Goal: Task Accomplishment & Management: Contribute content

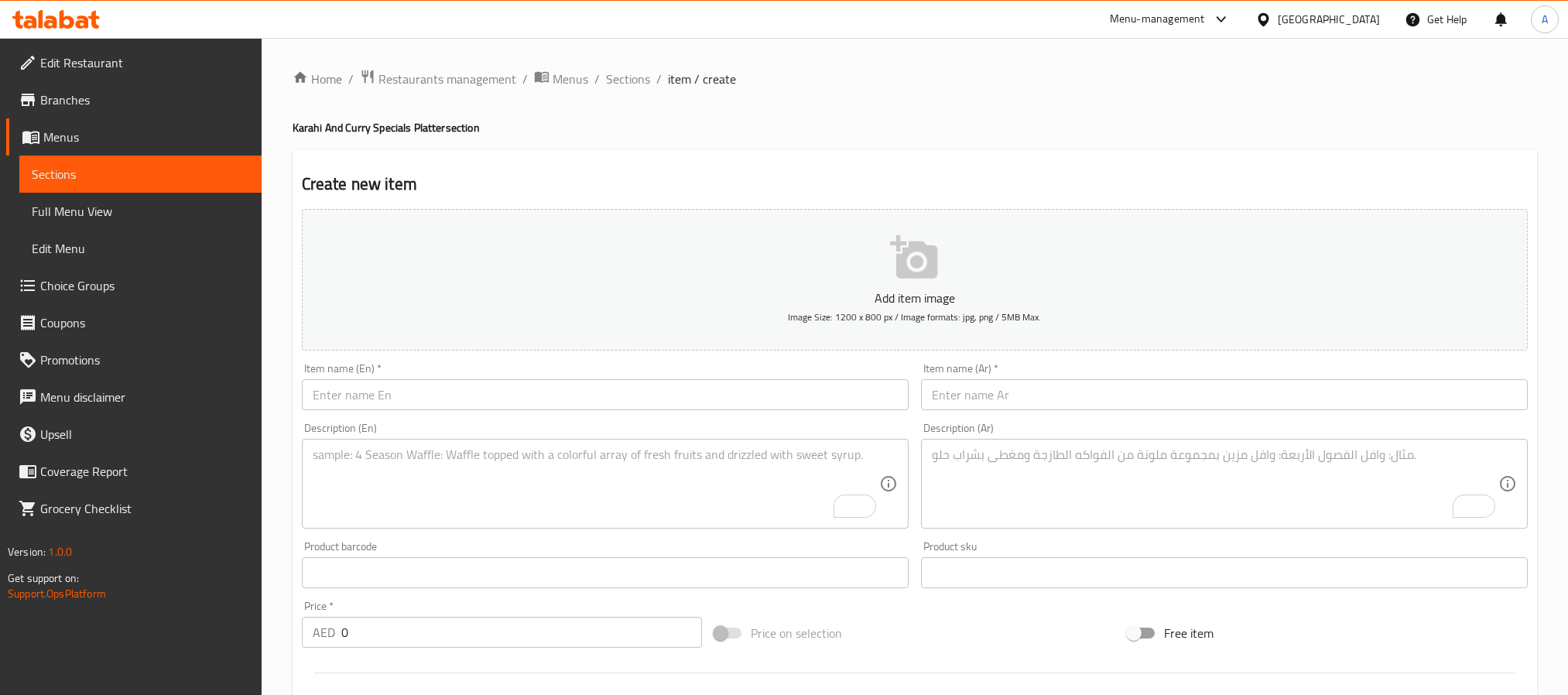
scroll to position [116, 0]
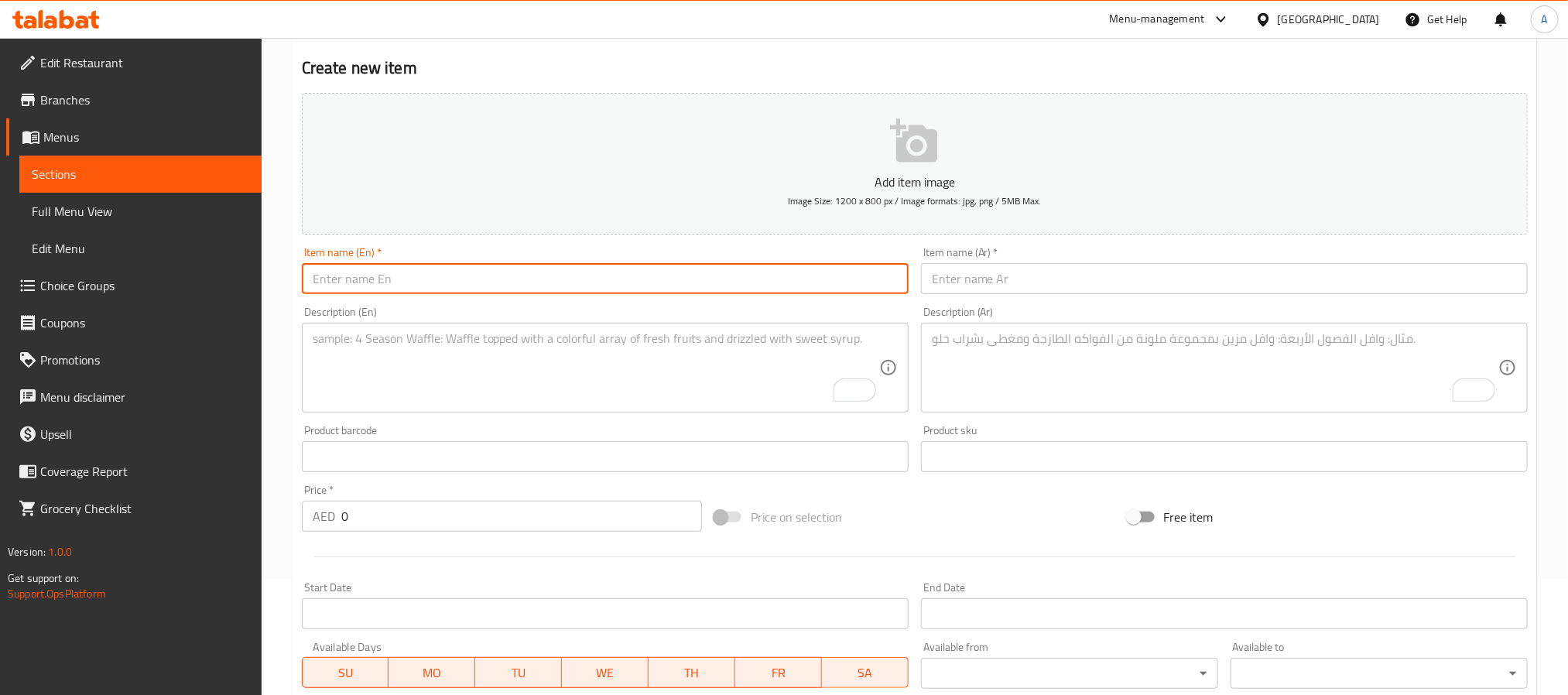
paste input "Badami Qorma Rich Almond Goat Curry"
click at [481, 284] on input "text" at bounding box center [606, 278] width 606 height 31
type input "Badami Qorma Rich Almond Goat Curry"
click at [1010, 279] on input "text" at bounding box center [1224, 278] width 606 height 31
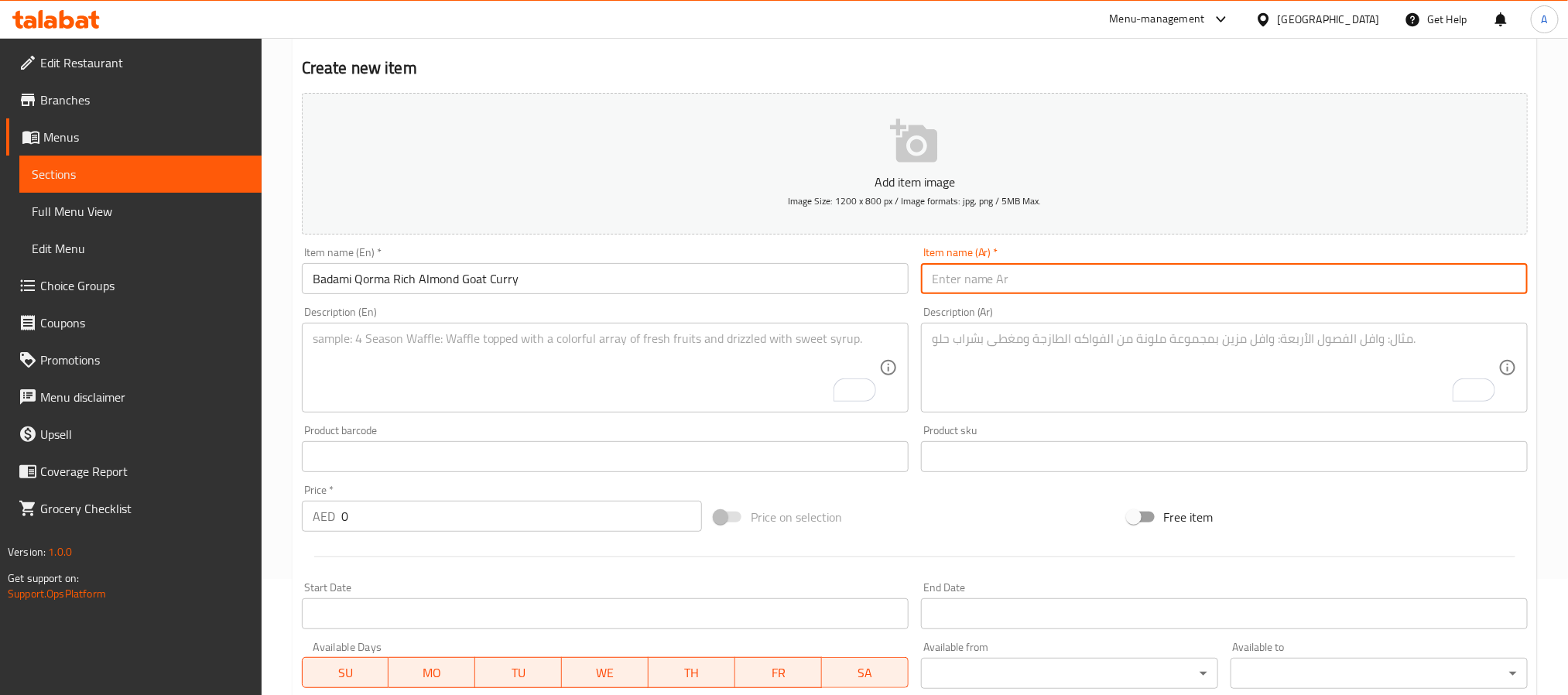
paste input "بادامي كورما كاري الماعز الغني باللوز"
type input "بادامي كورما كاري الماعز الغني باللوز"
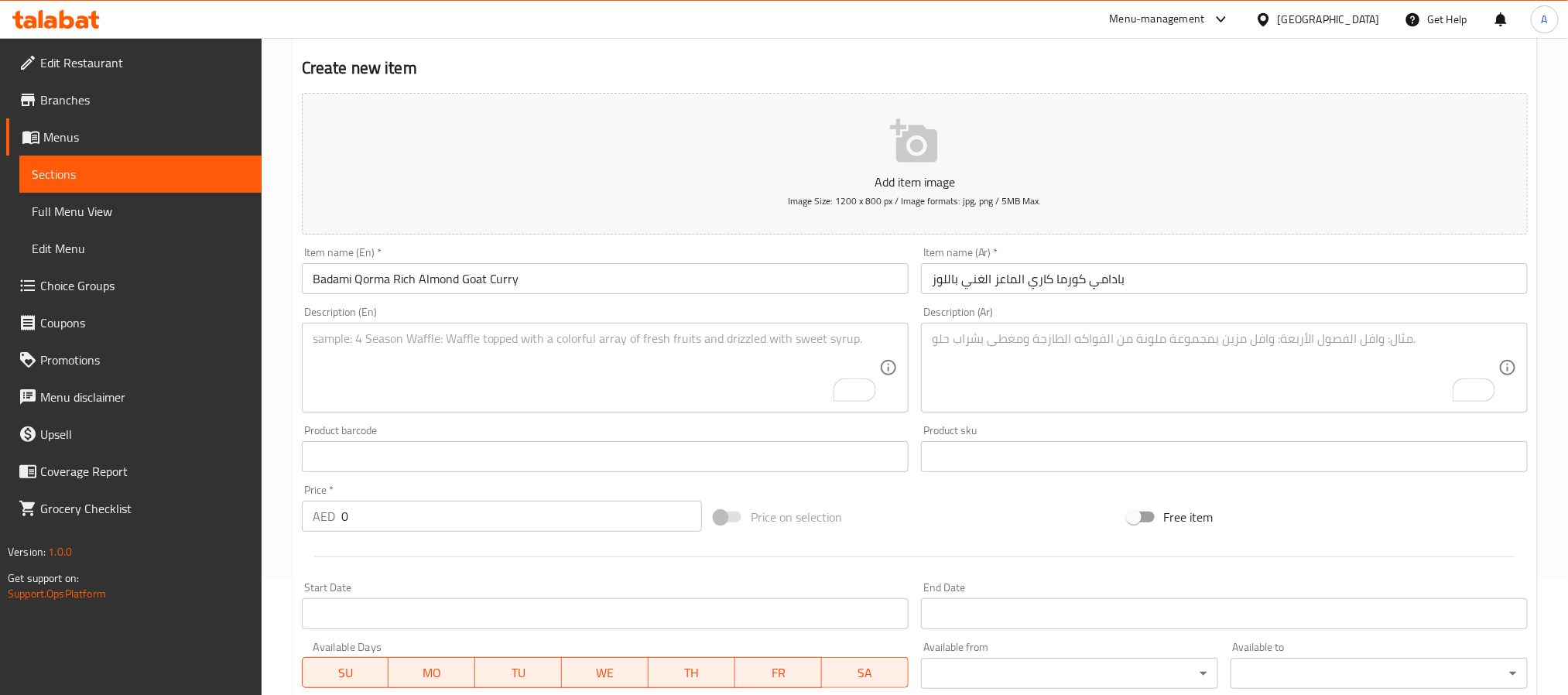
click at [493, 391] on textarea "To enrich screen reader interactions, please activate Accessibility in Grammarl…" at bounding box center [596, 368] width 566 height 74
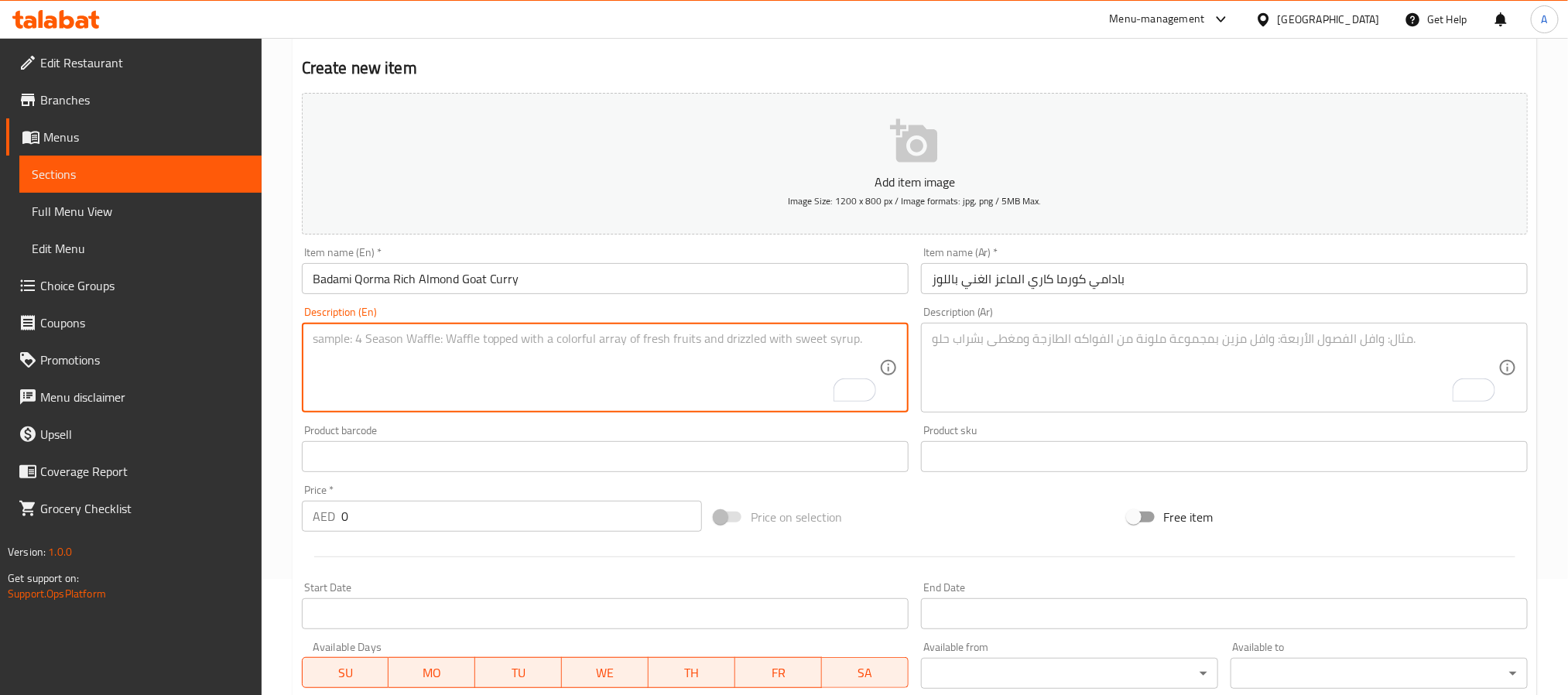
paste textarea "Badami Qorma is a luxurious Mughlai-style curry made with bone-in mutton slow-c…"
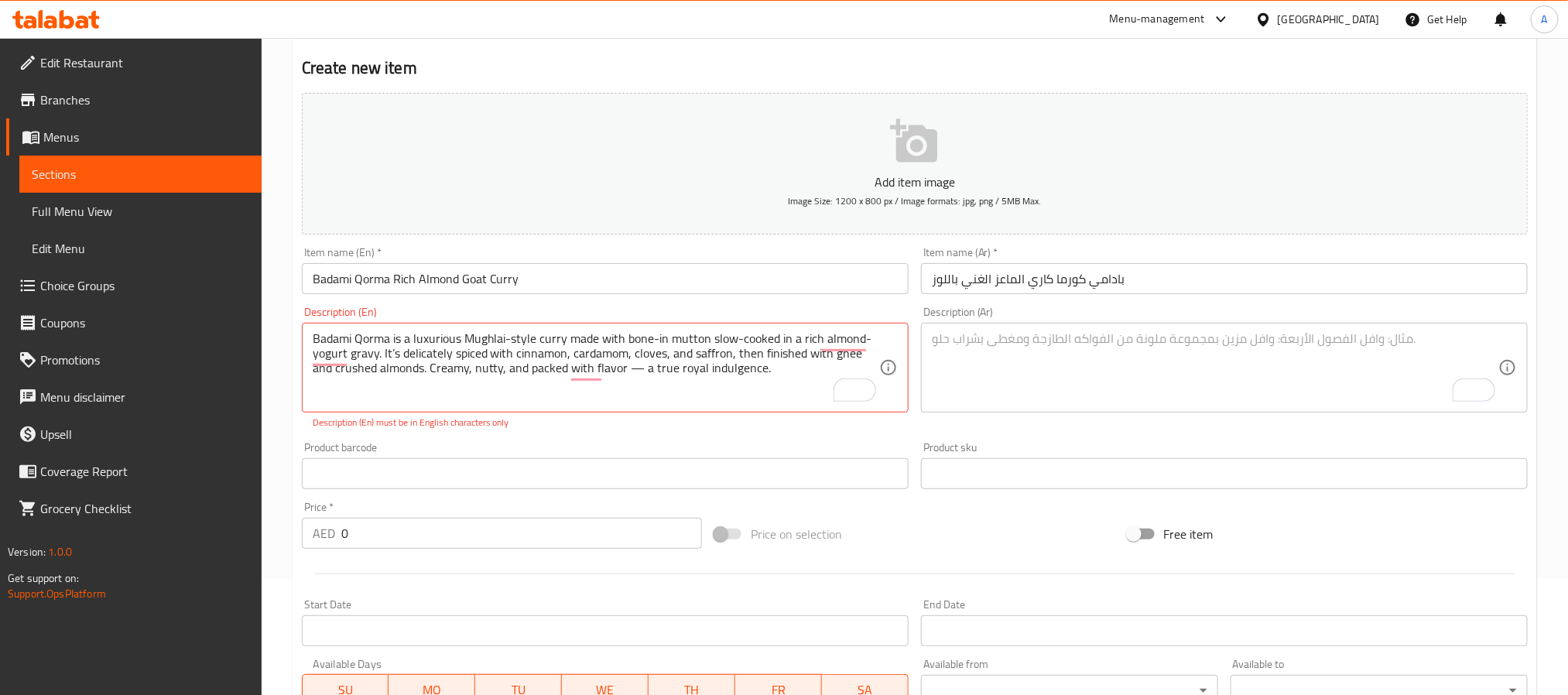
click at [564, 379] on textarea "Badami Qorma is a luxurious Mughlai-style curry made with bone-in mutton slow-c…" at bounding box center [596, 368] width 566 height 74
paste textarea "To enrich screen reader interactions, please activate Accessibility in Grammarl…"
click at [1102, 371] on textarea "To enrich screen reader interactions, please activate Accessibility in Grammarl…" at bounding box center [1215, 368] width 566 height 74
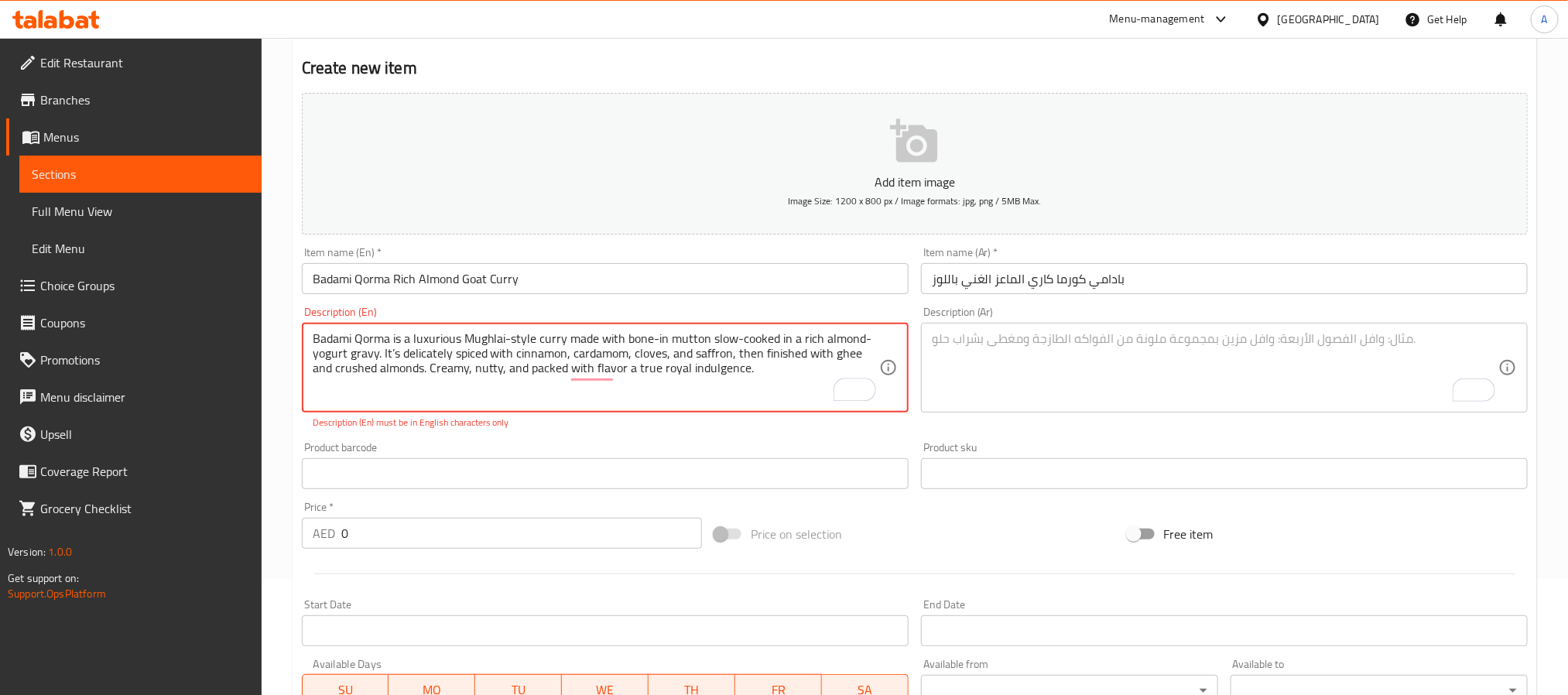
click at [683, 356] on textarea "Badami Qorma is a luxurious Mughlai-style curry made with bone-in mutton slow-c…" at bounding box center [596, 368] width 566 height 74
drag, startPoint x: 683, startPoint y: 356, endPoint x: 837, endPoint y: 170, distance: 241.5
click at [706, 325] on div "Badami Qorma is a luxurious Mughlai-style curry made with bone-in mutton slow-c…" at bounding box center [606, 368] width 606 height 90
click at [510, 367] on textarea "Badami Qorma is a luxurious Mughlai-style curry made with bone-in mutton slow-c…" at bounding box center [596, 368] width 566 height 74
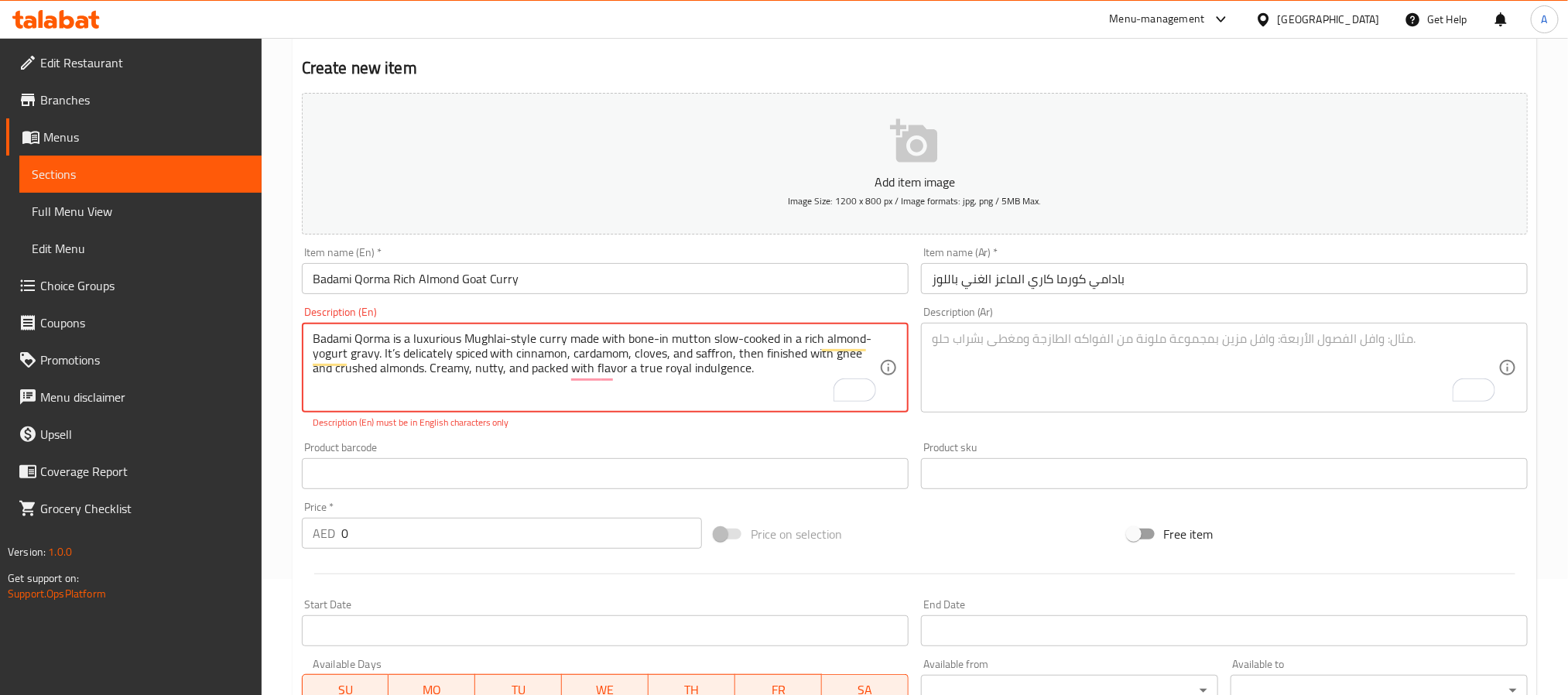
paste textarea "'"
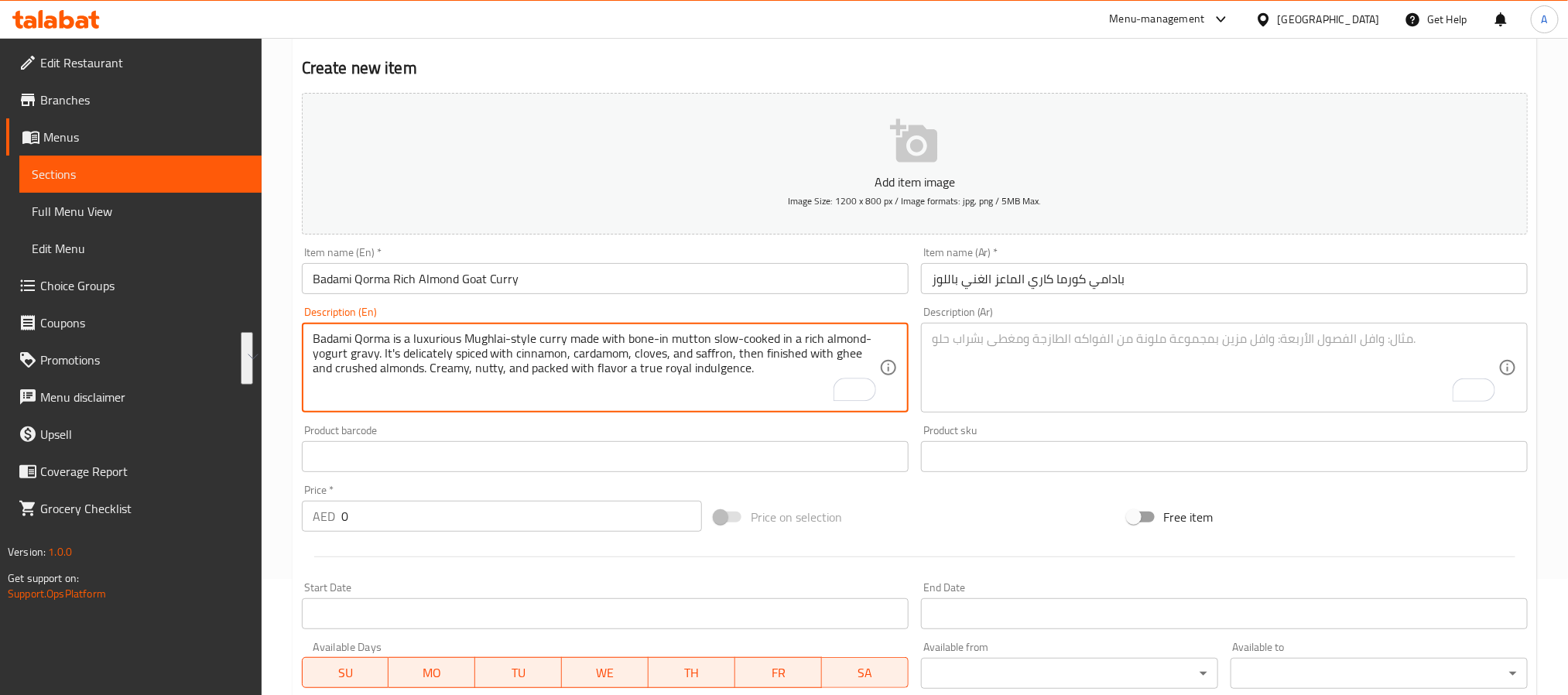
type textarea "Badami Qorma is a luxurious Mughlai-style curry made with bone-in mutton slow-c…"
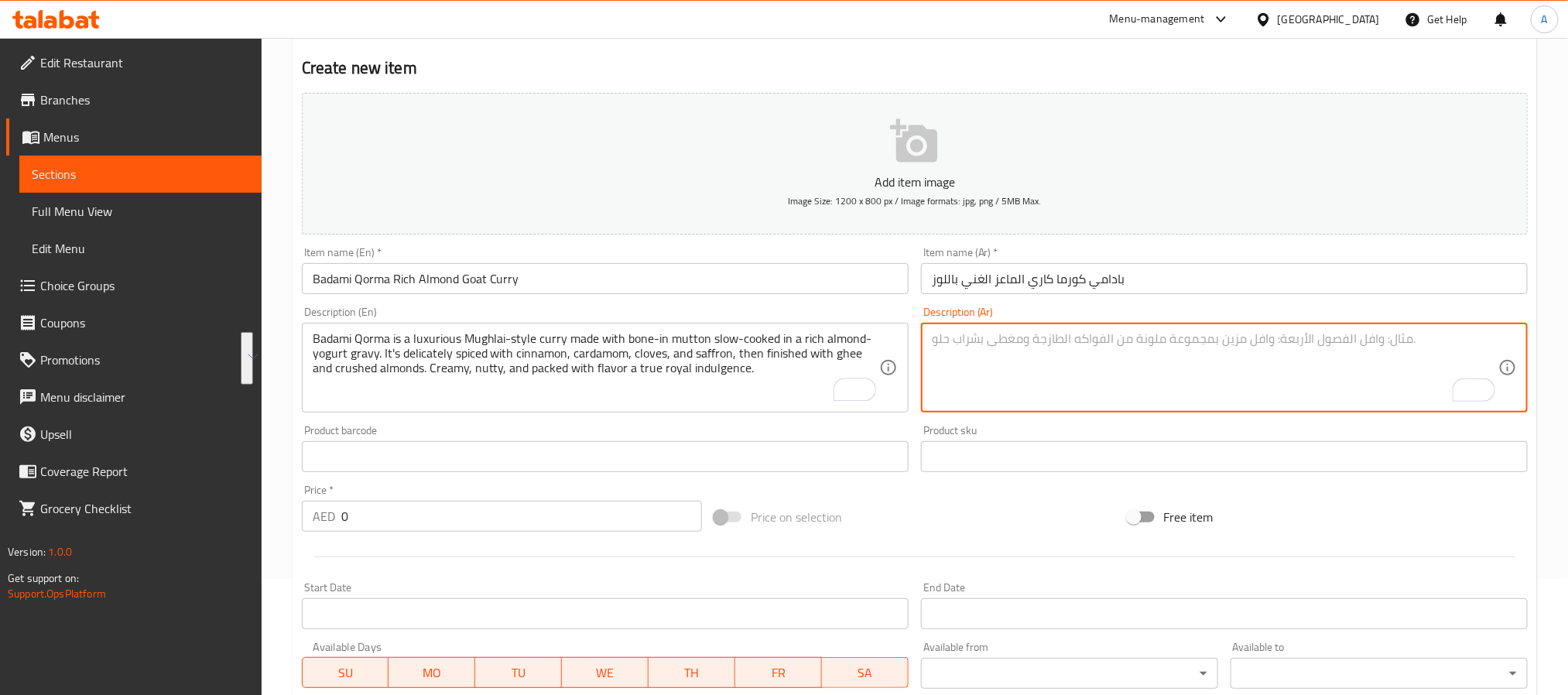
click at [1206, 378] on textarea "To enrich screen reader interactions, please activate Accessibility in Grammarl…" at bounding box center [1215, 368] width 566 height 74
click at [1004, 386] on textarea "To enrich screen reader interactions, please activate Accessibility in Grammarl…" at bounding box center [1215, 368] width 566 height 74
paste textarea "قورما باللوز هو طبق فاخر من المطبخ المغولي يُحضّر من لحم الغنم بالعظم، يُطهى بب…"
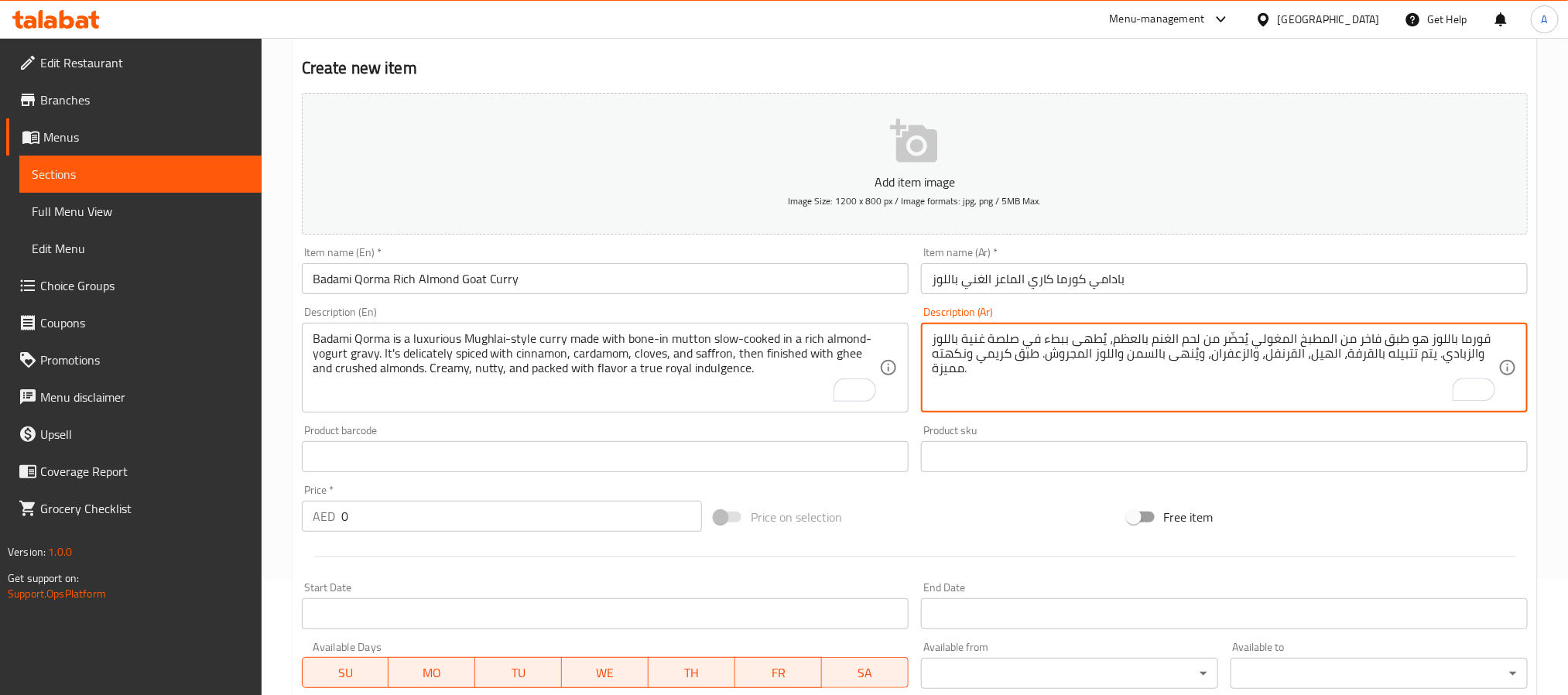
type textarea "قورما باللوز هو طبق فاخر من المطبخ المغولي يُحضّر من لحم الغنم بالعظم، يُطهى بب…"
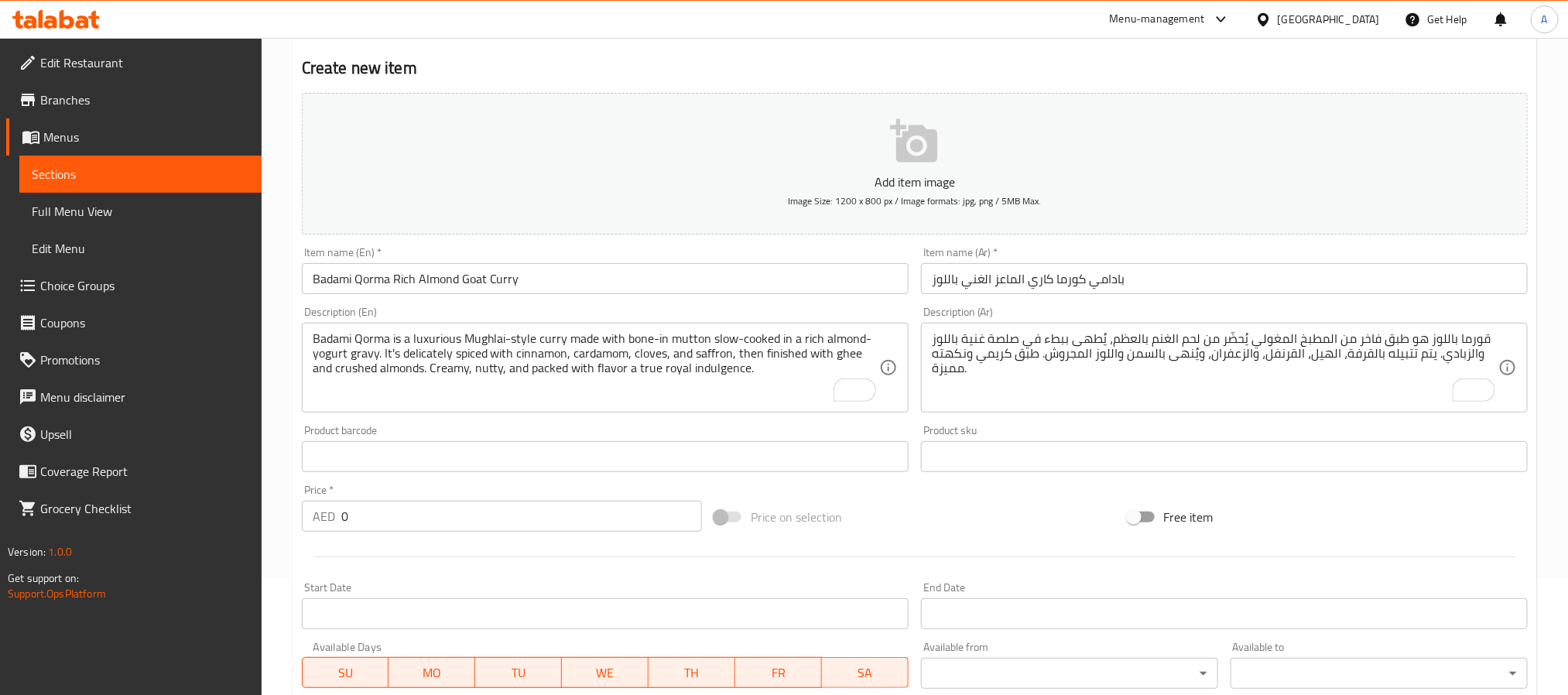
drag, startPoint x: 458, startPoint y: 539, endPoint x: 450, endPoint y: 535, distance: 8.9
click at [458, 539] on div at bounding box center [915, 558] width 1239 height 38
drag, startPoint x: 442, startPoint y: 531, endPoint x: 339, endPoint y: 532, distance: 103.0
click at [339, 532] on div "AED 0 Price *" at bounding box center [502, 516] width 400 height 31
paste input "4"
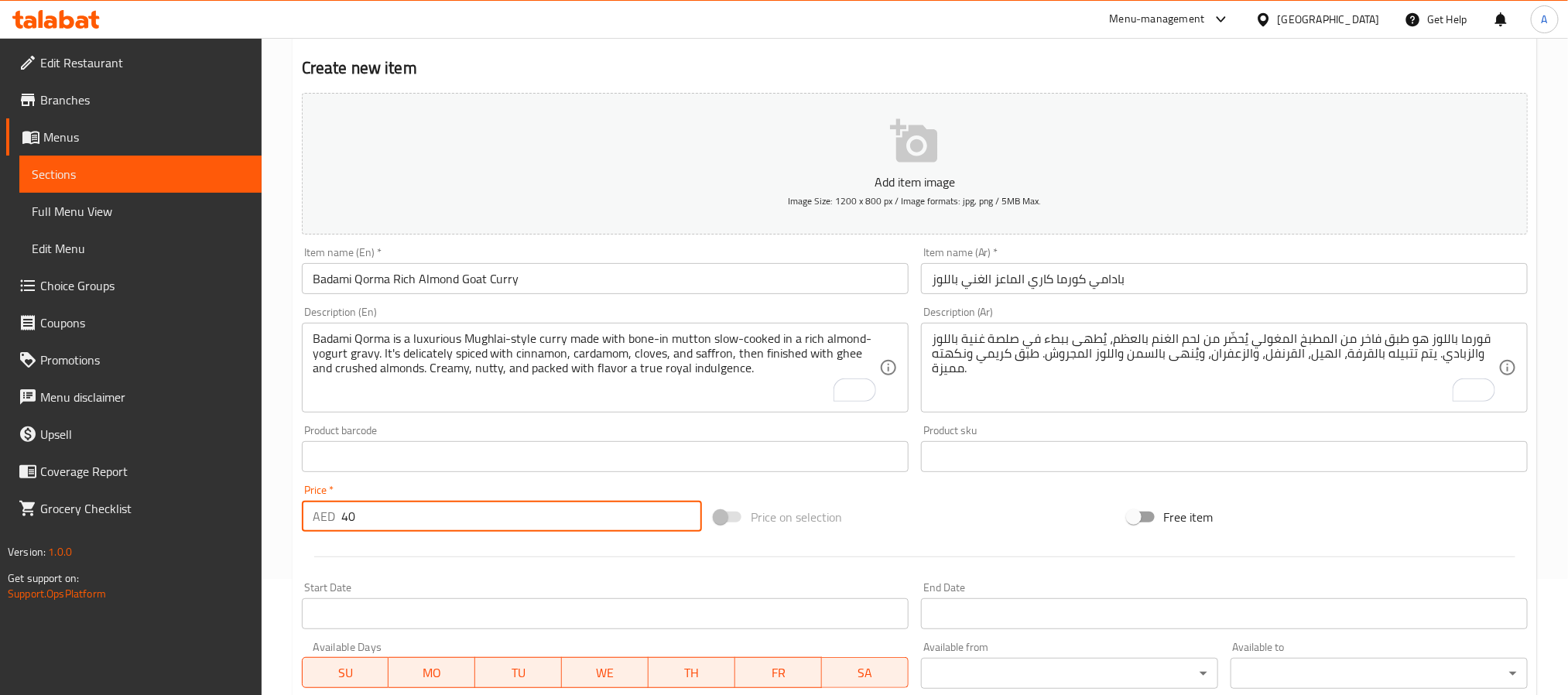
type input "40"
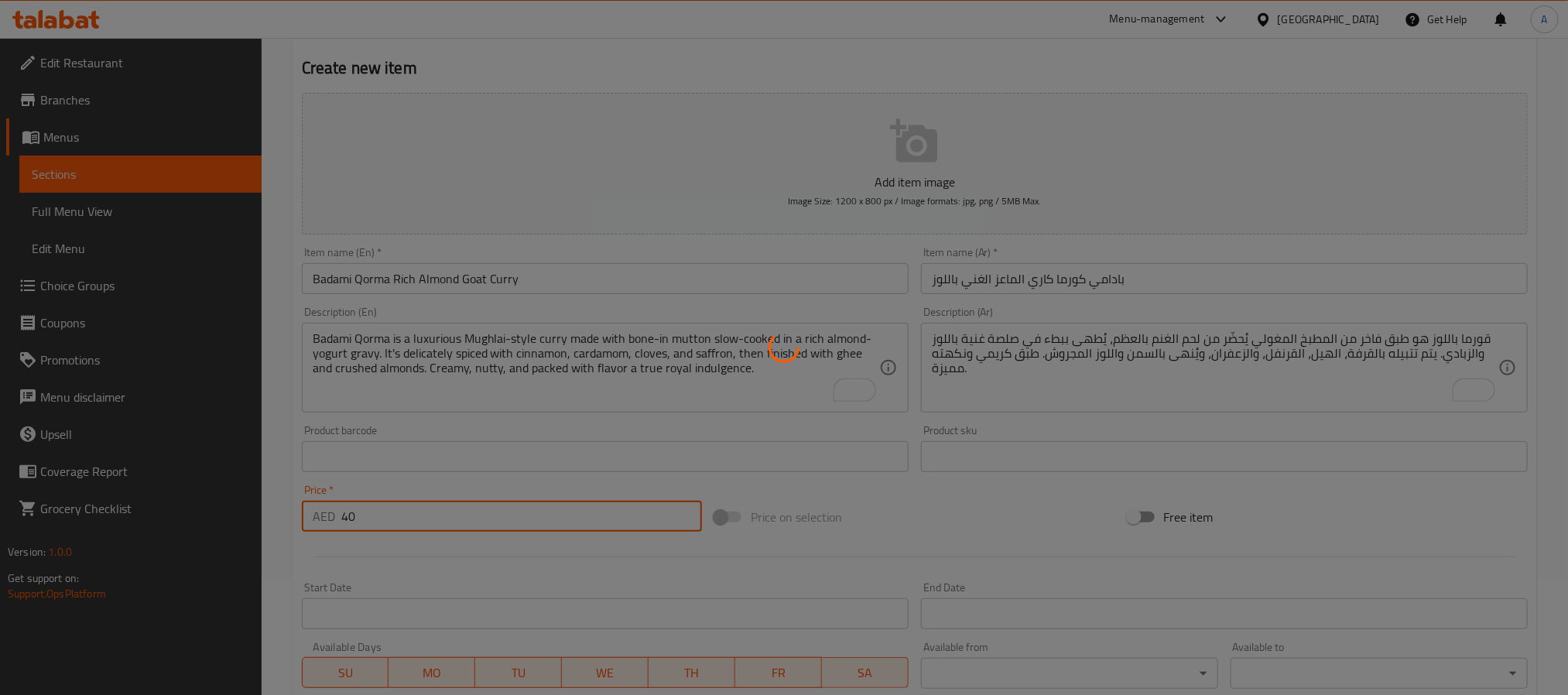
type input "0"
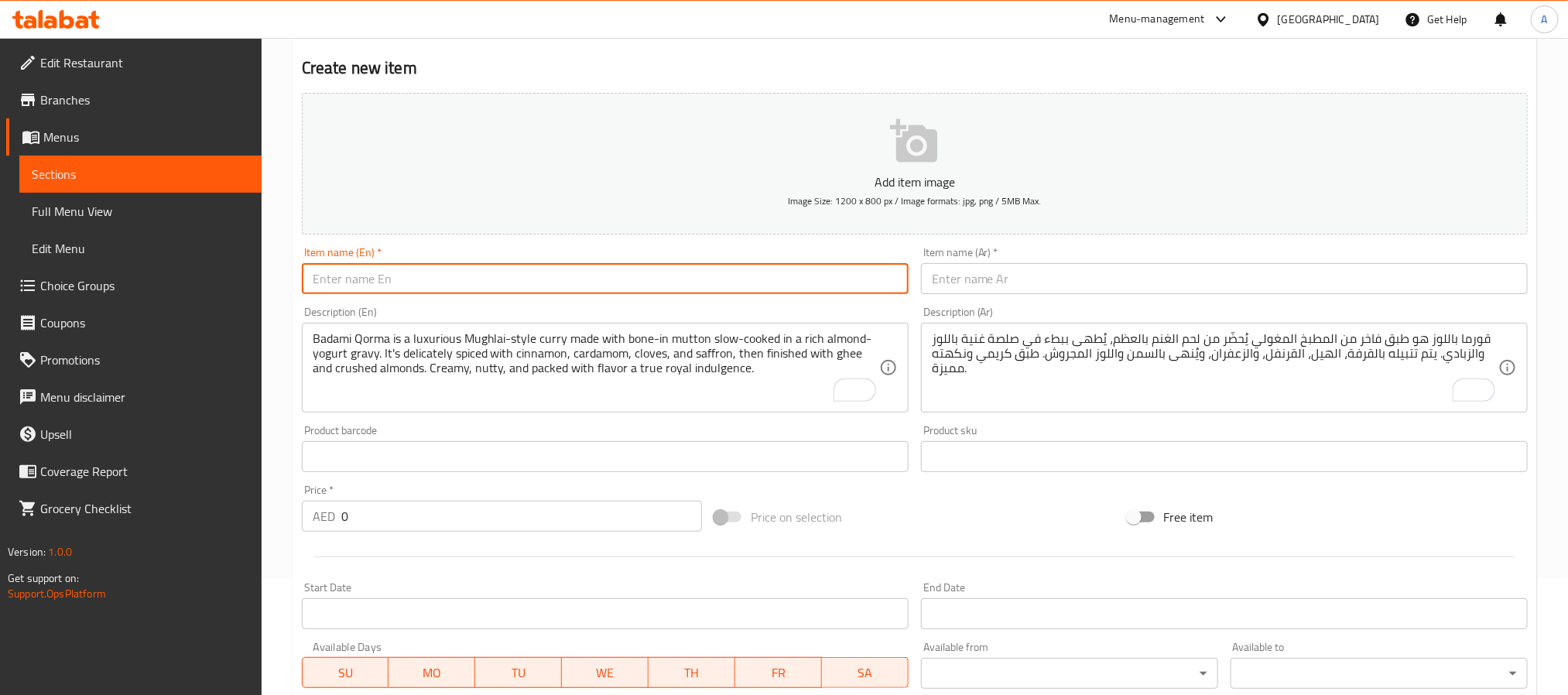
click at [494, 268] on input "text" at bounding box center [606, 278] width 606 height 31
click at [505, 272] on input "text" at bounding box center [606, 278] width 606 height 31
paste input "Mutton Do Pyaza Spicy Goat Curry with Double Onions"
type input "Mutton Do Pyaza Spicy Goat Curry with Double Onions"
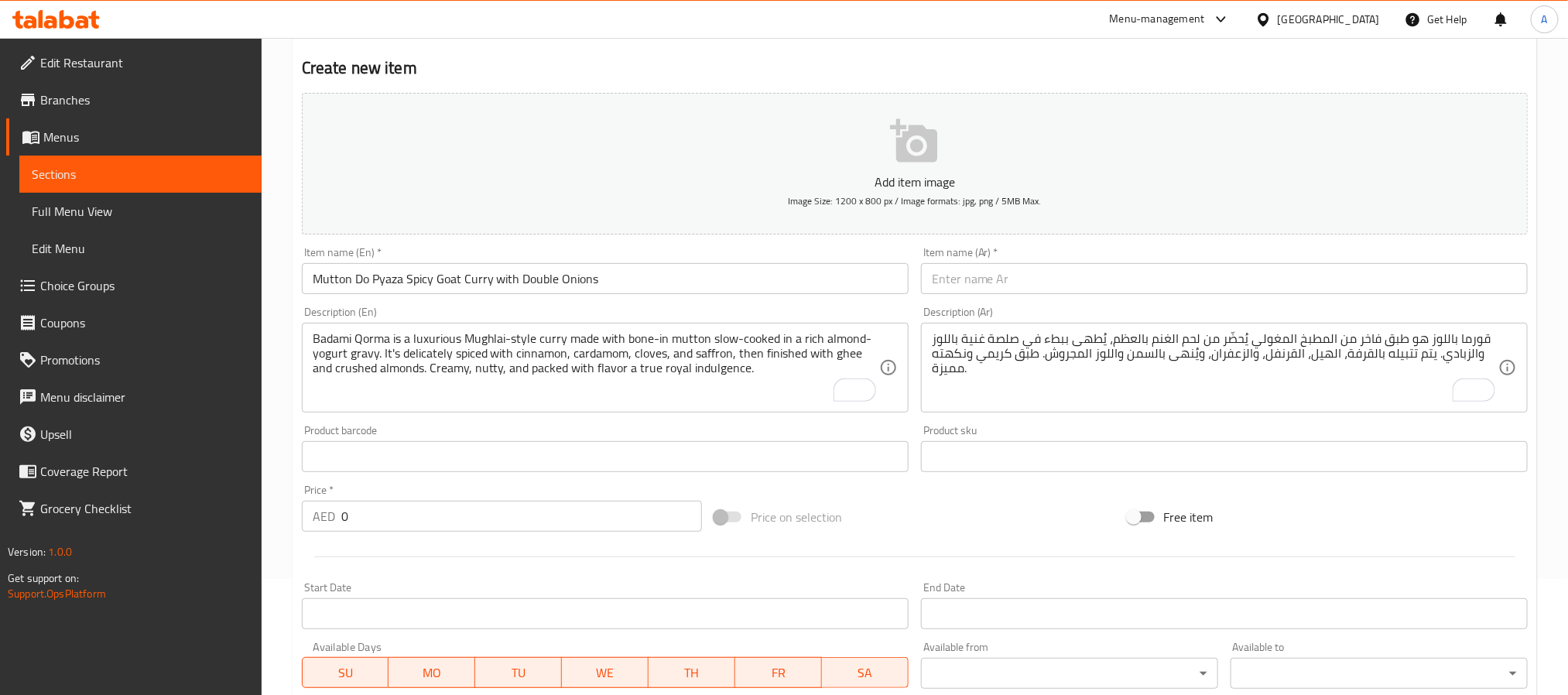
click at [1041, 283] on input "text" at bounding box center [1224, 278] width 606 height 31
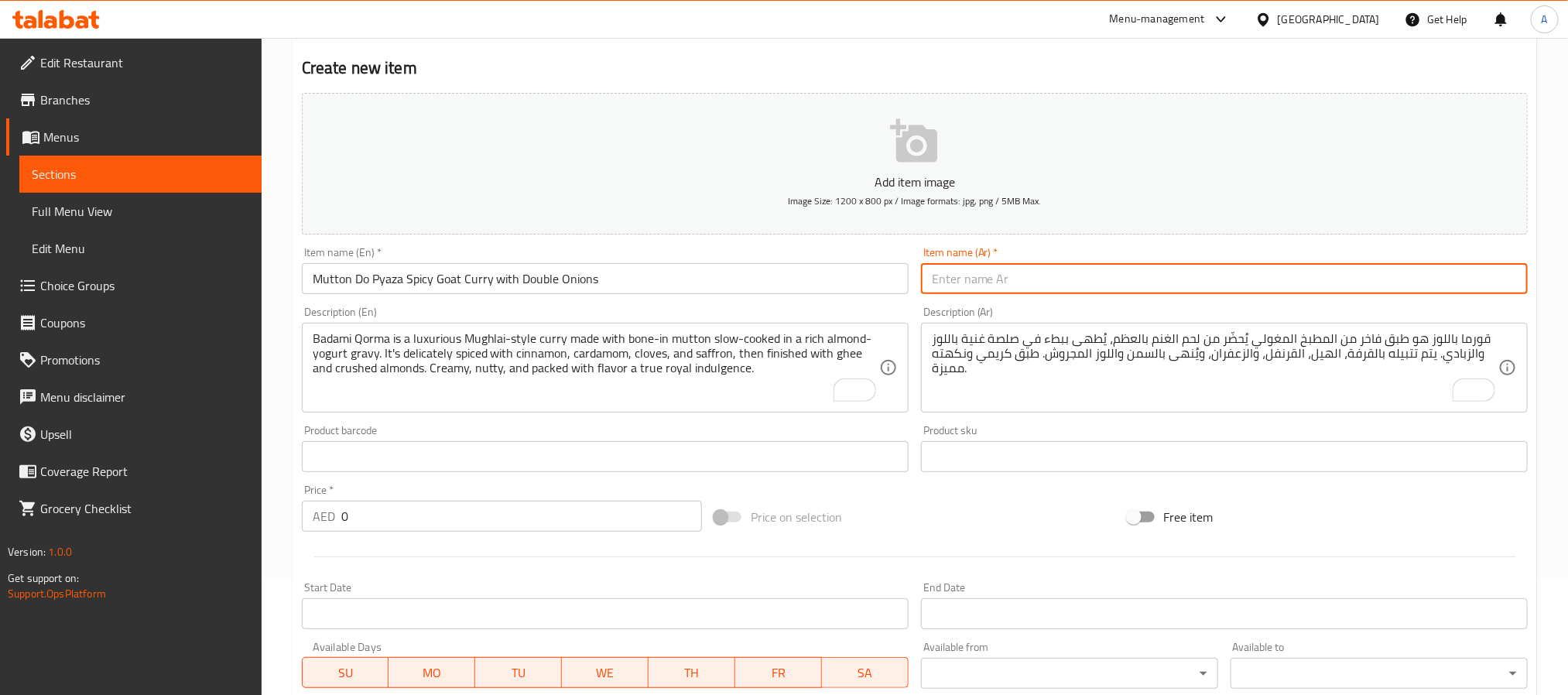
paste input "لحم دو بيازا – كاري لحم غنم حار بالبصل المزدوج"
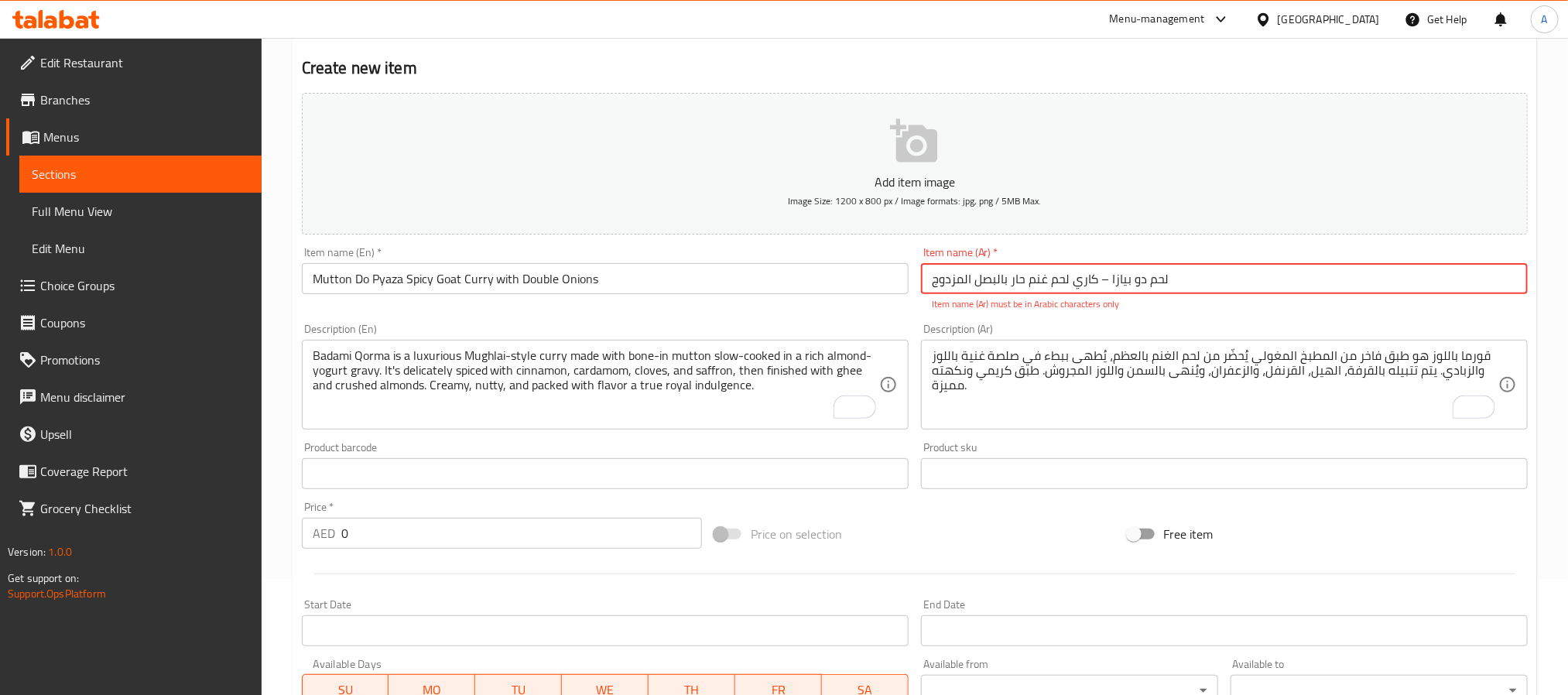
click at [1146, 281] on input "لحم دو بيازا – كاري لحم غنم حار بالبصل المزدوج" at bounding box center [1224, 278] width 606 height 31
click at [1105, 286] on input "لحم غنم دو بيازا – كاري لحم غنم حار بالبصل المزدوج" at bounding box center [1224, 278] width 606 height 31
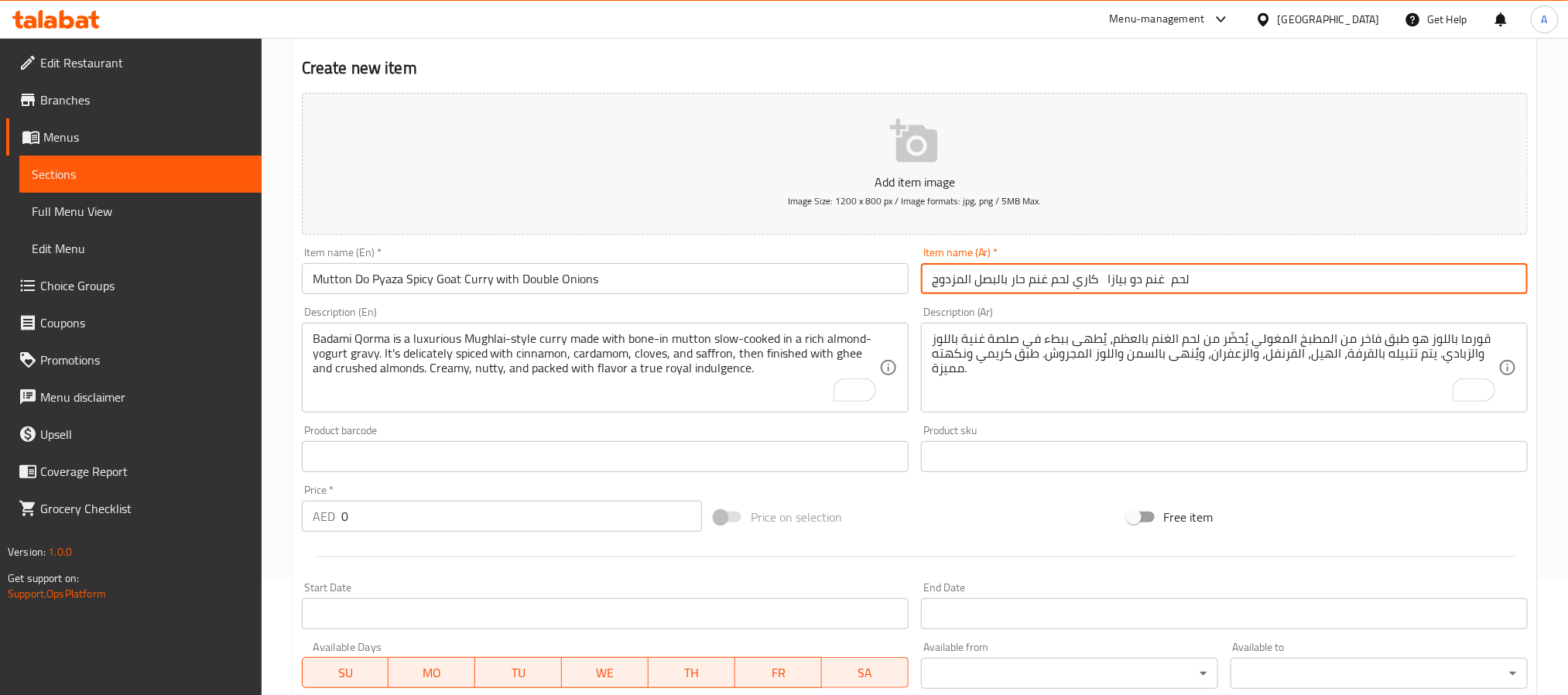
type input "لحم غنم دو بيازا كاري لحم غنم حار بالبصل المزدوج"
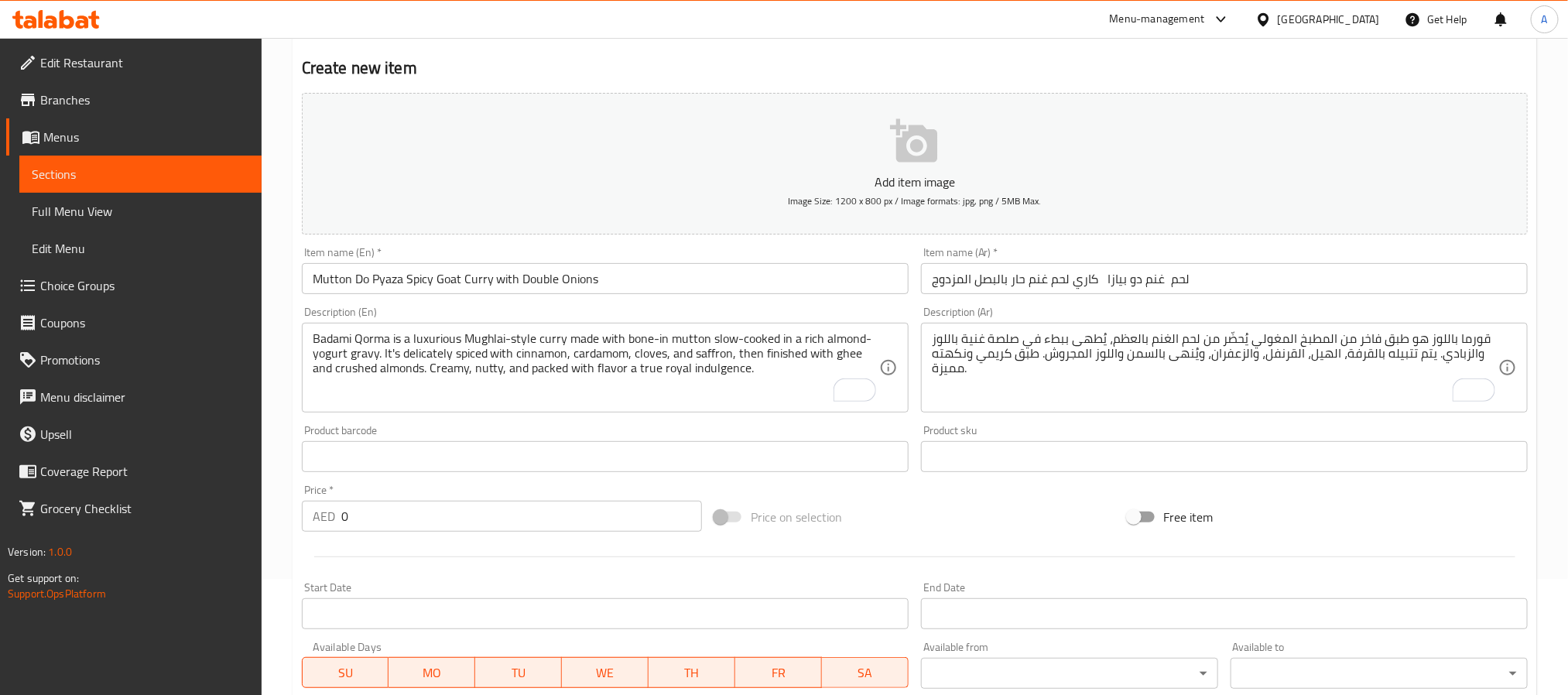
click at [562, 358] on textarea "Badami Qorma is a luxurious Mughlai-style curry made with bone-in mutton slow-c…" at bounding box center [596, 368] width 566 height 74
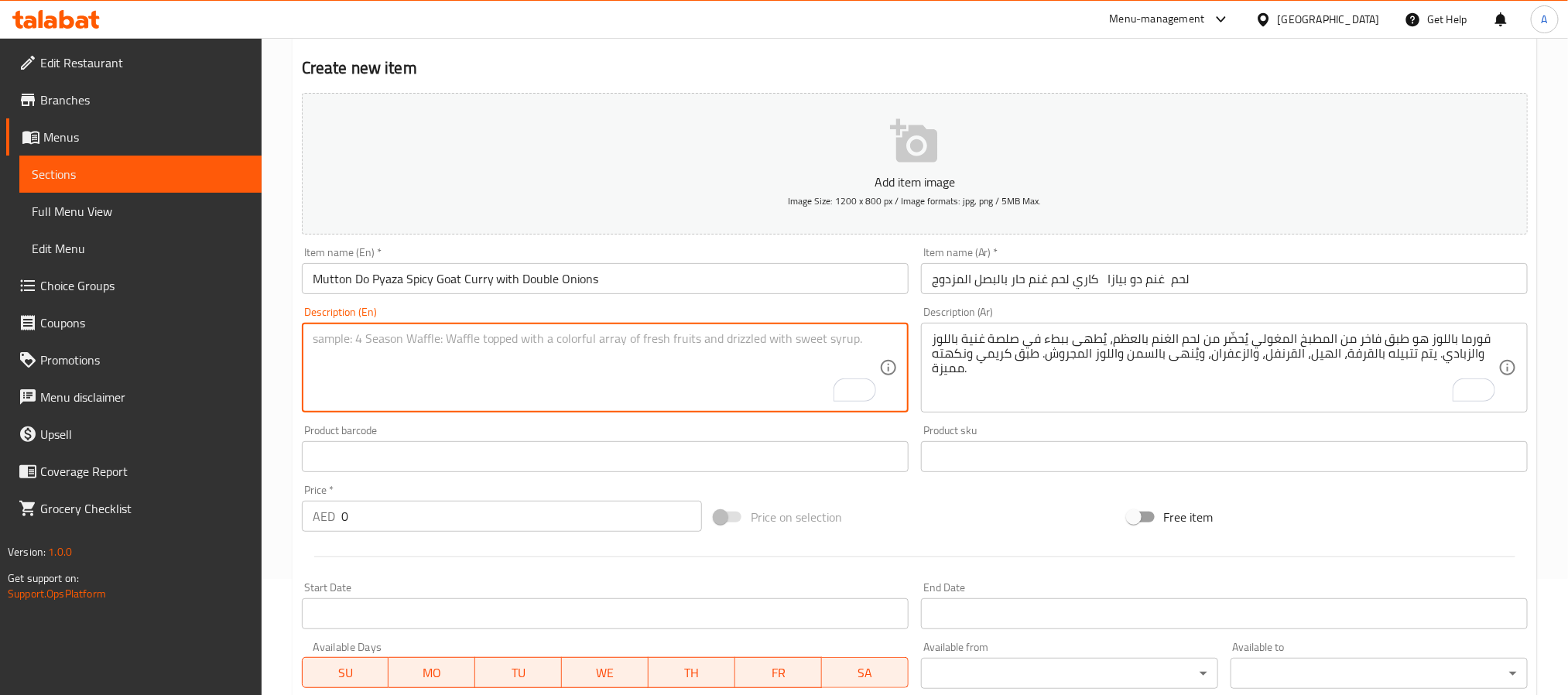
paste textarea "Mutton do pyaza is a rich and spicy curry made with bone-in goat meat and an ex…"
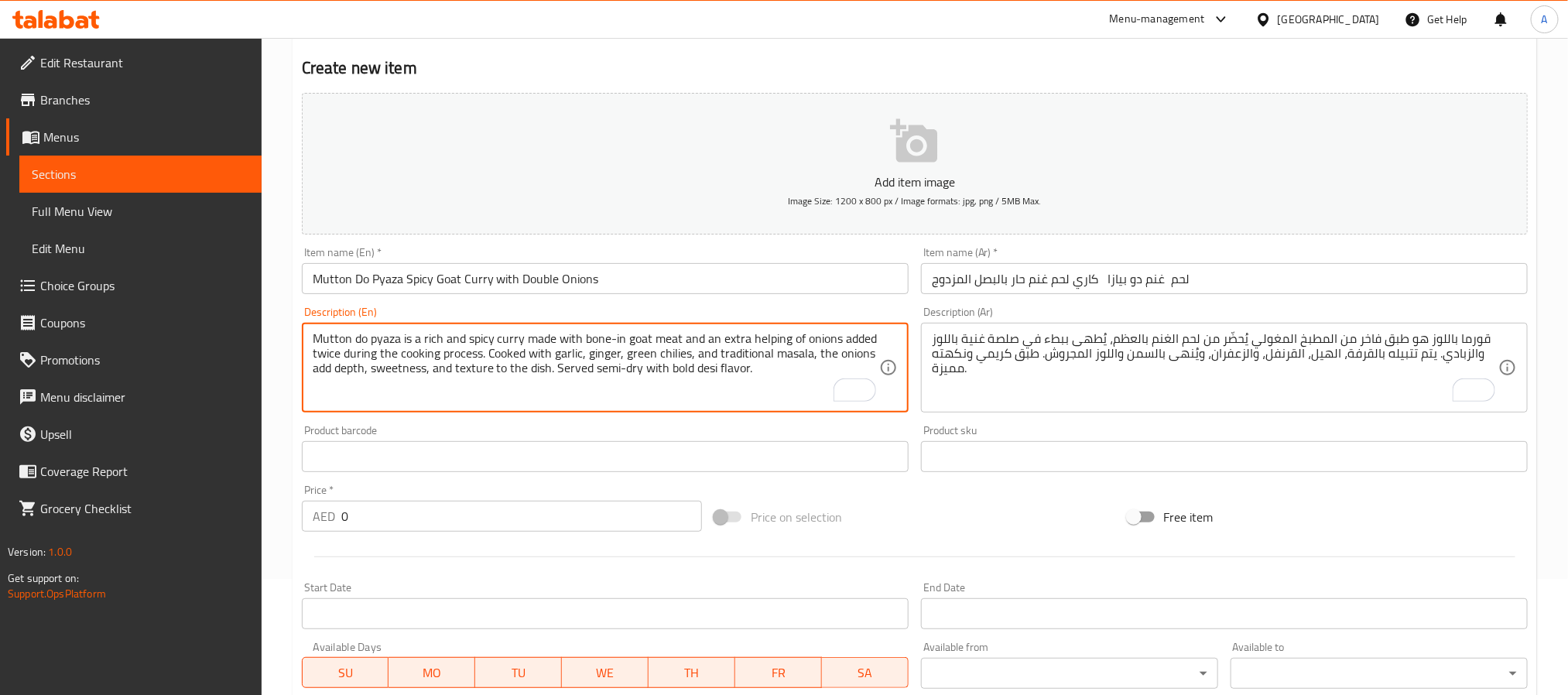
type textarea "Mutton do pyaza is a rich and spicy curry made with bone-in goat meat and an ex…"
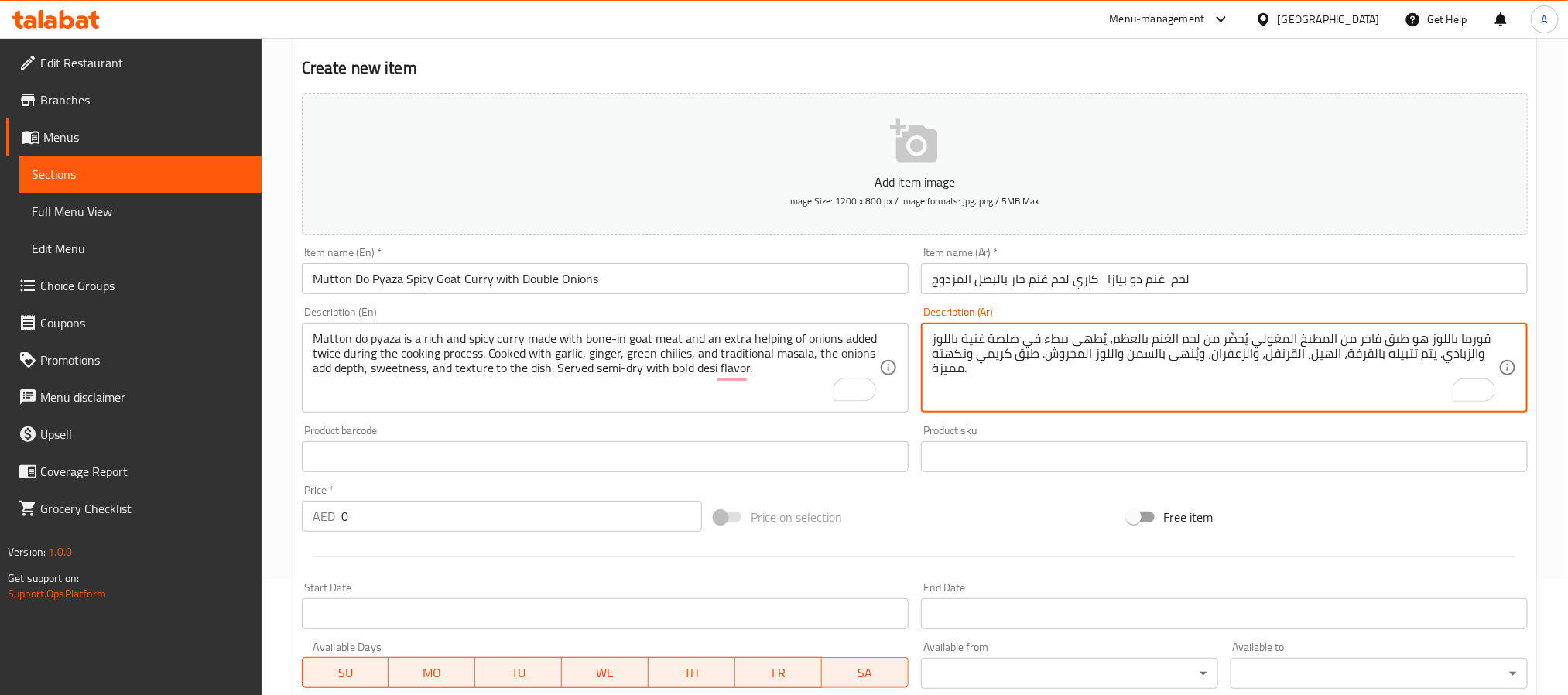
click at [1027, 384] on textarea "قورما باللوز هو طبق فاخر من المطبخ المغولي يُحضّر من لحم الغنم بالعظم، يُطهى بب…" at bounding box center [1215, 368] width 566 height 74
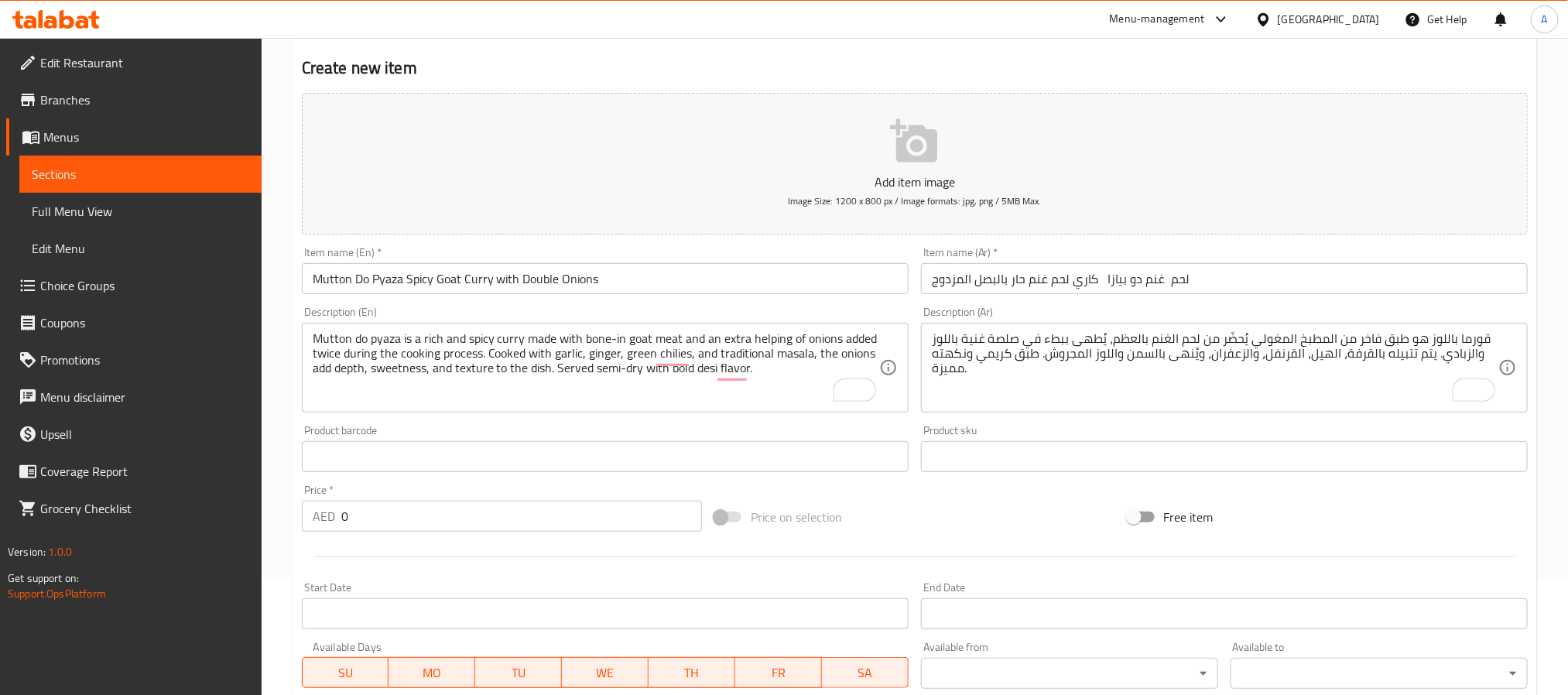
click at [1081, 365] on textarea "قورما باللوز هو طبق فاخر من المطبخ المغولي يُحضّر من لحم الغنم بالعظم، يُطهى بب…" at bounding box center [1215, 368] width 566 height 74
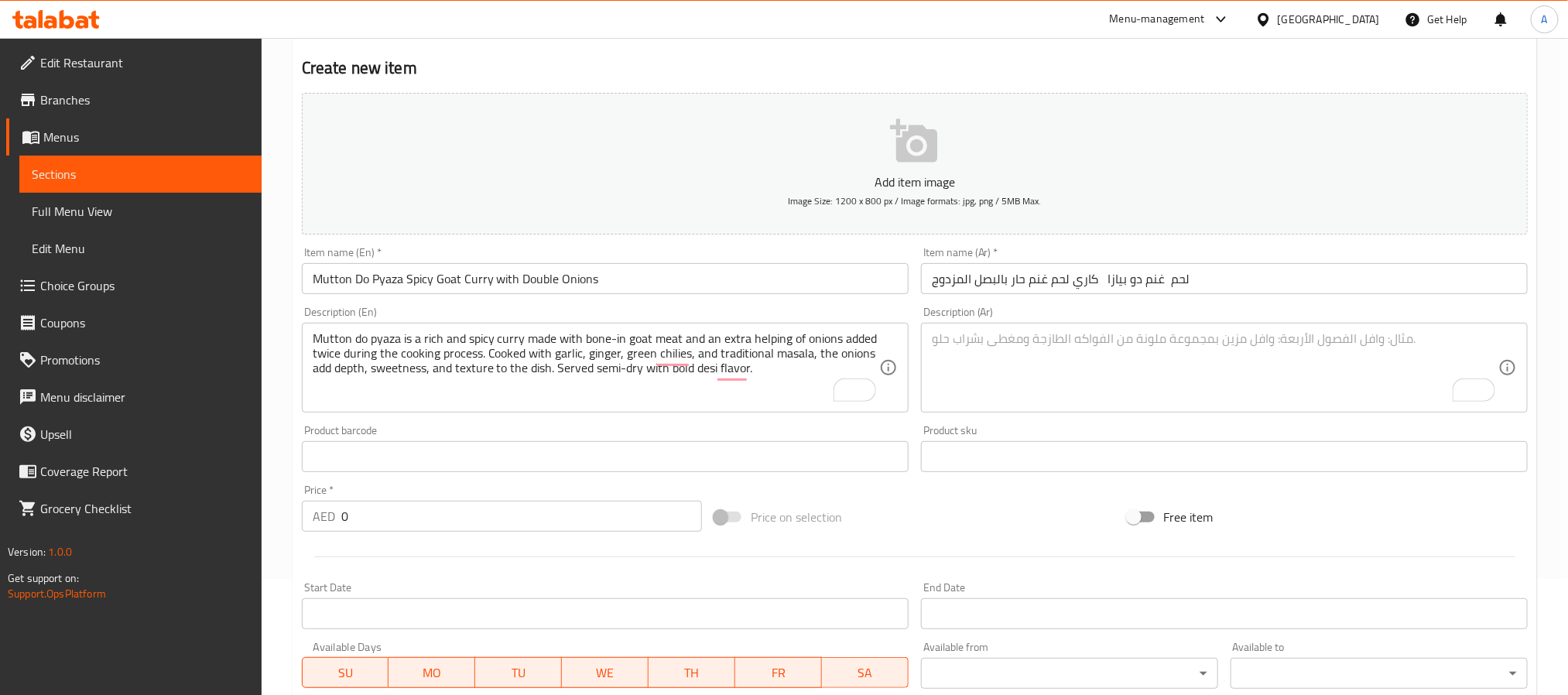
paste textarea "لحم دو بيازا هو كاري غني وحار يُحضّر من لحم الغنم بالعظم مع كمية مضاعفة من البص…"
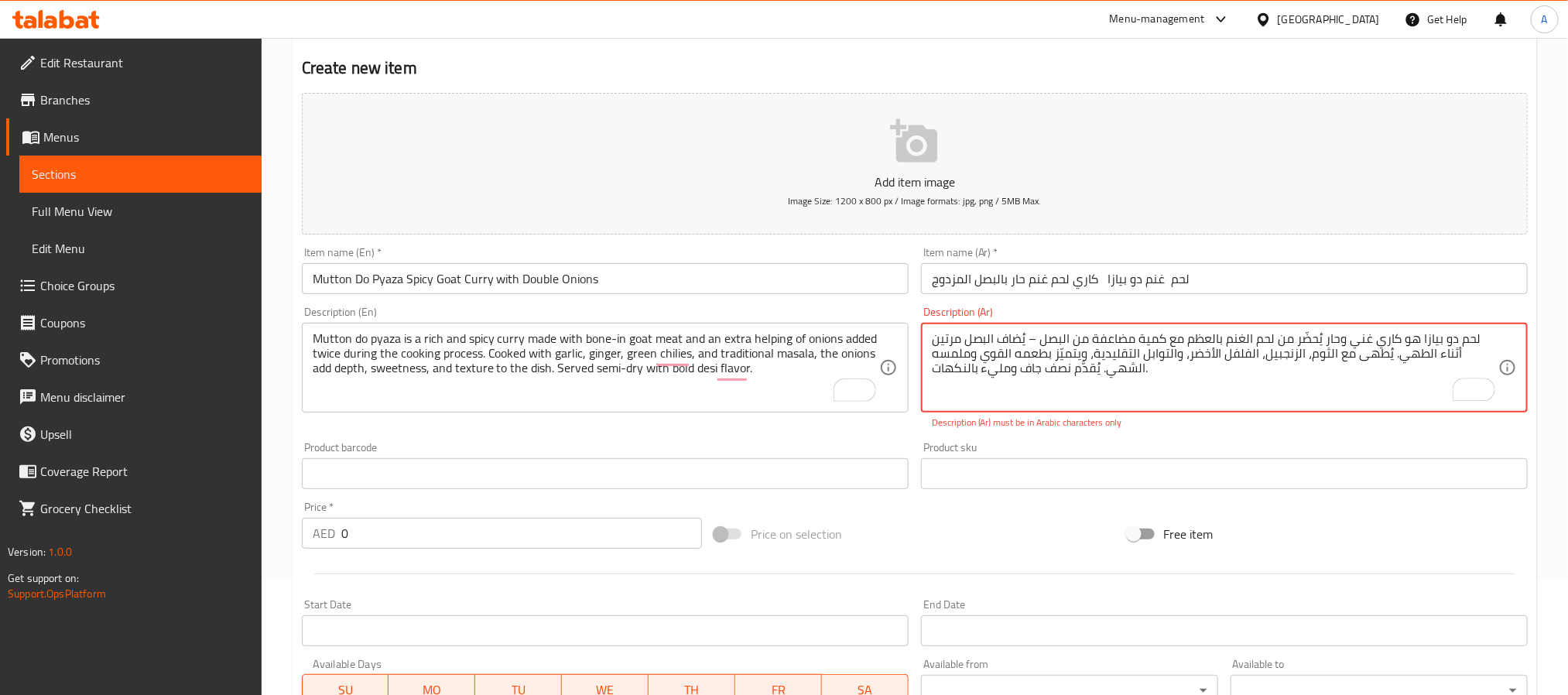
type textarea "لحم دو بيازا هو كاري غني وحار يُحضّر من لحم الغنم بالعظم مع كمية مضاعفة من البص…"
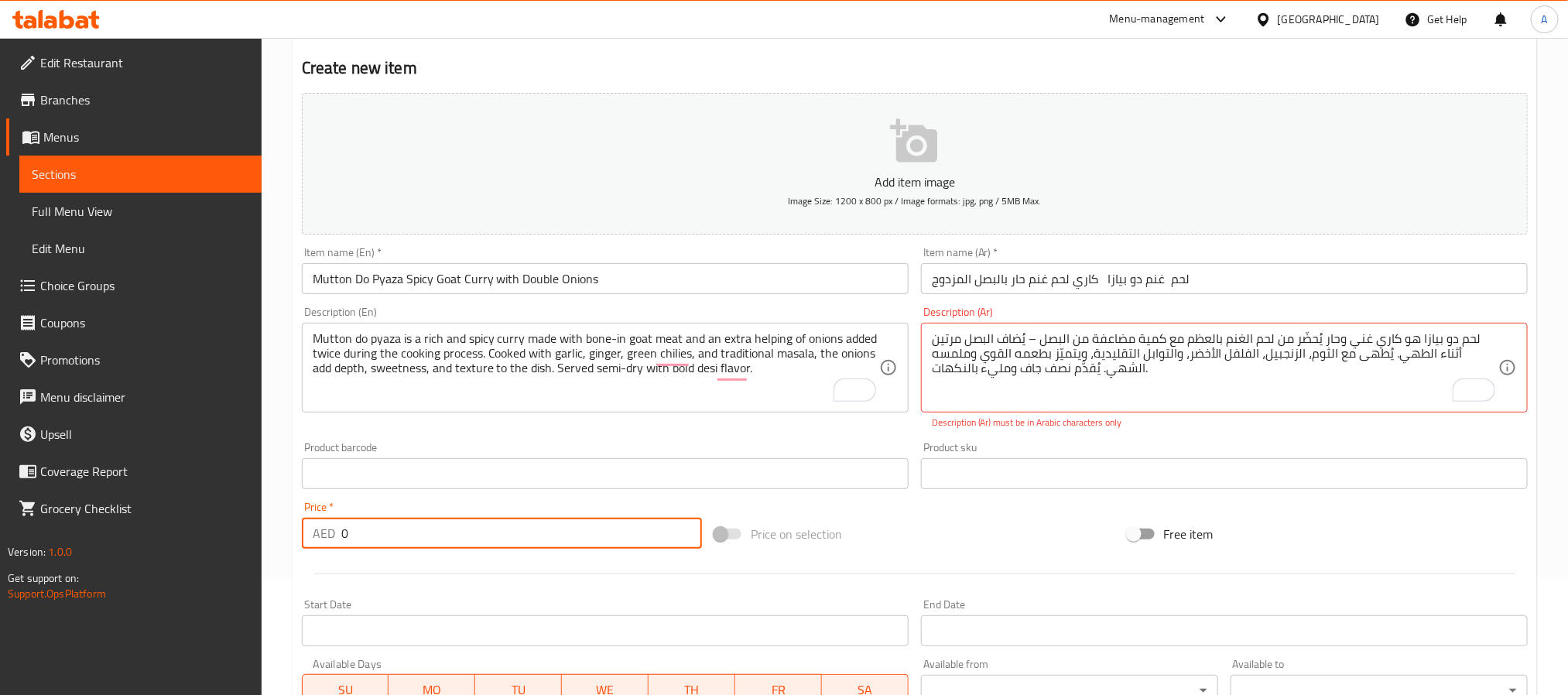
drag, startPoint x: 415, startPoint y: 532, endPoint x: 309, endPoint y: 553, distance: 108.1
click at [309, 553] on div "Price   * AED 0 Price *" at bounding box center [502, 525] width 413 height 60
paste input "4"
type input "40"
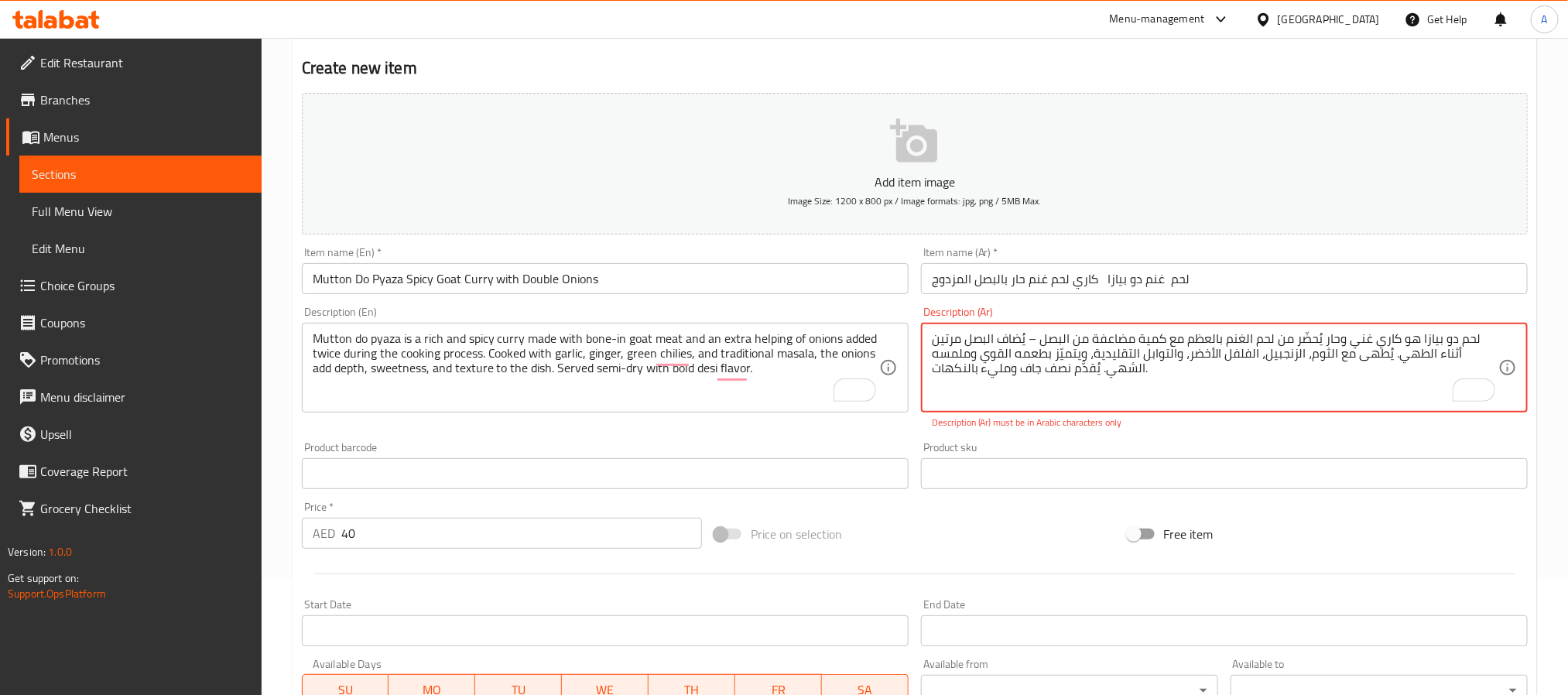
drag, startPoint x: 1032, startPoint y: 347, endPoint x: 1042, endPoint y: 343, distance: 10.8
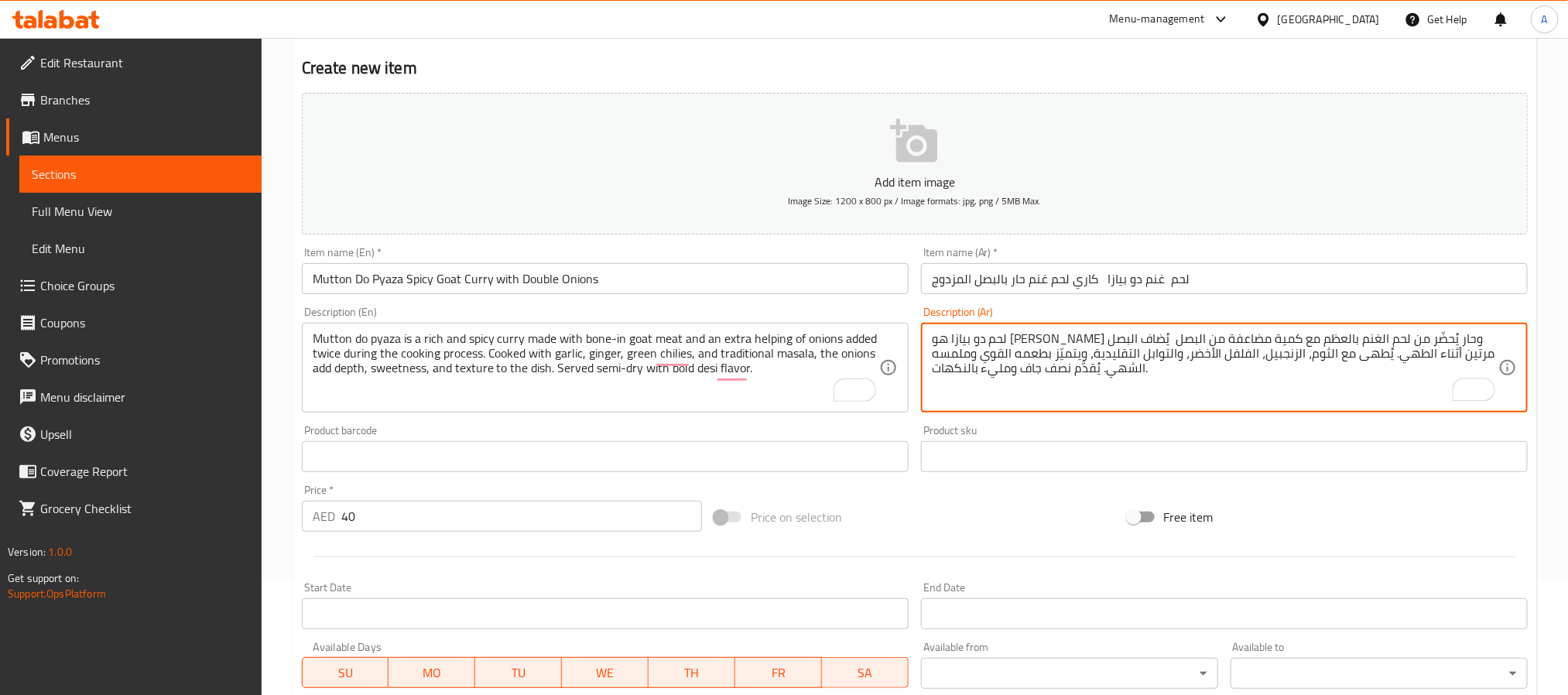
type textarea "لحم دو بيازا هو كاري غني وحار يُحضّر من لحم الغنم بالعظم مع كمية مضاعفة من البص…"
click at [747, 278] on input "Mutton Do Pyaza Spicy Goat Curry with Double Onions" at bounding box center [606, 278] width 606 height 31
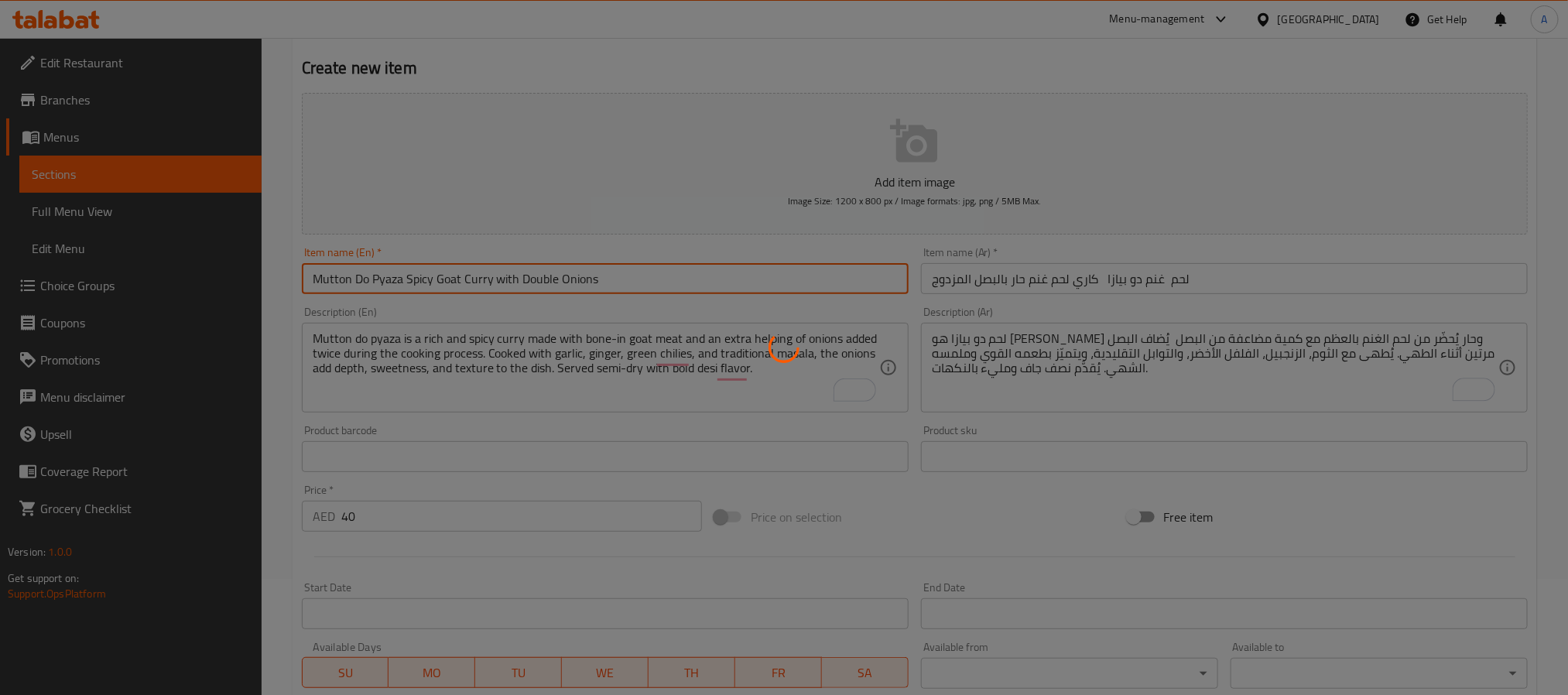
type input "0"
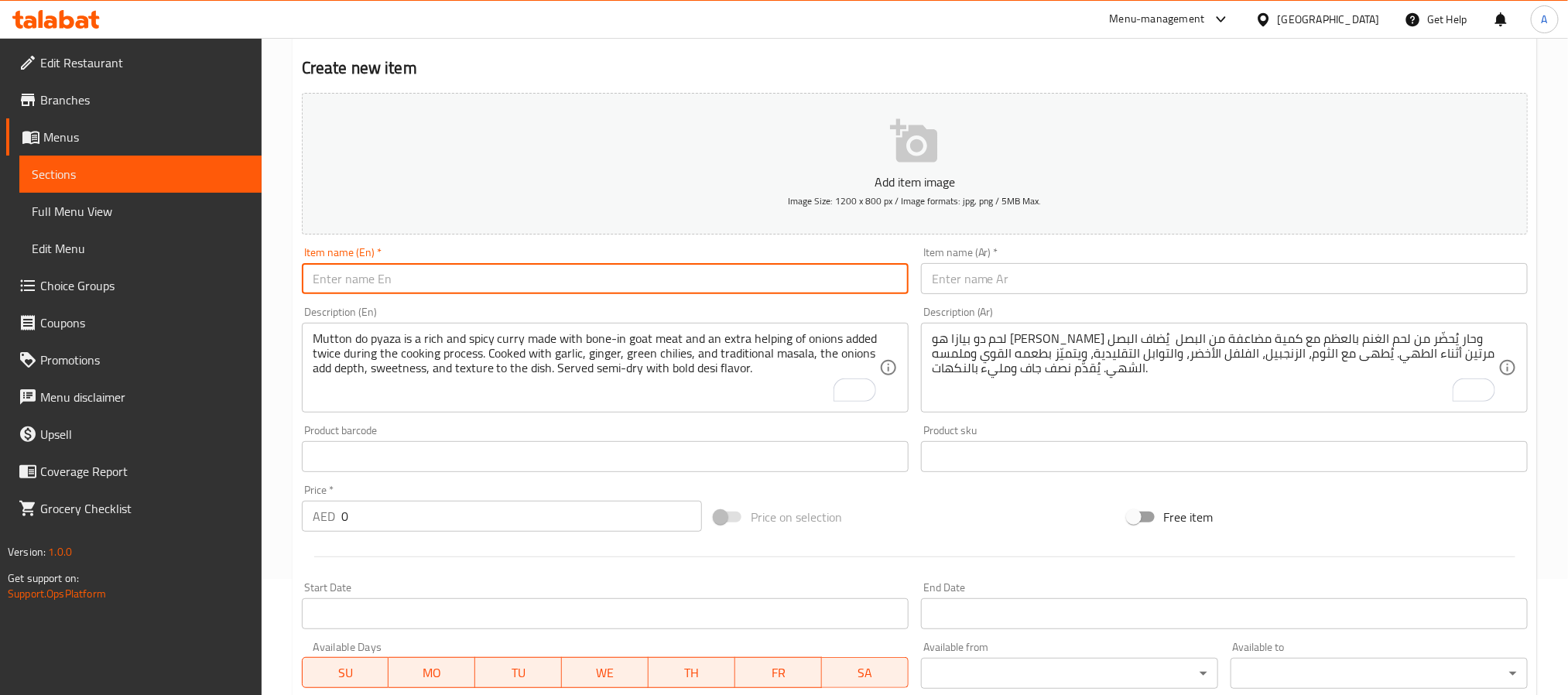
click at [511, 275] on input "text" at bounding box center [606, 278] width 606 height 31
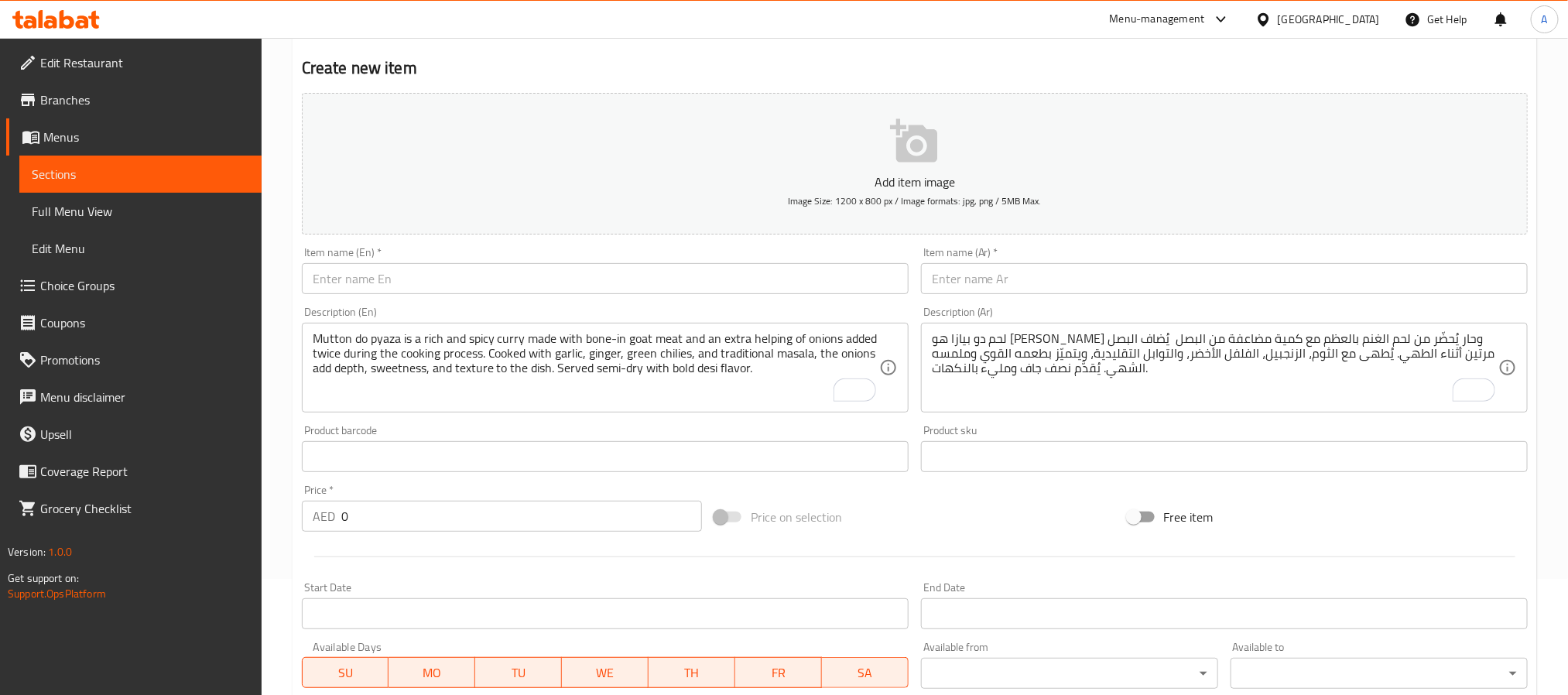
drag, startPoint x: 397, startPoint y: 296, endPoint x: 397, endPoint y: 286, distance: 10.0
click at [397, 296] on div "Item name (En)   * Item name (En) *" at bounding box center [605, 271] width 619 height 60
click at [397, 279] on input "text" at bounding box center [606, 278] width 606 height 31
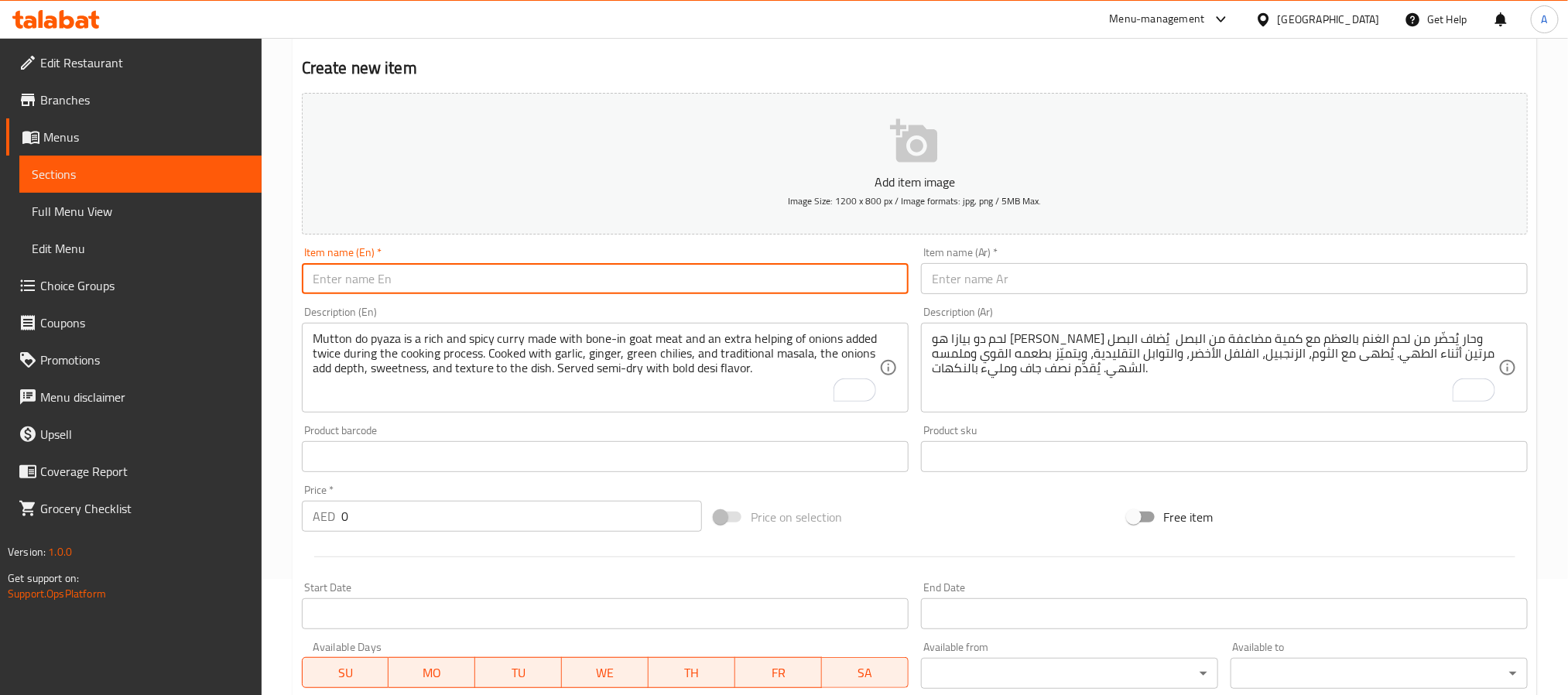
paste input "Royal Special Mutton Premium Goat Curry"
type input "Royal Special Mutton Premium Goat Curry"
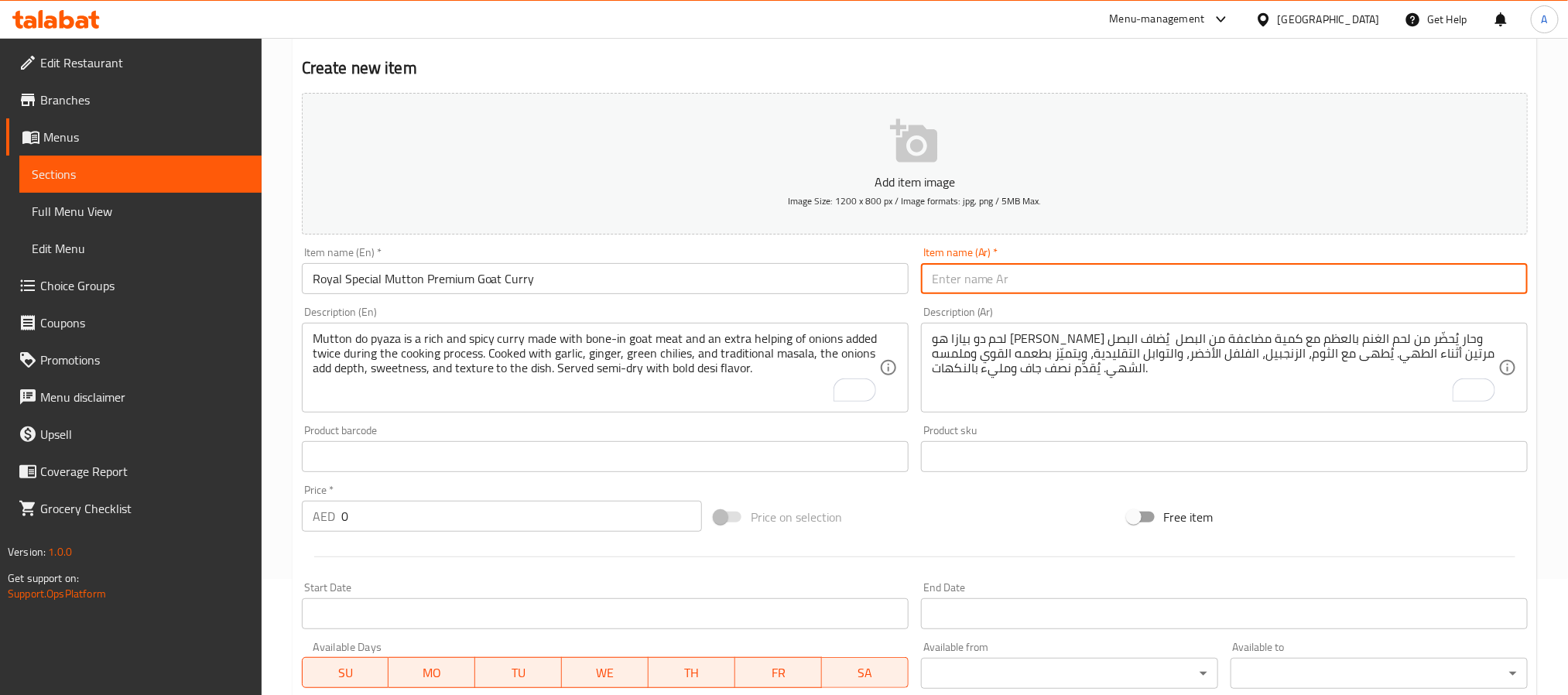
click at [1145, 286] on input "text" at bounding box center [1224, 278] width 606 height 31
paste input "لحم ملكي خاص – كاري لحم غنم فاخر ومميز"
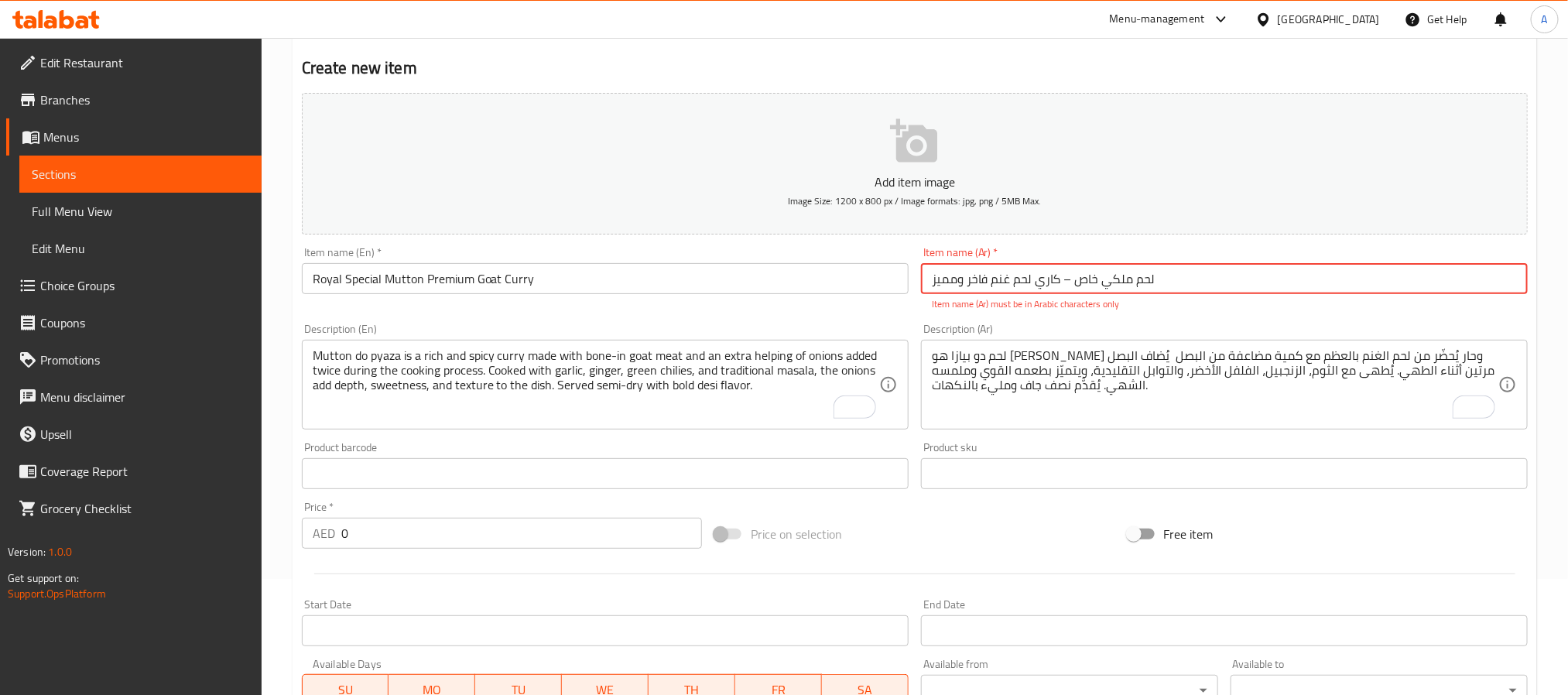
drag, startPoint x: 1061, startPoint y: 284, endPoint x: 1076, endPoint y: 281, distance: 15.3
click at [1076, 281] on input "لحم ملكي خاص – كاري لحم غنم فاخر ومميز" at bounding box center [1224, 278] width 606 height 31
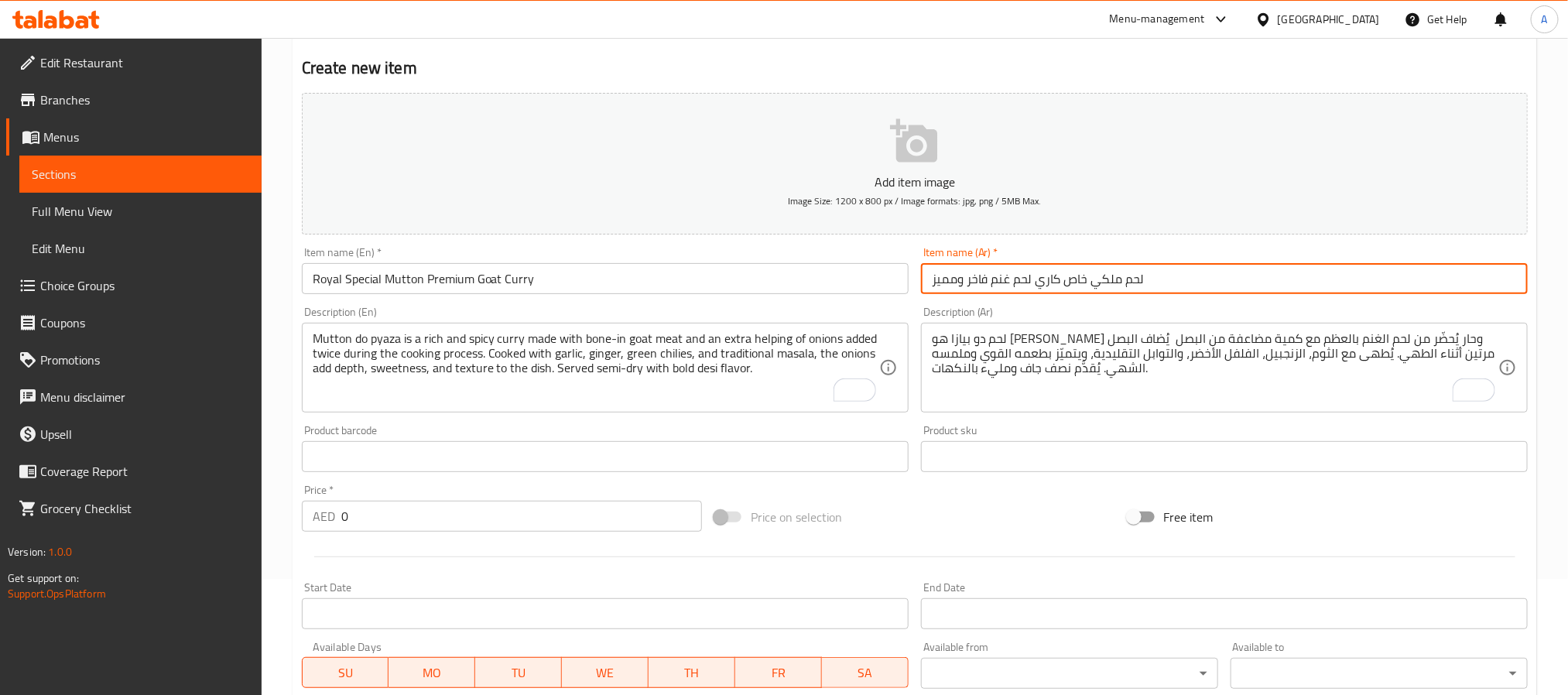
type input "لحم ملكي خاص كاري لحم غنم فاخر ومميز"
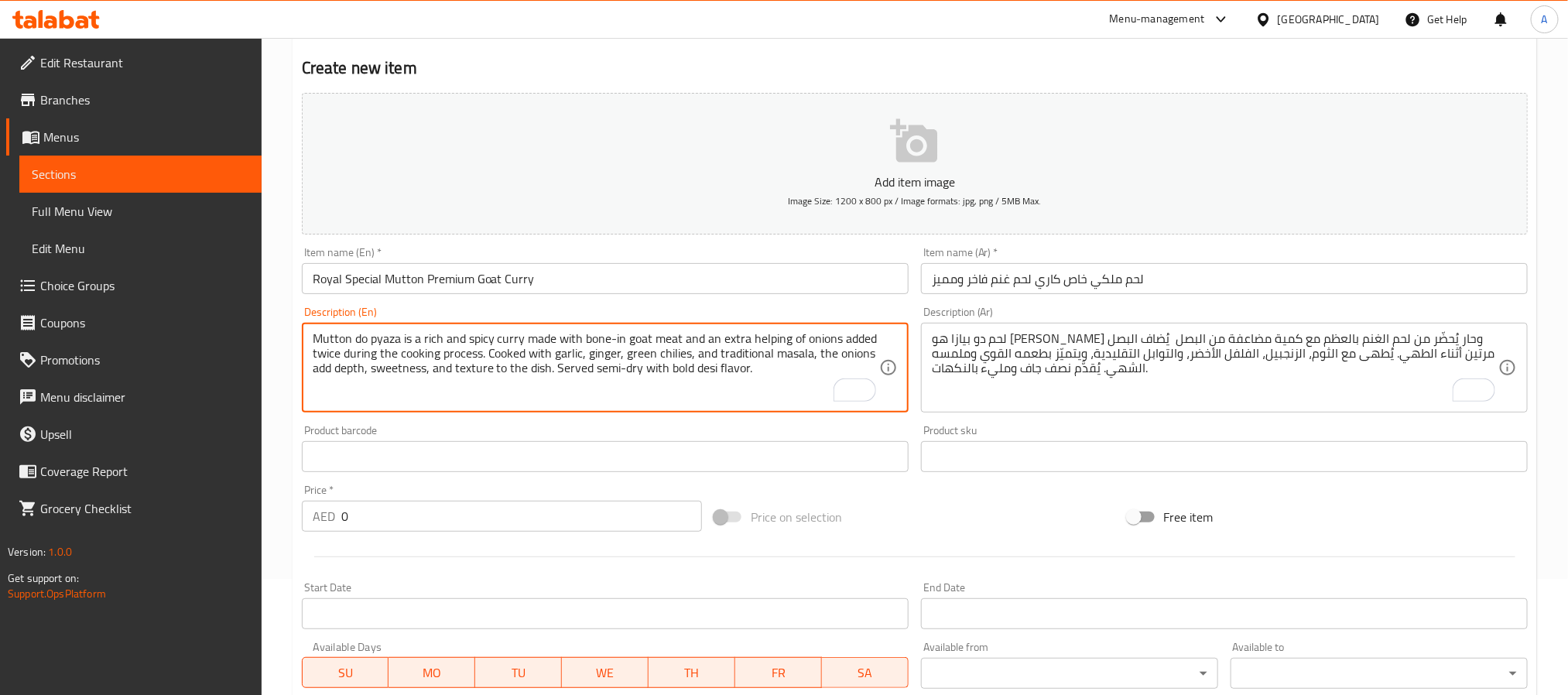
click at [510, 370] on textarea "Mutton do pyaza is a rich and spicy curry made with bone-in goat meat and an ex…" at bounding box center [596, 368] width 566 height 74
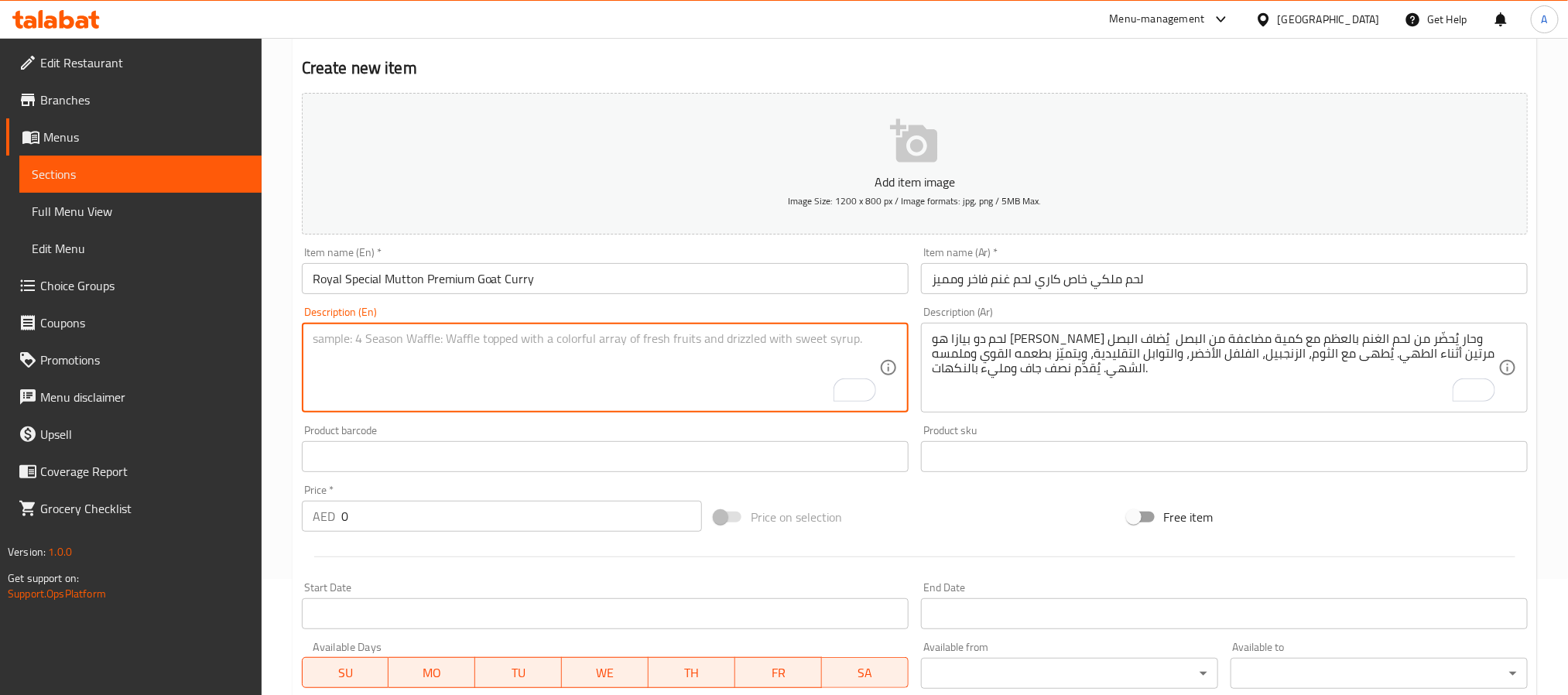
paste textarea "Royal Special Mutton is a premium curry crafted with bone-in goat meat, slow-co…"
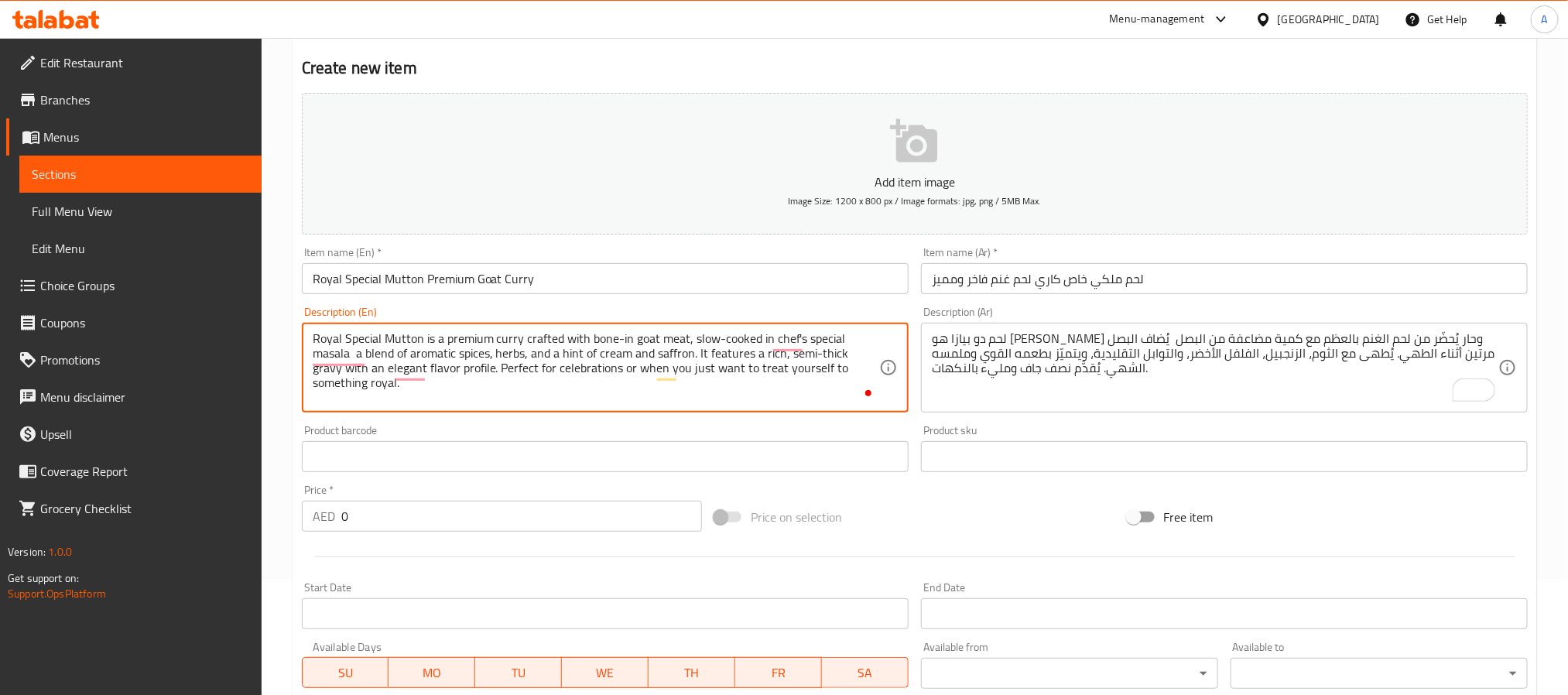
type textarea "Royal Special Mutton is a premium curry crafted with bone-in goat meat, slow-co…"
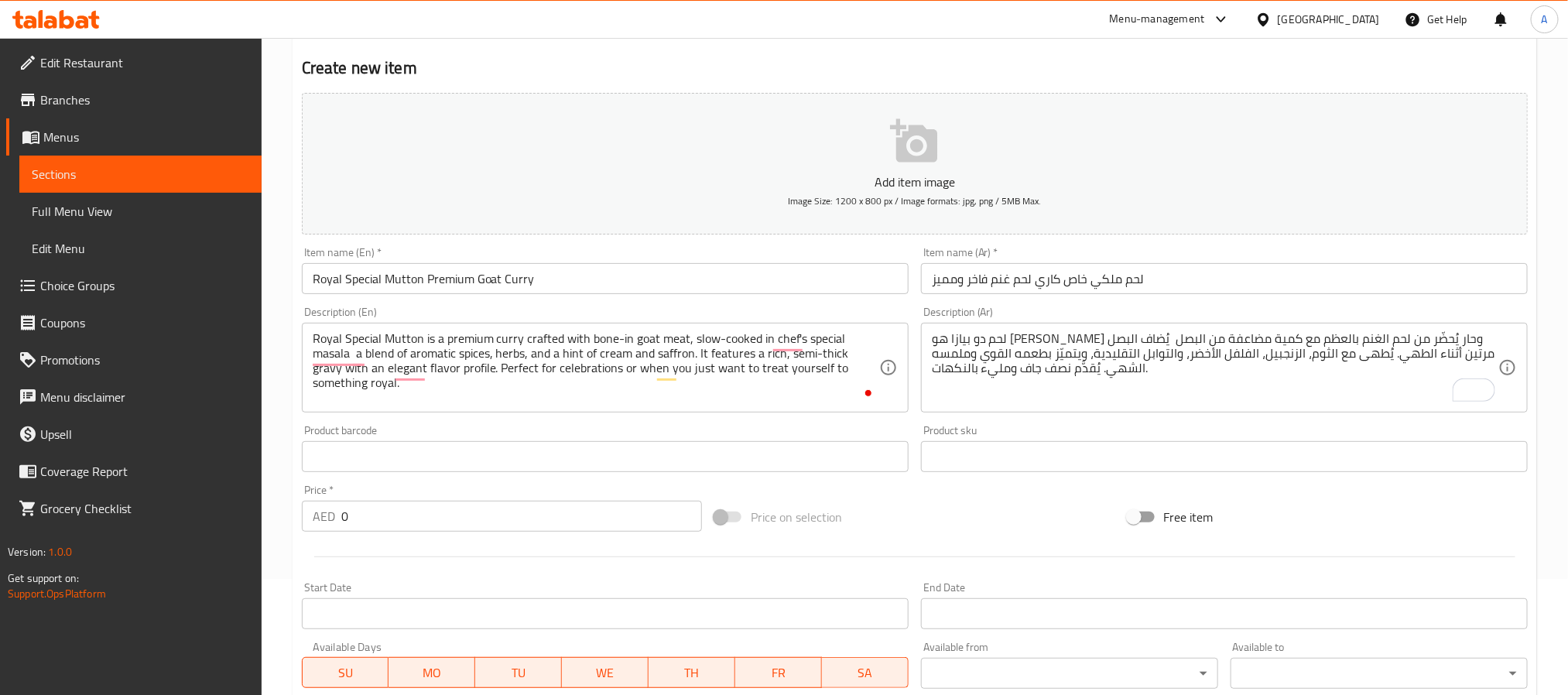
click at [1355, 355] on textarea "لحم دو بيازا هو كاري غني وحار يُحضّر من لحم الغنم بالعظم مع كمية مضاعفة من البص…" at bounding box center [1215, 368] width 566 height 74
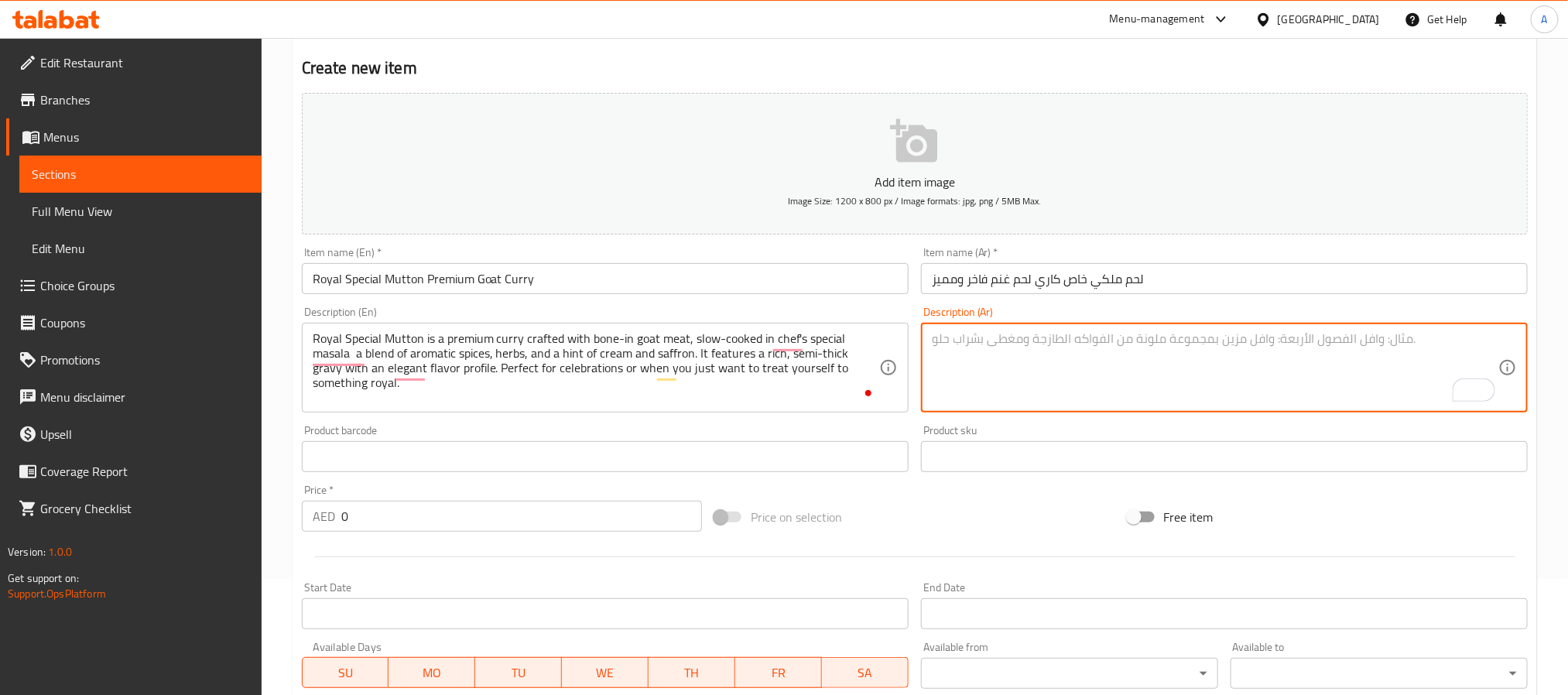
paste textarea "لحم ملكي خاص هو كاري فاخر مصنوع من لحم الغنم بالعظم، يُطهى ببطء مع خلطة بهارات …"
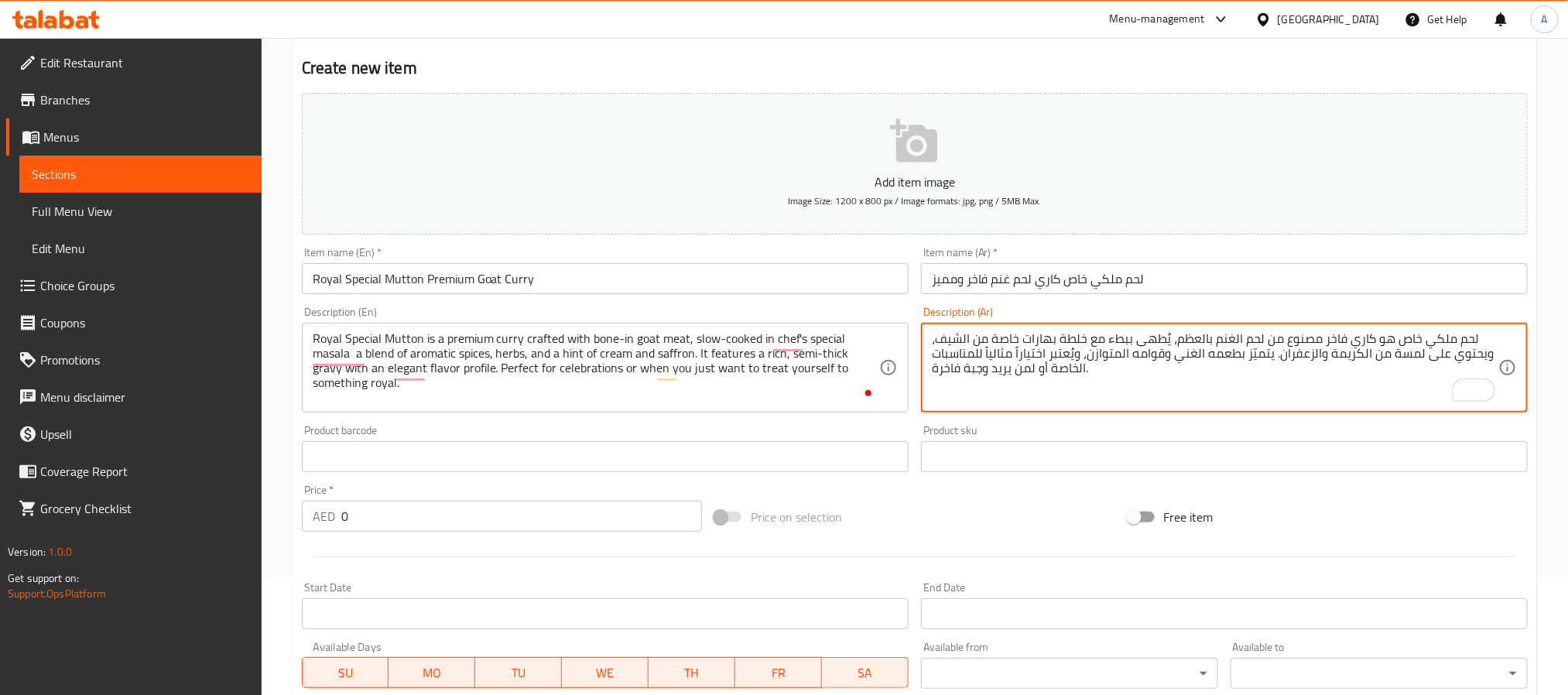
type textarea "لحم ملكي خاص هو كاري فاخر مصنوع من لحم الغنم بالعظم، يُطهى ببطء مع خلطة بهارات …"
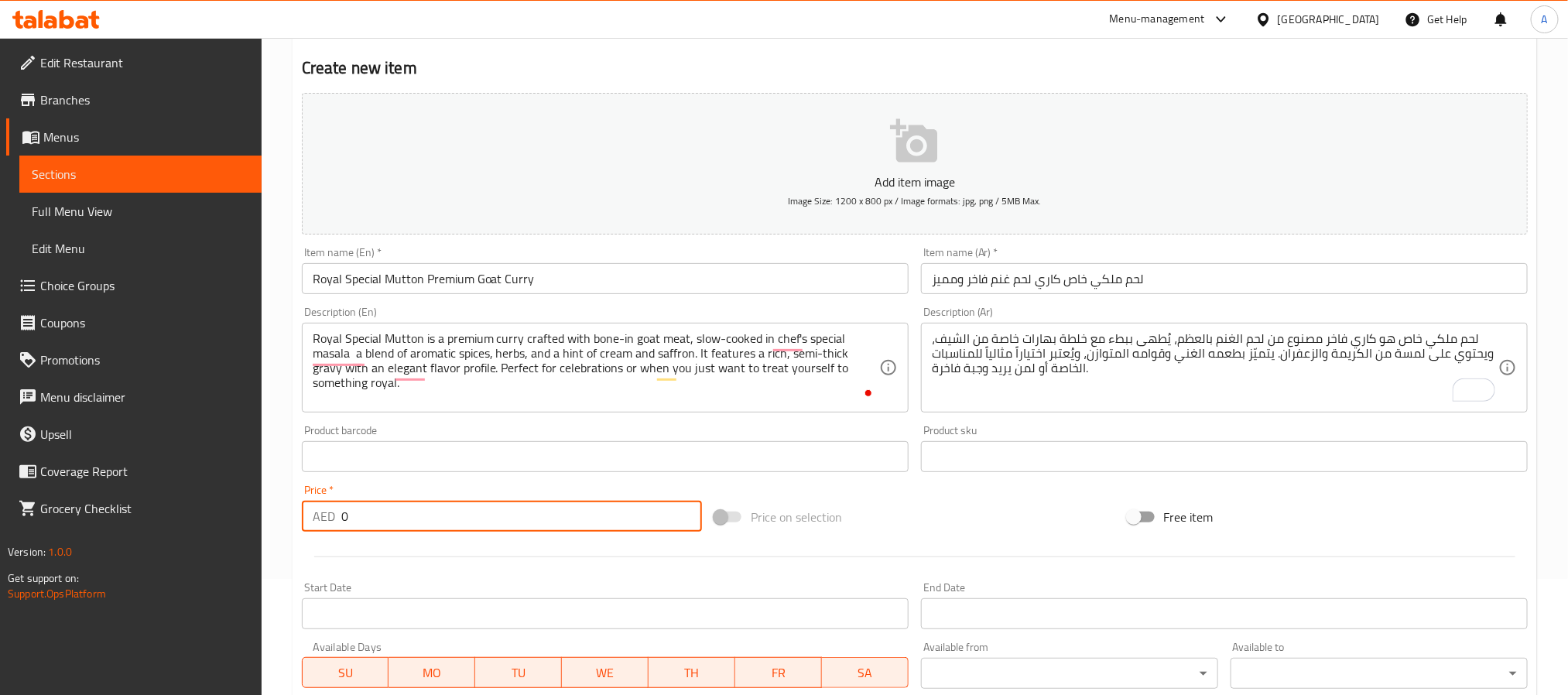
drag, startPoint x: 363, startPoint y: 533, endPoint x: 310, endPoint y: 533, distance: 53.0
click at [310, 533] on div "Price   * AED 0 Price *" at bounding box center [502, 508] width 413 height 60
paste input "48"
type input "48"
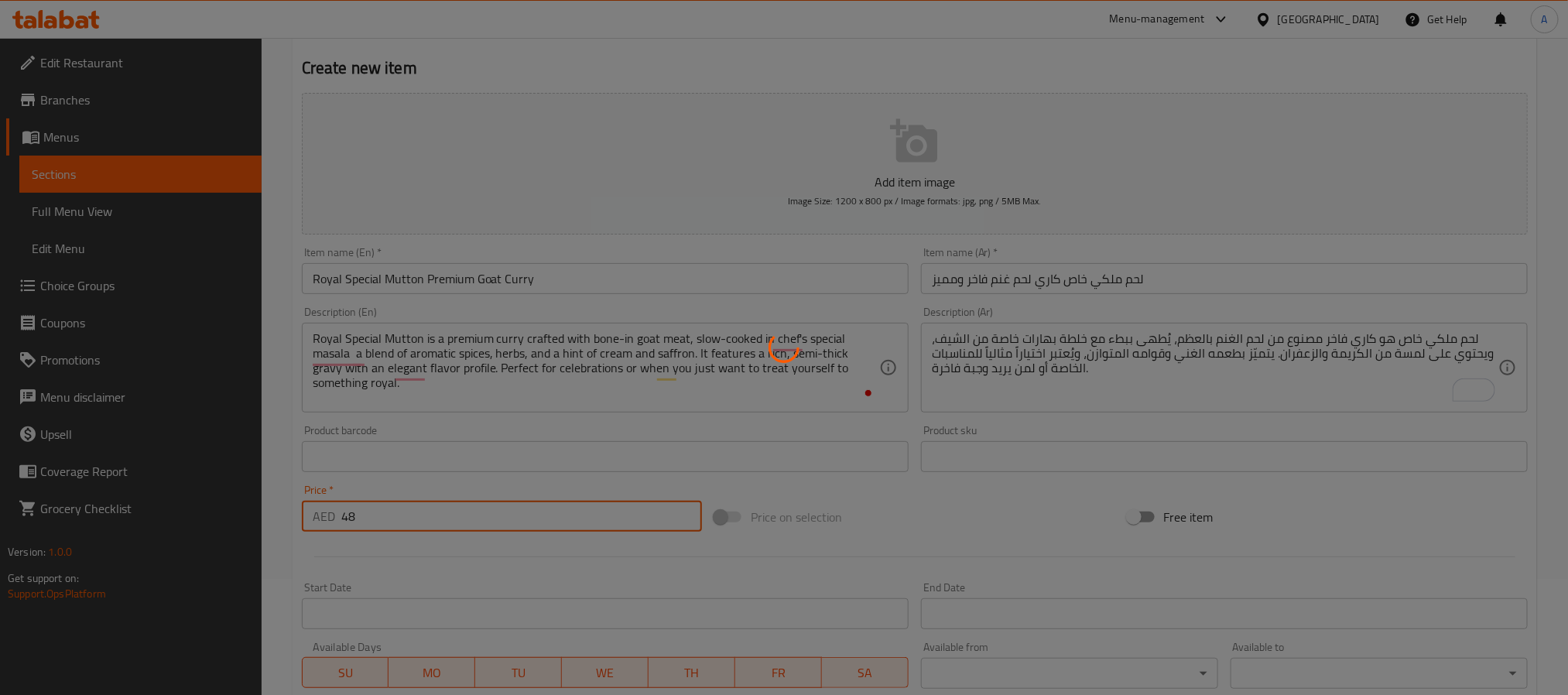
type input "0"
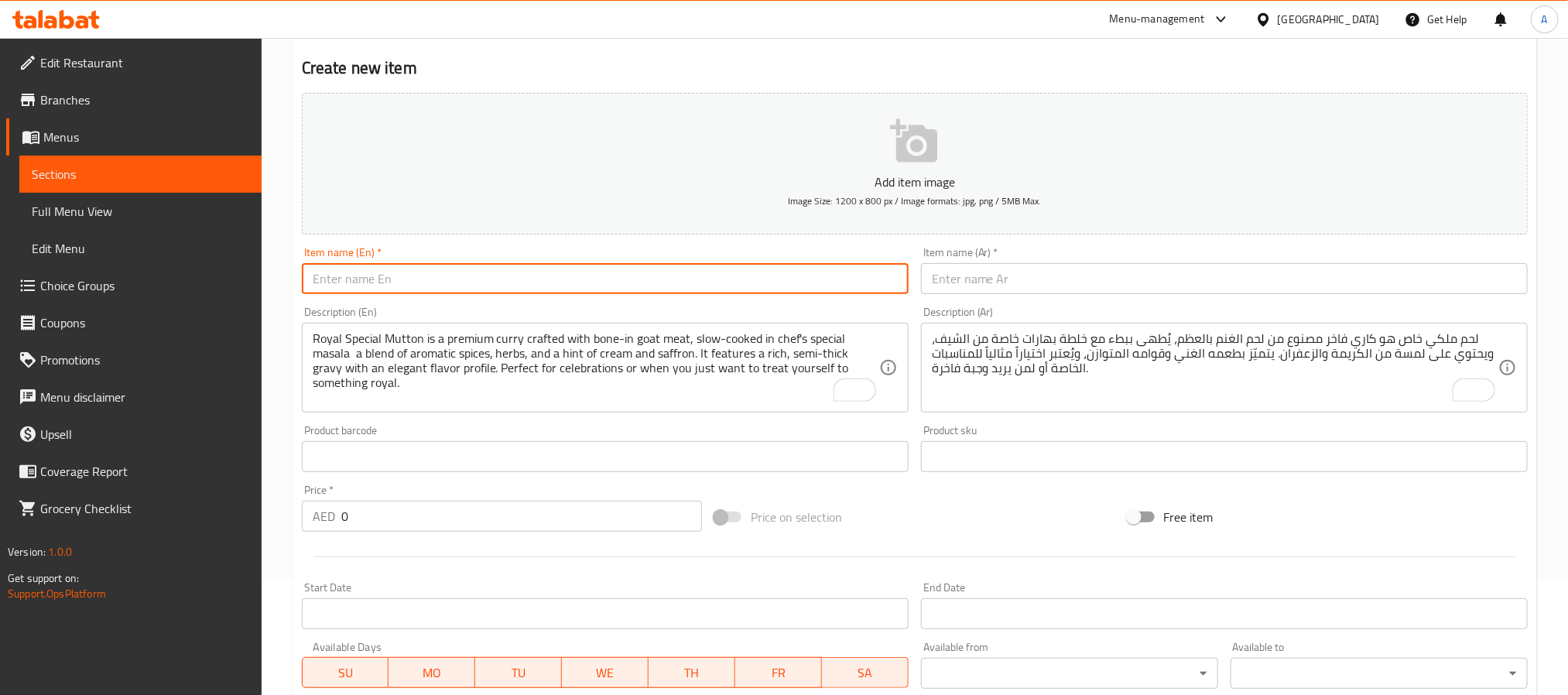
click at [497, 295] on input "text" at bounding box center [606, 278] width 606 height 31
paste input "Mutton Balti Gosht Spicy Wok-Style Goat Curry"
type input "Mutton Balti Gosht Spicy Wok-Style Goat Curry"
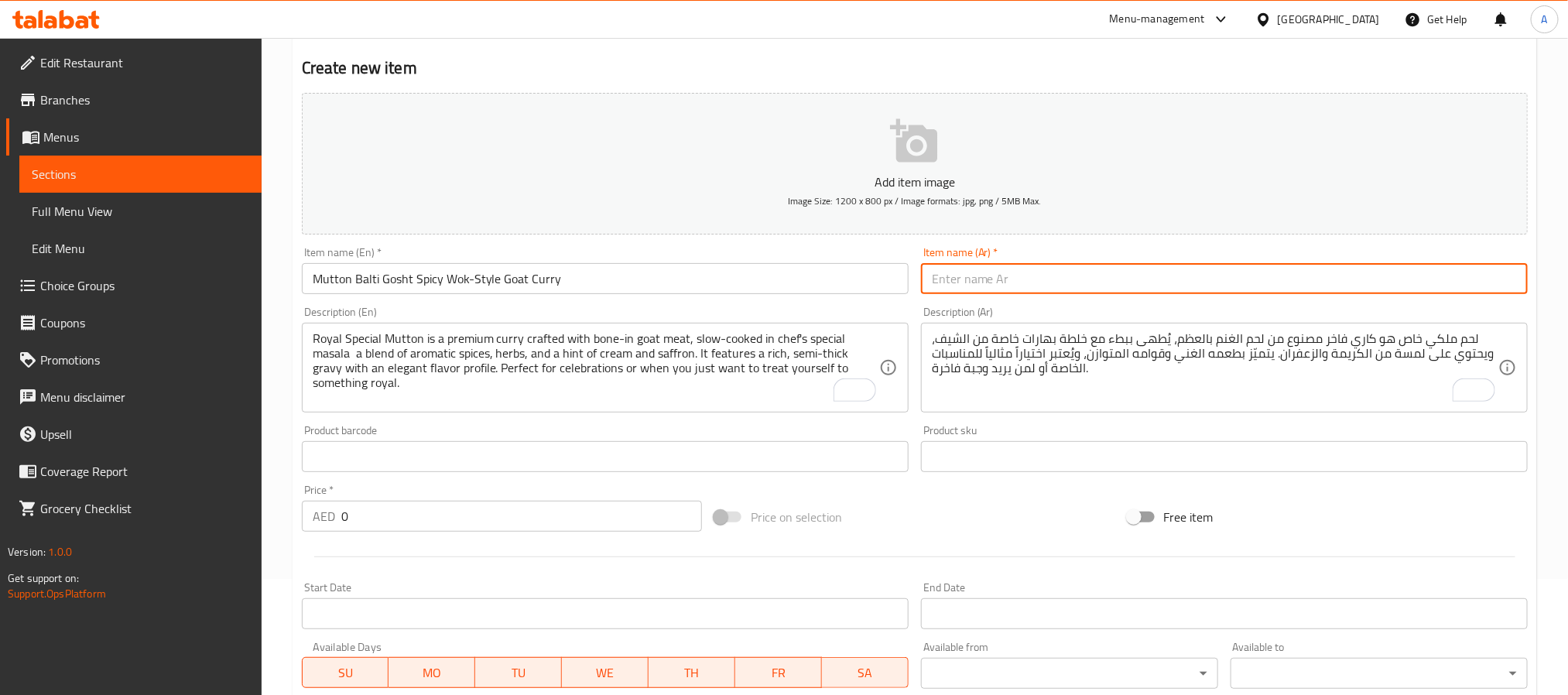
click at [1074, 291] on input "text" at bounding box center [1224, 278] width 606 height 31
paste input "بالتي غوشت – كاري لحم غنم على الطريقة الباكستانية"
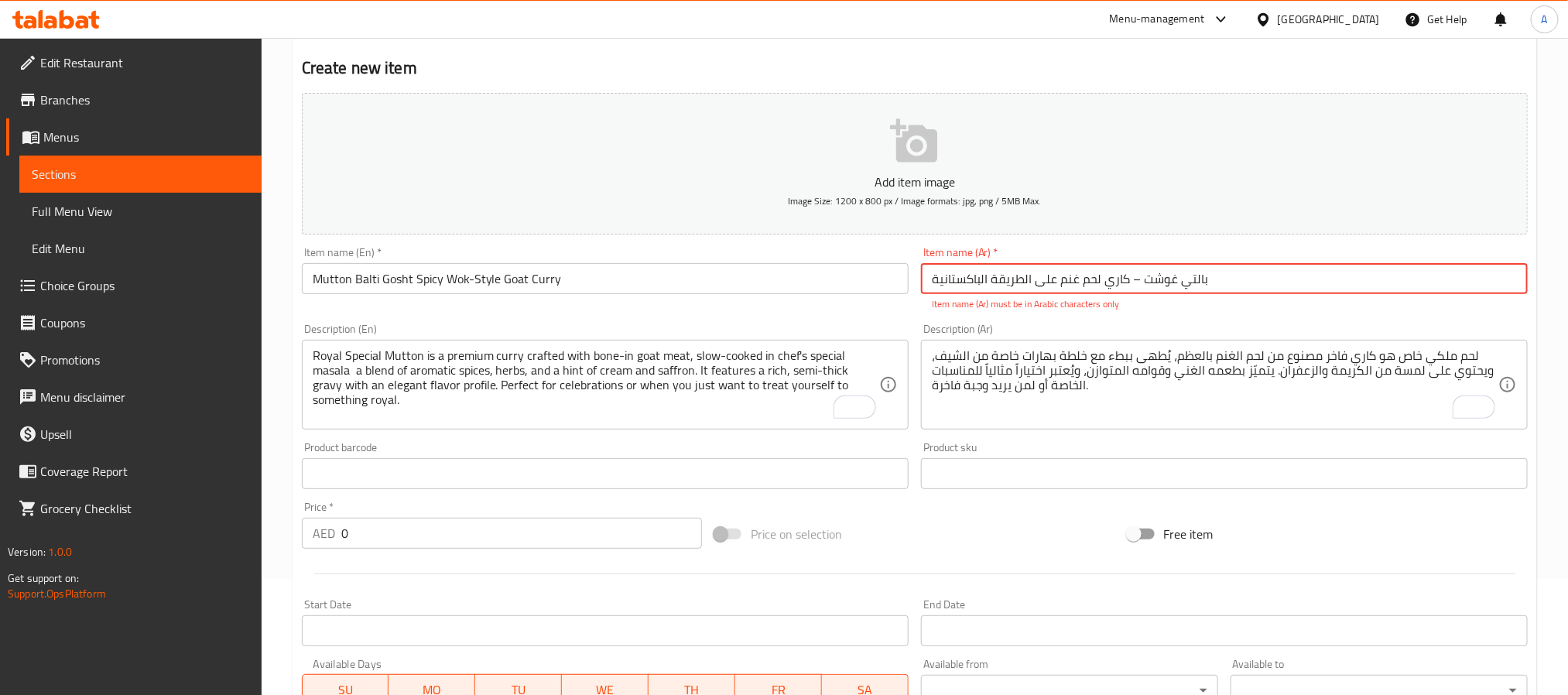
drag, startPoint x: 1127, startPoint y: 282, endPoint x: 1141, endPoint y: 279, distance: 14.3
click at [1141, 279] on input "بالتي غوشت – كاري لحم غنم على الطريقة الباكستانية" at bounding box center [1224, 278] width 606 height 31
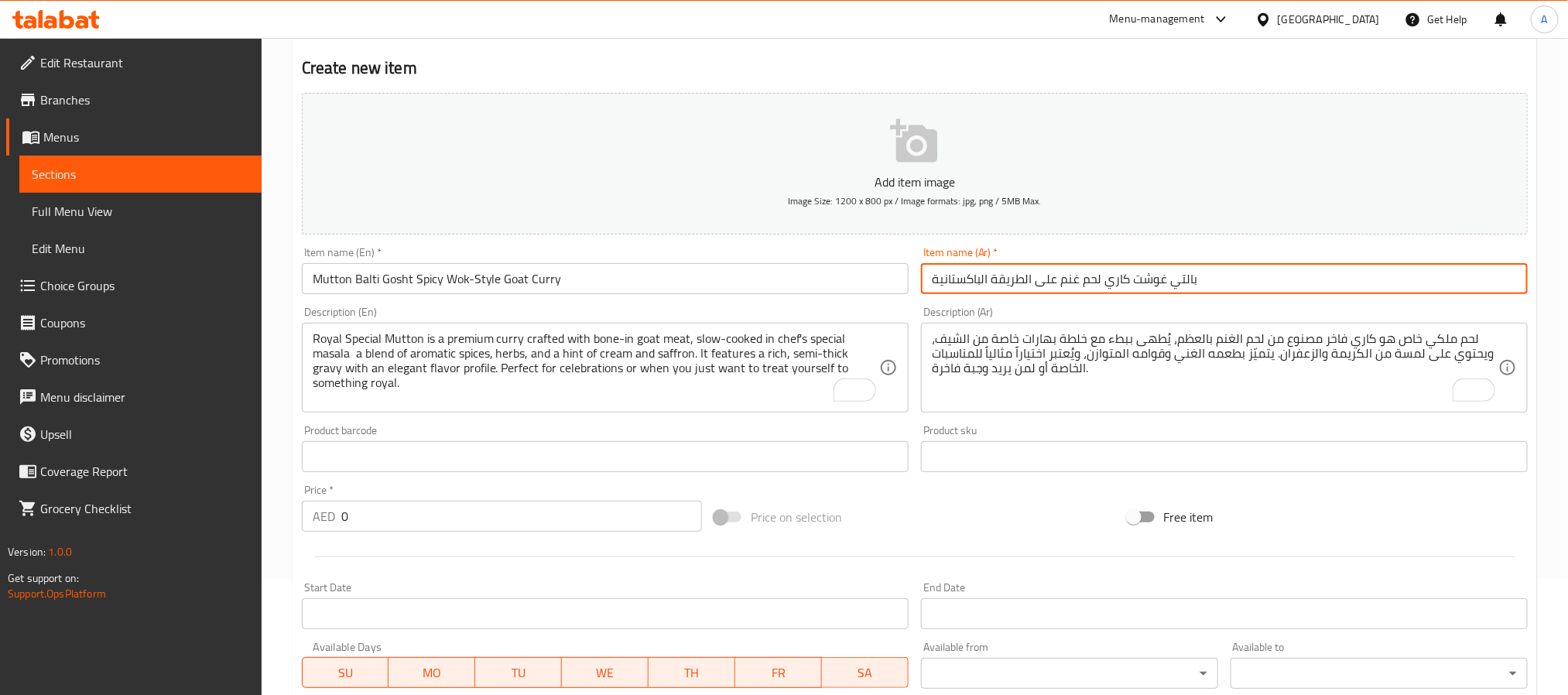
type input "بالتي غوشت كاري لحم غنم على الطريقة الباكستانية"
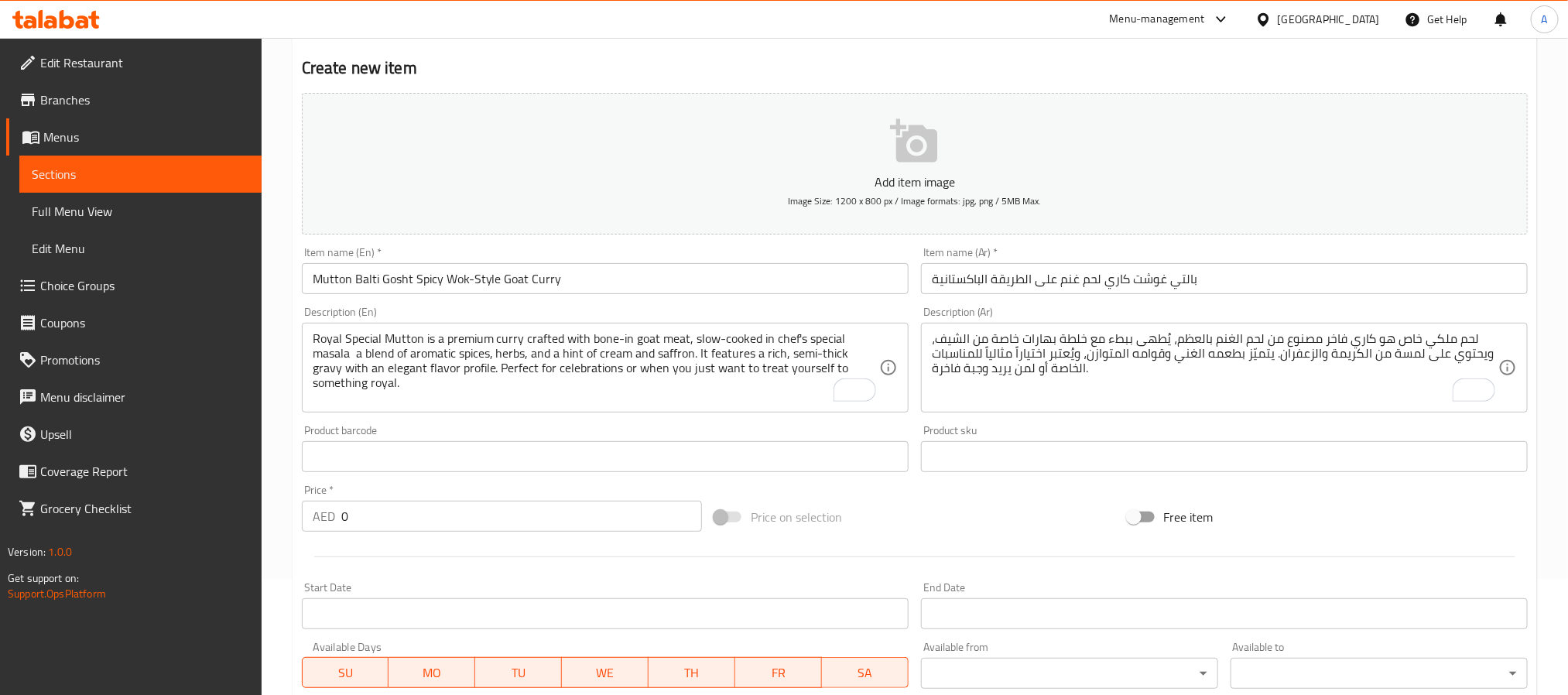
click at [433, 411] on div "Royal Special Mutton is a premium curry crafted with bone-in goat meat, slow-co…" at bounding box center [606, 368] width 606 height 90
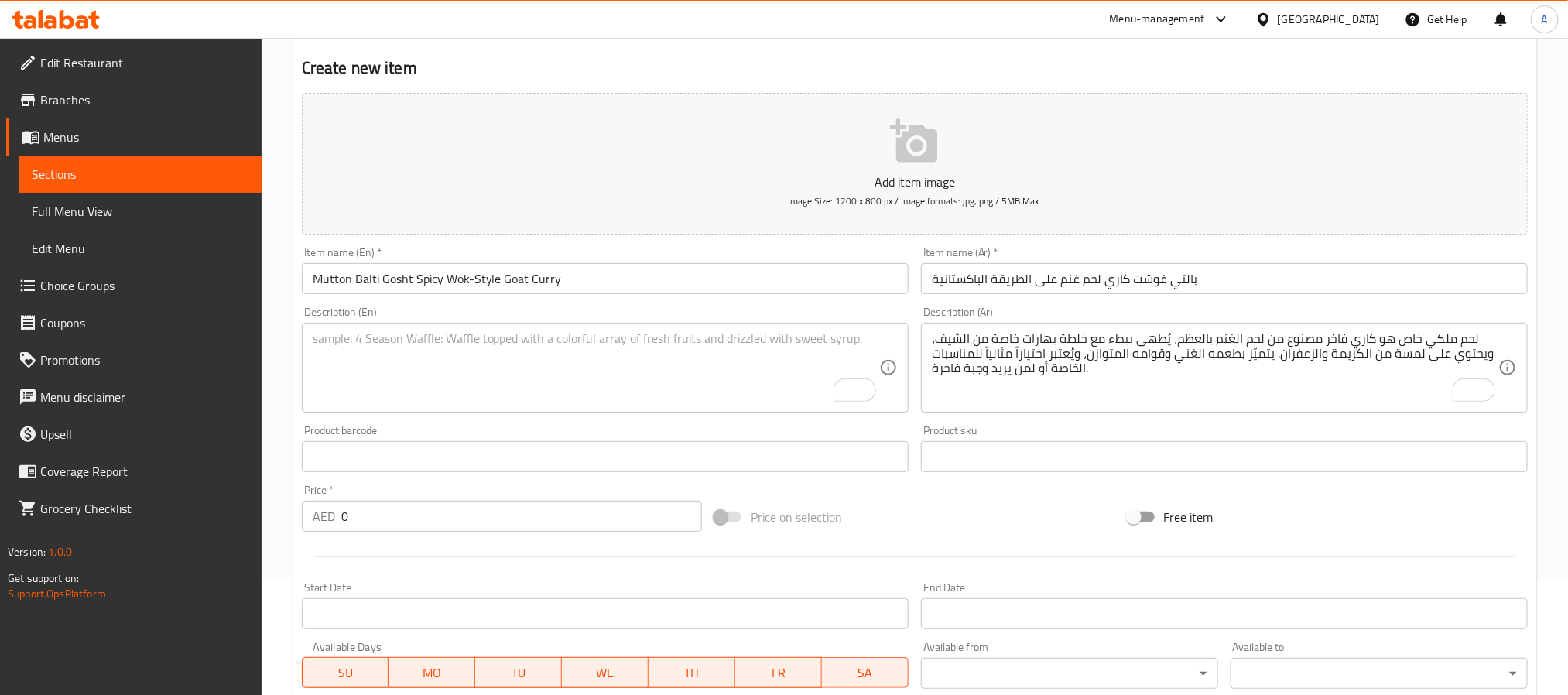
paste textarea "Mutton balti gosht is a bold and spicy bone-in goat curry cooked in a hot wok b…"
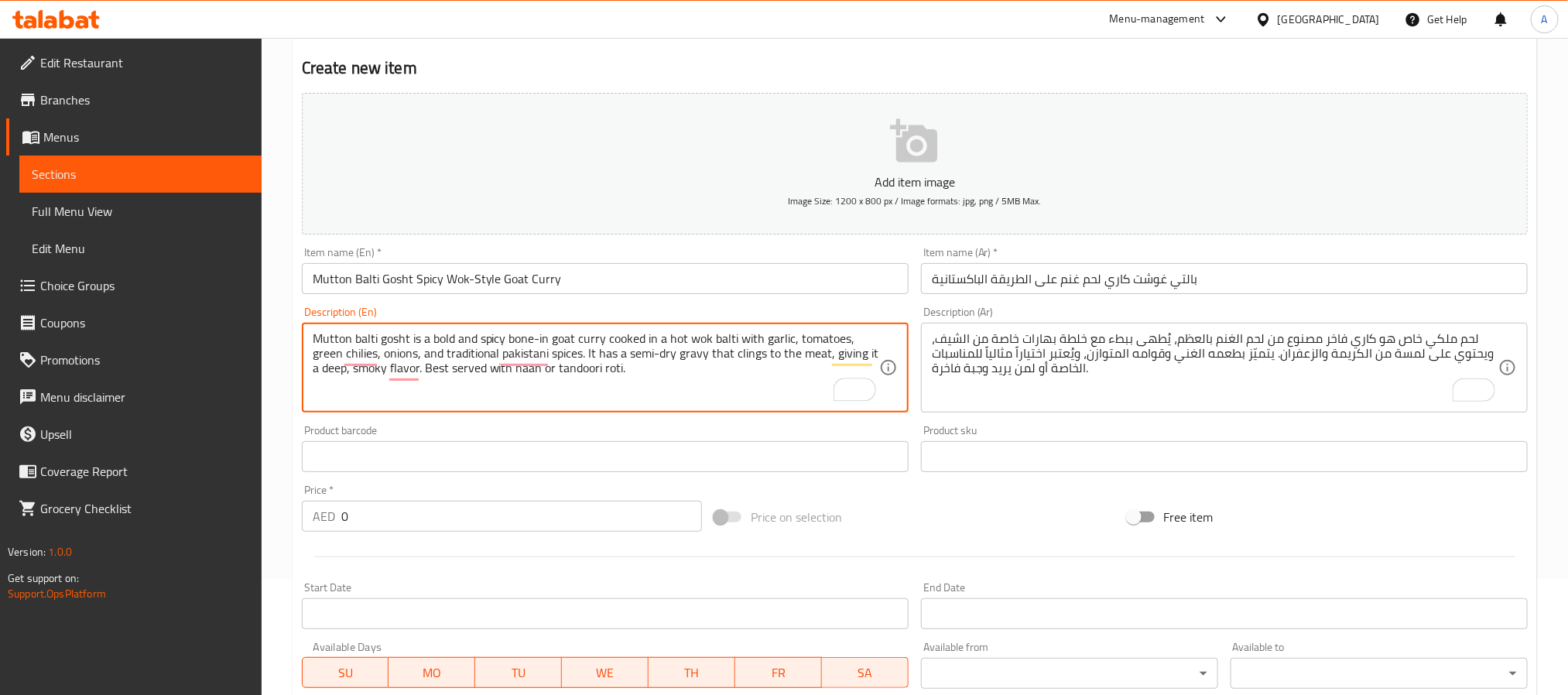
type textarea "Mutton balti gosht is a bold and spicy bone-in goat curry cooked in a hot wok b…"
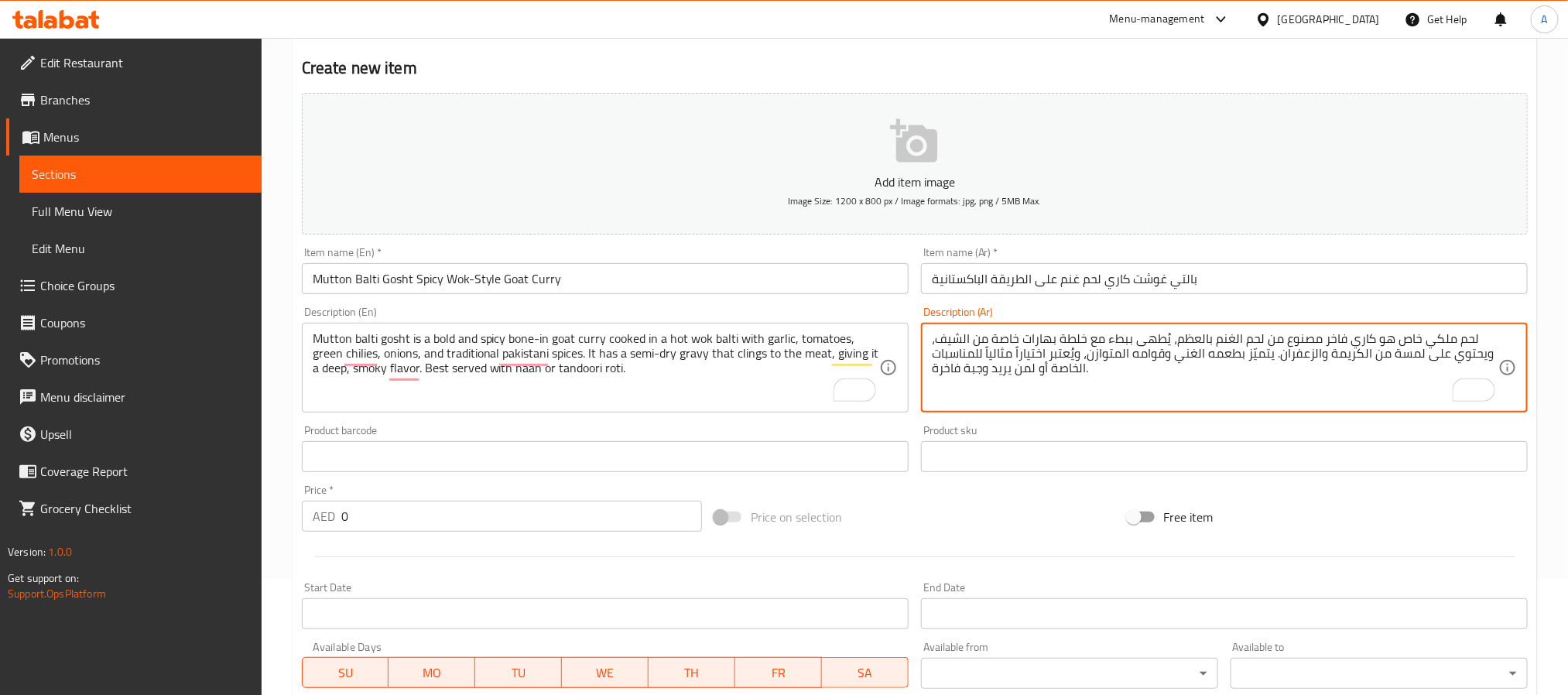
click at [1228, 335] on textarea "لحم ملكي خاص هو كاري فاخر مصنوع من لحم الغنم بالعظم، يُطهى ببطء مع خلطة بهارات …" at bounding box center [1215, 368] width 566 height 74
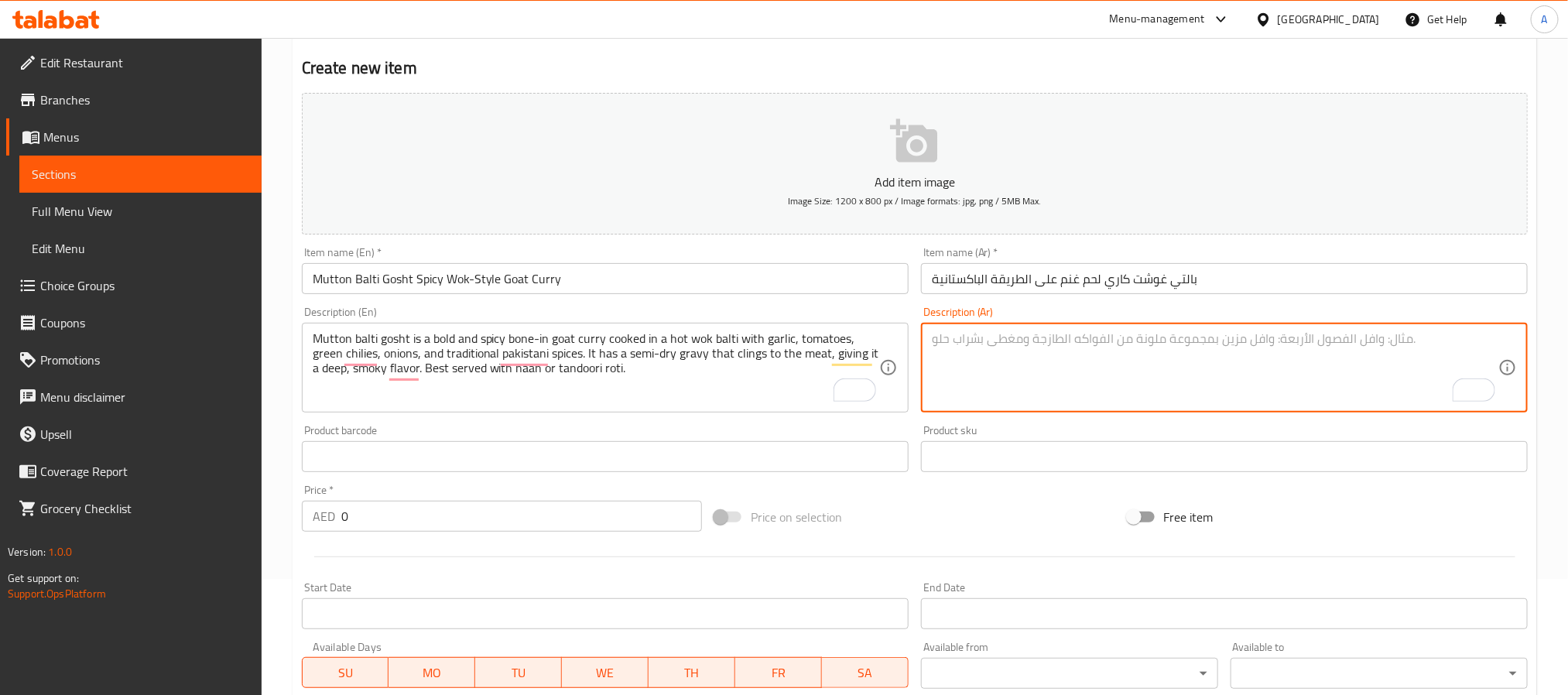
paste textarea "بالتي غوشت هو طبق كاري حار مصنوع من لحم الغنم بالعظم، يُطهى في مقلاة حديدية تقل…"
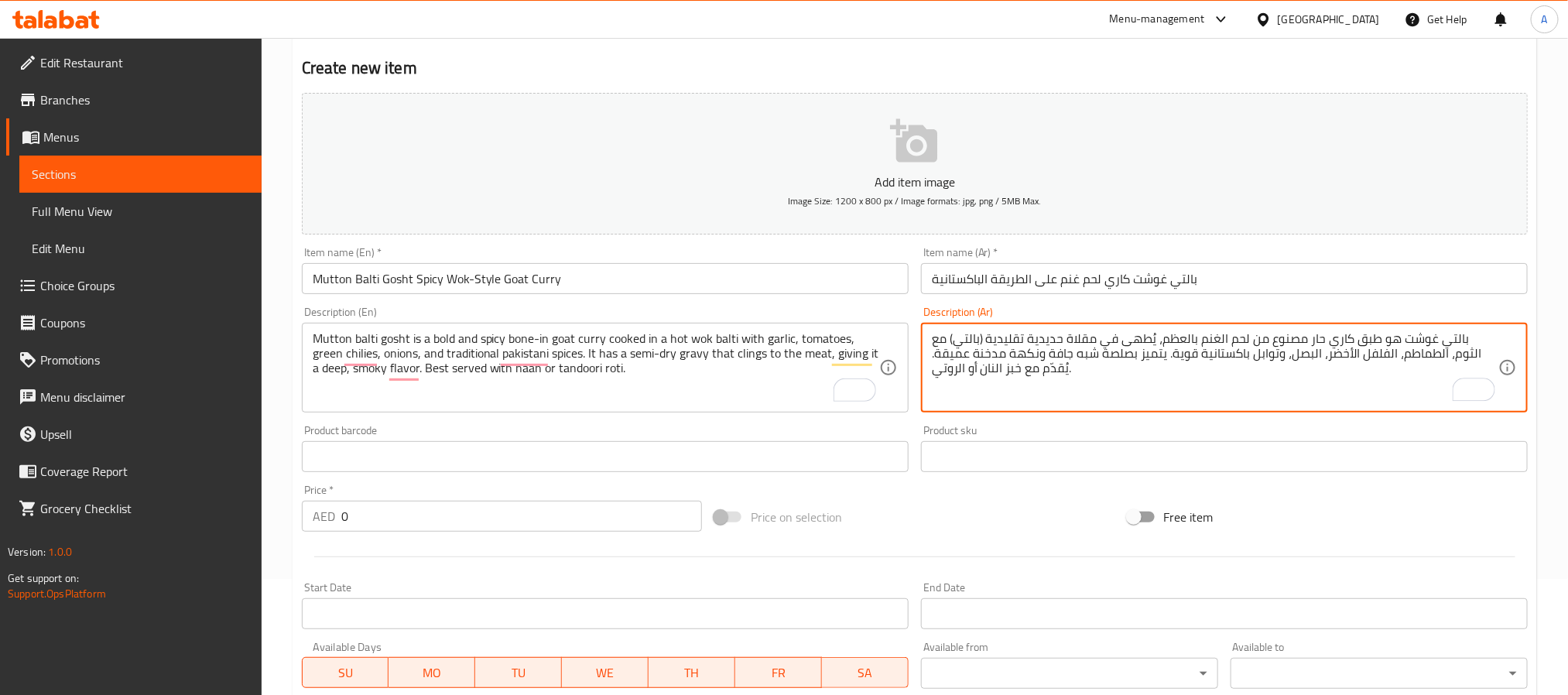
click at [1014, 334] on textarea "بالتي غوشت هو طبق كاري حار مصنوع من لحم الغنم بالعظم، يُطهى في مقلاة حديدية تقل…" at bounding box center [1215, 368] width 566 height 74
click at [980, 344] on textarea "بالتي غوشت هو طبق كاري حار مصنوع من لحم الغنم بالعظم، يُطهى في مقلاة حديدية تقل…" at bounding box center [1215, 368] width 566 height 74
type textarea "بالتي غوشت هو طبق كاري حار مصنوع من لحم الغنم بالعظم، يُطهى في مقلاة حديدية تقل…"
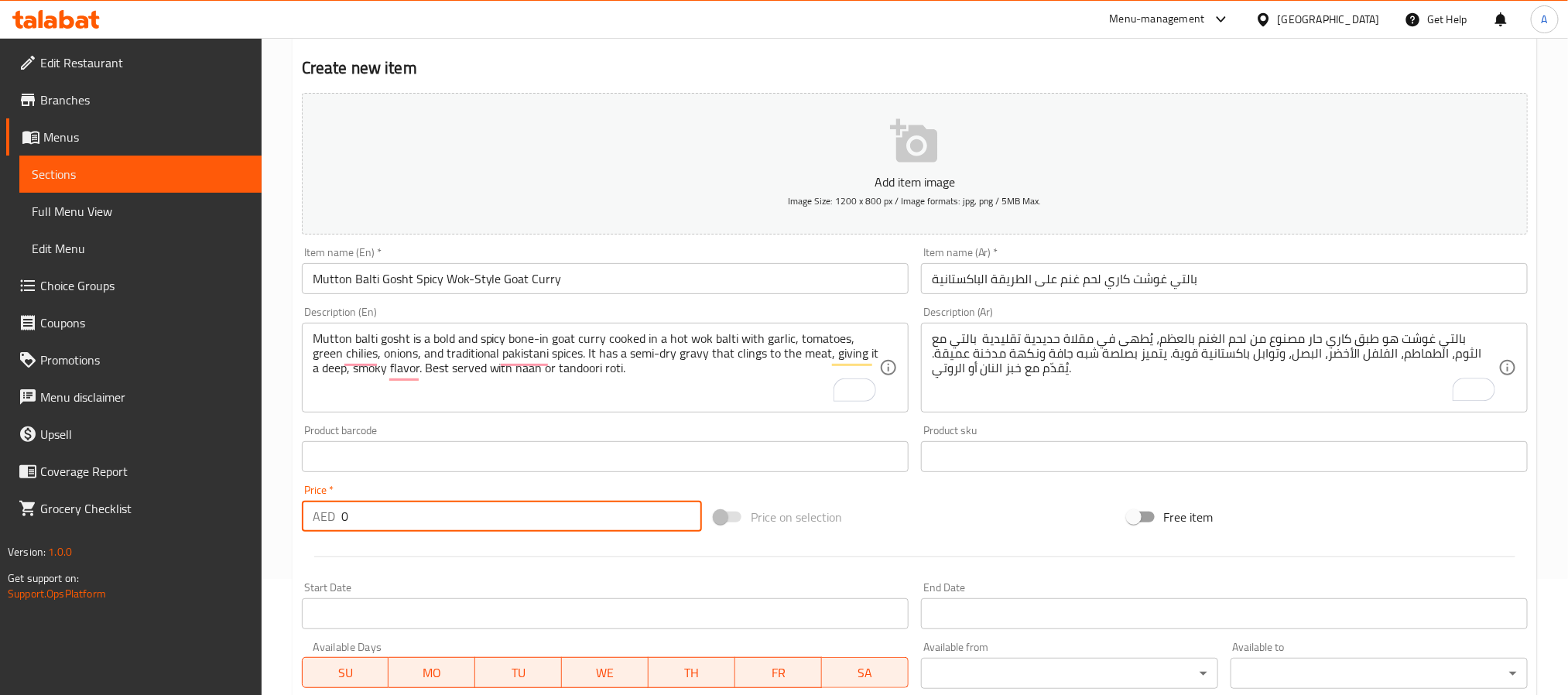
drag, startPoint x: 377, startPoint y: 510, endPoint x: 327, endPoint y: 525, distance: 52.2
click at [327, 525] on div "AED 0 Price *" at bounding box center [502, 516] width 400 height 31
paste input "48"
type input "48"
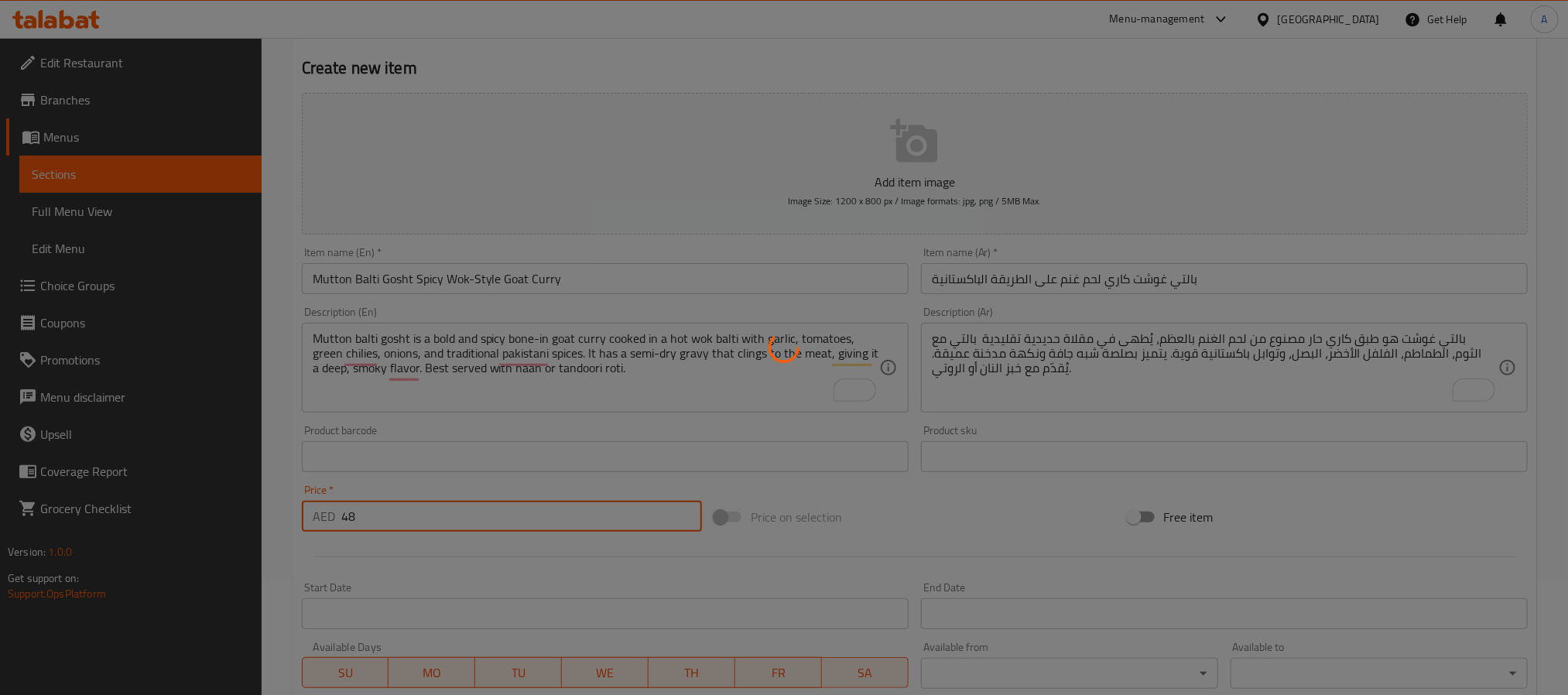
type input "0"
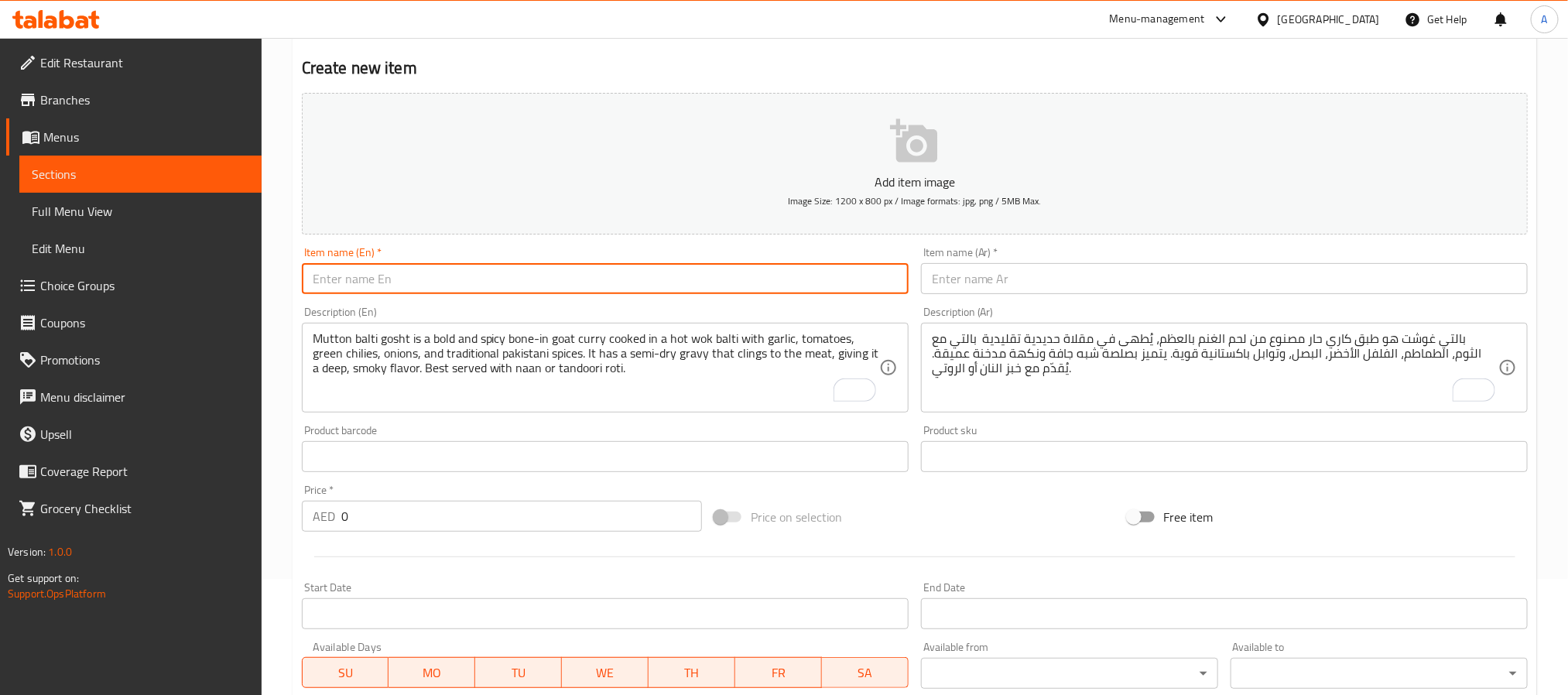
click at [392, 279] on input "text" at bounding box center [606, 278] width 606 height 31
paste input "Mutton Roghan Josh Royal Kashmiri Goat Curry"
type input "Mutton Roghan Josh Royal Kashmiri Goat Curry"
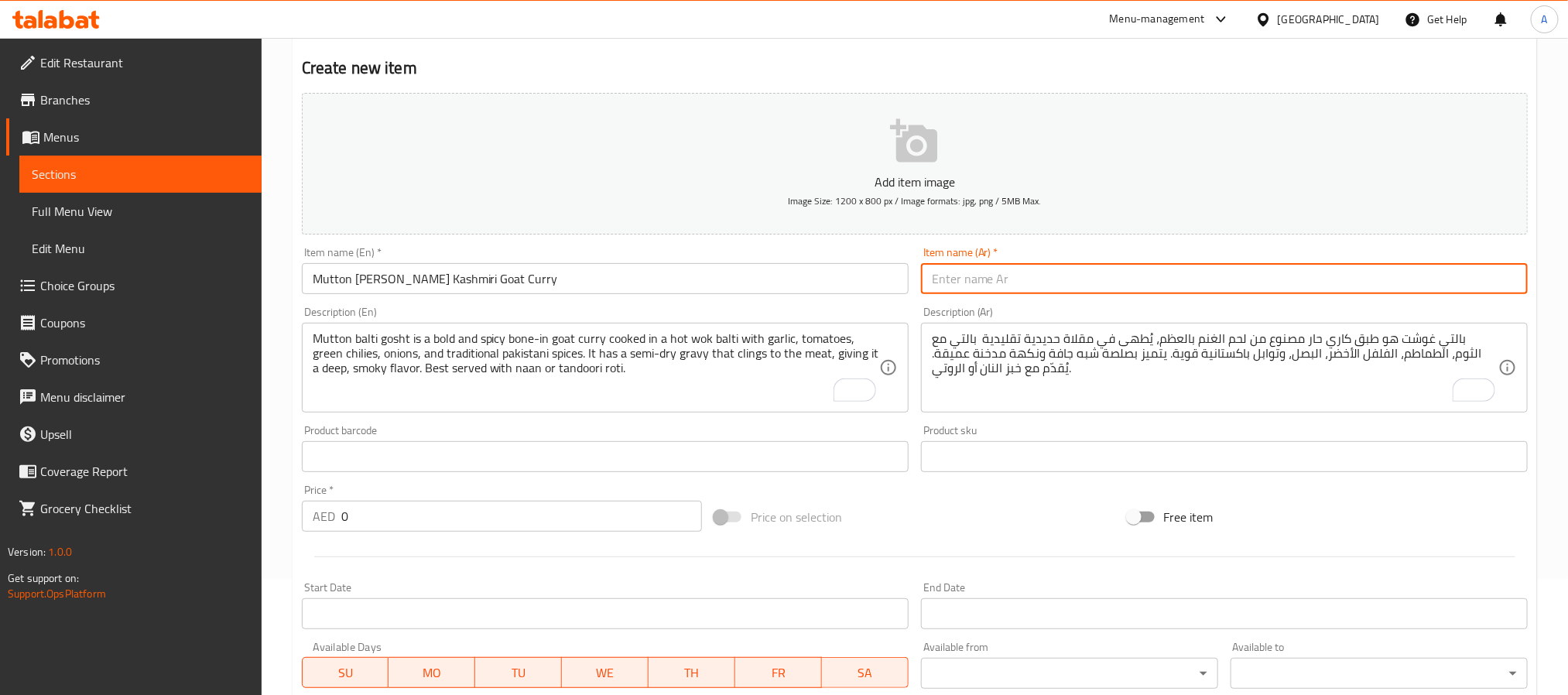
click at [1059, 279] on input "text" at bounding box center [1224, 278] width 606 height 31
paste input "روغان جوش لحم – كاري لحم غنم كشميـري ملكي"
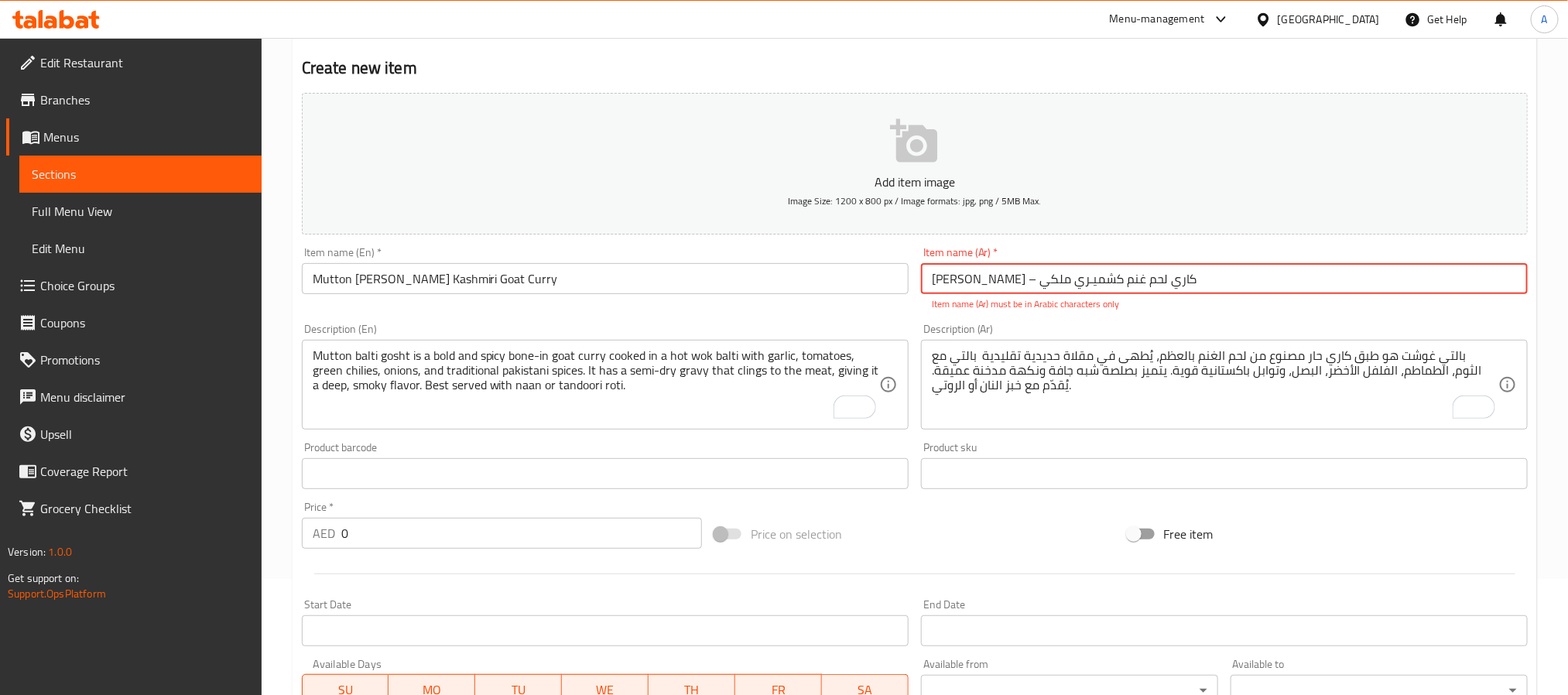
drag, startPoint x: 1094, startPoint y: 286, endPoint x: 1104, endPoint y: 281, distance: 11.2
click at [1104, 281] on input "روغان جوش لحم – كاري لحم غنم كشميـري ملكي" at bounding box center [1224, 278] width 606 height 31
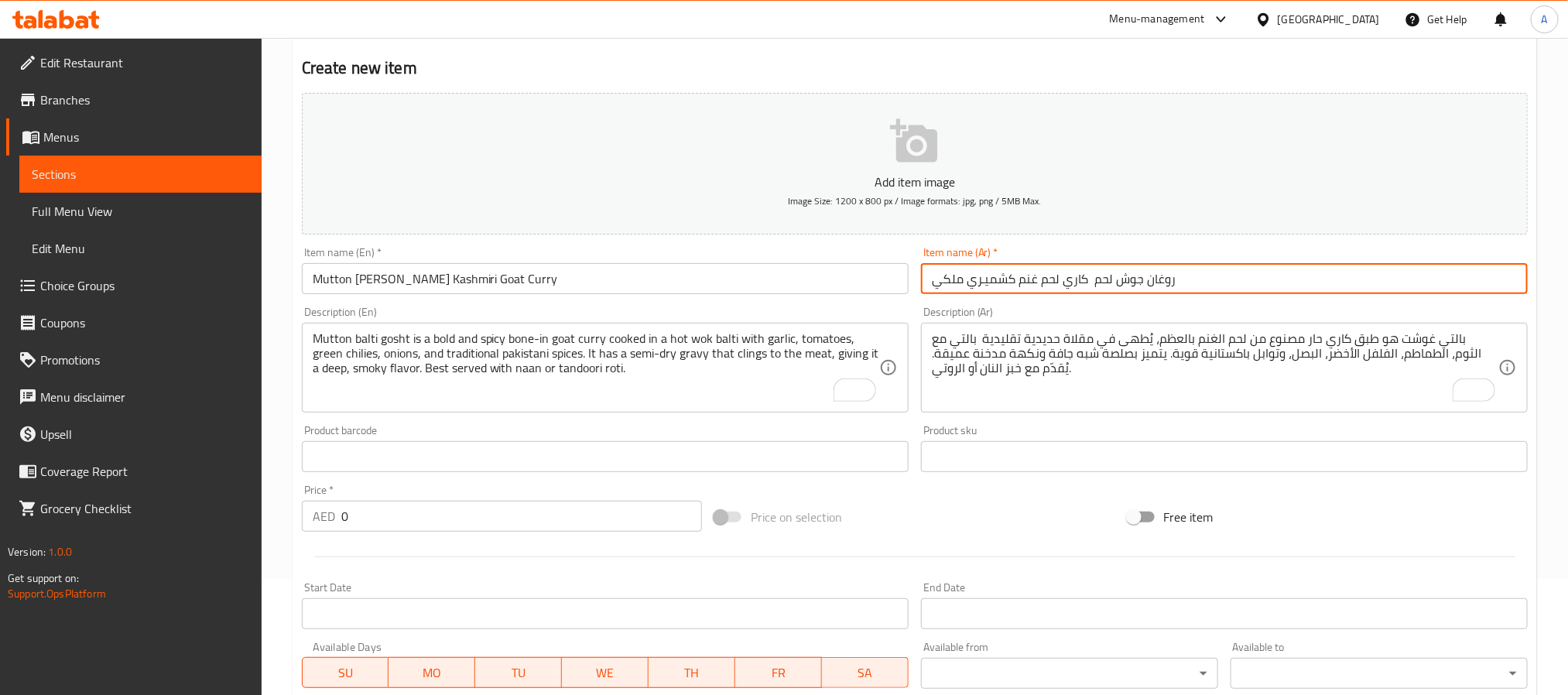
type input "روغان جوش لحم كاري لحم غنم كشميـري ملكي"
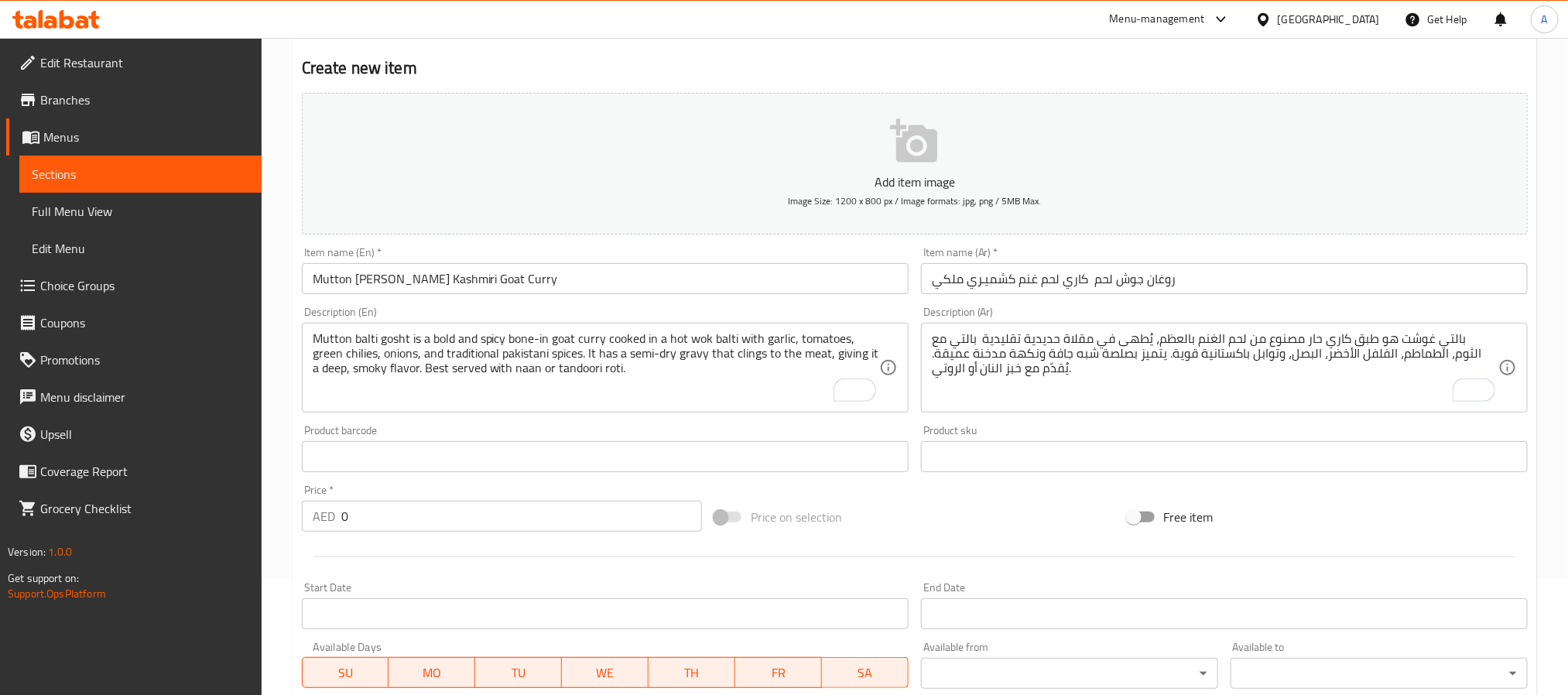
click at [484, 361] on textarea "Mutton balti gosht is a bold and spicy bone-in goat curry cooked in a hot wok b…" at bounding box center [596, 368] width 566 height 74
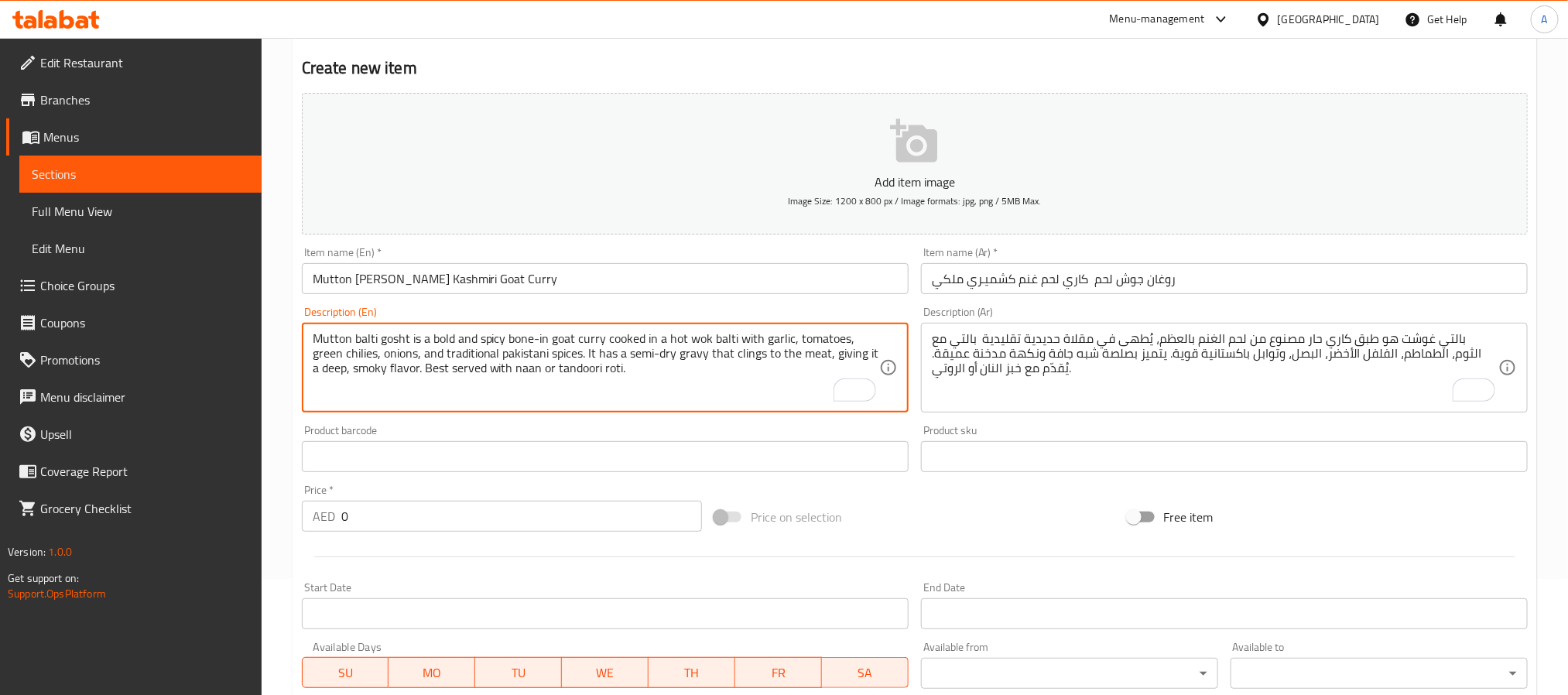
paste textarea "Mutton roghan josh is a traditional kashmiri-style goat curry made with bone-in…"
type textarea "Mutton roghan josh is a traditional kashmiri-style goat curry made with bone-in…"
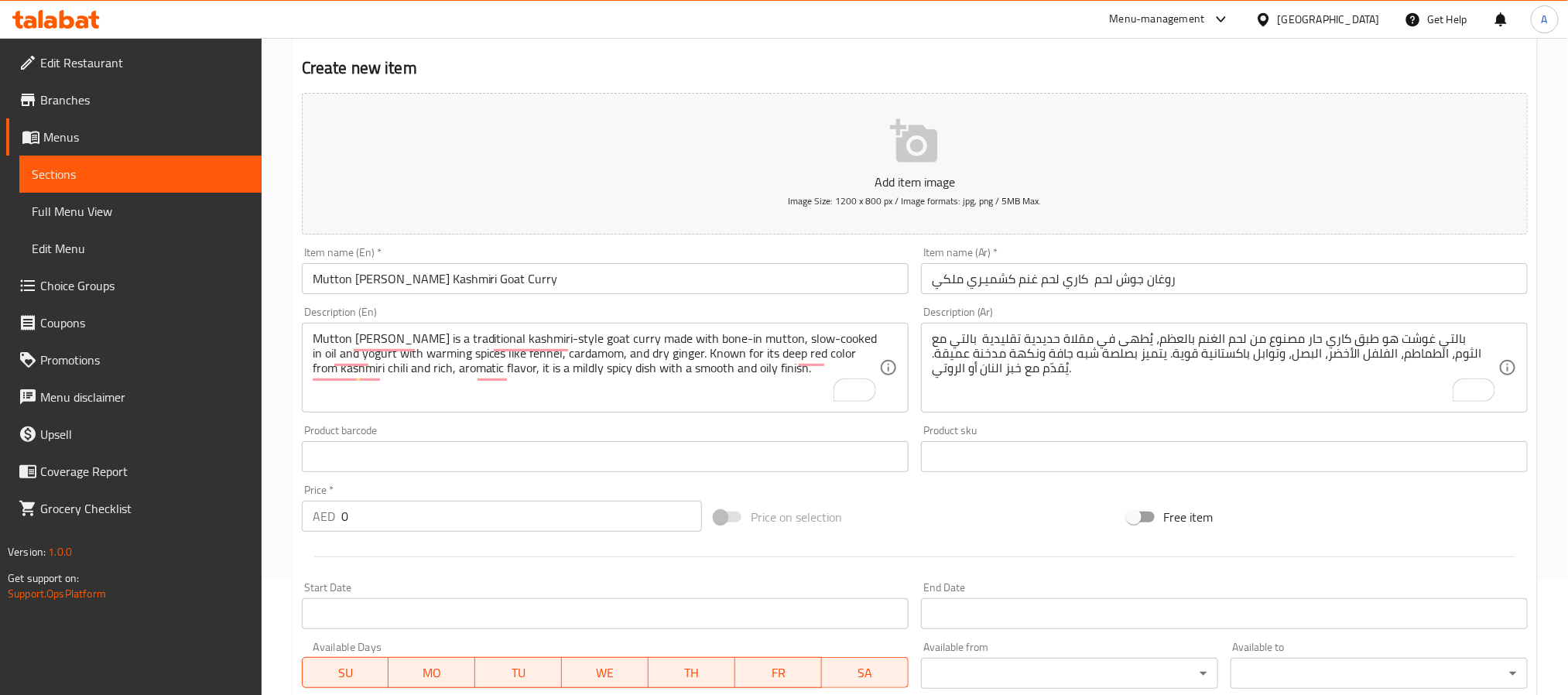
click at [1249, 339] on textarea "بالتي غوشت هو طبق كاري حار مصنوع من لحم الغنم بالعظم، يُطهى في مقلاة حديدية تقل…" at bounding box center [1215, 368] width 566 height 74
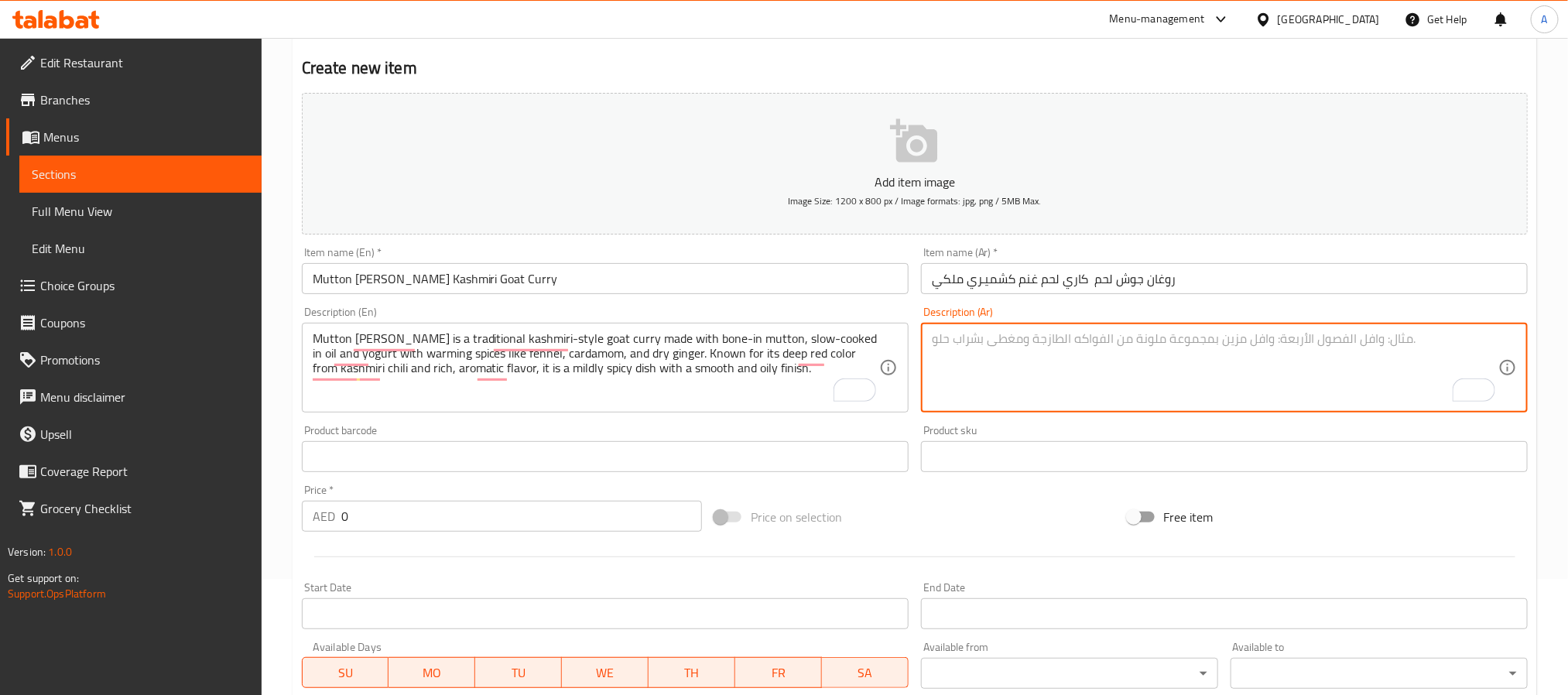
paste textarea "روغان جوش هو طبق كاري كشميـري تقليدي يُحضّر من لحم الغنم بالعظم، يُطهى ببطء في …"
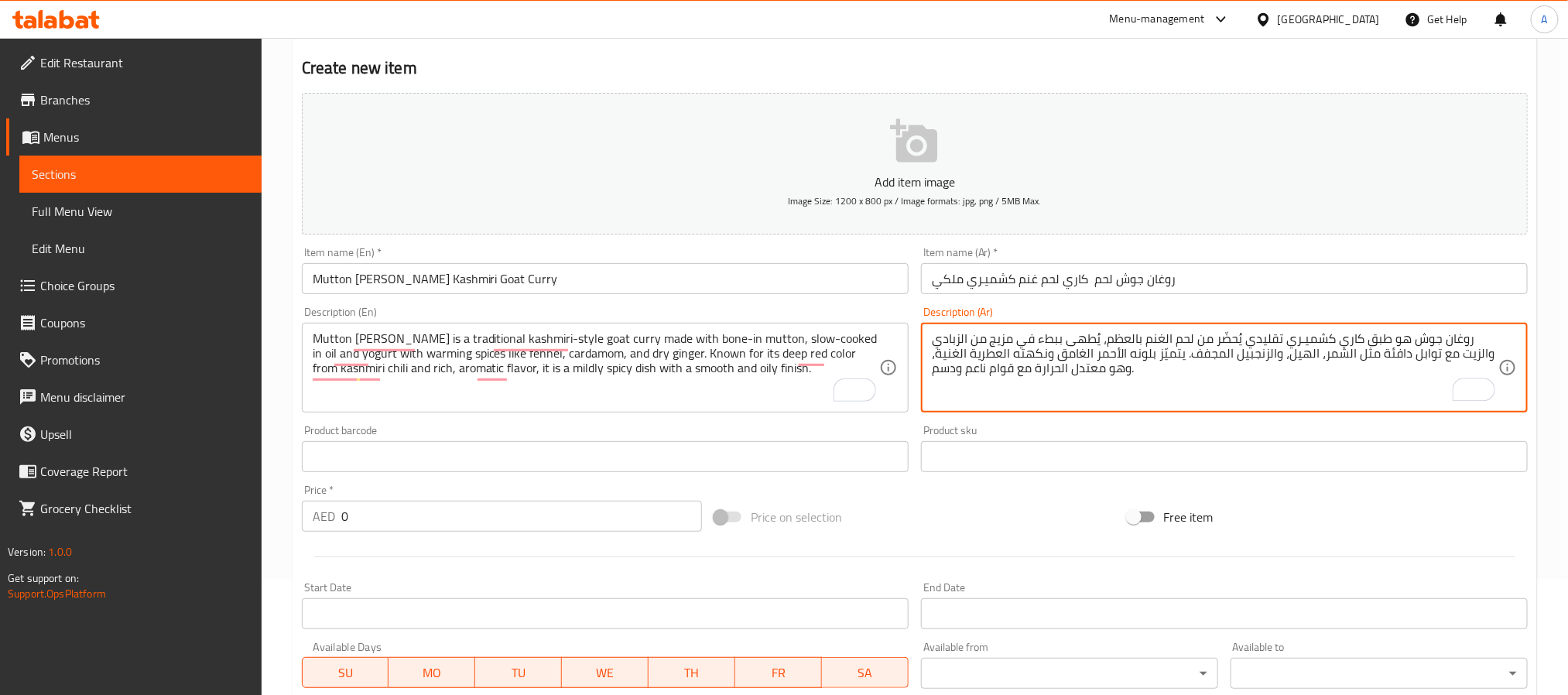
type textarea "روغان جوش هو طبق كاري كشميـري تقليدي يُحضّر من لحم الغنم بالعظم، يُطهى ببطء في …"
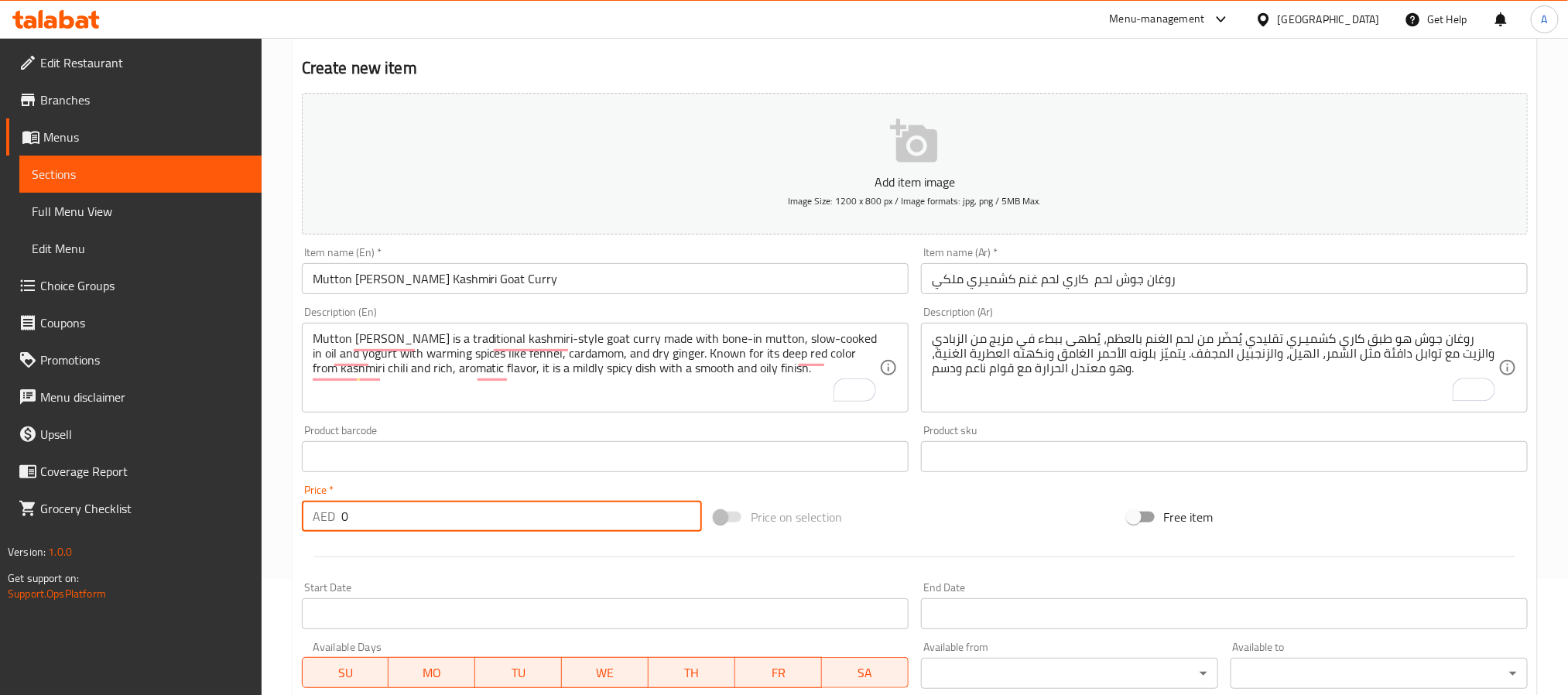
drag, startPoint x: 361, startPoint y: 515, endPoint x: 286, endPoint y: 520, distance: 75.2
click at [286, 520] on div "Home / Restaurants management / Menus / Sections / item / create Karahi And Cur…" at bounding box center [915, 450] width 1307 height 1056
paste input "46"
type input "46"
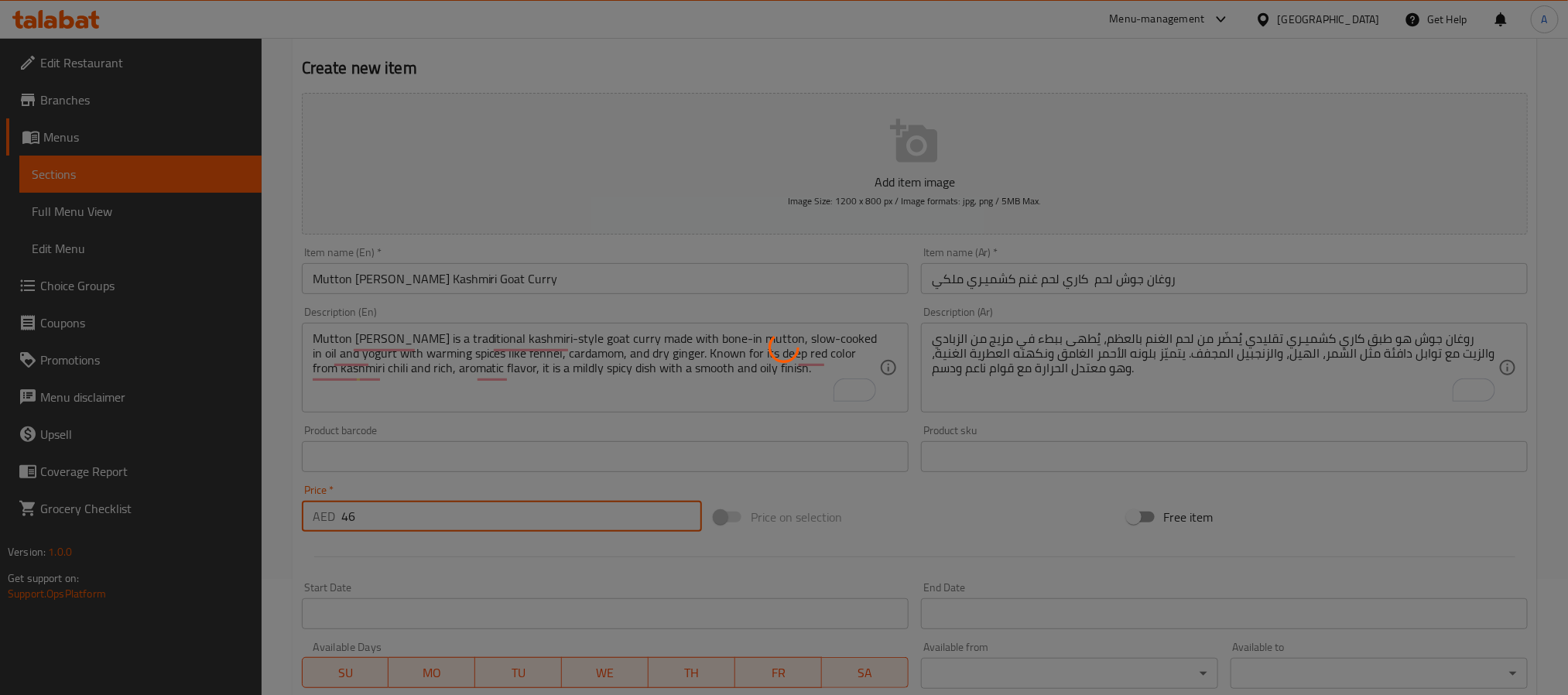
type input "0"
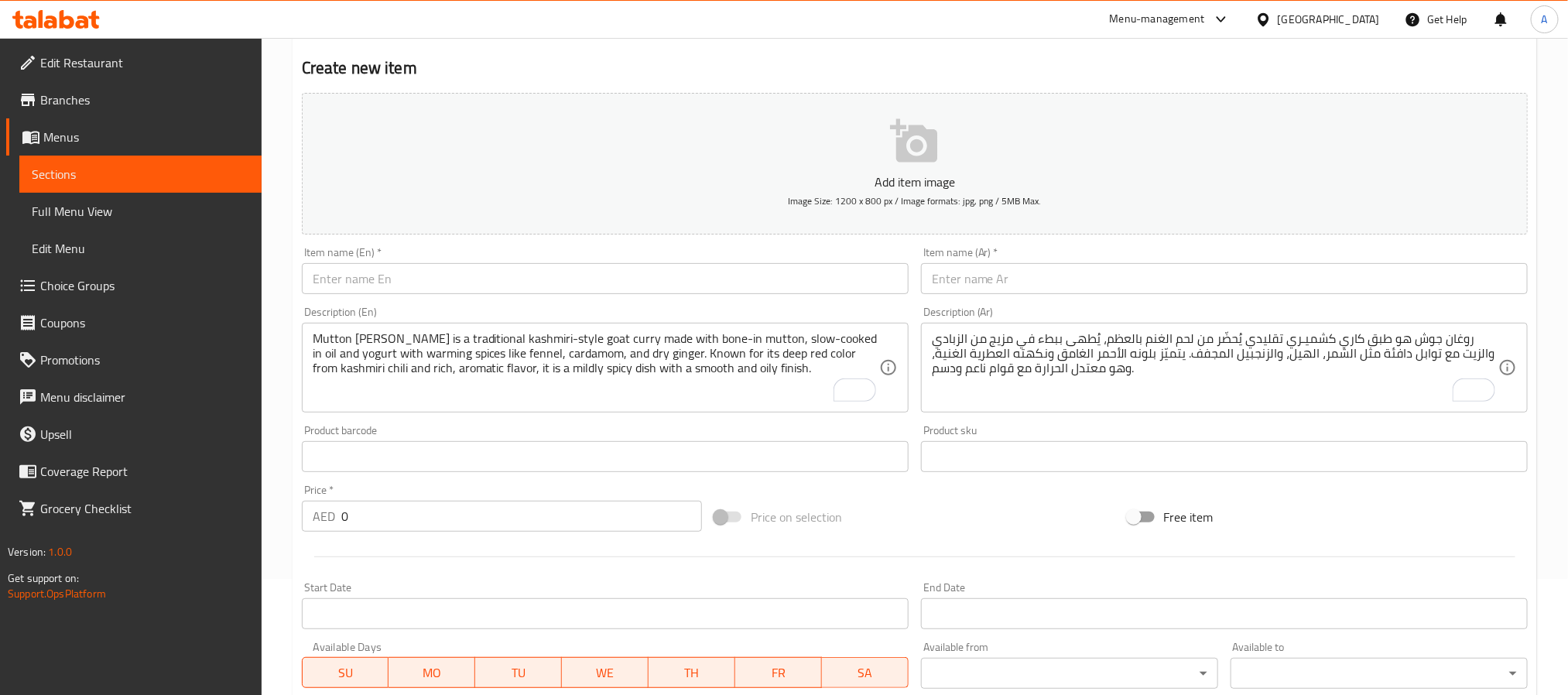
click at [579, 266] on input "text" at bounding box center [606, 278] width 606 height 31
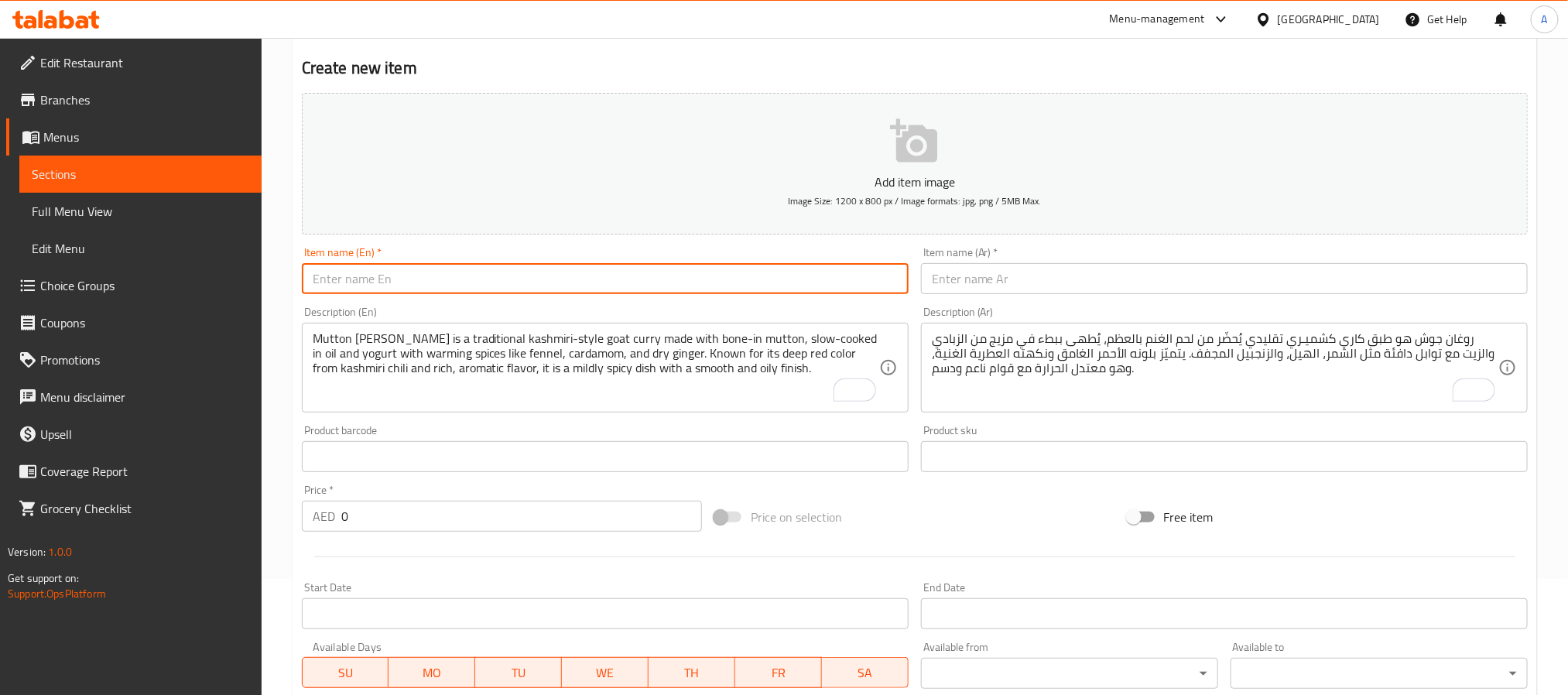
paste input "Mutton Mughlai Royal Creamy Goat Curry"
type input "Mutton Mughlai Royal Creamy Goat Curry"
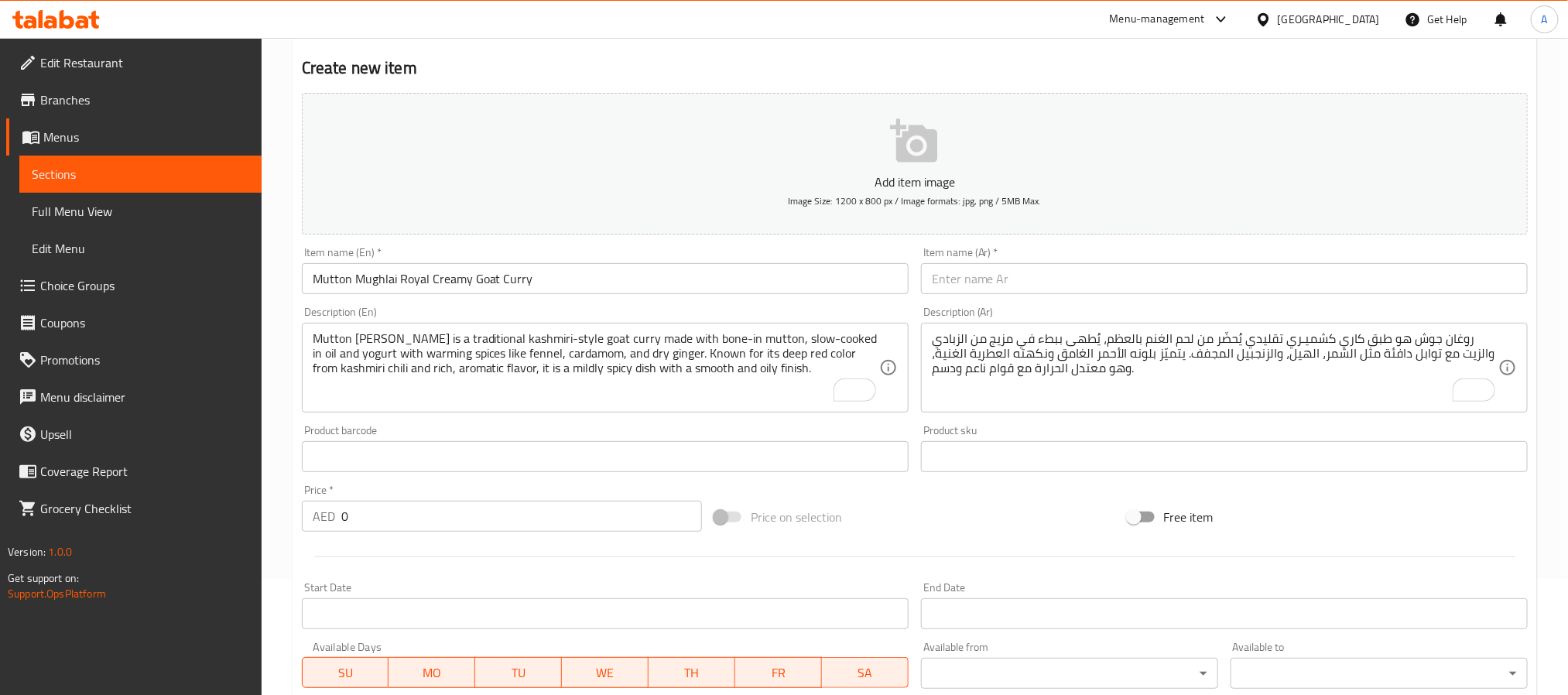
click at [1002, 263] on input "text" at bounding box center [1224, 278] width 606 height 31
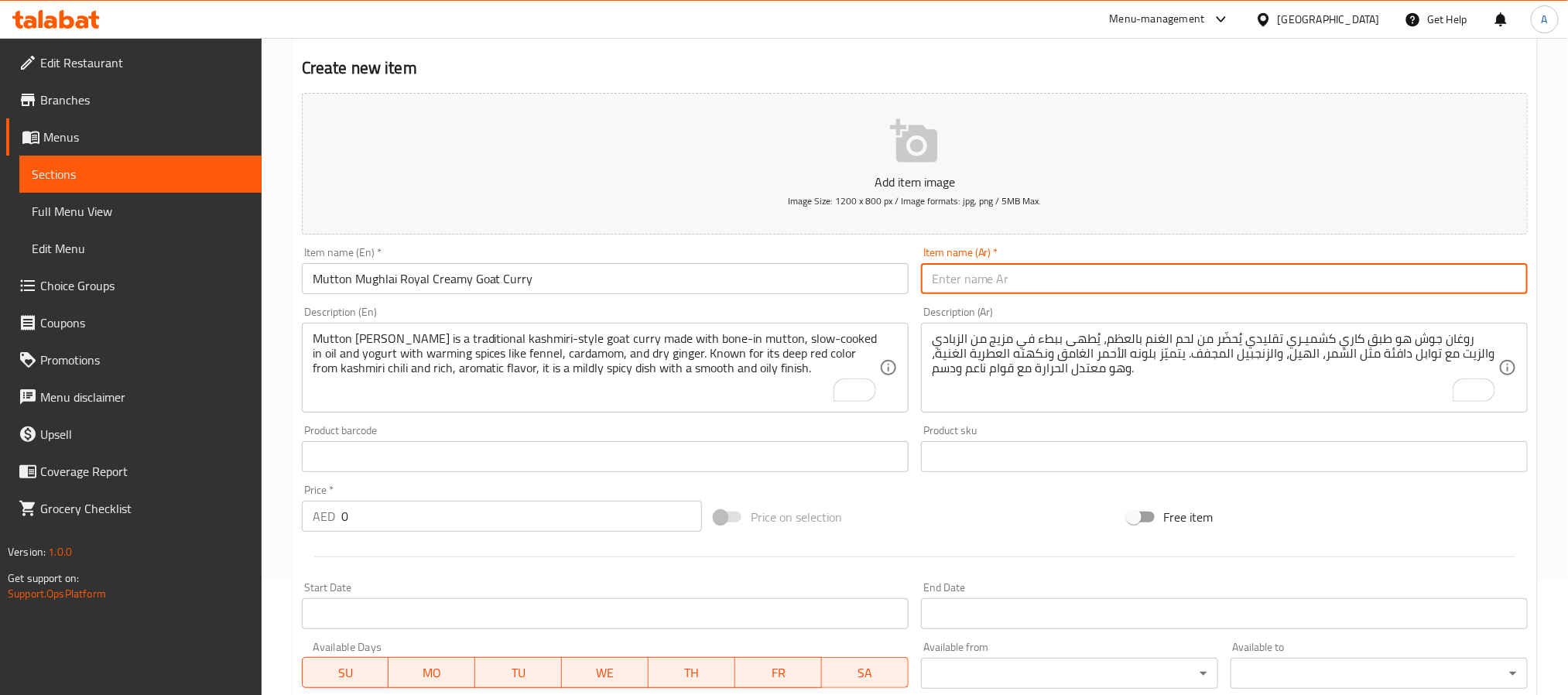
paste input "مغلاي لحم – كاري لحم غنم ملكي وكريمي"
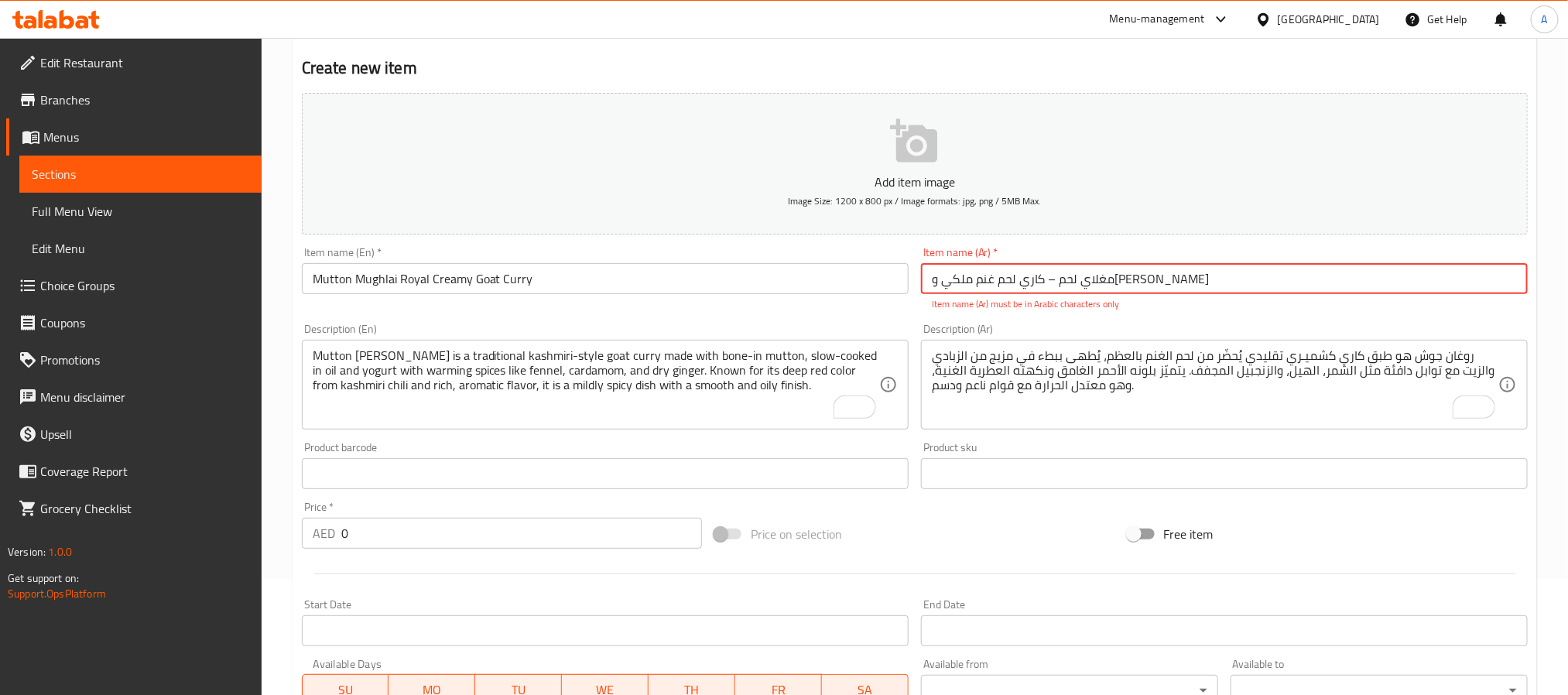
drag, startPoint x: 1079, startPoint y: 286, endPoint x: 1095, endPoint y: 286, distance: 16.0
click at [1095, 286] on input "مغلاي لحم – كاري لحم غنم ملكي وكريمي" at bounding box center [1224, 278] width 606 height 31
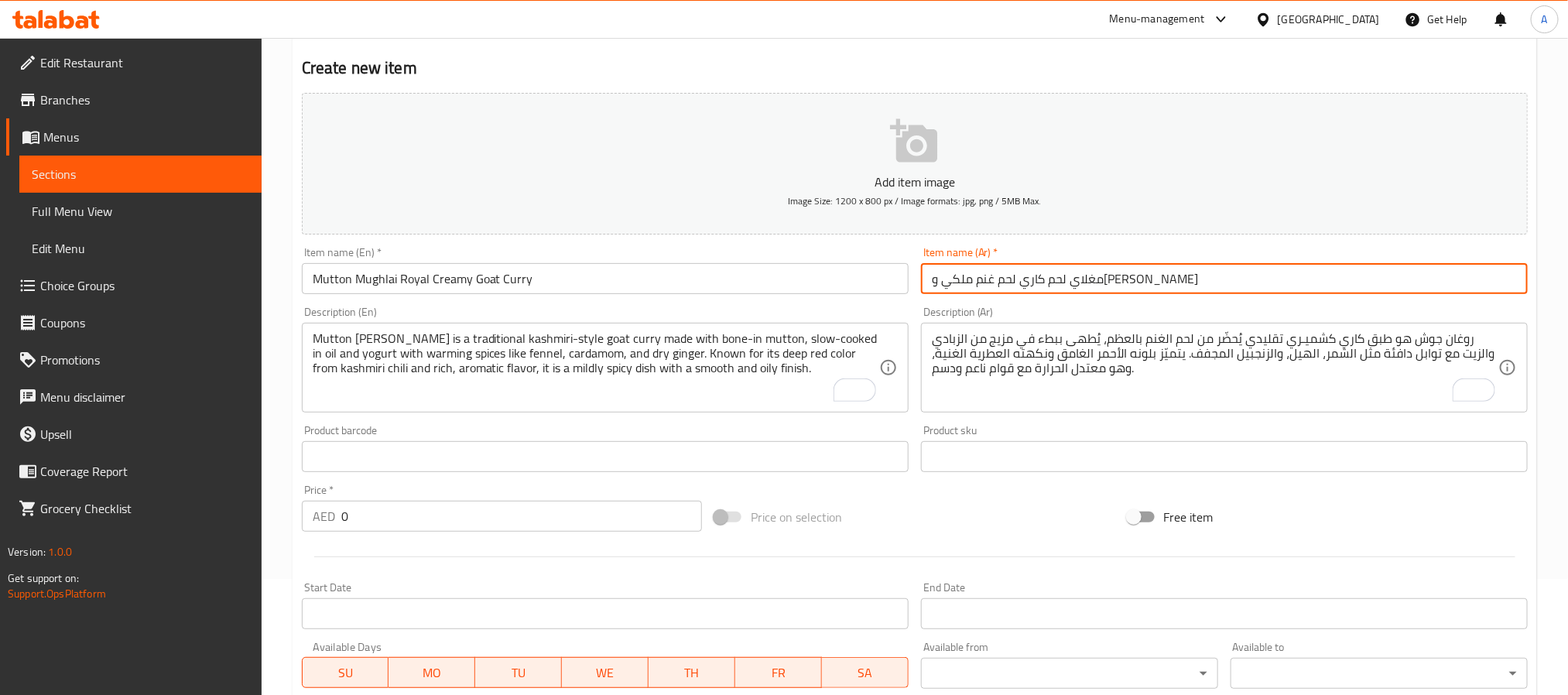
type input "مغلاي لحم كاري لحم غنم ملكي وكريمي"
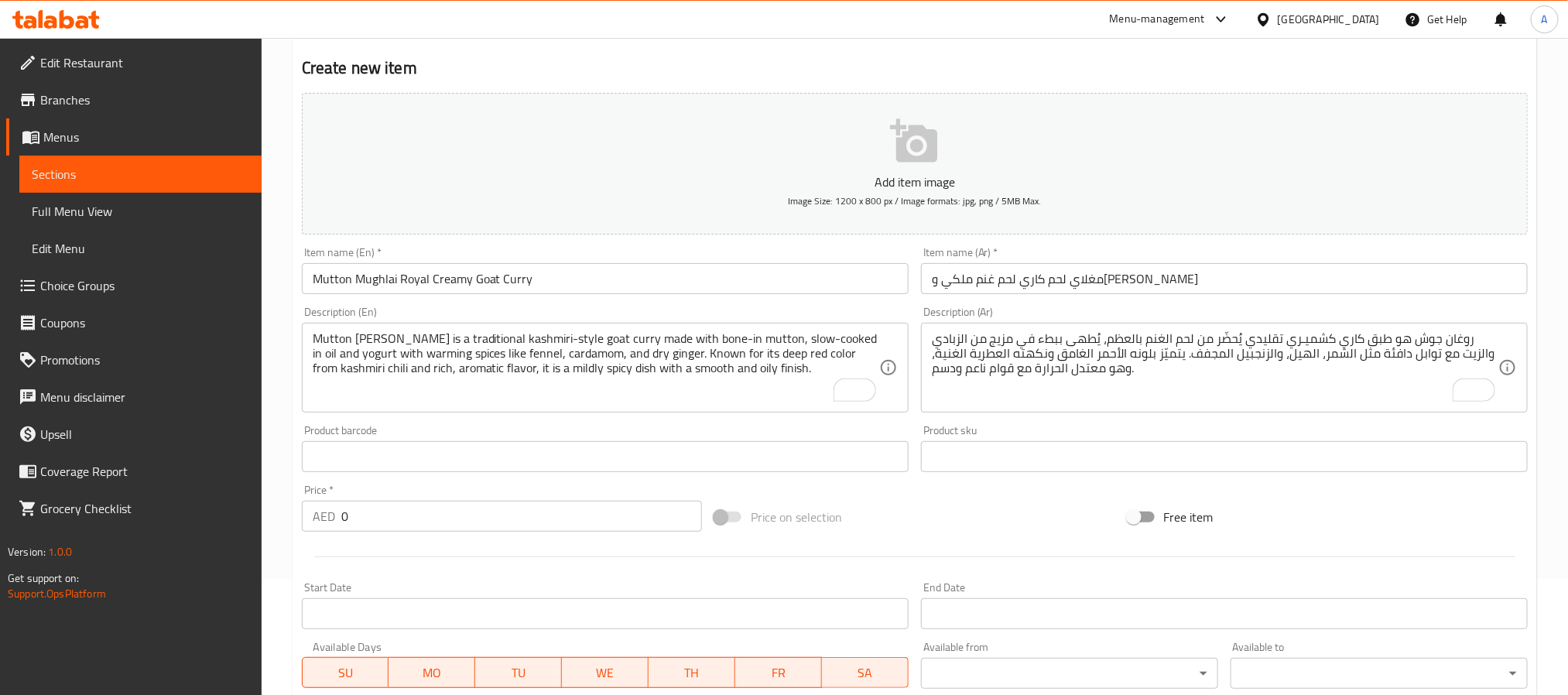
click at [546, 377] on textarea "Mutton roghan josh is a traditional kashmiri-style goat curry made with bone-in…" at bounding box center [596, 368] width 566 height 74
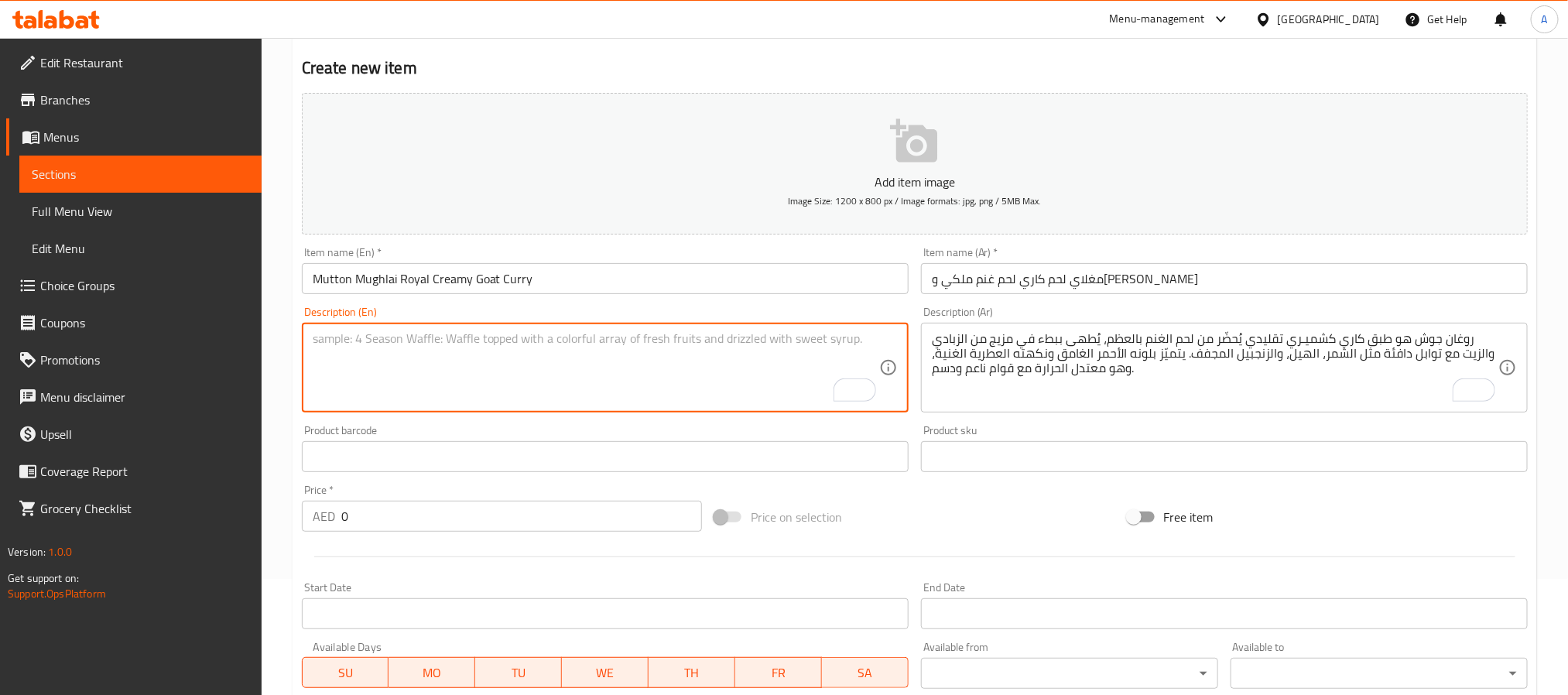
paste textarea "Mutton mughlai is a regal curry made with bone-in goat meat cooked slowly in a …"
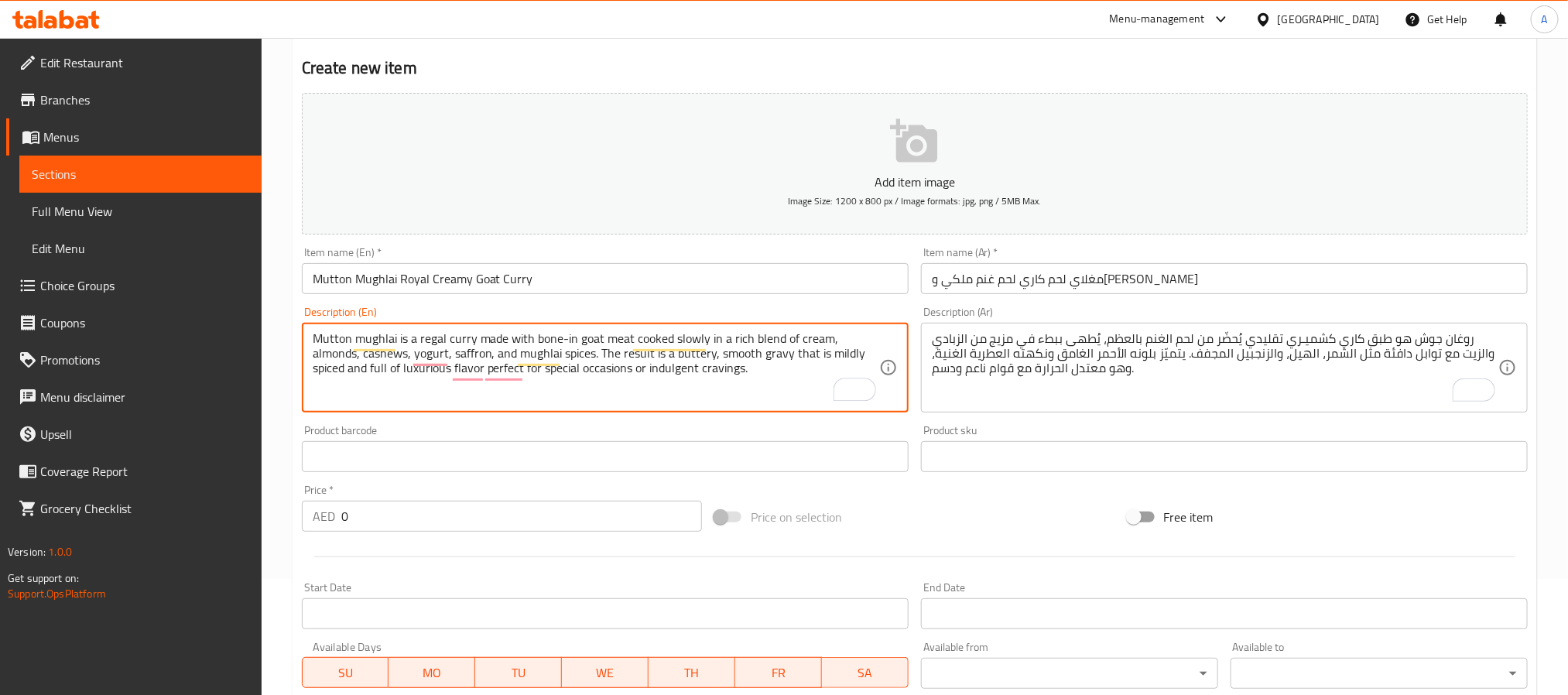
type textarea "Mutton mughlai is a regal curry made with bone-in goat meat cooked slowly in a …"
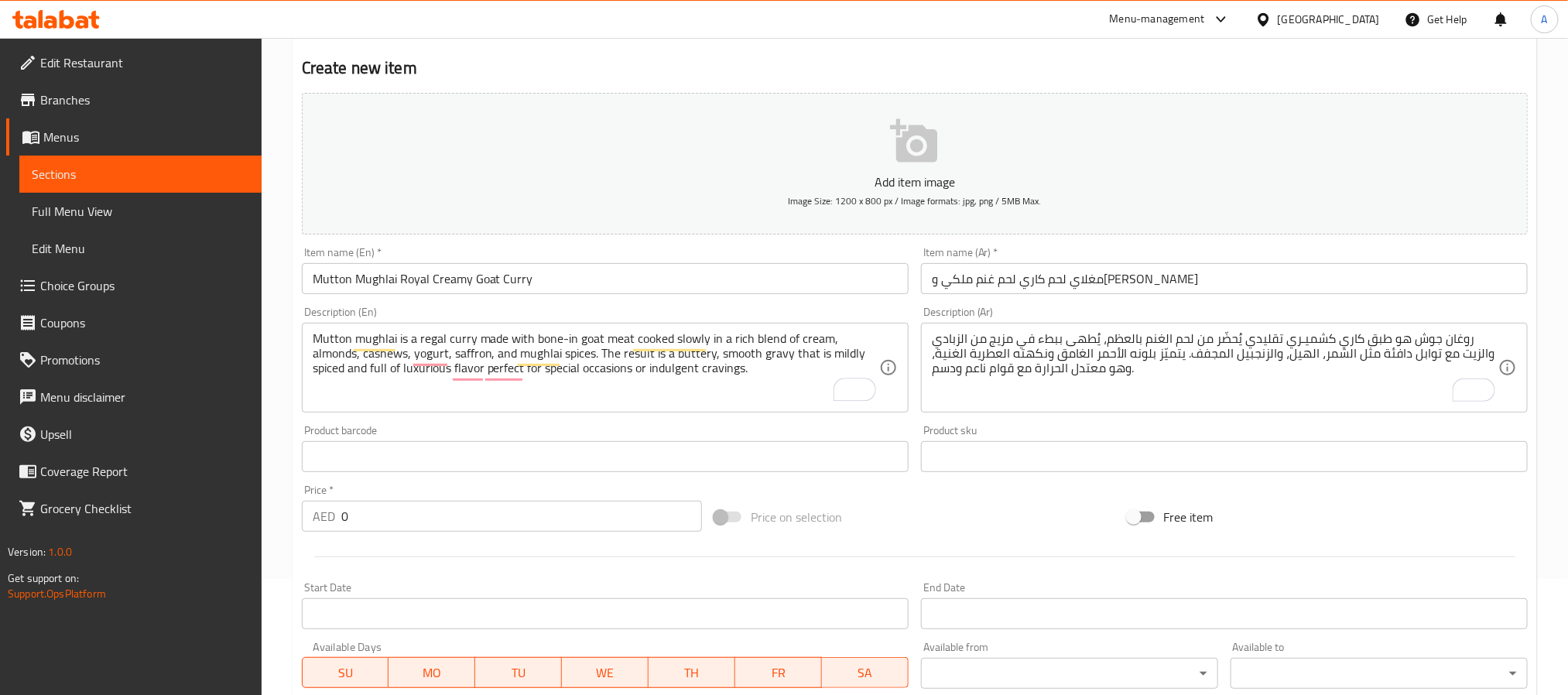
click at [1025, 377] on textarea "روغان جوش هو طبق كاري كشميـري تقليدي يُحضّر من لحم الغنم بالعظم، يُطهى ببطء في …" at bounding box center [1215, 368] width 566 height 74
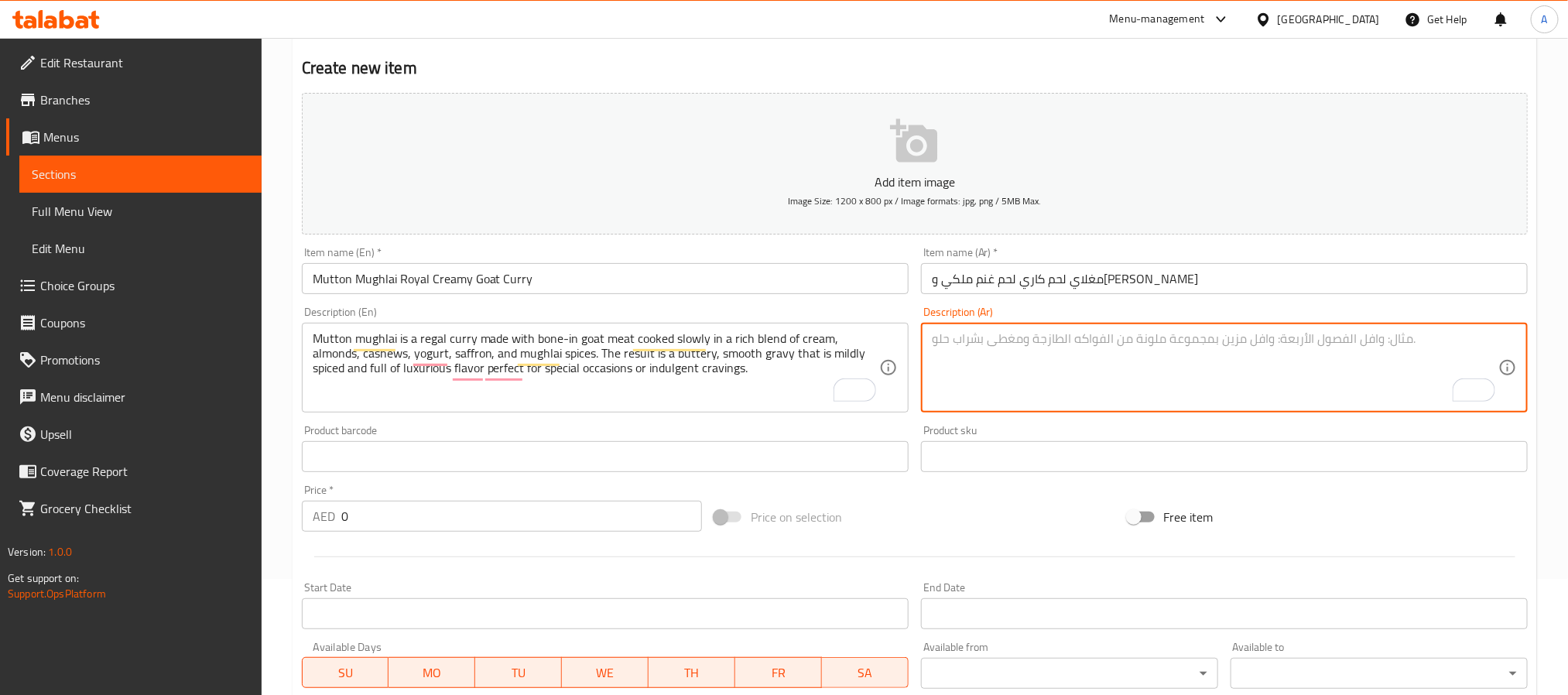
paste textarea "مغلاي لحم هو طبق كاري ملكي يُحضّر من لحم الغنم بالعظم يُطهى ببطء مع مزيج من الق…"
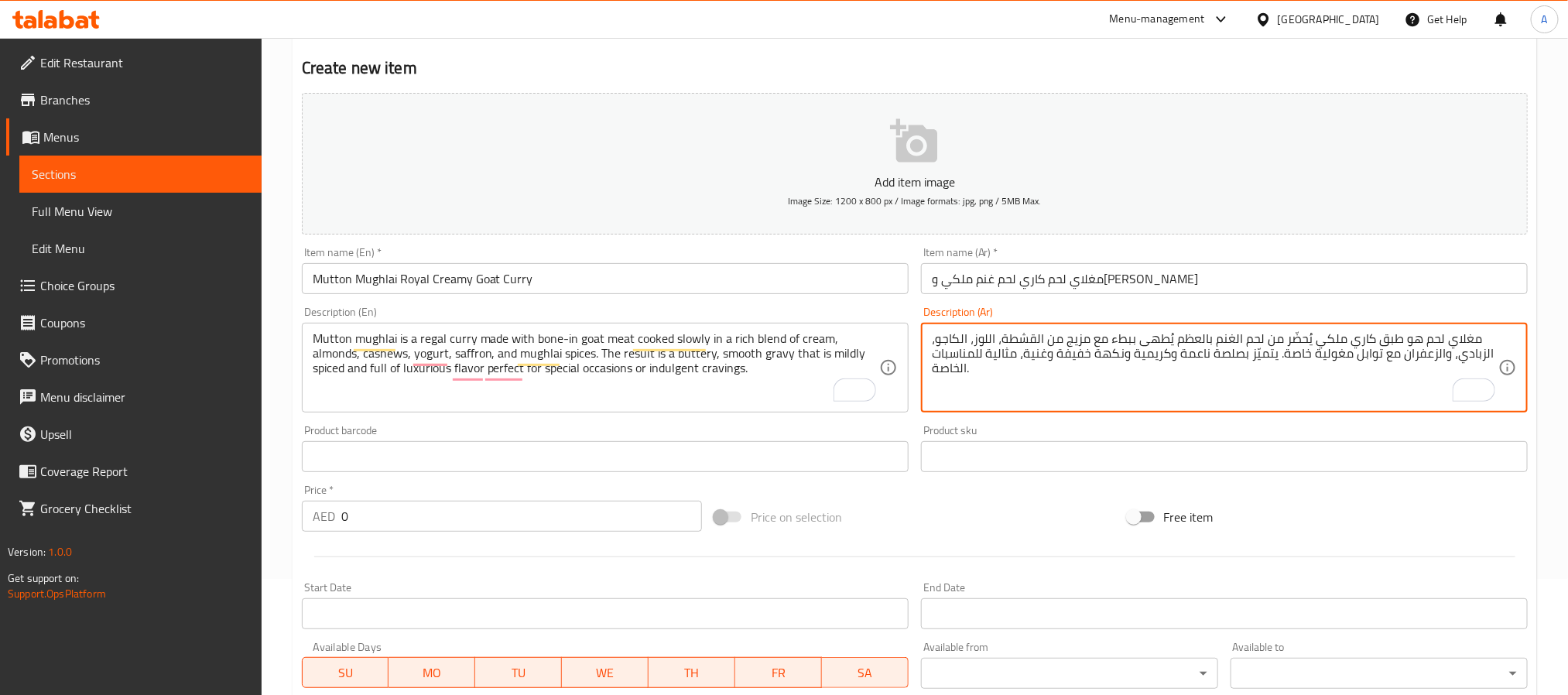
type textarea "مغلاي لحم هو طبق كاري ملكي يُحضّر من لحم الغنم بالعظم يُطهى ببطء مع مزيج من الق…"
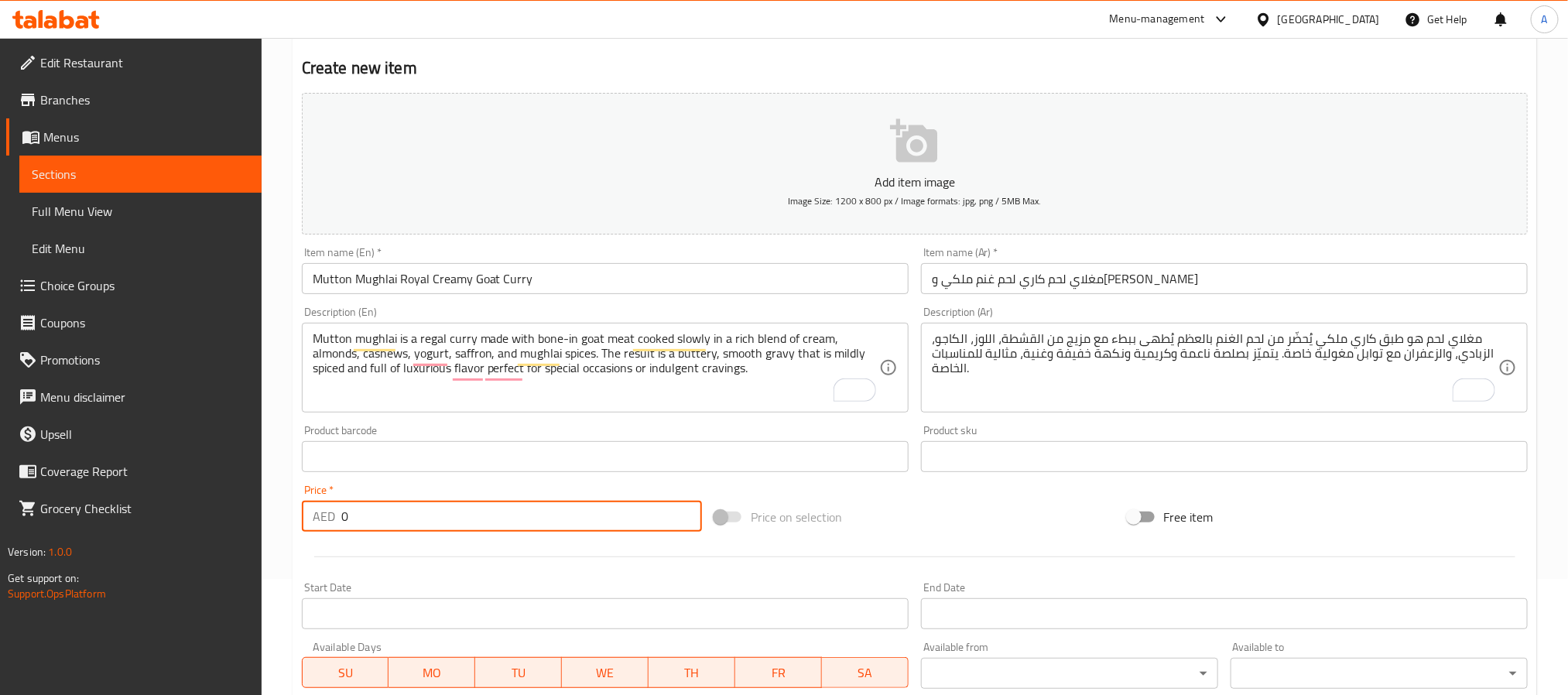
drag, startPoint x: 392, startPoint y: 515, endPoint x: 321, endPoint y: 523, distance: 71.4
click at [321, 523] on div "AED 0 Price *" at bounding box center [502, 516] width 400 height 31
paste input "48"
type input "48"
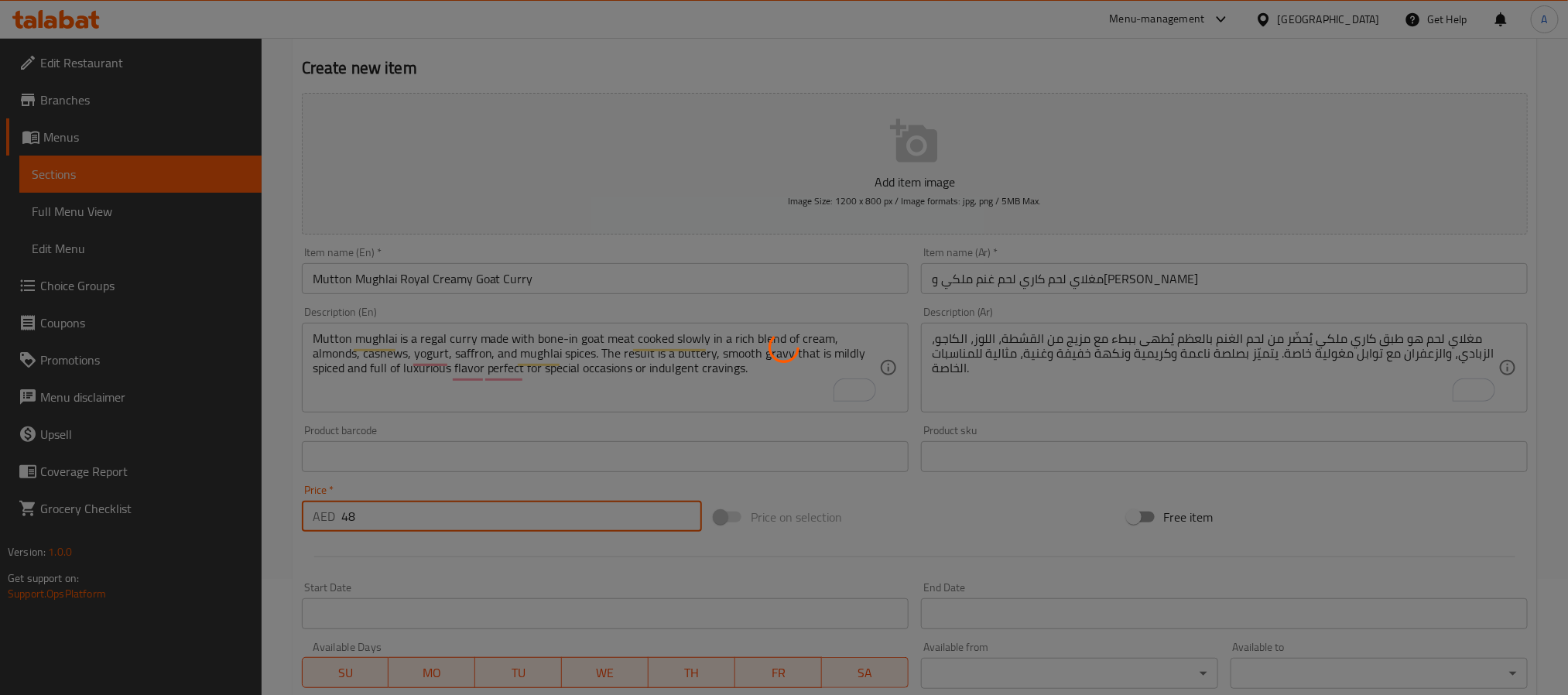
type input "0"
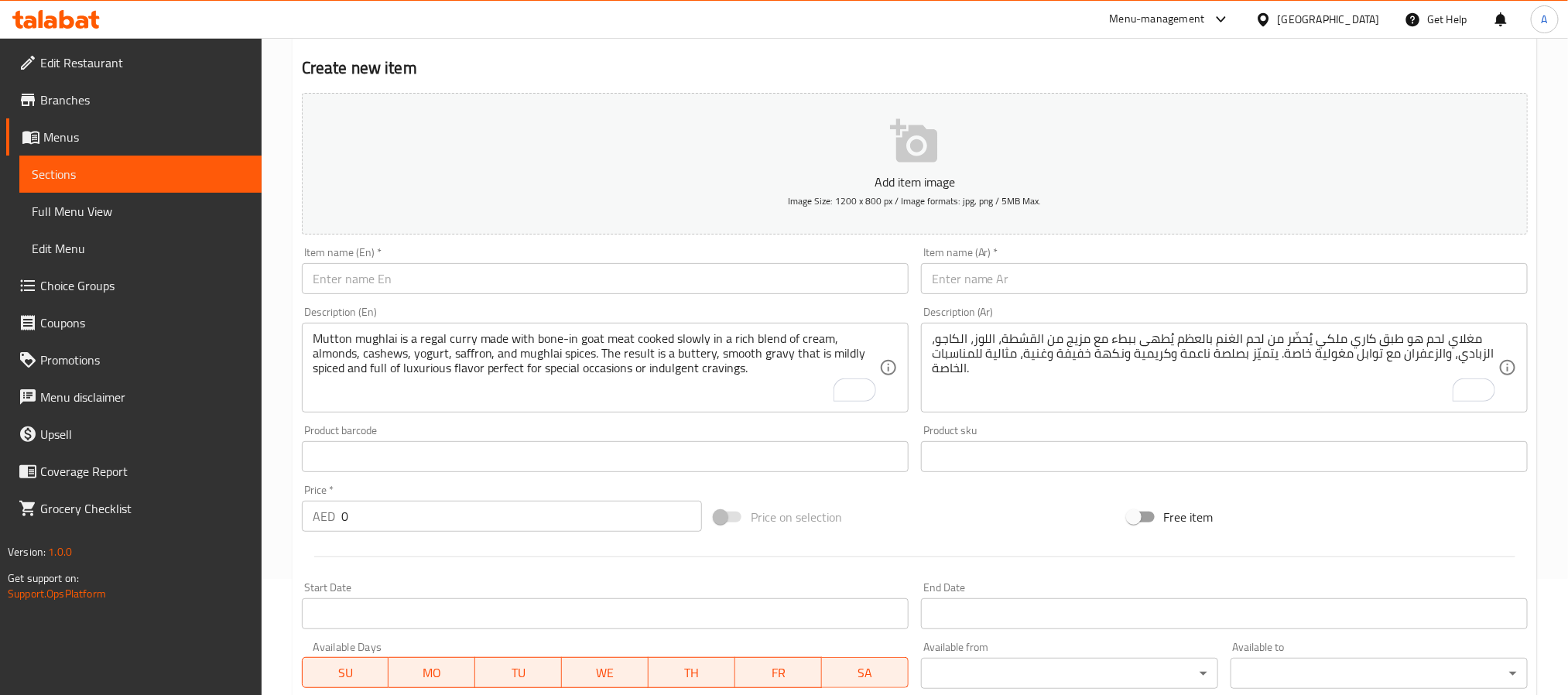
click at [421, 291] on input "text" at bounding box center [606, 278] width 606 height 31
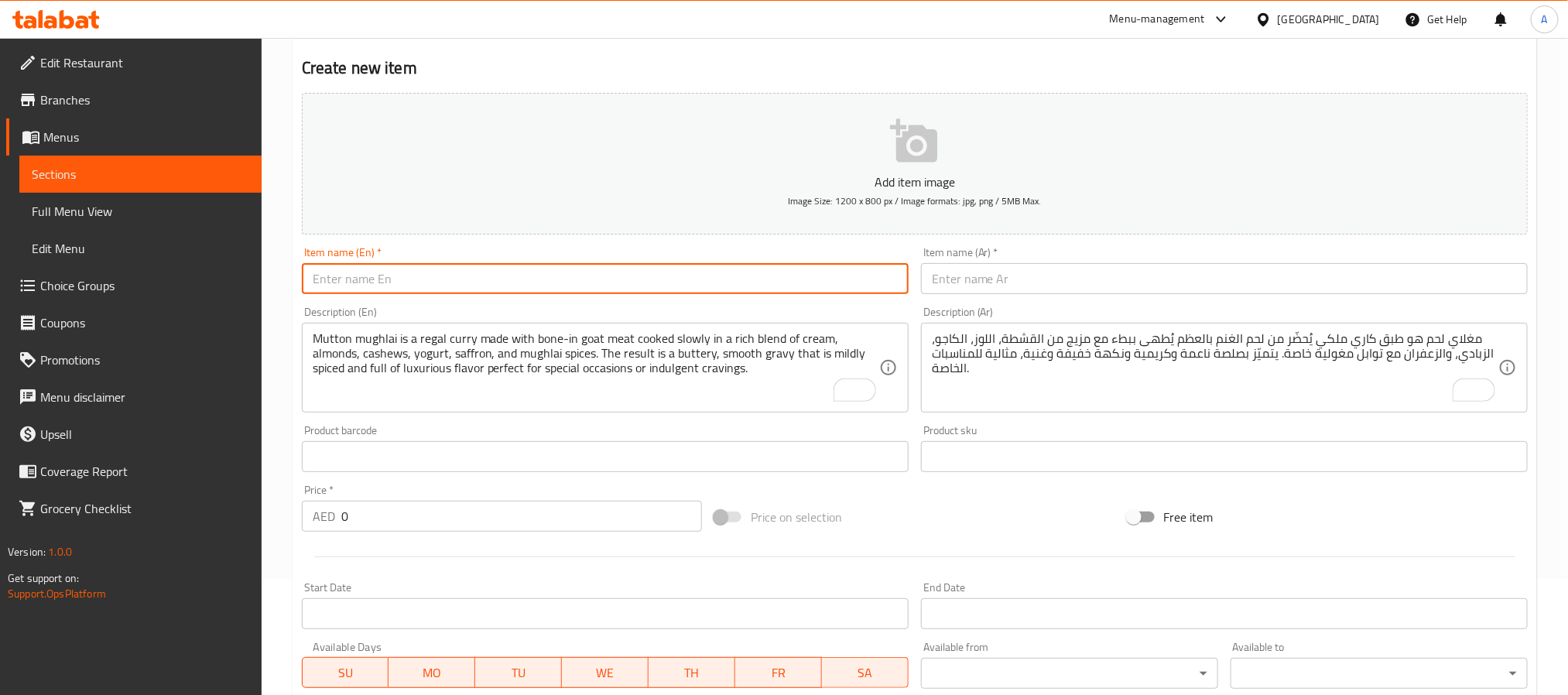
paste input "Mutton Shinwari Karahi Traditional Peshawari Goat Karahi"
type input "Mutton Shinwari Karahi Traditional Peshawari Goat Karahi"
click at [1148, 266] on input "text" at bounding box center [1224, 278] width 606 height 31
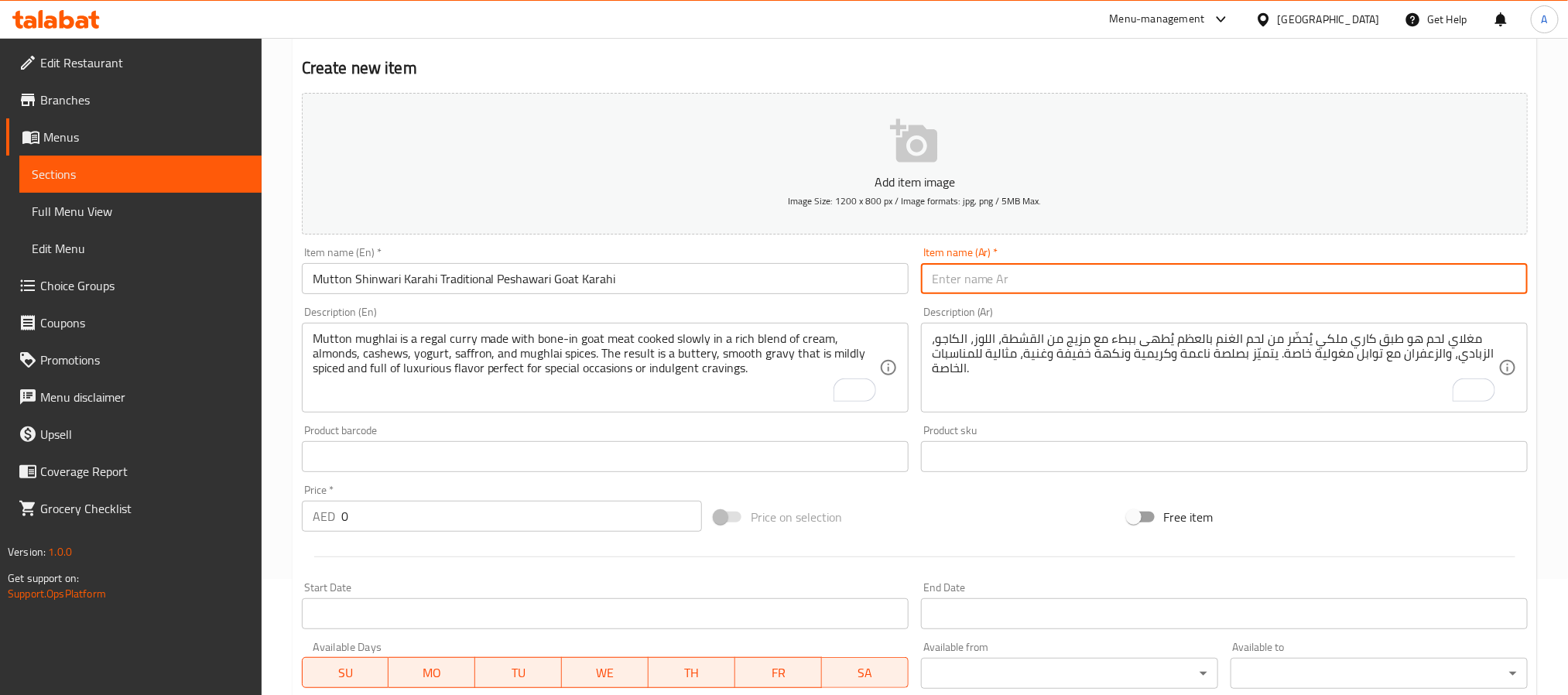
paste input "كراهي شنواري لحم – كراهي لحم غنم تقليدية من بيشاور"
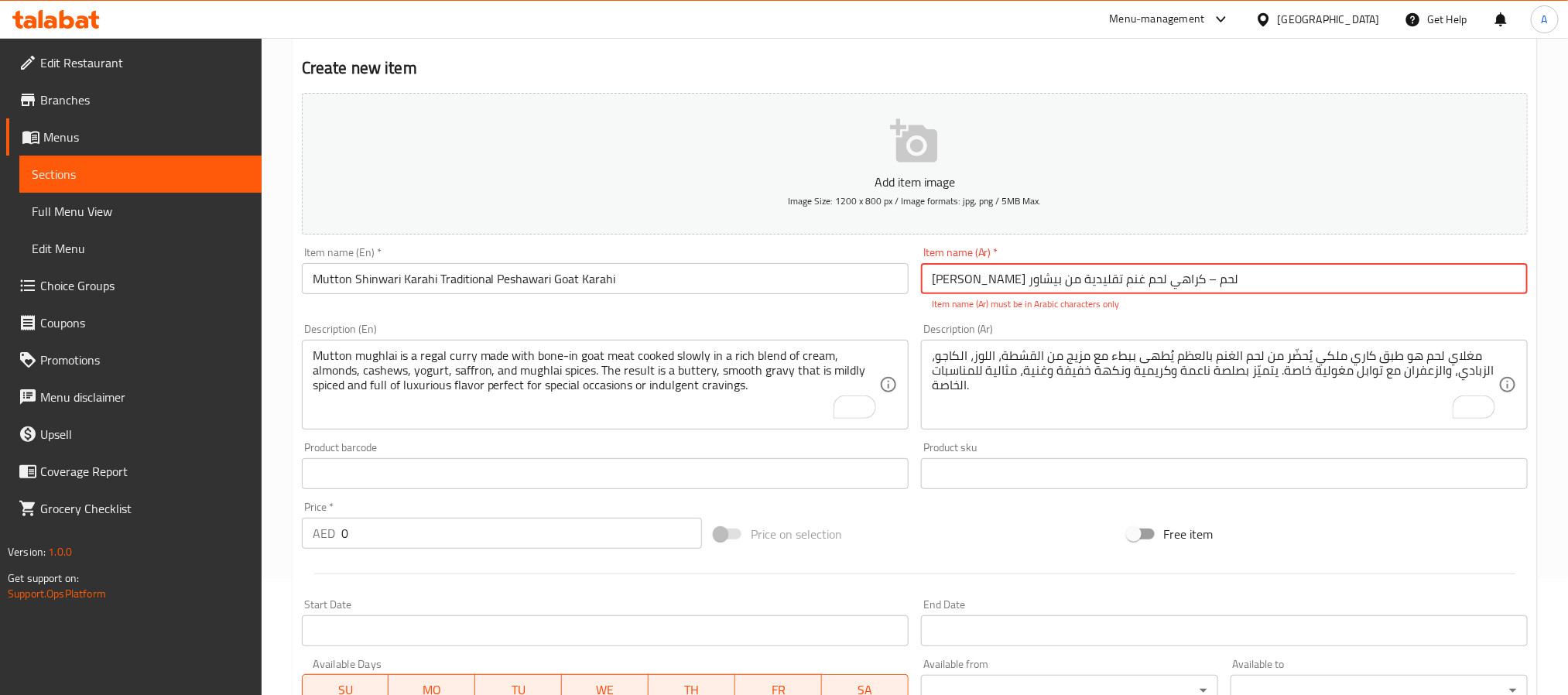
drag, startPoint x: 1117, startPoint y: 277, endPoint x: 1108, endPoint y: 277, distance: 9.0
click at [1108, 277] on input "كراهي شنواري لحم – كراهي لحم غنم تقليدية من بيشاور" at bounding box center [1224, 278] width 606 height 31
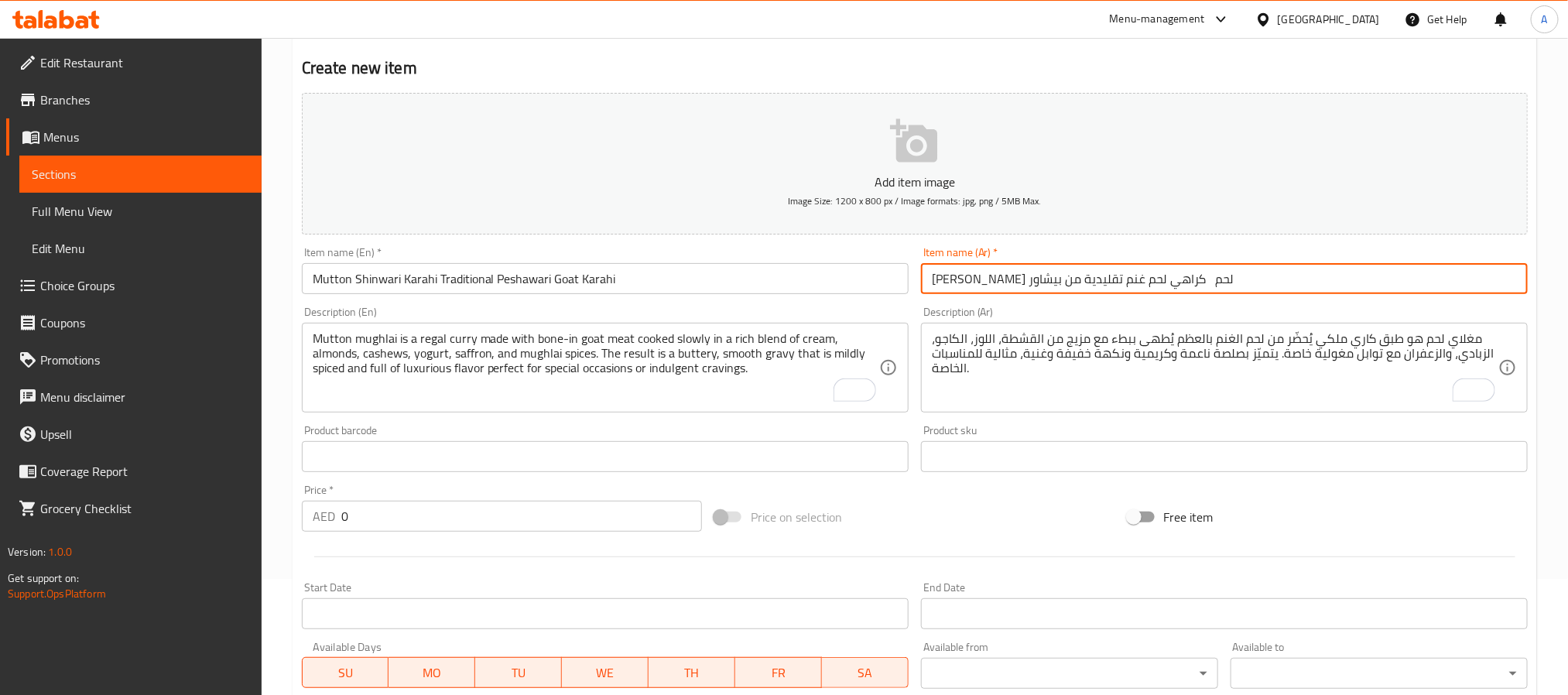
type input "كراهي شنواري لحم كراهي لحم غنم تقليدية من بيشاور"
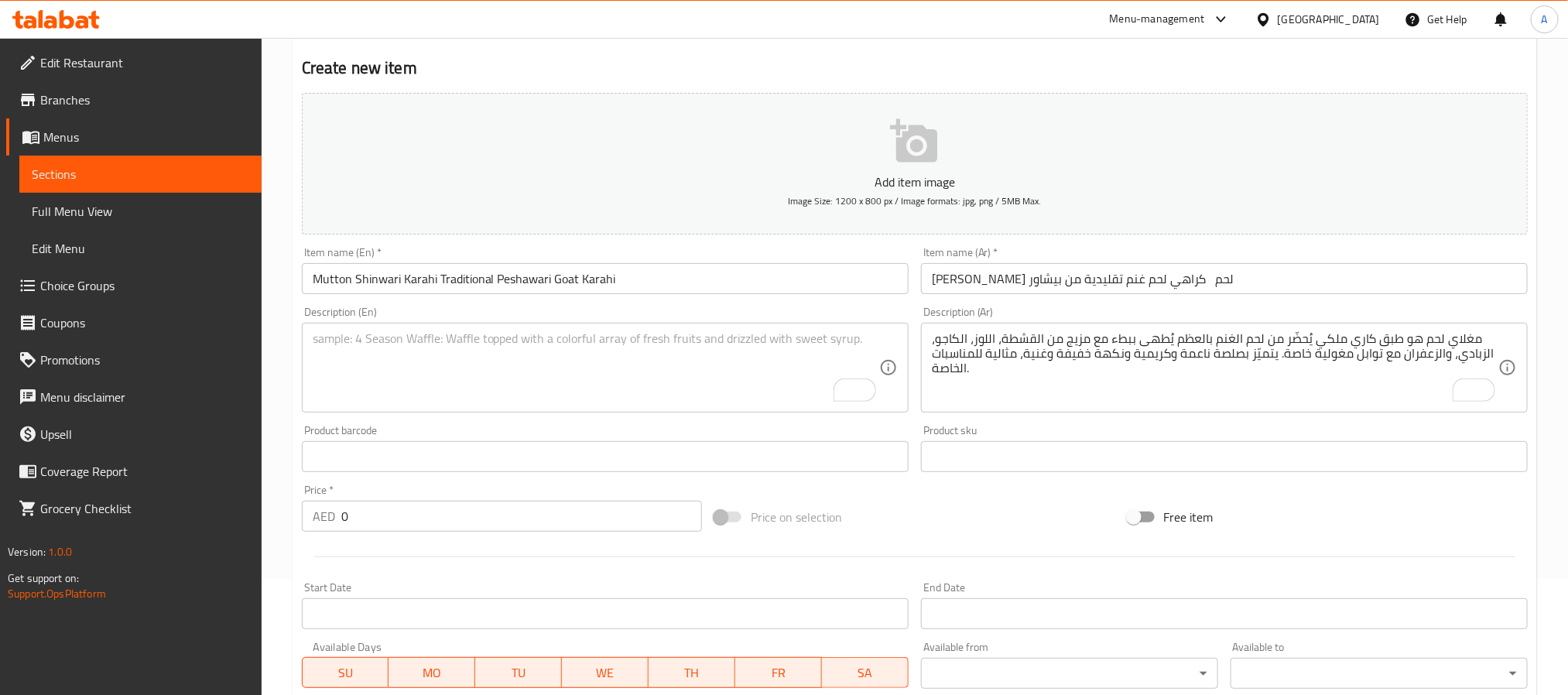
paste textarea "Mutton shinwari karahi is a classic peshawari-style bone-in goat dish, made wit…"
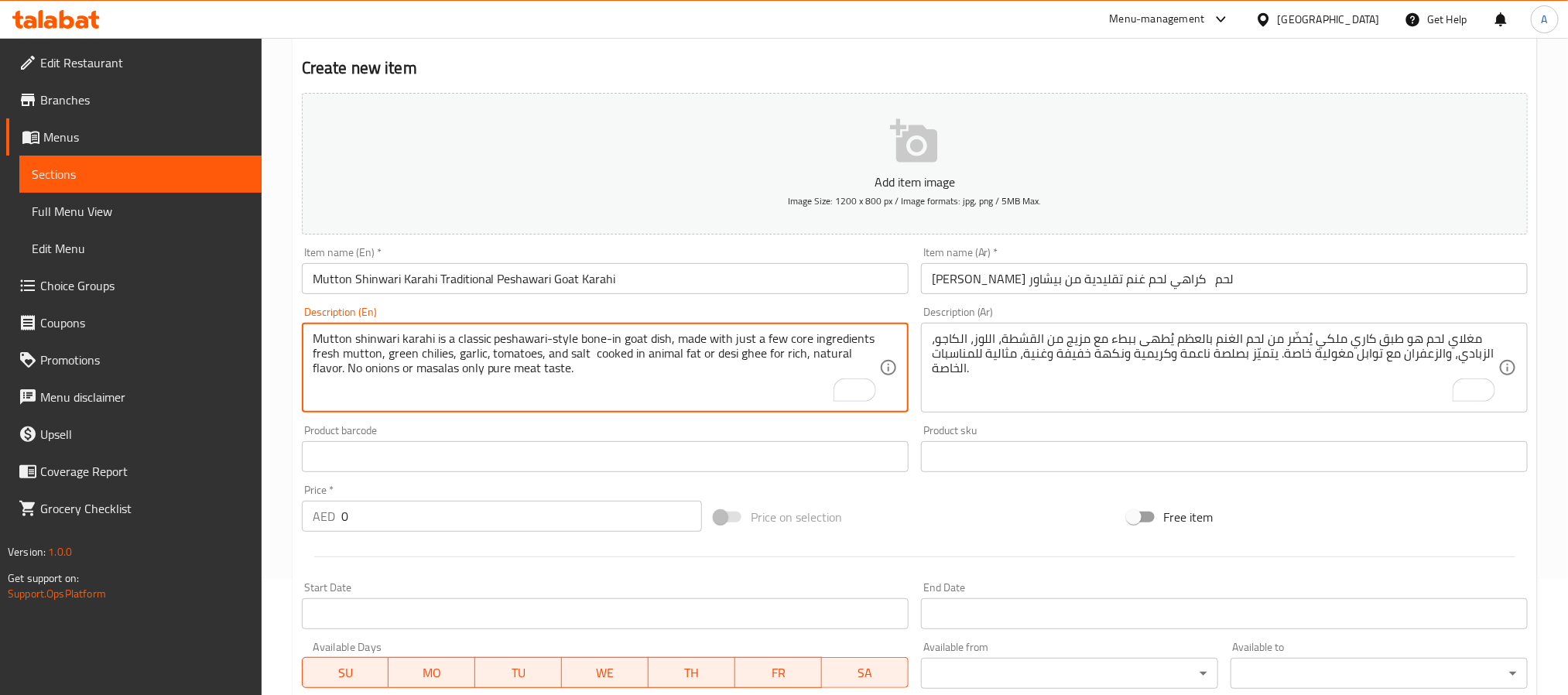
type textarea "Mutton shinwari karahi is a classic peshawari-style bone-in goat dish, made wit…"
click at [987, 343] on textarea "مغلاي لحم هو طبق كاري ملكي يُحضّر من لحم الغنم بالعظم يُطهى ببطء مع مزيج من الق…" at bounding box center [1215, 368] width 566 height 74
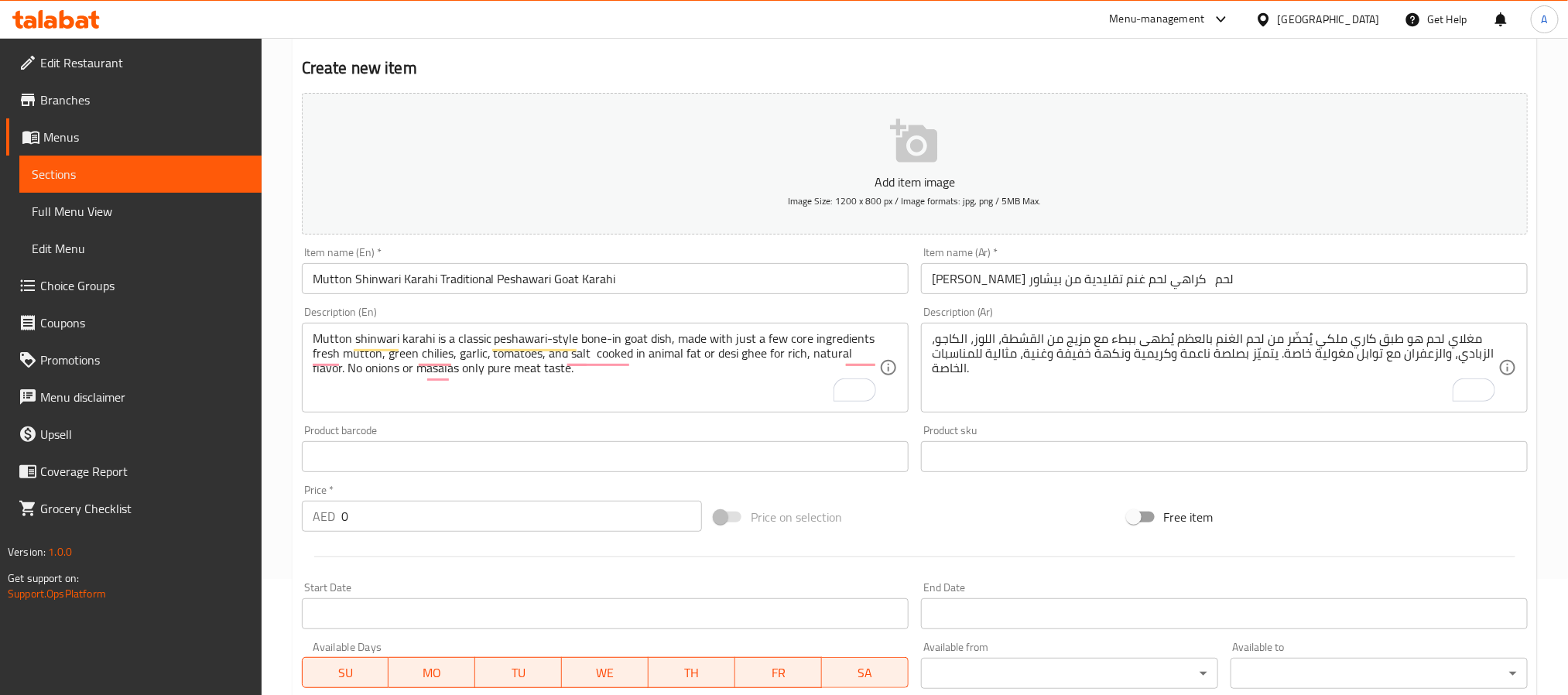
click at [1094, 374] on textarea "مغلاي لحم هو طبق كاري ملكي يُحضّر من لحم الغنم بالعظم يُطهى ببطء مع مزيج من الق…" at bounding box center [1215, 368] width 566 height 74
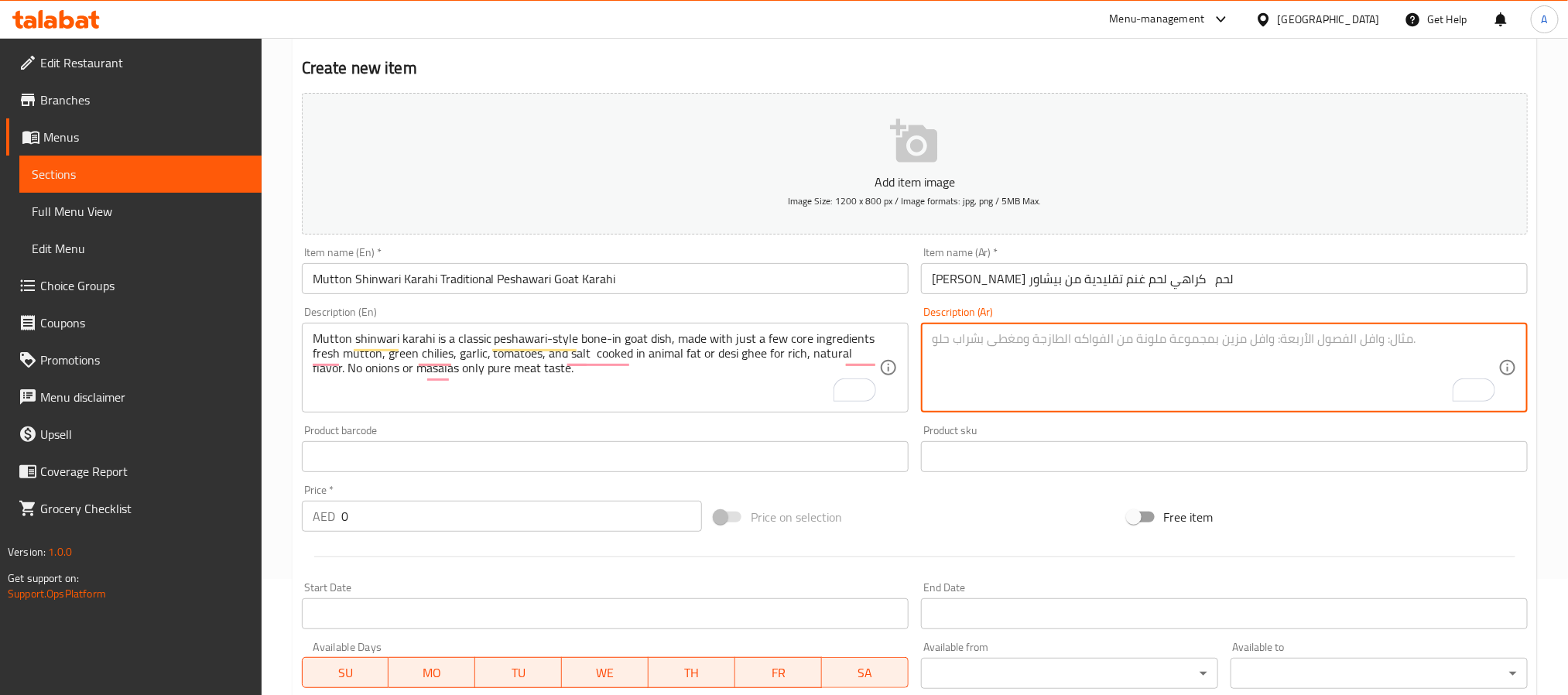
paste textarea "كراهي شنواري لحم هو طبق تقليدي من بيشاور يُحضّر من لحم الغنم بالعظم مع مكونات ب…"
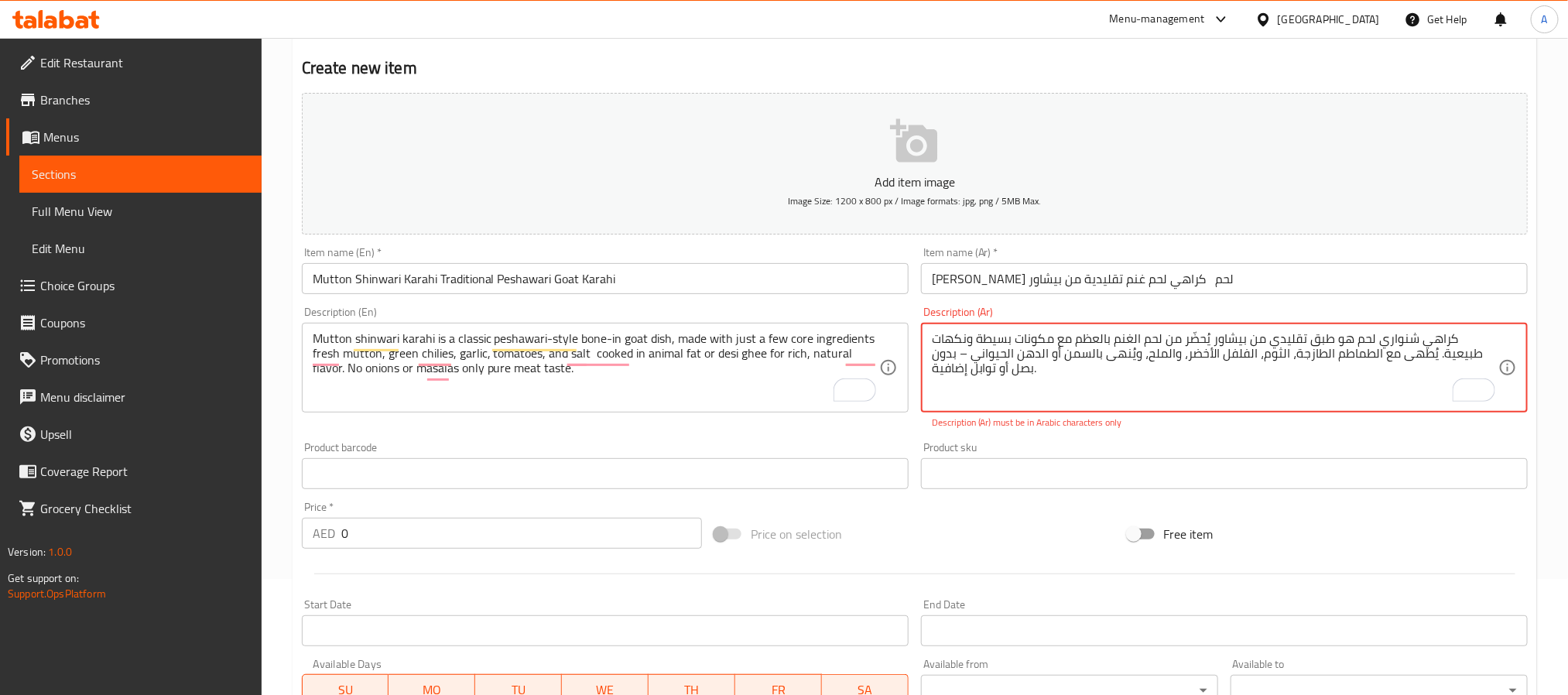
click at [1027, 351] on textarea "كراهي شنواري لحم هو طبق تقليدي من بيشاور يُحضّر من لحم الغنم بالعظم مع مكونات ب…" at bounding box center [1215, 368] width 566 height 74
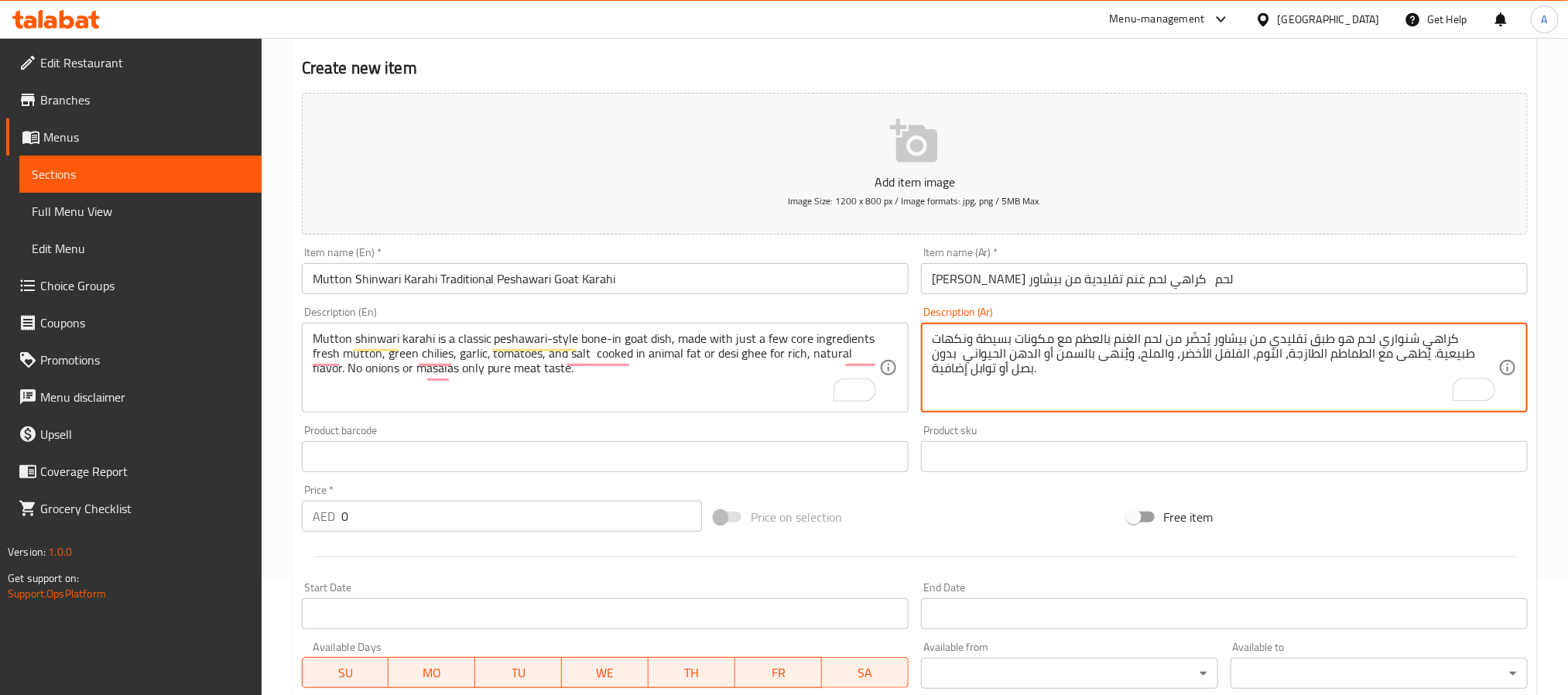
type textarea "كراهي شنواري لحم هو طبق تقليدي من بيشاور يُحضّر من لحم الغنم بالعظم مع مكونات ب…"
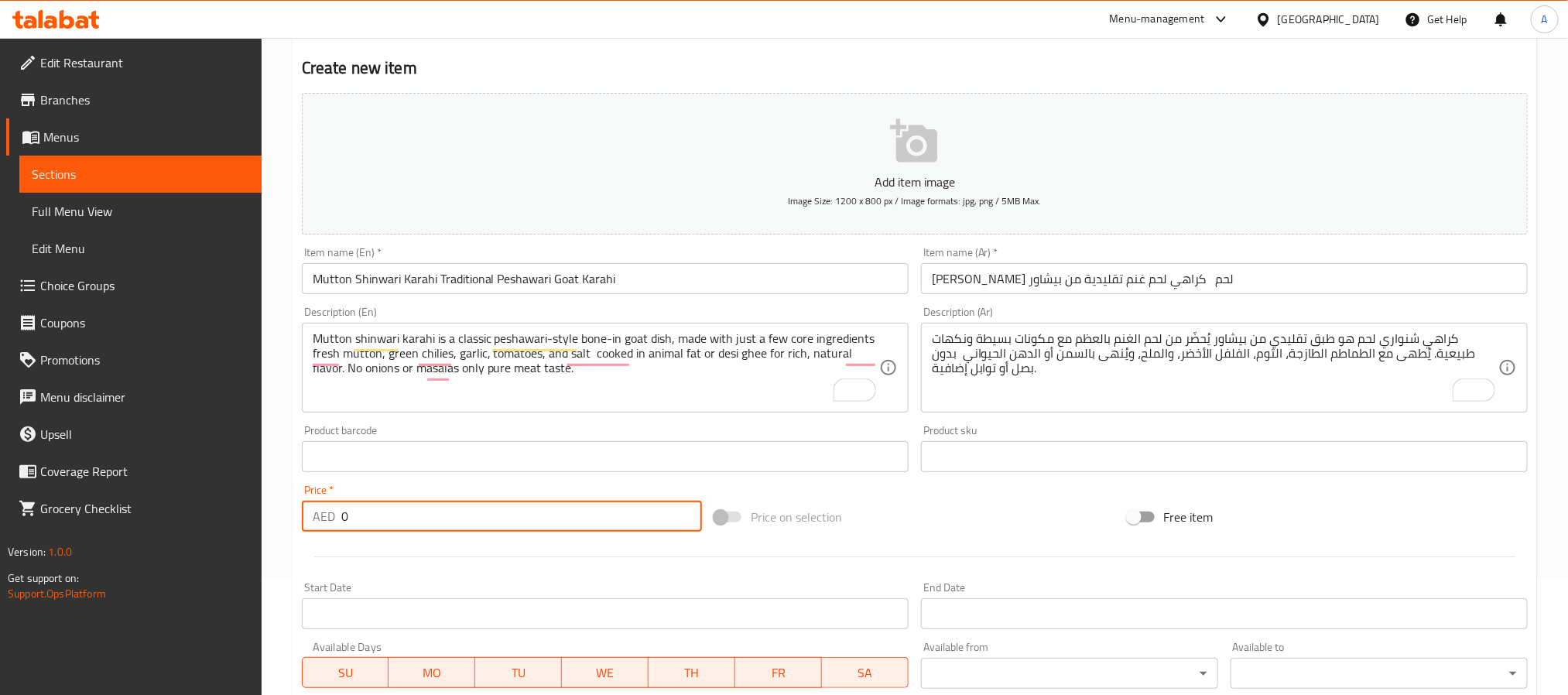
drag, startPoint x: 409, startPoint y: 520, endPoint x: 314, endPoint y: 520, distance: 95.0
click at [314, 520] on div "AED 0 Price *" at bounding box center [502, 516] width 400 height 31
paste input "48"
type input "48"
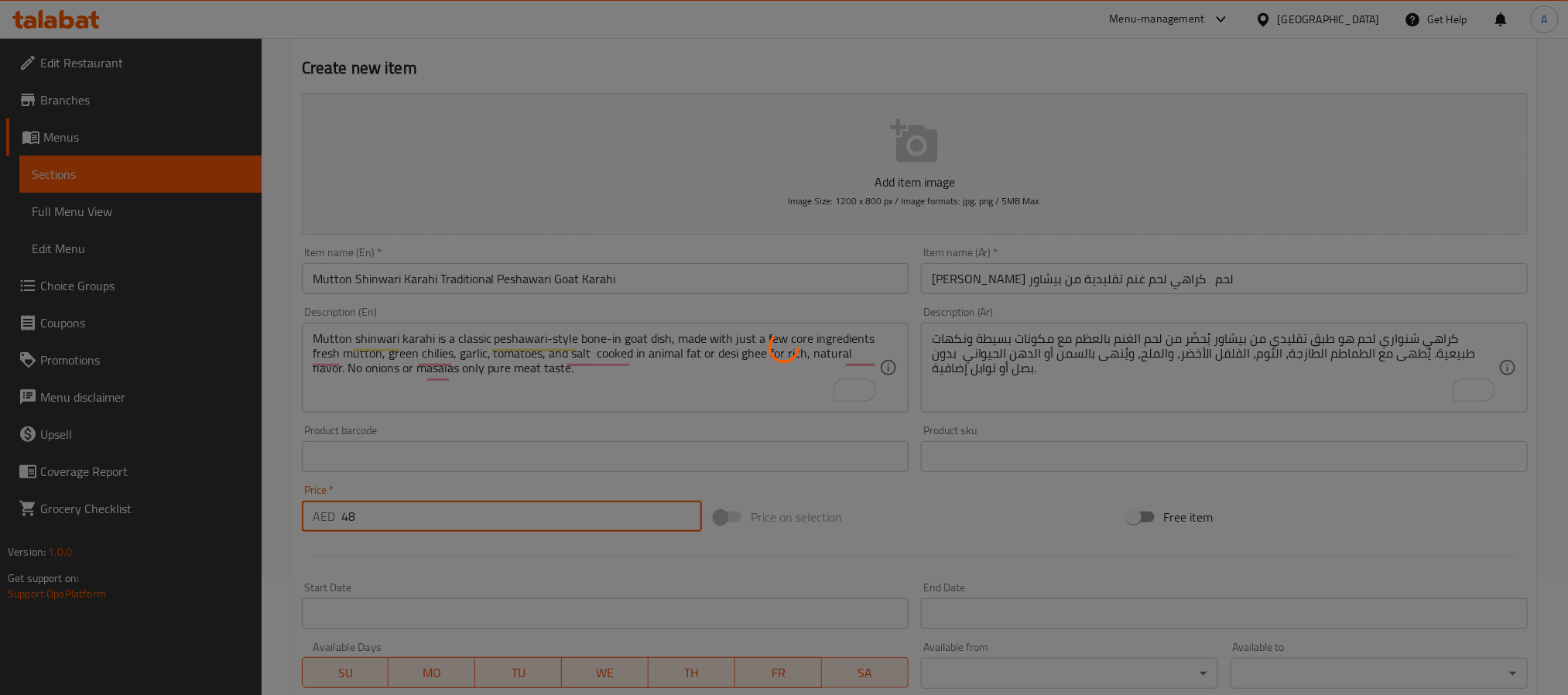
type input "0"
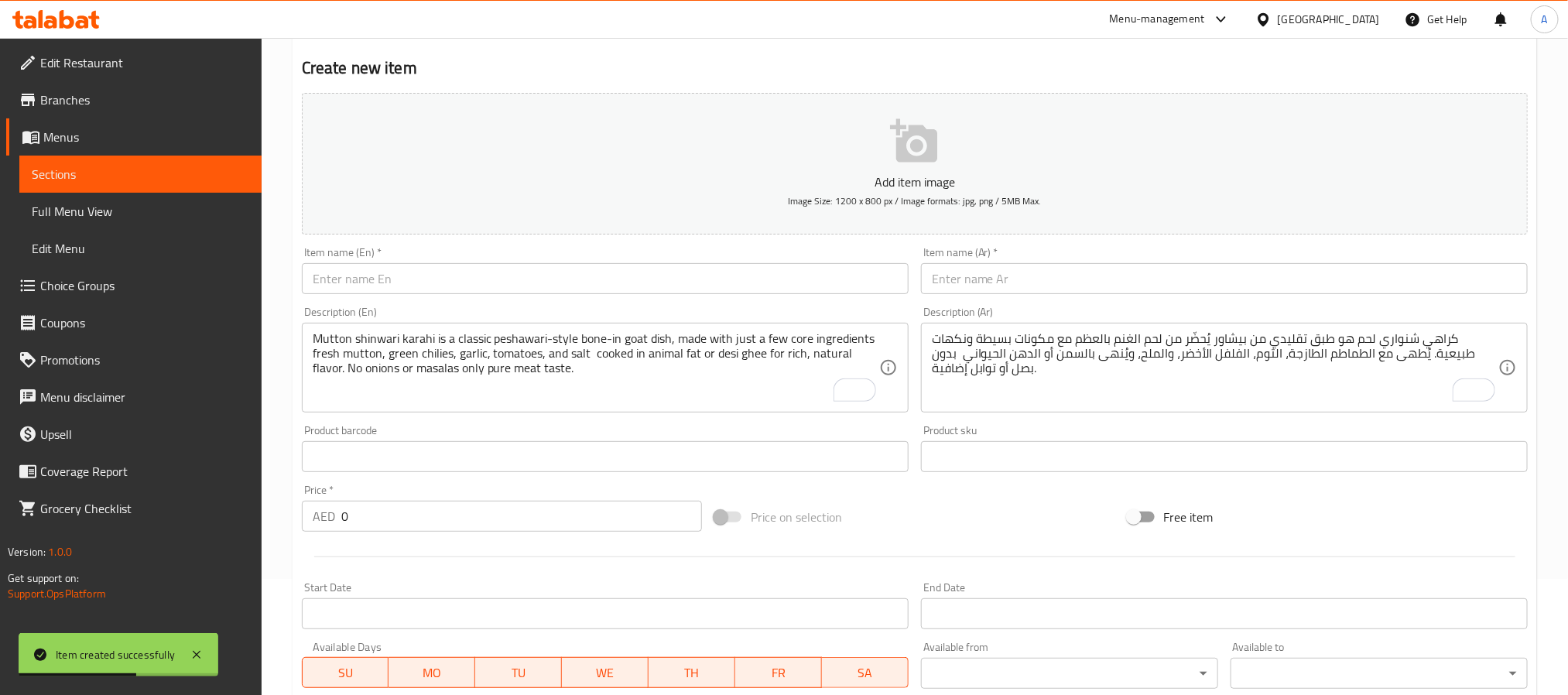
click at [453, 275] on input "text" at bounding box center [606, 278] width 606 height 31
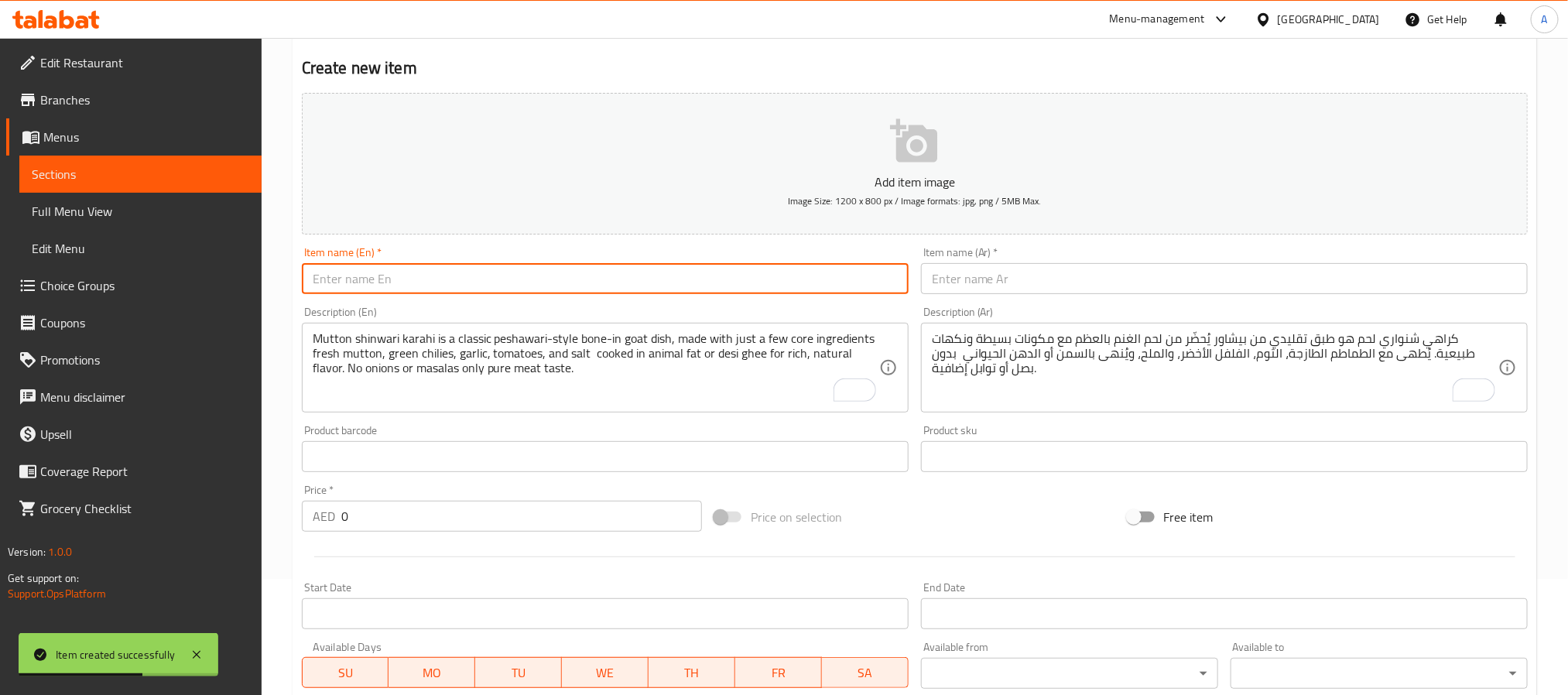
paste input "Mutton Khara Qeema – Chunky Goat Mince Masala"
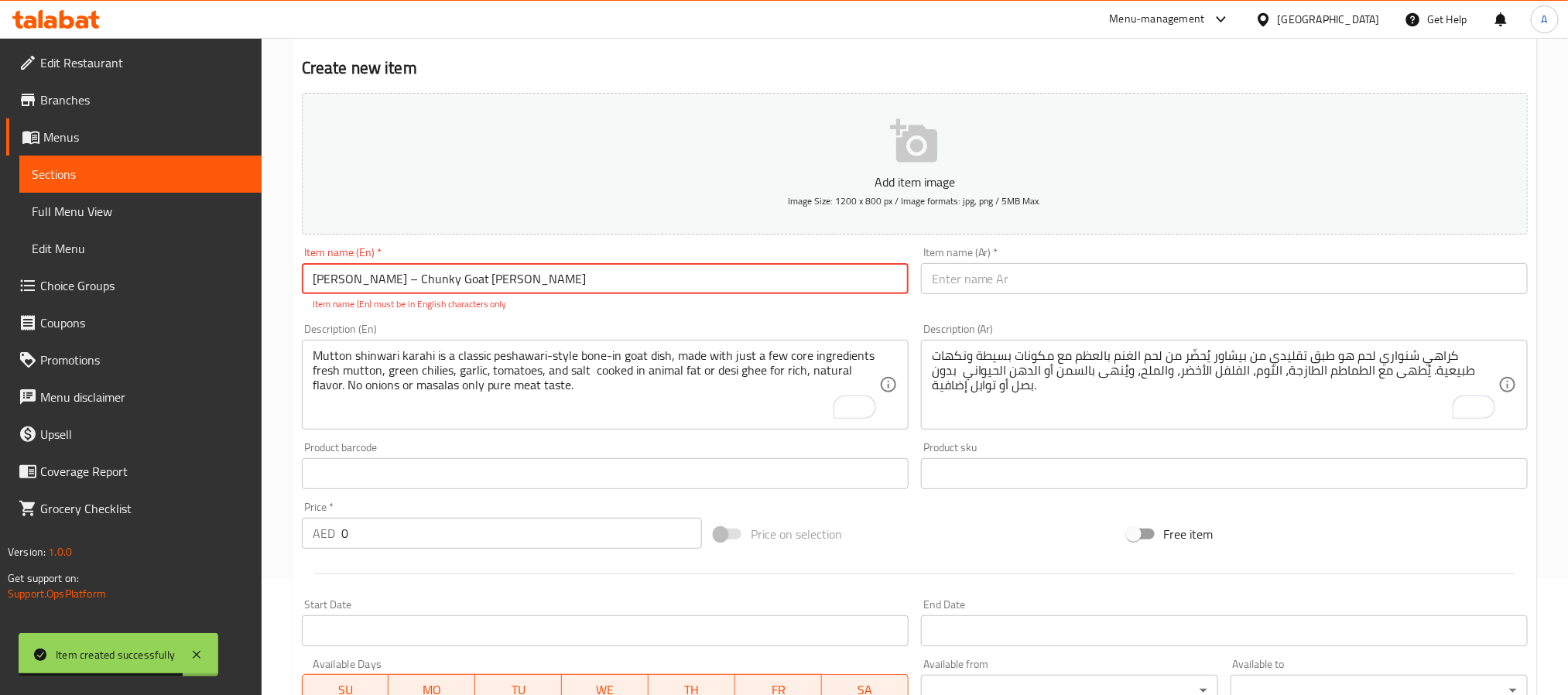
drag, startPoint x: 432, startPoint y: 279, endPoint x: 422, endPoint y: 276, distance: 10.4
click at [422, 276] on input "Mutton Khara Qeema – Chunky Goat Mince Masala" at bounding box center [606, 278] width 606 height 31
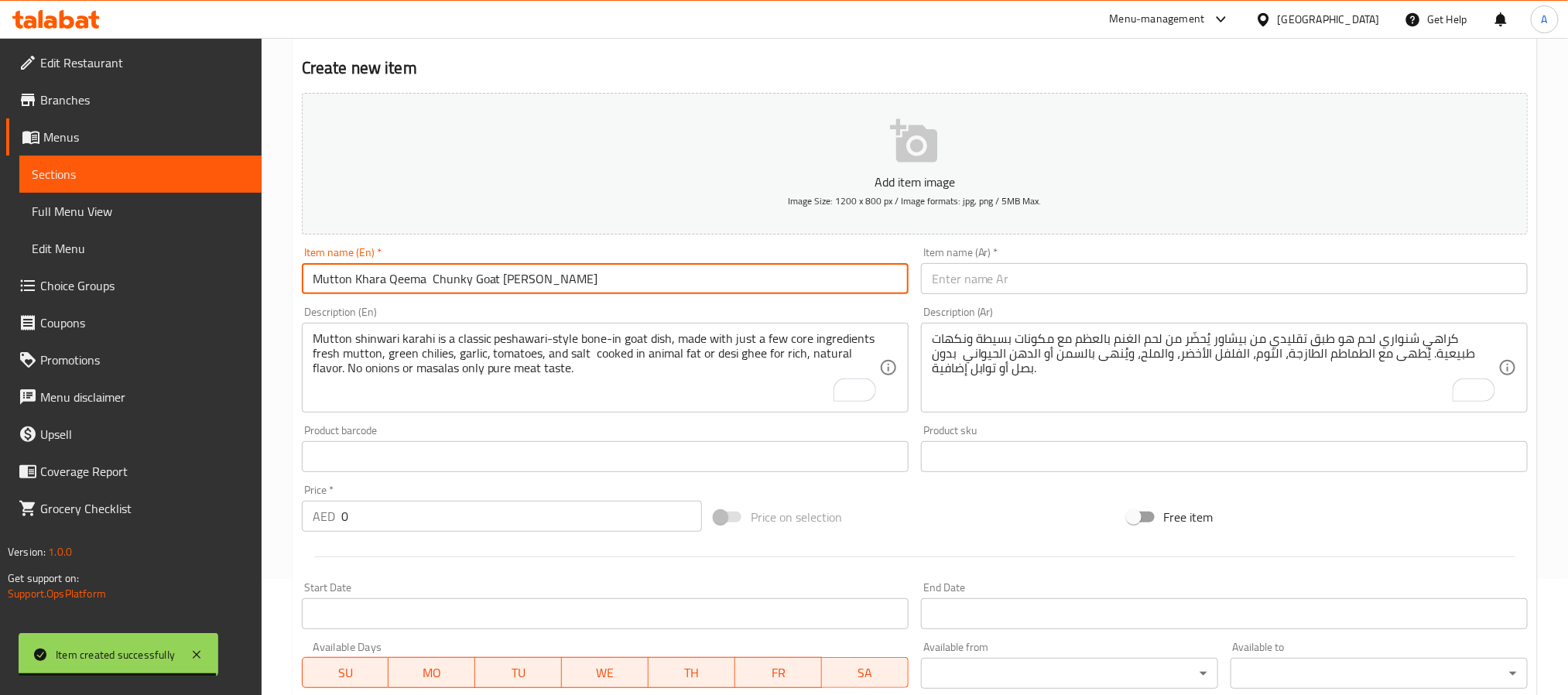
type input "Mutton Khara Qeema Chunky Goat Mince Masala"
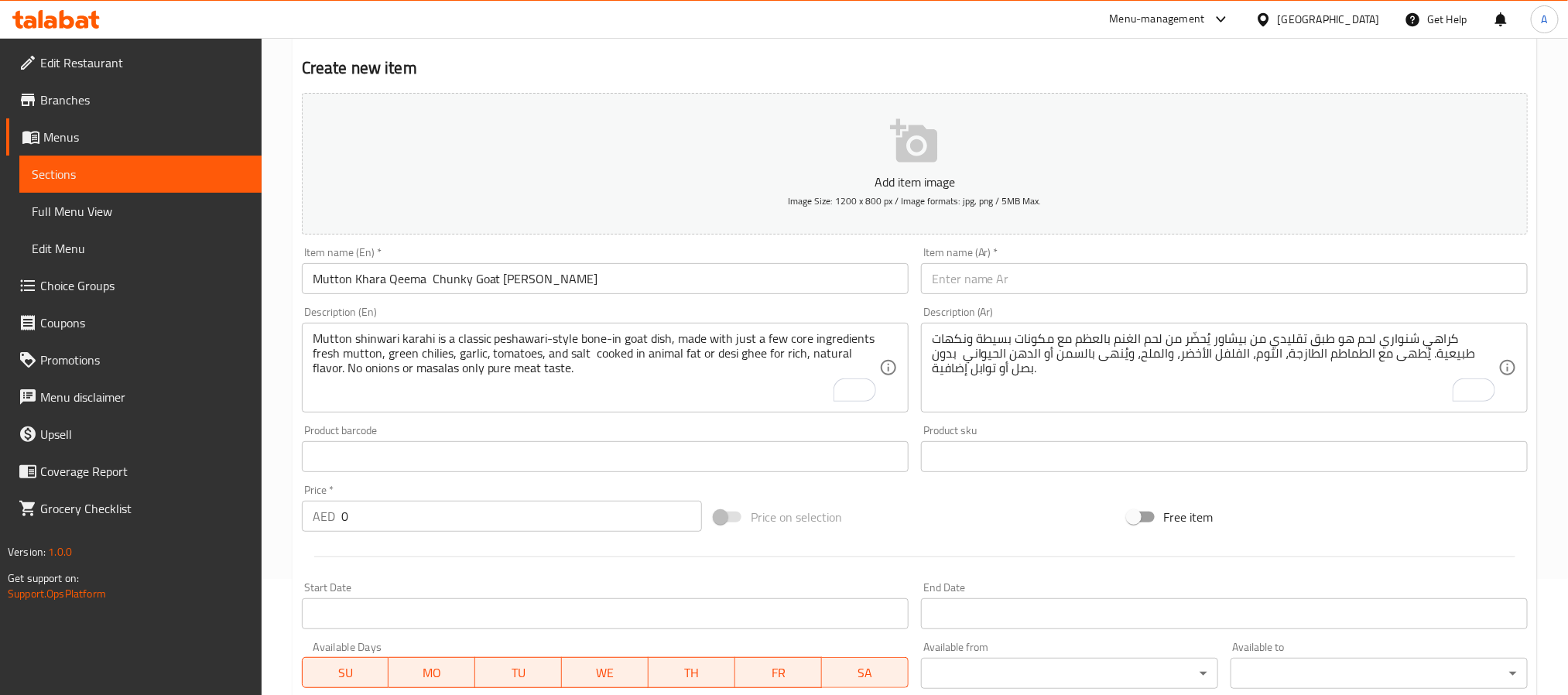
click at [1099, 279] on input "text" at bounding box center [1224, 278] width 606 height 31
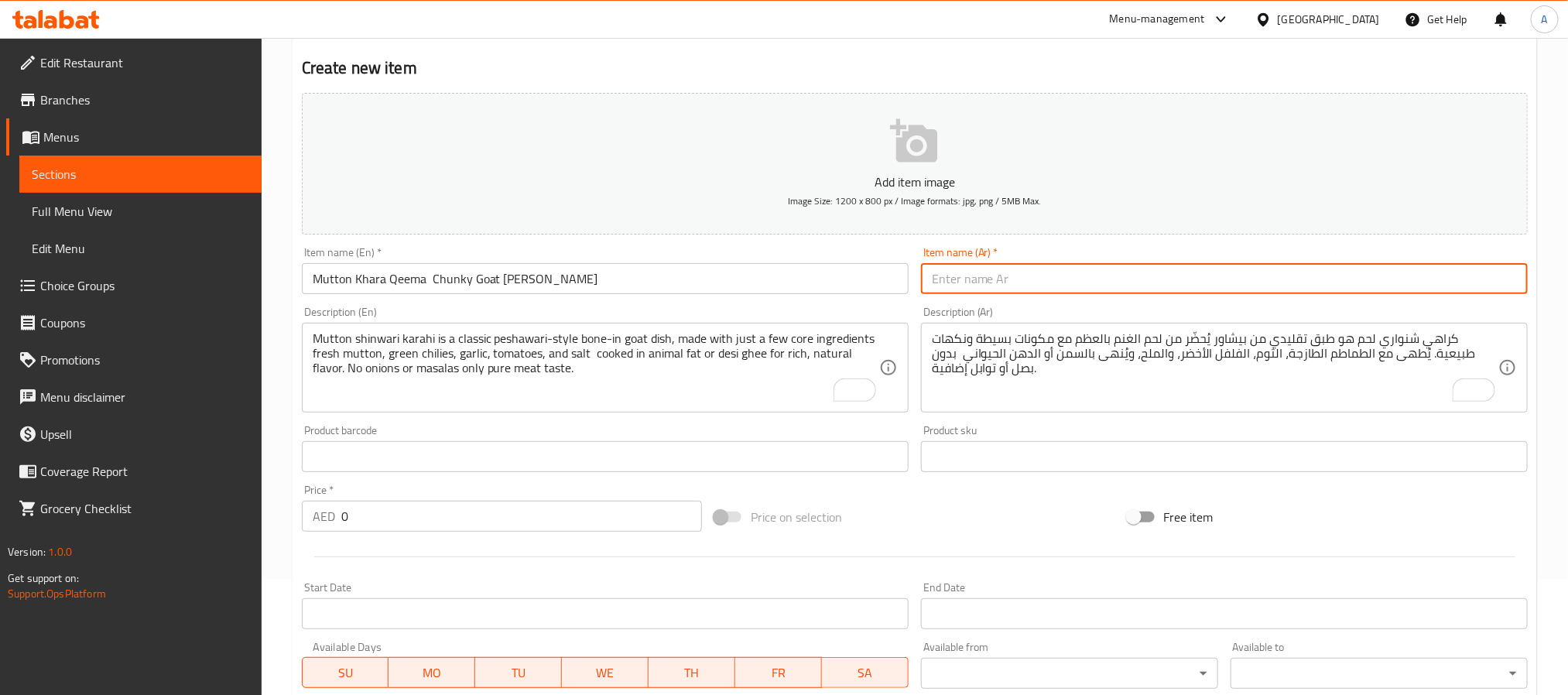
paste input "قيمة لحم خشن – لحم مفروم غنم مطهو ببهارات تقليدية"
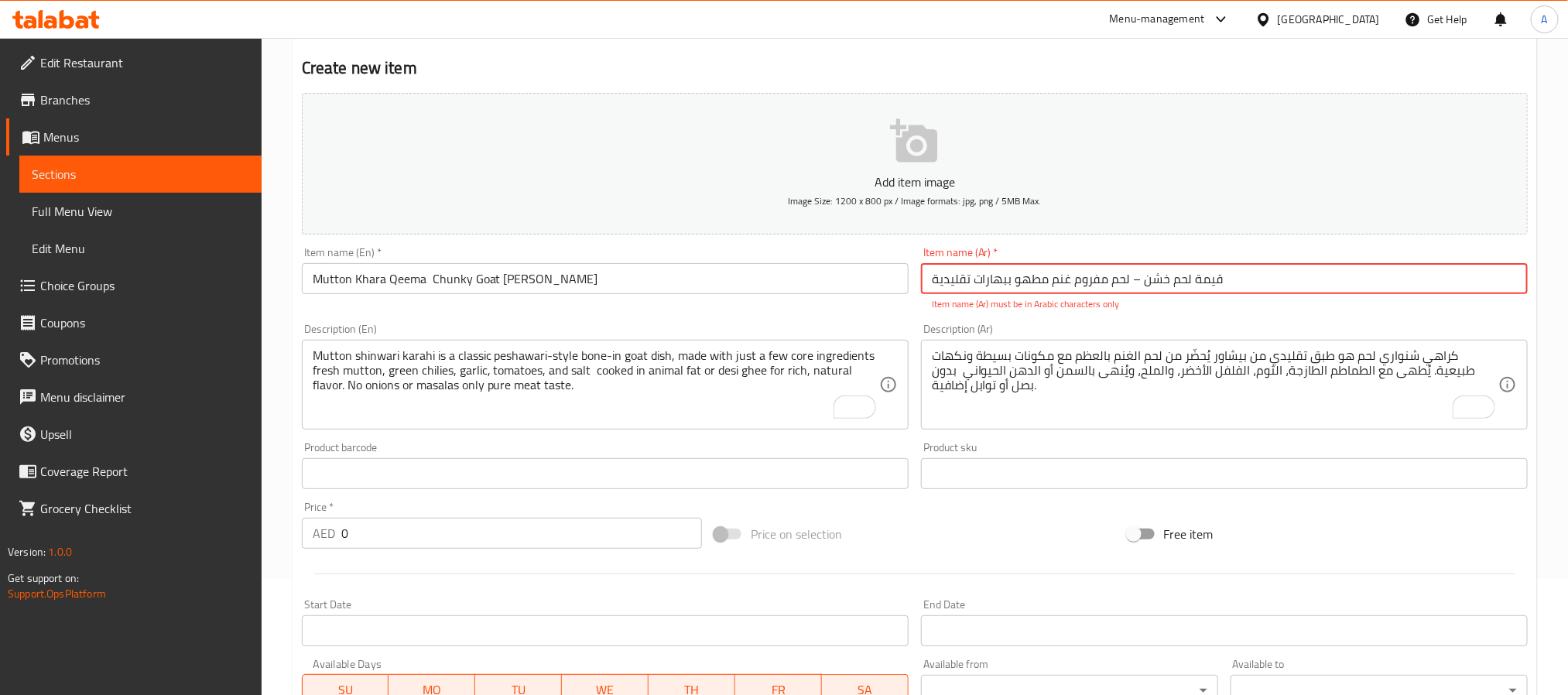
drag, startPoint x: 1130, startPoint y: 284, endPoint x: 1141, endPoint y: 282, distance: 11.2
click at [1141, 282] on input "قيمة لحم خشن – لحم مفروم غنم مطهو ببهارات تقليدية" at bounding box center [1224, 278] width 606 height 31
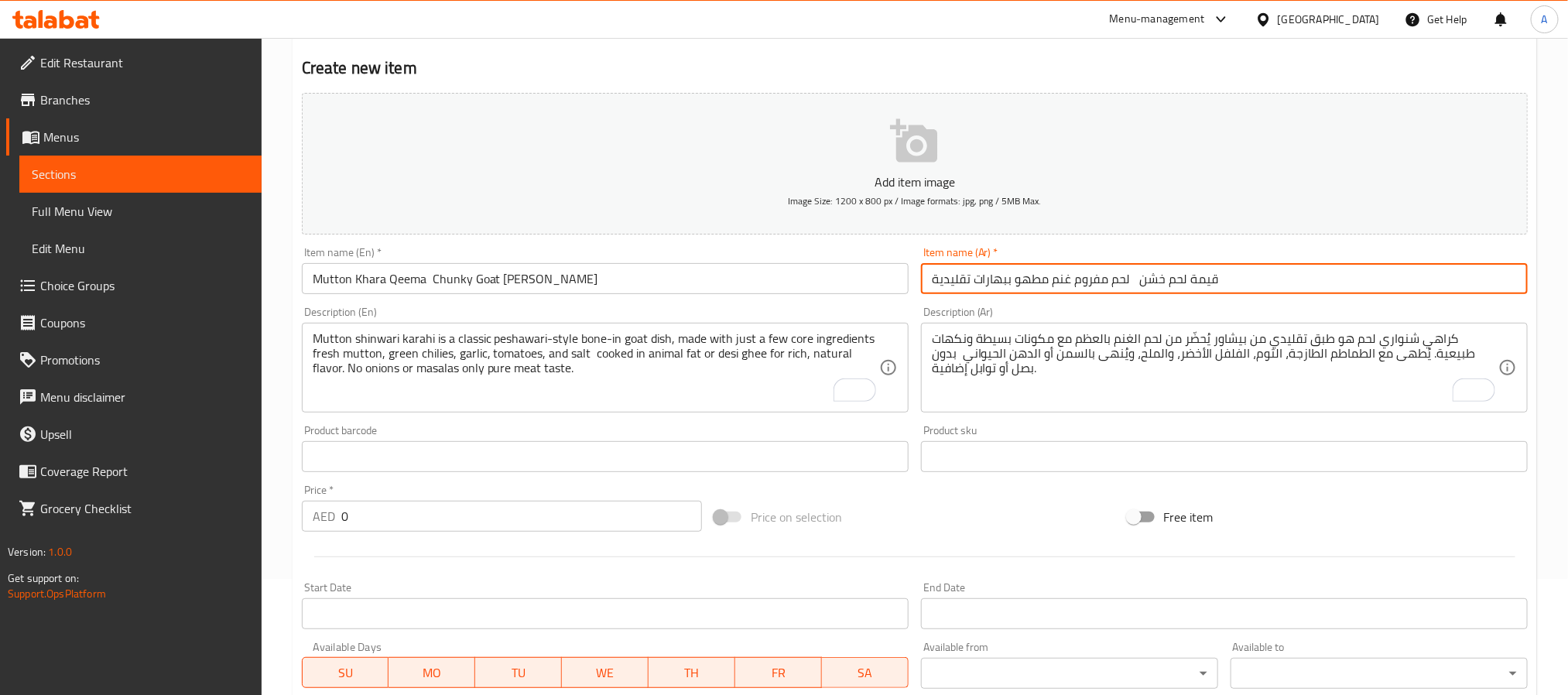
type input "قيمة لحم خشن لحم مفروم غنم مطهو ببهارات تقليدية"
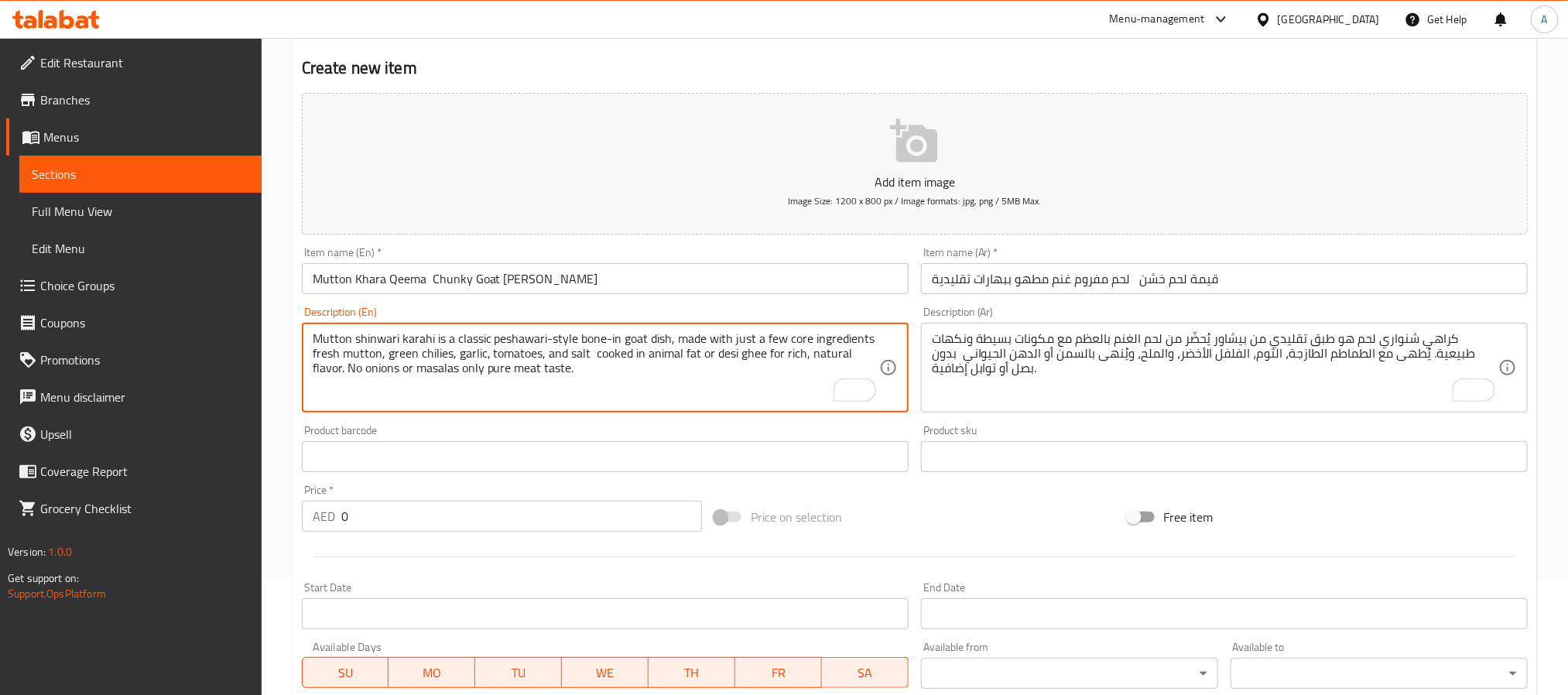
click at [554, 381] on textarea "Mutton shinwari karahi is a classic peshawari-style bone-in goat dish, made wit…" at bounding box center [596, 368] width 566 height 74
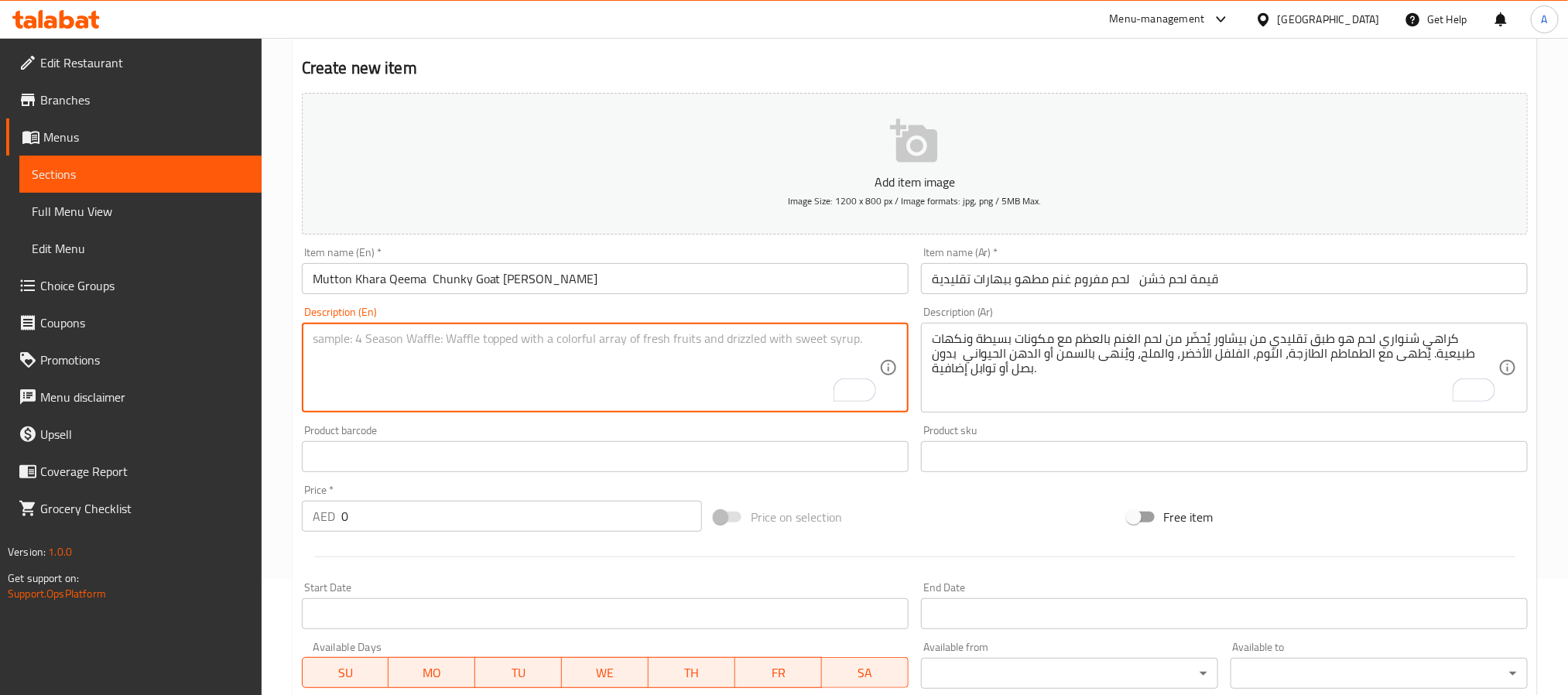
paste textarea "Mutton khara qeema is a dry-style goat mince dish made with hand-cut, coarse mu…"
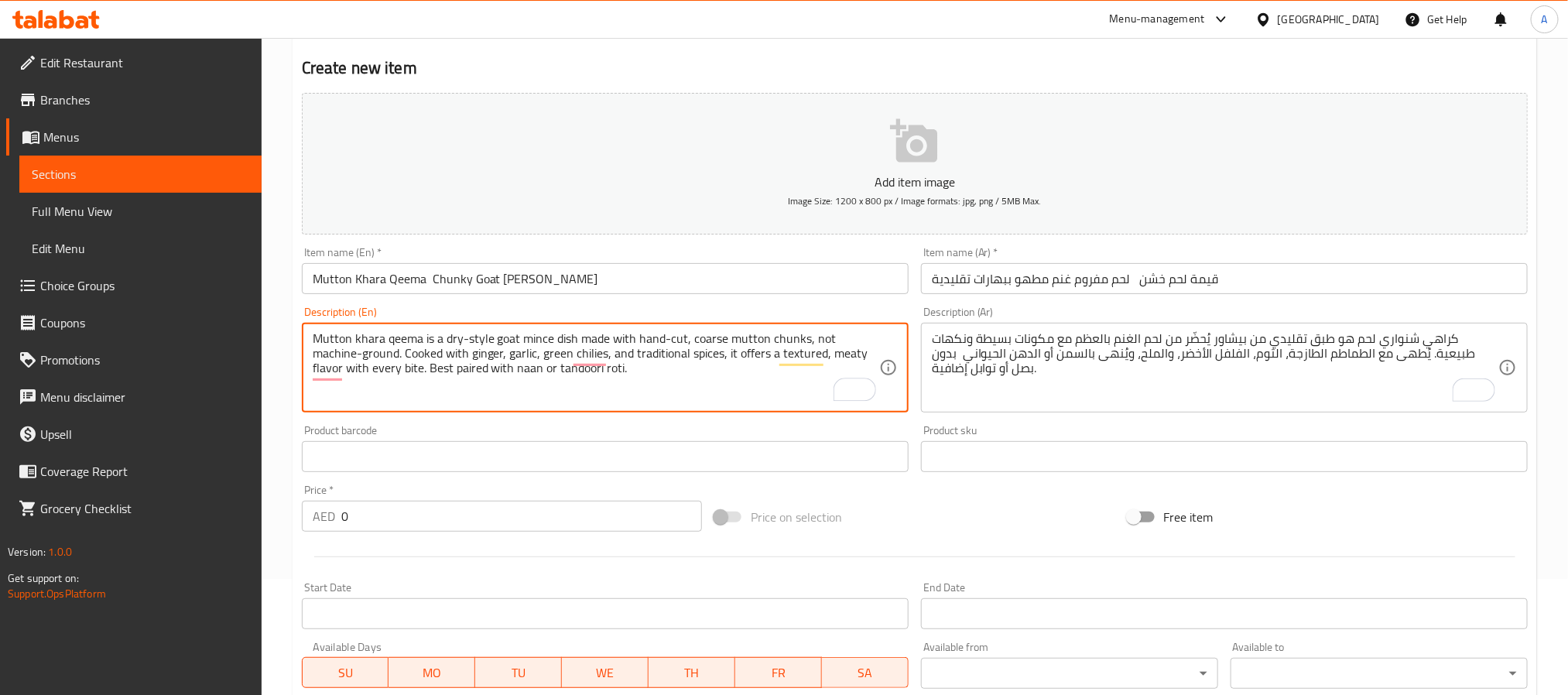
type textarea "Mutton khara qeema is a dry-style goat mince dish made with hand-cut, coarse mu…"
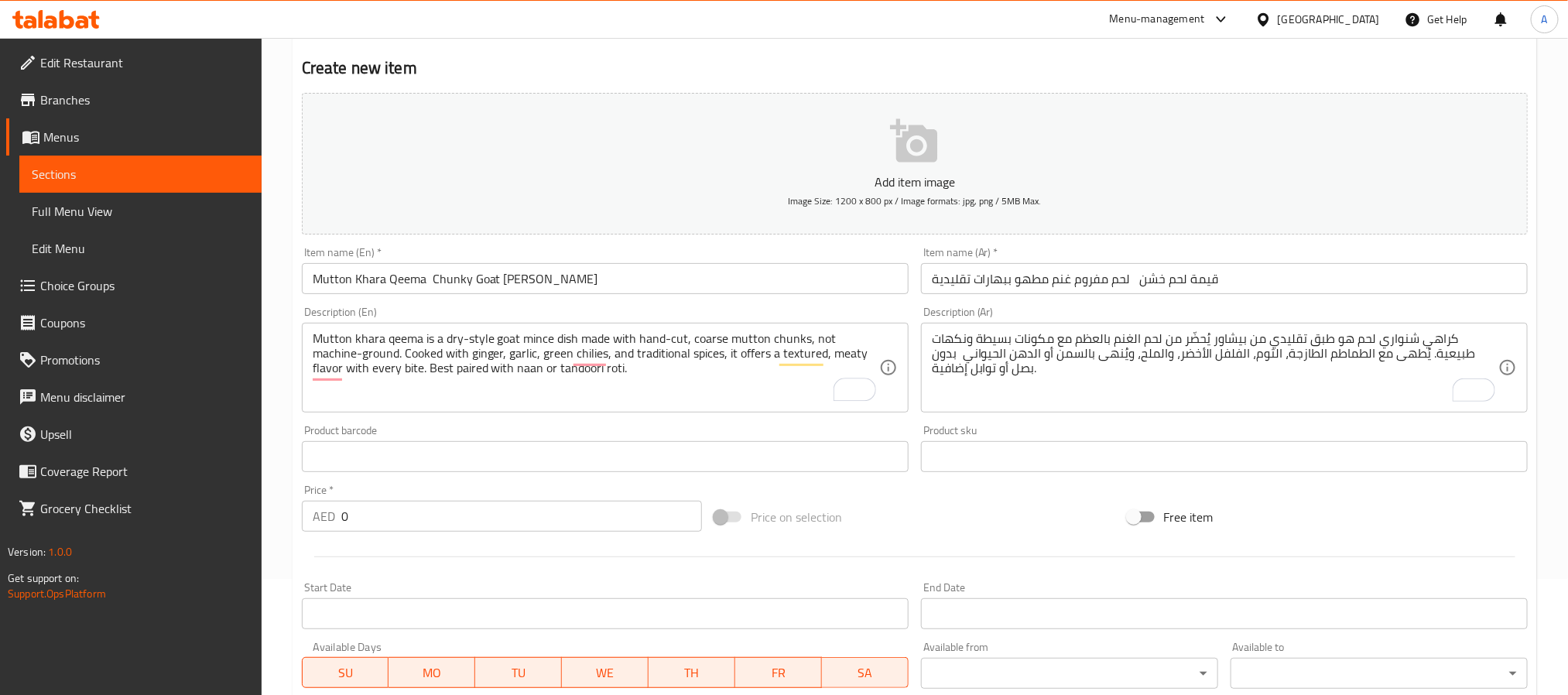
click at [1174, 348] on textarea "كراهي شنواري لحم هو طبق تقليدي من بيشاور يُحضّر من لحم الغنم بالعظم مع مكونات ب…" at bounding box center [1215, 368] width 566 height 74
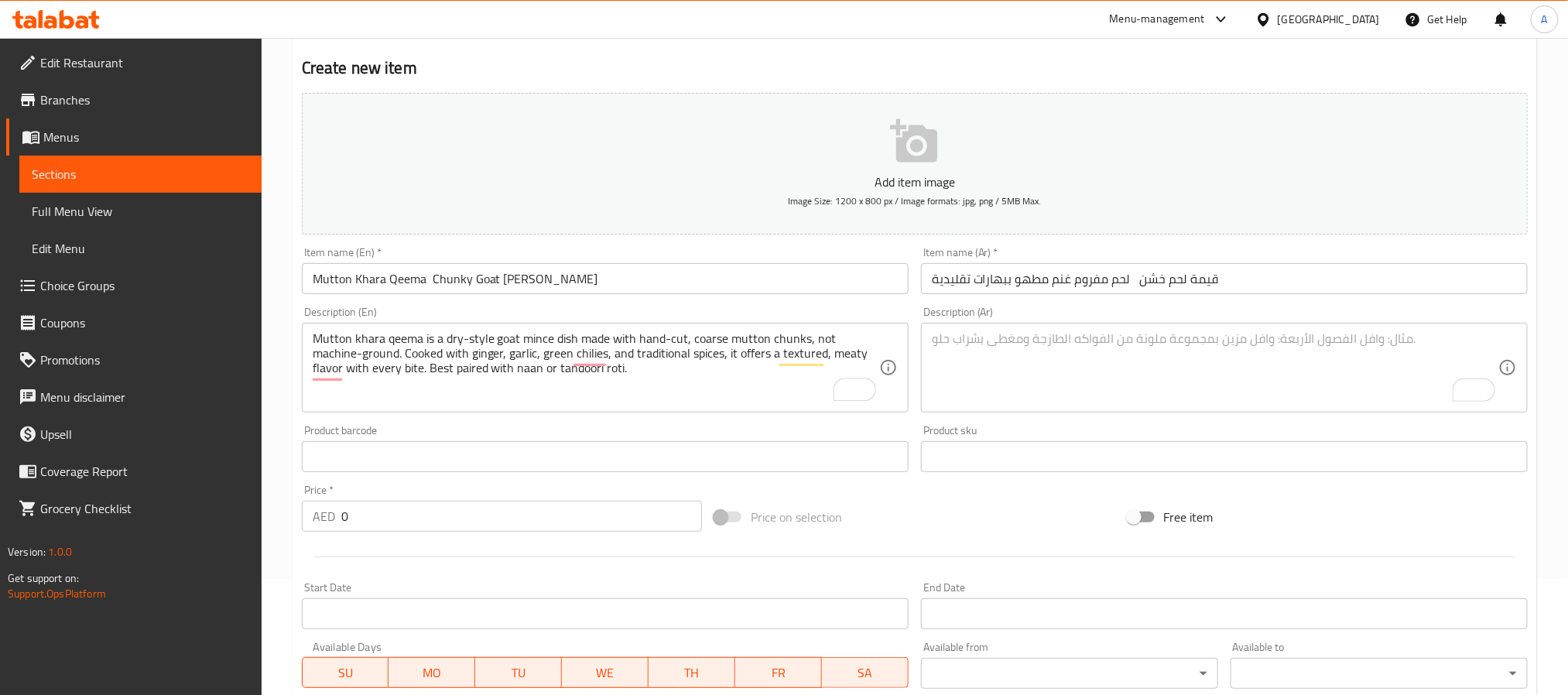
paste textarea "قيمة لحم خشن هو طبق من اللحم المفروم يُحضّر من لحم الغنم المقطّع يدوياً وليس مط…"
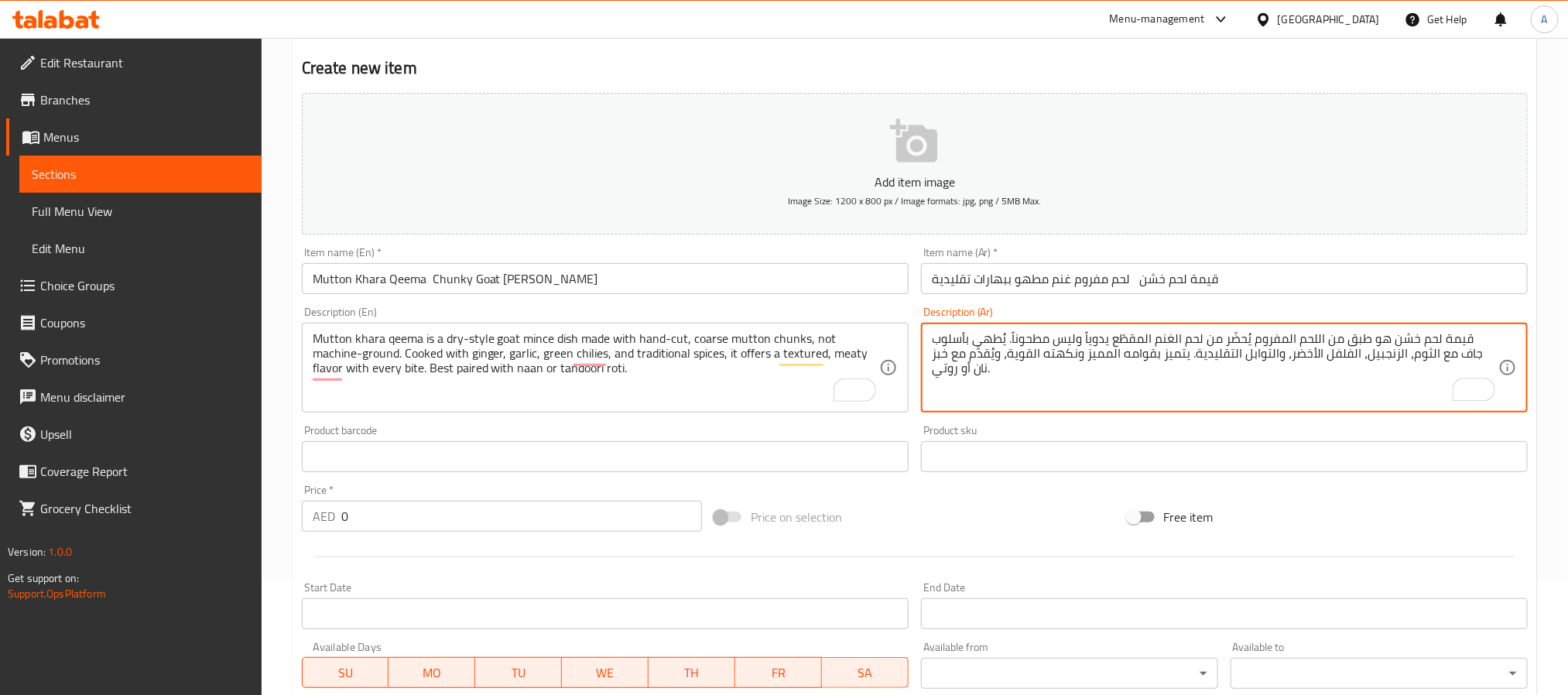
type textarea "قيمة لحم خشن هو طبق من اللحم المفروم يُحضّر من لحم الغنم المقطّع يدوياً وليس مط…"
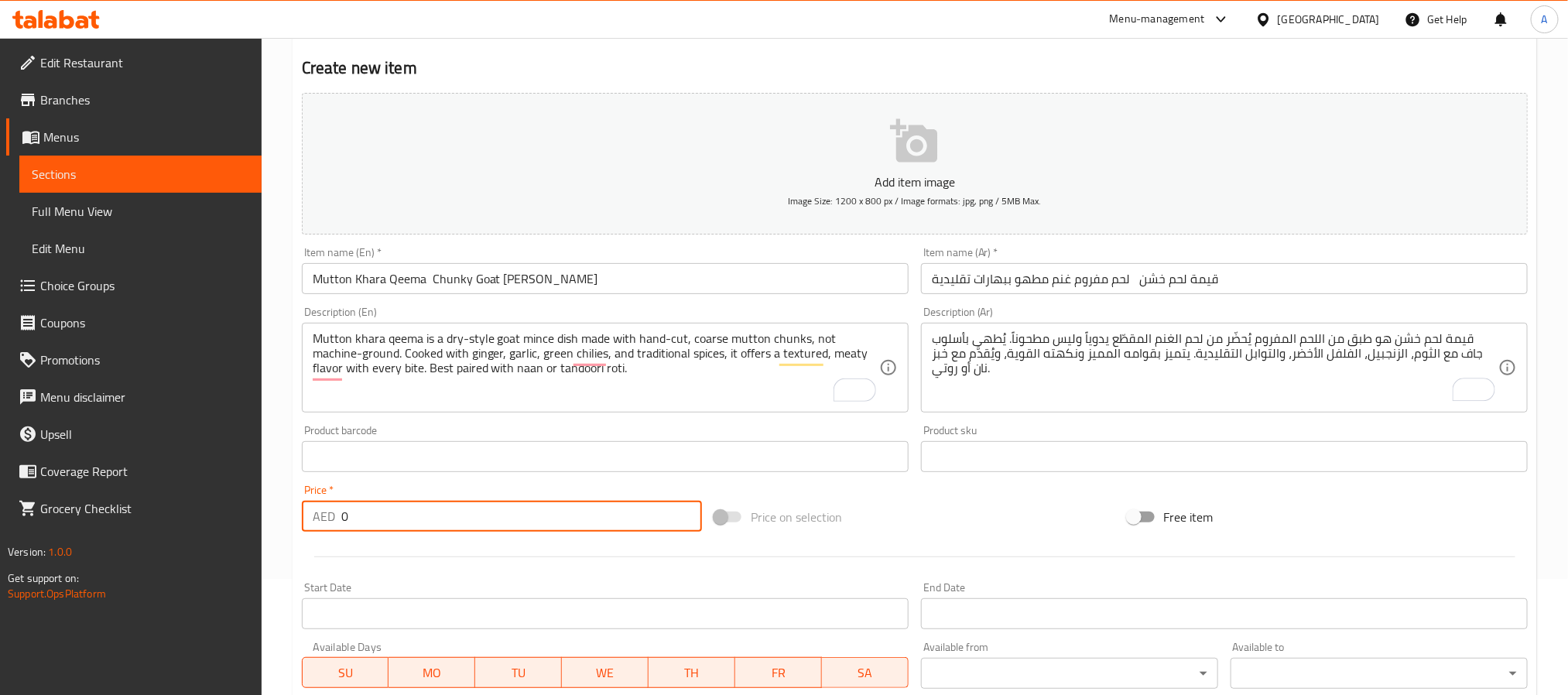
drag, startPoint x: 395, startPoint y: 523, endPoint x: 326, endPoint y: 526, distance: 69.1
click at [326, 526] on div "AED 0 Price *" at bounding box center [502, 516] width 400 height 31
paste input "4"
type input "40"
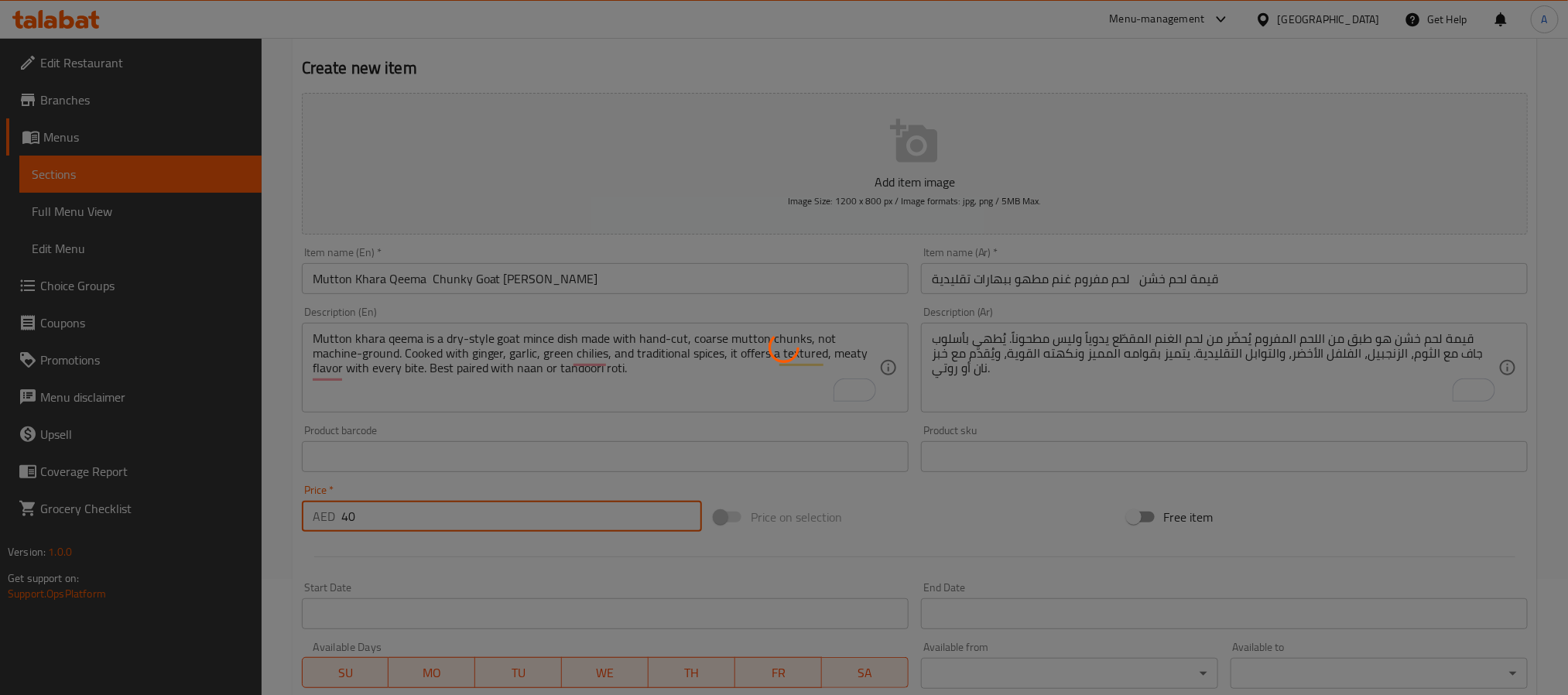
type input "0"
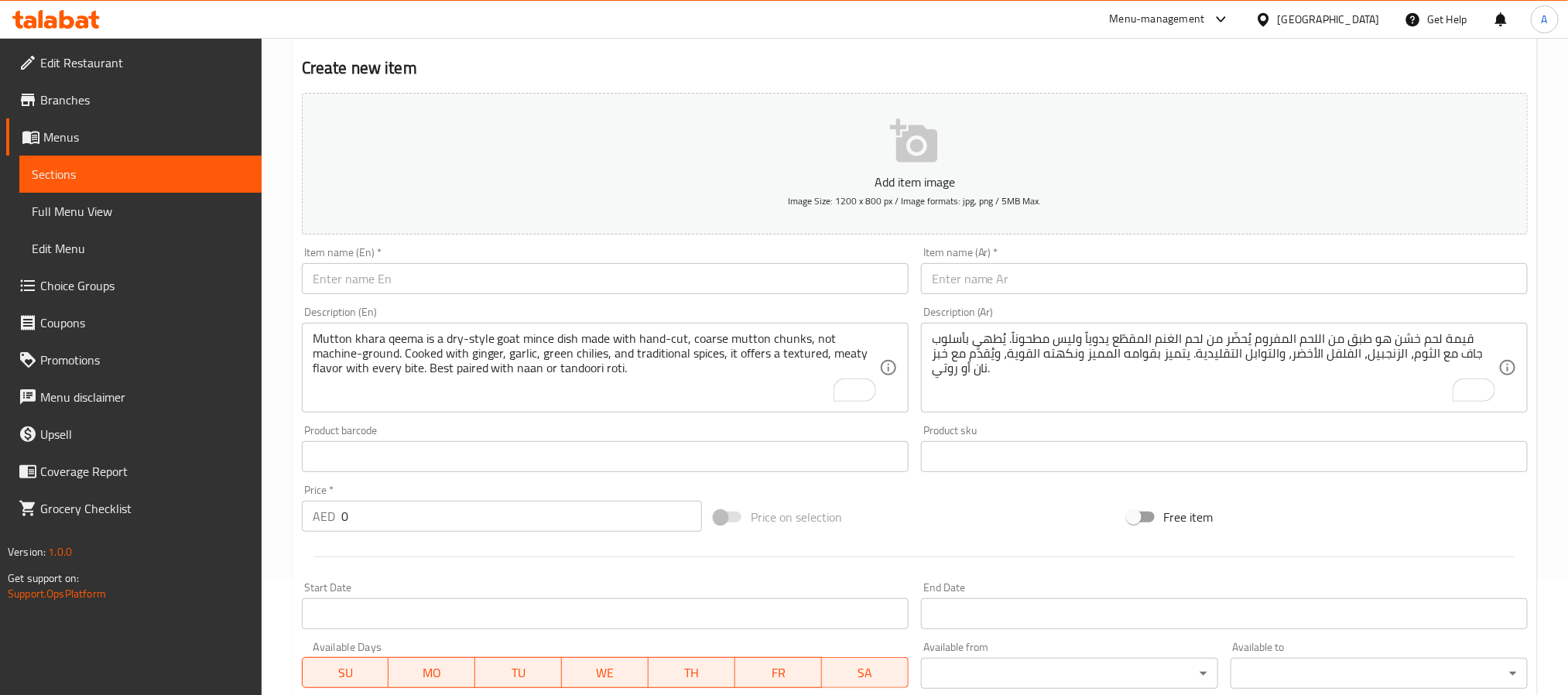
click at [509, 277] on input "text" at bounding box center [606, 278] width 606 height 31
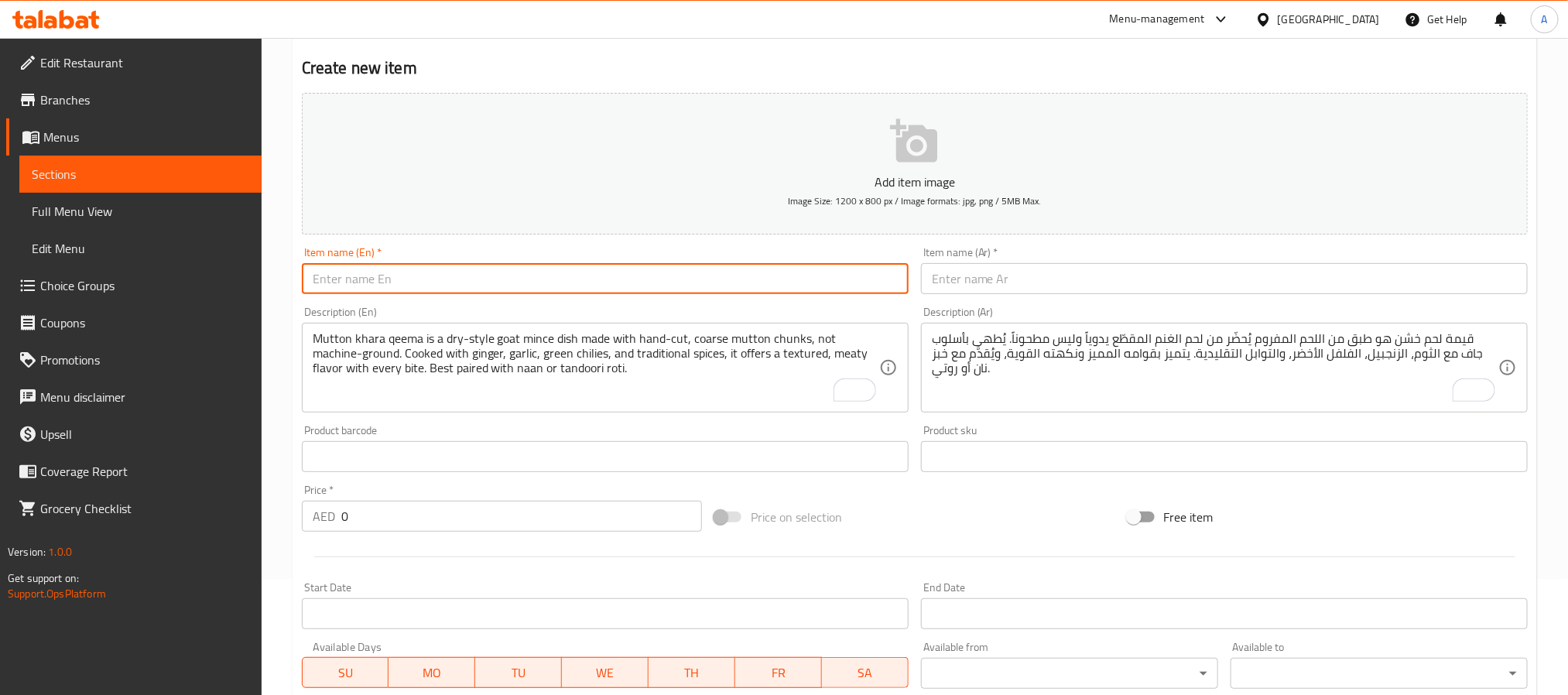
paste input "Mutton Green Karahi Spicy Goat Karahi in Green Masala"
type input "Mutton Green Karahi Spicy Goat Karahi in Green Masala"
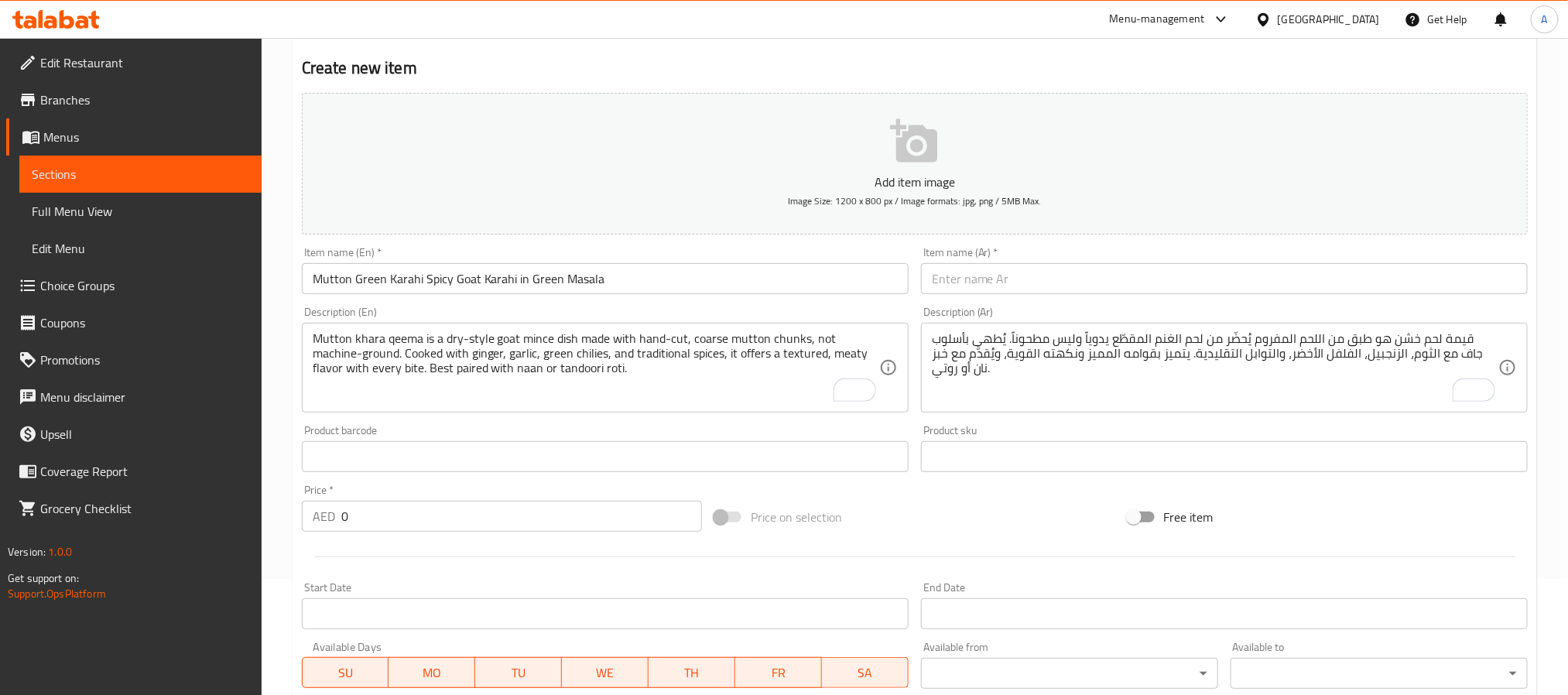
click at [979, 271] on input "text" at bounding box center [1224, 278] width 606 height 31
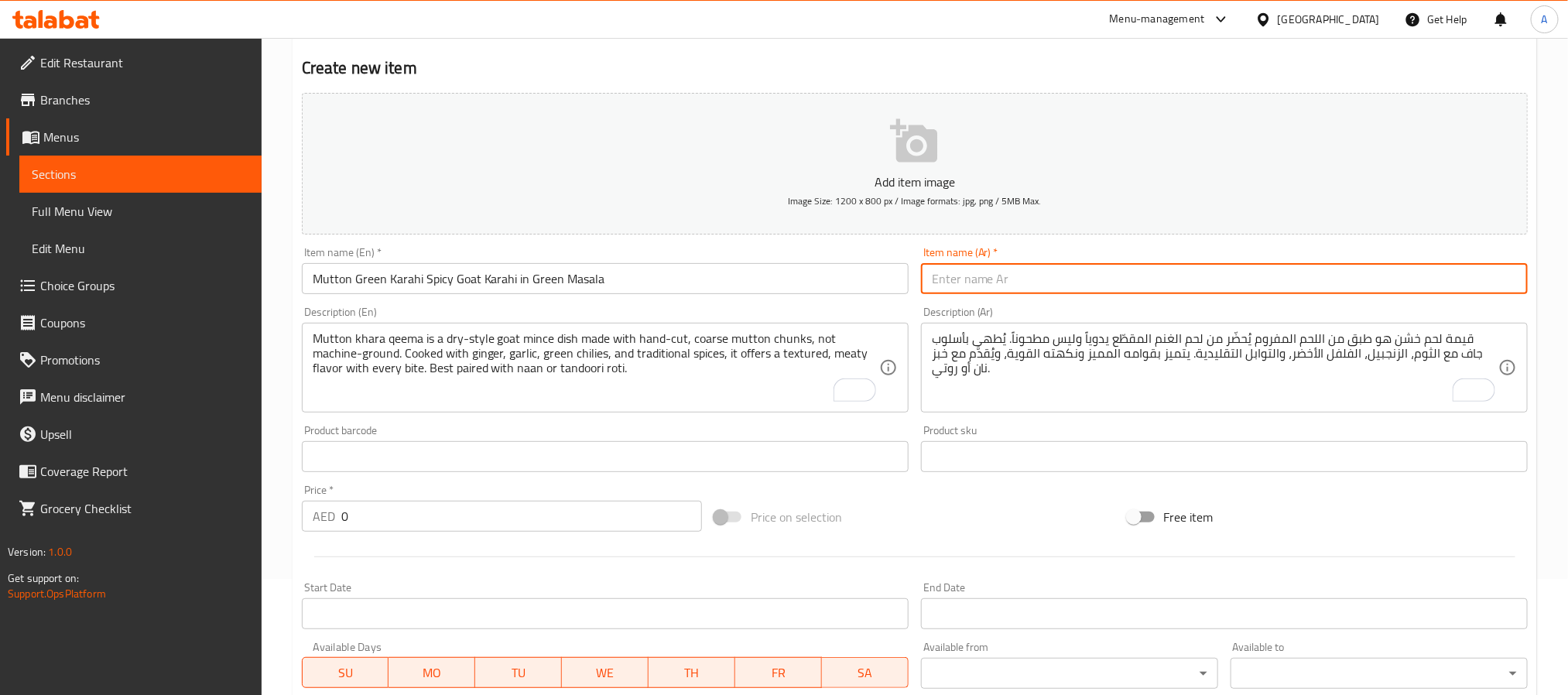
paste input "كراهي لحم أخضر – كاري لحم غنم بتتبيلة خضراء حارة"
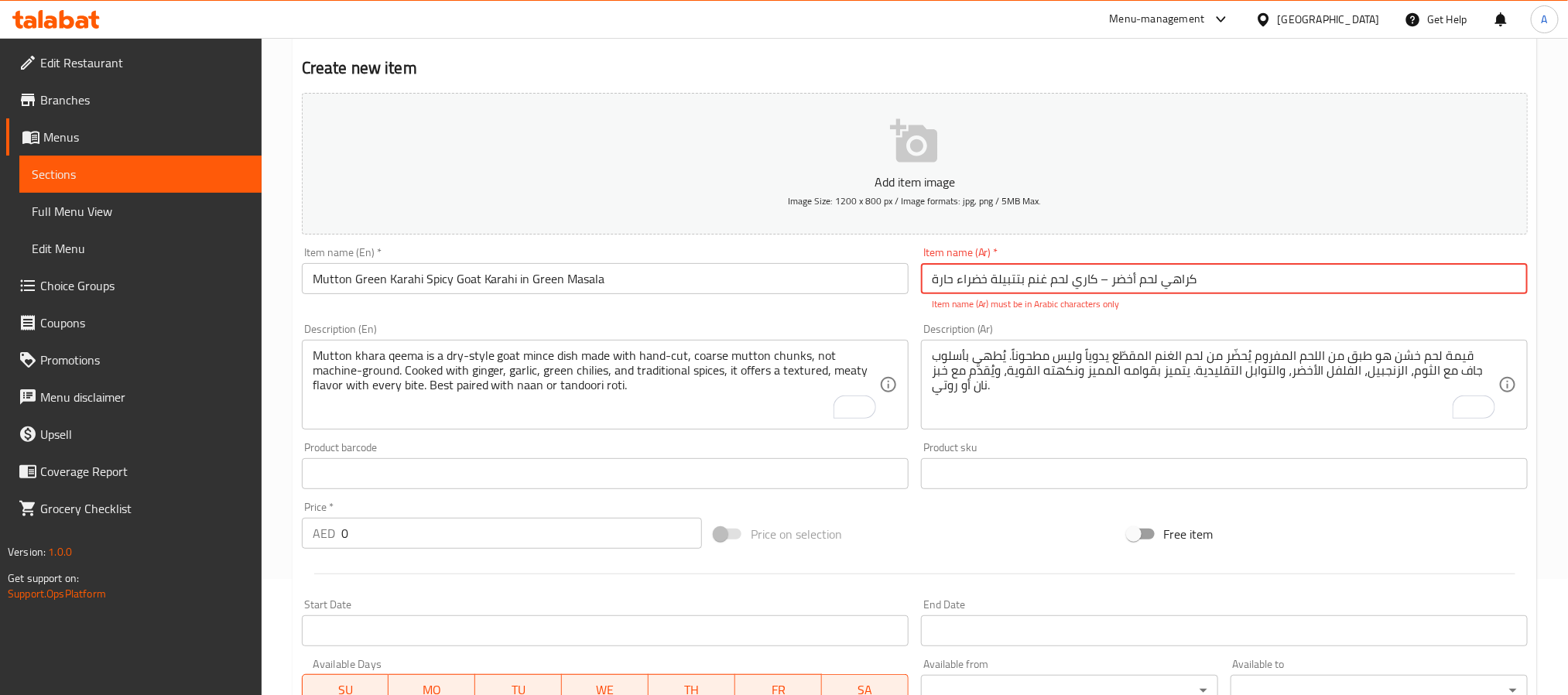
drag, startPoint x: 1094, startPoint y: 284, endPoint x: 1106, endPoint y: 282, distance: 12.2
click at [1106, 282] on input "كراهي لحم أخضر – كاري لحم غنم بتتبيلة خضراء حارة" at bounding box center [1224, 278] width 606 height 31
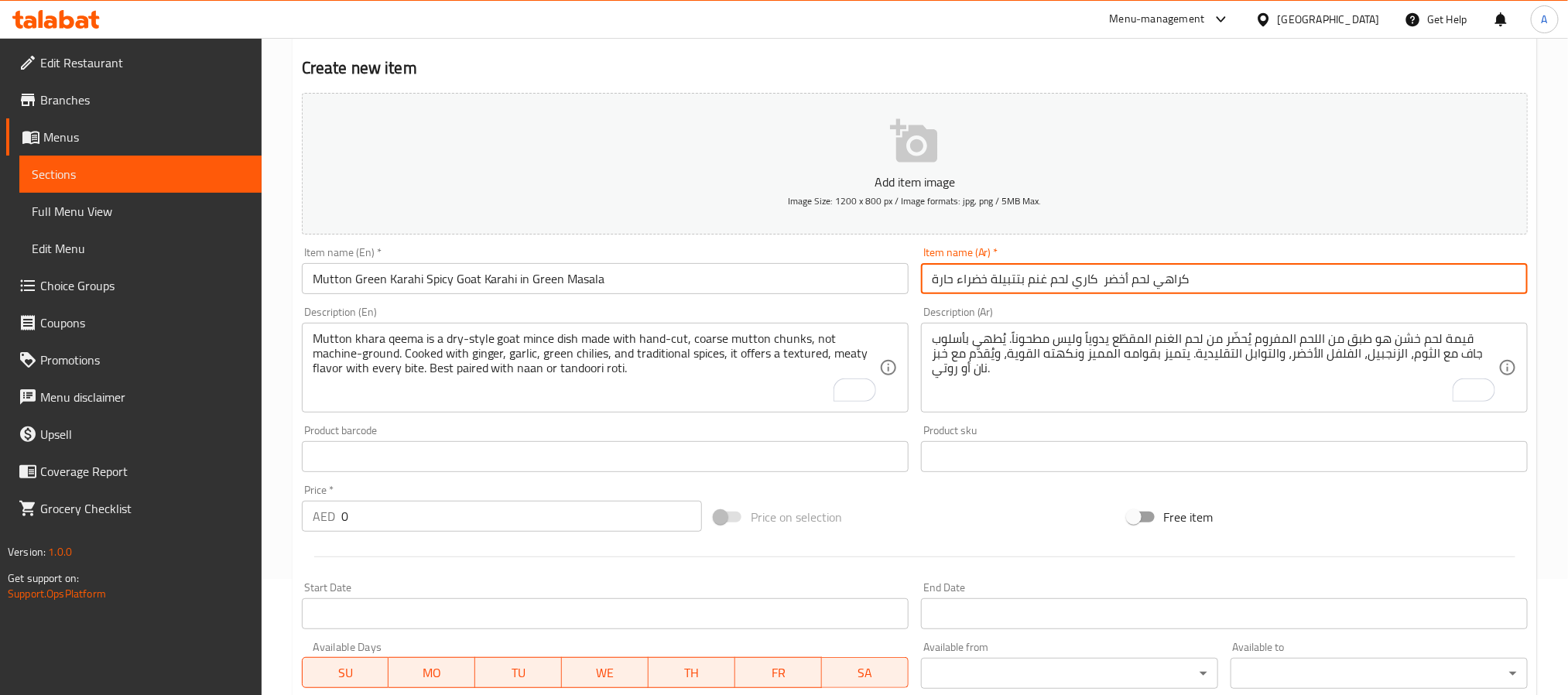
type input "كراهي لحم أخضر كاري لحم غنم بتتبيلة خضراء حارة"
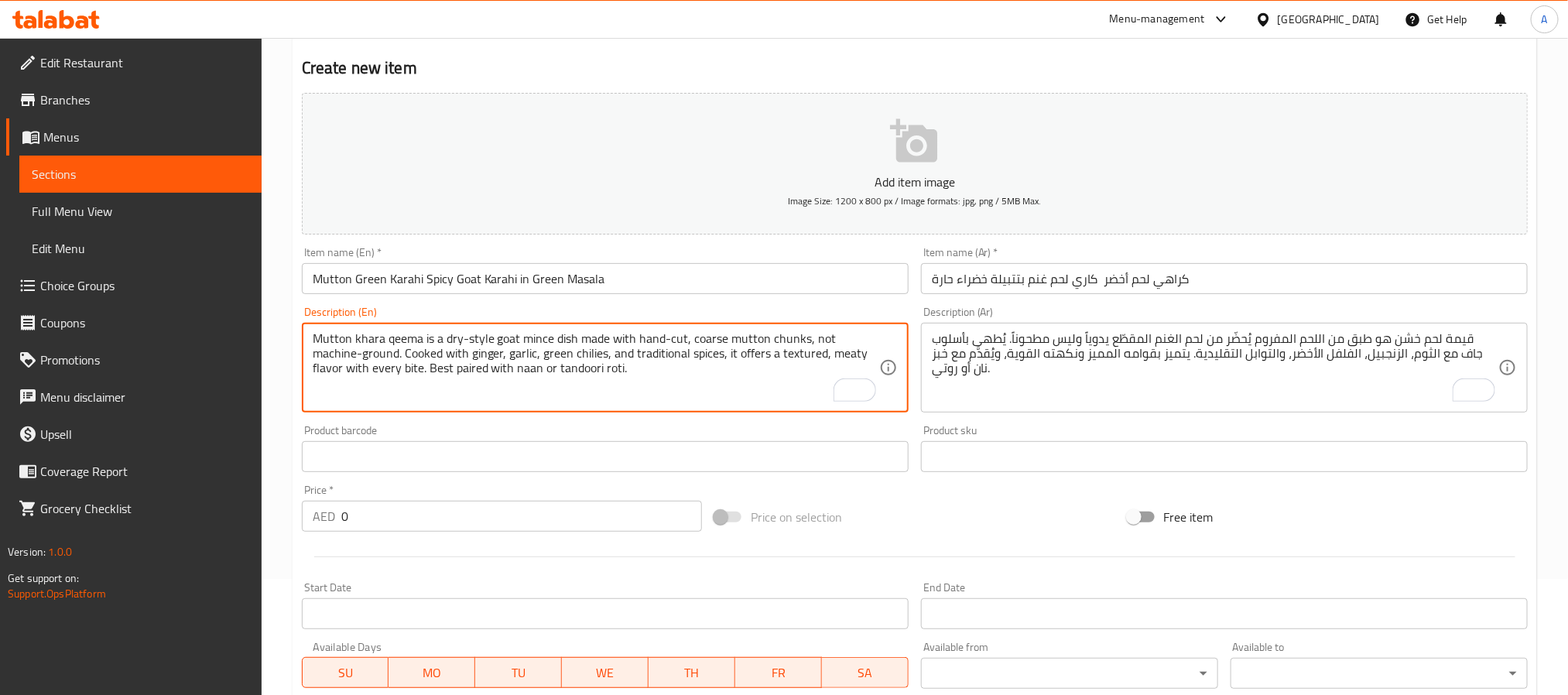
click at [427, 386] on textarea "Mutton khara qeema is a dry-style goat mince dish made with hand-cut, coarse mu…" at bounding box center [596, 368] width 566 height 74
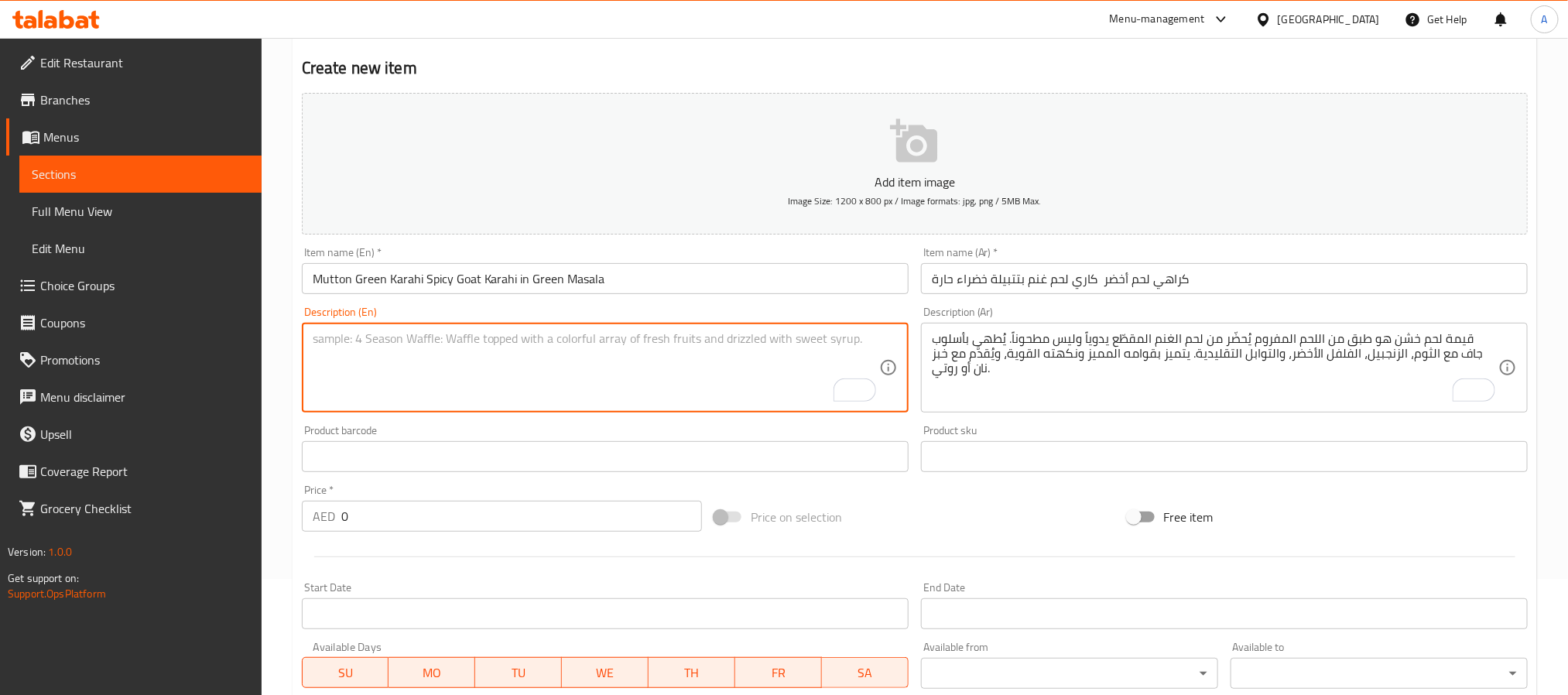
paste textarea "Mutton green karahi is a bold and aromatic goat curry made with a blend of fres…"
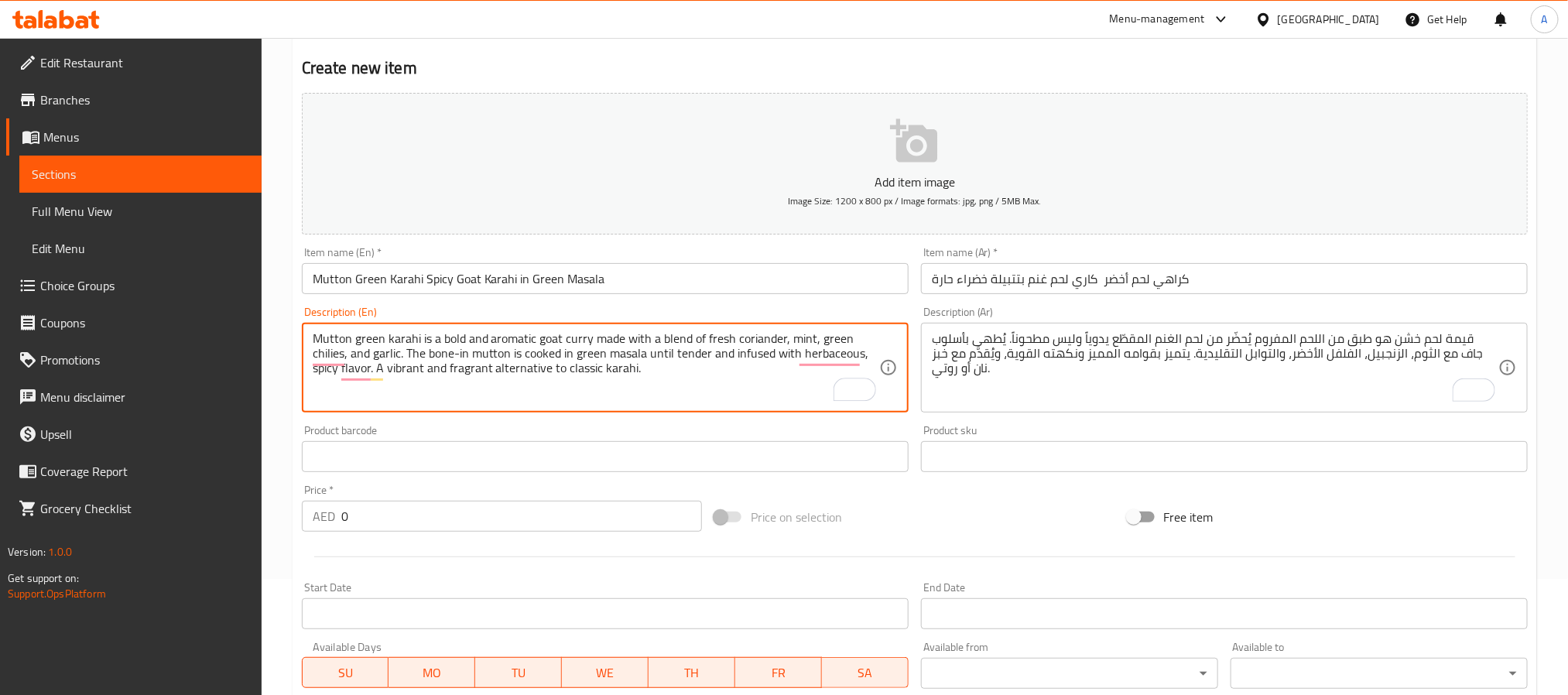
type textarea "Mutton green karahi is a bold and aromatic goat curry made with a blend of fres…"
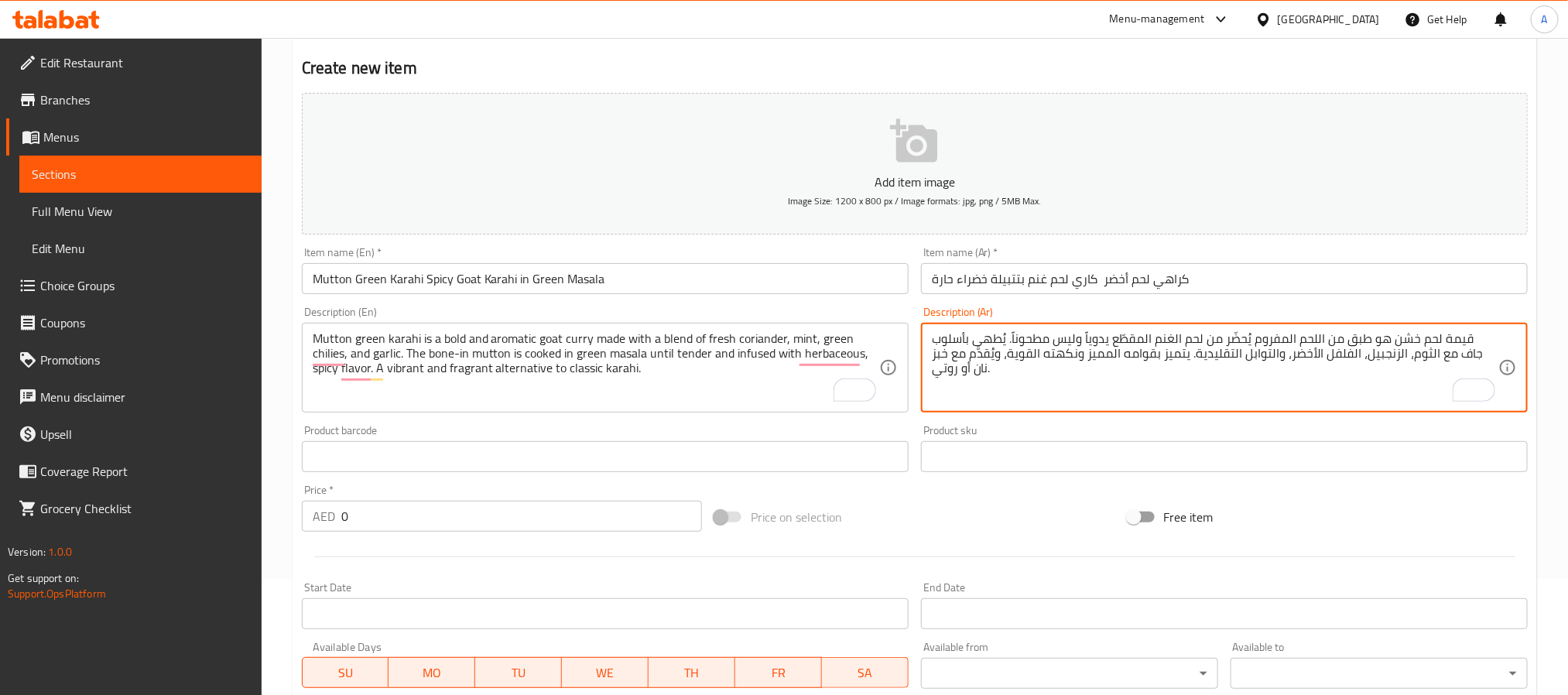
click at [996, 358] on textarea "قيمة لحم خشن هو طبق من اللحم المفروم يُحضّر من لحم الغنم المقطّع يدوياً وليس مط…" at bounding box center [1215, 368] width 566 height 74
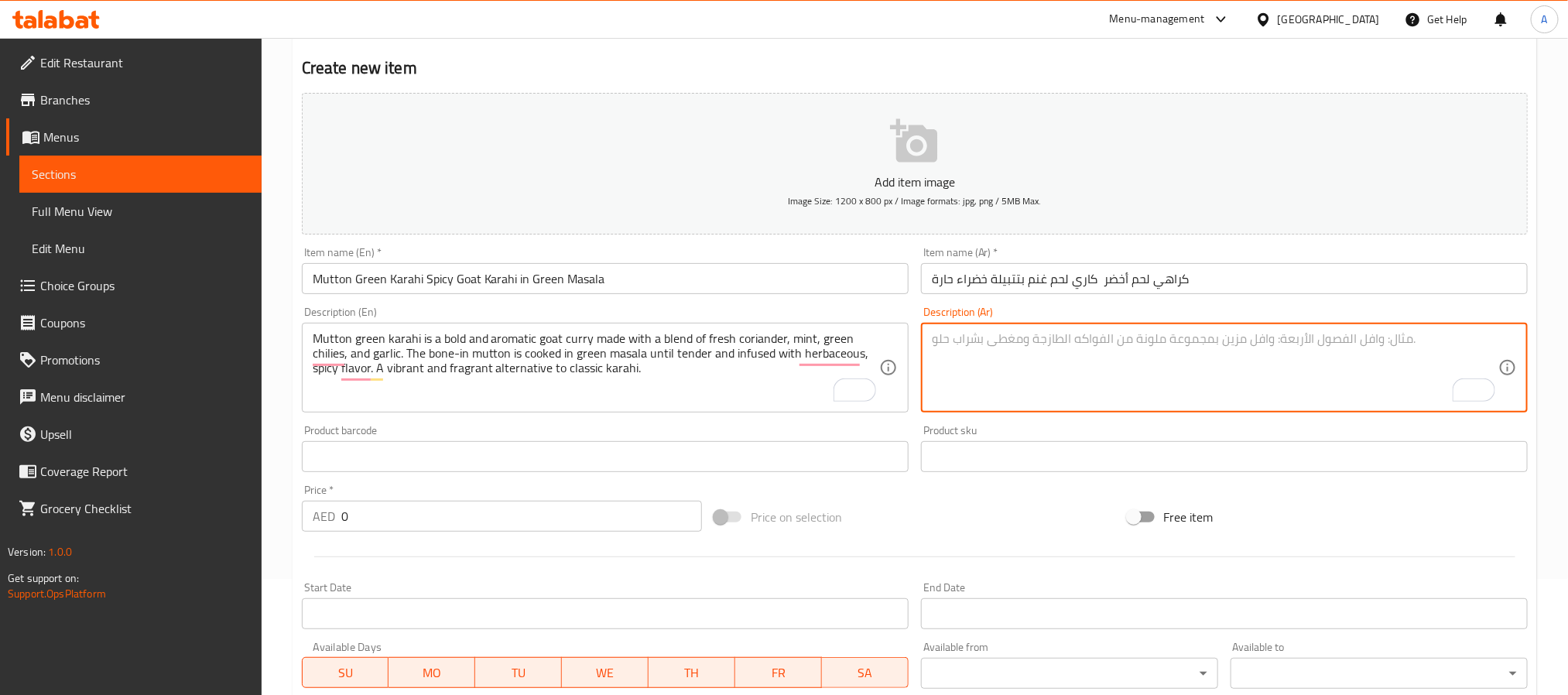
paste textarea "كراهي لحم أخضر هو طبق كاري لحم غنم بالعظم يُطهى بتتبيلة خضراء من الكزبرة، النعن…"
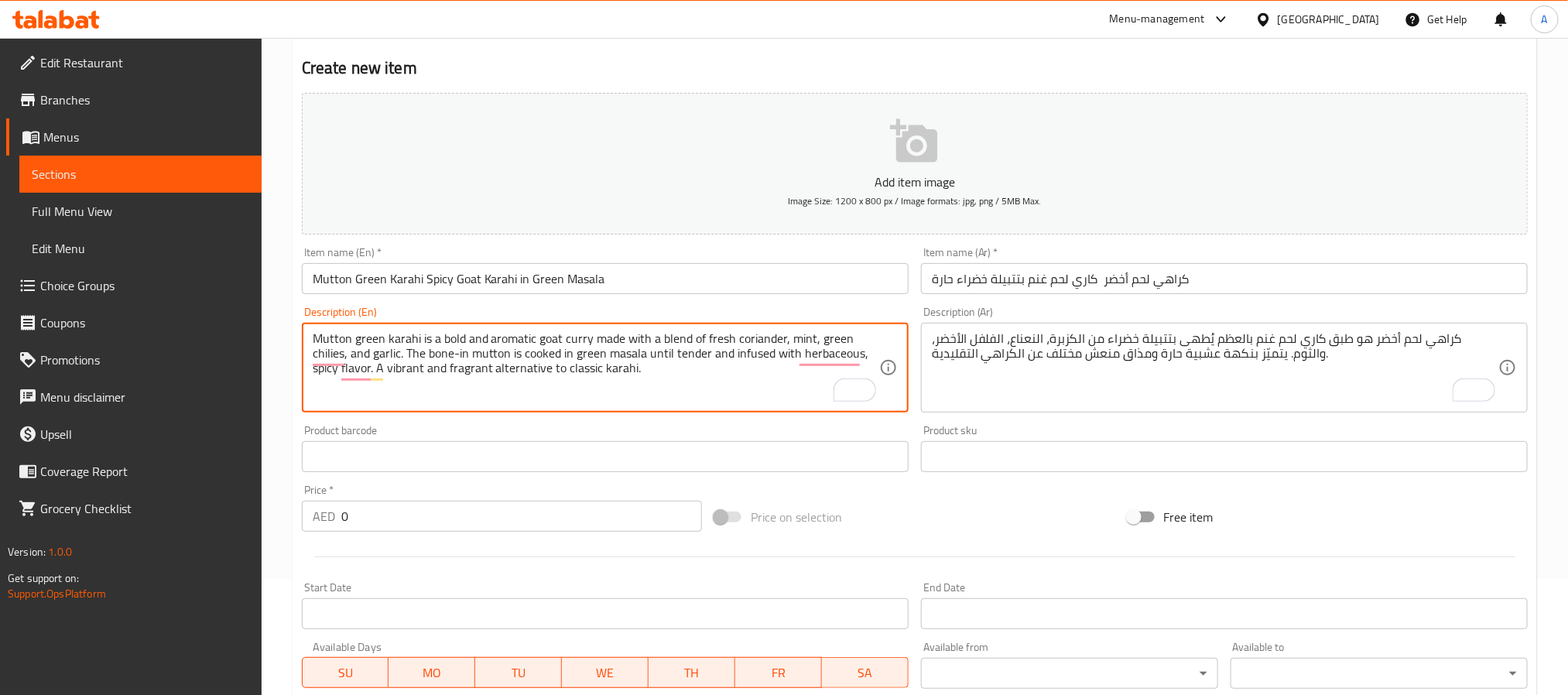
click at [525, 365] on textarea "Mutton green karahi is a bold and aromatic goat curry made with a blend of fres…" at bounding box center [596, 368] width 566 height 74
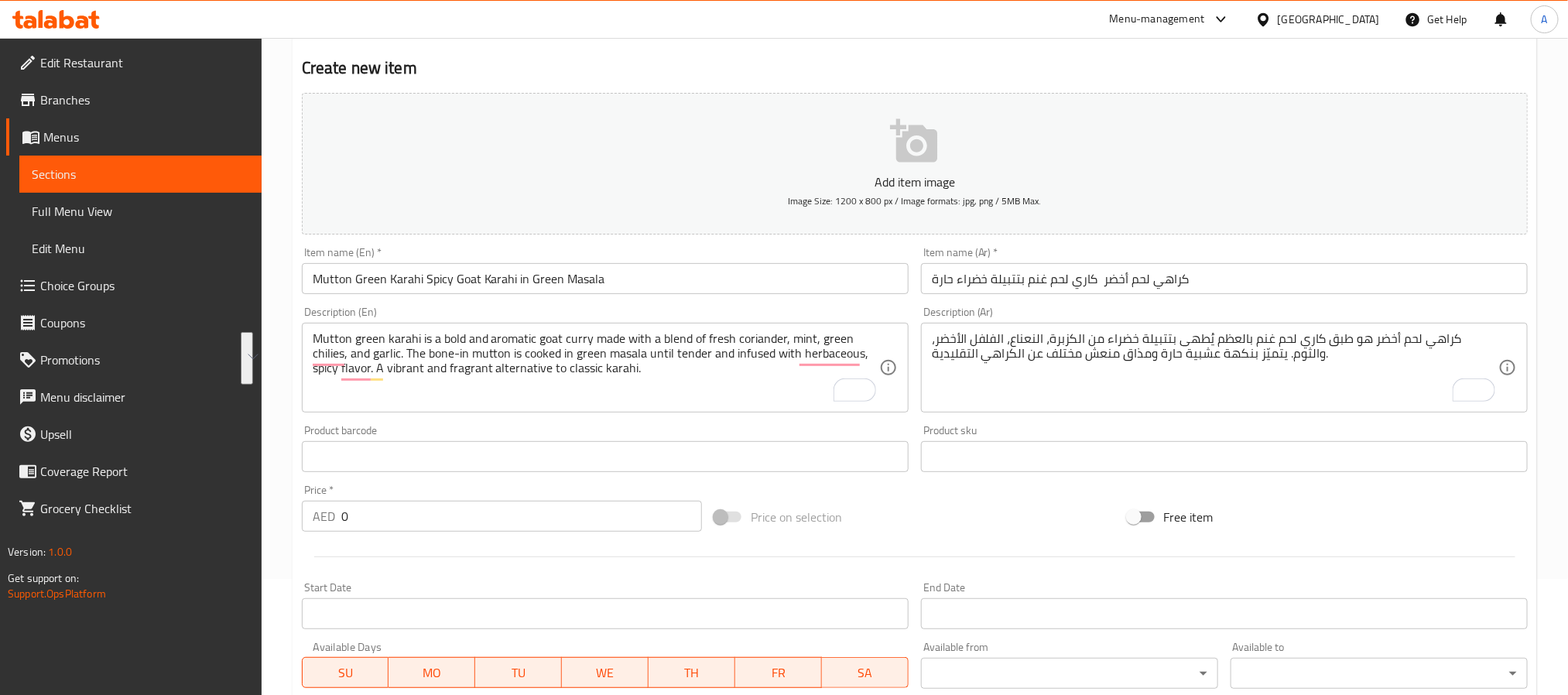
click at [927, 354] on div "كراهي لحم أخضر هو طبق كاري لحم غنم بالعظم يُطهى بتتبيلة خضراء من الكزبرة، النعن…" at bounding box center [1224, 368] width 606 height 90
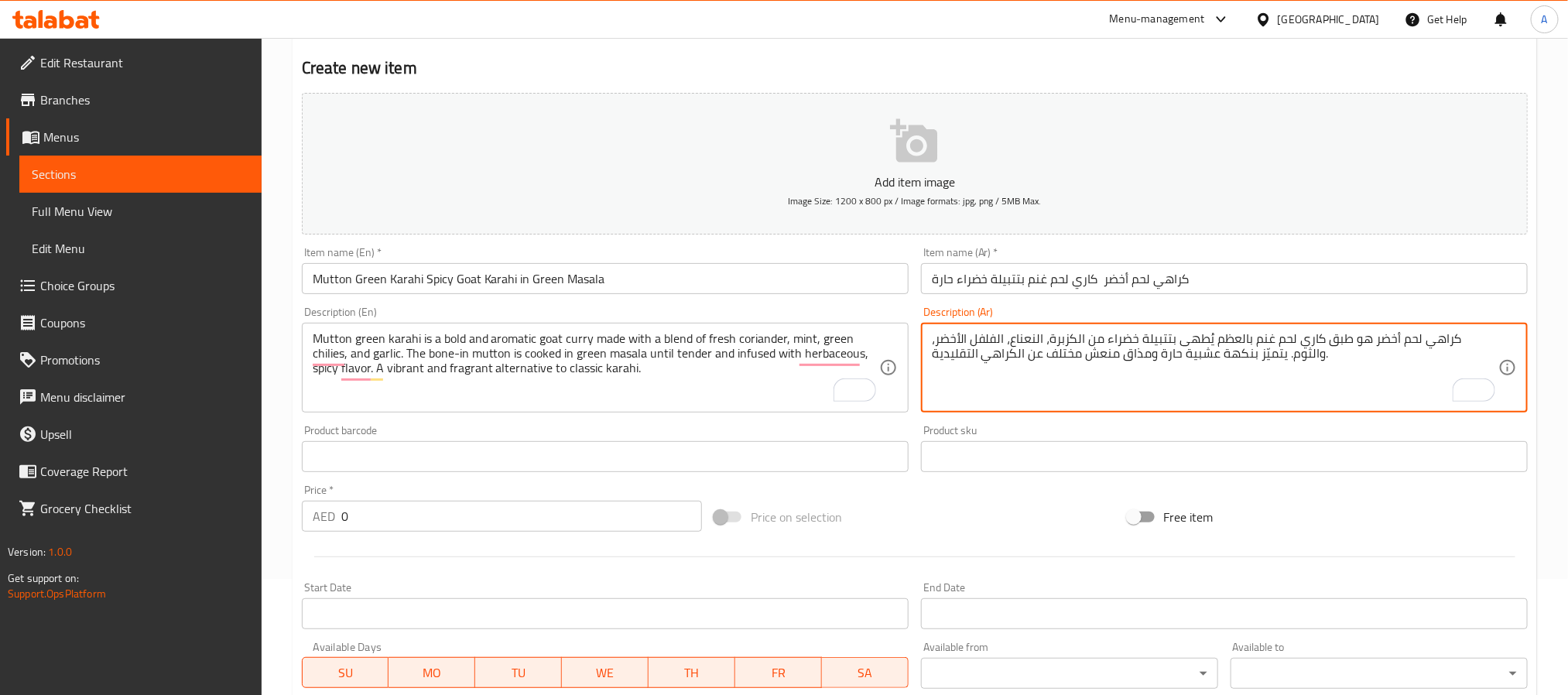
click at [938, 348] on textarea "كراهي لحم أخضر هو طبق كاري لحم غنم بالعظم يُطهى بتتبيلة خضراء من الكزبرة، النعن…" at bounding box center [1215, 368] width 566 height 74
paste textarea "ري لحم الضأن الأخضر هو كاري ماعز جريء وعطري، مصنوع من مزيج من الكزبرة الطازجة و…"
type textarea "كراهي لحم أخضر هو طبق كاري لحم غنم بالعظم يُطهى بتتبيلة خضراء من الكزبرة، النعن…"
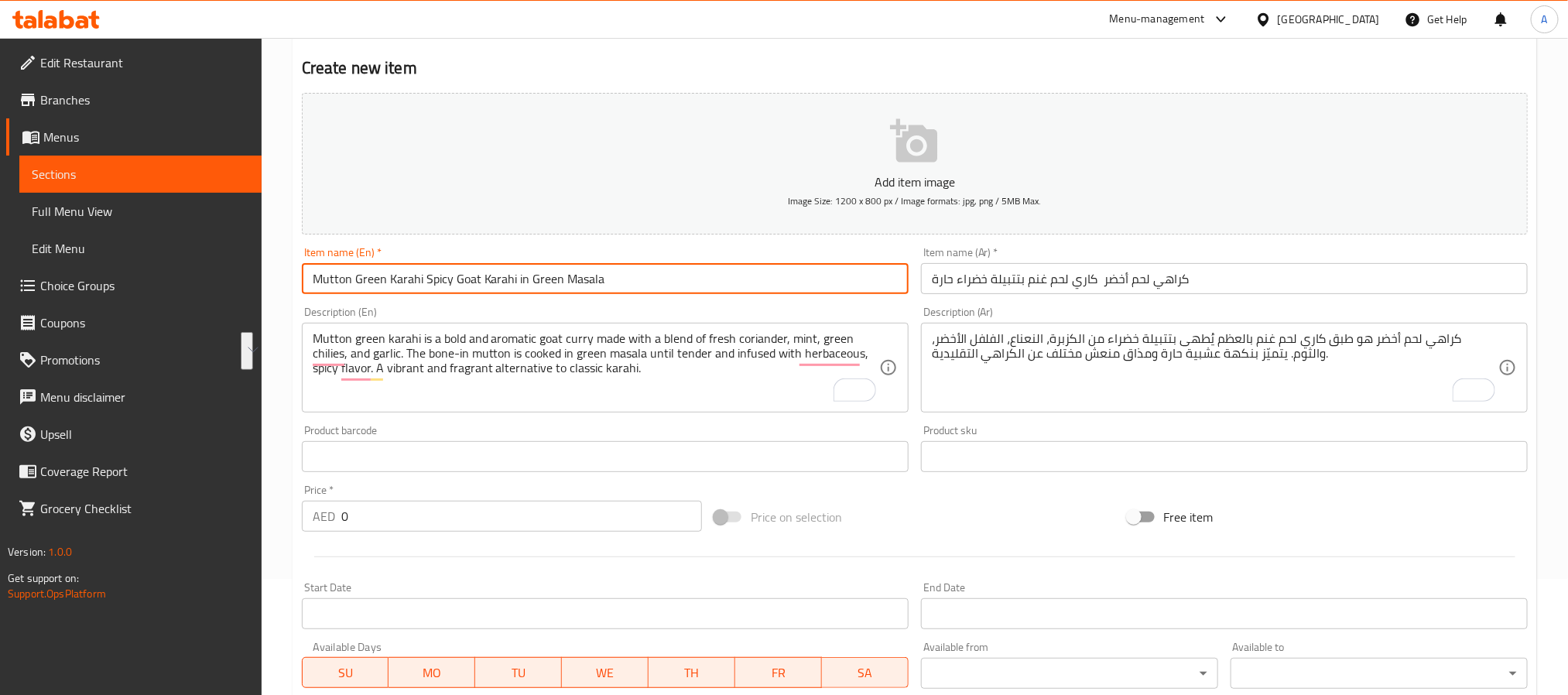
click at [590, 273] on input "Mutton Green Karahi Spicy Goat Karahi in Green Masala" at bounding box center [606, 278] width 606 height 31
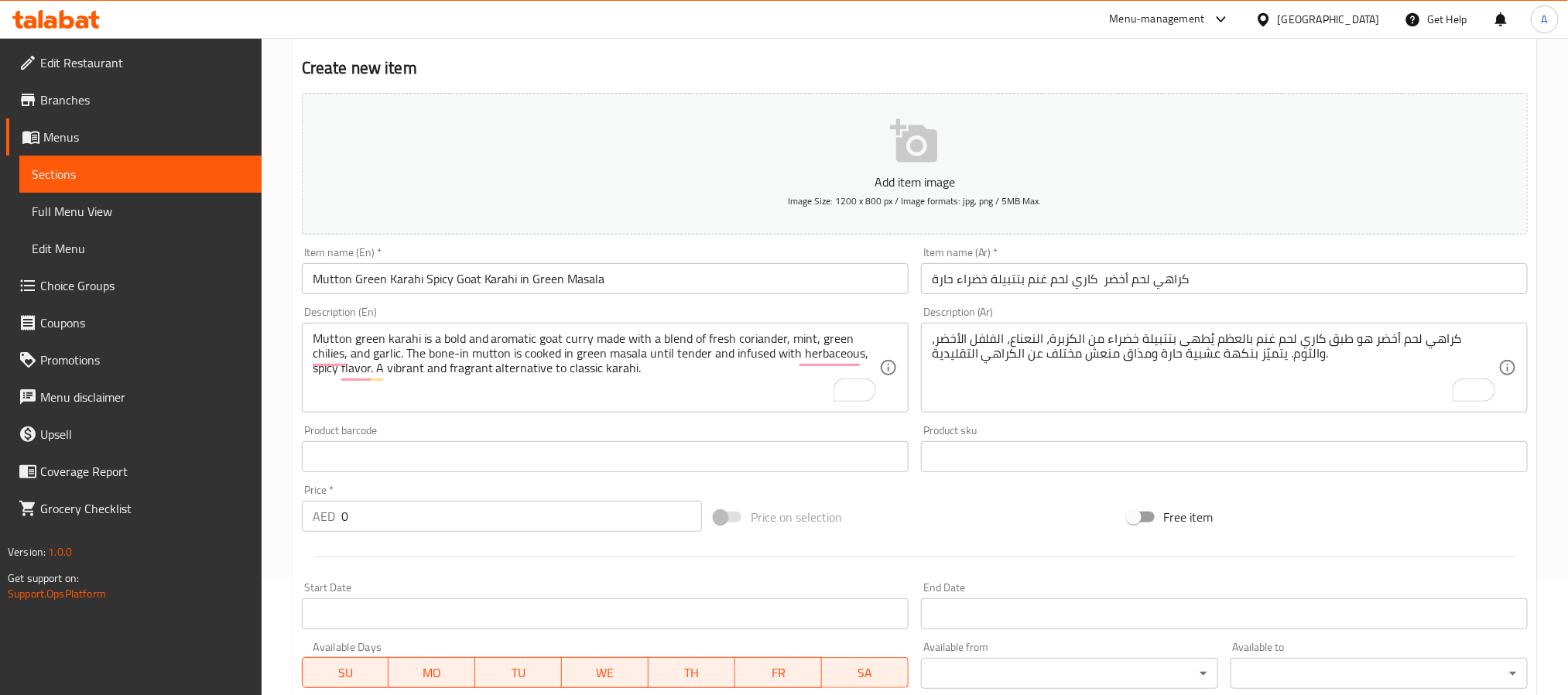
click at [554, 288] on input "Mutton Green Karahi Spicy Goat Karahi in Green Masala" at bounding box center [606, 278] width 606 height 31
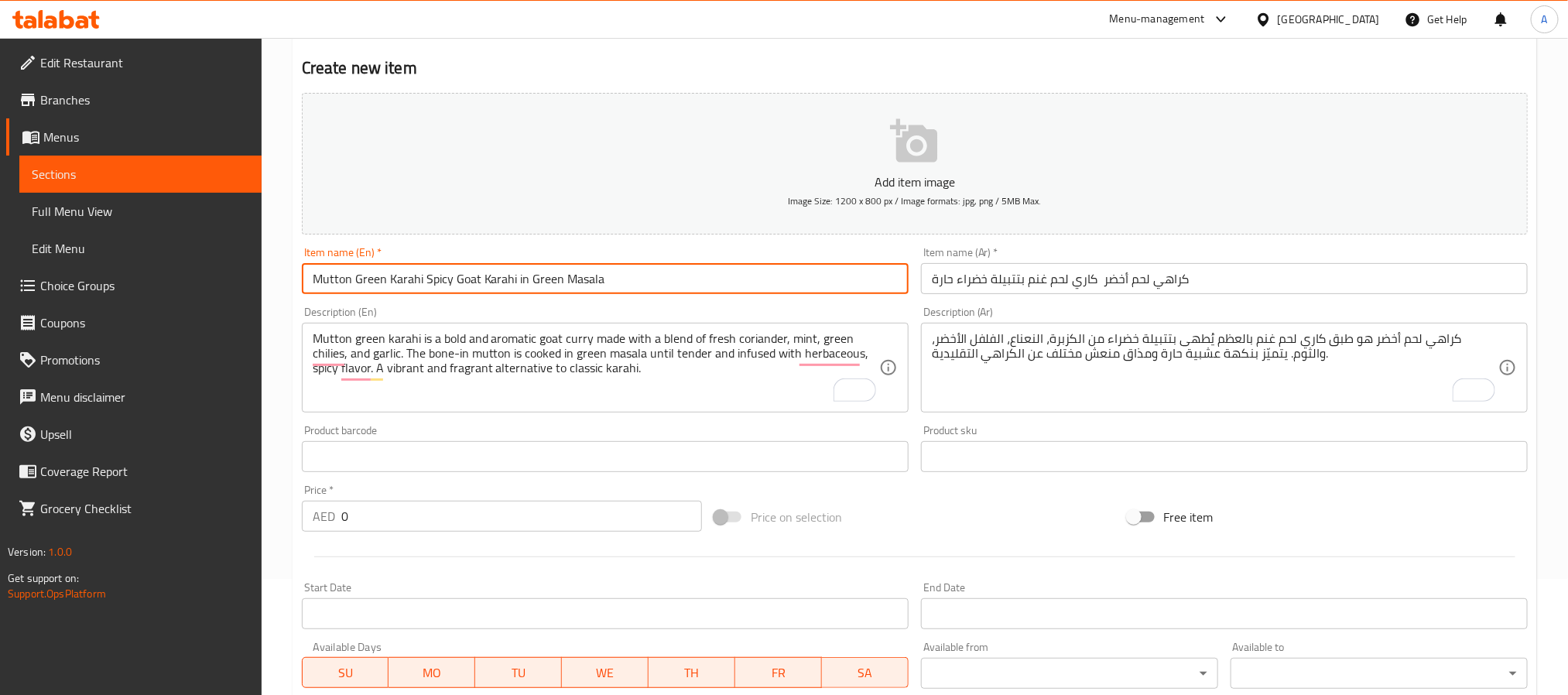
click at [554, 288] on input "Mutton Green Karahi Spicy Goat Karahi in Green Masala" at bounding box center [606, 278] width 606 height 31
paste input "Fresh Mutton Karahi Classic Bone-in Goat Karahi"
type input "Fresh Mutton Karahi Classic Bone-in Goat Karahi"
click at [1078, 270] on input "كراهي لحم أخضر كاري لحم غنم بتتبيلة خضراء حارة" at bounding box center [1224, 278] width 606 height 31
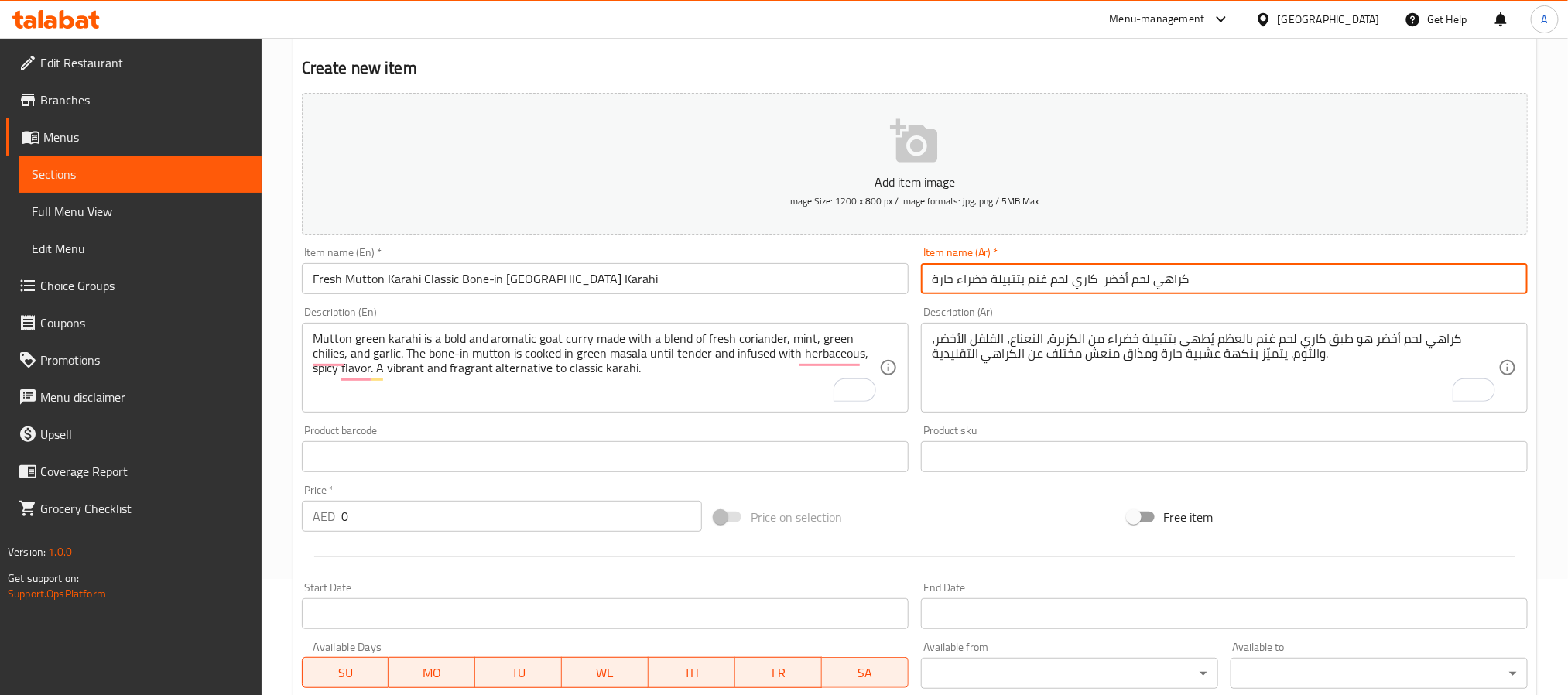
click at [1078, 270] on input "كراهي لحم أخضر كاري لحم غنم بتتبيلة خضراء حارة" at bounding box center [1224, 278] width 606 height 31
paste input "ازج – كراهي لحم غنم بالعظم على الطريقة التقليدي"
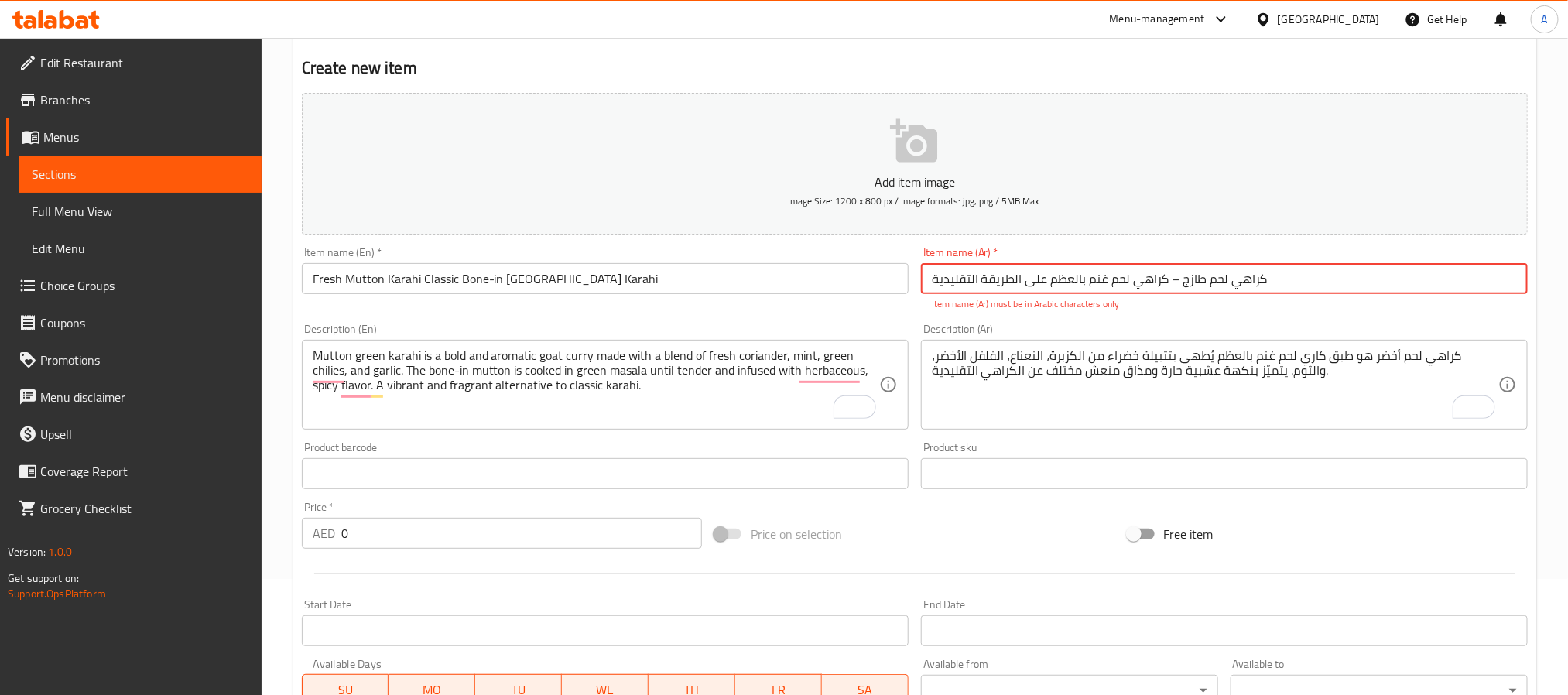
drag, startPoint x: 1166, startPoint y: 281, endPoint x: 1179, endPoint y: 281, distance: 13.0
click at [1179, 281] on input "كراهي لحم طازج – كراهي لحم غنم بالعظم على الطريقة التقليدية" at bounding box center [1224, 278] width 606 height 31
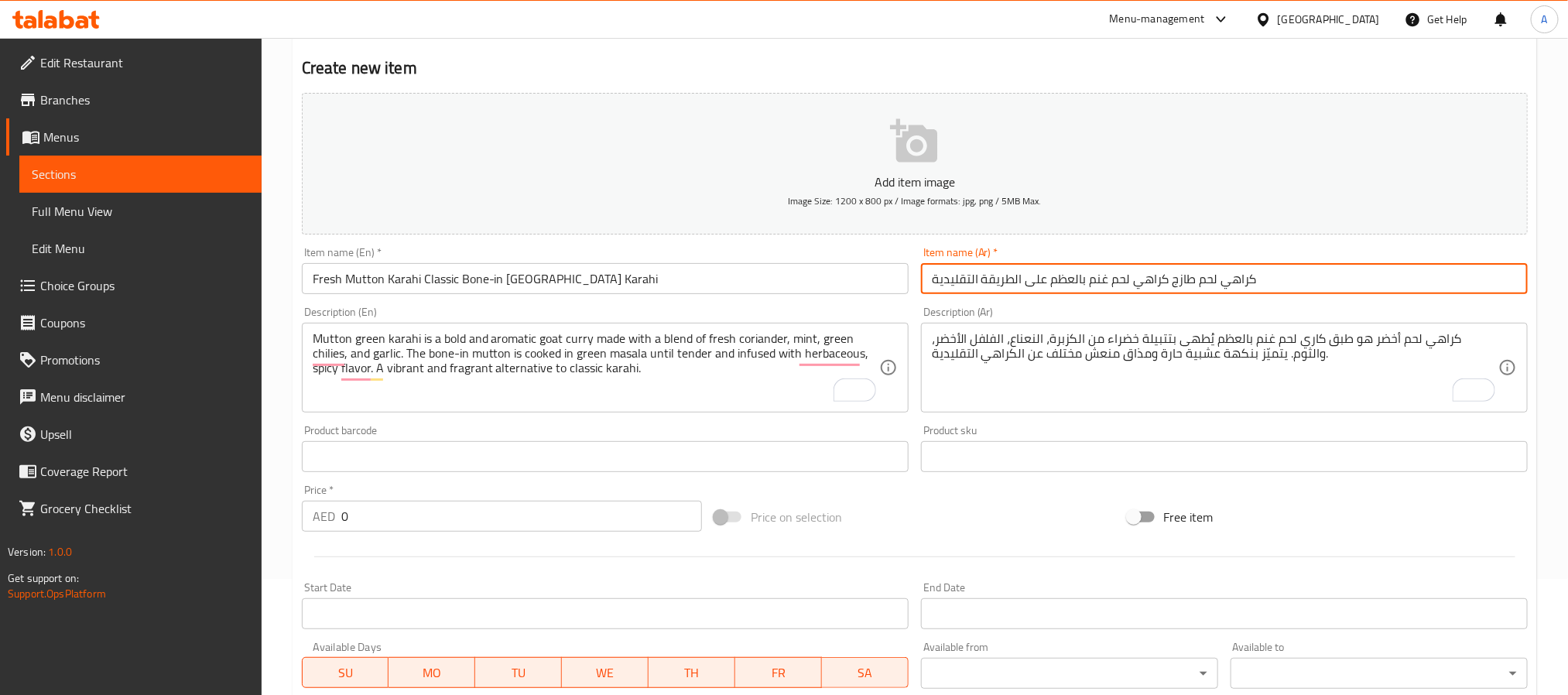
type input "كراهي لحم طازج كراهي لحم غنم بالعظم على الطريقة التقليدية"
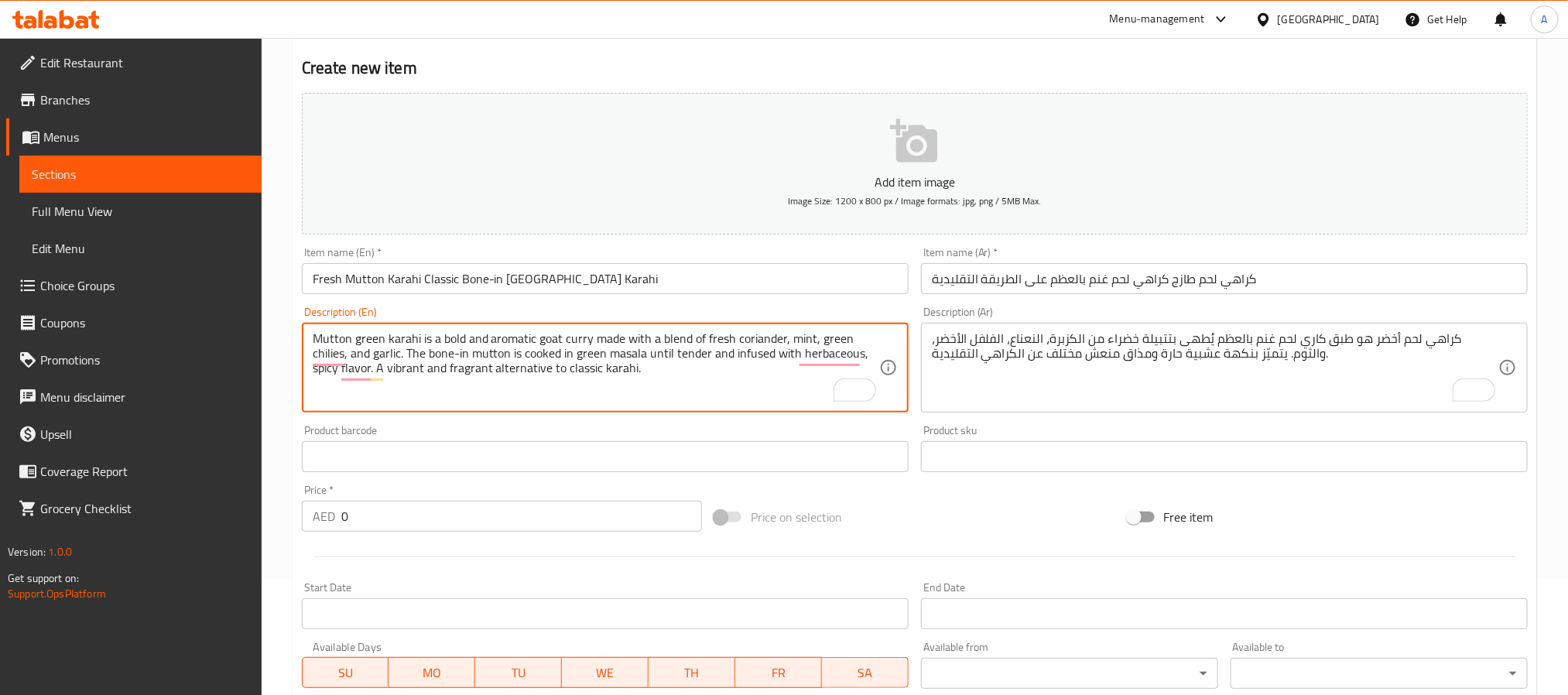
click at [479, 354] on textarea "Mutton green karahi is a bold and aromatic goat curry made with a blend of fres…" at bounding box center [596, 368] width 566 height 74
paste textarea "Fresh Mutton Karahi is a traditional bone-in goat curry prepared using freshly …"
type textarea "Fresh Mutton Karahi is a traditional bone-in goat curry prepared using freshly …"
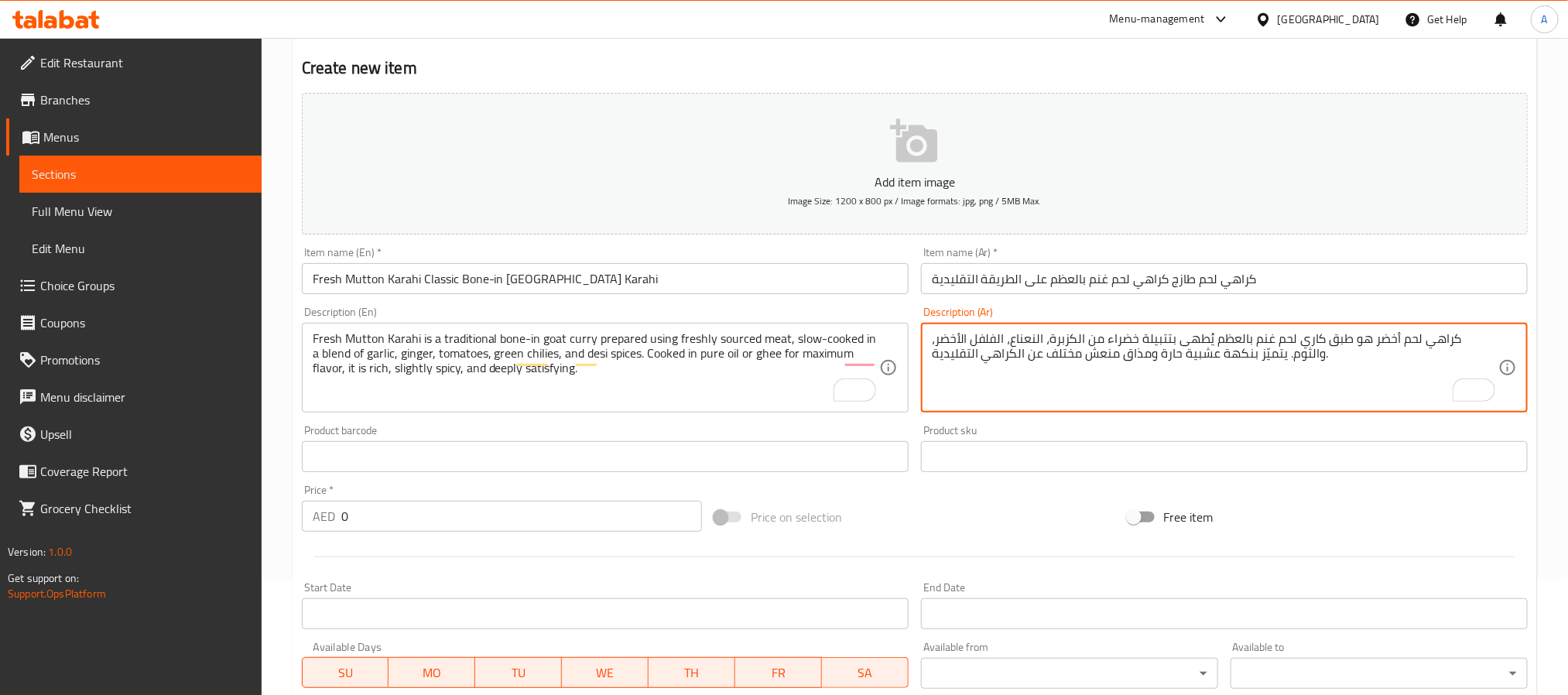
click at [1067, 368] on textarea "كراهي لحم أخضر هو طبق كاري لحم غنم بالعظم يُطهى بتتبيلة خضراء من الكزبرة، النعن…" at bounding box center [1215, 368] width 566 height 74
paste textarea "ازج هو طبق كاري تقليدي يُحضّر من لحم الغنم الطازج بالعظم، ويُطهى ببطء مع الثوم،…"
type textarea "كراهي لحم طازج هو طبق كاري تقليدي يُحضّر من لحم الغنم الطازج بالعظم، ويُطهى ببط…"
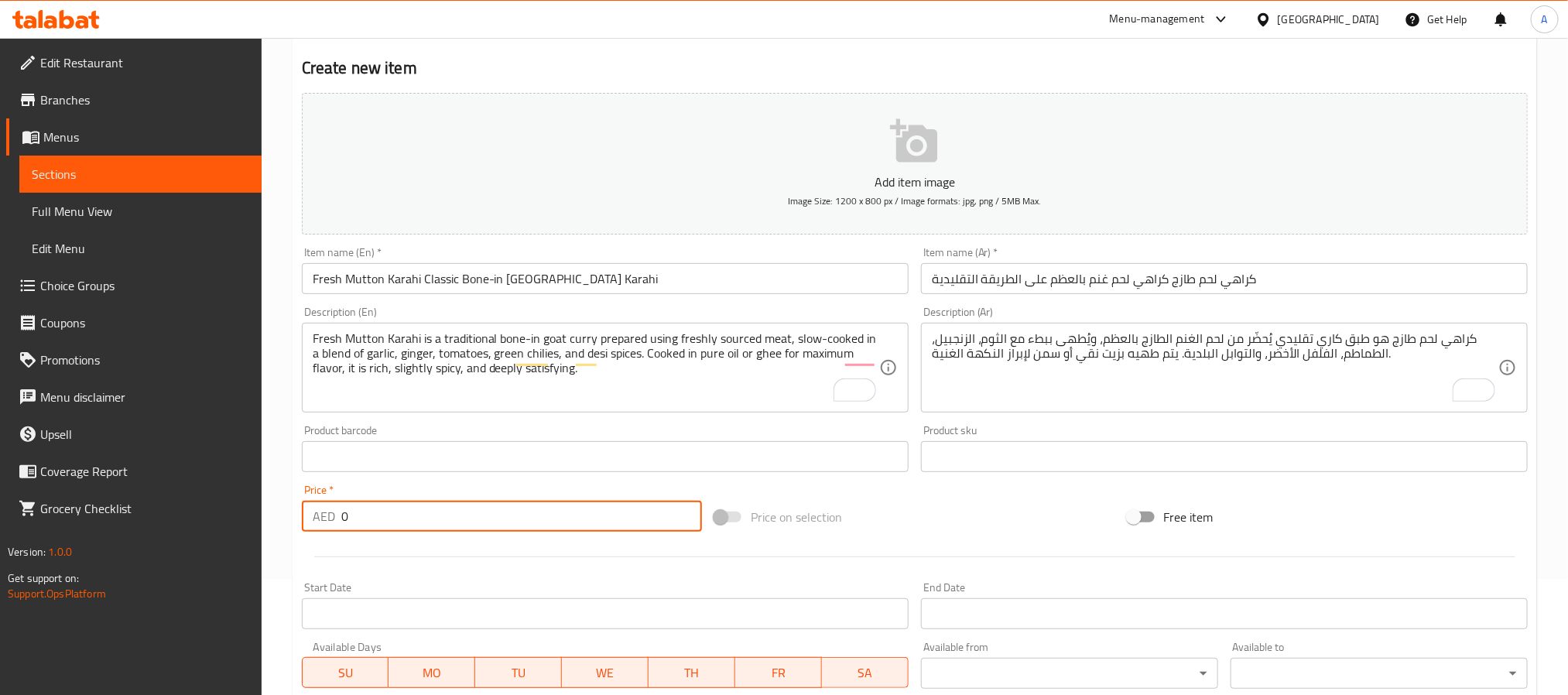
drag, startPoint x: 410, startPoint y: 514, endPoint x: 337, endPoint y: 544, distance: 78.9
click at [337, 544] on div "Add item image Image Size: 1200 x 800 px / Image formats: jpg, png / 5MB Max. I…" at bounding box center [915, 419] width 1239 height 667
paste input "54"
type input "54"
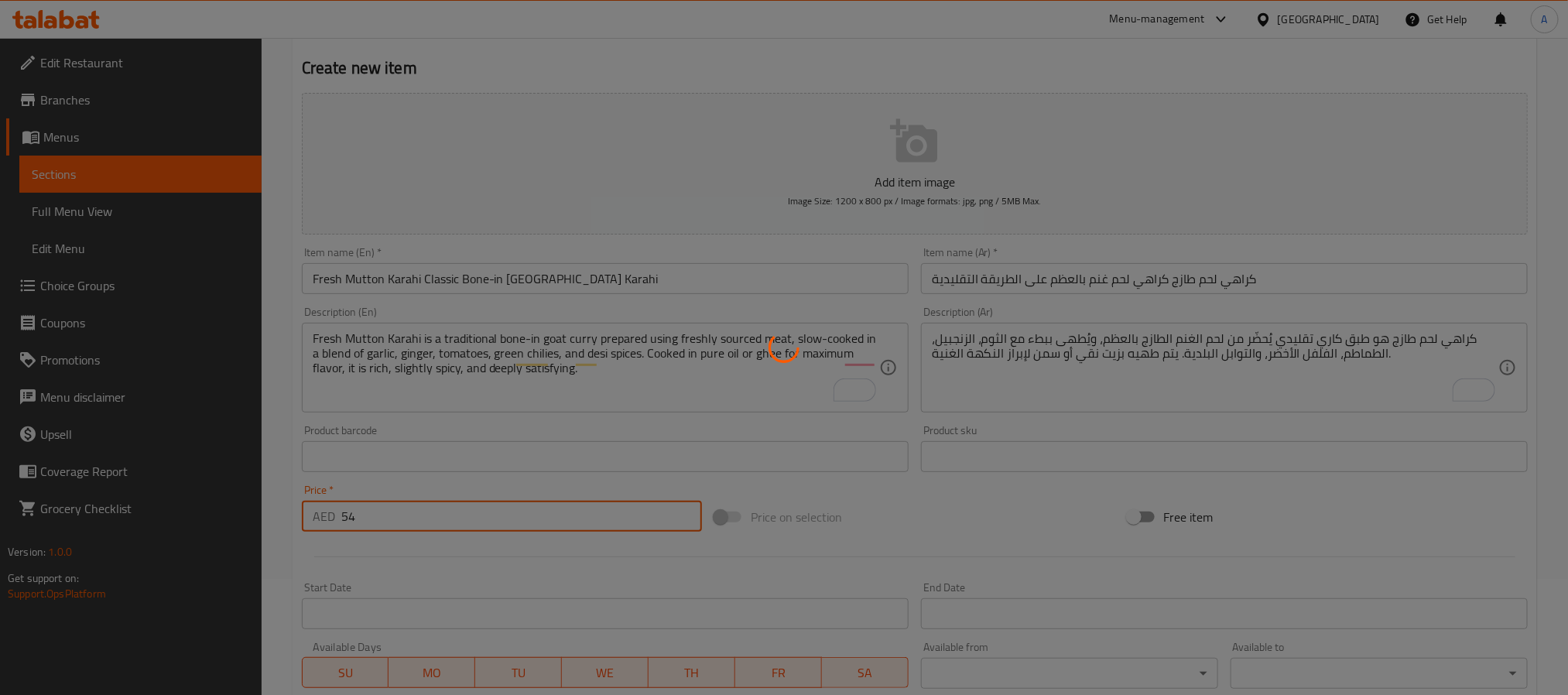
type input "0"
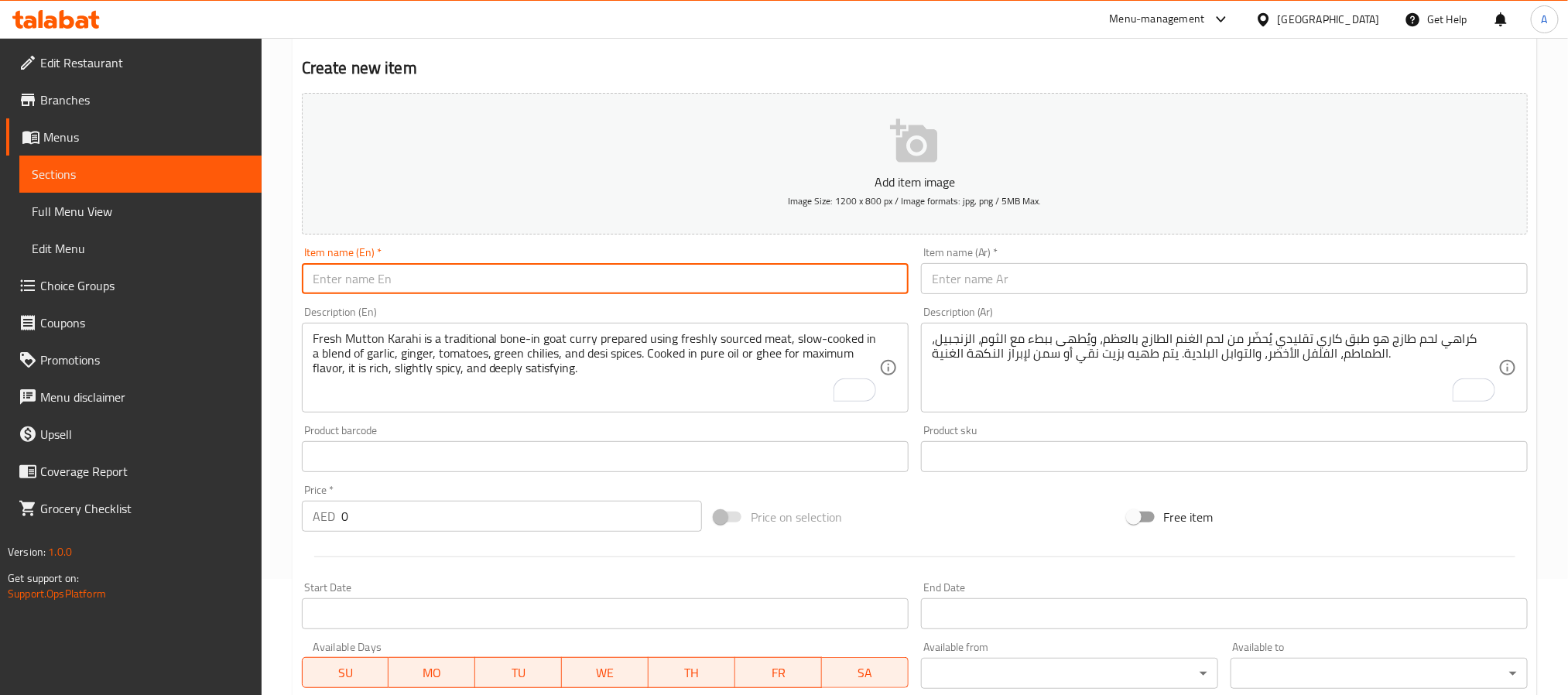
click at [448, 288] on input "text" at bounding box center [606, 278] width 606 height 31
paste input "Royal White Mutton Karahi Creamy Bone-in Goat Karahi"
click at [533, 286] on input "Royal White Mutton Karahi Creamy Bone-in Goat Karahi" at bounding box center [606, 278] width 606 height 31
type input "Royal White Mutton Karahi Creamy Bone-In Goat Karahi"
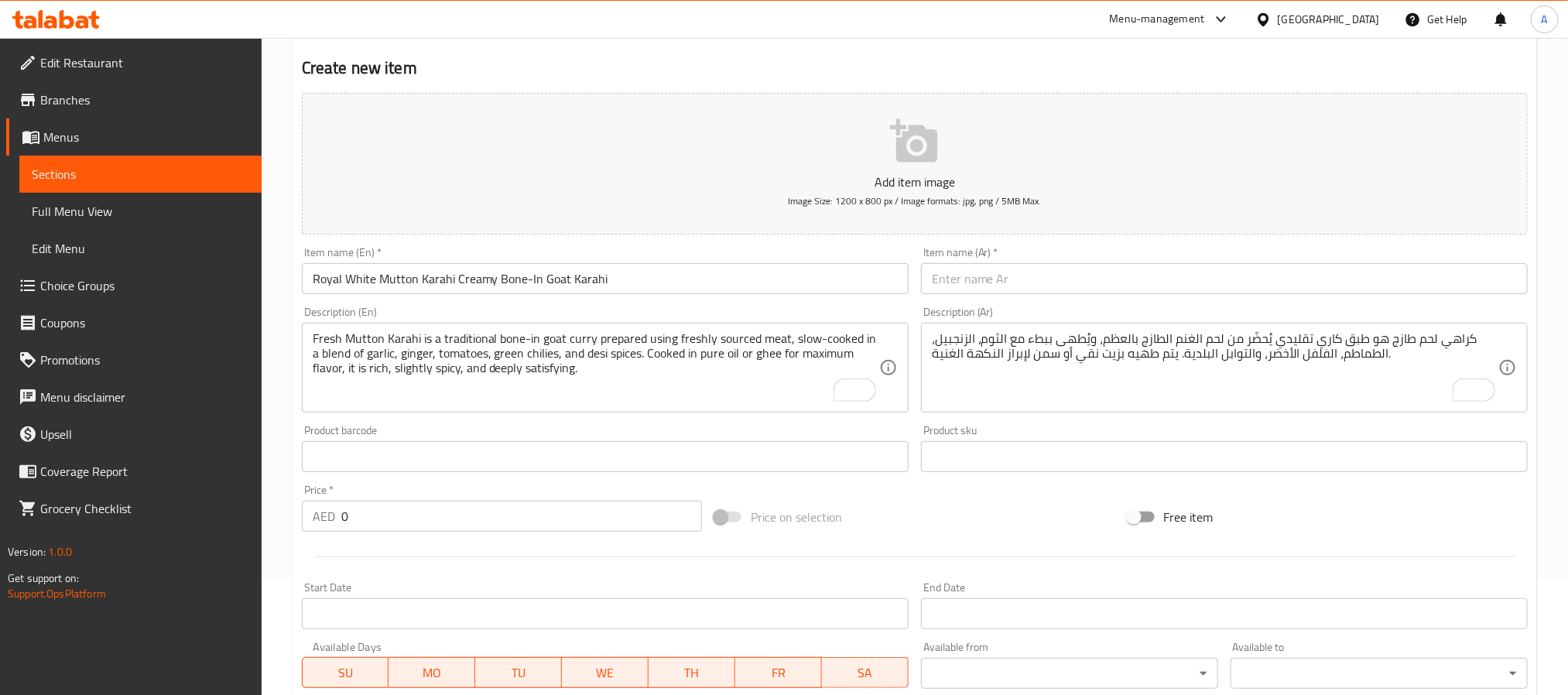
click at [1176, 330] on div "كراهي لحم طازج هو طبق كاري تقليدي يُحضّر من لحم الغنم الطازج بالعظم، ويُطهى ببط…" at bounding box center [1224, 368] width 606 height 90
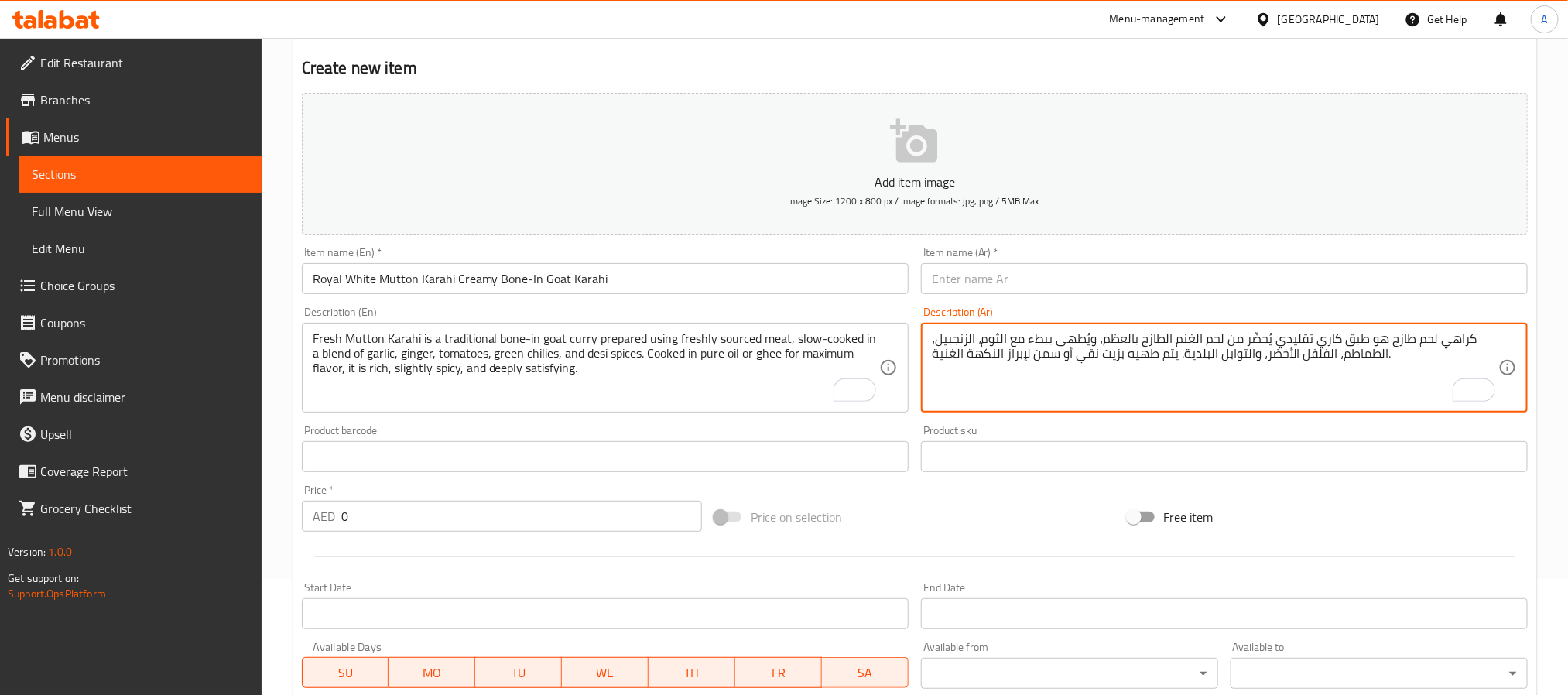
click at [1143, 250] on div "Item name (Ar)   * Item name (Ar) *" at bounding box center [1224, 270] width 606 height 47
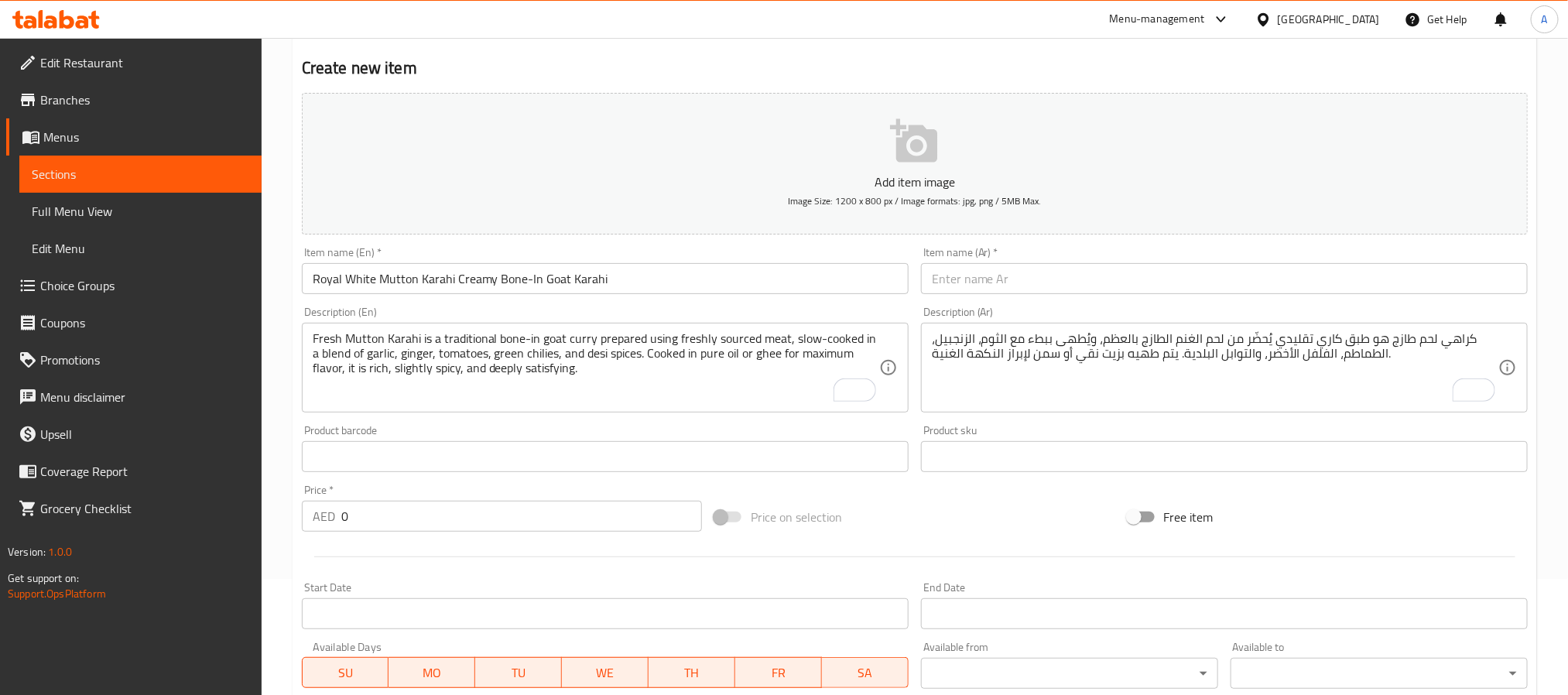
click at [1140, 268] on input "text" at bounding box center [1224, 278] width 606 height 31
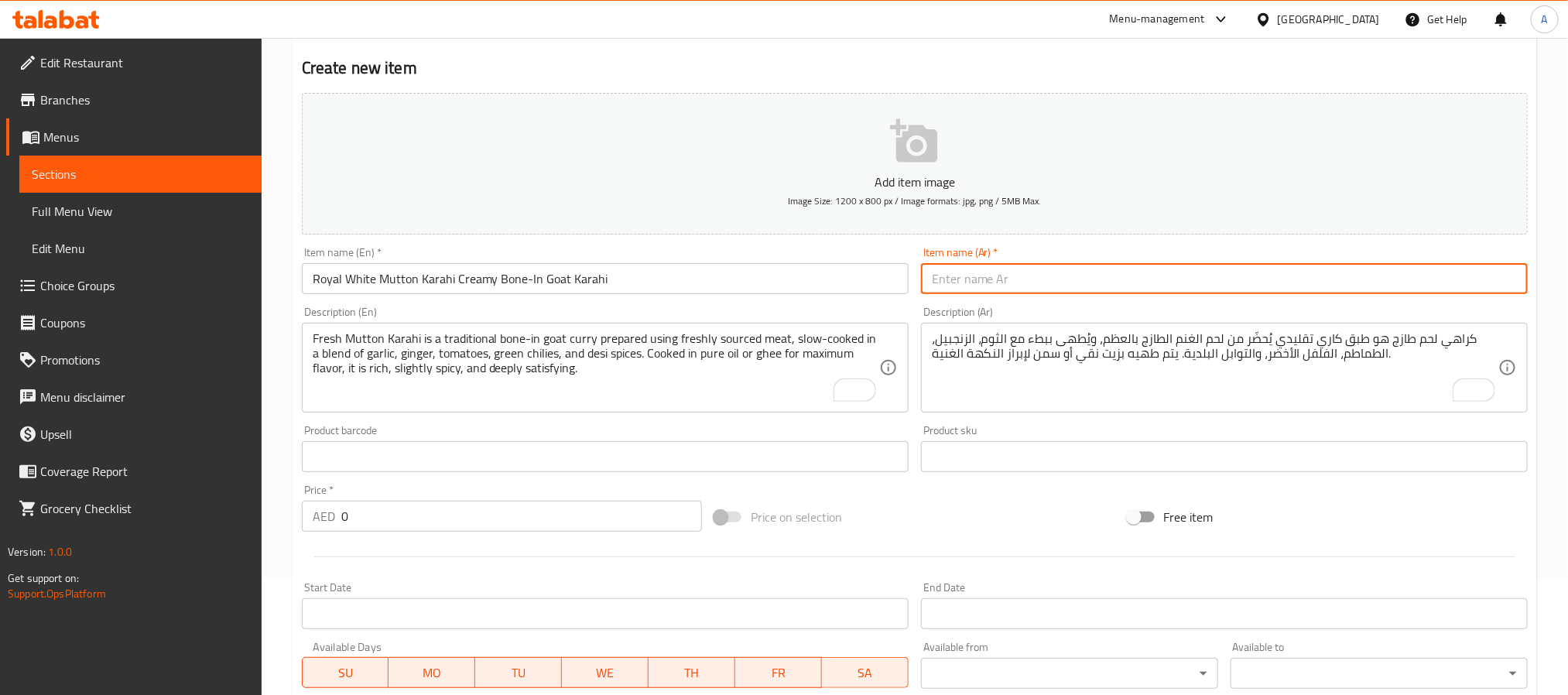
paste input "كراهي لحم أبيض ملكي – كراهي لحم غنم بالعظم وصلصة كريمية فاخرة"
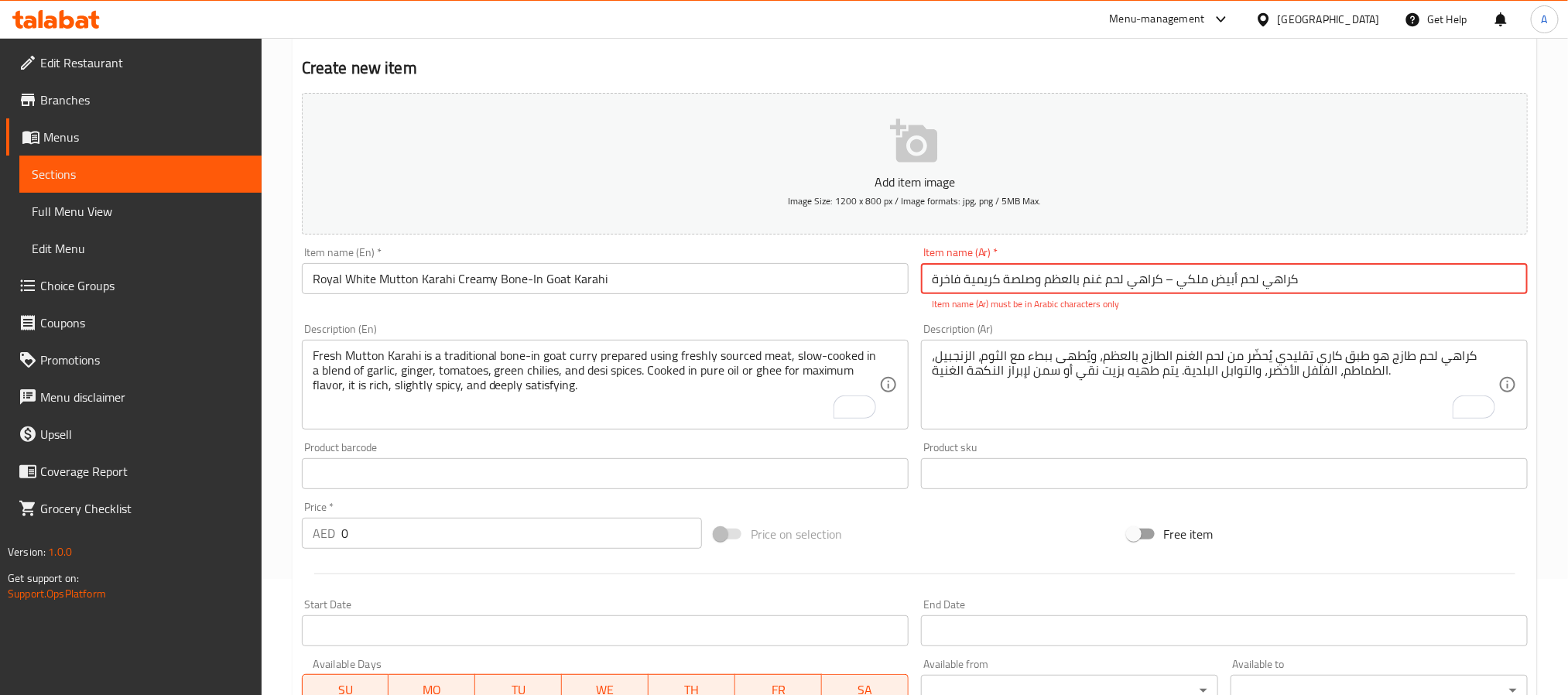
drag, startPoint x: 1163, startPoint y: 283, endPoint x: 1178, endPoint y: 288, distance: 15.8
click at [1178, 288] on input "كراهي لحم أبيض ملكي – كراهي لحم غنم بالعظم وصلصة كريمية فاخرة" at bounding box center [1224, 278] width 606 height 31
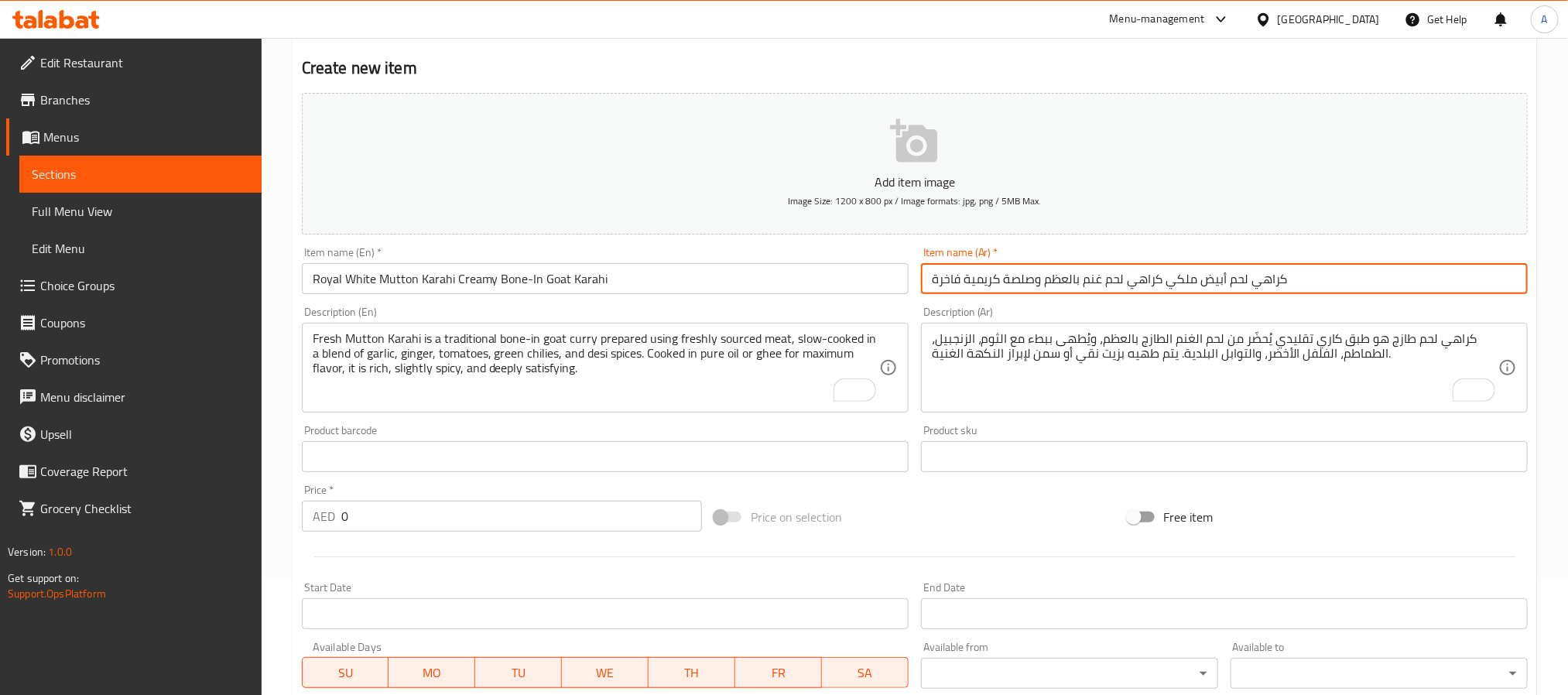
type input "كراهي لحم أبيض ملكي كراهي لحم غنم بالعظم وصلصة كريمية فاخرة"
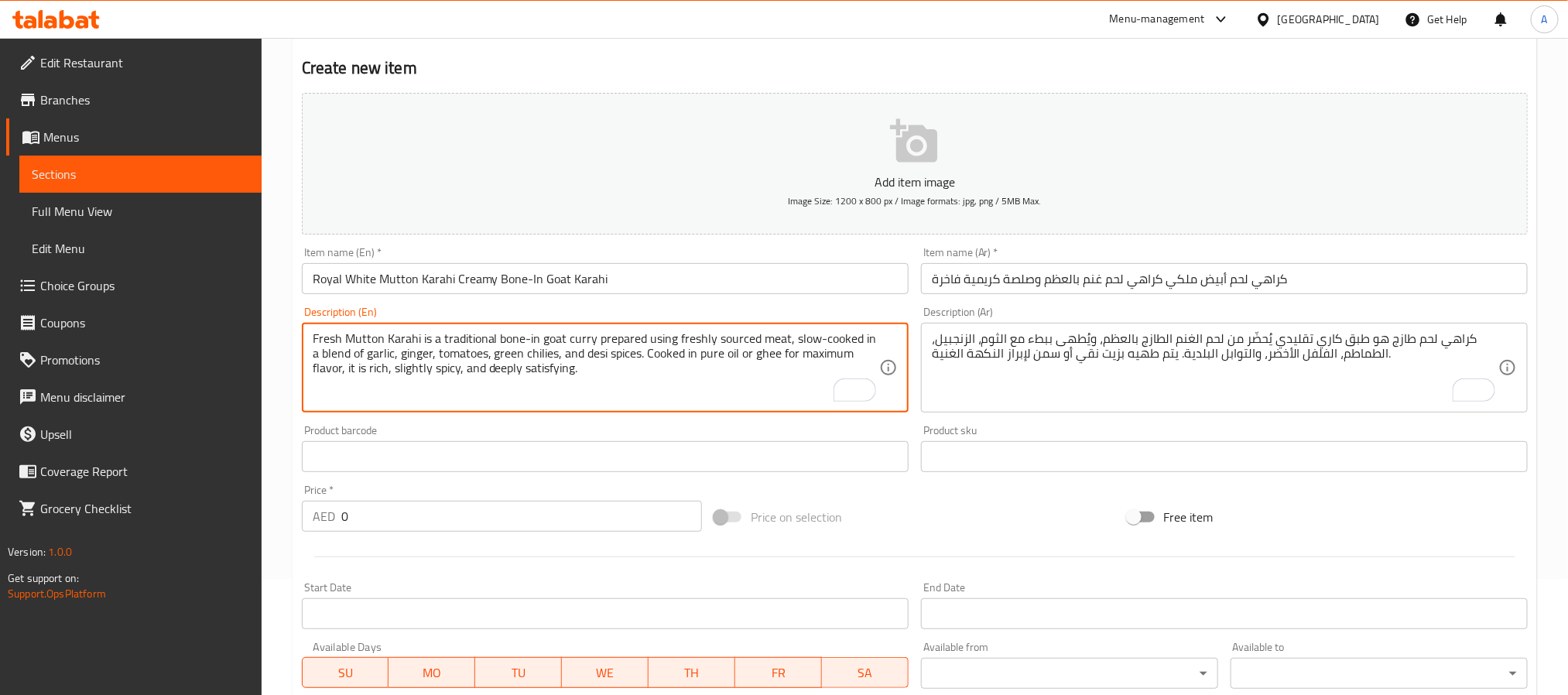
click at [472, 381] on textarea "Fresh Mutton Karahi is a traditional bone-in goat curry prepared using freshly …" at bounding box center [596, 368] width 566 height 74
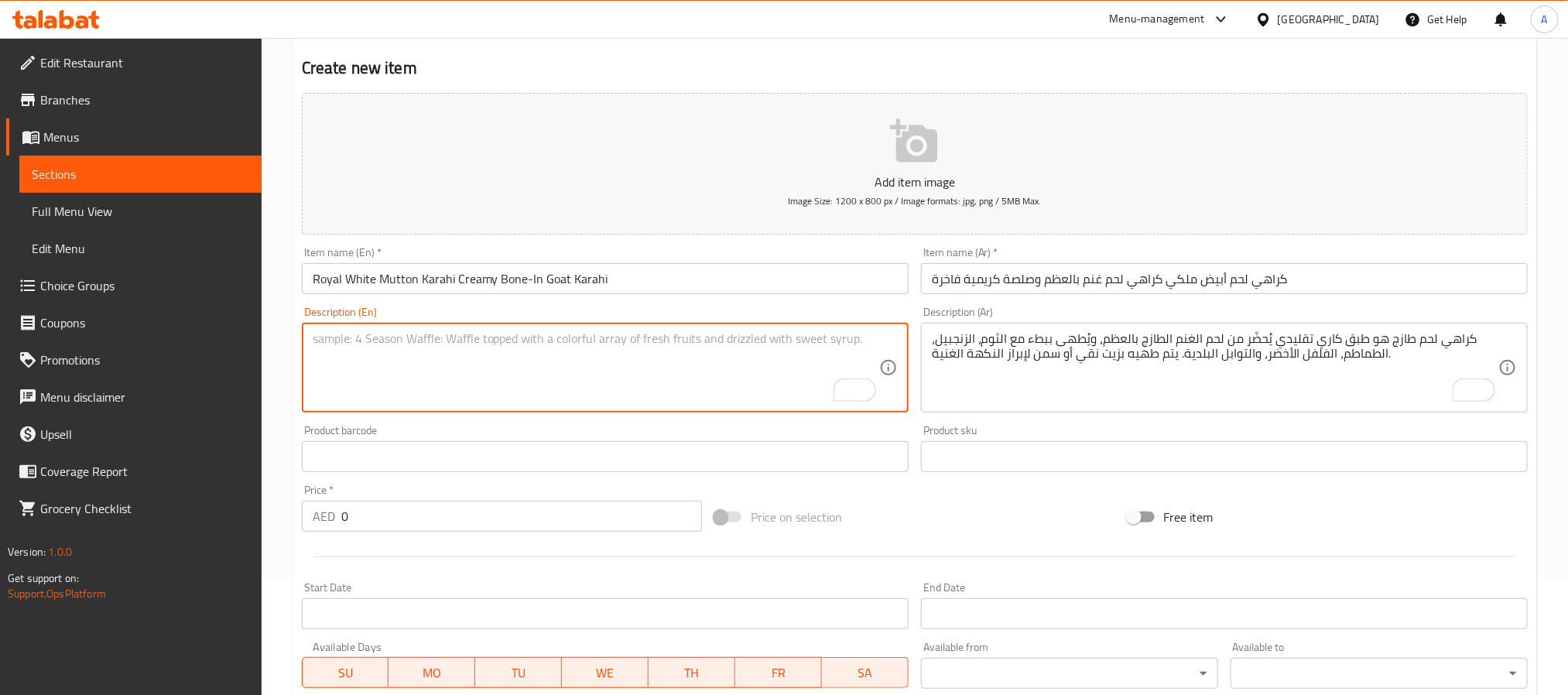
paste textarea "Royal White Mutton Karahi is a premium dish featuring bone-in goat meat cooked …"
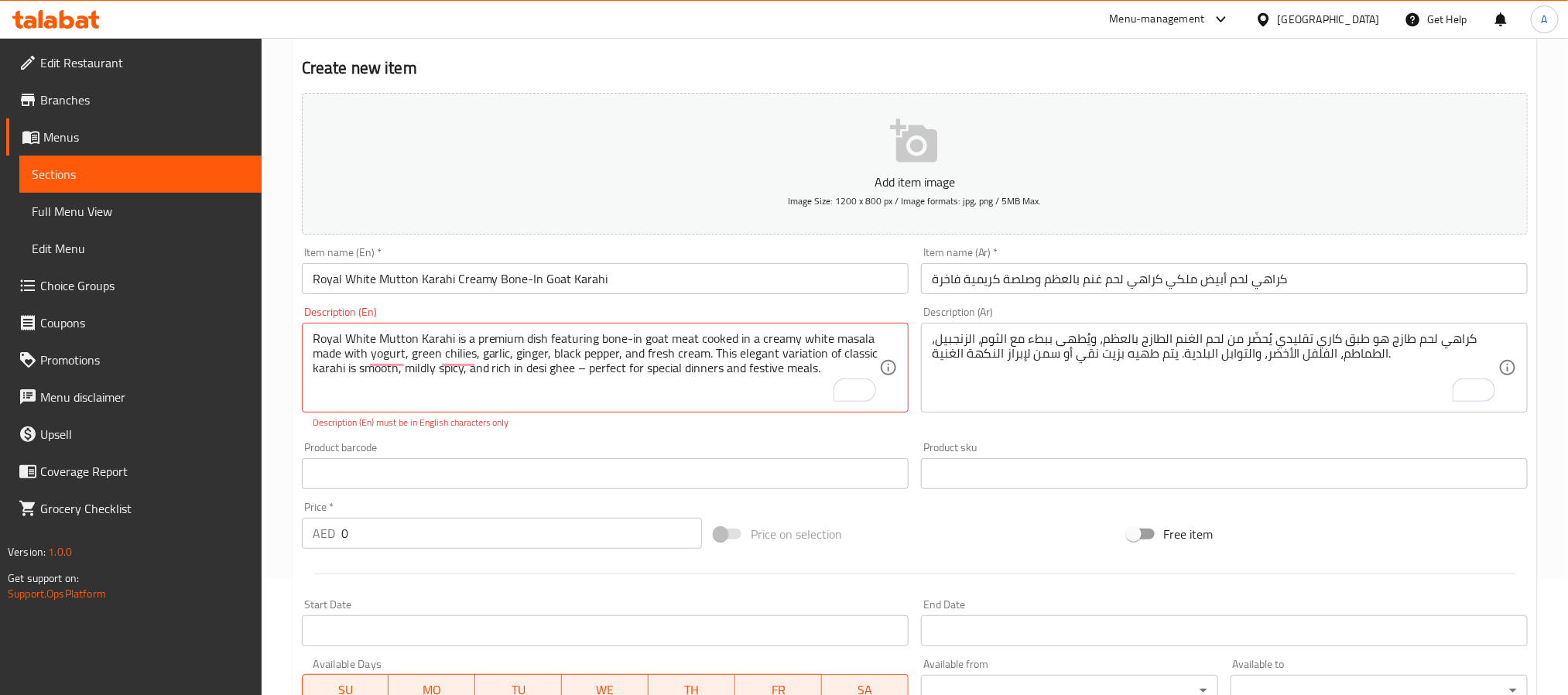
click at [587, 347] on textarea "Royal White Mutton Karahi is a premium dish featuring bone-in goat meat cooked …" at bounding box center [596, 368] width 566 height 74
paste textarea "white mutton karahi is a premium dish featuring bone-in goat meat cooked in a c…"
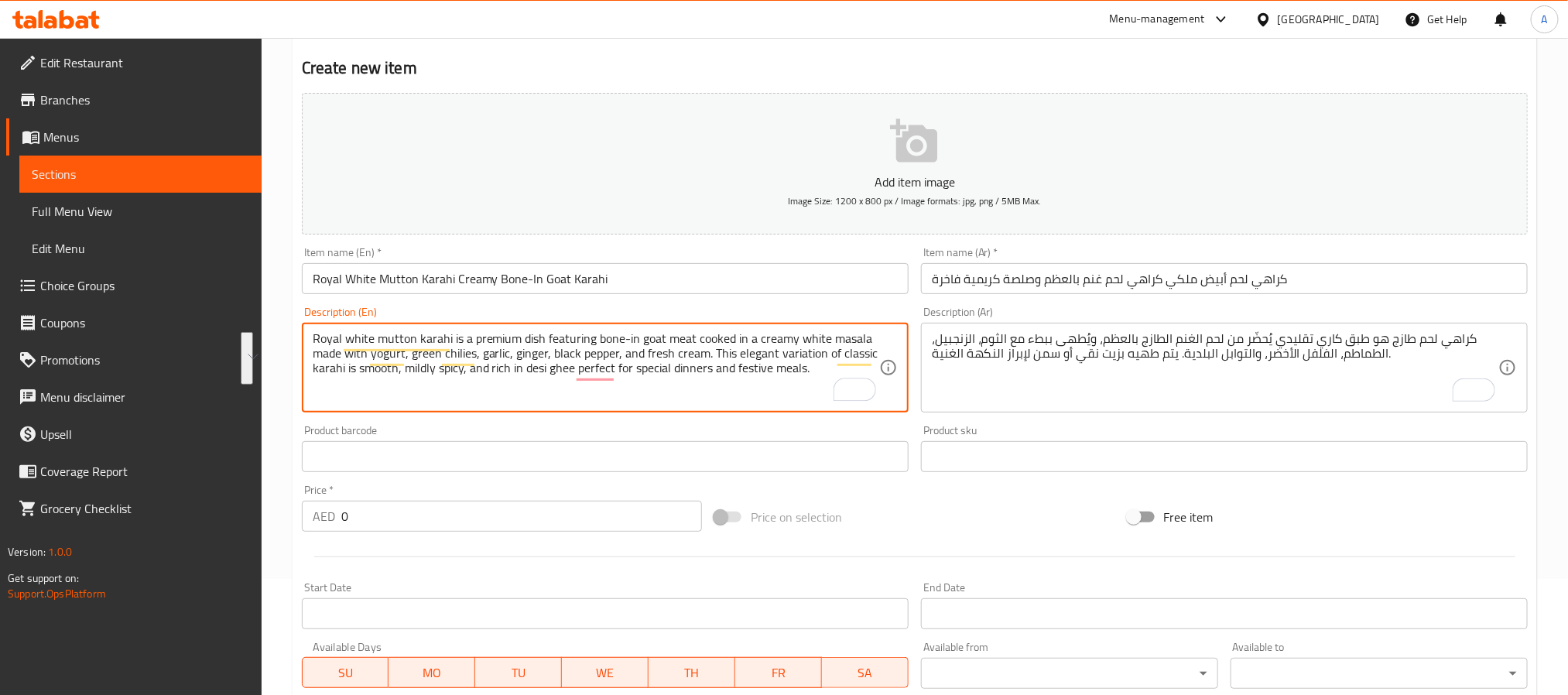
type textarea "Royal white mutton karahi is a premium dish featuring bone-in goat meat cooked …"
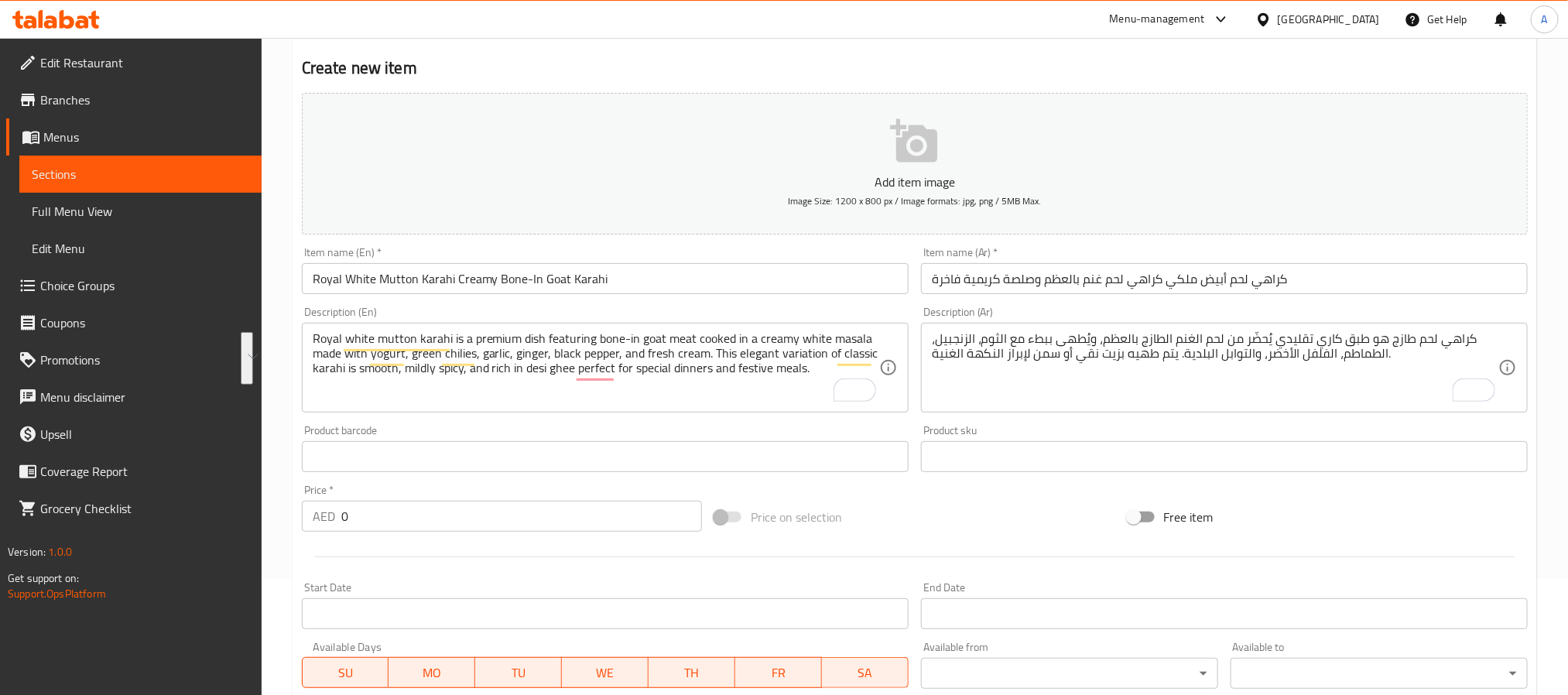
click at [1104, 347] on textarea "كراهي لحم طازج هو طبق كاري تقليدي يُحضّر من لحم الغنم الطازج بالعظم، ويُطهى ببط…" at bounding box center [1215, 368] width 566 height 74
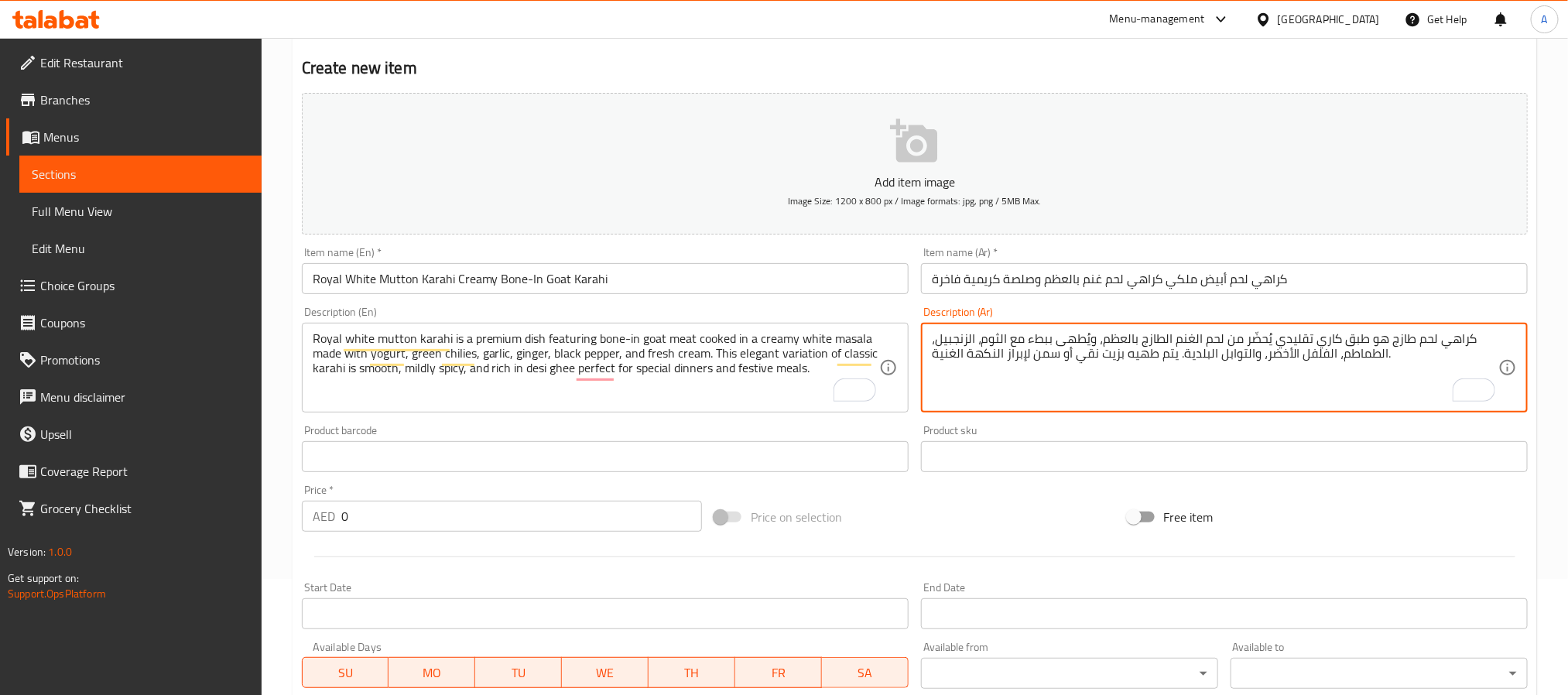
paste textarea "كراهي لحم أبيض ملكي هو طبق فاخر يُحضّر من لحم الغنم بالعظم ويُطهى في صلصة بيضاء…"
type textarea "كراهي لحم أبيض ملكي هو طبق فاخر يُحضّر من لحم الغنم بالعظم ويُطهى في صلصة بيضاء…"
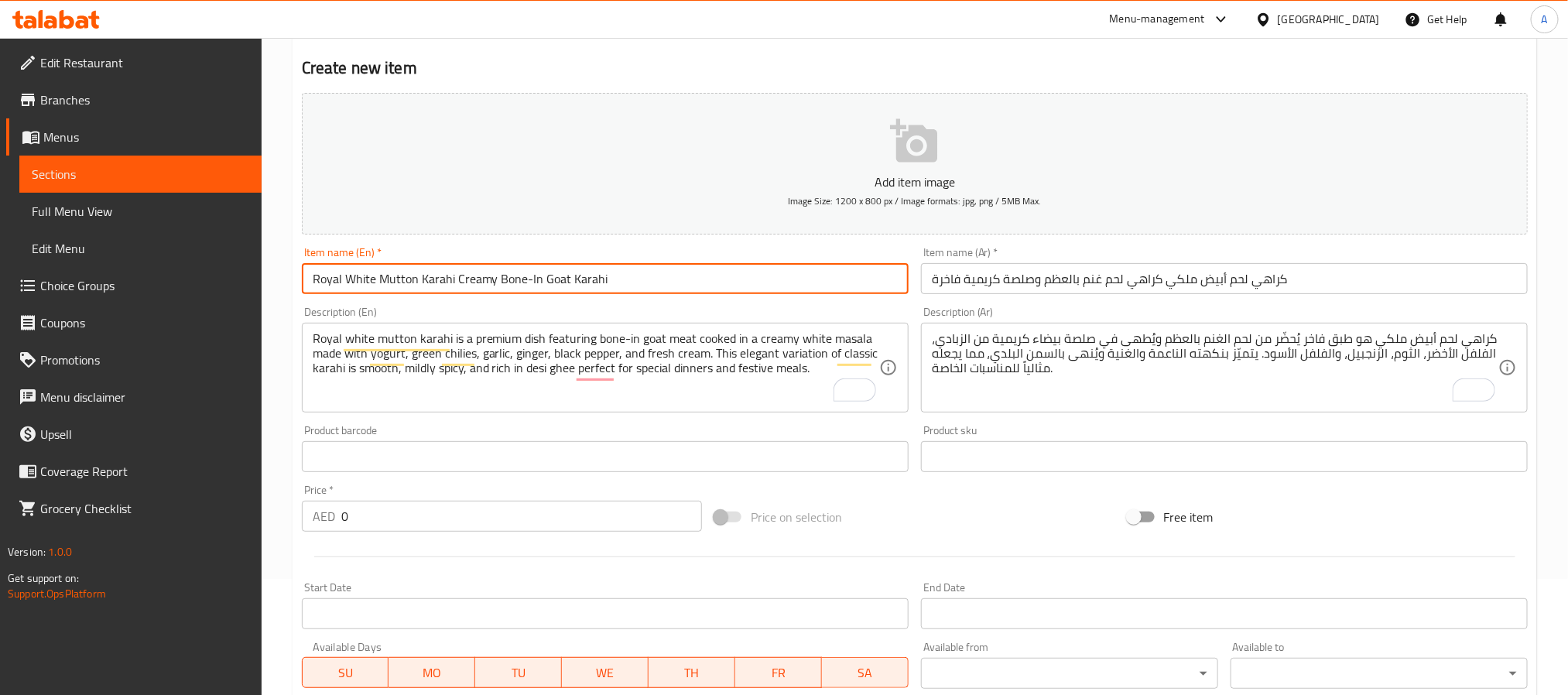
click at [490, 271] on input "Royal White Mutton Karahi Creamy Bone-In Goat Karahi" at bounding box center [606, 278] width 606 height 31
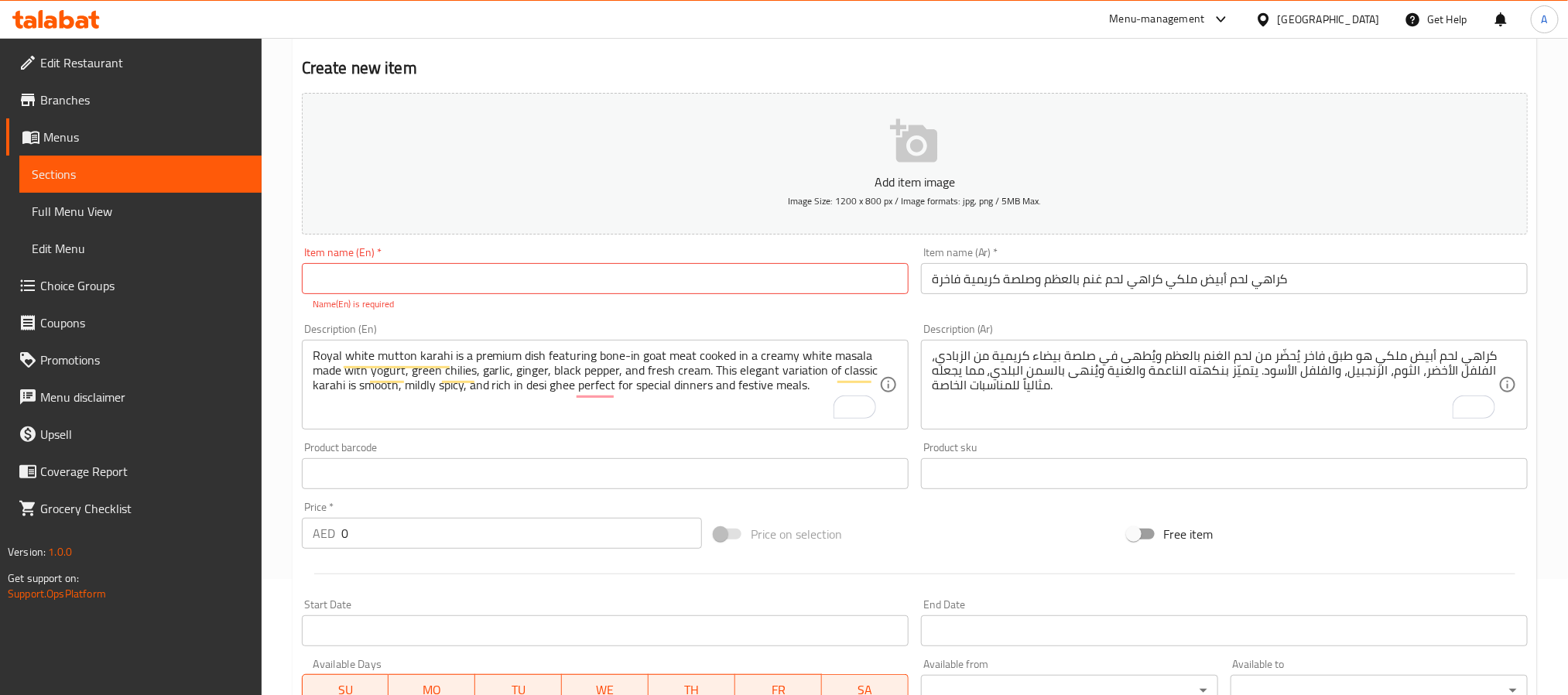
click at [1370, 526] on div "Free item" at bounding box center [1328, 535] width 413 height 42
click at [776, 278] on input "text" at bounding box center [606, 278] width 606 height 31
click at [381, 288] on input "text" at bounding box center [606, 278] width 606 height 31
paste input "Mutton Khara Masala Whole Spice Bone In Goat Curry"
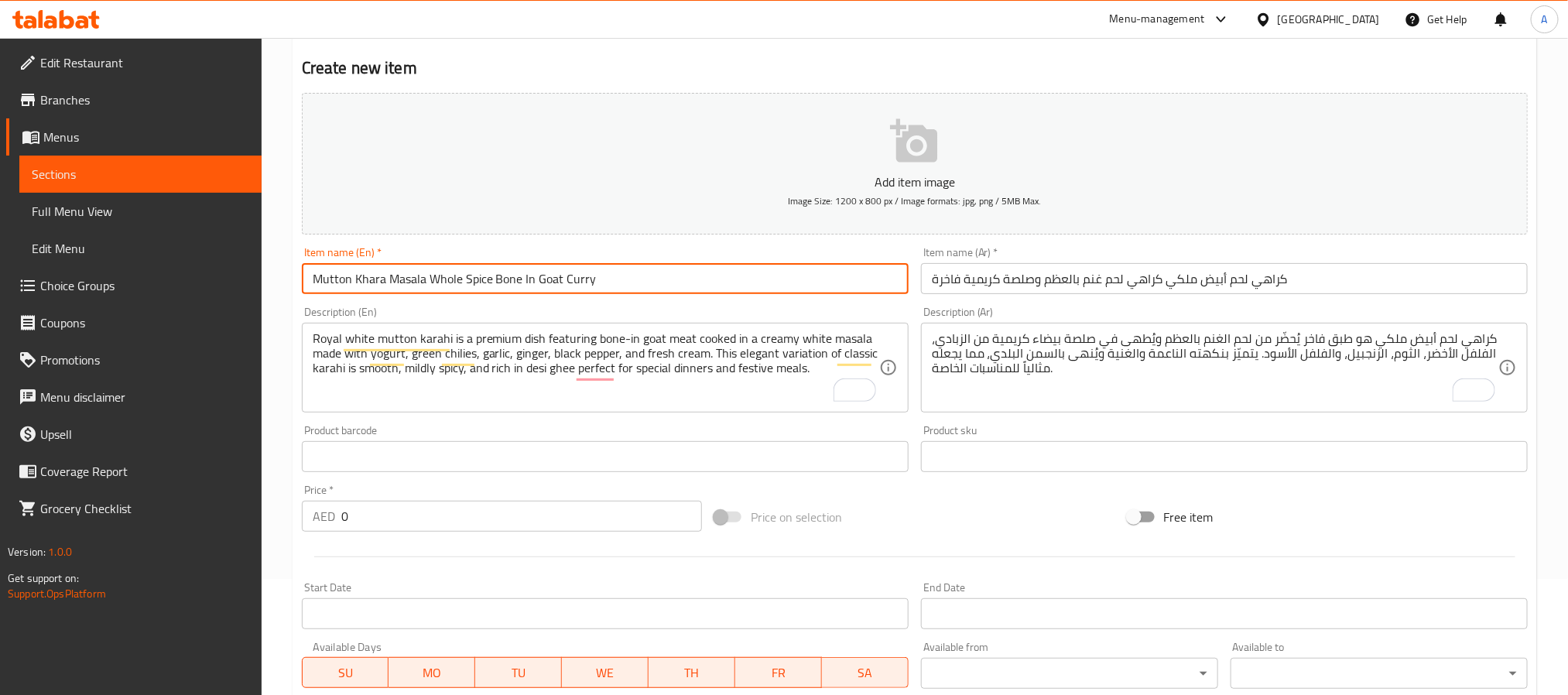
type input "Mutton Khara Masala Whole Spice Bone In Goat Curry"
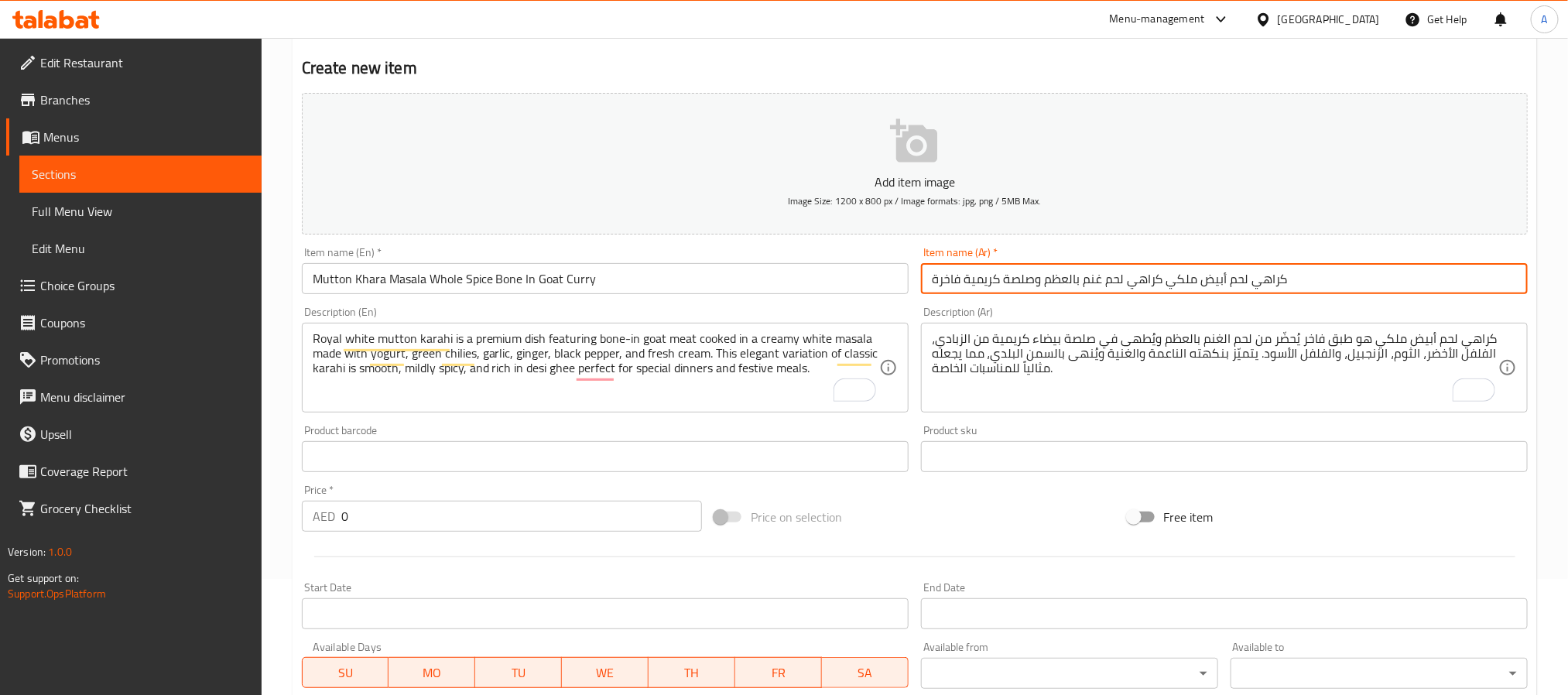
click at [1110, 279] on input "كراهي لحم أبيض ملكي كراهي لحم غنم بالعظم وصلصة كريمية فاخرة" at bounding box center [1224, 278] width 606 height 31
paste input "َسالا خشن لحم – كاري لحم غنم بالعظم والتوابل الكامل"
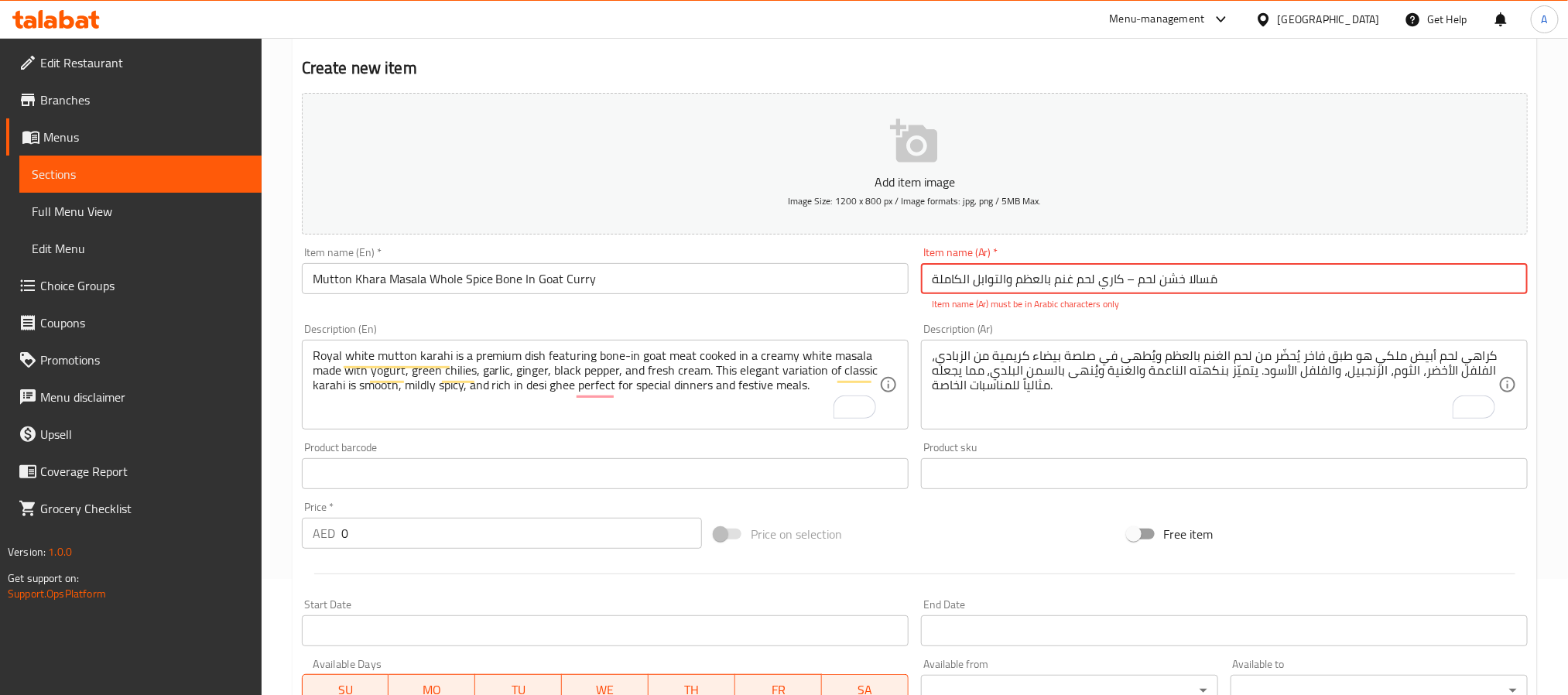
click at [1131, 276] on input "مَسالا خشن لحم – كاري لحم غنم بالعظم والتوابل الكاملة" at bounding box center [1224, 278] width 606 height 31
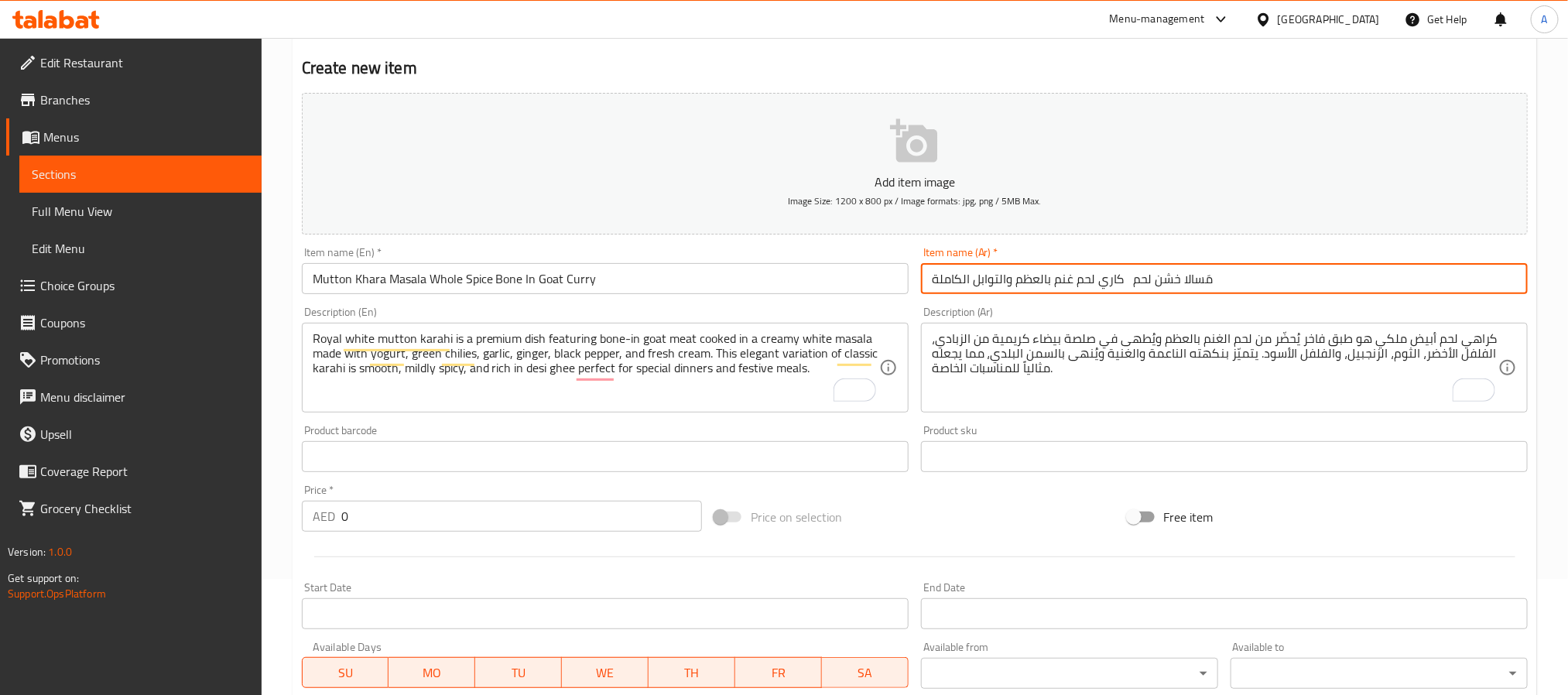
type input "مَسالا خشن لحم كاري لحم غنم بالعظم والتوابل الكاملة"
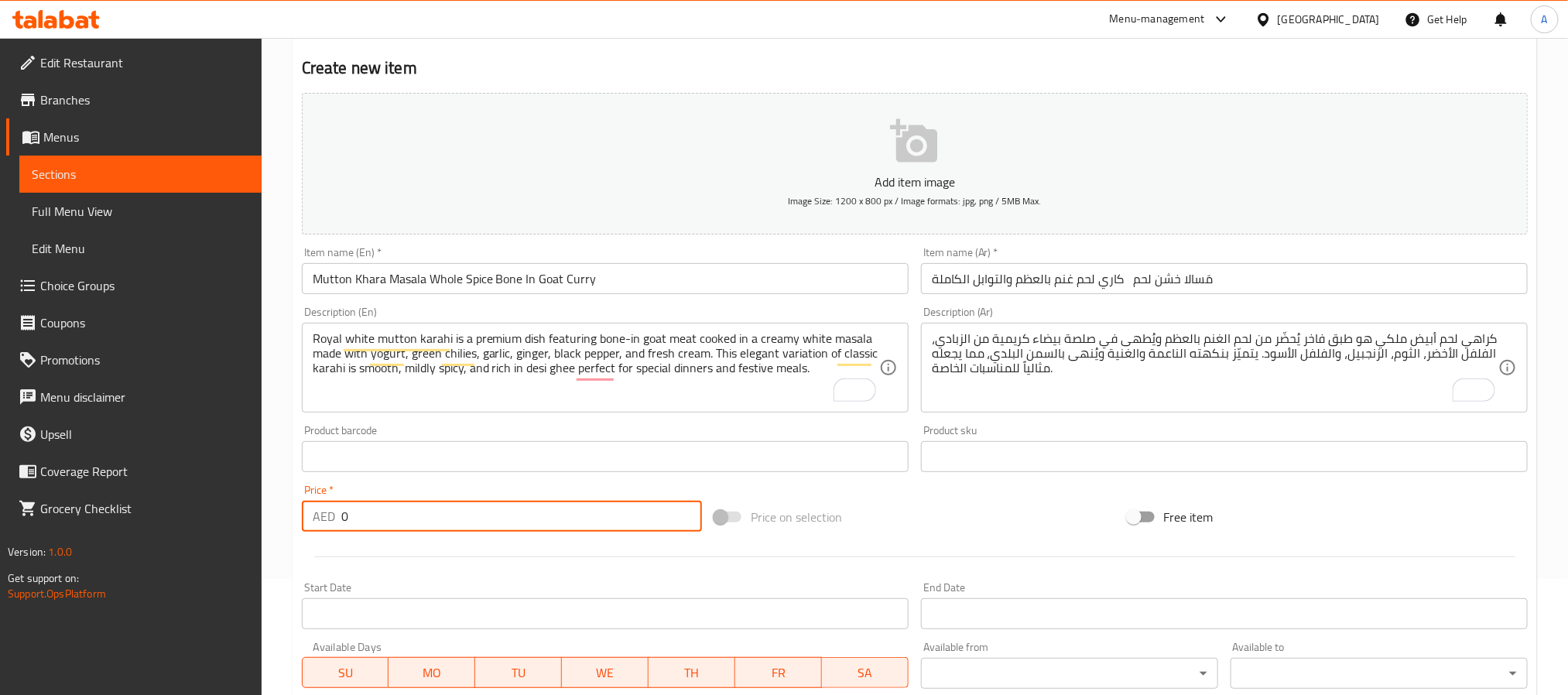
drag, startPoint x: 416, startPoint y: 516, endPoint x: 310, endPoint y: 515, distance: 106.0
click at [310, 515] on div "AED 0 Price *" at bounding box center [502, 516] width 400 height 31
paste input "46"
type input "46"
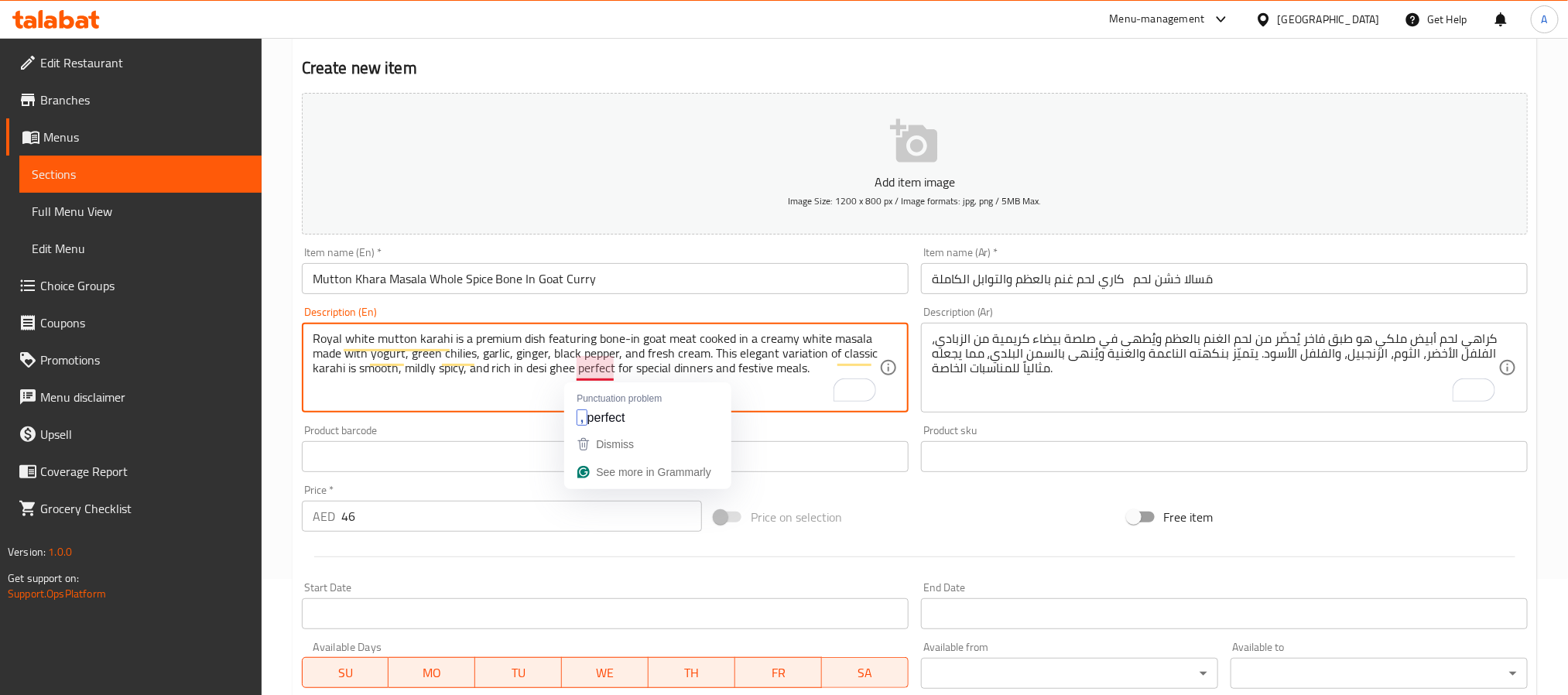
click at [605, 372] on textarea "Royal white mutton karahi is a premium dish featuring bone-in goat meat cooked …" at bounding box center [596, 368] width 566 height 74
paste textarea "Mutton Khara Masala is a spicy bone-in goat curry cooked in a semi-dry gravy in…"
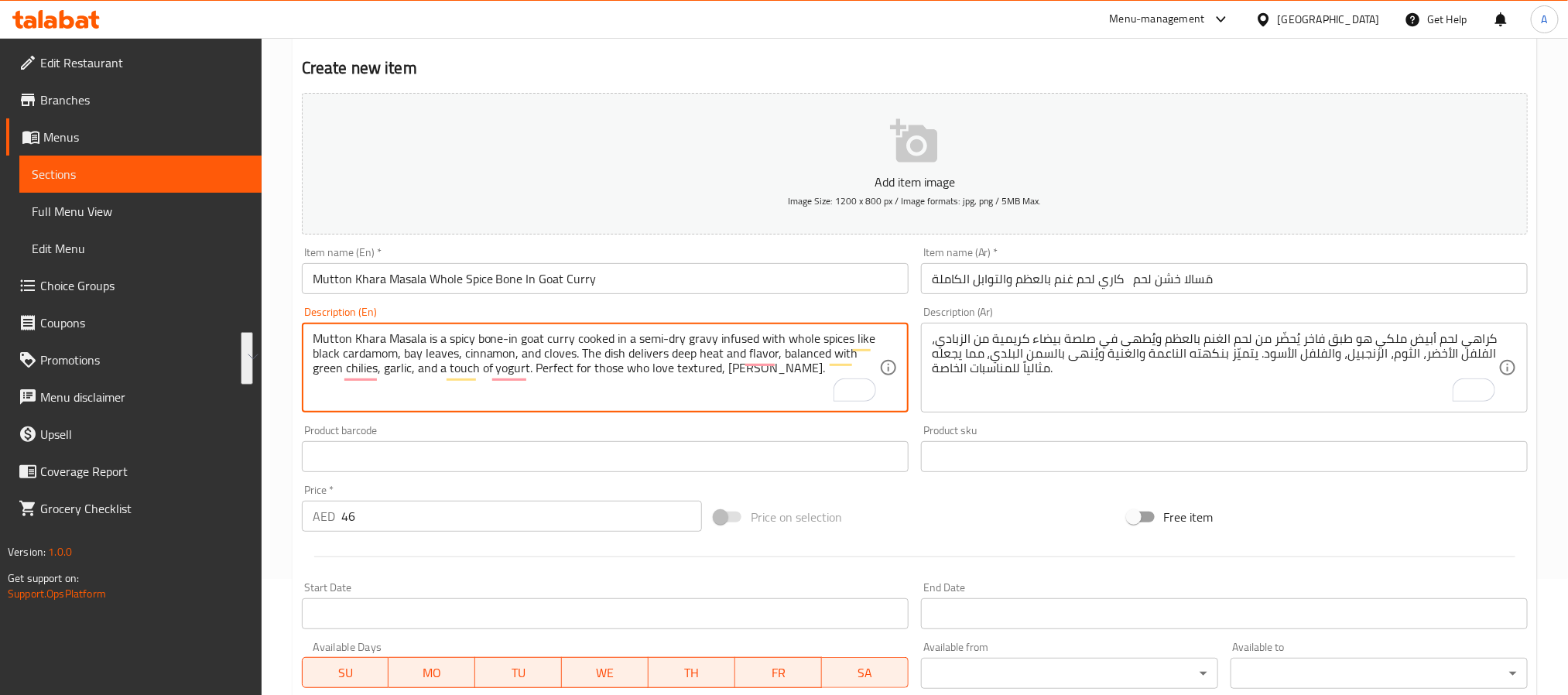
type textarea "Mutton Khara Masala is a spicy bone-in goat curry cooked in a semi-dry gravy in…"
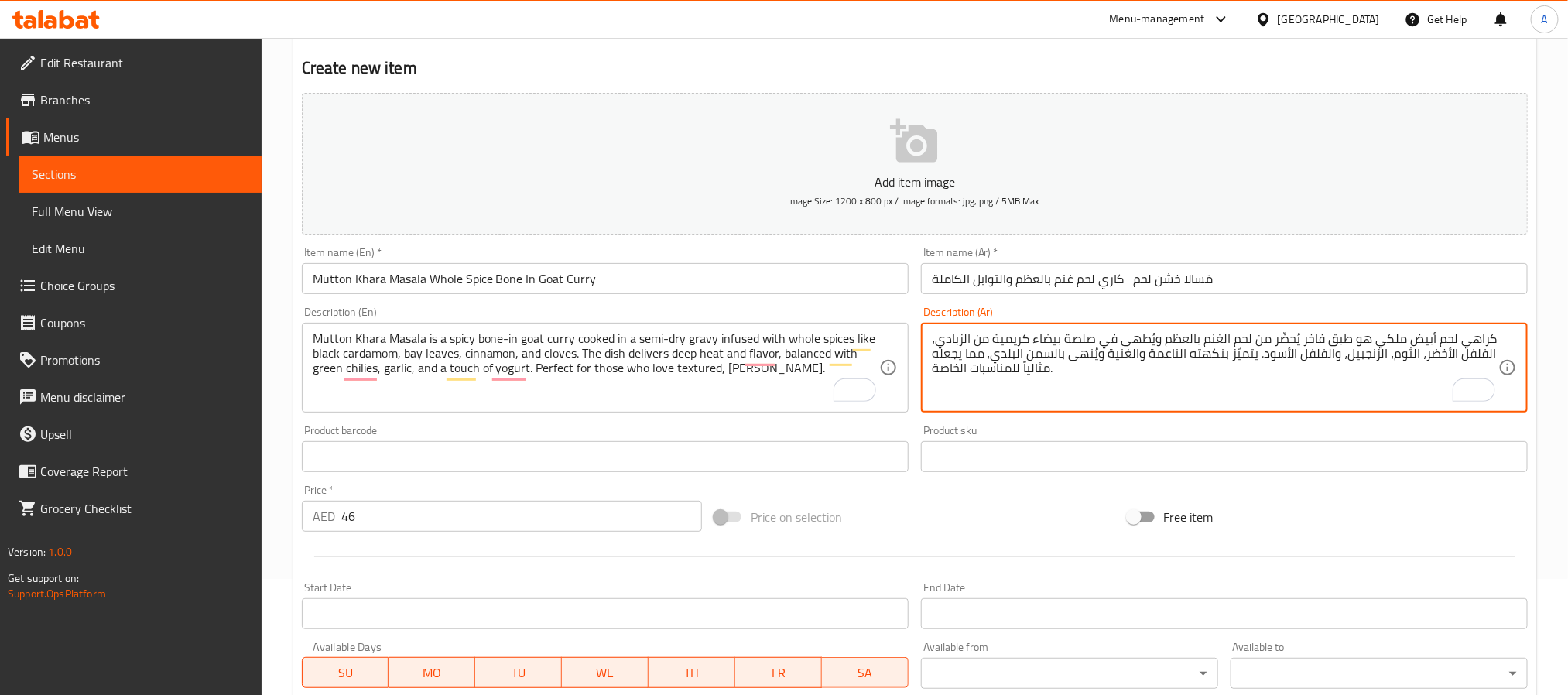
click at [1143, 355] on textarea "كراهي لحم أبيض ملكي هو طبق فاخر يُحضّر من لحم الغنم بالعظم ويُطهى في صلصة بيضاء…" at bounding box center [1215, 368] width 566 height 74
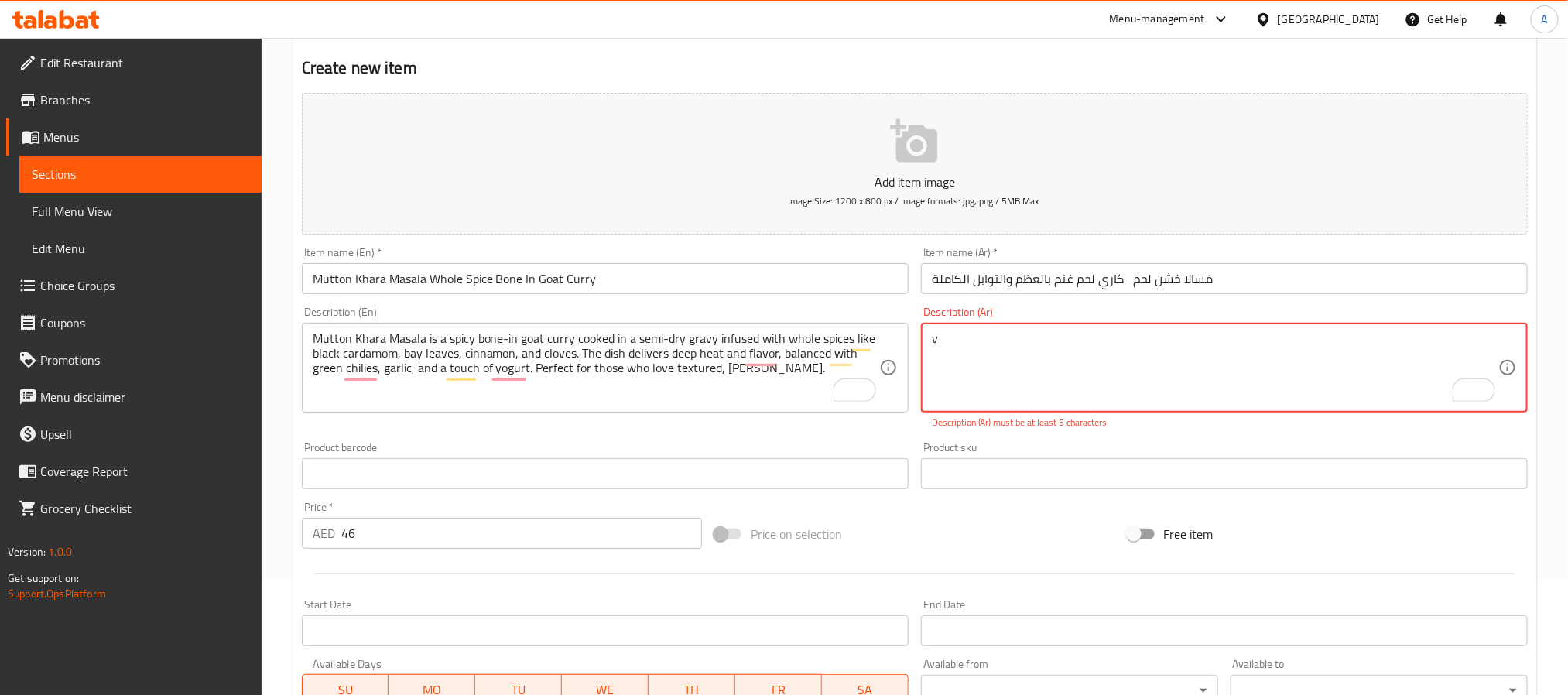
click at [1001, 355] on textarea "v" at bounding box center [1215, 368] width 566 height 74
paste textarea "مَسالا خشن لحم هو طبق كاري غني وحار مصنوع من لحم الغنم بالعظم، ويُطهى مع توابل …"
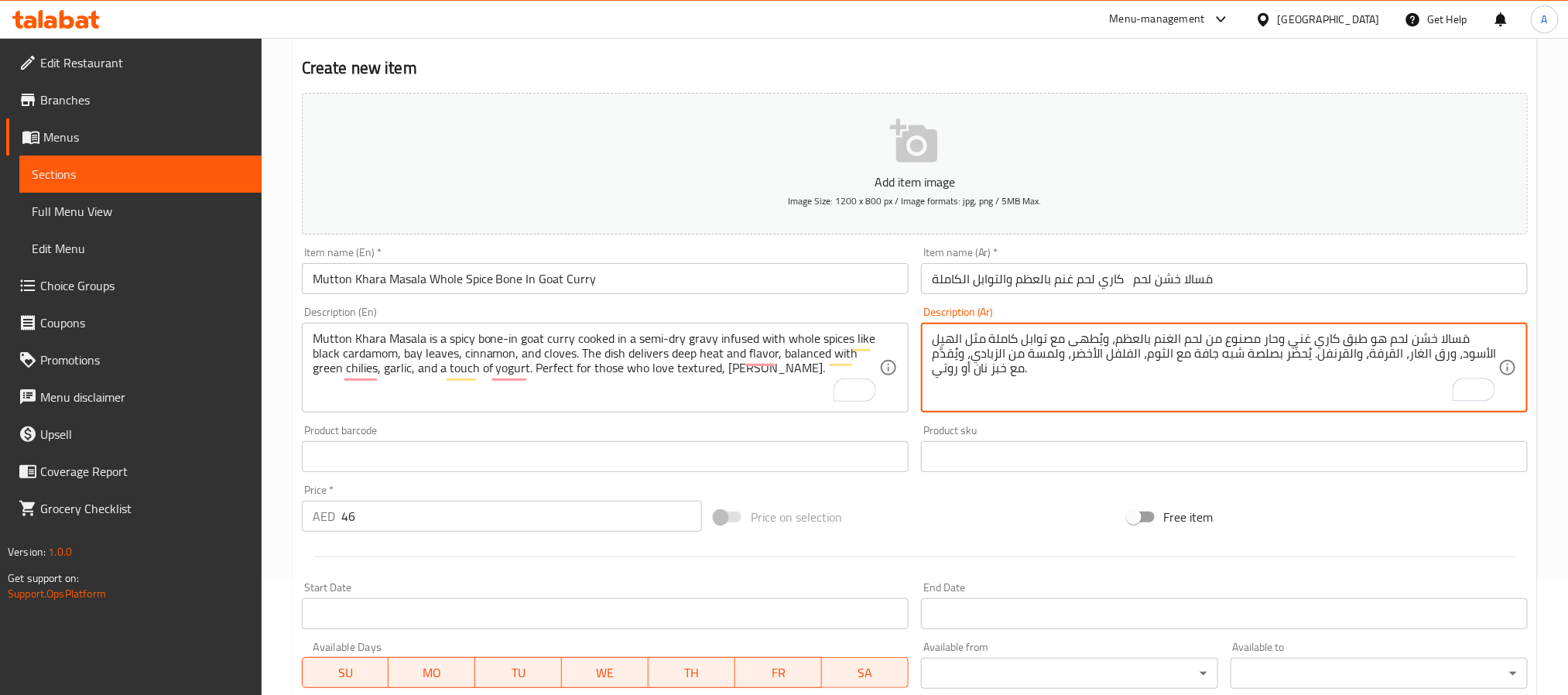
type textarea "مَسالا خشن لحم هو طبق كاري غني وحار مصنوع من لحم الغنم بالعظم، ويُطهى مع توابل …"
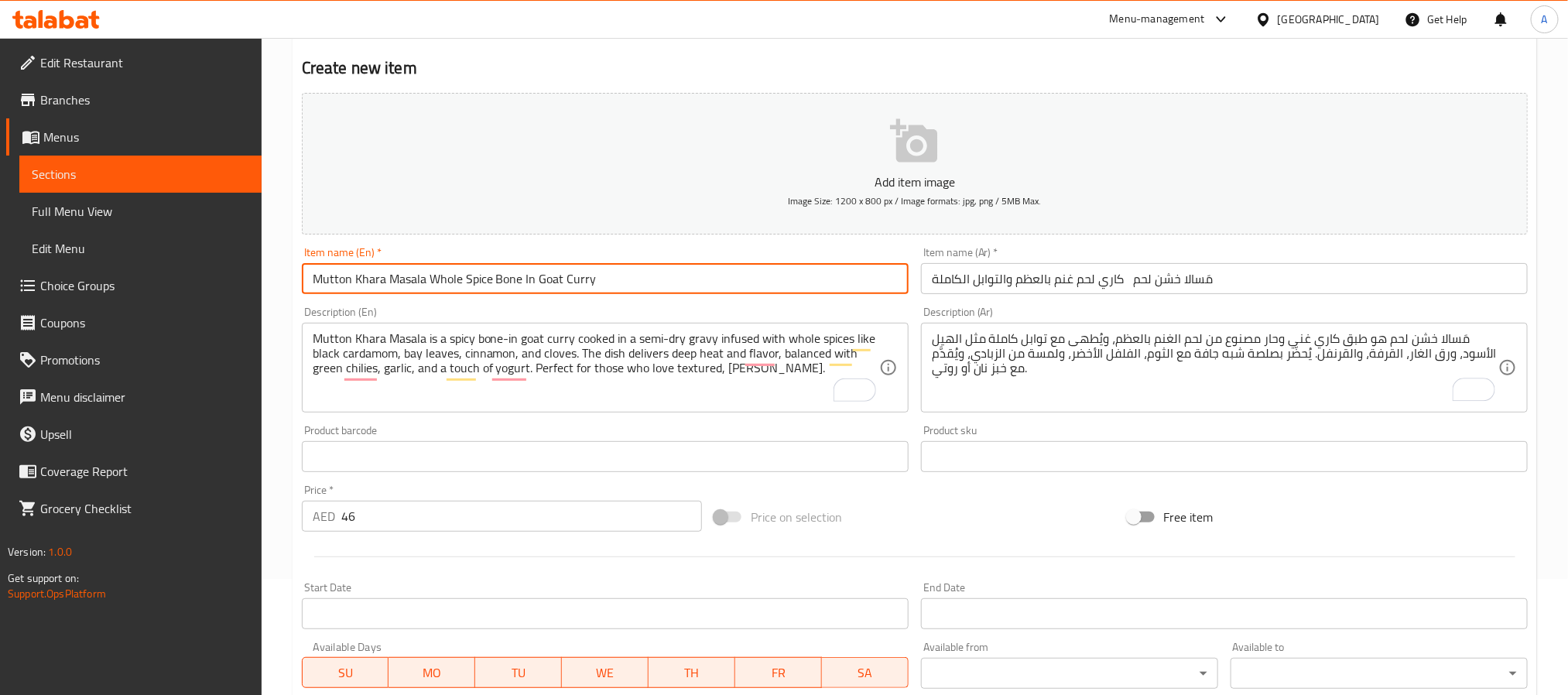
click at [829, 283] on input "Mutton Khara Masala Whole Spice Bone In Goat Curry" at bounding box center [606, 278] width 606 height 31
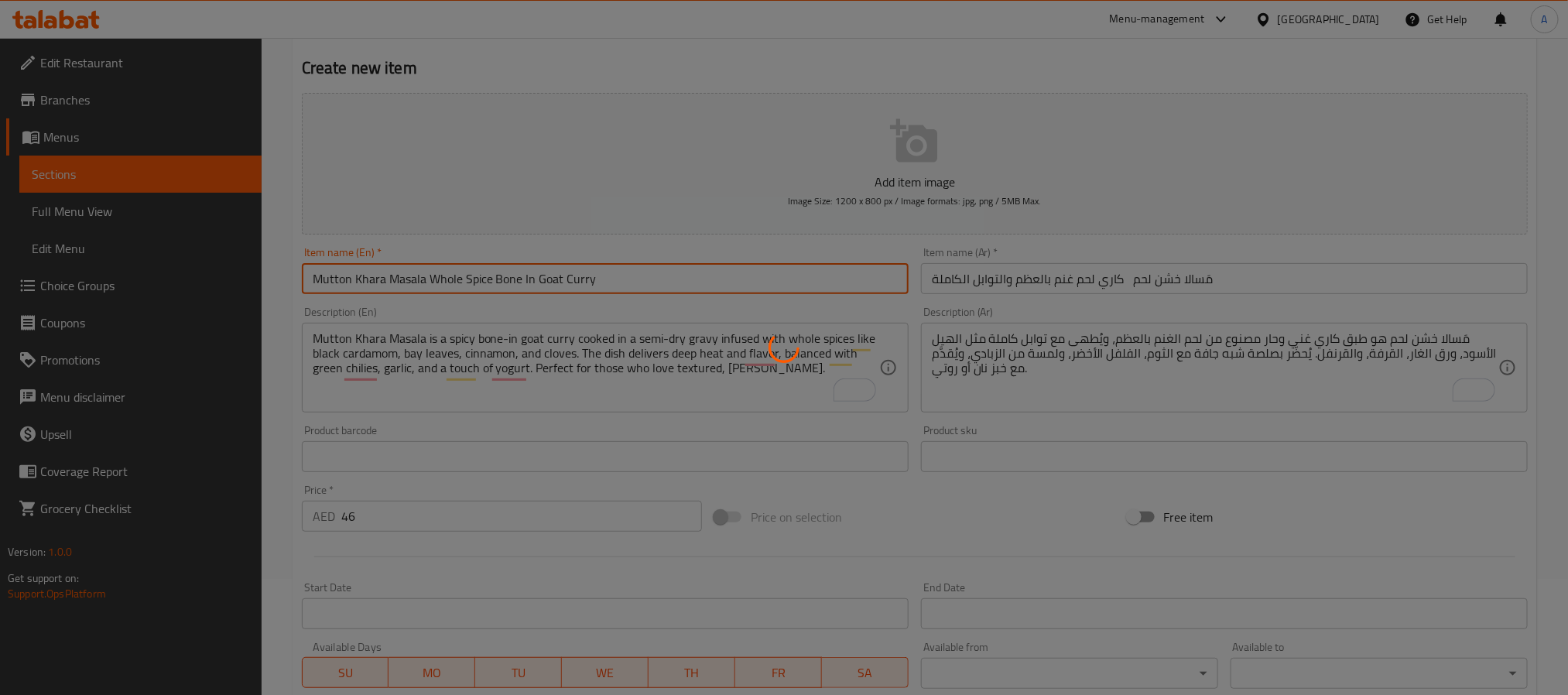
type input "0"
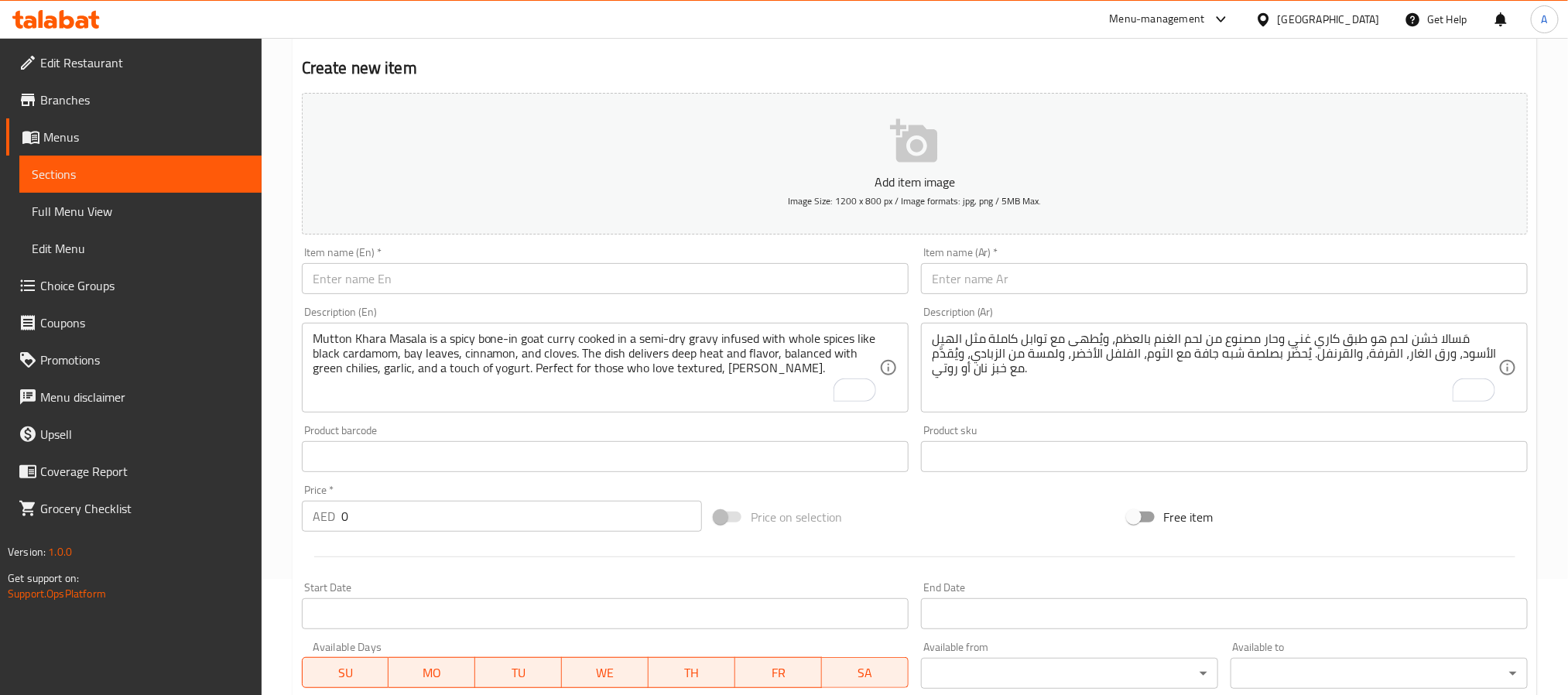
click at [470, 283] on input "text" at bounding box center [606, 278] width 606 height 31
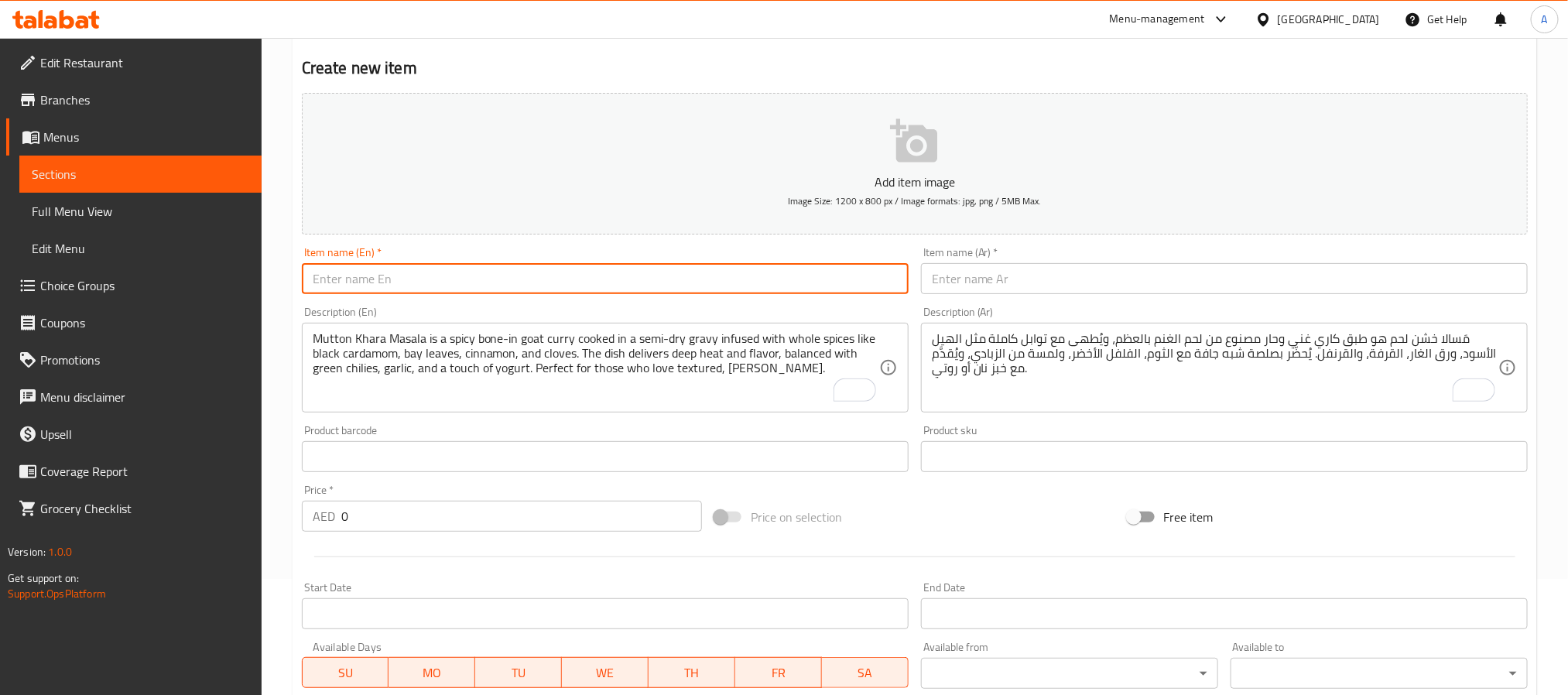
paste input "Kebab Handi Juicy Seekh Kebabs in Creamy Masala"
type input "Kebab Handi Juicy Seekh Kebabs in Creamy Masala"
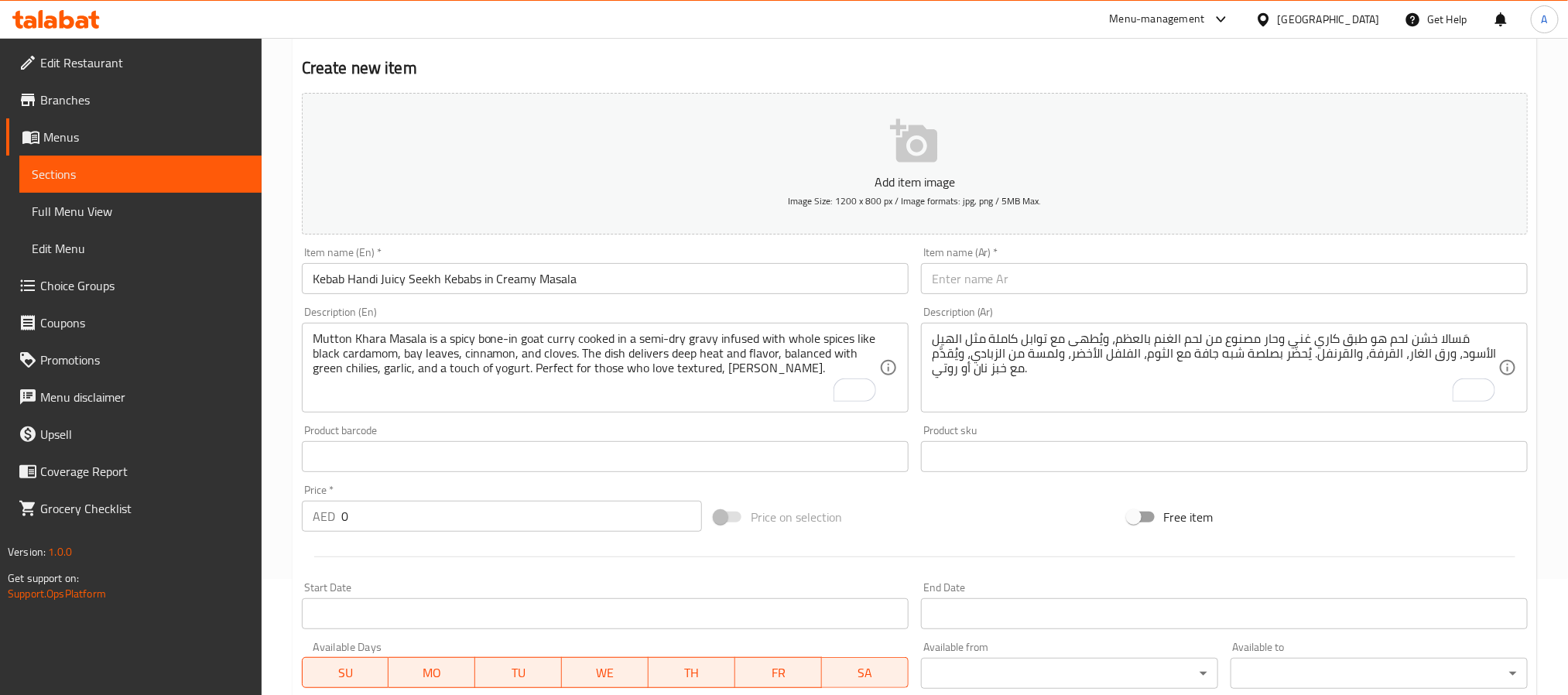
click at [1101, 283] on input "text" at bounding box center [1224, 278] width 606 height 31
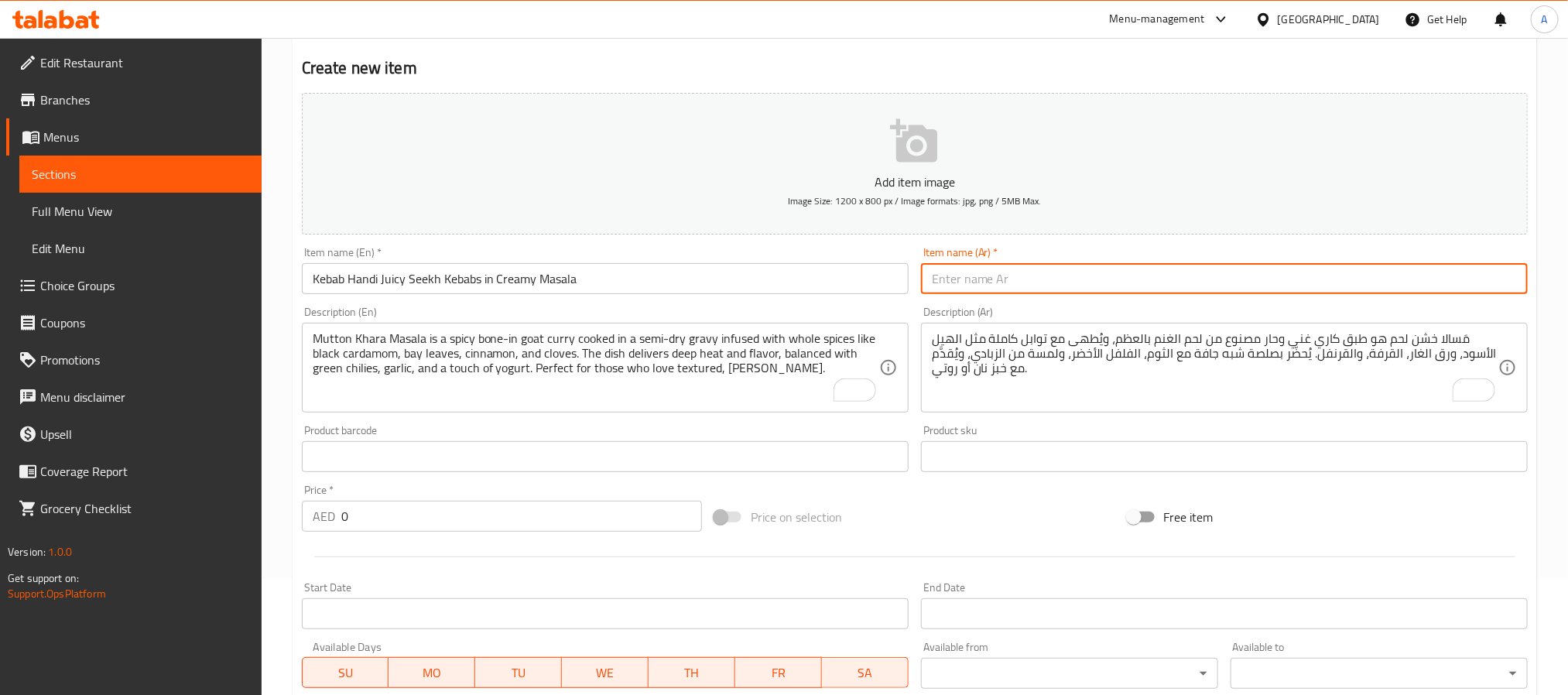
paste input "كباب هاندي – سيخ كباب مطهو بصلصة كريمية لذيذة"
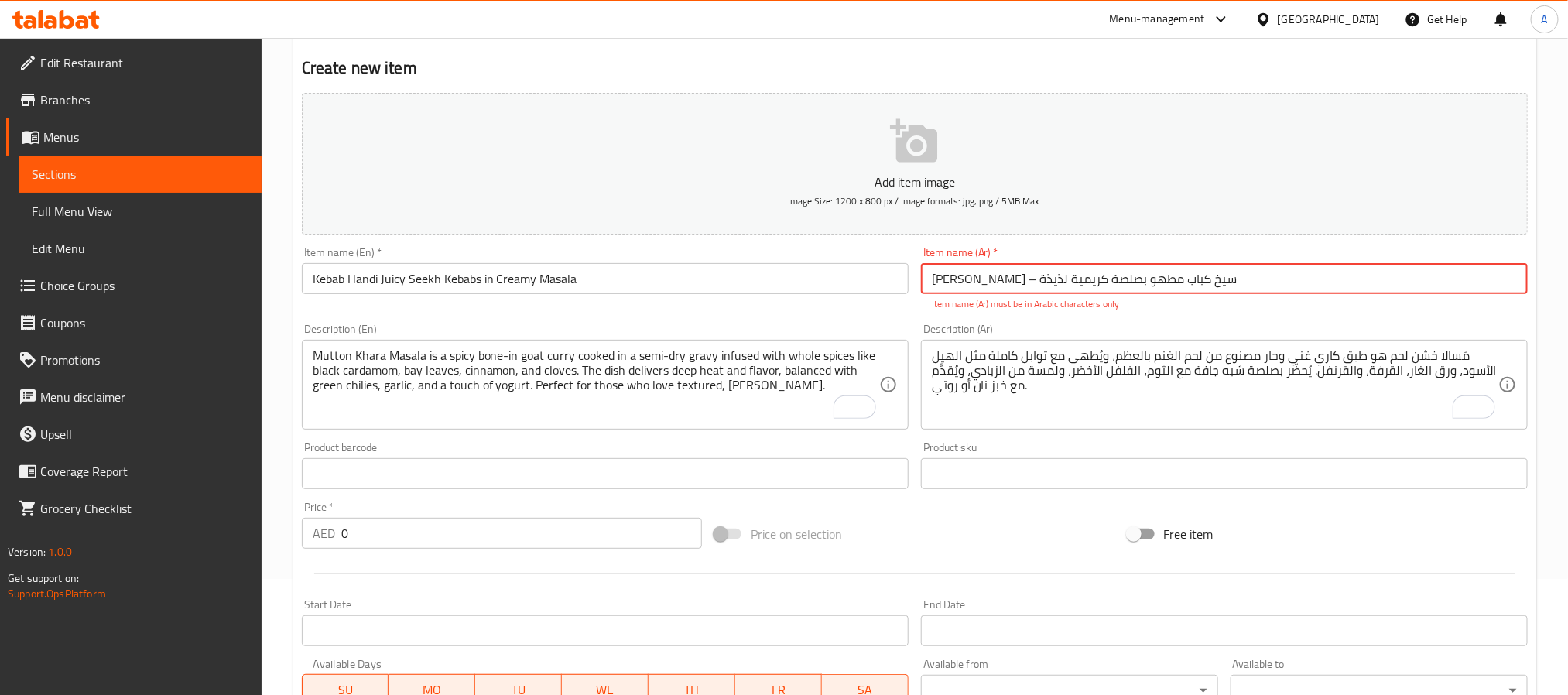
drag, startPoint x: 1127, startPoint y: 290, endPoint x: 1141, endPoint y: 283, distance: 15.7
click at [1141, 283] on input "كباب هاندي – سيخ كباب مطهو بصلصة كريمية لذيذة" at bounding box center [1224, 278] width 606 height 31
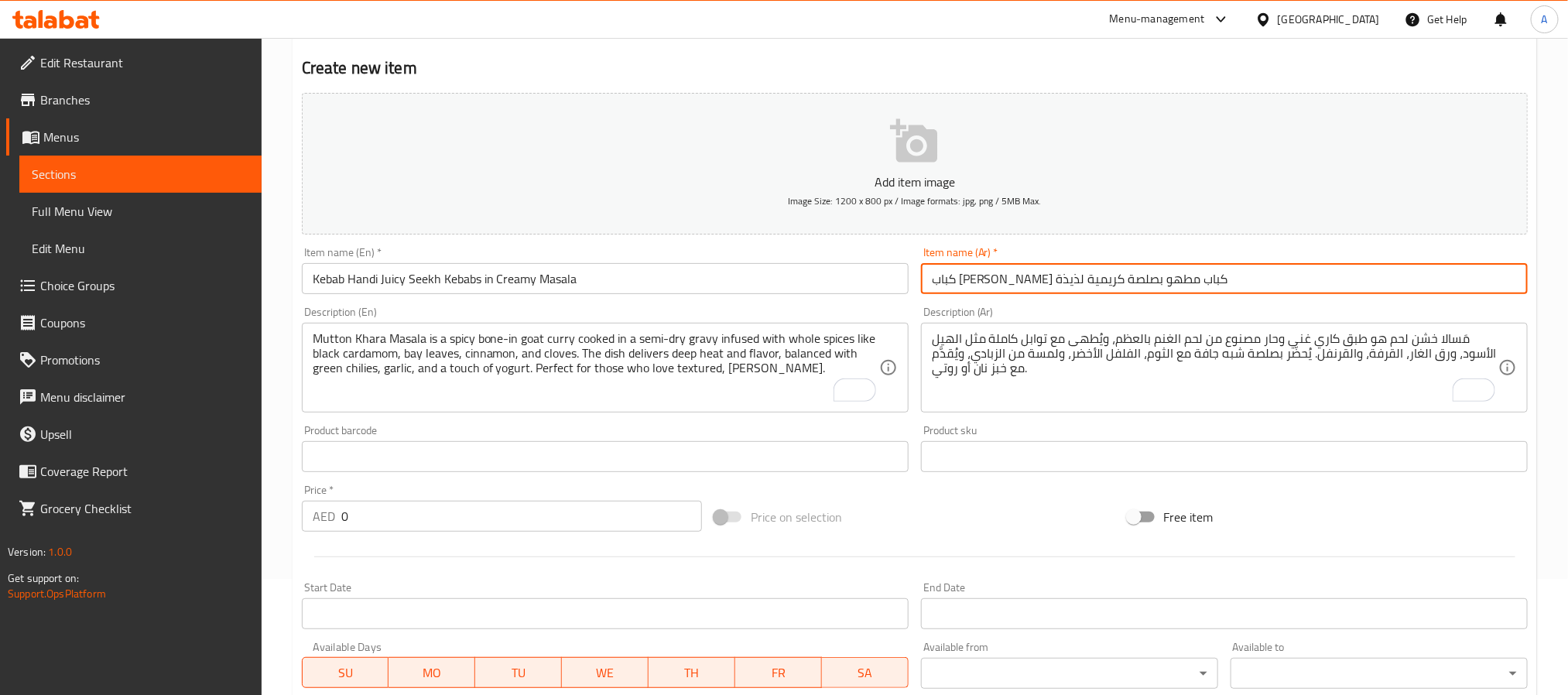
type input "كباب هاندي سيخ كباب مطهو بصلصة كريمية لذيذة"
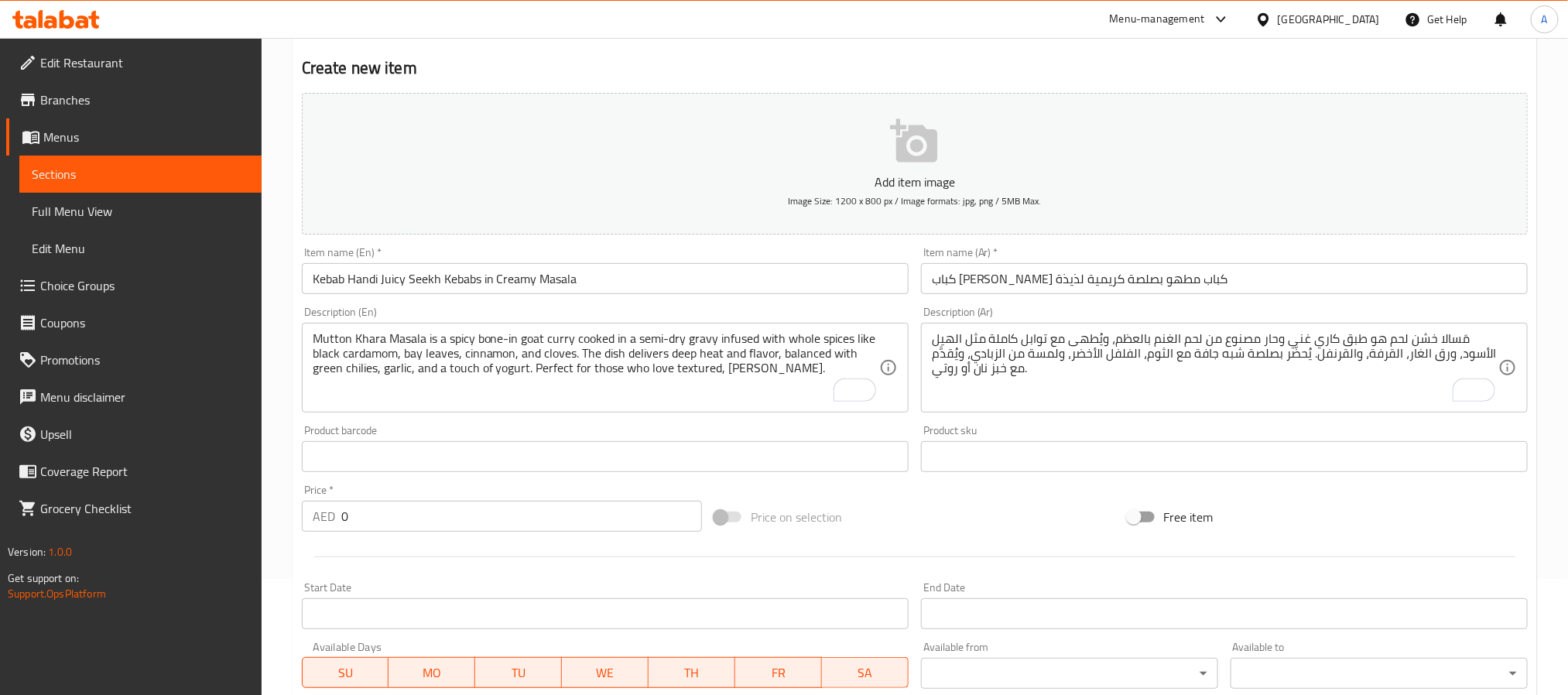
click at [641, 356] on textarea "Mutton Khara Masala is a spicy bone-in goat curry cooked in a semi-dry gravy in…" at bounding box center [596, 368] width 566 height 74
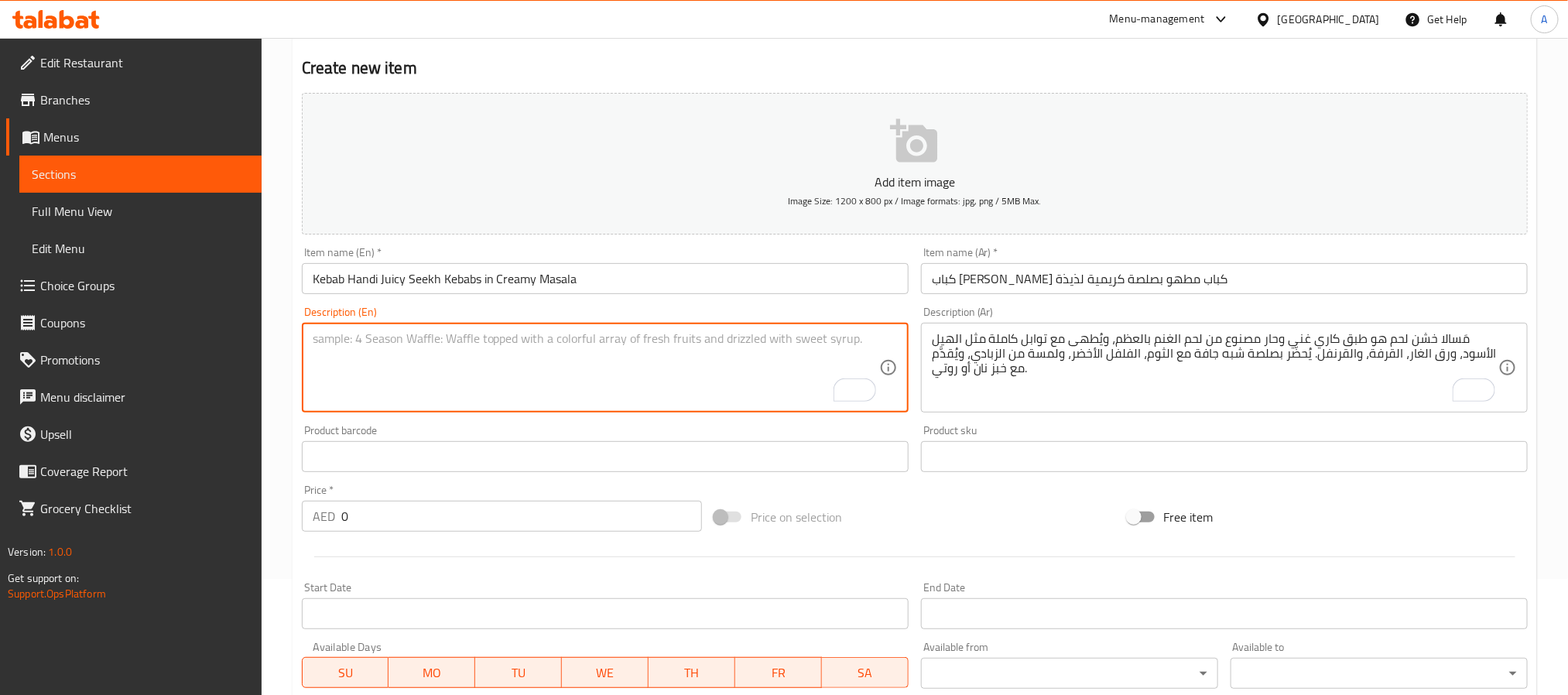
paste textarea "Kebab Handi is a rich and creamy dish made by simmering juicy seekh kebabs in a…"
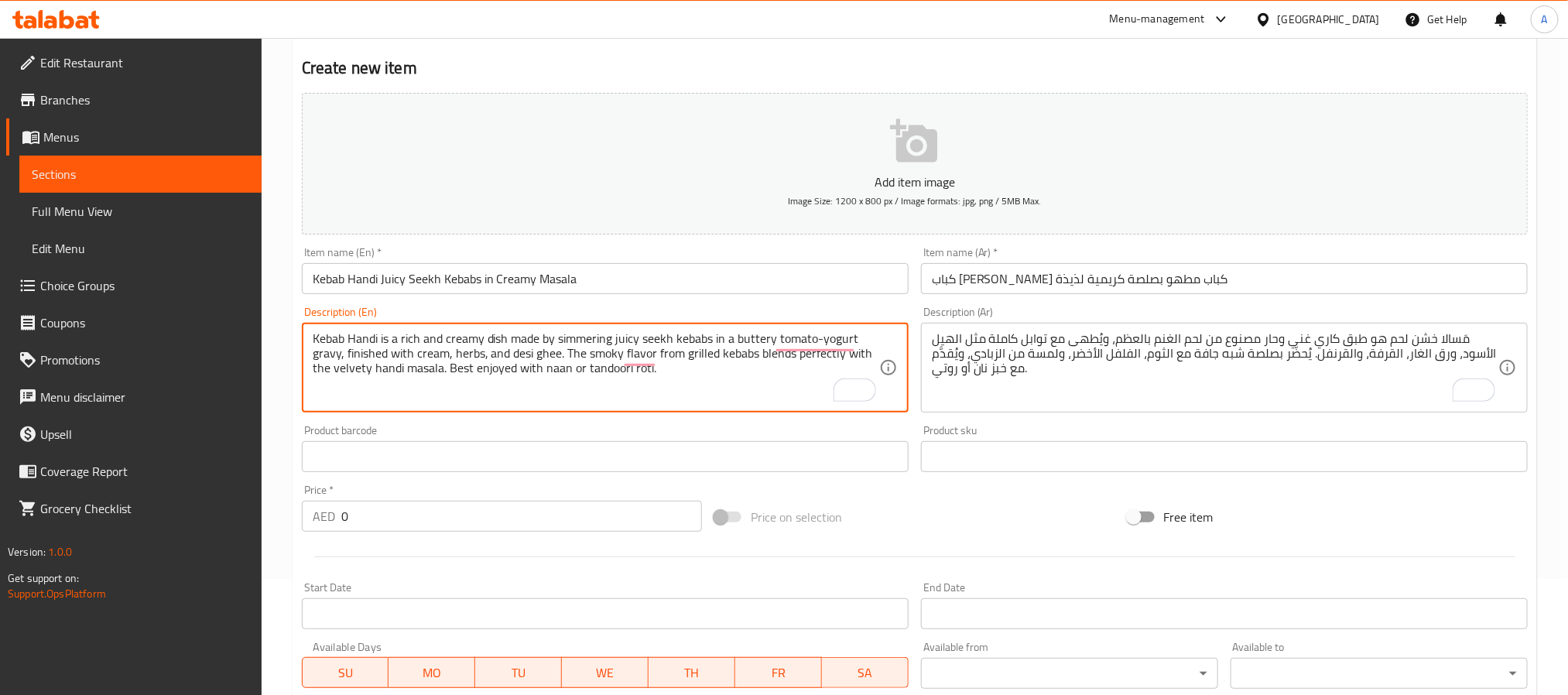
type textarea "Kebab Handi is a rich and creamy dish made by simmering juicy seekh kebabs in a…"
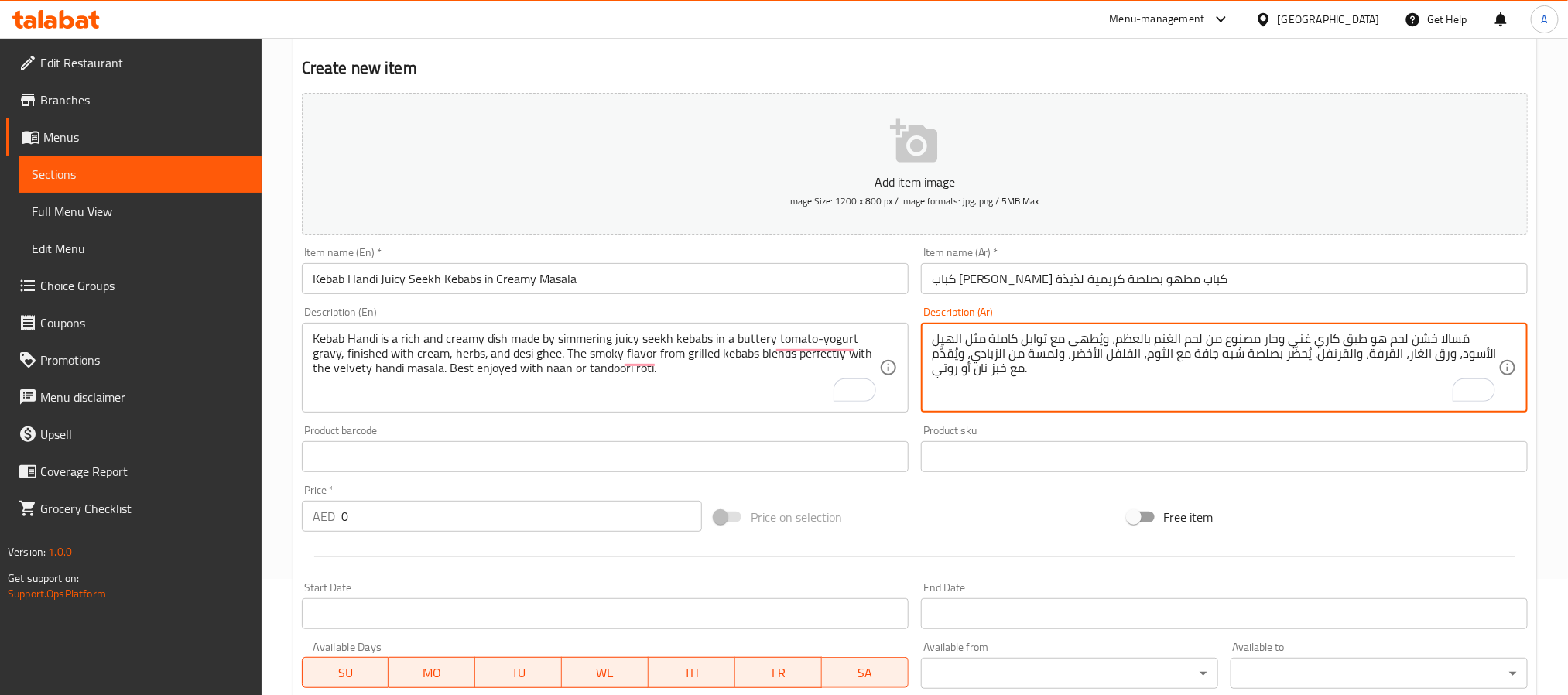
click at [1047, 347] on textarea "مَسالا خشن لحم هو طبق كاري غني وحار مصنوع من لحم الغنم بالعظم، ويُطهى مع توابل …" at bounding box center [1215, 368] width 566 height 74
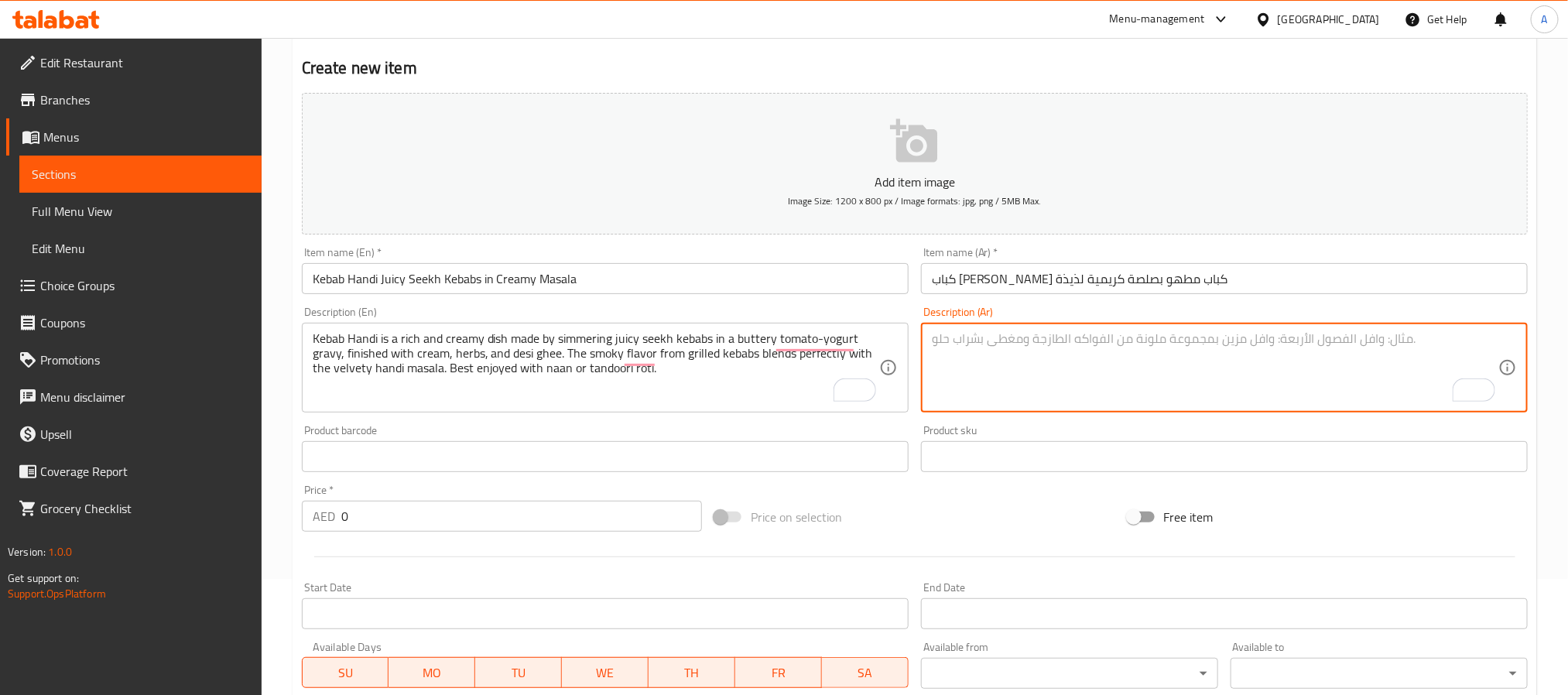
paste textarea "كباب هاندي هو طبق غني وكريمي يُحضّر من سيخ كباب مشوي يُطهى في صلصة الزبادي والط…"
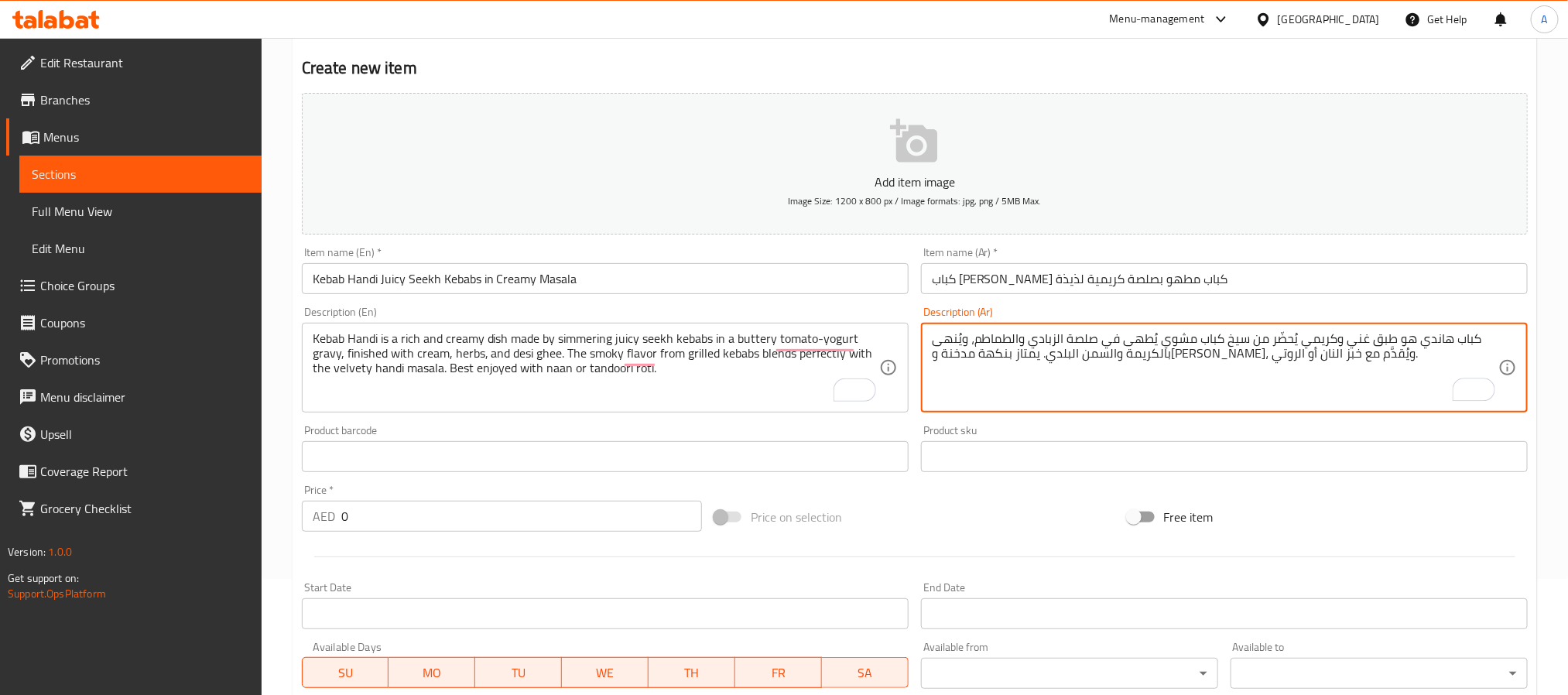
type textarea "كباب هاندي هو طبق غني وكريمي يُحضّر من سيخ كباب مشوي يُطهى في صلصة الزبادي والط…"
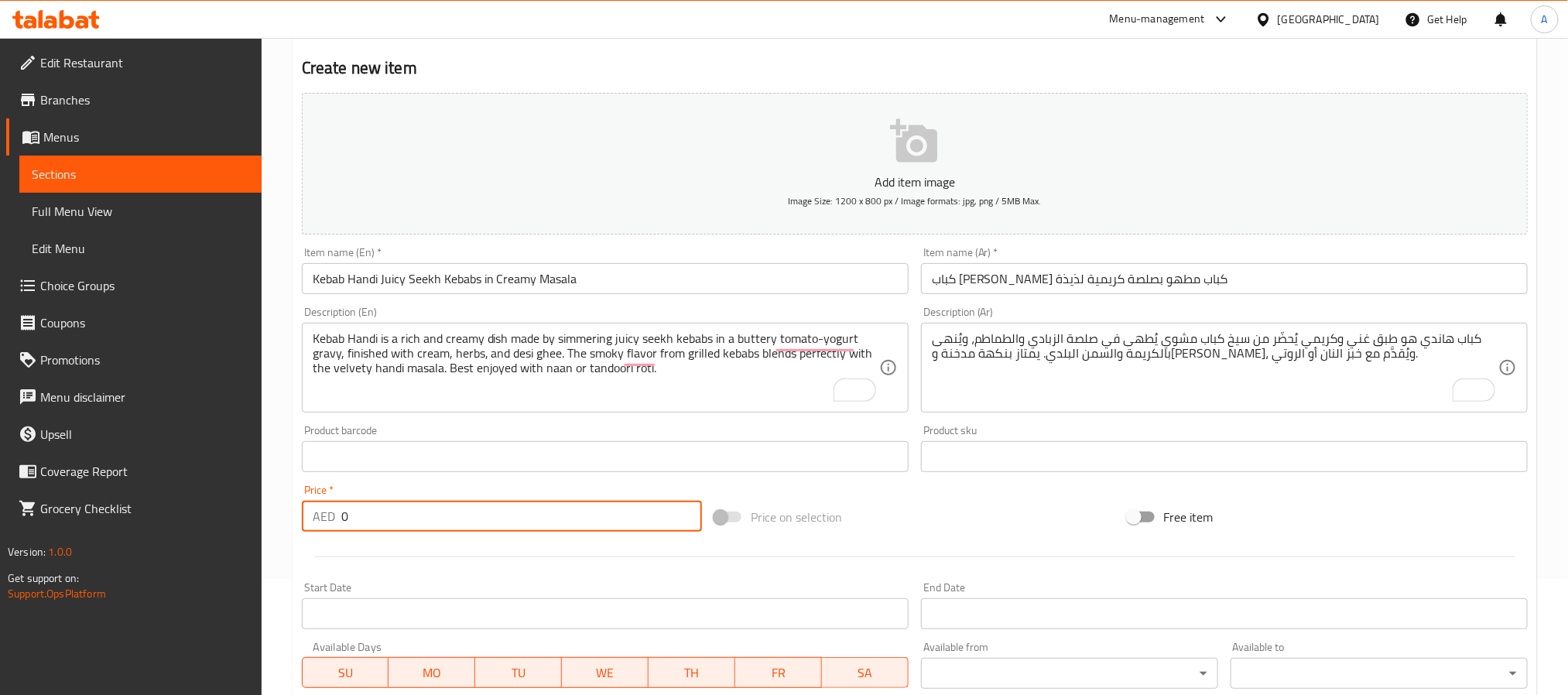
drag, startPoint x: 374, startPoint y: 518, endPoint x: 290, endPoint y: 520, distance: 84.0
click at [290, 520] on div "Home / Restaurants management / Menus / Sections / item / create Karahi And Cur…" at bounding box center [915, 450] width 1307 height 1056
paste input "4"
type input "40"
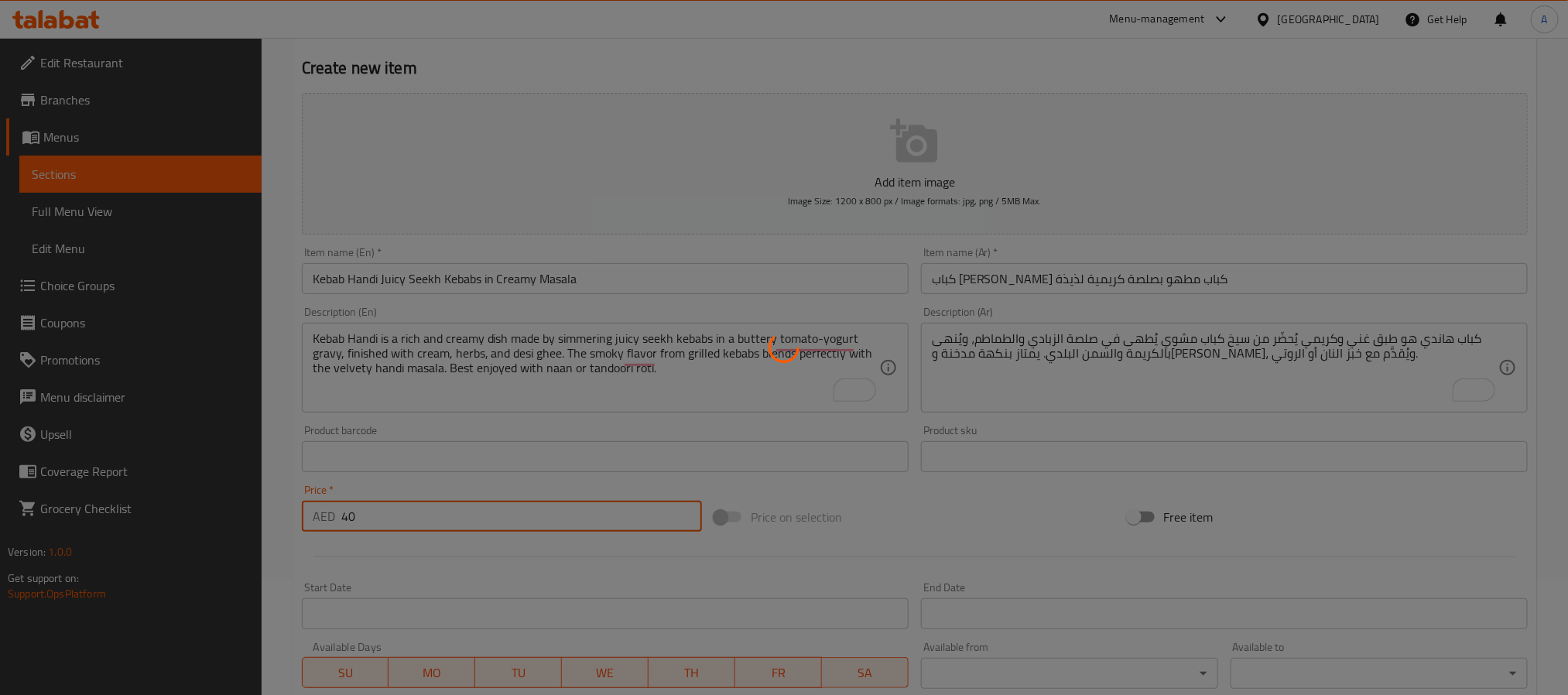
type input "0"
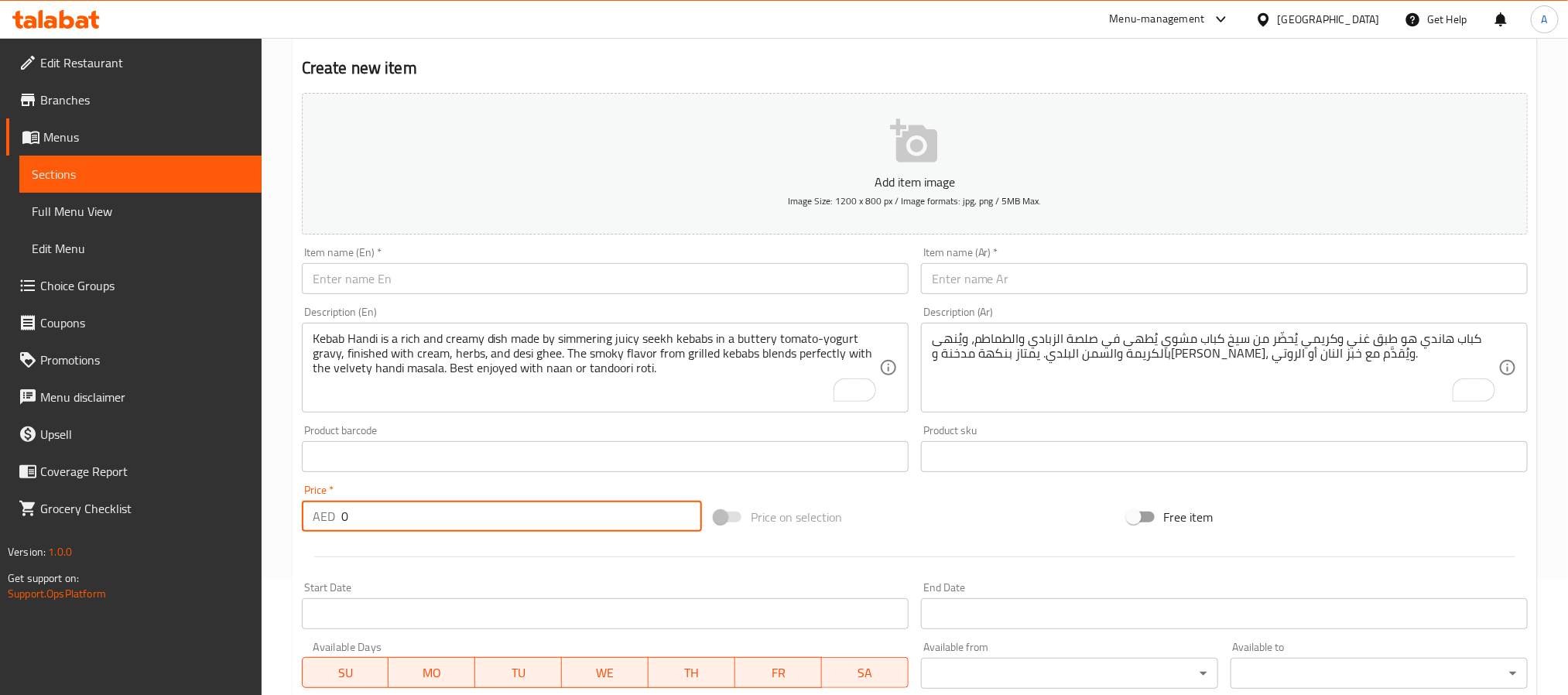
scroll to position [232, 0]
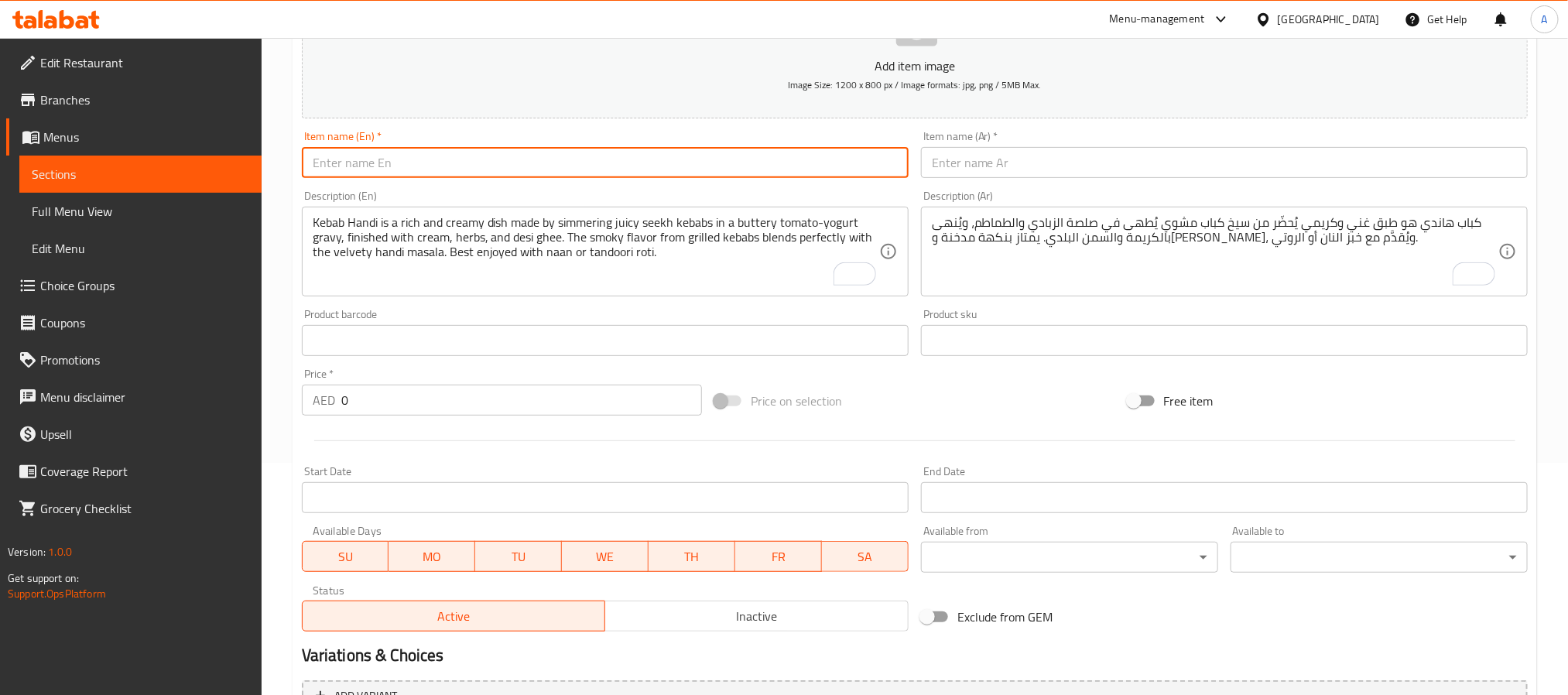
click at [513, 170] on input "text" at bounding box center [606, 162] width 606 height 31
paste input "Chicken Handi Creamy Boneless Chicken Curry"
type input "Chicken Handi Creamy Boneless Chicken Curry"
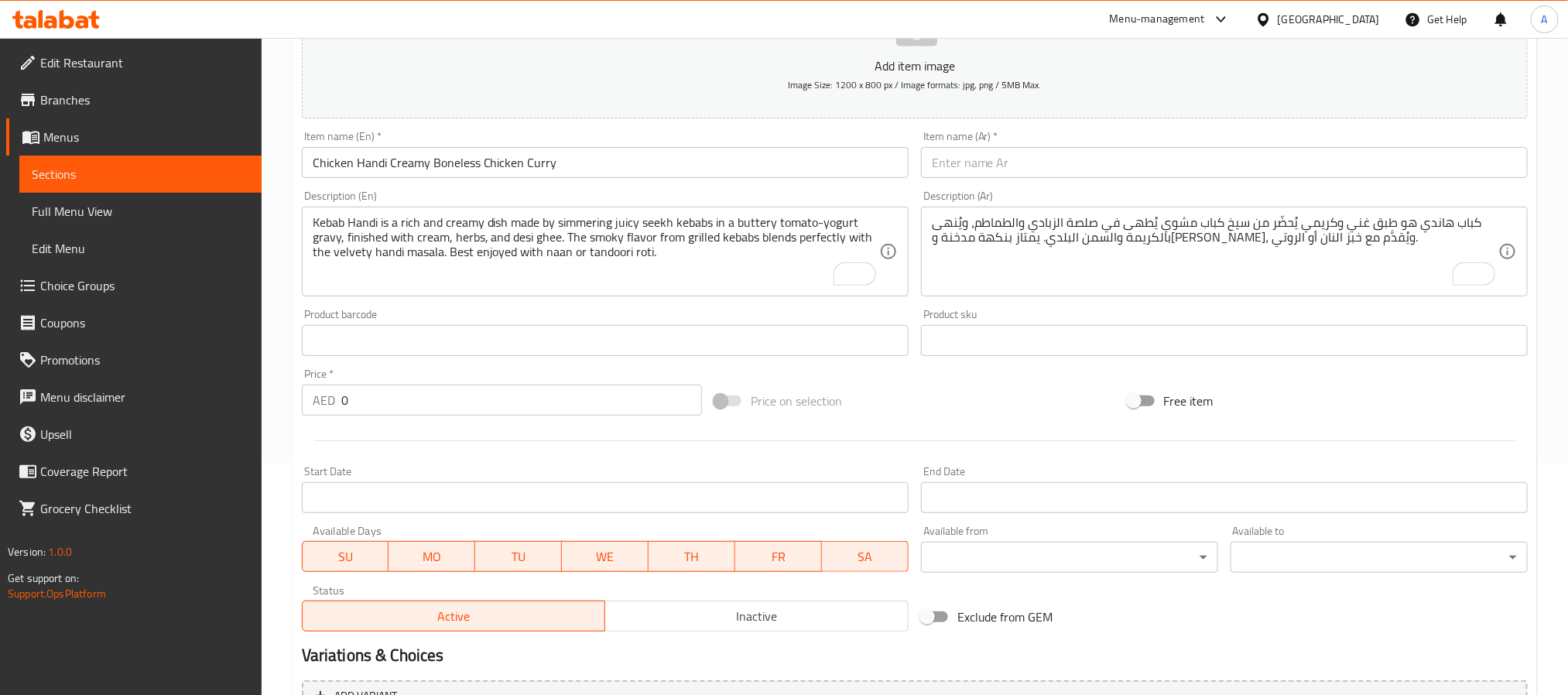
click at [1152, 180] on div "Item name (Ar)   * Item name (Ar) *" at bounding box center [1224, 155] width 619 height 60
click at [1152, 170] on input "text" at bounding box center [1224, 162] width 606 height 31
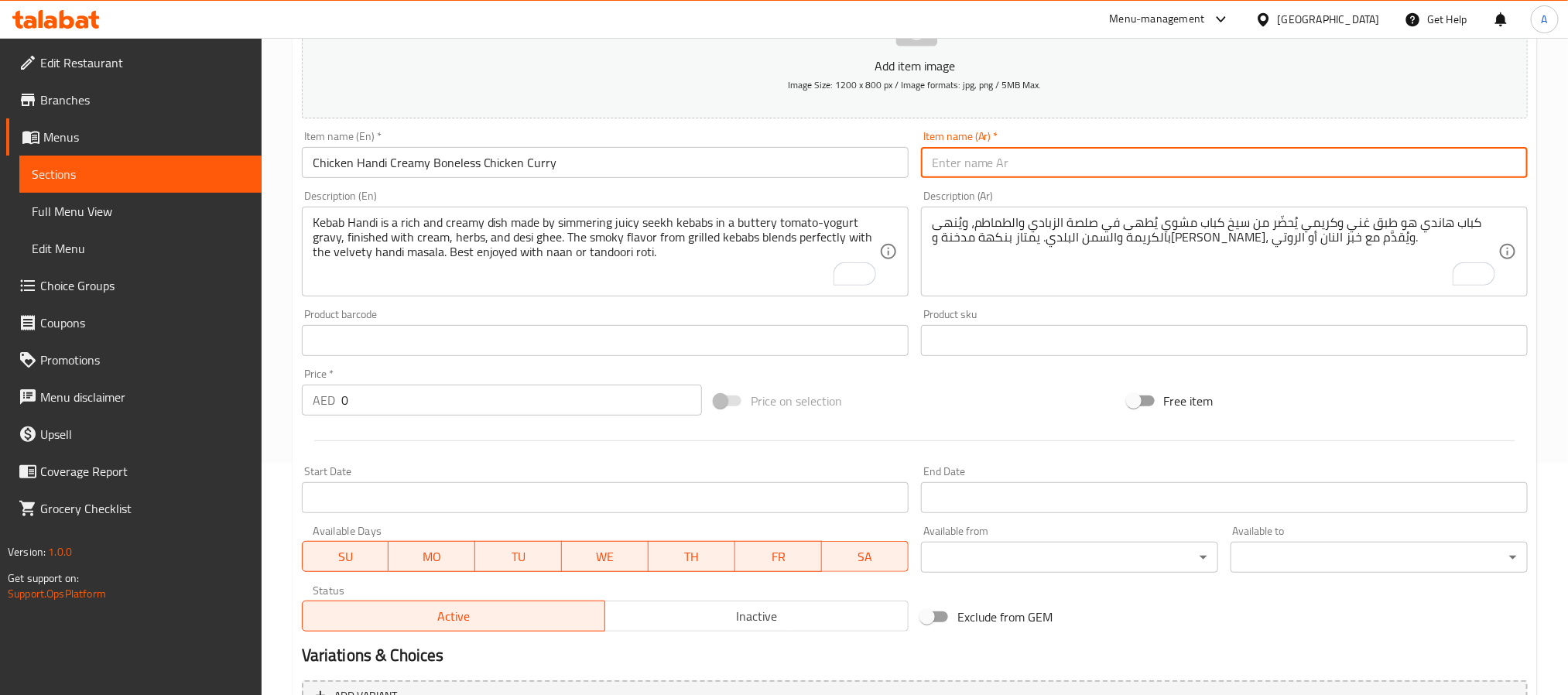
paste input "هَاندي دجاج – كاري دجاج كريمي بدون عظم"
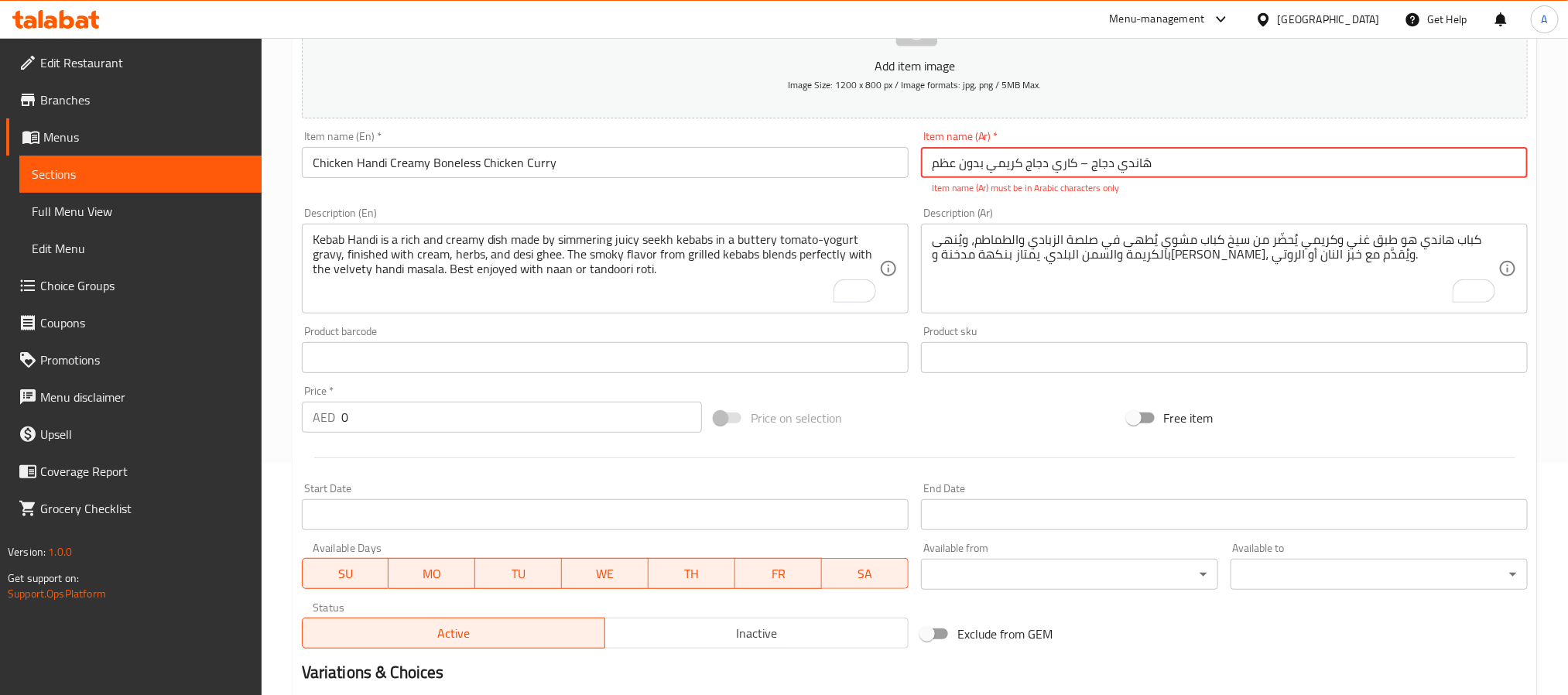
drag, startPoint x: 1081, startPoint y: 174, endPoint x: 1091, endPoint y: 173, distance: 10.0
click at [1091, 173] on input "هَاندي دجاج – كاري دجاج كريمي بدون عظم" at bounding box center [1224, 162] width 606 height 31
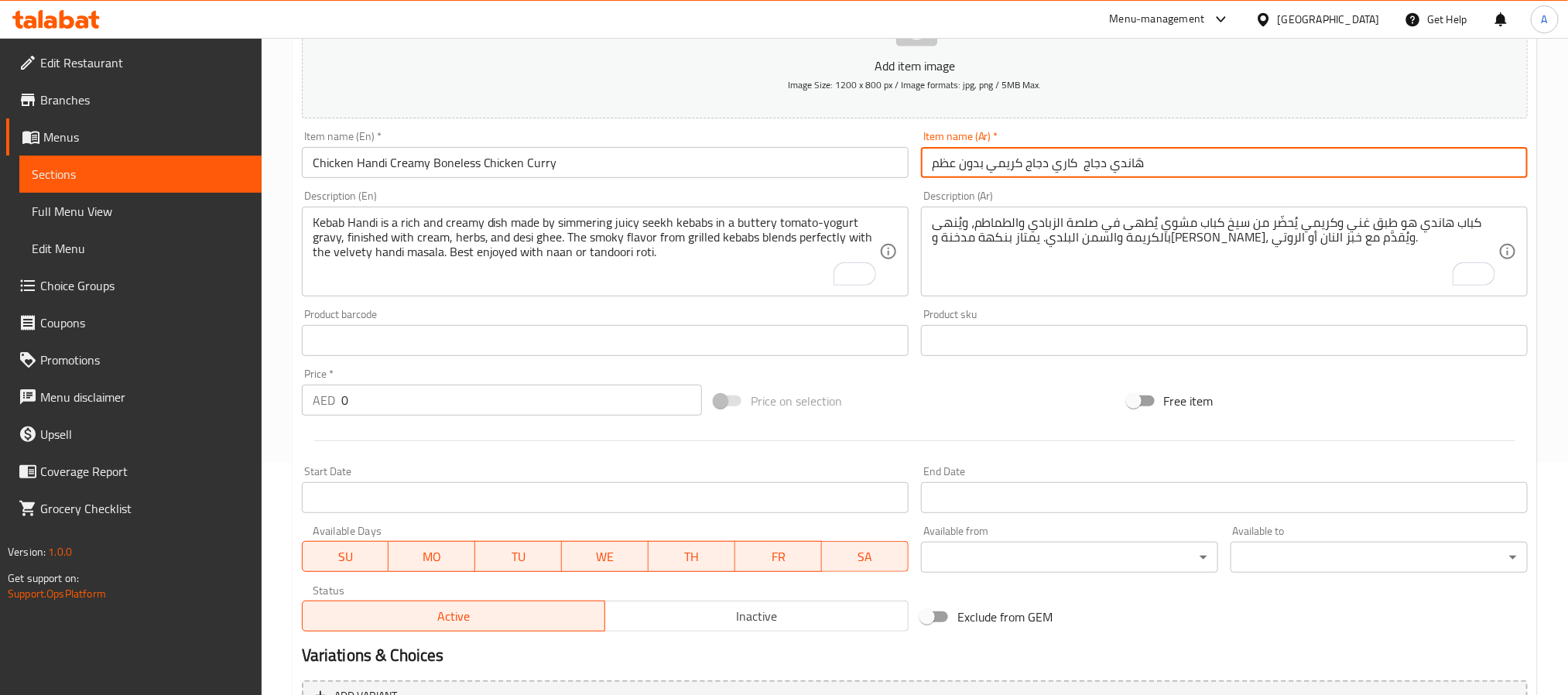
type input "هَاندي دجاج كاري دجاج كريمي بدون عظم"
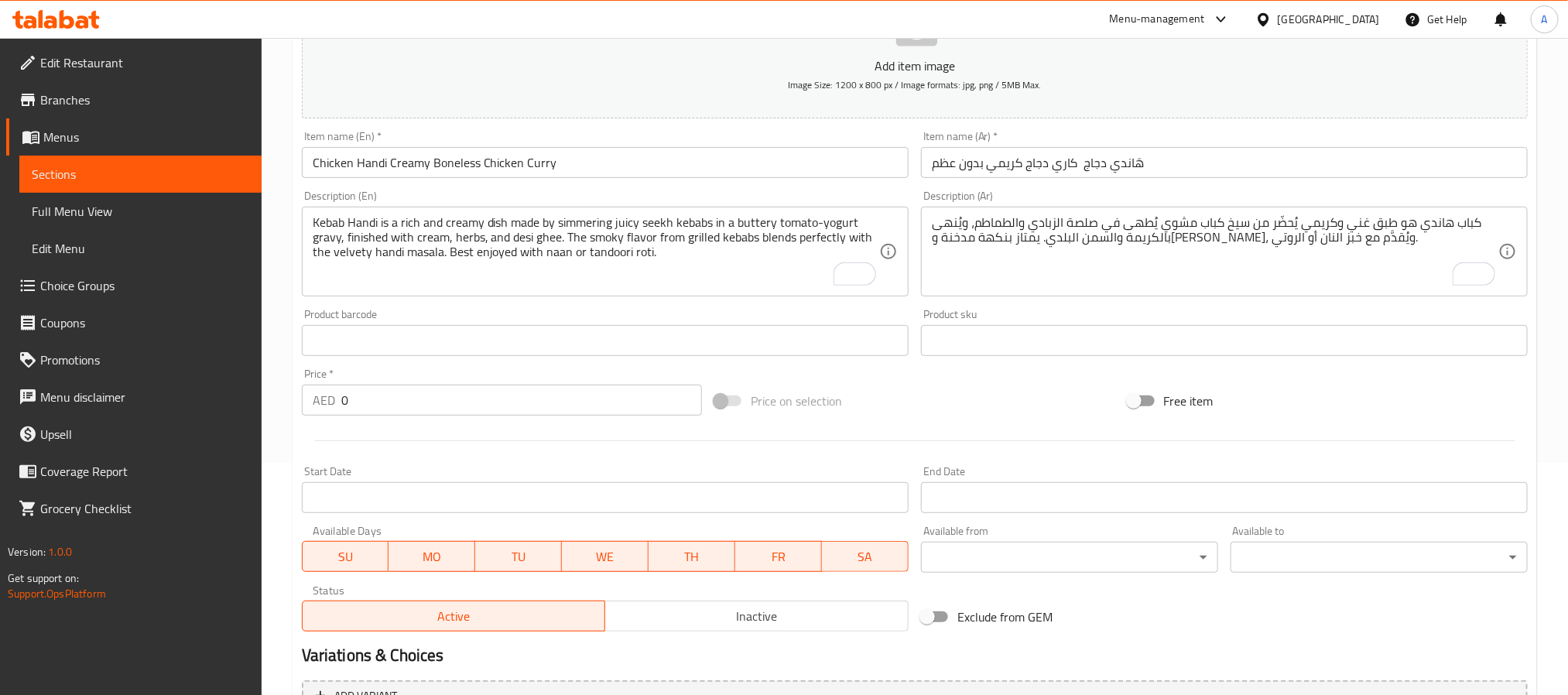
click at [463, 244] on textarea "Kebab Handi is a rich and creamy dish made by simmering juicy seekh kebabs in a…" at bounding box center [596, 252] width 566 height 74
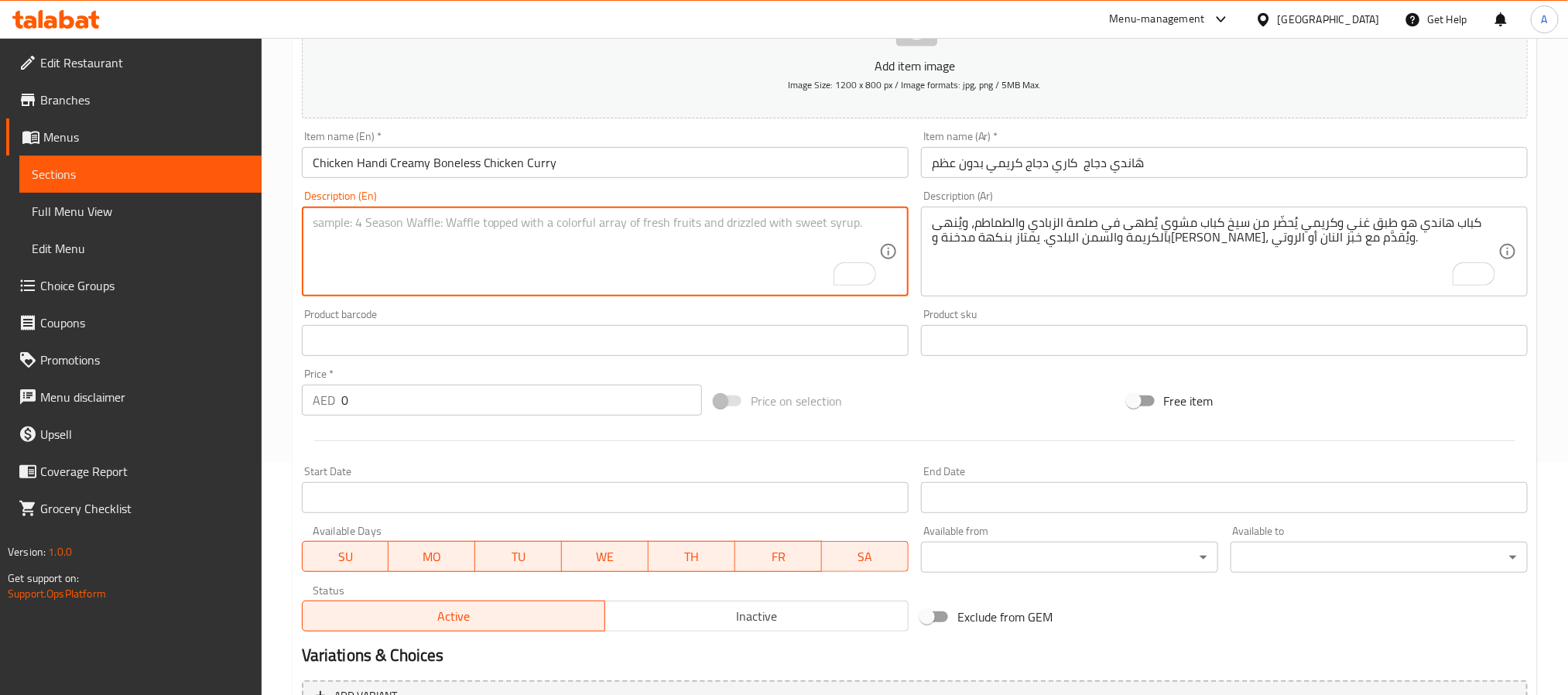
paste textarea "Chicken handi is a creamy, boneless curry cooked in a traditional clay pot-styl…"
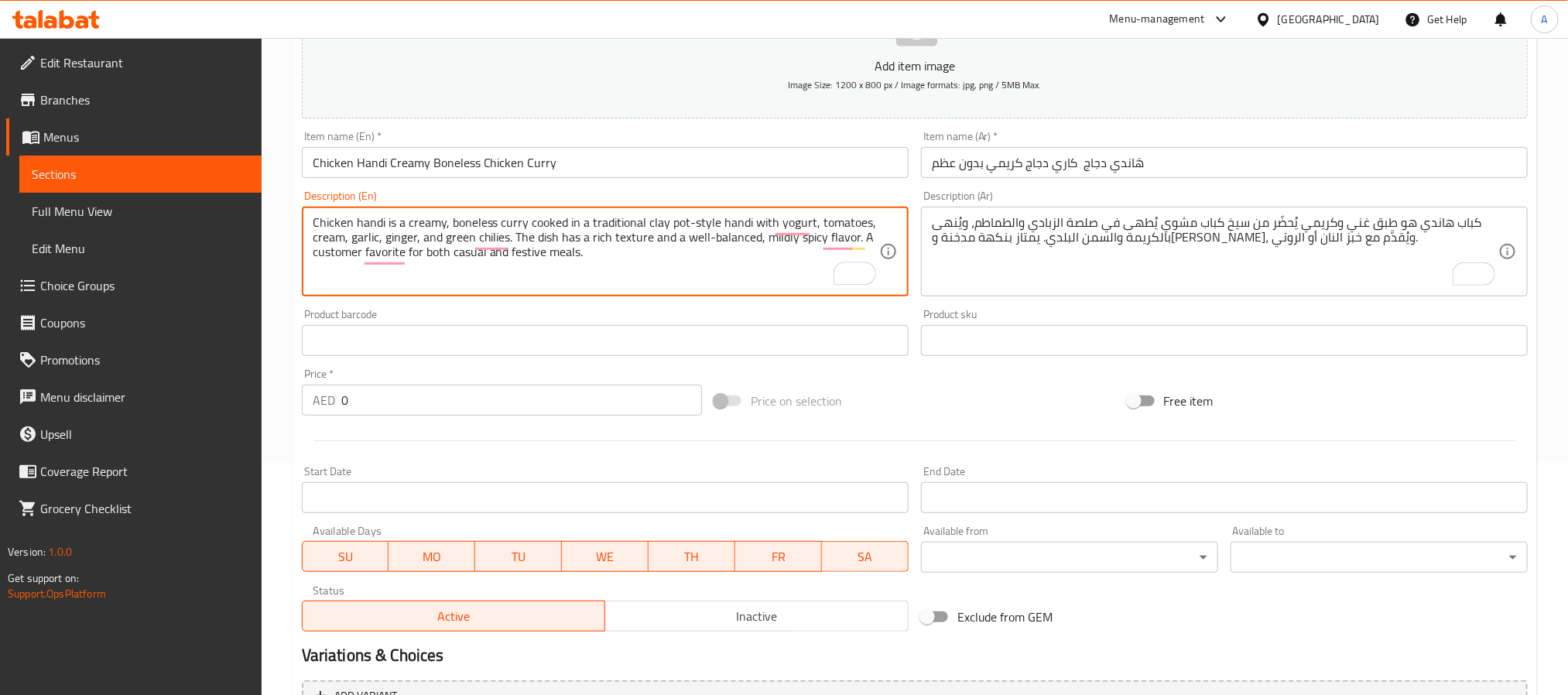
type textarea "Chicken handi is a creamy, boneless curry cooked in a traditional clay pot-styl…"
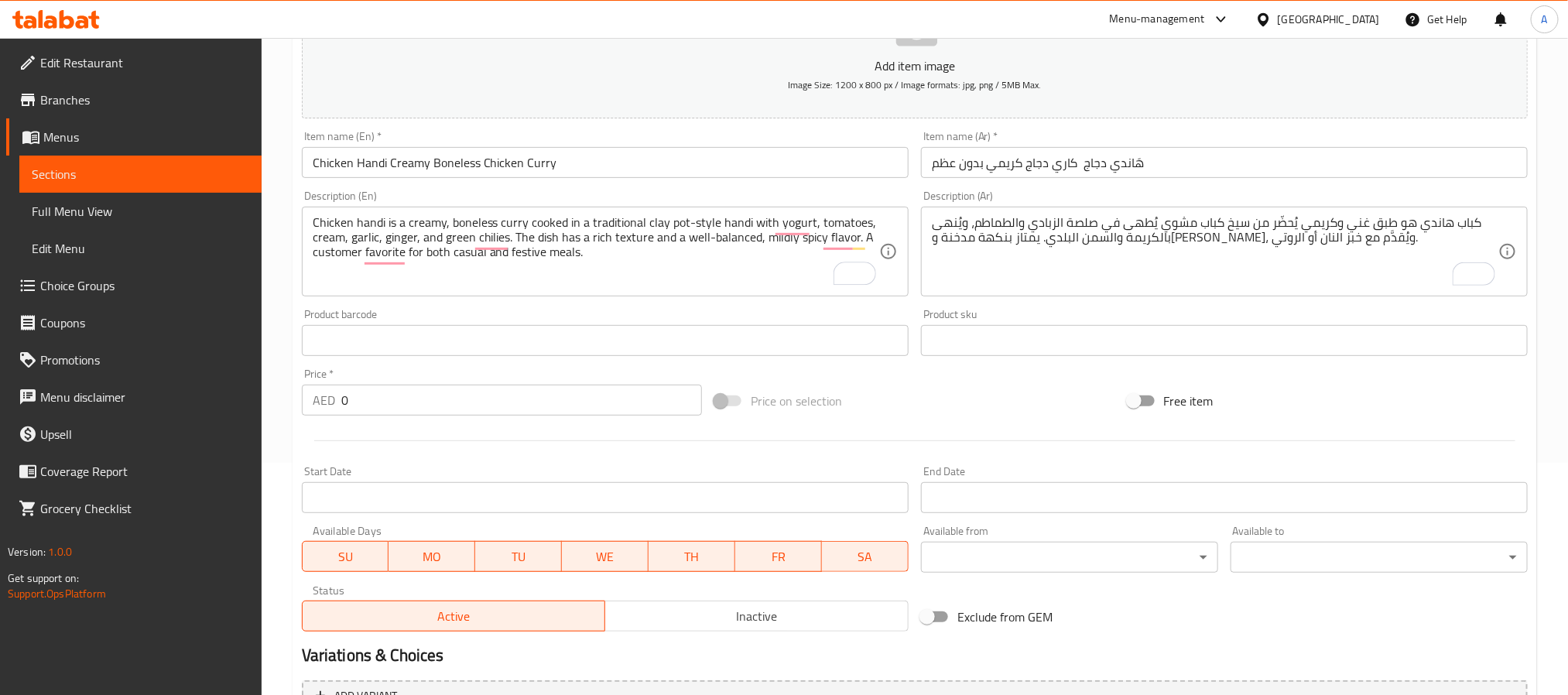
click at [1245, 191] on div "Description (Ar) كباب هاندي هو طبق غني وكريمي يُحضّر من سيخ كباب مشوي يُطهى في …" at bounding box center [1224, 243] width 606 height 107
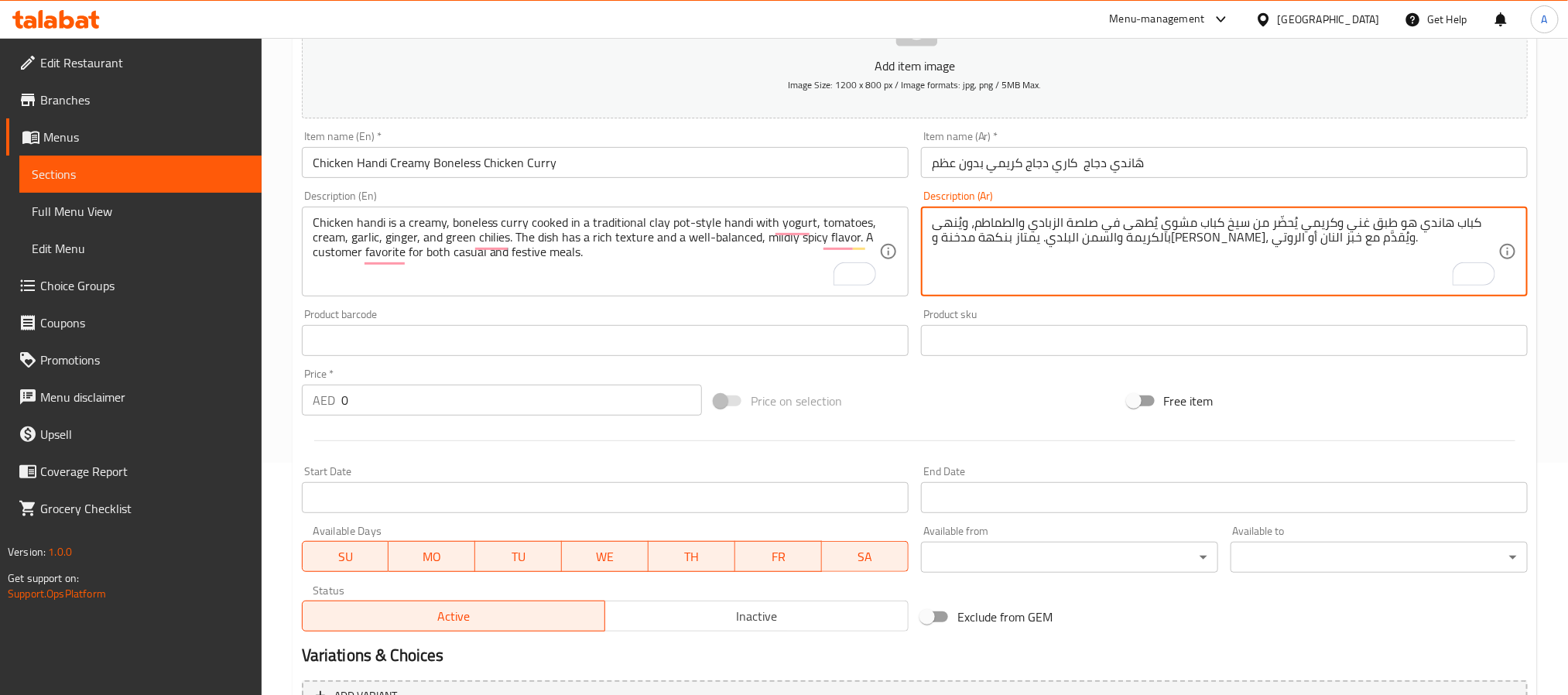
click at [1222, 226] on textarea "كباب هاندي هو طبق غني وكريمي يُحضّر من سيخ كباب مشوي يُطهى في صلصة الزبادي والط…" at bounding box center [1215, 252] width 566 height 74
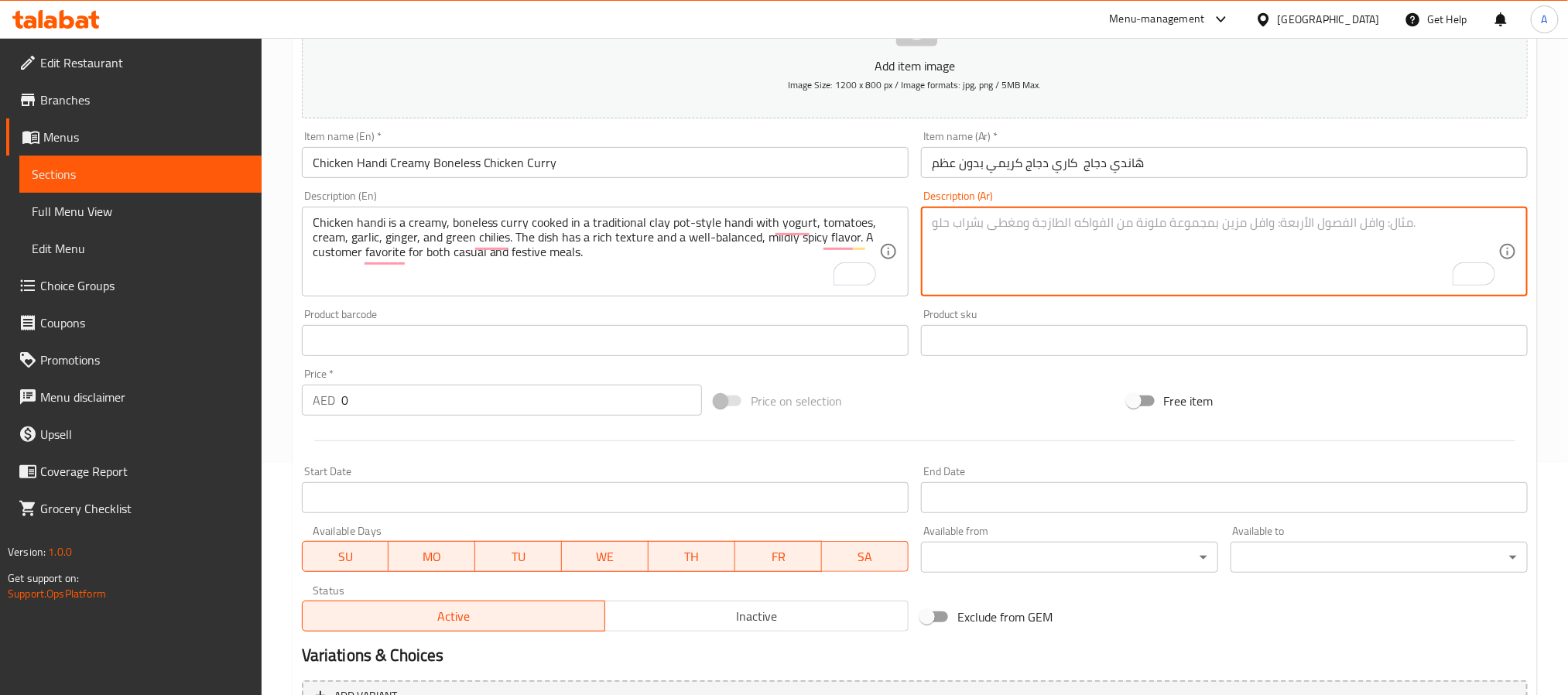
paste textarea "هَاندي دجاج هو طبق كاري كريمي بدون عظم يُطهى على الطريقة التقليدية في صلصة من ا…"
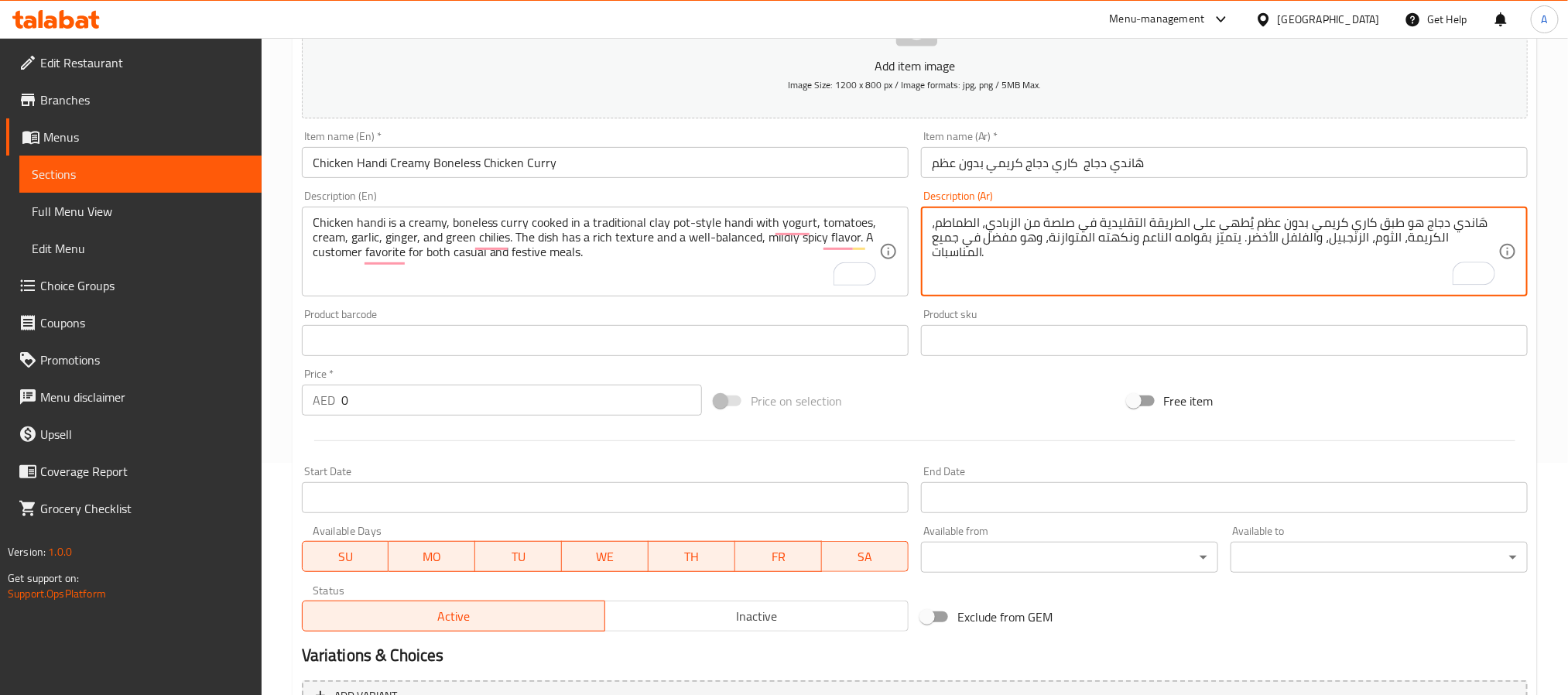
type textarea "هَاندي دجاج هو طبق كاري كريمي بدون عظم يُطهى على الطريقة التقليدية في صلصة من ا…"
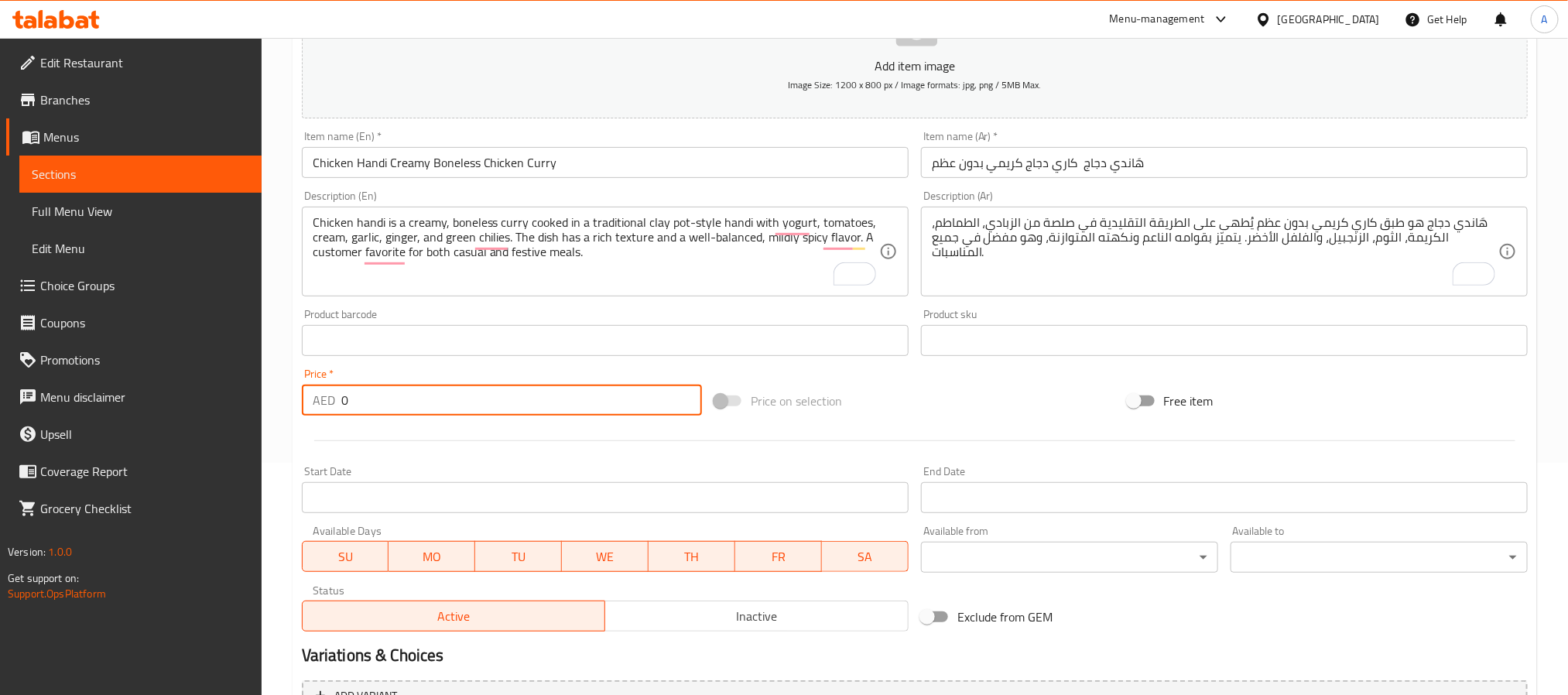
drag, startPoint x: 383, startPoint y: 391, endPoint x: 333, endPoint y: 406, distance: 52.2
click at [333, 406] on div "AED 0 Price *" at bounding box center [502, 400] width 400 height 31
paste input "4"
type input "40"
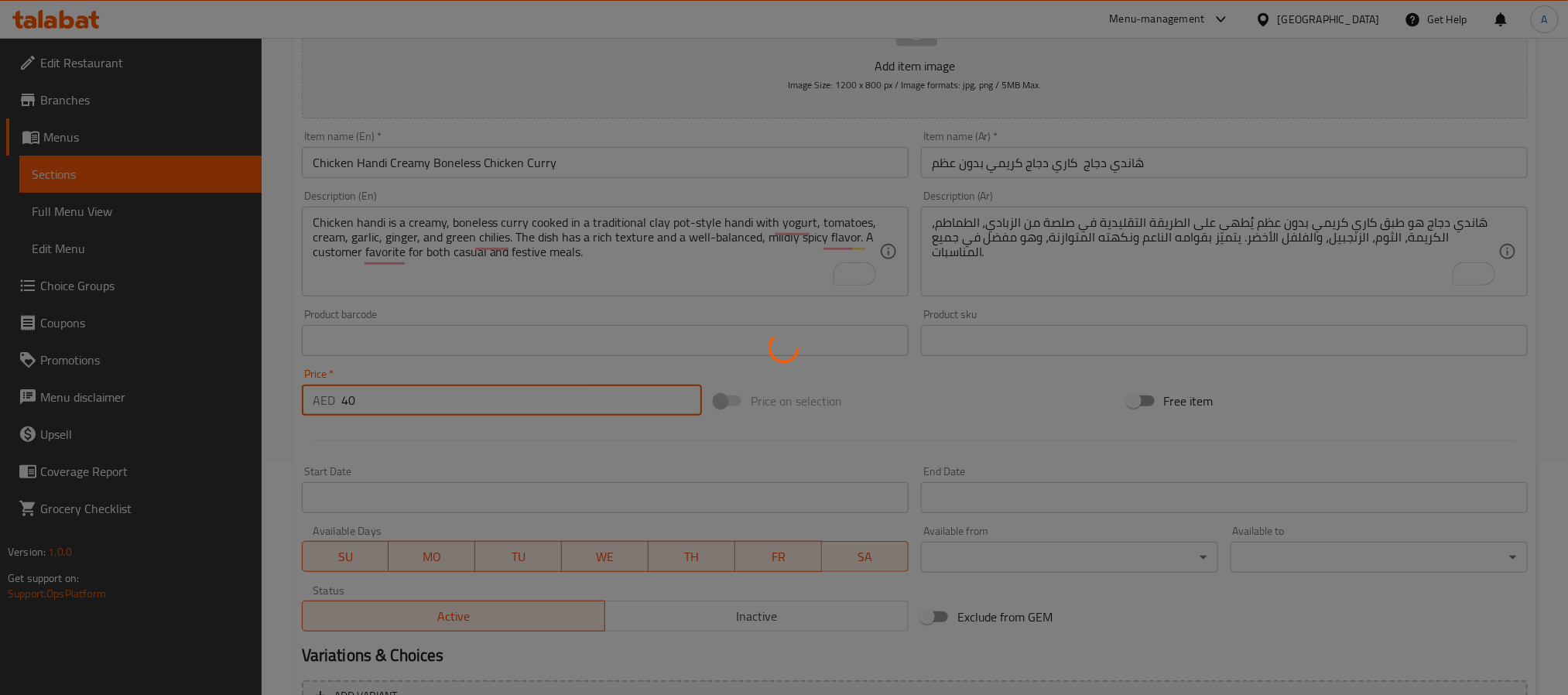
type input "0"
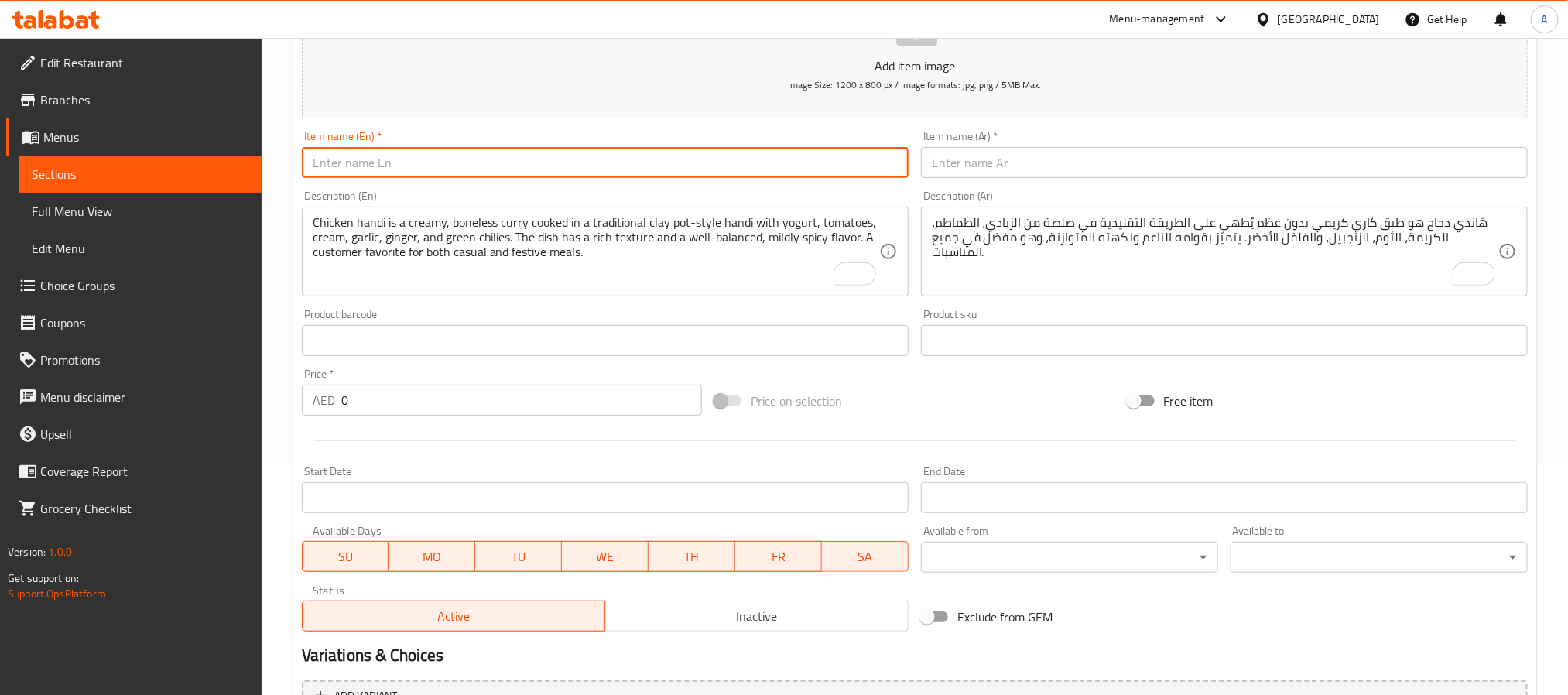
click at [770, 162] on input "text" at bounding box center [606, 162] width 606 height 31
paste input "Tawa Chicken – Spicy Griddle-Cooked Chicken Masala"
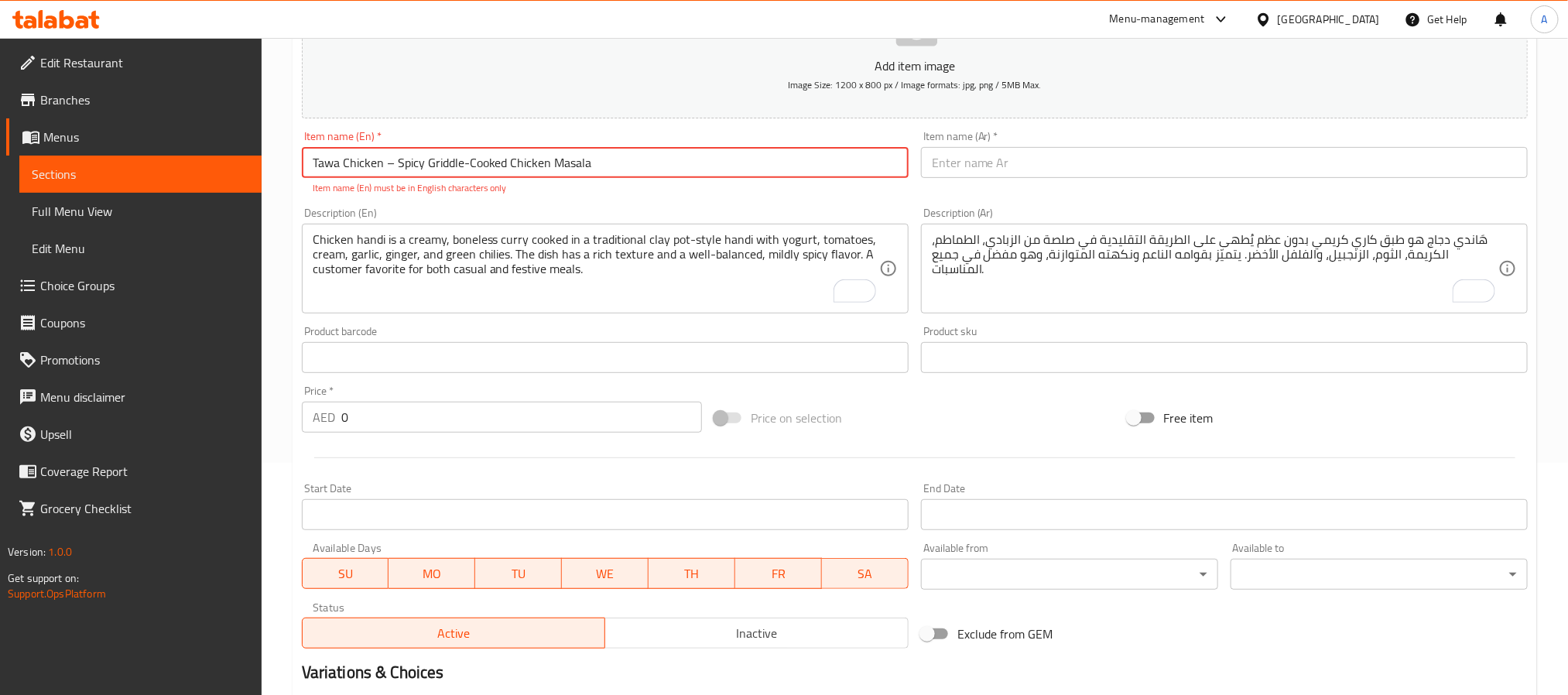
click at [384, 173] on input "Tawa Chicken – Spicy Griddle-Cooked Chicken Masala" at bounding box center [606, 162] width 606 height 31
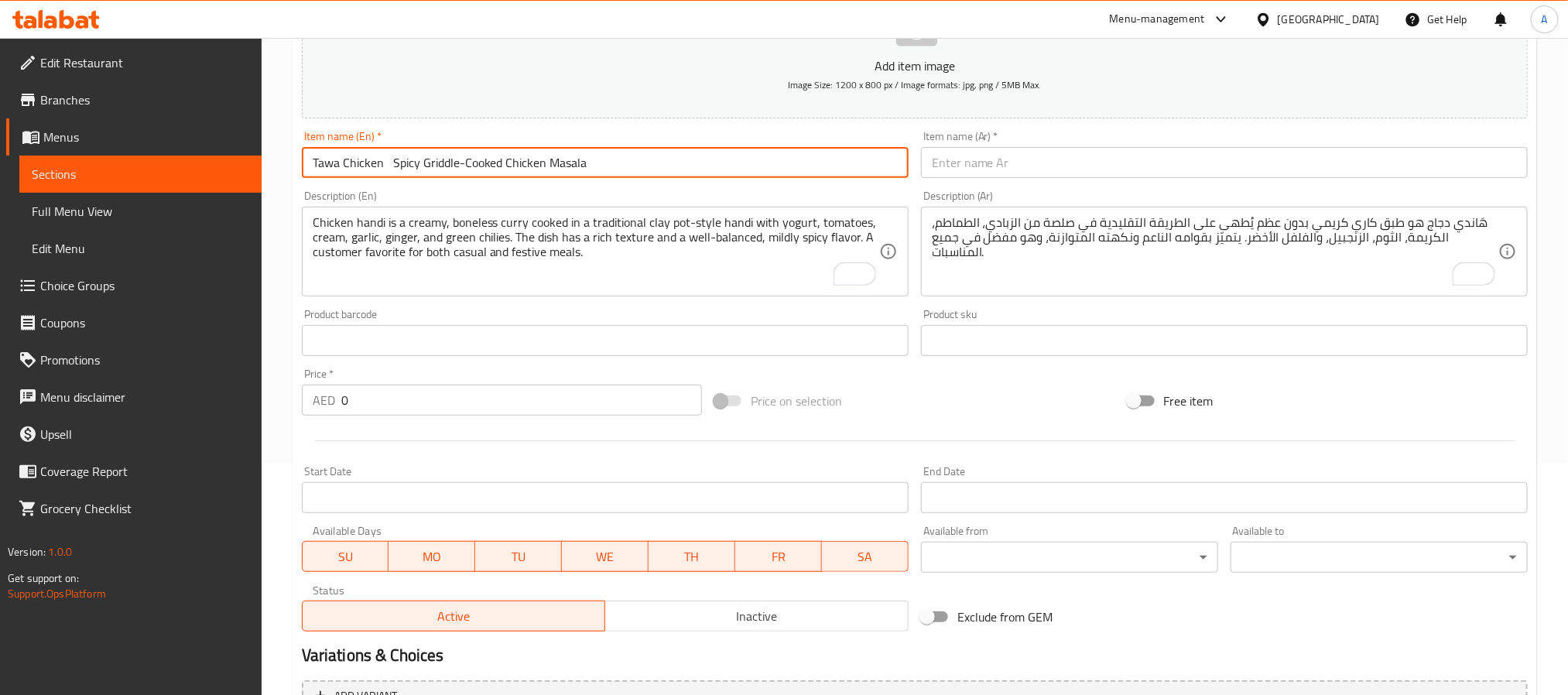
type input "Tawa Chicken Spicy Griddle-Cooked Chicken Masala"
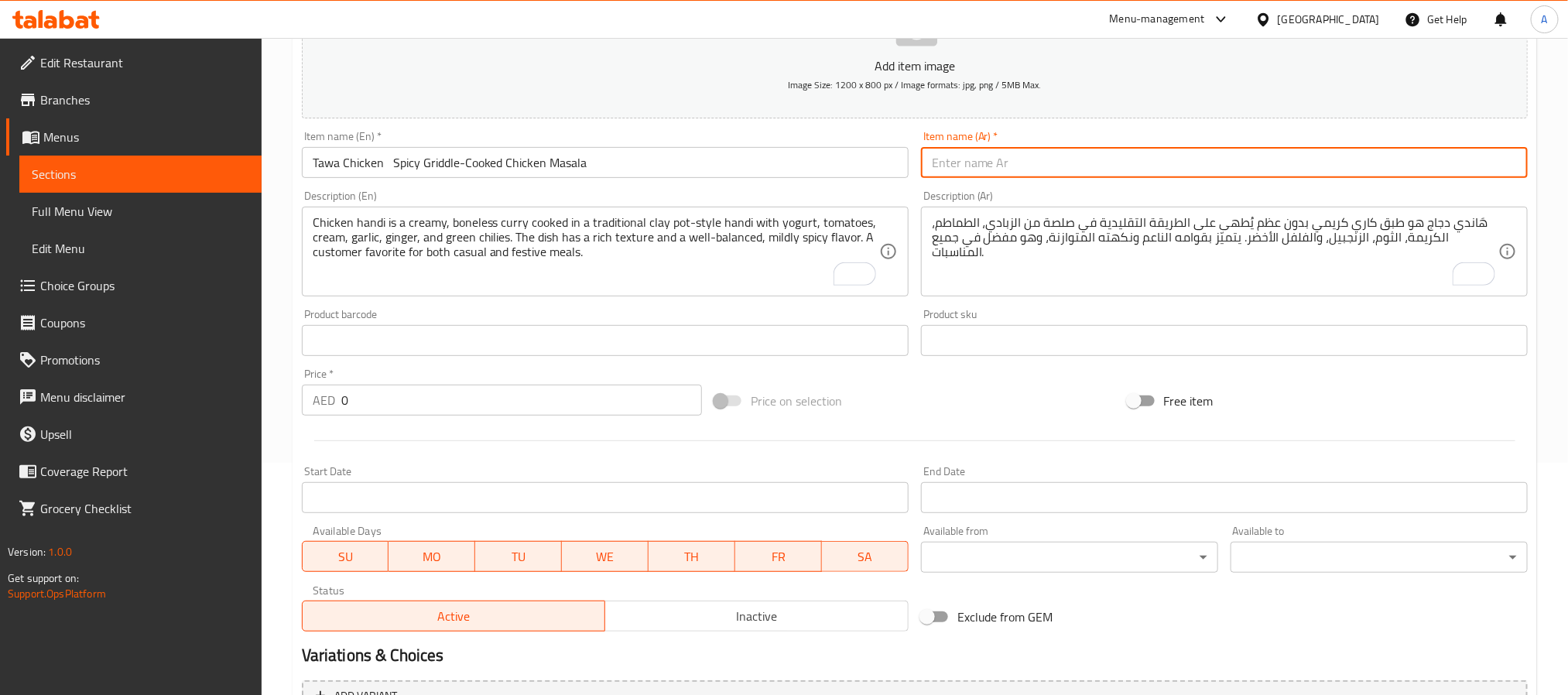
click at [1050, 170] on input "text" at bounding box center [1224, 162] width 606 height 31
paste input "تاوا دجاج – دجاج مطهو على الصاج ببهارات حارة"
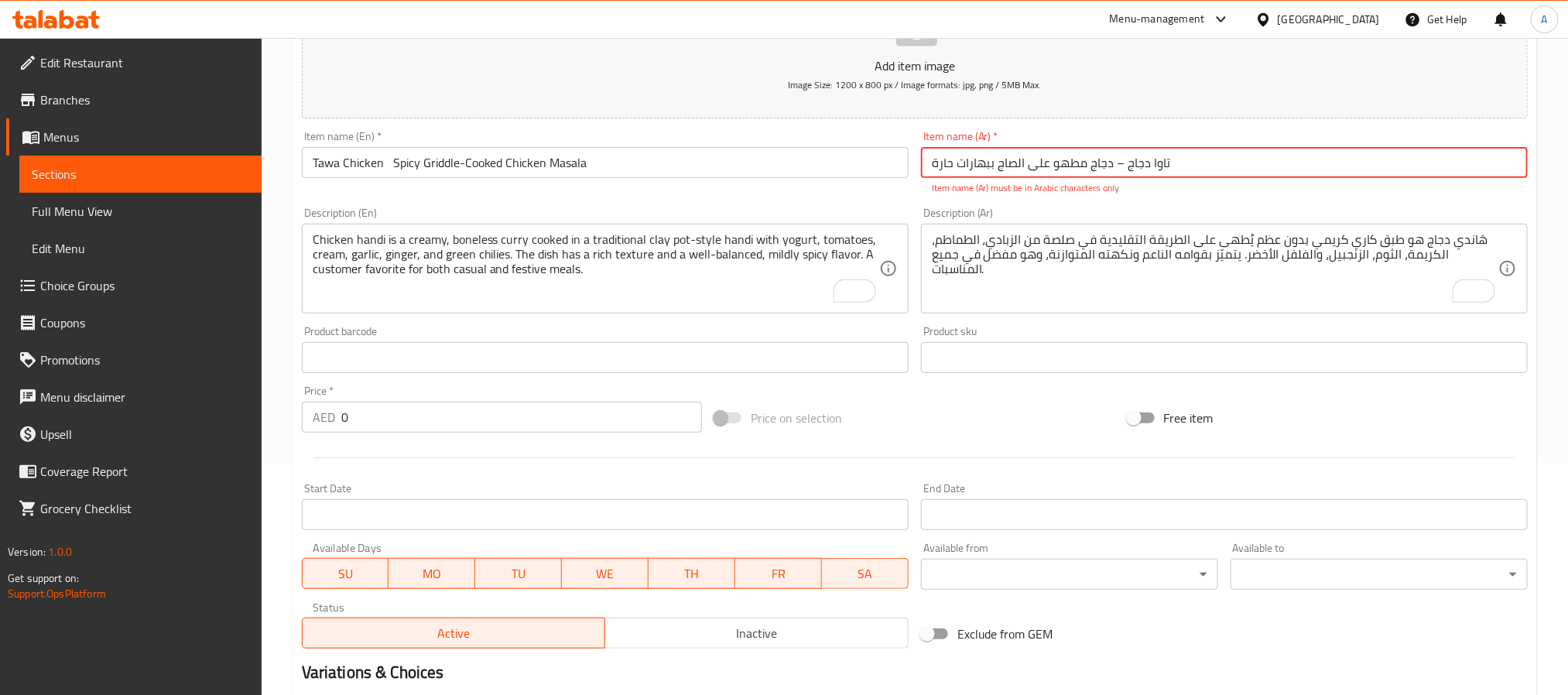
drag, startPoint x: 1115, startPoint y: 173, endPoint x: 1124, endPoint y: 172, distance: 9.1
click at [1124, 172] on input "تاوا دجاج – دجاج مطهو على الصاج ببهارات حارة" at bounding box center [1224, 162] width 606 height 31
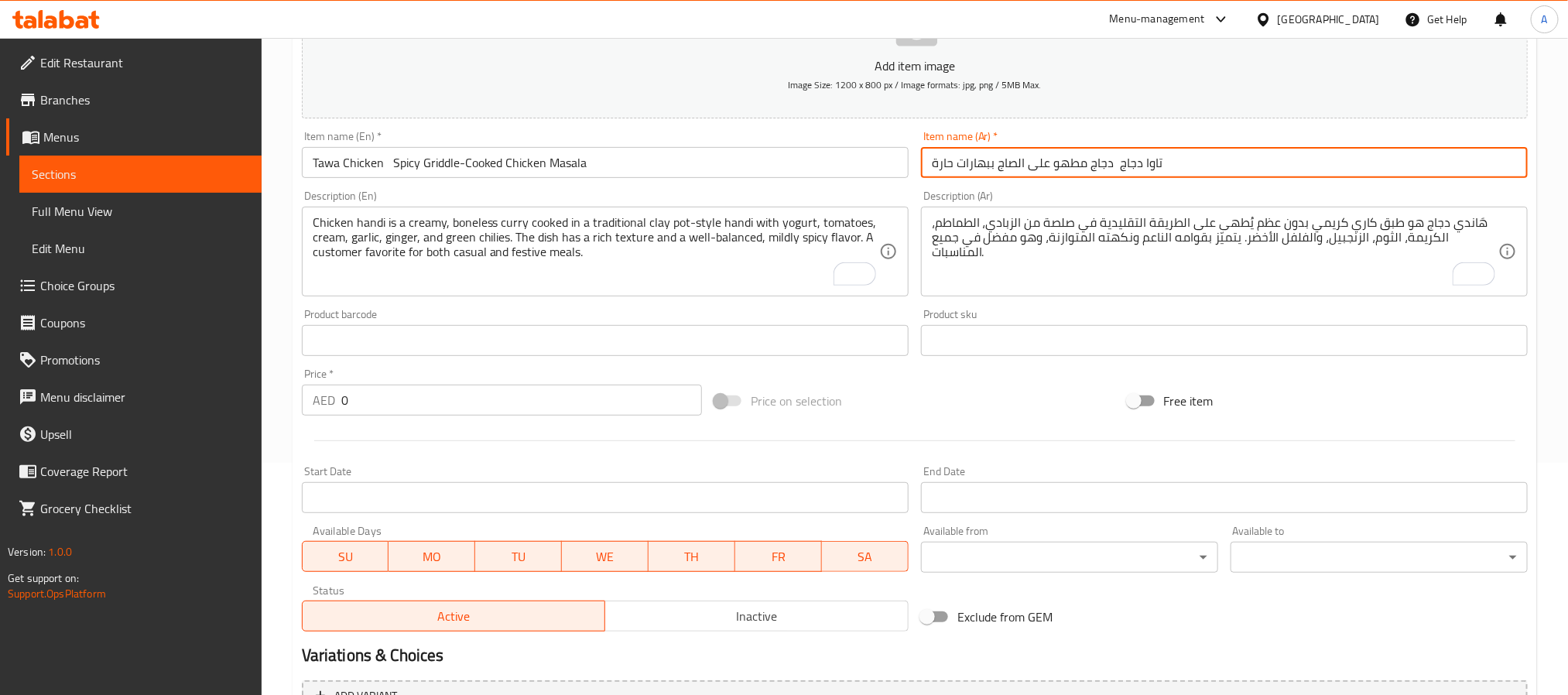
type input "تاوا دجاج دجاج مطهو على الصاج ببهارات حارة"
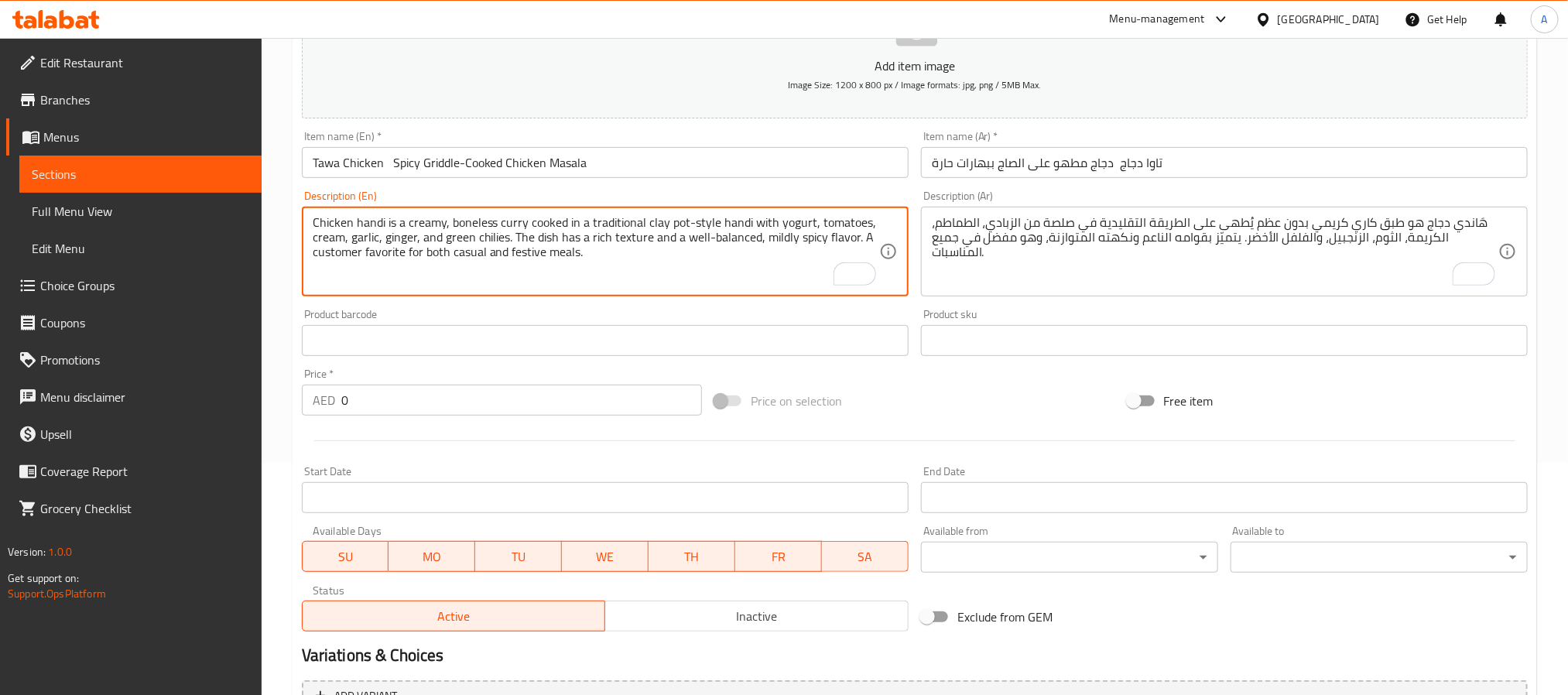
click at [771, 224] on textarea "Chicken handi is a creamy, boneless curry cooked in a traditional clay pot-styl…" at bounding box center [596, 252] width 566 height 74
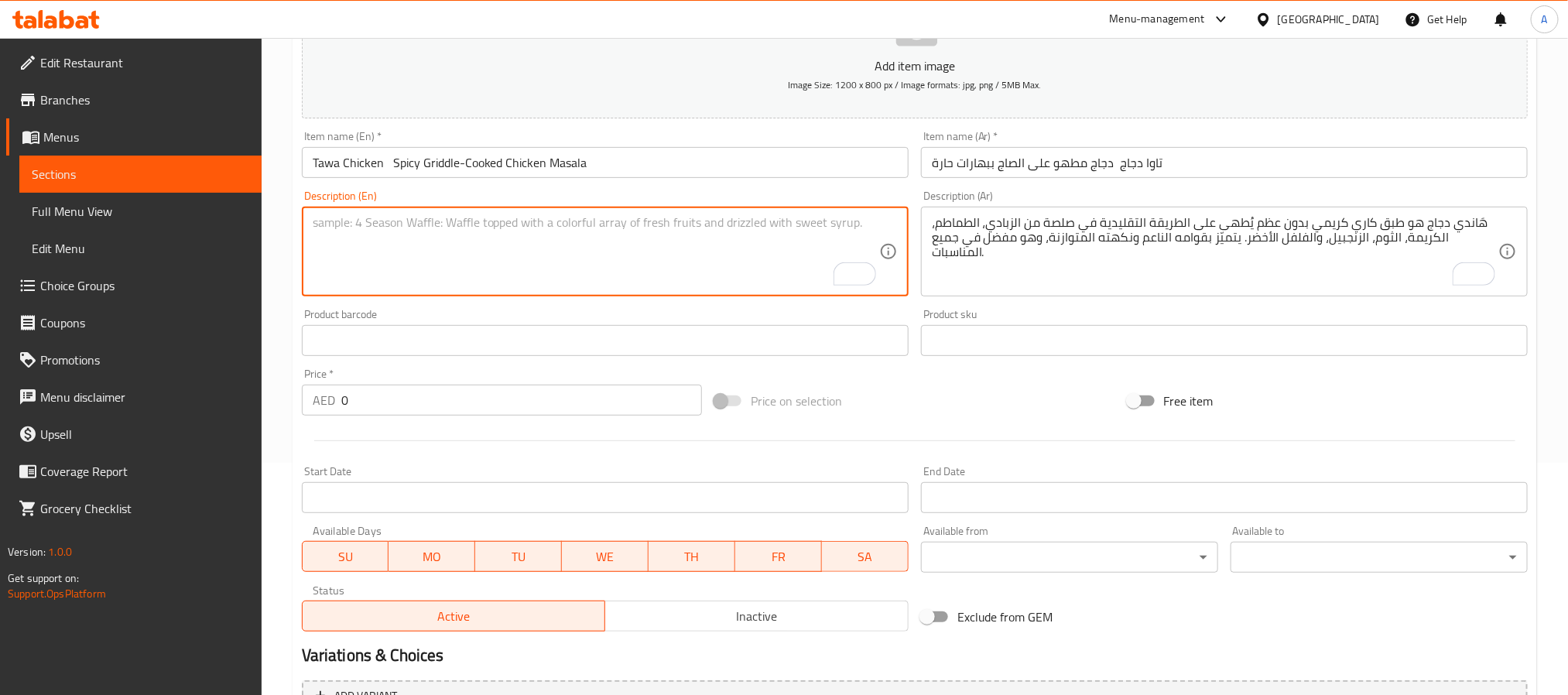
paste textarea "Tawa Chicken is a semi-dry, spicy chicken dish cooked on a traditional flat gri…"
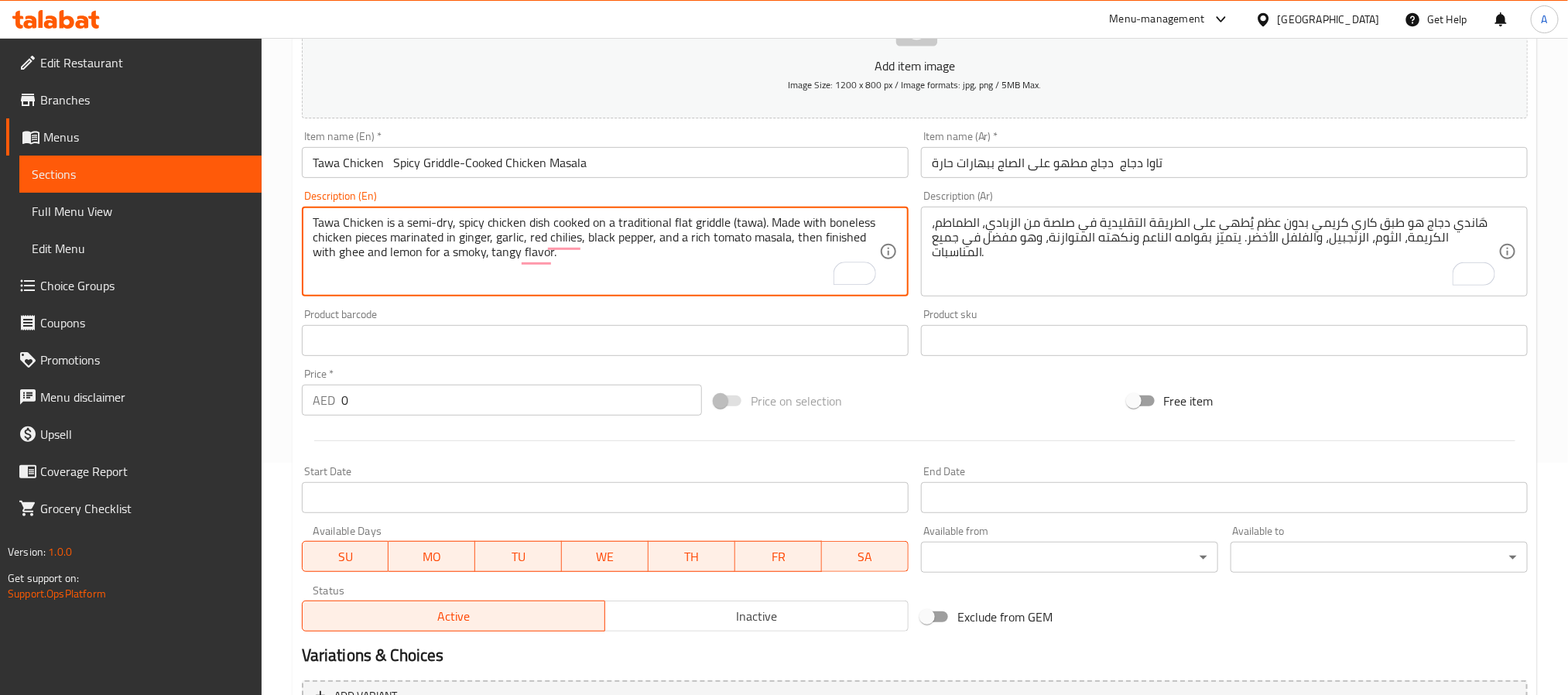
type textarea "Tawa Chicken is a semi-dry, spicy chicken dish cooked on a traditional flat gri…"
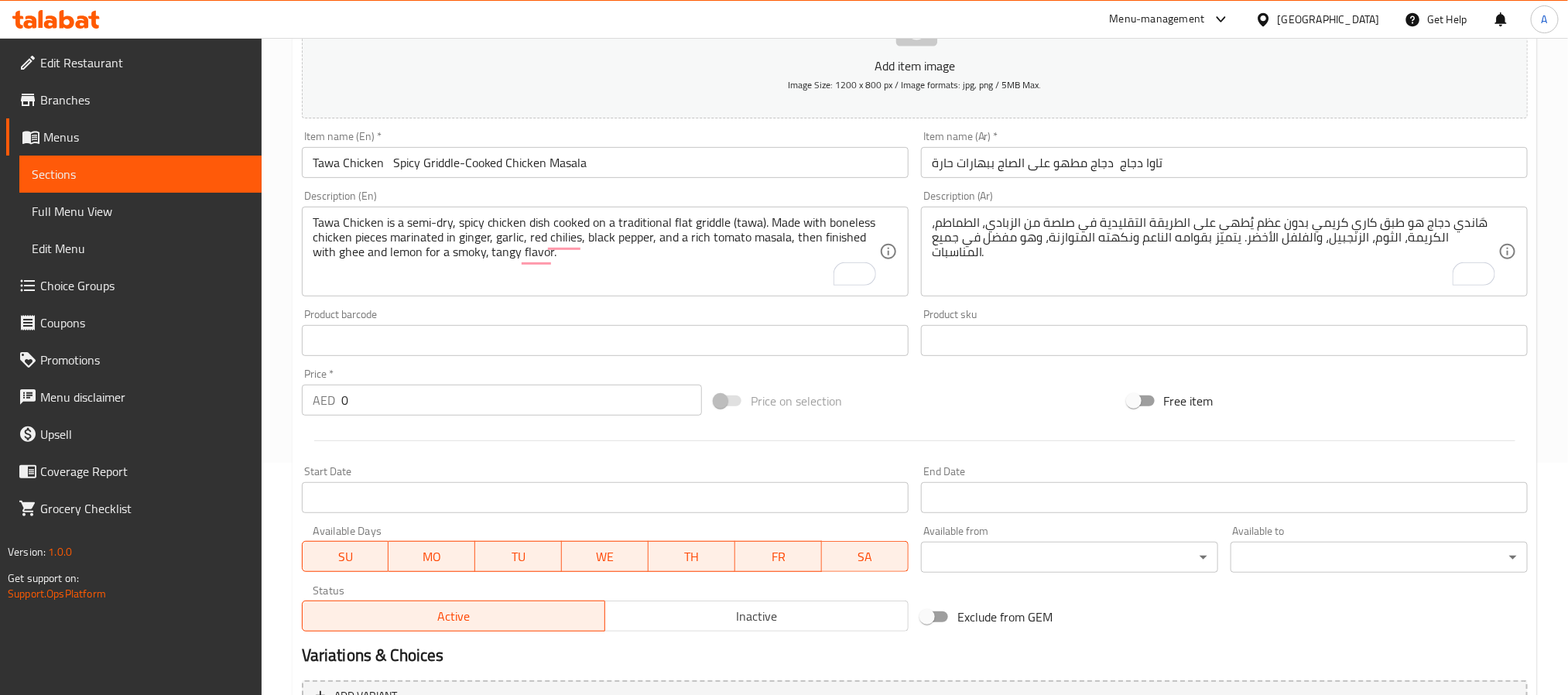
click at [1069, 245] on textarea "هَاندي دجاج هو طبق كاري كريمي بدون عظم يُطهى على الطريقة التقليدية في صلصة من ا…" at bounding box center [1215, 252] width 566 height 74
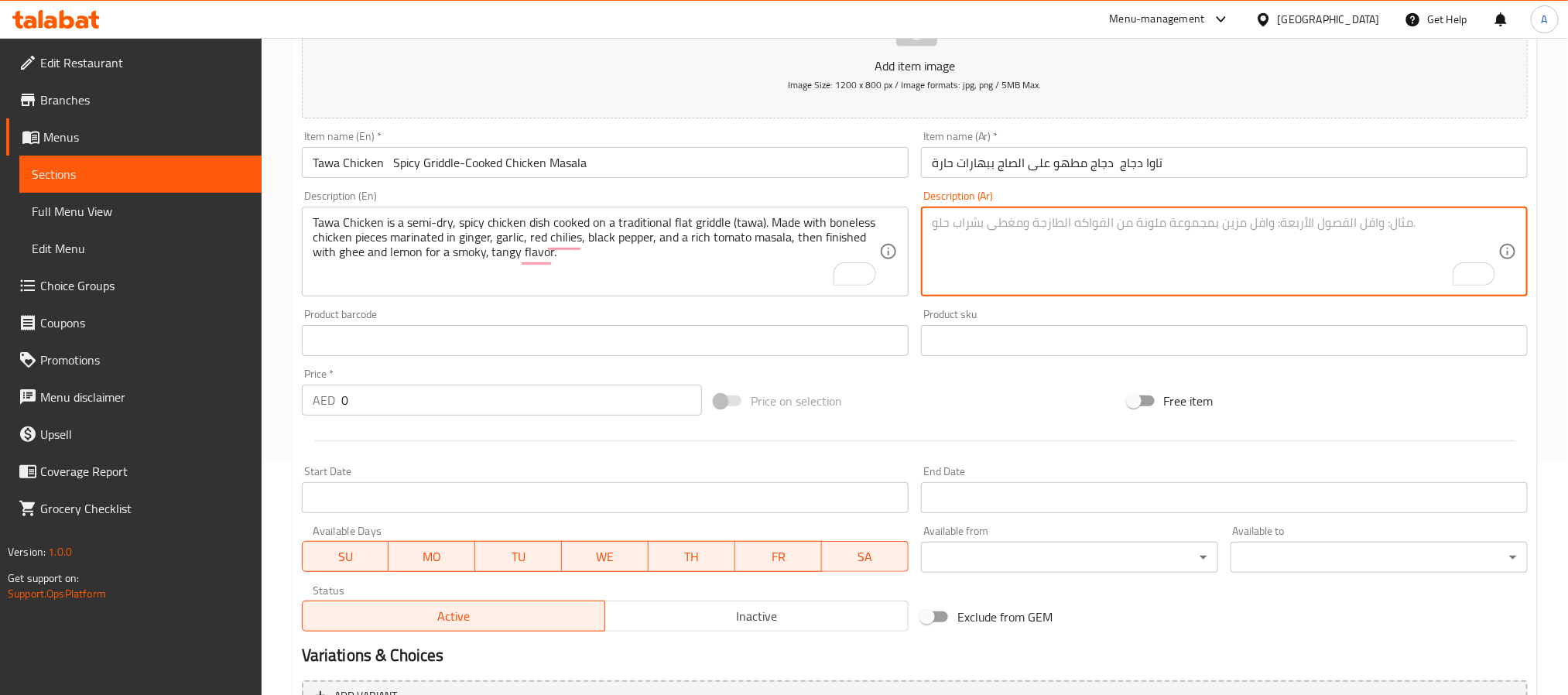
paste textarea "تاوا دجاج هو طبق دجاج حار نصف جاف يُطهى على صاج مسطح تقليدي. يتكون من قطع دجاج …"
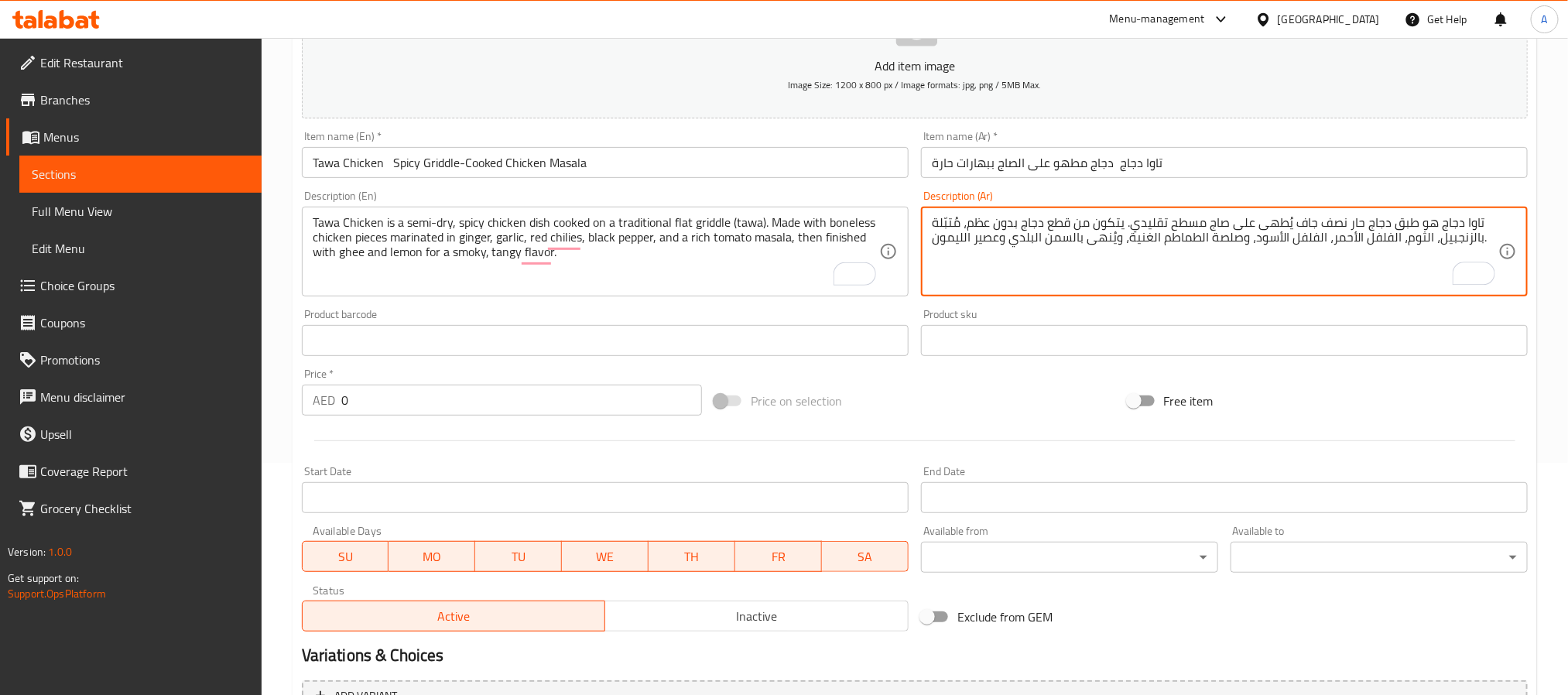
type textarea "تاوا دجاج هو طبق دجاج حار نصف جاف يُطهى على صاج مسطح تقليدي. يتكون من قطع دجاج …"
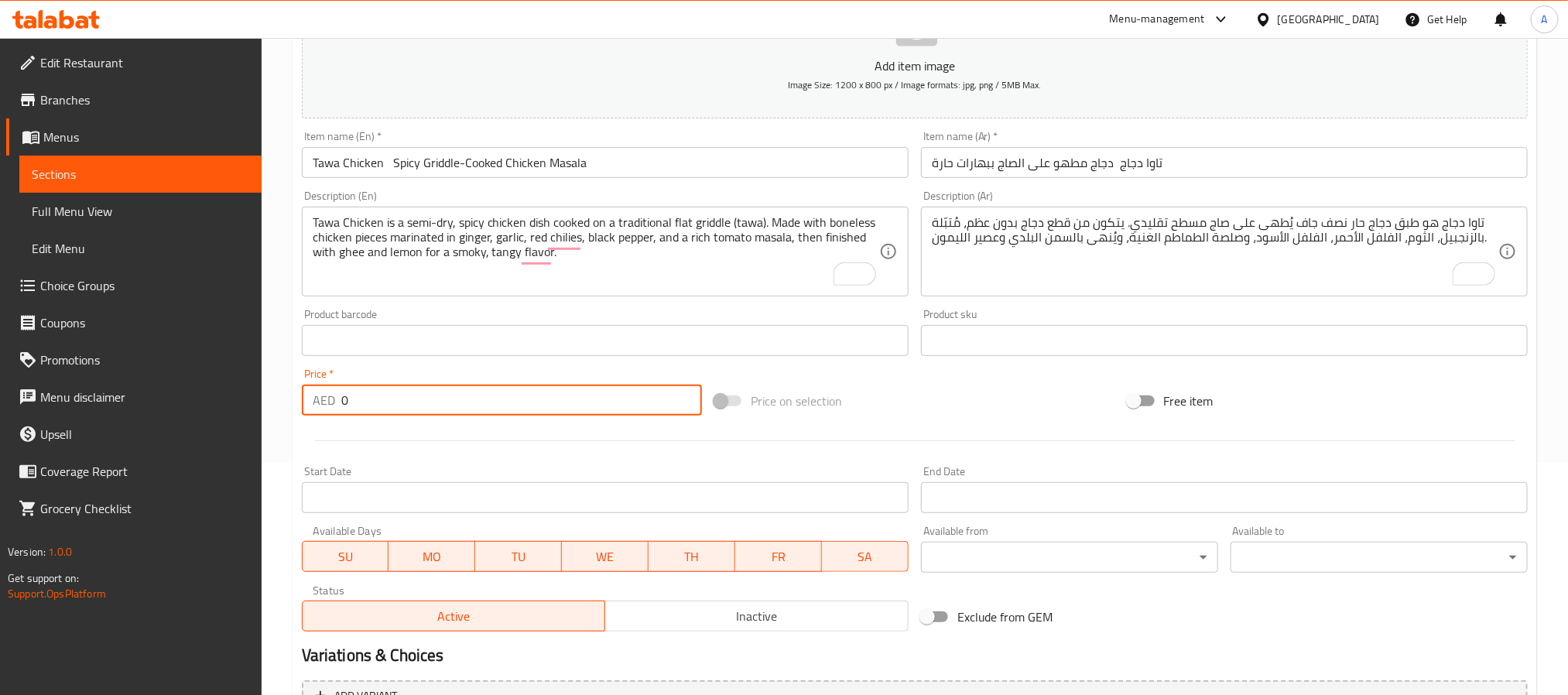
drag, startPoint x: 407, startPoint y: 397, endPoint x: 263, endPoint y: 416, distance: 145.2
click at [263, 416] on div "Home / Restaurants management / Menus / Sections / item / create Karahi And Cur…" at bounding box center [915, 334] width 1307 height 1056
paste input "43"
type input "43"
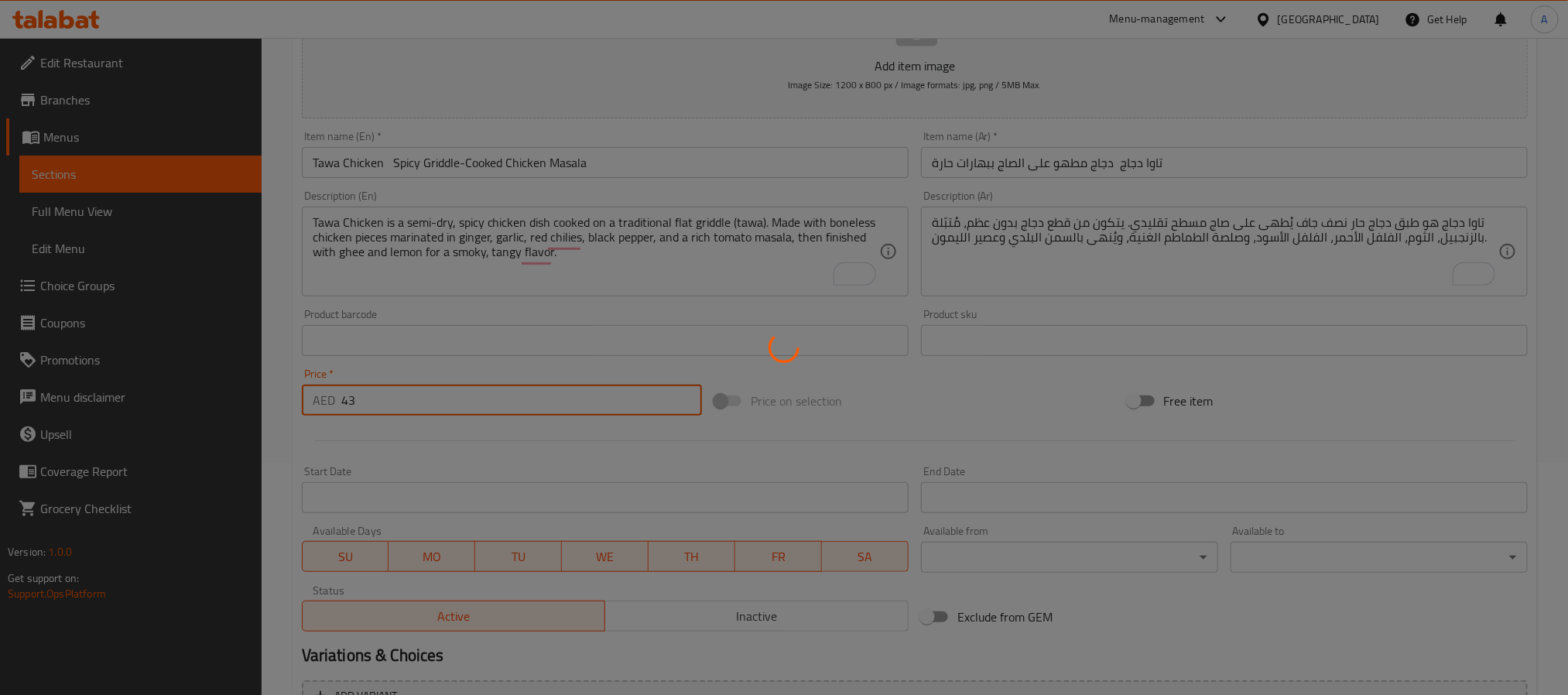
type input "0"
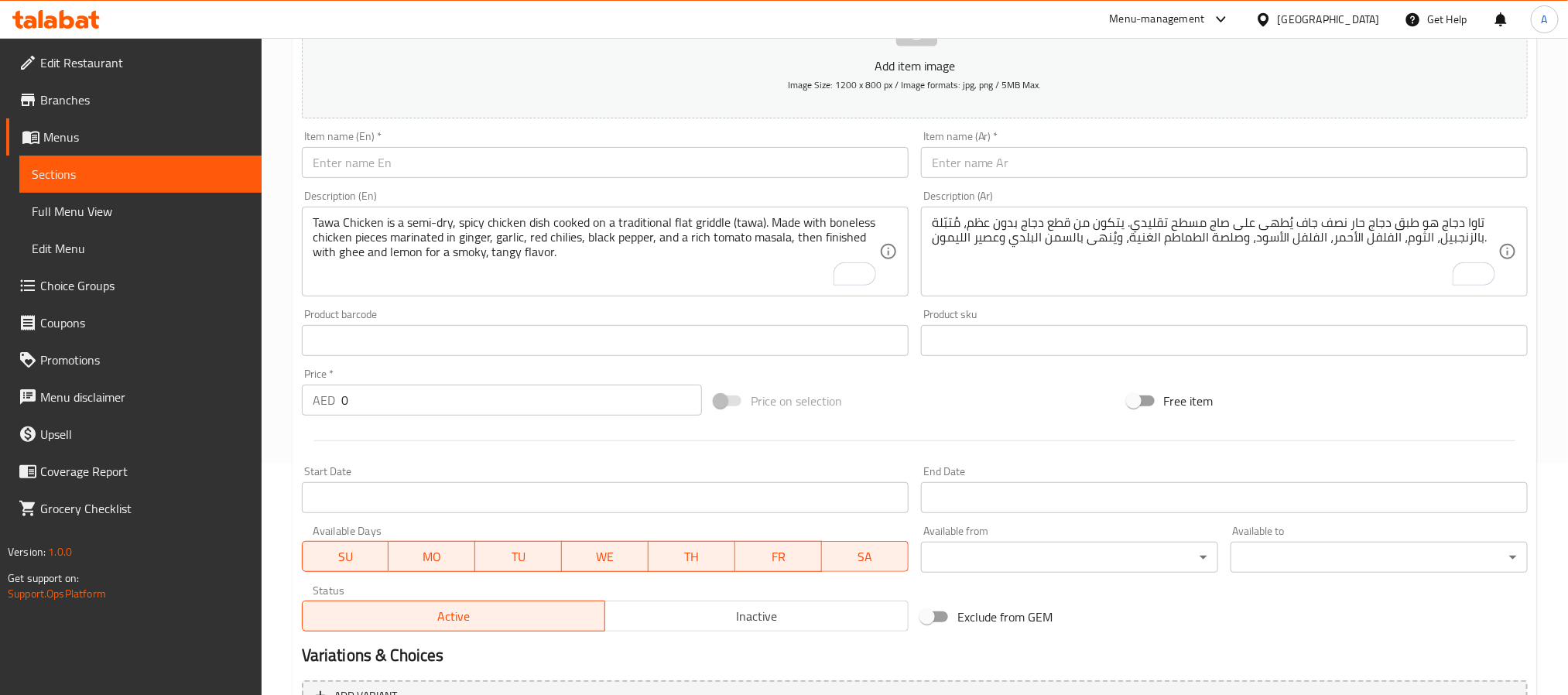
click at [682, 170] on input "text" at bounding box center [606, 162] width 606 height 31
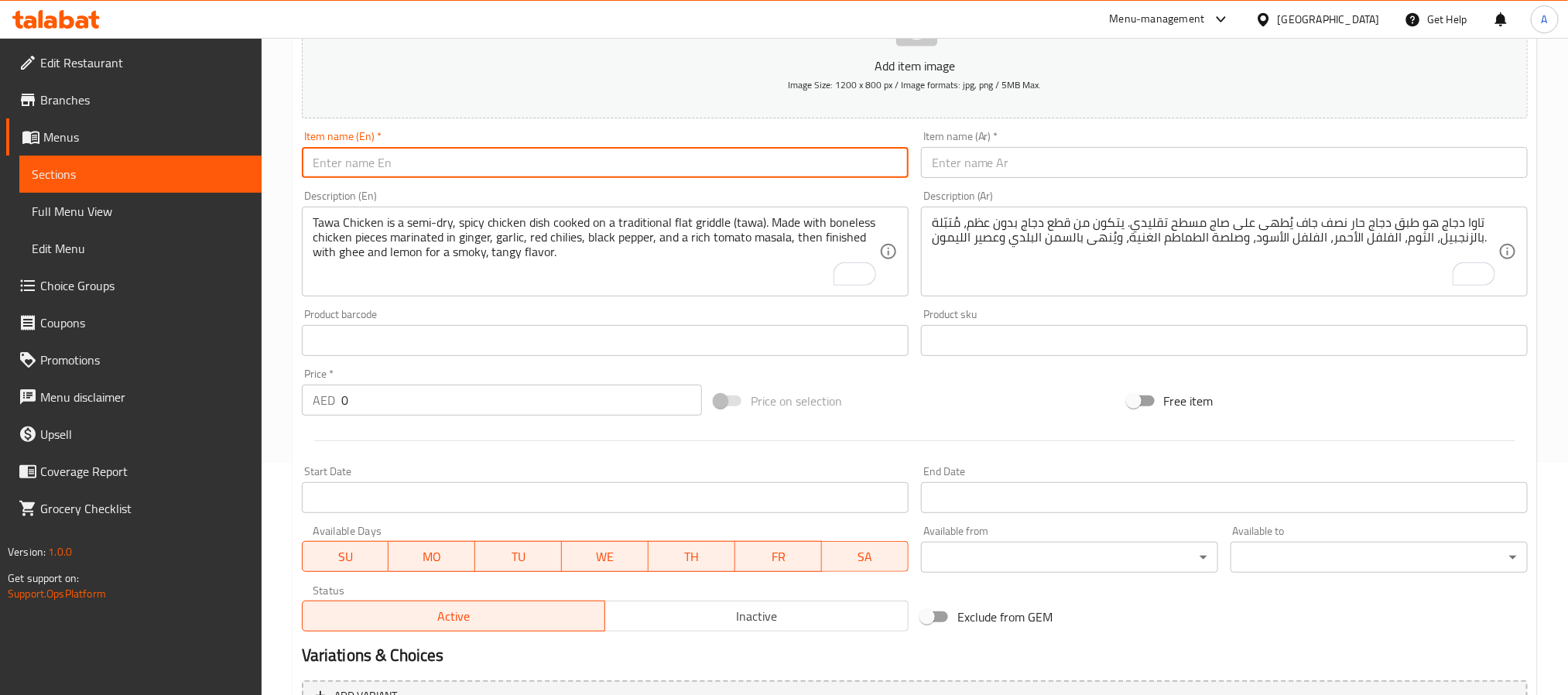
paste input "Butter Chicken – Creamy Tomato-Based Boneless Chicken Curry"
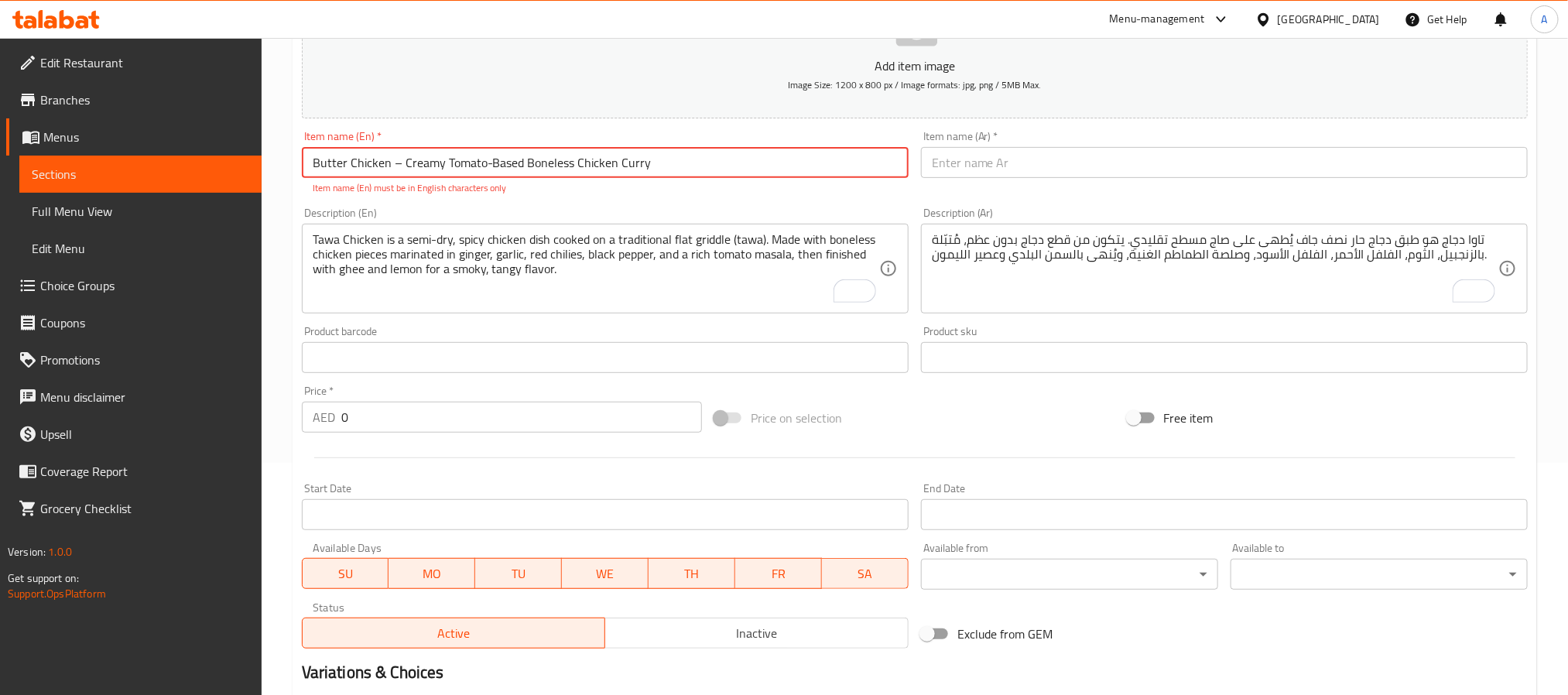
drag, startPoint x: 391, startPoint y: 167, endPoint x: 402, endPoint y: 168, distance: 11.0
click at [402, 168] on input "Butter Chicken – Creamy Tomato-Based Boneless Chicken Curry" at bounding box center [606, 162] width 606 height 31
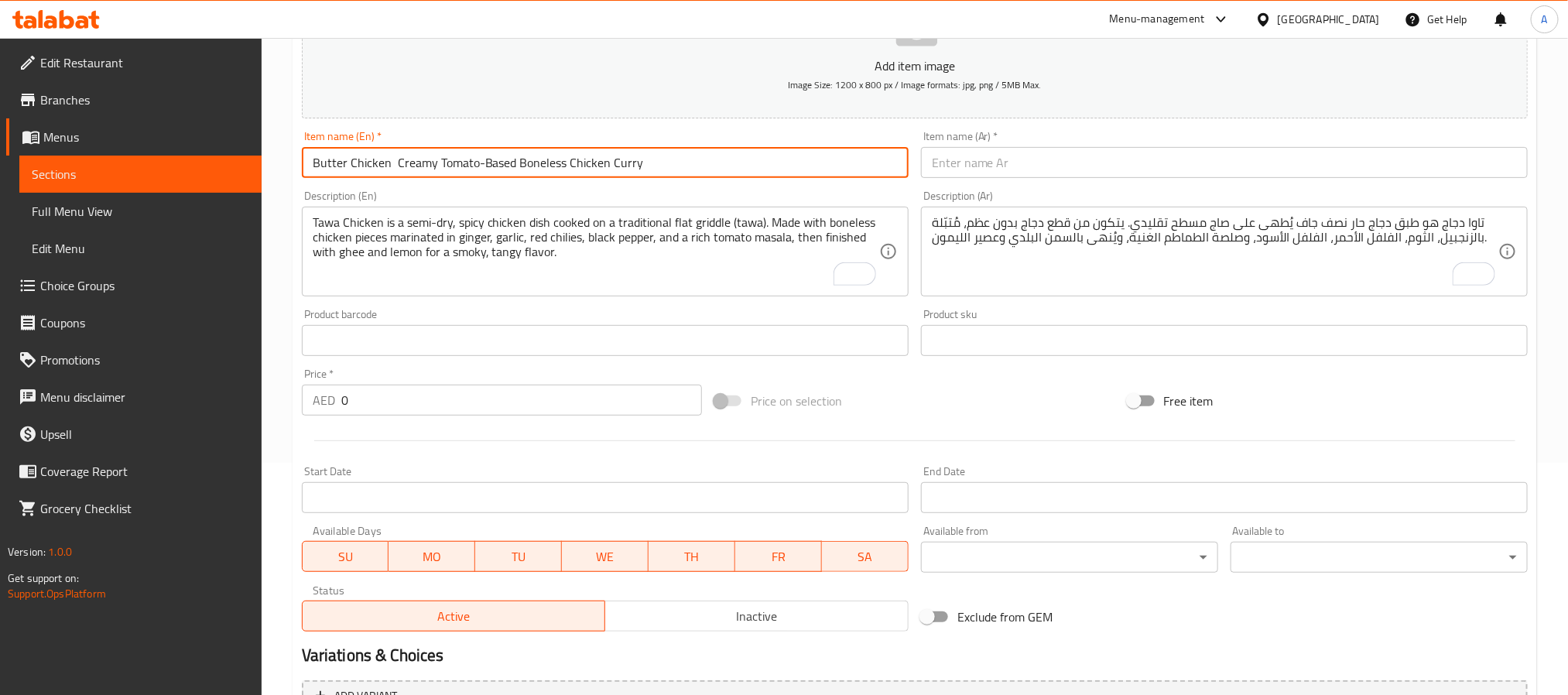
type input "Butter Chicken Creamy Tomato-Based Boneless Chicken Curry"
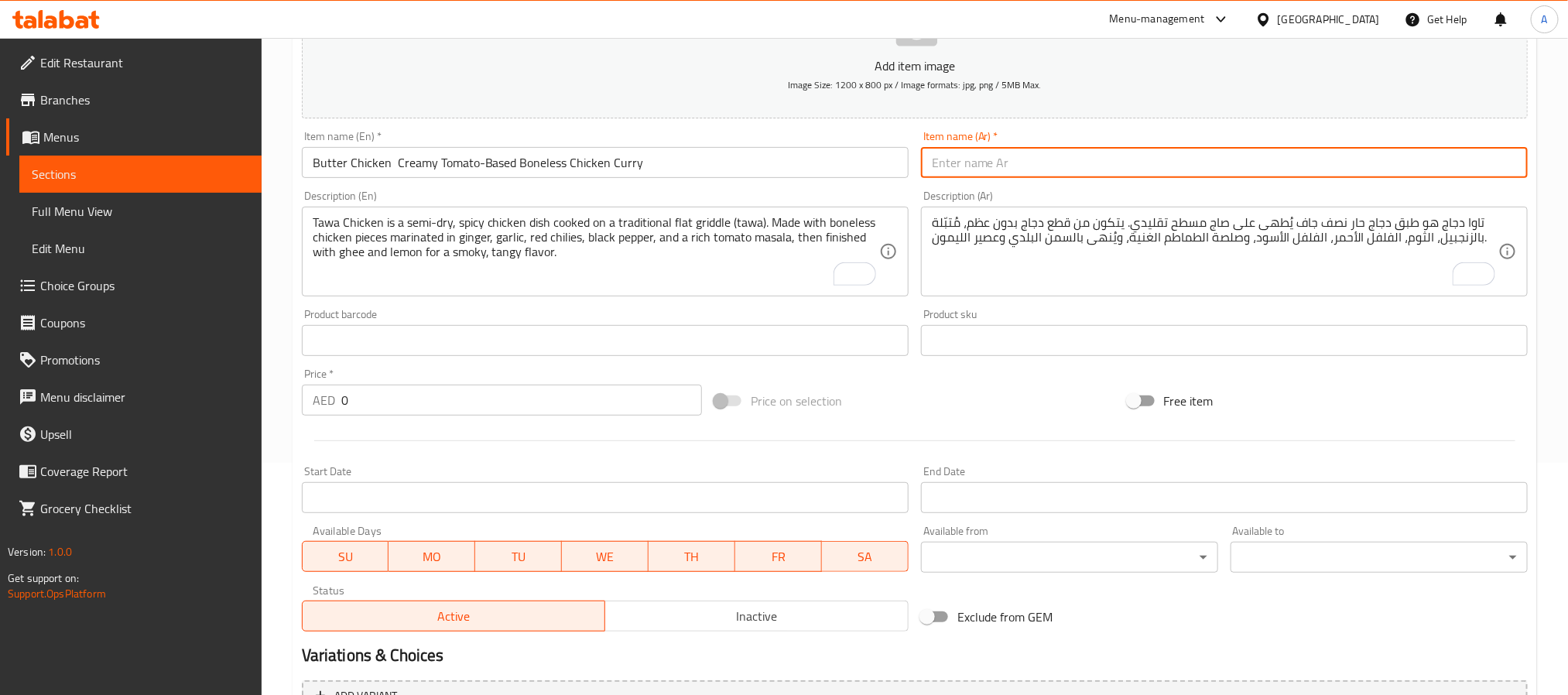
click at [1013, 174] on input "text" at bounding box center [1224, 162] width 606 height 31
paste input "دجاج بالزبدة – كاري دجاج كريمي بصلصة الطماطم"
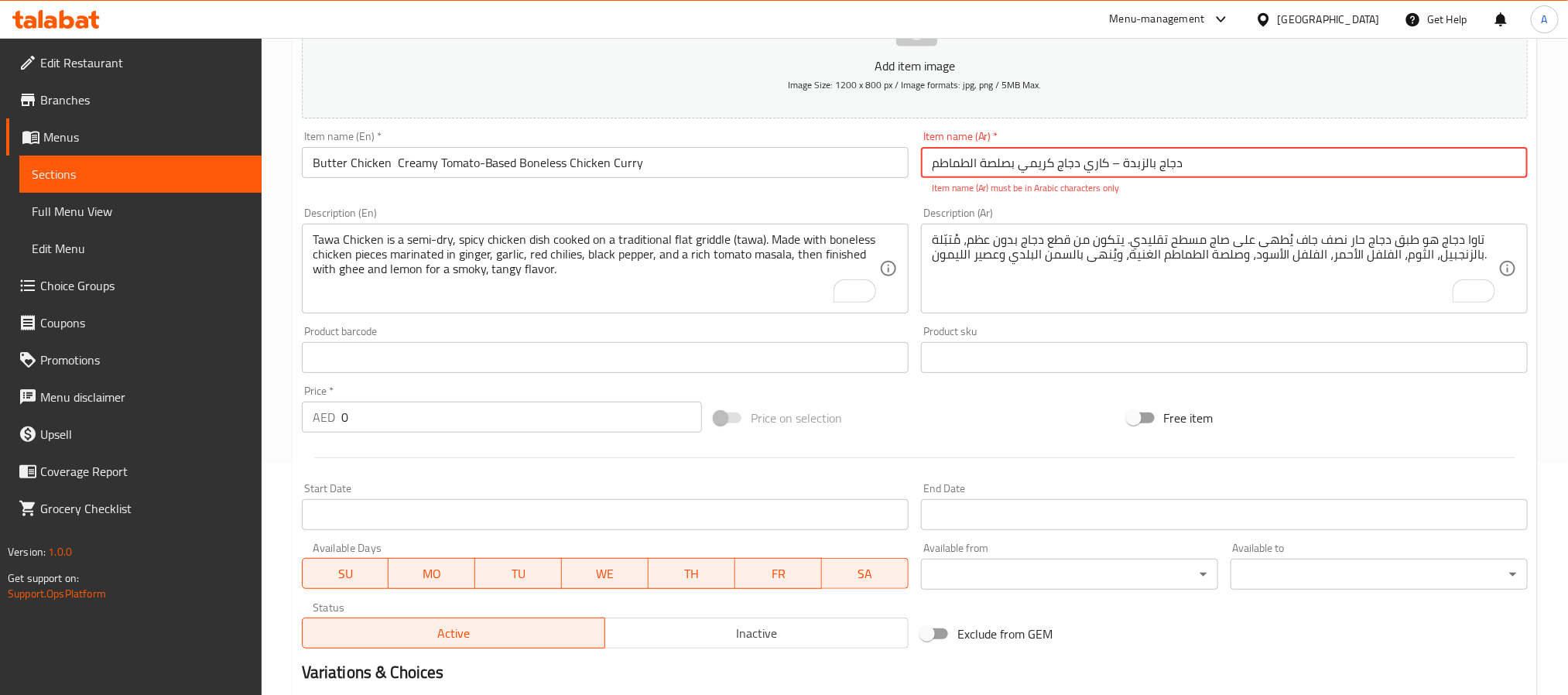
drag, startPoint x: 1107, startPoint y: 168, endPoint x: 1123, endPoint y: 173, distance: 16.8
click at [1123, 173] on input "دجاج بالزبدة – كاري دجاج كريمي بصلصة الطماطم" at bounding box center [1224, 162] width 606 height 31
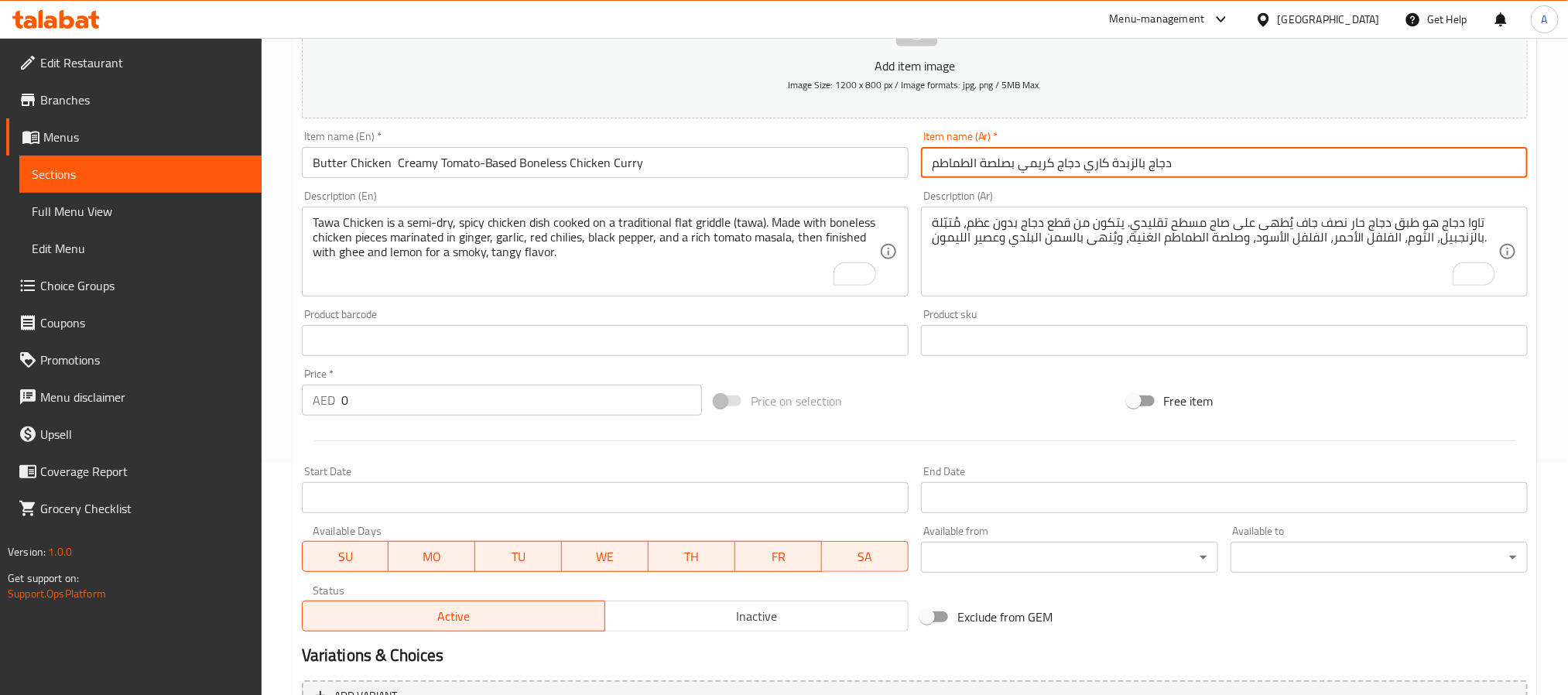
type input "دجاج بالزبدة كاري دجاج كريمي بصلصة الطماطم"
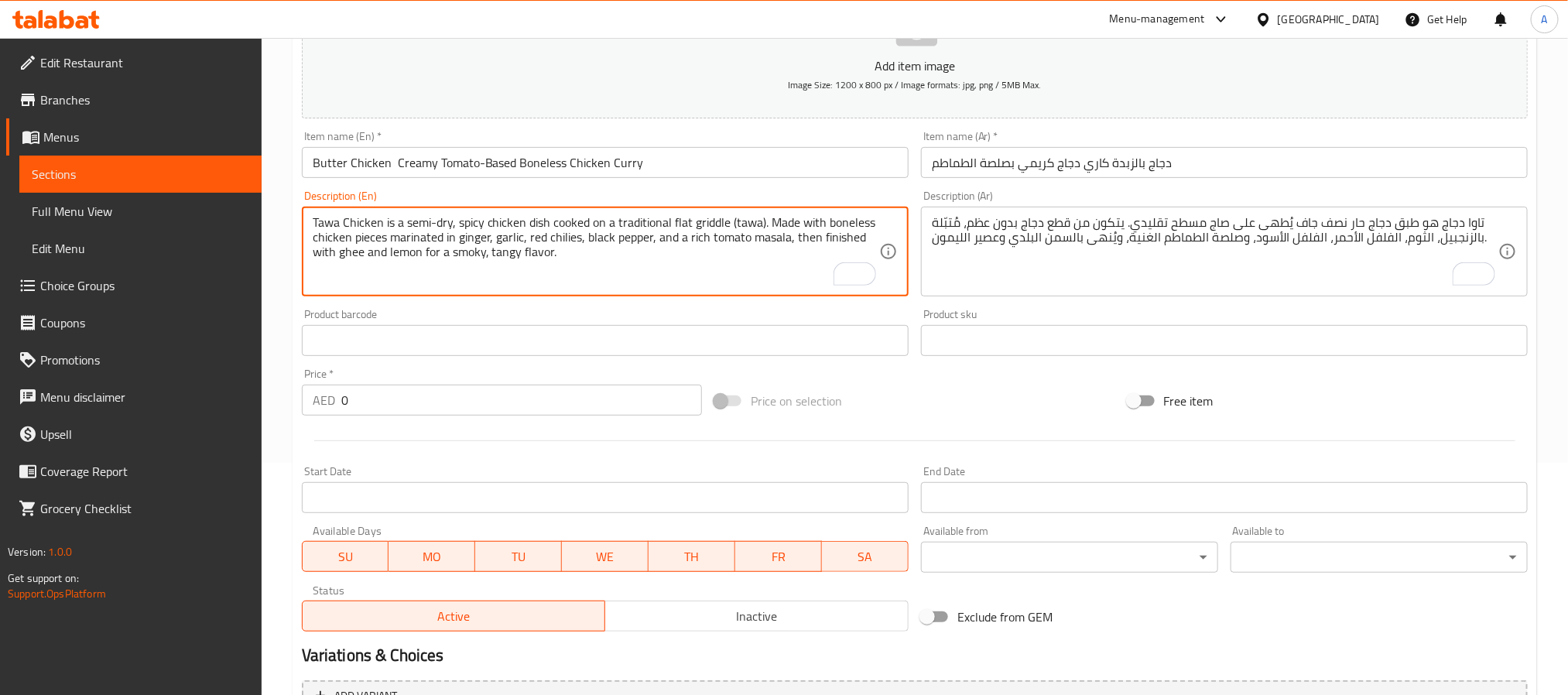
click at [590, 258] on textarea "Tawa Chicken is a semi-dry, spicy chicken dish cooked on a traditional flat gri…" at bounding box center [596, 252] width 566 height 74
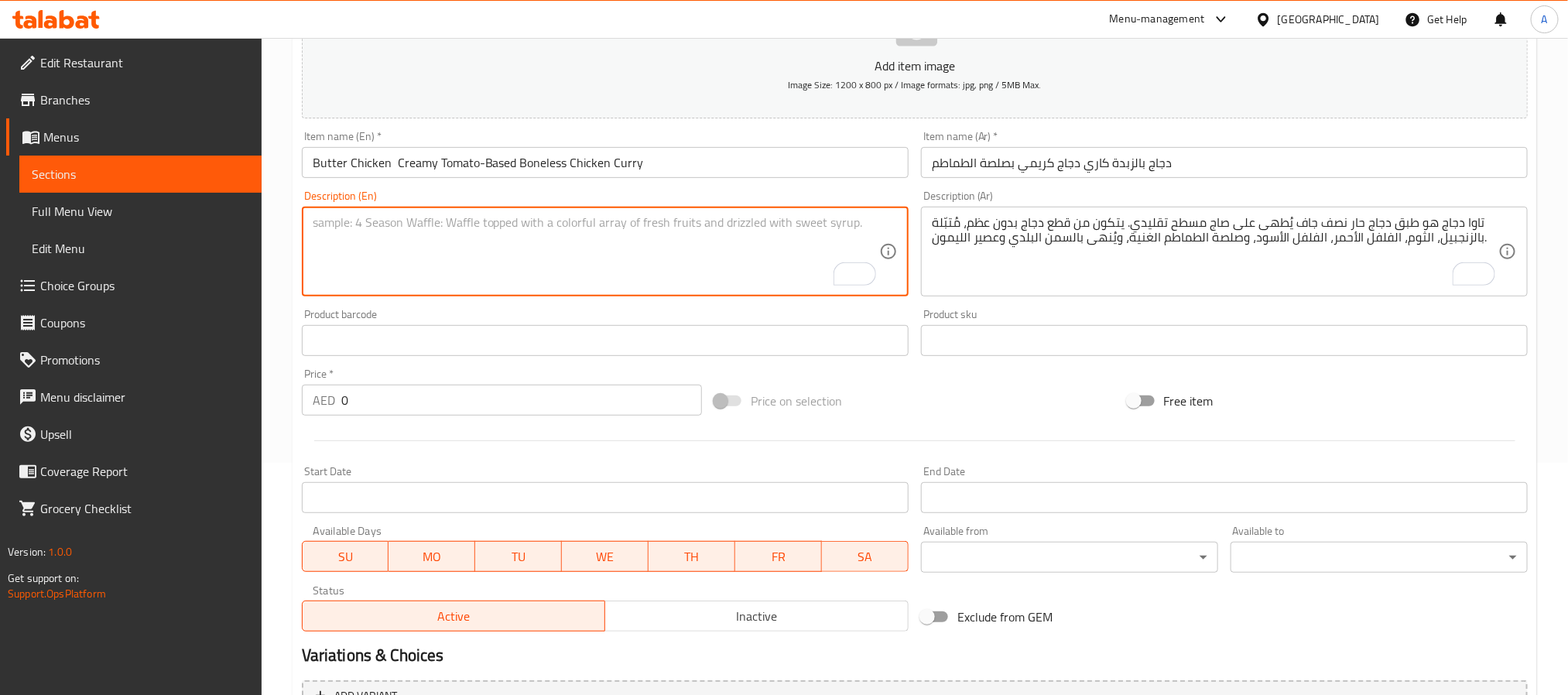
paste textarea "Butter Chicken is a smooth, mildly spiced boneless chicken dish simmered in a r…"
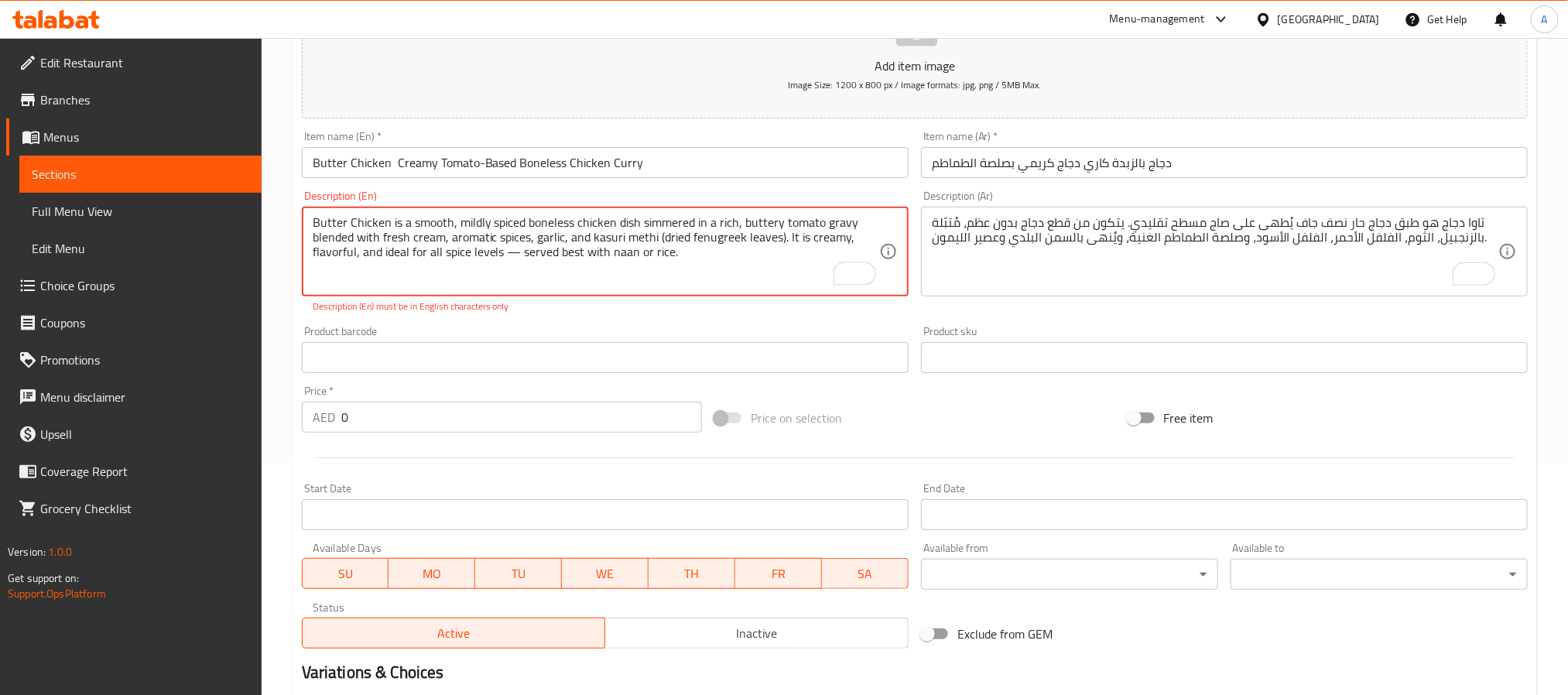
drag, startPoint x: 502, startPoint y: 256, endPoint x: 523, endPoint y: 258, distance: 21.1
click at [523, 258] on textarea "Butter Chicken is a smooth, mildly spiced boneless chicken dish simmered in a r…" at bounding box center [596, 252] width 566 height 74
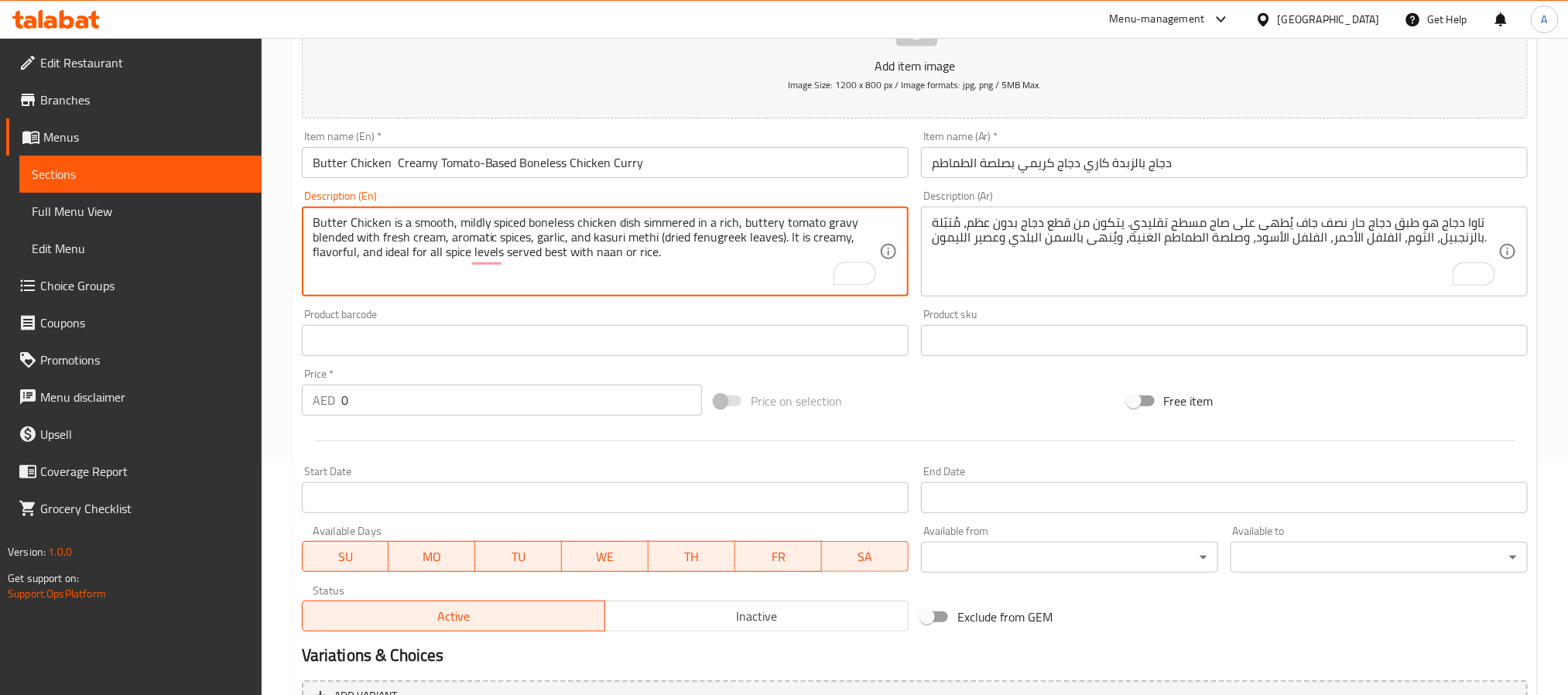
type textarea "Butter Chicken is a smooth, mildly spiced boneless chicken dish simmered in a r…"
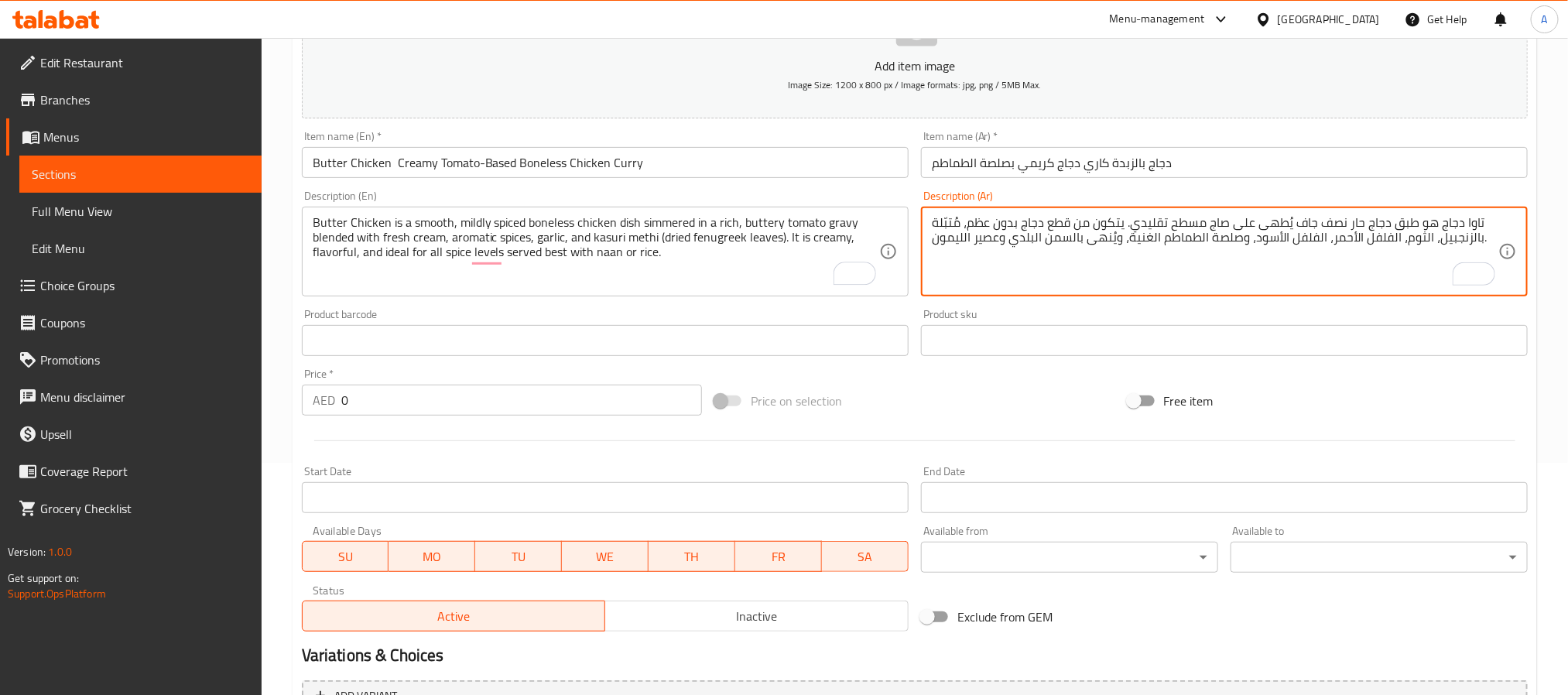
click at [989, 240] on textarea "تاوا دجاج هو طبق دجاج حار نصف جاف يُطهى على صاج مسطح تقليدي. يتكون من قطع دجاج …" at bounding box center [1215, 252] width 566 height 74
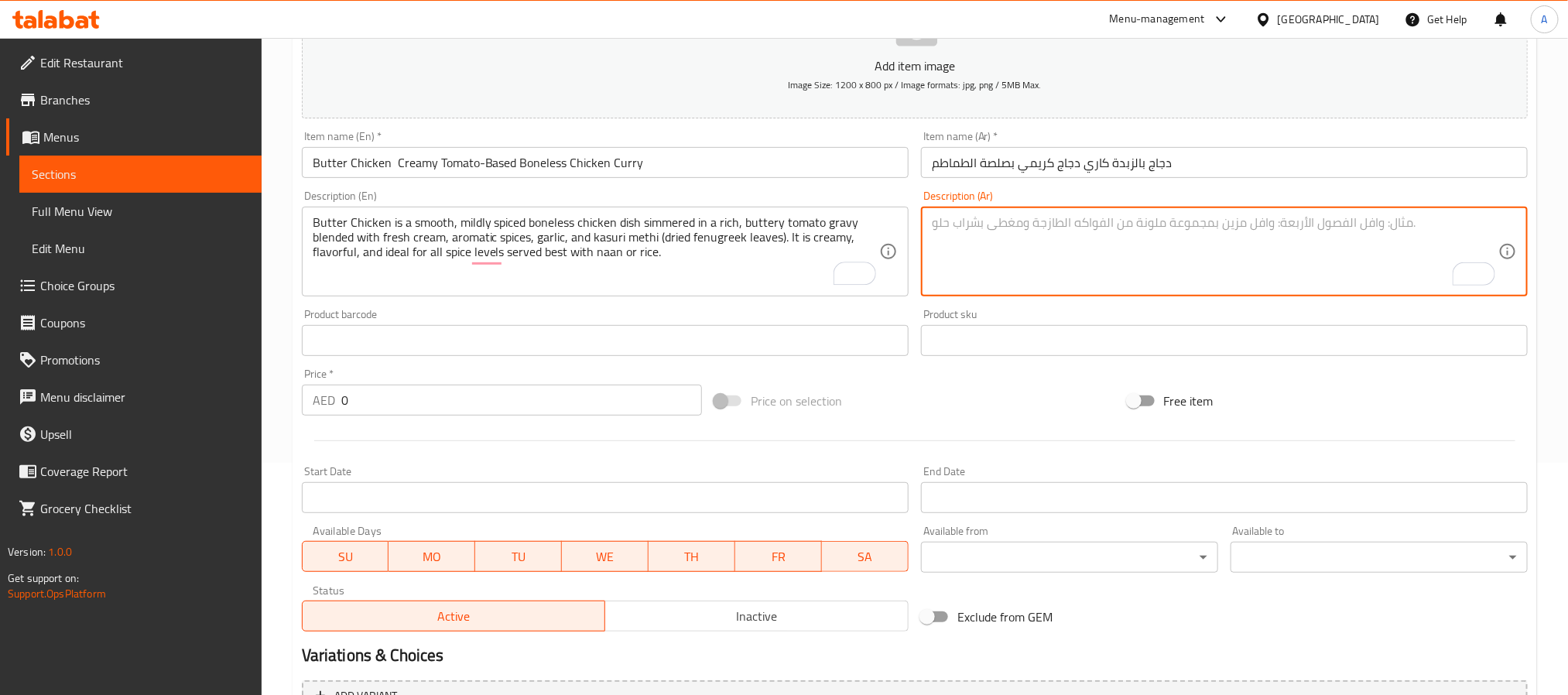
paste textarea "دجاج بالزبدة هو طبق دجاج بدون عظم يُطهى في صلصة غنية من الطماطم والزبدة والكريم…"
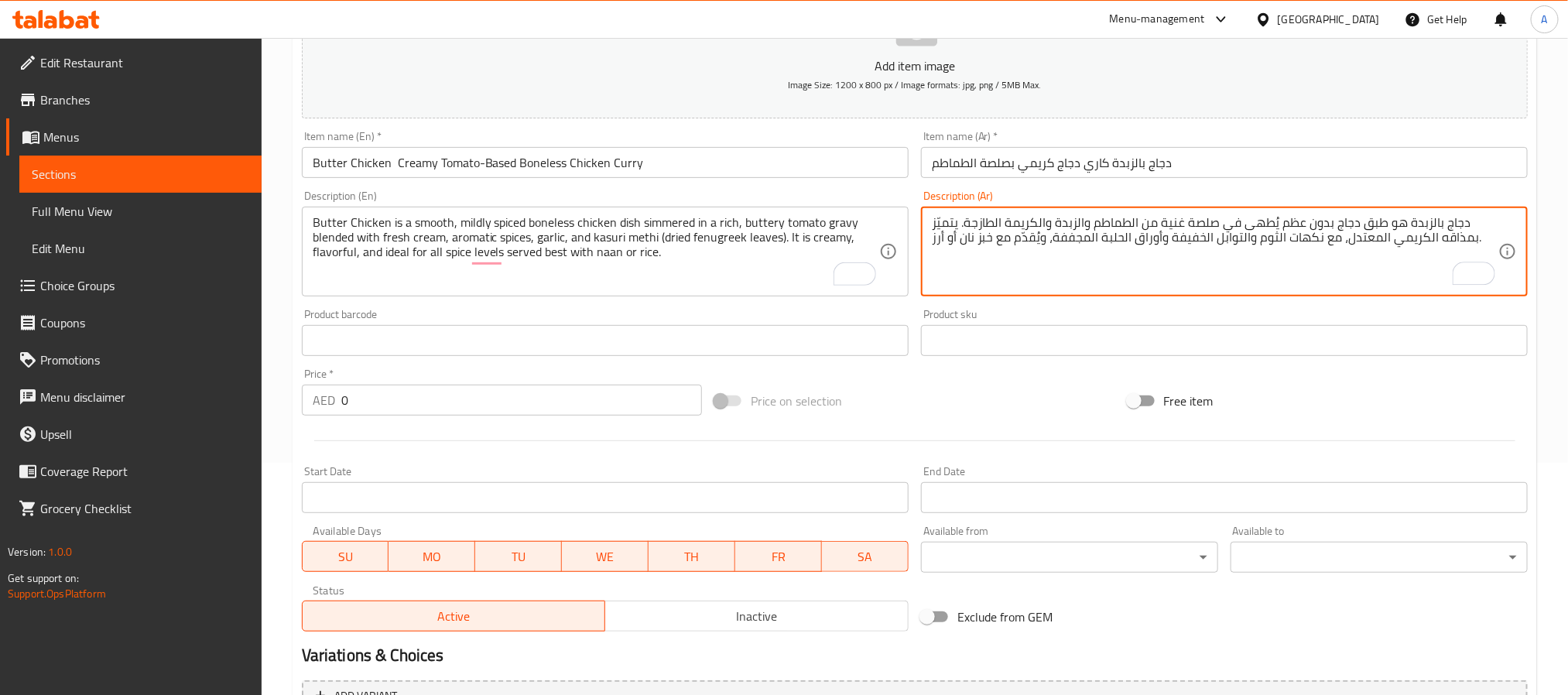
type textarea "دجاج بالزبدة هو طبق دجاج بدون عظم يُطهى في صلصة غنية من الطماطم والزبدة والكريم…"
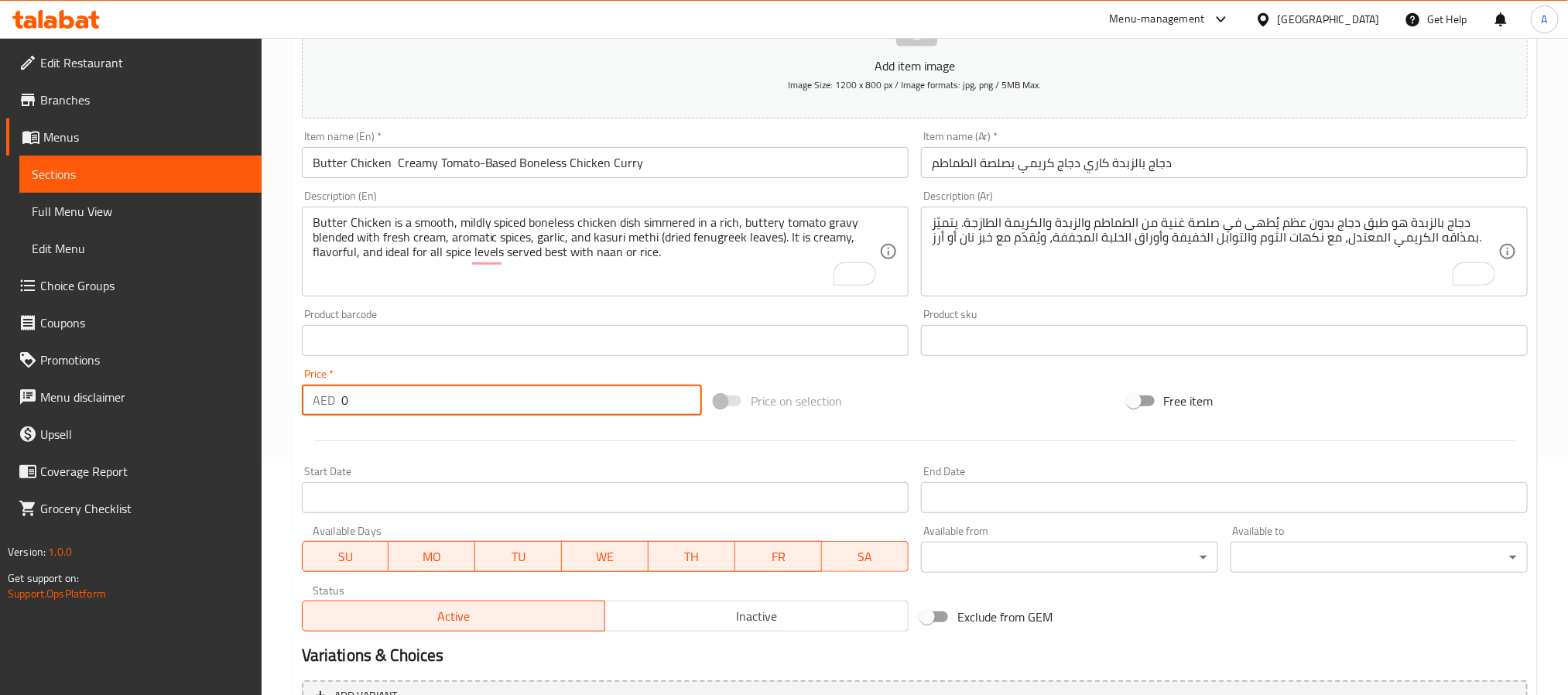
drag, startPoint x: 350, startPoint y: 386, endPoint x: 298, endPoint y: 391, distance: 52.2
click at [298, 391] on div "Price   * AED 0 Price *" at bounding box center [502, 392] width 413 height 60
paste input "46"
type input "46"
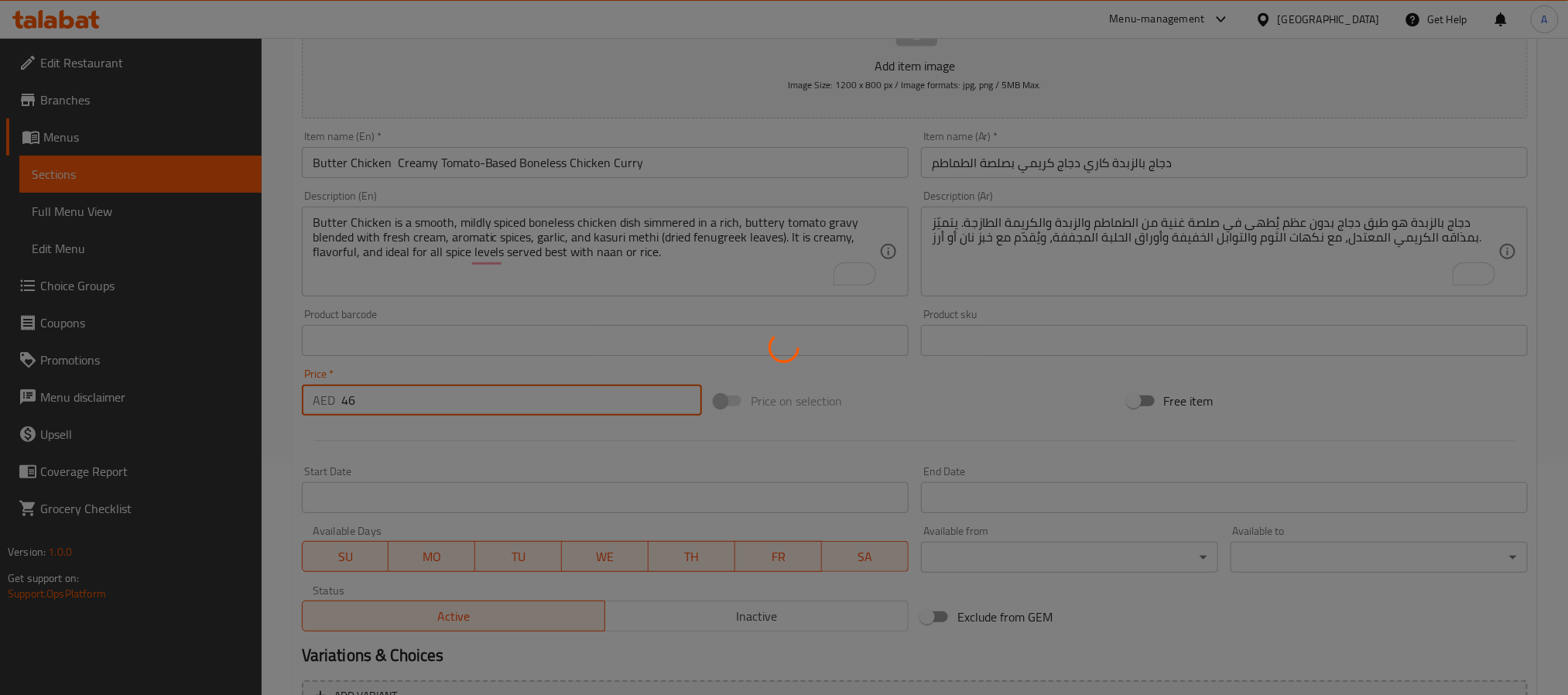
type input "0"
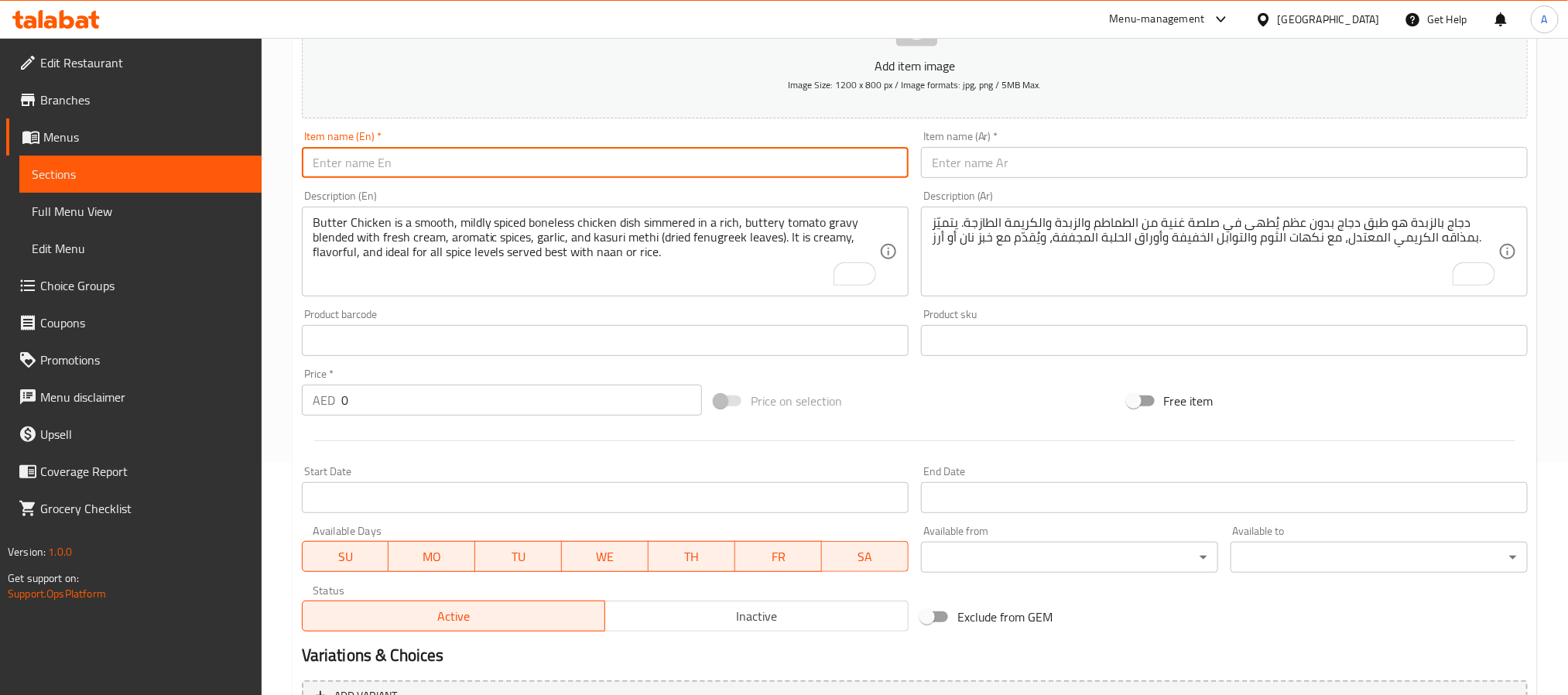
click at [704, 163] on input "text" at bounding box center [606, 162] width 606 height 31
paste input "Chicken Jalfrezi – Spicy Stir-Fried Chicken with Peppers"
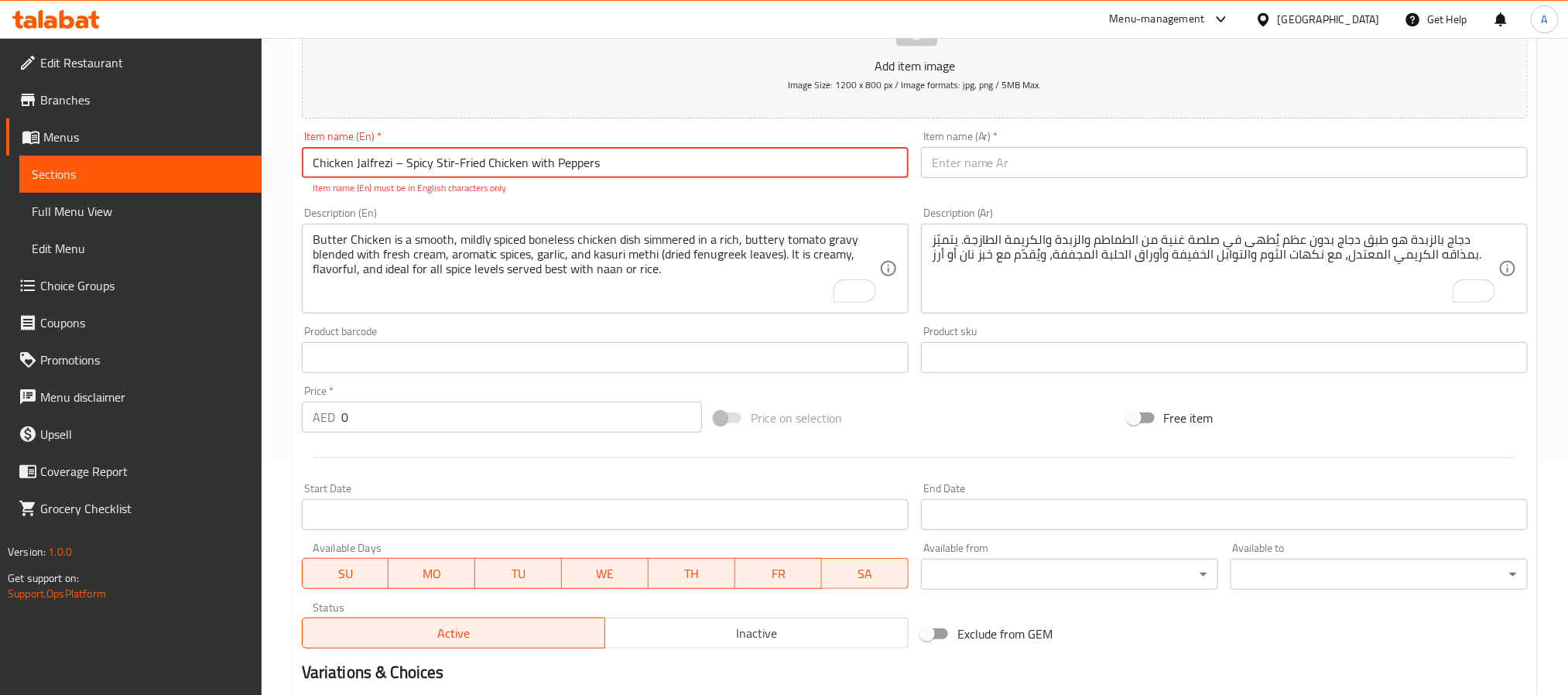
drag, startPoint x: 391, startPoint y: 174, endPoint x: 400, endPoint y: 168, distance: 10.8
click at [400, 168] on input "Chicken Jalfrezi – Spicy Stir-Fried Chicken with Peppers" at bounding box center [606, 162] width 606 height 31
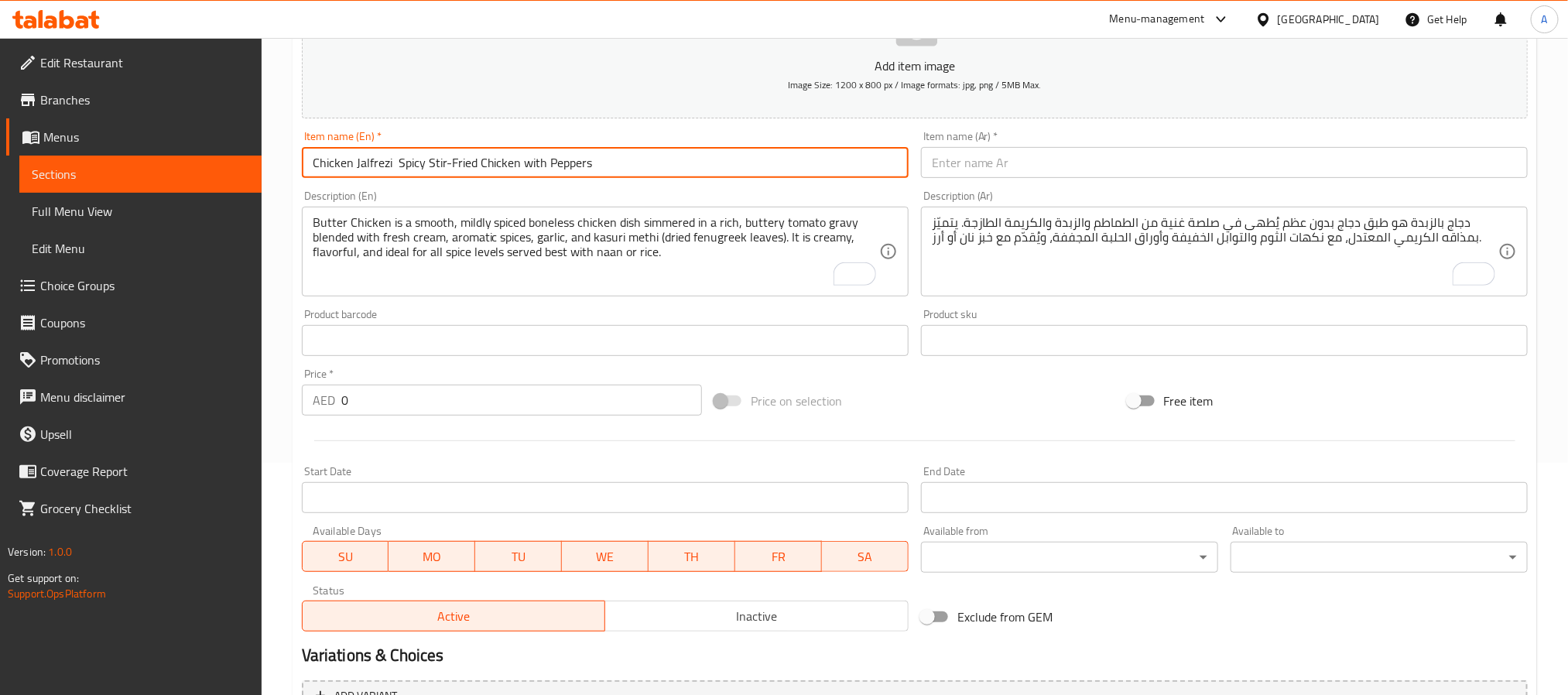
type input "Chicken Jalfrezi Spicy Stir-Fried Chicken with Peppers"
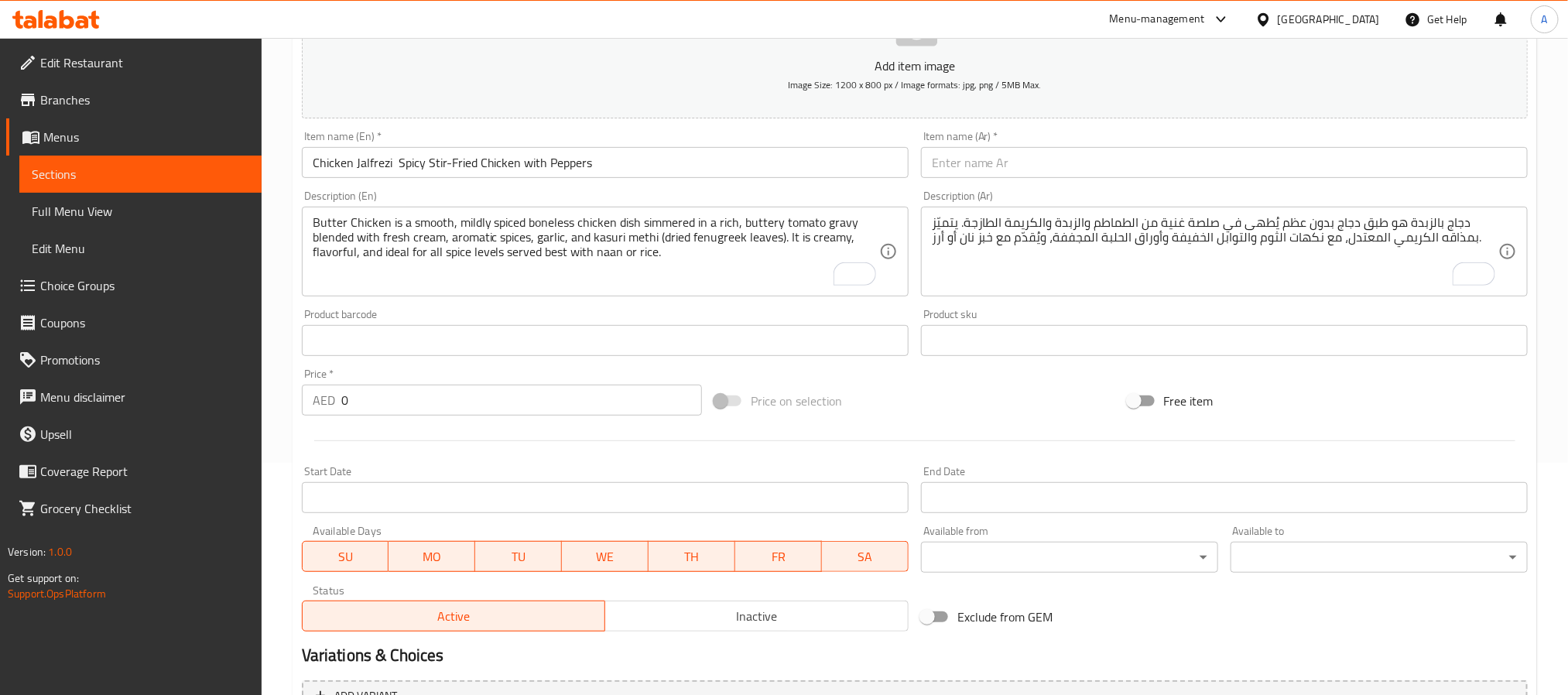
click at [1161, 150] on input "text" at bounding box center [1224, 162] width 606 height 31
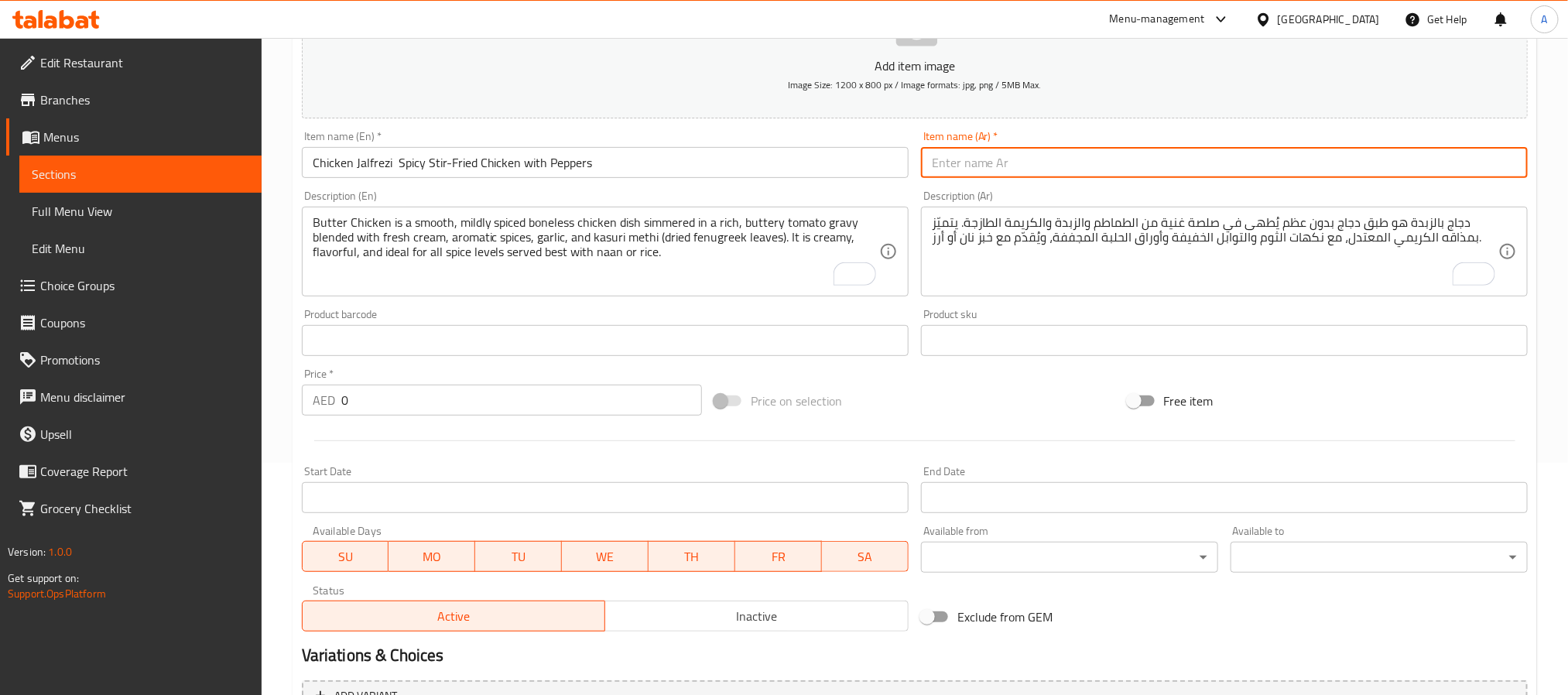
paste input "دجاج جالفريزي – دجاج مقلي حار بالخضروات والصلصة السميكة"
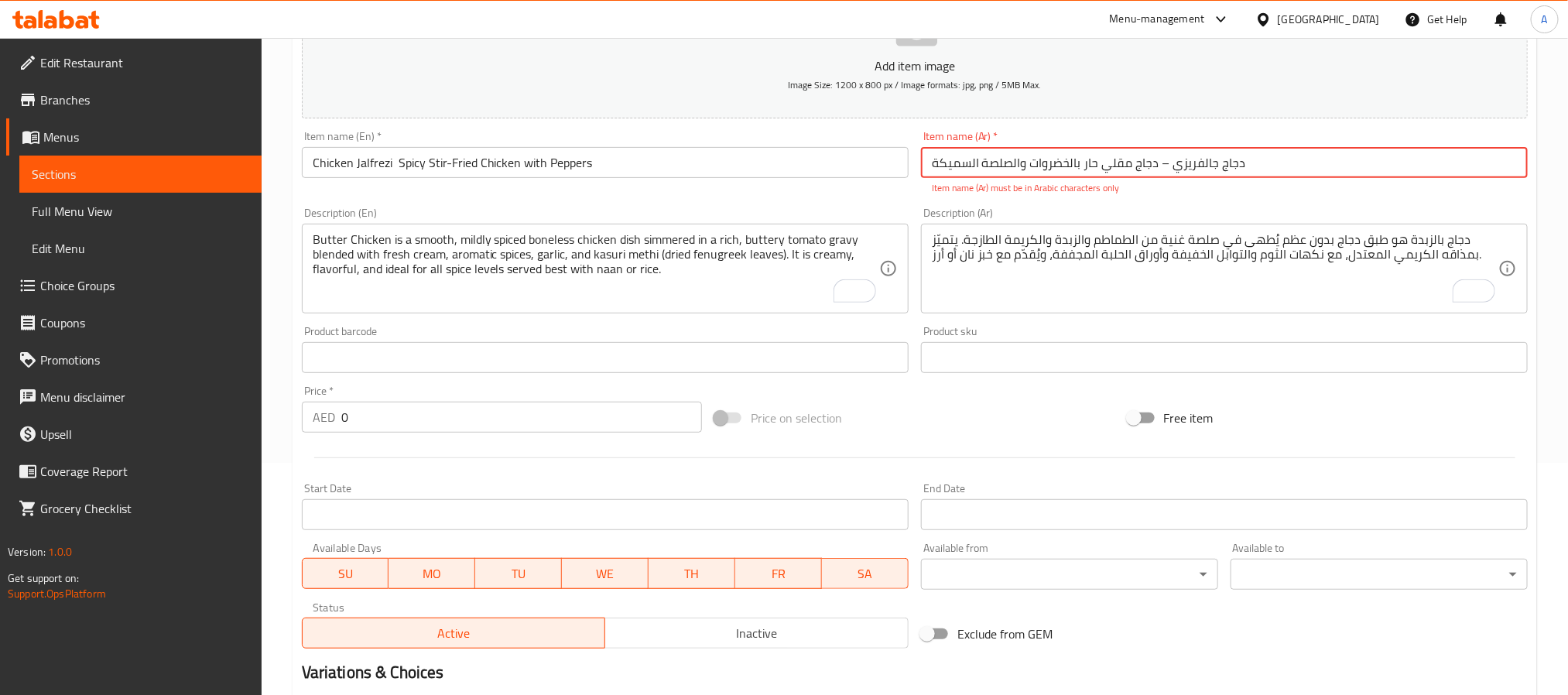
click at [1157, 166] on input "دجاج جالفريزي – دجاج مقلي حار بالخضروات والصلصة السميكة" at bounding box center [1224, 162] width 606 height 31
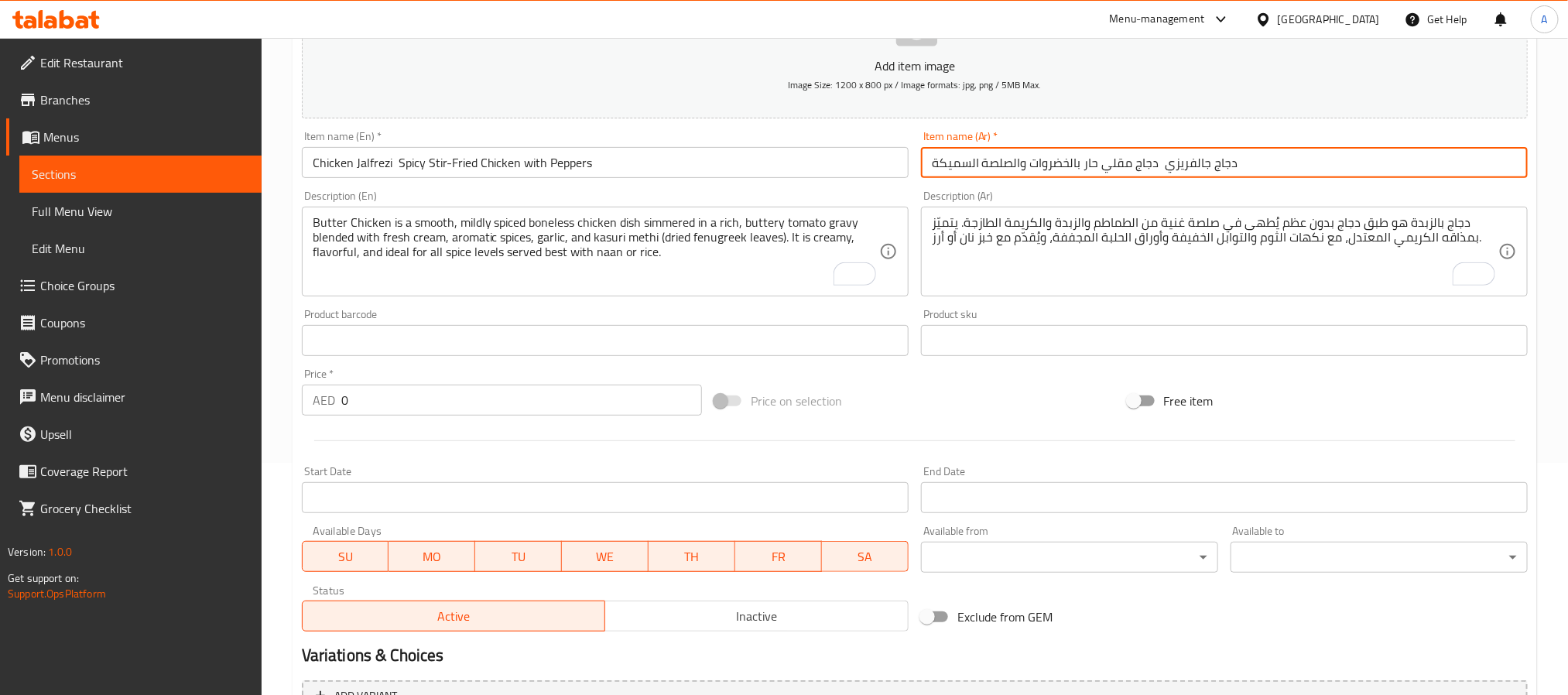
type input "دجاج جالفريزي دجاج مقلي حار بالخضروات والصلصة السميكة"
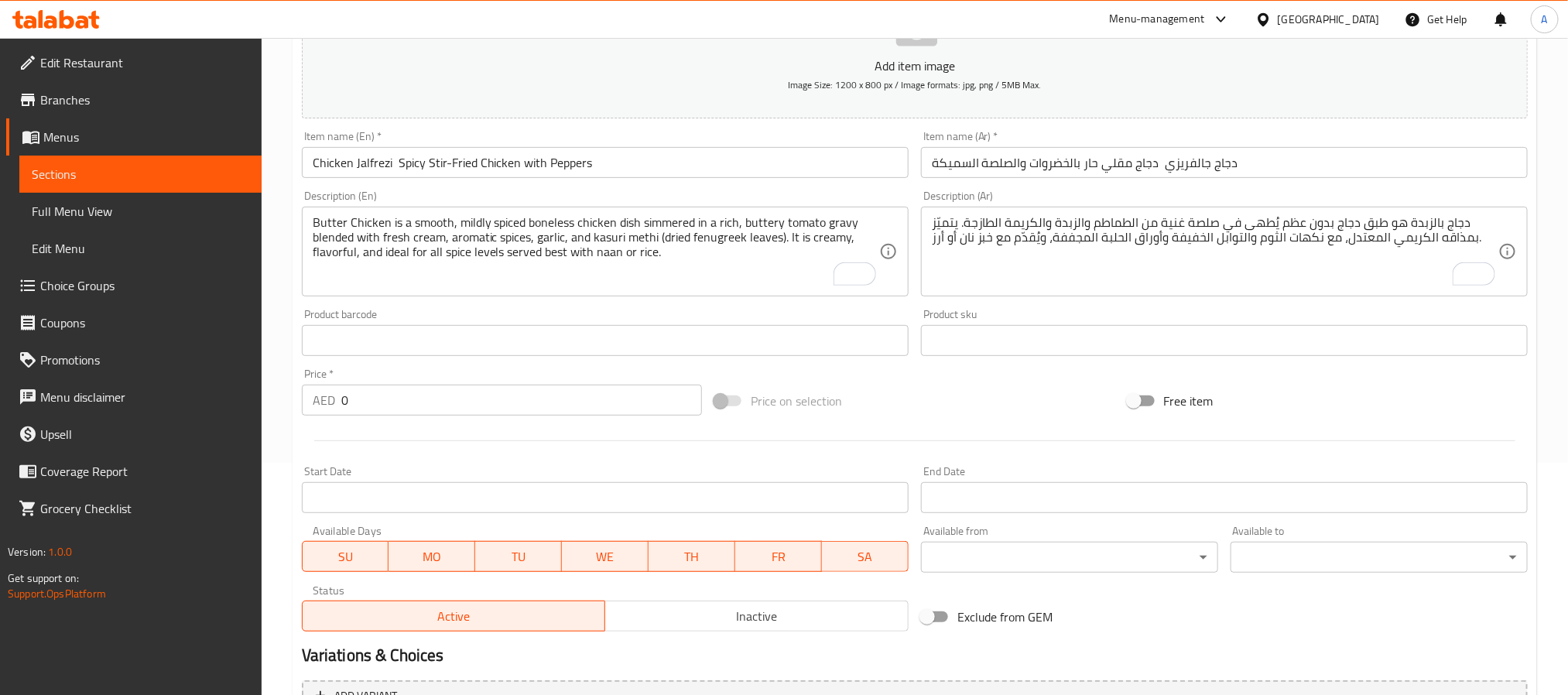
click at [626, 239] on textarea "Butter Chicken is a smooth, mildly spiced boneless chicken dish simmered in a r…" at bounding box center [596, 252] width 566 height 74
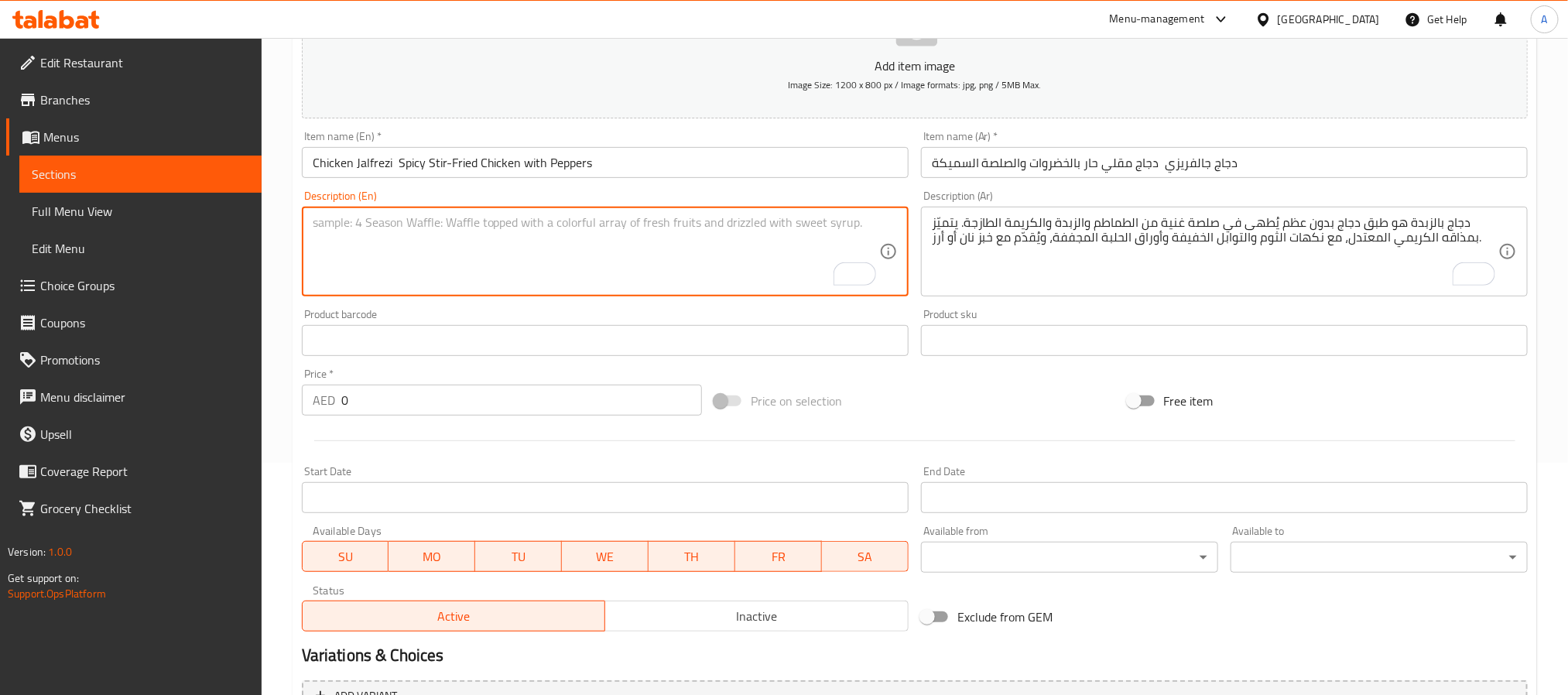
paste textarea "Chicken Jalfrezi is a semi-dry, spicy dish made with boneless chicken stir-frie…"
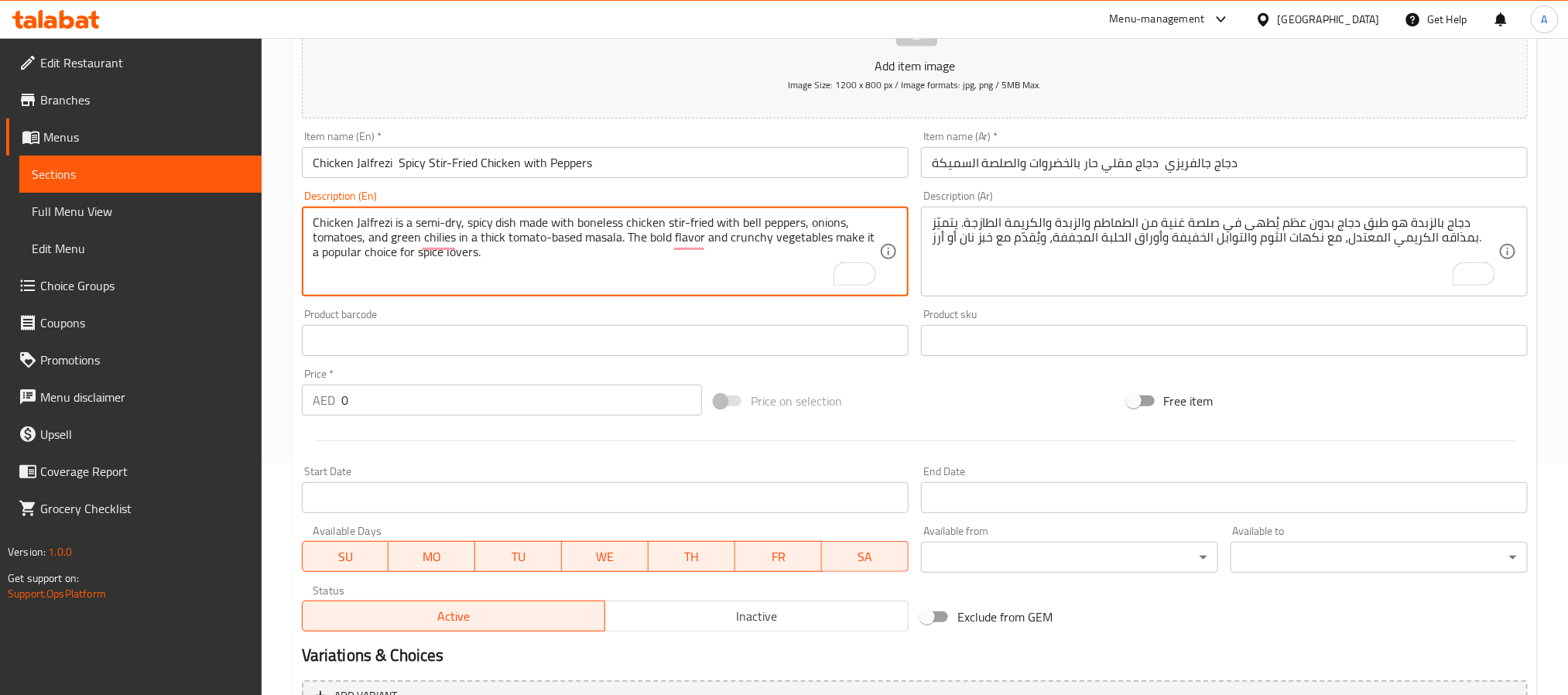
type textarea "Chicken Jalfrezi is a semi-dry, spicy dish made with boneless chicken stir-frie…"
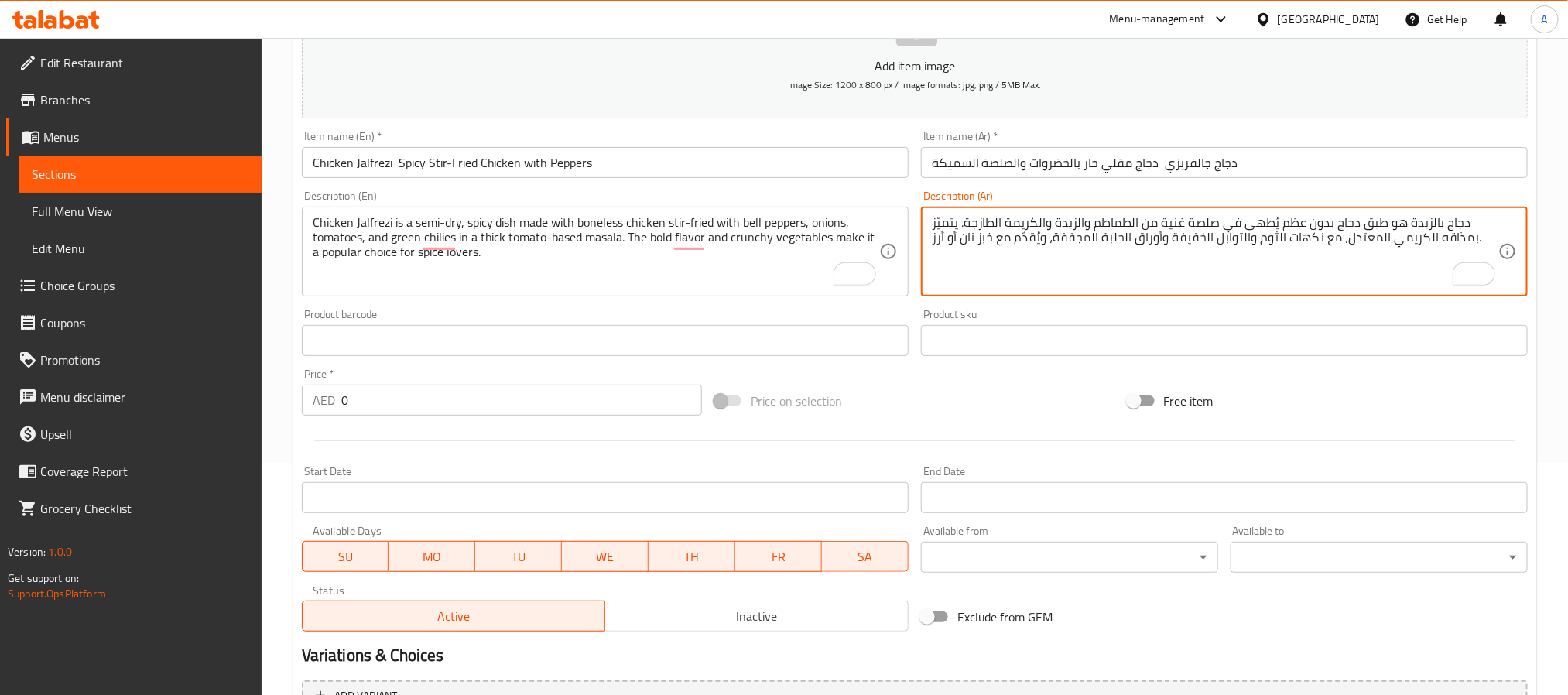
click at [1075, 260] on textarea "دجاج بالزبدة هو طبق دجاج بدون عظم يُطهى في صلصة غنية من الطماطم والزبدة والكريم…" at bounding box center [1215, 252] width 566 height 74
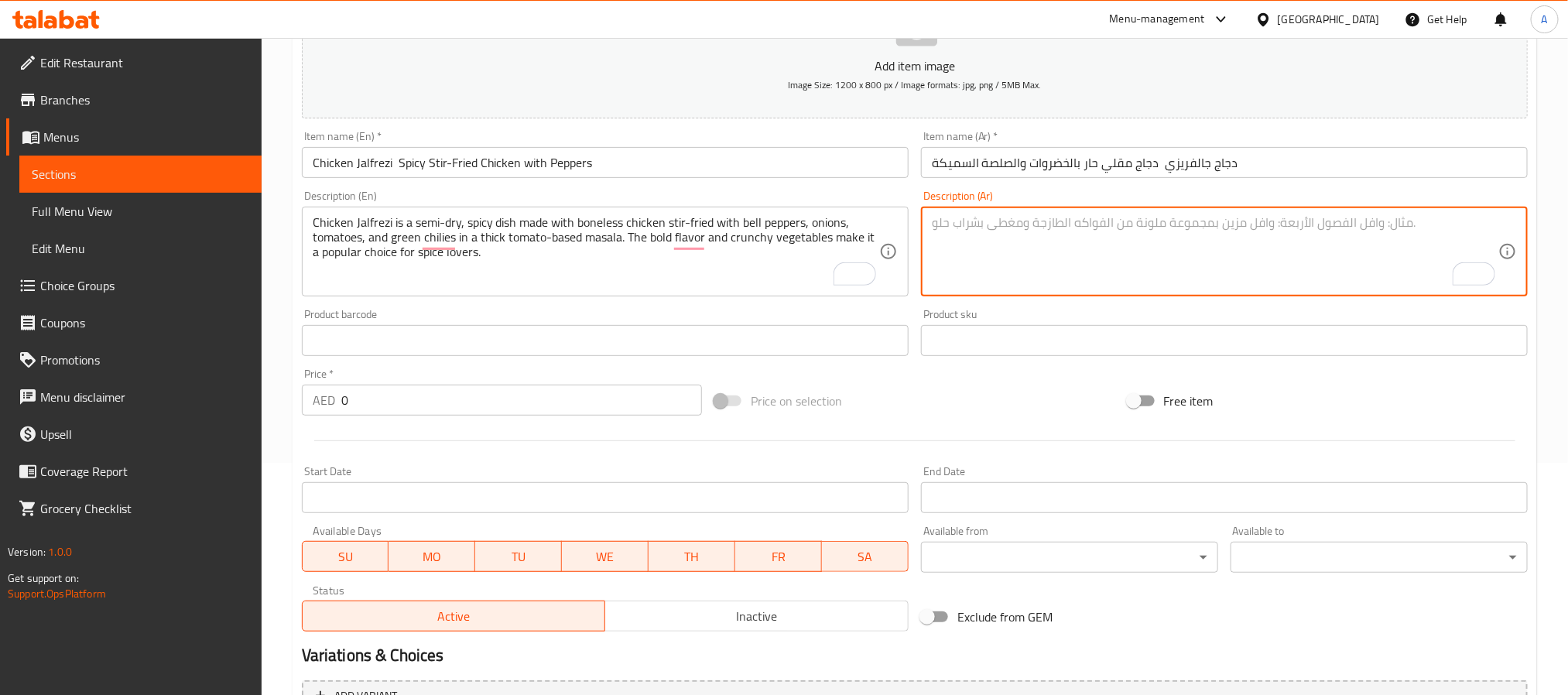
paste textarea "دجاج جالفريزي هو طبق حار نصف جاف يُحضّر من دجاج بدون عظم يُقلى مع الفلفل الرومي…"
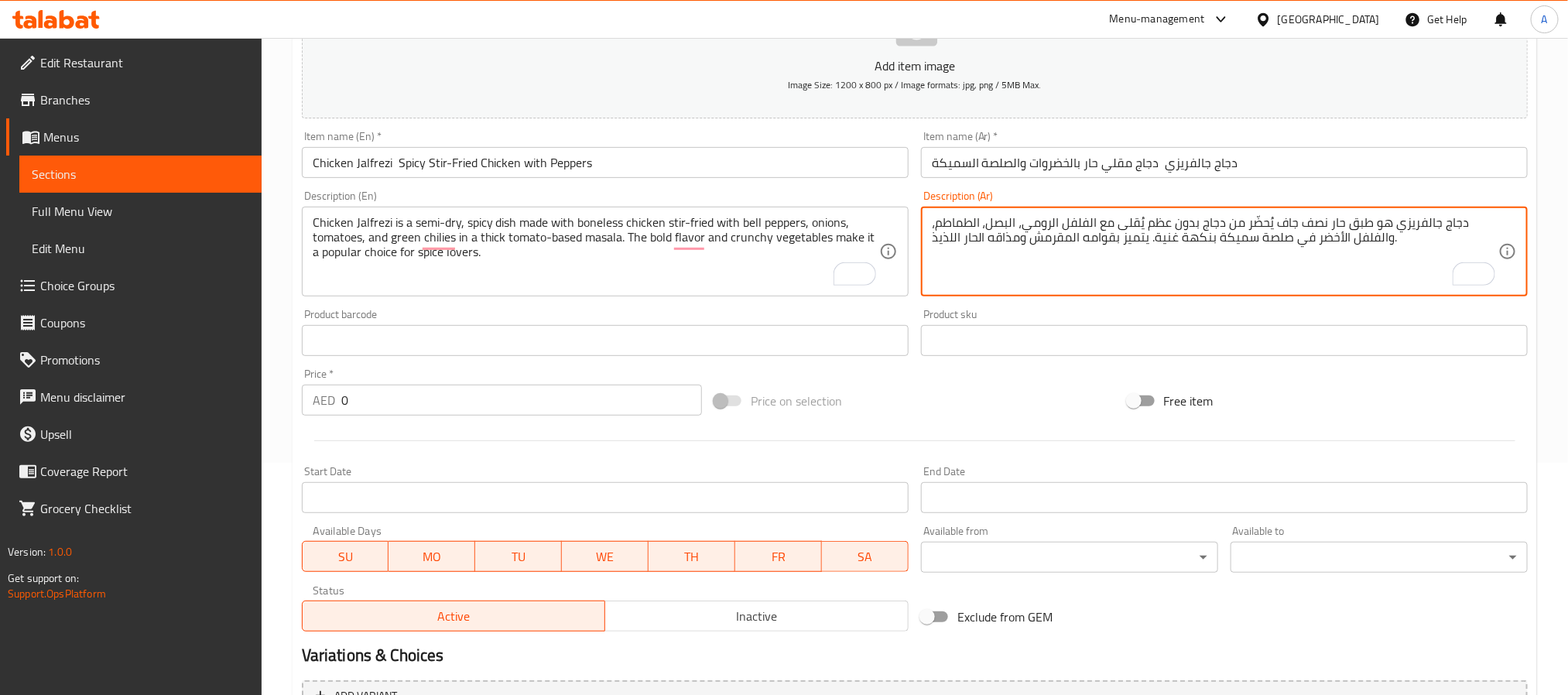
type textarea "دجاج جالفريزي هو طبق حار نصف جاف يُحضّر من دجاج بدون عظم يُقلى مع الفلفل الرومي…"
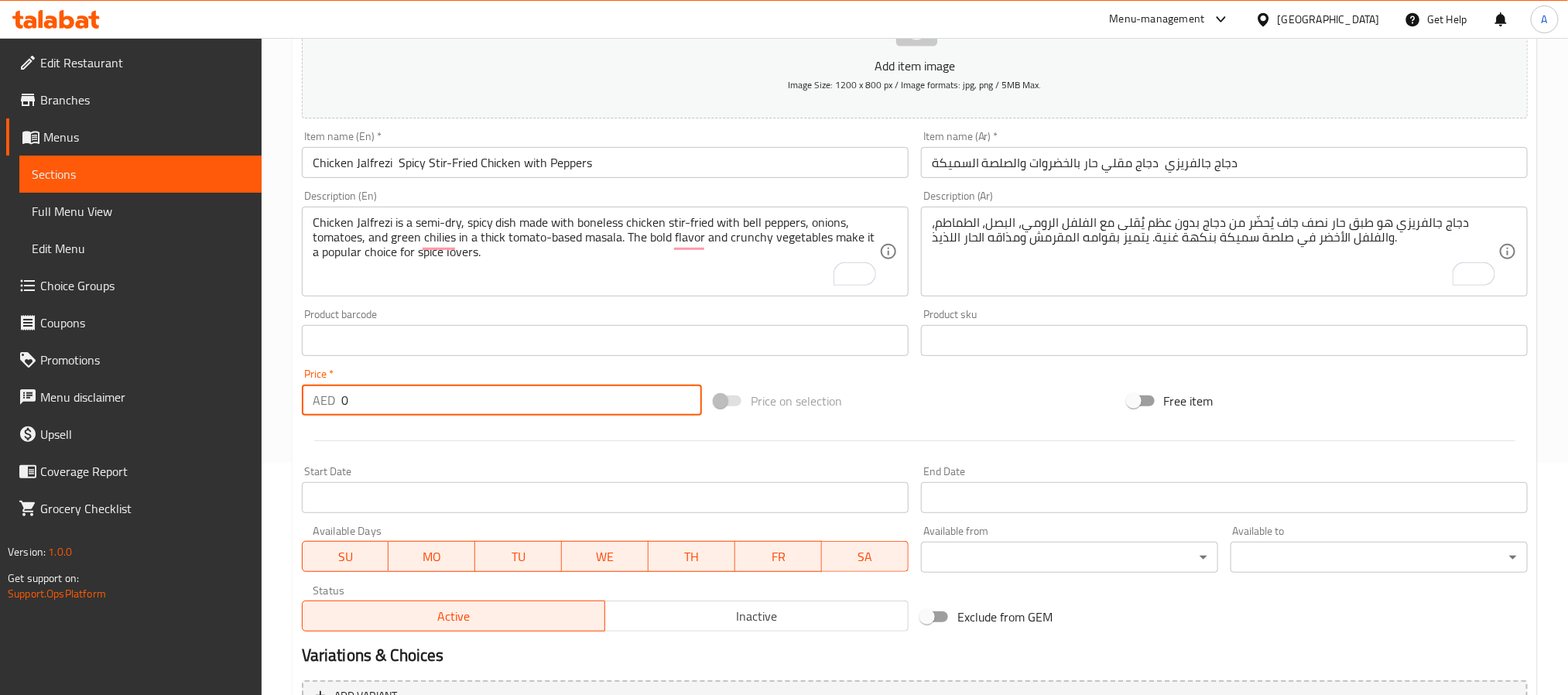
drag, startPoint x: 386, startPoint y: 388, endPoint x: 299, endPoint y: 402, distance: 88.1
click at [299, 402] on div "Price   * AED 0 Price *" at bounding box center [502, 392] width 413 height 60
paste input "4"
type input "40"
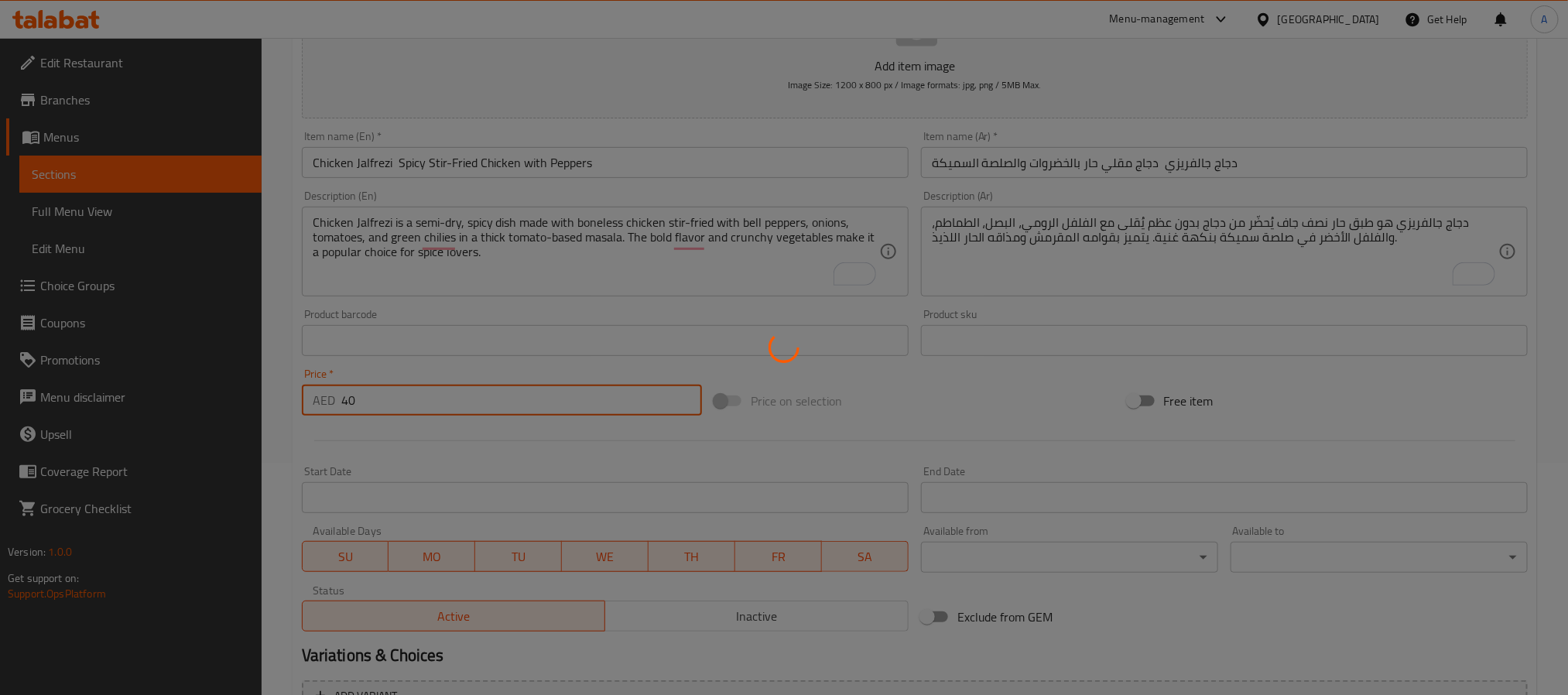
type input "0"
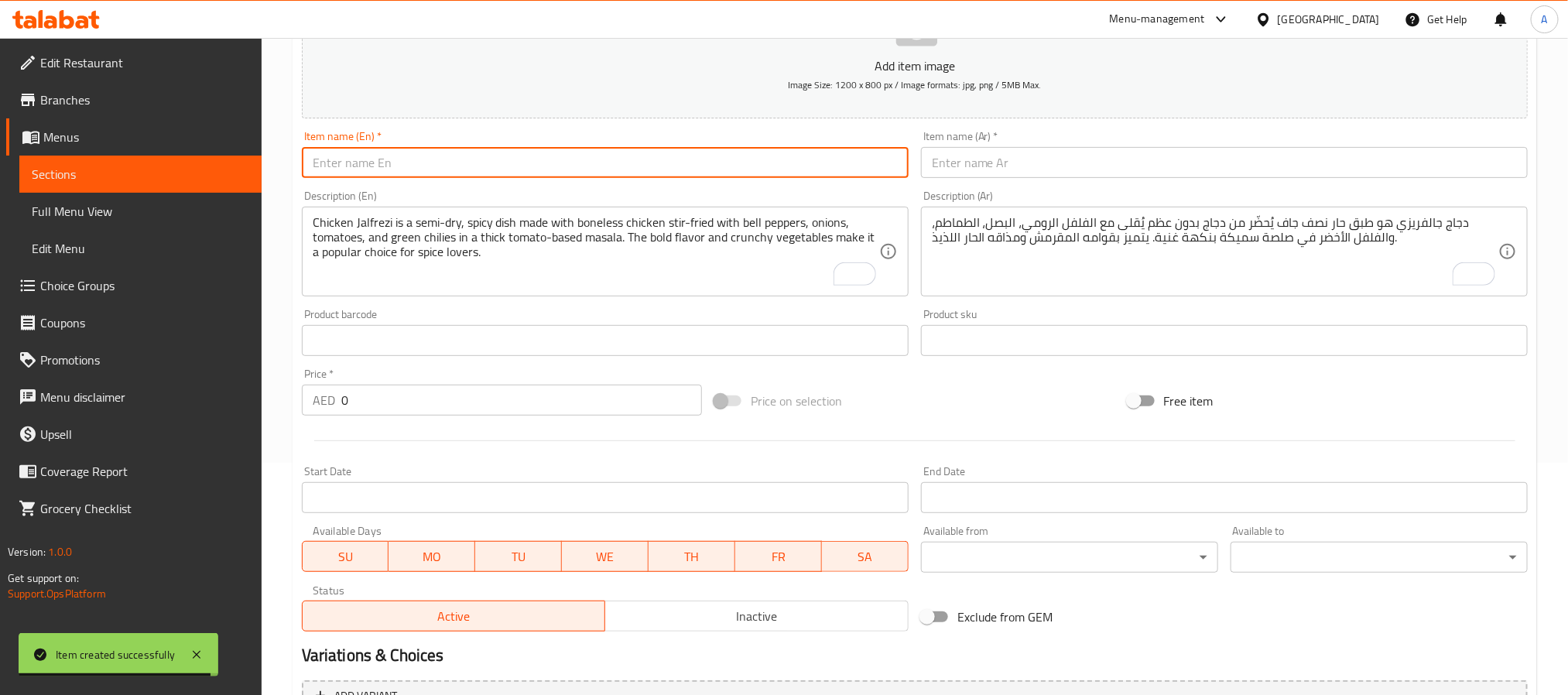
click at [666, 150] on input "text" at bounding box center [606, 162] width 606 height 31
paste input "Chicken Green Masala – Spicy Boneless Chicken in Fresh Herb Curry"
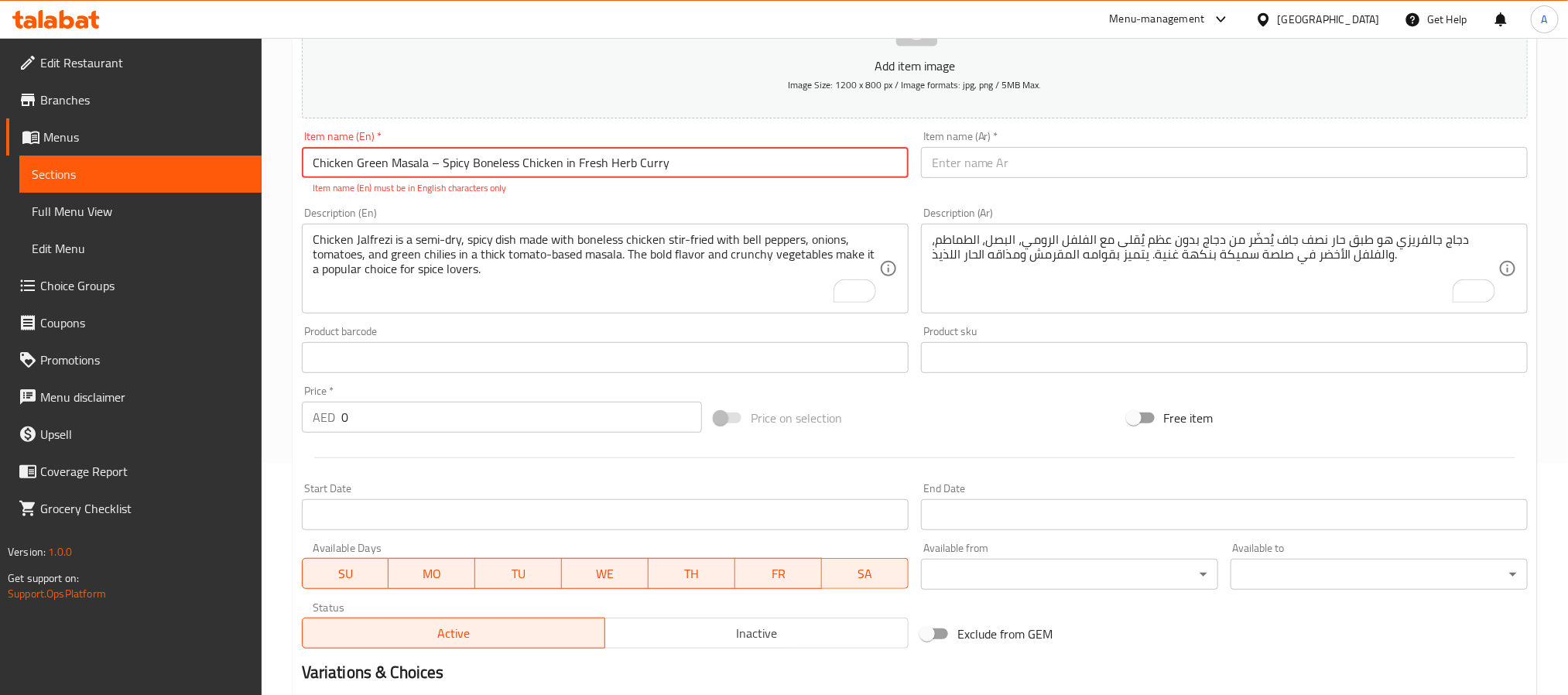
click at [435, 161] on input "Chicken Green Masala – Spicy Boneless Chicken in Fresh Herb Curry" at bounding box center [606, 162] width 606 height 31
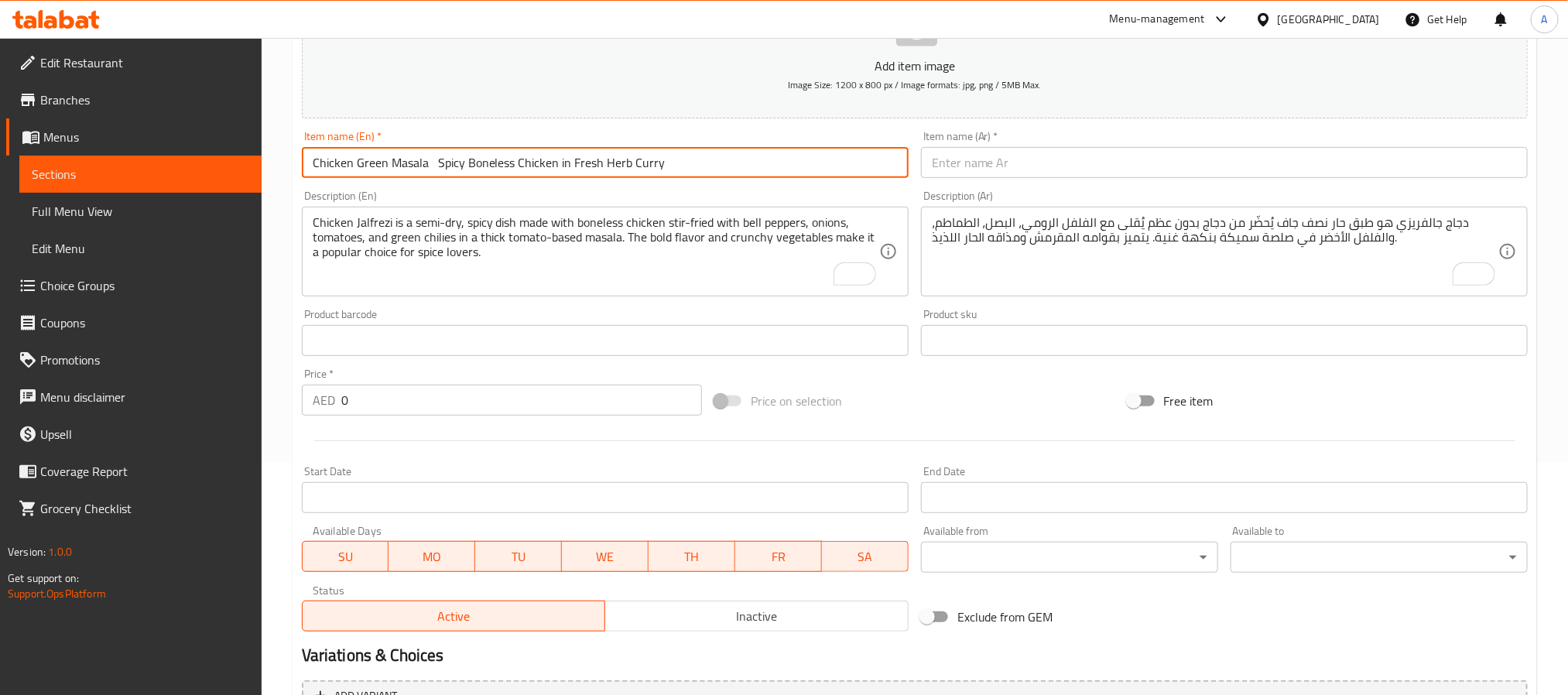
type input "Chicken Green Masala Spicy Boneless Chicken in Fresh Herb Curry"
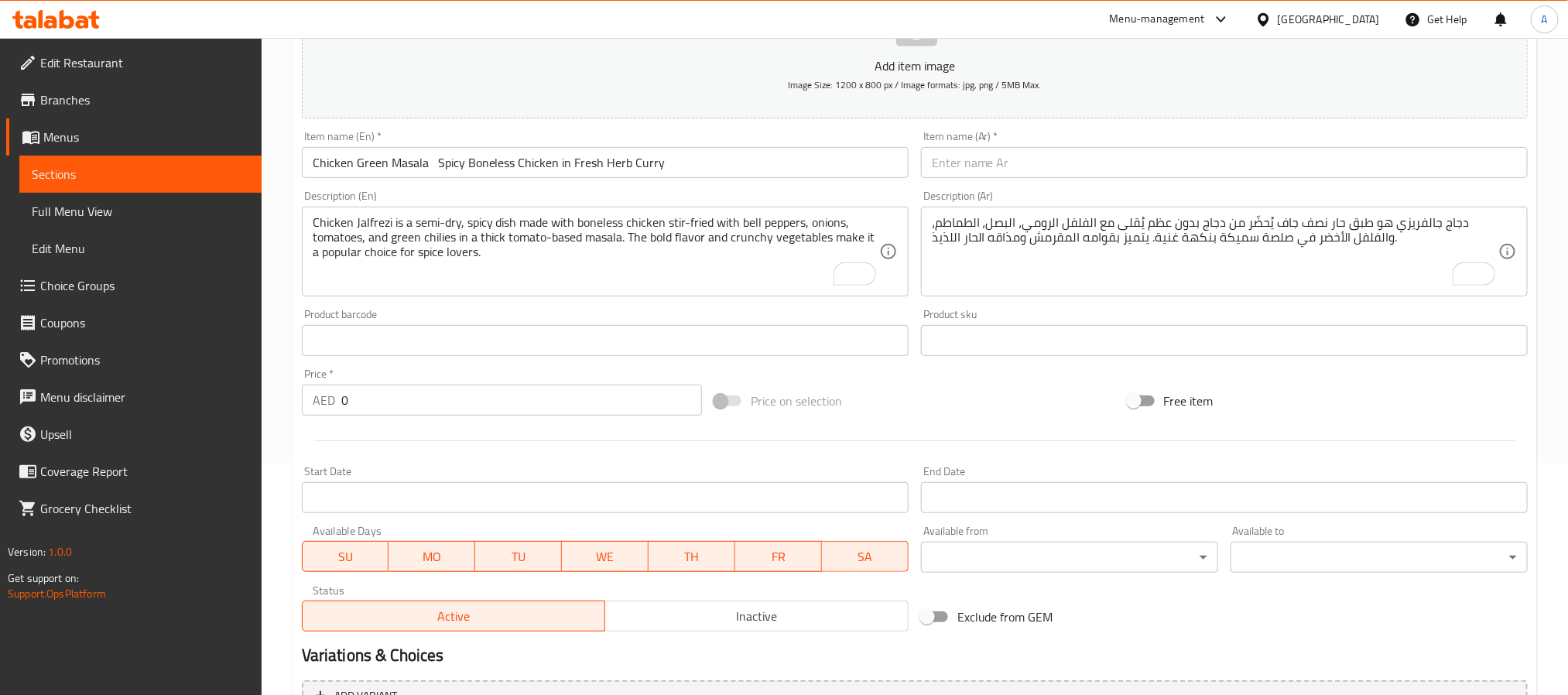
click at [1151, 170] on input "text" at bounding box center [1224, 162] width 606 height 31
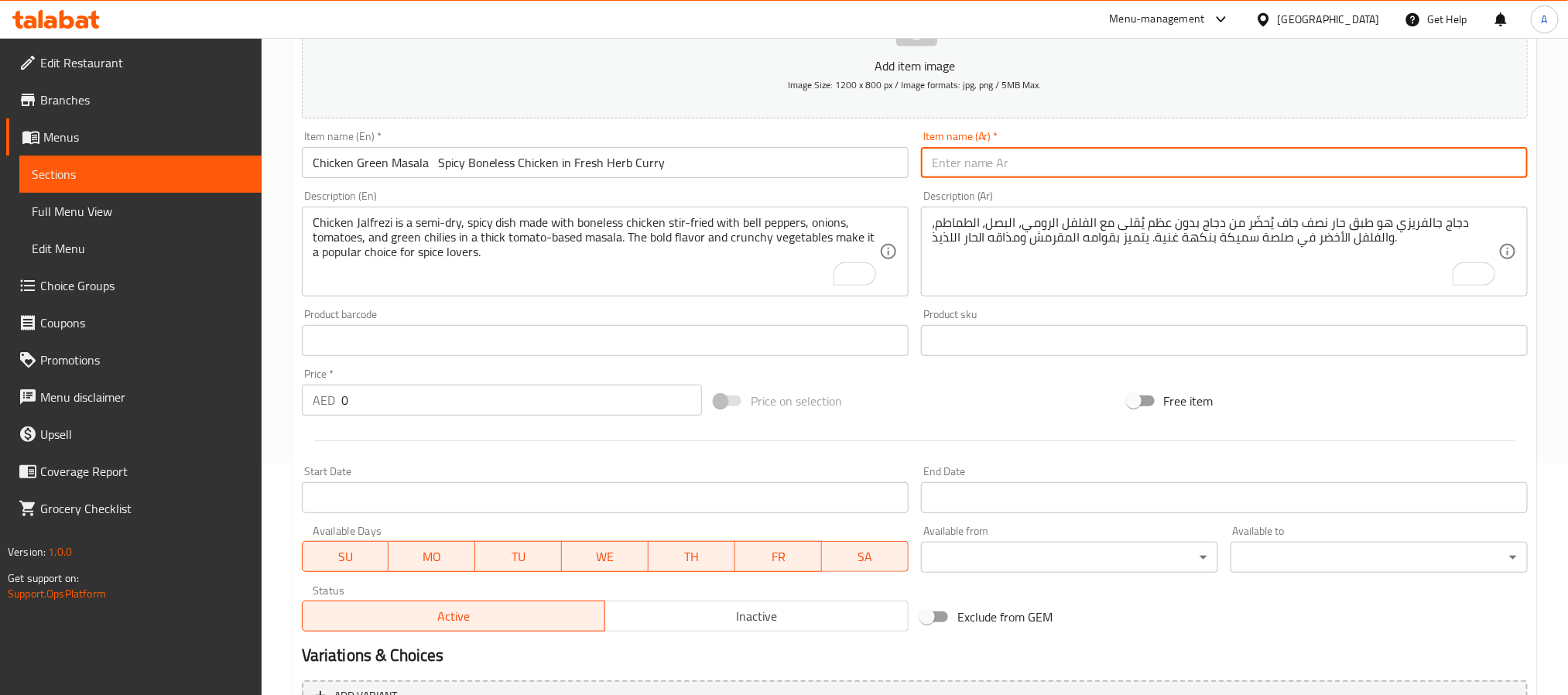
paste input "دجاج بالماسالا الخضراء – دجاج بدون عظم في صلصة الأعشاب الطازجة الحارة"
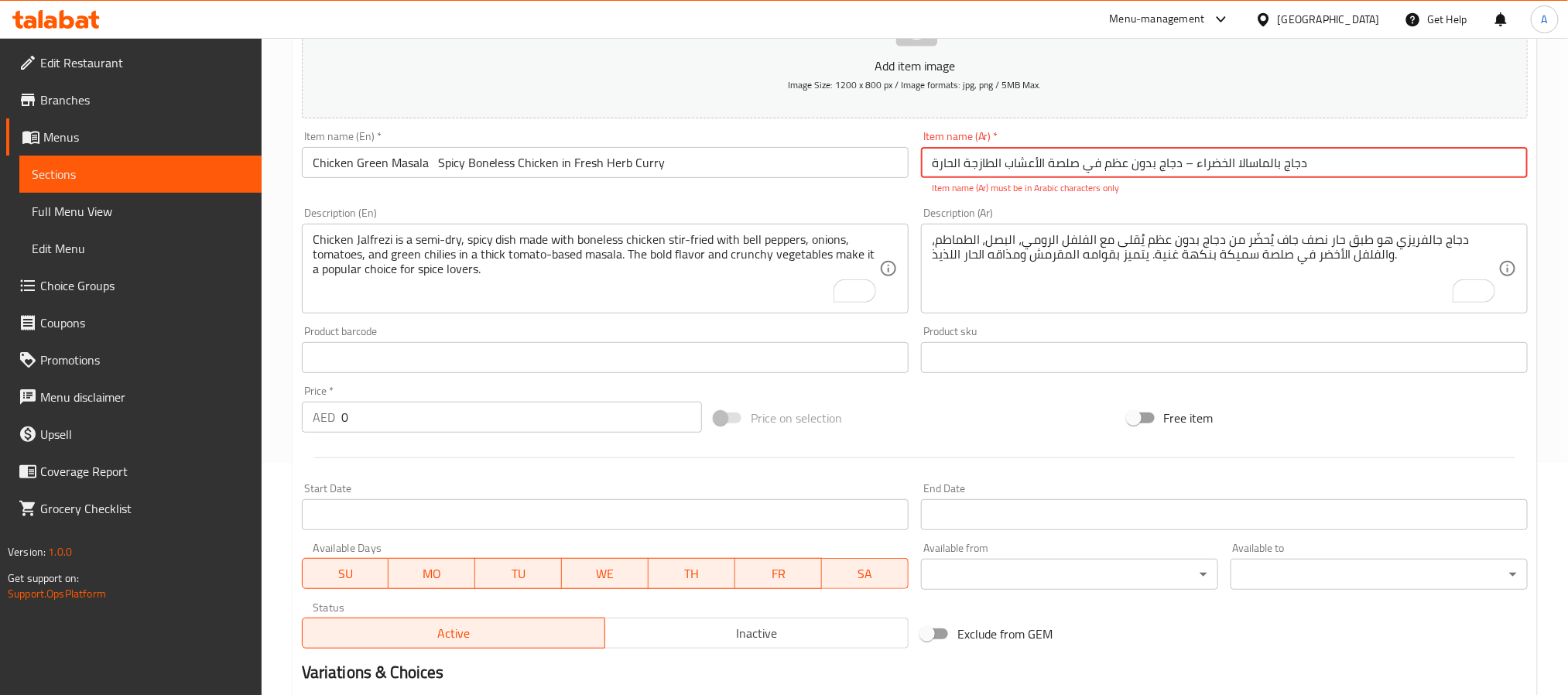
click at [1191, 170] on input "دجاج بالماسالا الخضراء – دجاج بدون عظم في صلصة الأعشاب الطازجة الحارة" at bounding box center [1224, 162] width 606 height 31
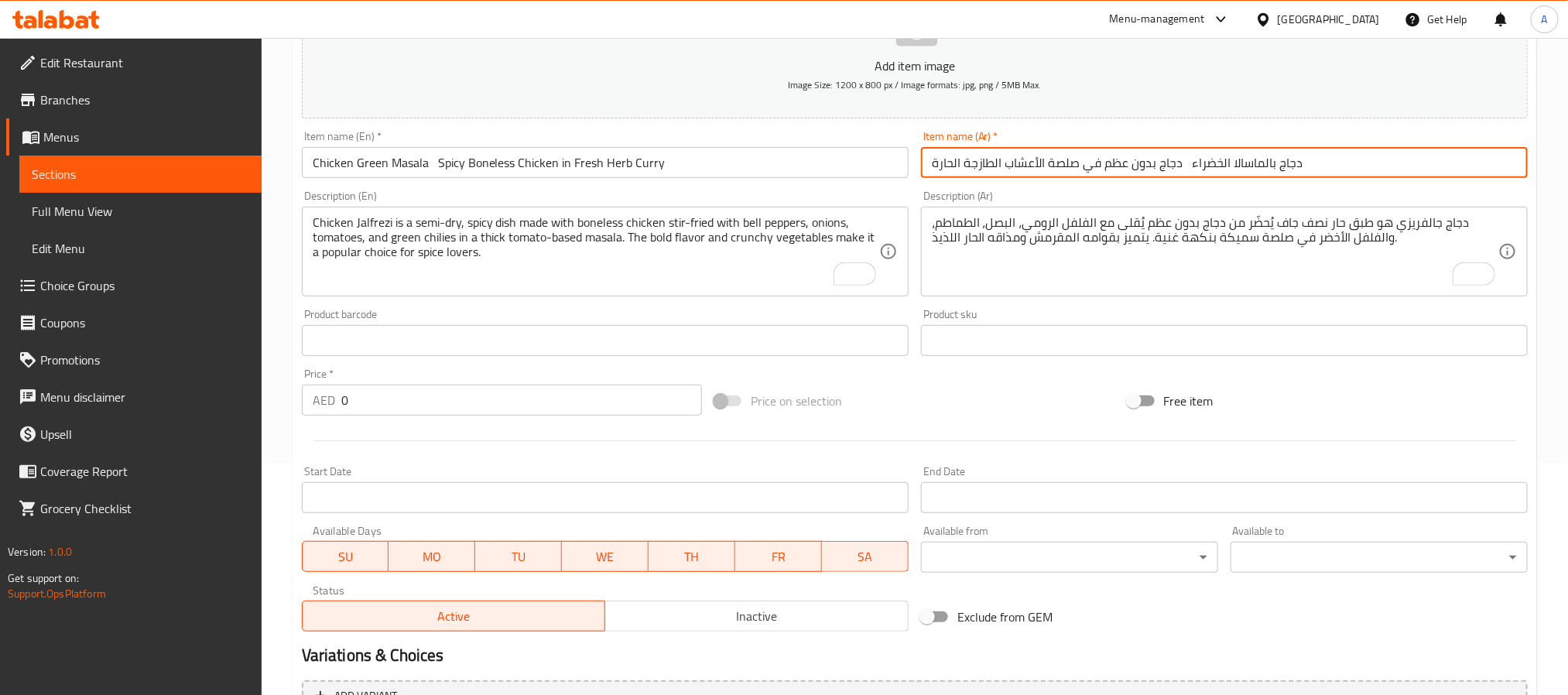
type input "دجاج بالماسالا الخضراء دجاج بدون عظم في صلصة الأعشاب الطازجة الحارة"
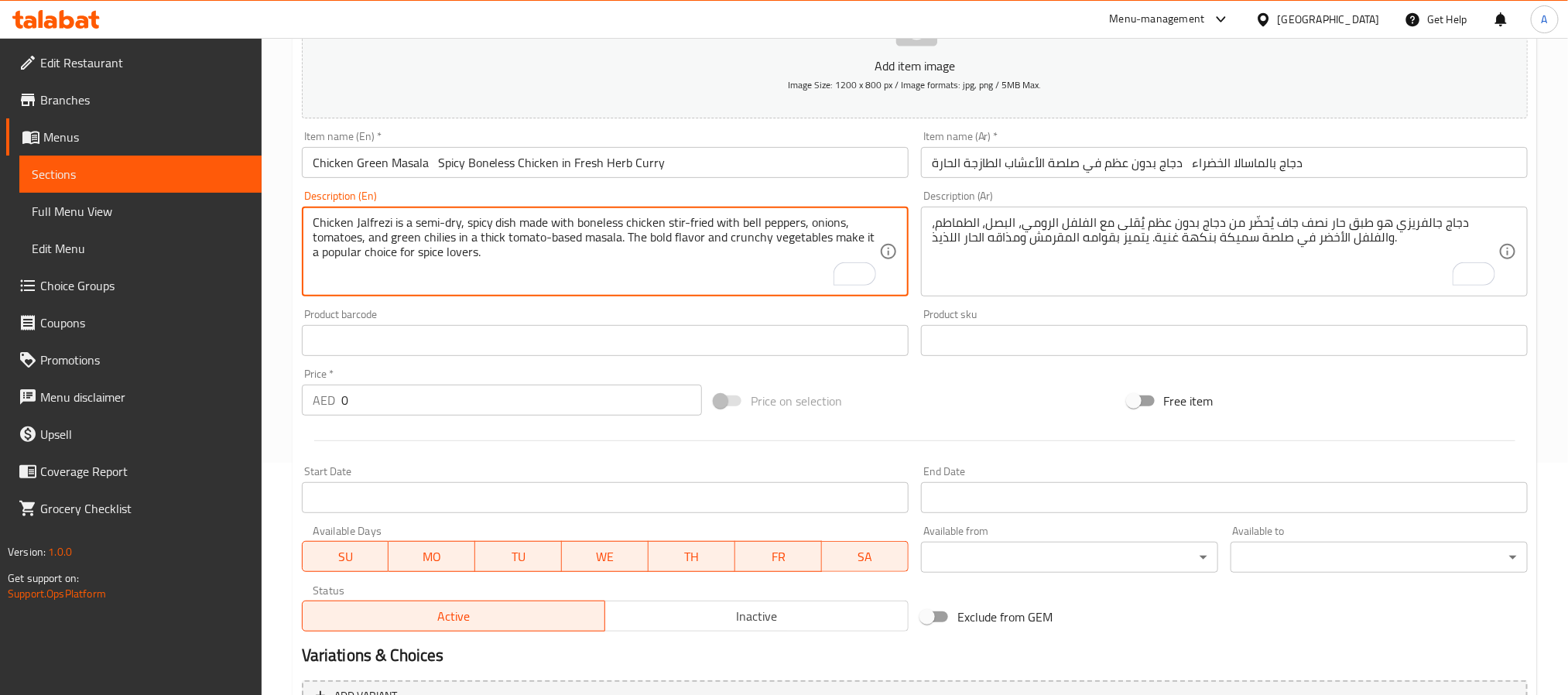
click at [509, 249] on textarea "Chicken Jalfrezi is a semi-dry, spicy dish made with boneless chicken stir-frie…" at bounding box center [596, 252] width 566 height 74
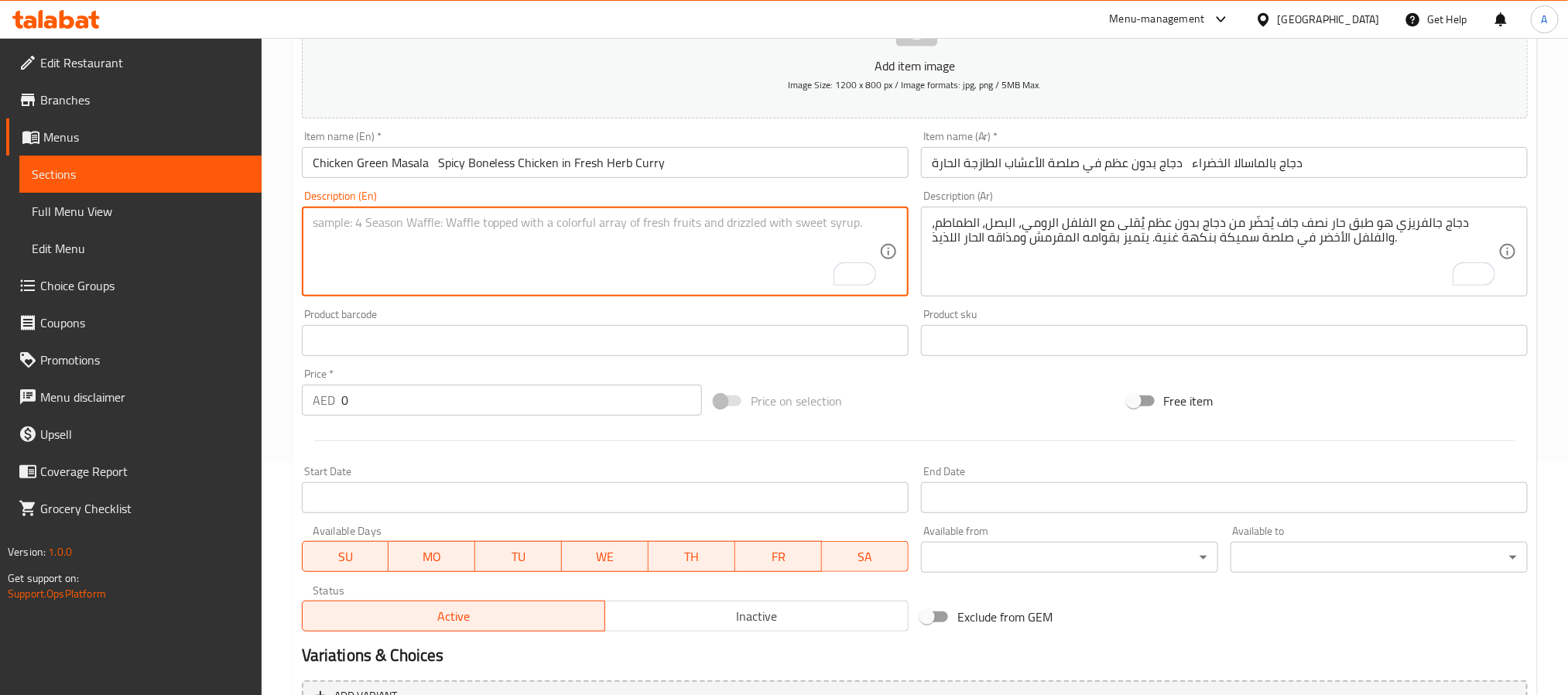
paste textarea "Chicken Green Masala is a herb-infused boneless chicken curry made with fresh c…"
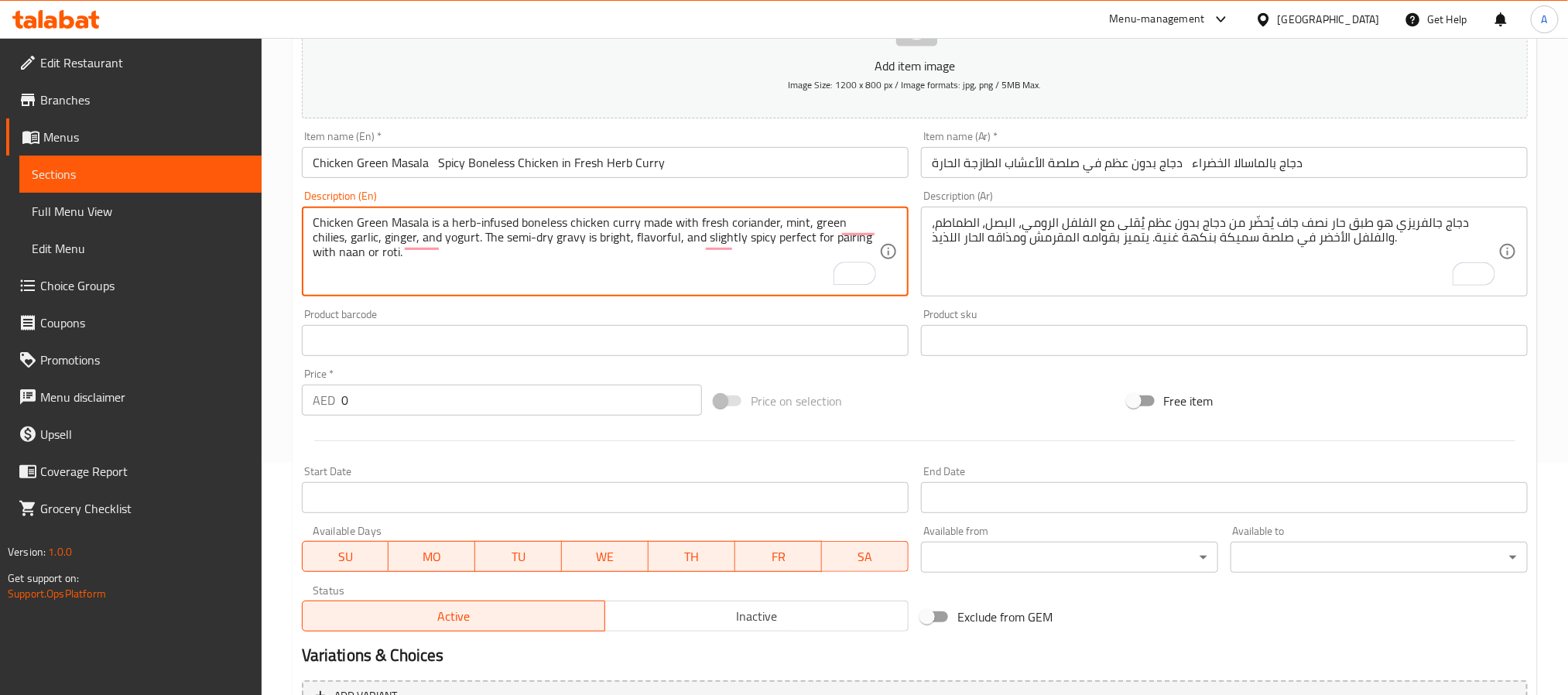
type textarea "Chicken Green Masala is a herb-infused boneless chicken curry made with fresh c…"
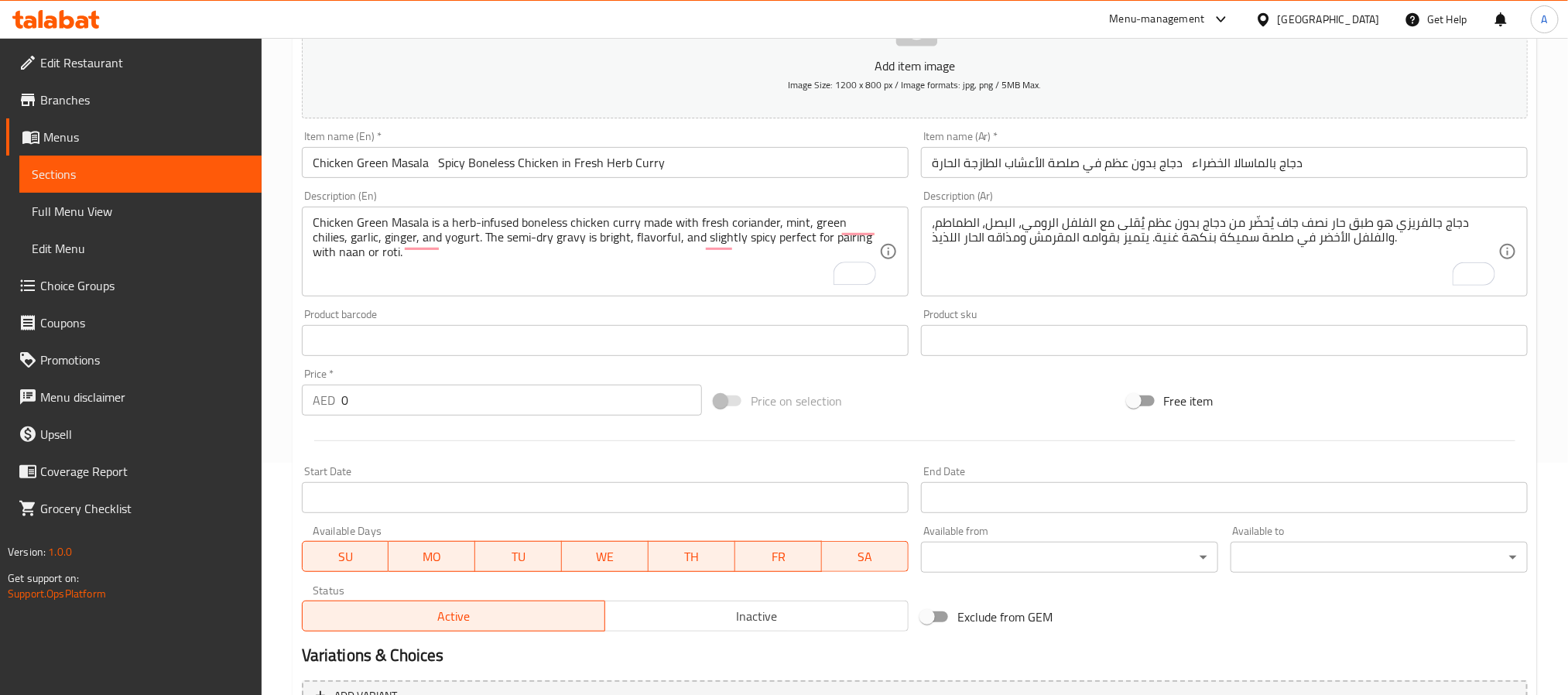
click at [1141, 289] on textarea "دجاج جالفريزي هو طبق حار نصف جاف يُحضّر من دجاج بدون عظم يُقلى مع الفلفل الرومي…" at bounding box center [1215, 252] width 566 height 74
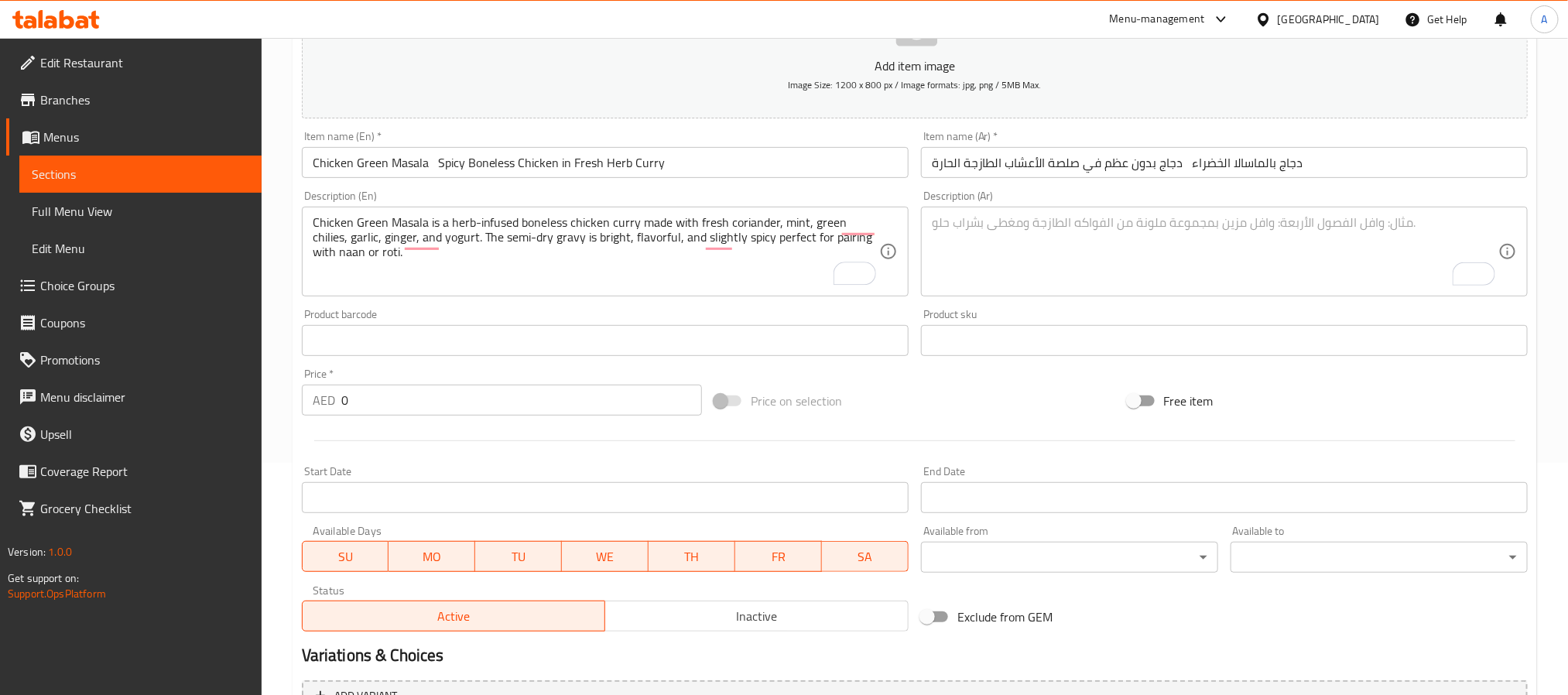
paste textarea "دجاج بالماسالا الخضراء هو طبق دجاج بدون عظم يُطهى في صلصة عشبية طازجة تحتوي على…"
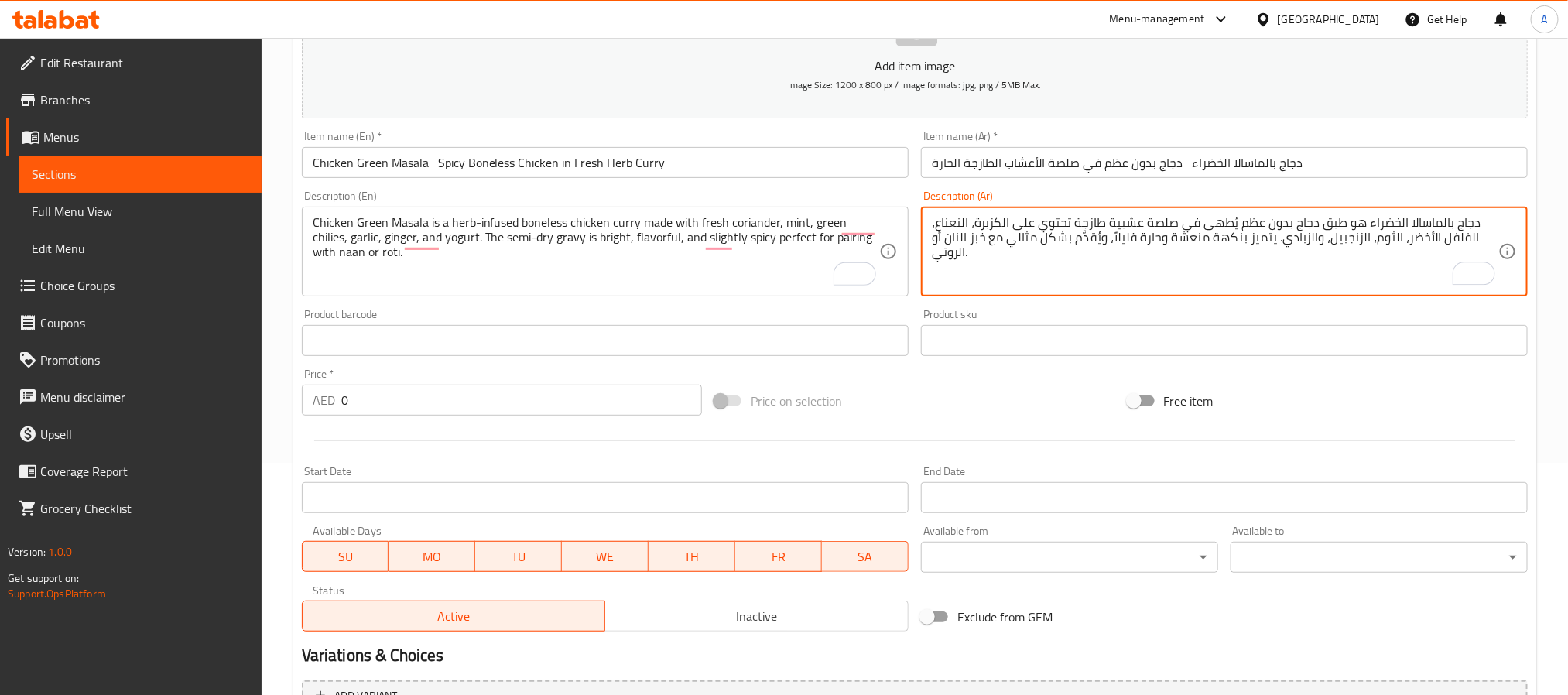
type textarea "دجاج بالماسالا الخضراء هو طبق دجاج بدون عظم يُطهى في صلصة عشبية طازجة تحتوي على…"
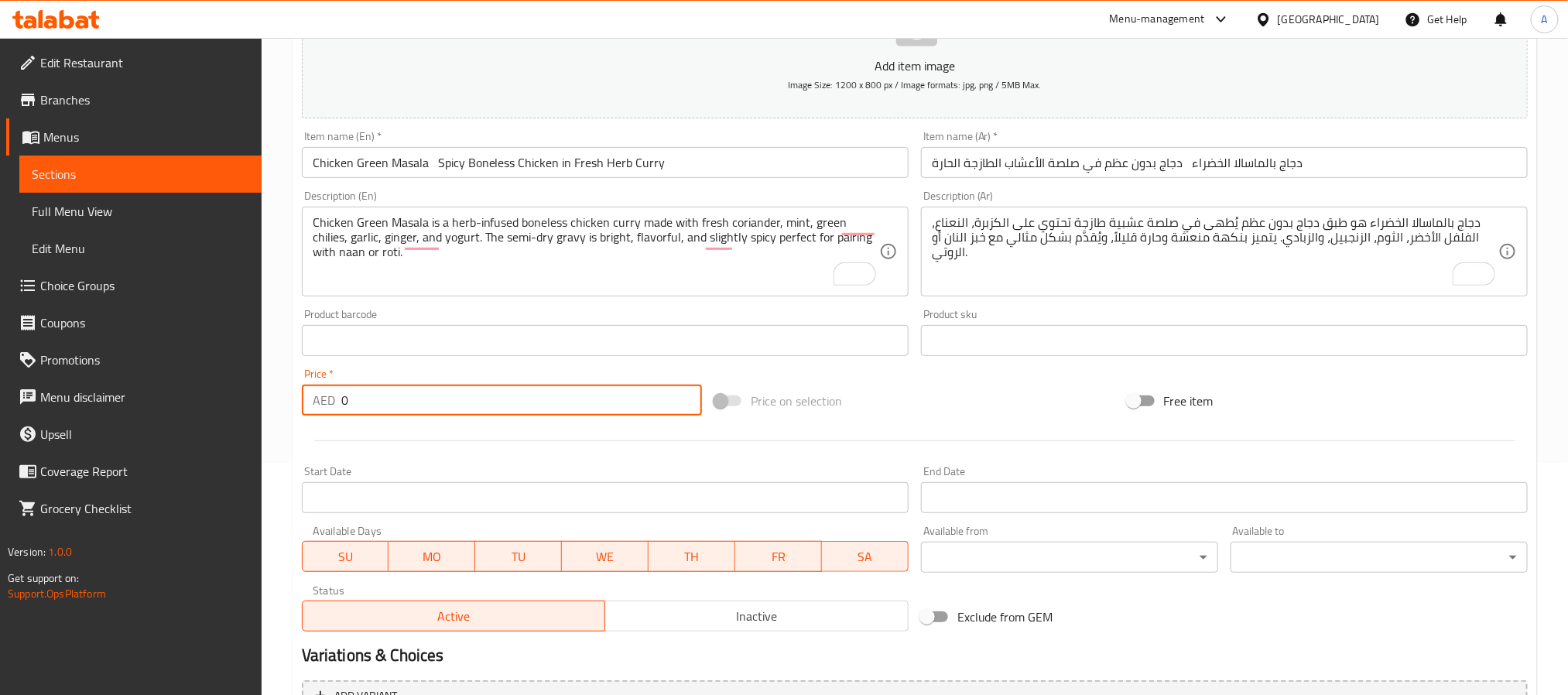
drag, startPoint x: 383, startPoint y: 400, endPoint x: 299, endPoint y: 405, distance: 84.1
click at [299, 405] on div "Price   * AED 0 Price *" at bounding box center [502, 392] width 413 height 60
paste input "4"
type input "40"
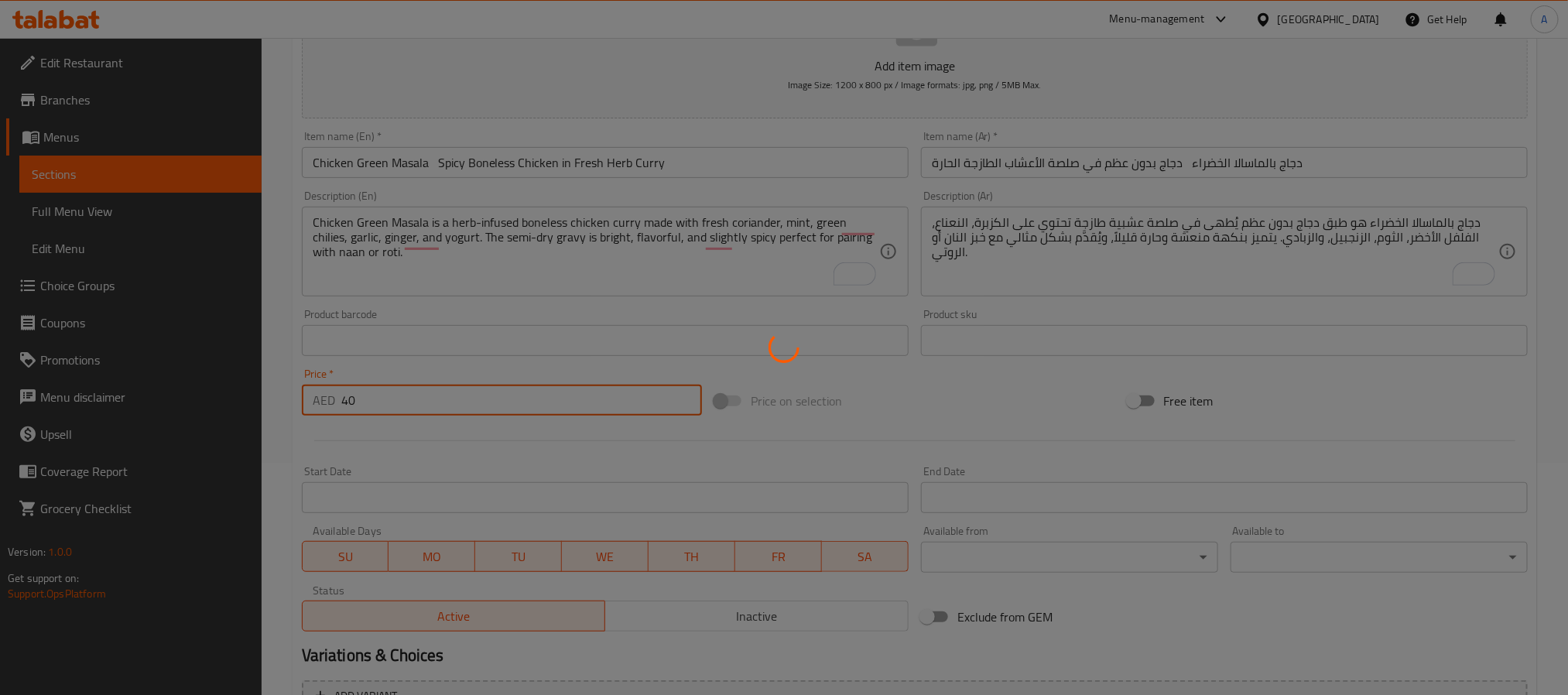
type input "0"
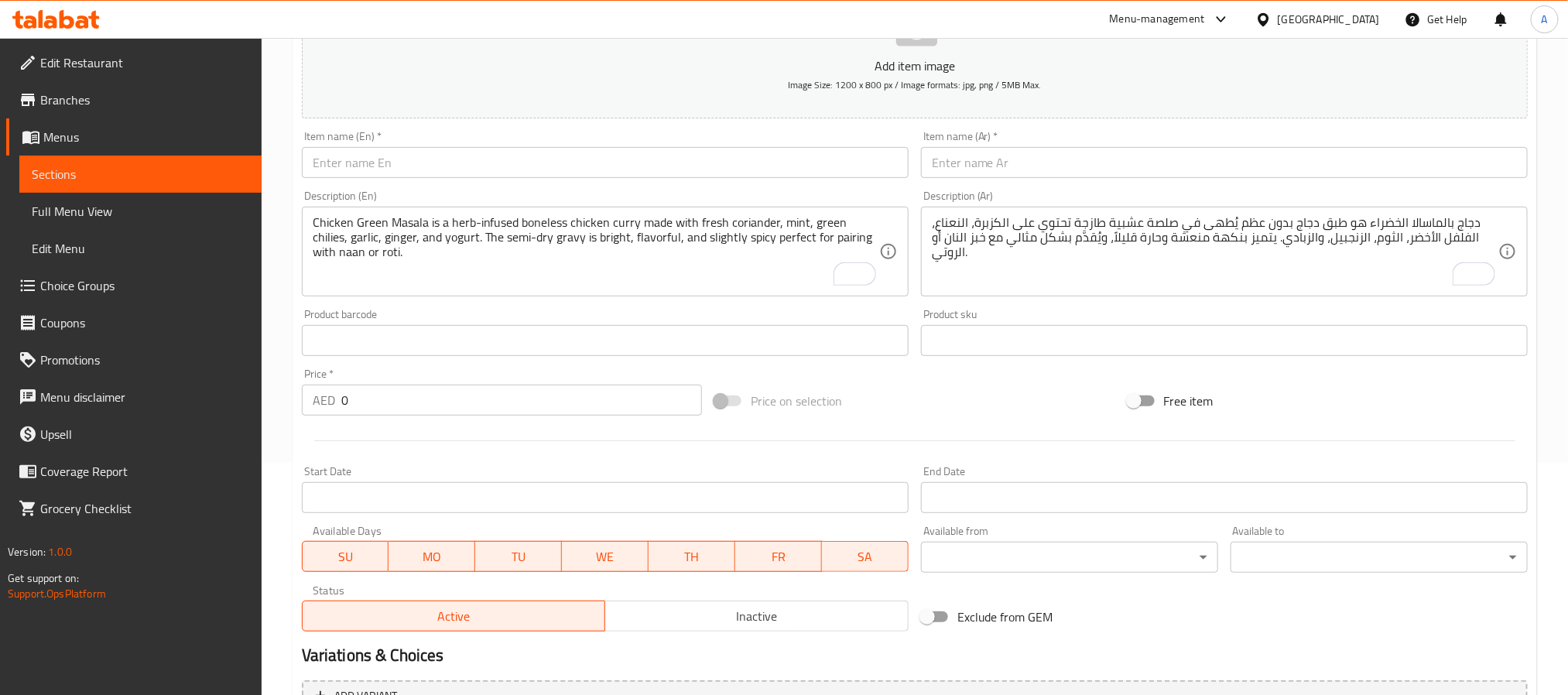
scroll to position [0, 0]
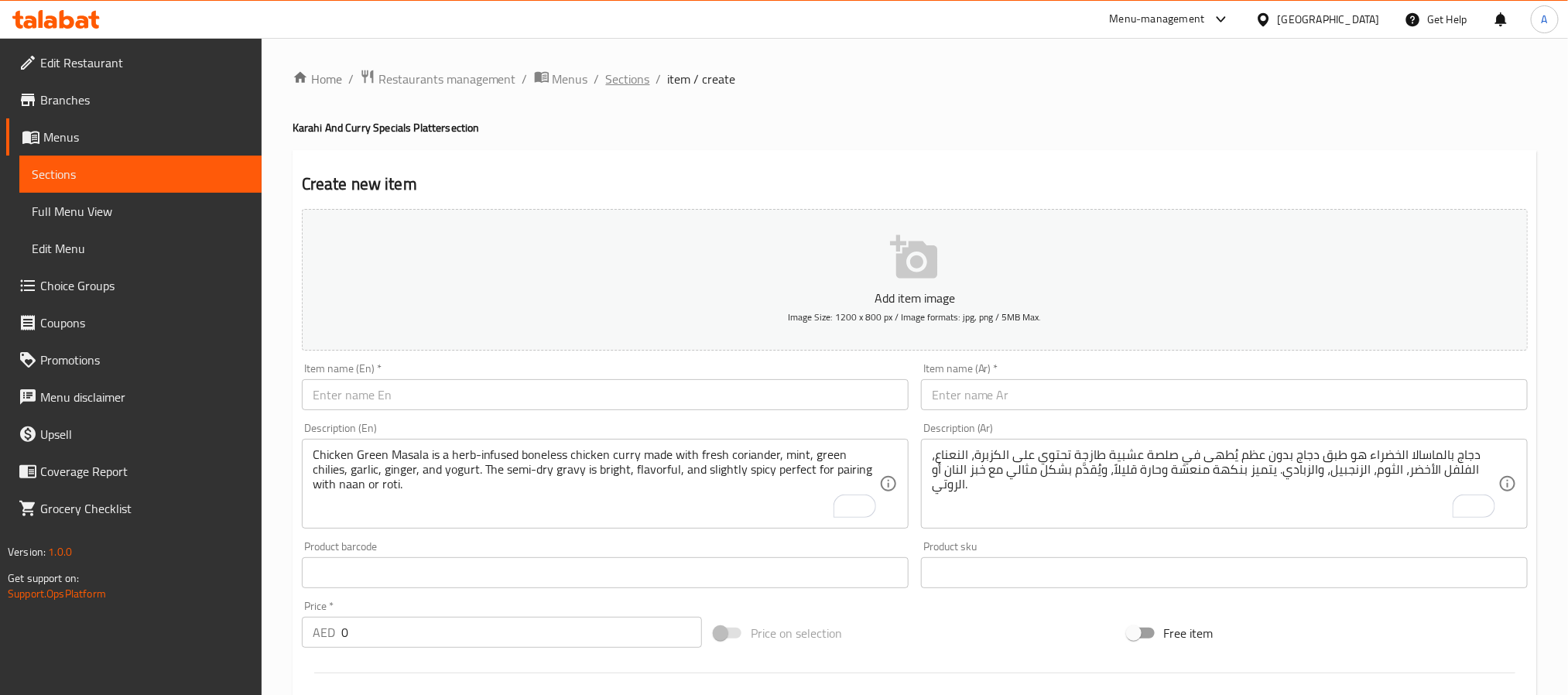
click at [631, 86] on span "Sections" at bounding box center [629, 79] width 44 height 18
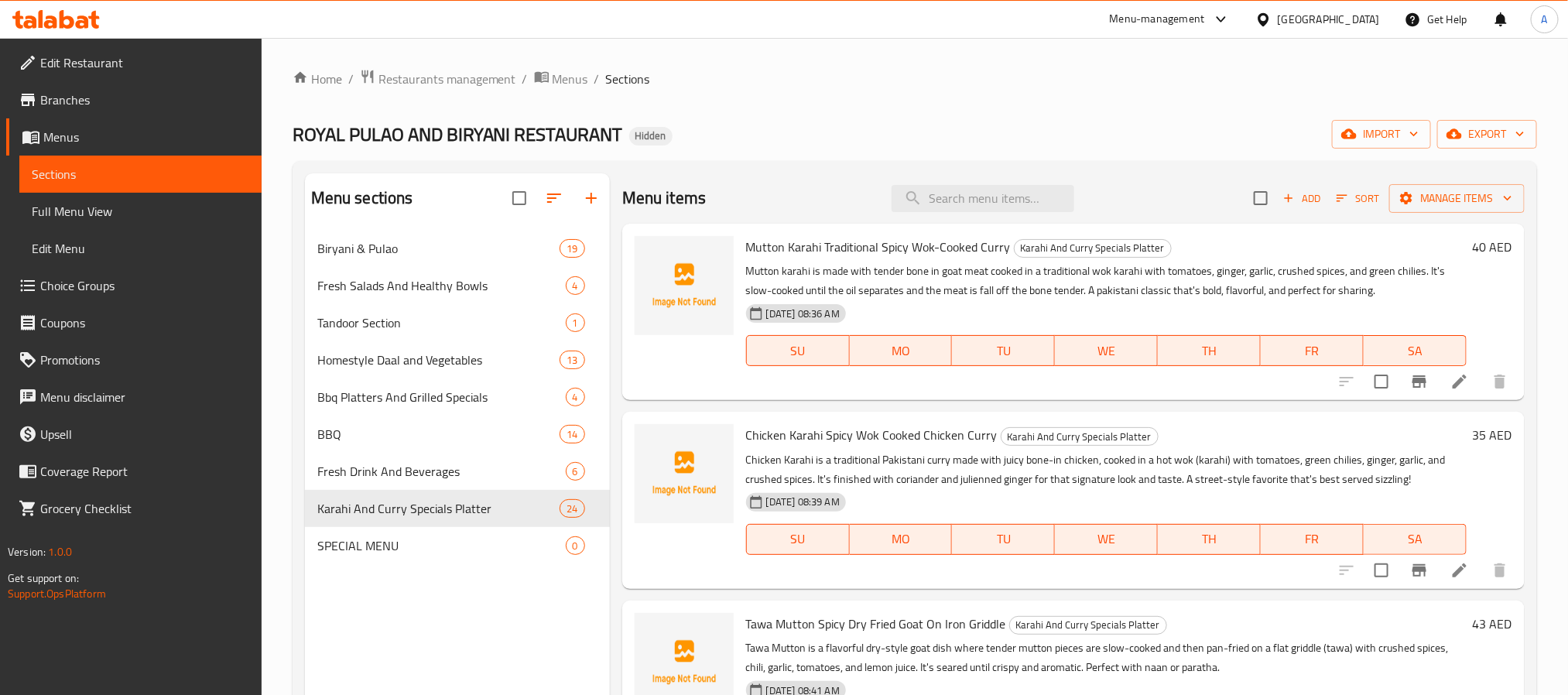
click at [979, 484] on p "Chicken Karahi is a traditional Pakistani curry made with juicy bone-in chicken…" at bounding box center [1106, 469] width 721 height 38
click at [1277, 209] on button "Add" at bounding box center [1302, 198] width 50 height 24
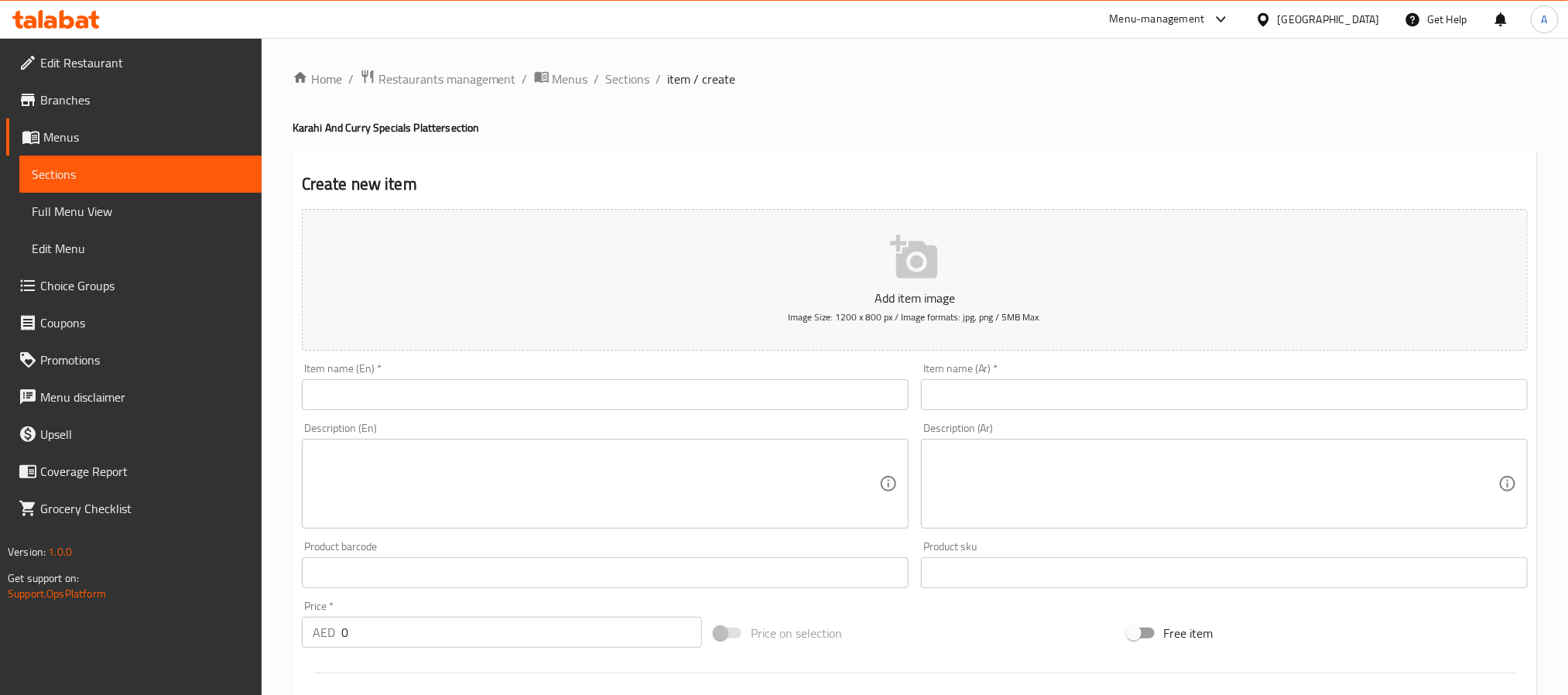
click at [507, 411] on input "text" at bounding box center [606, 395] width 606 height 31
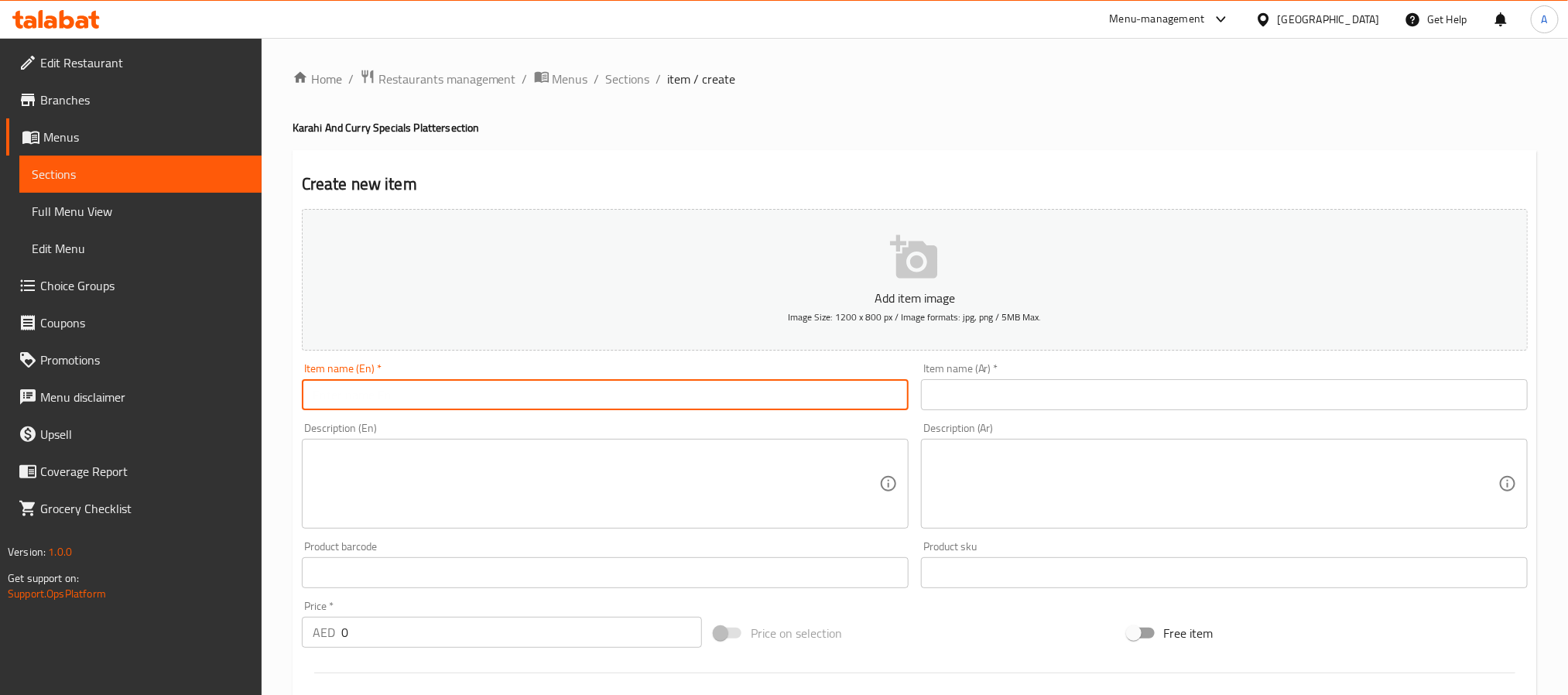
paste input "Royal Special Chicken Creamy With Spicy Boneless Chicken Delight"
type input "Royal Special Chicken Creamy With Spicy Boneless Chicken Delight"
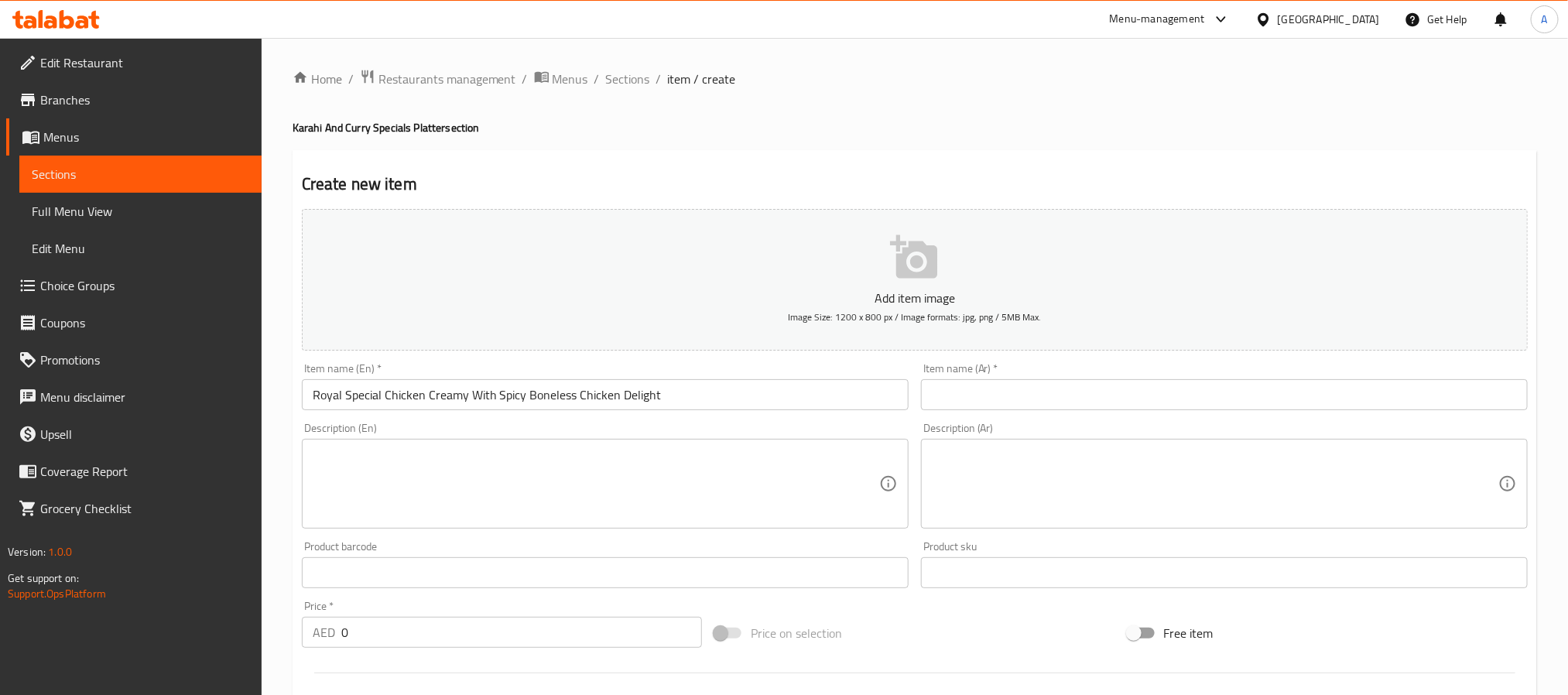
click at [1157, 402] on input "text" at bounding box center [1224, 395] width 606 height 31
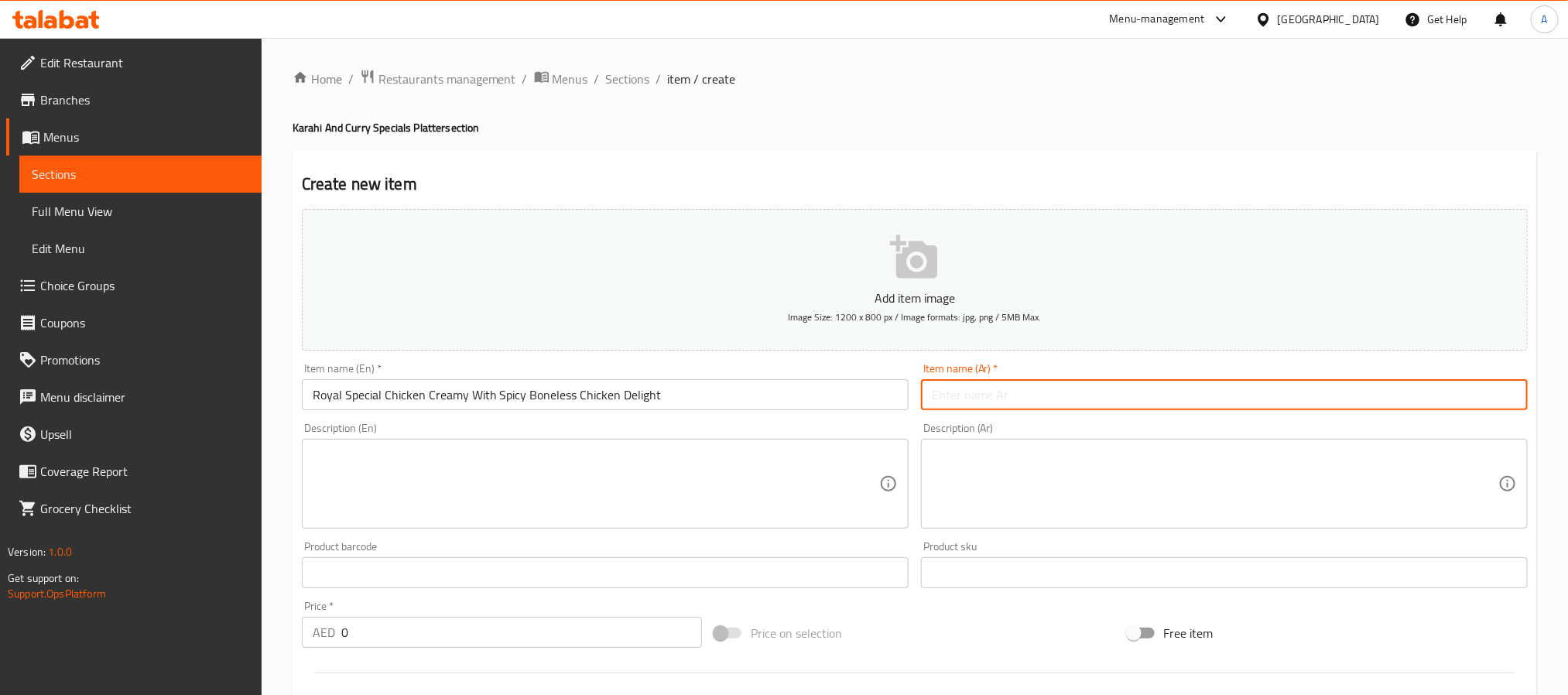
paste input "دجاج ملكي خاص – دجاج بدون عظم بصلصة فاخرة وغنية بالتوابل"
click at [1164, 393] on input "دجاج ملكي خاص – دجاج بدون عظم بصلصة فاخرة وغنية بالتوابل" at bounding box center [1224, 395] width 606 height 31
type input "دجاج ملكي خاص دجاج بدون عظم بصلصة فاخرة وغنية بالتوابل"
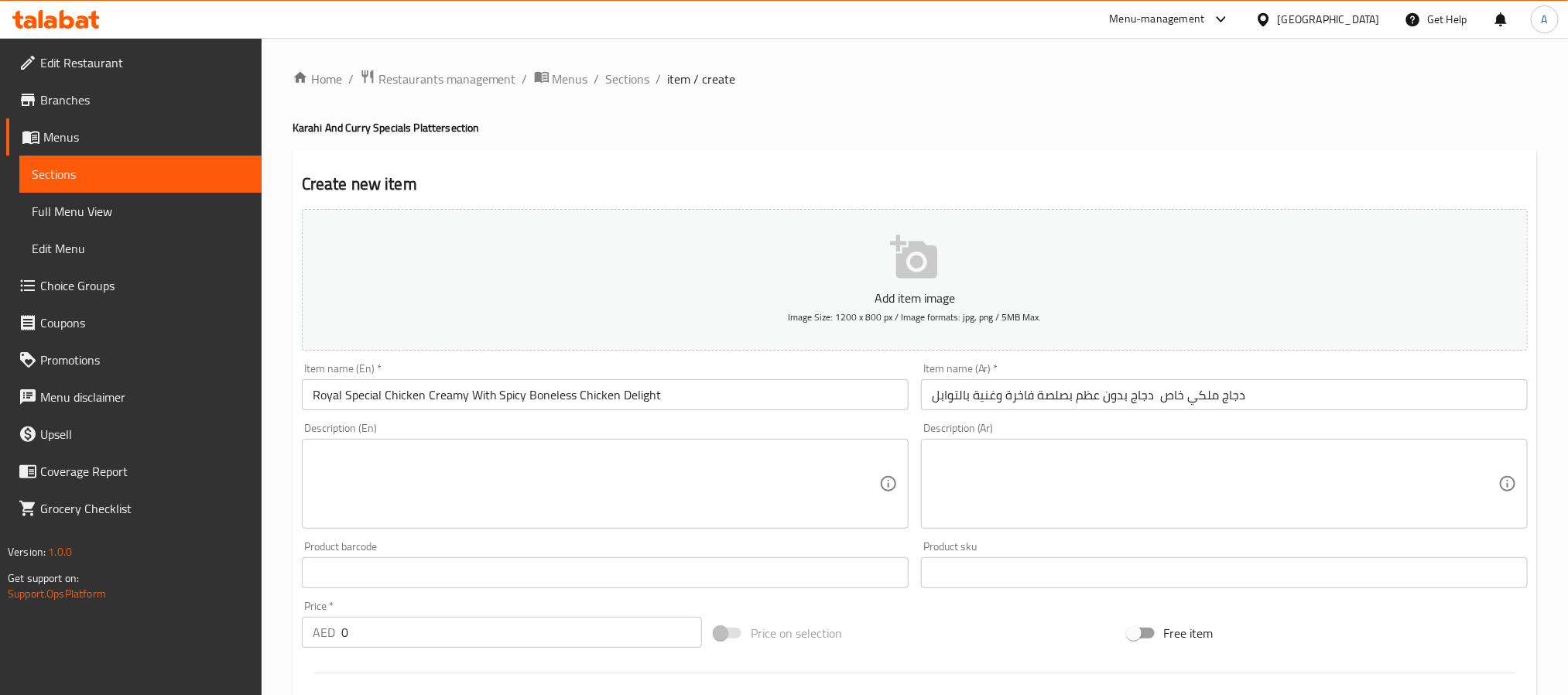
click at [638, 456] on textarea at bounding box center [596, 484] width 566 height 74
click at [505, 460] on textarea "To enrich screen reader interactions, please activate Accessibility in Grammarl…" at bounding box center [596, 484] width 566 height 74
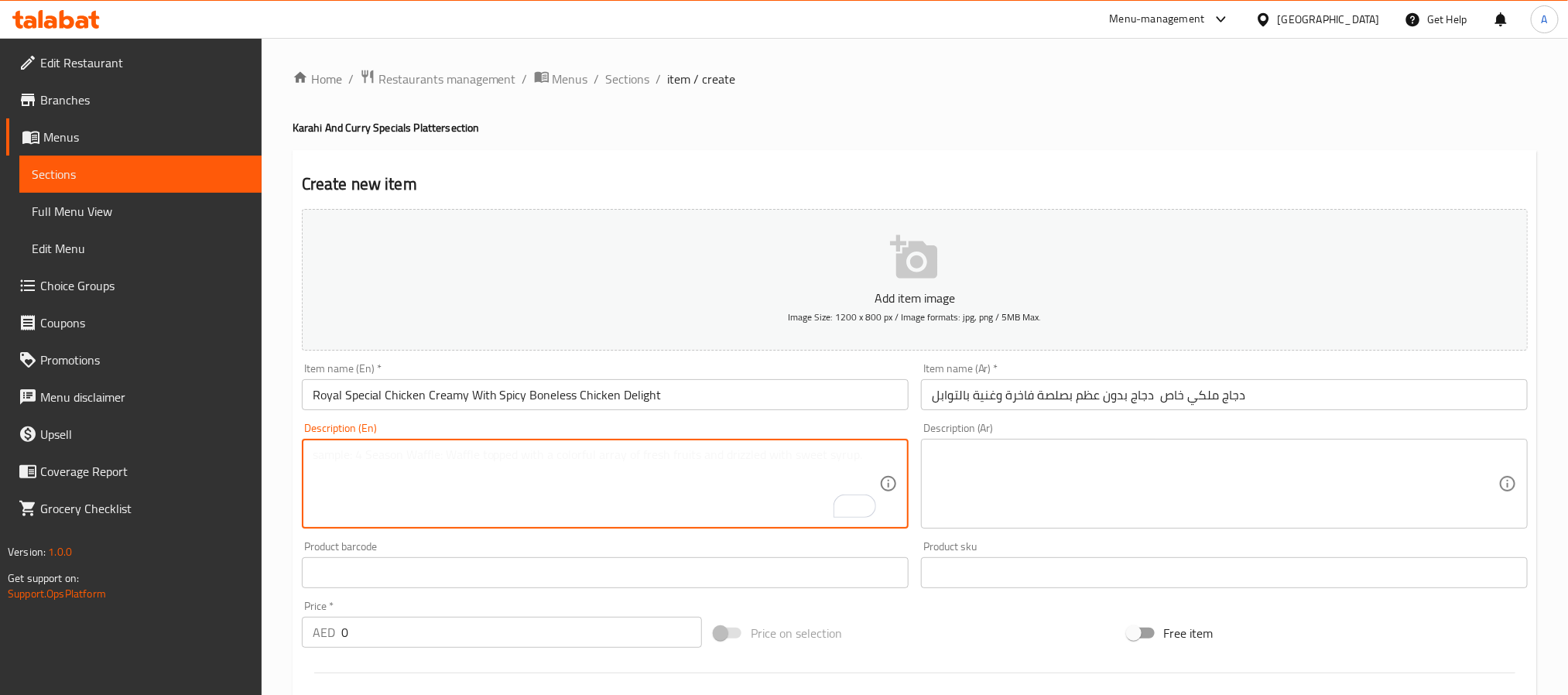
paste textarea "Royal special chicken is our signature boneless chicken dish, slow-cooked in a …"
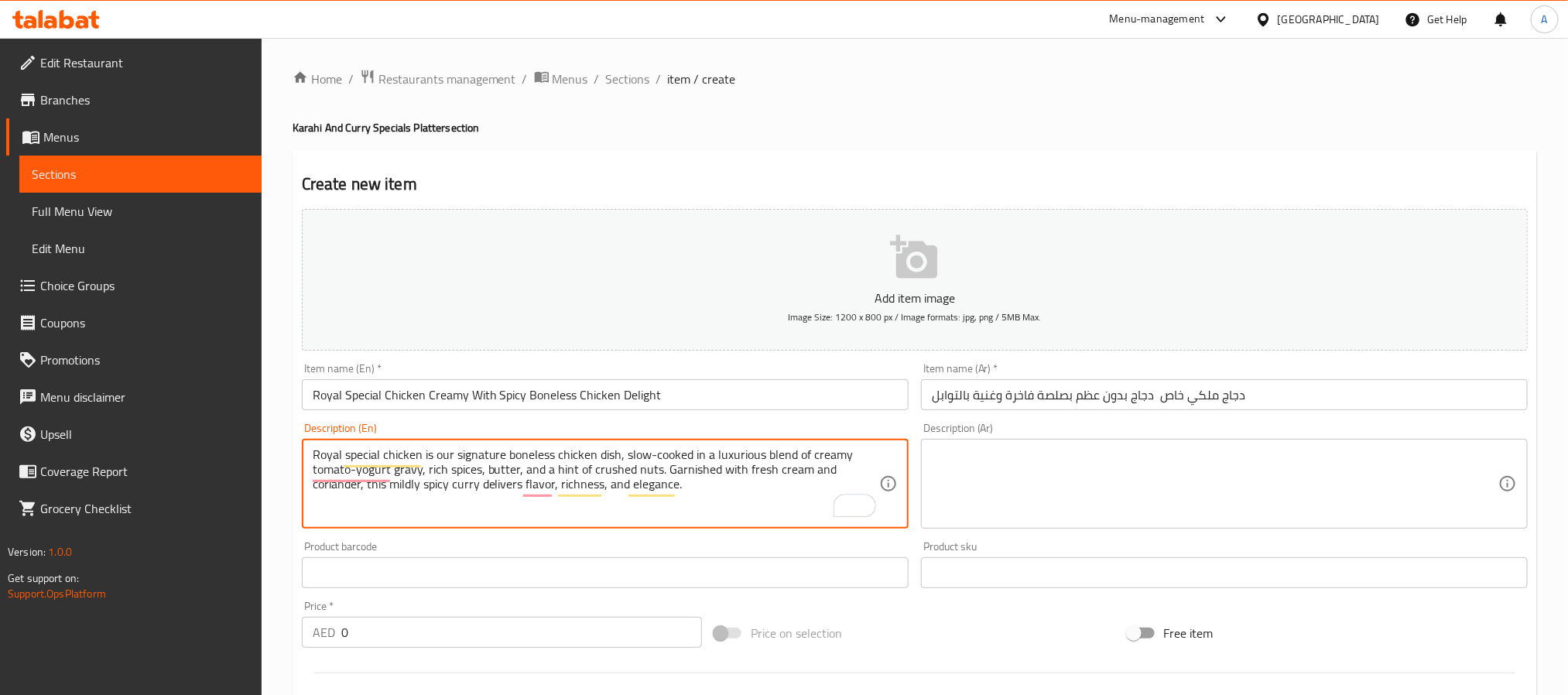
type textarea "Royal special chicken is our signature boneless chicken dish, slow-cooked in a …"
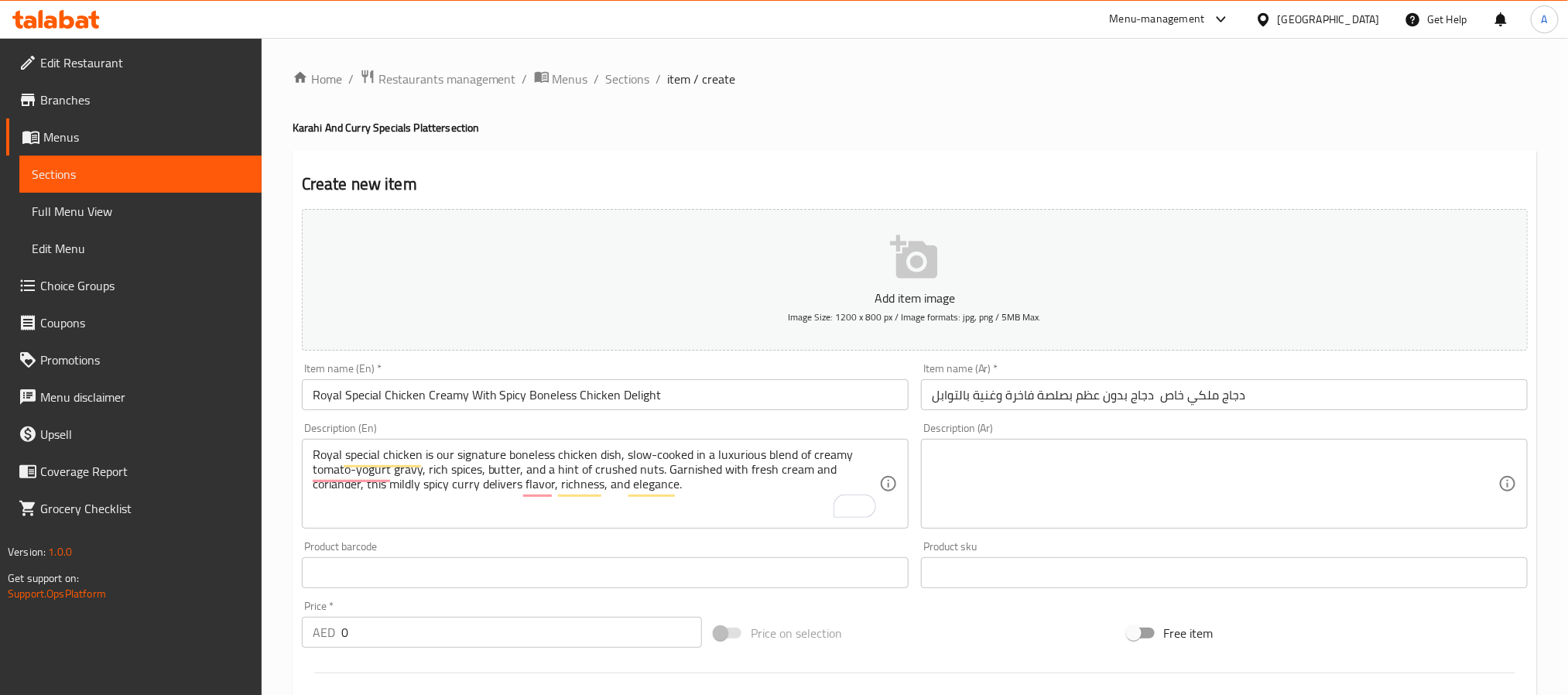
click at [1019, 476] on textarea at bounding box center [1215, 484] width 566 height 74
paste textarea "دجاج ملكي خاص هو طبق توقيعي فاخر مكوّن من دجاج بدون عظم يُطهى ببطء في صلصة غنية…"
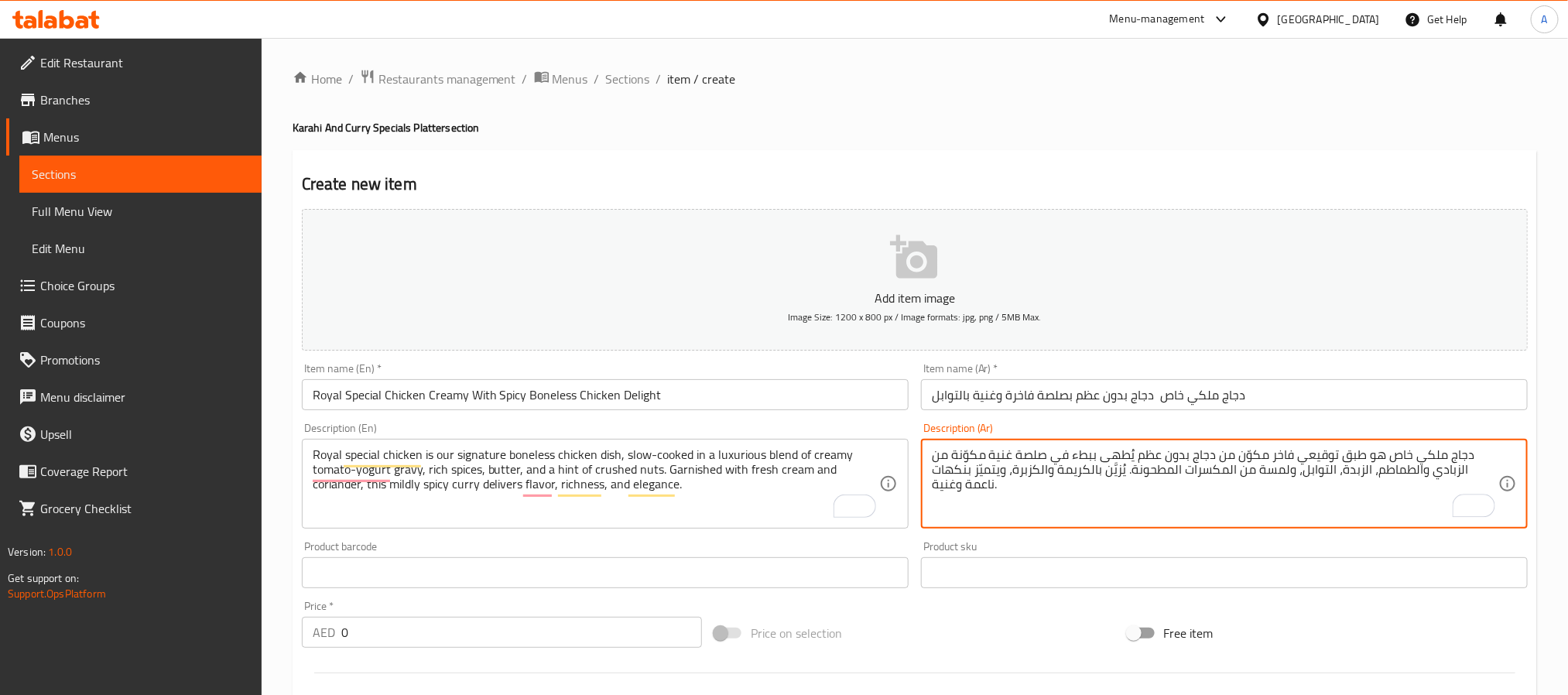
type textarea "دجاج ملكي خاص هو طبق توقيعي فاخر مكوّن من دجاج بدون عظم يُطهى ببطء في صلصة غنية…"
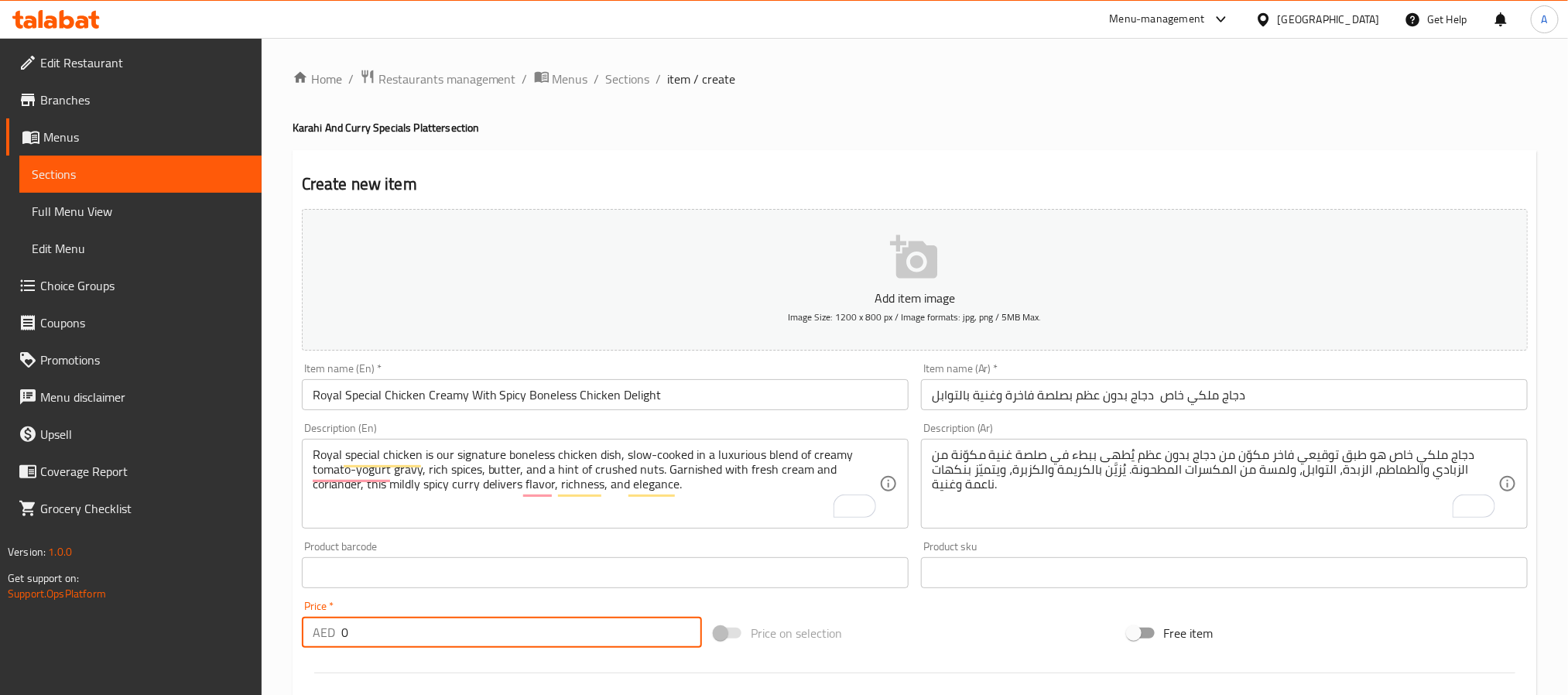
drag, startPoint x: 374, startPoint y: 618, endPoint x: 323, endPoint y: 628, distance: 52.0
click at [323, 628] on div "AED 0 Price *" at bounding box center [502, 633] width 400 height 31
paste input "48"
type input "48"
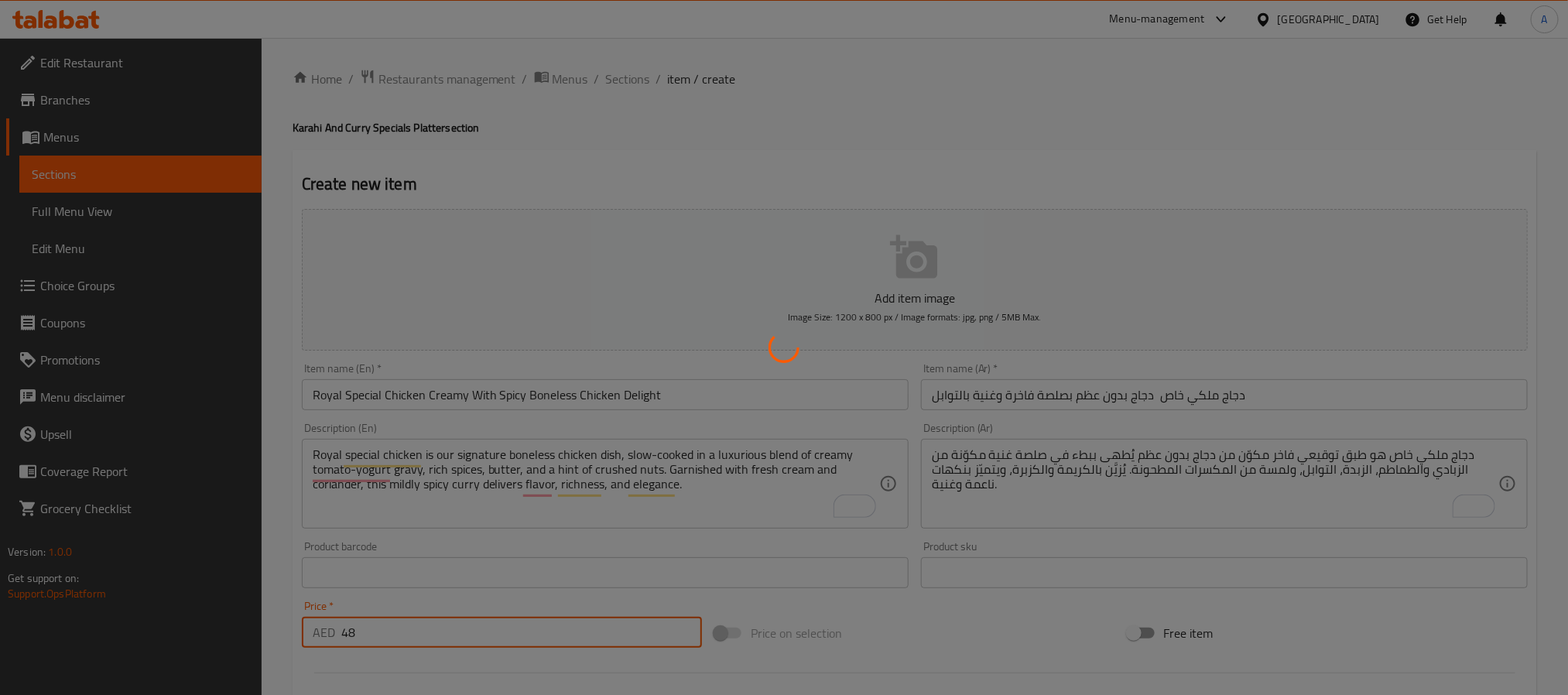
type input "0"
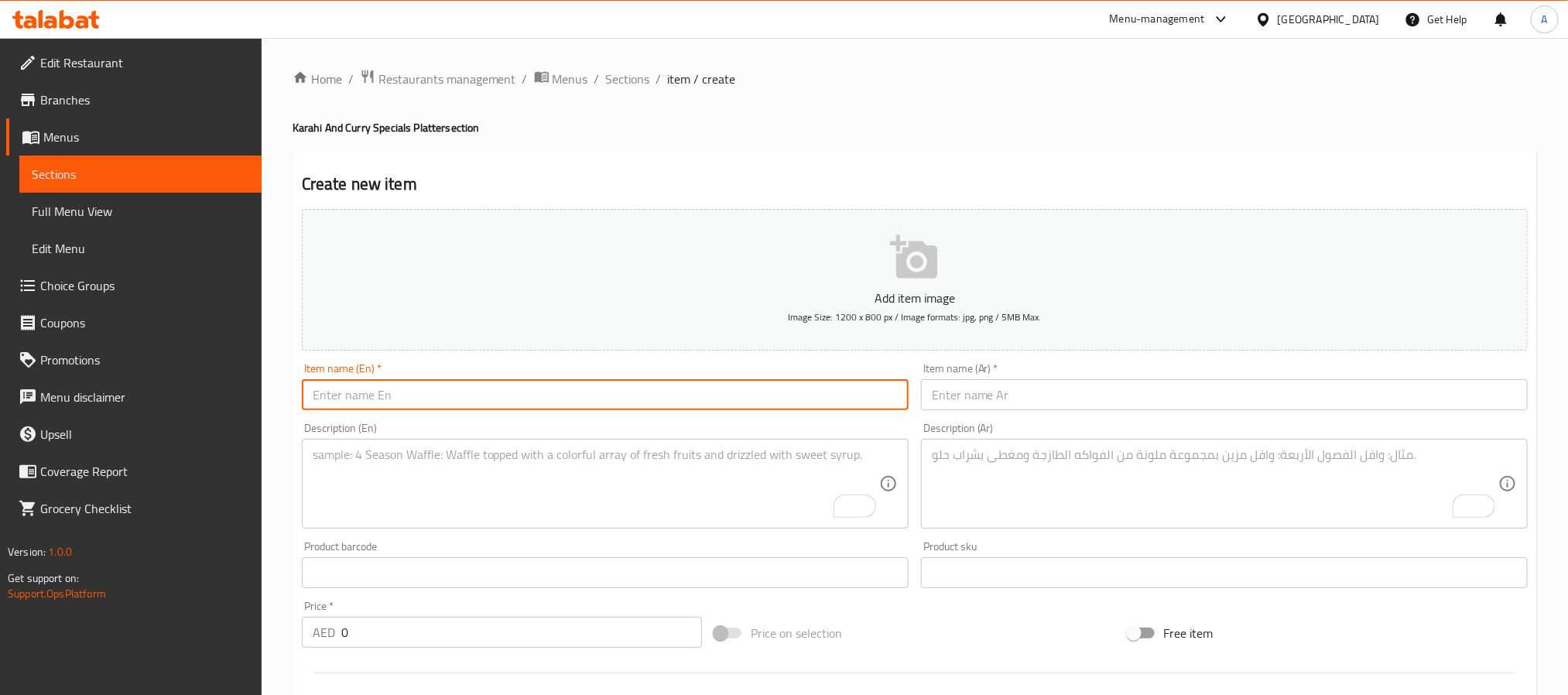
click at [582, 400] on input "text" at bounding box center [606, 395] width 606 height 31
paste input "Peshawari Chicken Karahi Authentic Tomato-Based Chicken Karahi"
type input "Peshawari Chicken Karahi Authentic Tomato-Based Chicken Karahi"
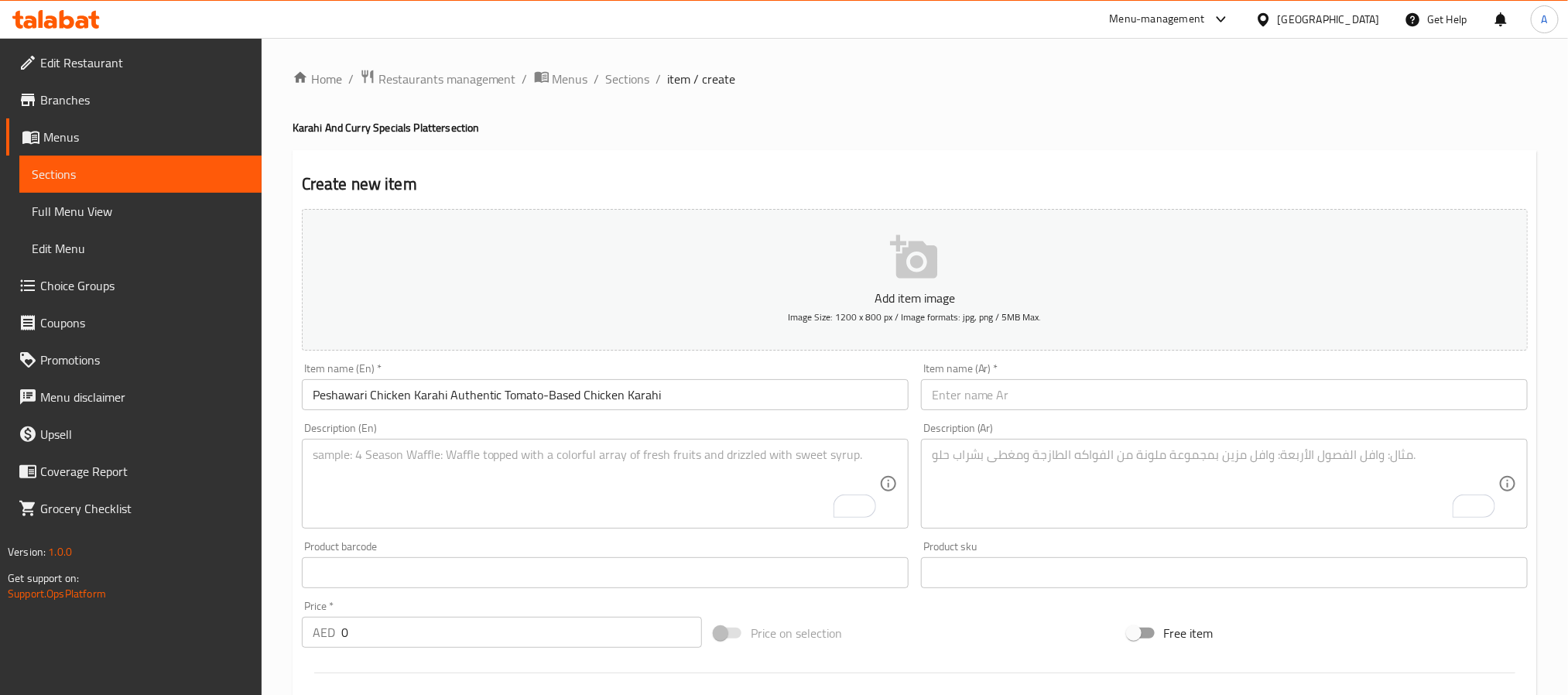
click at [1057, 398] on input "text" at bounding box center [1224, 395] width 606 height 31
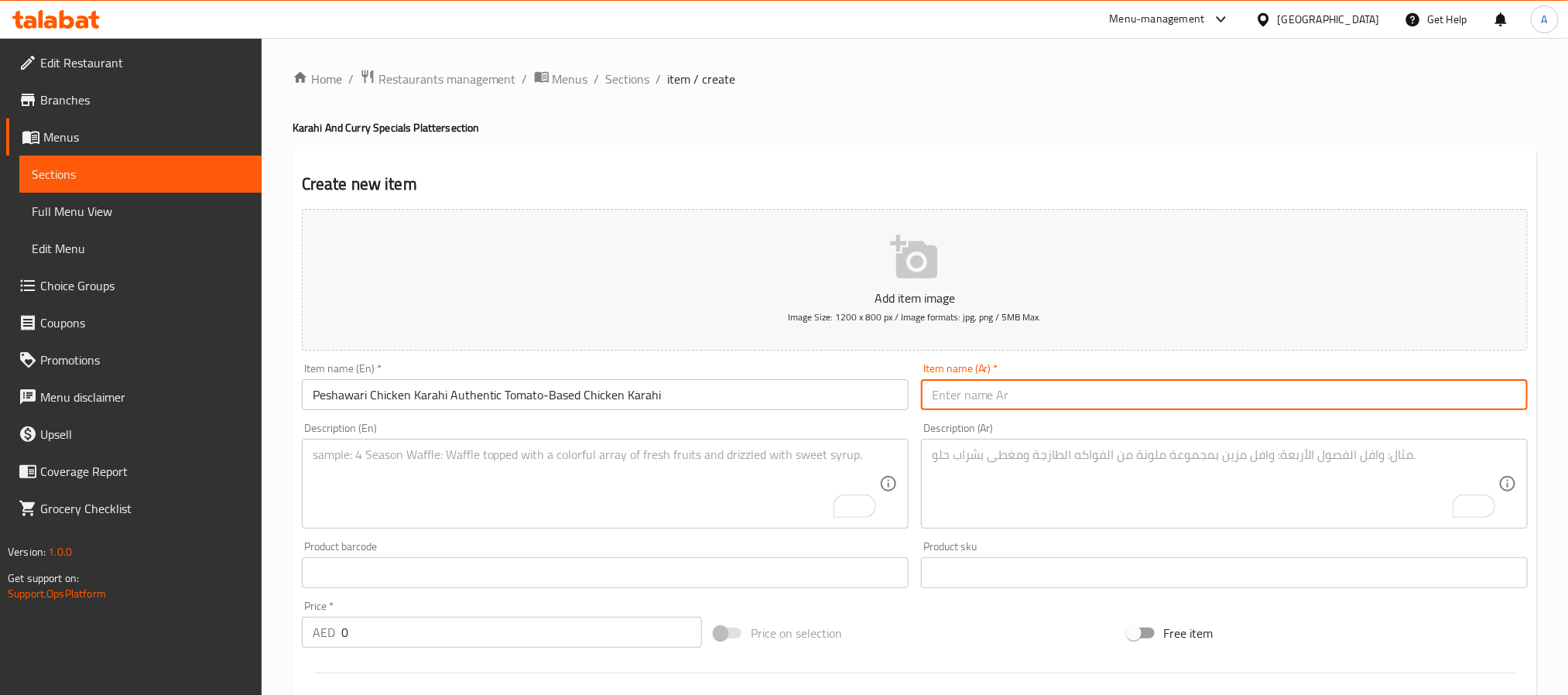
paste input "كراهي دجاج بيشاوري – كراهي دجاج أصلية بصلصة الطماطم فقط"
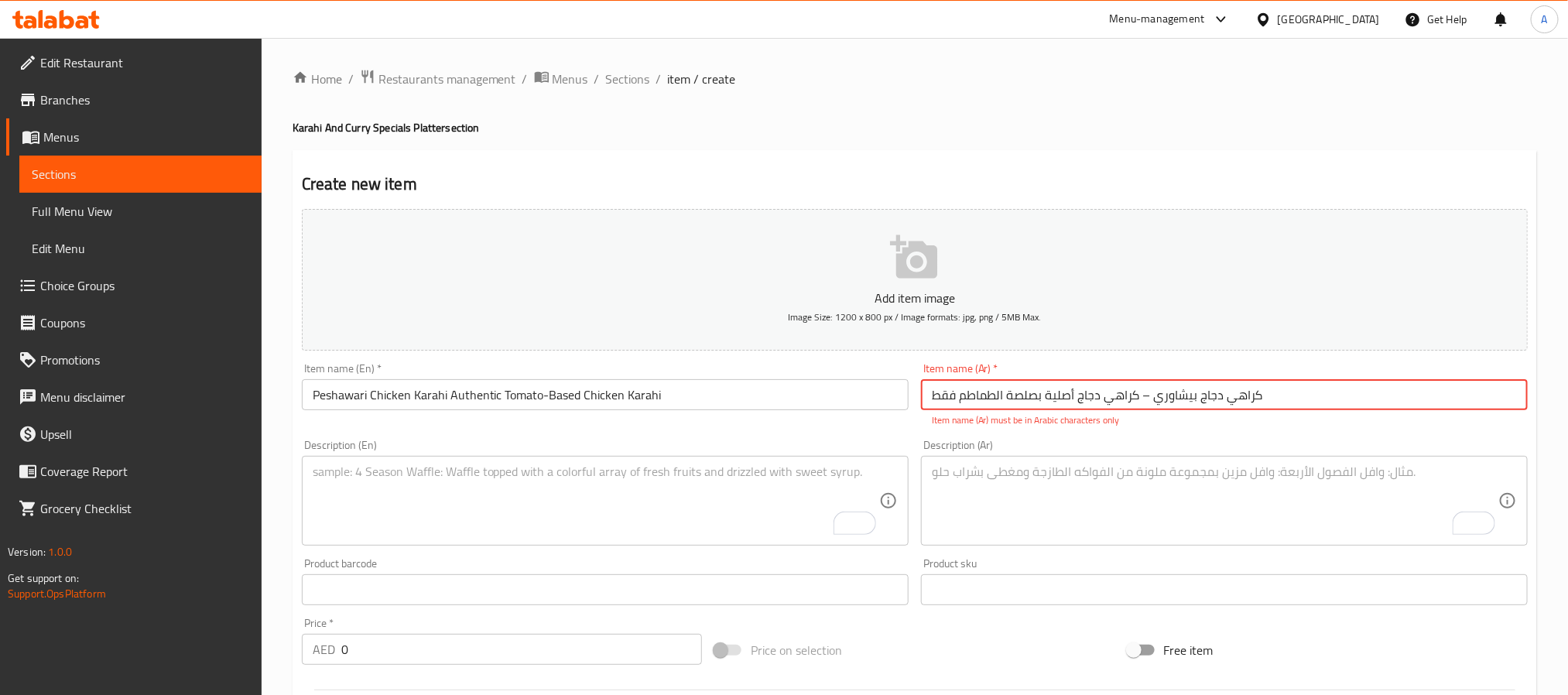
drag, startPoint x: 1152, startPoint y: 400, endPoint x: 1141, endPoint y: 402, distance: 11.2
click at [1141, 402] on input "كراهي دجاج بيشاوري – كراهي دجاج أصلية بصلصة الطماطم فقط" at bounding box center [1224, 395] width 606 height 31
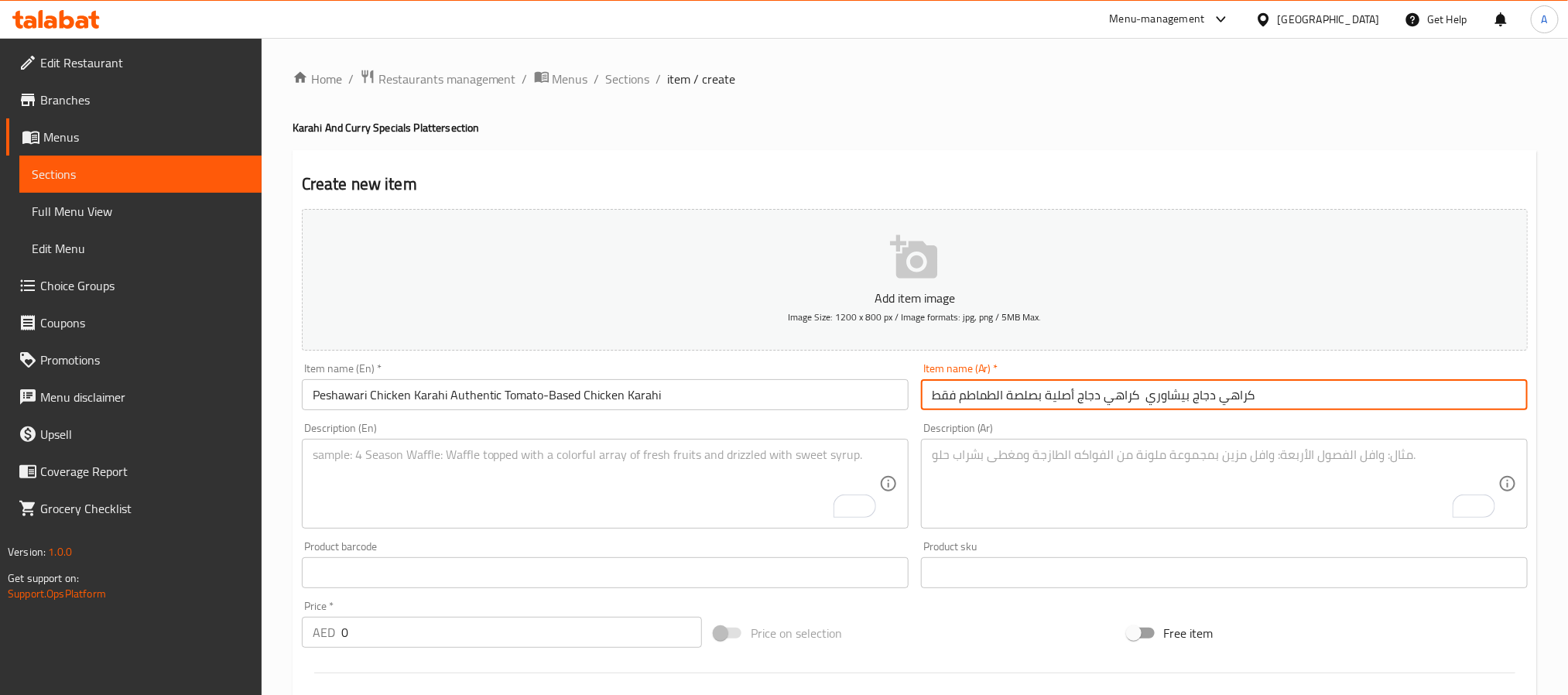
type input "كراهي دجاج بيشاوري كراهي دجاج أصلية بصلصة الطماطم فقط"
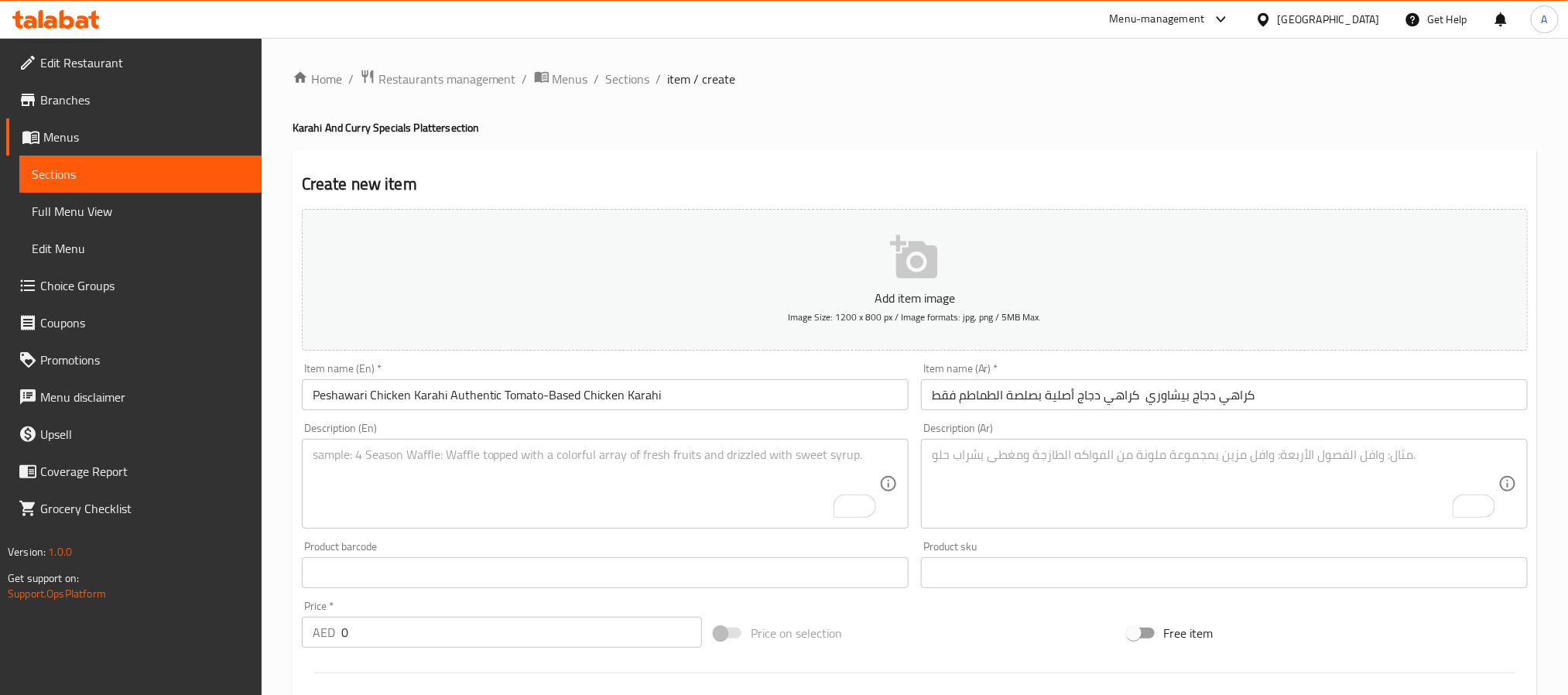
click at [597, 470] on textarea "To enrich screen reader interactions, please activate Accessibility in Grammarl…" at bounding box center [596, 484] width 566 height 74
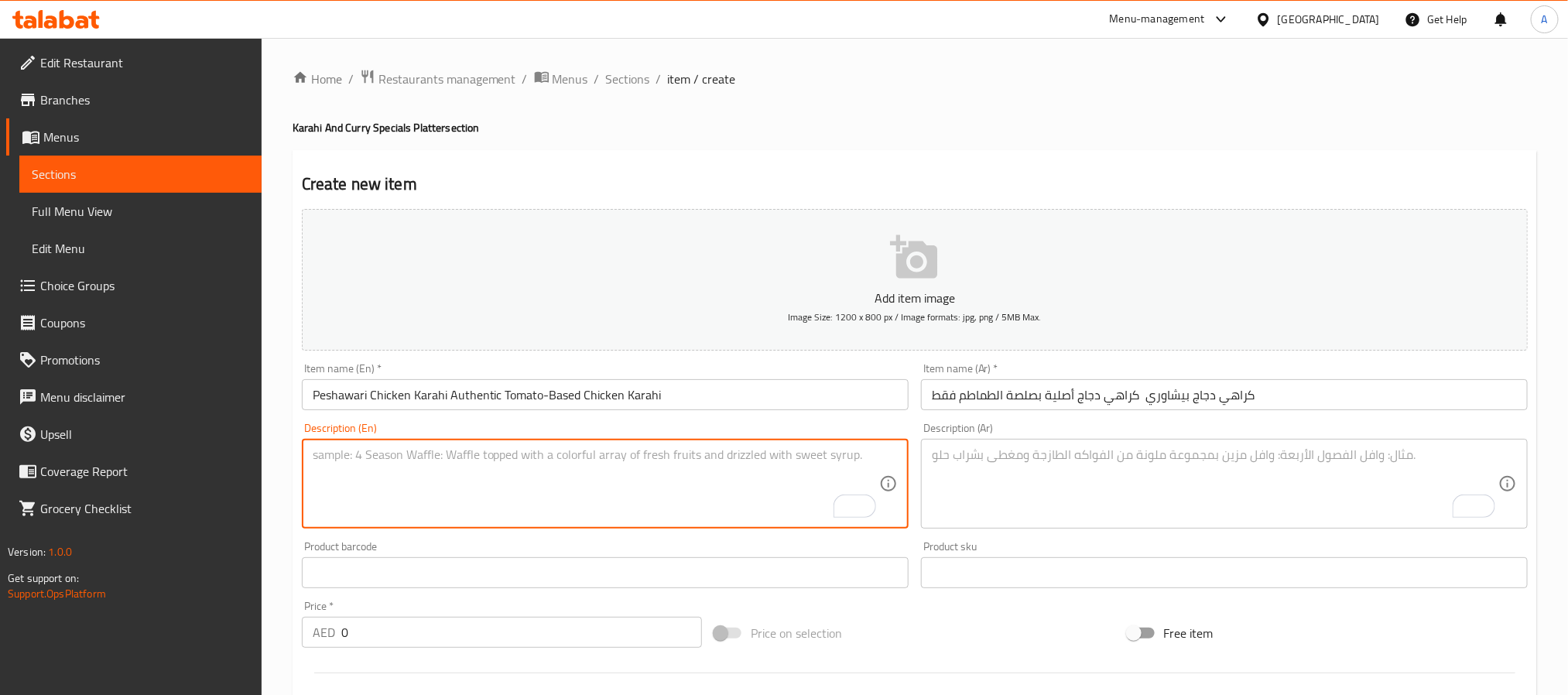
paste textarea "Peshawari chicken karahi is a traditional dish from northern pakistan, made wit…"
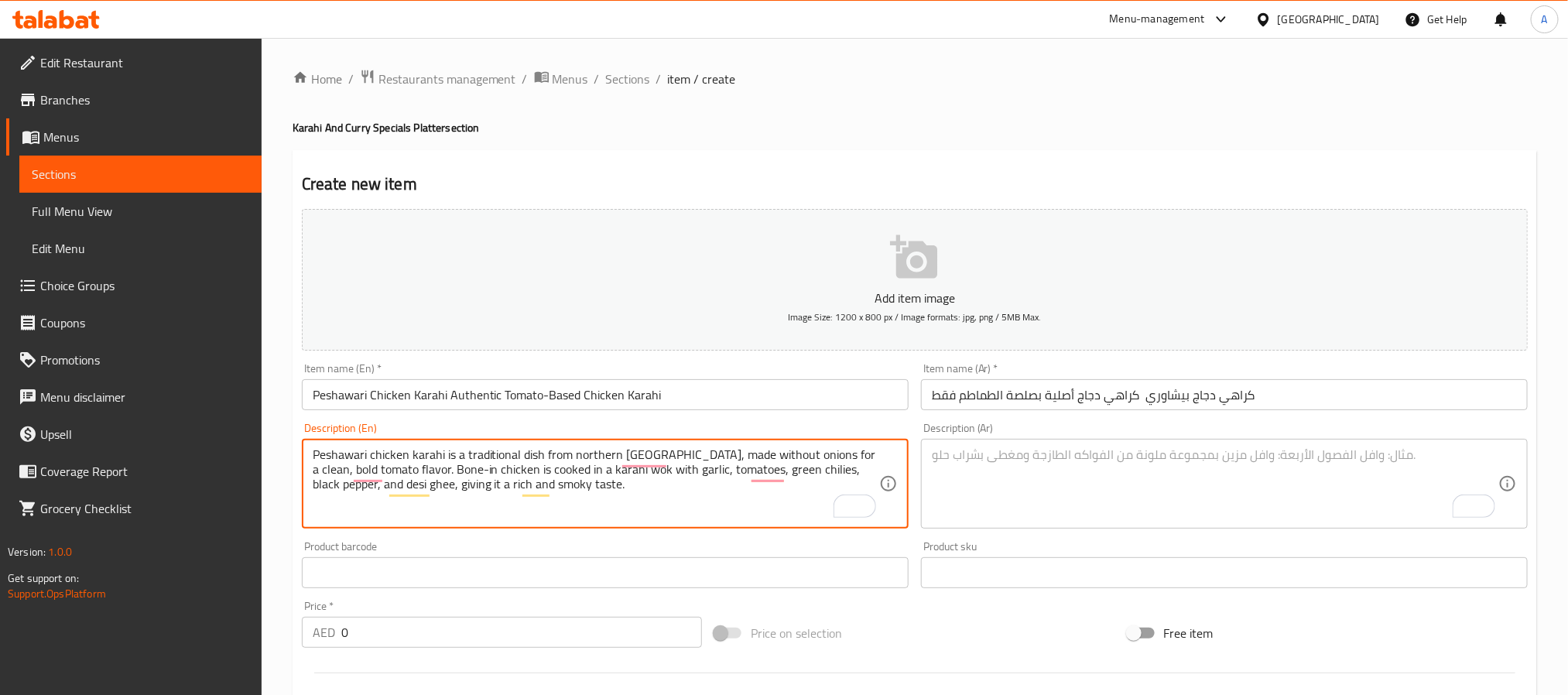
type textarea "Peshawari chicken karahi is a traditional dish from northern pakistan, made wit…"
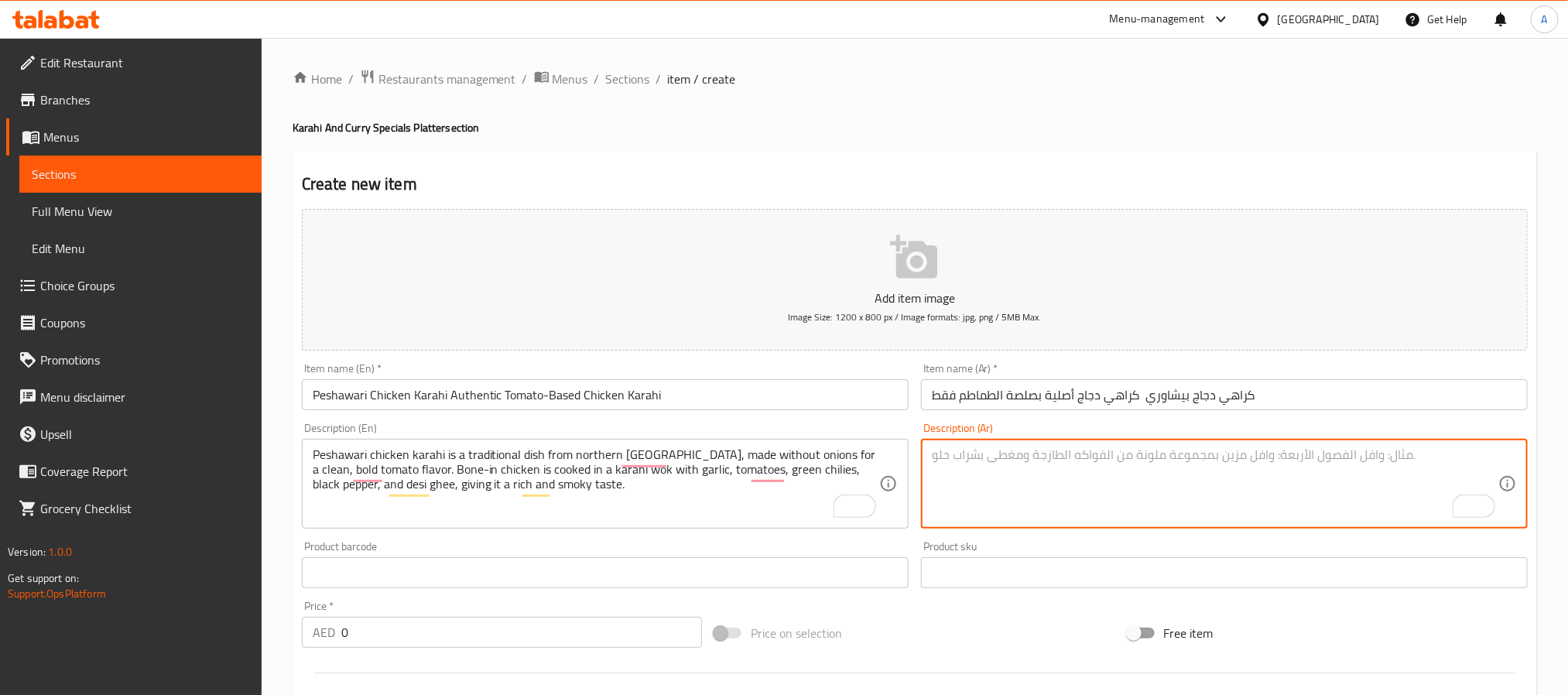
click at [1185, 499] on textarea "To enrich screen reader interactions, please activate Accessibility in Grammarl…" at bounding box center [1215, 484] width 566 height 74
paste
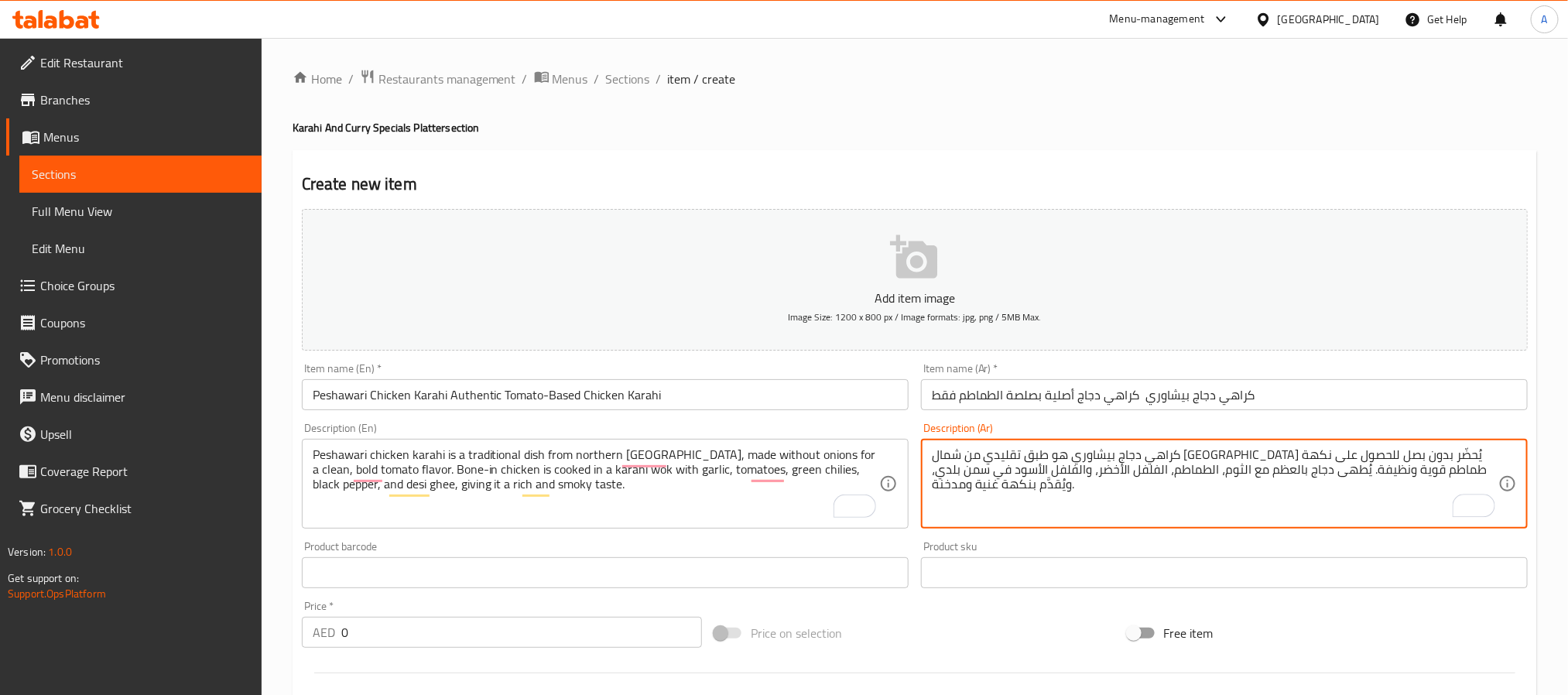
type textarea "كراهي دجاج بيشاوري هو طبق تقليدي من شمال باكستان يُحضّر بدون بصل للحصول على نكه…"
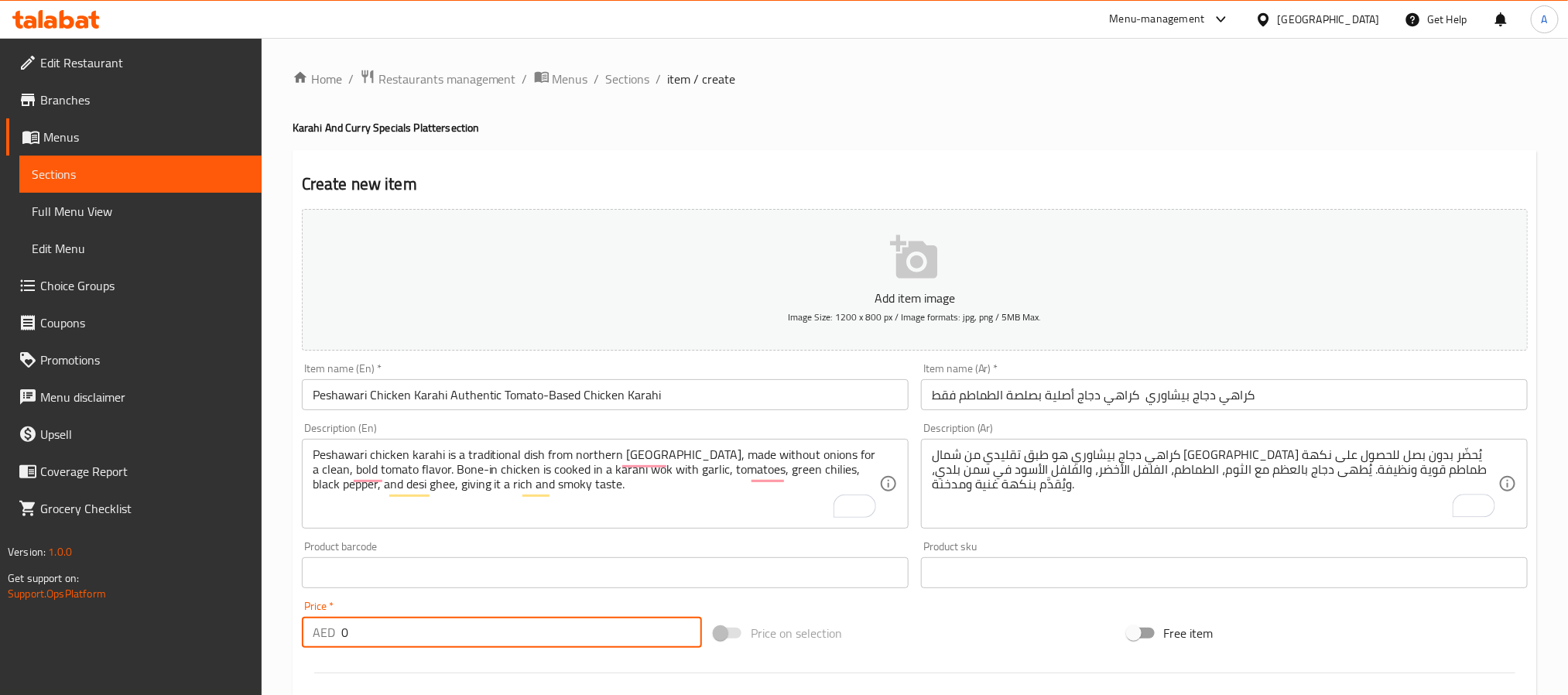
drag, startPoint x: 386, startPoint y: 633, endPoint x: 289, endPoint y: 631, distance: 97.0
click at [289, 631] on div "Home / Restaurants management / Menus / Sections / item / create Karahi And Cur…" at bounding box center [915, 566] width 1307 height 1056
type input "40"
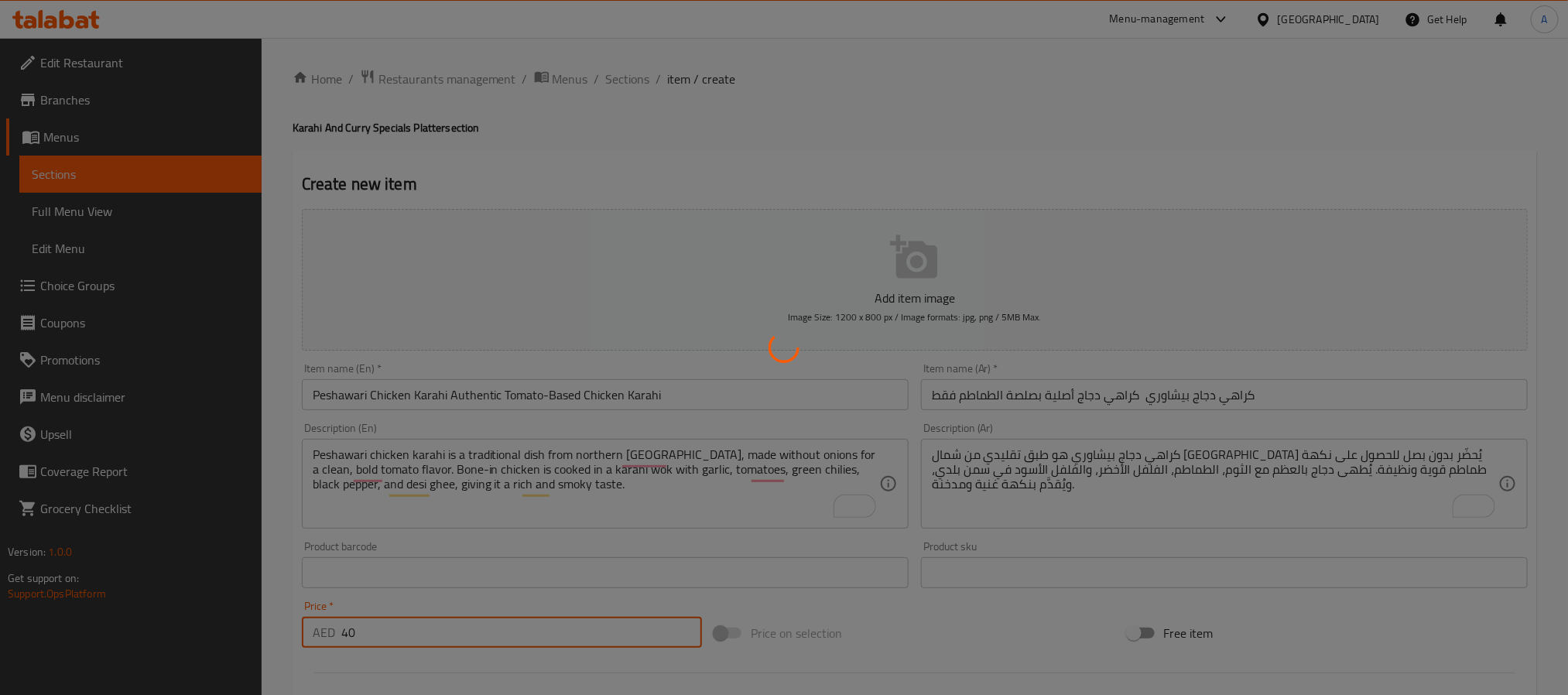
type input "0"
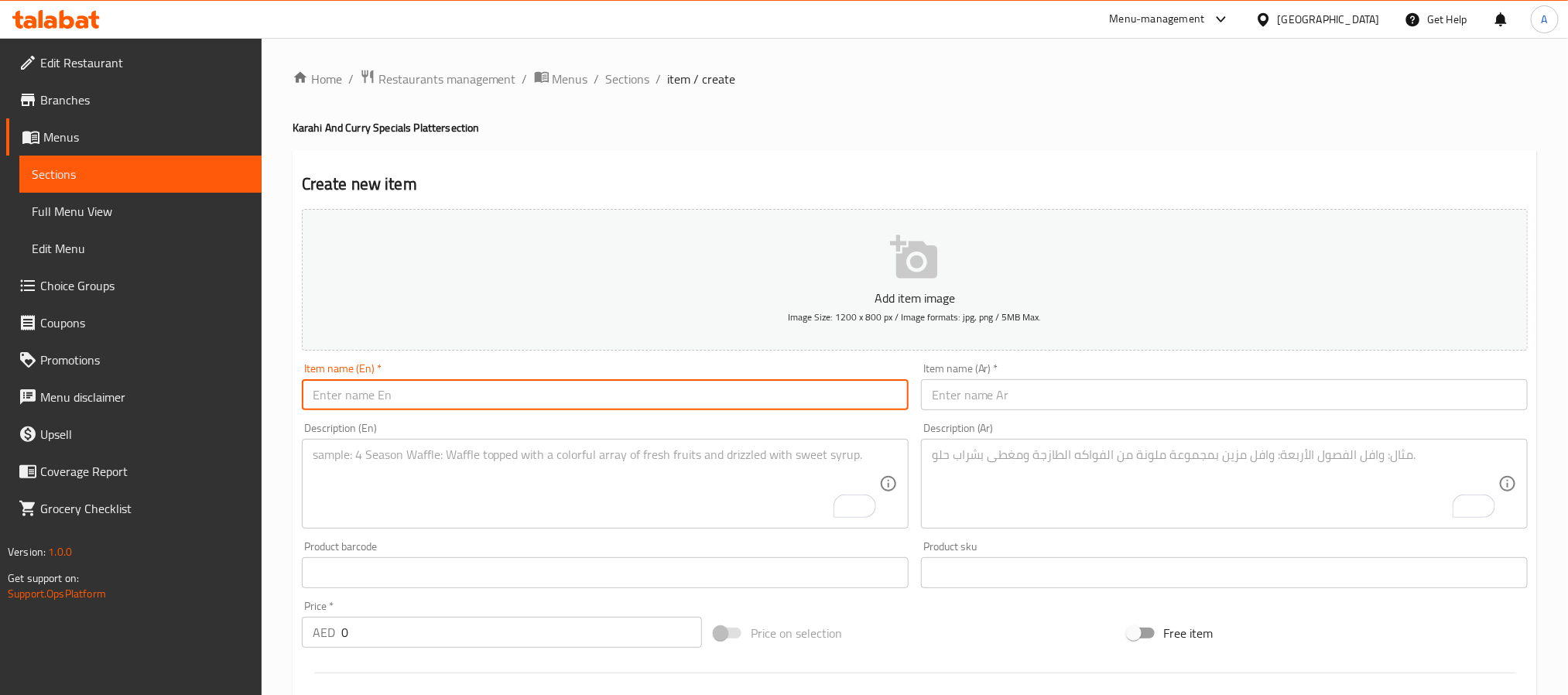
click at [651, 388] on input "text" at bounding box center [606, 395] width 606 height 31
type input "Chicken White Karahi Creamy Bone-in Chicken Karahi"
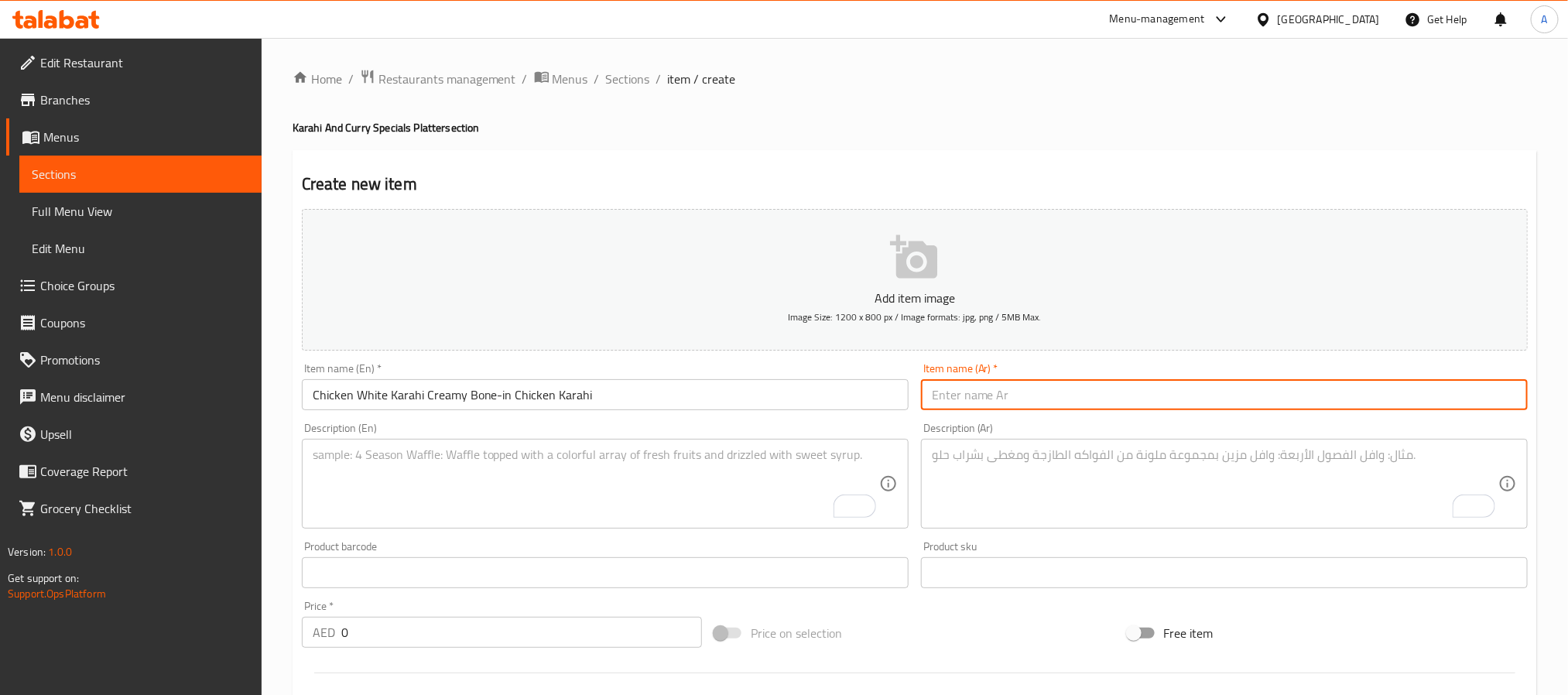
click at [1212, 388] on input "text" at bounding box center [1224, 395] width 606 height 31
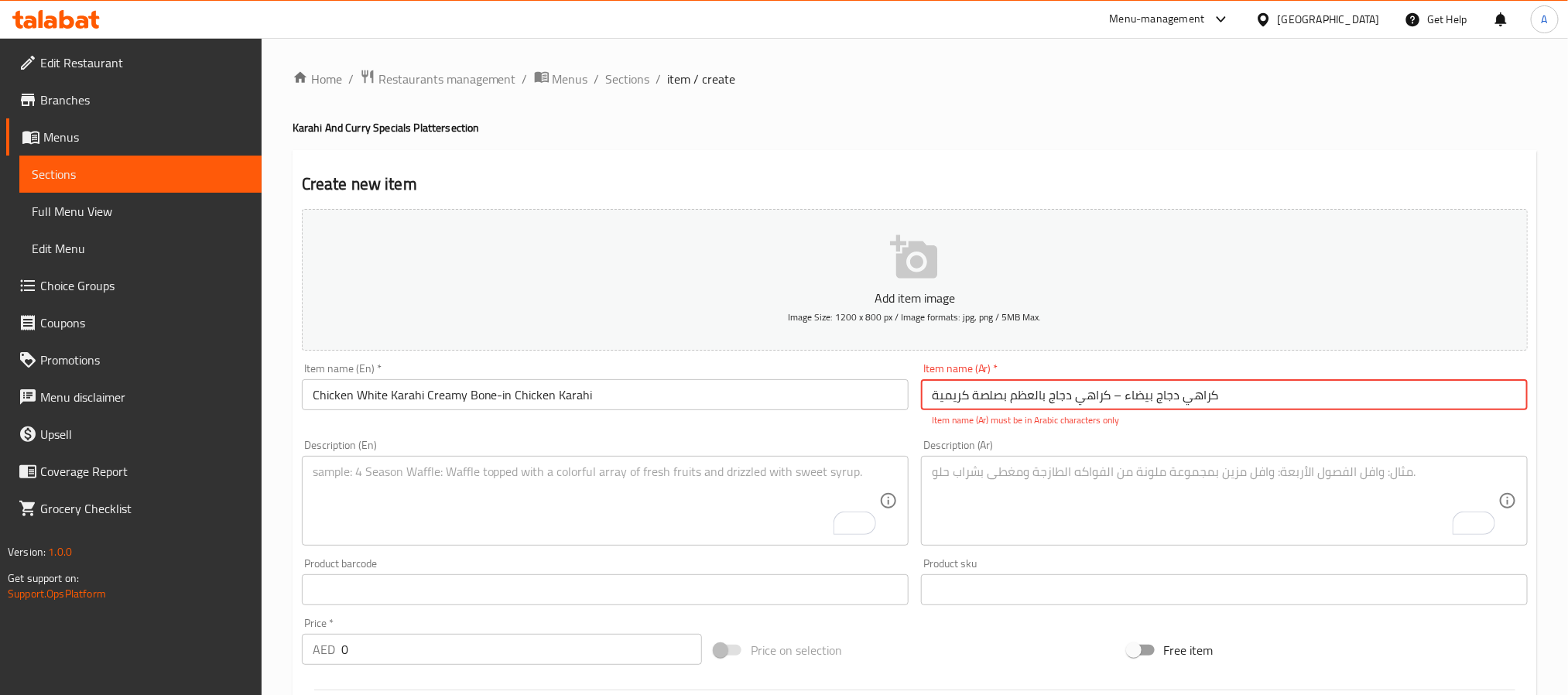
drag, startPoint x: 1127, startPoint y: 402, endPoint x: 1117, endPoint y: 402, distance: 10.0
click at [1117, 402] on input "كراهي دجاج بيضاء – كراهي دجاج بالعظم بصلصة كريمية" at bounding box center [1224, 395] width 606 height 31
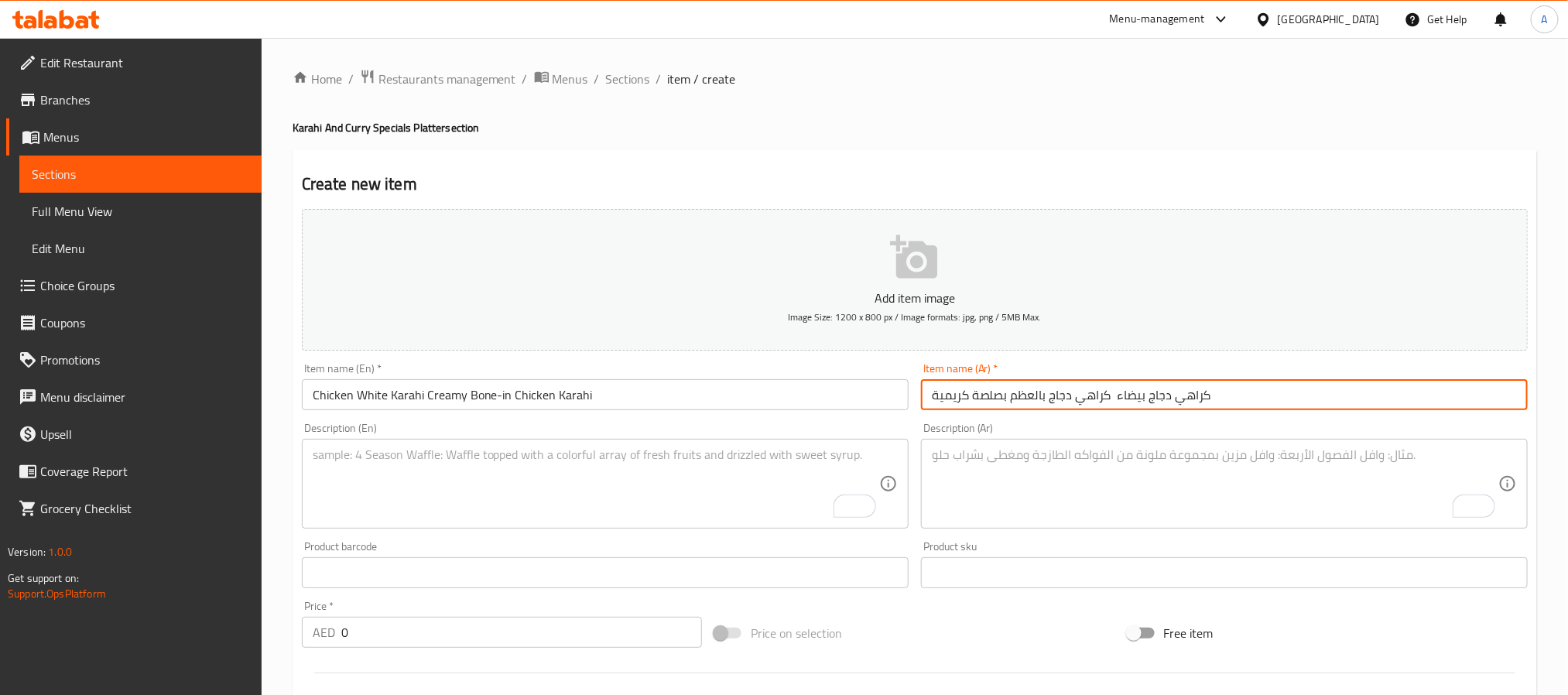
type input "كراهي دجاج بيضاء كراهي دجاج بالعظم بصلصة كريمية"
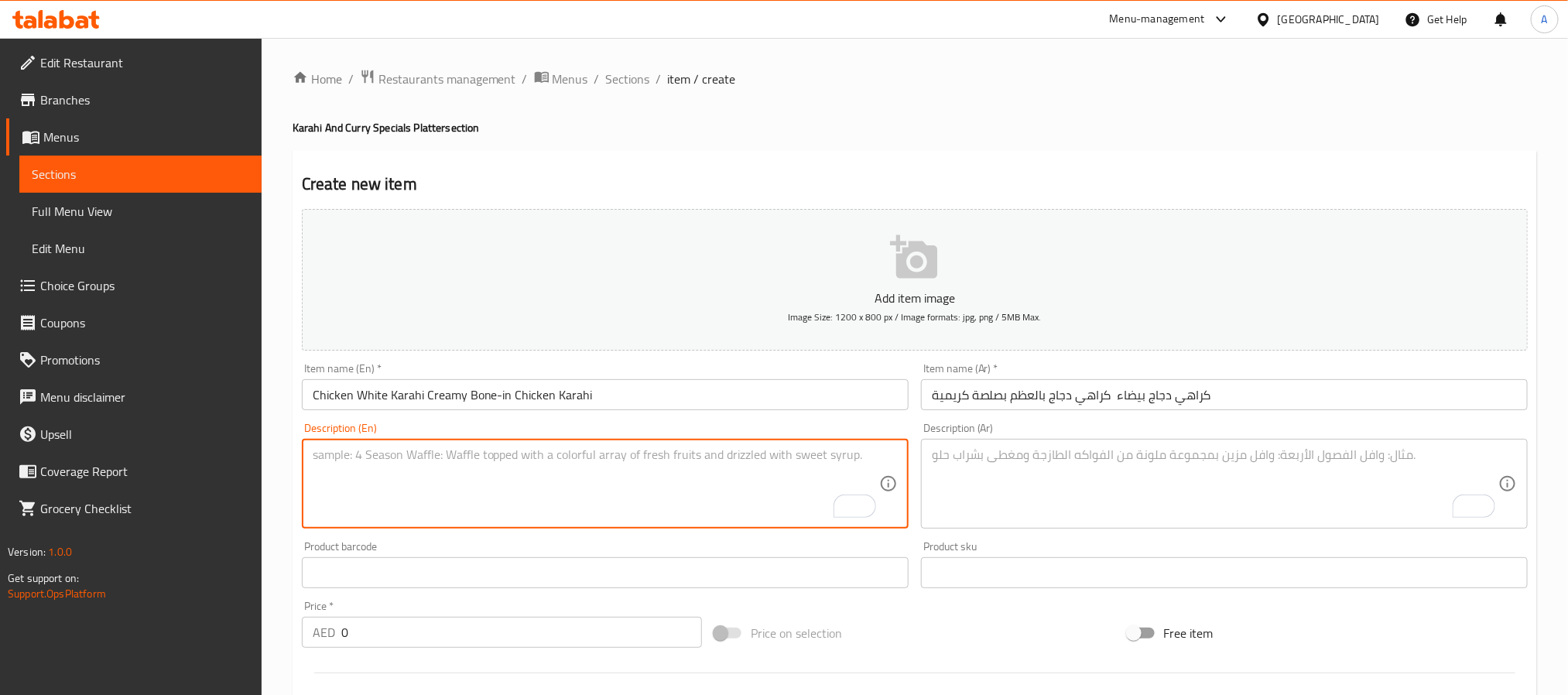
click at [393, 518] on textarea "To enrich screen reader interactions, please activate Accessibility in Grammarl…" at bounding box center [596, 484] width 566 height 74
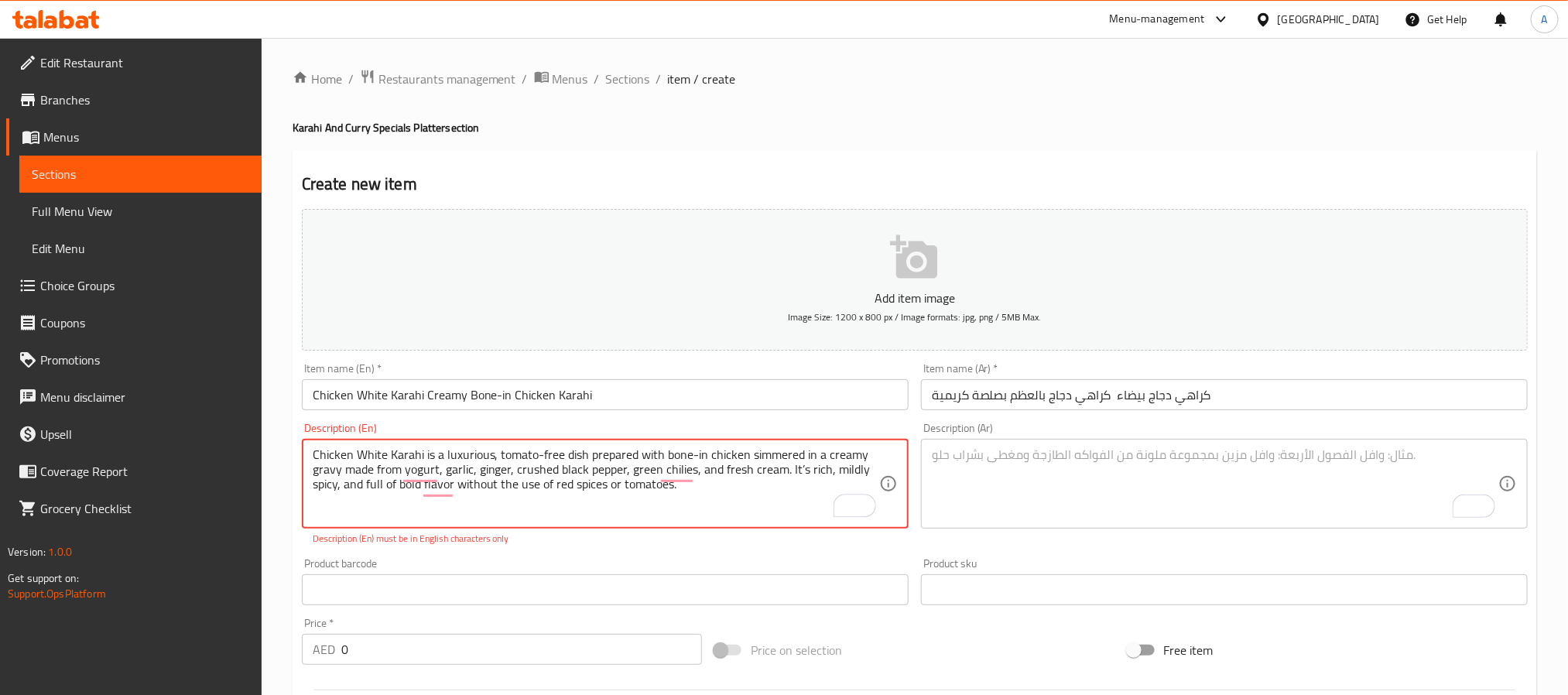
type textarea "Chicken White Karahi is a luxurious, tomato-free dish prepared with bone-in chi…"
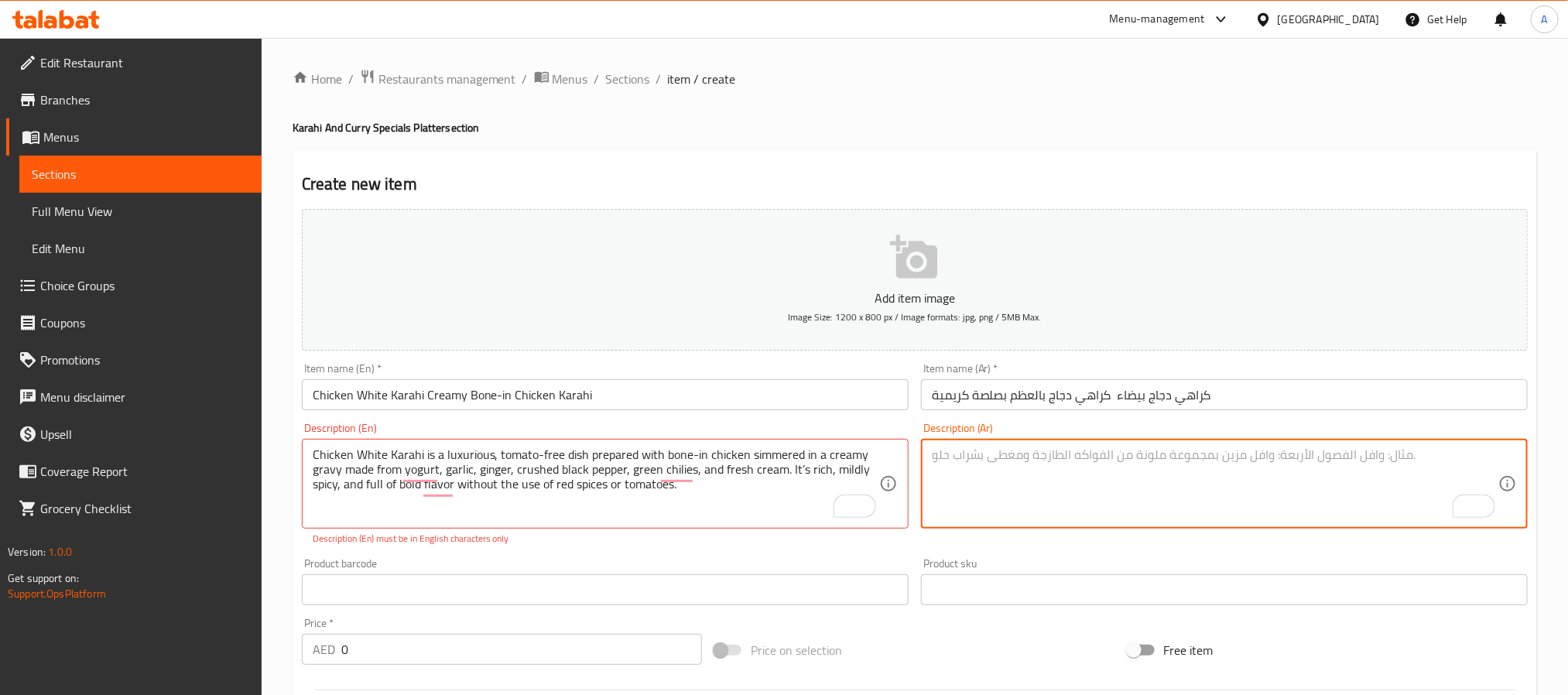
click at [1055, 467] on textarea "To enrich screen reader interactions, please activate Accessibility in Grammarl…" at bounding box center [1215, 484] width 566 height 74
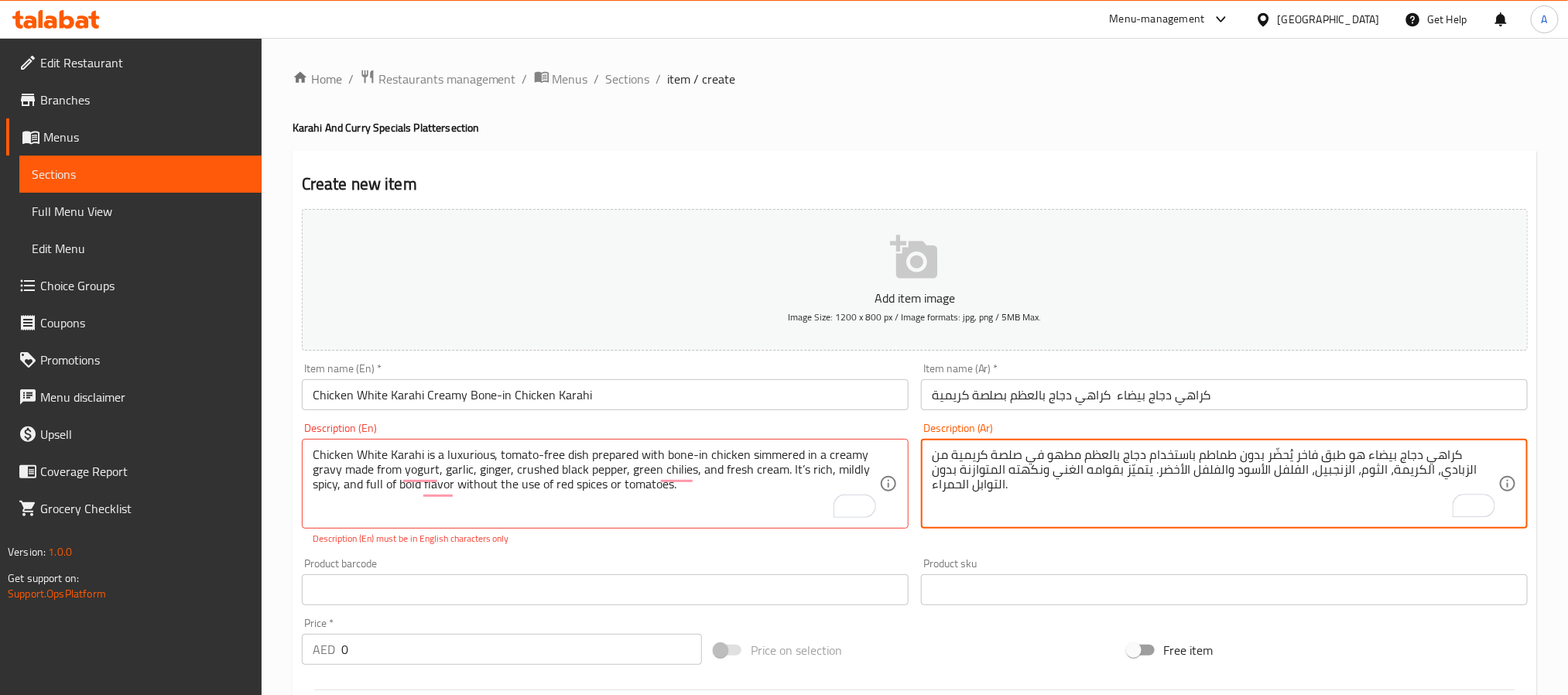
type textarea "كراهي دجاج بيضاء هو طبق فاخر يُحضّر بدون طماطم باستخدام دجاج بالعظم مطهو في صلص…"
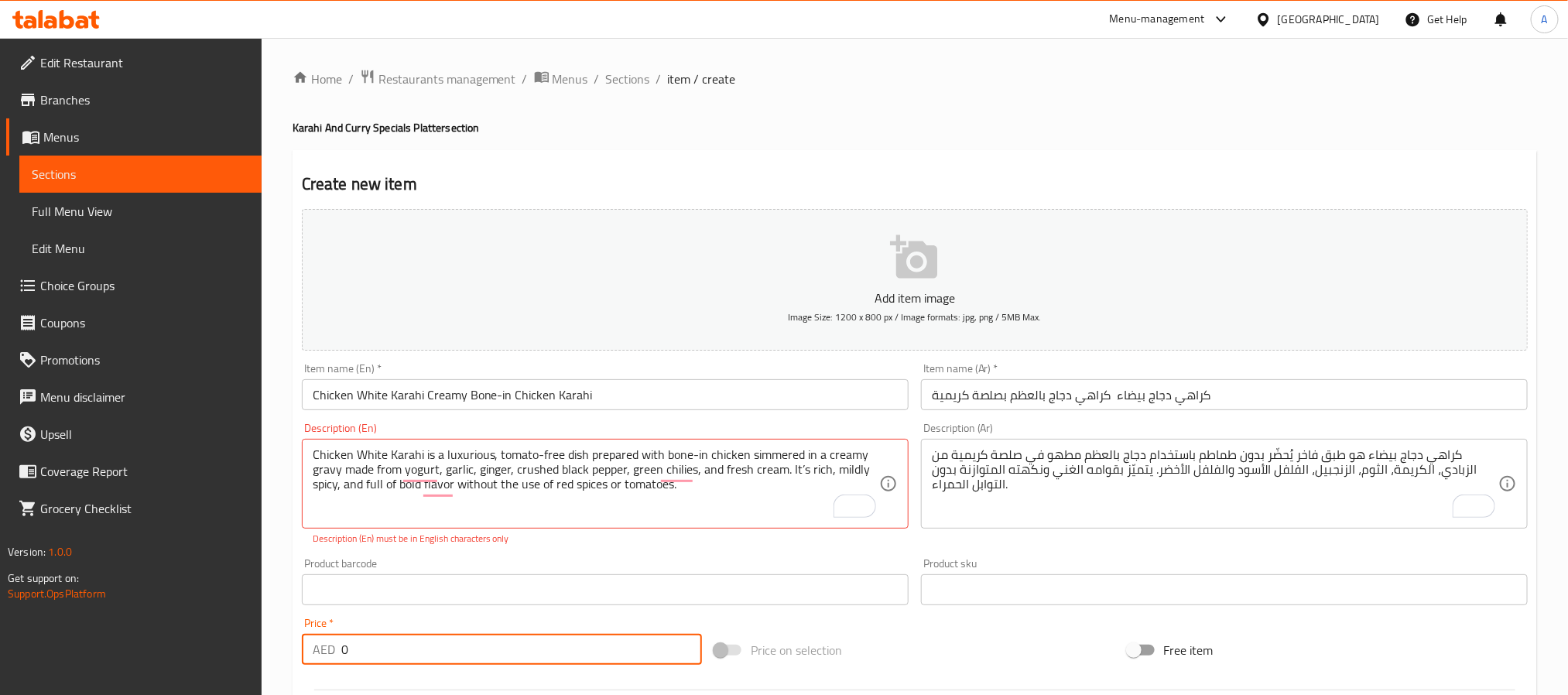
drag, startPoint x: 367, startPoint y: 649, endPoint x: 332, endPoint y: 665, distance: 38.5
click at [332, 665] on div "AED 0 Price *" at bounding box center [502, 650] width 400 height 31
type input "43"
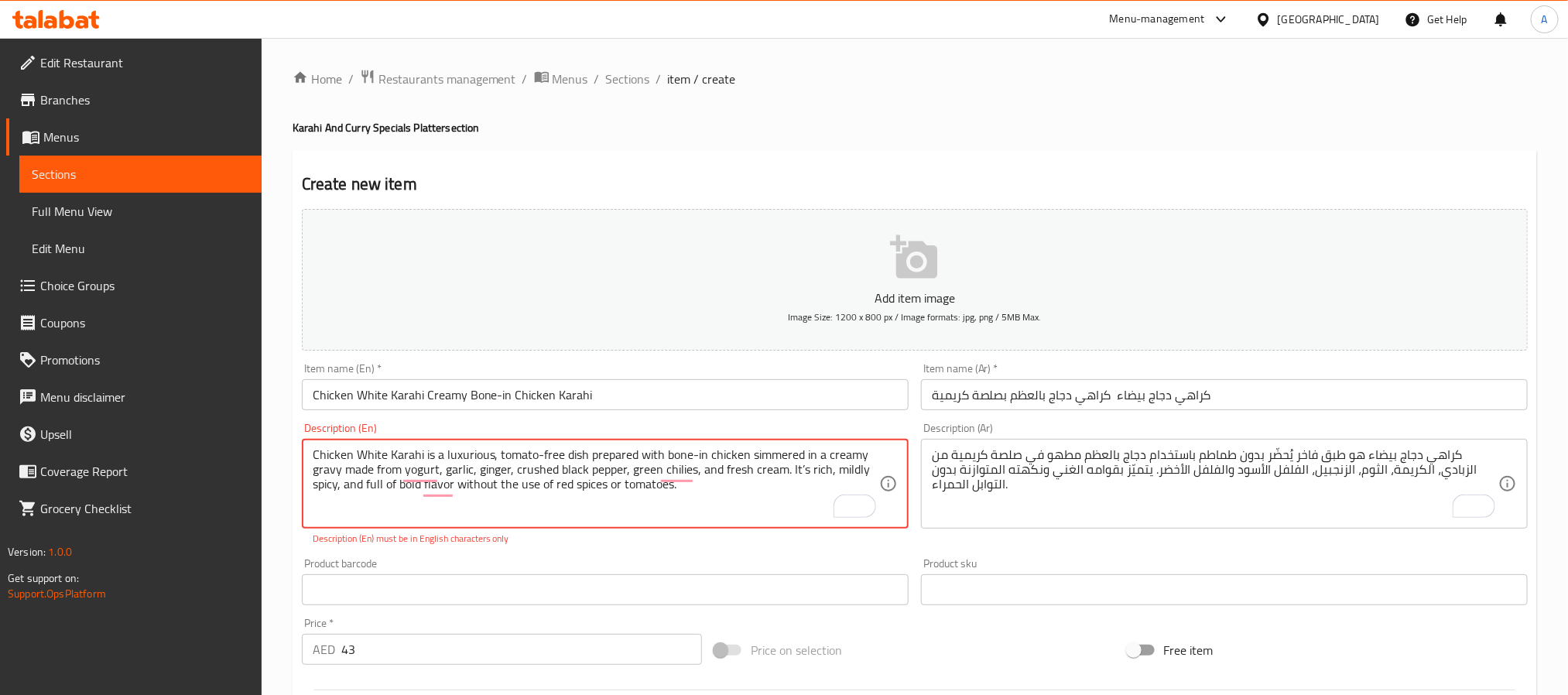
click at [595, 493] on textarea "Chicken White Karahi is a luxurious, tomato-free dish prepared with bone-in chi…" at bounding box center [596, 484] width 566 height 74
click at [505, 469] on textarea "Chicken White Karahi is a luxurious, tomato-free dish prepared with bone-in chi…" at bounding box center [596, 484] width 566 height 74
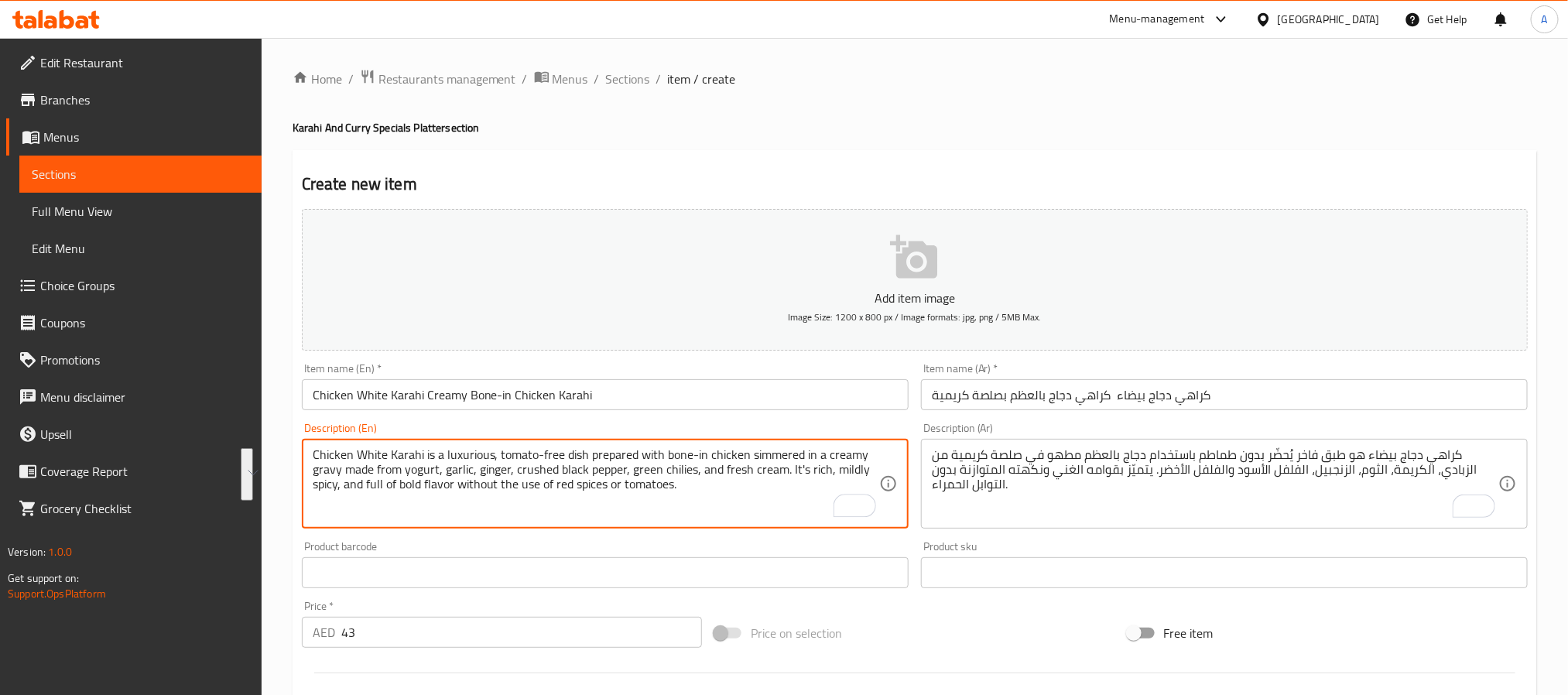
type textarea "Chicken White Karahi is a luxurious, tomato-free dish prepared with bone-in chi…"
click at [583, 395] on input "Chicken White Karahi Creamy Bone-in Chicken Karahi" at bounding box center [606, 395] width 606 height 31
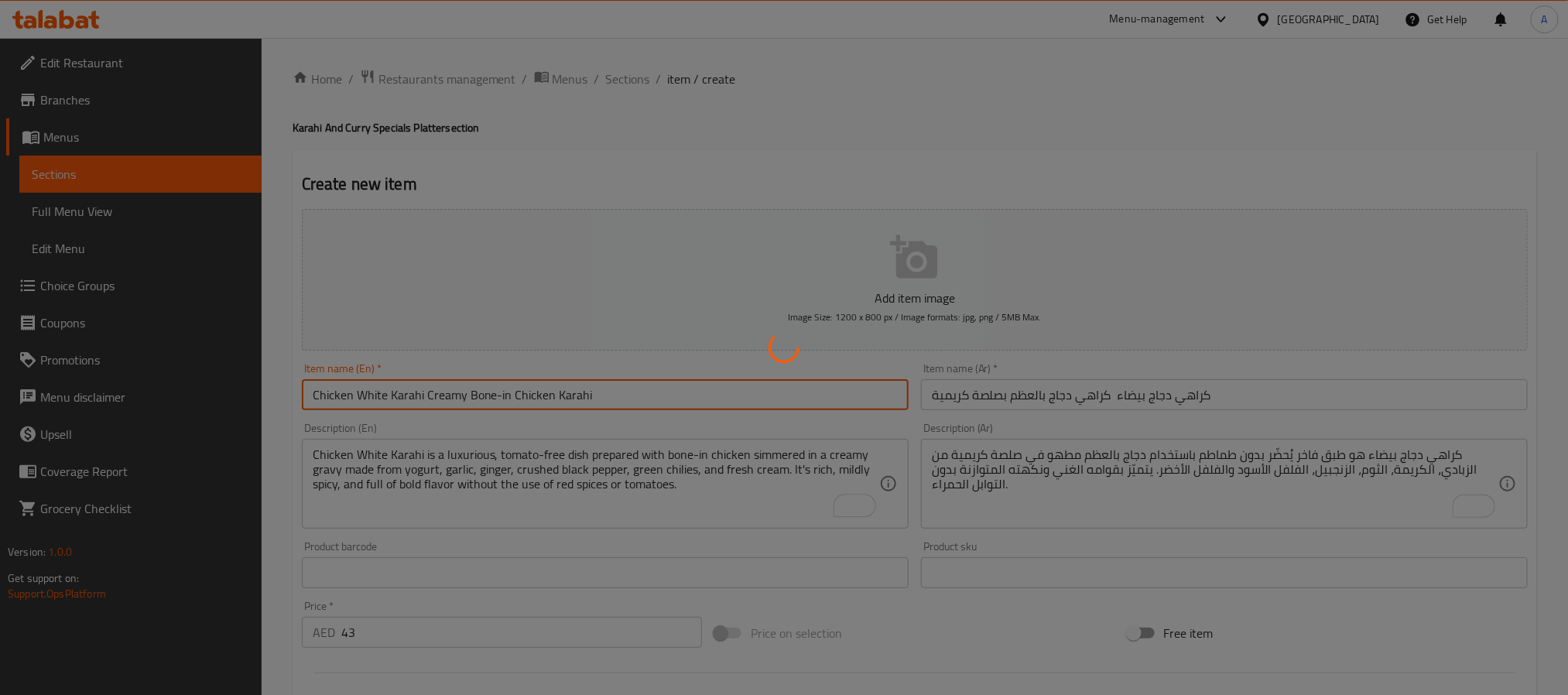
type input "0"
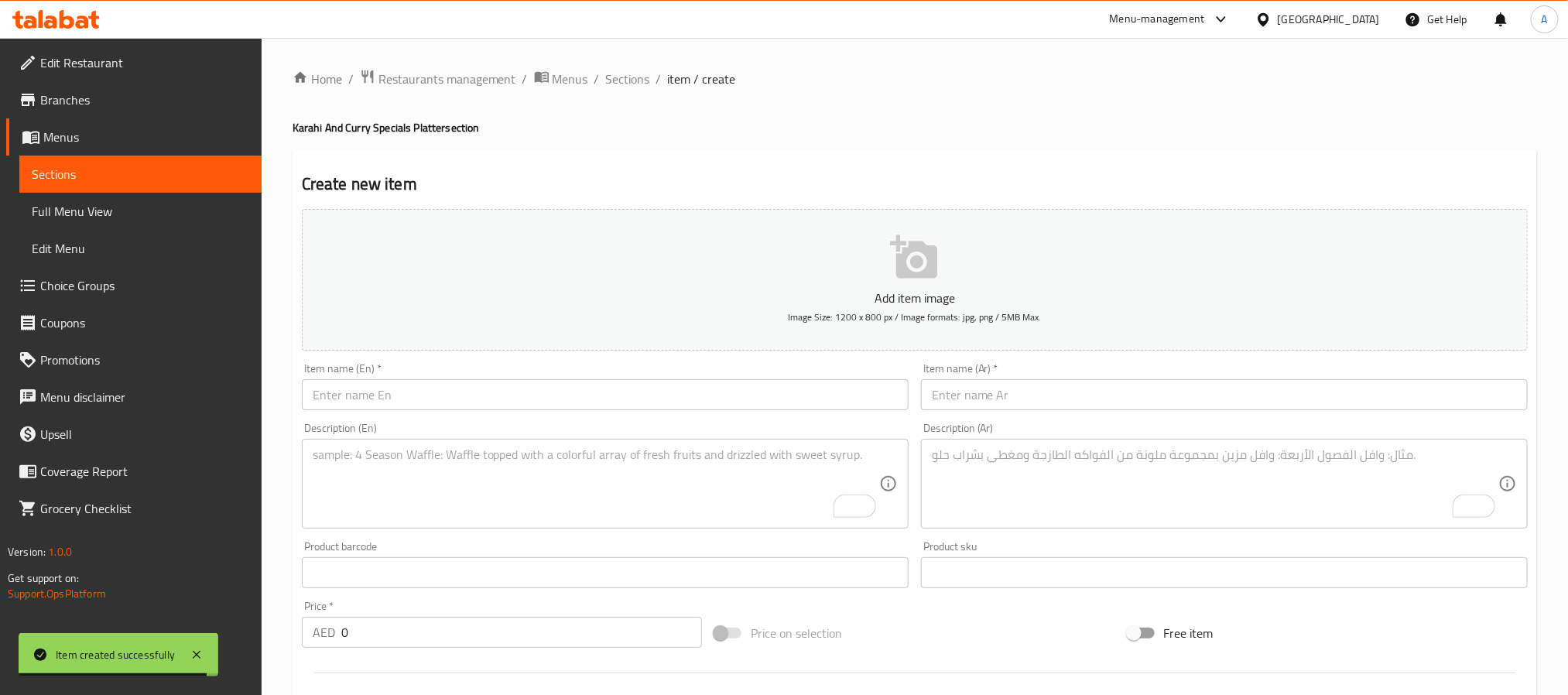
click at [513, 386] on input "text" at bounding box center [606, 395] width 606 height 31
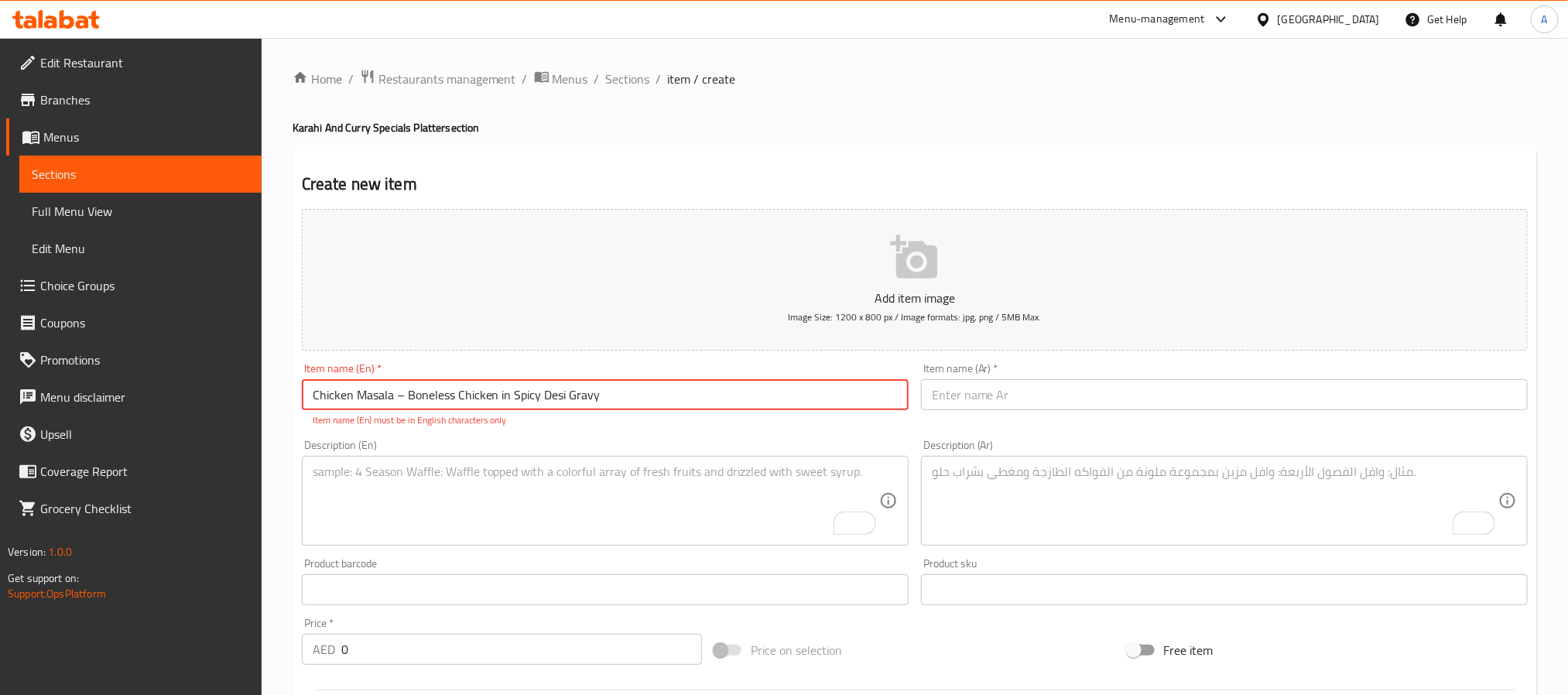
click at [402, 399] on input "Chicken Masala – Boneless Chicken in Spicy Desi Gravy" at bounding box center [606, 395] width 606 height 31
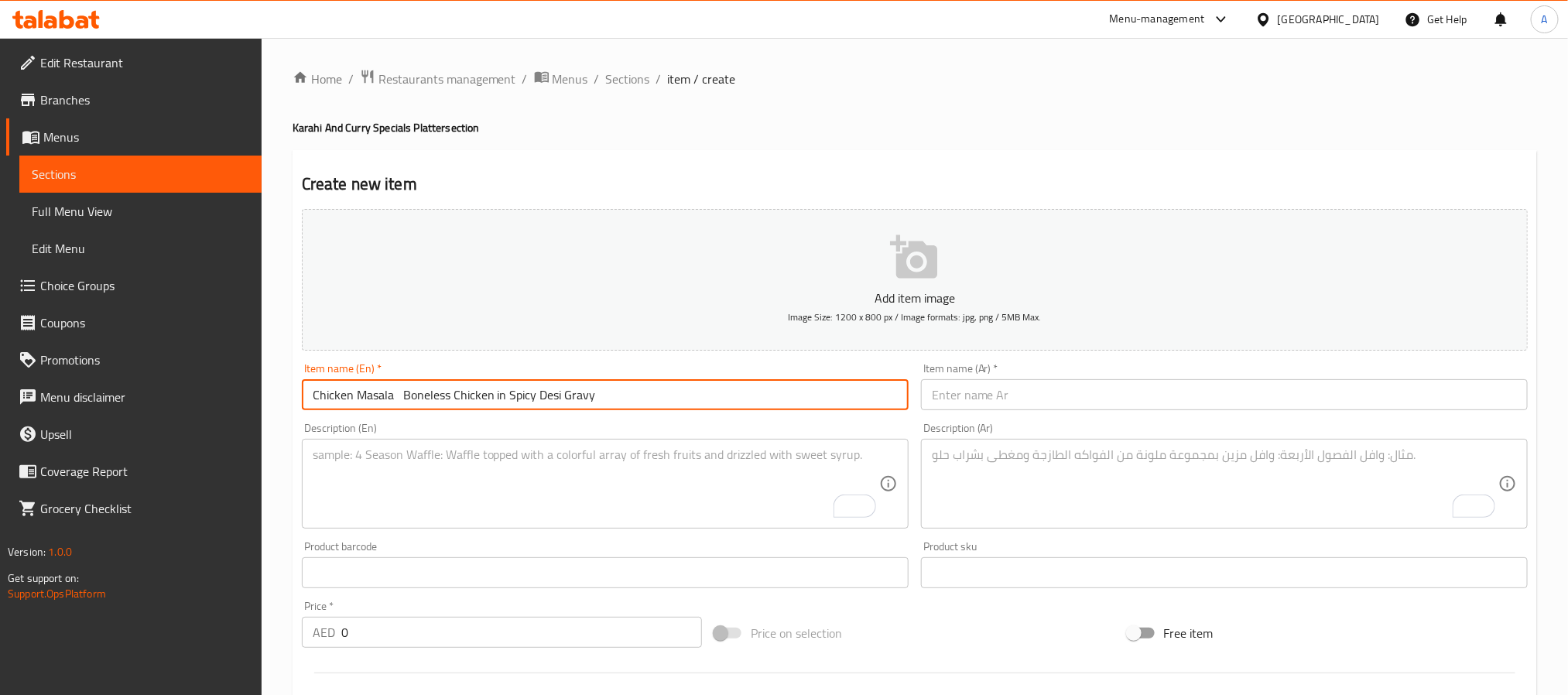
type input "Chicken Masala Boneless Chicken in Spicy Desi Gravy"
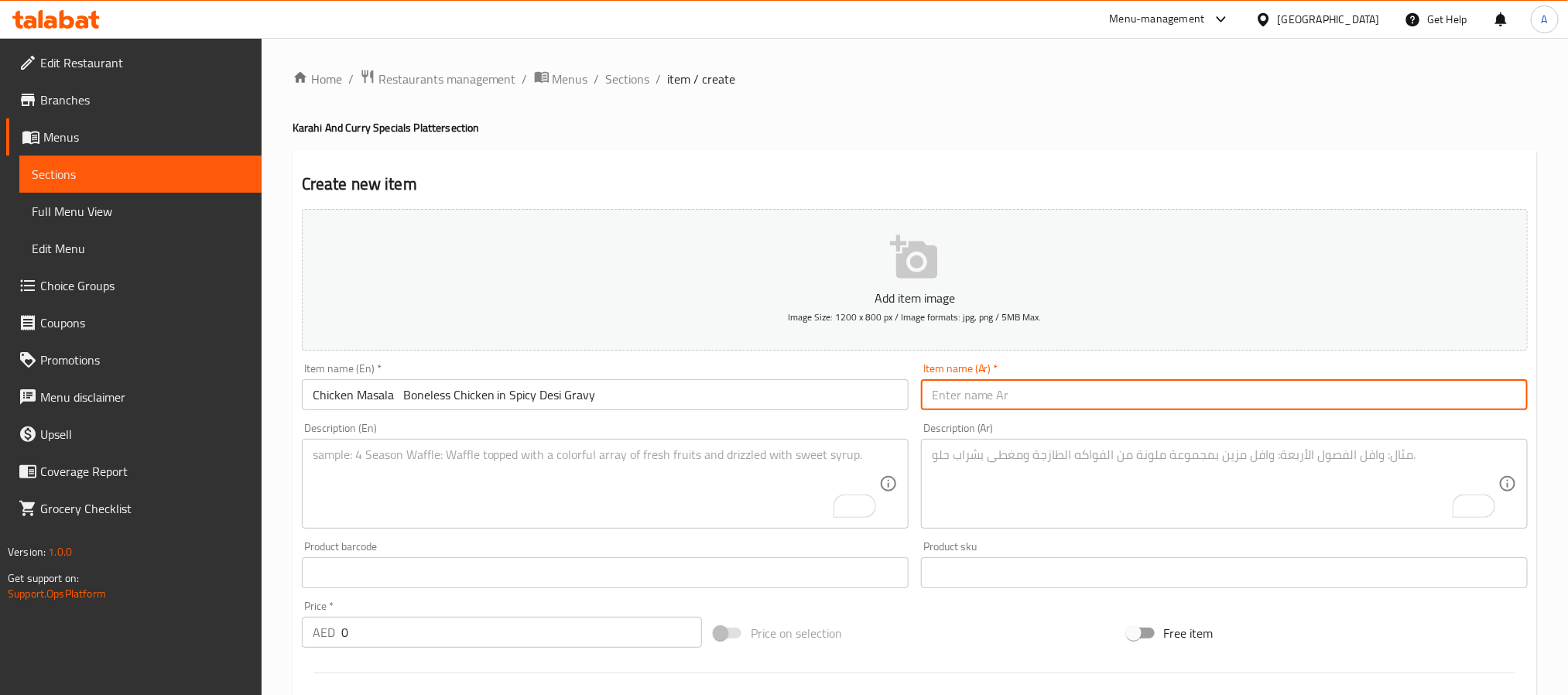
click at [1115, 382] on input "text" at bounding box center [1224, 395] width 606 height 31
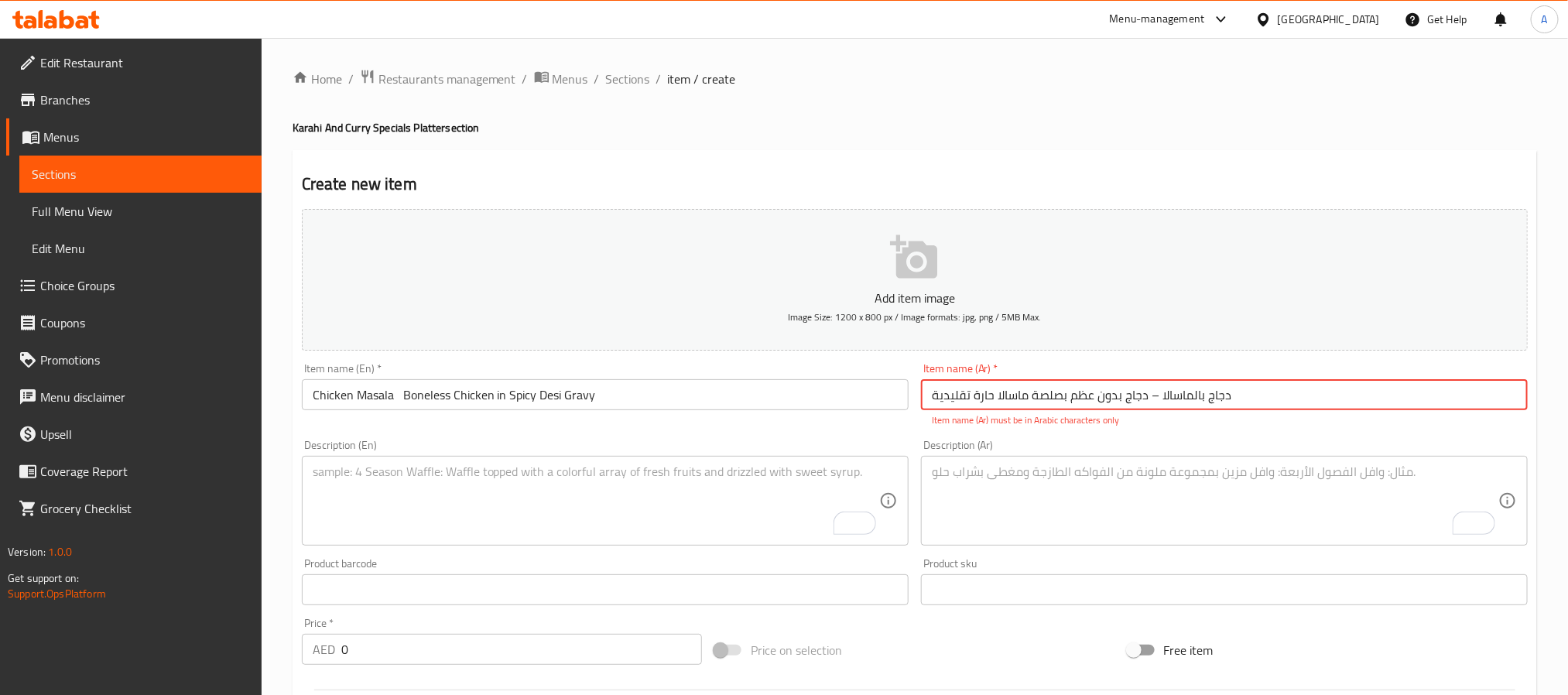
drag, startPoint x: 1148, startPoint y: 400, endPoint x: 1162, endPoint y: 397, distance: 14.3
click at [1162, 397] on input "دجاج بالماسالا – دجاج بدون عظم بصلصة ماسالا حارة تقليدية" at bounding box center [1224, 395] width 606 height 31
click at [1152, 409] on input "دجاج بالماسالا – دجاج بدون عظم بصلصة ماسالا حارة تقليدية" at bounding box center [1224, 395] width 606 height 31
click at [1158, 402] on input "دجاج بالماسالا – دجاج بدون عظم بصلصة ماسالا حارة تقليدية" at bounding box center [1224, 395] width 606 height 31
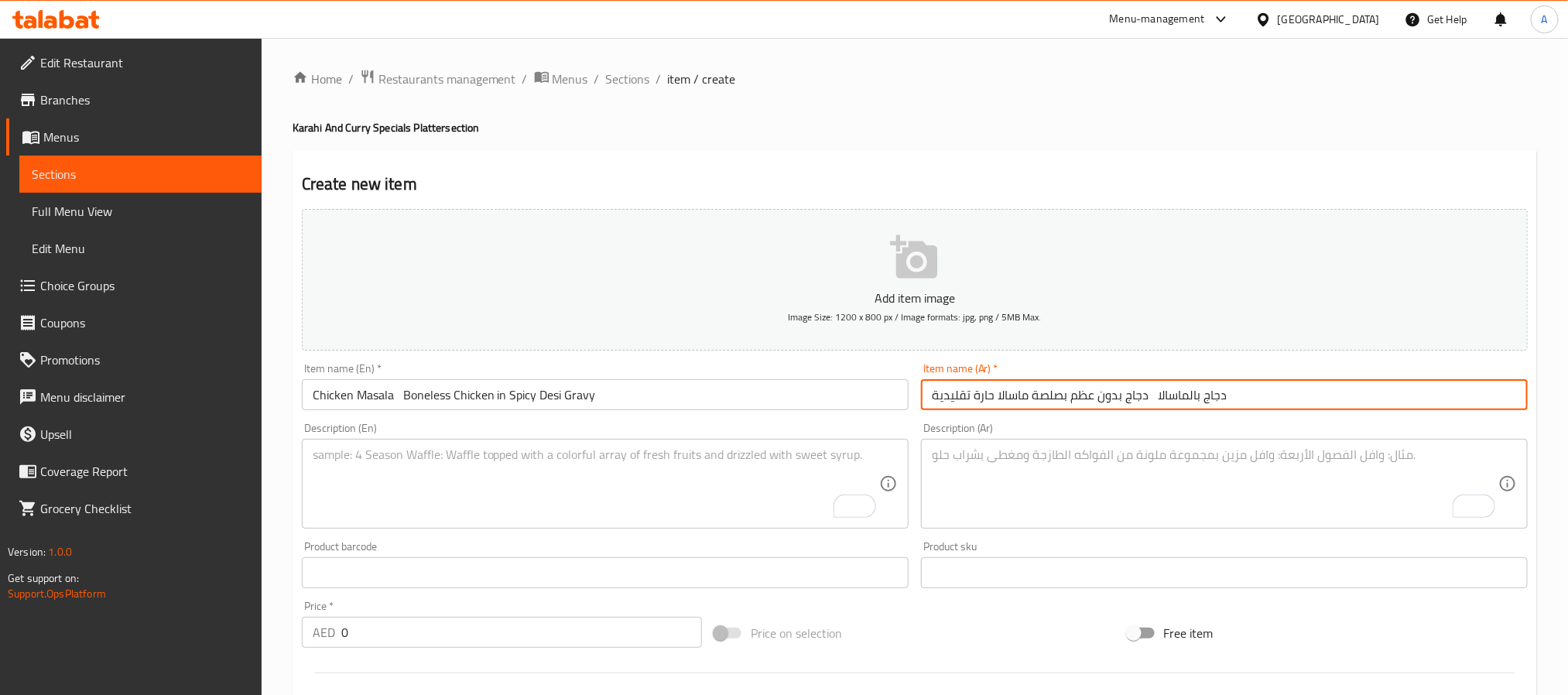
type input "دجاج بالماسالا دجاج بدون عظم بصلصة ماسالا حارة تقليدية"
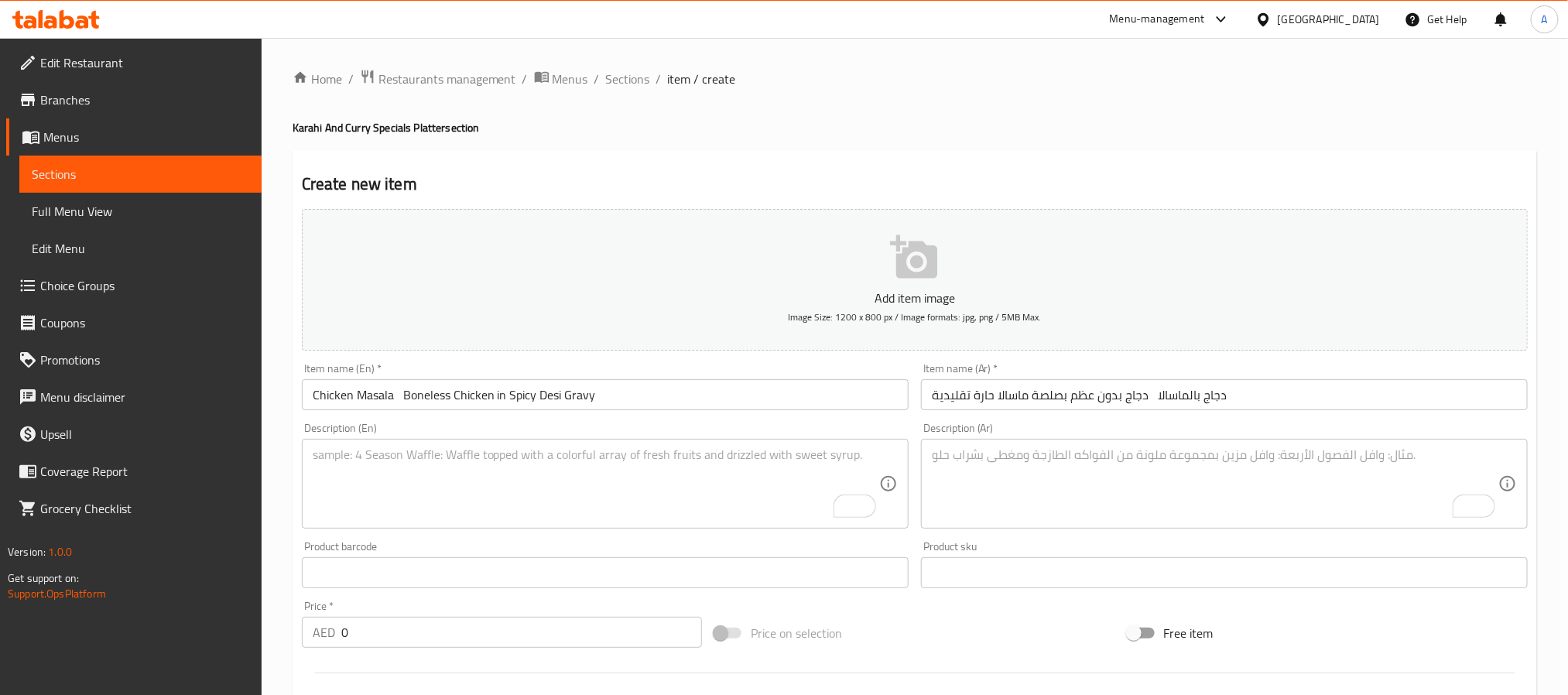
click at [630, 491] on textarea "To enrich screen reader interactions, please activate Accessibility in Grammarl…" at bounding box center [596, 484] width 566 height 74
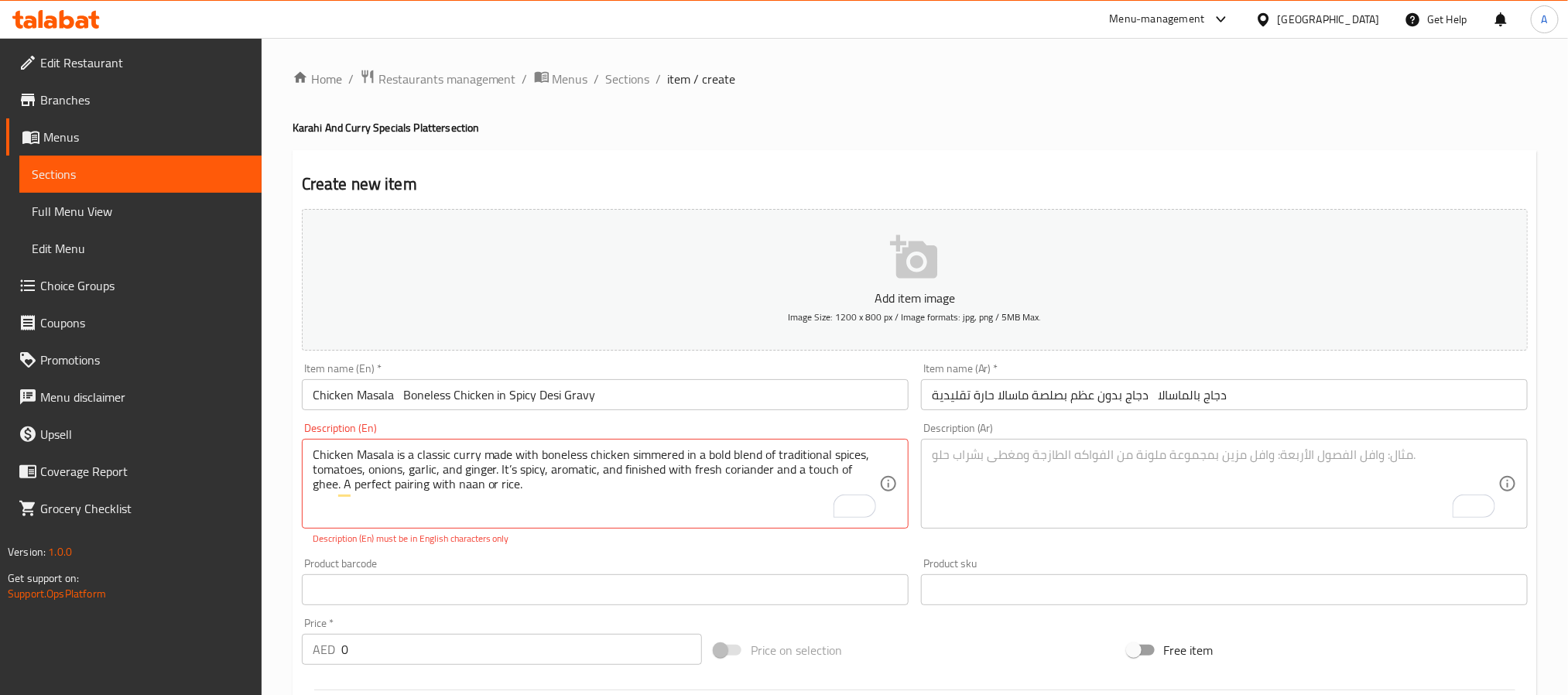
click at [558, 474] on textarea "Chicken Masala is a classic curry made with boneless chicken simmered in a bold…" at bounding box center [596, 484] width 566 height 74
click at [555, 478] on textarea "Chicken Masala is a classic curry made with boneless chicken simmered in a bold…" at bounding box center [596, 484] width 566 height 74
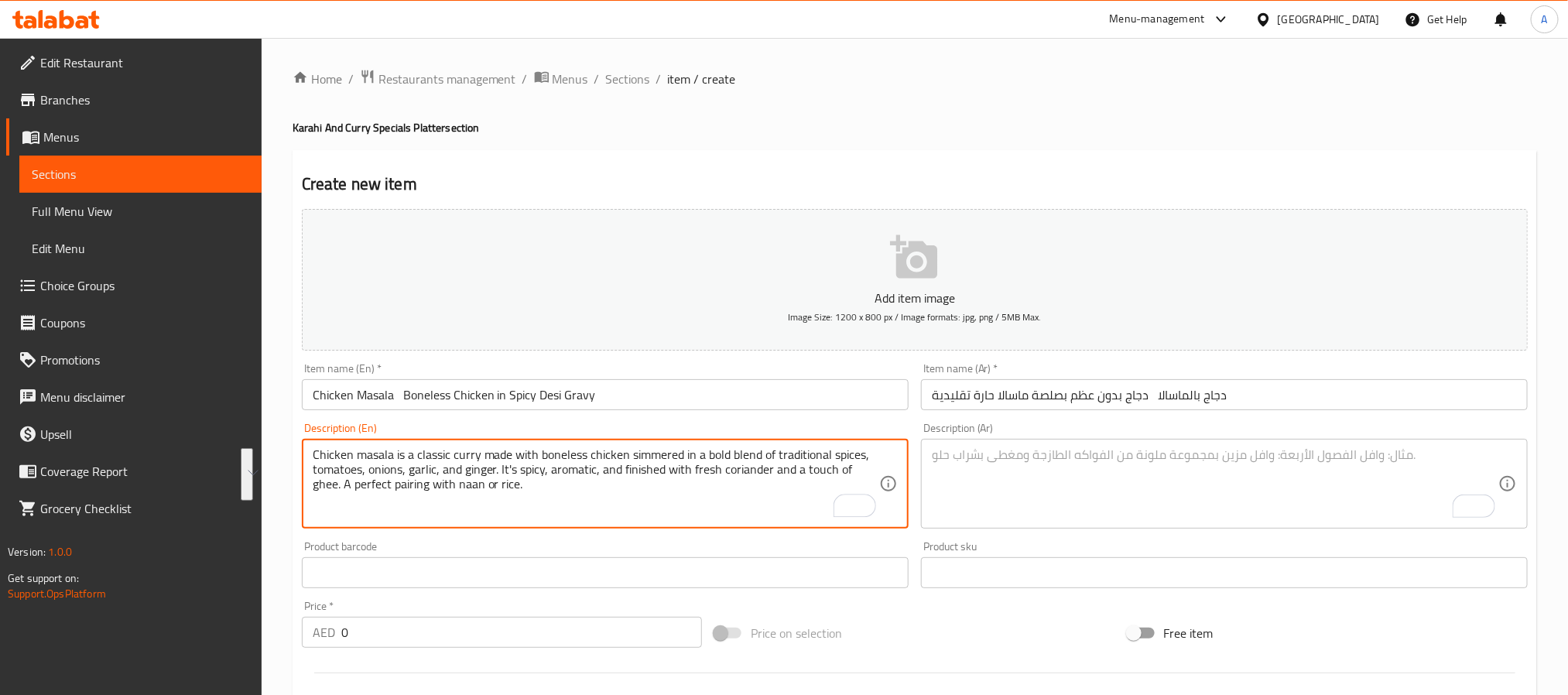
type textarea "Chicken masala is a classic curry made with boneless chicken simmered in a bold…"
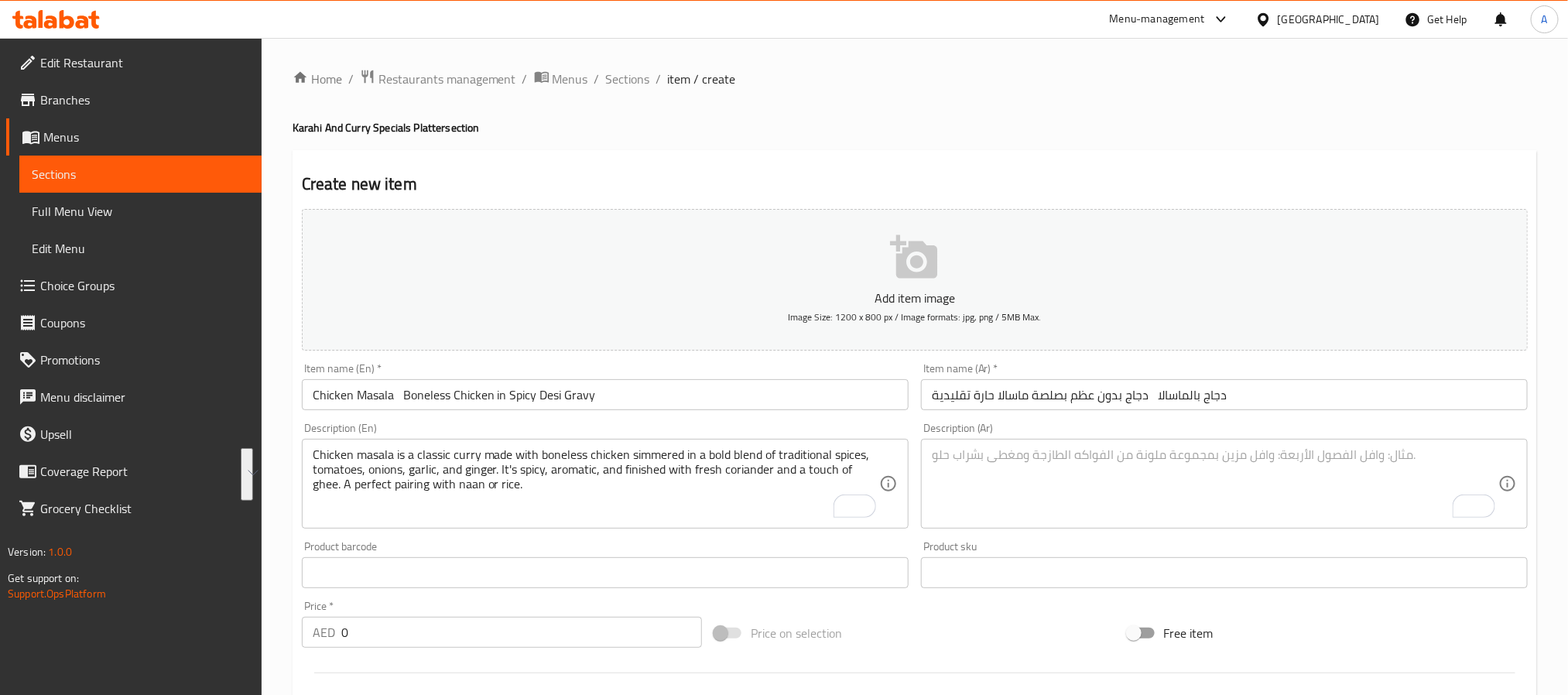
click at [1040, 463] on textarea "To enrich screen reader interactions, please activate Accessibility in Grammarl…" at bounding box center [1215, 484] width 566 height 74
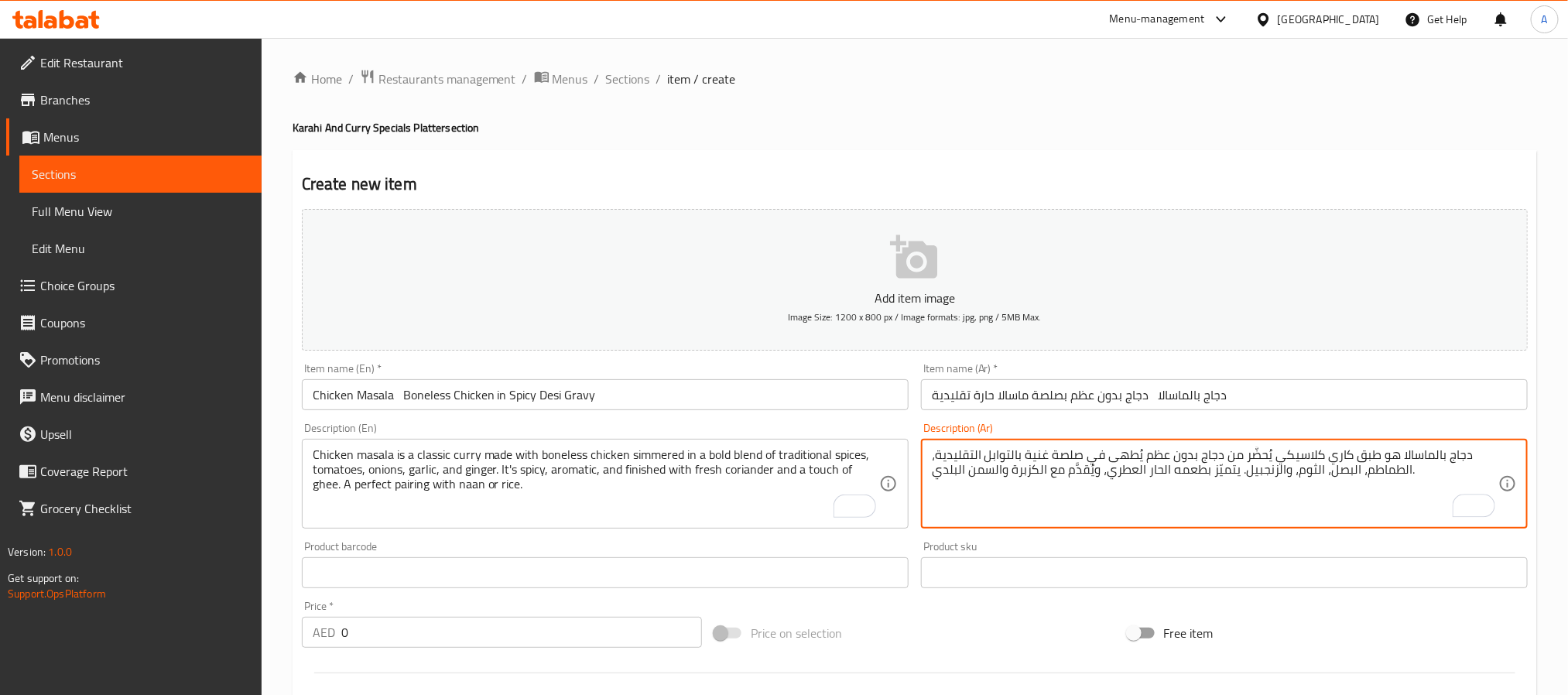
type textarea "دجاج بالماسالا هو طبق كاري كلاسيكي يُحضَّر من دجاج بدون عظم يُطهى في صلصة غنية …"
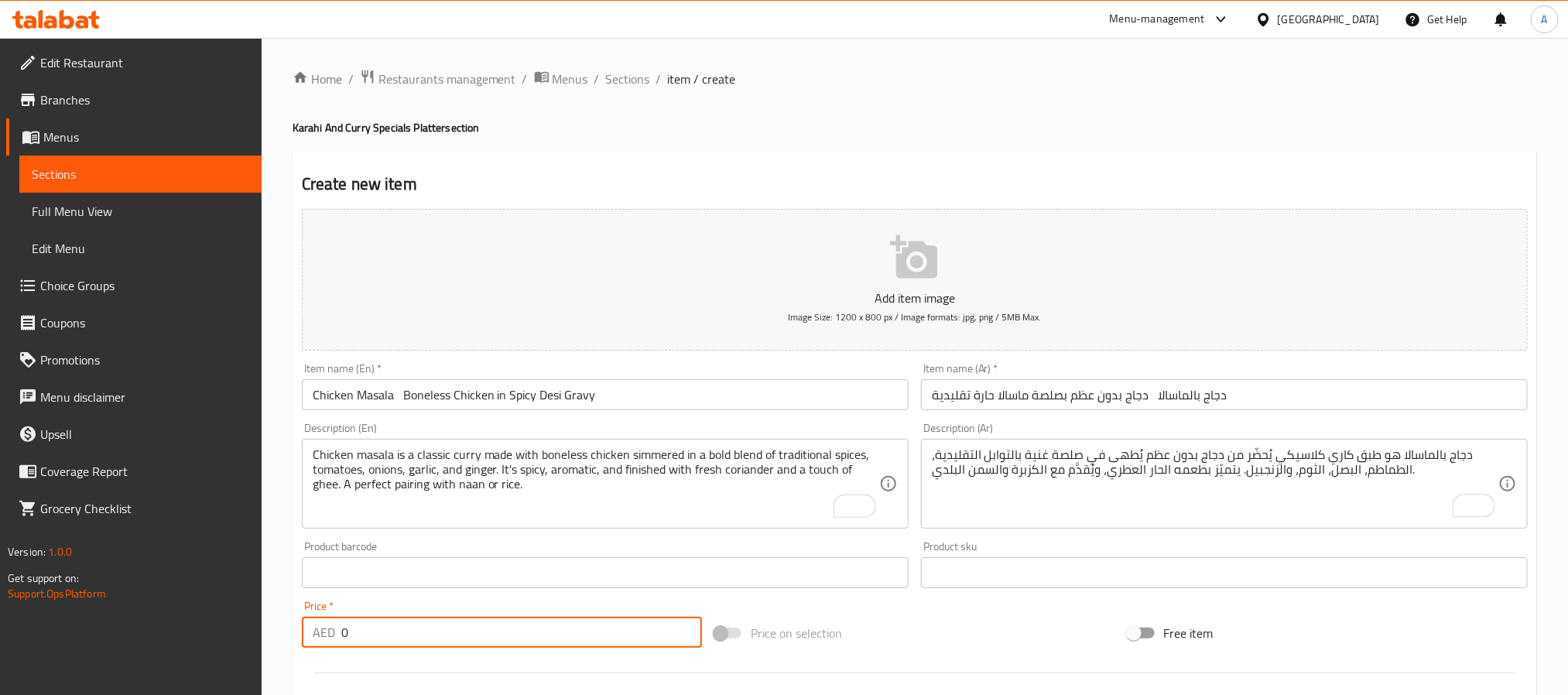
drag, startPoint x: 374, startPoint y: 635, endPoint x: 300, endPoint y: 623, distance: 75.0
click at [302, 623] on div "AED 0 Price *" at bounding box center [502, 633] width 400 height 31
type input "40"
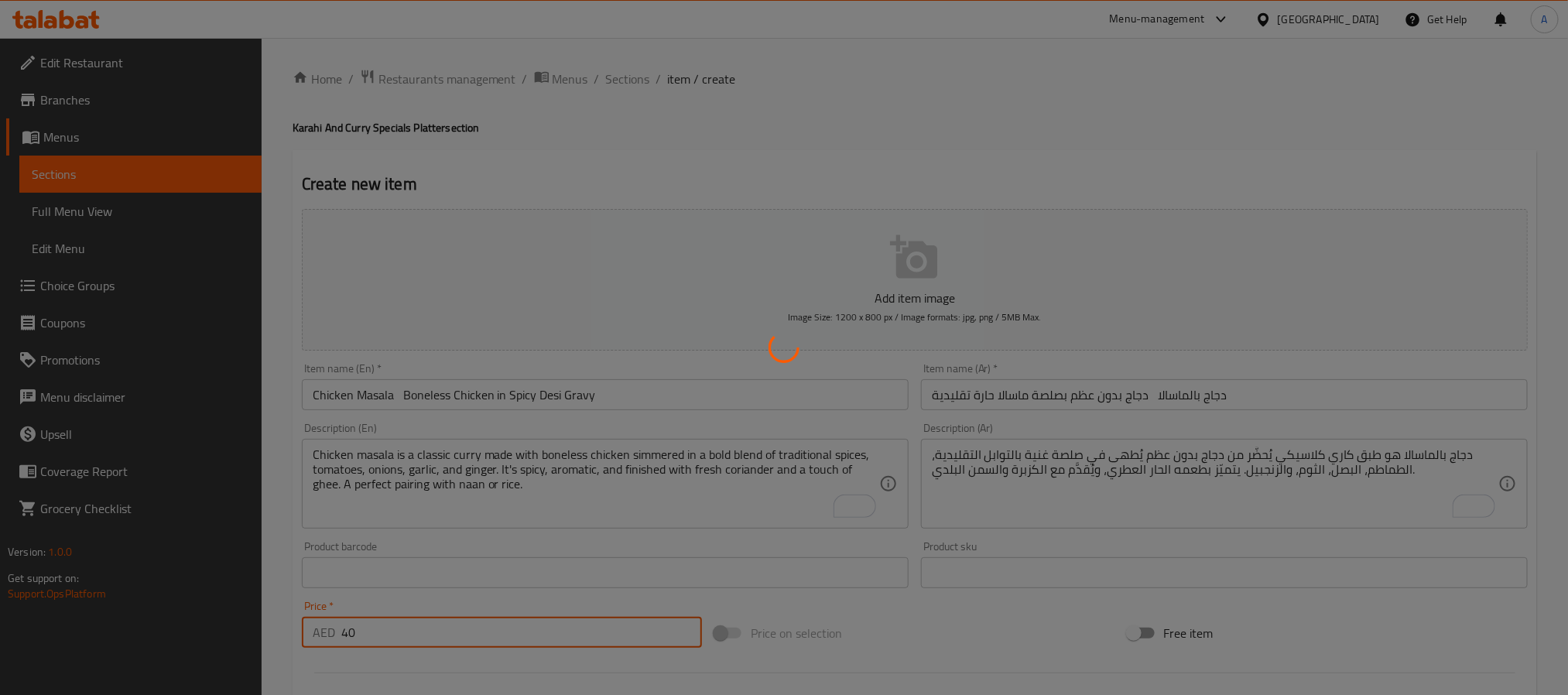
type input "0"
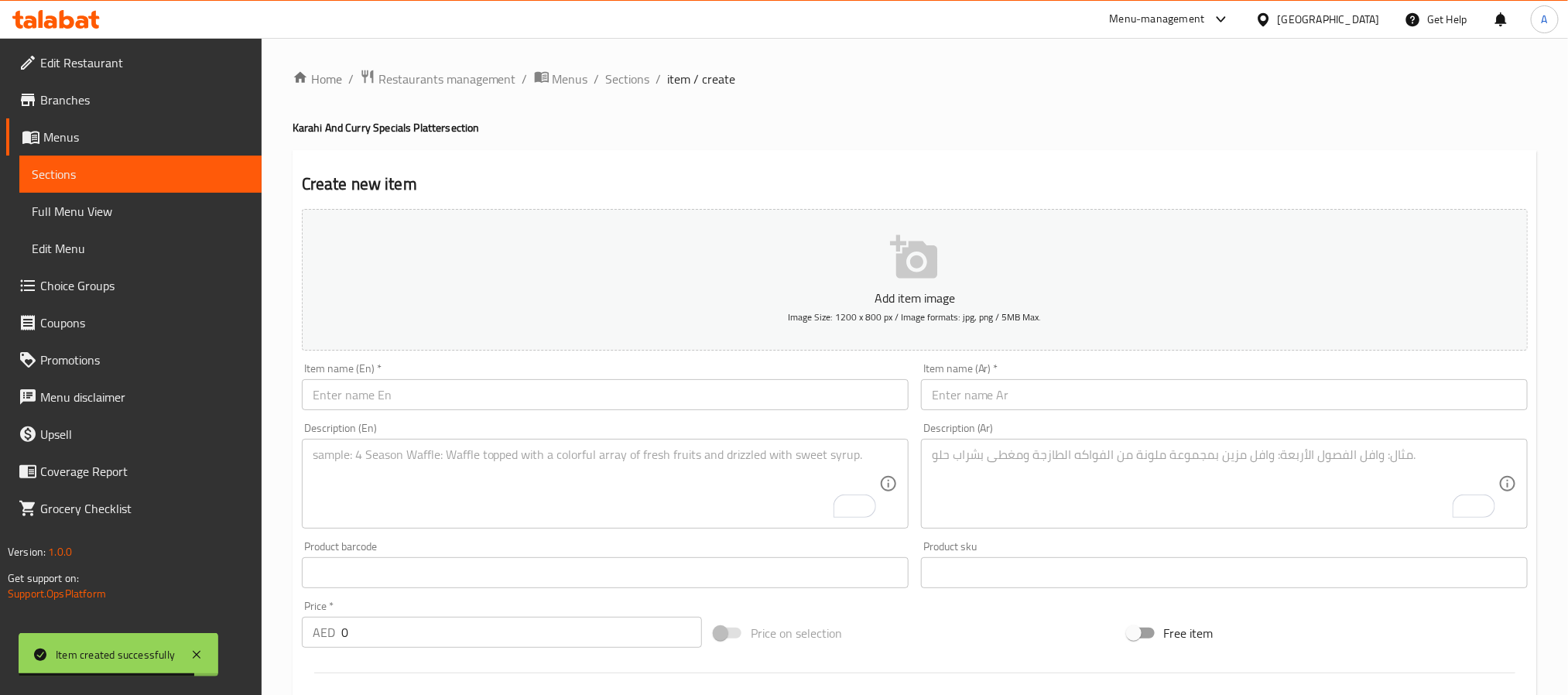
click at [570, 394] on input "text" at bounding box center [606, 395] width 606 height 31
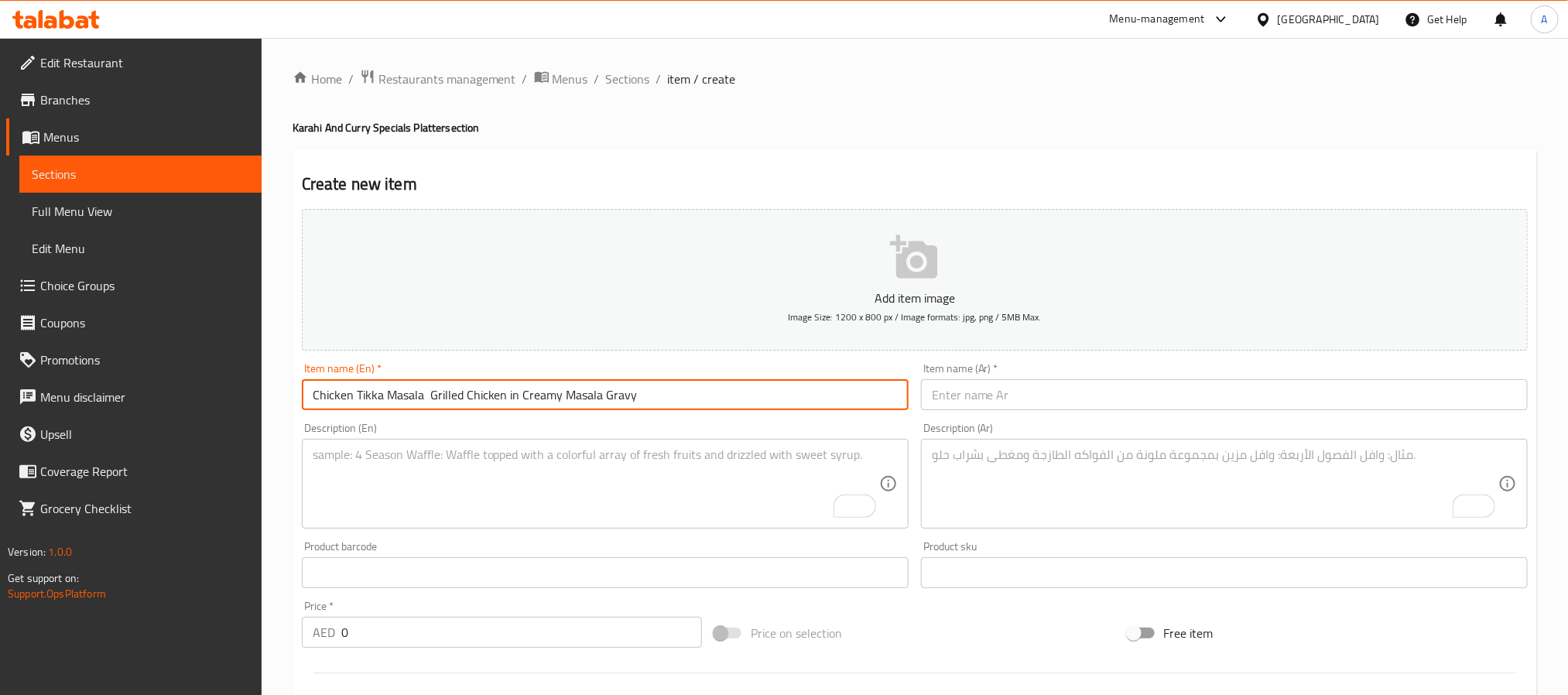
type input "Chicken Tikka Masala Grilled Chicken in Creamy Masala Gravy"
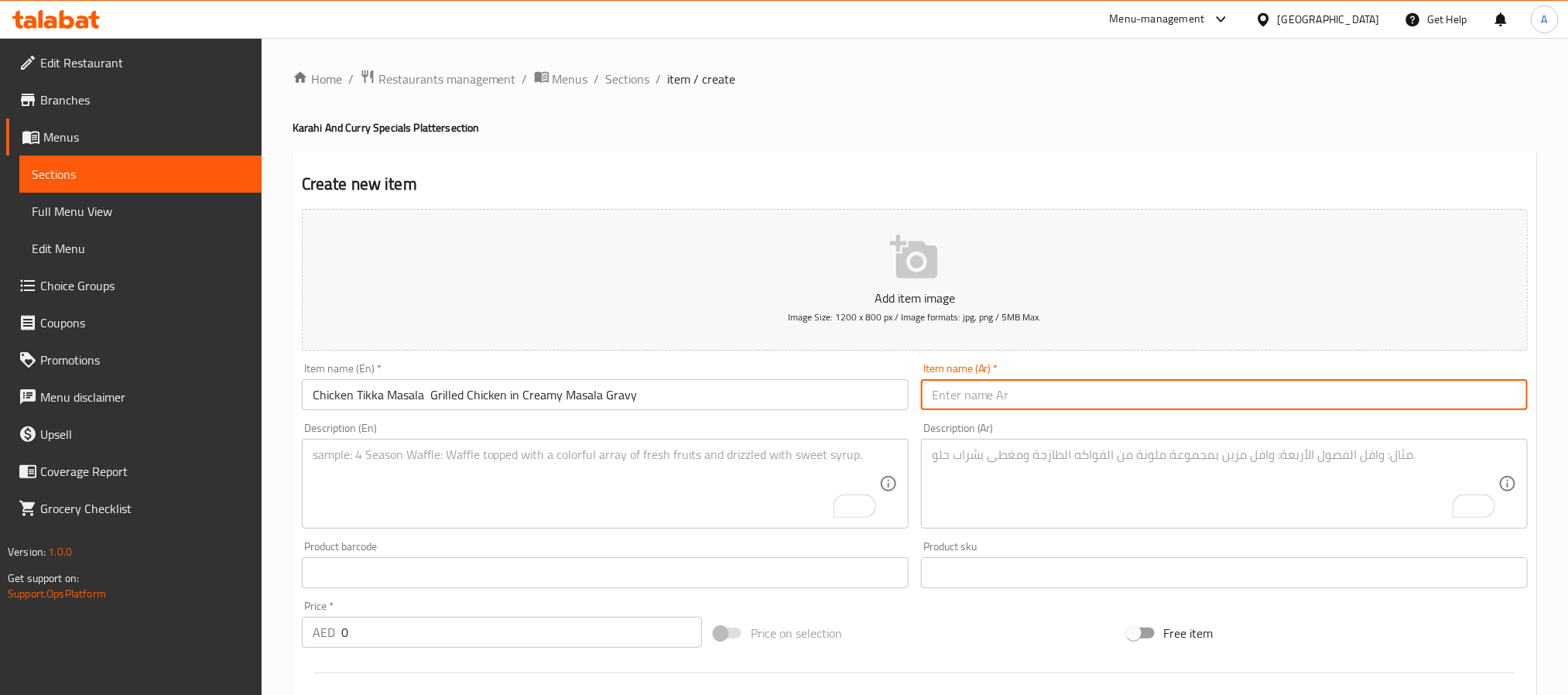
click at [1171, 389] on input "text" at bounding box center [1224, 395] width 606 height 31
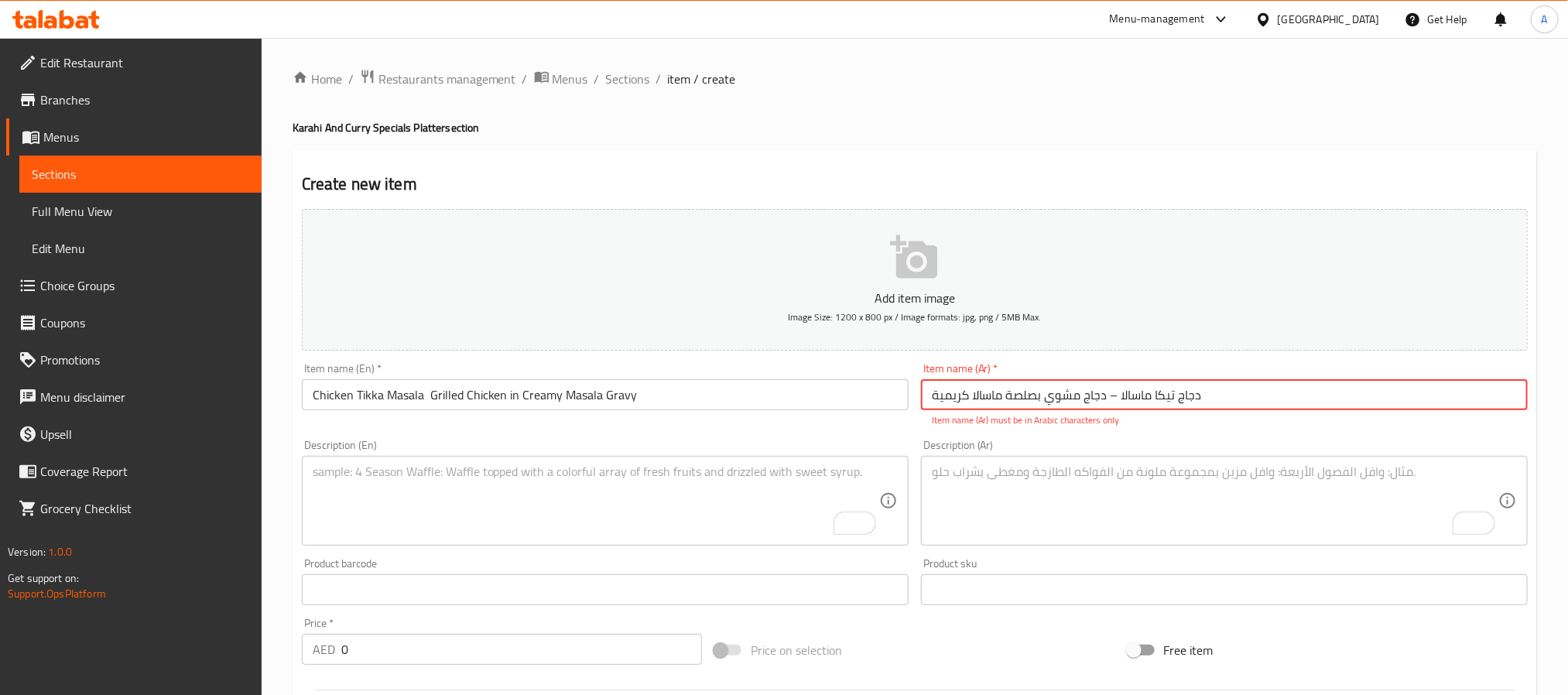
click at [1106, 399] on input "دجاج تيكا ماسالا – دجاج مشوي بصلصة ماسالا كريمية" at bounding box center [1224, 395] width 606 height 31
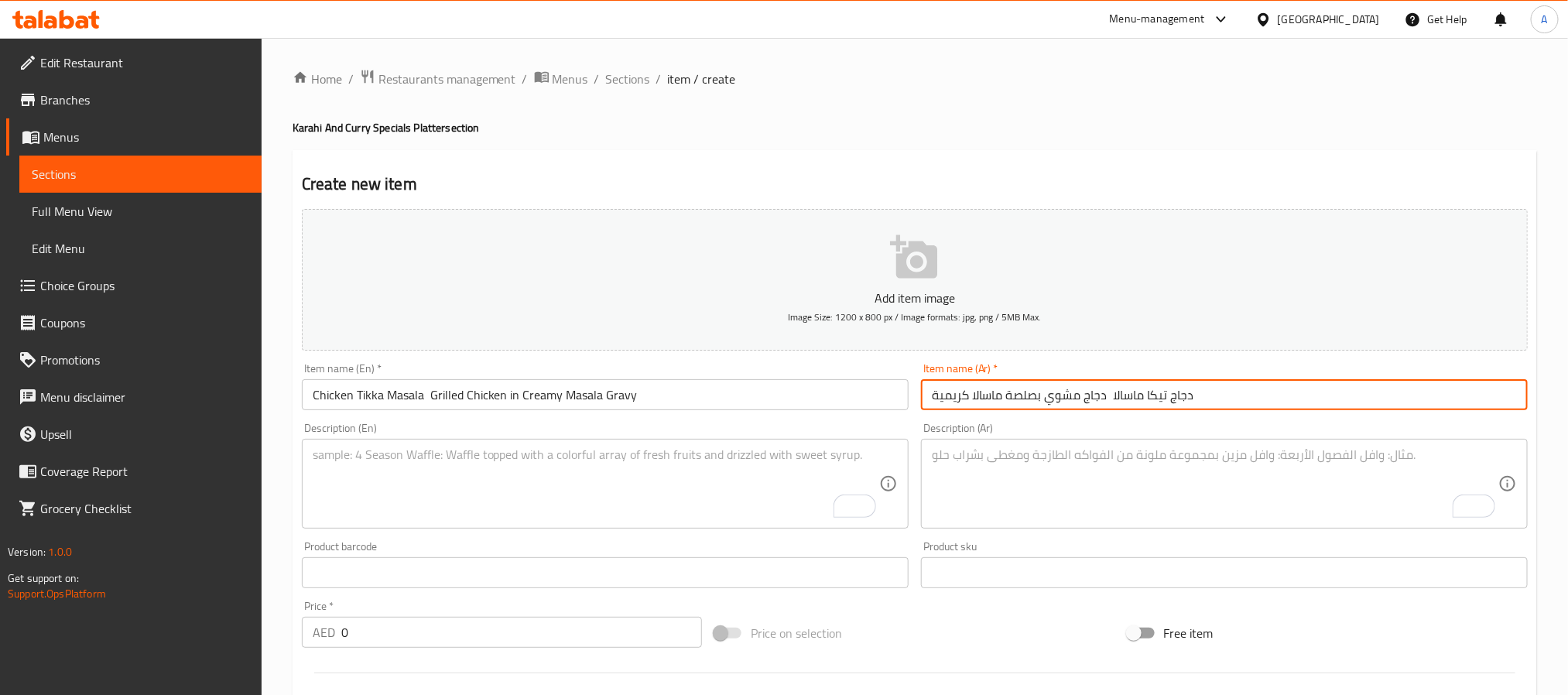
type input "دجاج تيكا ماسالا دجاج مشوي بصلصة ماسالا كريمية"
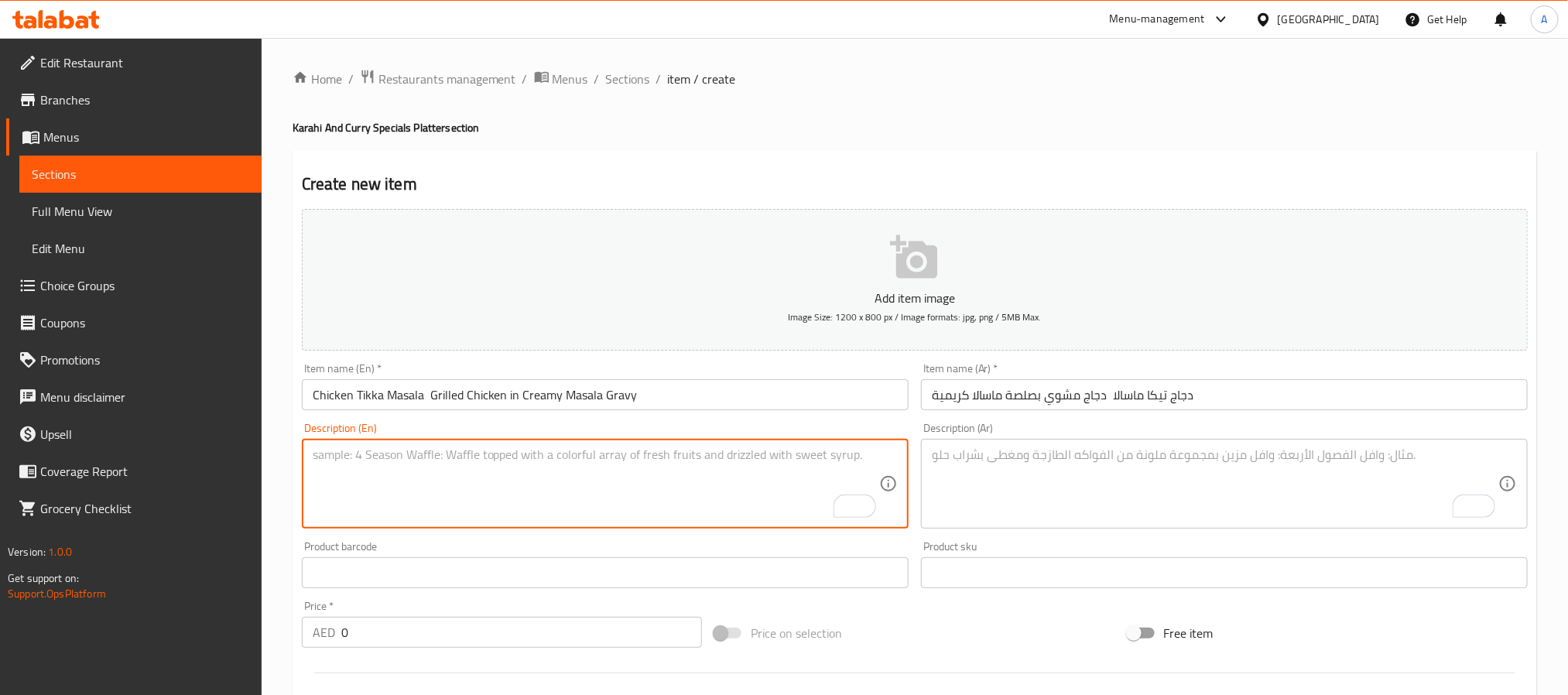
click at [549, 463] on textarea "To enrich screen reader interactions, please activate Accessibility in Grammarl…" at bounding box center [596, 484] width 566 height 74
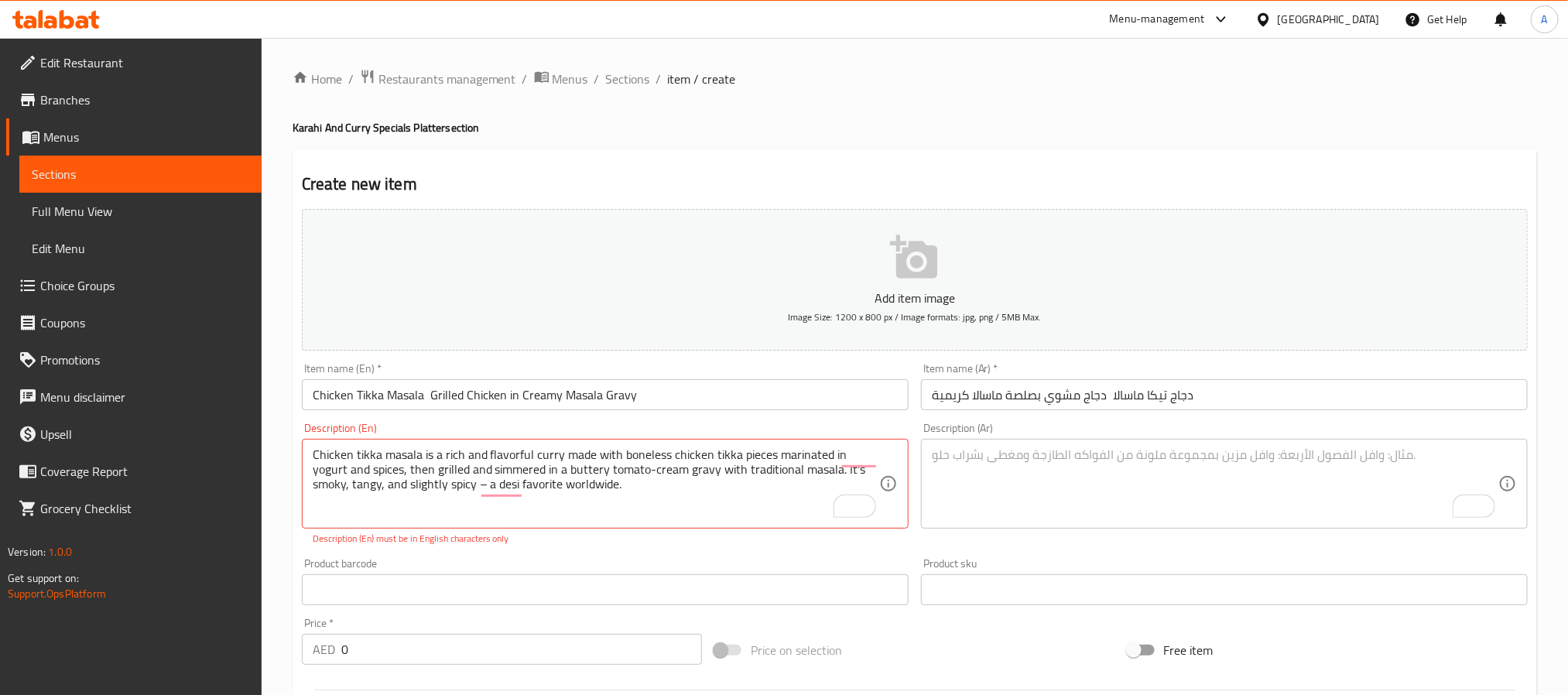
click at [553, 470] on textarea "Chicken tikka masala is a rich and flavorful curry made with boneless chicken t…" at bounding box center [596, 484] width 566 height 74
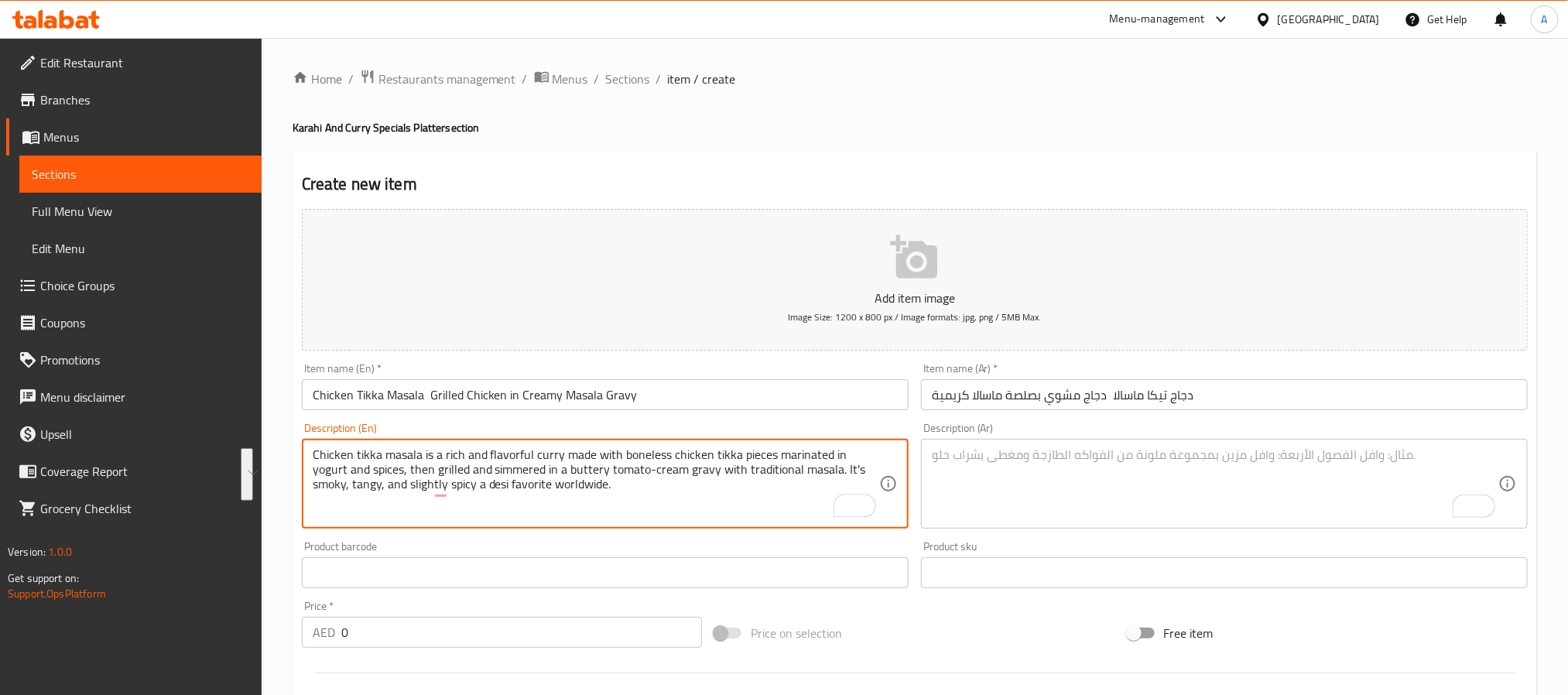
type textarea "Chicken tikka masala is a rich and flavorful curry made with boneless chicken t…"
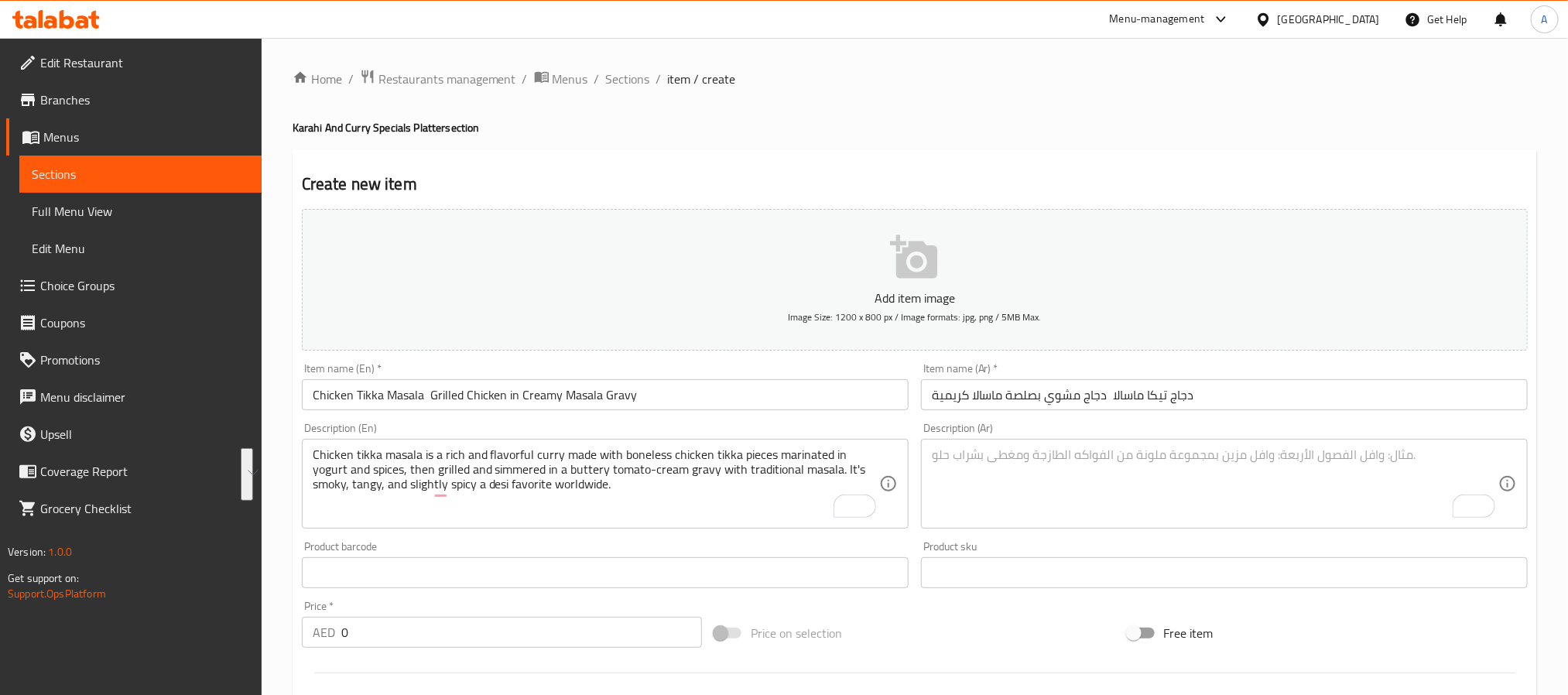
click at [983, 507] on textarea "To enrich screen reader interactions, please activate Accessibility in Grammarl…" at bounding box center [1215, 484] width 566 height 74
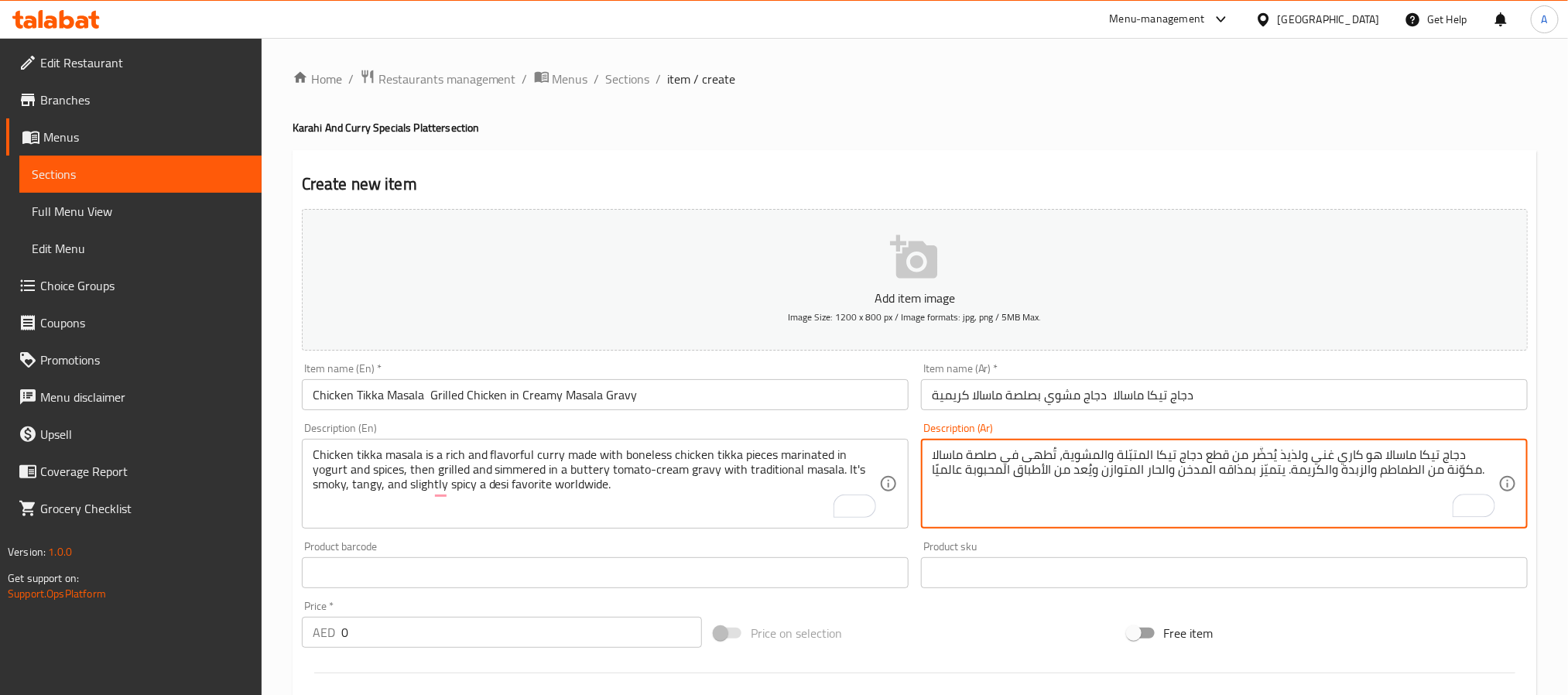
type textarea "دجاج تيكا ماسالا هو كاري غني ولذيذ يُحضَّر من قطع دجاج تيكا المتبّلة والمشوية، …"
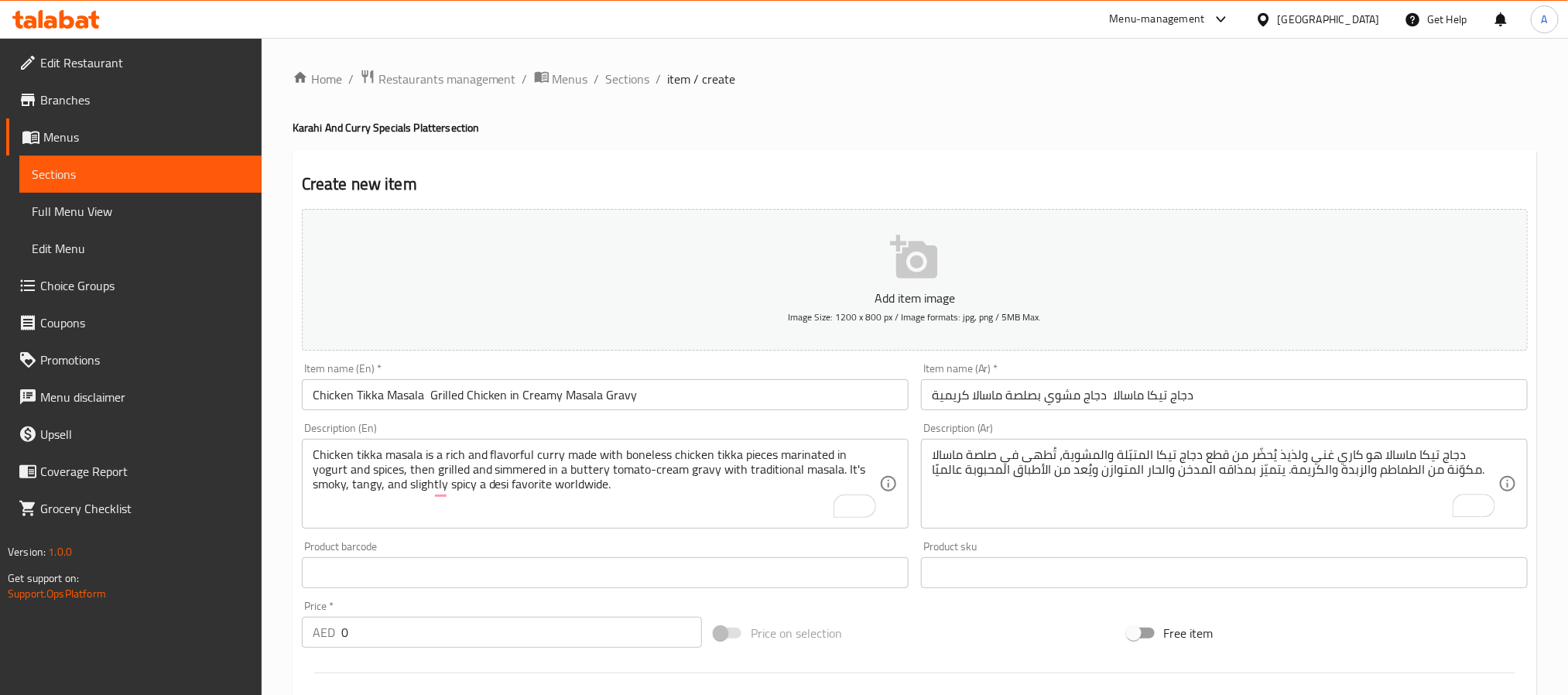
drag, startPoint x: 358, startPoint y: 651, endPoint x: 355, endPoint y: 642, distance: 9.5
click at [353, 649] on div "Price   * AED 0 Price *" at bounding box center [502, 624] width 413 height 60
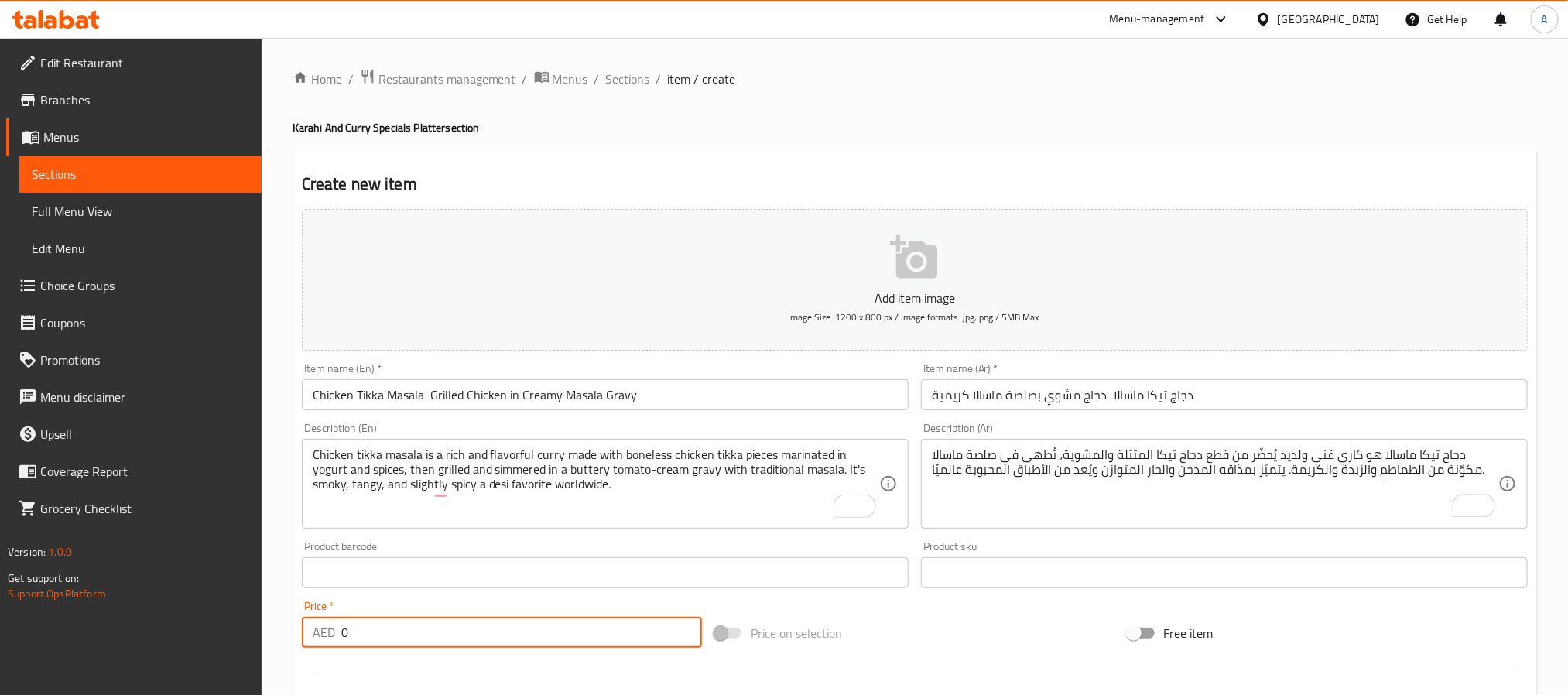
drag, startPoint x: 339, startPoint y: 642, endPoint x: 319, endPoint y: 635, distance: 21.2
click at [319, 635] on div "AED 0 Price *" at bounding box center [502, 633] width 400 height 31
type input "40"
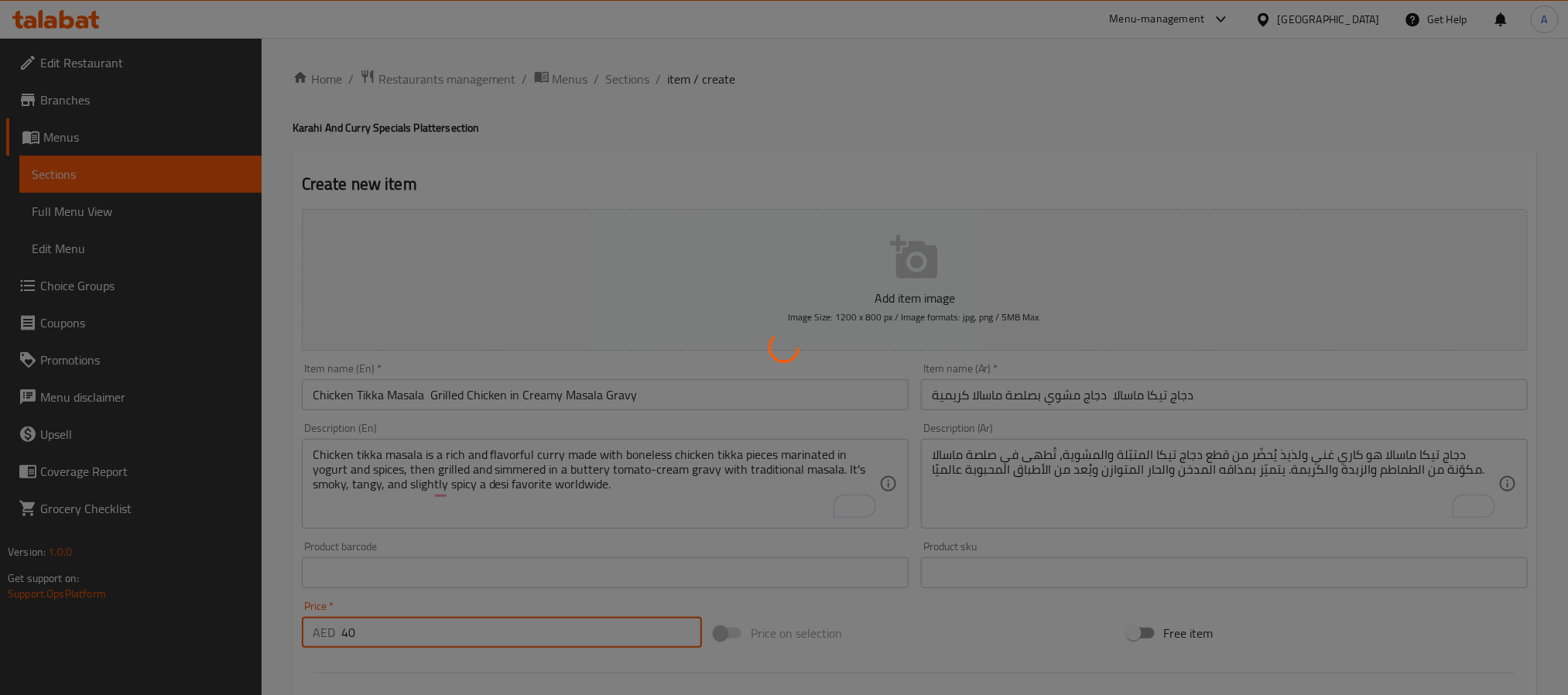
type input "0"
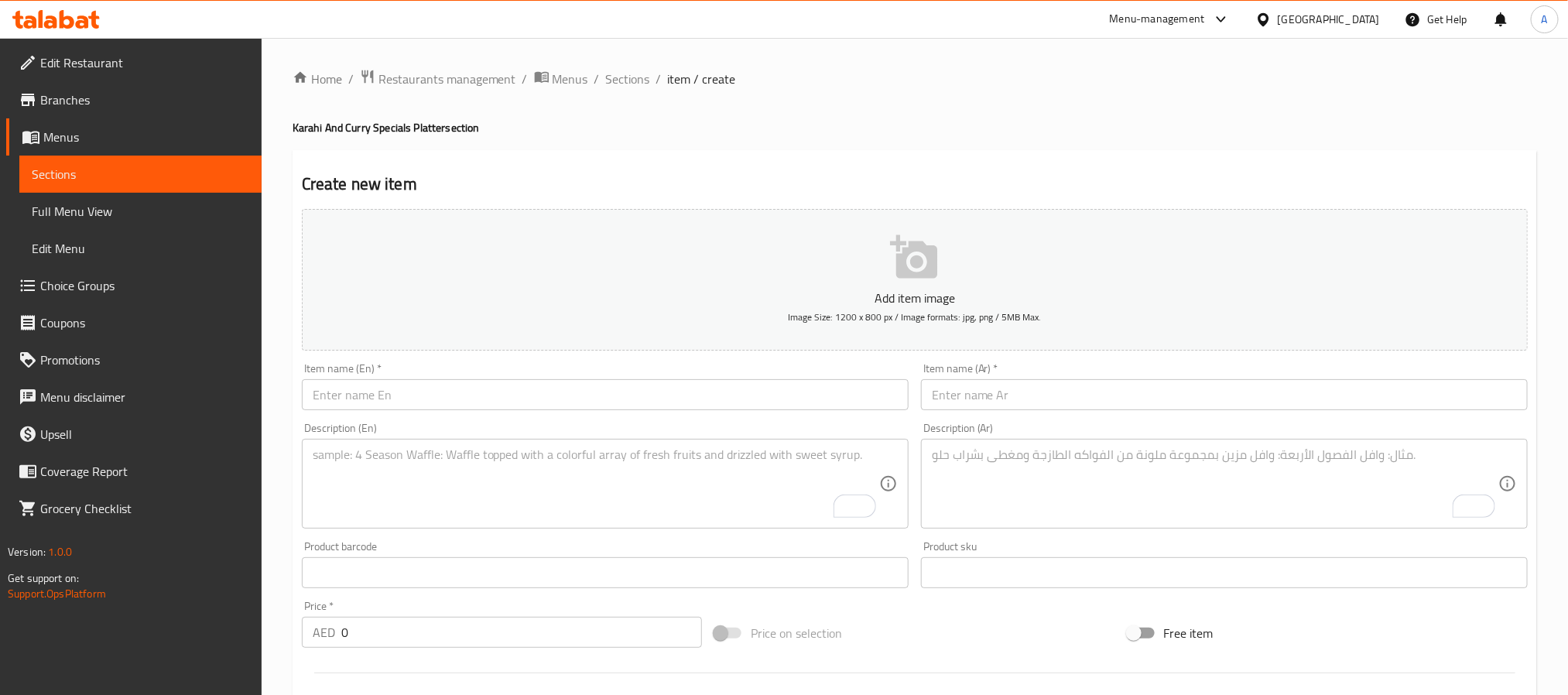
click at [542, 377] on div "Item name (En)   * Item name (En) *" at bounding box center [606, 386] width 606 height 47
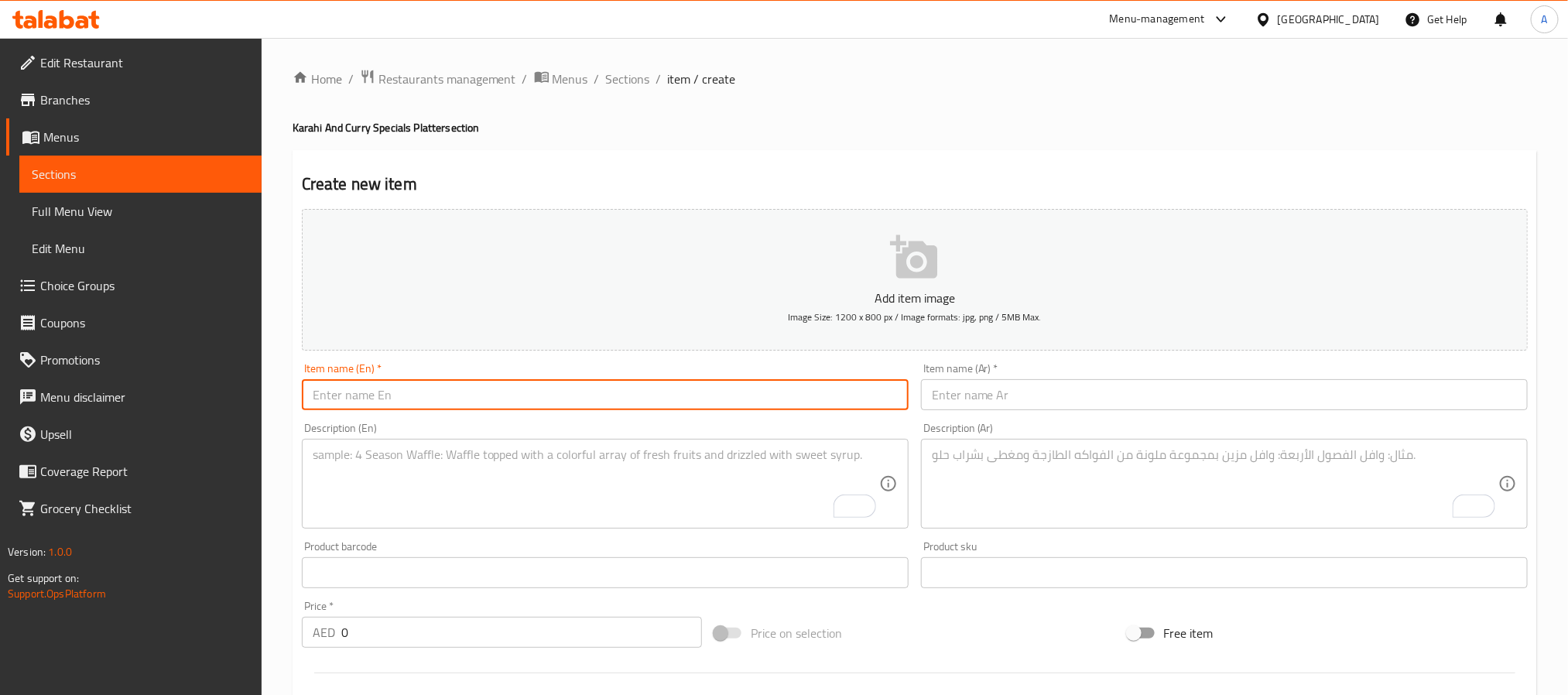
click at [535, 388] on input "text" at bounding box center [606, 395] width 606 height 31
type input "Chicken Green Chili Lemon Spicy And Tangy Boneless Chicken"
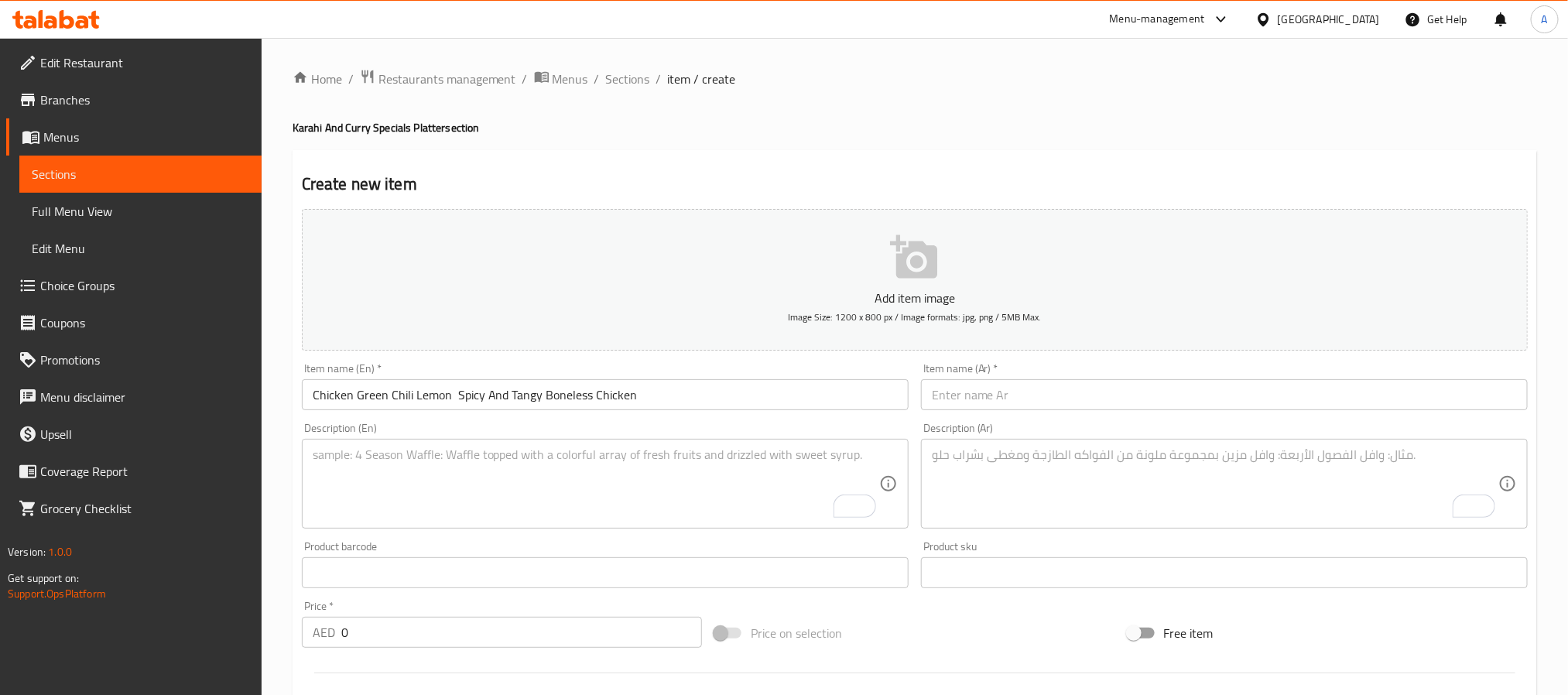
click at [983, 414] on div "Item name (Ar)   * Item name (Ar) *" at bounding box center [1224, 387] width 619 height 60
click at [987, 410] on input "text" at bounding box center [1224, 395] width 606 height 31
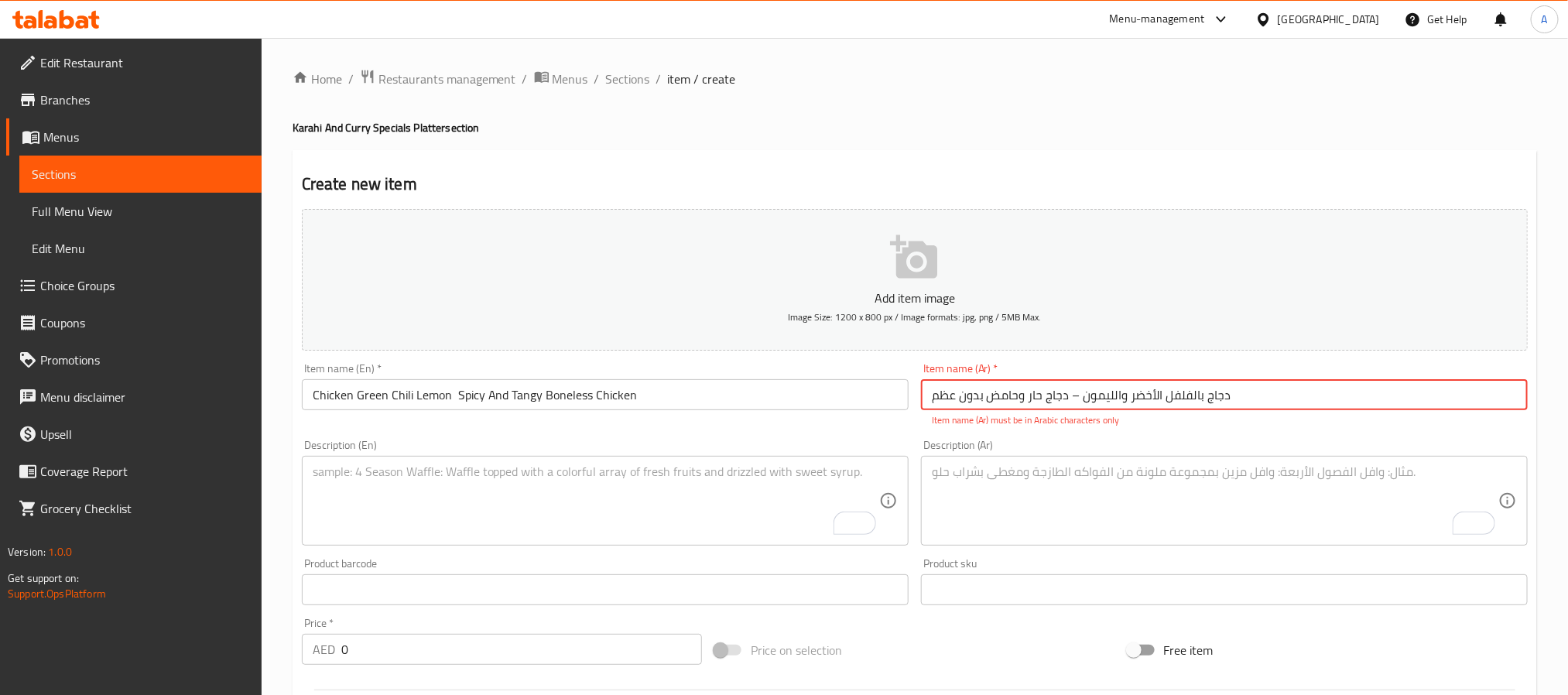
drag, startPoint x: 1073, startPoint y: 395, endPoint x: 1082, endPoint y: 395, distance: 9.0
click at [1082, 395] on input "دجاج بالفلفل الأخضر والليمون – دجاج حار وحامض بدون عظم" at bounding box center [1224, 395] width 606 height 31
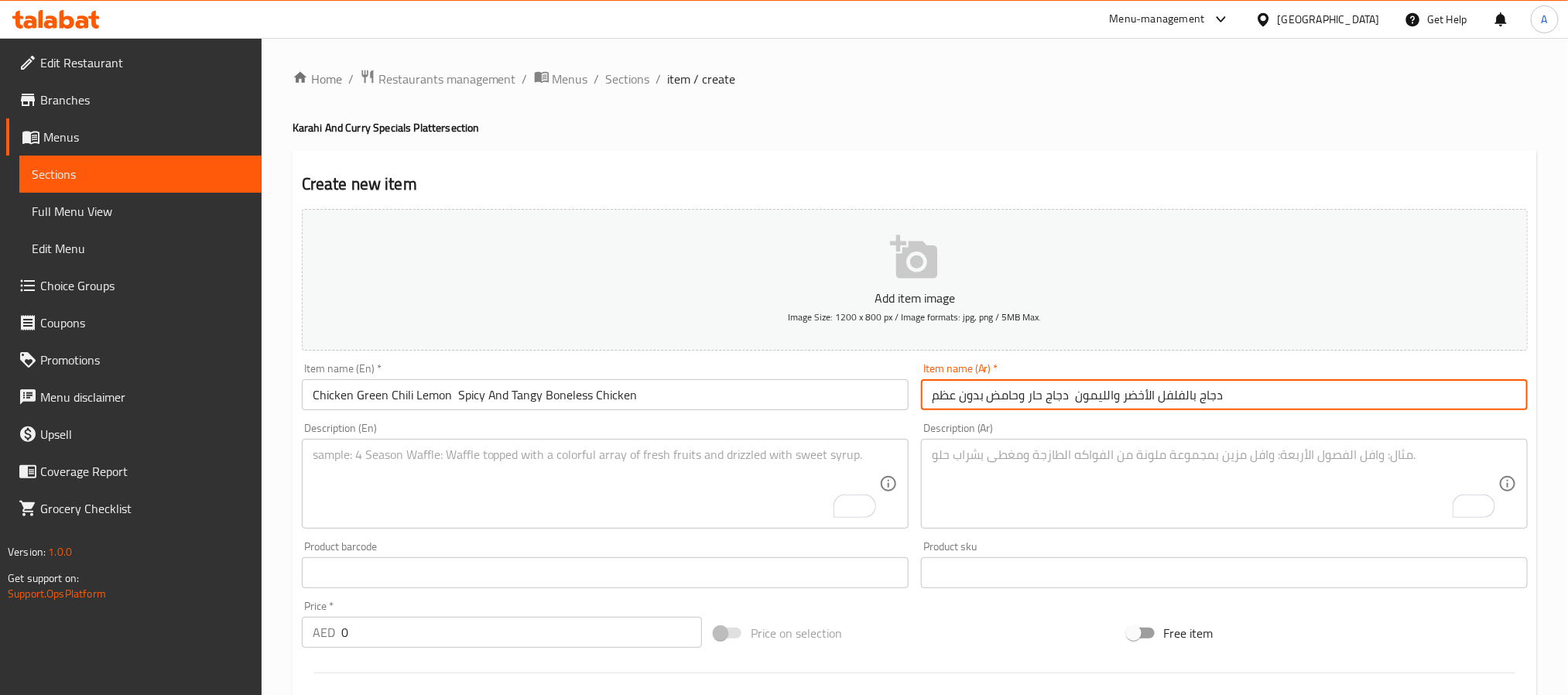
type input "دجاج بالفلفل الأخضر والليمون دجاج حار وحامض بدون عظم"
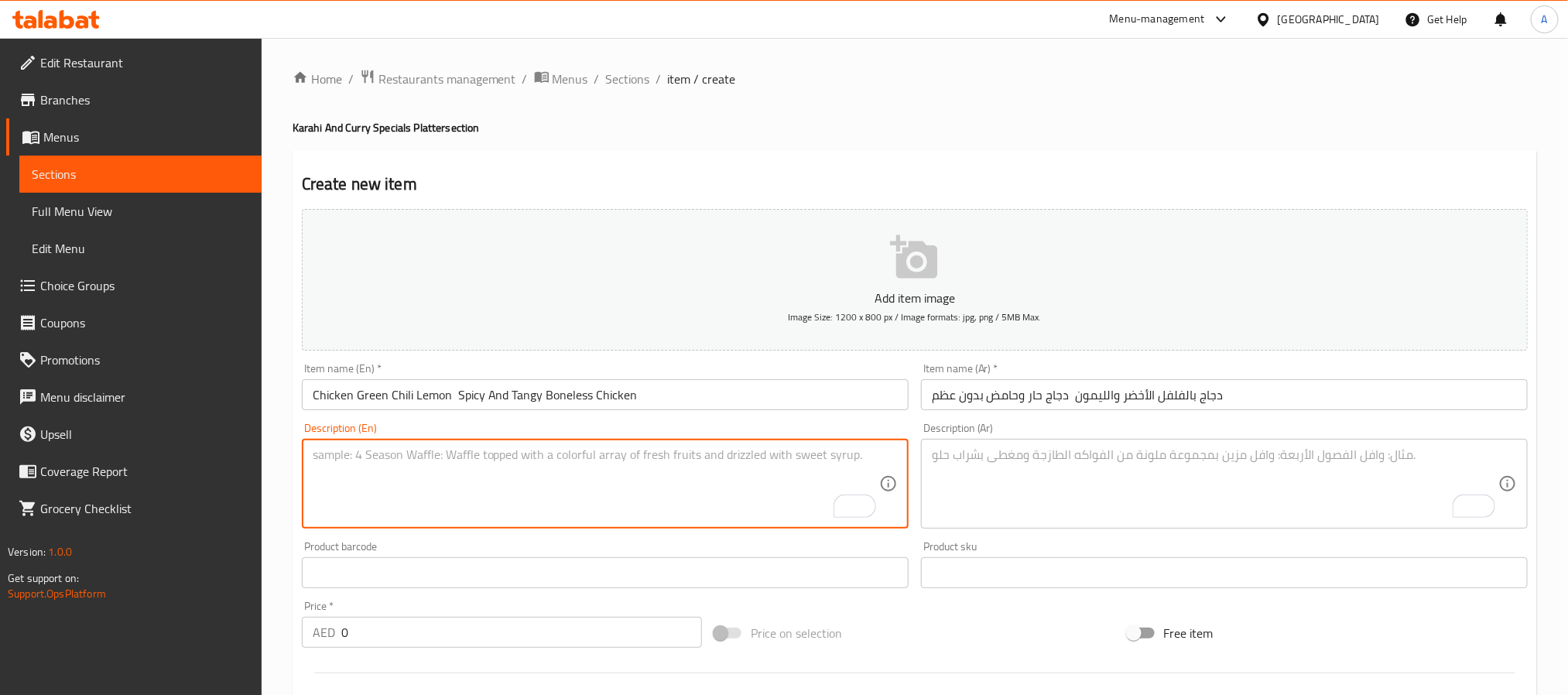
click at [695, 500] on textarea "To enrich screen reader interactions, please activate Accessibility in Grammarl…" at bounding box center [596, 484] width 566 height 74
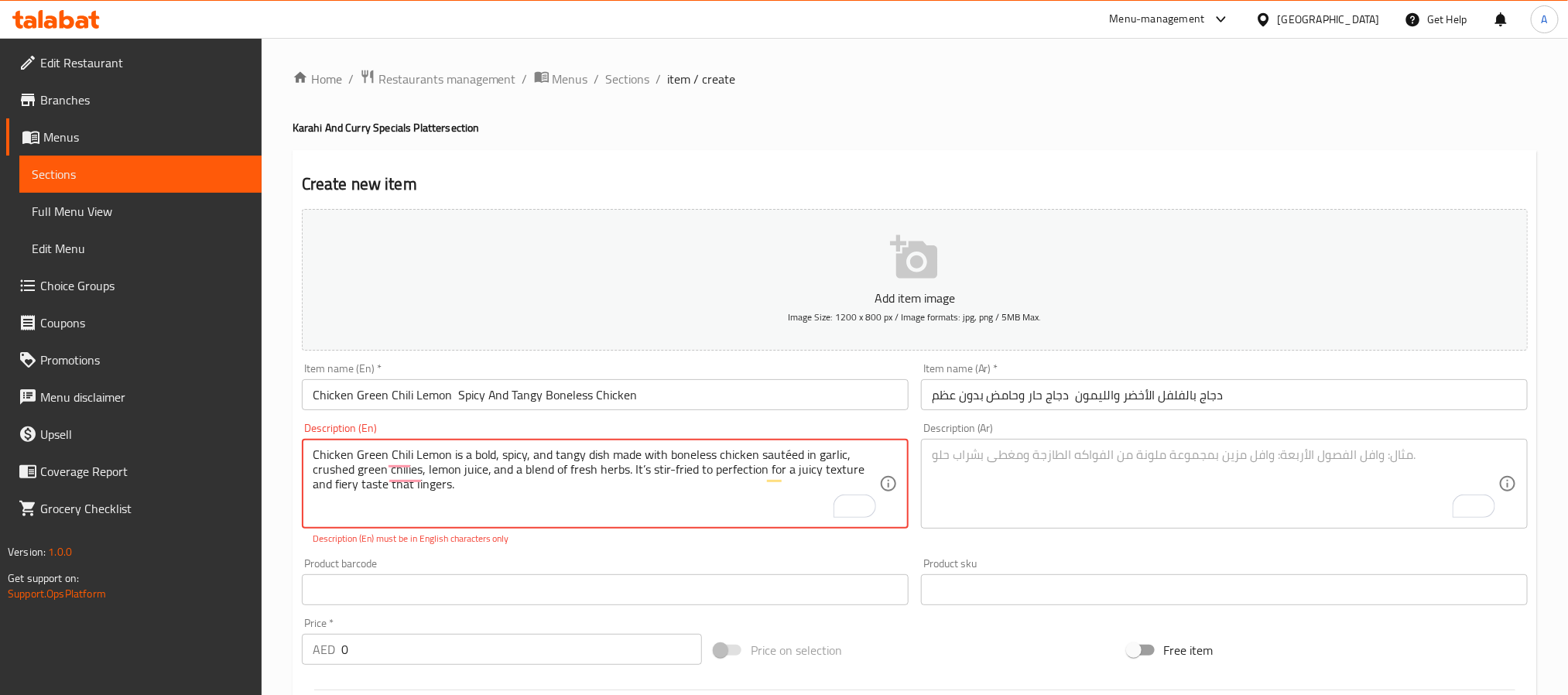
click at [639, 453] on textarea "Chicken Green Chili Lemon is a bold, spicy, and tangy dish made with boneless c…" at bounding box center [596, 484] width 566 height 74
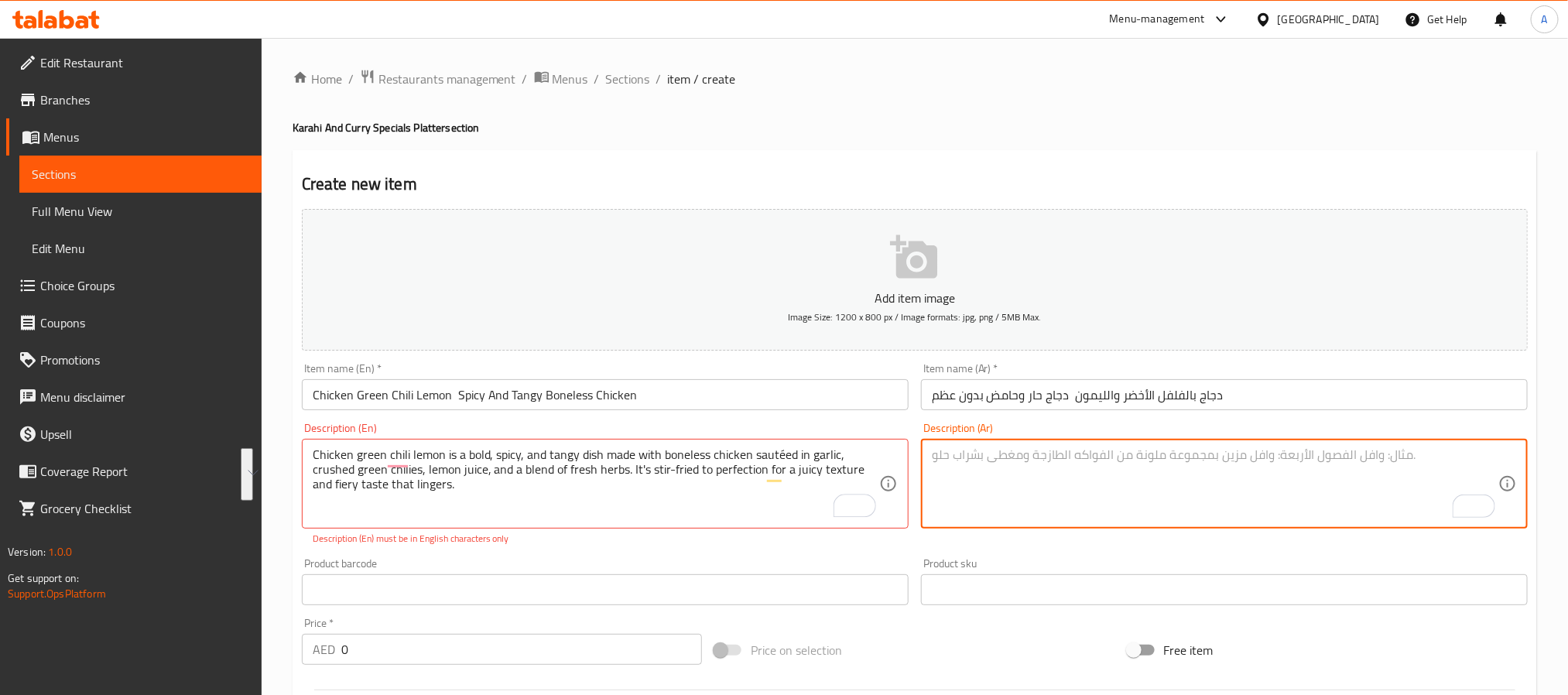
click at [1033, 497] on textarea "To enrich screen reader interactions, please activate Accessibility in Grammarl…" at bounding box center [1215, 484] width 566 height 74
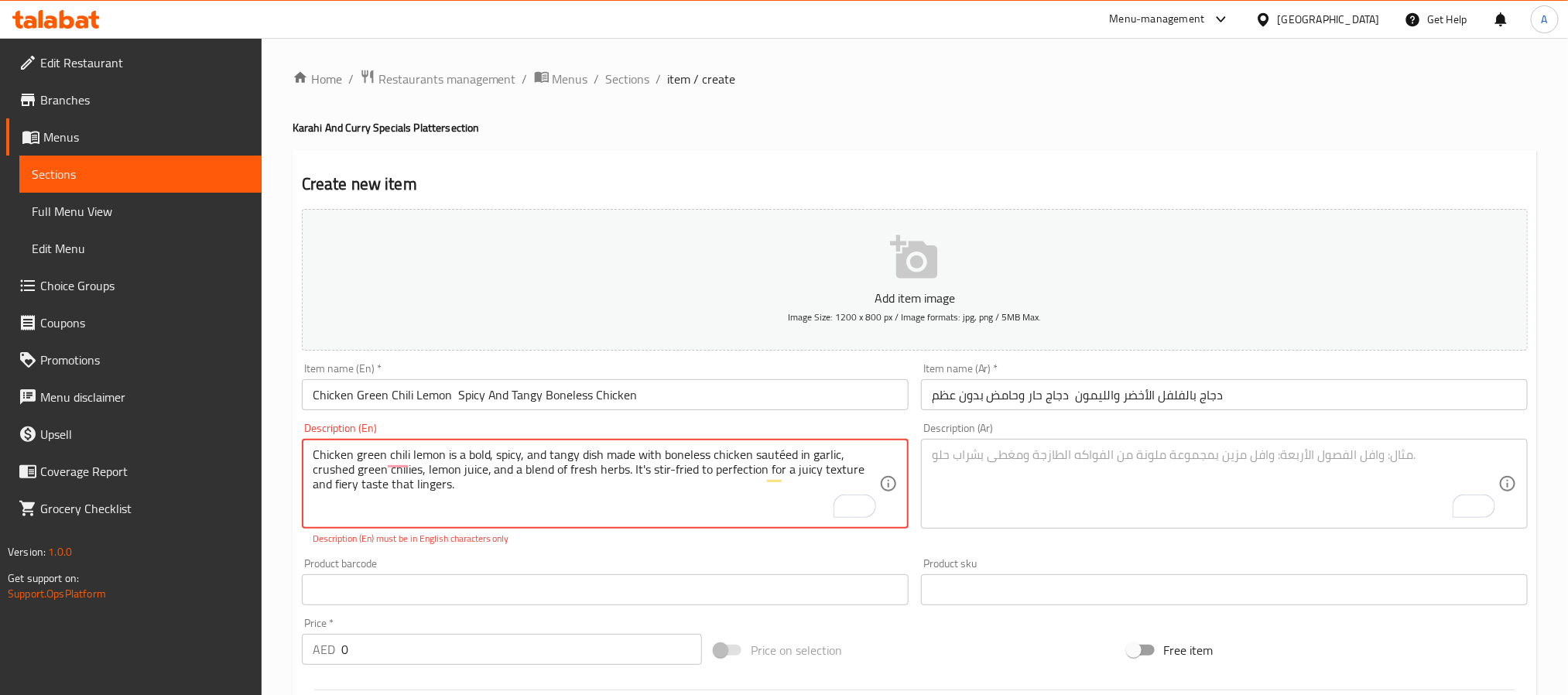
click at [520, 515] on textarea "Chicken green chili lemon is a bold, spicy, and tangy dish made with boneless c…" at bounding box center [596, 484] width 566 height 74
type textarea "Chicken green chili lemon is a bold, spicy, and tangy dish made with boneless c…"
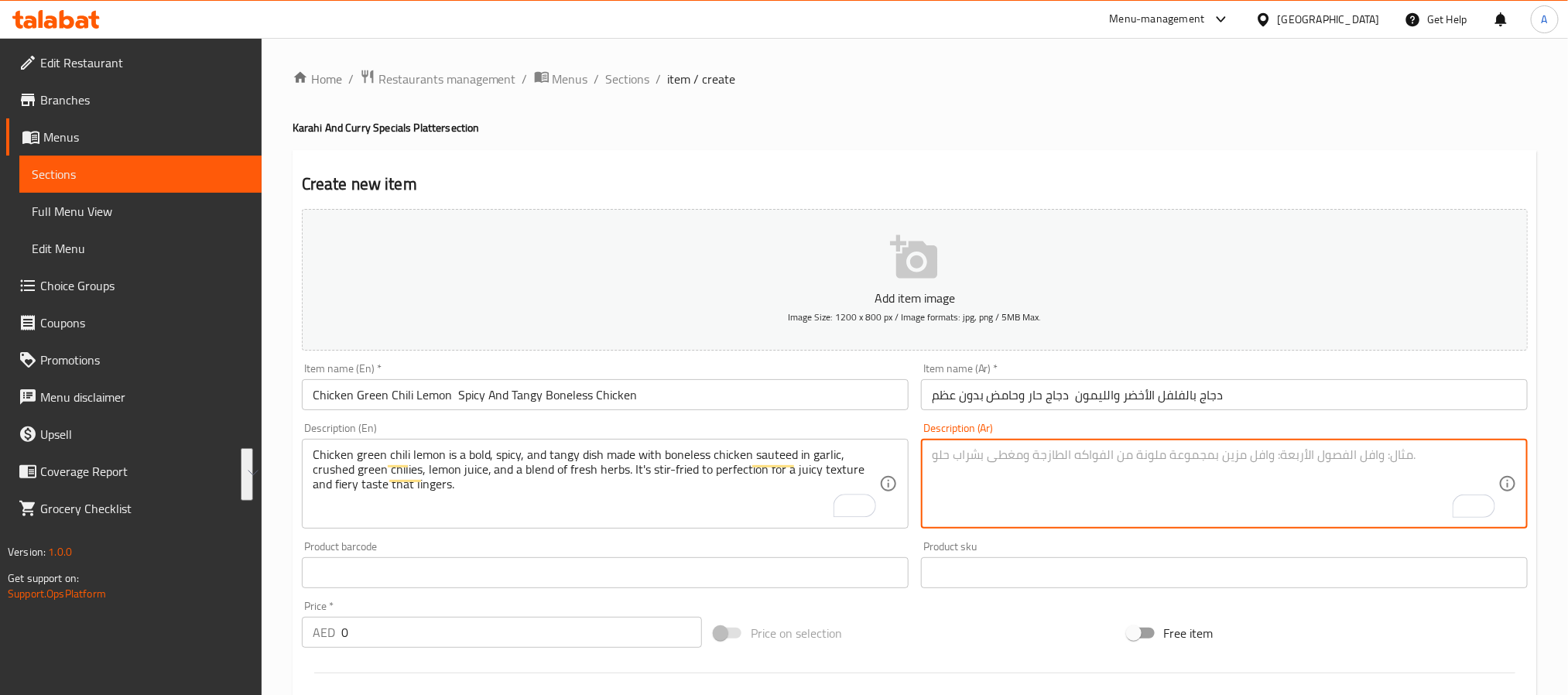
click at [1085, 474] on textarea "To enrich screen reader interactions, please activate Accessibility in Grammarl…" at bounding box center [1215, 484] width 566 height 74
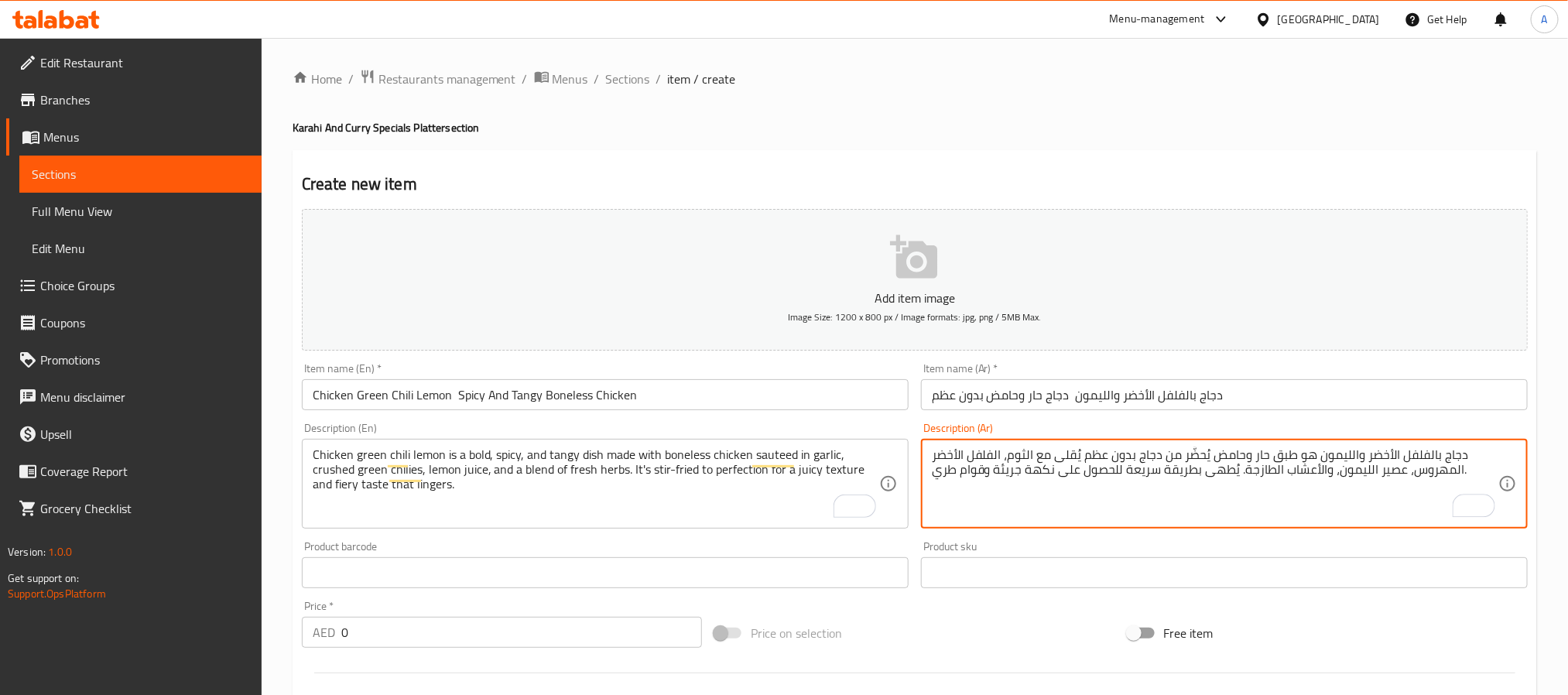
type textarea "دجاج بالفلفل الأخضر والليمون هو طبق حار وحامض يُحضَّر من دجاج بدون عظم يُقلى مع…"
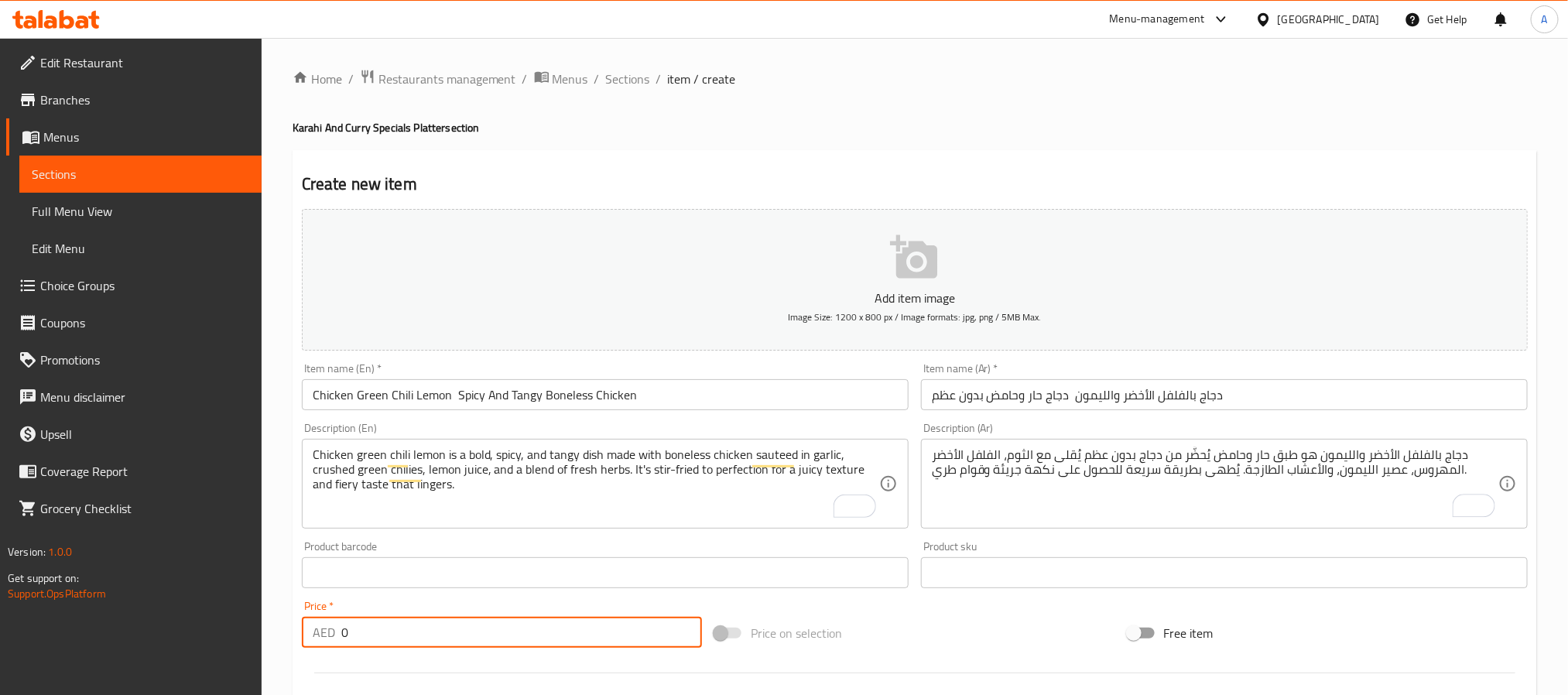
drag, startPoint x: 416, startPoint y: 627, endPoint x: 334, endPoint y: 630, distance: 82.1
click at [334, 630] on div "AED 0 Price *" at bounding box center [502, 633] width 400 height 31
type input "40"
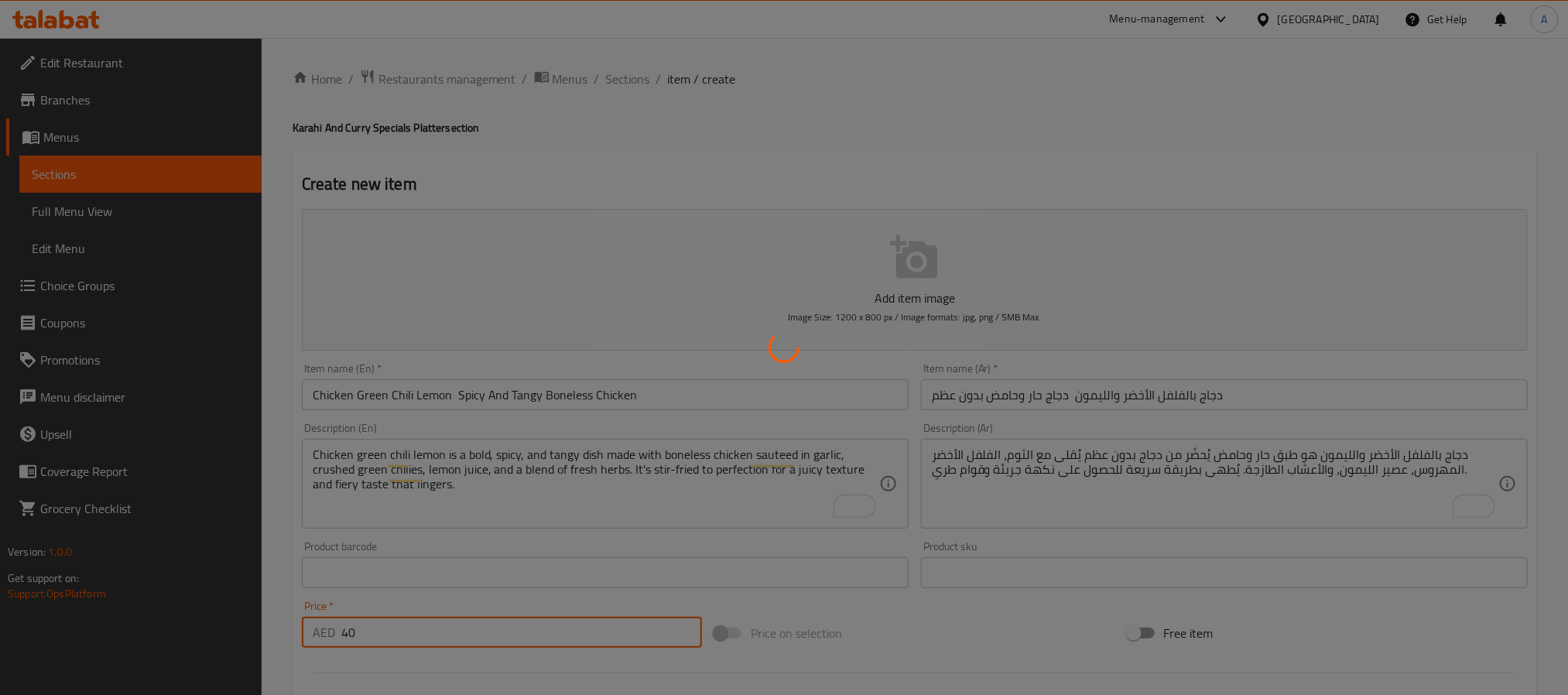
type input "0"
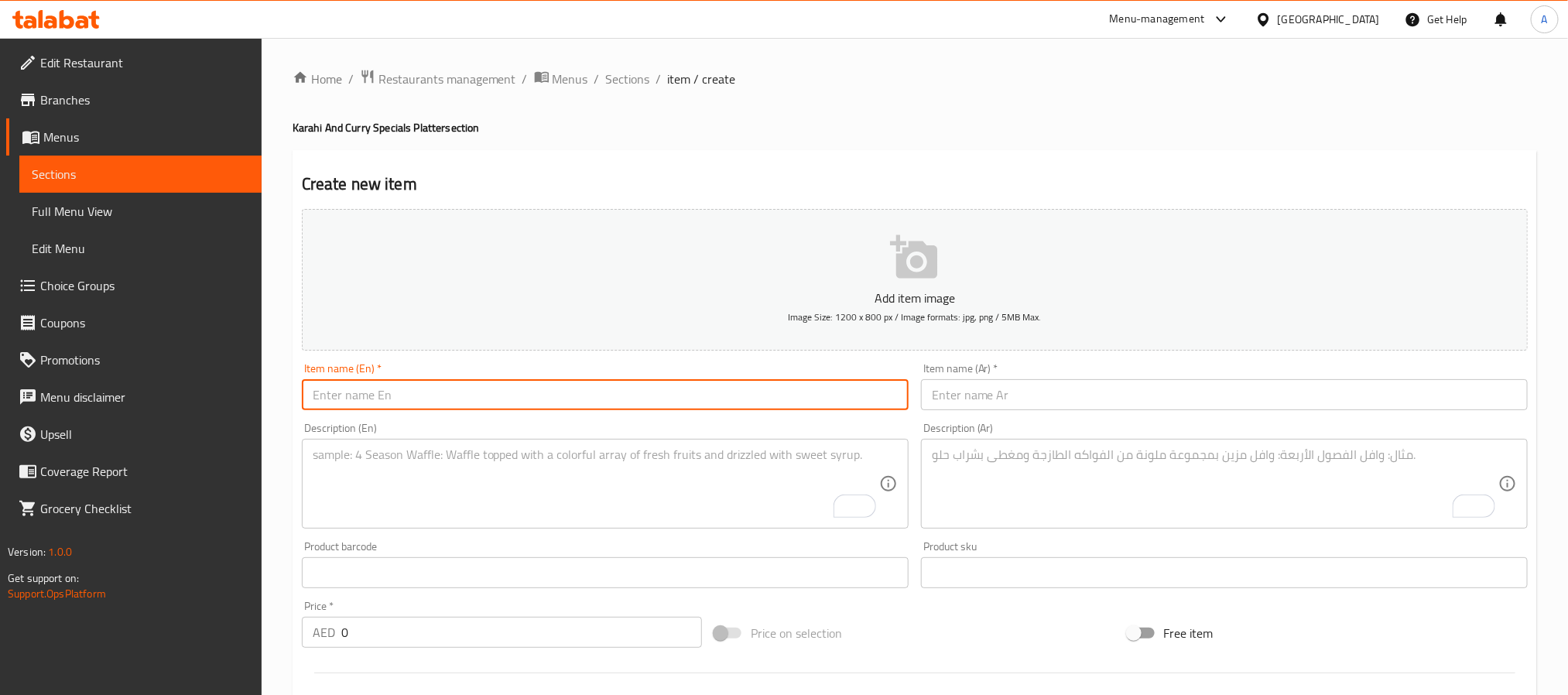
click at [497, 405] on input "text" at bounding box center [606, 395] width 606 height 31
type input "Chicken Qorma Traditional Bone-in Chicken In Rich Mughlai Gravy"
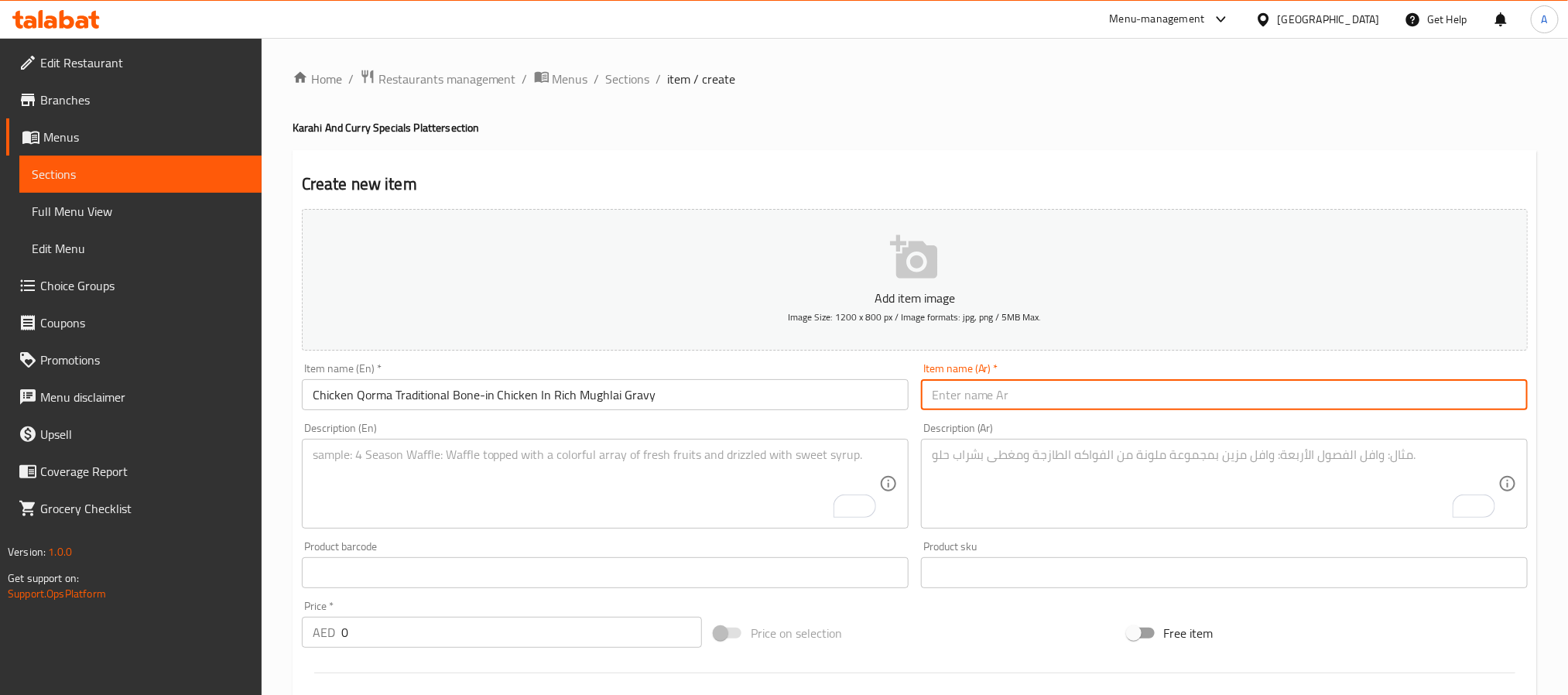
click at [1059, 395] on input "text" at bounding box center [1224, 395] width 606 height 31
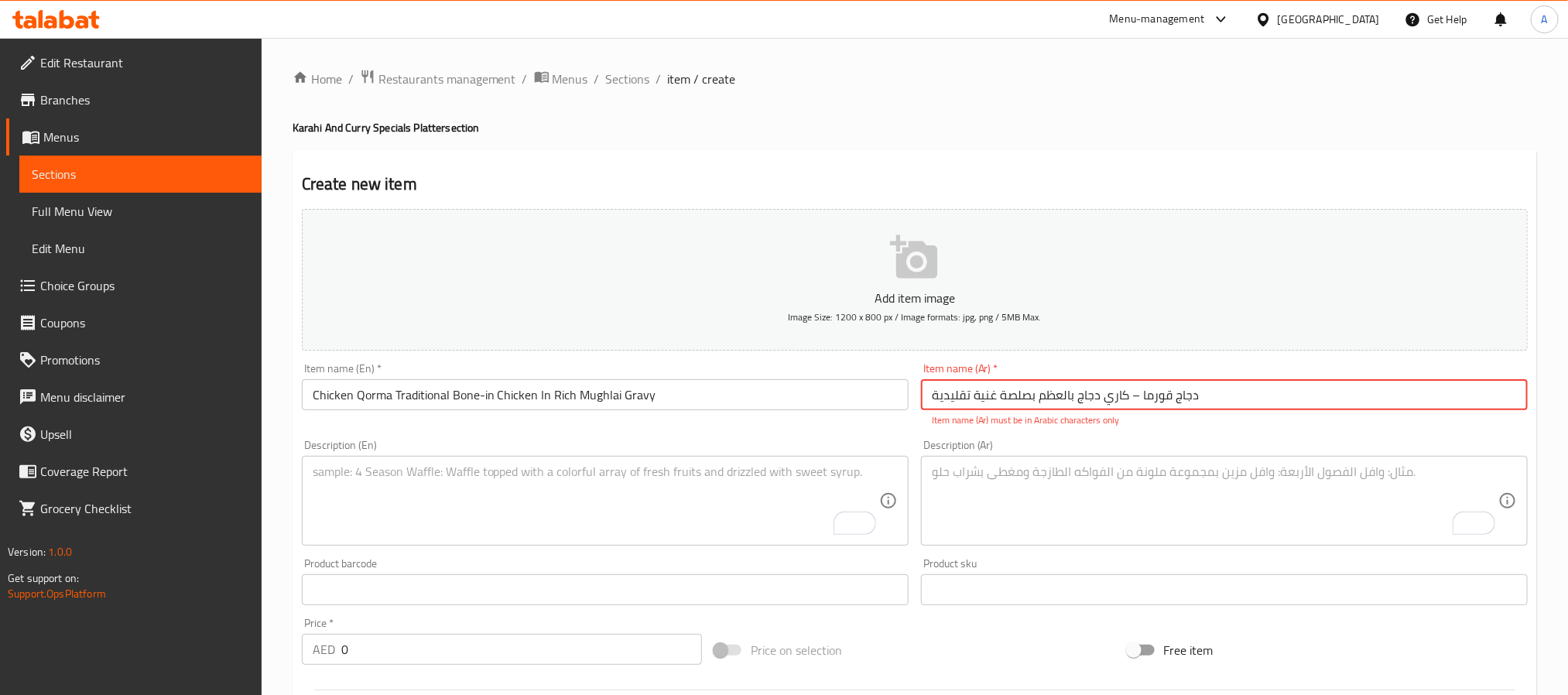
drag, startPoint x: 1135, startPoint y: 397, endPoint x: 1125, endPoint y: 402, distance: 11.2
click at [1125, 402] on input "دجاج قورما – كاري دجاج بالعظم بصلصة غنية تقليدية" at bounding box center [1224, 395] width 606 height 31
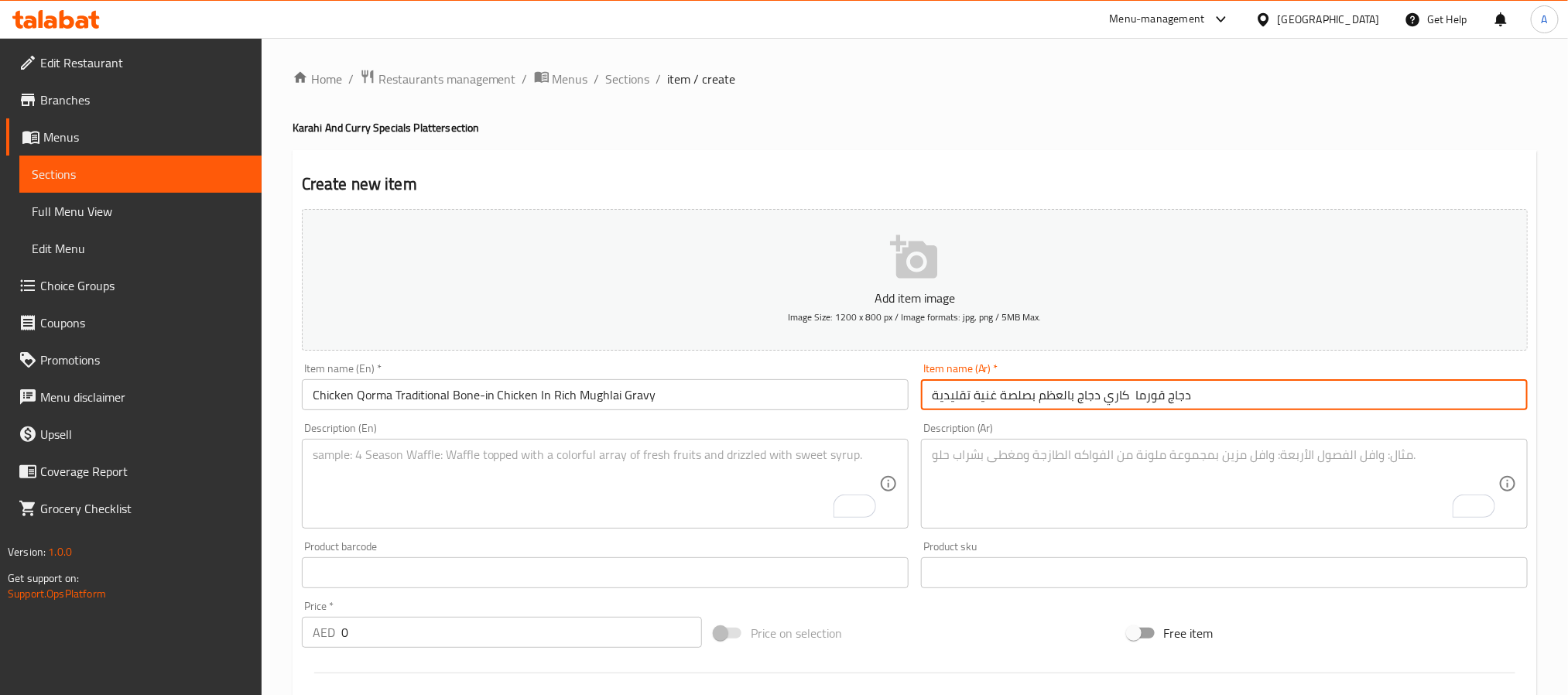
type input "دجاج قورما كاري دجاج بالعظم بصلصة غنية تقليدية"
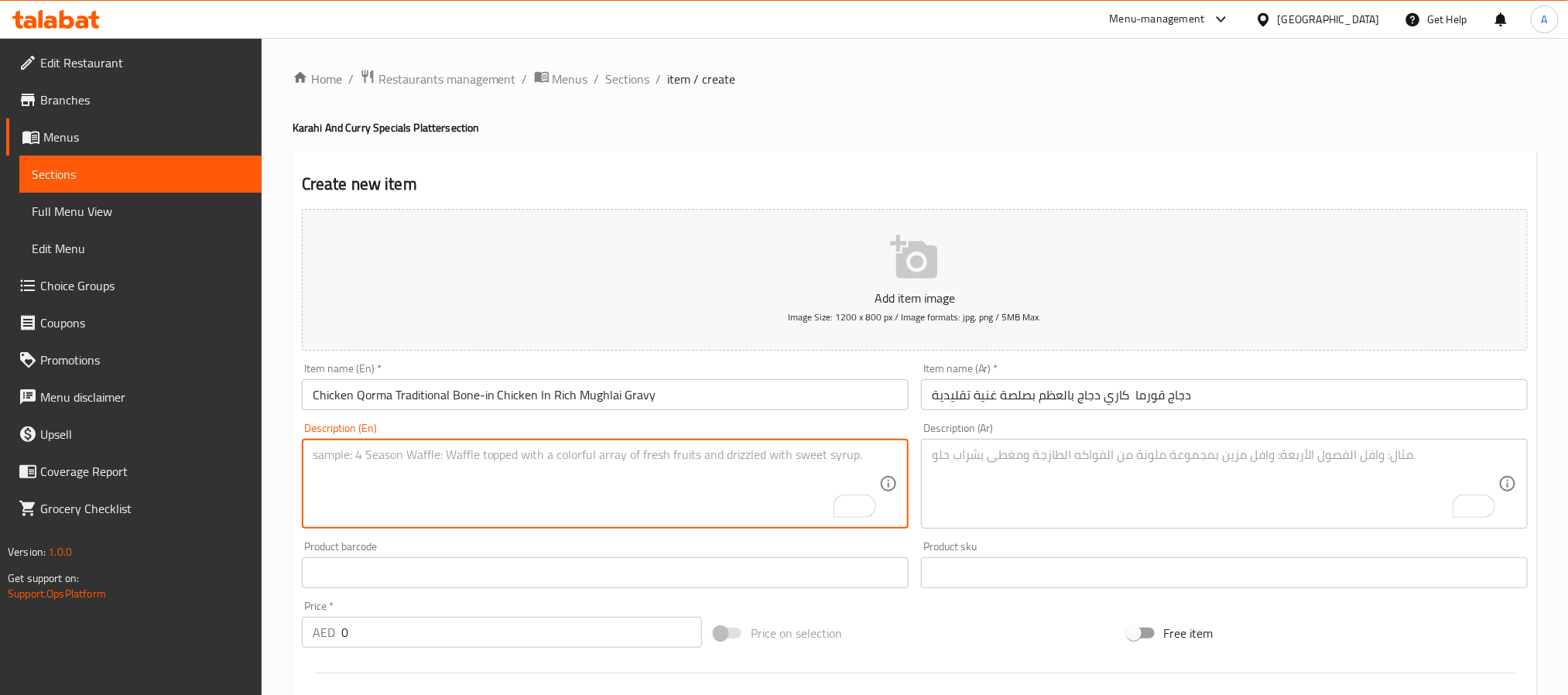
click at [510, 487] on textarea "To enrich screen reader interactions, please activate Accessibility in Grammarl…" at bounding box center [596, 484] width 566 height 74
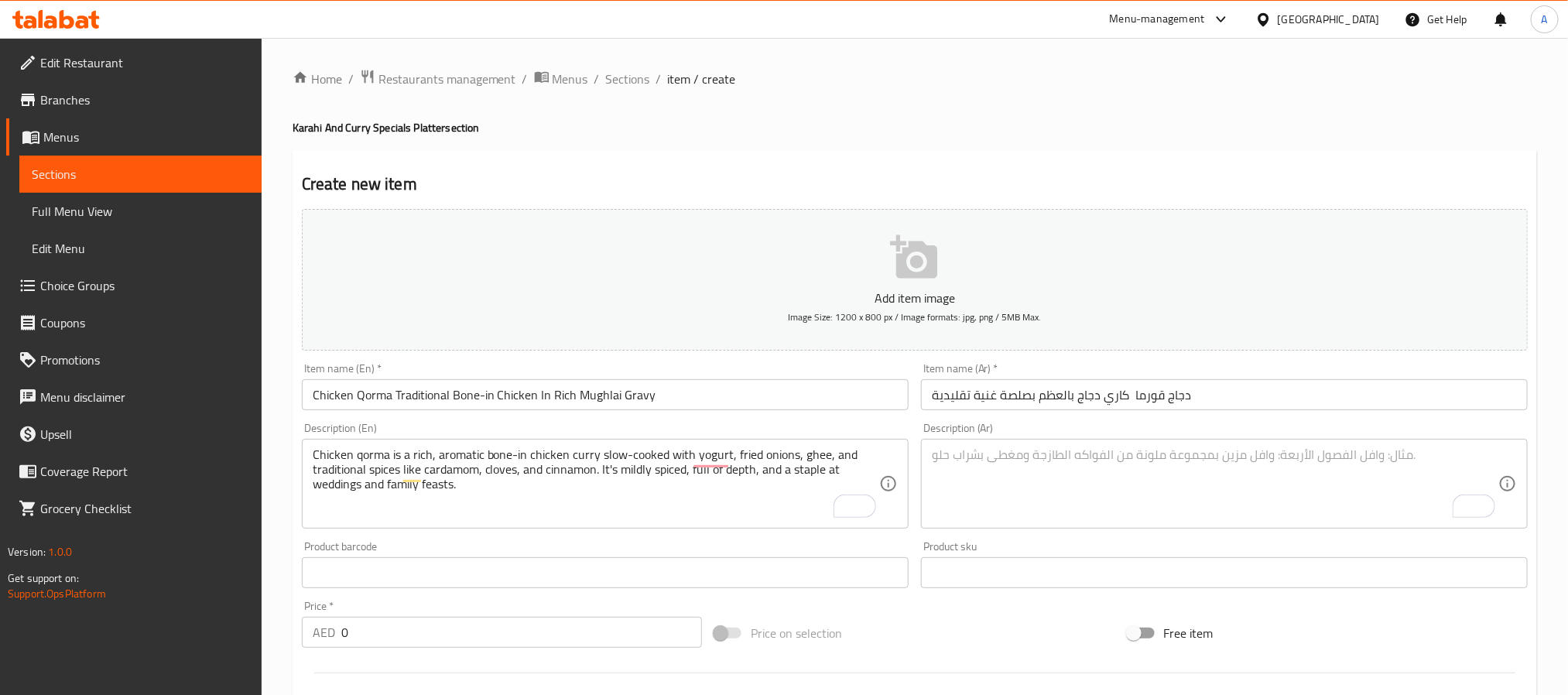
click at [1052, 458] on textarea "To enrich screen reader interactions, please activate Accessibility in Grammarl…" at bounding box center [1215, 484] width 566 height 74
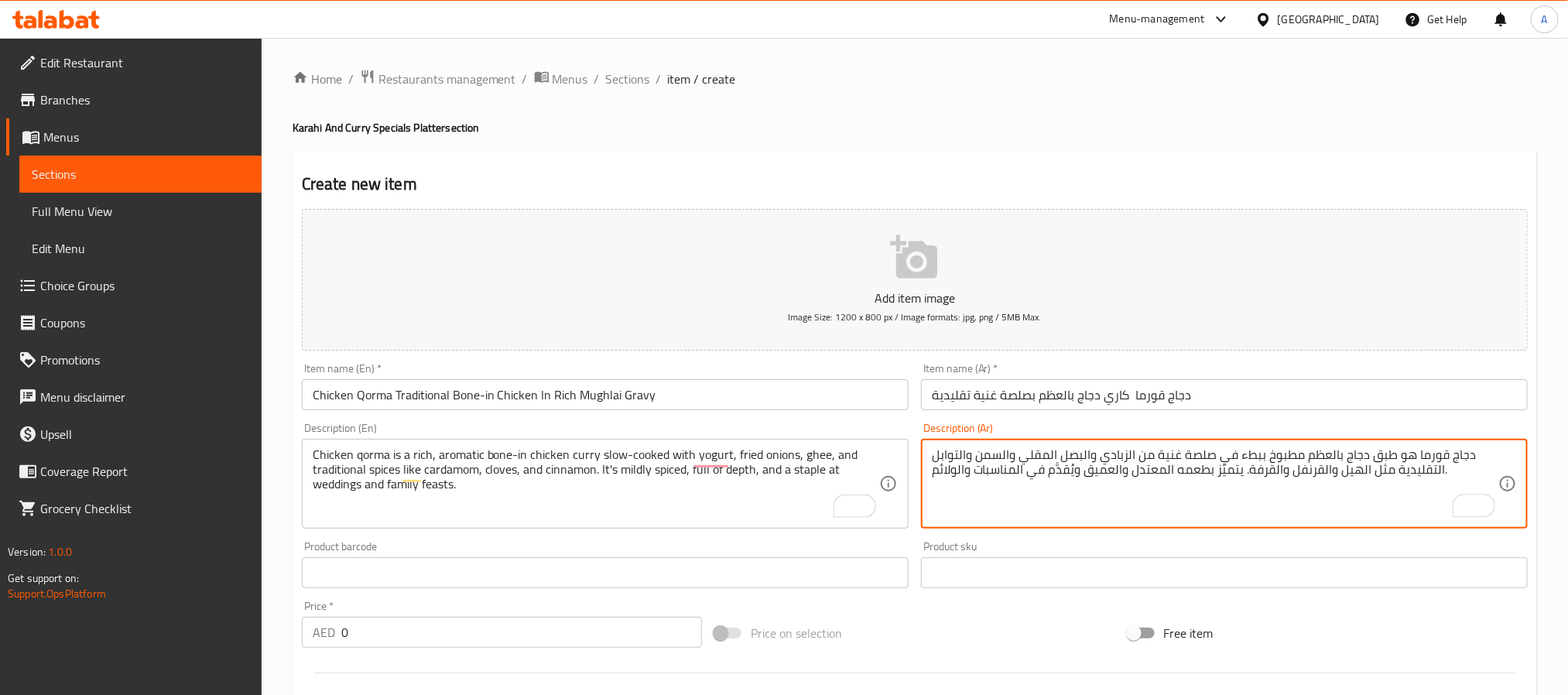
click at [658, 393] on input "Chicken Qorma Traditional Bone-in Chicken In Rich Mughlai Gravy" at bounding box center [606, 395] width 606 height 31
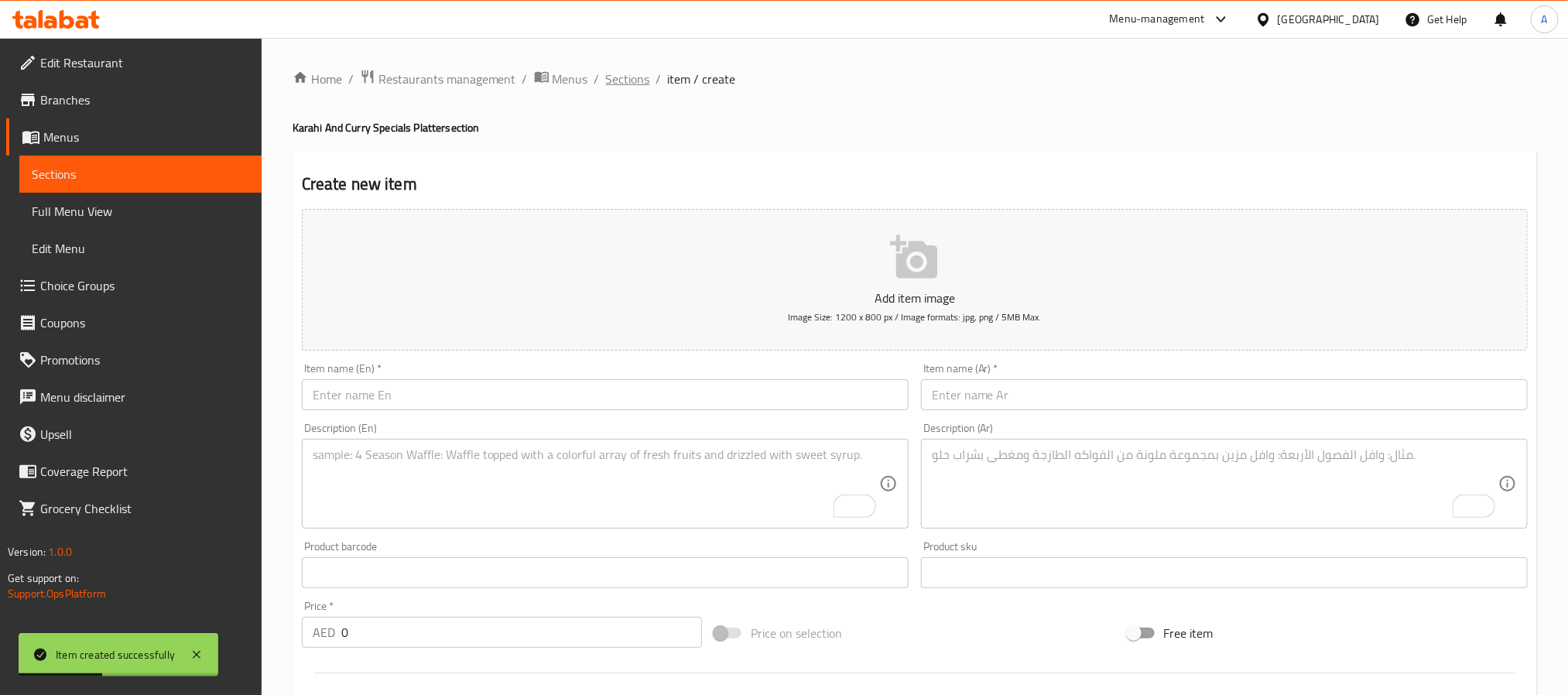
click at [627, 88] on span "Sections" at bounding box center [629, 79] width 44 height 18
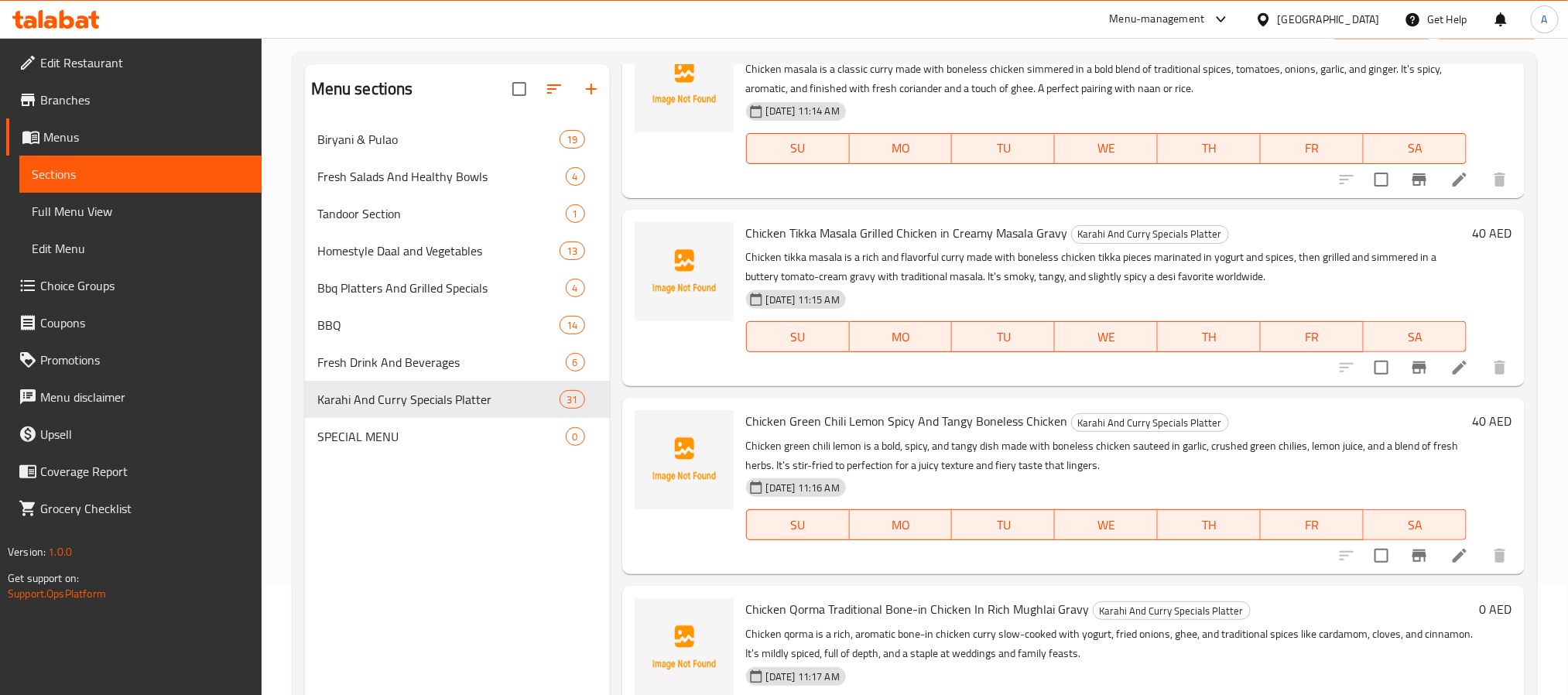
scroll to position [217, 0]
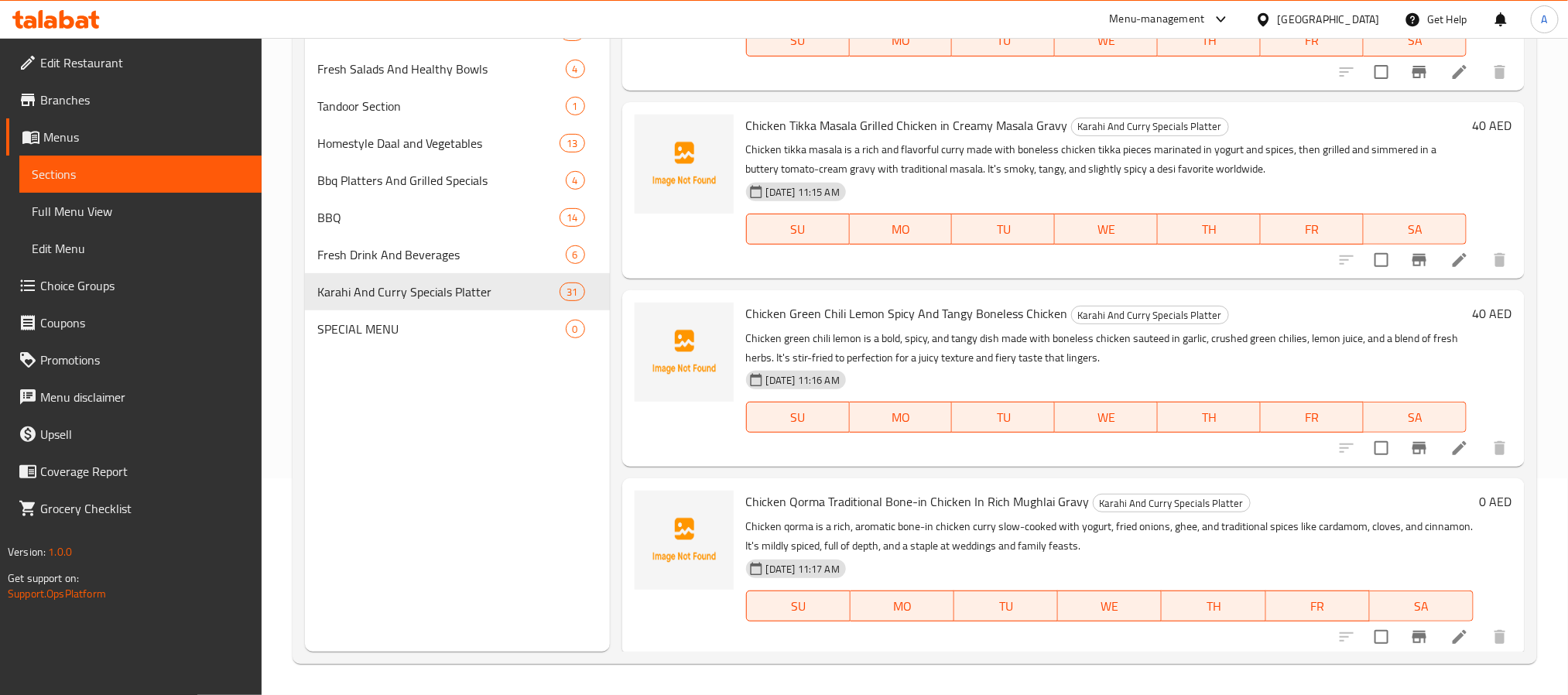
click at [1480, 493] on h6 "0 AED" at bounding box center [1496, 501] width 33 height 22
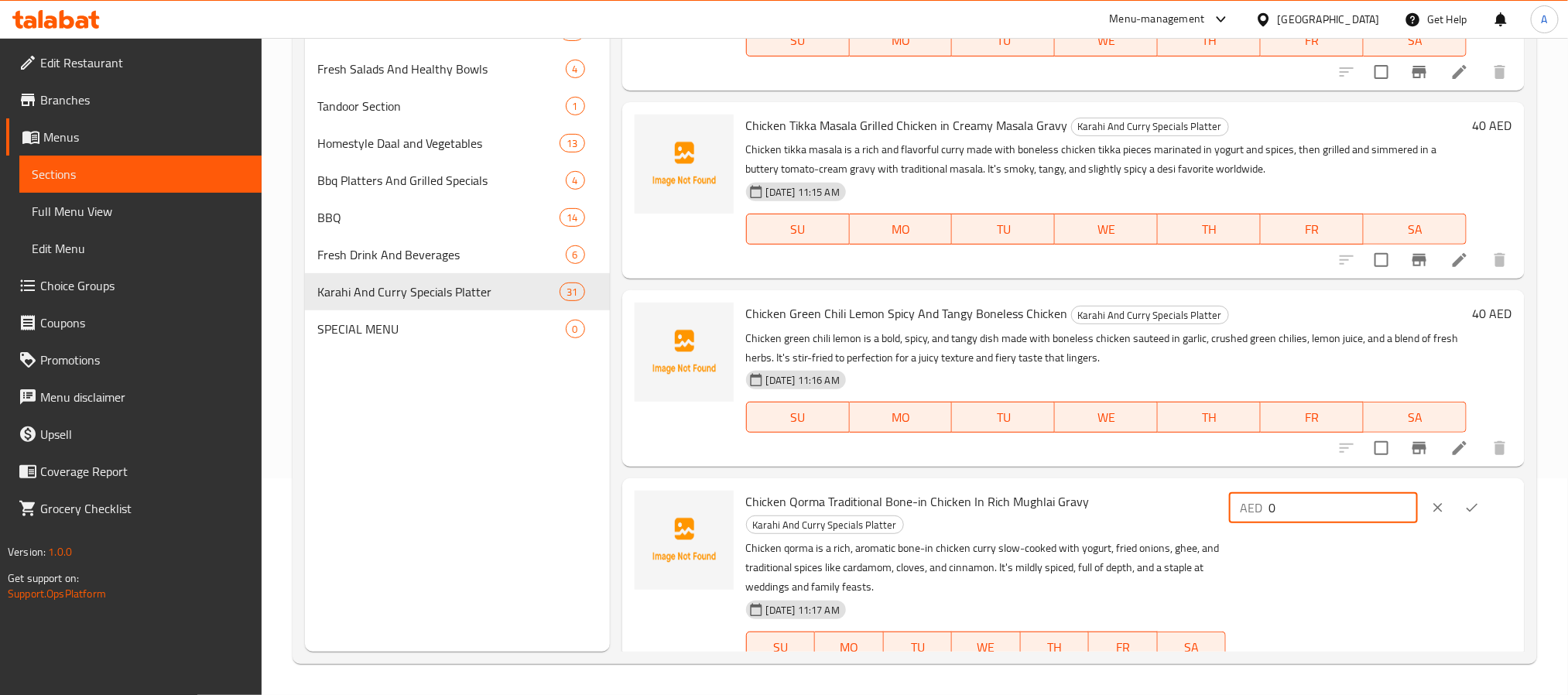
drag, startPoint x: 1378, startPoint y: 505, endPoint x: 1269, endPoint y: 526, distance: 111.0
click at [1269, 526] on div "AED 0 ​" at bounding box center [1369, 587] width 286 height 193
click at [1455, 512] on button "ok" at bounding box center [1471, 507] width 34 height 34
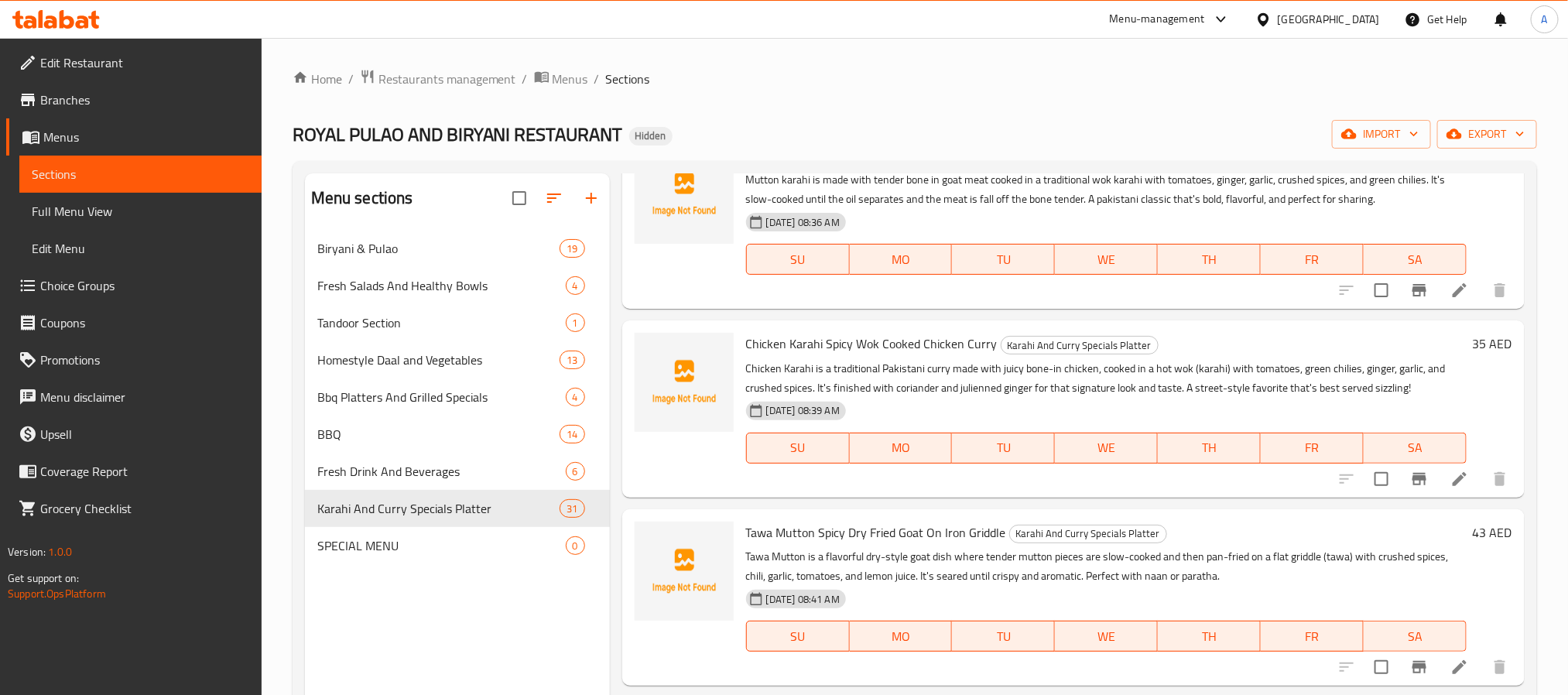
scroll to position [0, 0]
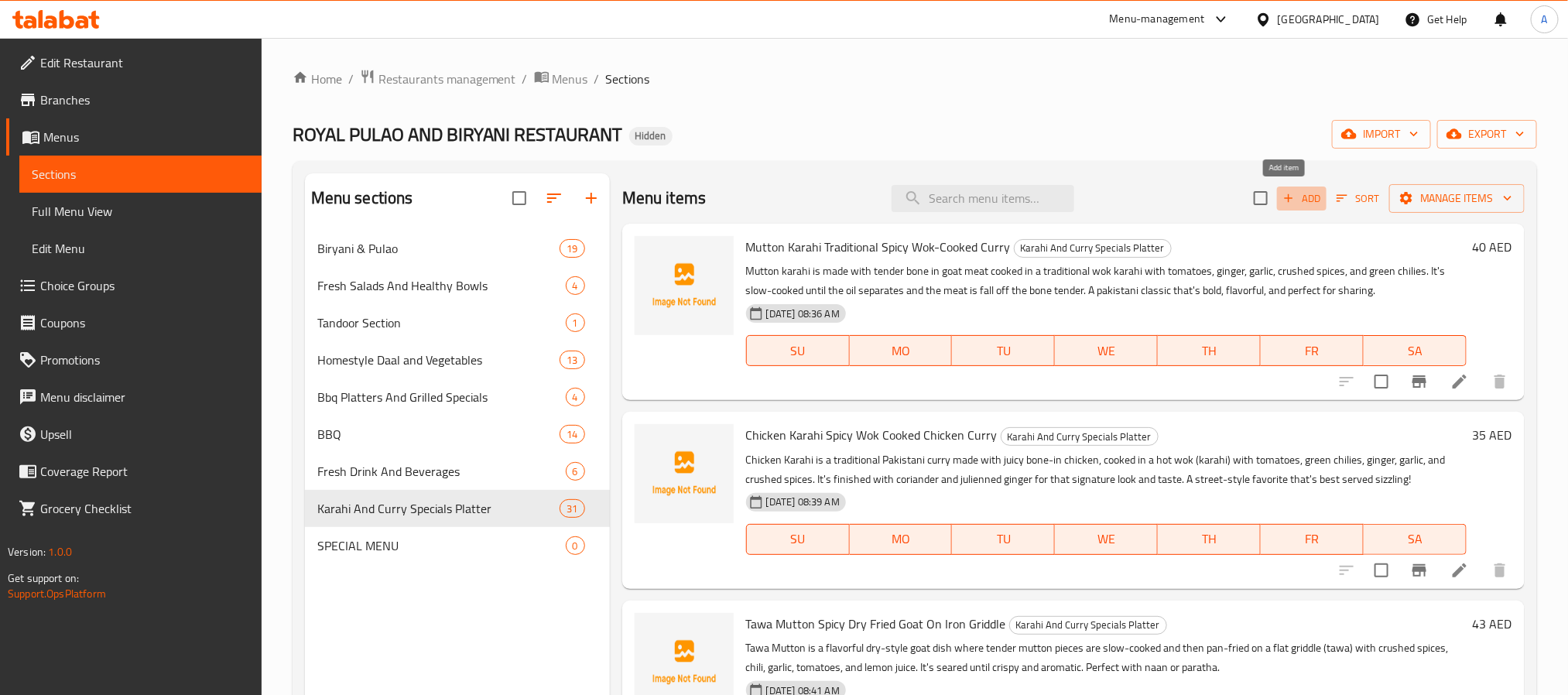
click at [1281, 190] on span "Add" at bounding box center [1302, 199] width 42 height 18
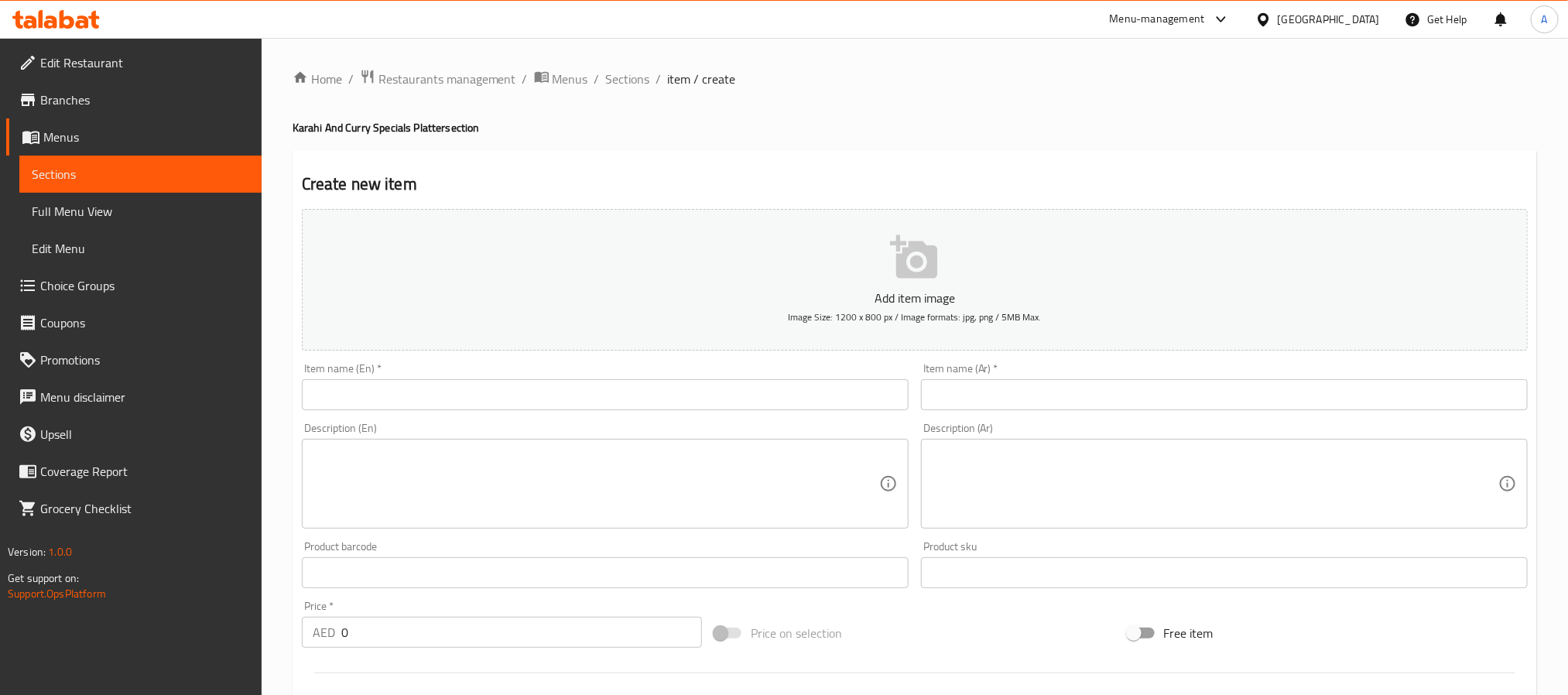
click at [511, 371] on div "Item name (En)   * Item name (En) *" at bounding box center [606, 386] width 606 height 47
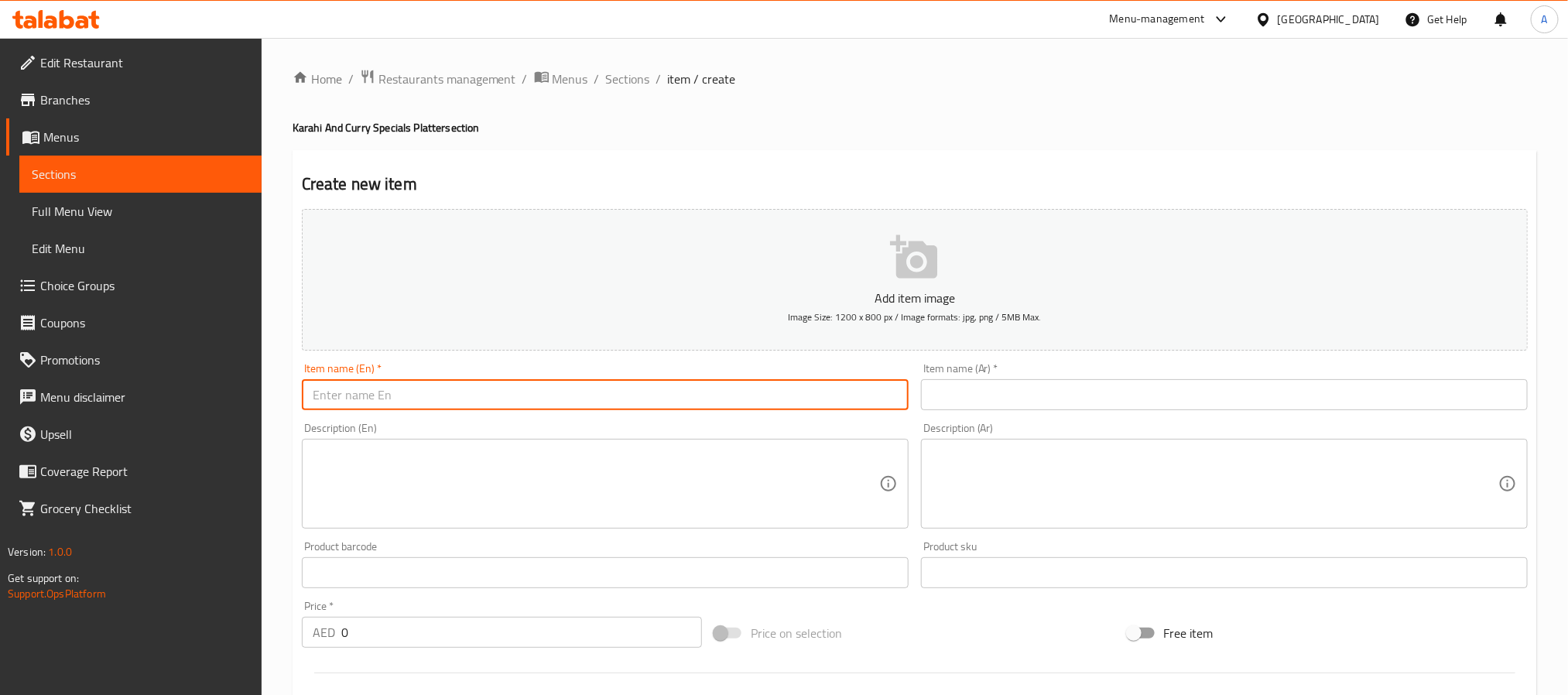
click at [511, 383] on input "text" at bounding box center [606, 395] width 606 height 31
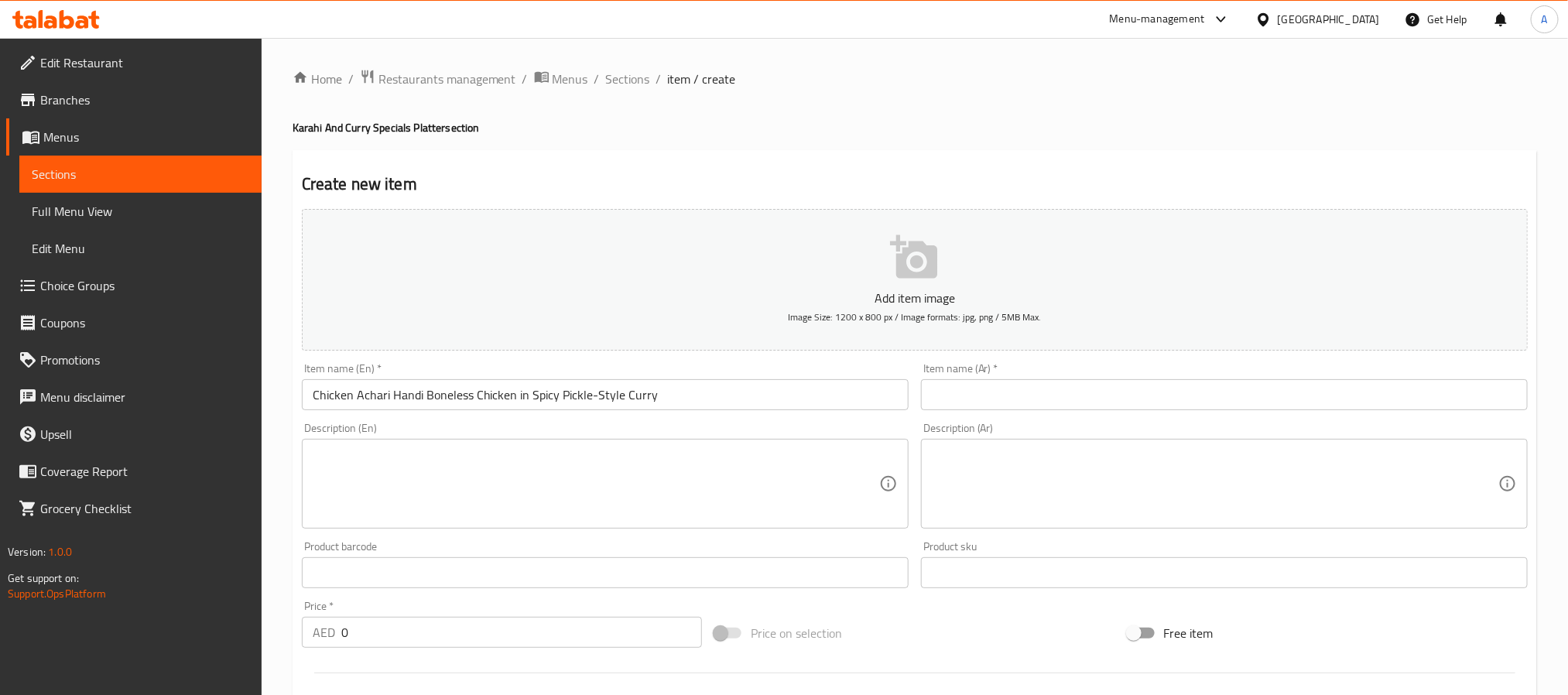
click at [1095, 420] on div "Description (Ar) Description (Ar)" at bounding box center [1224, 475] width 619 height 118
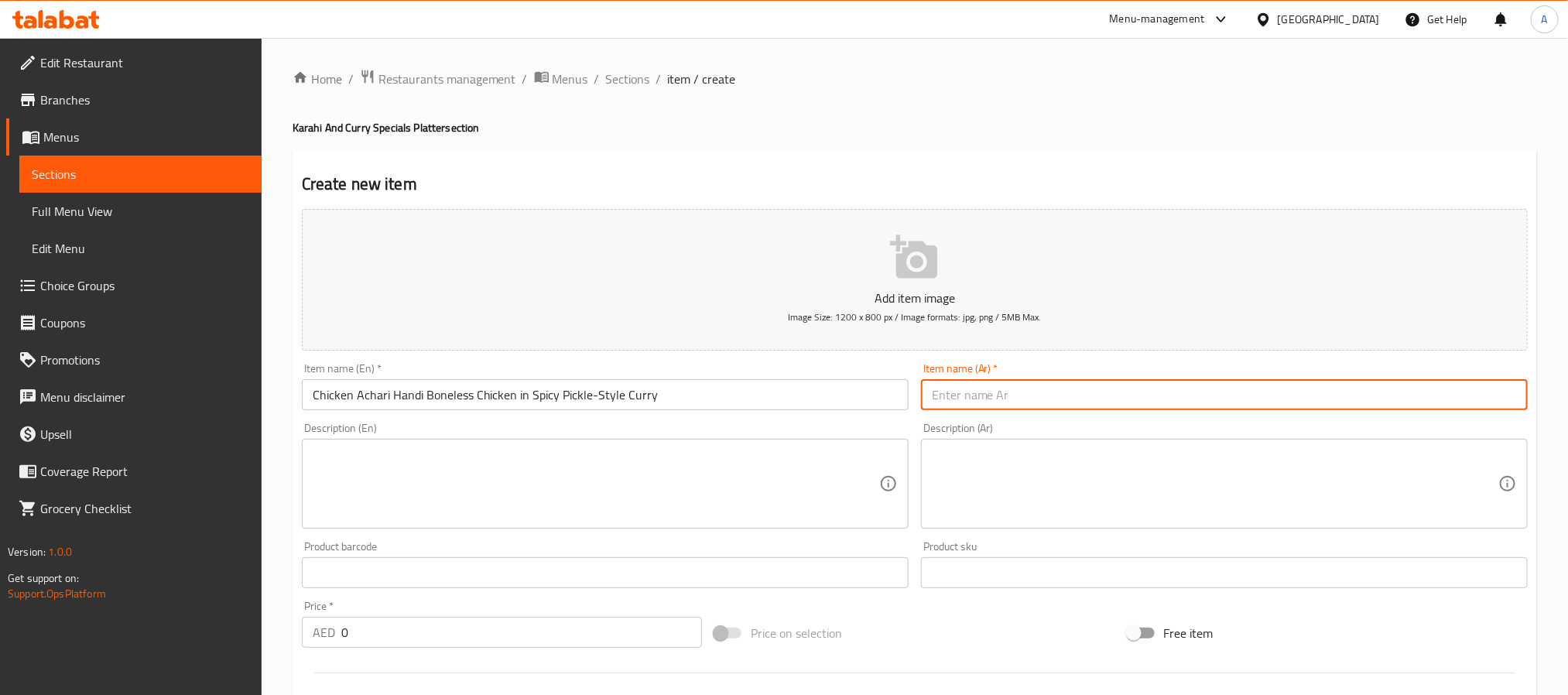
click at [1094, 407] on input "text" at bounding box center [1224, 395] width 606 height 31
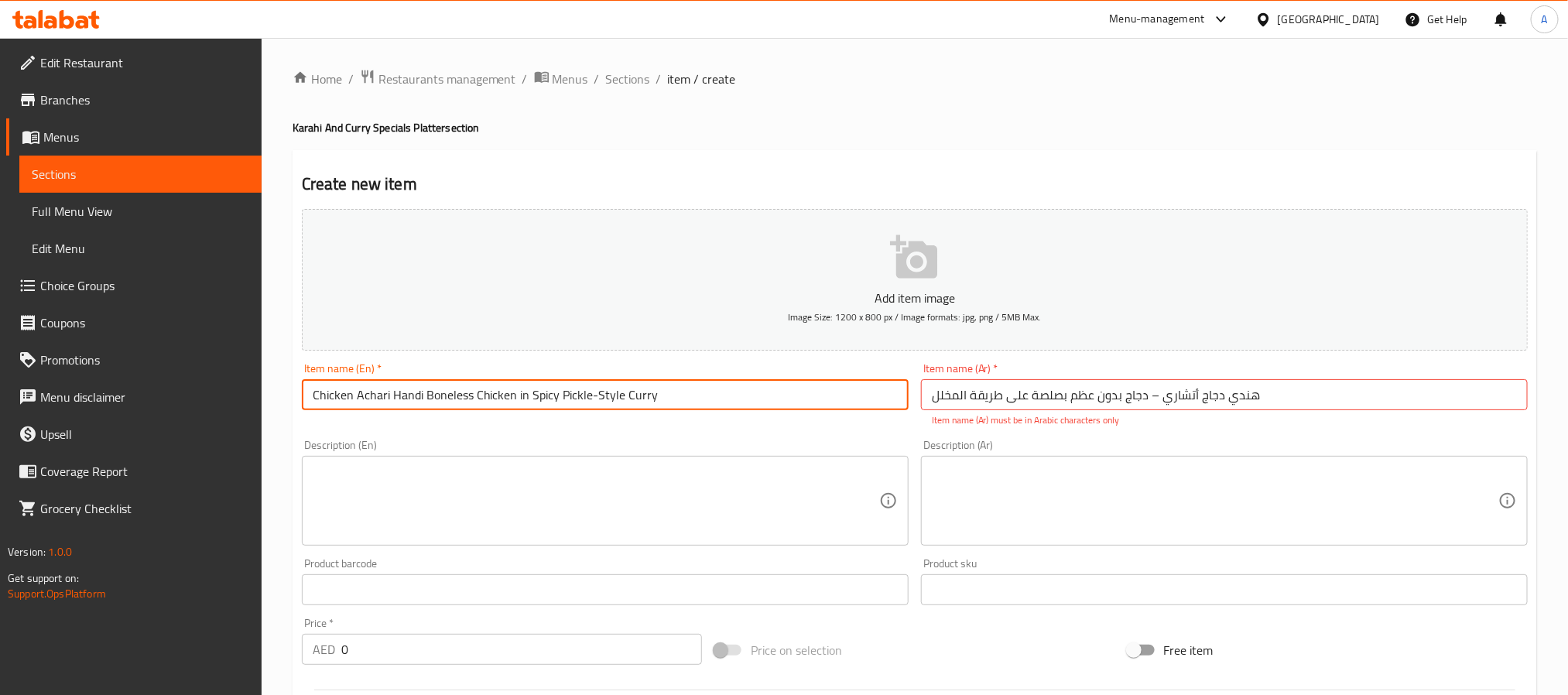
click at [885, 402] on input "Chicken Achari Handi Boneless Chicken in Spicy Pickle-Style Curry" at bounding box center [606, 395] width 606 height 31
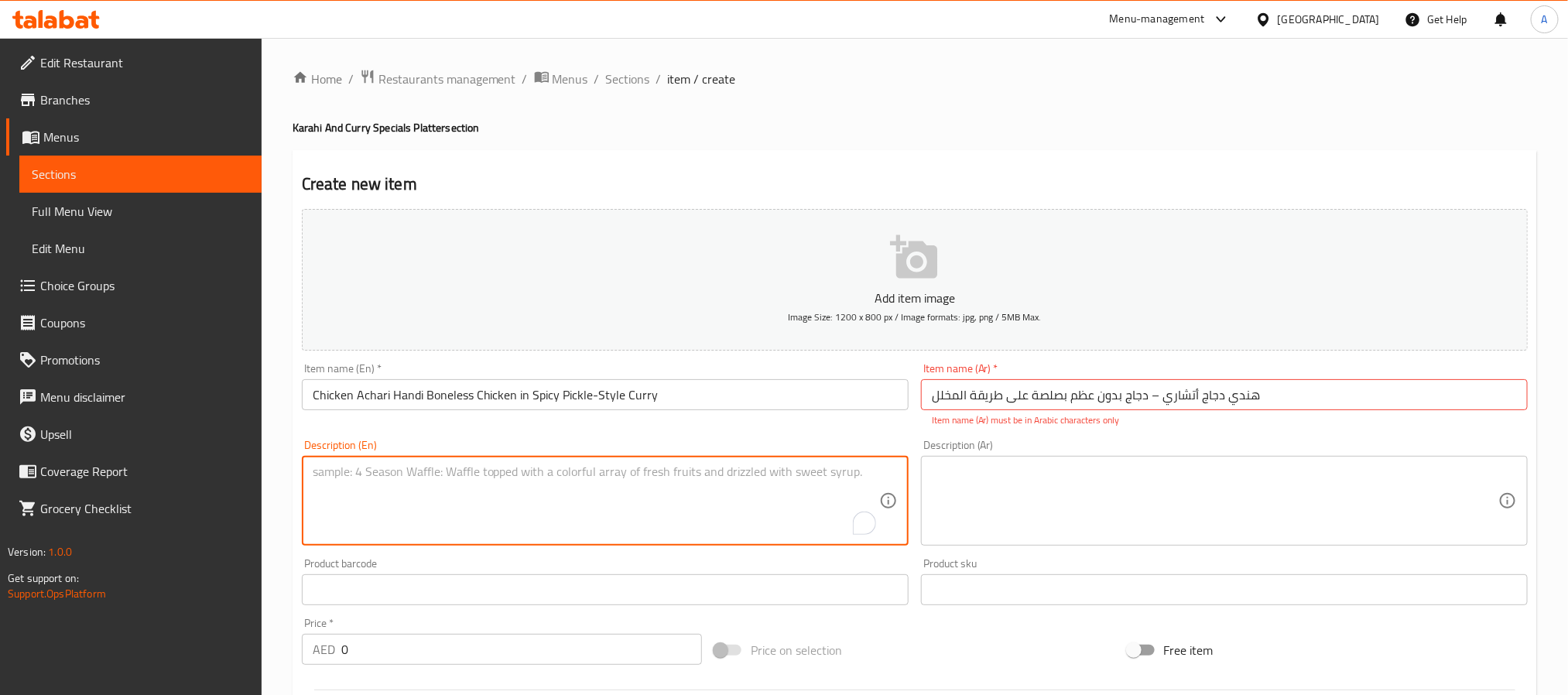
click at [511, 477] on textarea "To enrich screen reader interactions, please activate Accessibility in Grammarl…" at bounding box center [596, 501] width 566 height 74
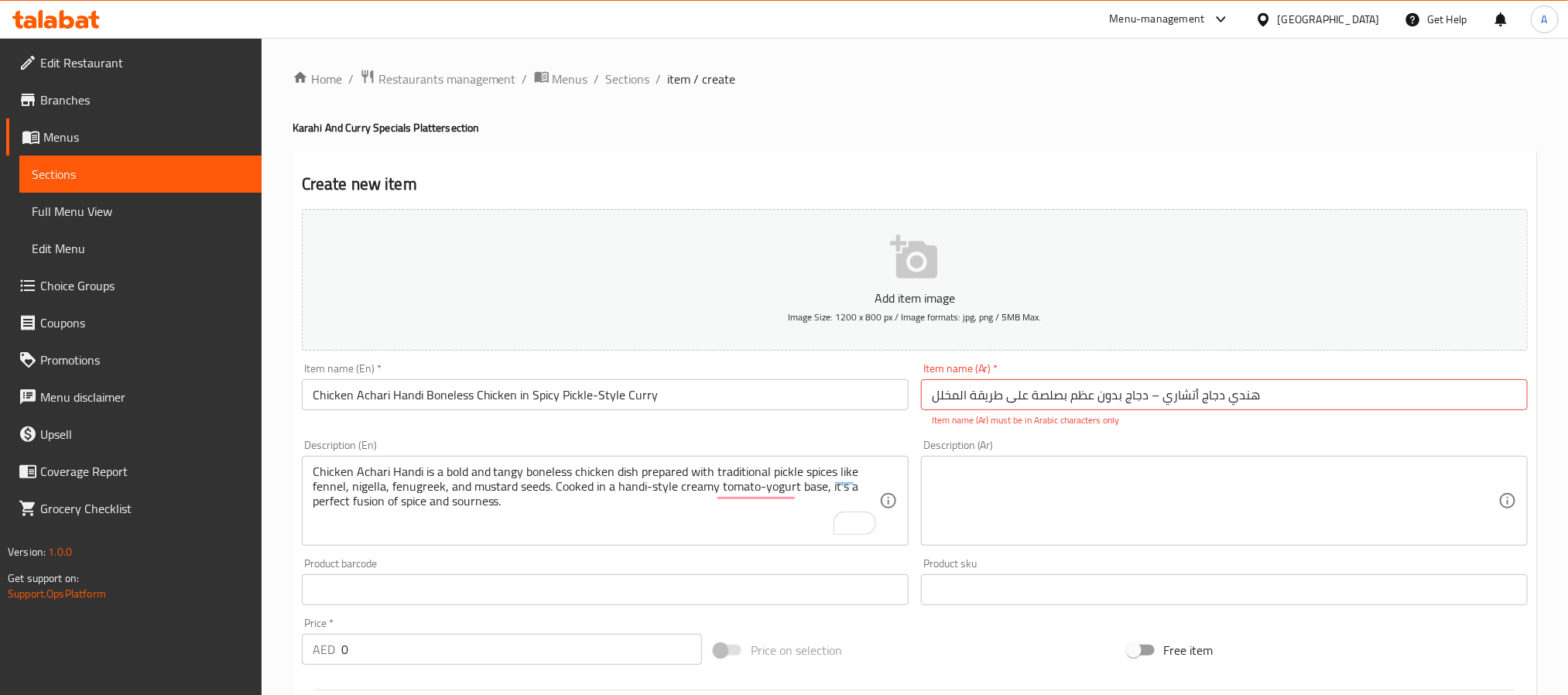
click at [1092, 507] on textarea at bounding box center [1215, 501] width 566 height 74
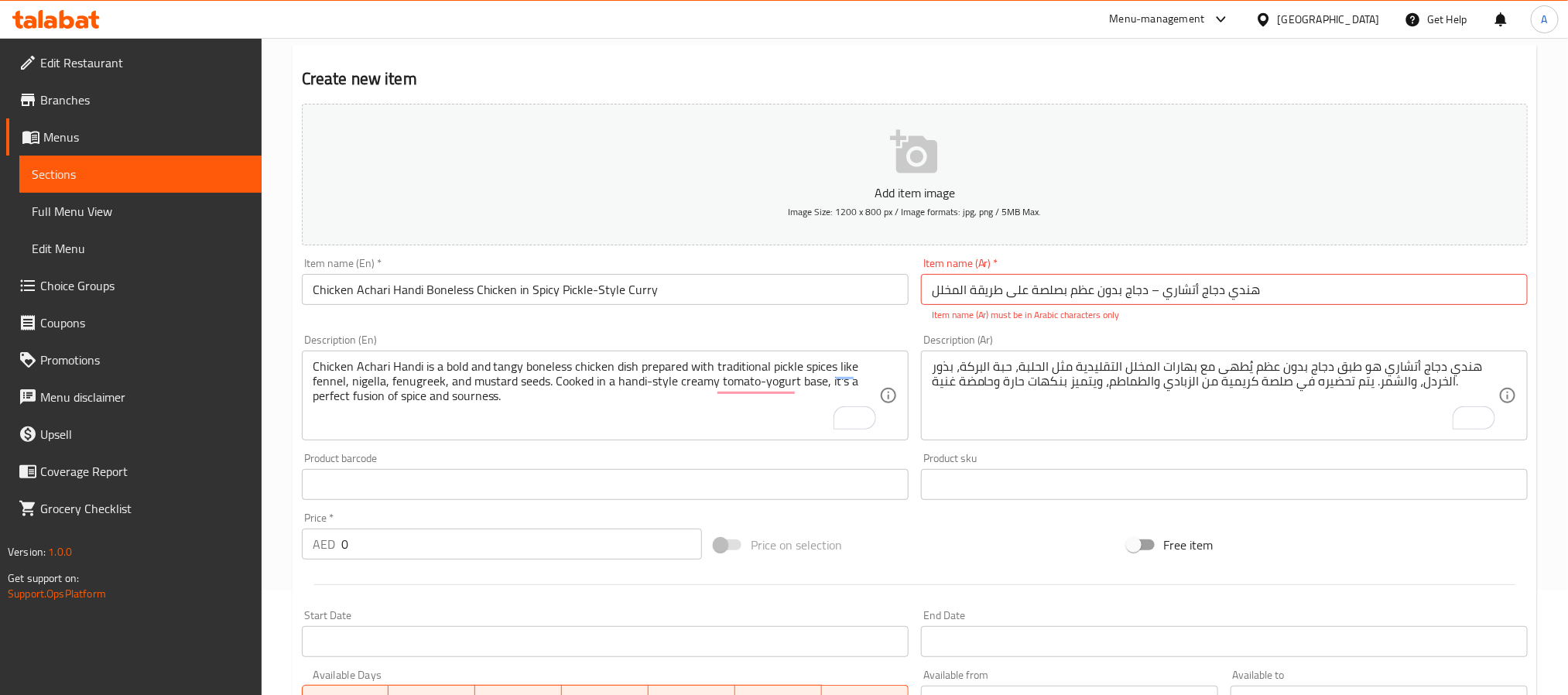
scroll to position [66, 0]
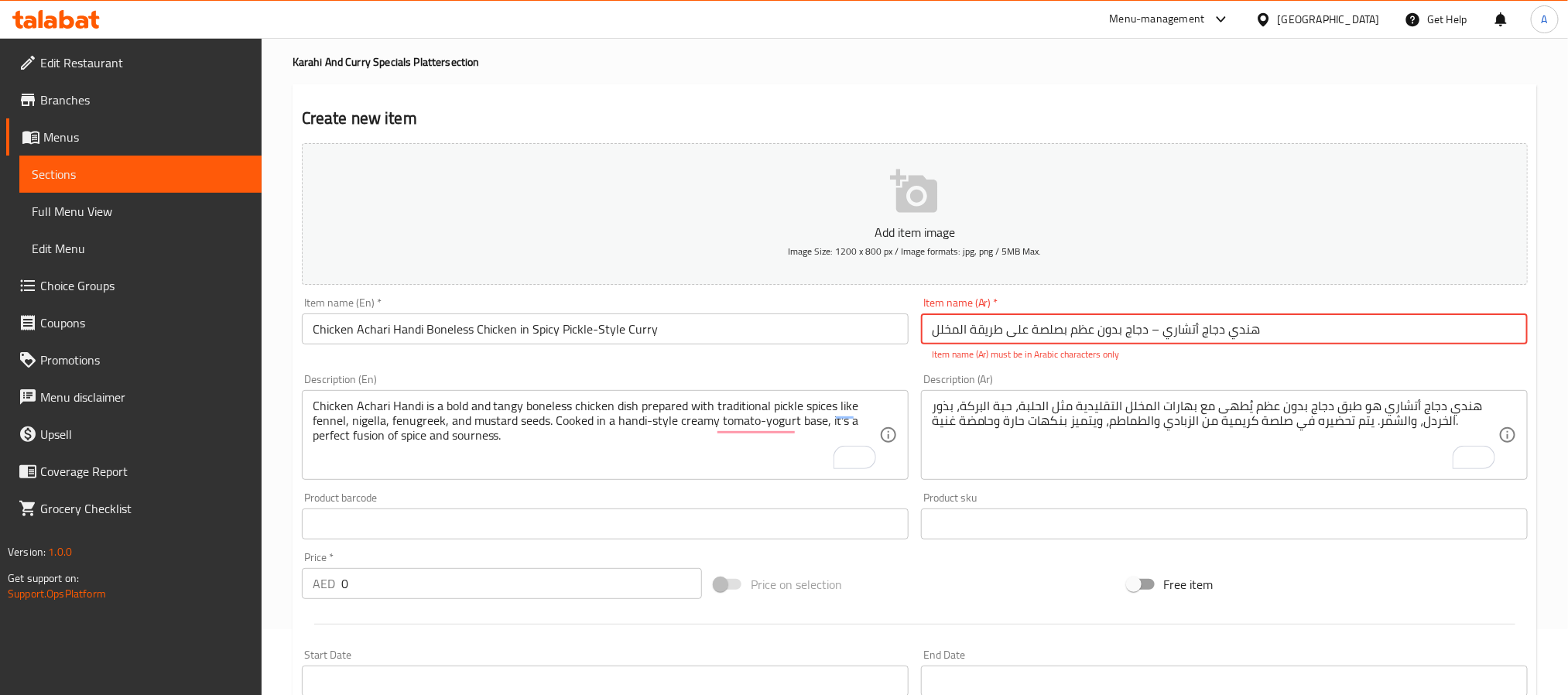
drag, startPoint x: 1158, startPoint y: 334, endPoint x: 1151, endPoint y: 337, distance: 7.6
click at [1151, 337] on input "هندي دجاج أتشاري – دجاج بدون عظم بصلصة على طريقة المخلل" at bounding box center [1224, 329] width 606 height 31
type input "هندي دجاج أتشاري دجاج بدون عظم بصلصة على طريقة المخلل"
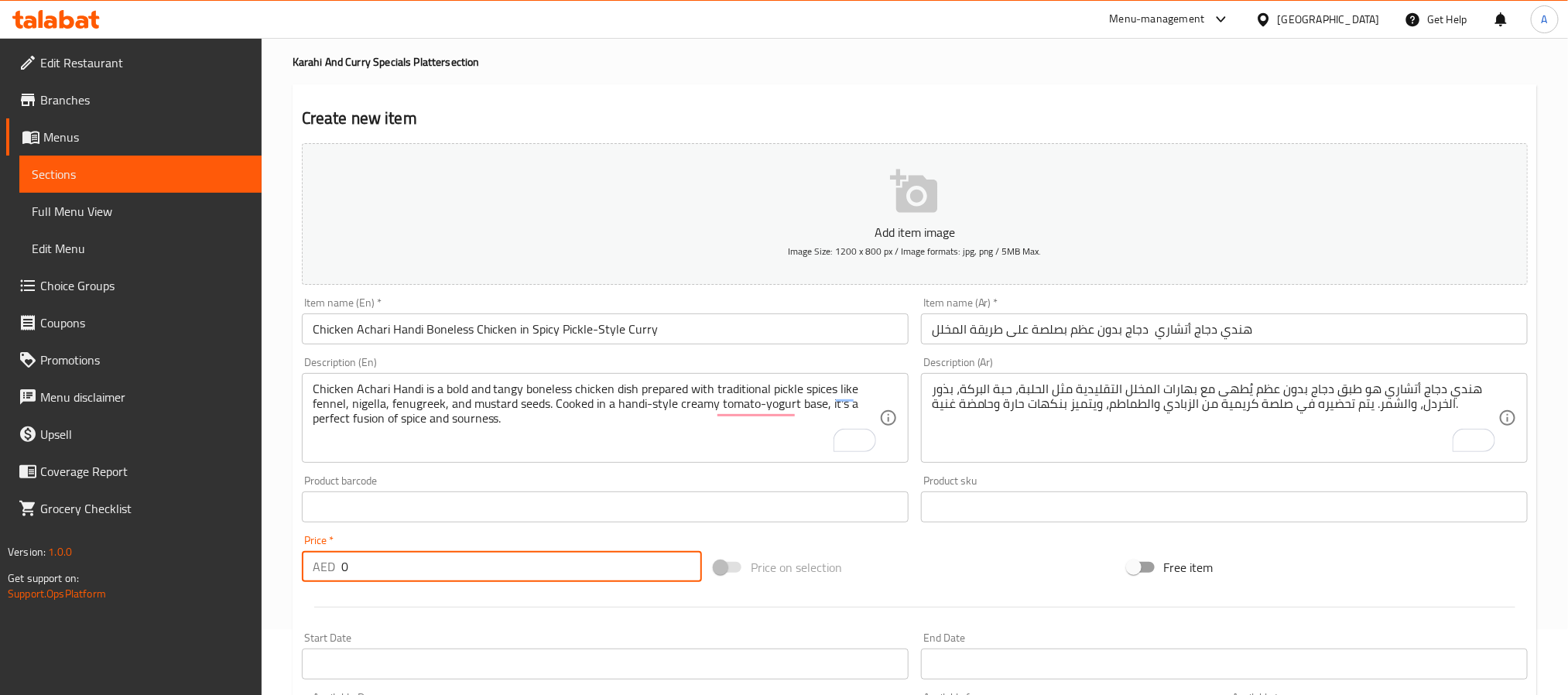
drag, startPoint x: 410, startPoint y: 574, endPoint x: 325, endPoint y: 567, distance: 85.3
click at [325, 567] on div "AED 0 Price *" at bounding box center [502, 566] width 400 height 31
paste input "4"
type input "40"
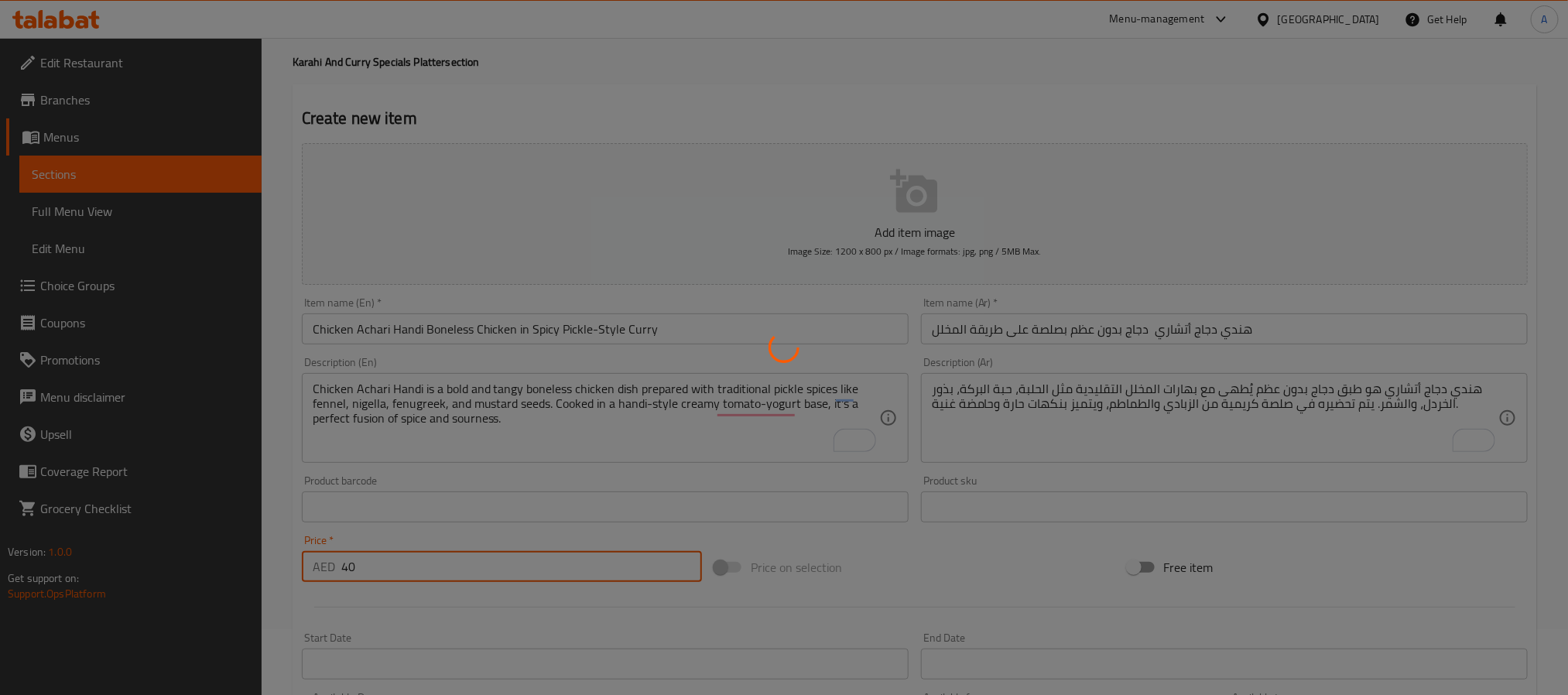
type input "0"
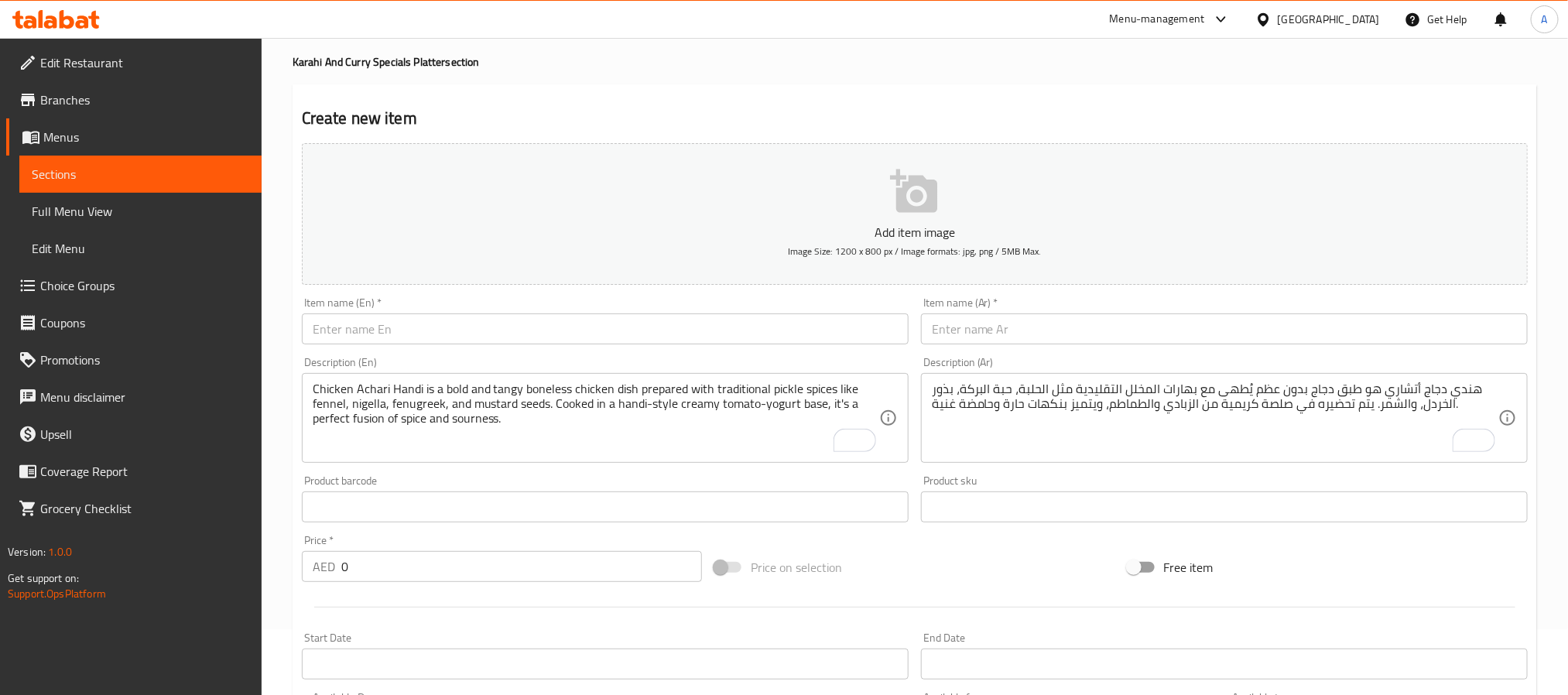
click at [483, 342] on input "text" at bounding box center [606, 329] width 606 height 31
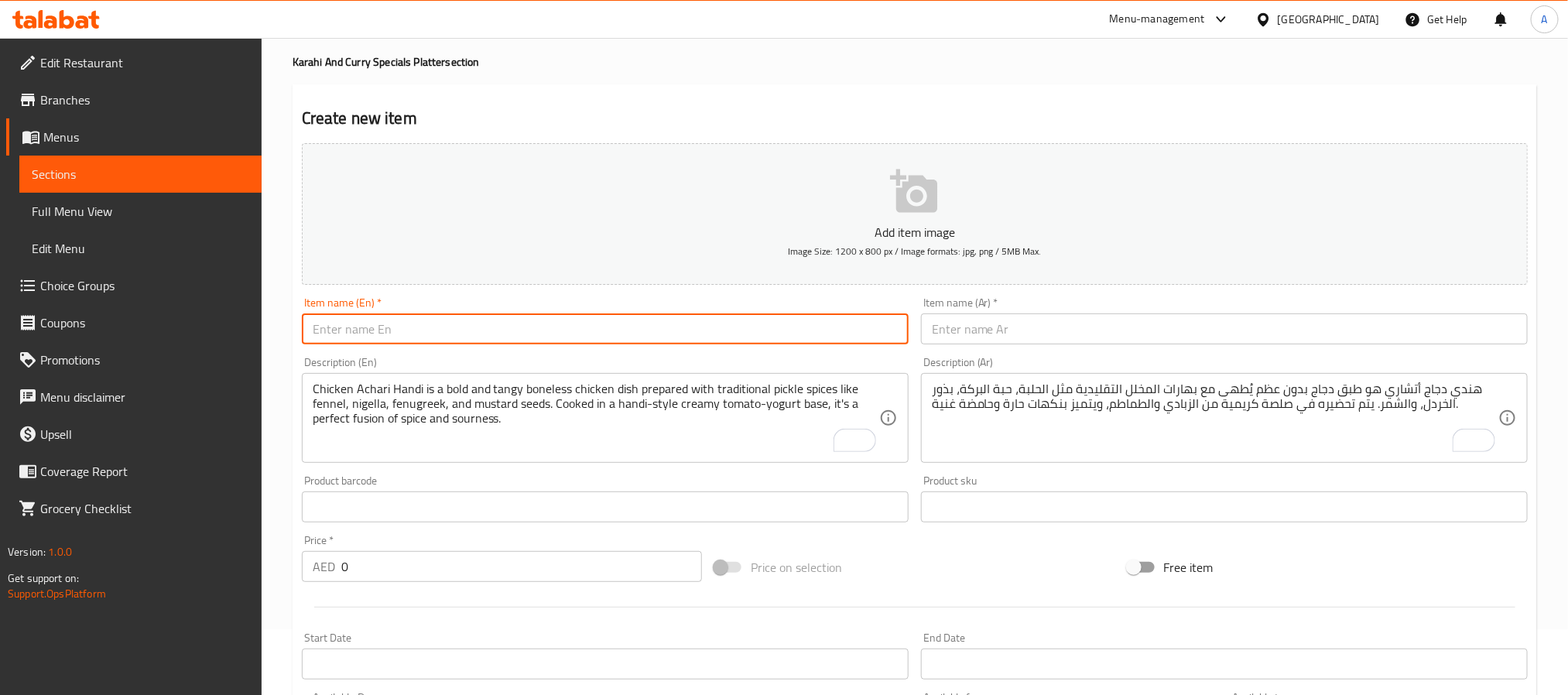
paste input "Chilli Chicken Spicy Indo-Chinese Boneless Chicken"
type input "Chilli Chicken Spicy Indo-Chinese Boneless Chicken"
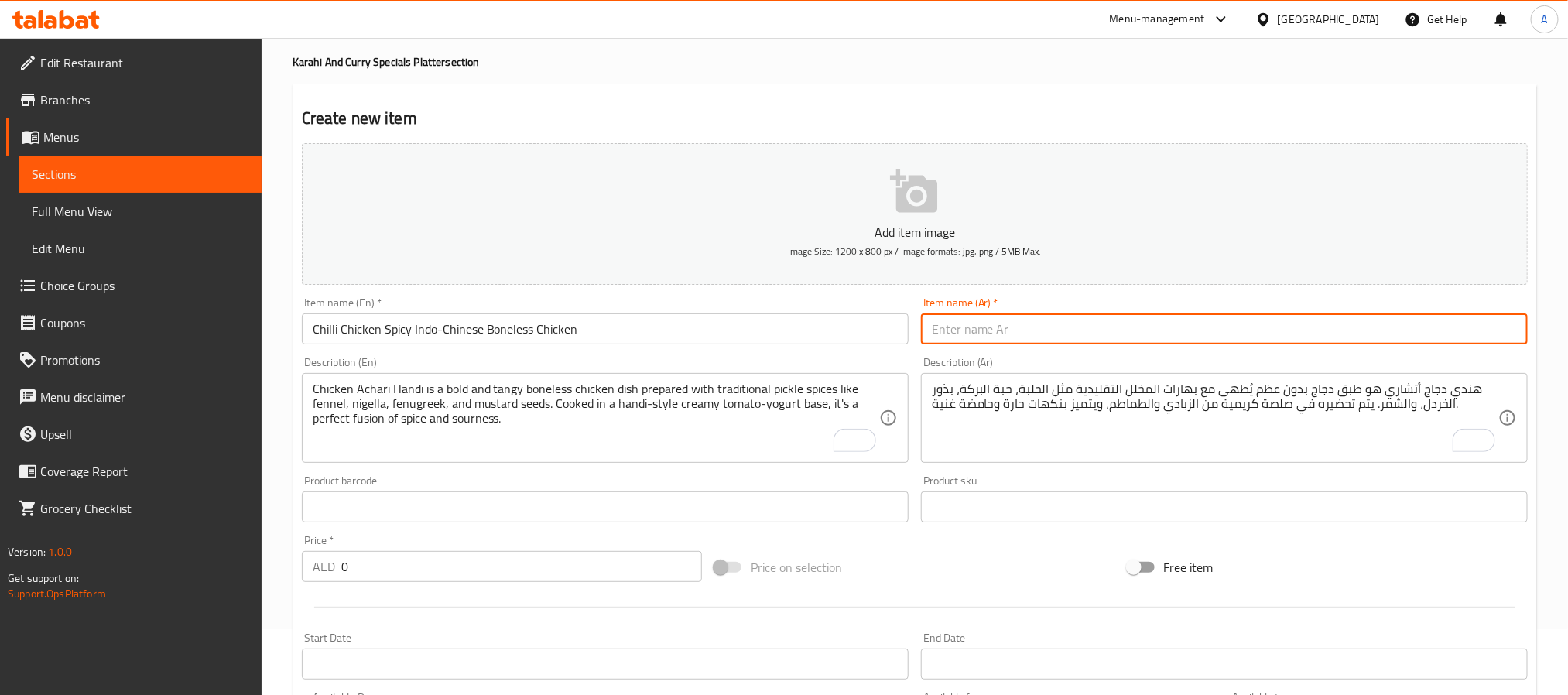
click at [970, 338] on input "text" at bounding box center [1224, 329] width 606 height 31
paste input "دجاج بالفلفل الحار – دجاج مقلي حار على الطريقة الهندوصينية"
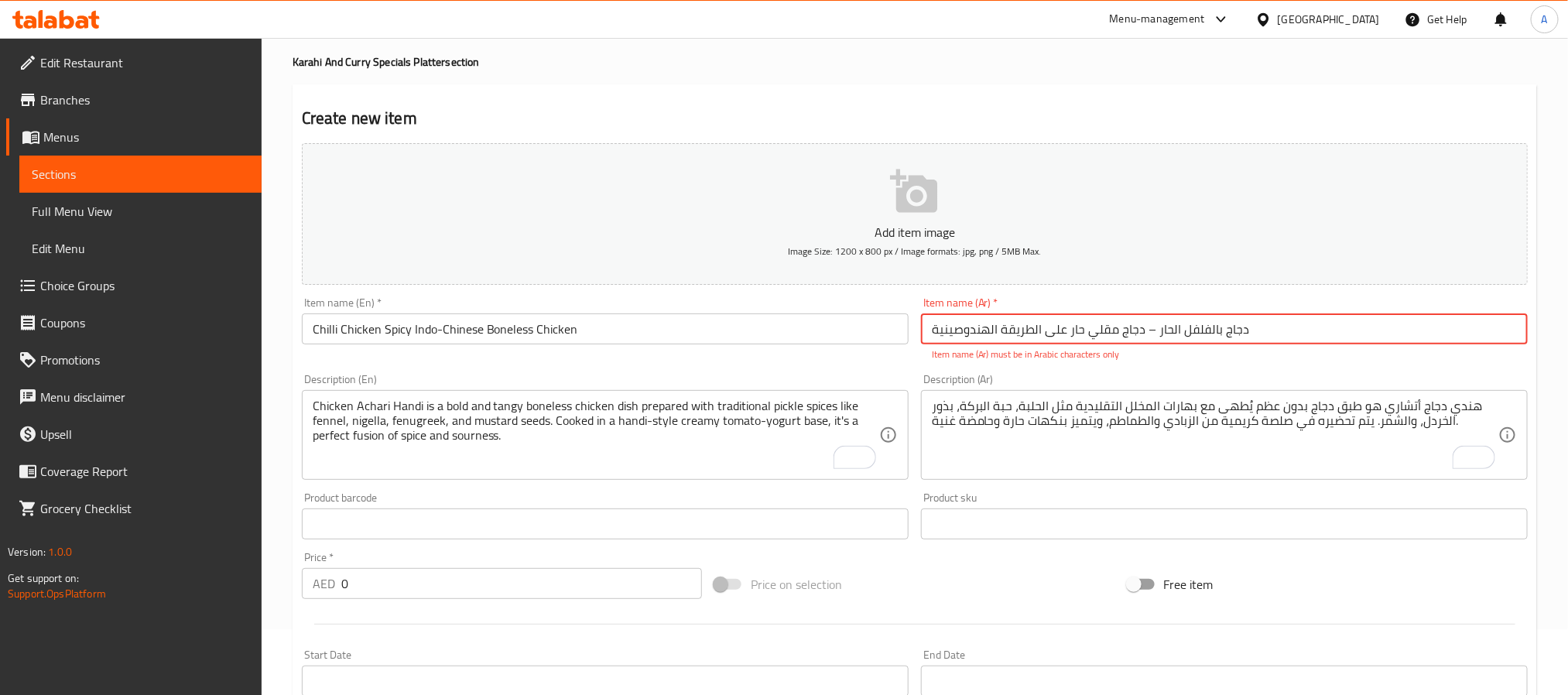
drag, startPoint x: 1143, startPoint y: 330, endPoint x: 1156, endPoint y: 326, distance: 13.6
click at [1156, 326] on input "دجاج بالفلفل الحار – دجاج مقلي حار على الطريقة الهندوصينية" at bounding box center [1224, 329] width 606 height 31
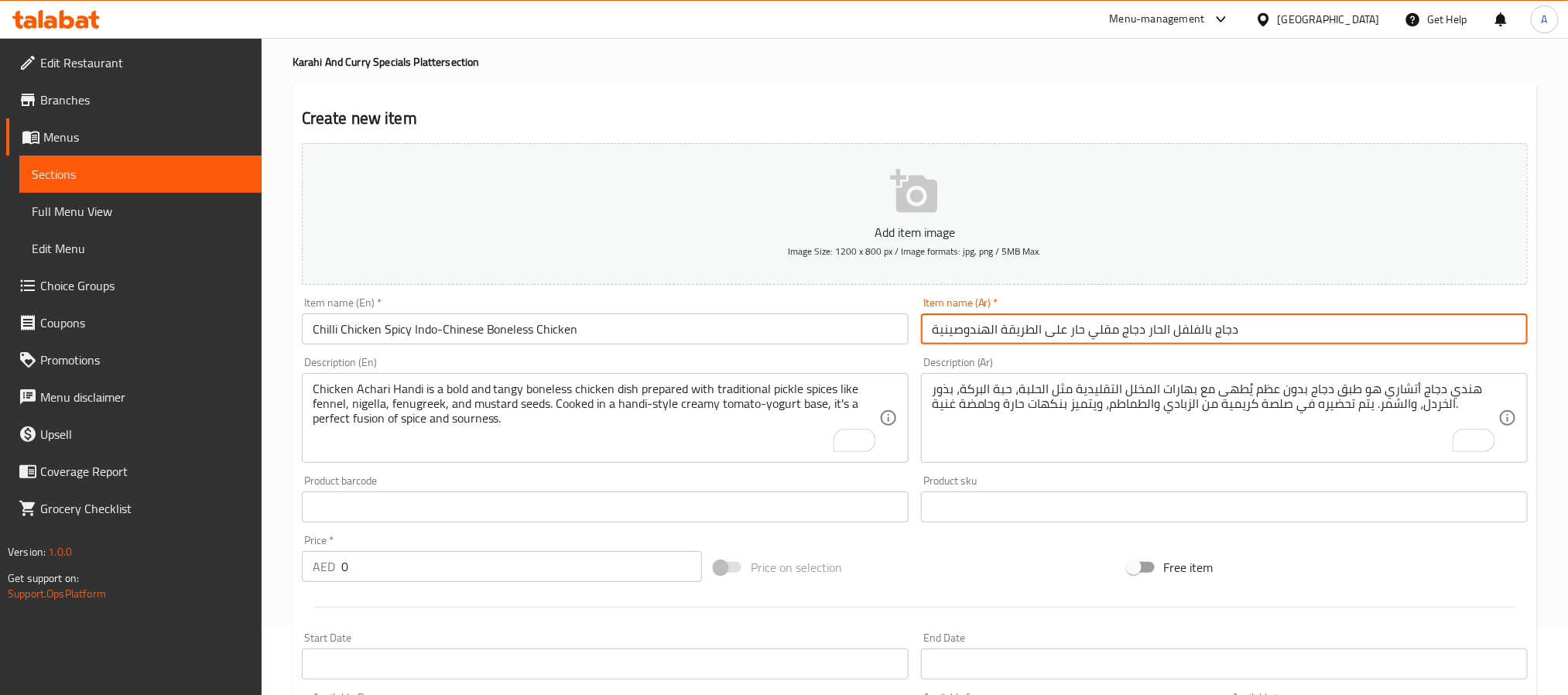
type input "دجاج بالفلفل الحار دجاج مقلي حار على الطريقة الهندوصينية"
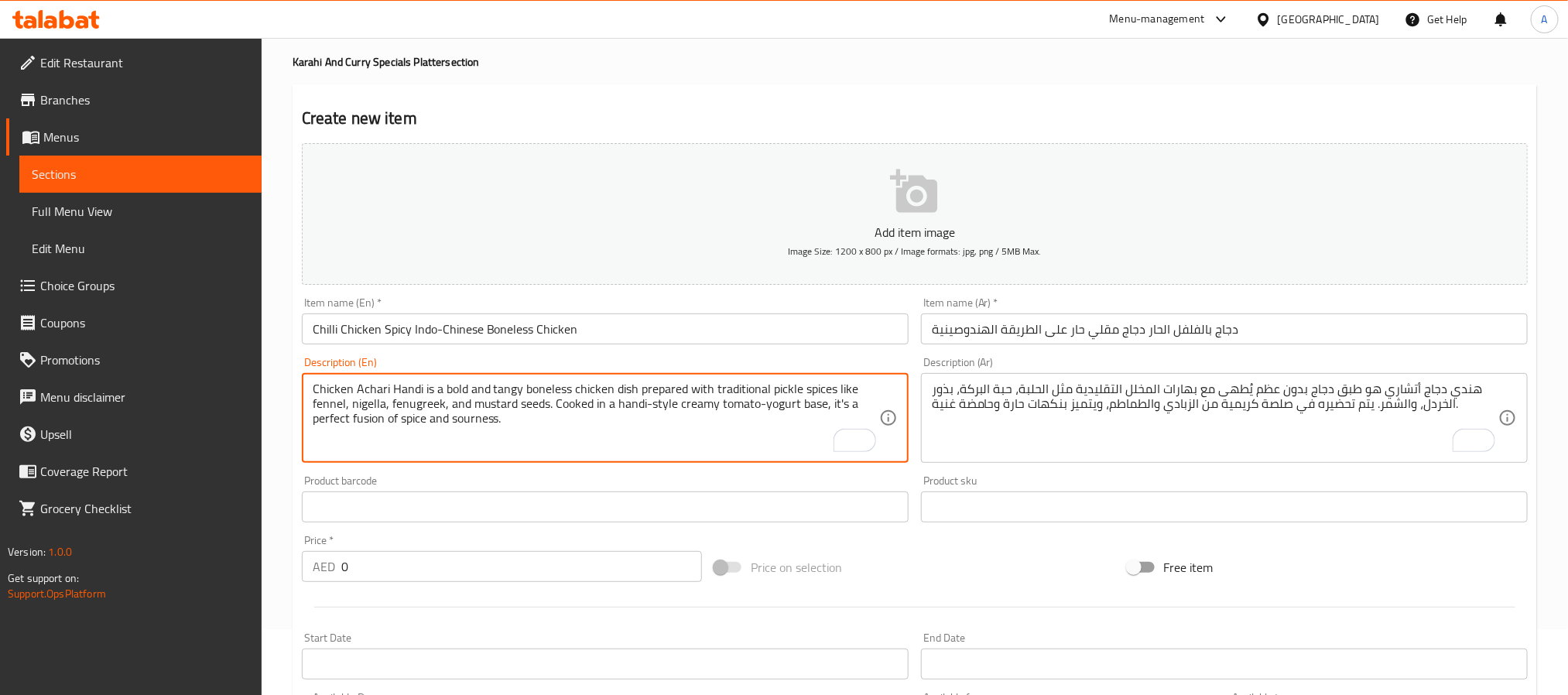
click at [435, 395] on textarea "Chicken Achari Handi is a bold and tangy boneless chicken dish prepared with tr…" at bounding box center [596, 419] width 566 height 74
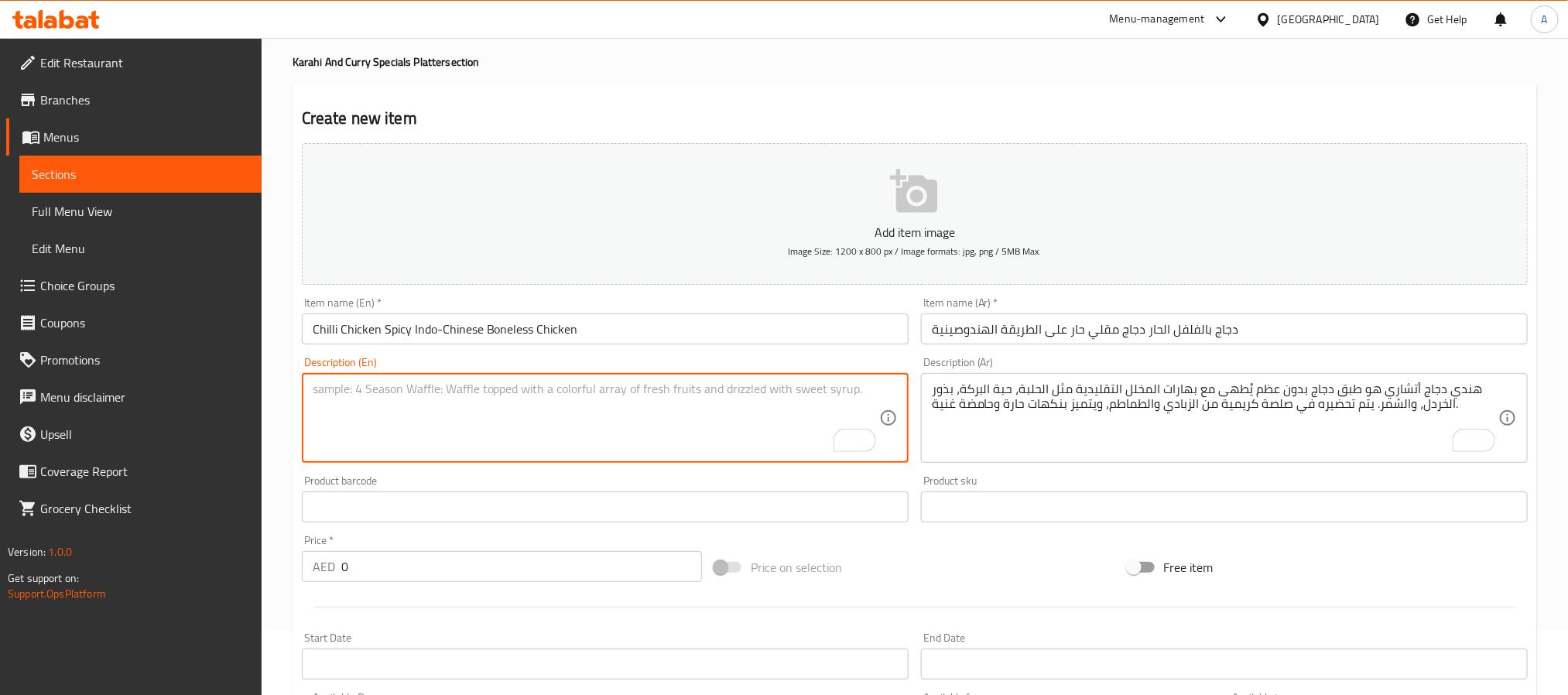
paste textarea "Chilli Chicken is a crispy, spicy, and saucy Indo-Chinese favorite made with bo…"
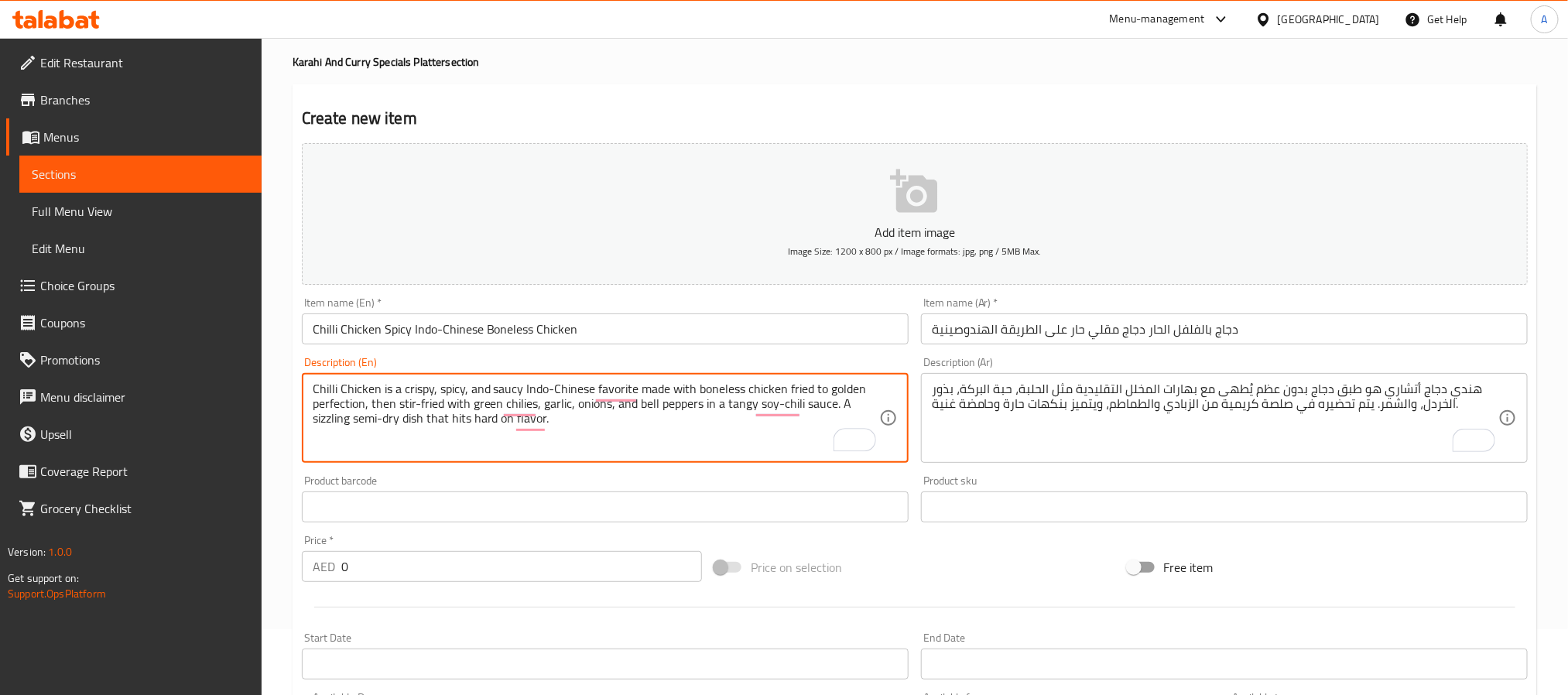
type textarea "Chilli Chicken is a crispy, spicy, and saucy Indo-Chinese favorite made with bo…"
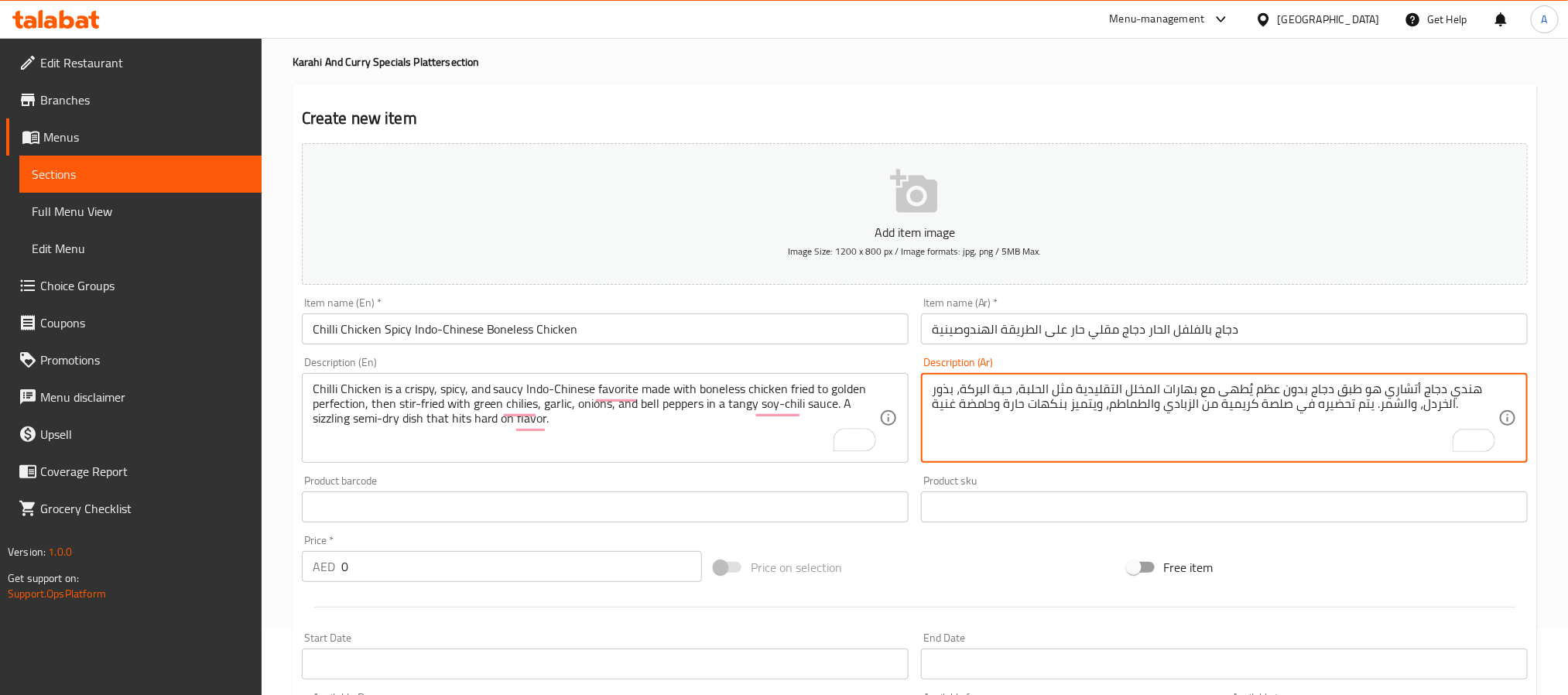
click at [1084, 406] on textarea "هندي دجاج أتشاري هو طبق دجاج بدون عظم يُطهى مع بهارات المخلل التقليدية مثل الحل…" at bounding box center [1215, 419] width 566 height 74
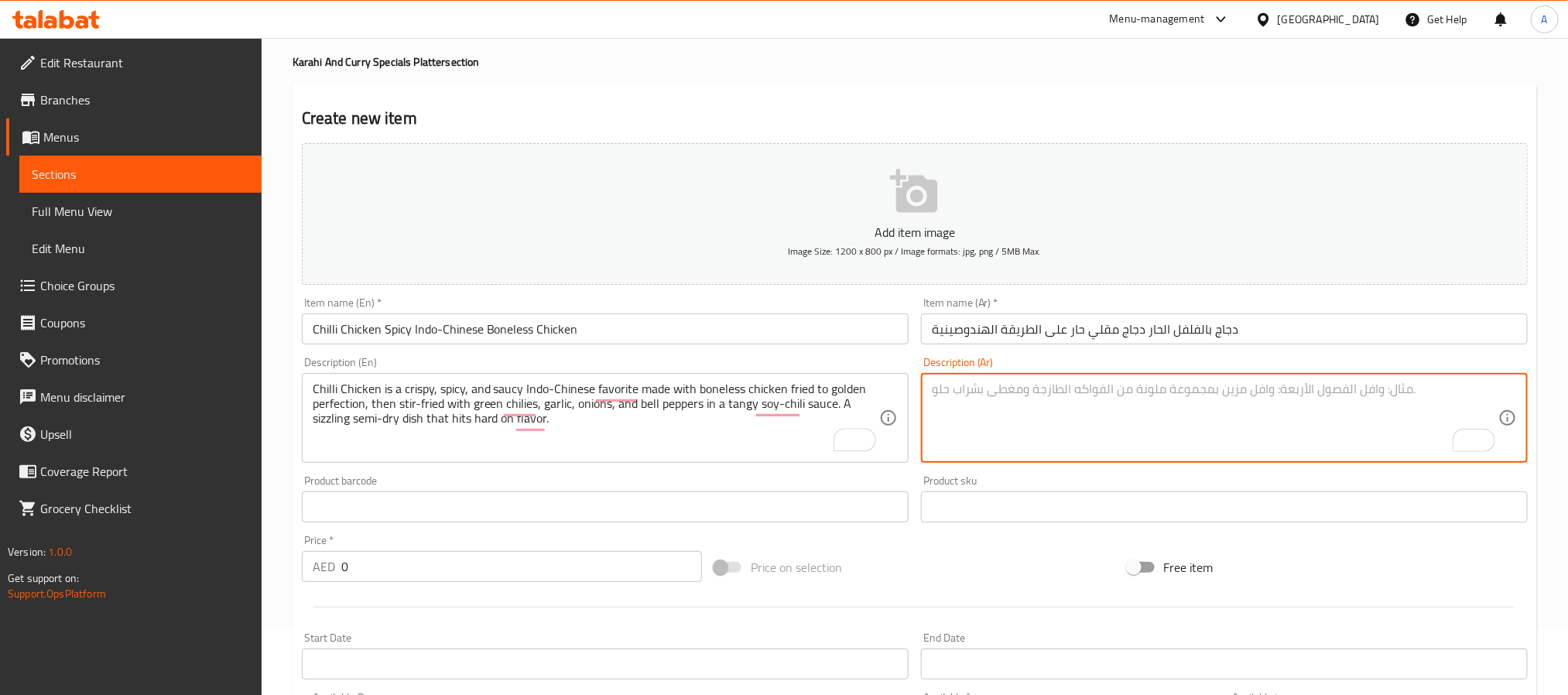
paste textarea "دجاج بالفلفل الحار هو طبق هندي صيني شهير يُحضَّر من دجاج بدون عظم مقلي ومقرمش ي…"
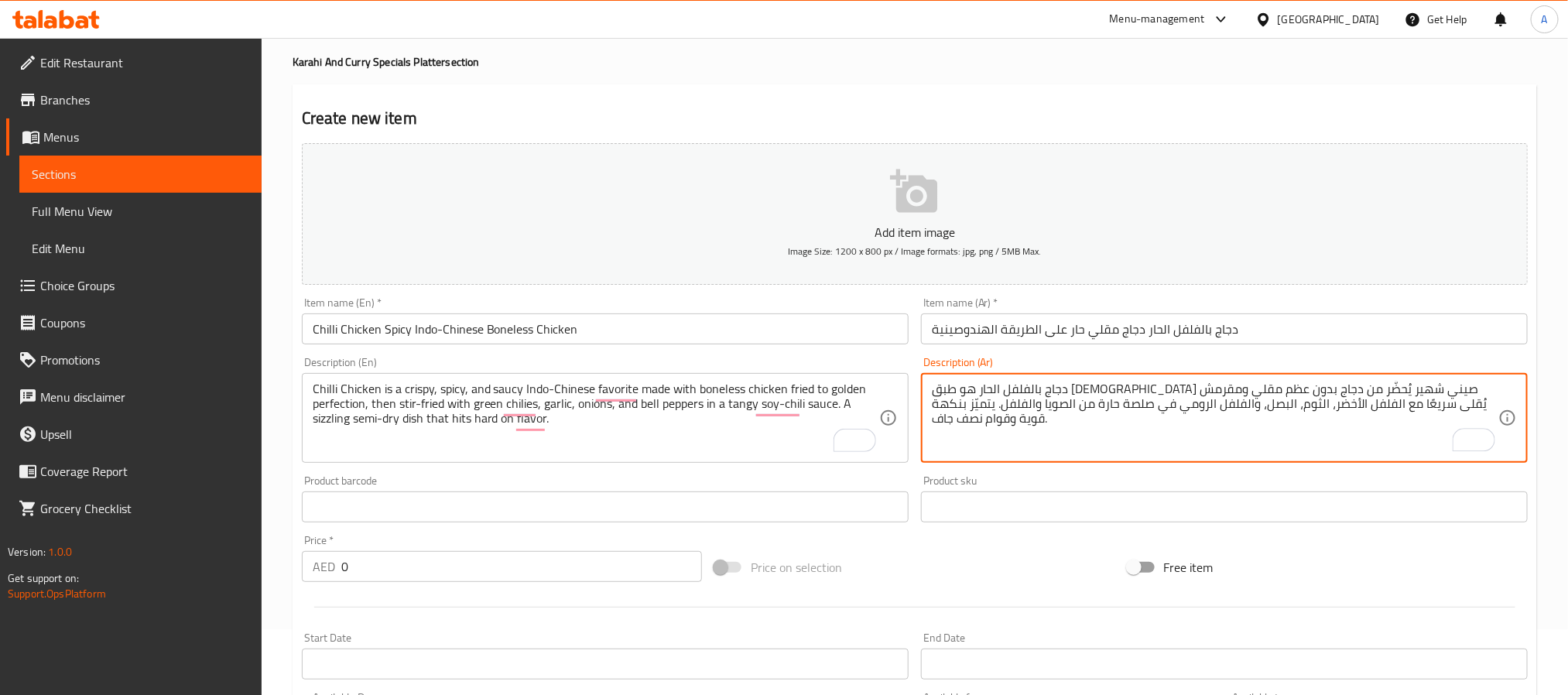
type textarea "دجاج بالفلفل الحار هو طبق هندي صيني شهير يُحضَّر من دجاج بدون عظم مقلي ومقرمش ي…"
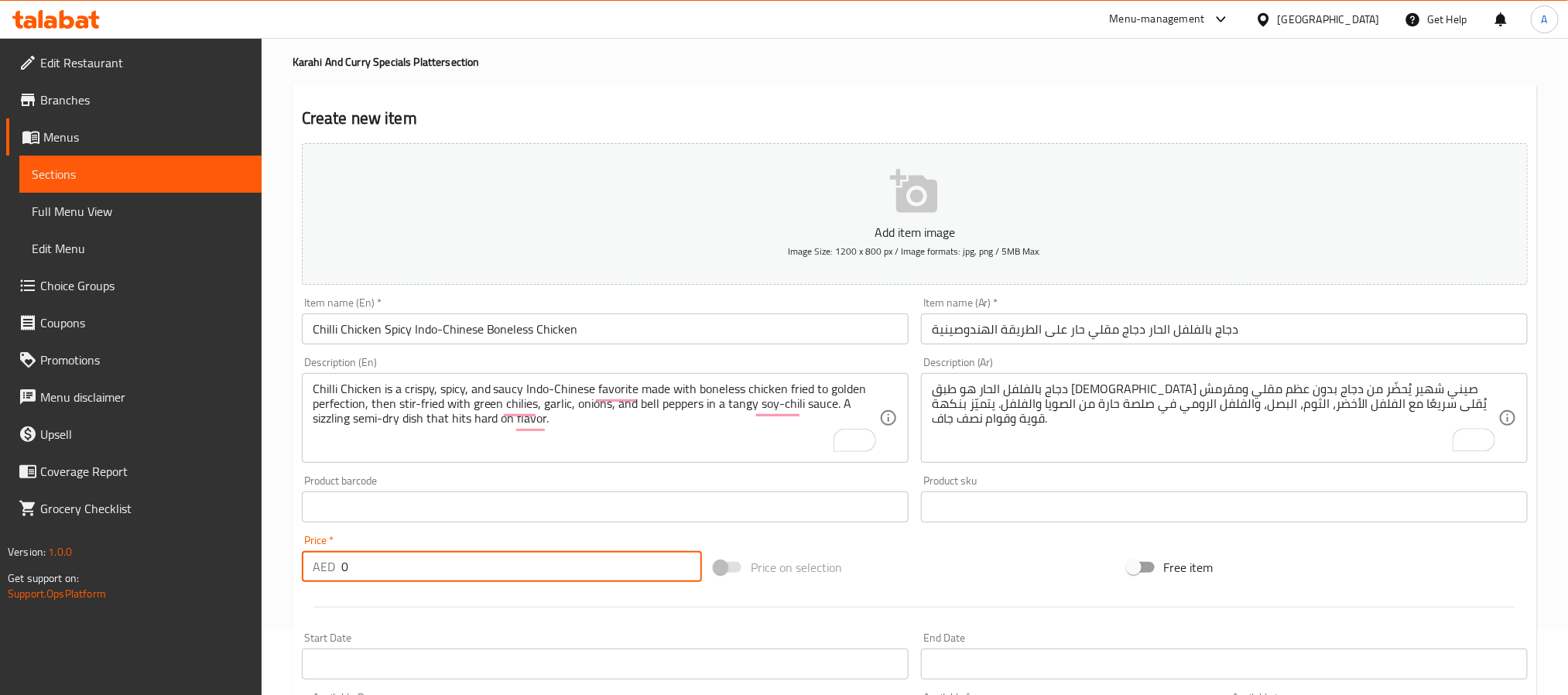
drag, startPoint x: 348, startPoint y: 575, endPoint x: 334, endPoint y: 581, distance: 15.2
click at [334, 581] on div "AED 0 Price *" at bounding box center [502, 566] width 400 height 31
paste input "4"
type input "40"
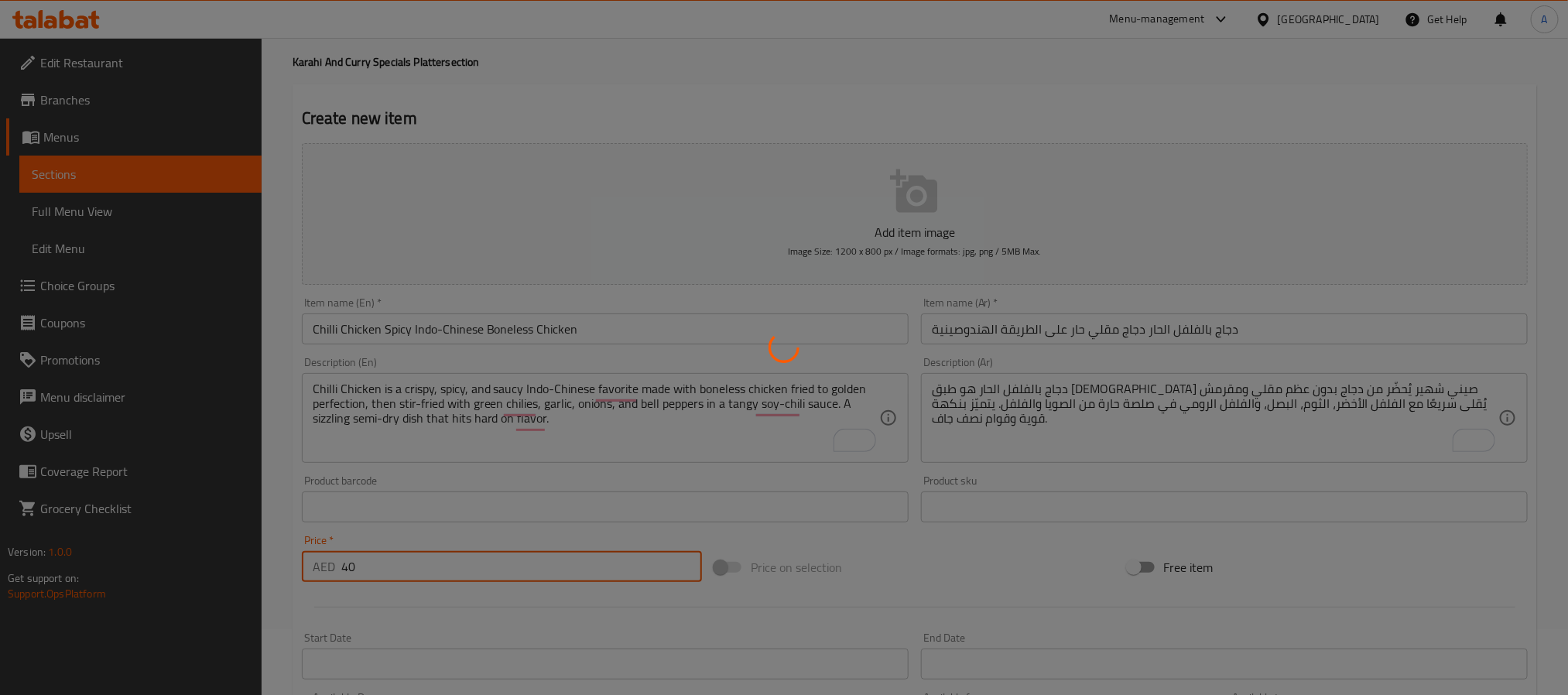
type input "0"
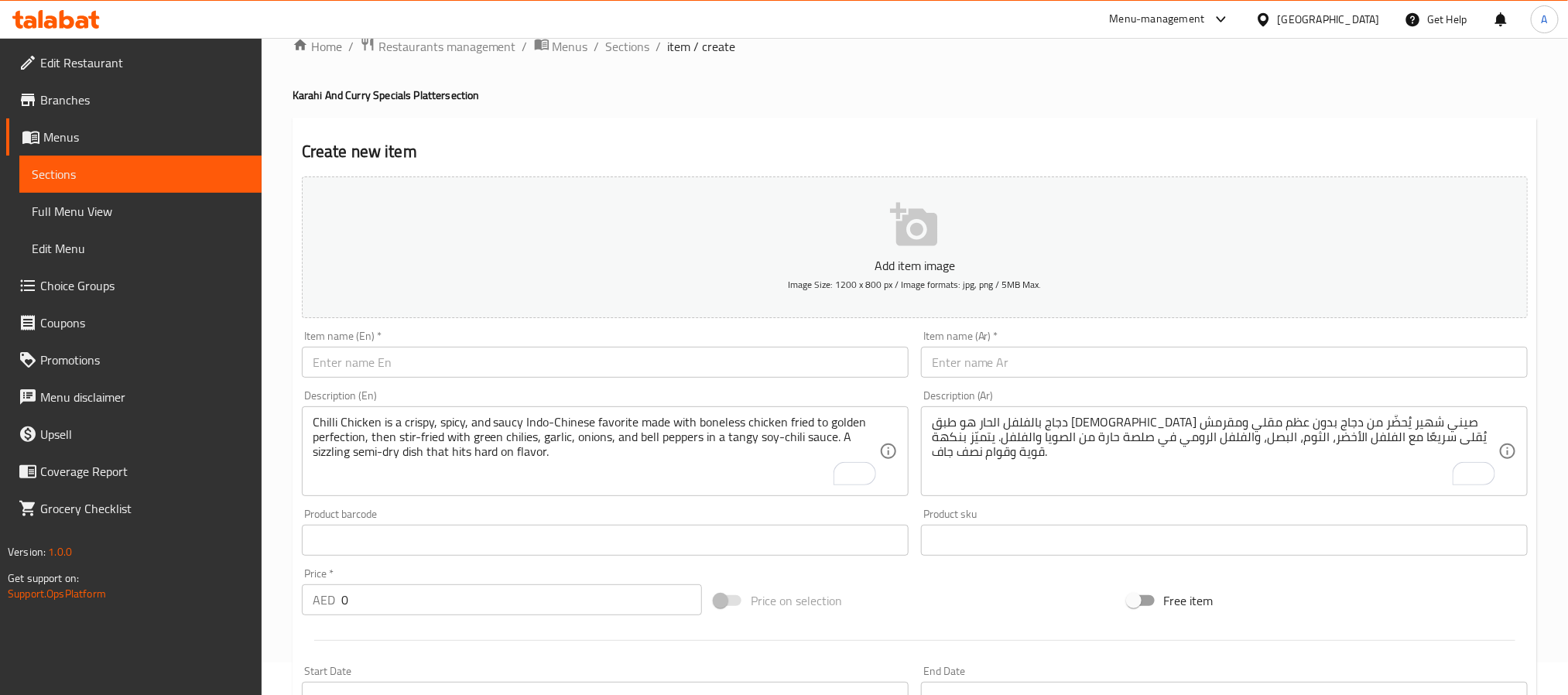
scroll to position [0, 0]
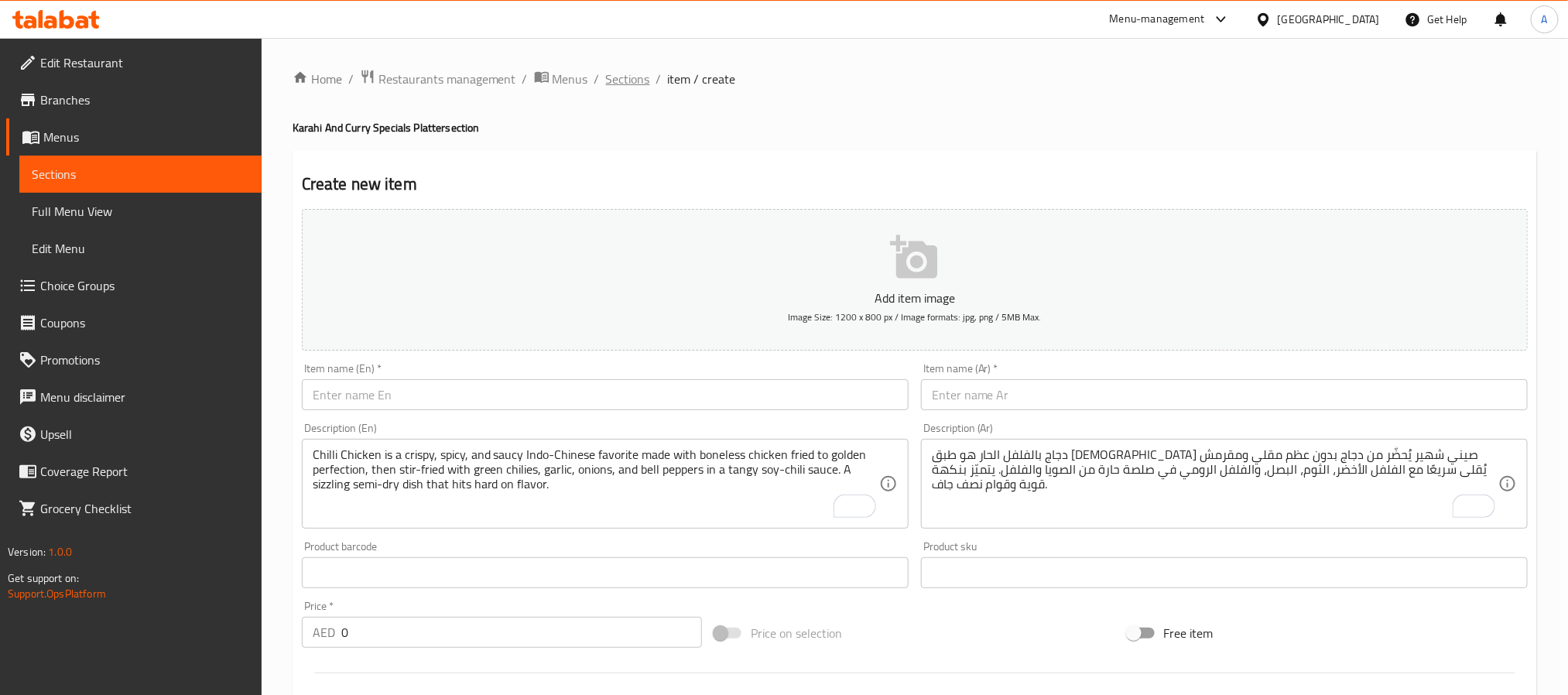
click at [625, 79] on span "Sections" at bounding box center [629, 79] width 44 height 18
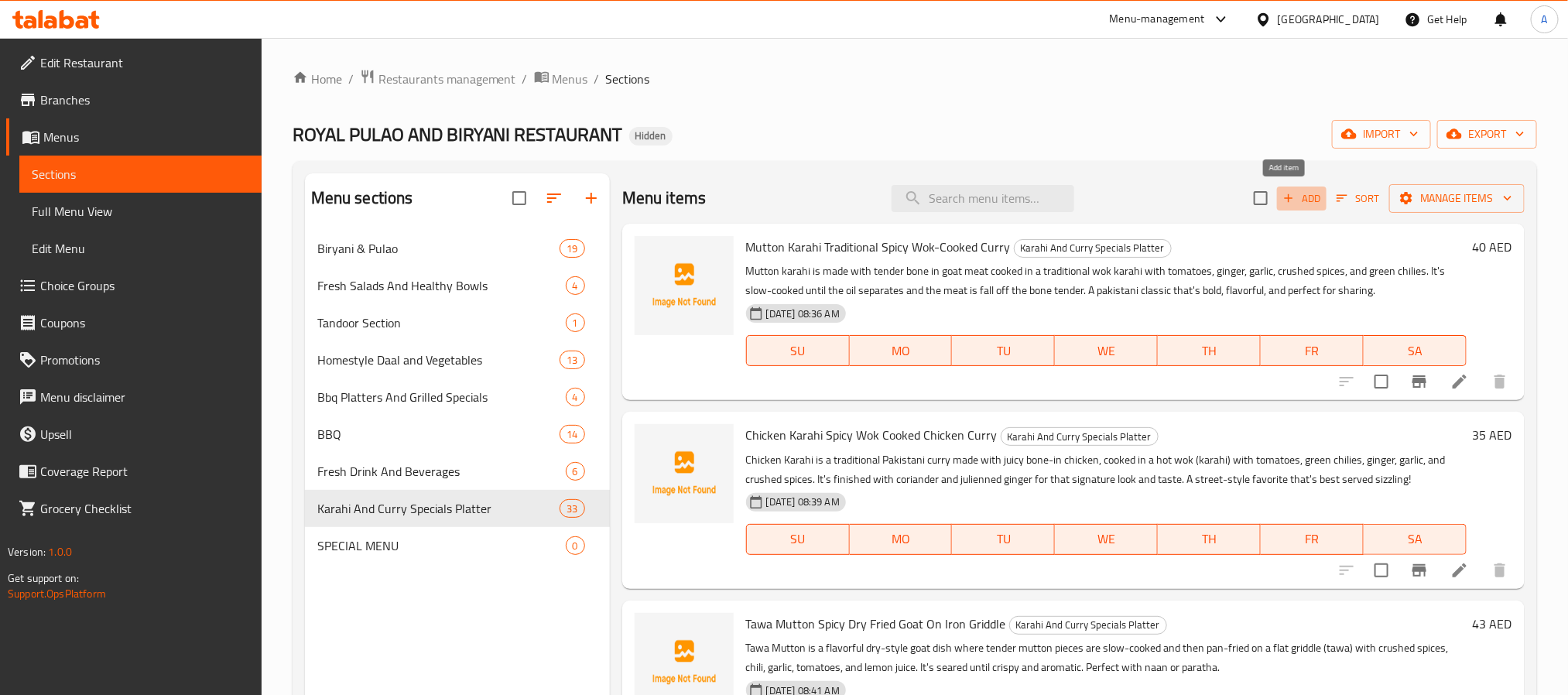
click at [1281, 190] on span "Add" at bounding box center [1302, 199] width 42 height 18
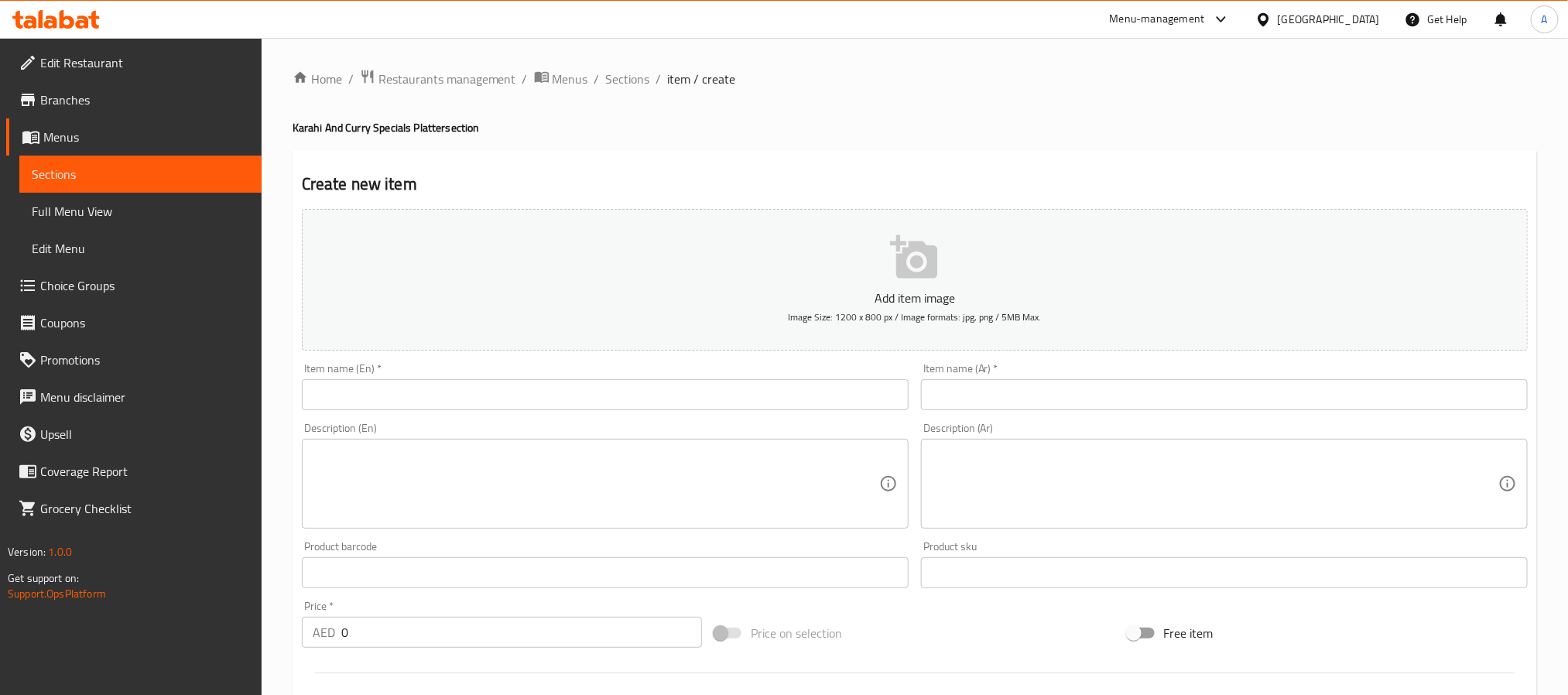
click at [634, 400] on input "text" at bounding box center [606, 395] width 606 height 31
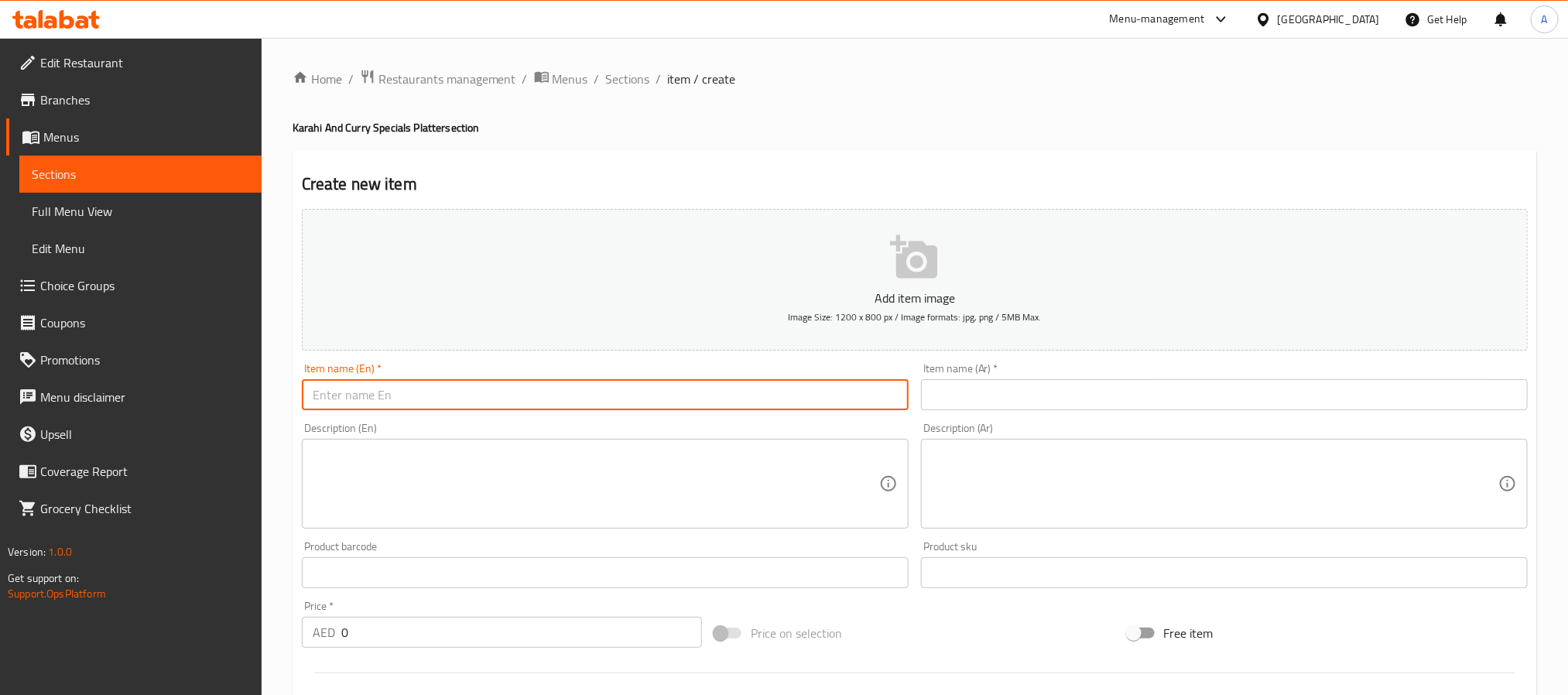
paste input "Chicken White Qorma – Mughlai-Style Creamy Boneless Chicken"
drag, startPoint x: 435, startPoint y: 402, endPoint x: 425, endPoint y: 402, distance: 10.0
click at [425, 402] on input "Chicken White Qorma – Mughlai-Style Creamy Boneless Chicken" at bounding box center [606, 395] width 606 height 31
type input "Chicken White Qorma Mughlai-Style Creamy Boneless Chicken"
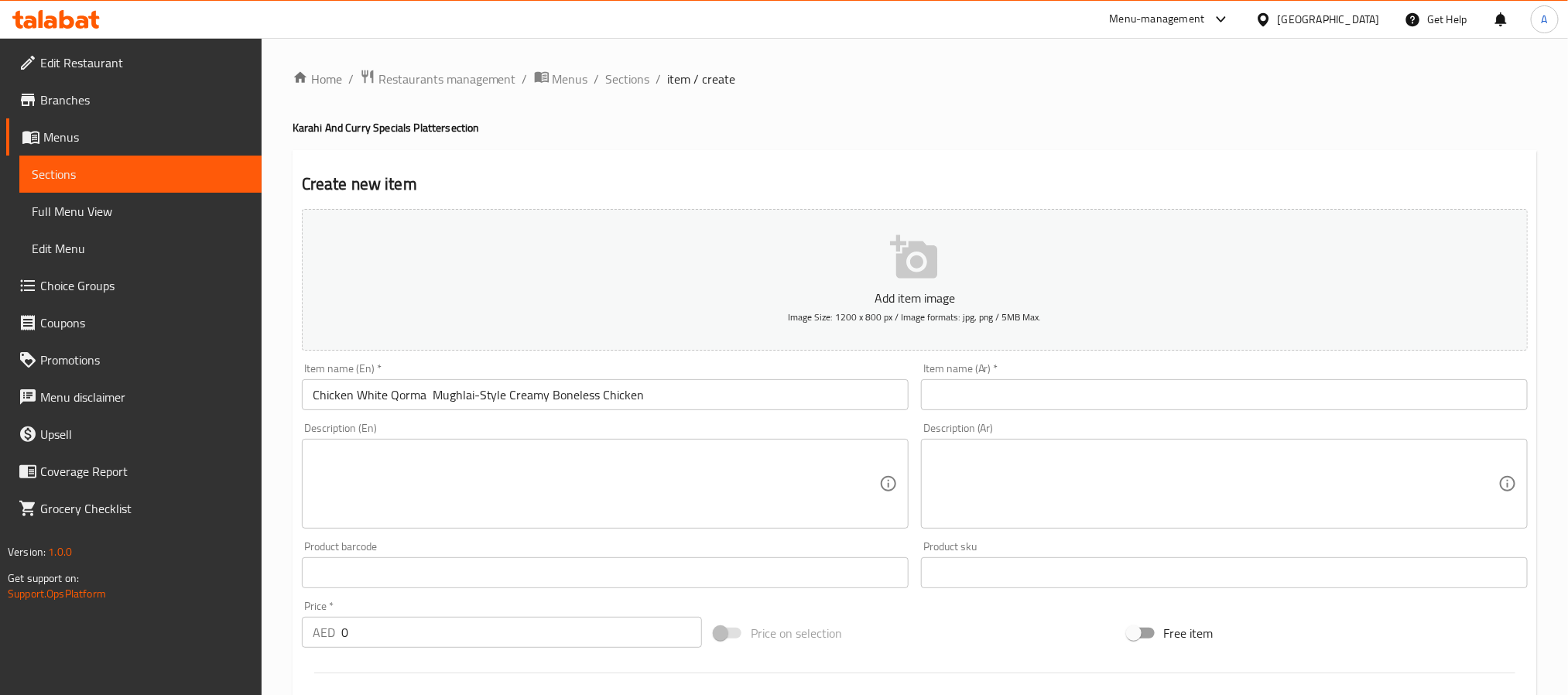
click at [1312, 391] on input "text" at bounding box center [1224, 395] width 606 height 31
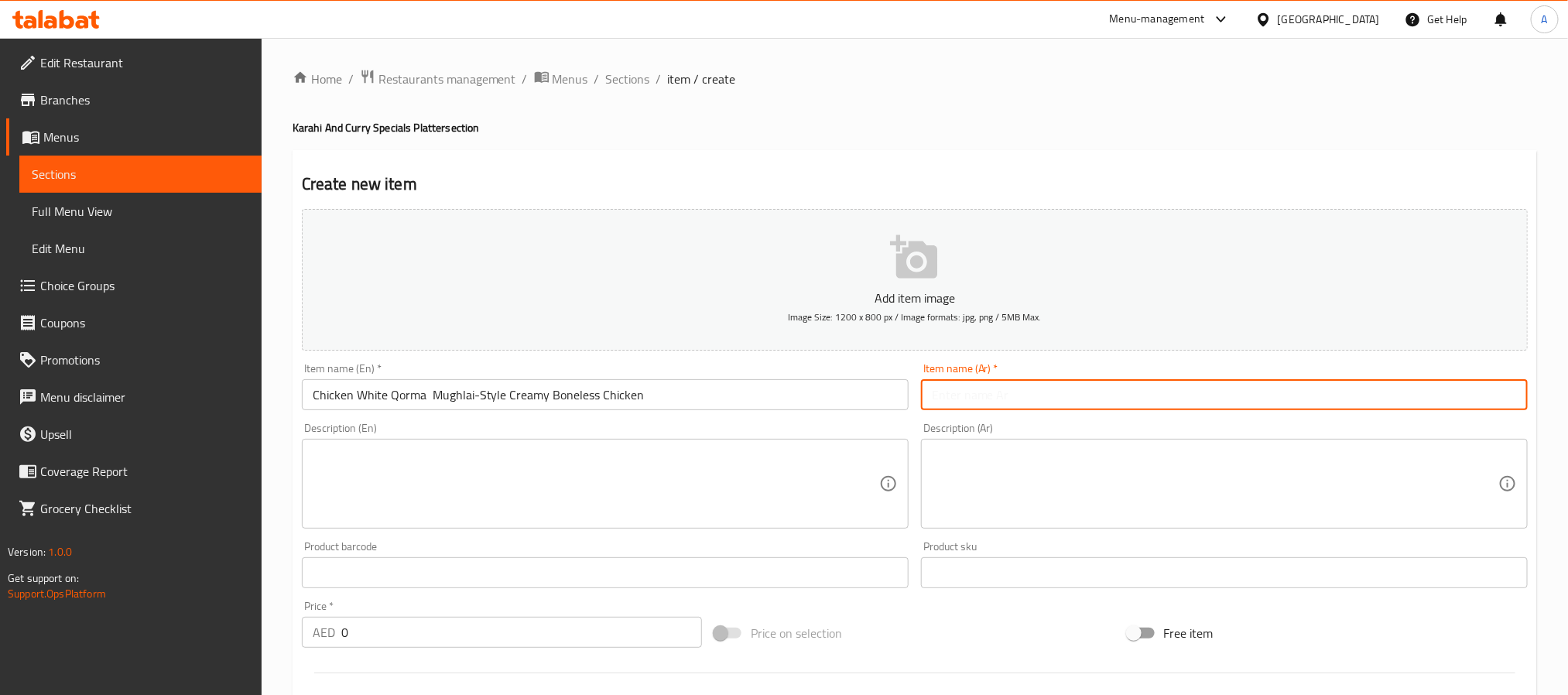
paste input "دجاج قورما أبيض – دجاج كريمي بدون طماطم على الطريقة المغولية"
drag, startPoint x: 1196, startPoint y: 398, endPoint x: 1179, endPoint y: 397, distance: 17.0
click at [1179, 397] on input "دجاج قورما أبيض – دجاج كريمي بدون طماطم على الطريقة المغولية" at bounding box center [1224, 395] width 606 height 31
type input "دجاج قورما أبيض دجاج كريمي بدون طماطم على الطريقة المغولية"
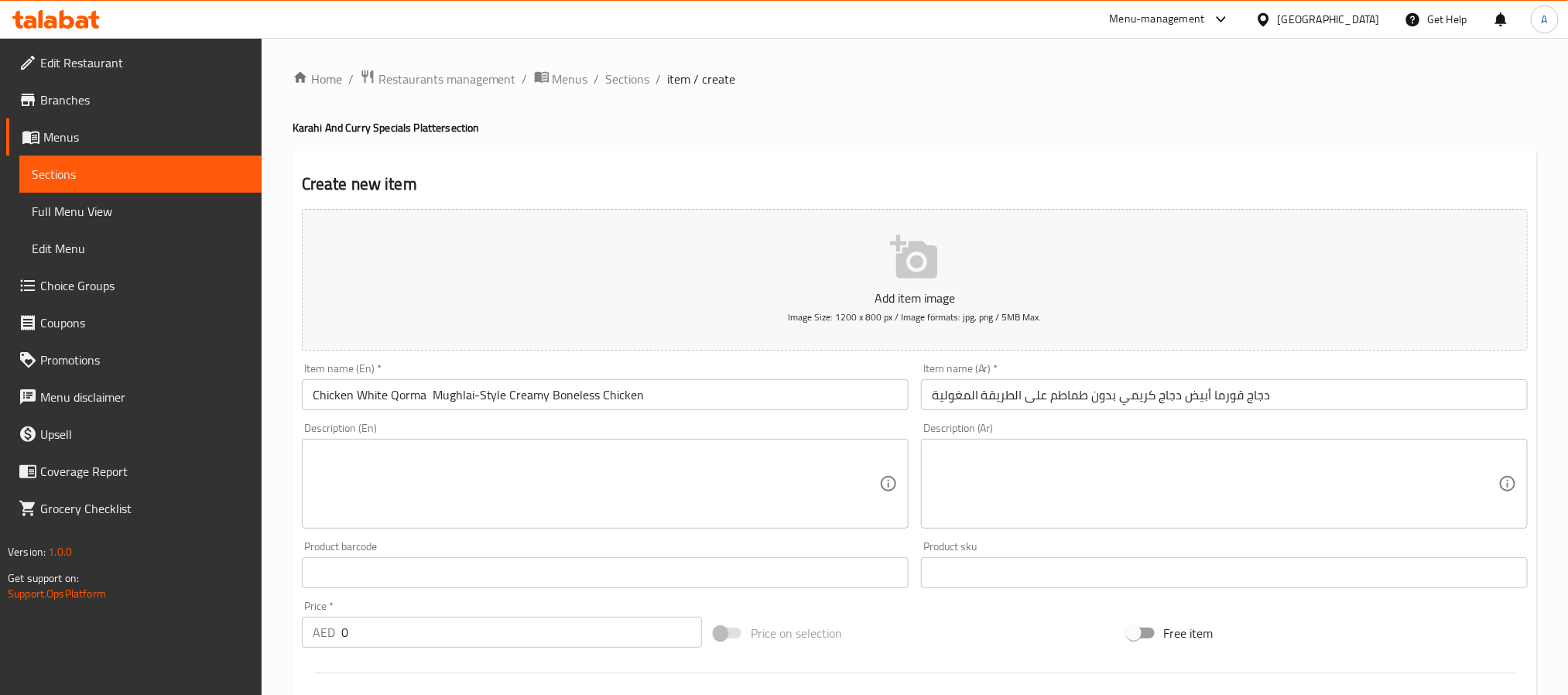
click at [605, 507] on textarea at bounding box center [596, 484] width 566 height 74
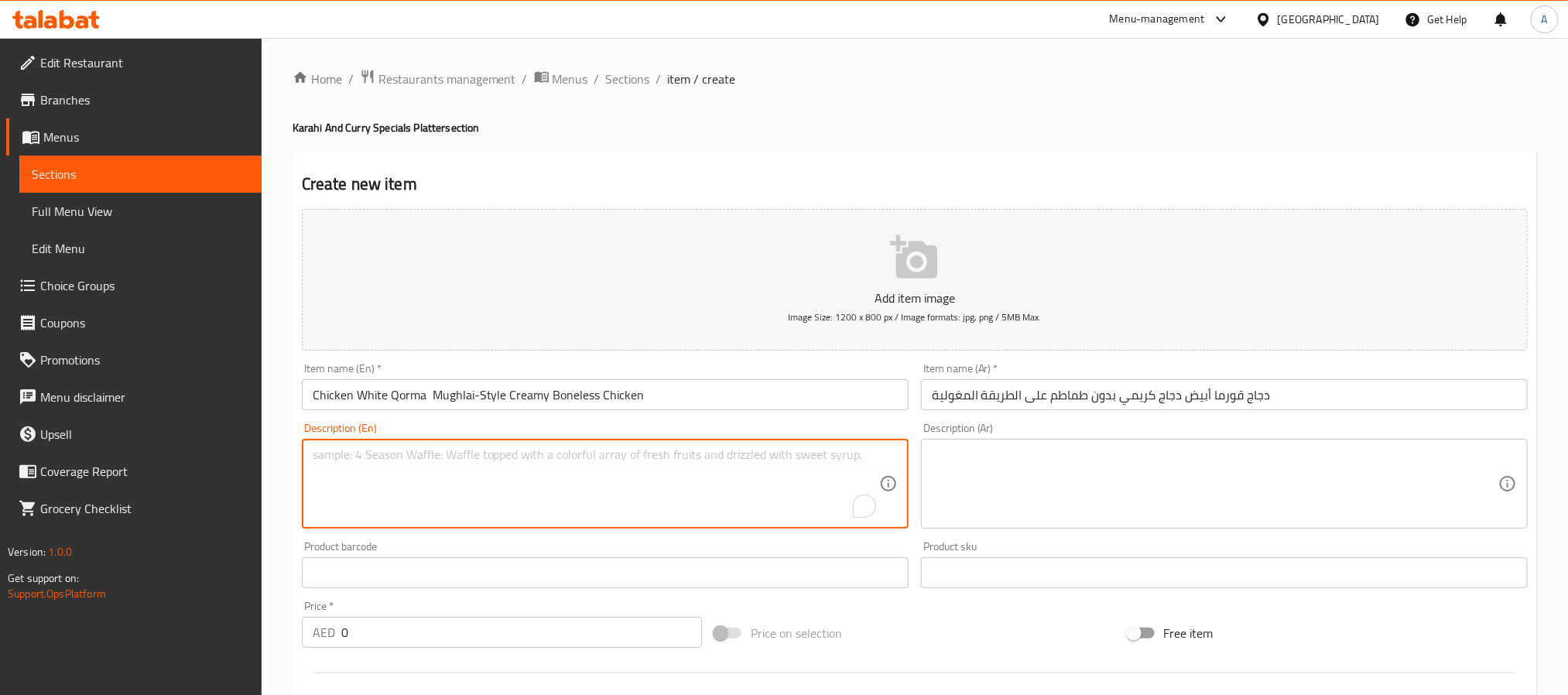
paste textarea "Chicken White Qorma is a luxurious boneless chicken dish slow-cooked in a tomat…"
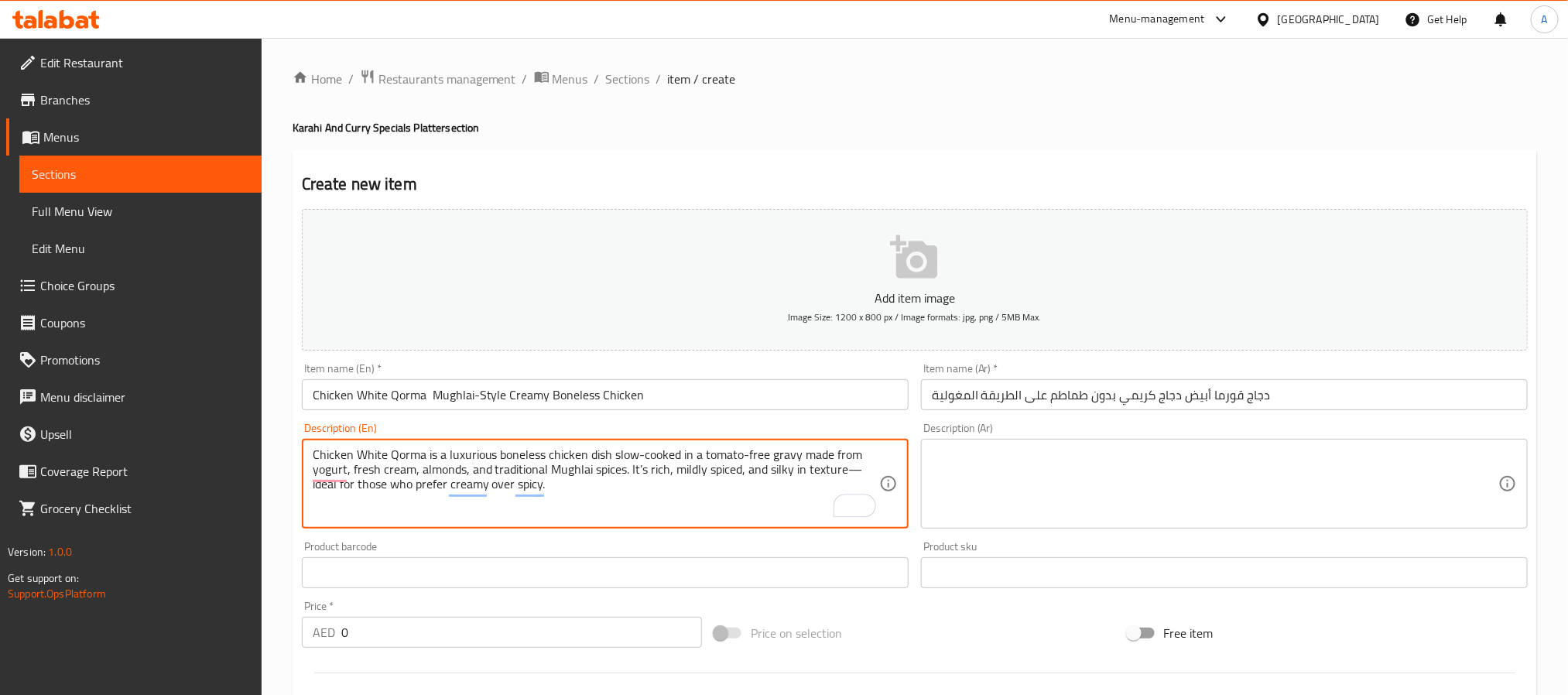
drag, startPoint x: 841, startPoint y: 472, endPoint x: 860, endPoint y: 471, distance: 19.0
click at [860, 471] on textarea "Chicken White Qorma is a luxurious boneless chicken dish slow-cooked in a tomat…" at bounding box center [596, 484] width 566 height 74
click at [1105, 498] on textarea at bounding box center [1215, 484] width 566 height 74
click at [566, 491] on textarea "Chicken White Qorma is a luxurious boneless chicken dish slow-cooked in a tomat…" at bounding box center [596, 484] width 566 height 74
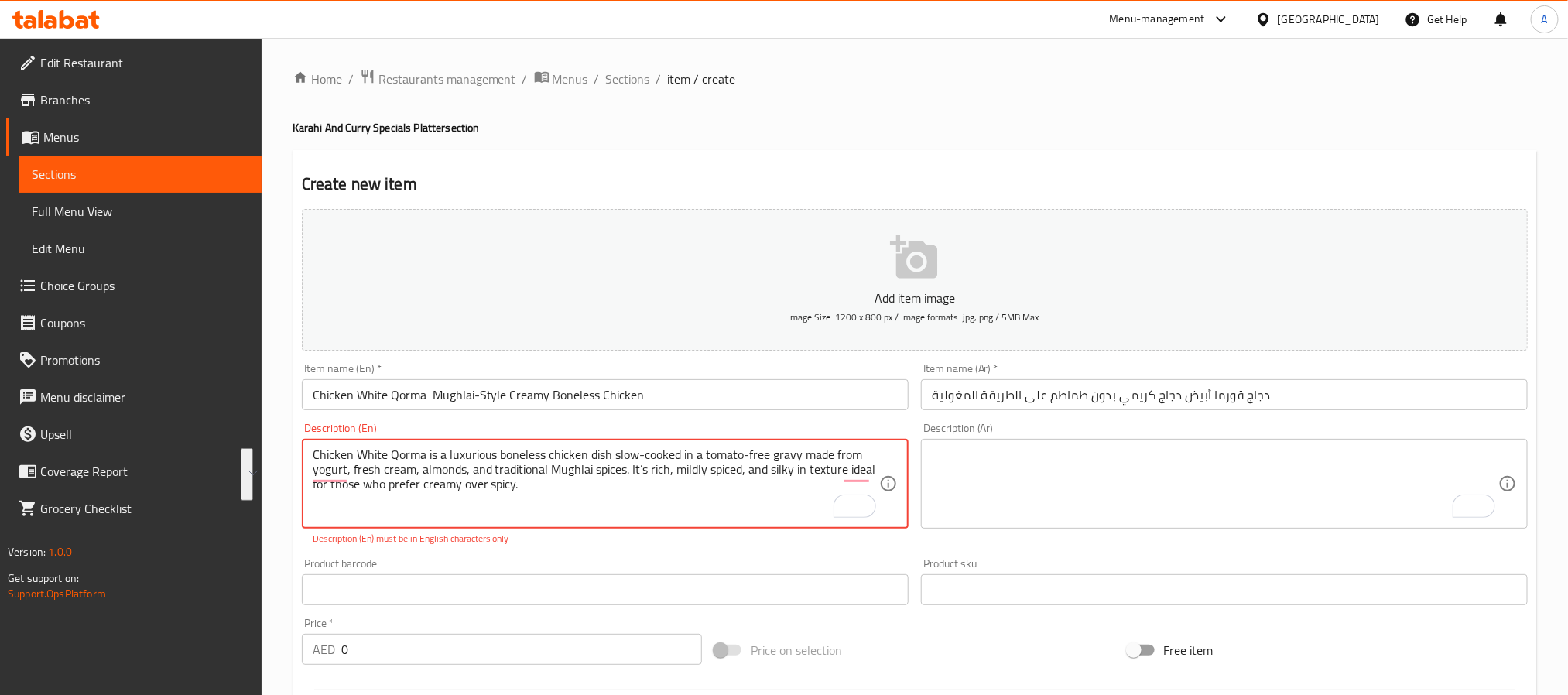
click at [602, 463] on textarea "Chicken White Qorma is a luxurious boneless chicken dish slow-cooked in a tomat…" at bounding box center [596, 484] width 566 height 74
paste textarea "white qorma is a luxurious boneless chicken dish slow-cooked in a tomato-free g…"
type textarea "Chicken white qorma is a luxurious boneless chicken dish slow-cooked in a tomat…"
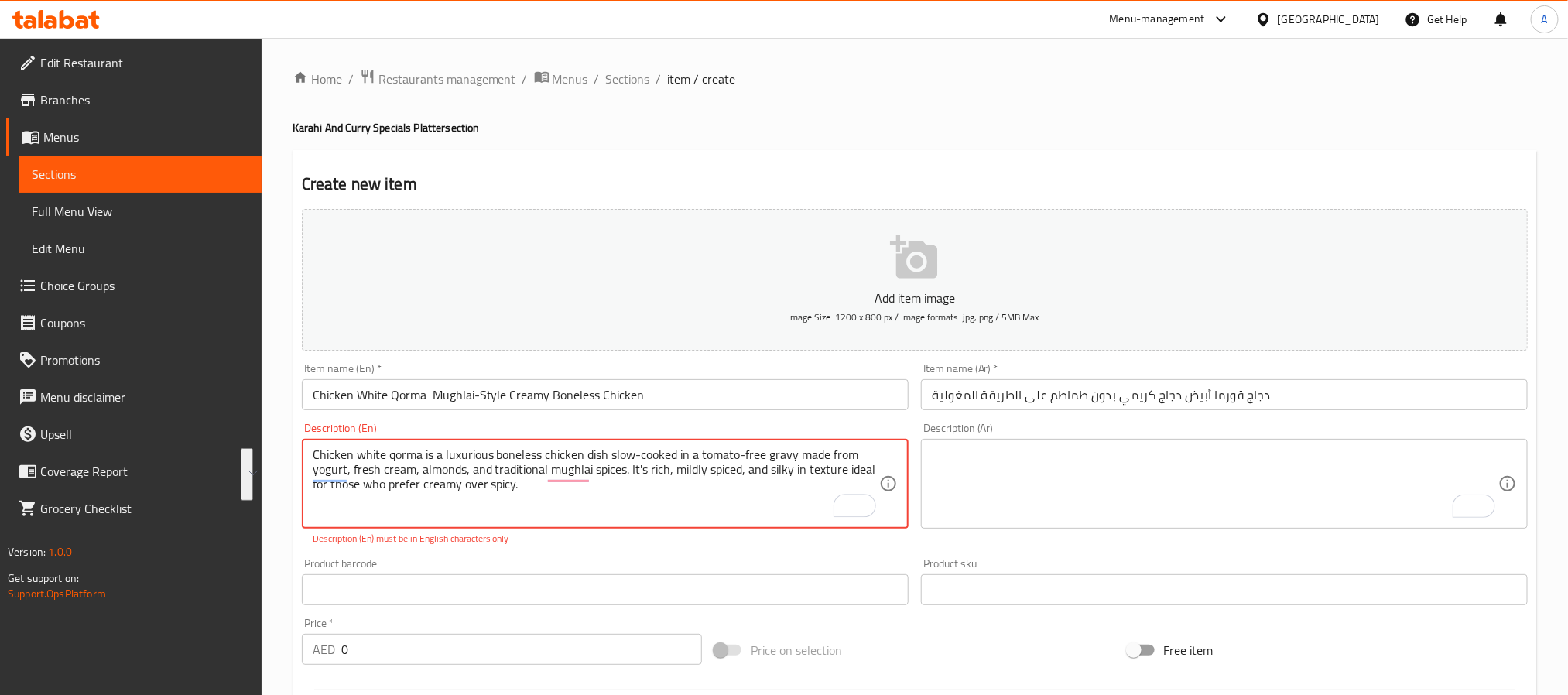
click at [1003, 491] on textarea "To enrich screen reader interactions, please activate Accessibility in Grammarl…" at bounding box center [1215, 484] width 566 height 74
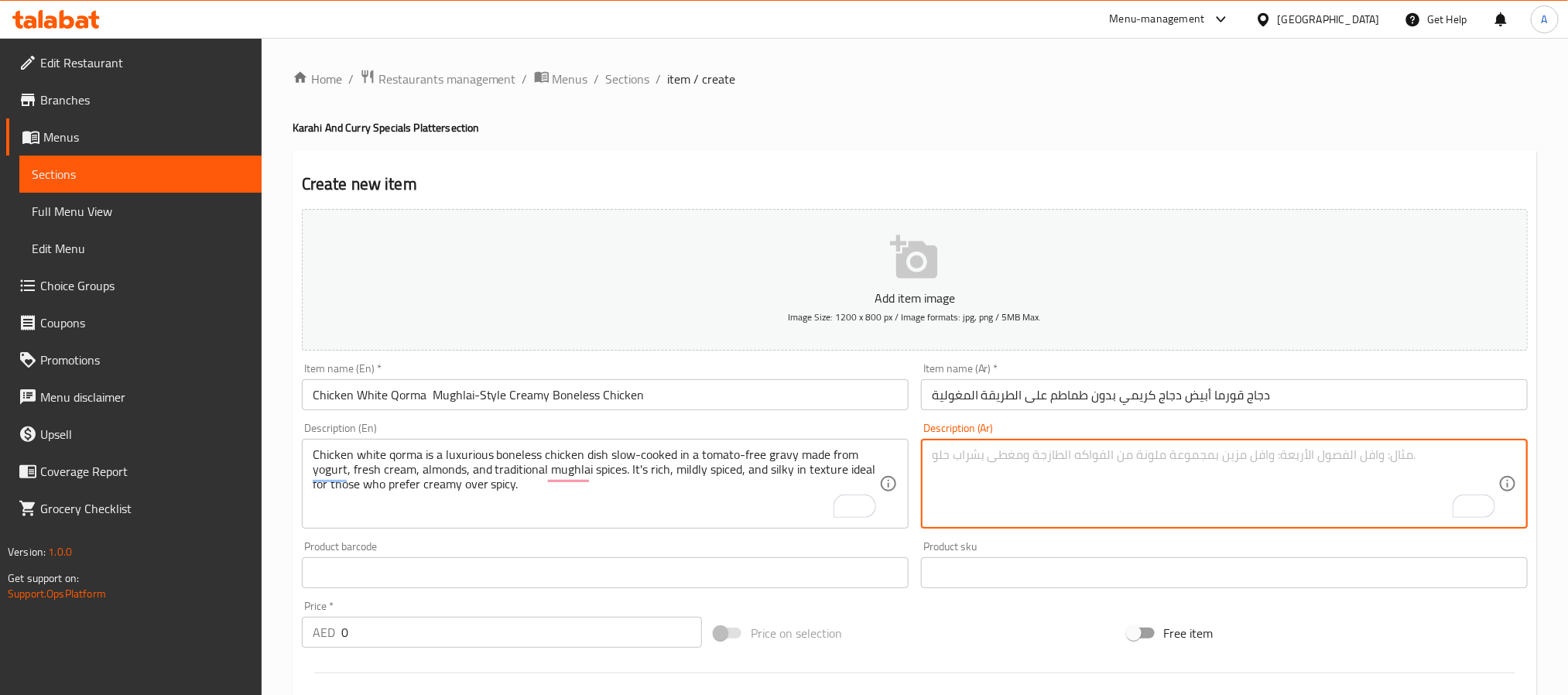
click at [1073, 511] on textarea "To enrich screen reader interactions, please activate Accessibility in Grammarl…" at bounding box center [1215, 484] width 566 height 74
paste textarea "دجاج قورما أبيض هو طبق فاخر من دجاج بدون عظم يُطهى ببطء في صلصة كريمية بدون طما…"
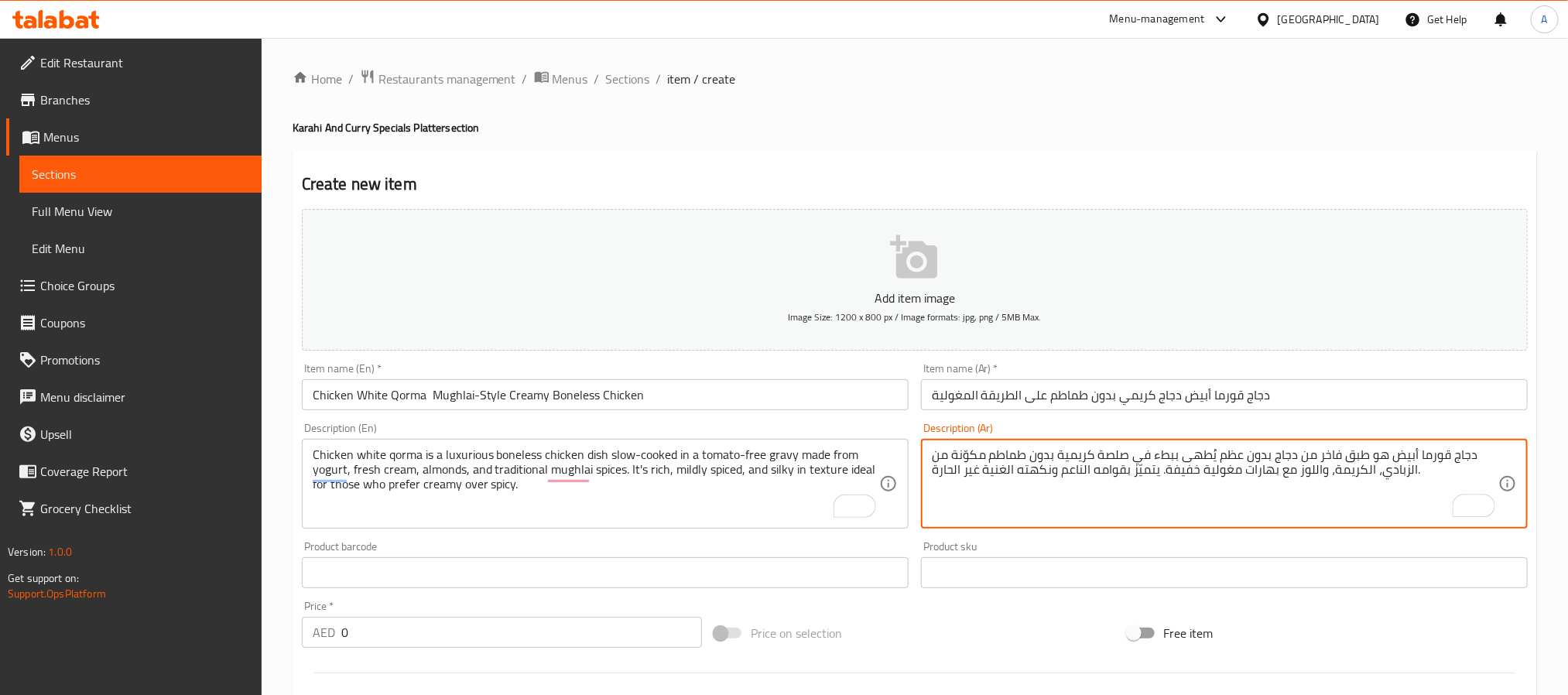
type textarea "دجاج قورما أبيض هو طبق فاخر من دجاج بدون عظم يُطهى ببطء في صلصة كريمية بدون طما…"
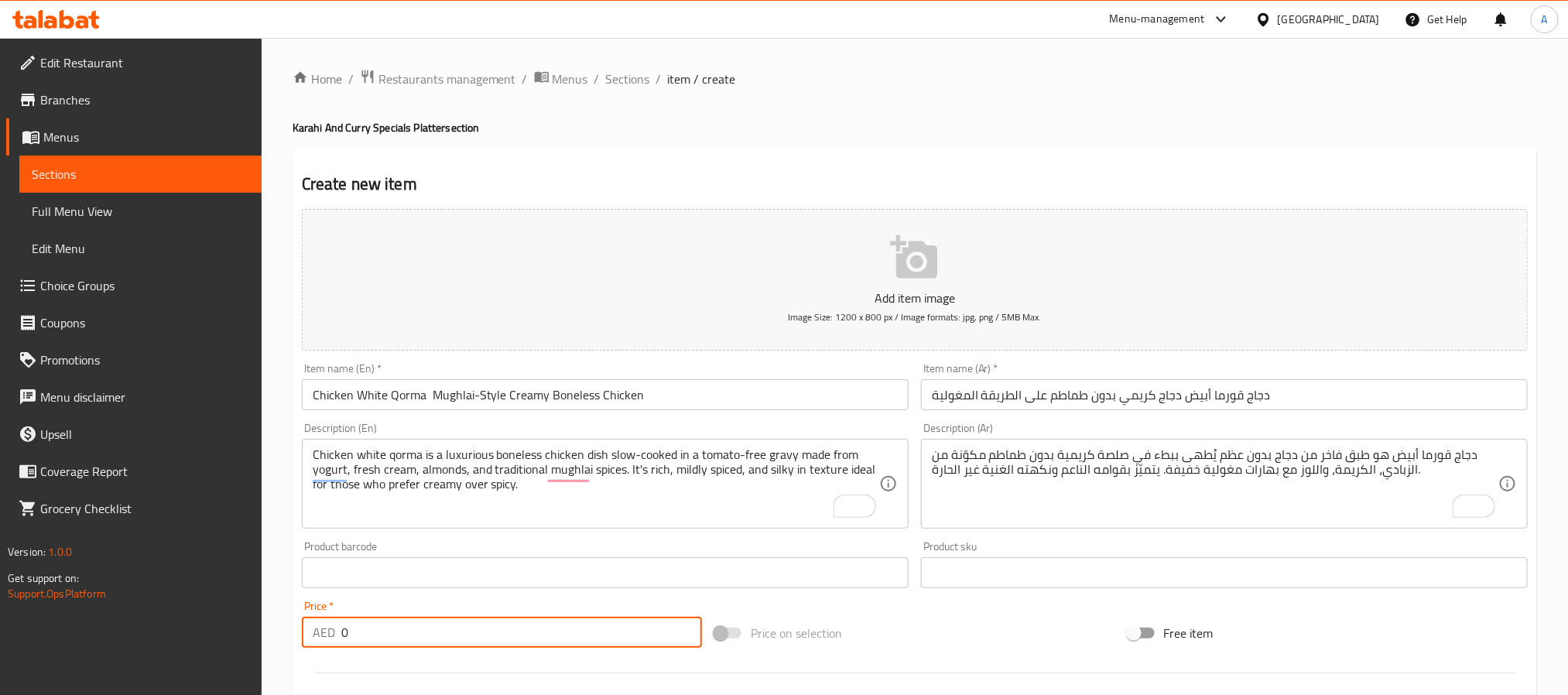
drag, startPoint x: 410, startPoint y: 625, endPoint x: 288, endPoint y: 637, distance: 122.6
click at [288, 637] on div "Home / Restaurants management / Menus / Sections / item / create Karahi And Cur…" at bounding box center [915, 566] width 1307 height 1056
paste input "4"
type input "40"
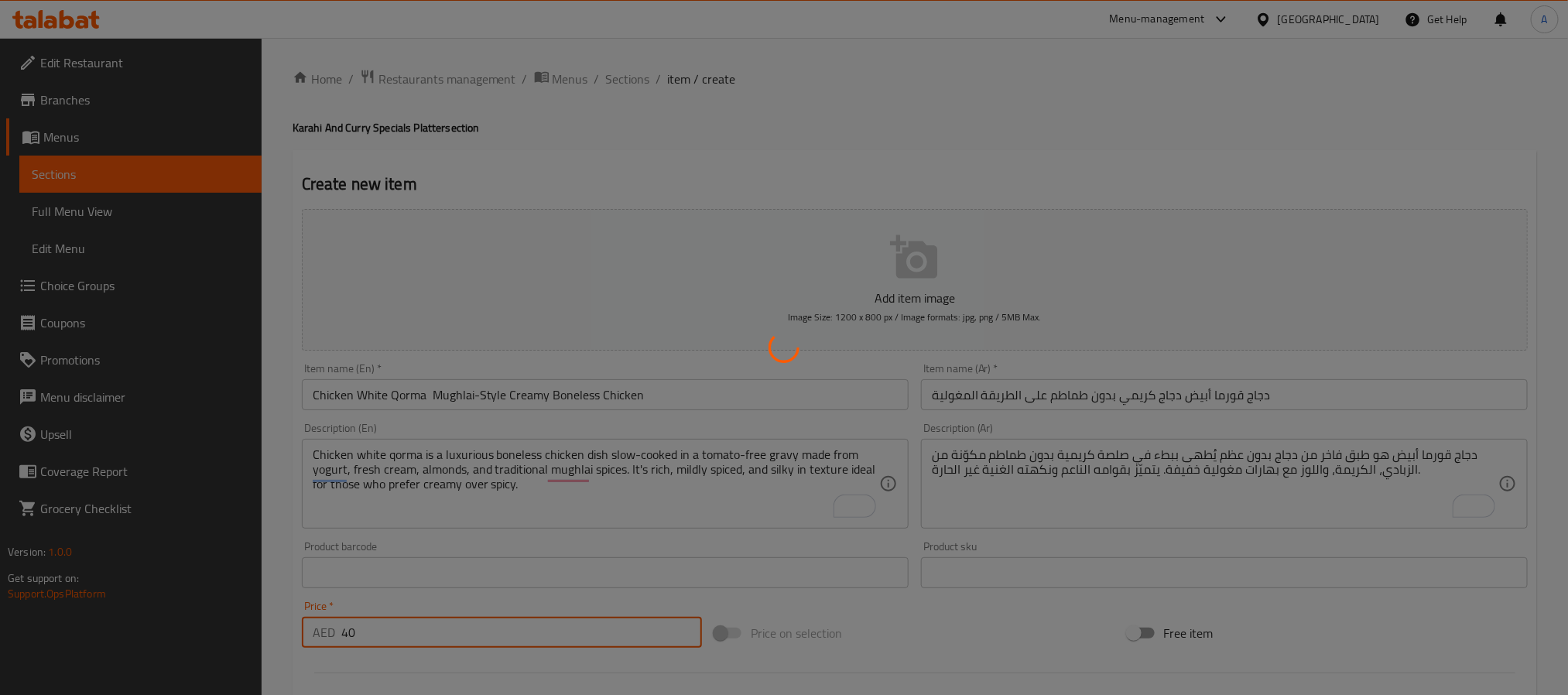
type input "0"
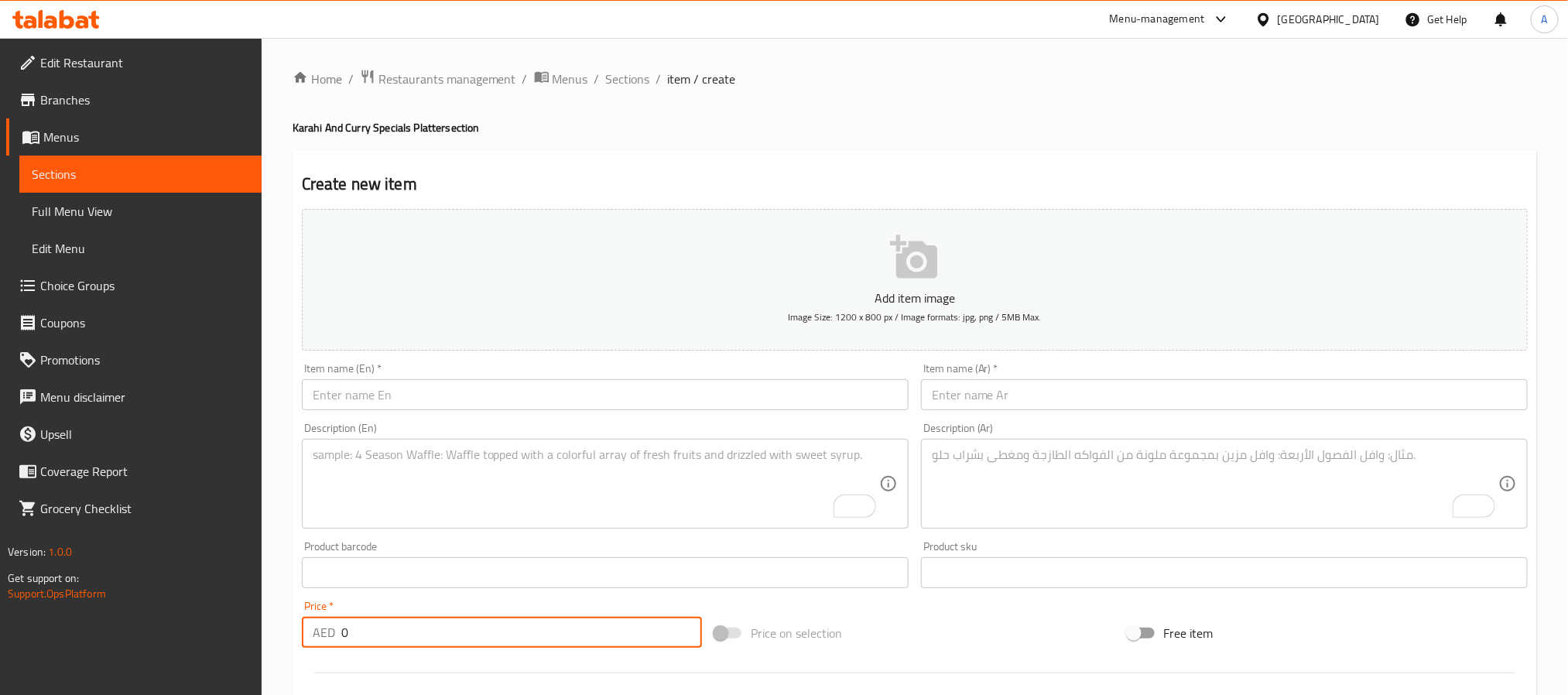
click at [446, 402] on input "text" at bounding box center [606, 395] width 606 height 31
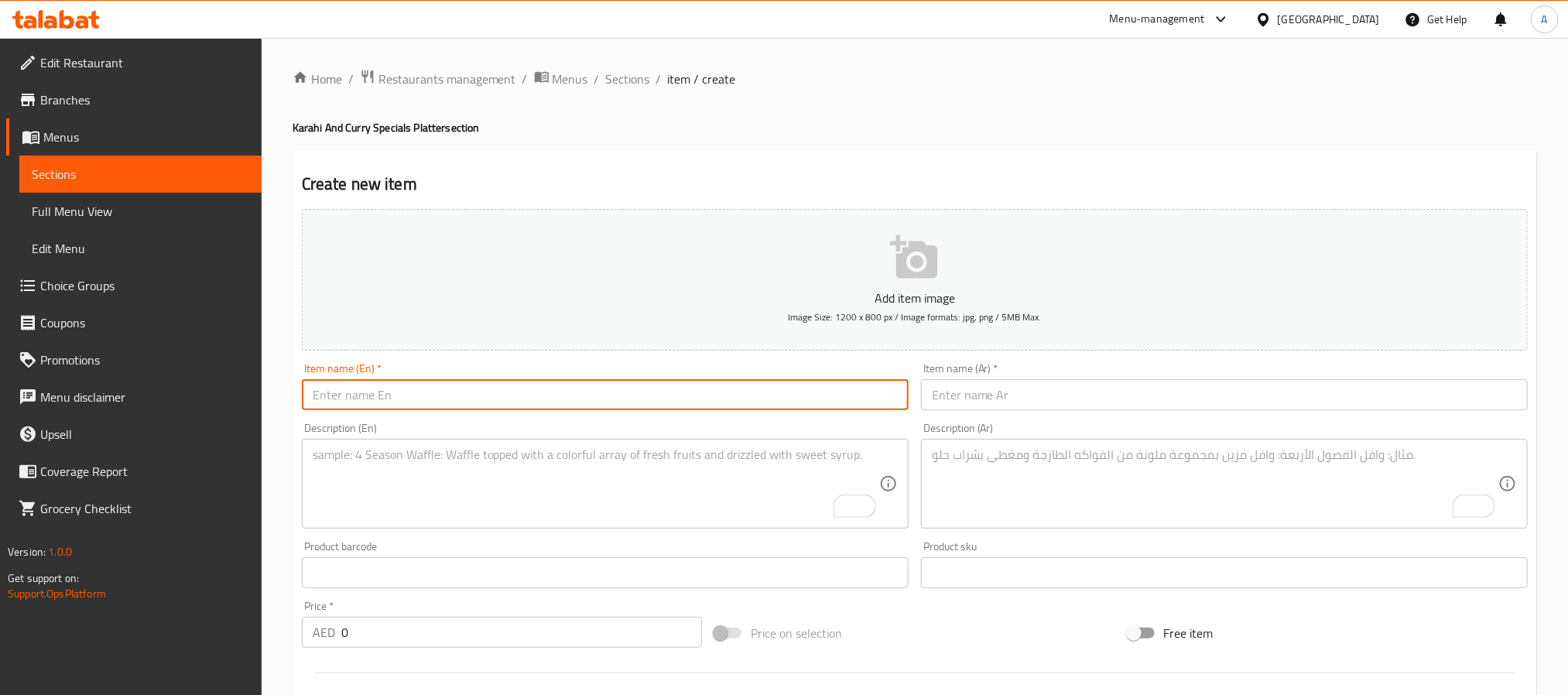
paste input "Chicken Mughlai Handi – Royal Boneless Chicken in Creamy Almond Gravy"
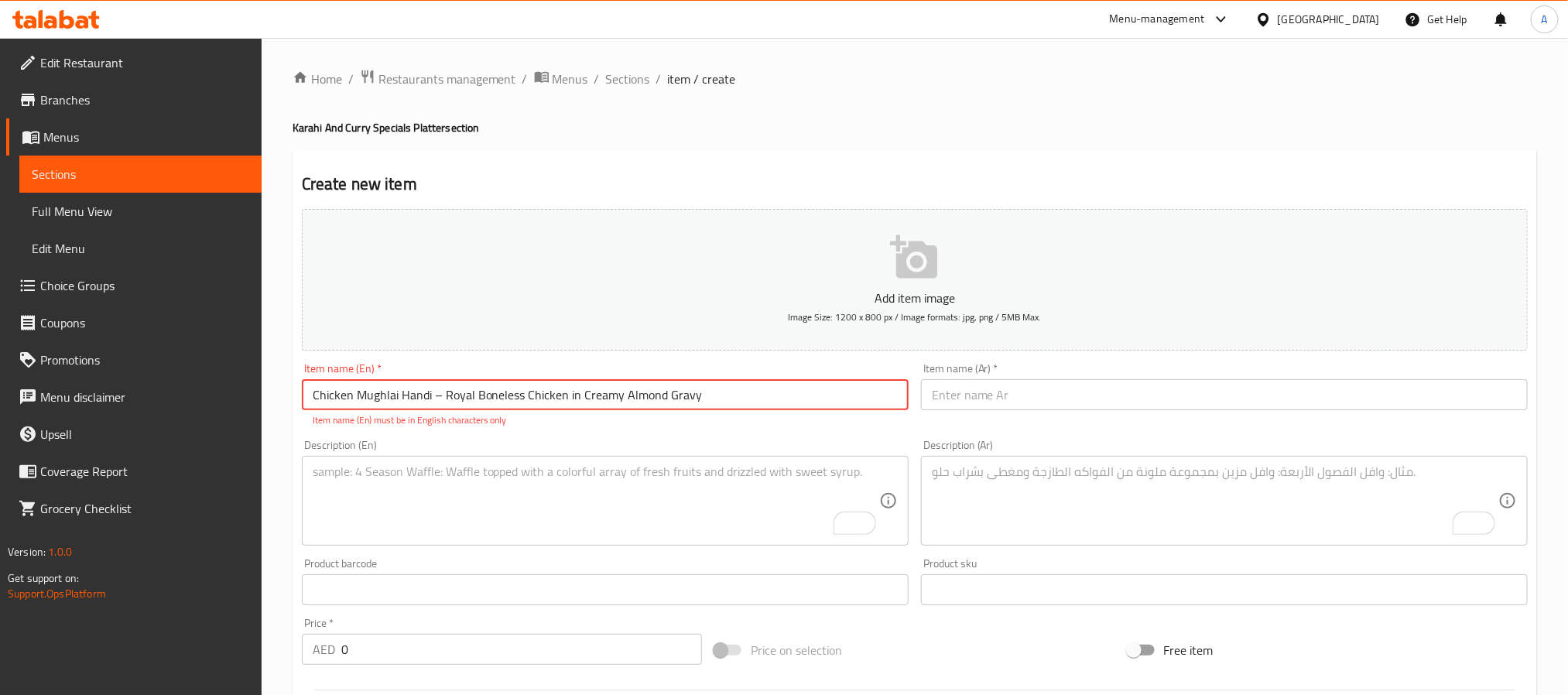
click at [433, 404] on input "Chicken Mughlai Handi – Royal Boneless Chicken in Creamy Almond Gravy" at bounding box center [606, 395] width 606 height 31
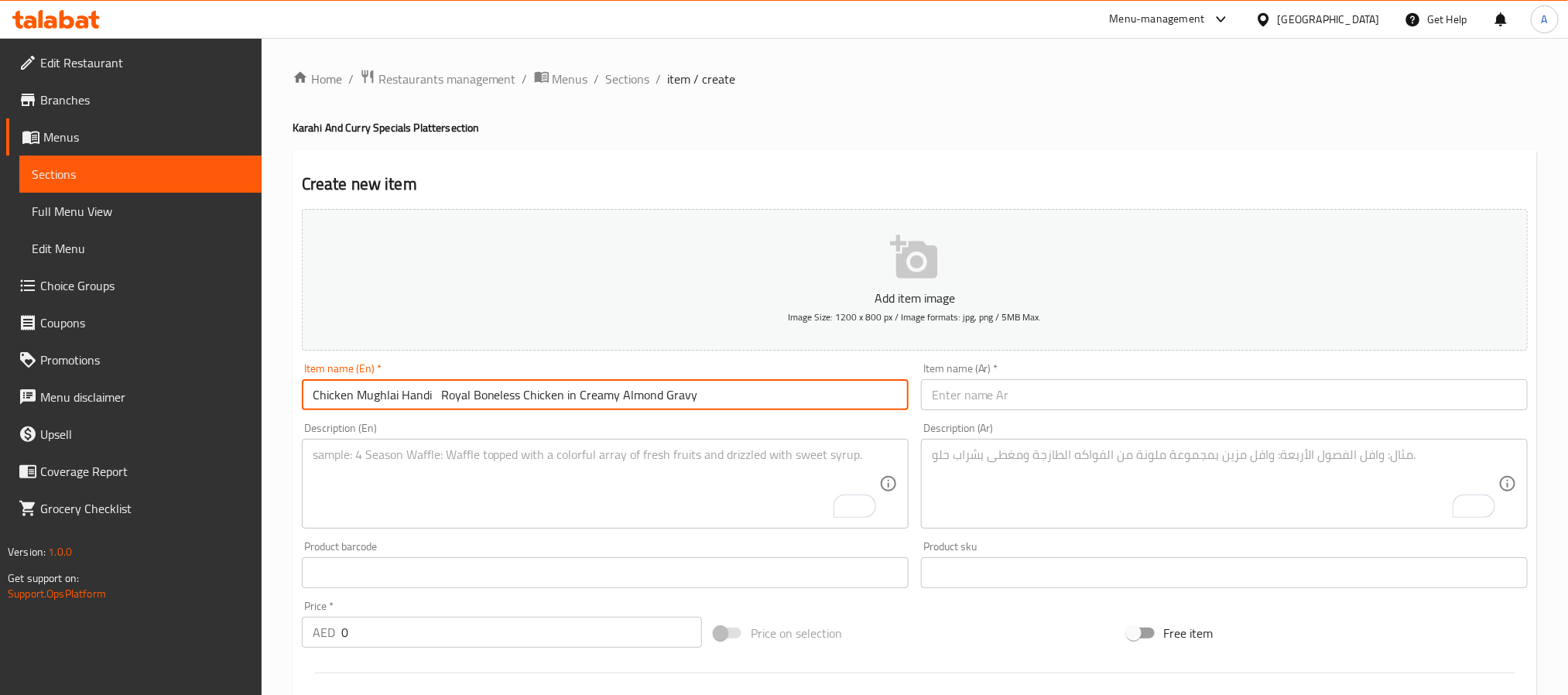
type input "Chicken Mughlai Handi Royal Boneless Chicken in Creamy Almond Gravy"
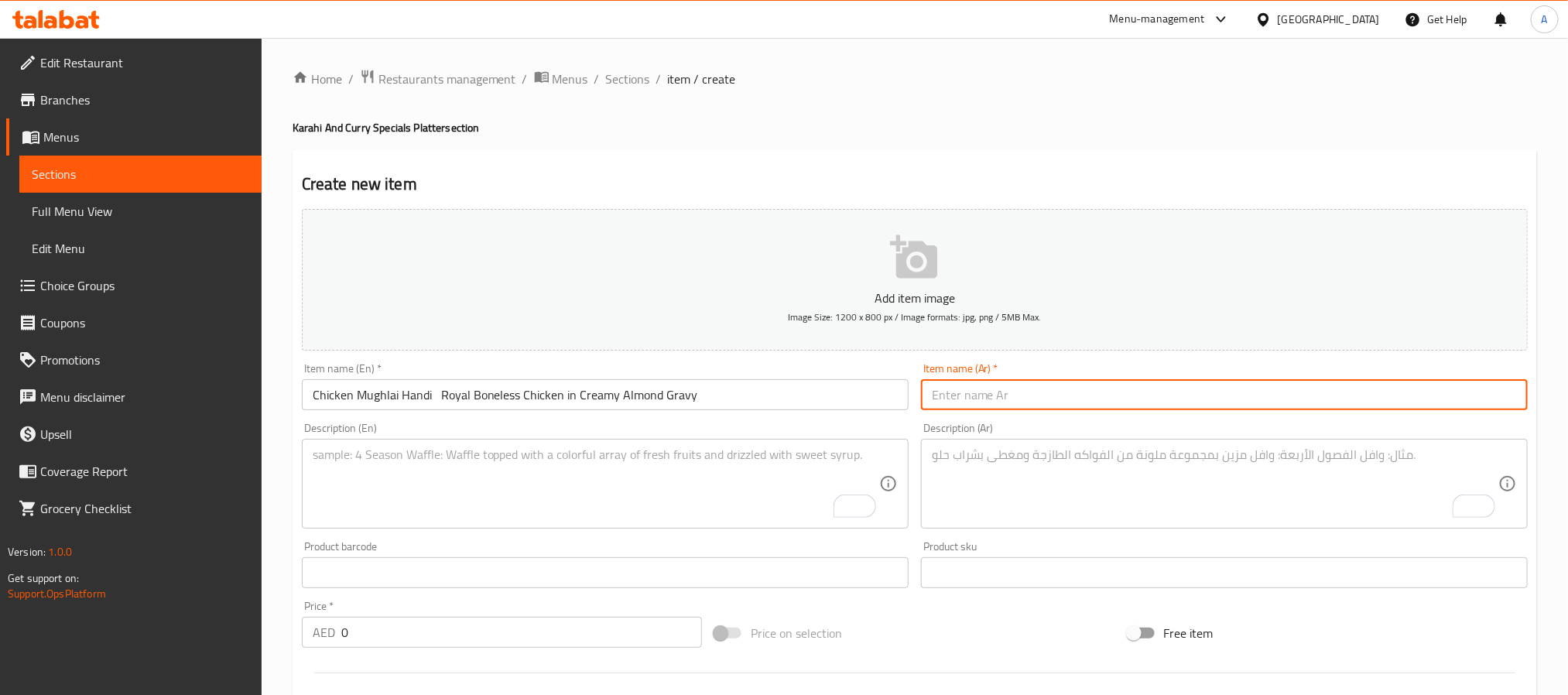
click at [986, 399] on input "text" at bounding box center [1224, 395] width 606 height 31
paste input "هندي دجاج مغولي – دجاج كريمي بدون عظم على الطريقة المغولية"
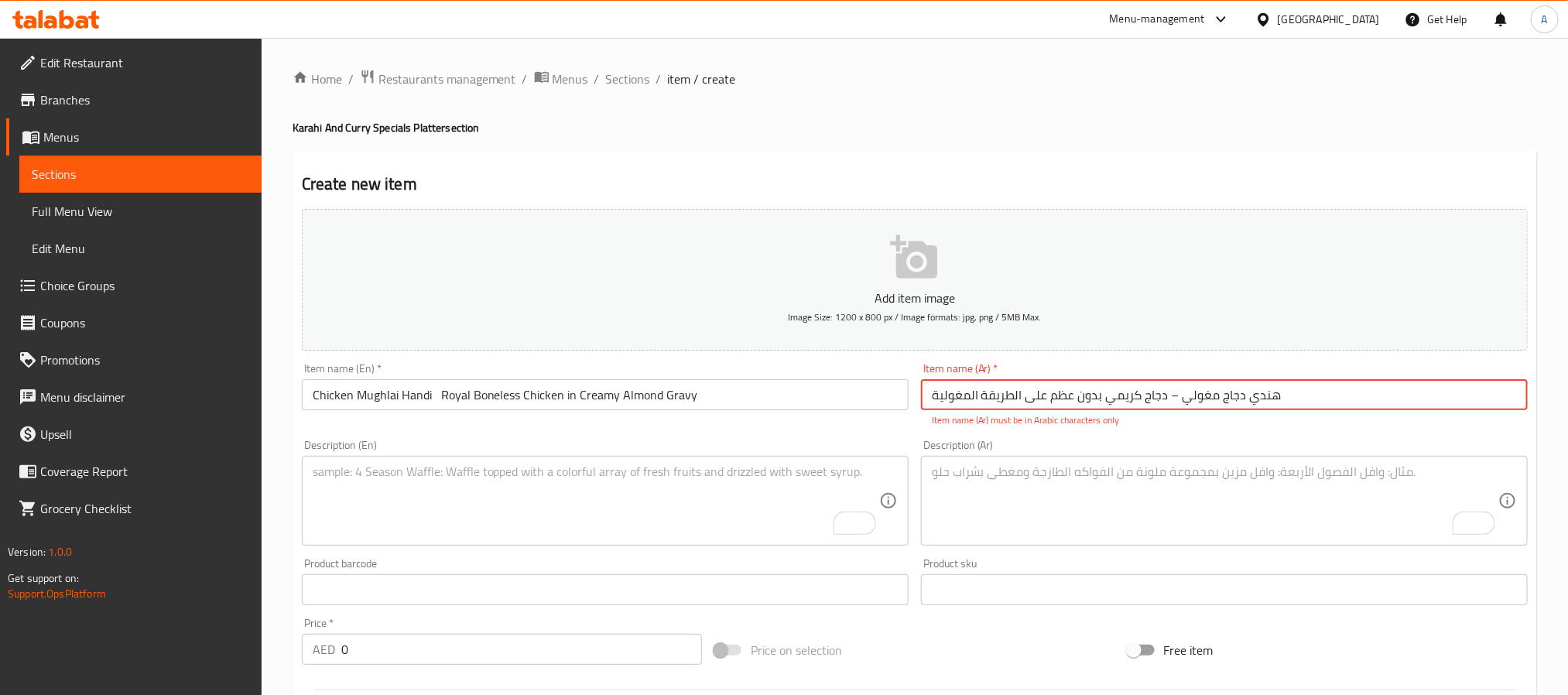
drag, startPoint x: 1182, startPoint y: 404, endPoint x: 1168, endPoint y: 410, distance: 15.2
click at [1168, 410] on input "هندي دجاج مغولي – دجاج كريمي بدون عظم على الطريقة المغولية" at bounding box center [1224, 395] width 606 height 31
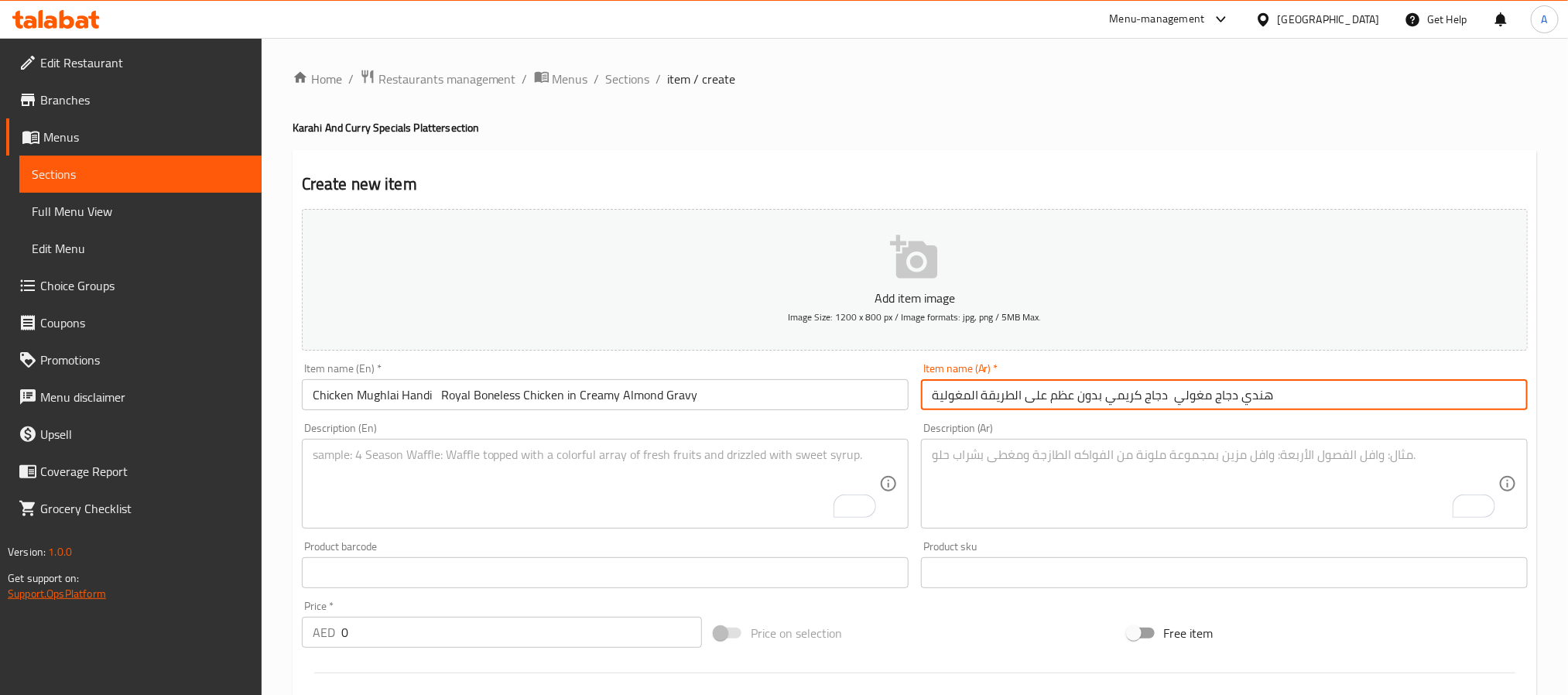
type input "هندي دجاج مغولي دجاج كريمي بدون عظم على الطريقة المغولية"
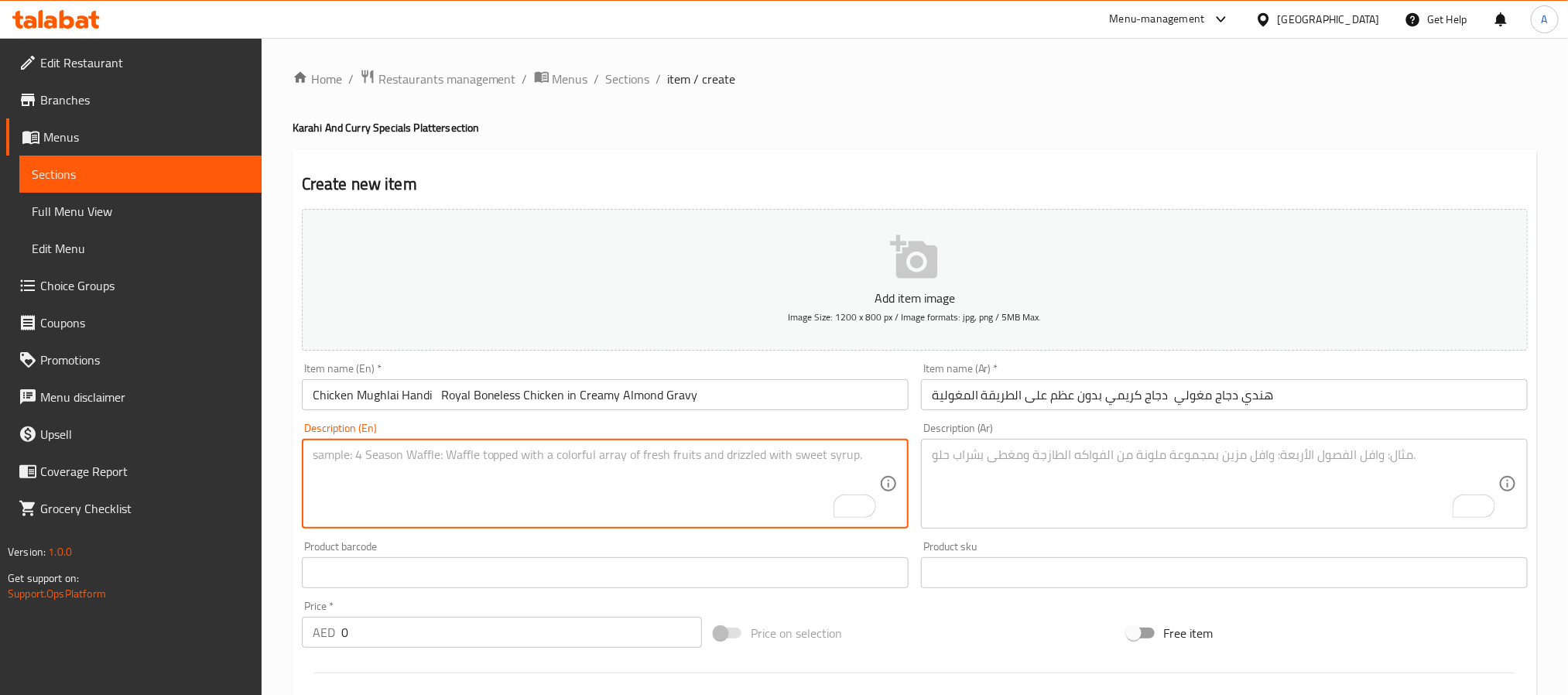
click at [586, 474] on textarea "To enrich screen reader interactions, please activate Accessibility in Grammarl…" at bounding box center [596, 484] width 566 height 74
paste textarea "Chicken mughlai handi is a luxurious boneless chicken dish simmered in a thick,…"
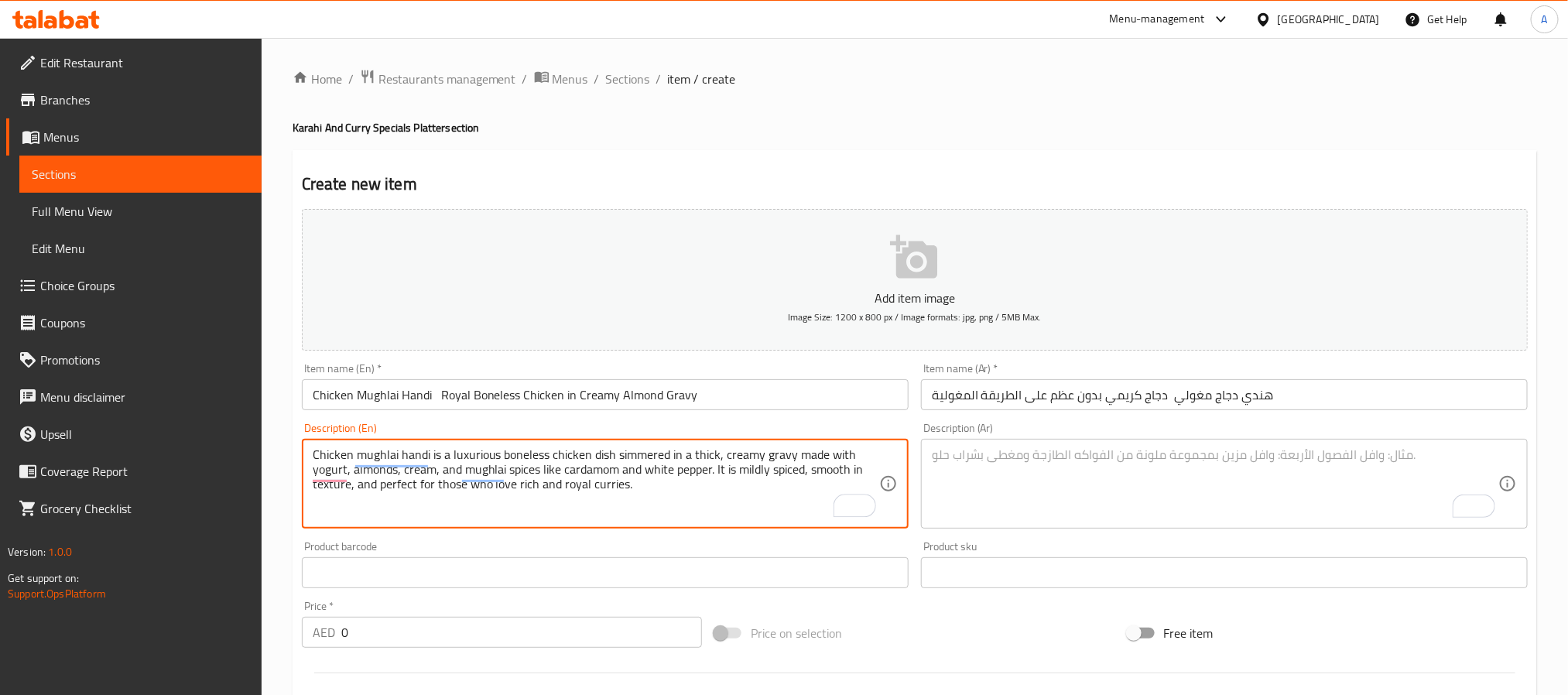
type textarea "Chicken mughlai handi is a luxurious boneless chicken dish simmered in a thick,…"
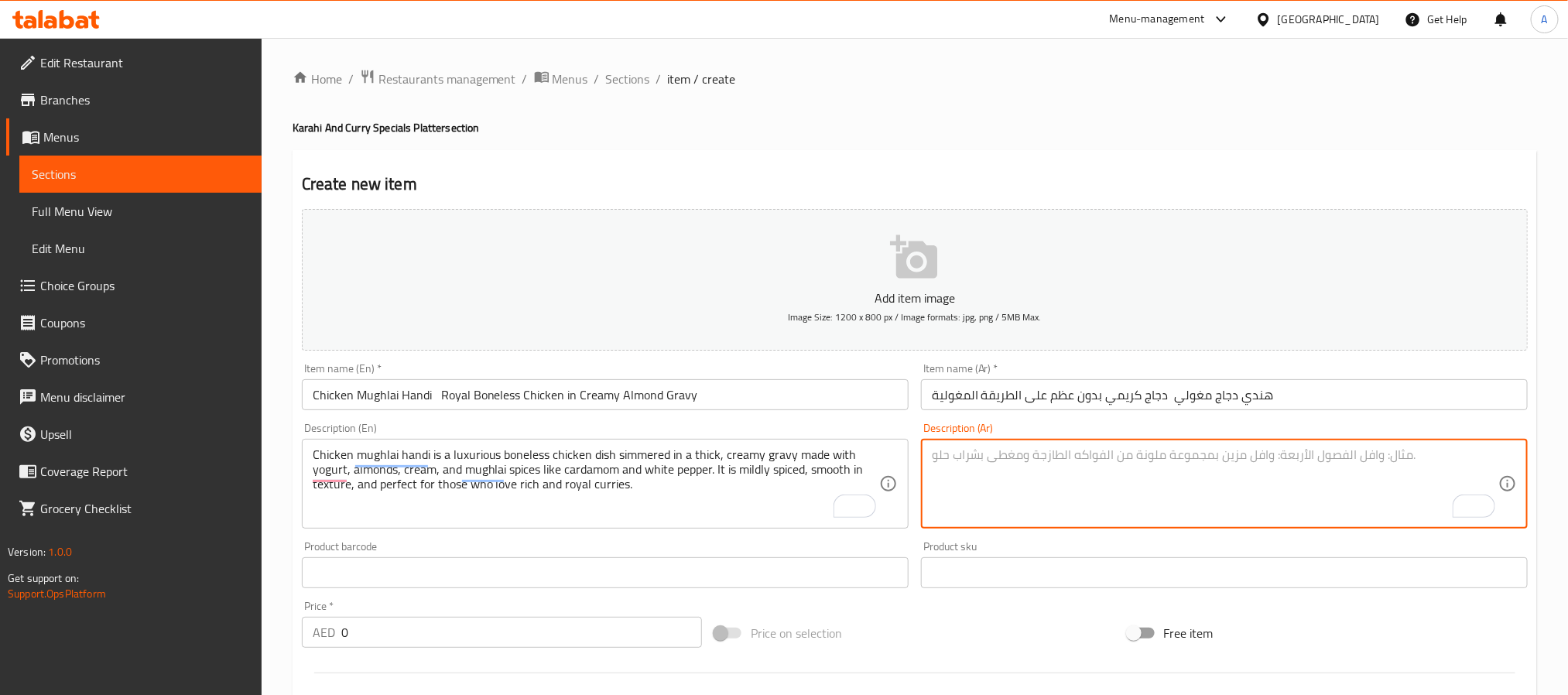
click at [1311, 455] on textarea "To enrich screen reader interactions, please activate Accessibility in Grammarl…" at bounding box center [1215, 484] width 566 height 74
paste textarea "هندي دجاج مغولي هو طبق فاخر من دجاج بدون عظم يُطهى في صلصة سميكة من الزبادي، ال…"
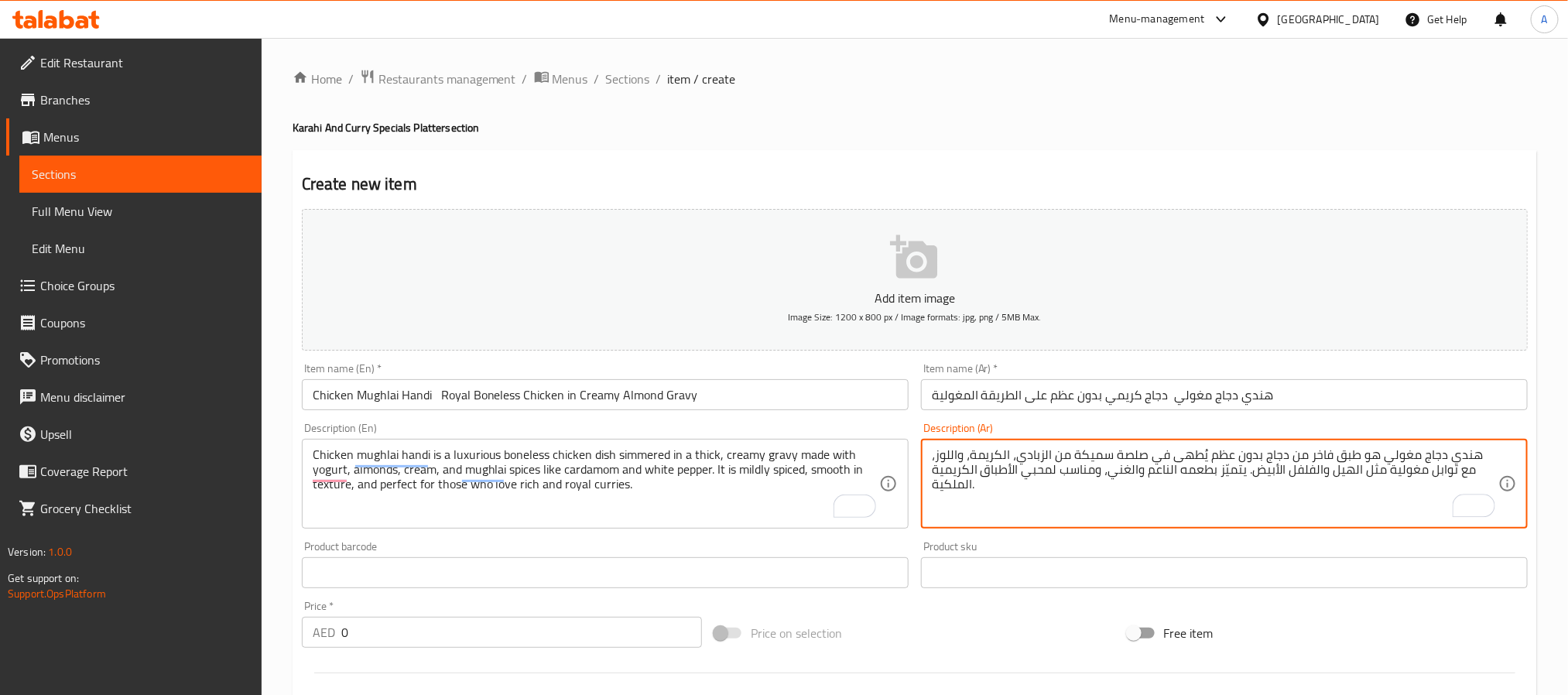
type textarea "هندي دجاج مغولي هو طبق فاخر من دجاج بدون عظم يُطهى في صلصة سميكة من الزبادي، ال…"
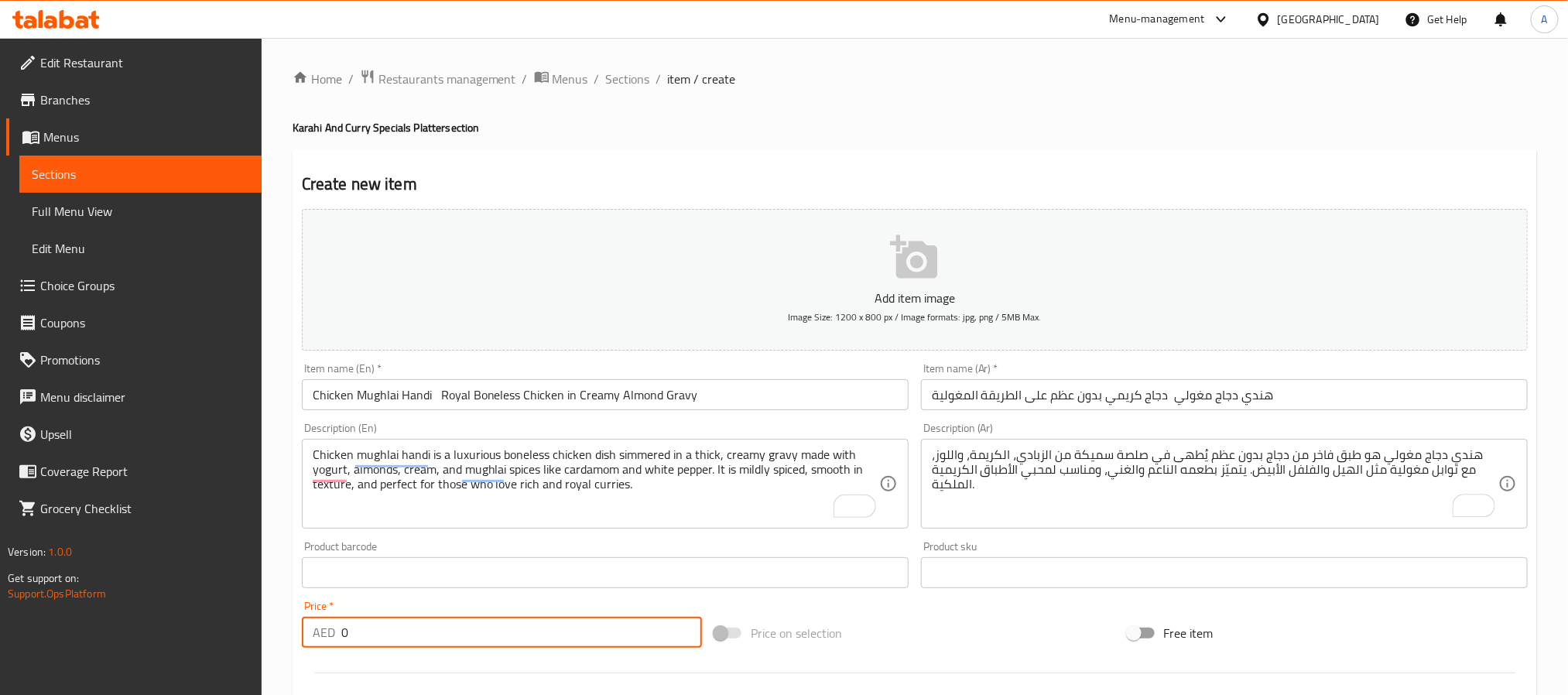
drag, startPoint x: 368, startPoint y: 620, endPoint x: 314, endPoint y: 636, distance: 56.3
click at [314, 636] on div "AED 0 Price *" at bounding box center [502, 633] width 400 height 31
paste input "48"
type input "48"
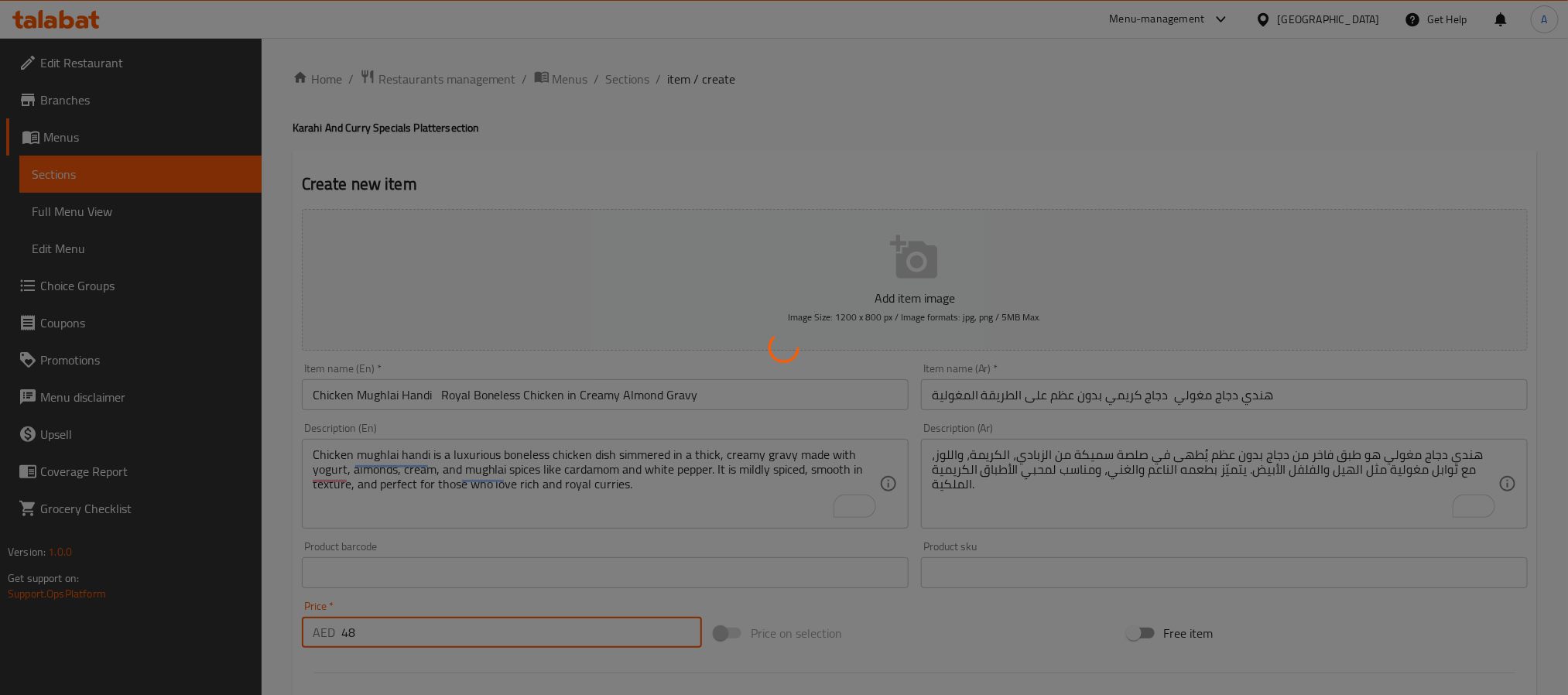
type input "0"
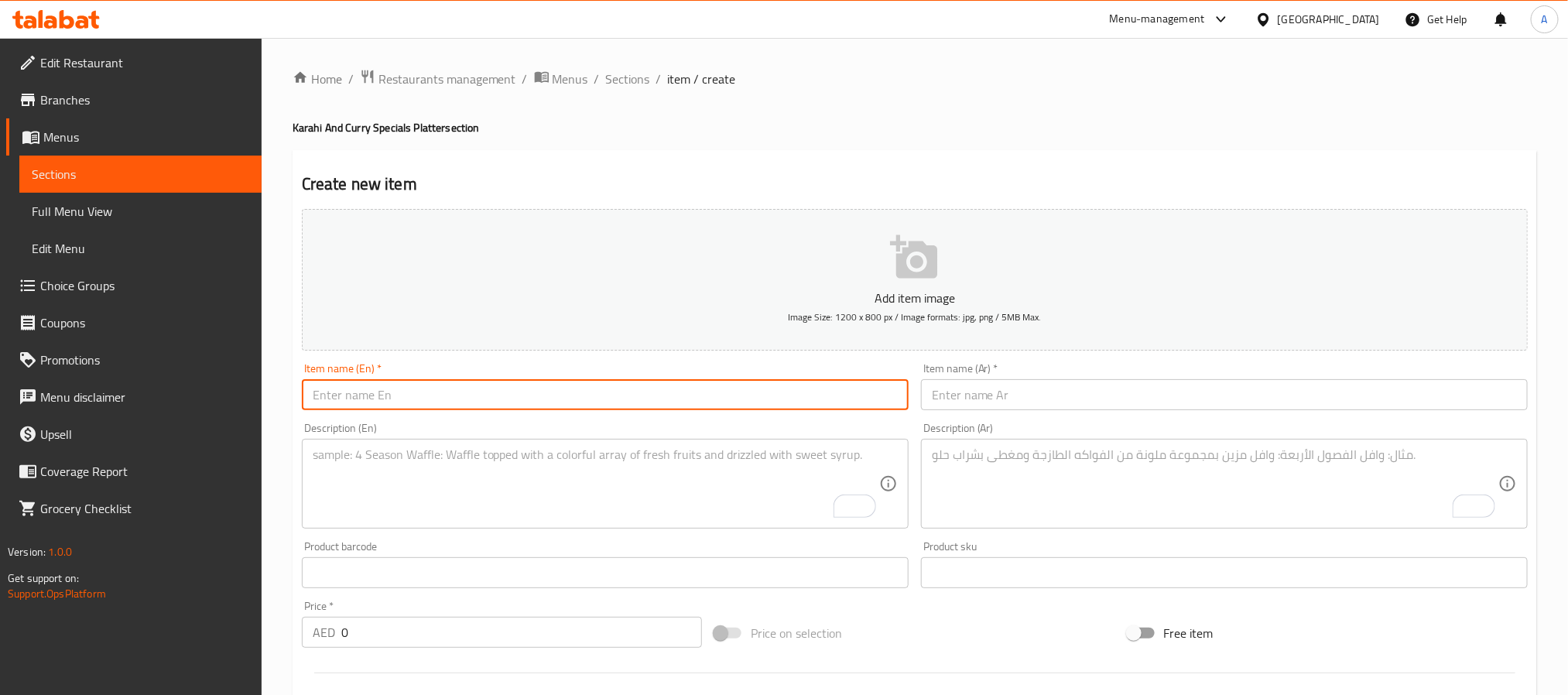
click at [384, 395] on input "text" at bounding box center [606, 395] width 606 height 31
paste input "Chicken Palak Boneless Chicken In Creamy Spinach Masala"
type input "Chicken Palak Boneless Chicken In Creamy Spinach Masala"
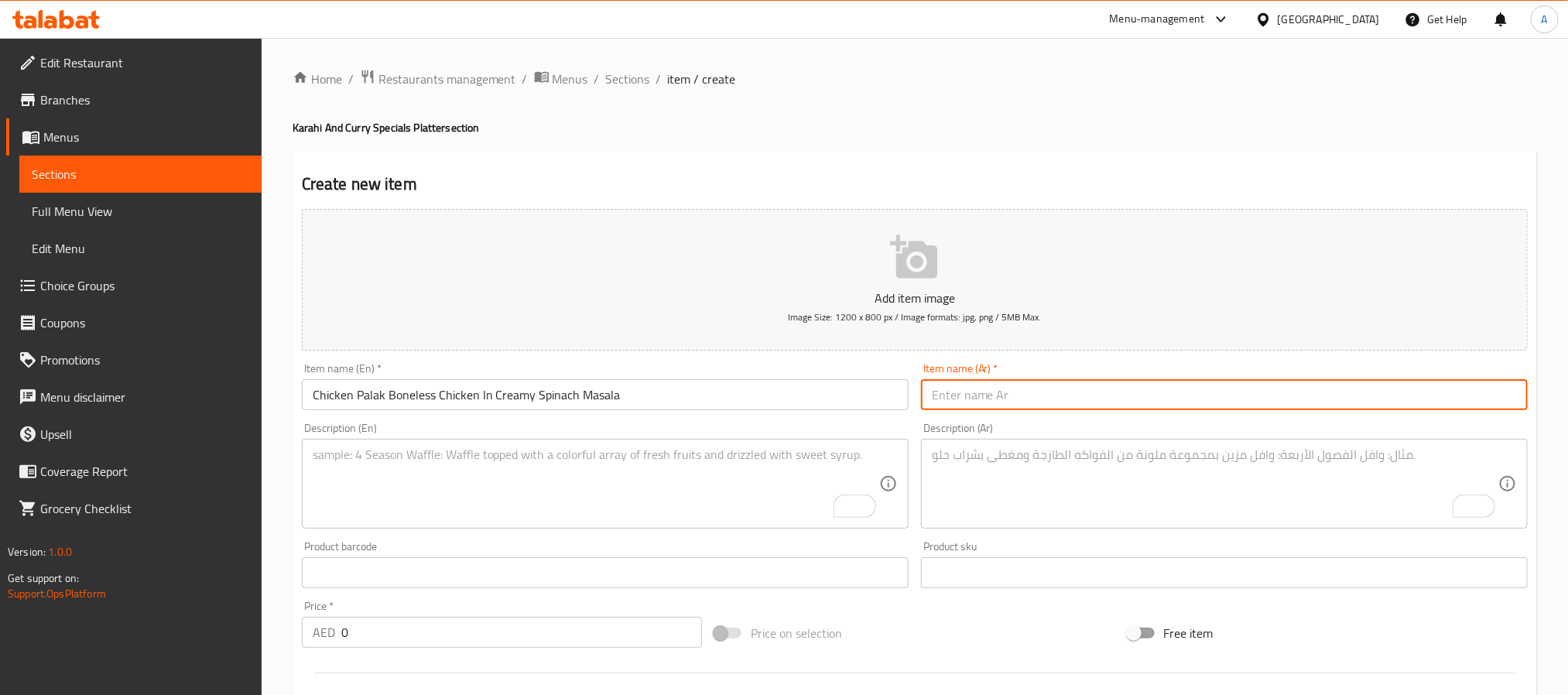
click at [1196, 402] on input "text" at bounding box center [1224, 395] width 606 height 31
paste input "دجاج بالسبانخ – دجاج بدون عظم بصلصة السبانخ الكريمية"
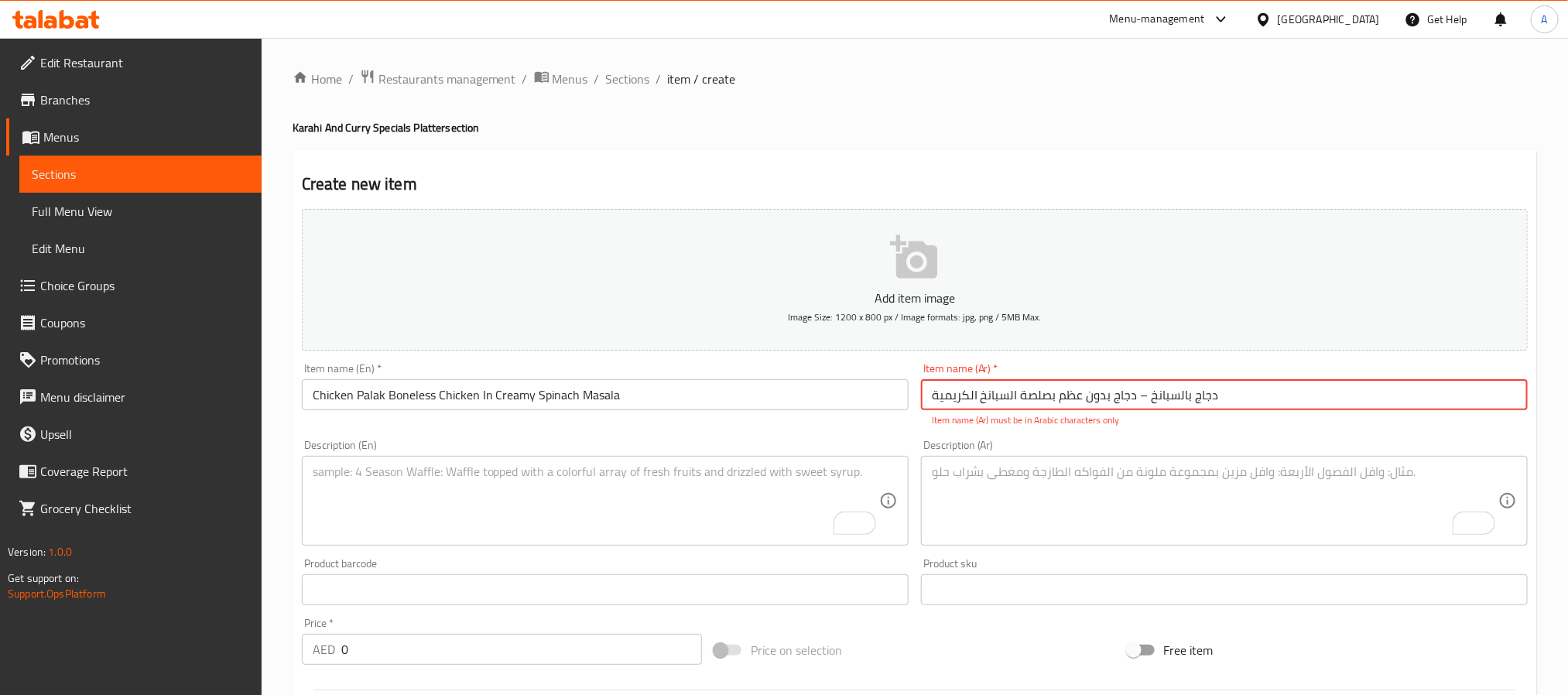
drag, startPoint x: 1148, startPoint y: 399, endPoint x: 1134, endPoint y: 397, distance: 14.1
click at [1134, 397] on input "دجاج بالسبانخ – دجاج بدون عظم بصلصة السبانخ الكريمية" at bounding box center [1224, 395] width 606 height 31
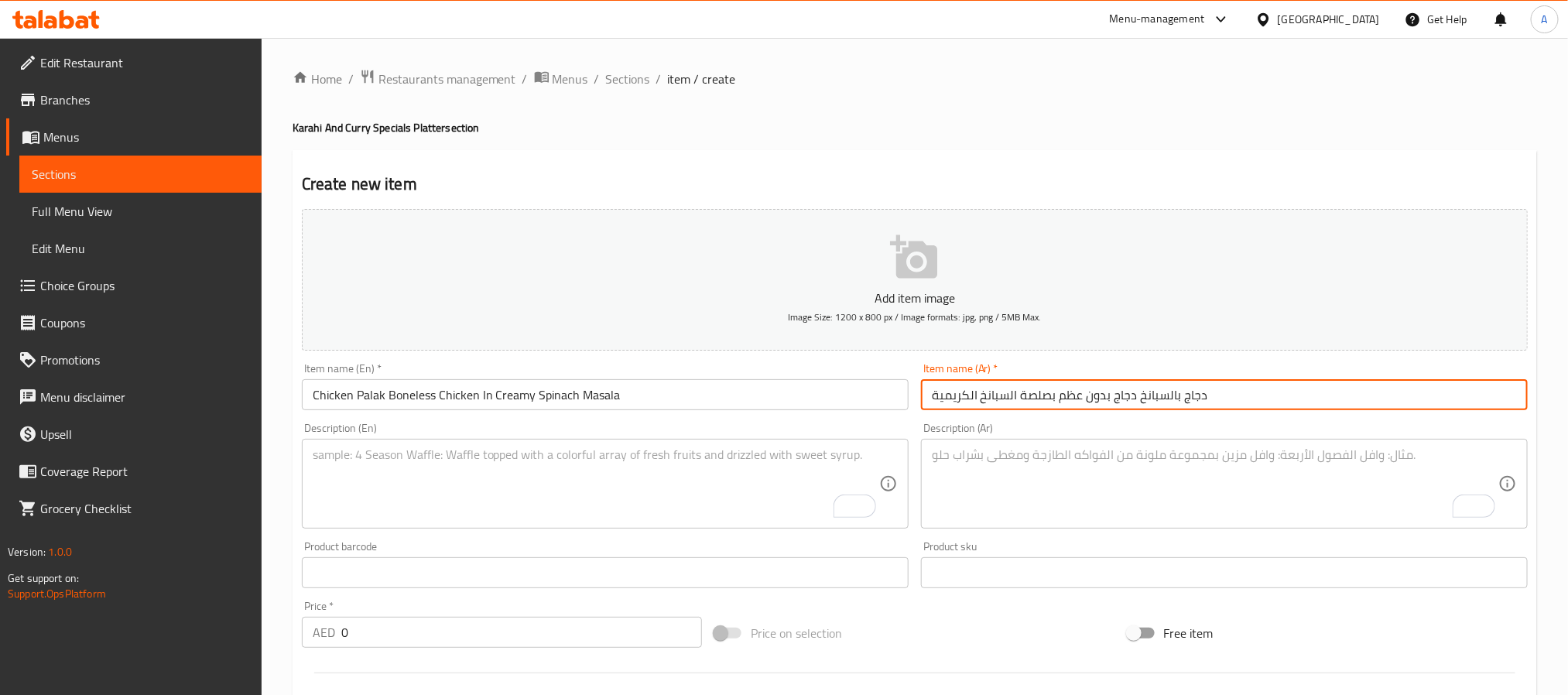
type input "دجاج بالسبانخ دجاج بدون عظم بصلصة السبانخ الكريمية"
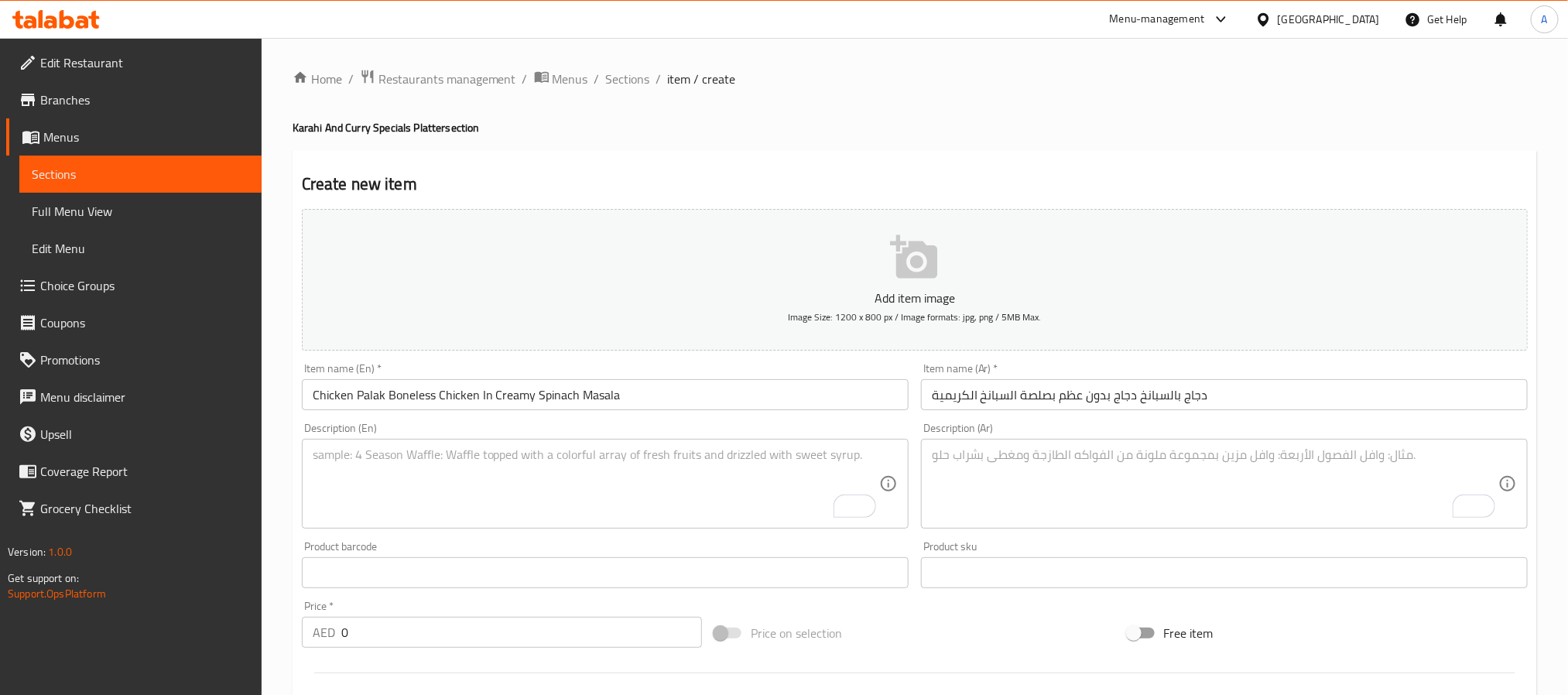
click at [376, 453] on textarea "To enrich screen reader interactions, please activate Accessibility in Grammarl…" at bounding box center [596, 484] width 566 height 74
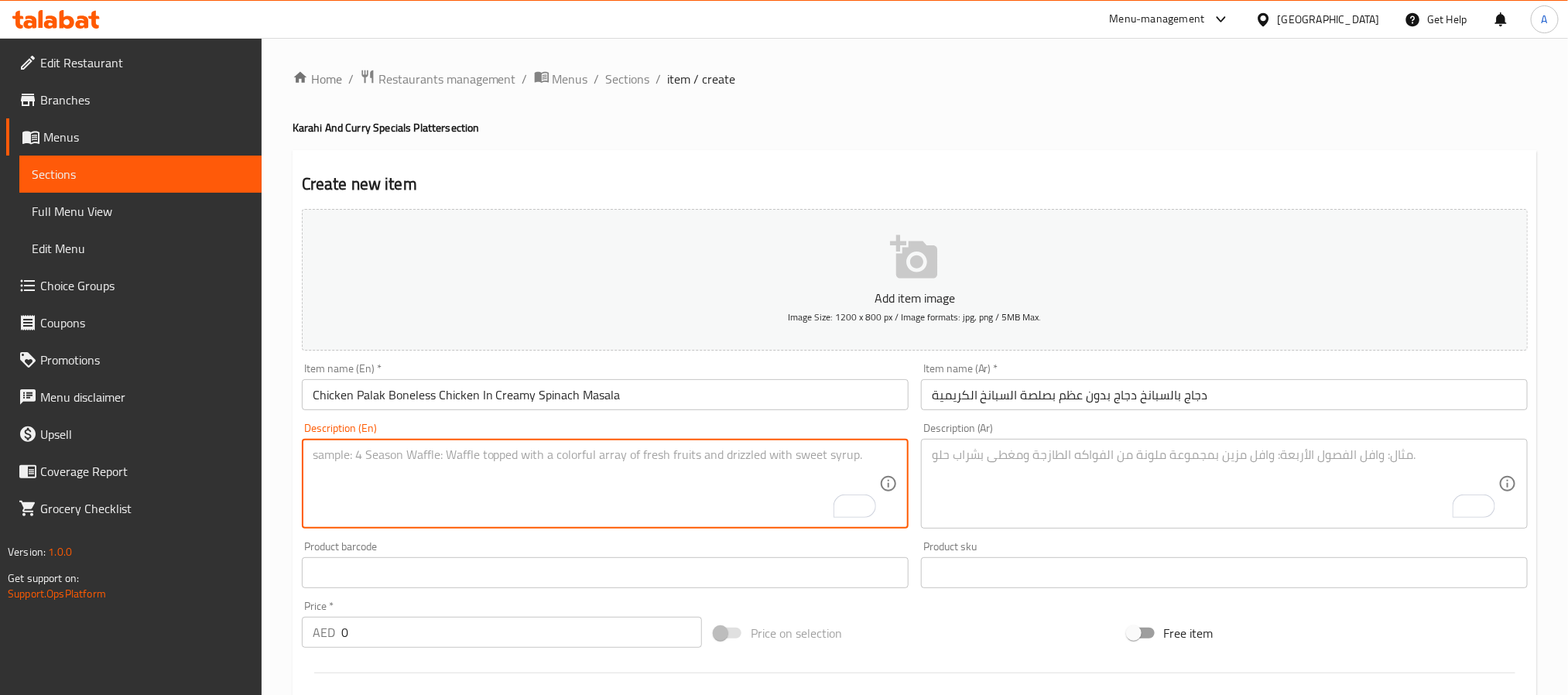
paste textarea "Chicken Palak is a deliciously wholesome curry made with boneless chicken cooke…"
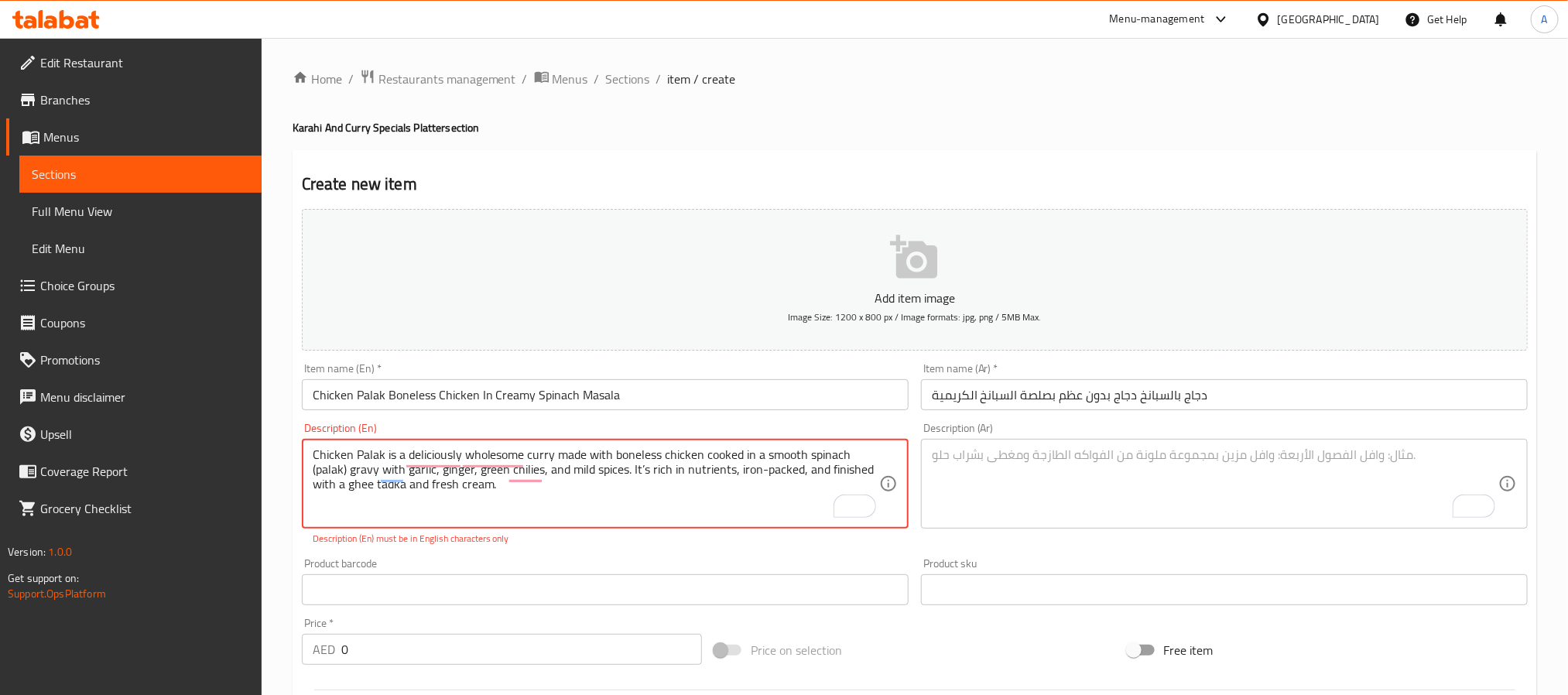
click at [638, 497] on textarea "Chicken Palak is a deliciously wholesome curry made with boneless chicken cooke…" at bounding box center [596, 484] width 566 height 74
paste textarea "palak is a deliciously wholesome curry made with boneless chicken cooked in a s…"
type textarea "Chicken palak is a deliciously wholesome curry made with boneless chicken cooke…"
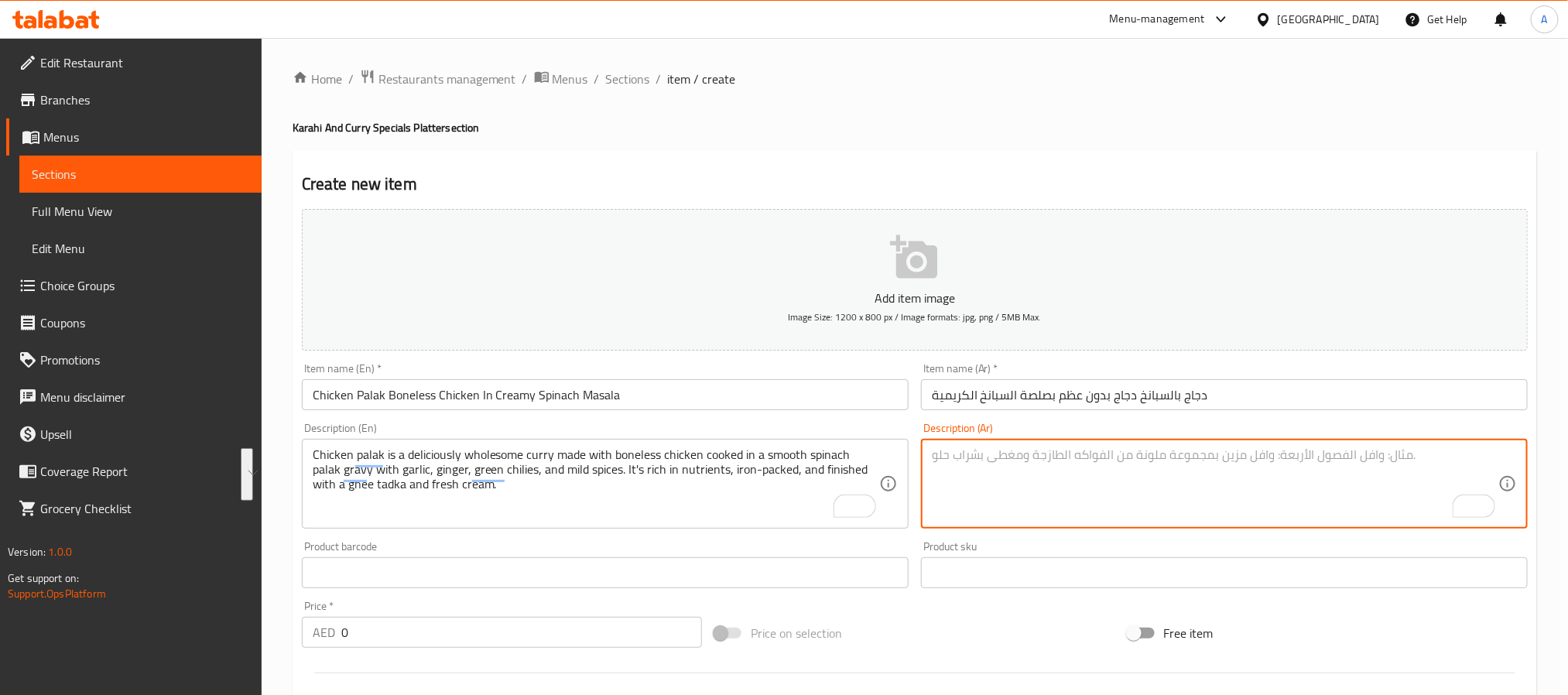
click at [1074, 474] on textarea "To enrich screen reader interactions, please activate Accessibility in Grammarl…" at bounding box center [1215, 484] width 566 height 74
paste textarea "دجاج بالسبانخ هو طبق كاري صحي وشهي يُحضَّر من دجاج بدون عظم يُطهى في صلصة ناعمة…"
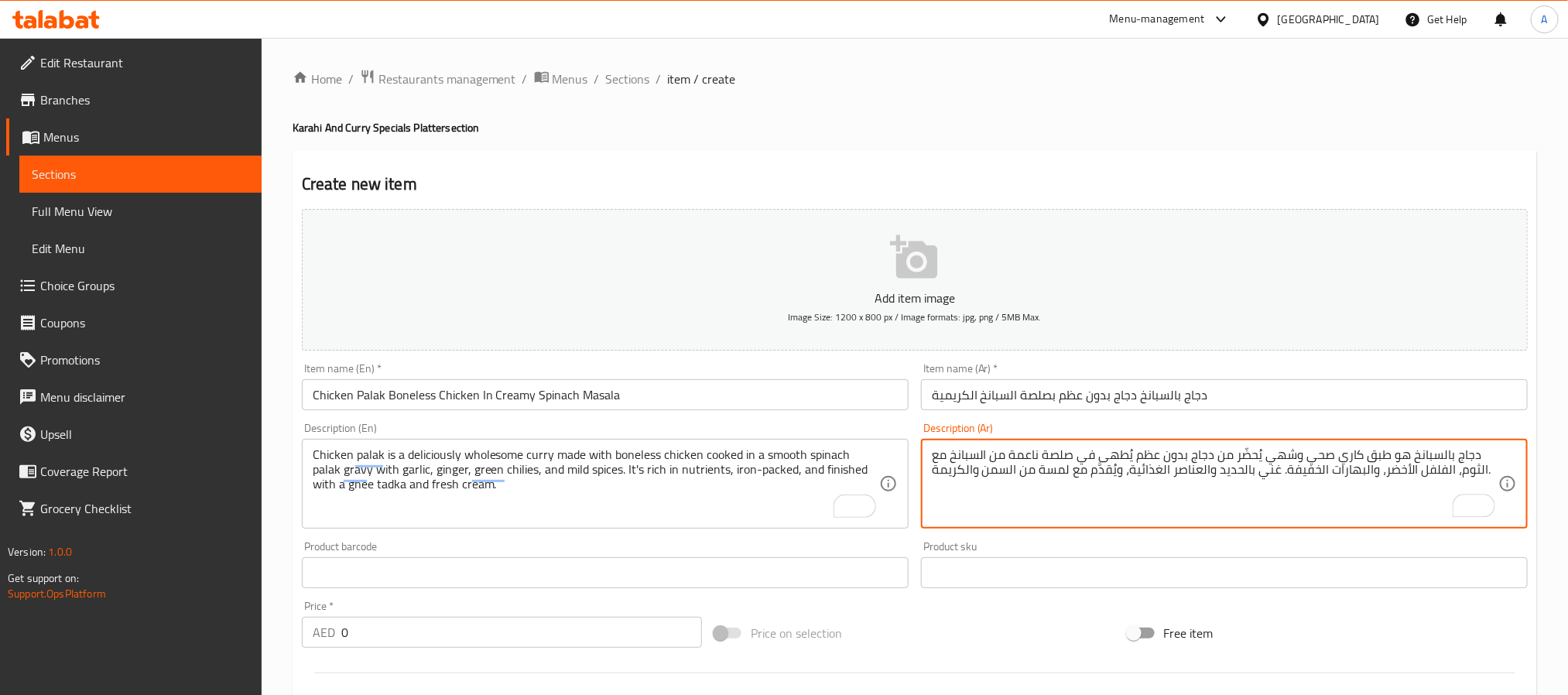
type textarea "دجاج بالسبانخ هو طبق كاري صحي وشهي يُحضَّر من دجاج بدون عظم يُطهى في صلصة ناعمة…"
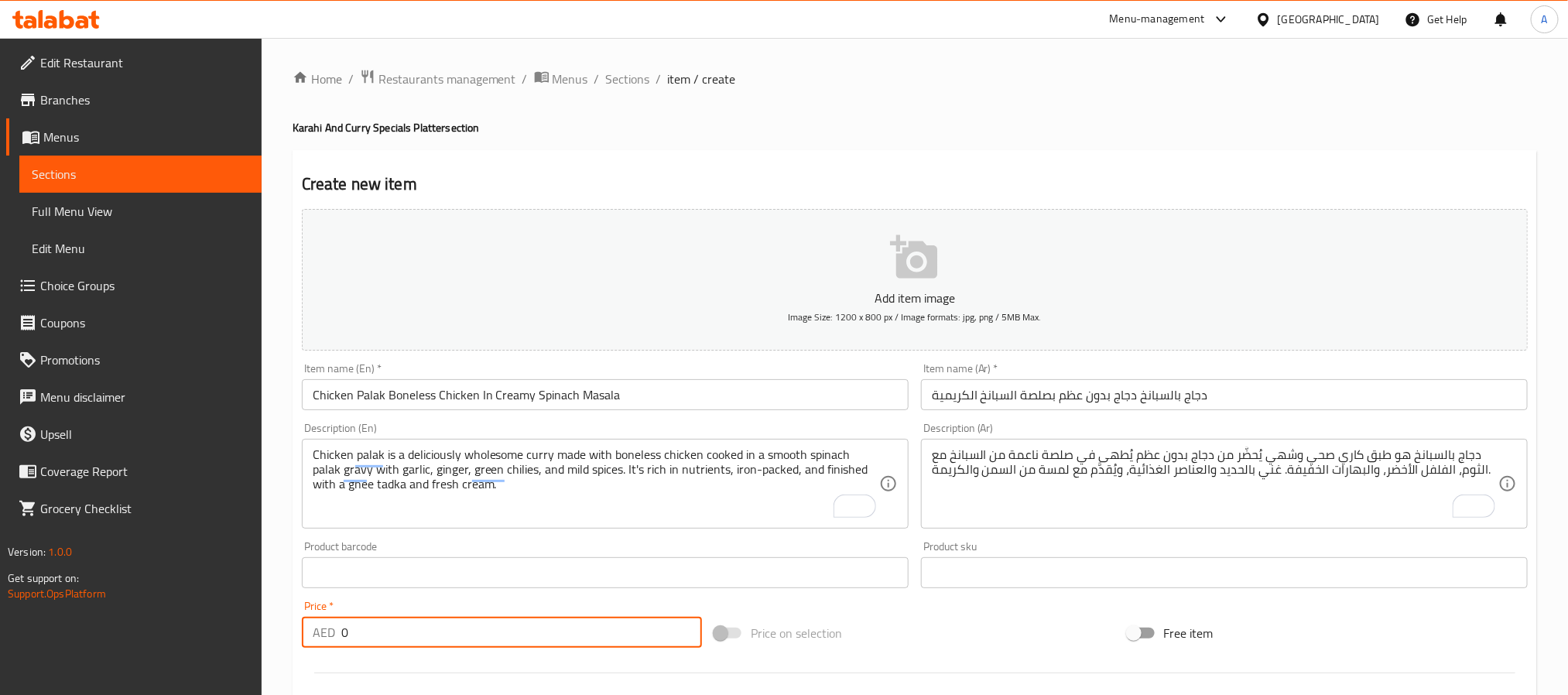
drag, startPoint x: 415, startPoint y: 626, endPoint x: 321, endPoint y: 627, distance: 94.0
click at [321, 627] on div "AED 0 Price *" at bounding box center [502, 633] width 400 height 31
paste input "32"
type input "32"
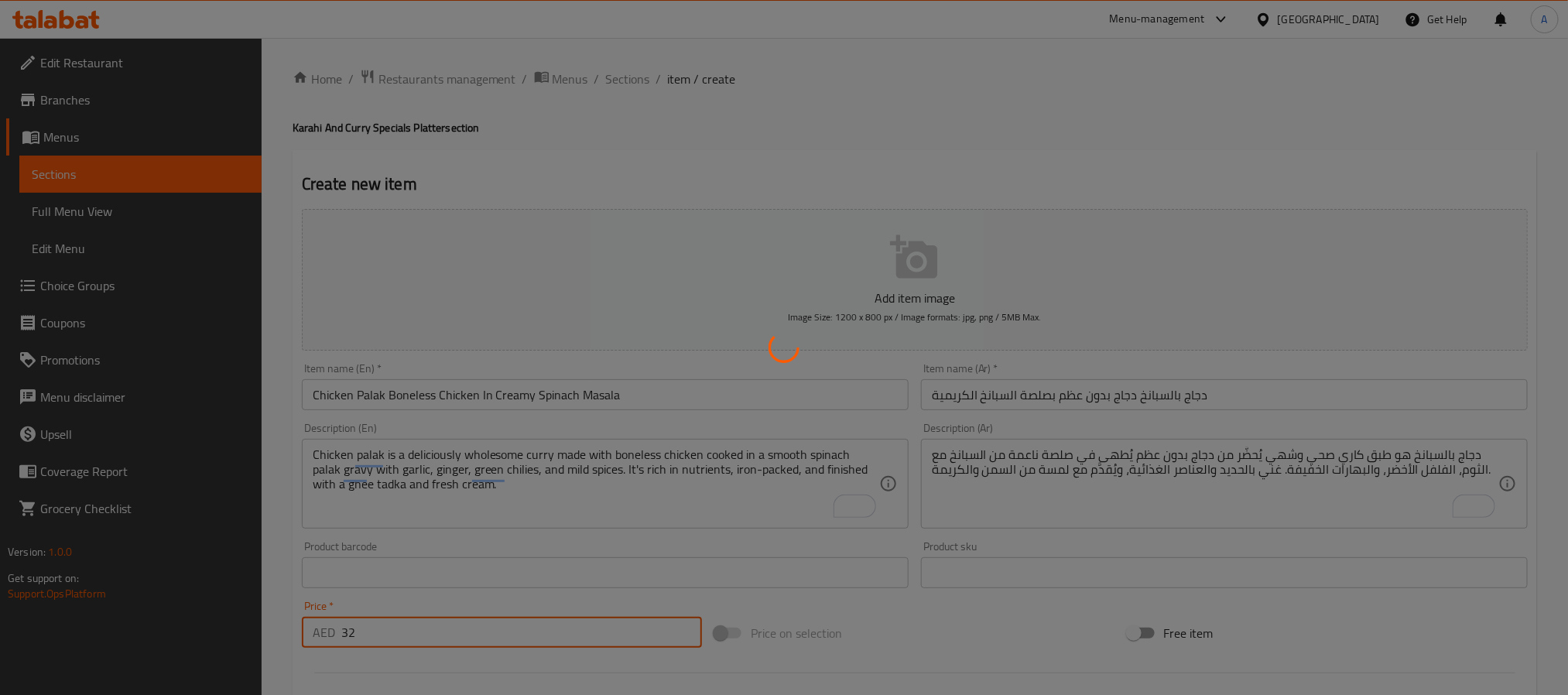
type input "0"
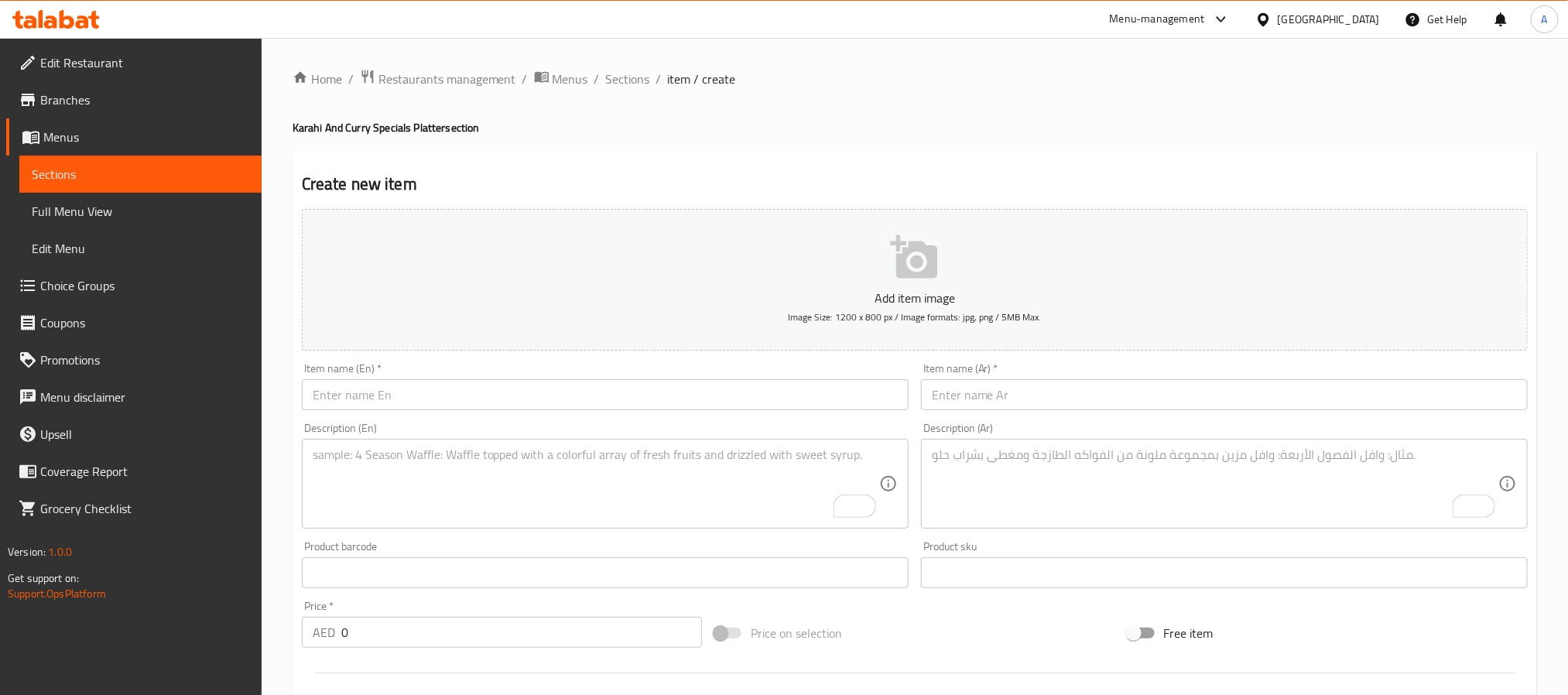
click at [553, 491] on textarea "To enrich screen reader interactions, please activate Accessibility in Grammarl…" at bounding box center [596, 484] width 566 height 74
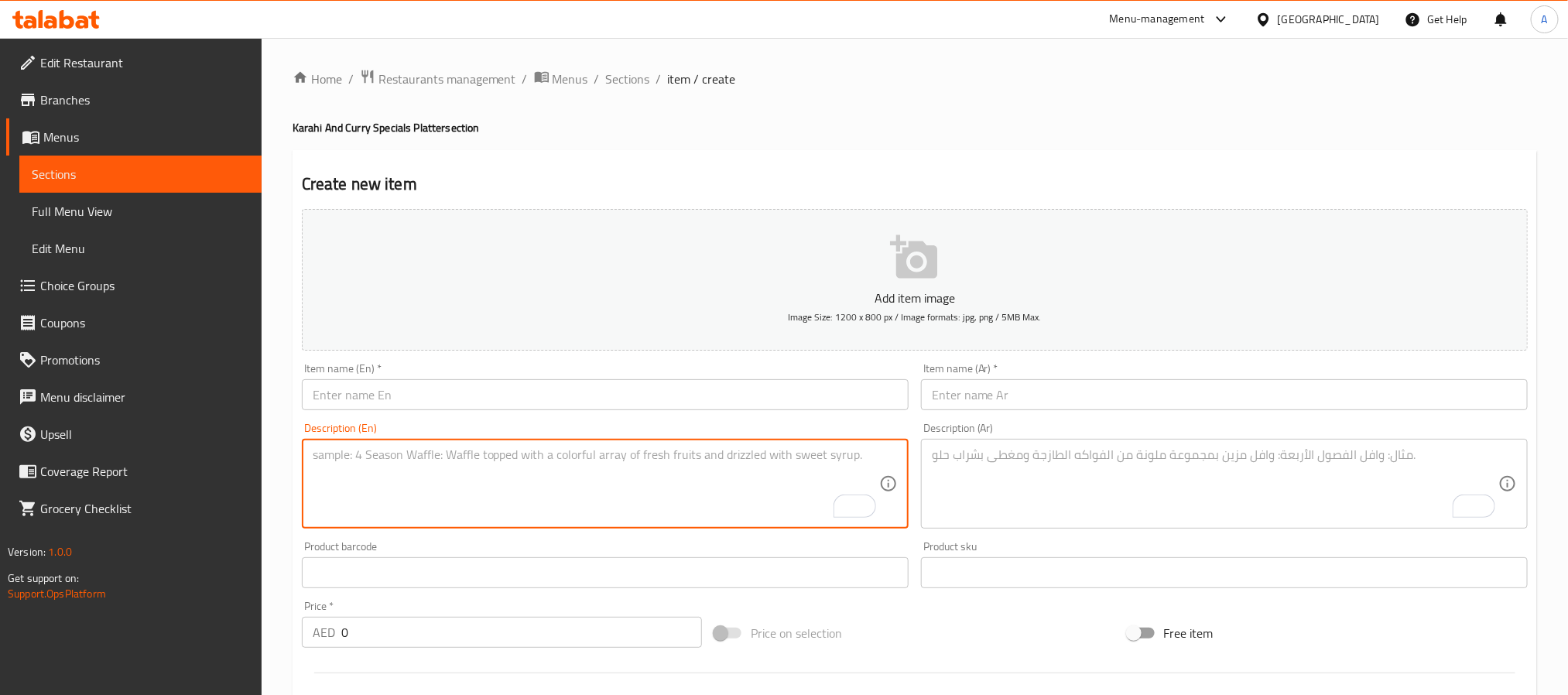
paste textarea "Chicken Degi Qorma Traditional Bone-in Chicken Qorma Degh Style"
type textarea "Chicken Degi Qorma Traditional Bone-in Chicken Qorma Degh Style"
click at [549, 404] on input "text" at bounding box center [606, 395] width 606 height 31
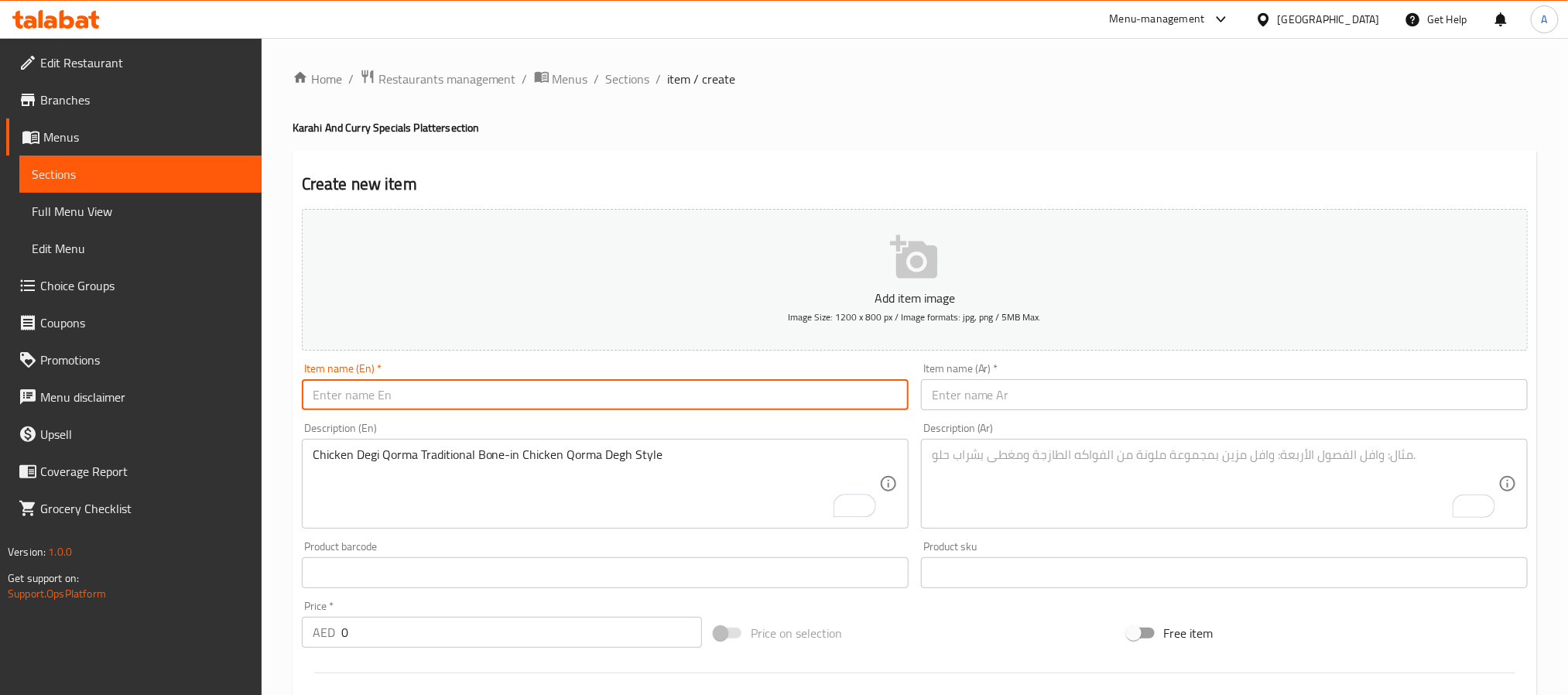
paste input "Chicken Degi Qorma Traditional Bone-in Chicken Qorma Degh Style"
type input "Chicken Degi Qorma Traditional Bone-in Chicken Qorma Degh Style"
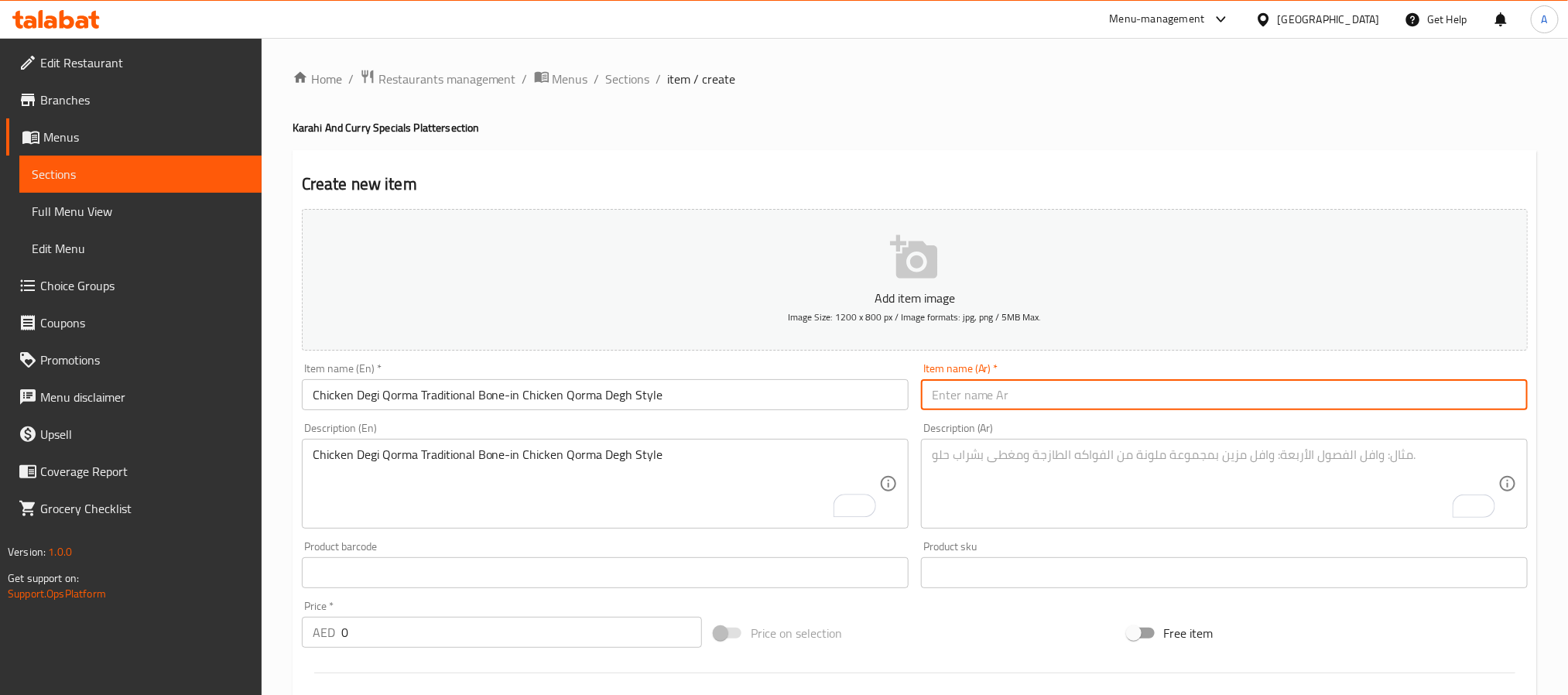
click at [1090, 389] on input "text" at bounding box center [1224, 395] width 606 height 31
paste input "دجاج ديغي قورما – كاري دجاج بالعظم على الطريقة التقليدية"
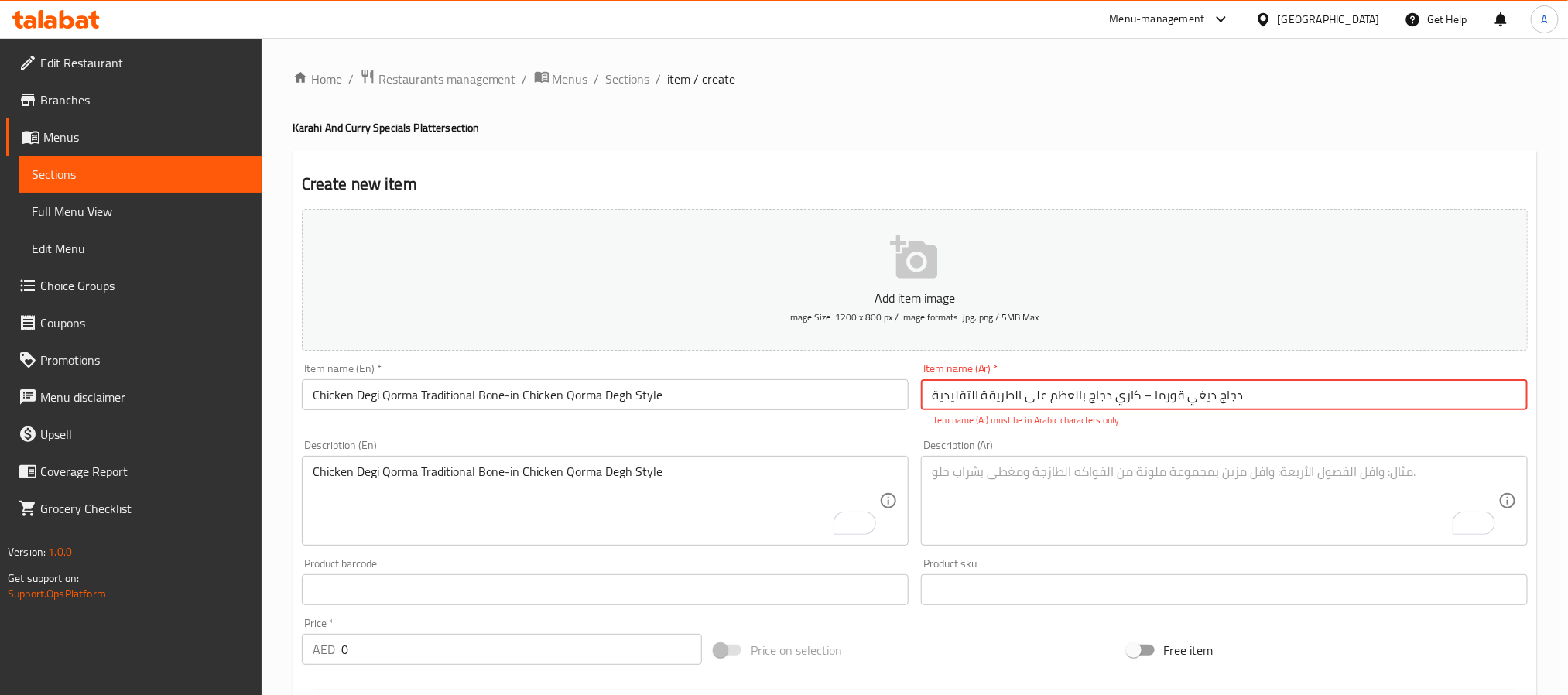
click at [1147, 395] on input "دجاج ديغي قورما – كاري دجاج بالعظم على الطريقة التقليدية" at bounding box center [1224, 395] width 606 height 31
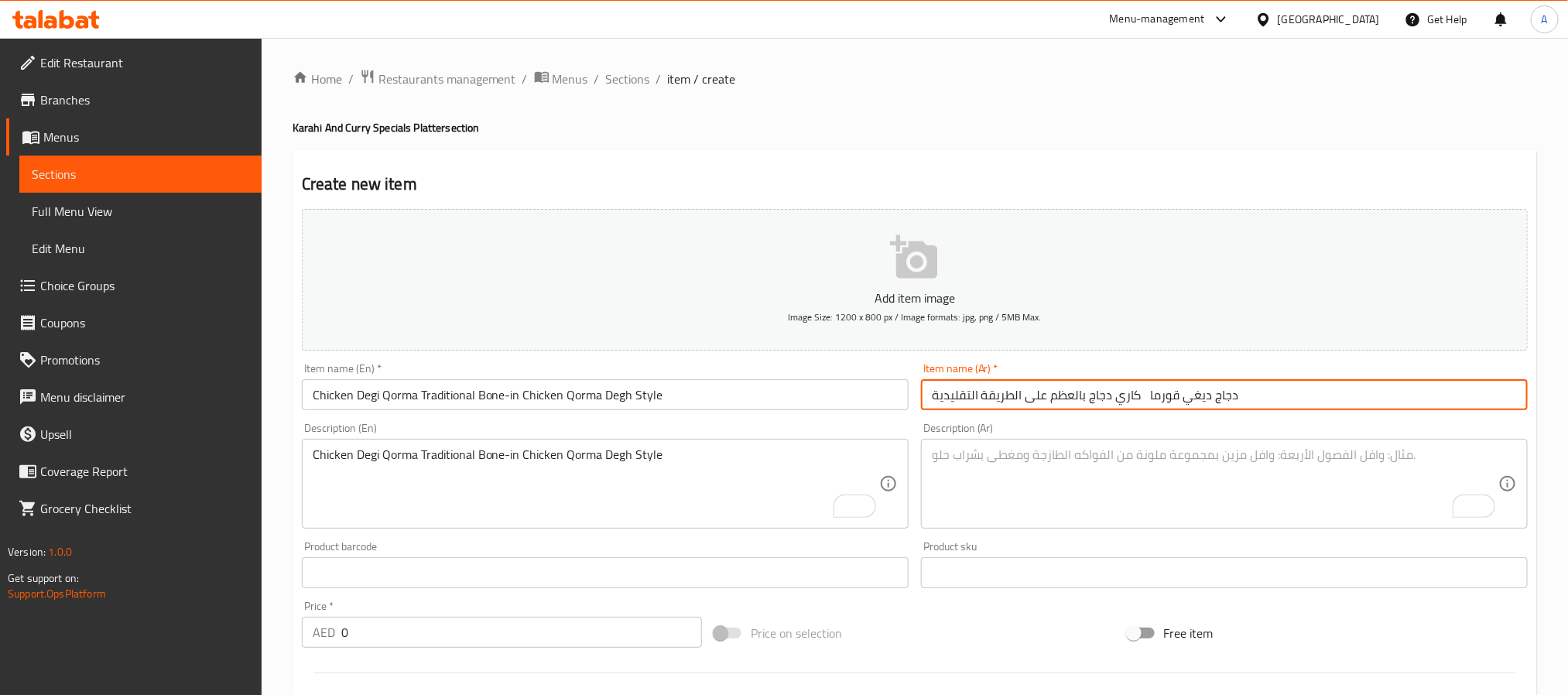
type input "دجاج ديغي قورما كاري دجاج بالعظم على الطريقة التقليدية"
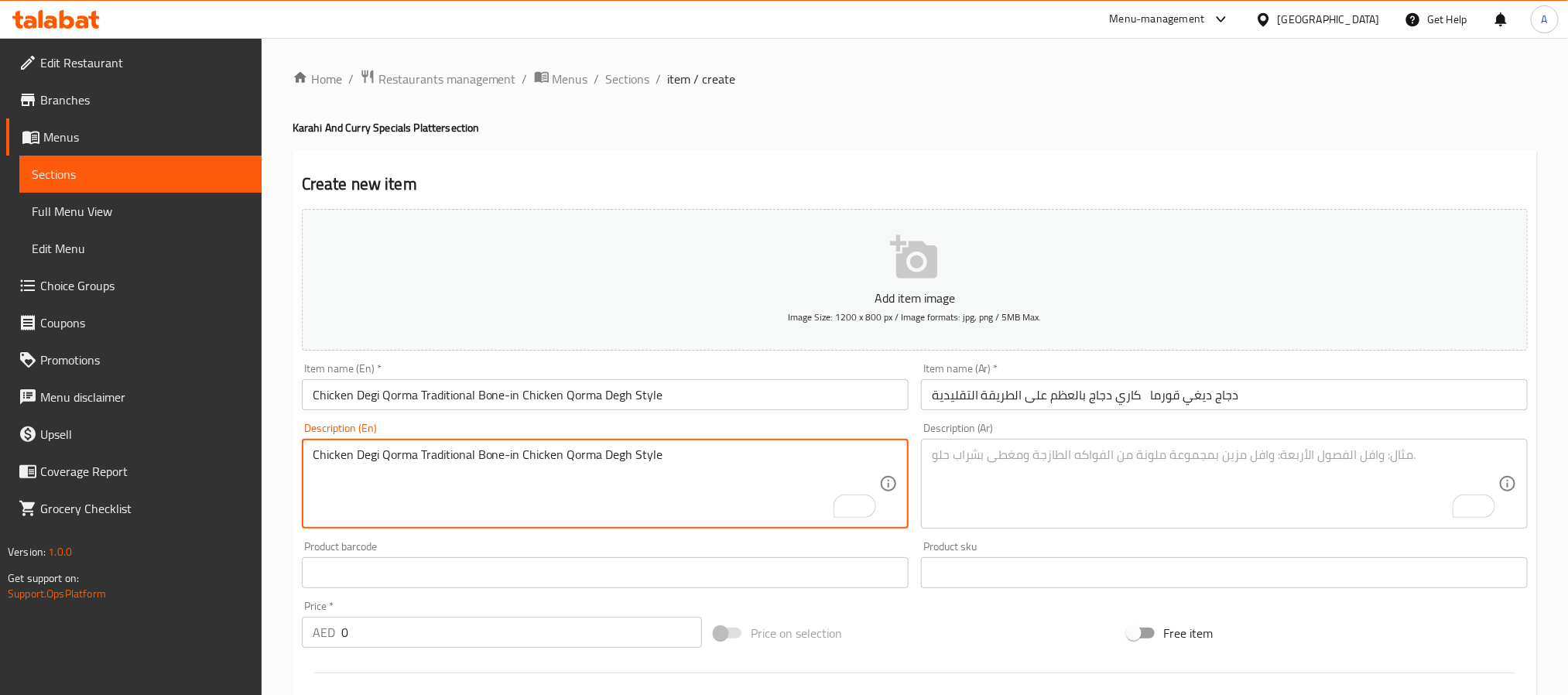
click at [409, 476] on textarea "Chicken Degi Qorma Traditional Bone-in Chicken Qorma Degh Style" at bounding box center [596, 484] width 566 height 74
paste textarea "degi qorma is a rich and aromatic bone-in chicken curry cooked in degh-style wi…"
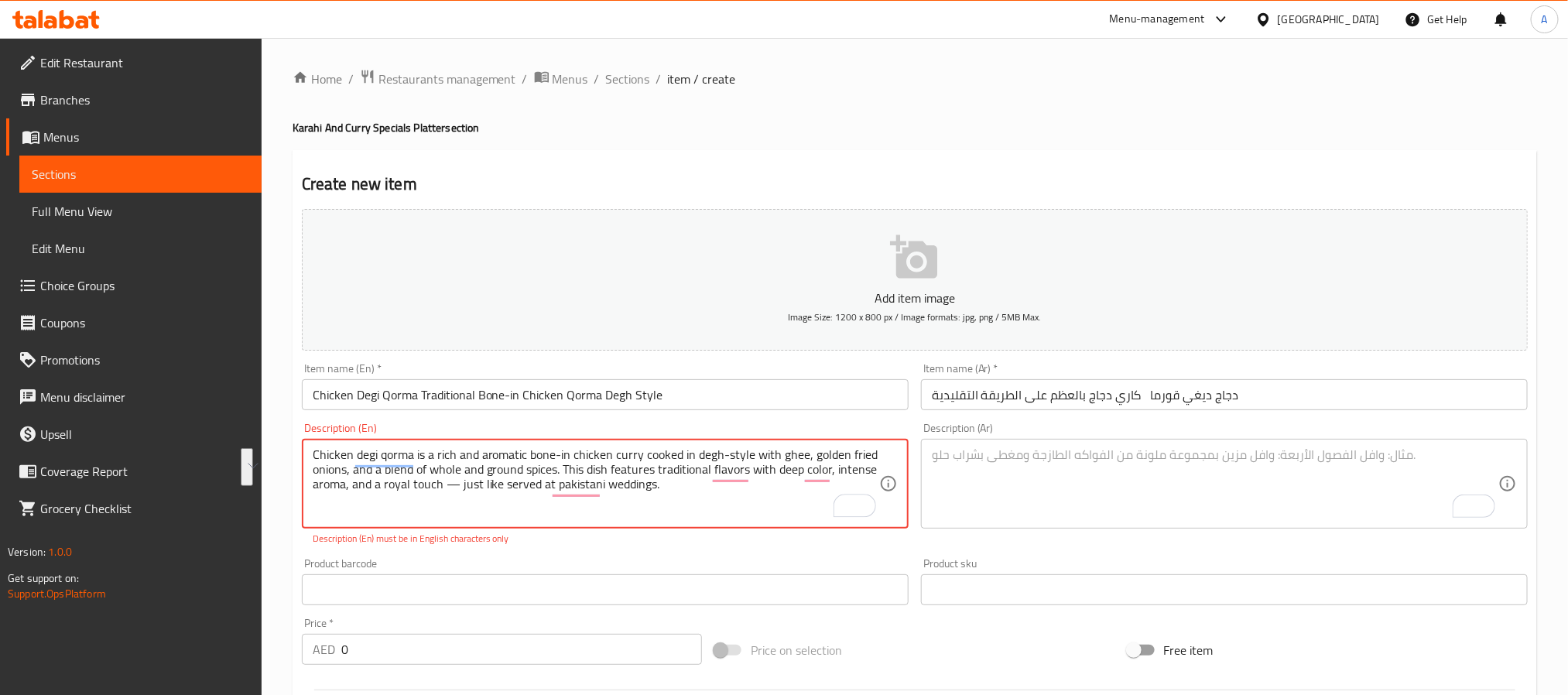
drag, startPoint x: 446, startPoint y: 479, endPoint x: 456, endPoint y: 483, distance: 10.8
click at [456, 483] on textarea "Chicken degi qorma is a rich and aromatic bone-in chicken curry cooked in degh-…" at bounding box center [596, 484] width 566 height 74
click at [455, 483] on textarea "Chicken degi qorma is a rich and aromatic bone-in chicken curry cooked in degh-…" at bounding box center [596, 484] width 566 height 74
click at [446, 484] on textarea "Chicken degi qorma is a rich and aromatic bone-in chicken curry cooked in degh-…" at bounding box center [596, 484] width 566 height 74
type textarea "Chicken degi qorma is a rich and aromatic bone-in chicken curry cooked in degh-…"
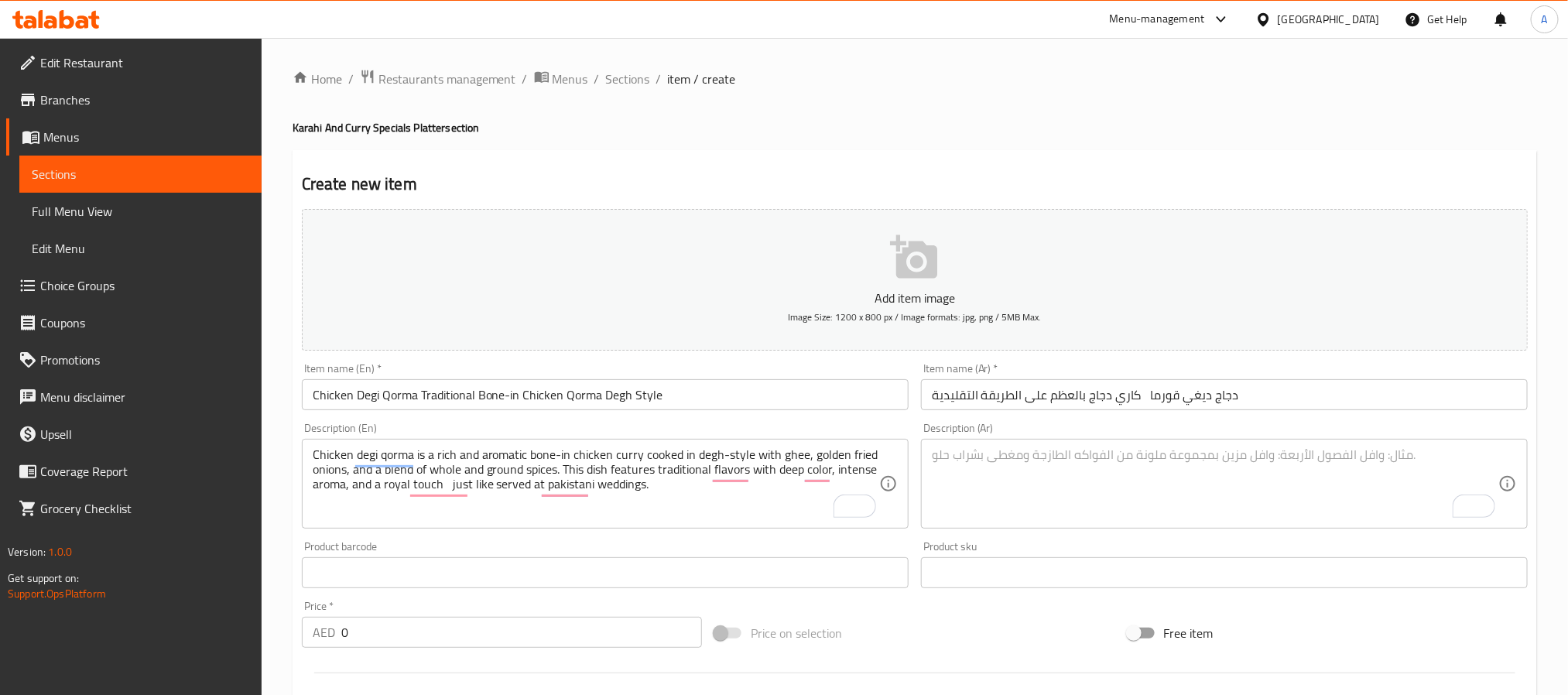
click at [1059, 498] on textarea "To enrich screen reader interactions, please activate Accessibility in Grammarl…" at bounding box center [1215, 484] width 566 height 74
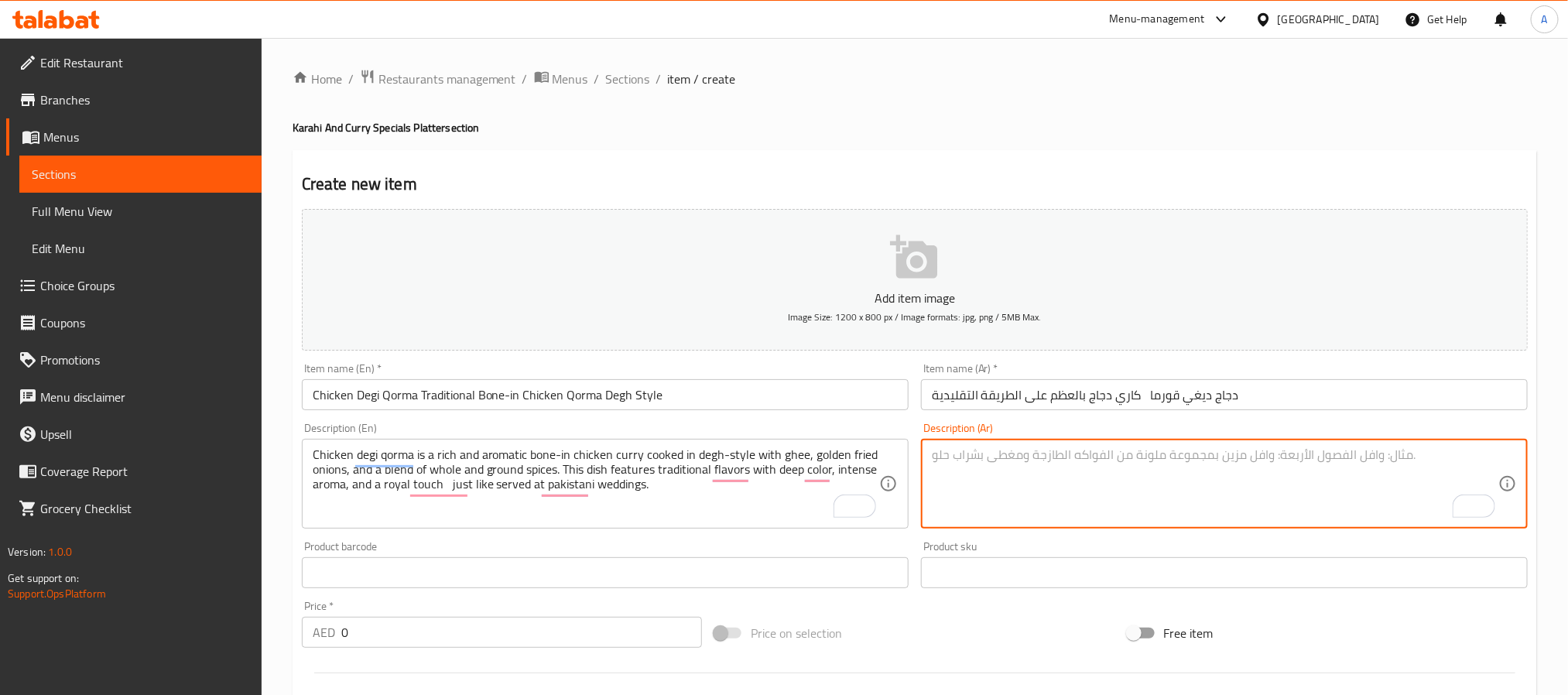
paste textarea "دجاج ديغي قورما هو كاري غني وعطري من دجاج بالعظم يُطهى على الطريقة التقليدية با…"
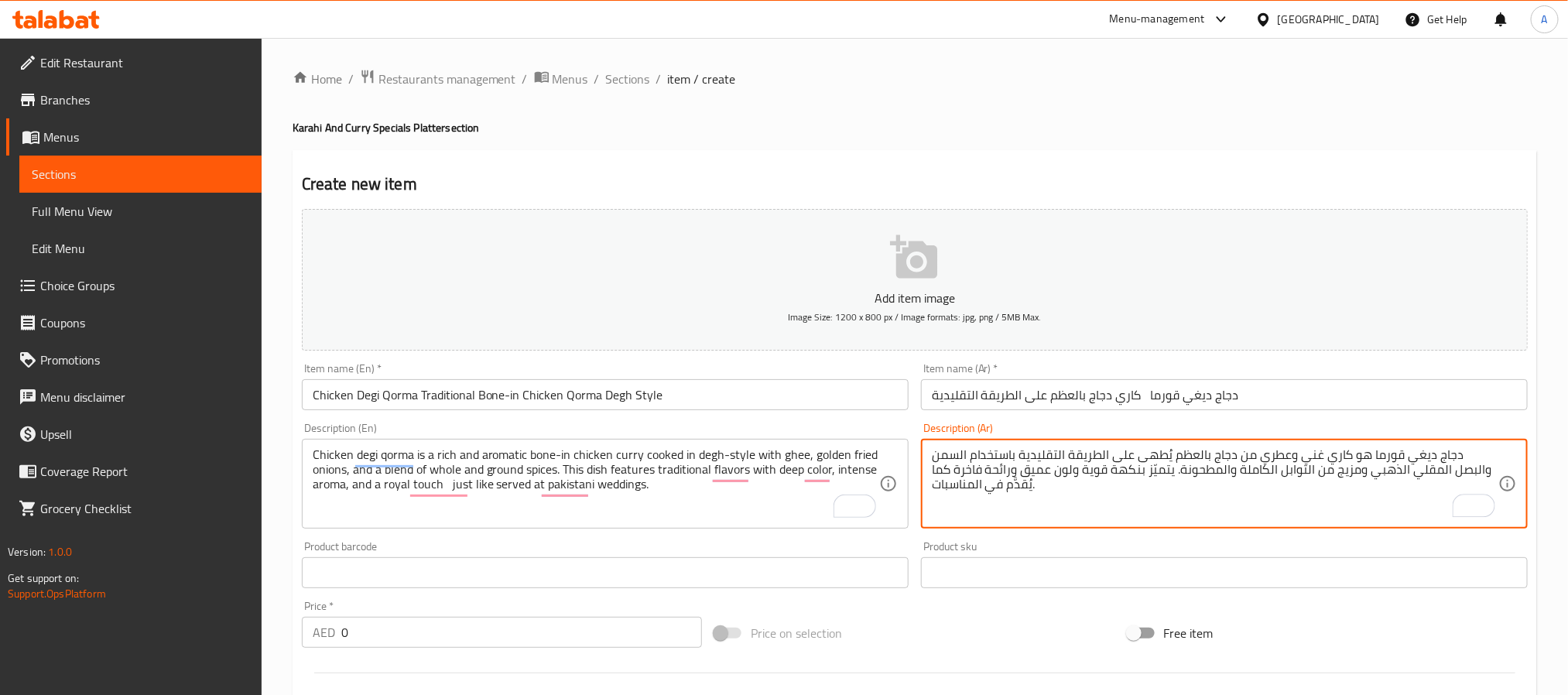
type textarea "دجاج ديغي قورما هو كاري غني وعطري من دجاج بالعظم يُطهى على الطريقة التقليدية با…"
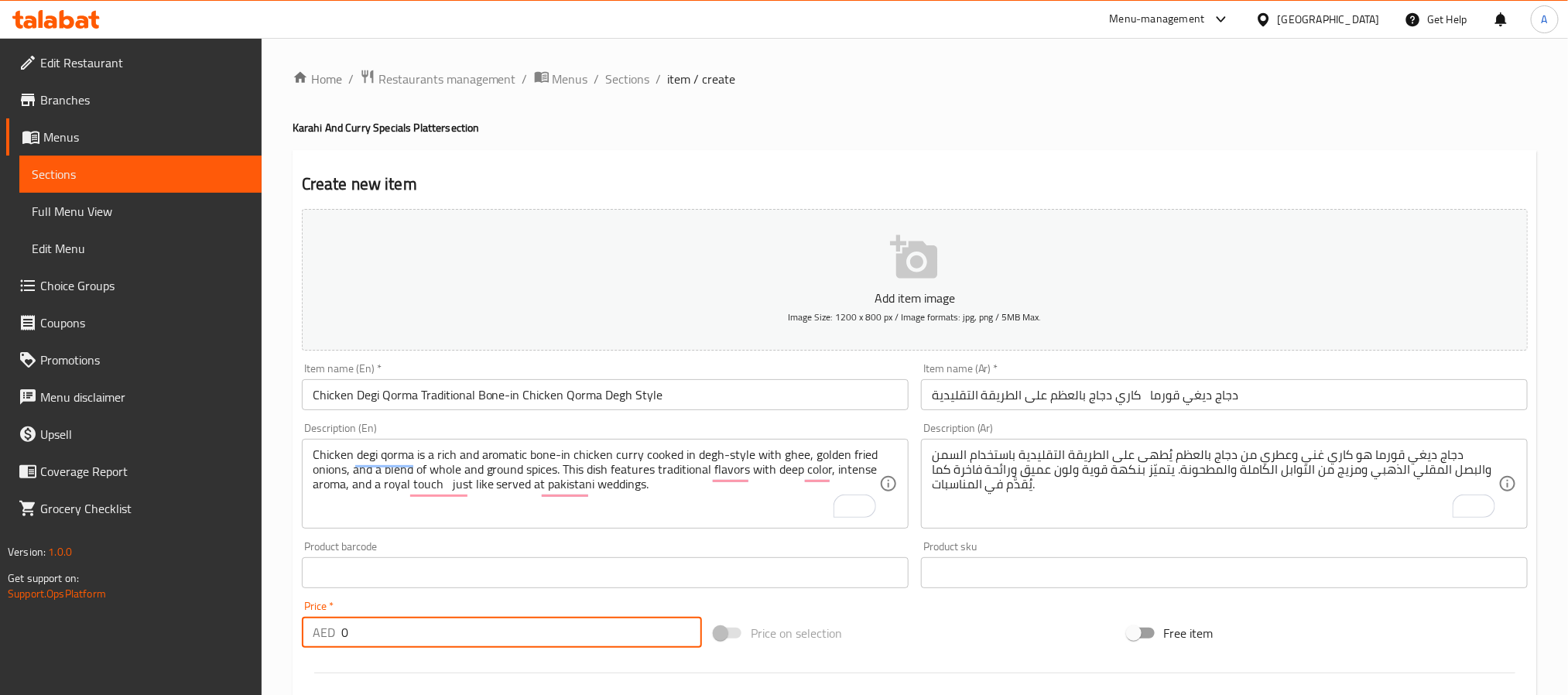
drag, startPoint x: 350, startPoint y: 625, endPoint x: 317, endPoint y: 641, distance: 36.7
click at [317, 641] on div "AED 0 Price *" at bounding box center [502, 633] width 400 height 31
paste input "4"
type input "40"
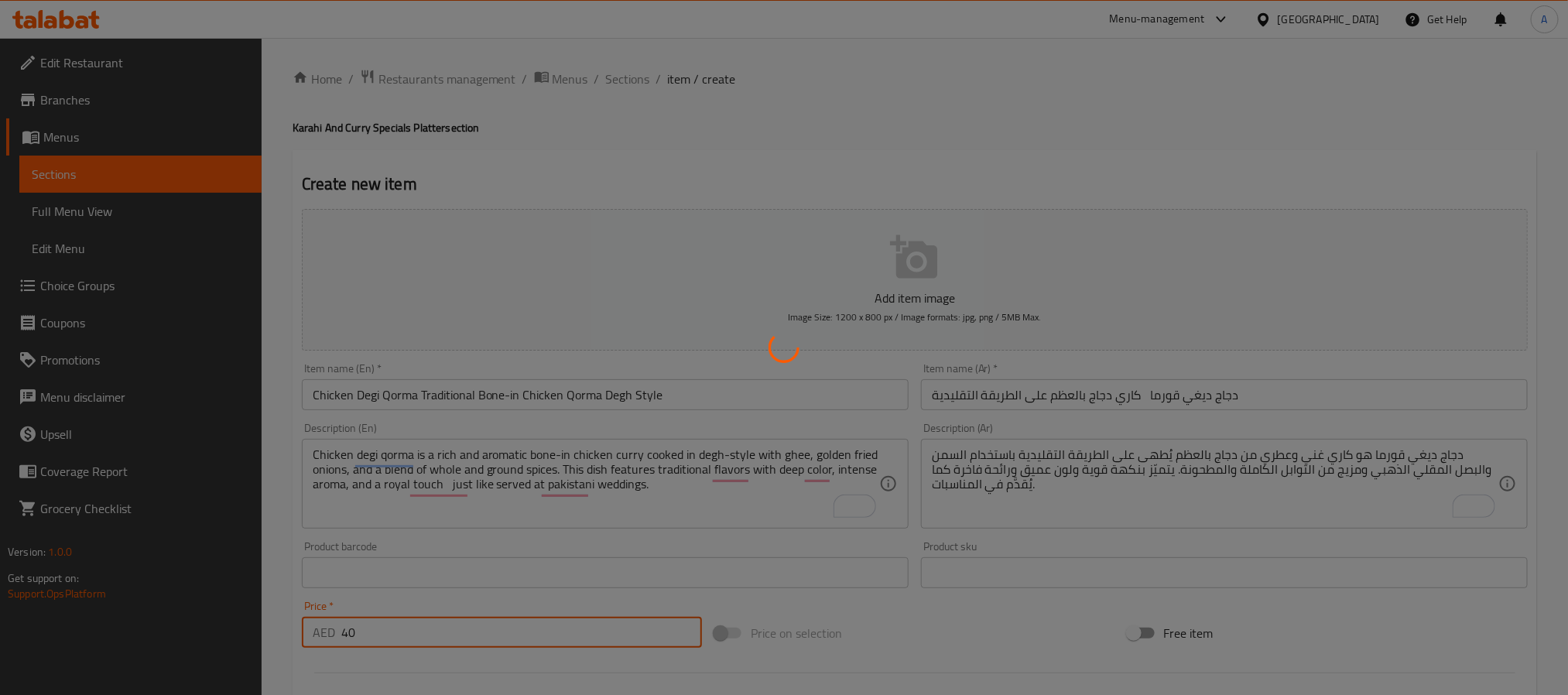
type input "0"
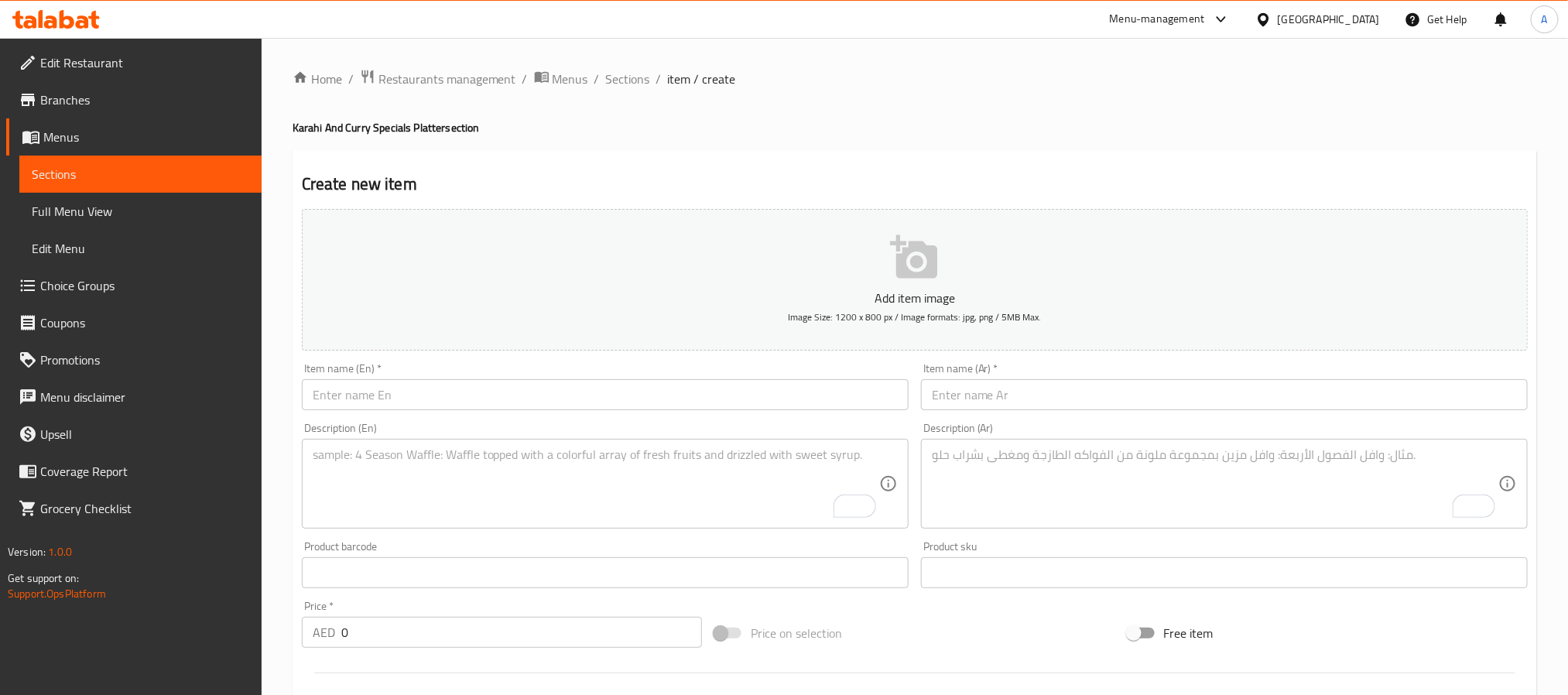
click at [456, 409] on input "text" at bounding box center [606, 395] width 606 height 31
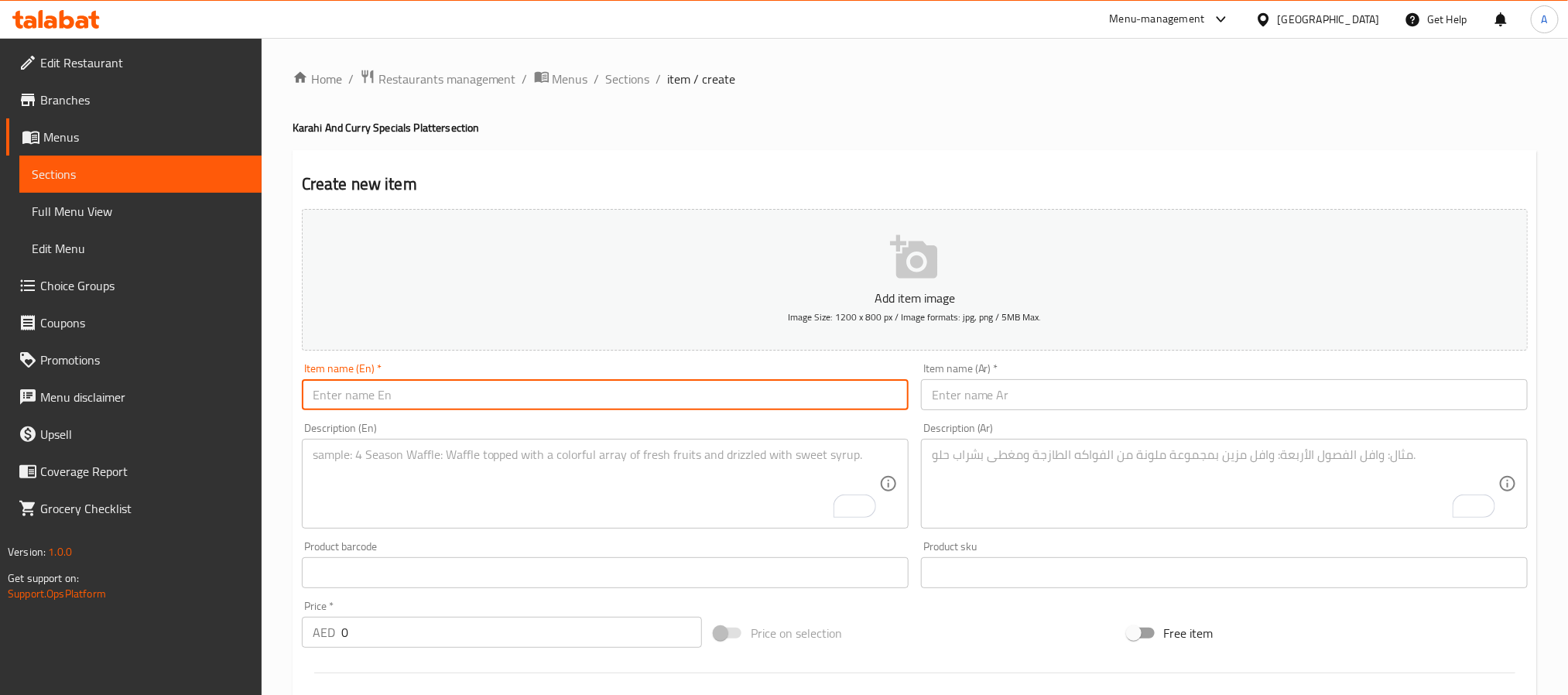
paste input "Mustard Chicken Boneless Chicken in Tangy Mustard Masala"
type input "Mustard Chicken Boneless Chicken in Tangy Mustard Masala"
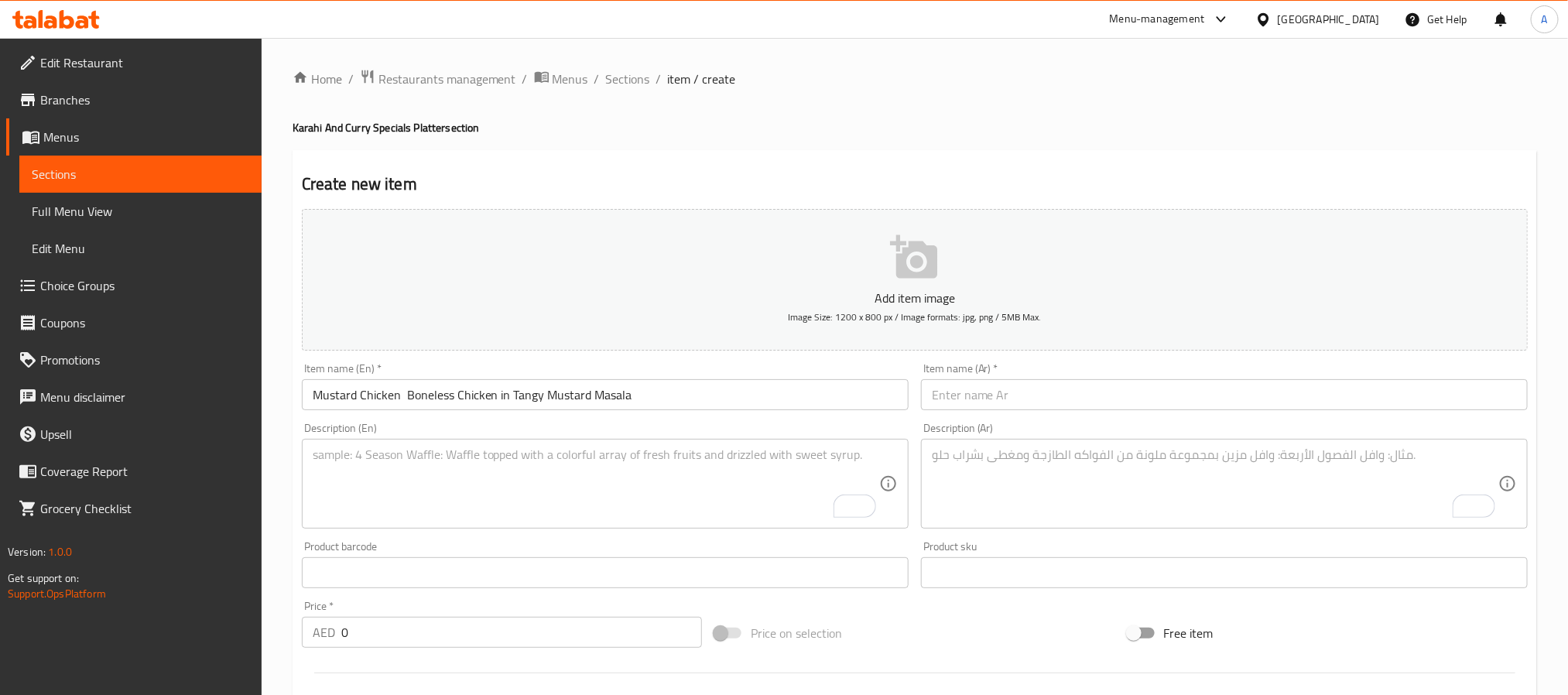
click at [1071, 411] on input "text" at bounding box center [1224, 395] width 606 height 31
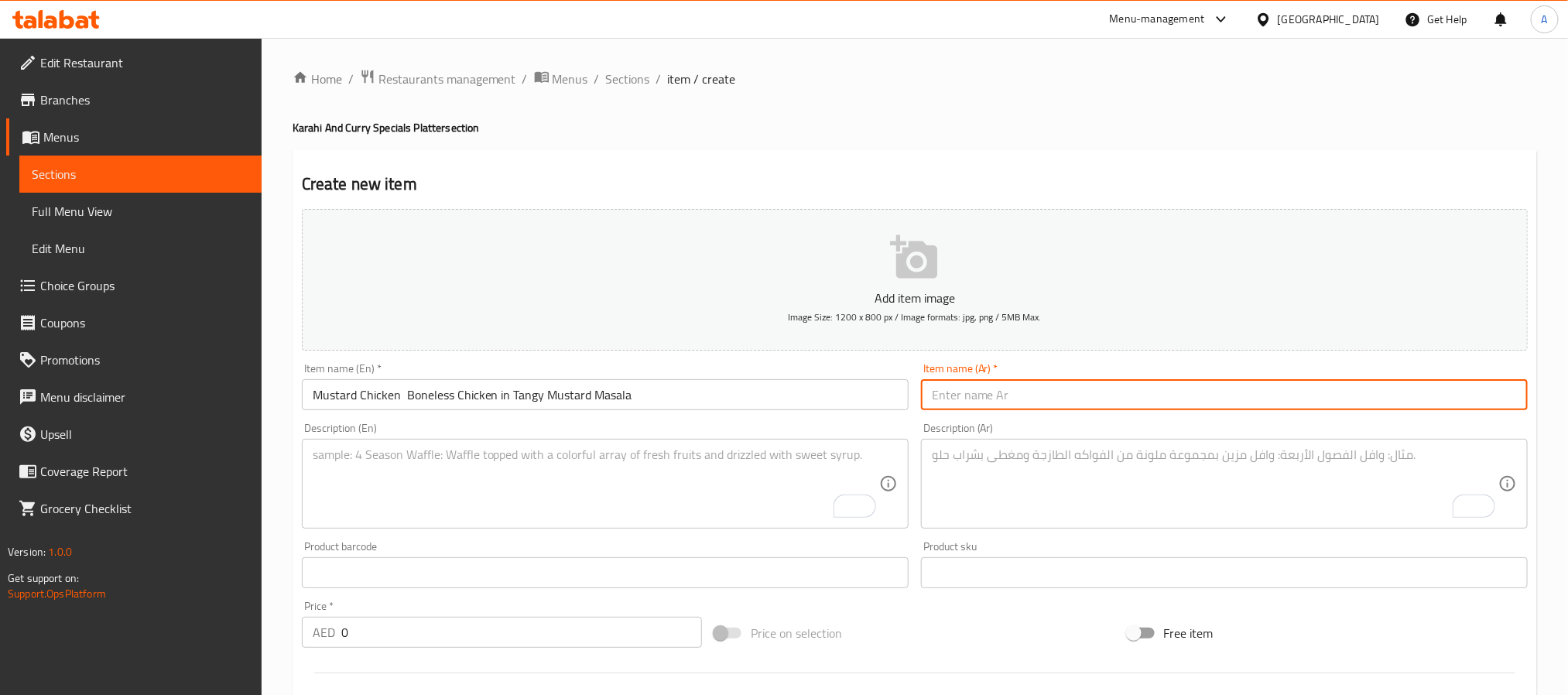
paste input "دجاج بالخردل – دجاج بدون عظم بصلصة الخردل الحارة"
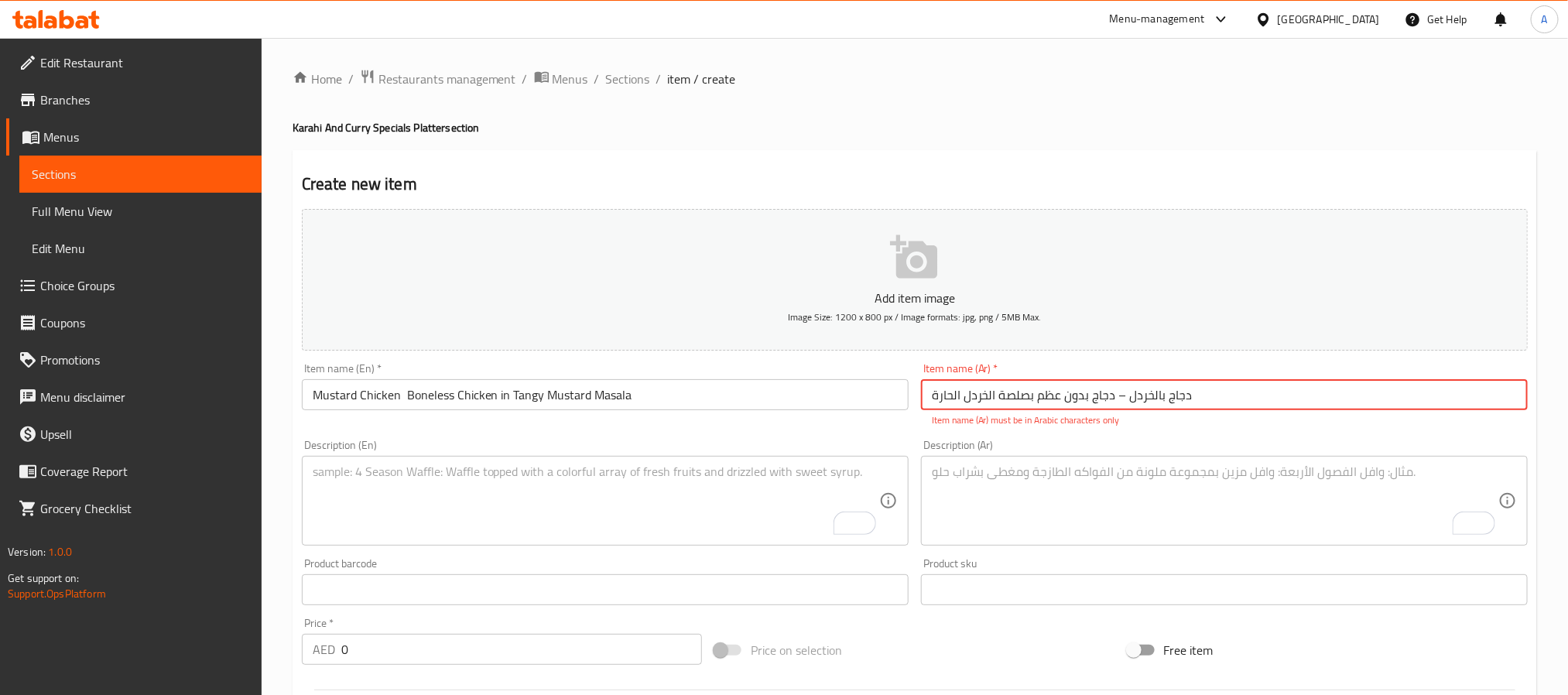
drag, startPoint x: 1119, startPoint y: 394, endPoint x: 1128, endPoint y: 394, distance: 9.0
click at [1128, 394] on input "دجاج بالخردل – دجاج بدون عظم بصلصة الخردل الحارة" at bounding box center [1224, 395] width 606 height 31
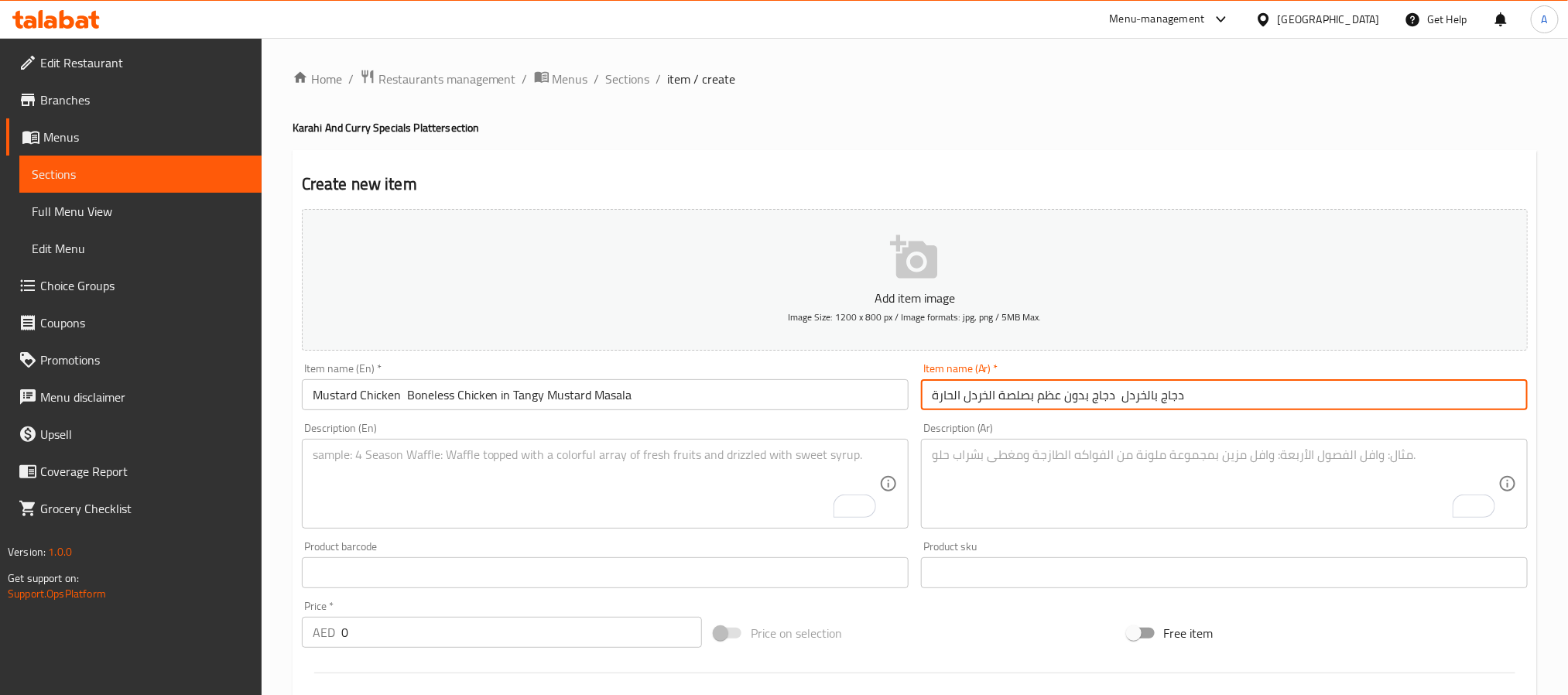
type input "دجاج بالخردل دجاج بدون عظم بصلصة الخردل الحارة"
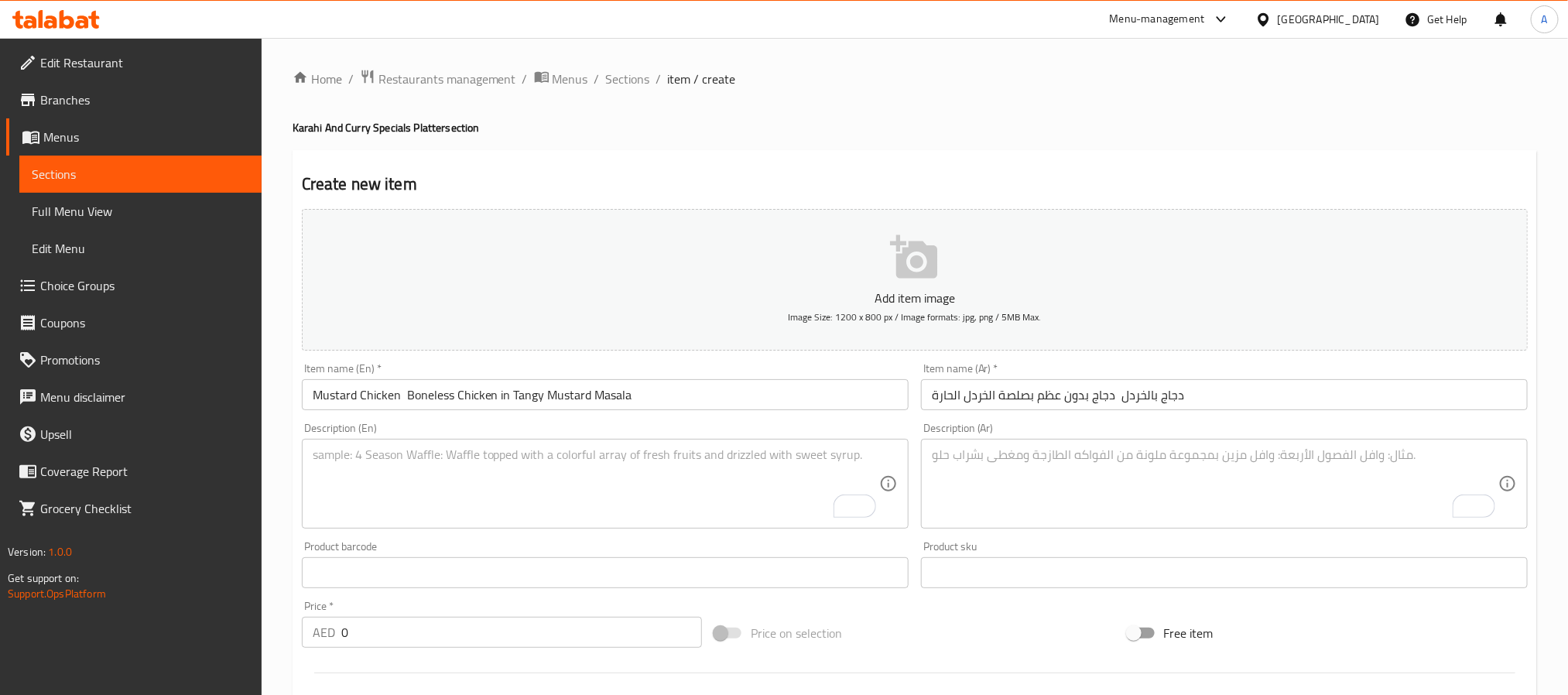
click at [494, 489] on textarea "To enrich screen reader interactions, please activate Accessibility in Grammarl…" at bounding box center [596, 484] width 566 height 74
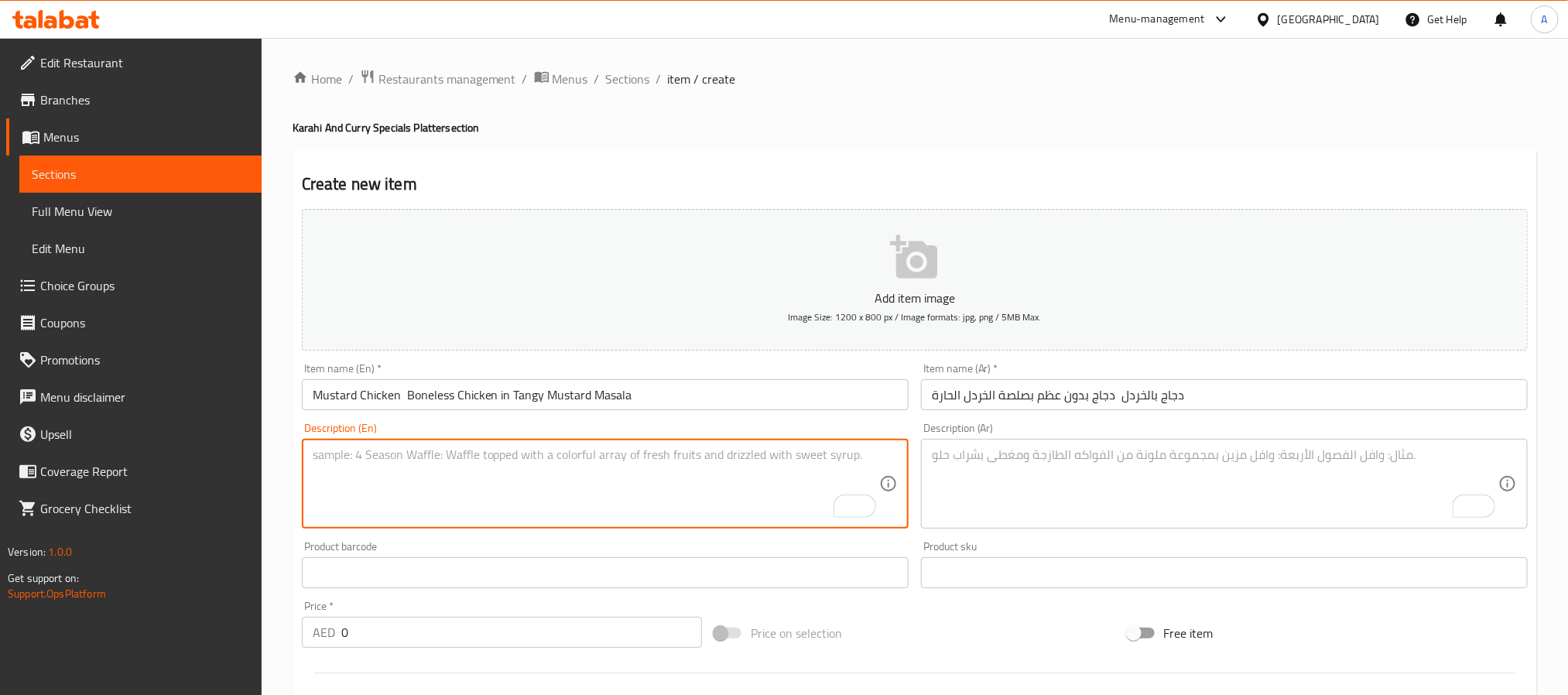
paste textarea "Mustard Chicken is a flavorful boneless chicken curry cooked in a spicy mustard…"
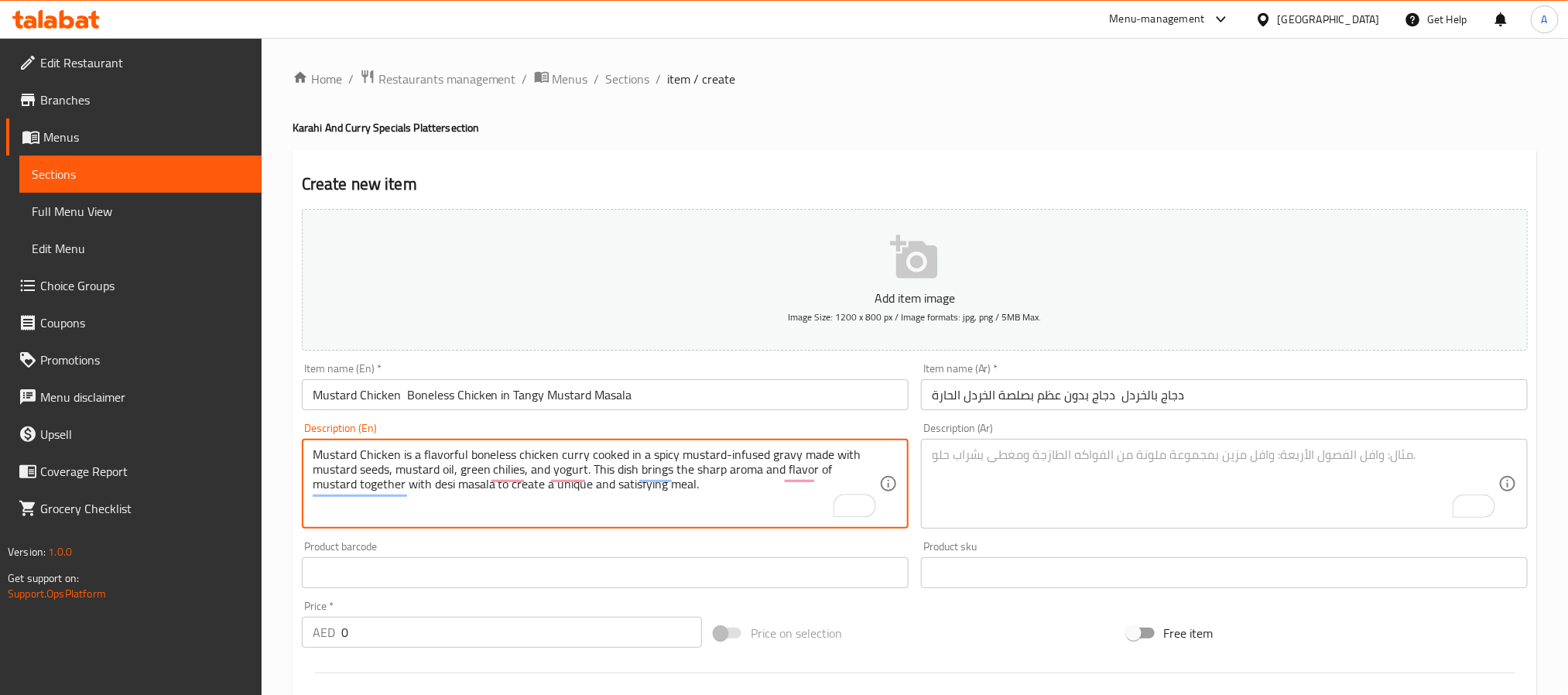
type textarea "Mustard Chicken is a flavorful boneless chicken curry cooked in a spicy mustard…"
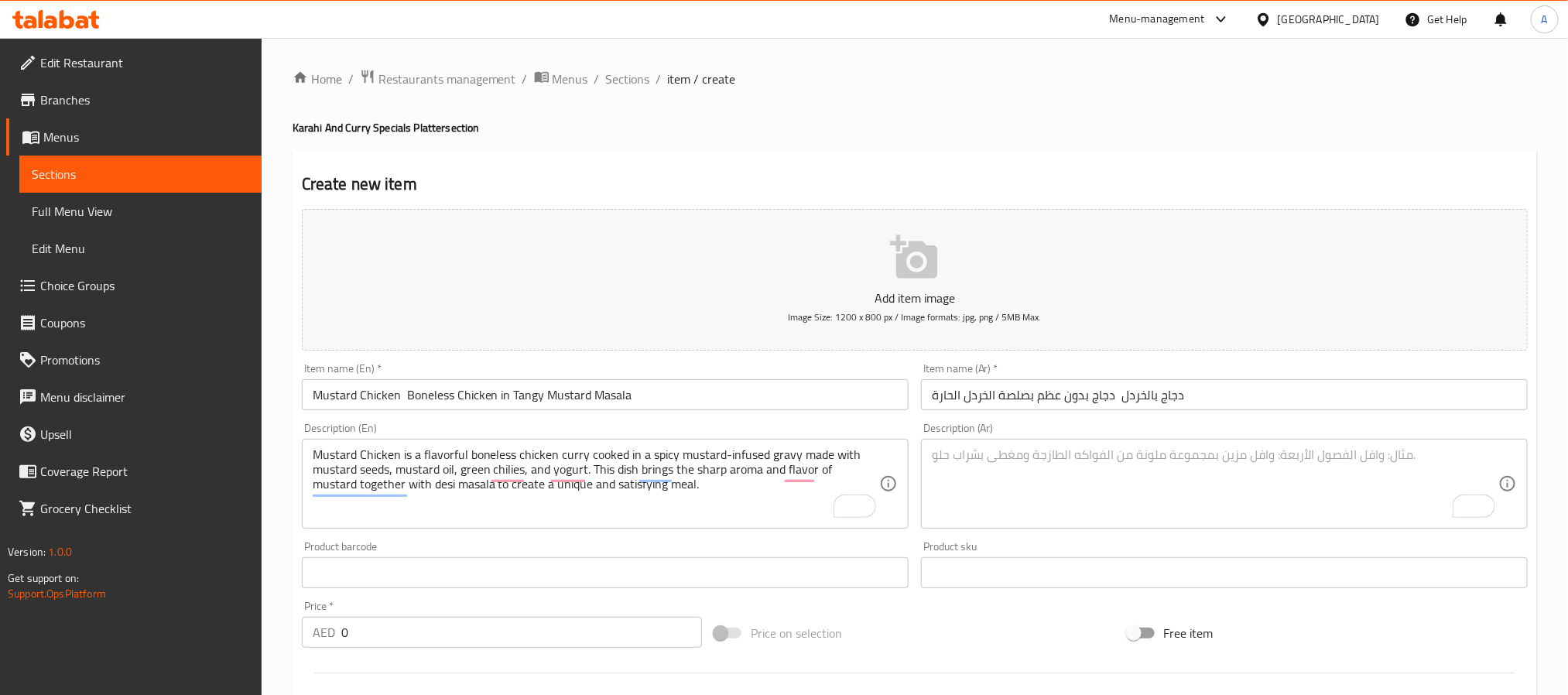
click at [1224, 522] on div "Description (Ar)" at bounding box center [1224, 484] width 606 height 90
paste textarea "دجاج بالخردل هو طبق دجاج بدون عظم غني بالنكهة يُطهى في صلصة تحتوي على زيت الخرد…"
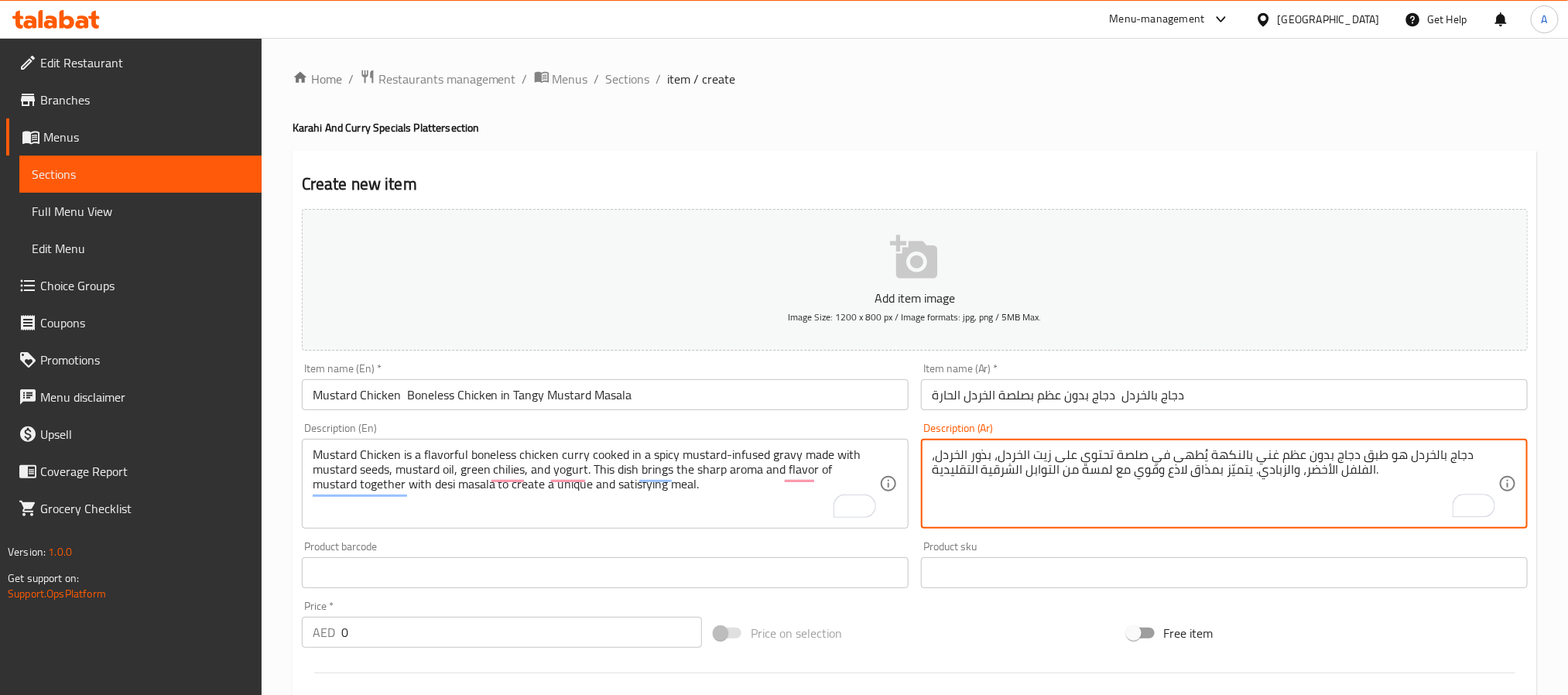
type textarea "دجاج بالخردل هو طبق دجاج بدون عظم غني بالنكهة يُطهى في صلصة تحتوي على زيت الخرد…"
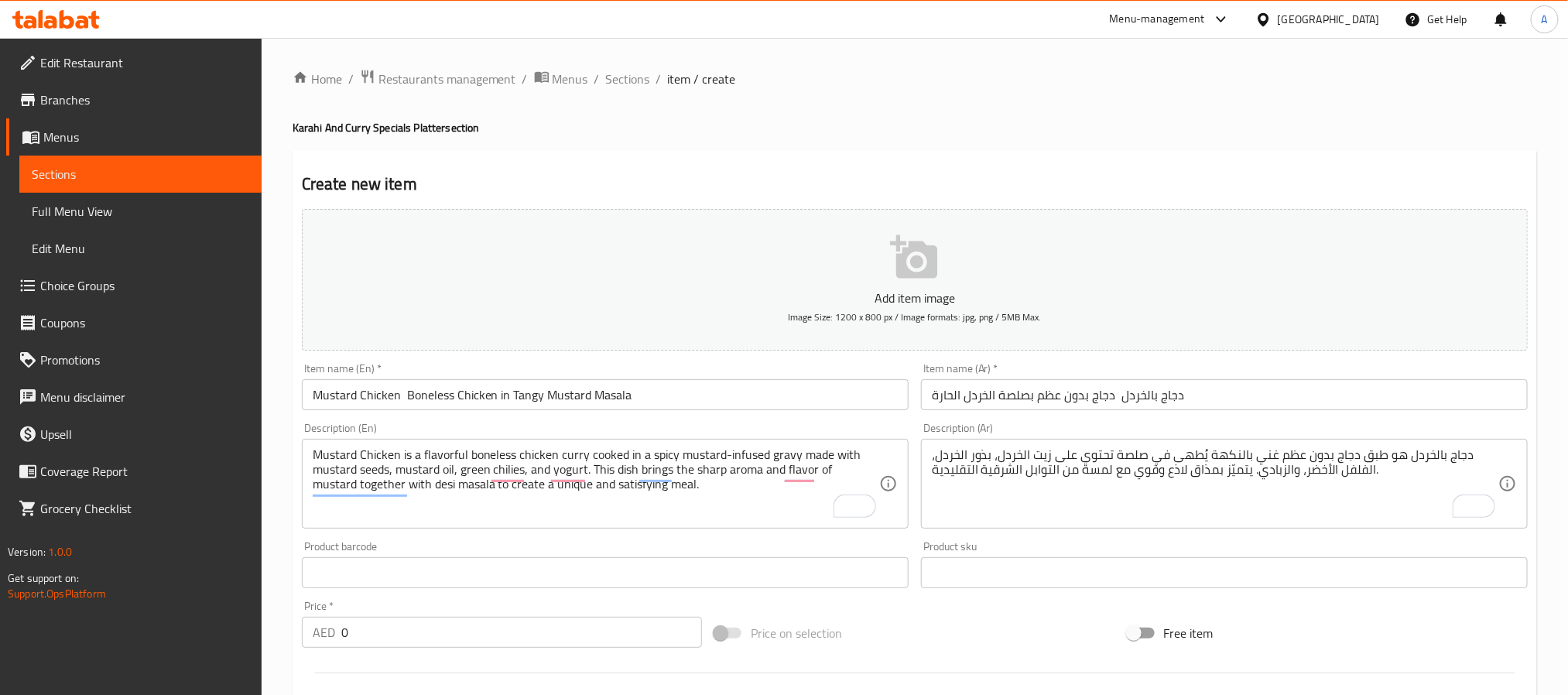
drag, startPoint x: 378, startPoint y: 611, endPoint x: 351, endPoint y: 626, distance: 30.9
click at [351, 626] on div "Price   * AED 0 Price *" at bounding box center [502, 624] width 400 height 47
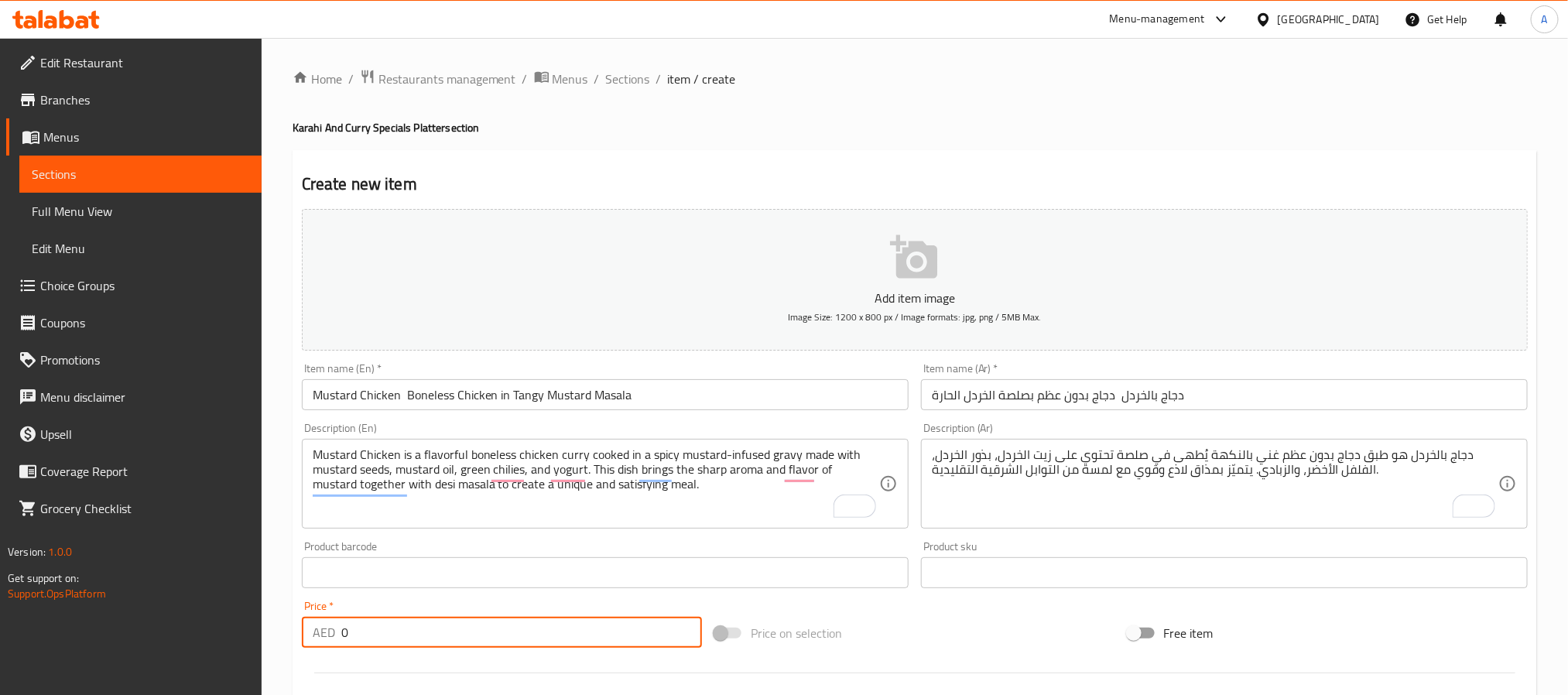
drag, startPoint x: 371, startPoint y: 639, endPoint x: 314, endPoint y: 644, distance: 57.2
click at [314, 644] on div "AED 0 Price *" at bounding box center [502, 633] width 400 height 31
paste input "43"
type input "43"
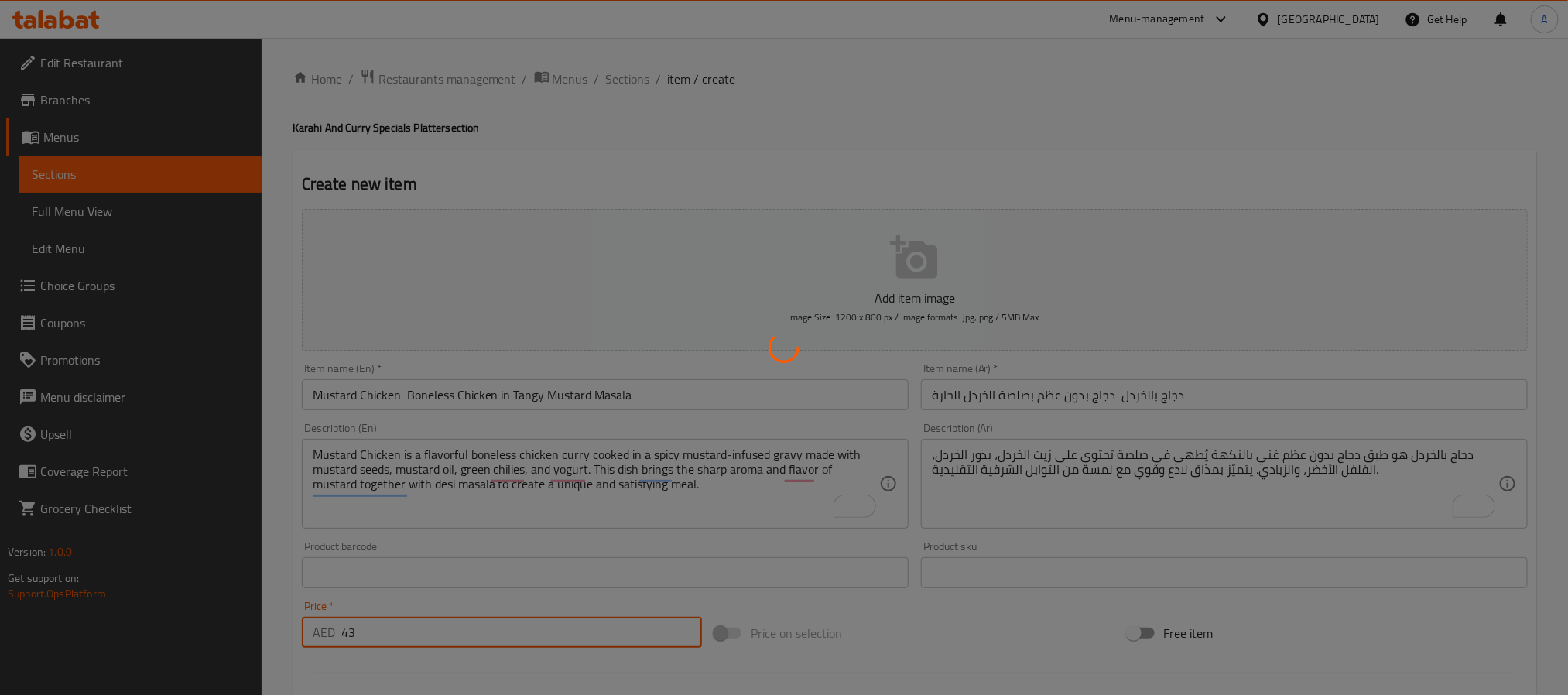
type input "0"
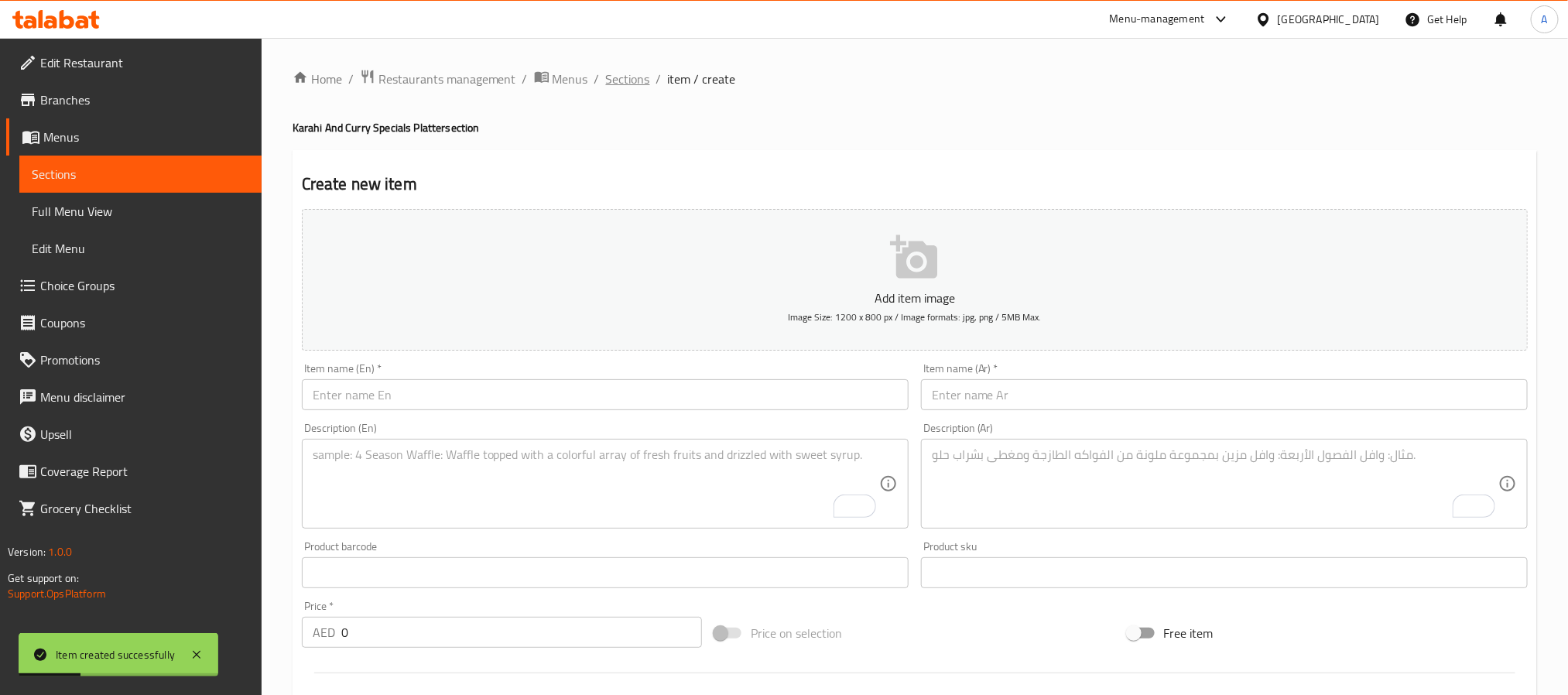
click at [615, 88] on span "Sections" at bounding box center [629, 79] width 44 height 18
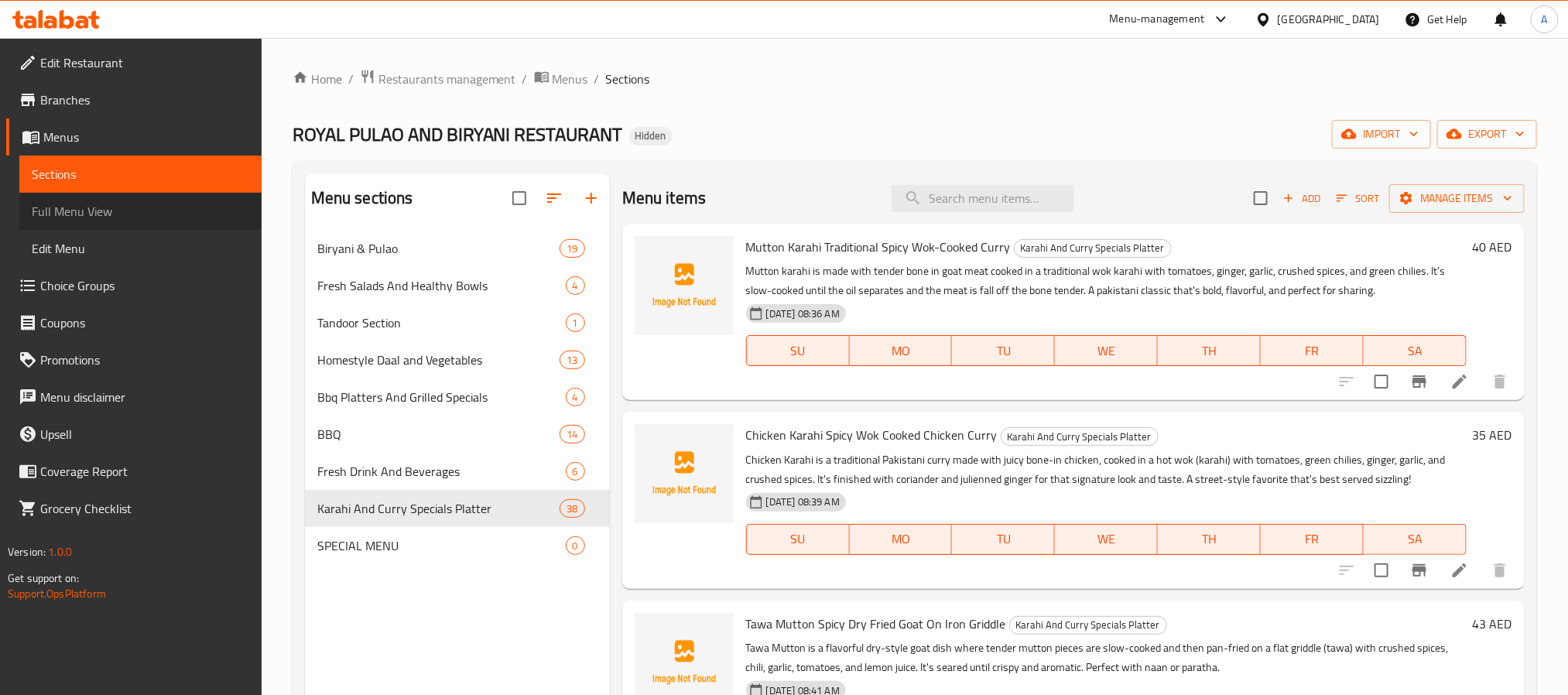
click at [139, 217] on span "Full Menu View" at bounding box center [140, 211] width 218 height 18
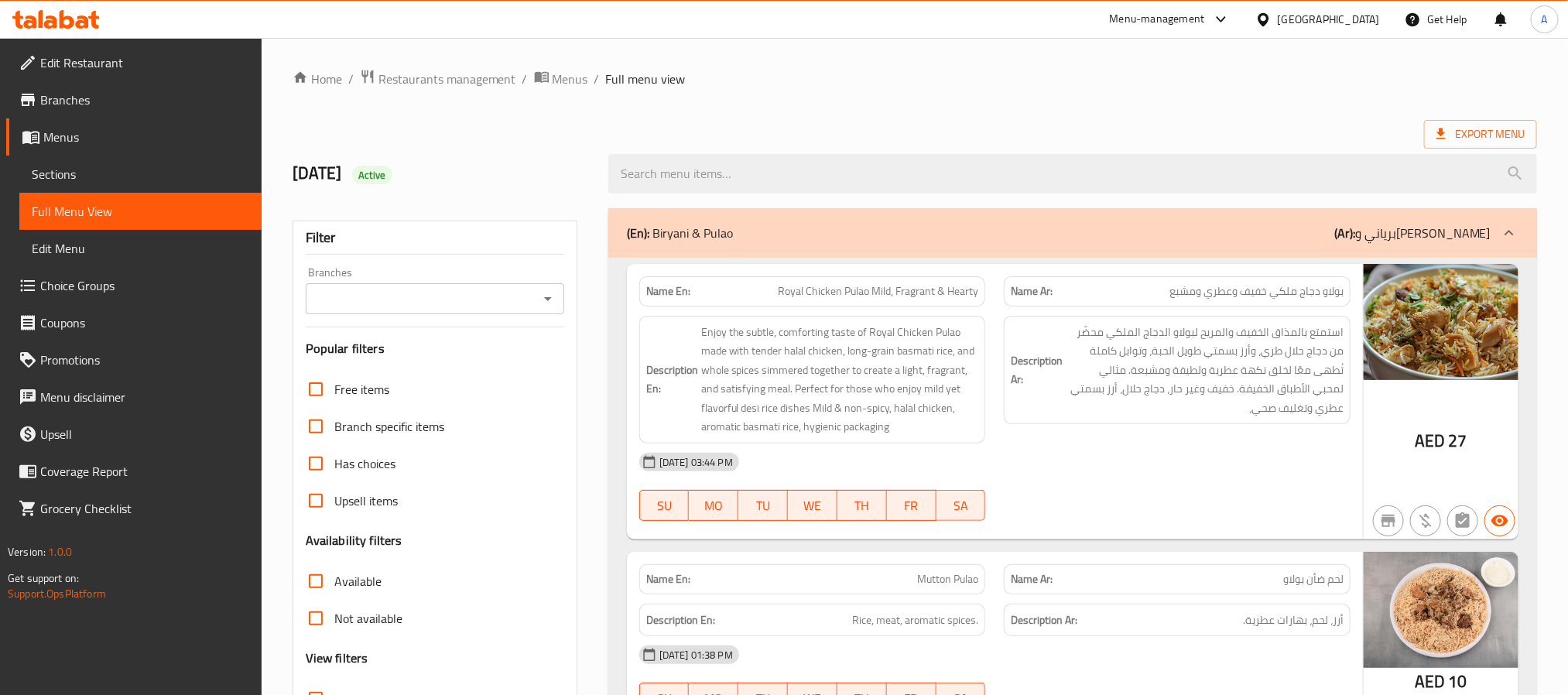
click at [446, 295] on input "Branches" at bounding box center [421, 299] width 224 height 22
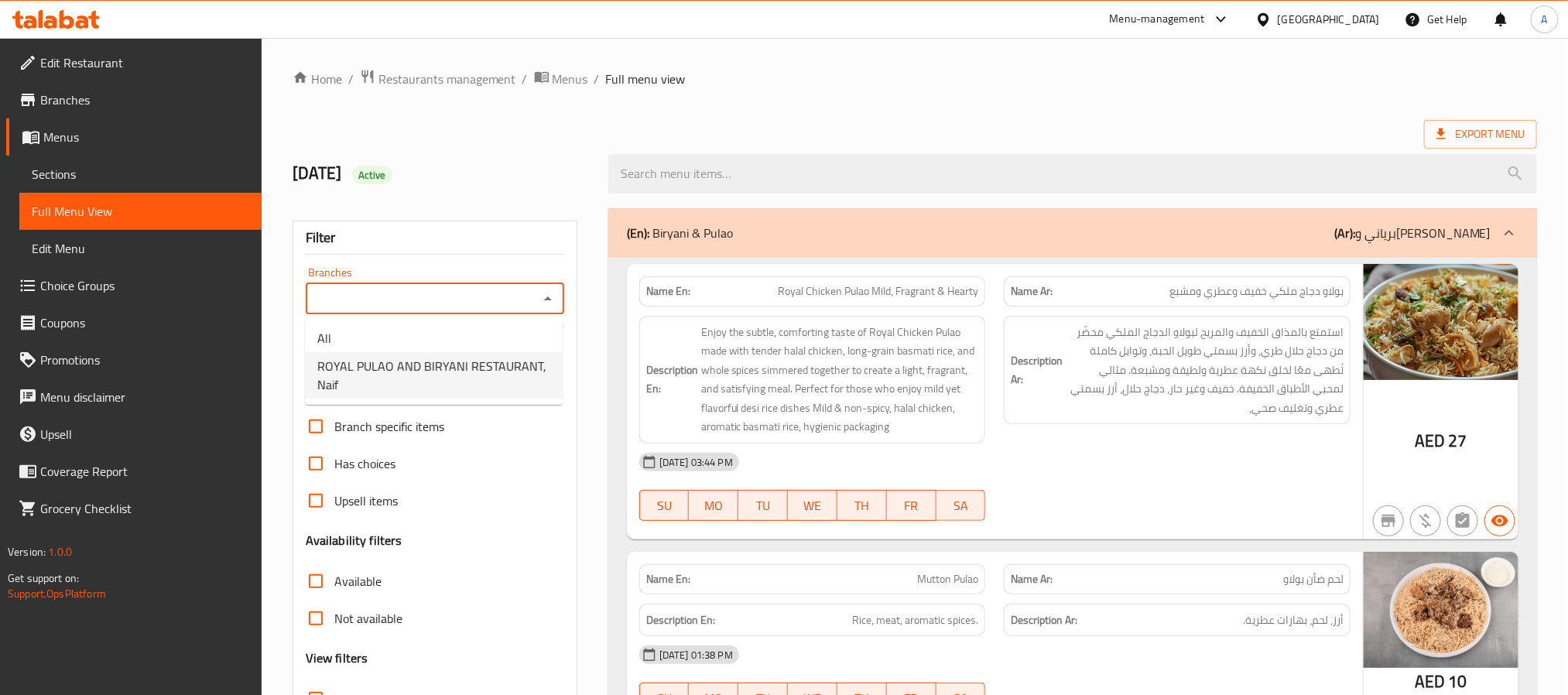
click at [418, 377] on span "ROYAL PULAO AND BIRYANI RESTAURANT, Naif" at bounding box center [434, 375] width 233 height 37
type input "ROYAL PULAO AND BIRYANI RESTAURANT, Naif"
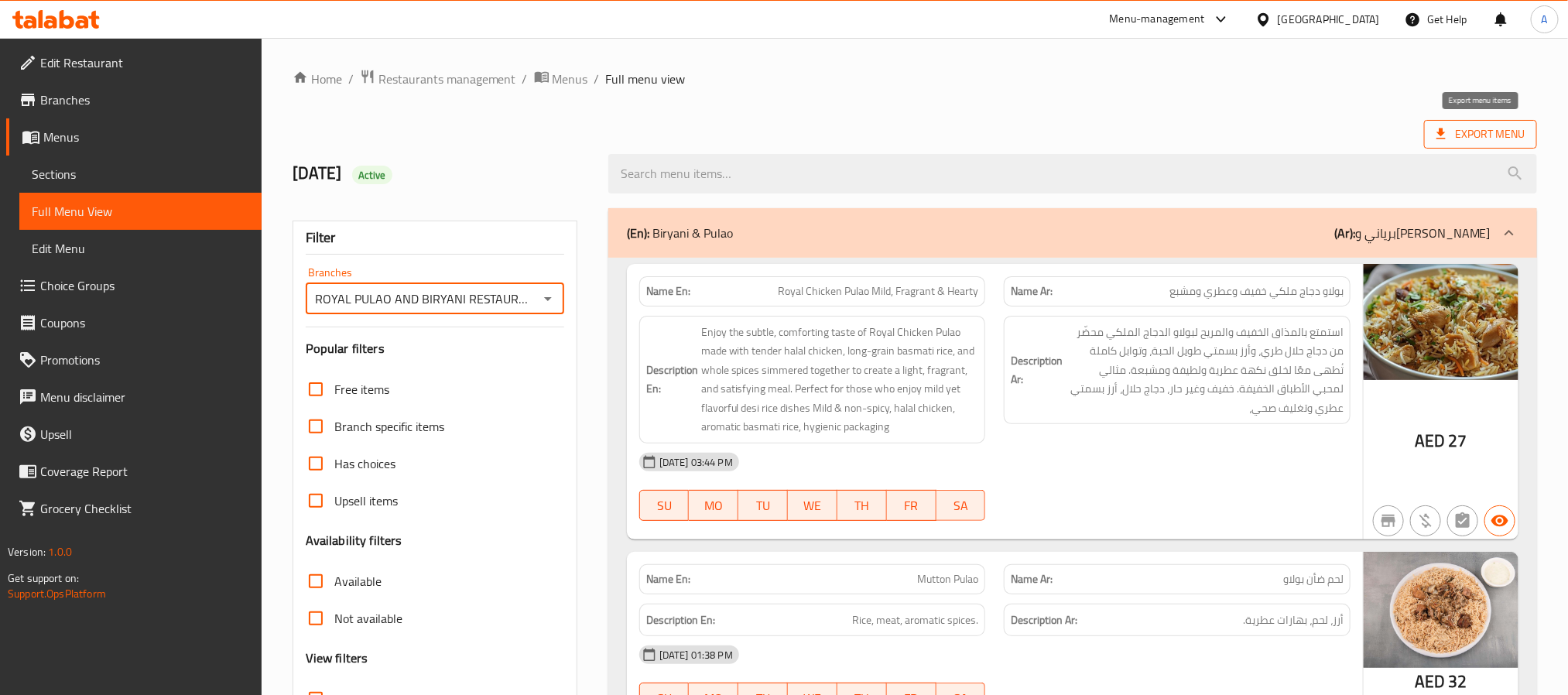
click at [1457, 131] on span "Export Menu" at bounding box center [1481, 134] width 88 height 19
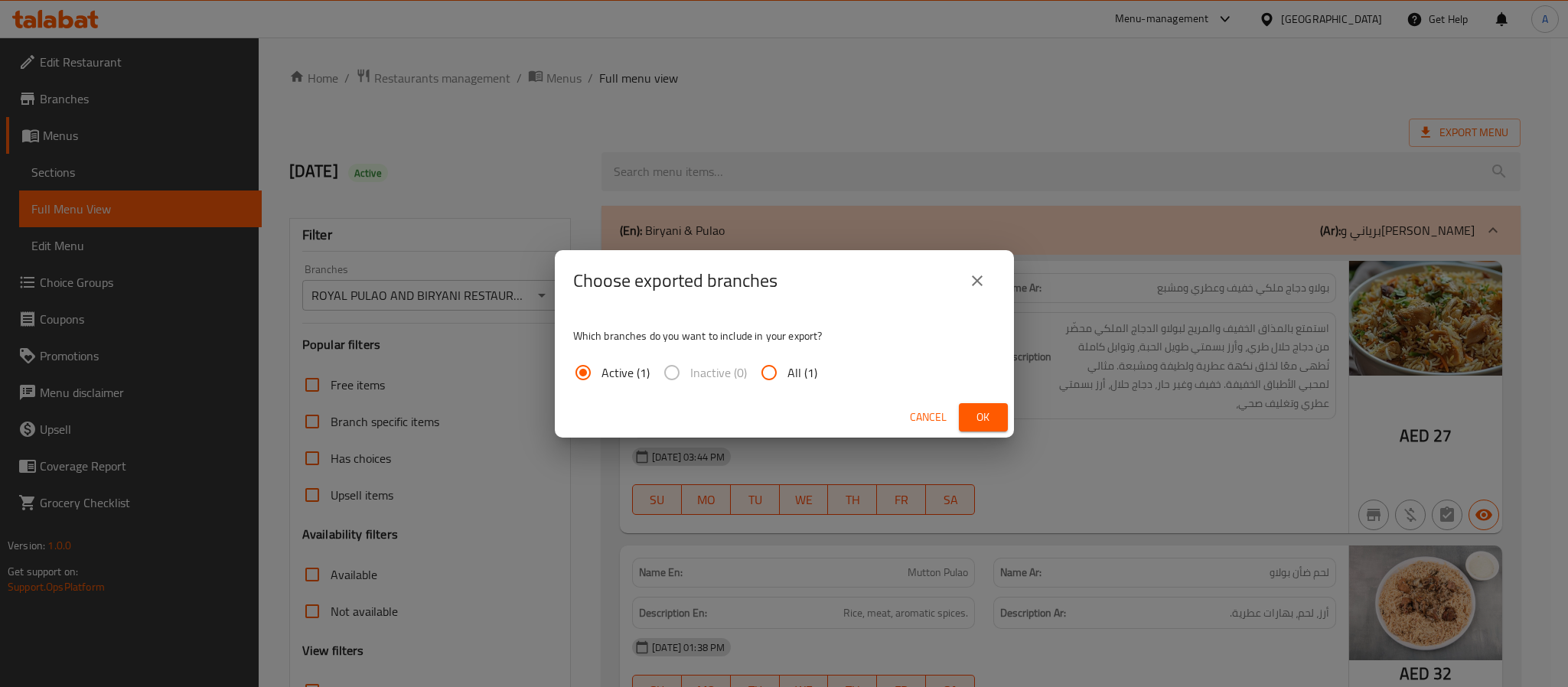
click at [815, 362] on div "Active (1) Inactive (0) All (1)" at bounding box center [701, 372] width 256 height 37
click at [787, 374] on span "All (1)" at bounding box center [802, 372] width 29 height 18
click at [785, 374] on input "All (1)" at bounding box center [768, 372] width 37 height 37
radio input "true"
click at [1004, 417] on button "Ok" at bounding box center [984, 418] width 49 height 28
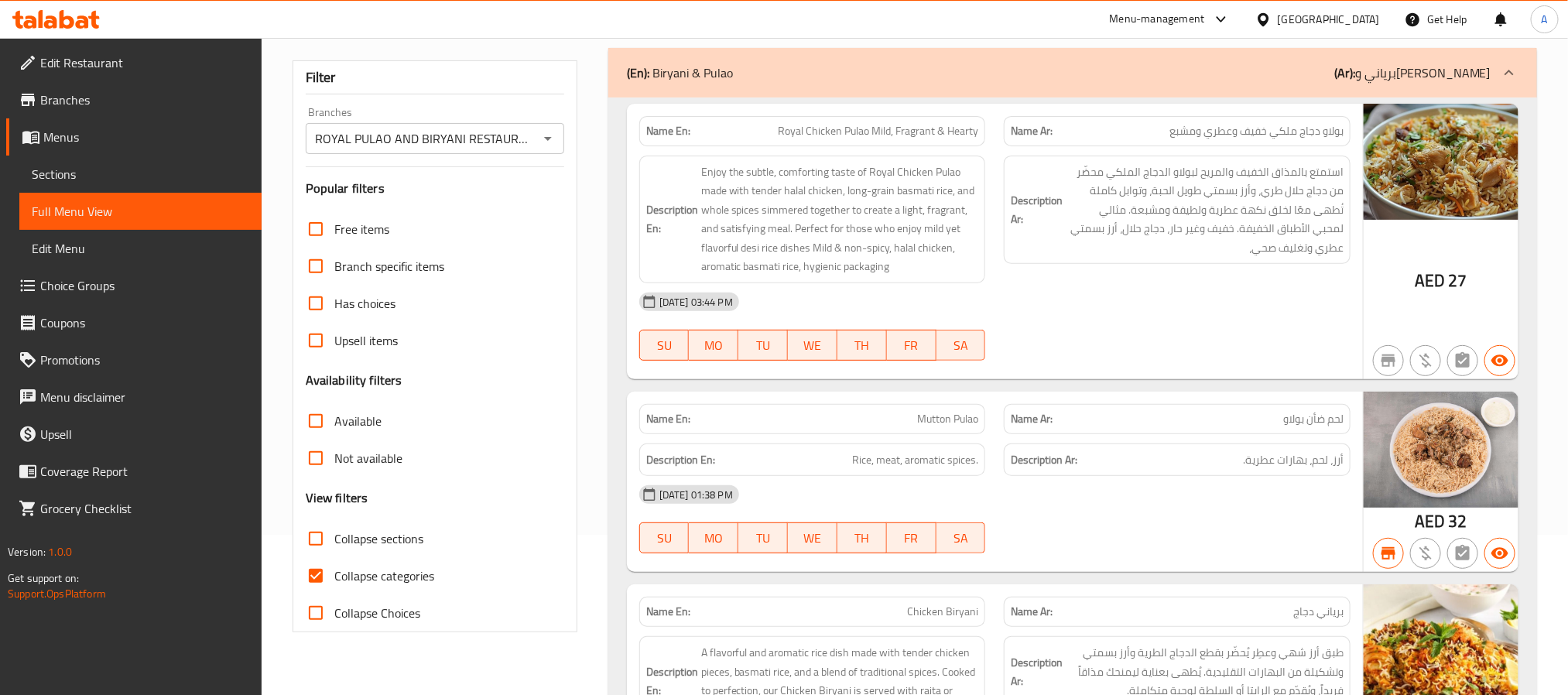
scroll to position [232, 0]
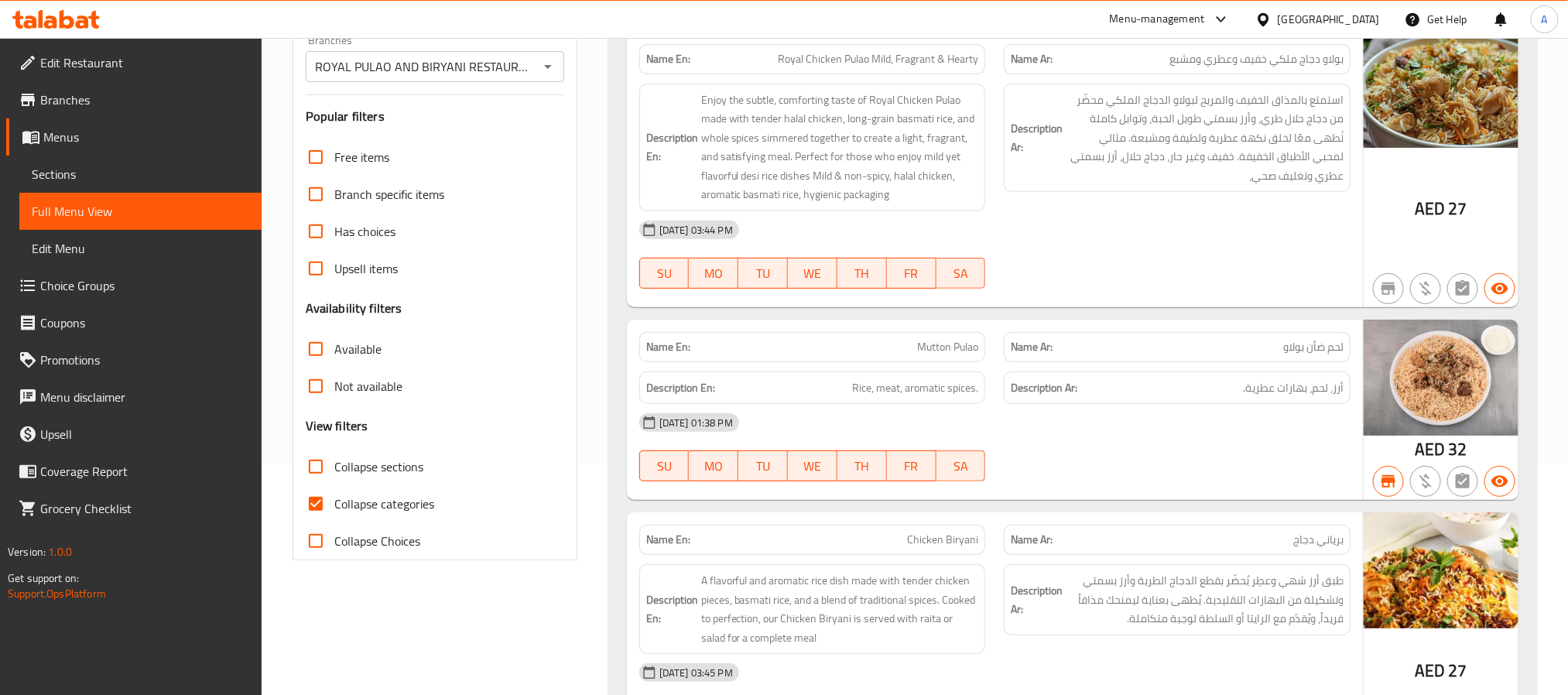
click at [316, 502] on input "Collapse categories" at bounding box center [316, 504] width 37 height 37
checkbox input "false"
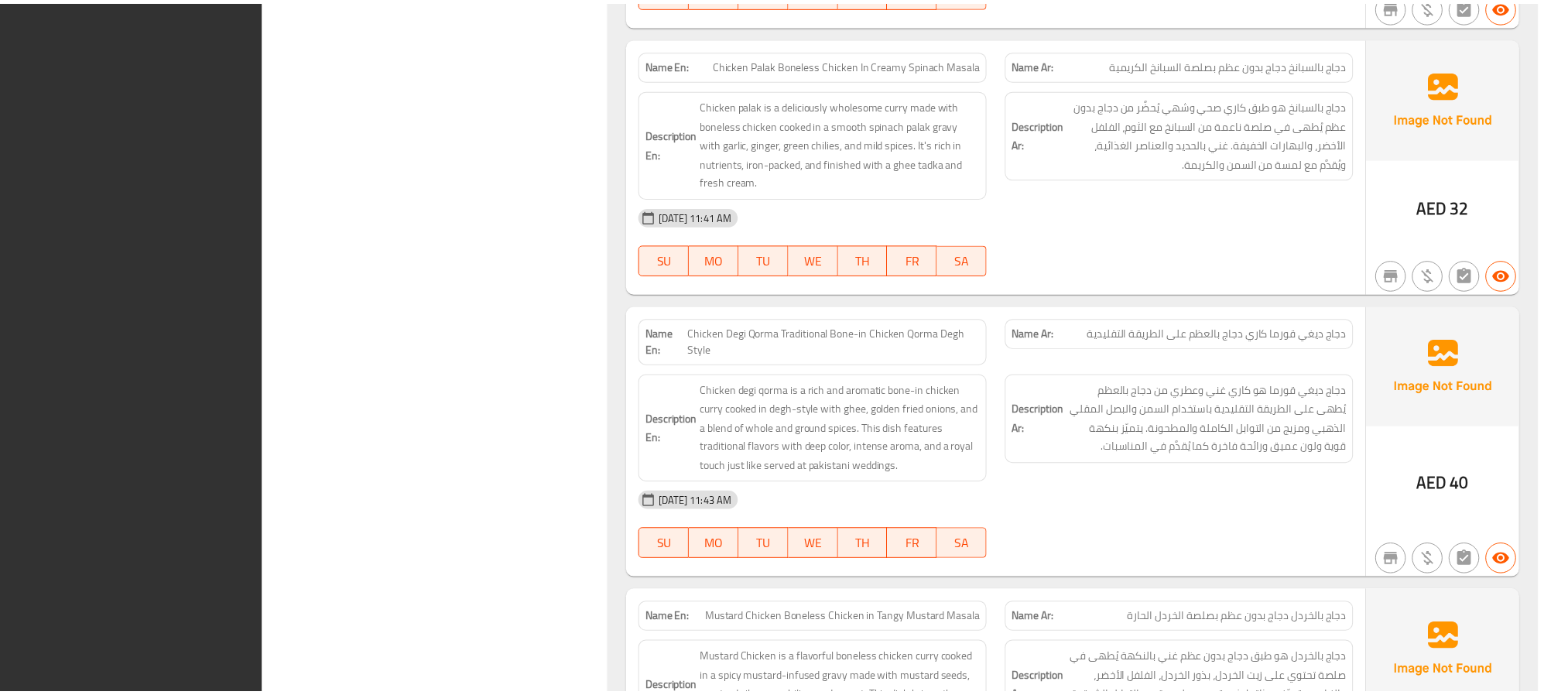
scroll to position [28932, 0]
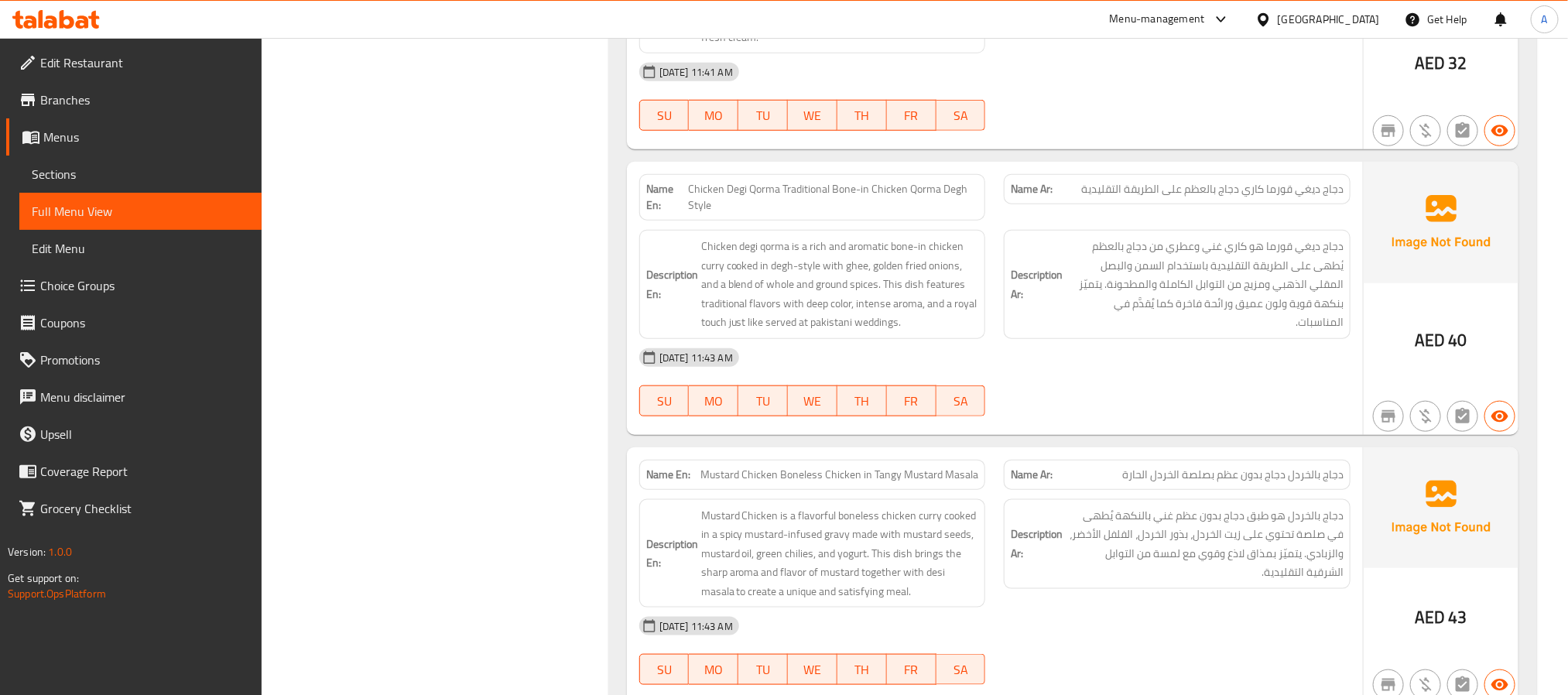
click at [1321, 29] on div "United Arab Emirates" at bounding box center [1318, 19] width 150 height 37
click at [1331, 22] on div "United Arab Emirates" at bounding box center [1329, 19] width 102 height 17
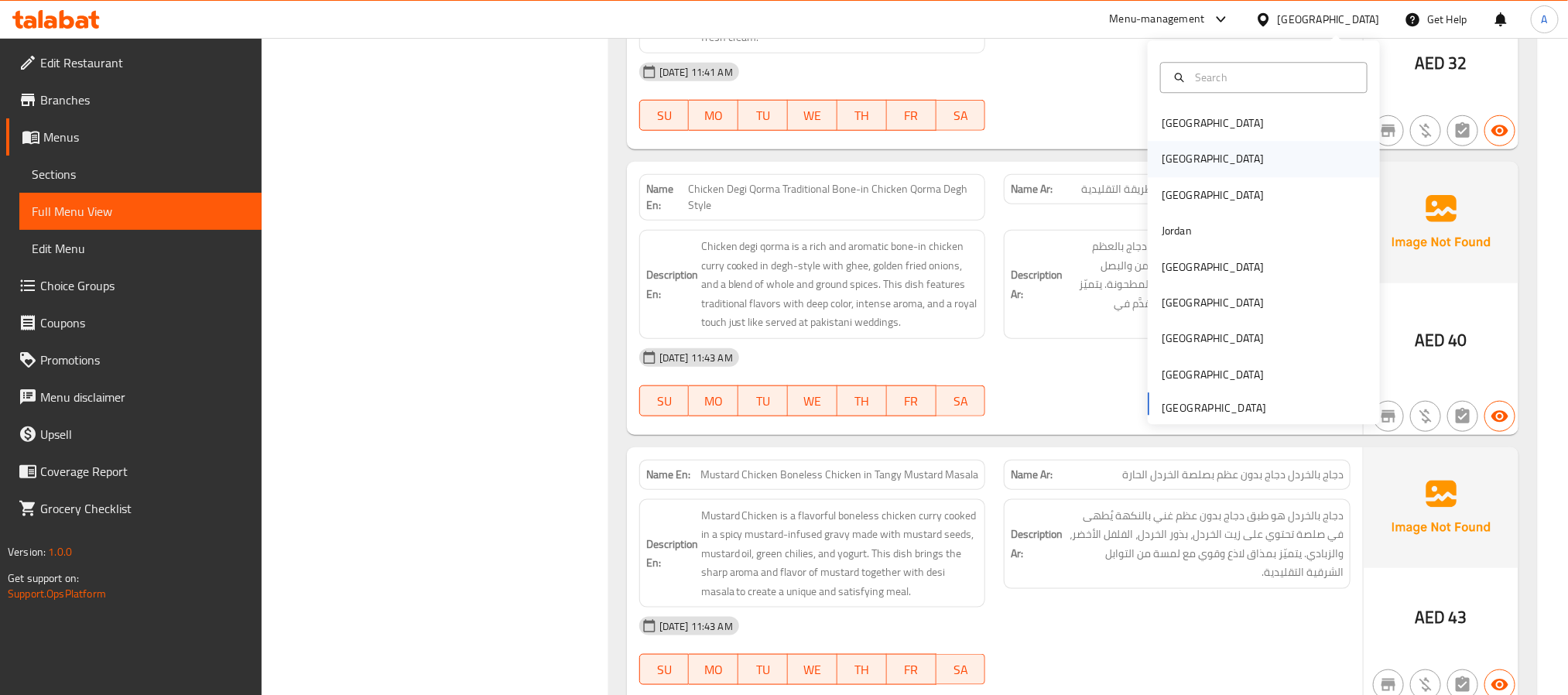
click at [1191, 151] on div "[GEOGRAPHIC_DATA]" at bounding box center [1264, 159] width 232 height 36
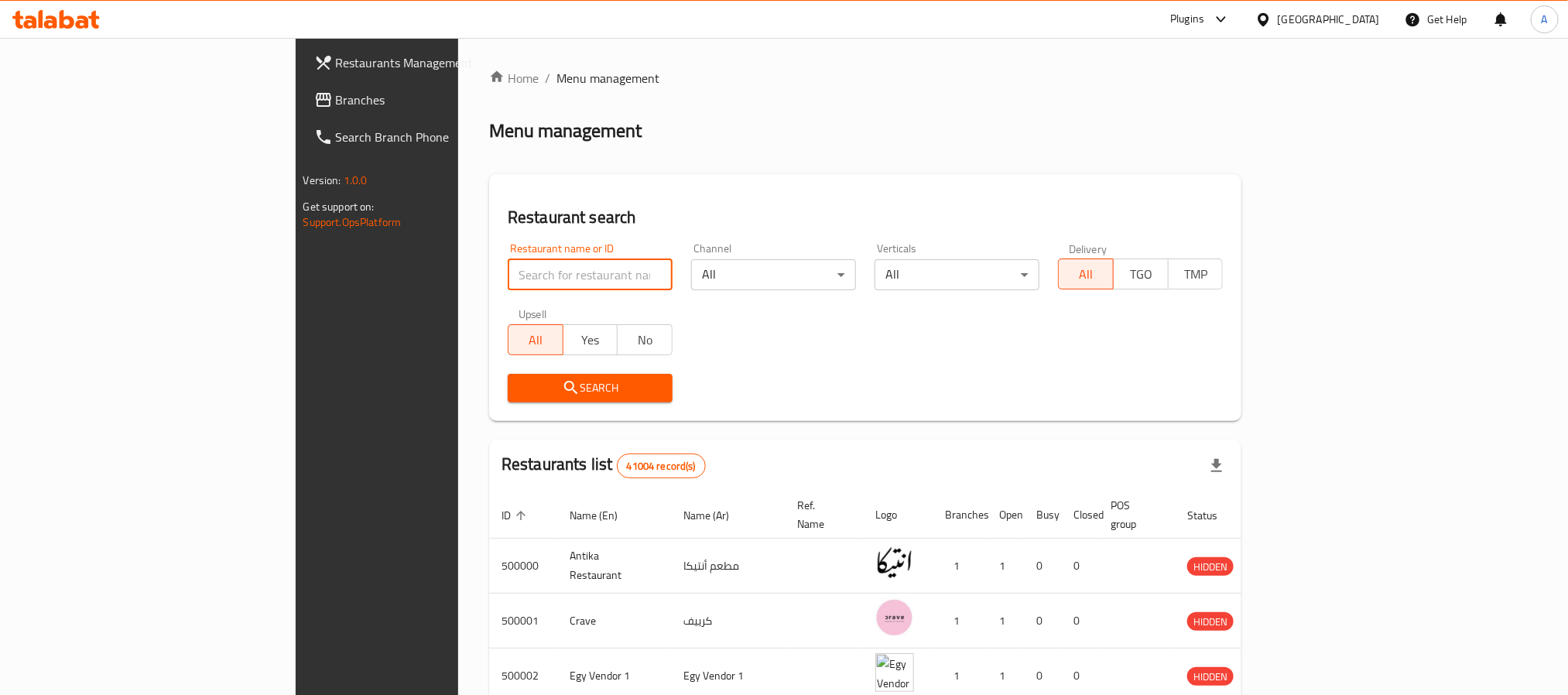
click at [508, 273] on input "search" at bounding box center [590, 275] width 165 height 31
paste input "685115"
type input "685115"
click button "Search" at bounding box center [590, 389] width 165 height 29
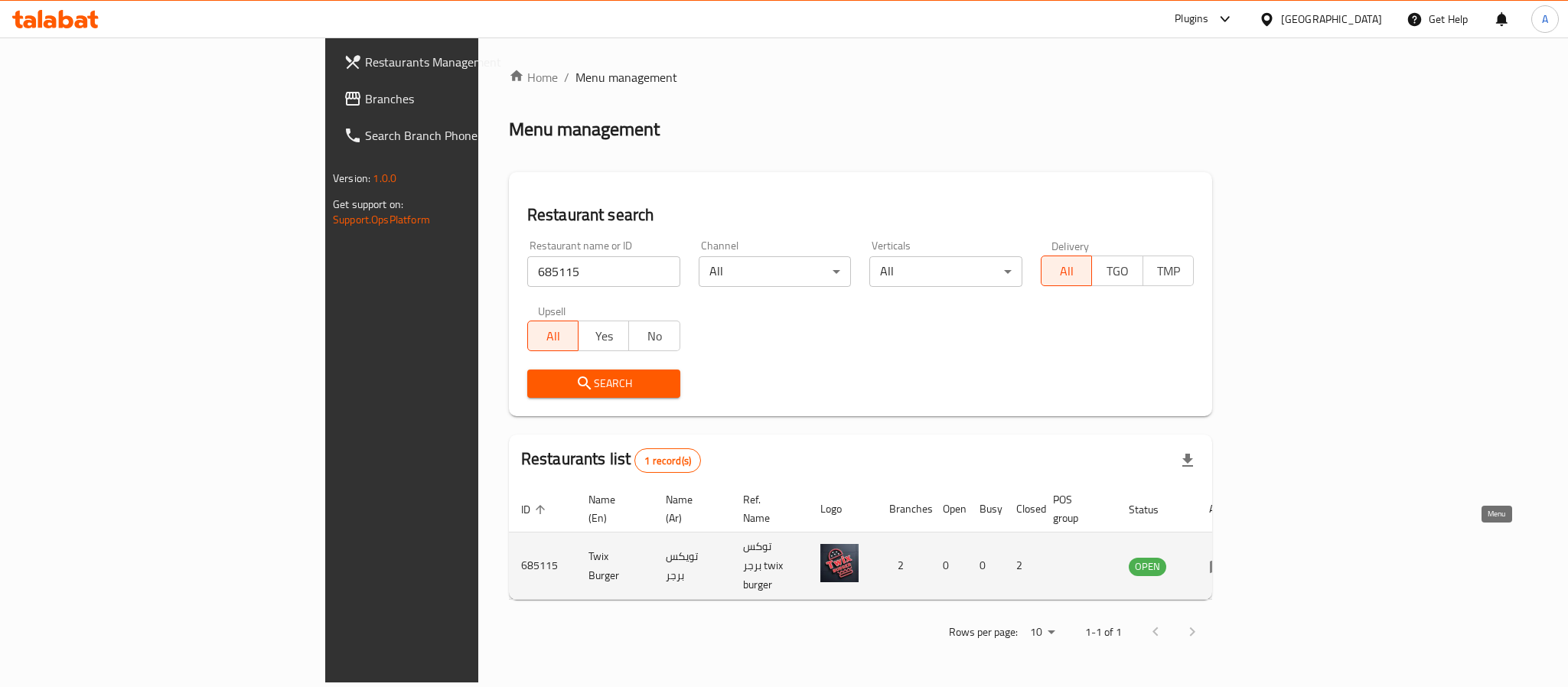
click at [1227, 560] on icon "enhanced table" at bounding box center [1218, 566] width 17 height 13
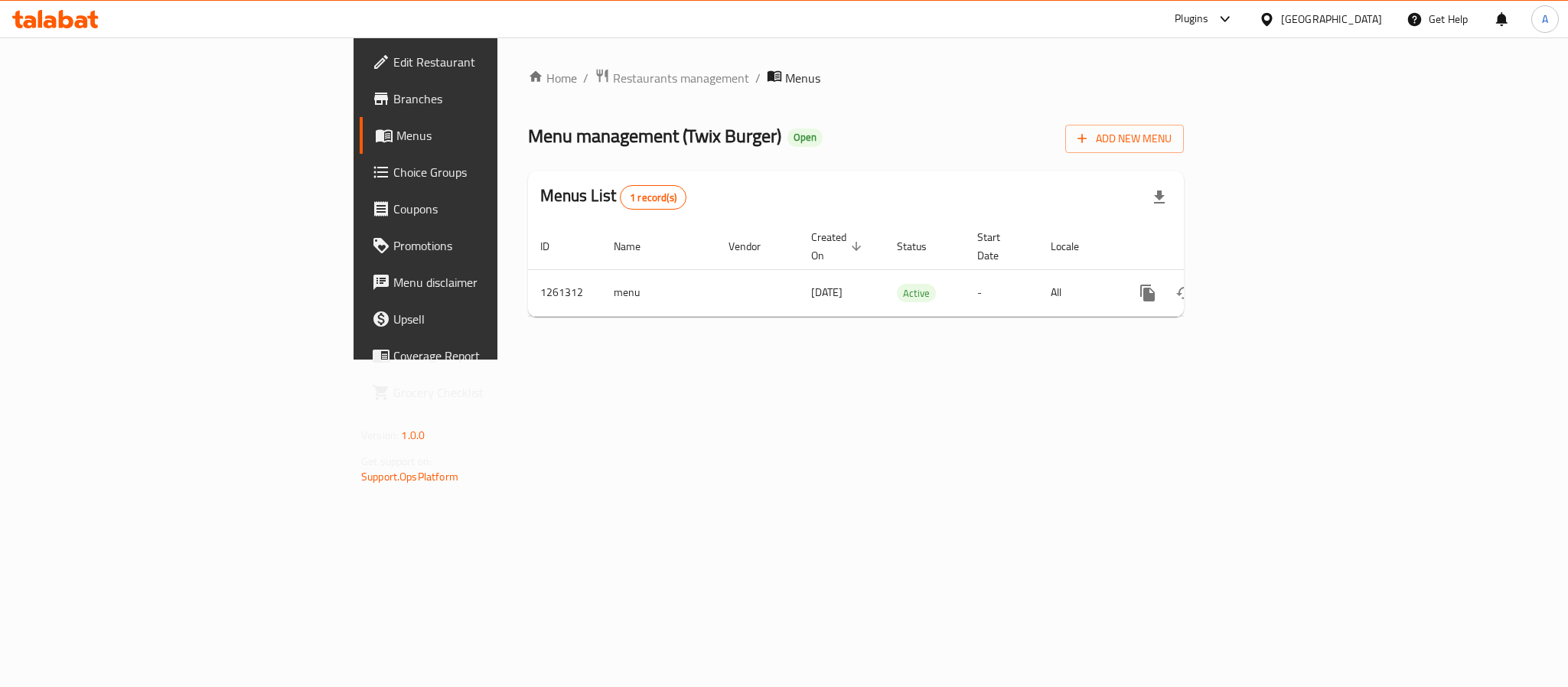
click at [394, 97] on span "Branches" at bounding box center [498, 98] width 210 height 18
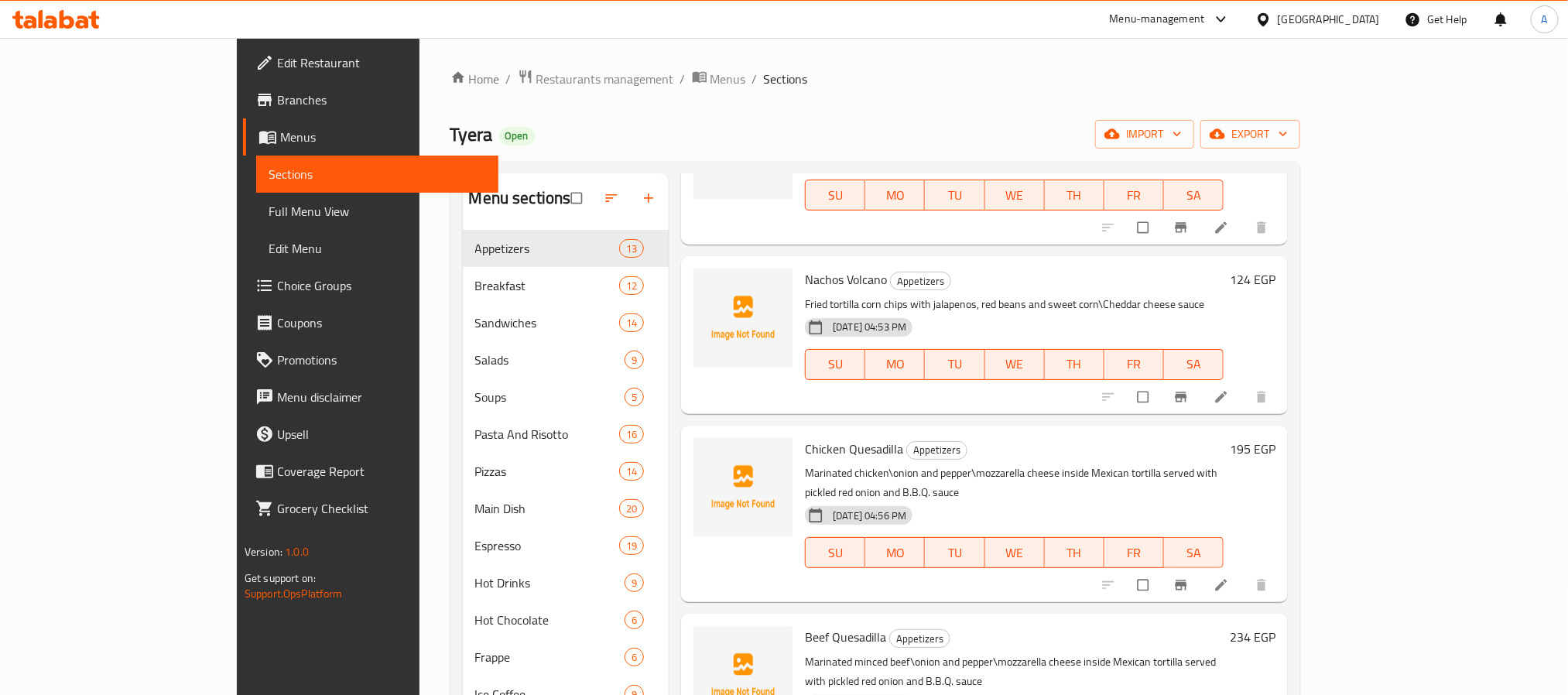
scroll to position [697, 0]
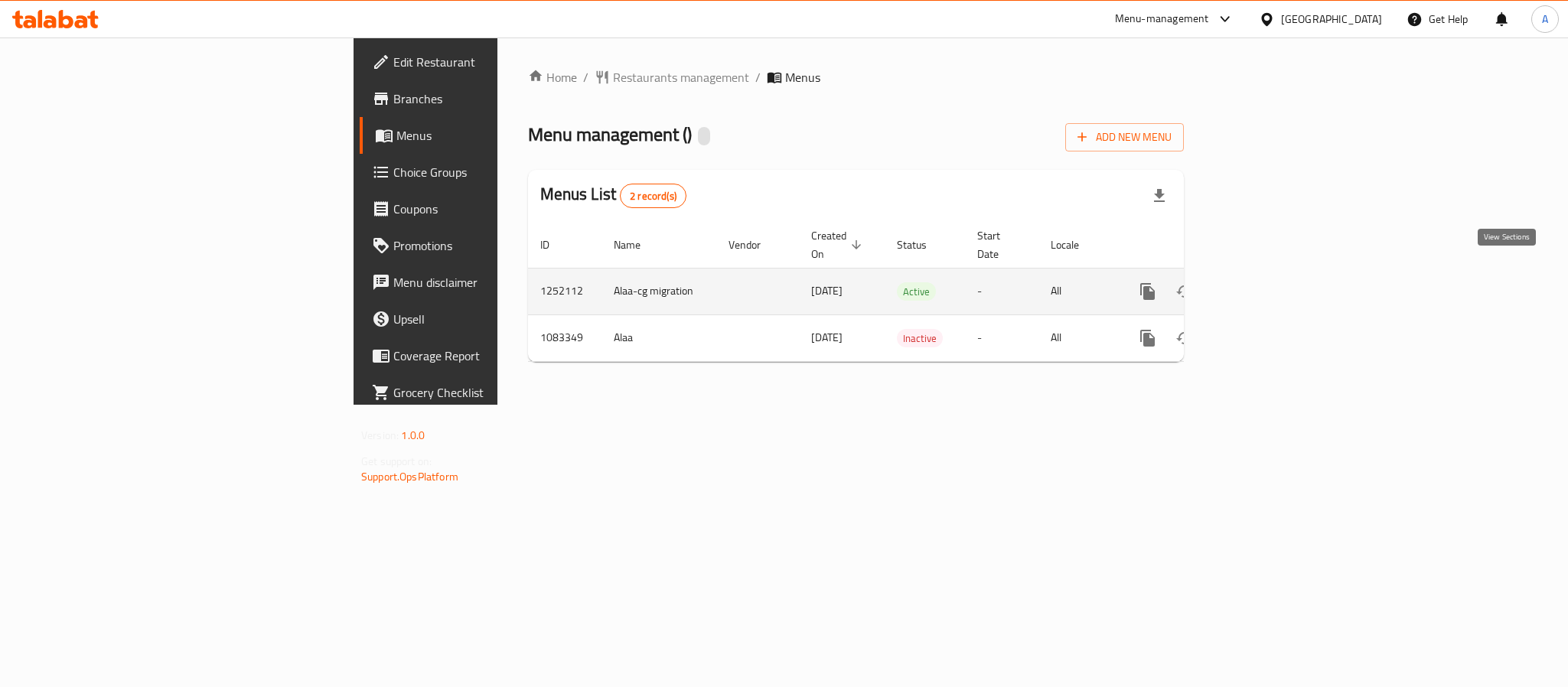
click at [1267, 283] on icon "enhanced table" at bounding box center [1257, 291] width 18 height 18
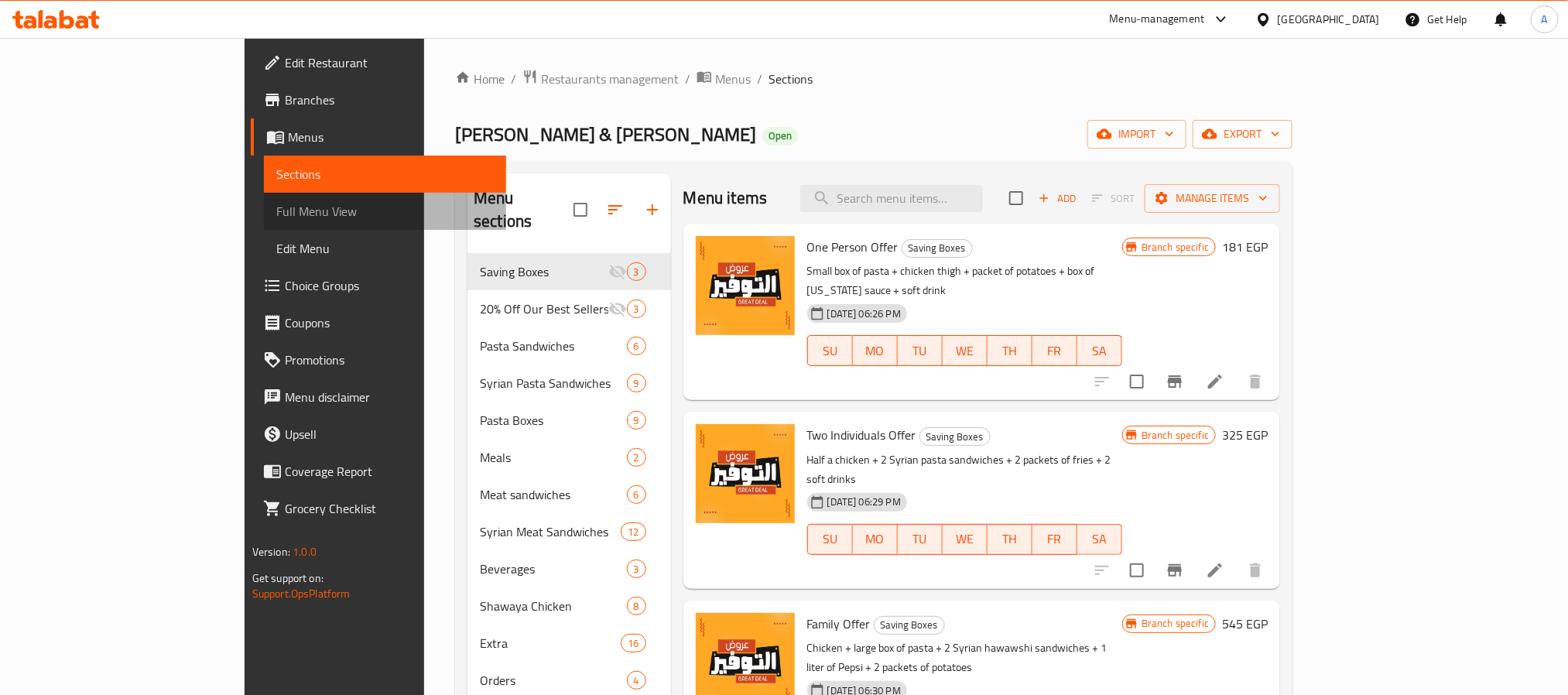
click at [276, 217] on span "Full Menu View" at bounding box center [385, 211] width 218 height 18
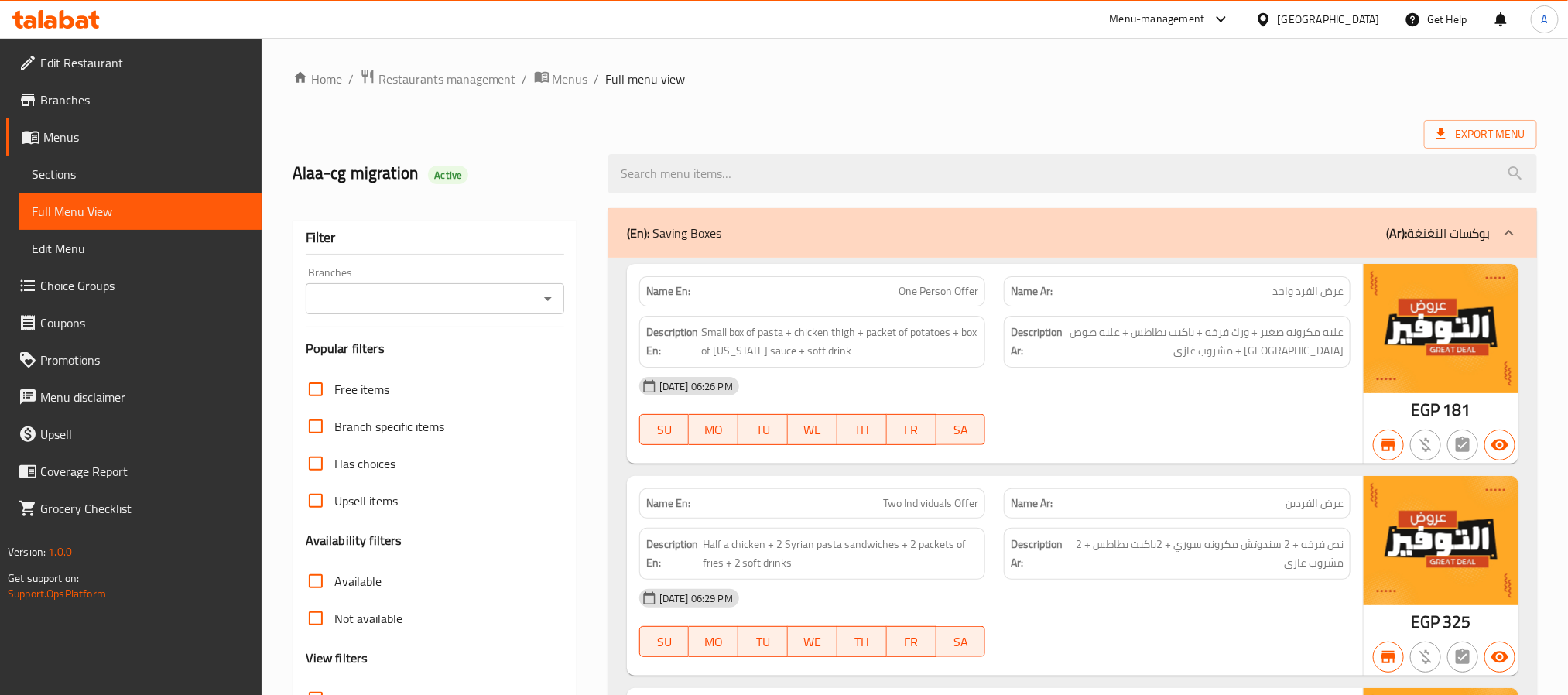
click at [443, 311] on div "Branches" at bounding box center [435, 299] width 258 height 31
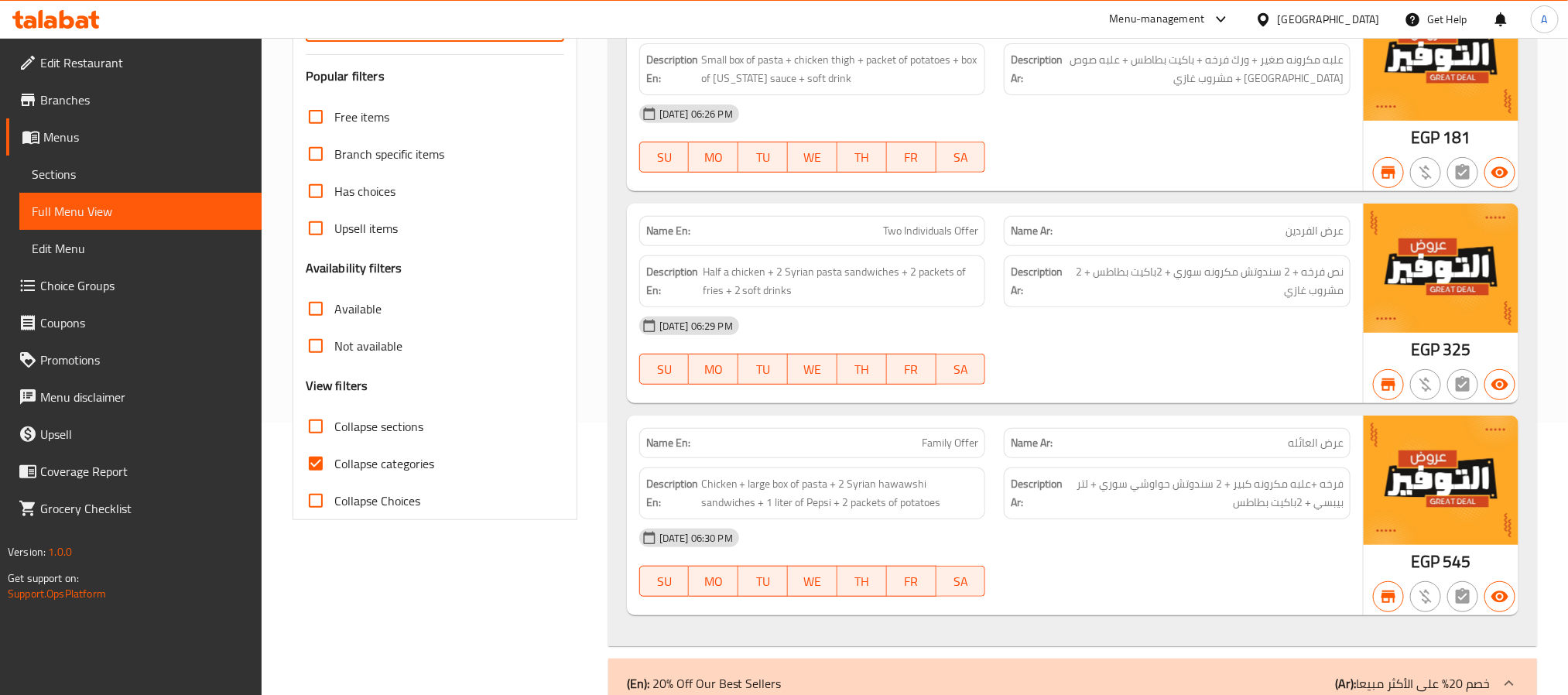
scroll to position [232, 0]
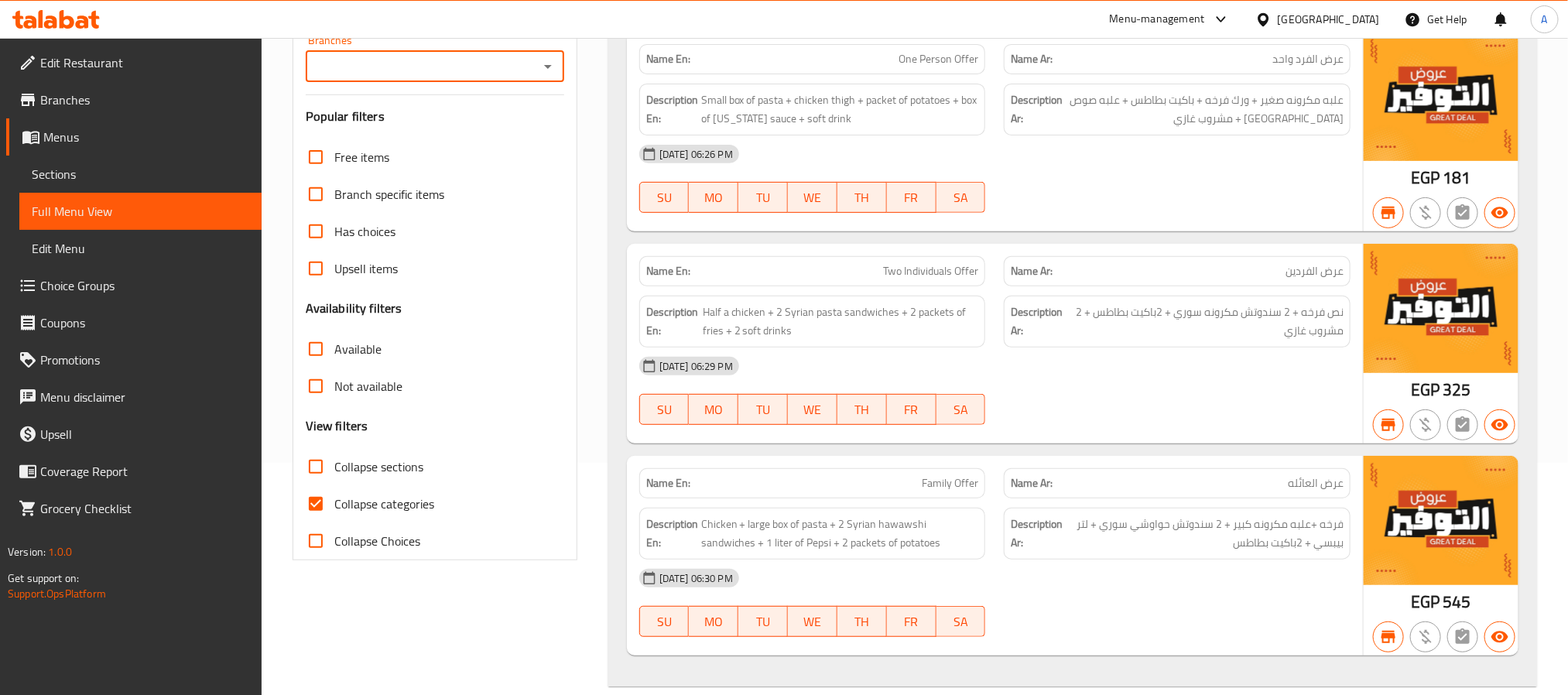
click at [538, 54] on div "Branches" at bounding box center [435, 66] width 258 height 31
click at [535, 60] on div "Branches" at bounding box center [435, 66] width 258 height 31
click at [546, 60] on icon "Open" at bounding box center [547, 66] width 18 height 18
click at [497, 121] on li "[PERSON_NAME], El Saba'a Banat" at bounding box center [434, 143] width 258 height 46
type input "[PERSON_NAME], El Saba'a Banat"
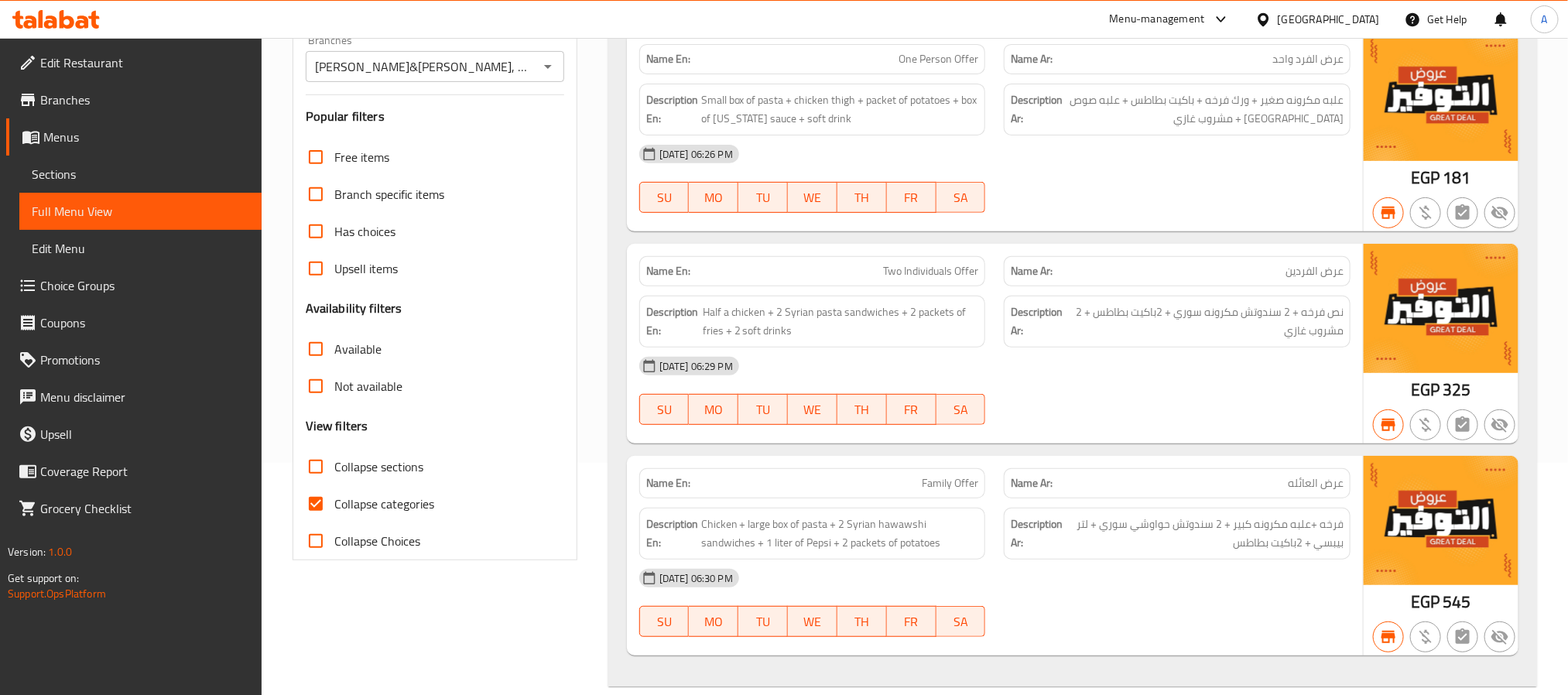
click at [319, 491] on input "Collapse categories" at bounding box center [316, 504] width 37 height 37
checkbox input "false"
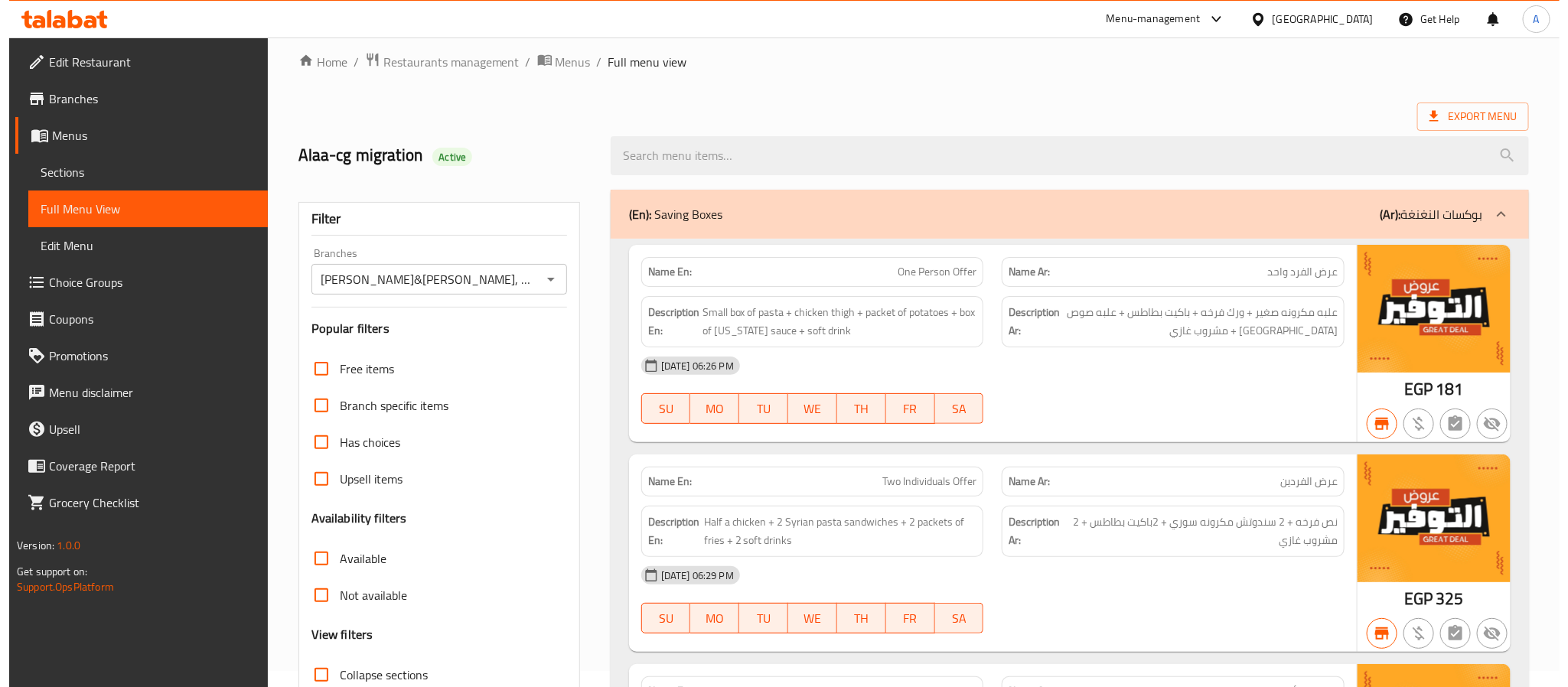
scroll to position [0, 0]
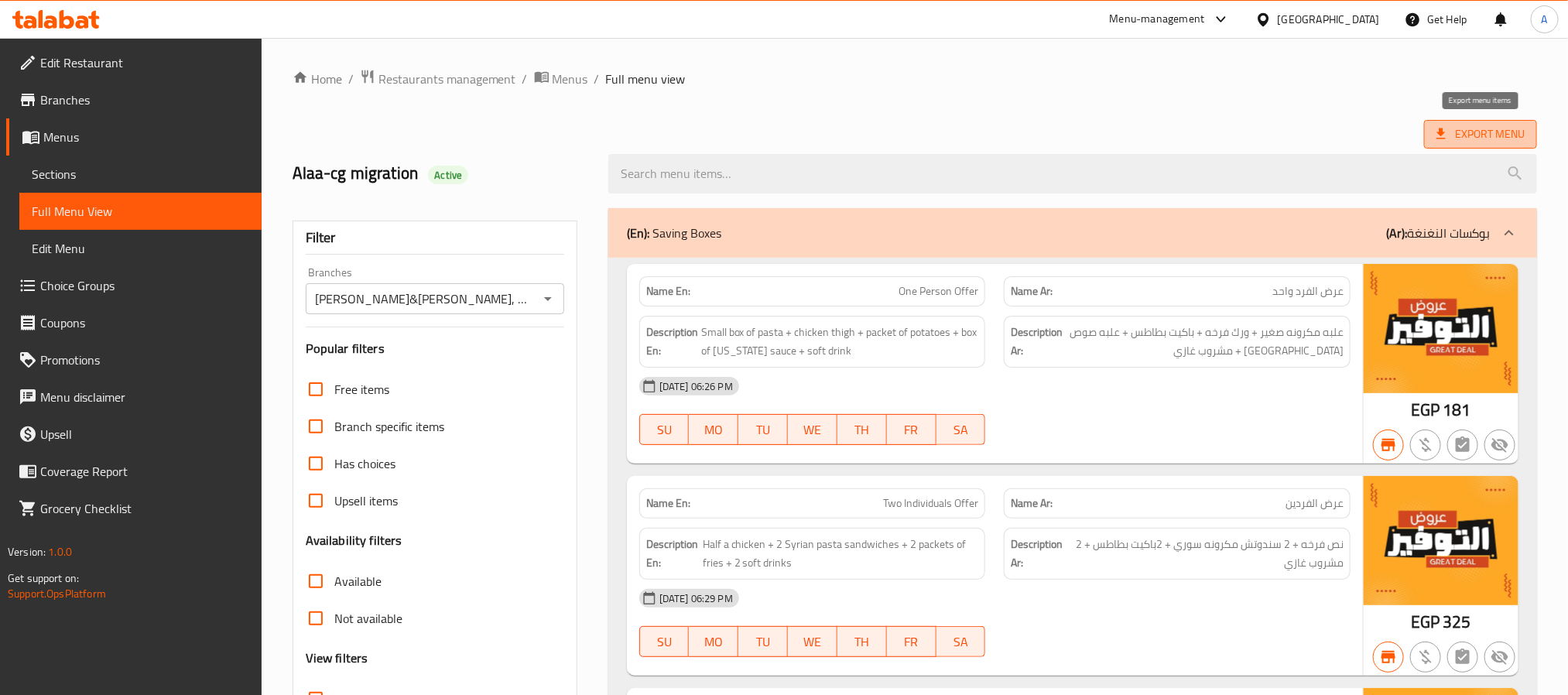
click at [1466, 131] on span "Export Menu" at bounding box center [1481, 134] width 88 height 19
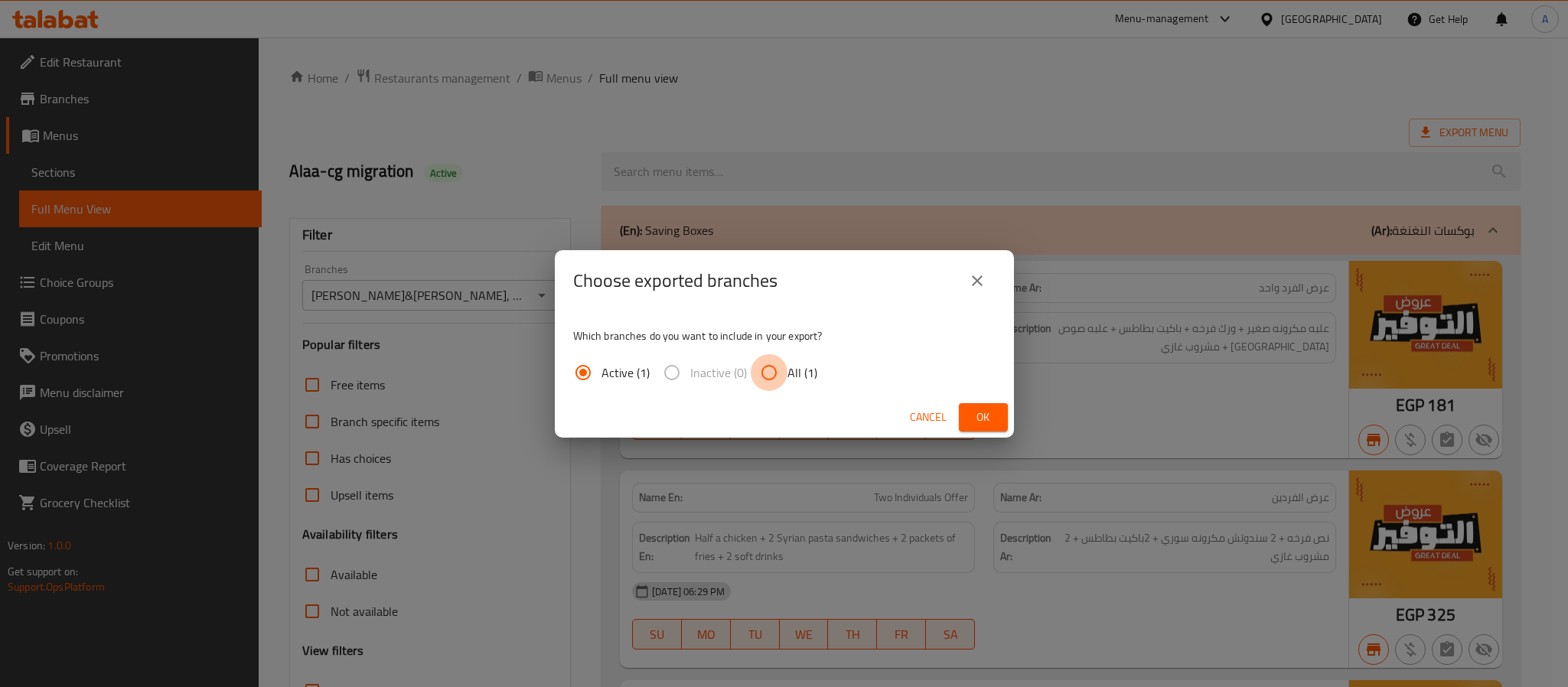
click at [778, 381] on input "All (1)" at bounding box center [768, 372] width 37 height 37
radio input "true"
click at [965, 414] on button "Ok" at bounding box center [984, 418] width 49 height 28
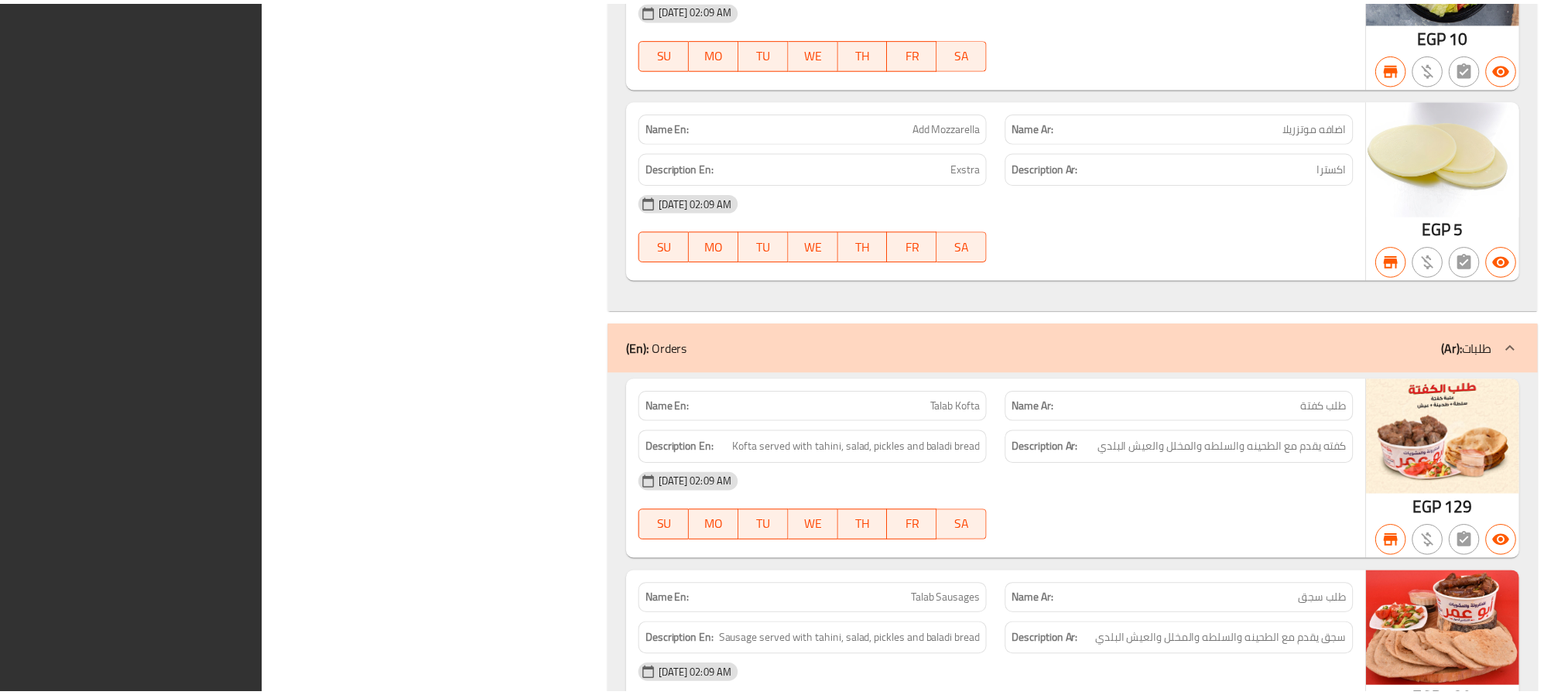
scroll to position [22635, 0]
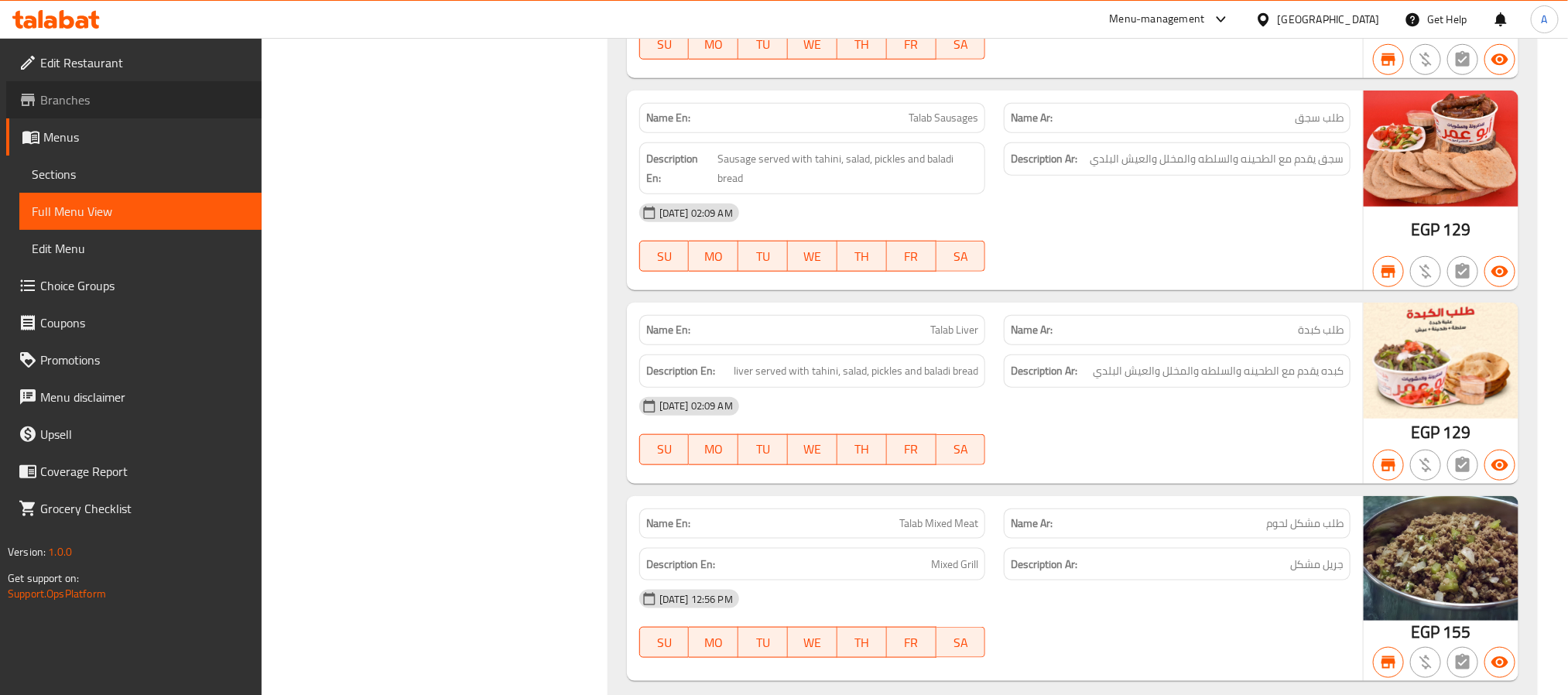
click at [73, 90] on span "Branches" at bounding box center [145, 99] width 209 height 18
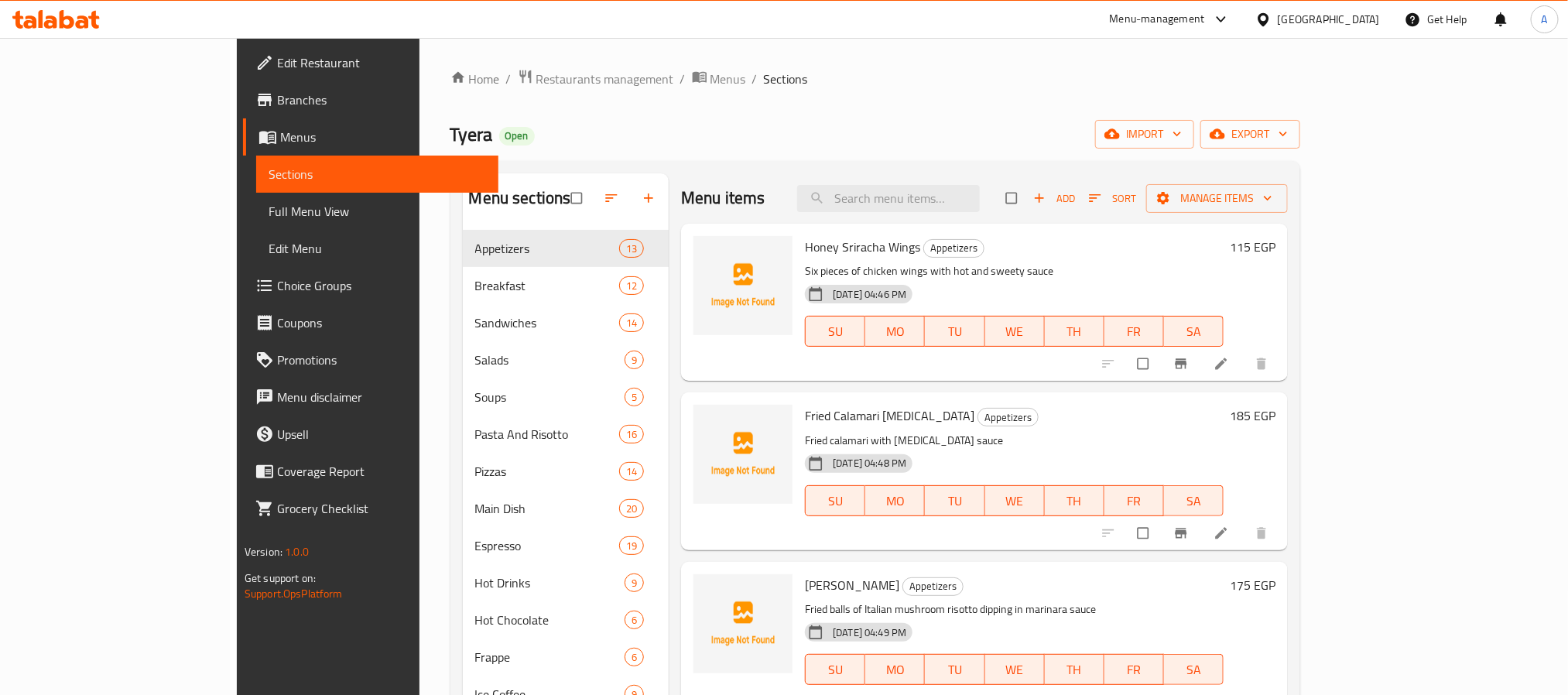
scroll to position [697, 0]
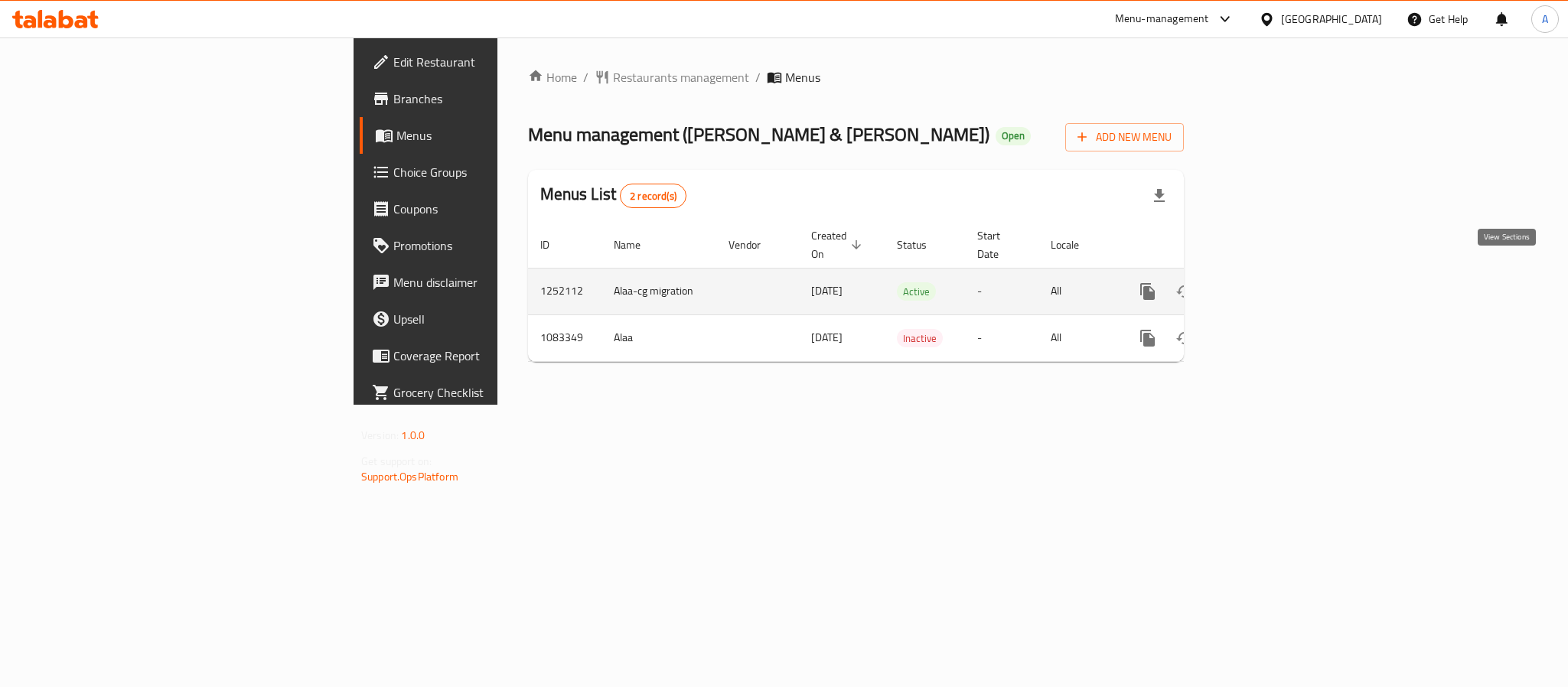
click at [1267, 283] on icon "enhanced table" at bounding box center [1257, 291] width 18 height 18
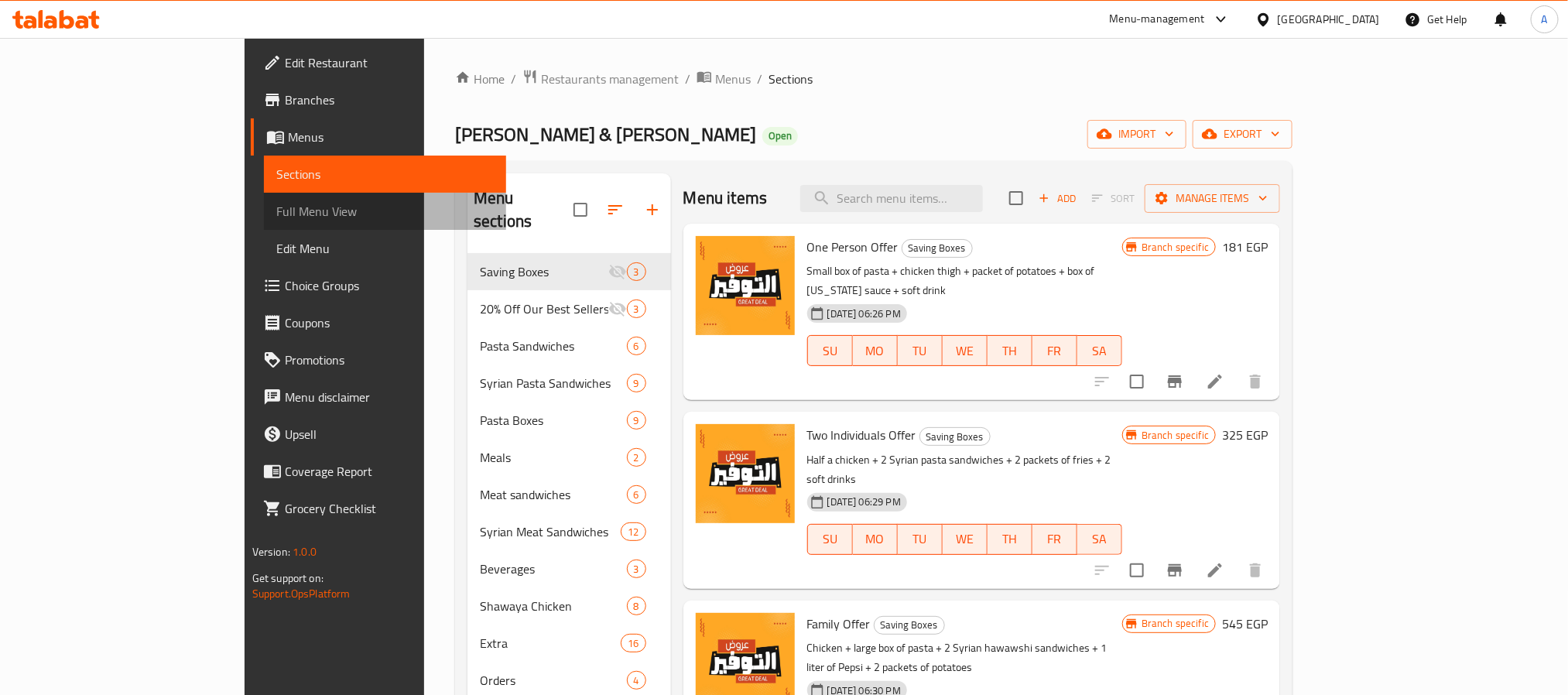
click at [276, 219] on span "Full Menu View" at bounding box center [385, 211] width 218 height 18
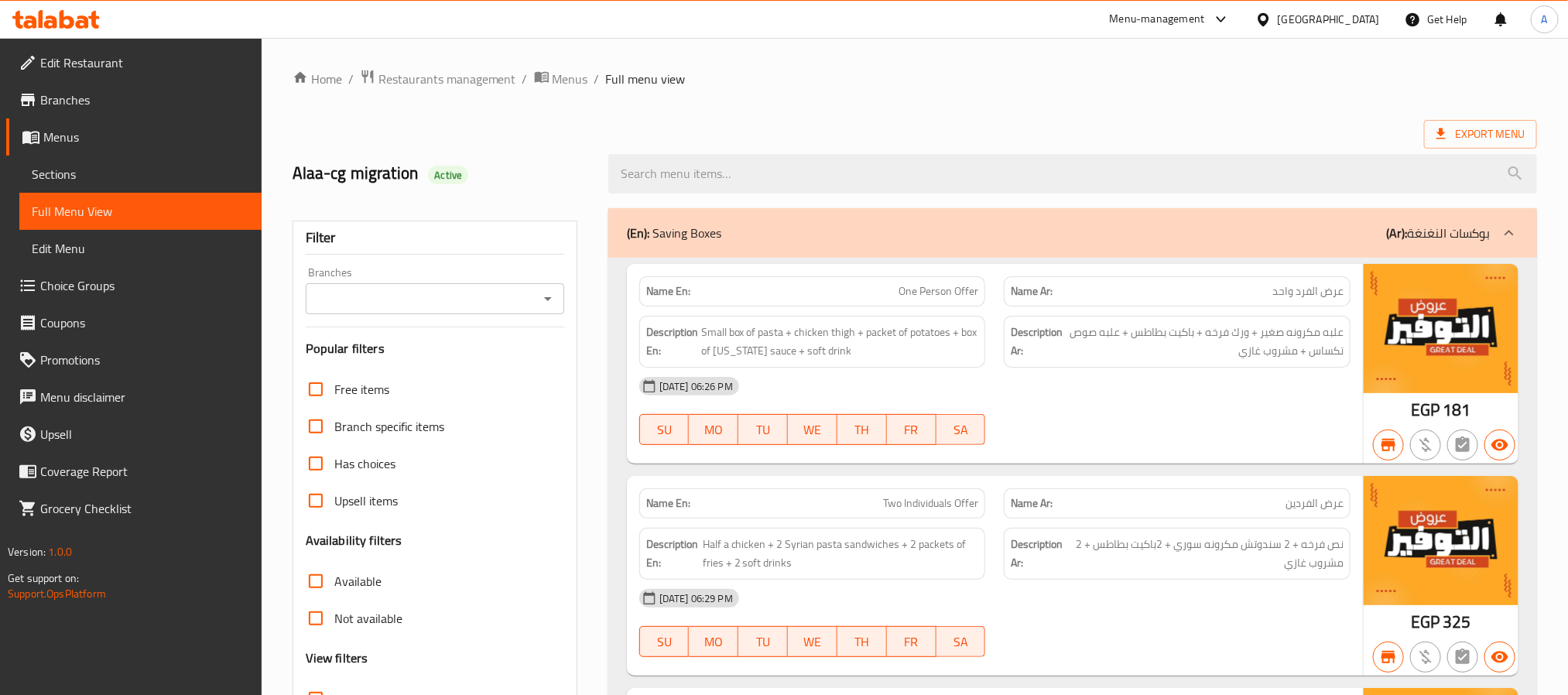
click at [114, 174] on span "Sections" at bounding box center [140, 174] width 218 height 18
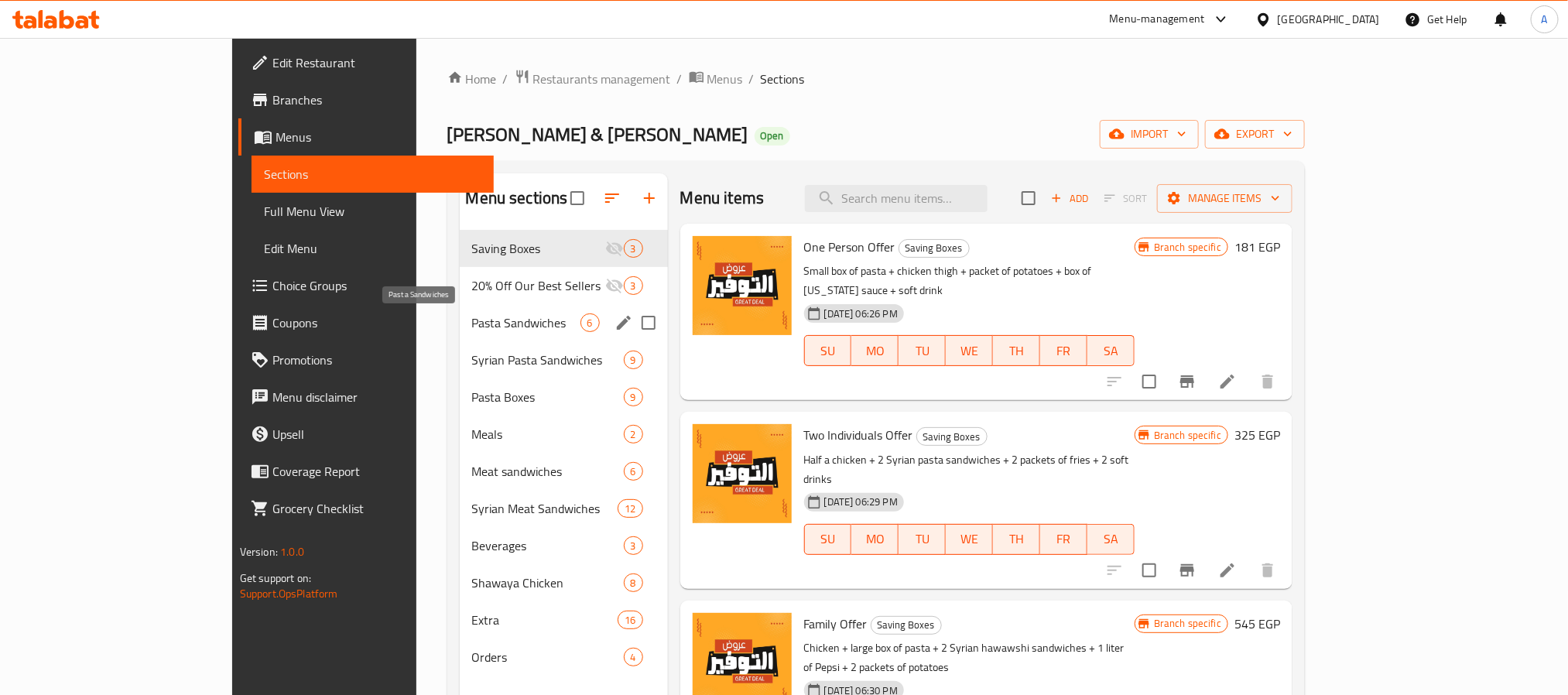
click at [492, 316] on span "Pasta Sandwiches" at bounding box center [526, 323] width 108 height 18
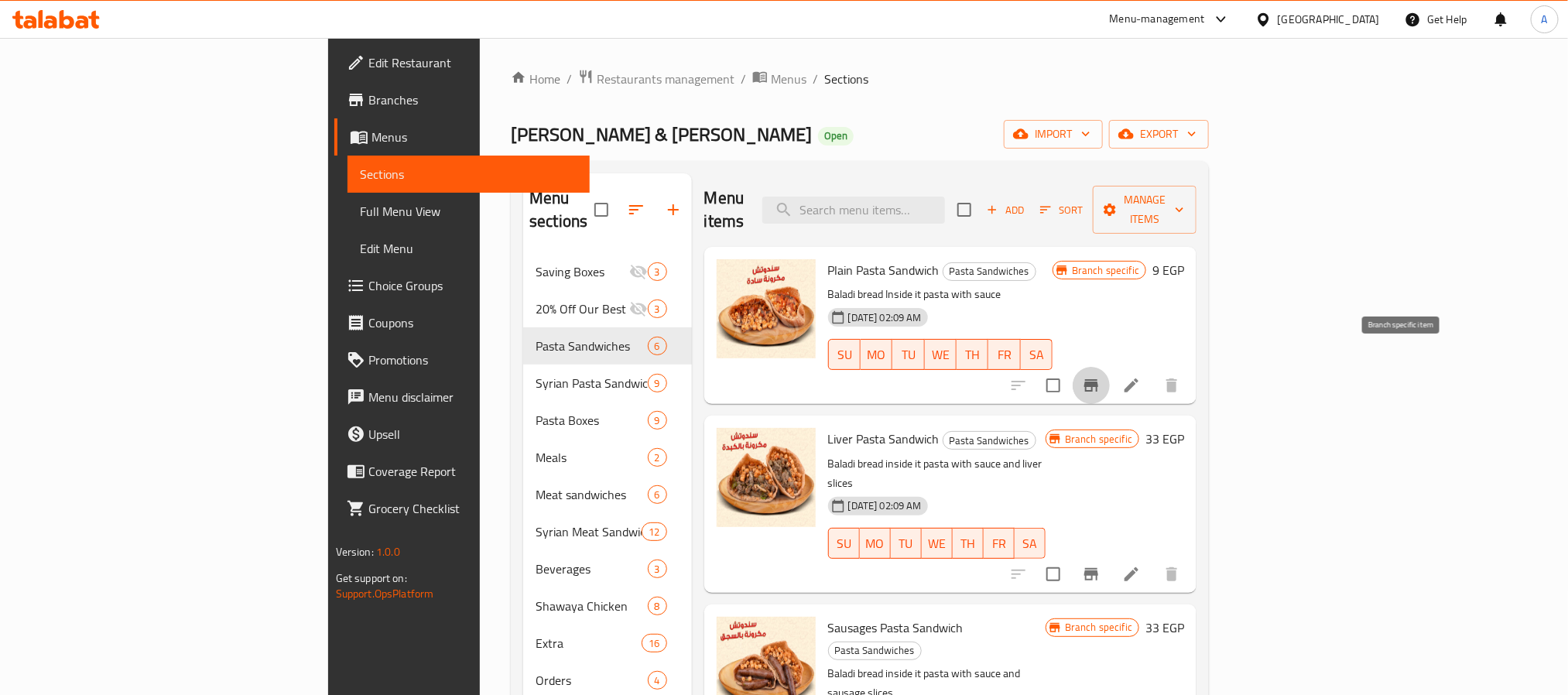
click at [1110, 374] on button "Branch-specific-item" at bounding box center [1091, 385] width 37 height 37
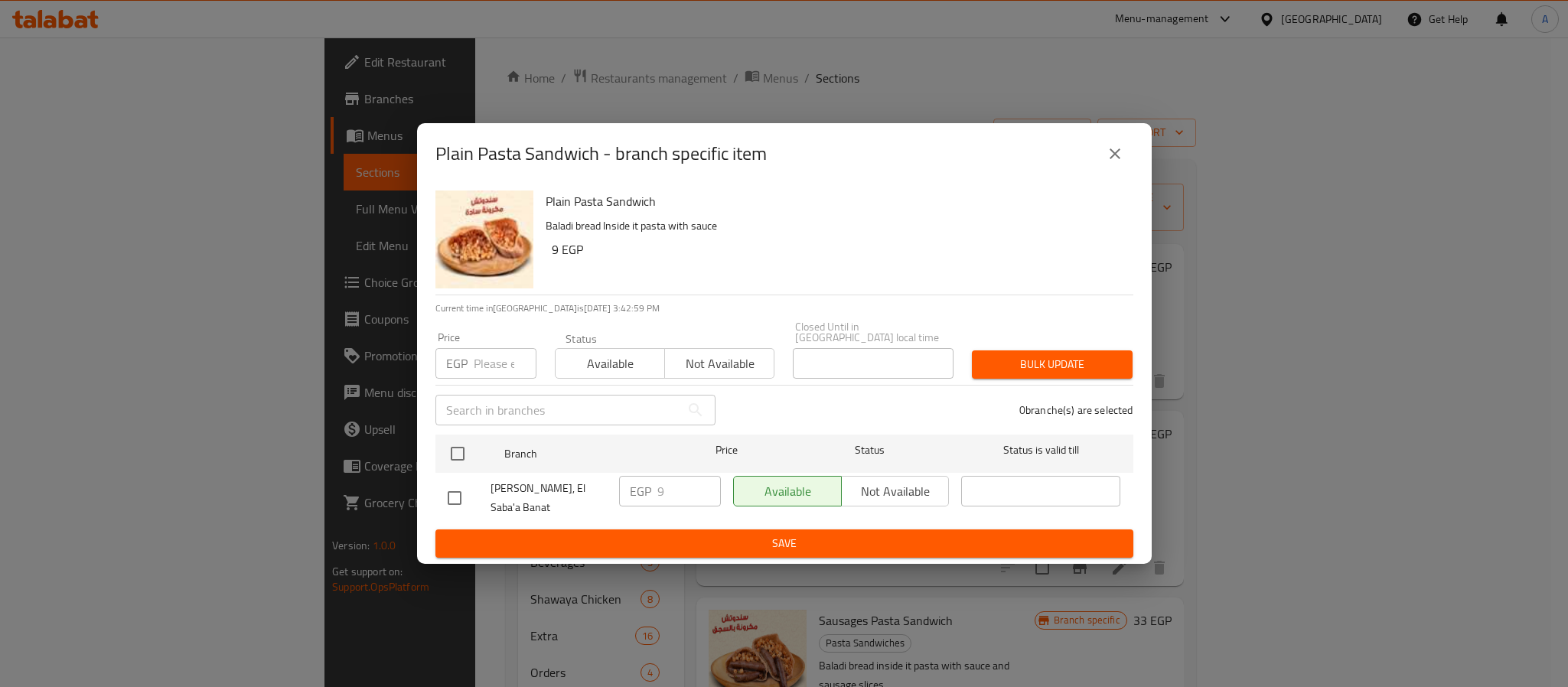
click at [1130, 158] on button "close" at bounding box center [1115, 154] width 37 height 37
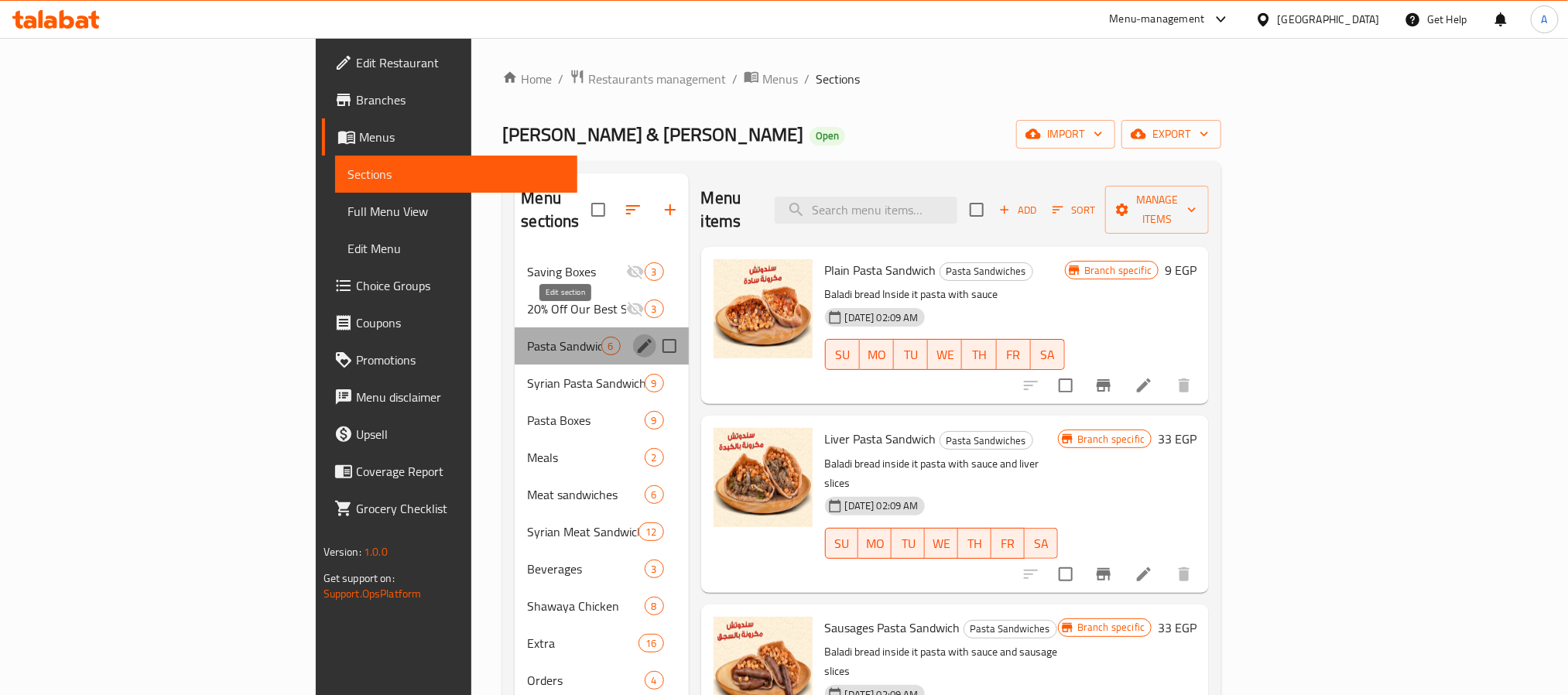
click at [635, 337] on icon "edit" at bounding box center [644, 346] width 18 height 18
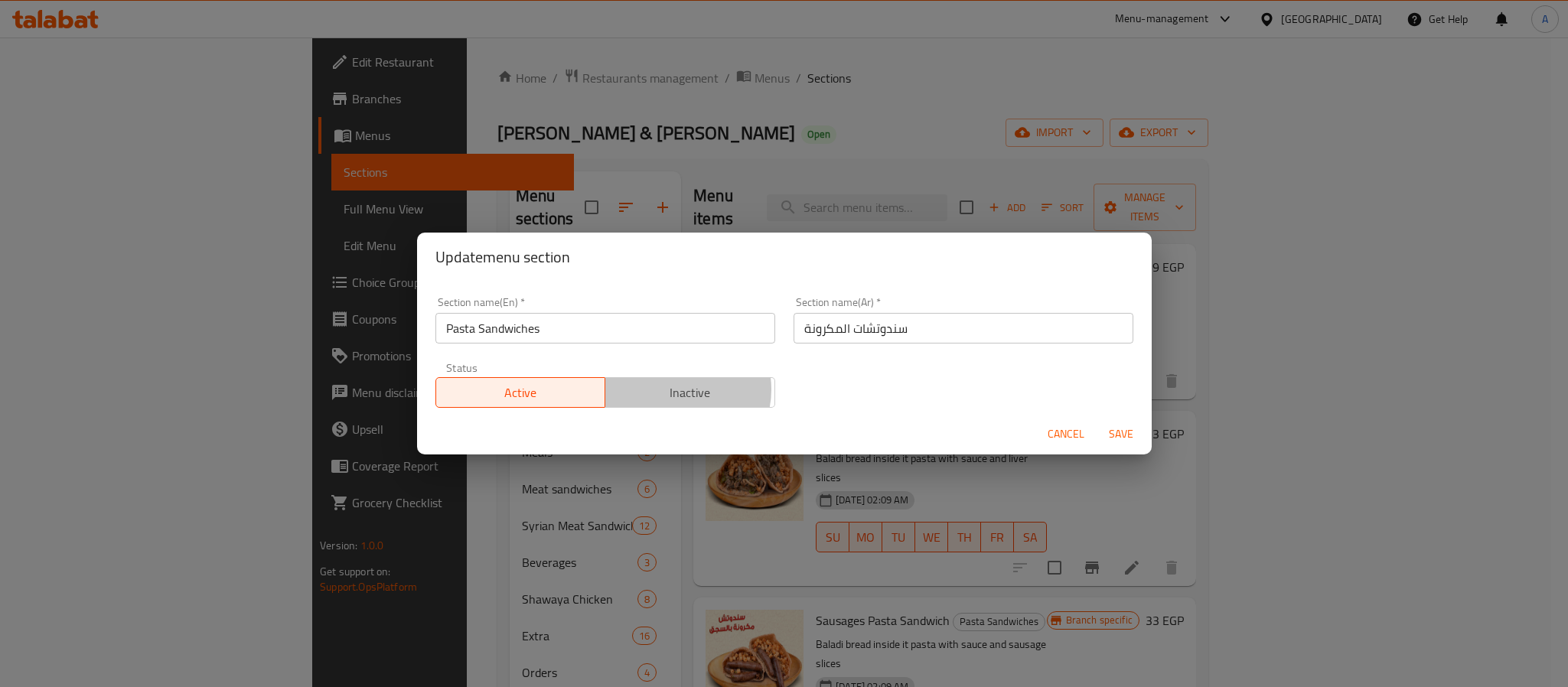
click at [671, 390] on span "Inactive" at bounding box center [690, 392] width 157 height 22
click at [1116, 438] on span "Save" at bounding box center [1120, 435] width 37 height 19
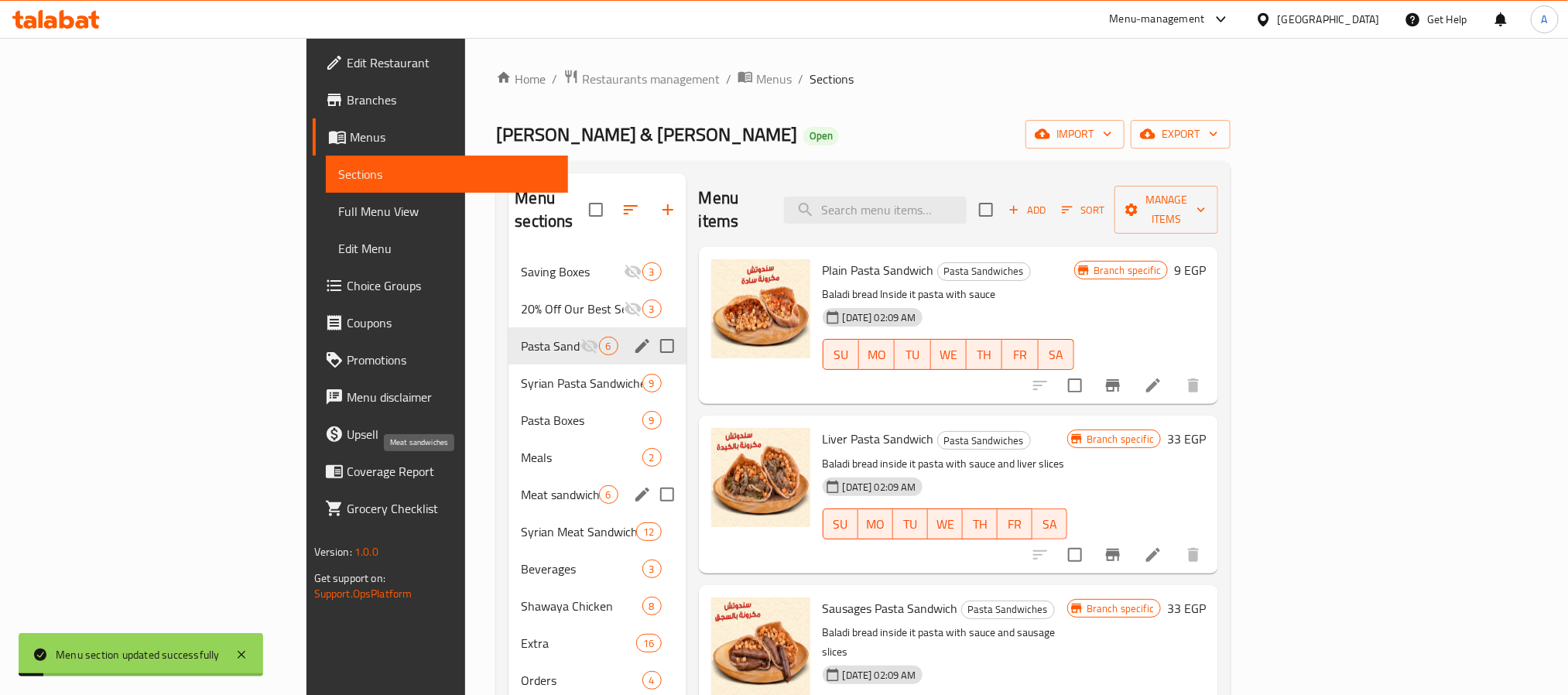
click at [521, 486] on span "Meat sandwiches" at bounding box center [559, 494] width 78 height 18
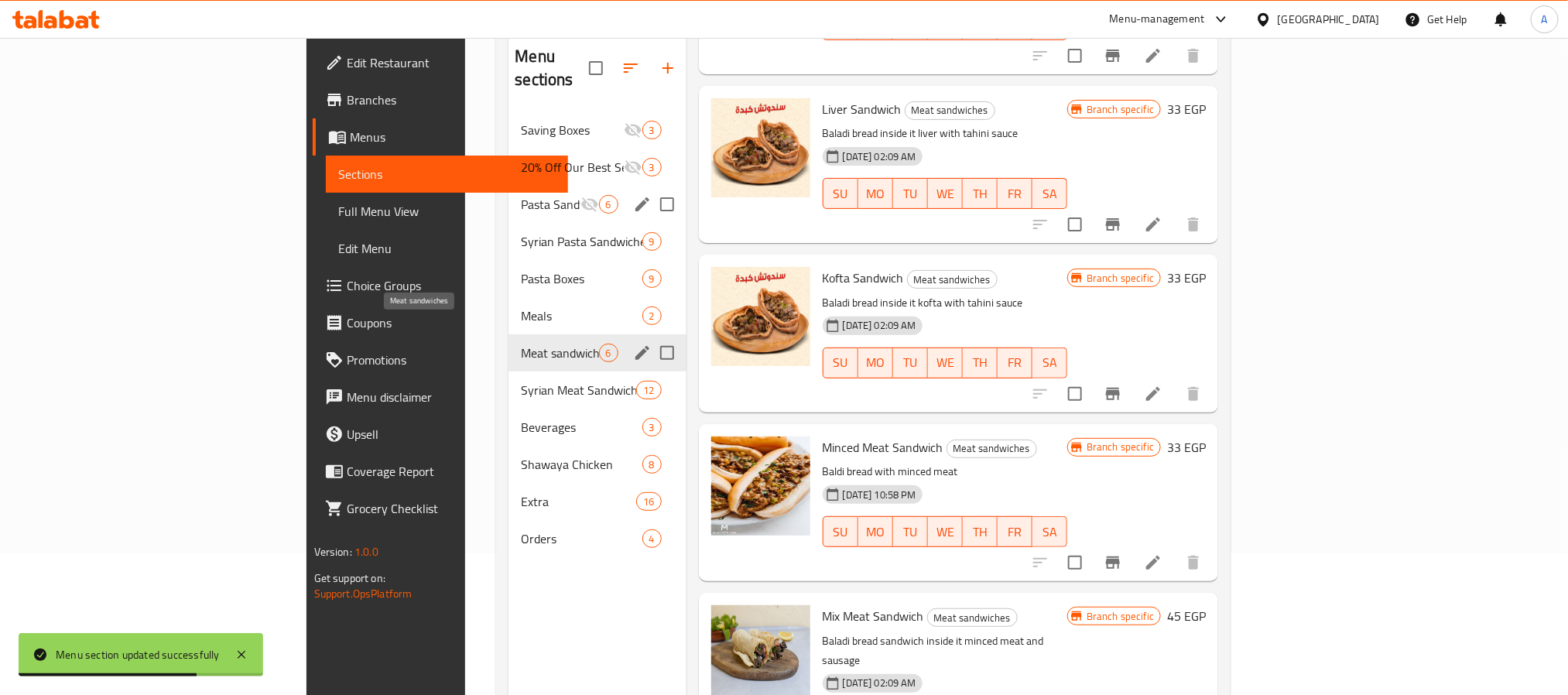
scroll to position [101, 0]
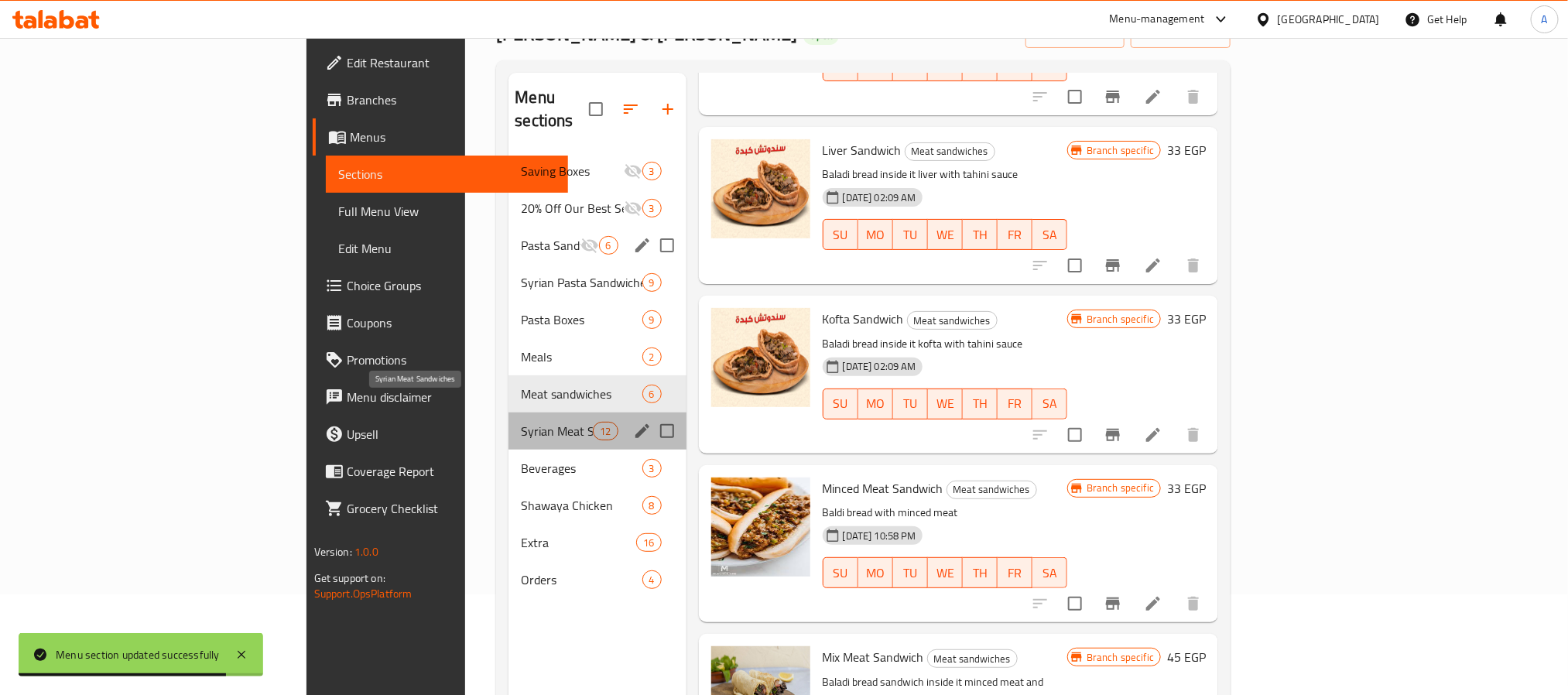
click at [521, 422] on span "Syrian Meat Sandwiches" at bounding box center [557, 431] width 72 height 18
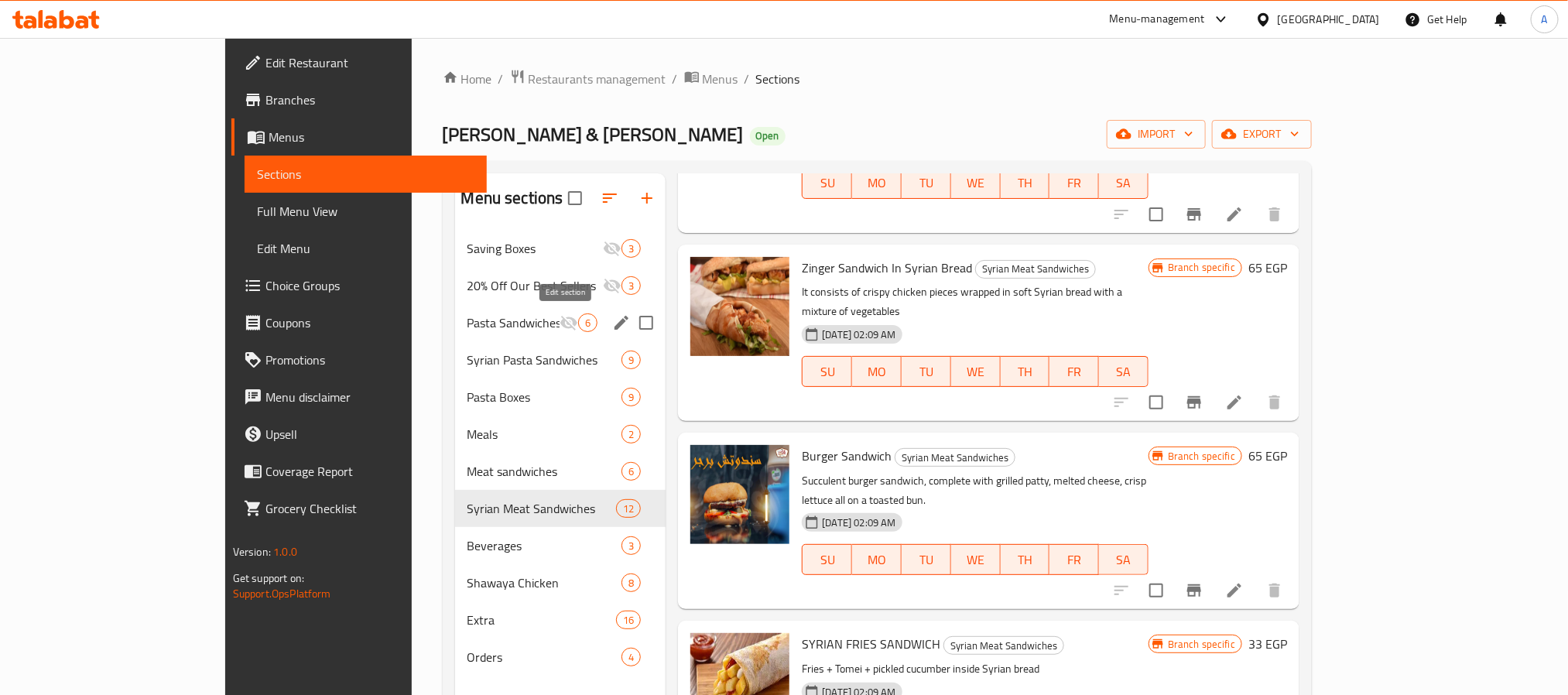
click at [610, 322] on button "edit" at bounding box center [622, 323] width 23 height 23
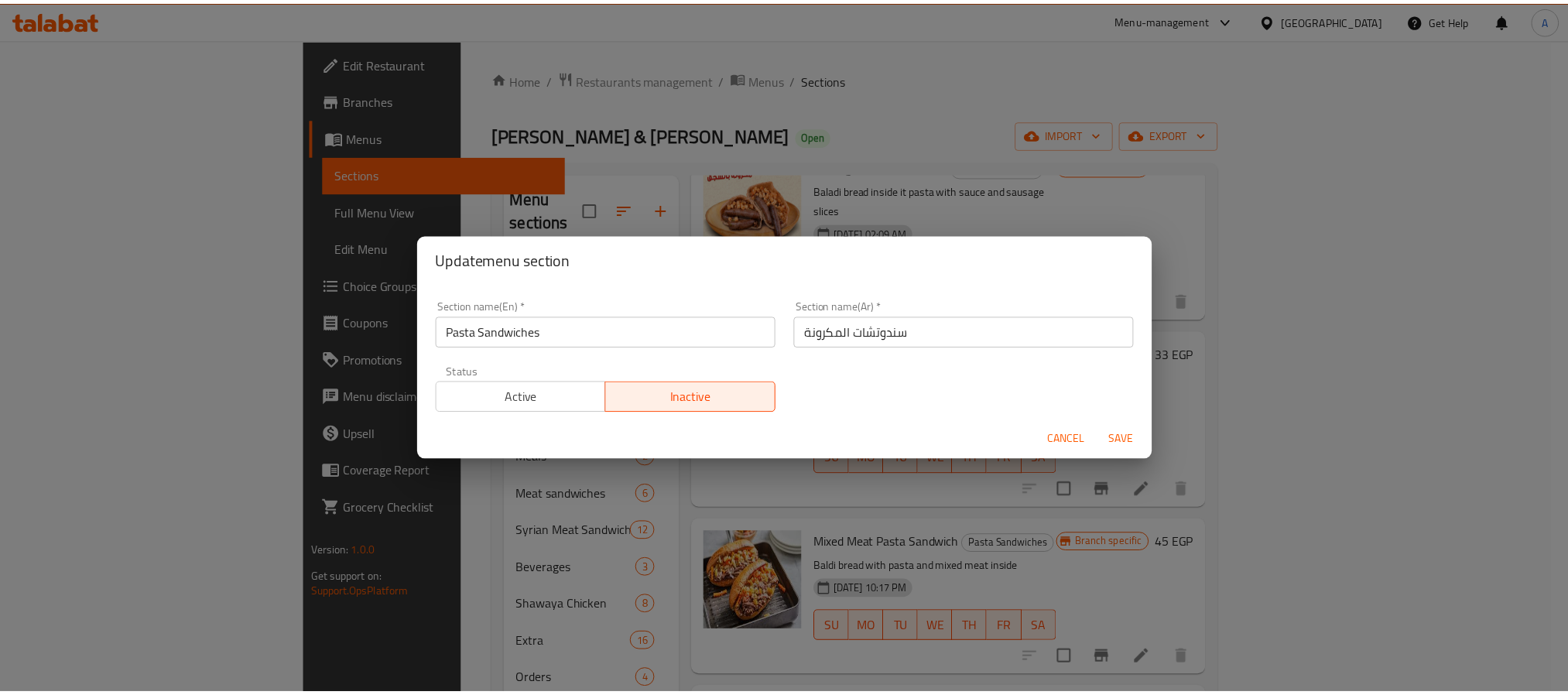
scroll to position [358, 0]
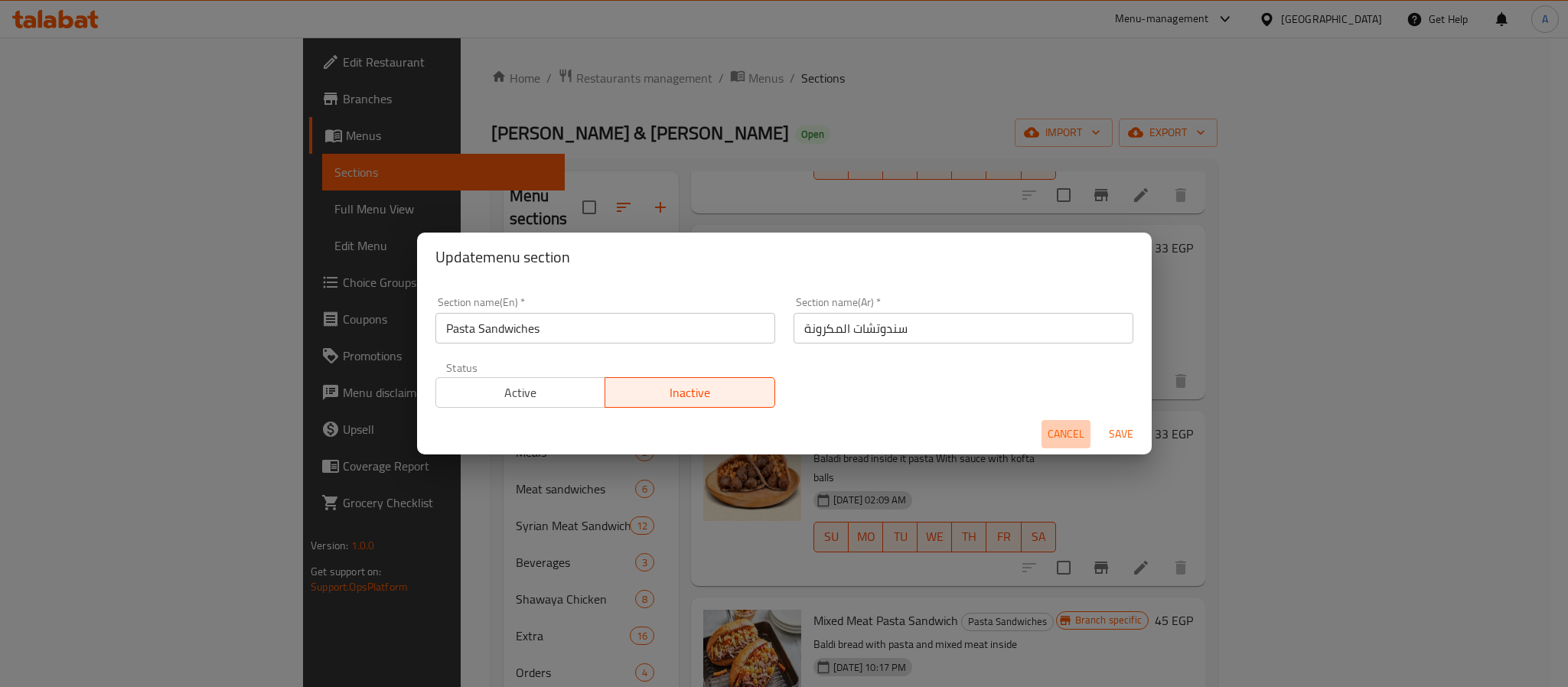
click at [1062, 427] on span "Cancel" at bounding box center [1065, 435] width 37 height 19
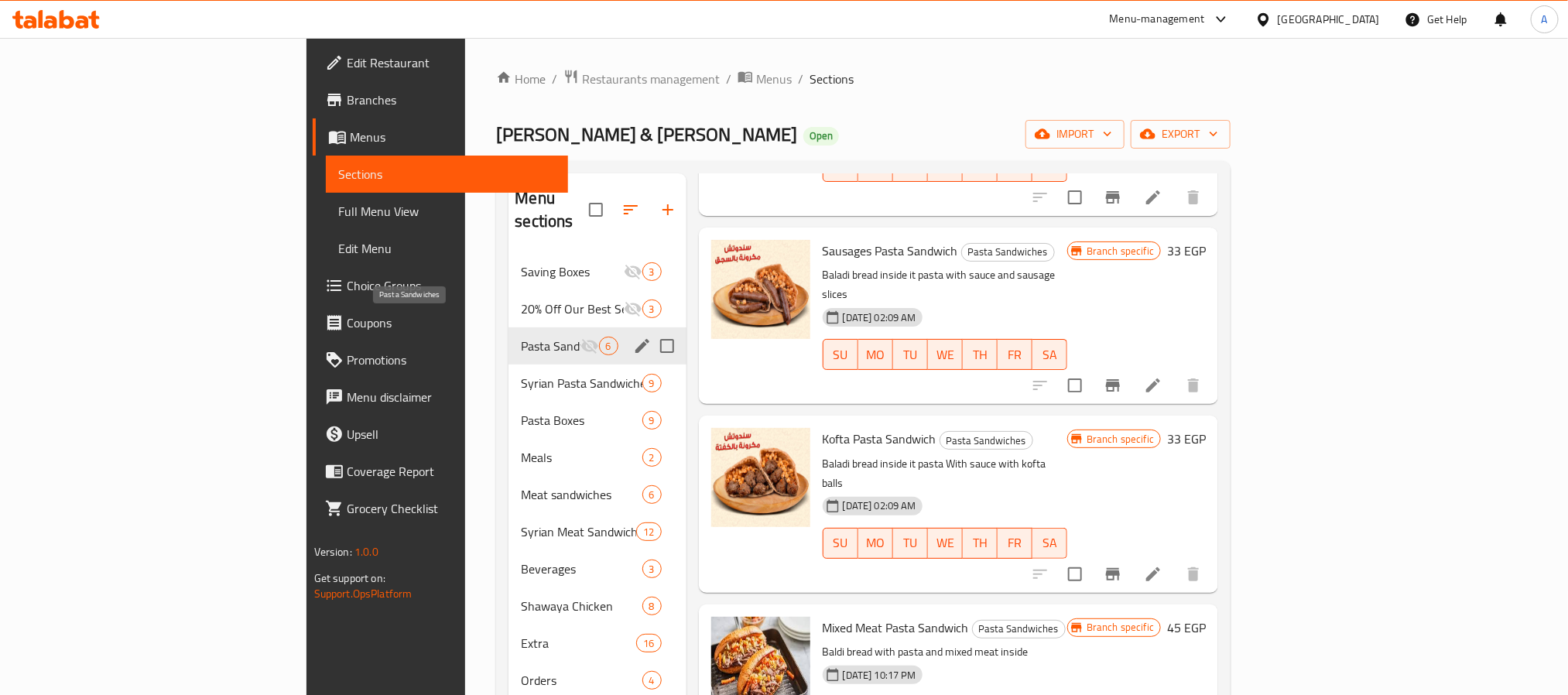
click at [509, 327] on div "Pasta Sandwiches 6" at bounding box center [597, 346] width 178 height 37
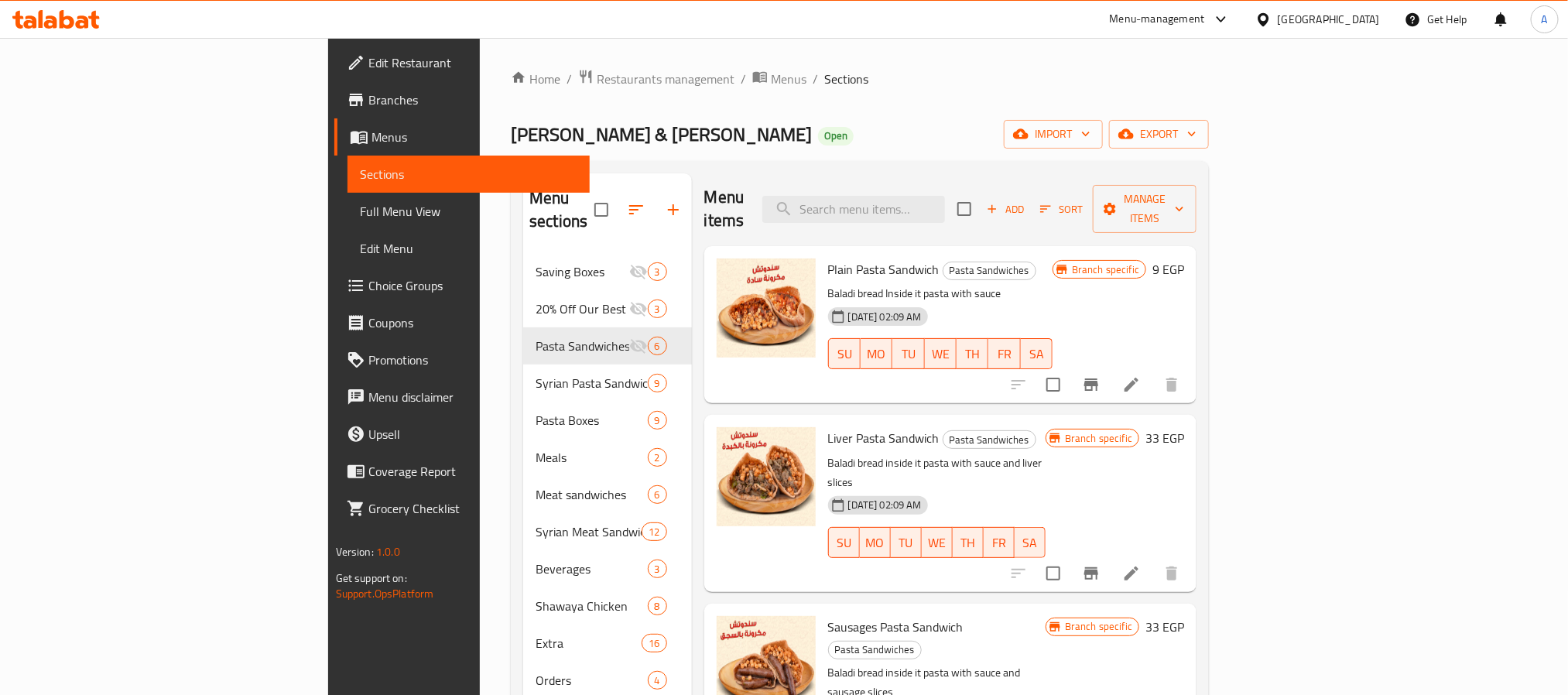
scroll to position [0, 0]
click at [1184, 259] on h6 "9 EGP" at bounding box center [1168, 270] width 32 height 22
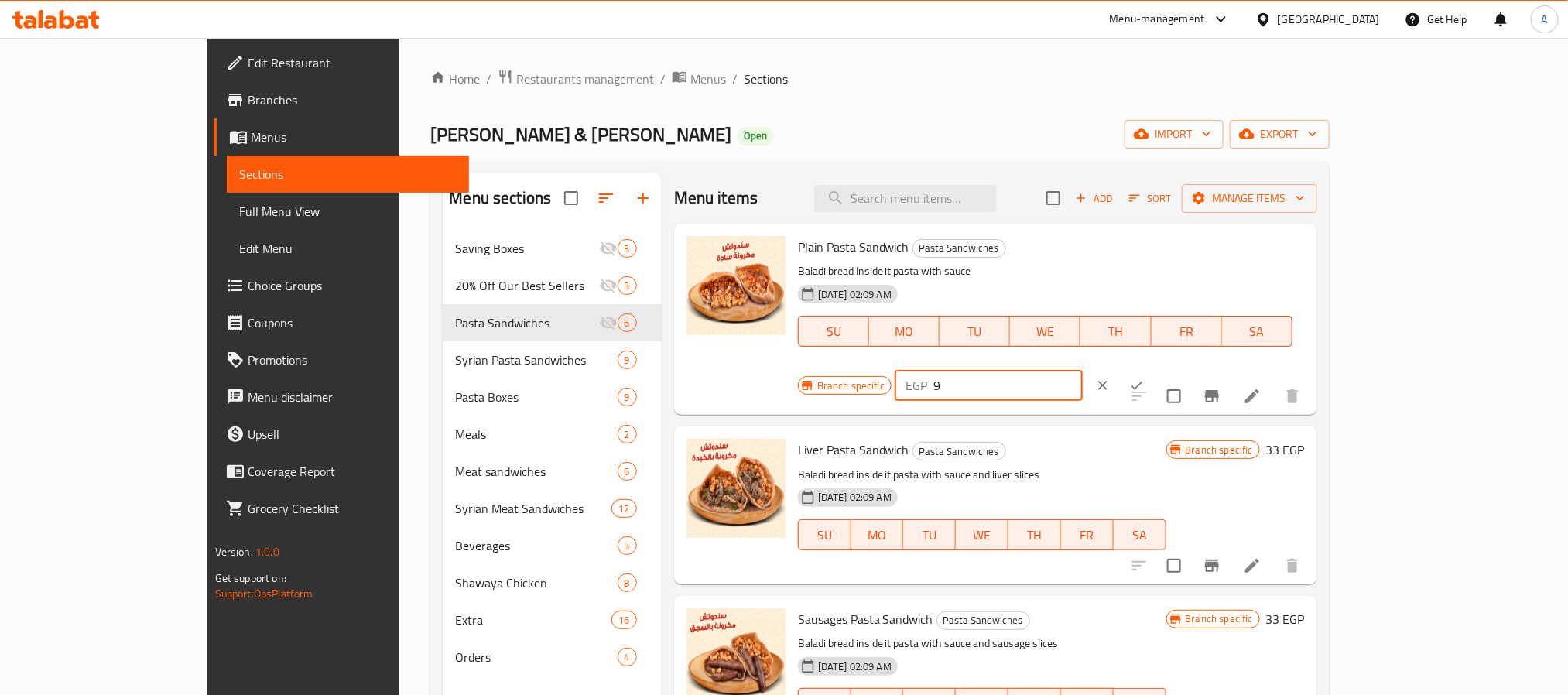
drag, startPoint x: 1331, startPoint y: 258, endPoint x: 1247, endPoint y: 267, distance: 84.5
click at [1082, 371] on div "EGP 9 ​" at bounding box center [988, 386] width 188 height 31
type input "0"
click at [1145, 378] on icon "ok" at bounding box center [1137, 386] width 15 height 15
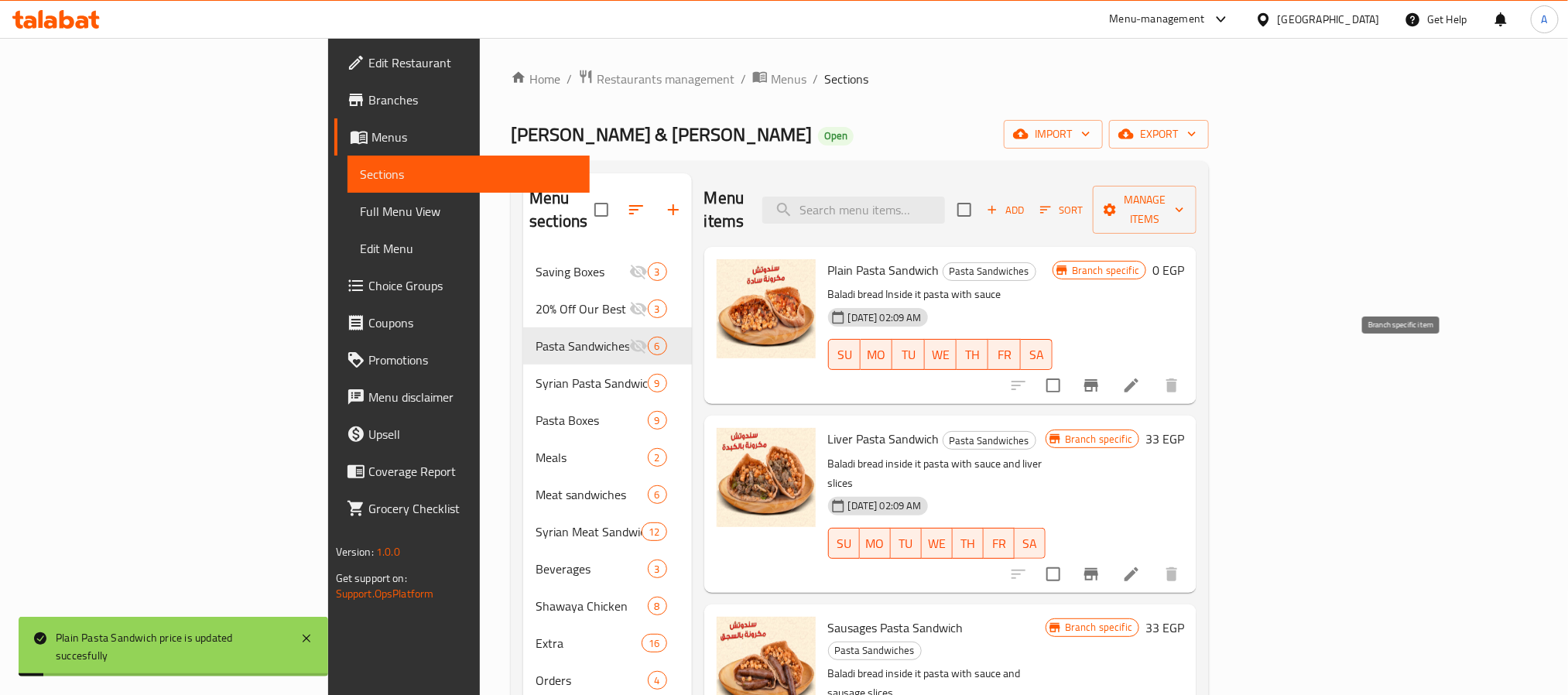
click at [1101, 376] on icon "Branch-specific-item" at bounding box center [1091, 385] width 18 height 18
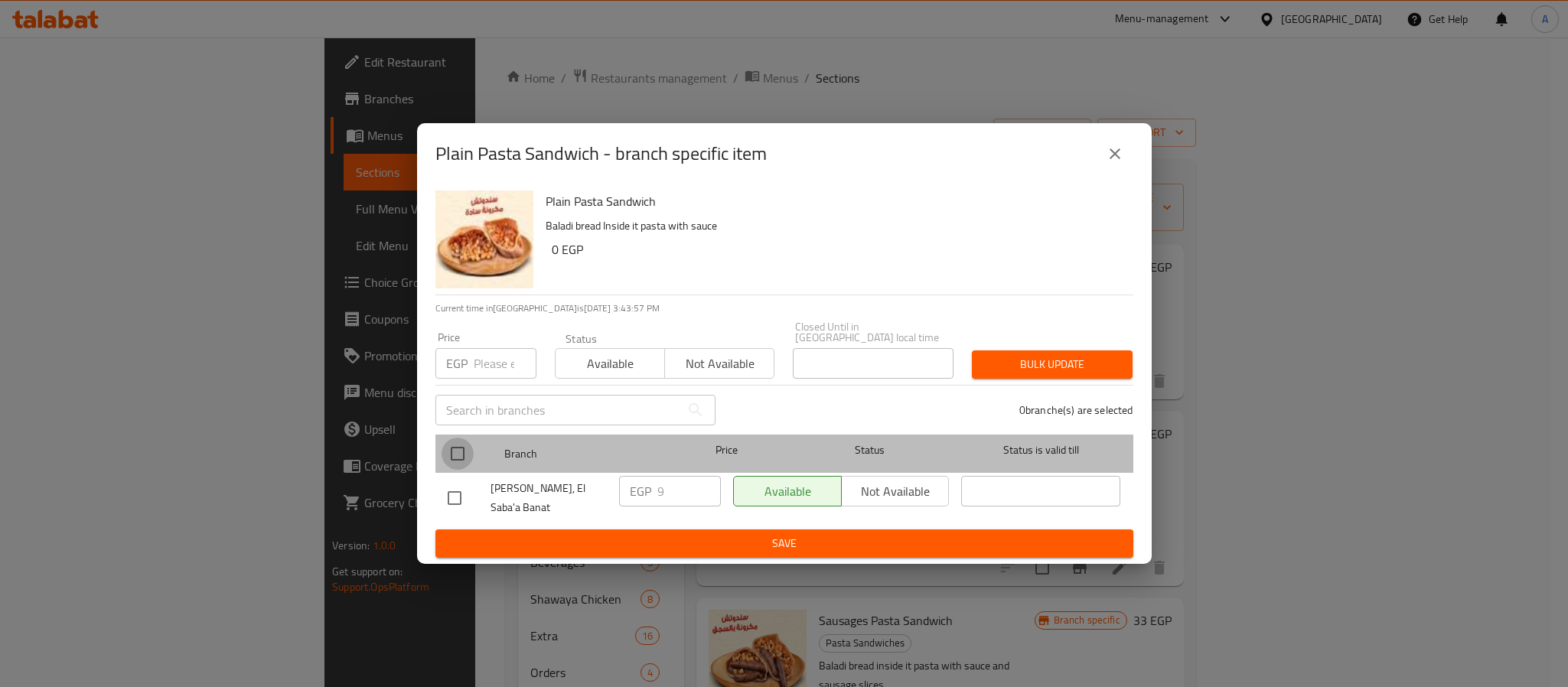
click at [467, 444] on input "checkbox" at bounding box center [457, 454] width 32 height 32
checkbox input "true"
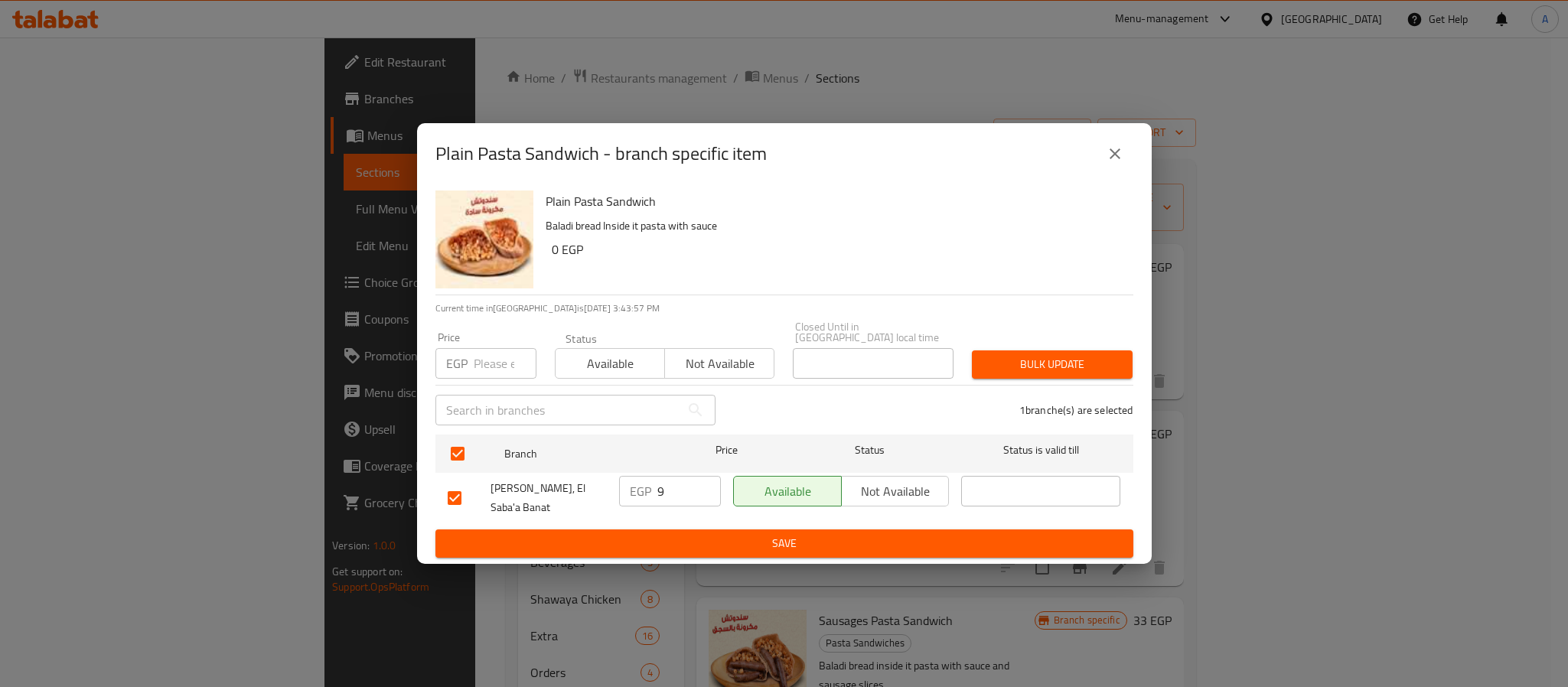
click at [483, 363] on input "number" at bounding box center [505, 363] width 63 height 30
type input "0"
click at [1038, 355] on span "Bulk update" at bounding box center [1052, 364] width 137 height 19
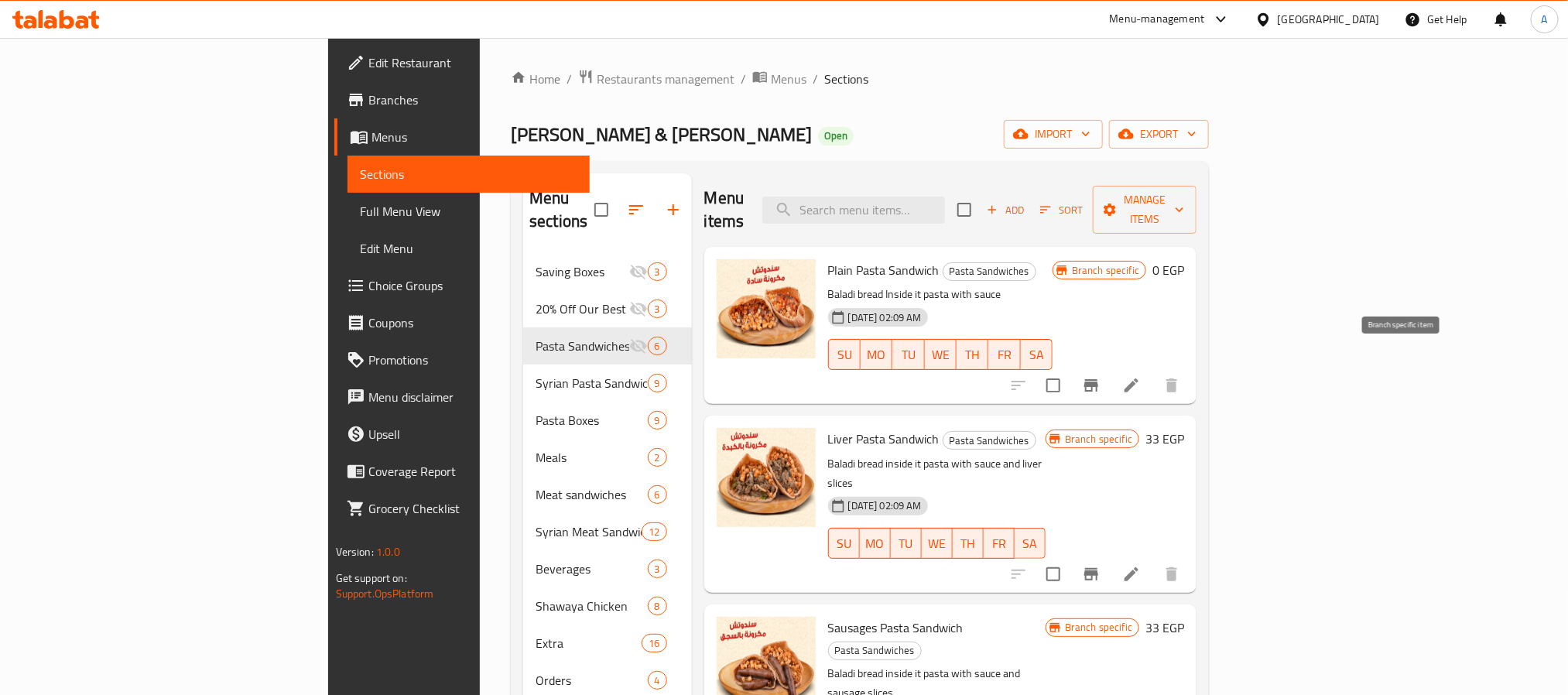
click at [1099, 379] on icon "Branch-specific-item" at bounding box center [1091, 385] width 14 height 12
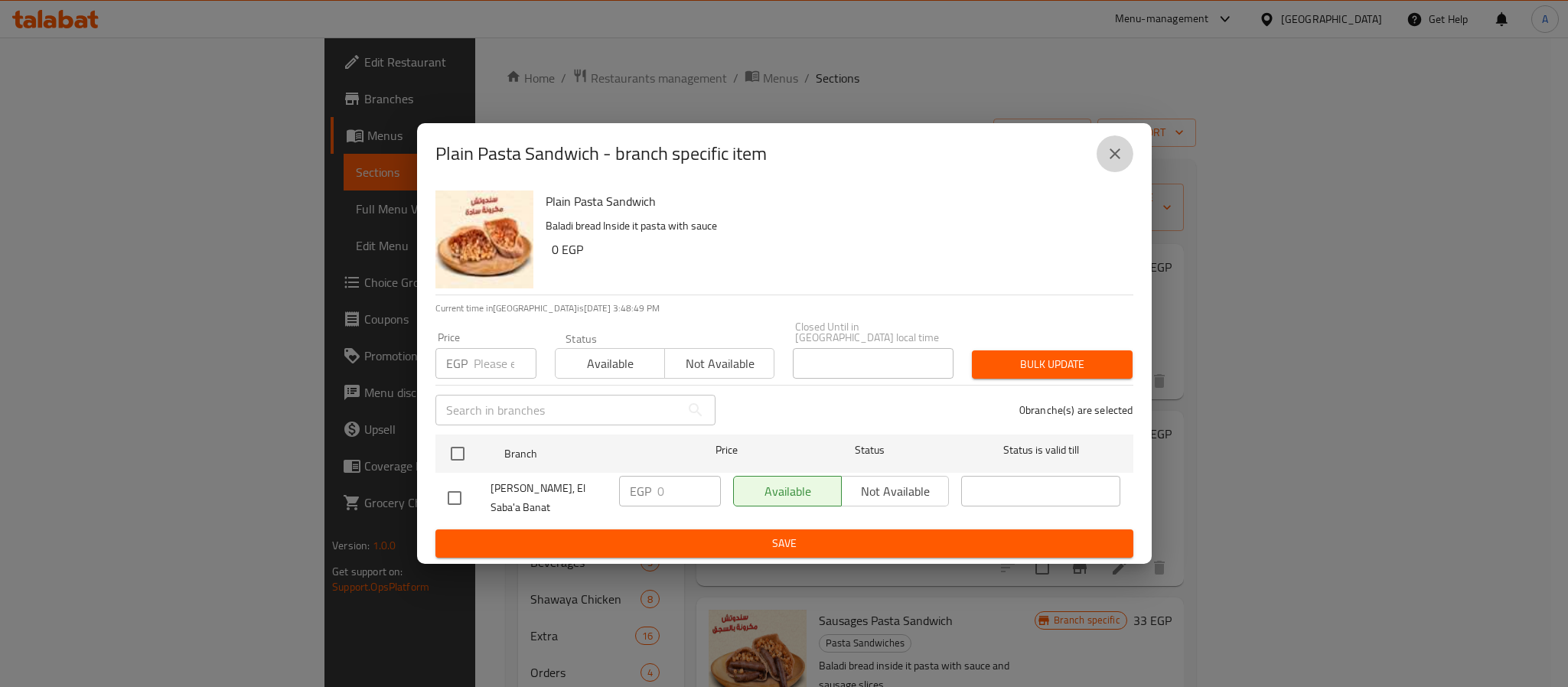
click at [1111, 149] on icon "close" at bounding box center [1115, 153] width 18 height 18
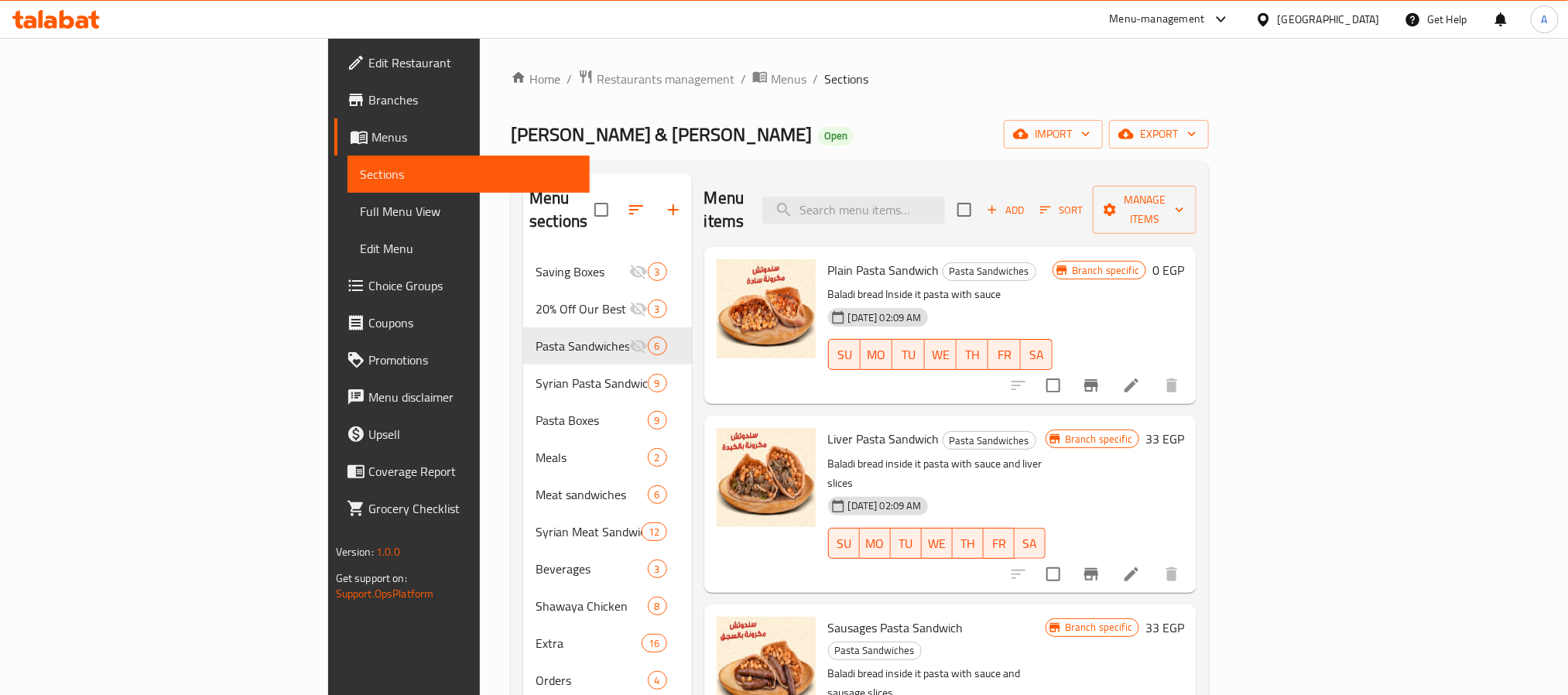
click at [1141, 376] on icon at bounding box center [1131, 385] width 18 height 18
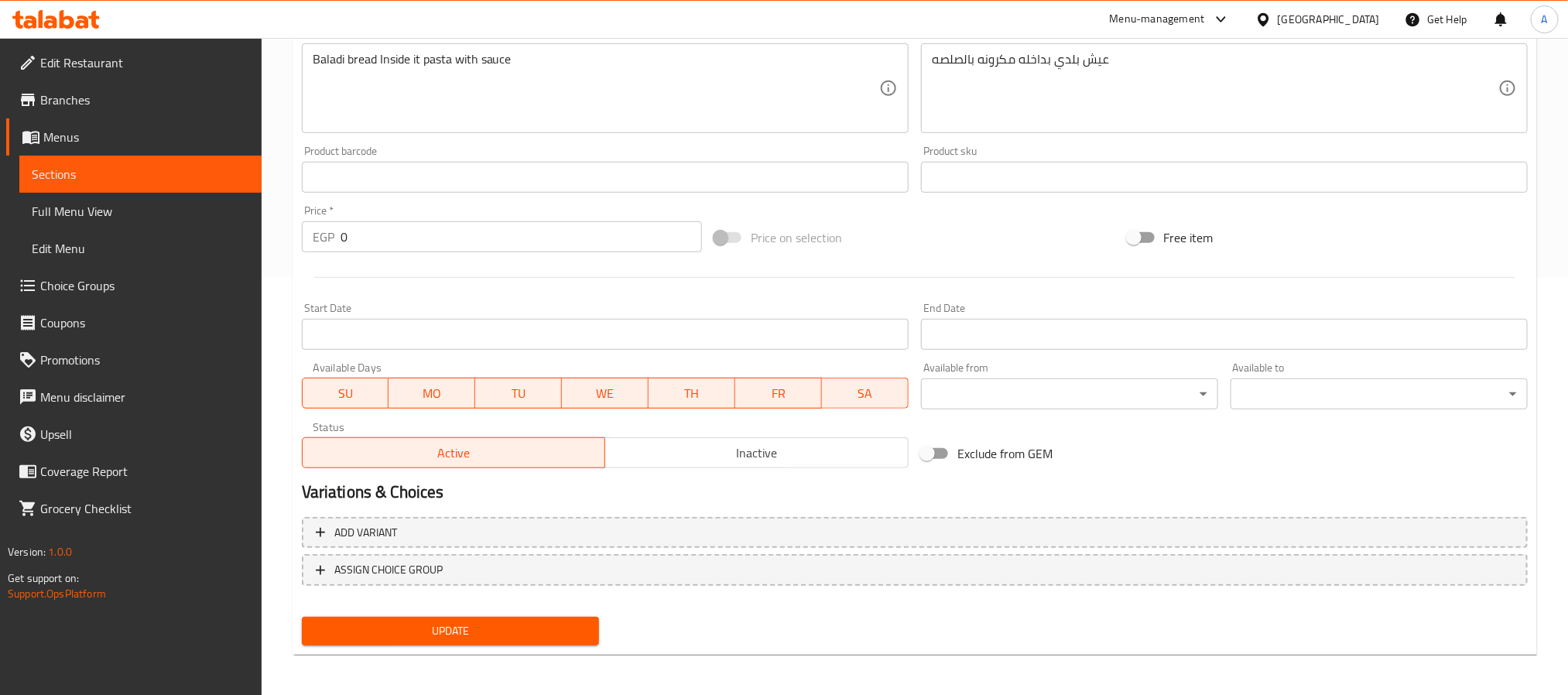
scroll to position [419, 0]
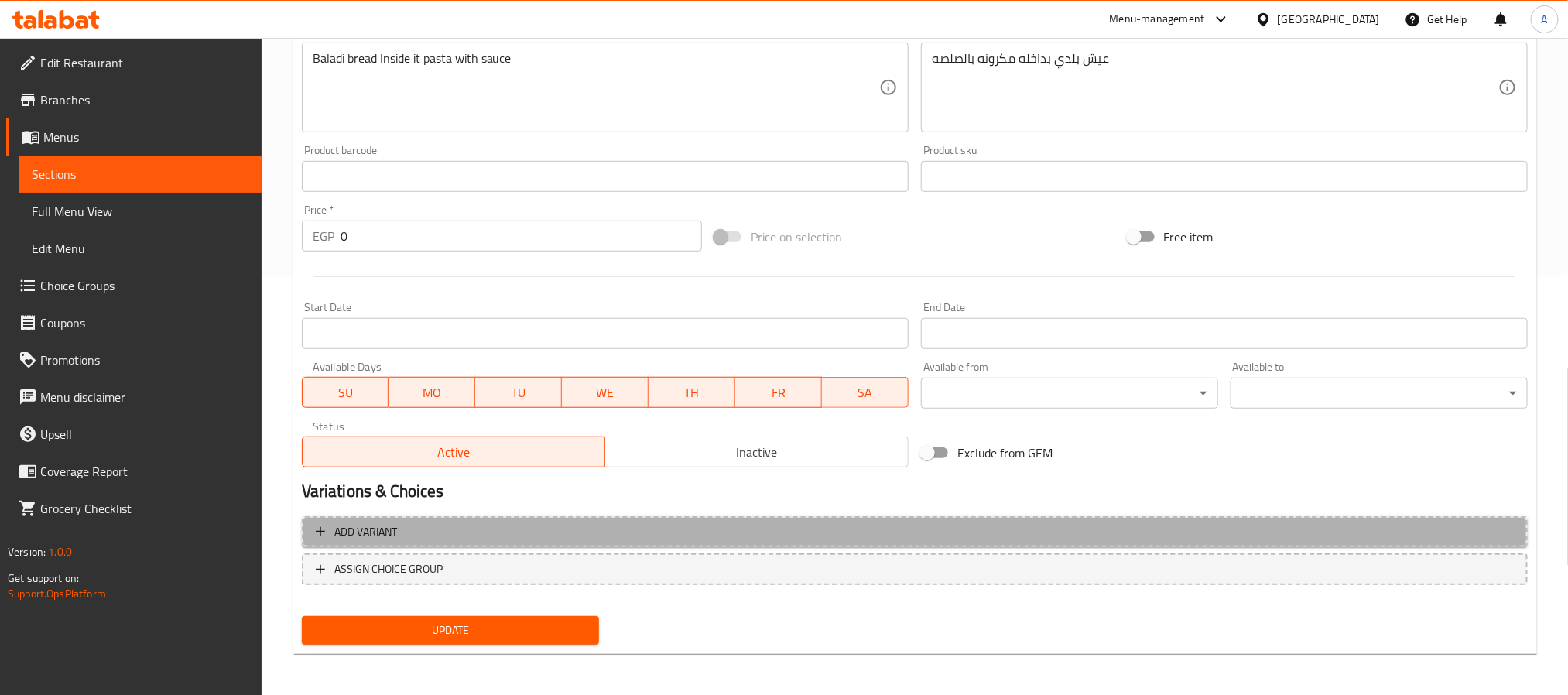
click at [600, 523] on span "Add variant" at bounding box center [915, 532] width 1199 height 19
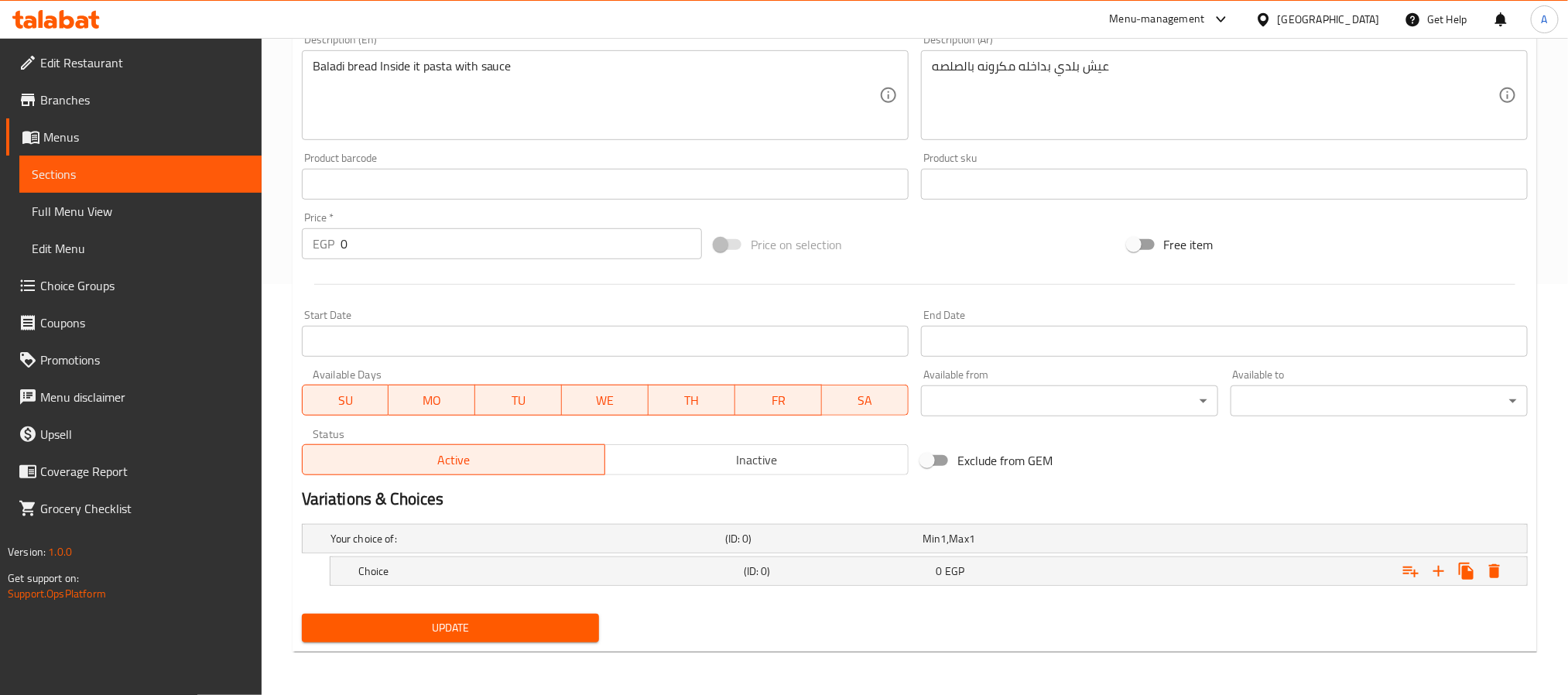
scroll to position [412, 0]
click at [1435, 571] on icon "Expand" at bounding box center [1438, 571] width 11 height 11
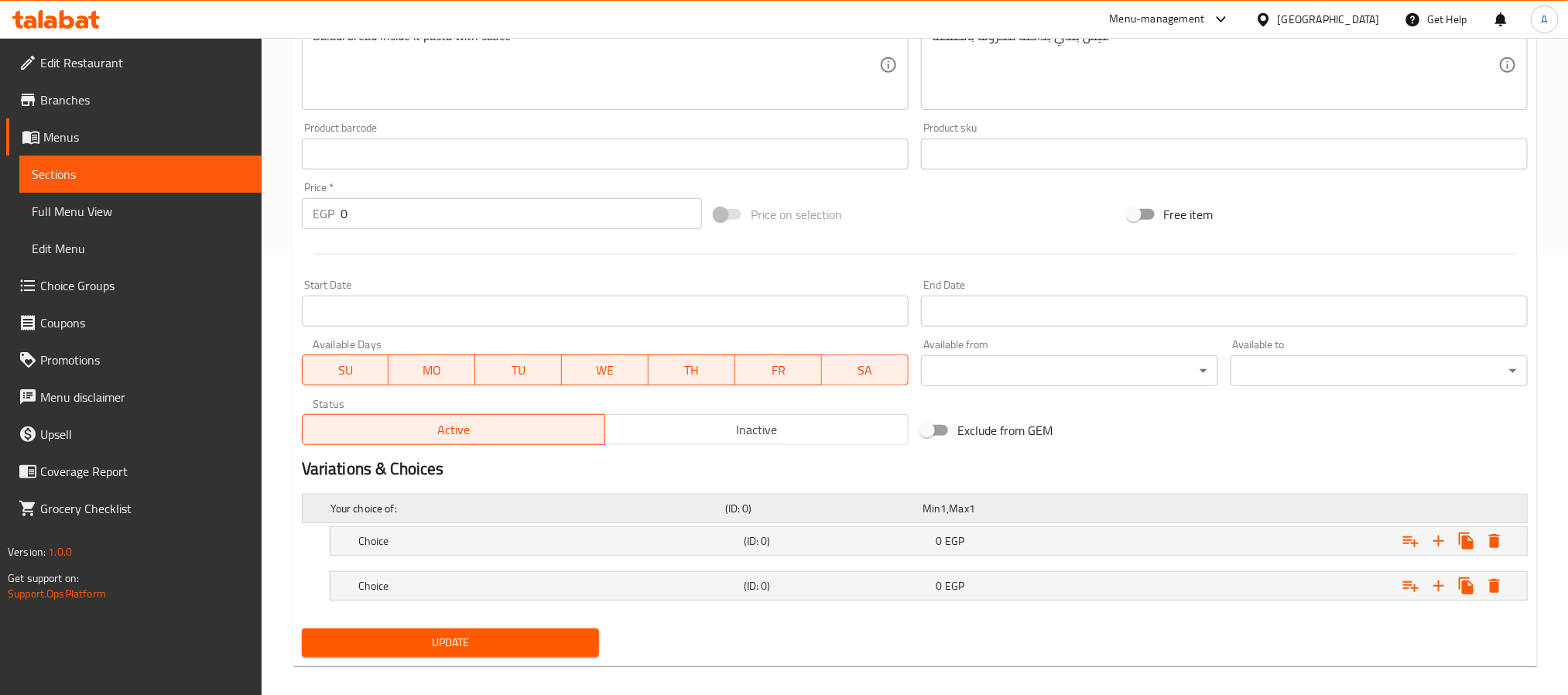
scroll to position [458, 0]
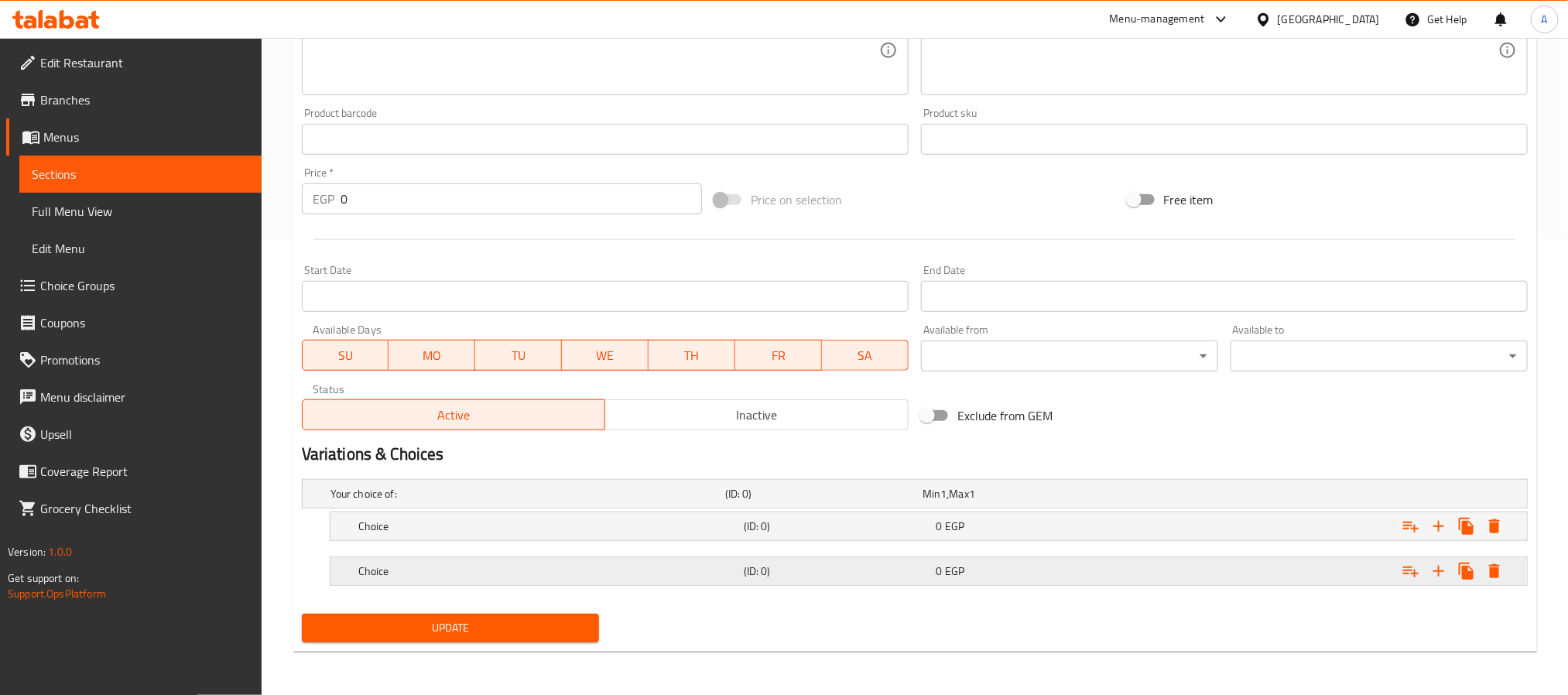
click at [946, 569] on span "EGP" at bounding box center [955, 571] width 19 height 20
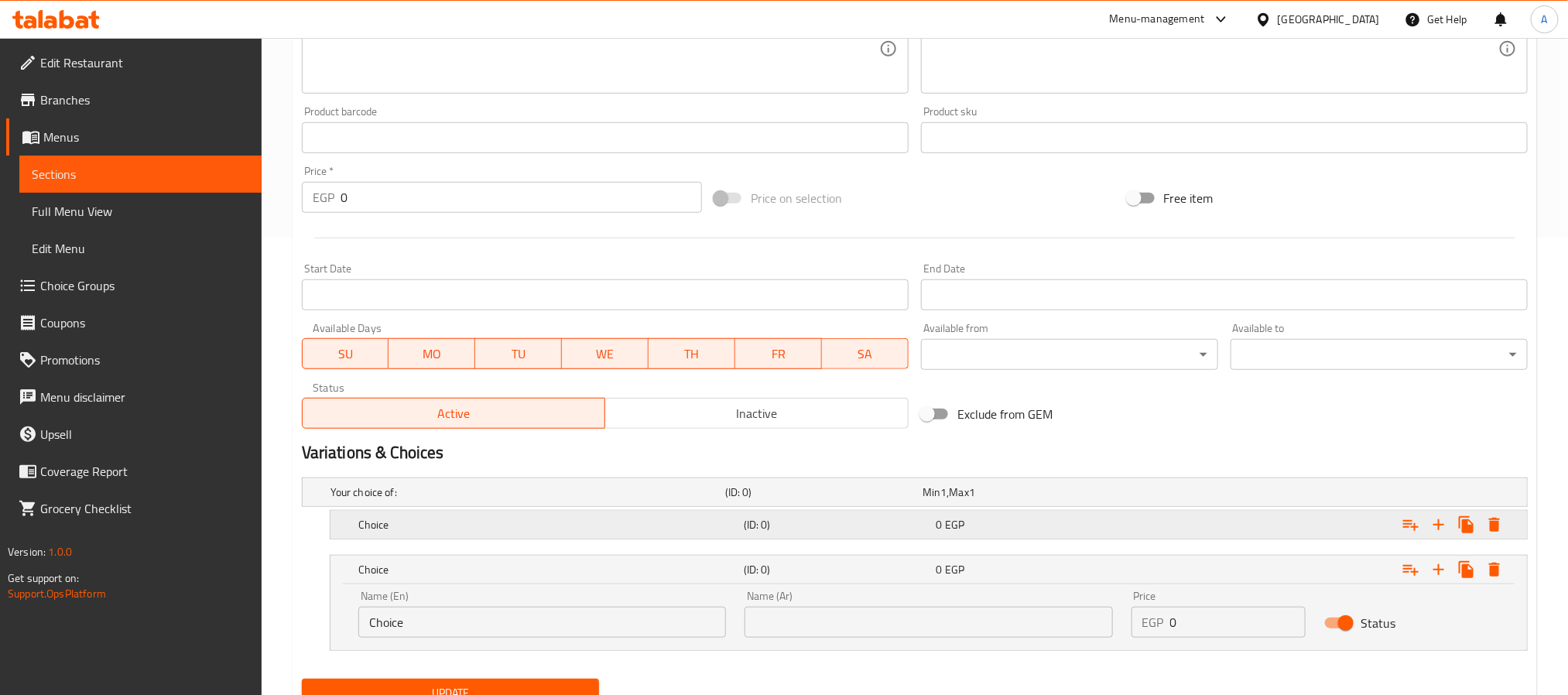
click at [935, 526] on div "0 EGP" at bounding box center [1030, 525] width 193 height 22
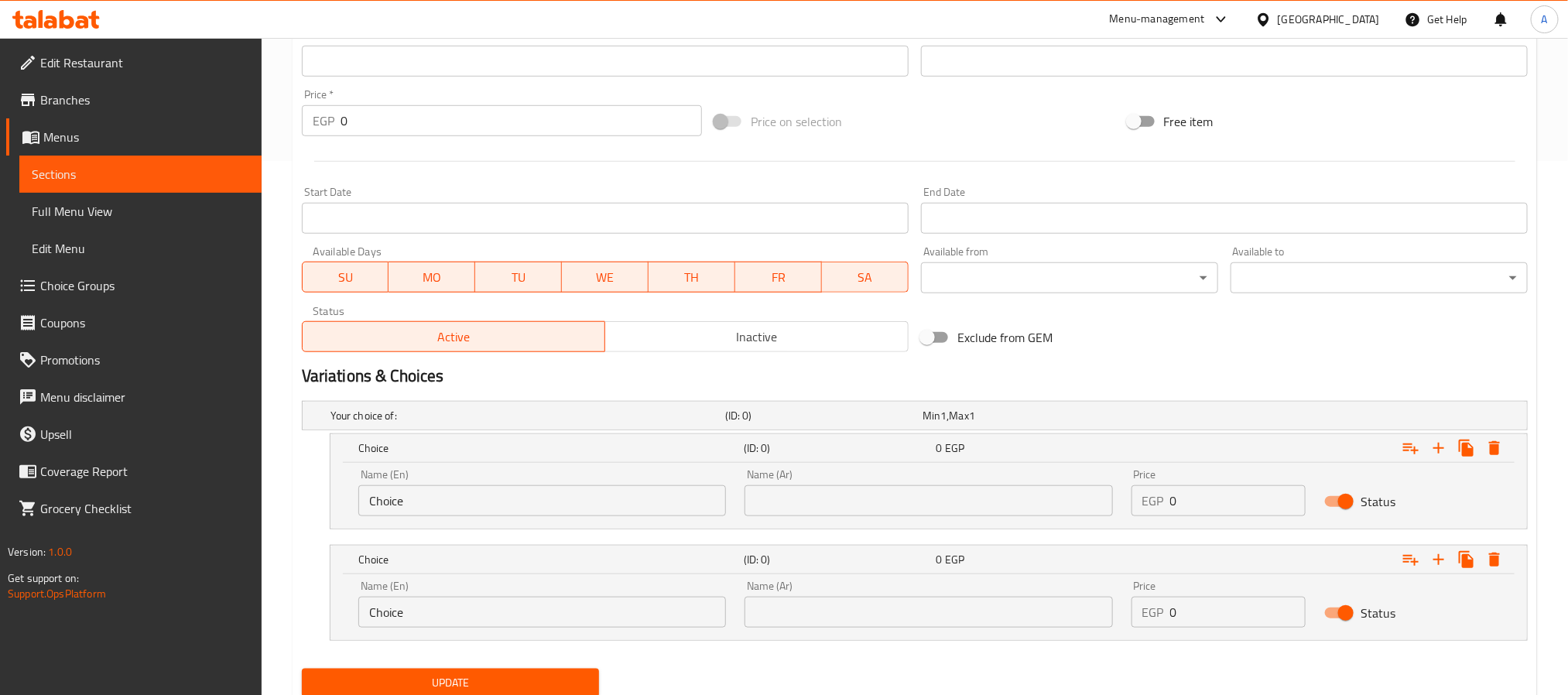
scroll to position [574, 0]
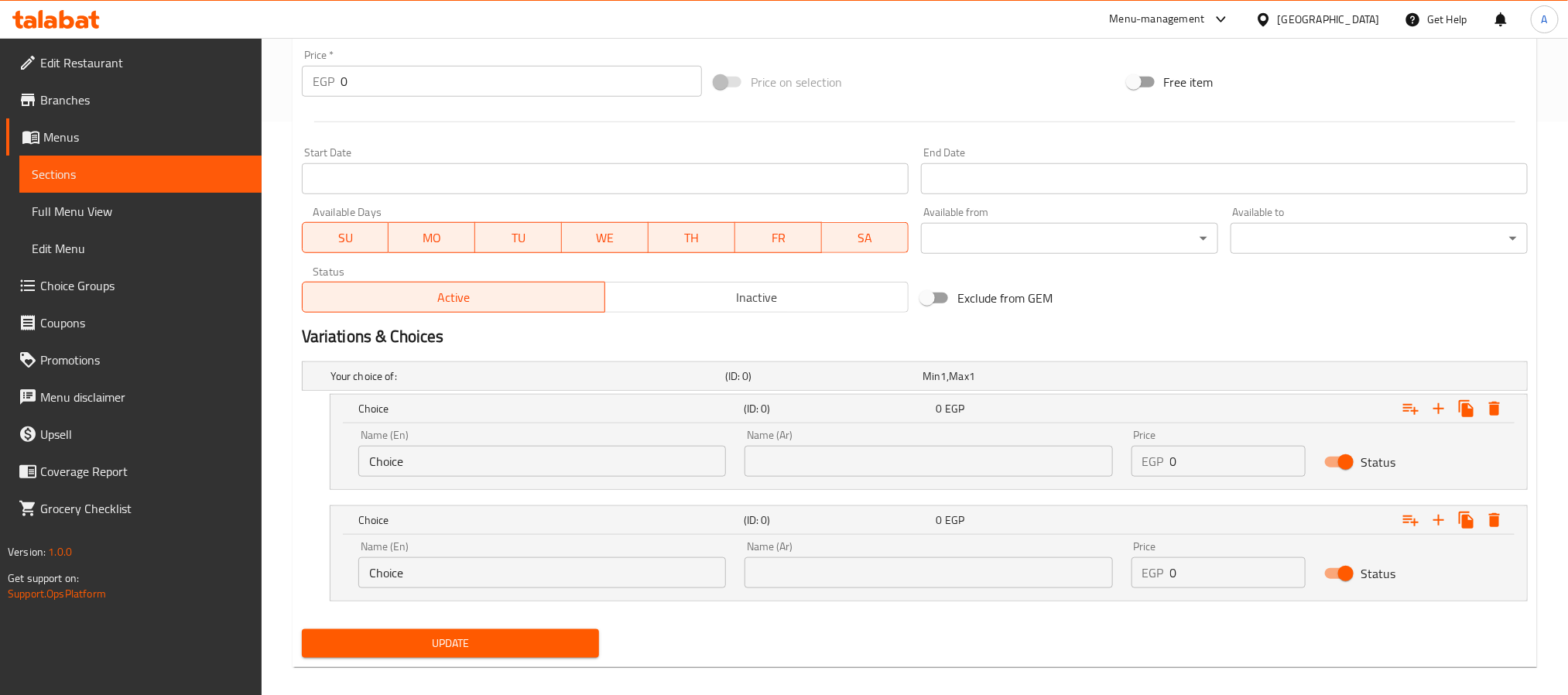
click at [915, 463] on input "text" at bounding box center [928, 462] width 368 height 31
type input "عيش بلدي"
click at [896, 566] on input "text" at bounding box center [928, 573] width 368 height 31
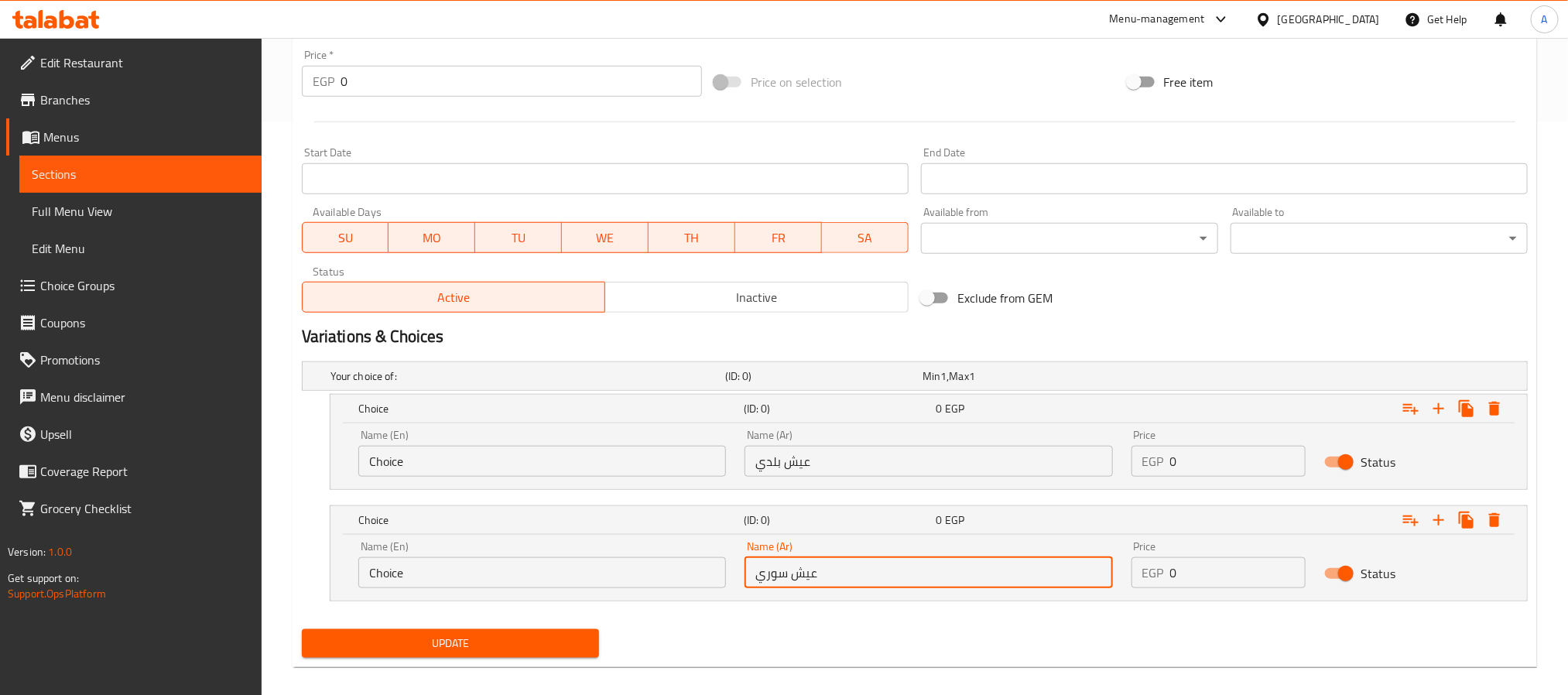
click at [898, 567] on input "عيش سوري" at bounding box center [928, 573] width 368 height 31
type input "عيش سوري"
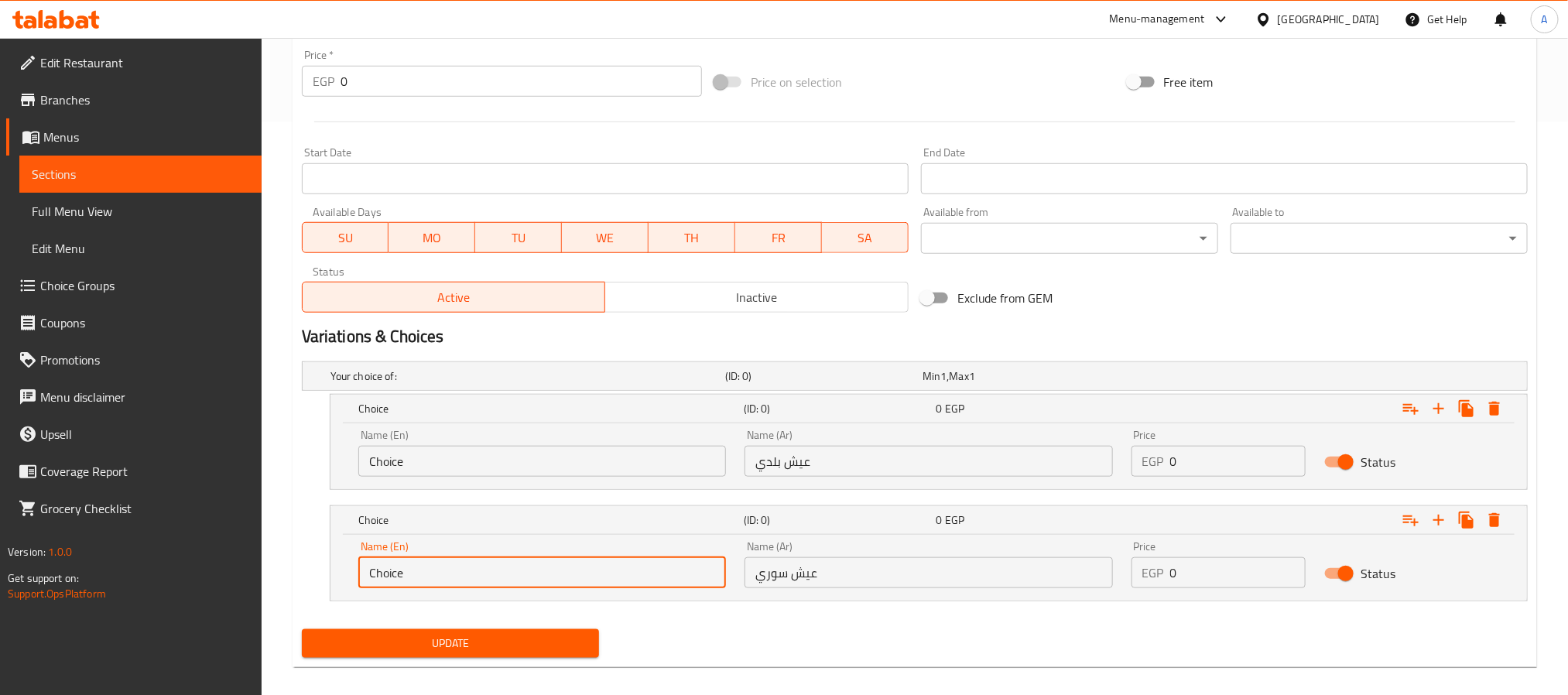
click at [559, 588] on input "Choice" at bounding box center [541, 573] width 368 height 31
paste input "Syrian Bread"
type input "Syrian Bread"
click at [822, 459] on input "عيش بلدي" at bounding box center [928, 462] width 368 height 31
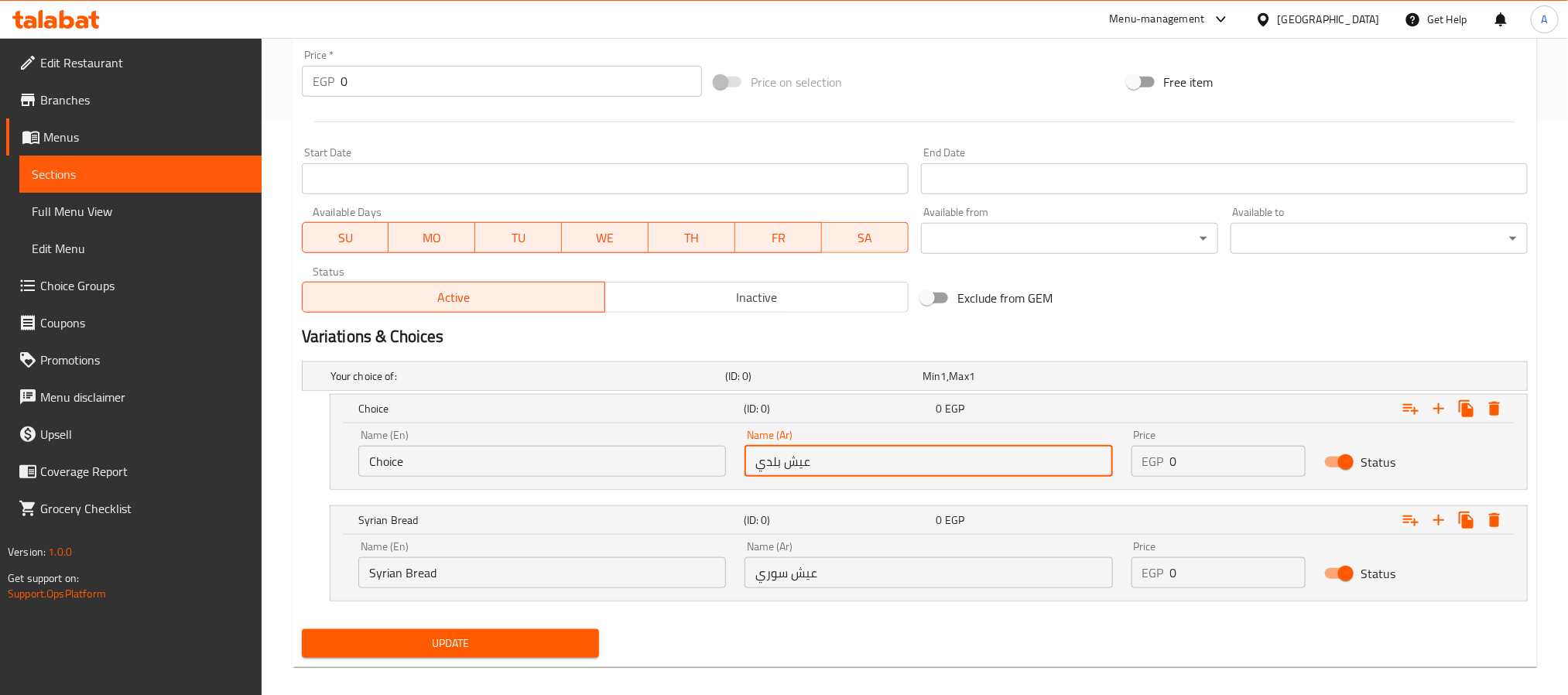
click at [822, 459] on input "عيش بلدي" at bounding box center [928, 462] width 368 height 31
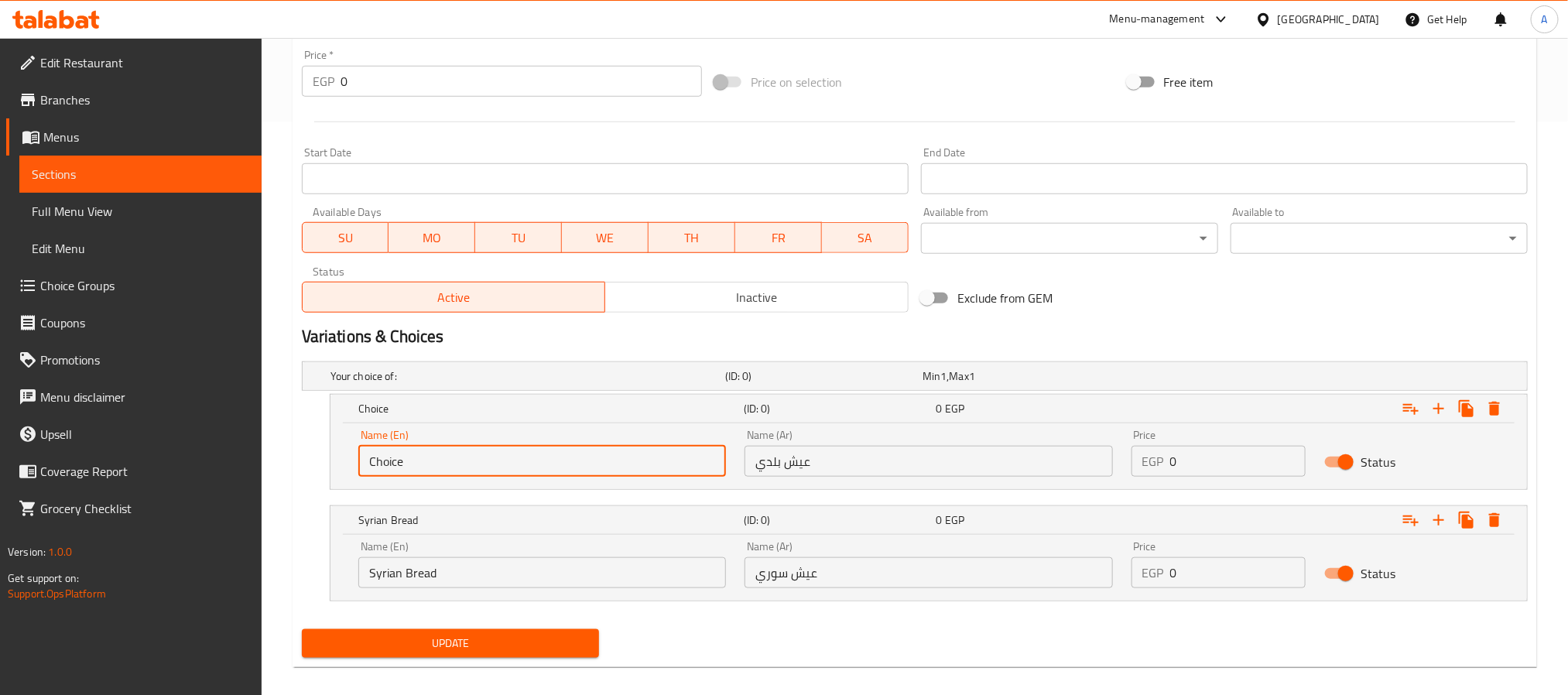
click at [536, 466] on input "Choice" at bounding box center [541, 462] width 368 height 31
type input "Baladi Bread"
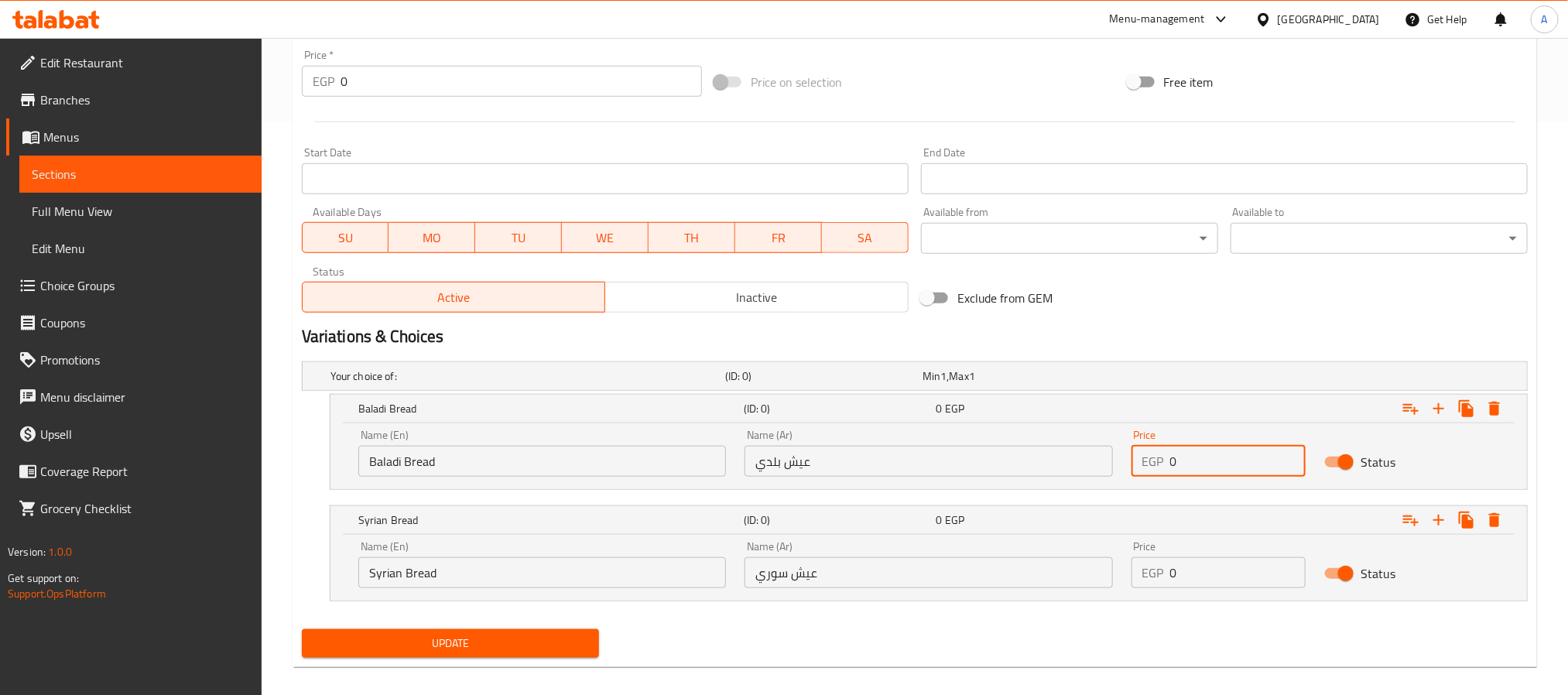
drag, startPoint x: 1192, startPoint y: 466, endPoint x: 1162, endPoint y: 466, distance: 30.0
click at [1162, 466] on div "EGP 0 Price" at bounding box center [1219, 462] width 175 height 31
type input "9"
drag, startPoint x: 1195, startPoint y: 572, endPoint x: 1158, endPoint y: 564, distance: 37.9
click at [1158, 564] on div "EGP 0 Price" at bounding box center [1219, 573] width 175 height 31
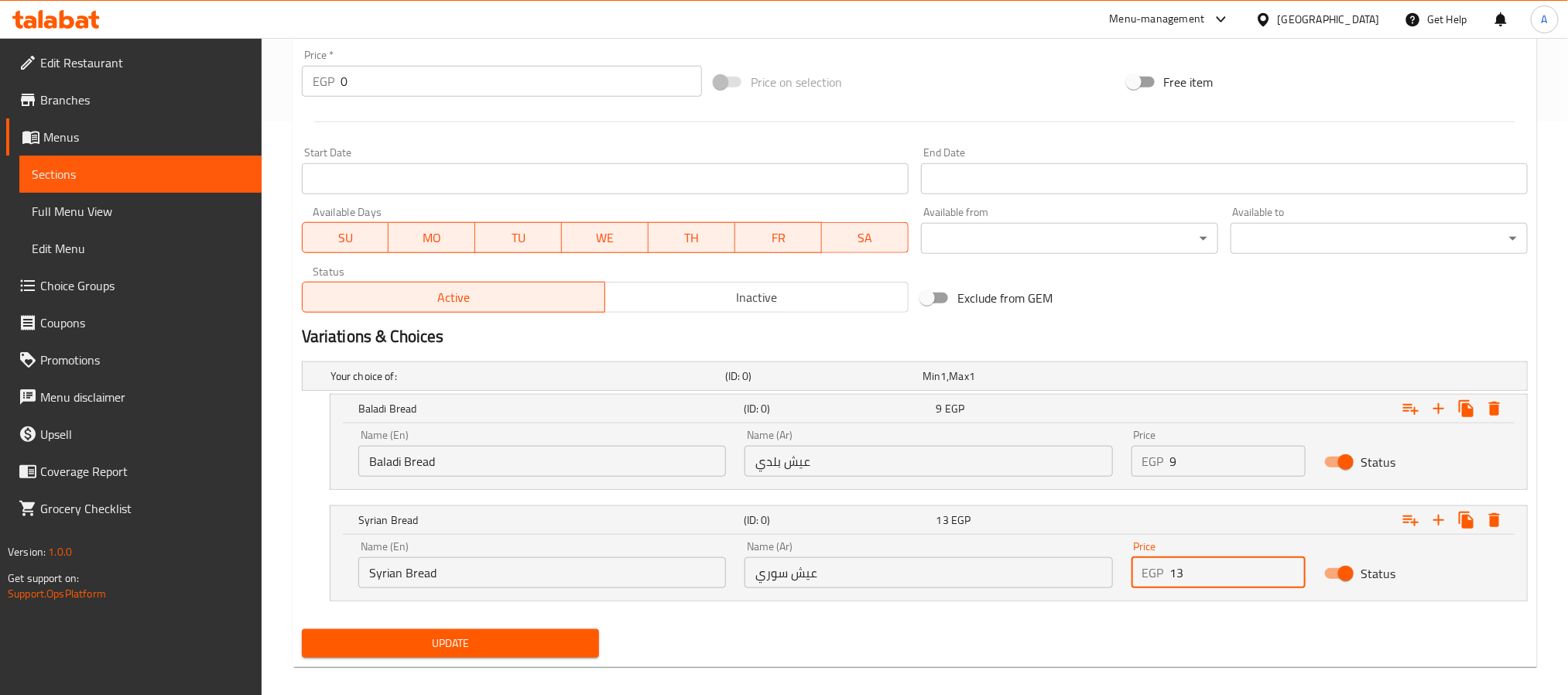
type input "13"
click at [302, 630] on button "Update" at bounding box center [451, 644] width 297 height 29
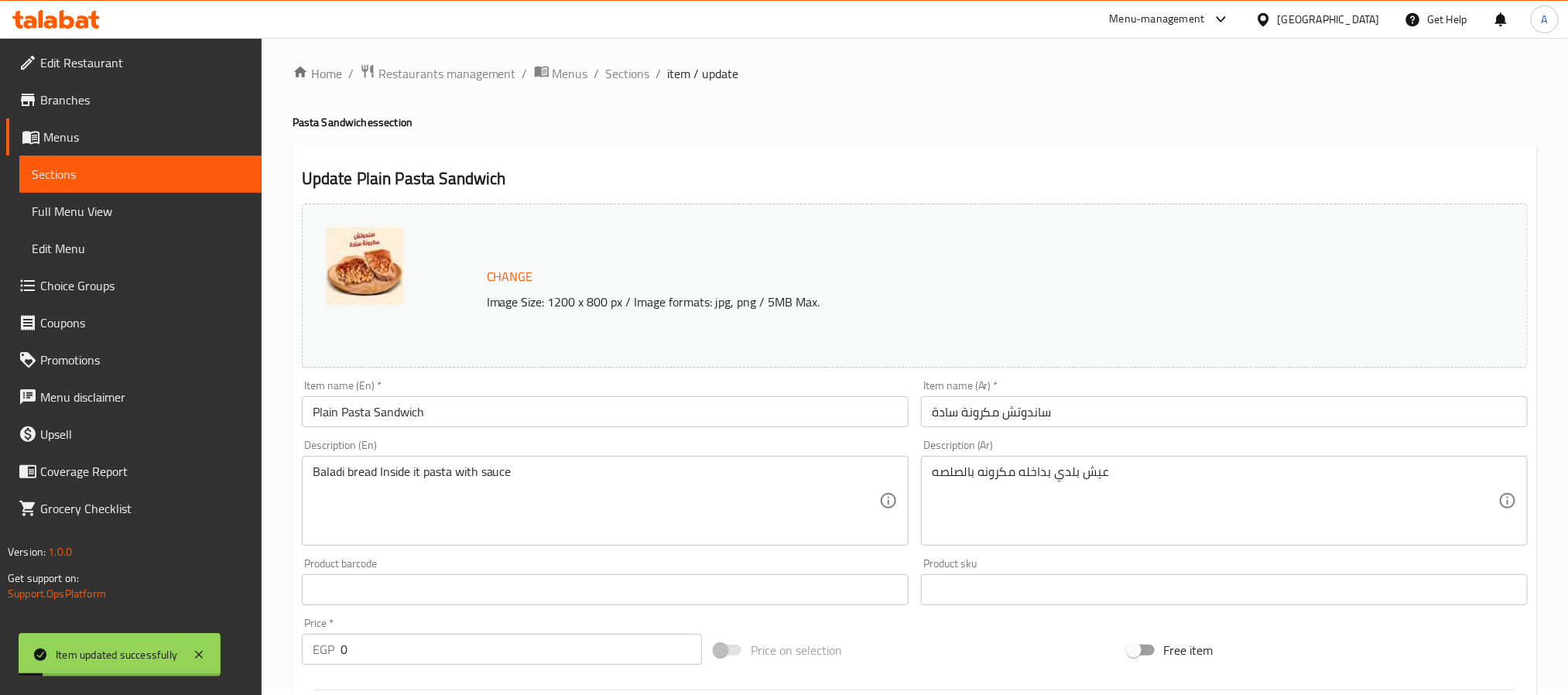
scroll to position [0, 0]
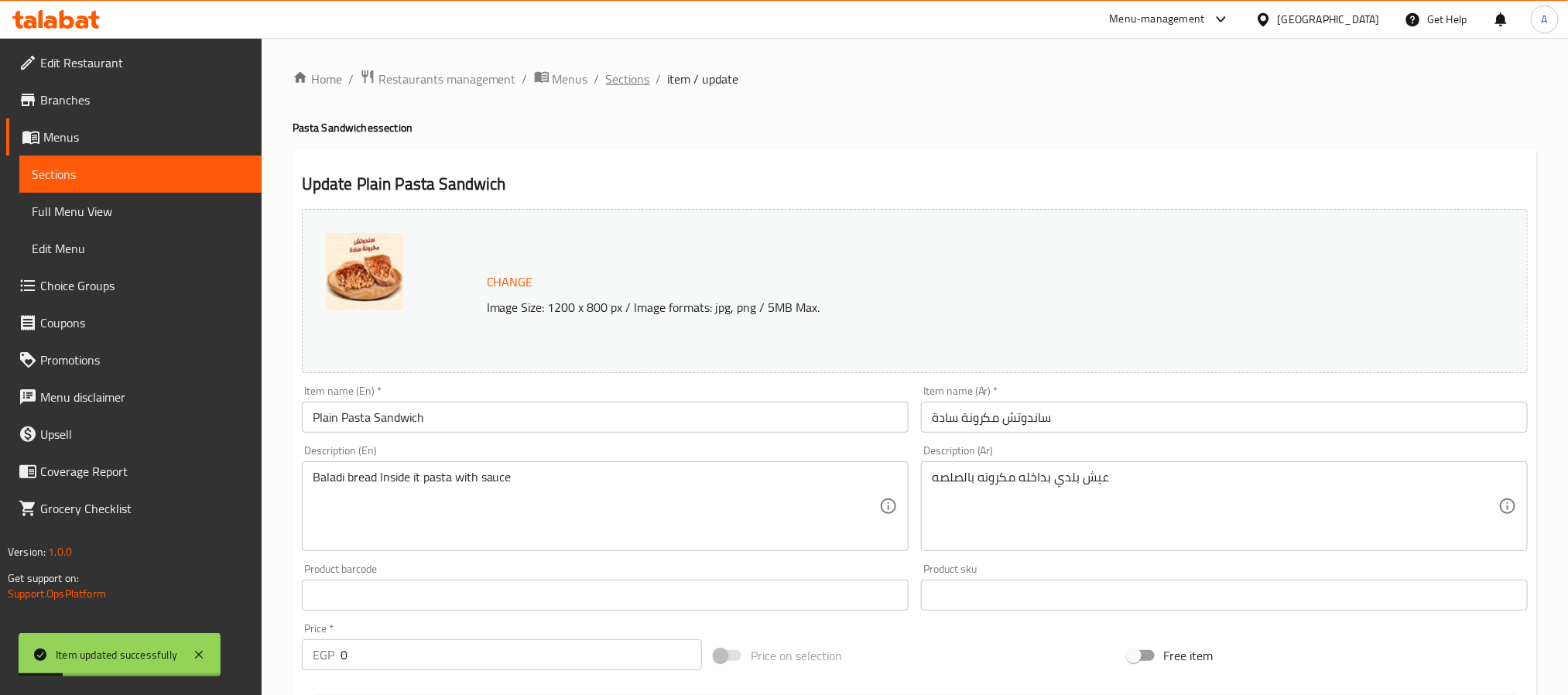
click at [631, 83] on span "Sections" at bounding box center [629, 79] width 44 height 18
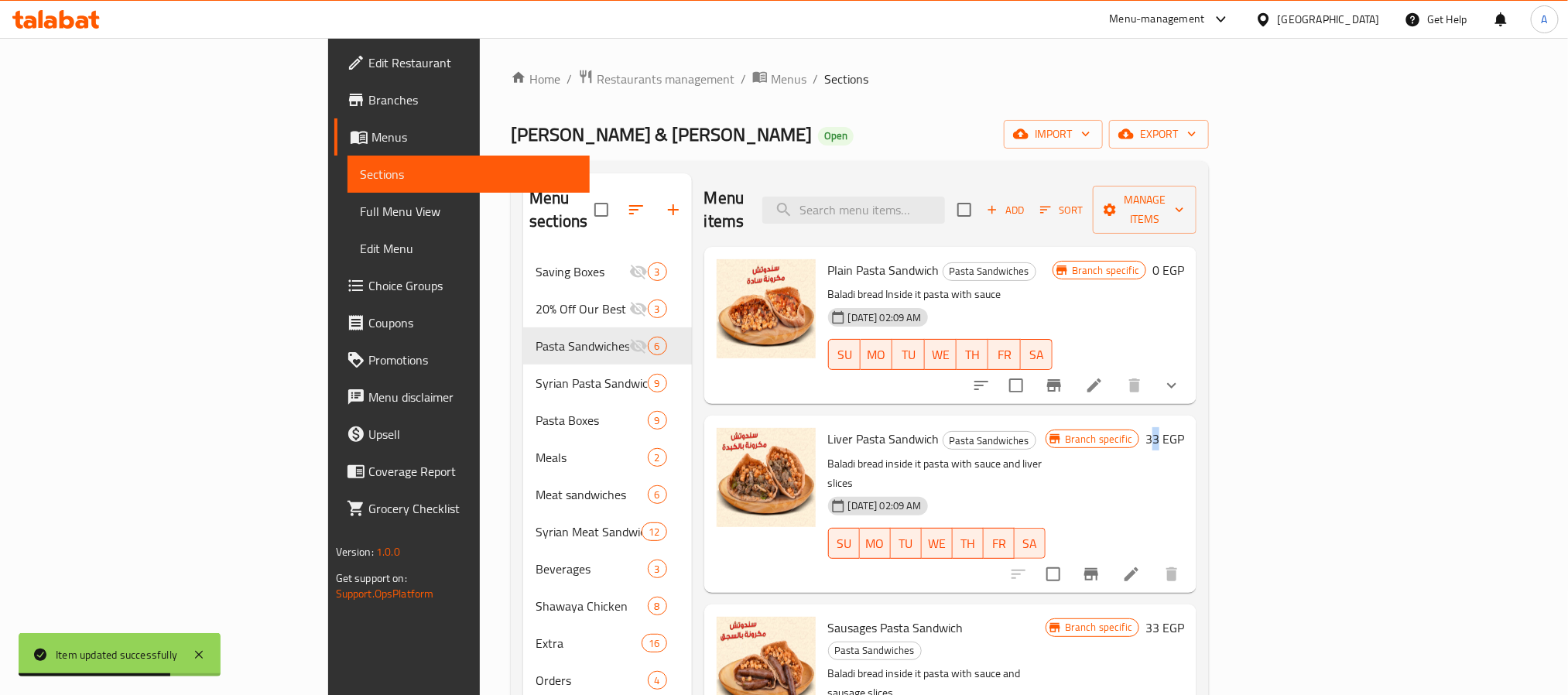
click at [1184, 428] on h6 "33 EGP" at bounding box center [1165, 439] width 38 height 22
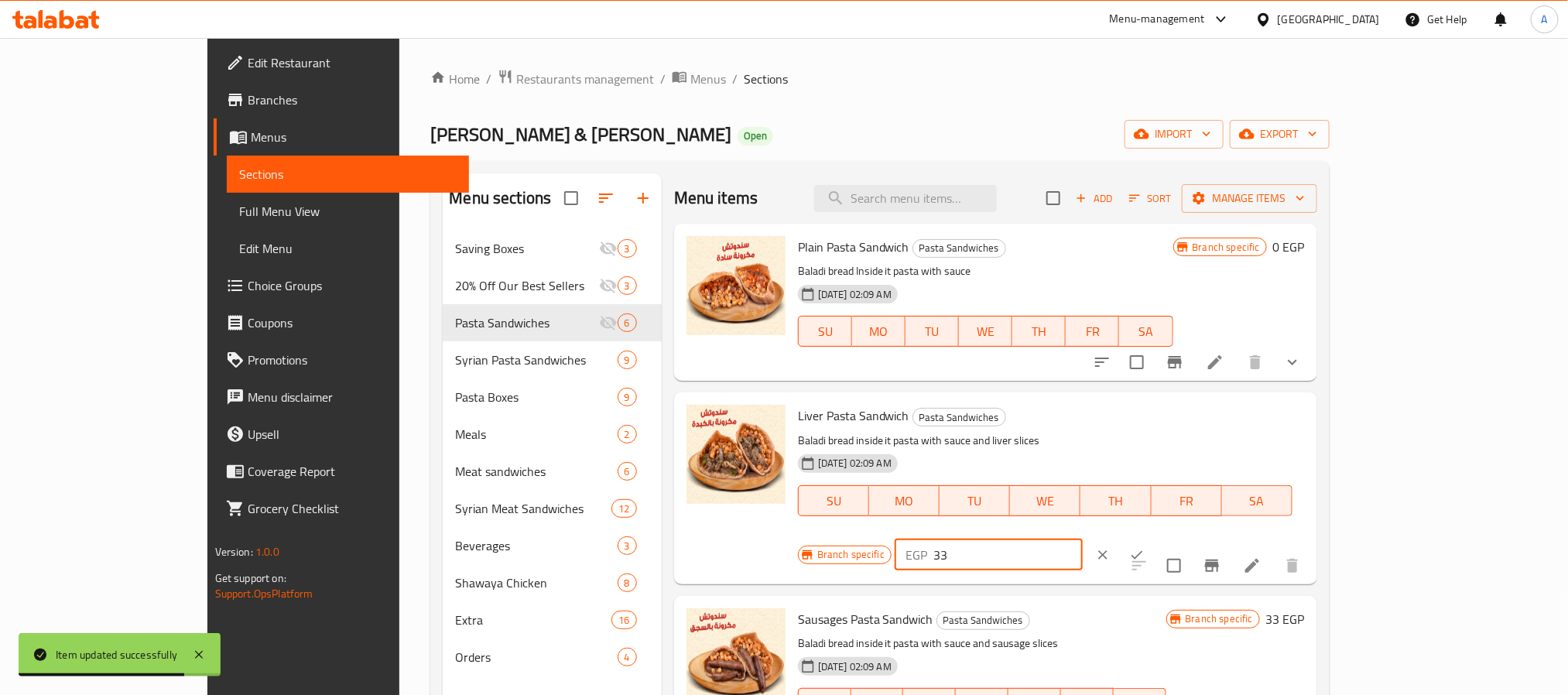
drag, startPoint x: 1344, startPoint y: 411, endPoint x: 1257, endPoint y: 428, distance: 88.6
click at [1082, 539] on div "EGP 33 ​" at bounding box center [988, 555] width 188 height 31
type input "0"
click at [1177, 539] on div "EGP 0 ​" at bounding box center [1035, 555] width 282 height 34
click at [1145, 547] on icon "ok" at bounding box center [1137, 555] width 15 height 15
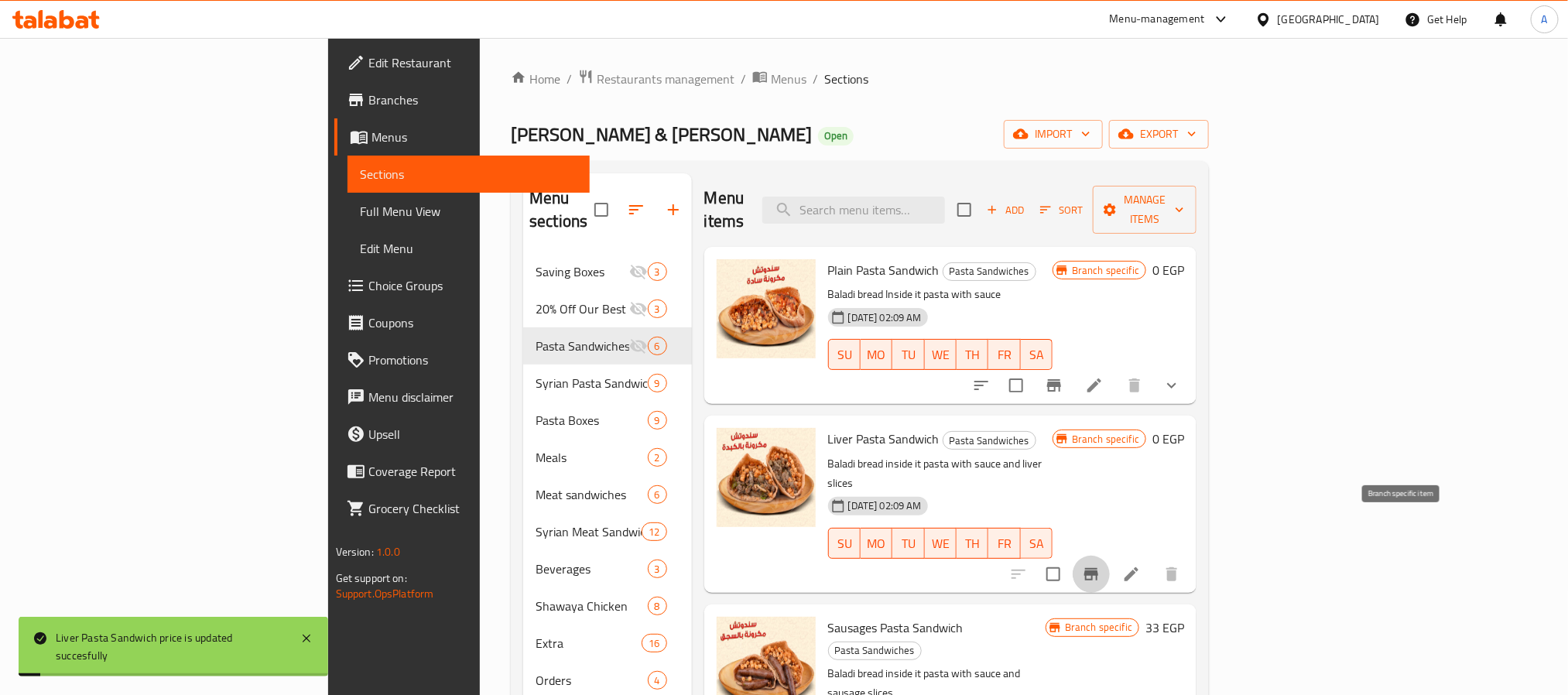
click at [1099, 568] on icon "Branch-specific-item" at bounding box center [1091, 574] width 14 height 12
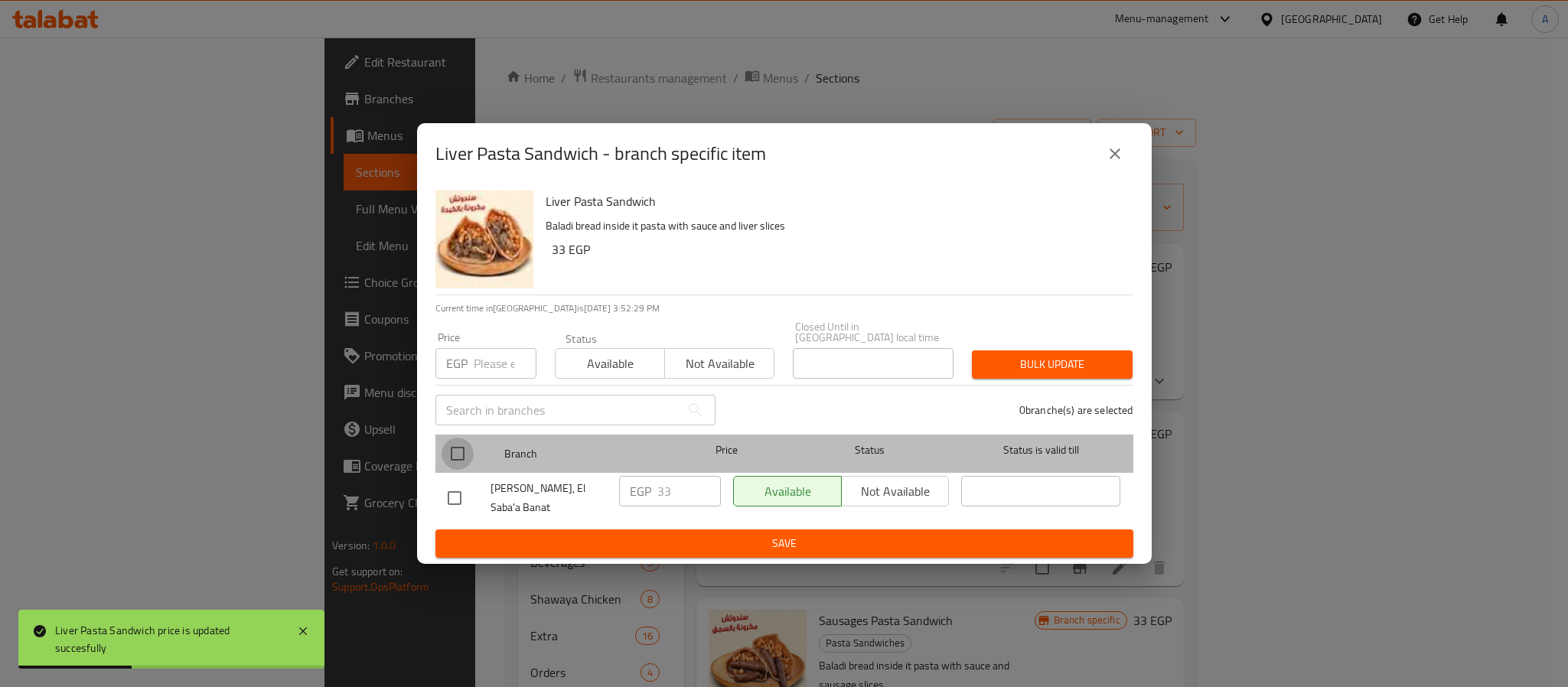
click at [467, 441] on input "checkbox" at bounding box center [457, 454] width 32 height 32
checkbox input "true"
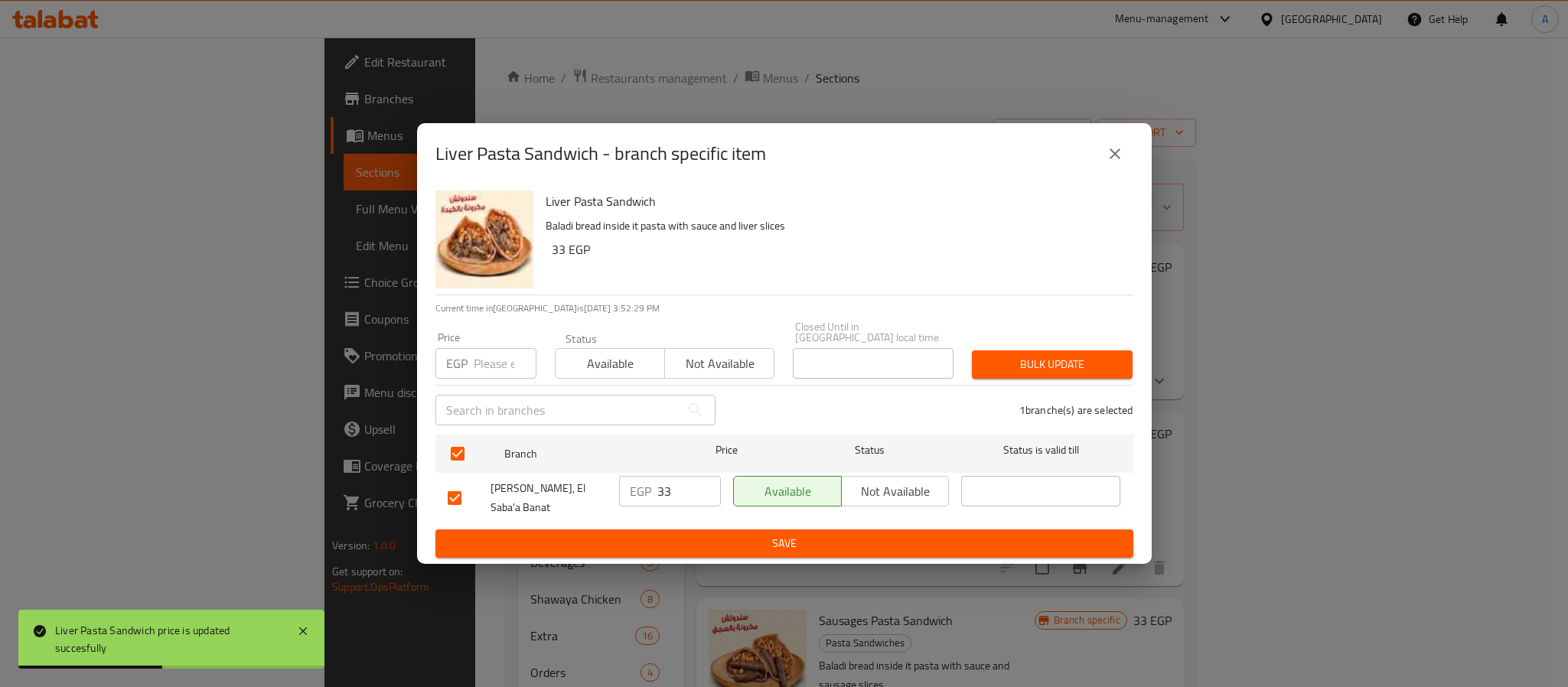
click at [466, 354] on p "EGP" at bounding box center [456, 362] width 22 height 18
click at [487, 356] on input "number" at bounding box center [505, 363] width 63 height 30
type input "0"
click at [1039, 355] on span "Bulk update" at bounding box center [1052, 364] width 137 height 19
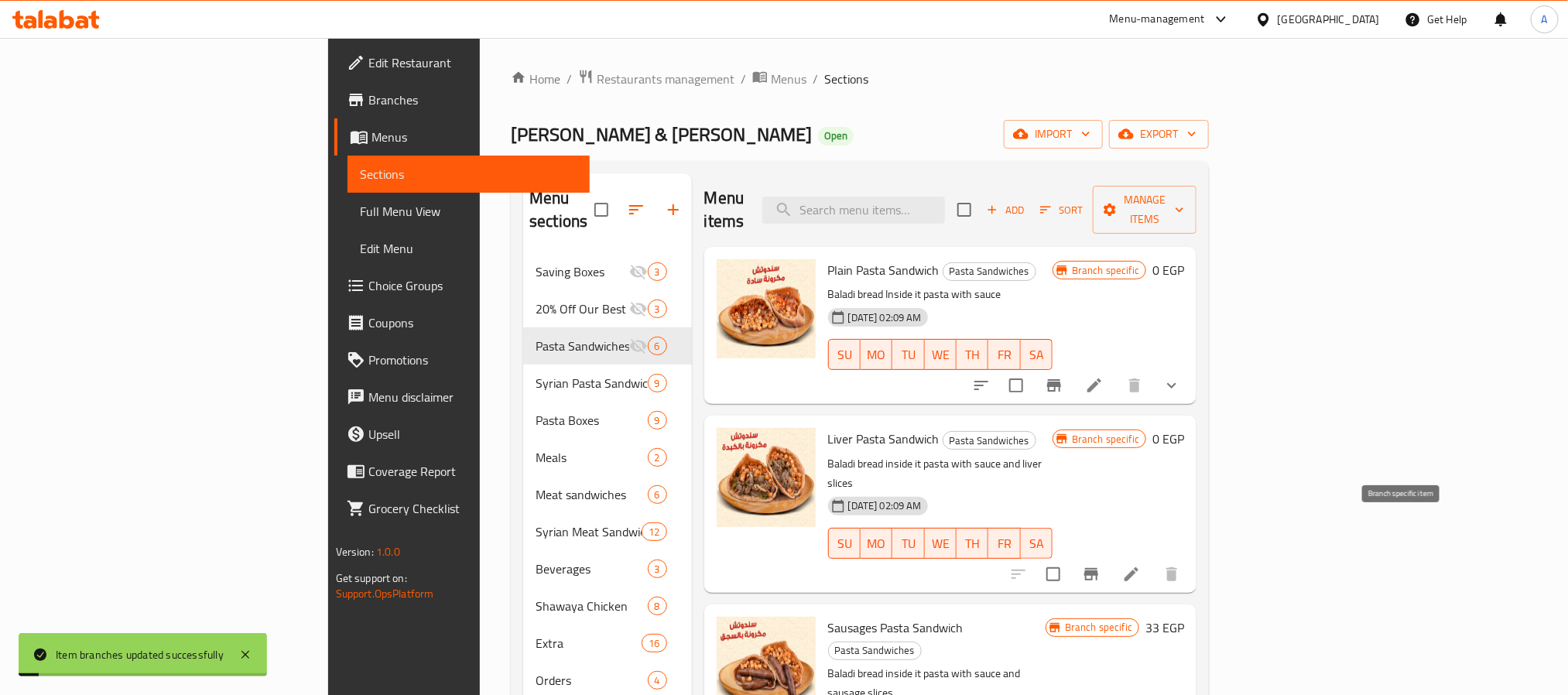
click at [1110, 556] on button "Branch-specific-item" at bounding box center [1091, 574] width 37 height 37
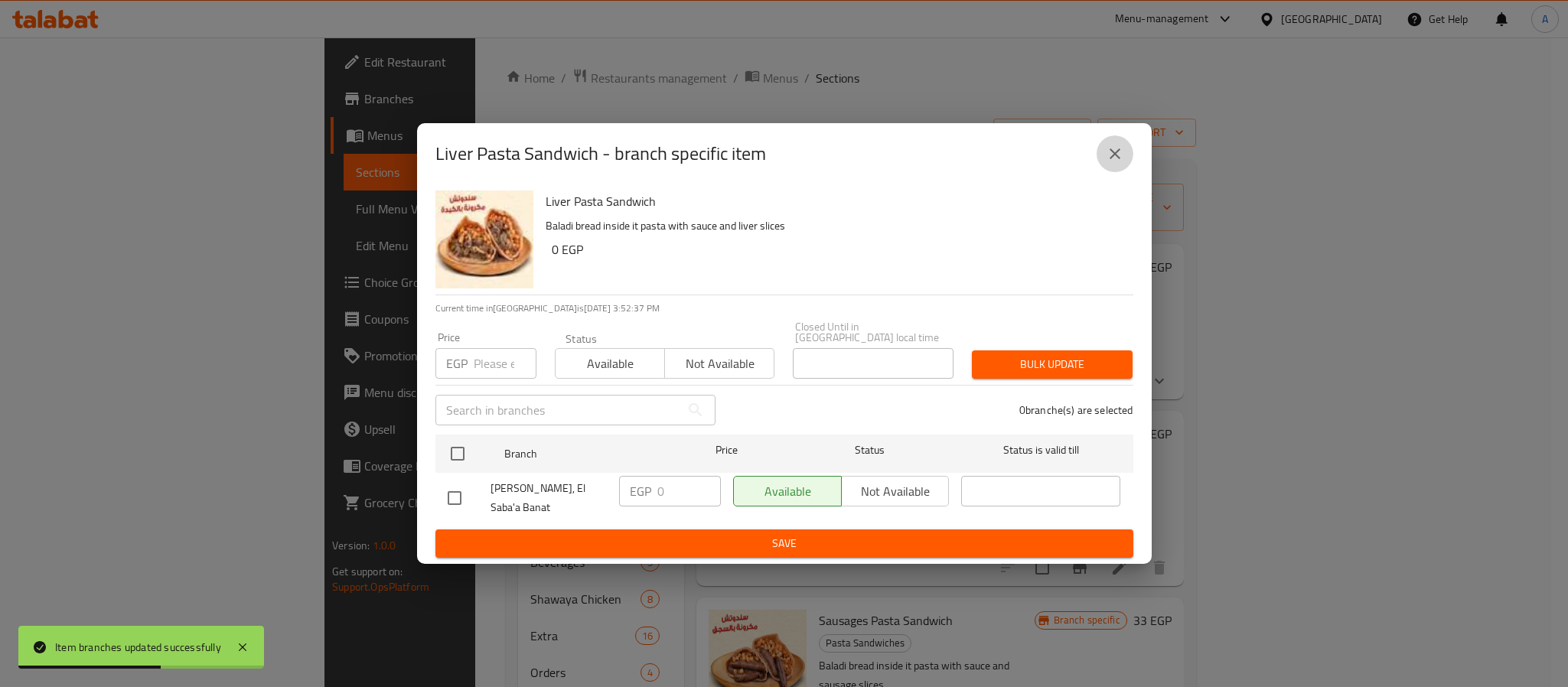
click at [1112, 158] on icon "close" at bounding box center [1115, 153] width 18 height 18
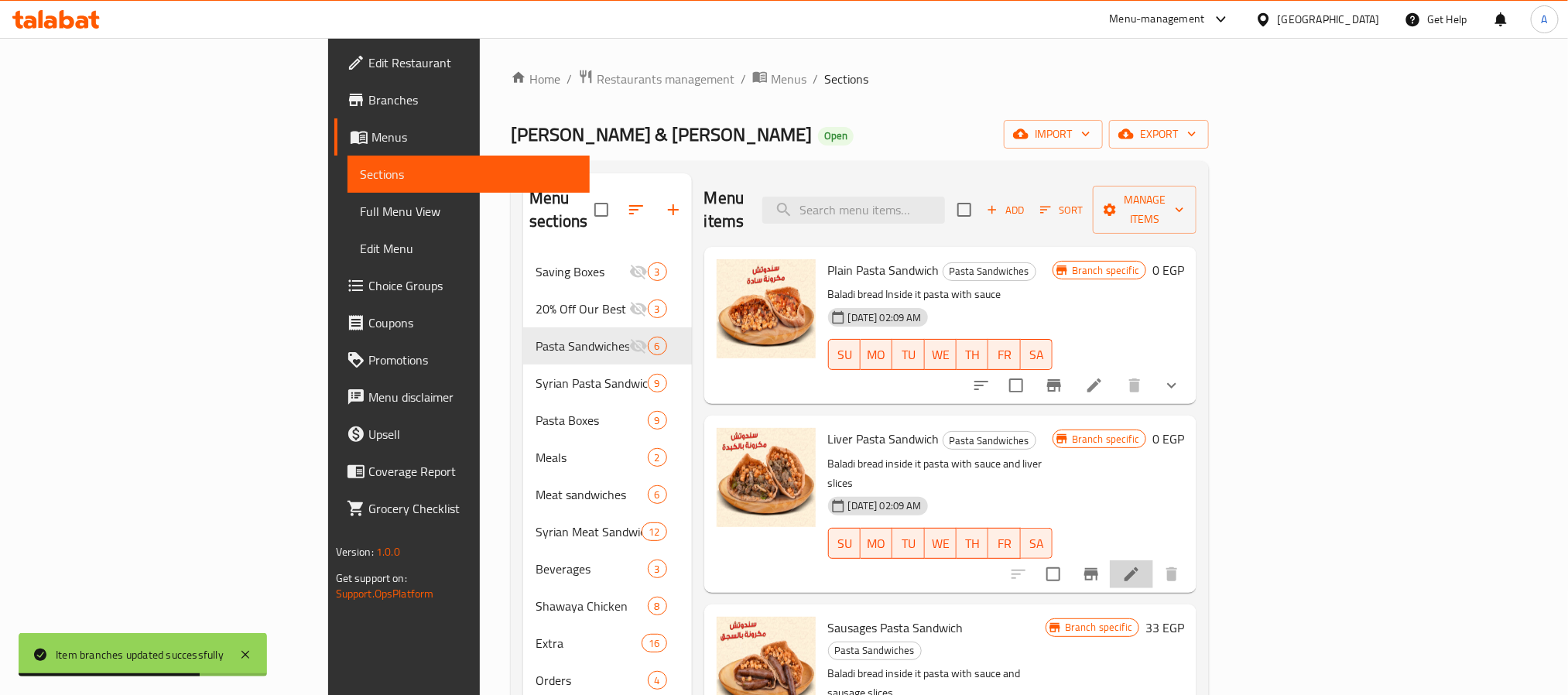
click at [1153, 561] on li at bounding box center [1131, 574] width 43 height 28
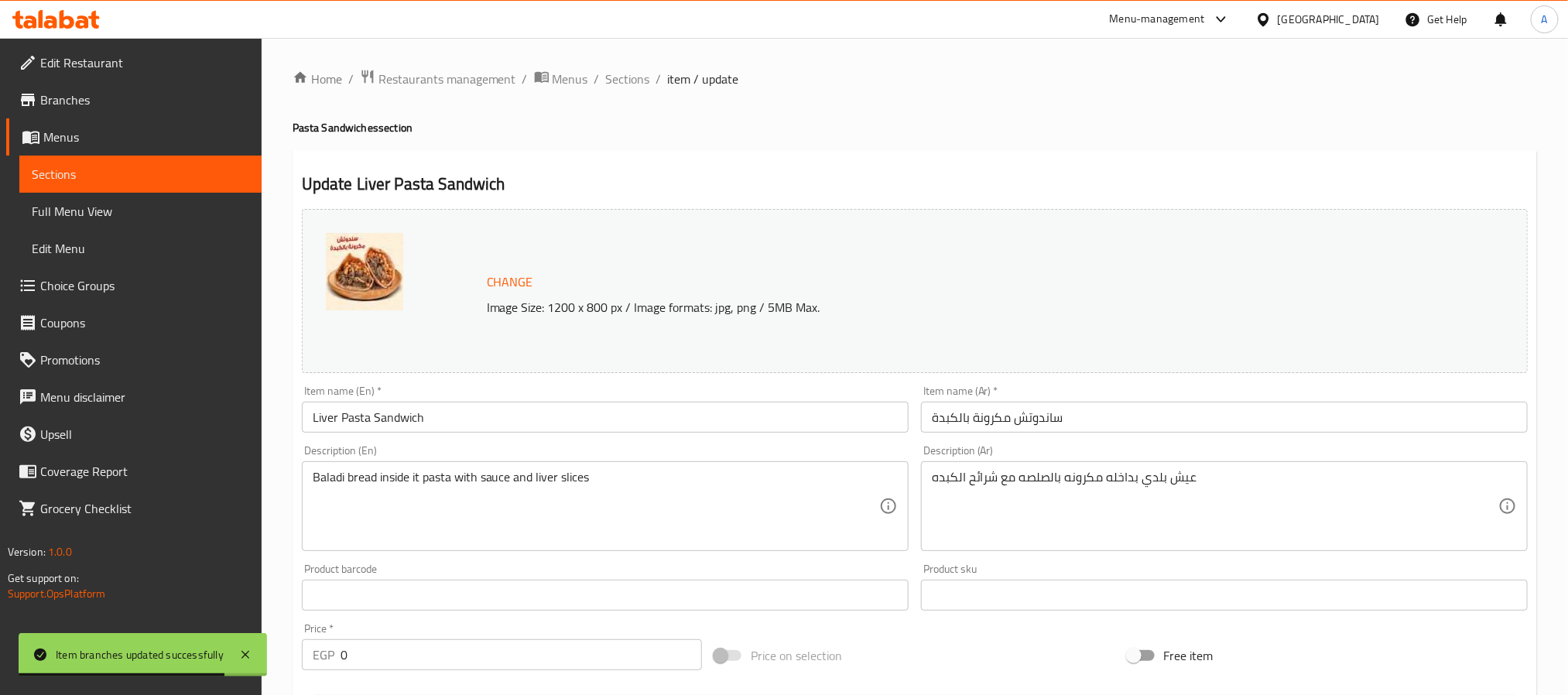
scroll to position [419, 0]
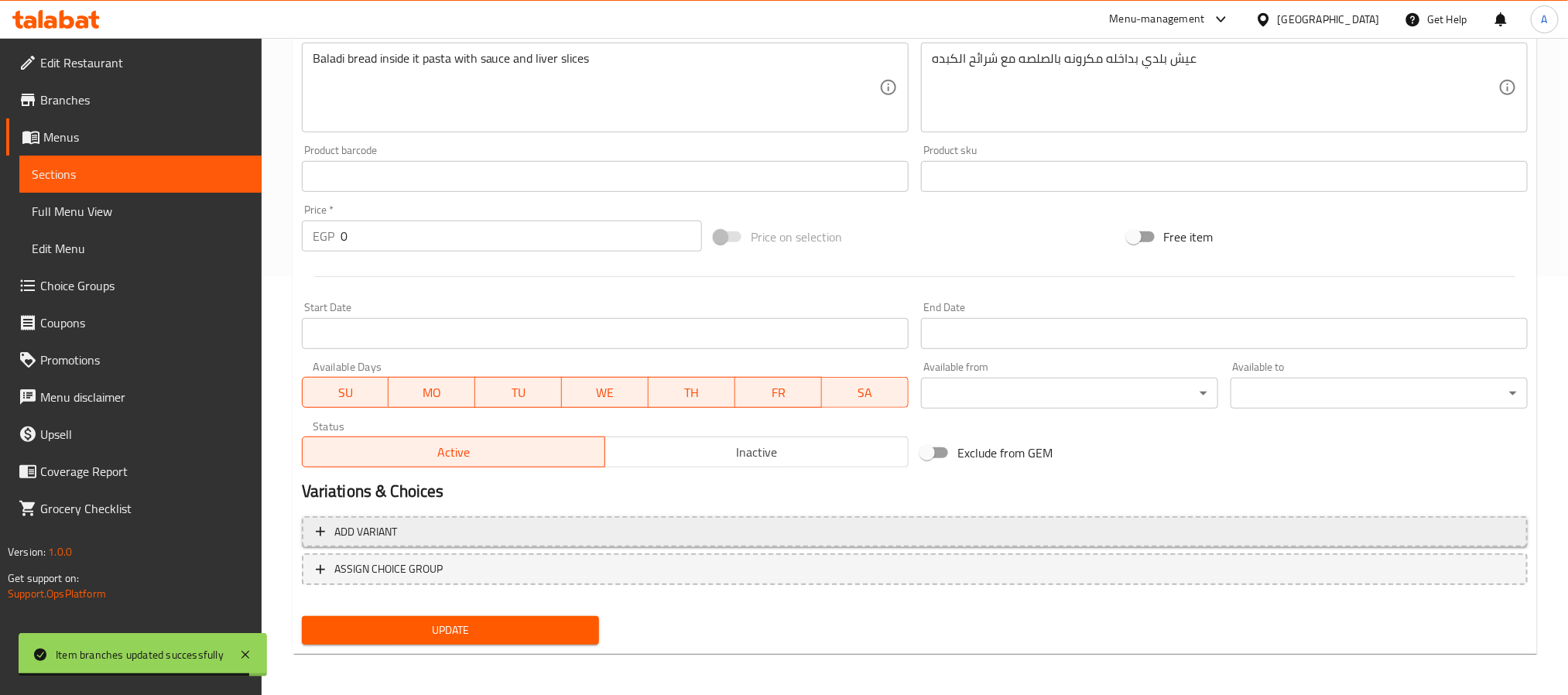
click at [906, 527] on span "Add variant" at bounding box center [915, 532] width 1199 height 19
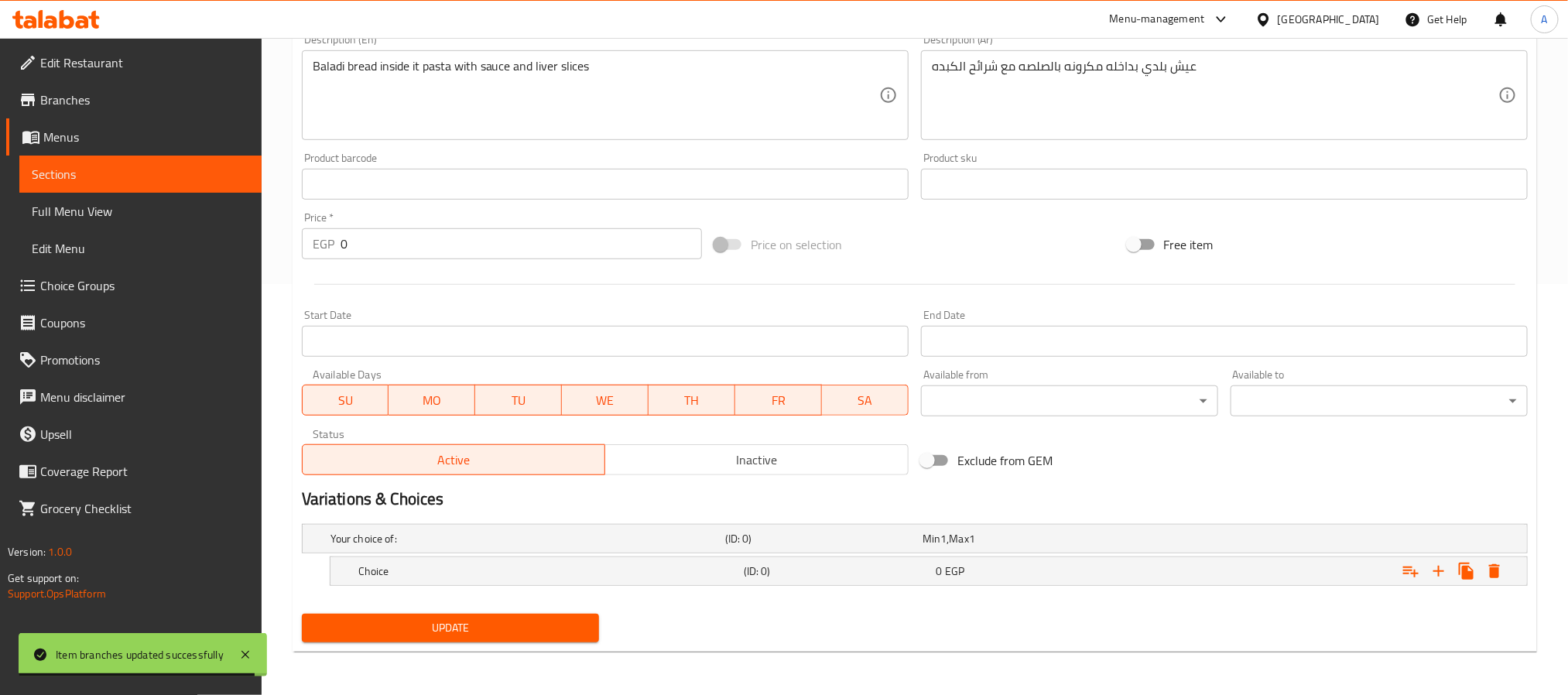
scroll to position [412, 0]
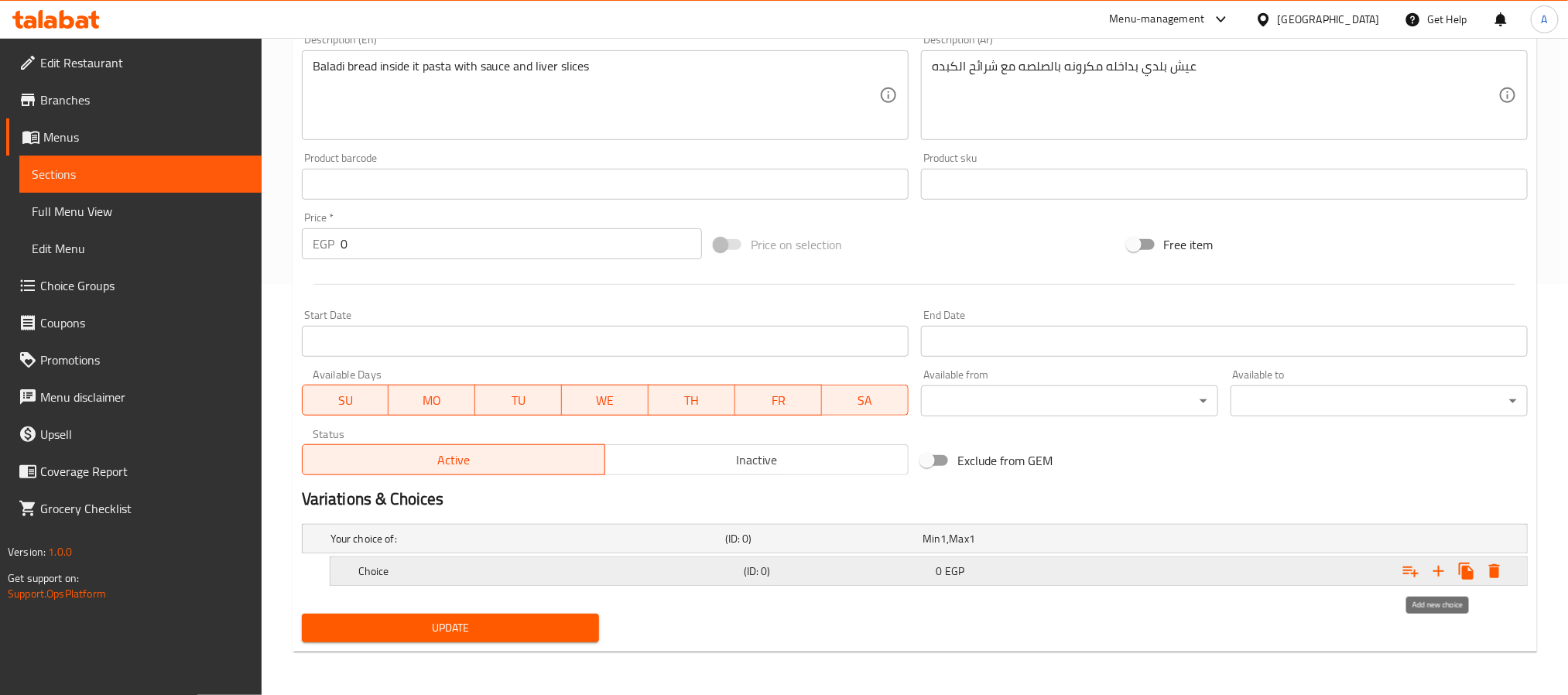
click at [1439, 579] on icon "Expand" at bounding box center [1438, 571] width 18 height 18
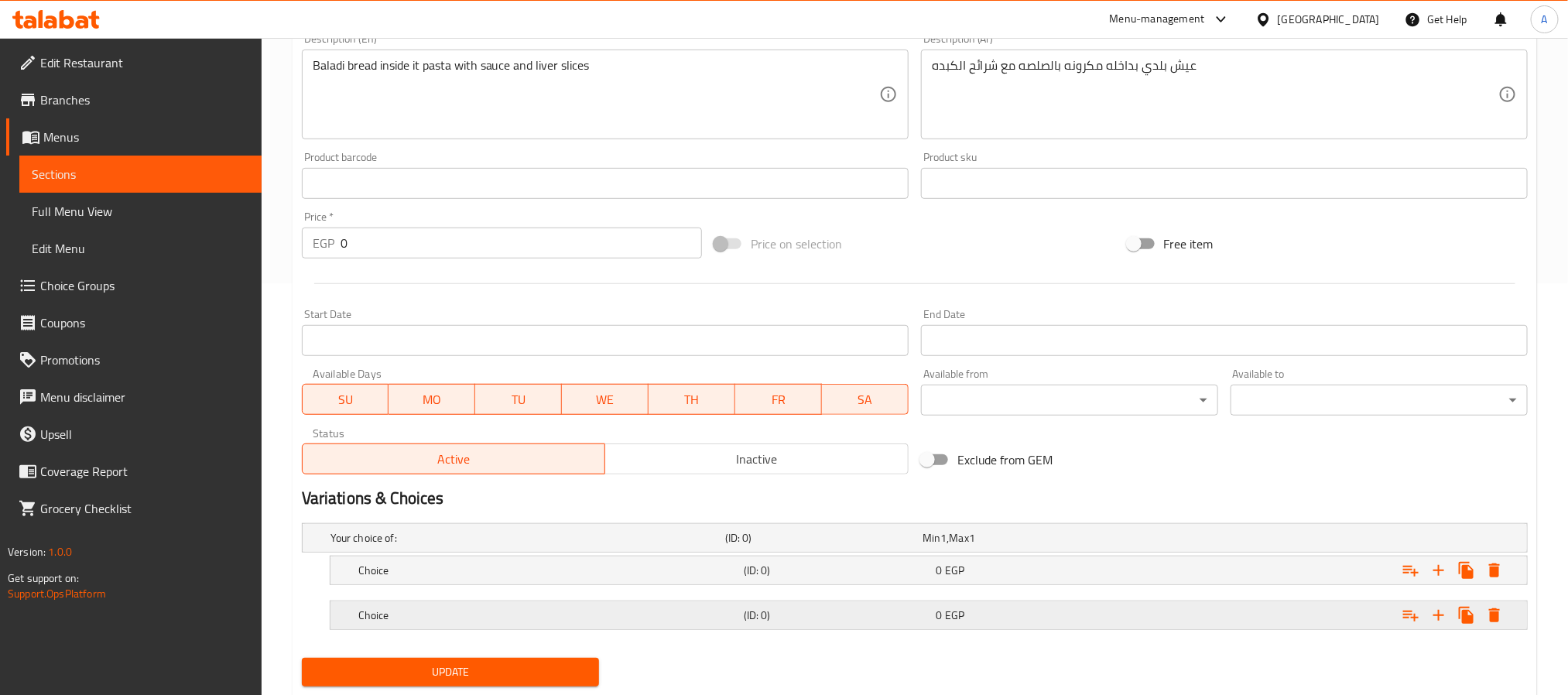
click at [1081, 609] on div "0 EGP" at bounding box center [1030, 615] width 186 height 15
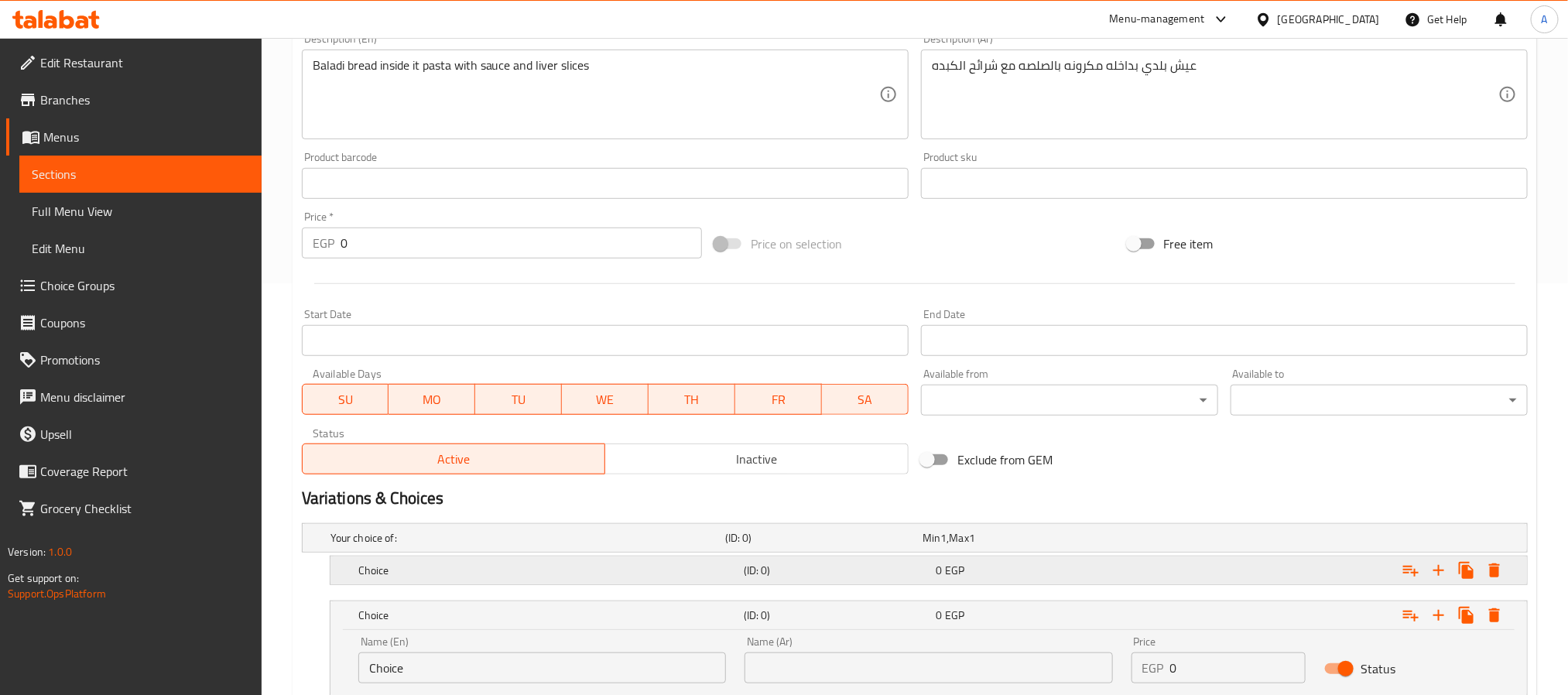
click at [1053, 579] on div "0 EGP" at bounding box center [1030, 570] width 186 height 15
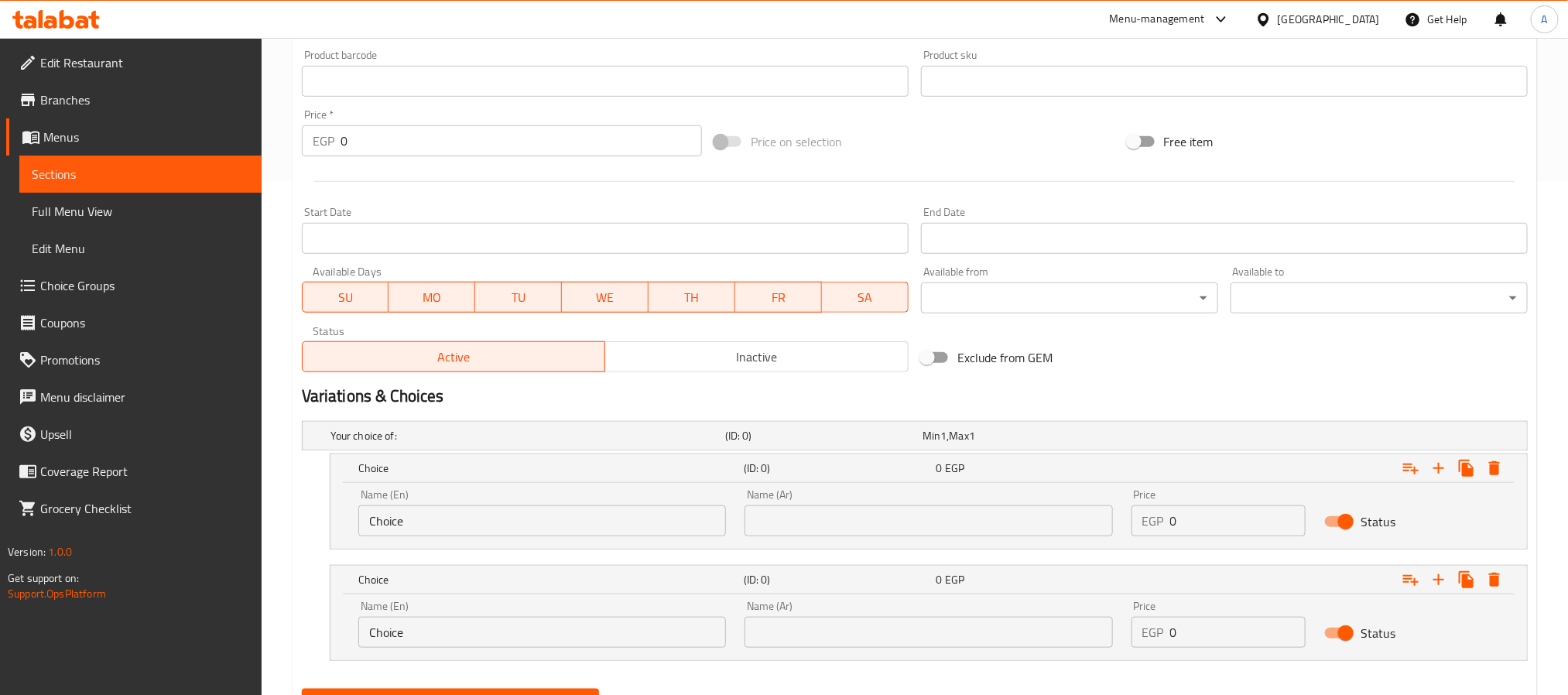
scroll to position [590, 0]
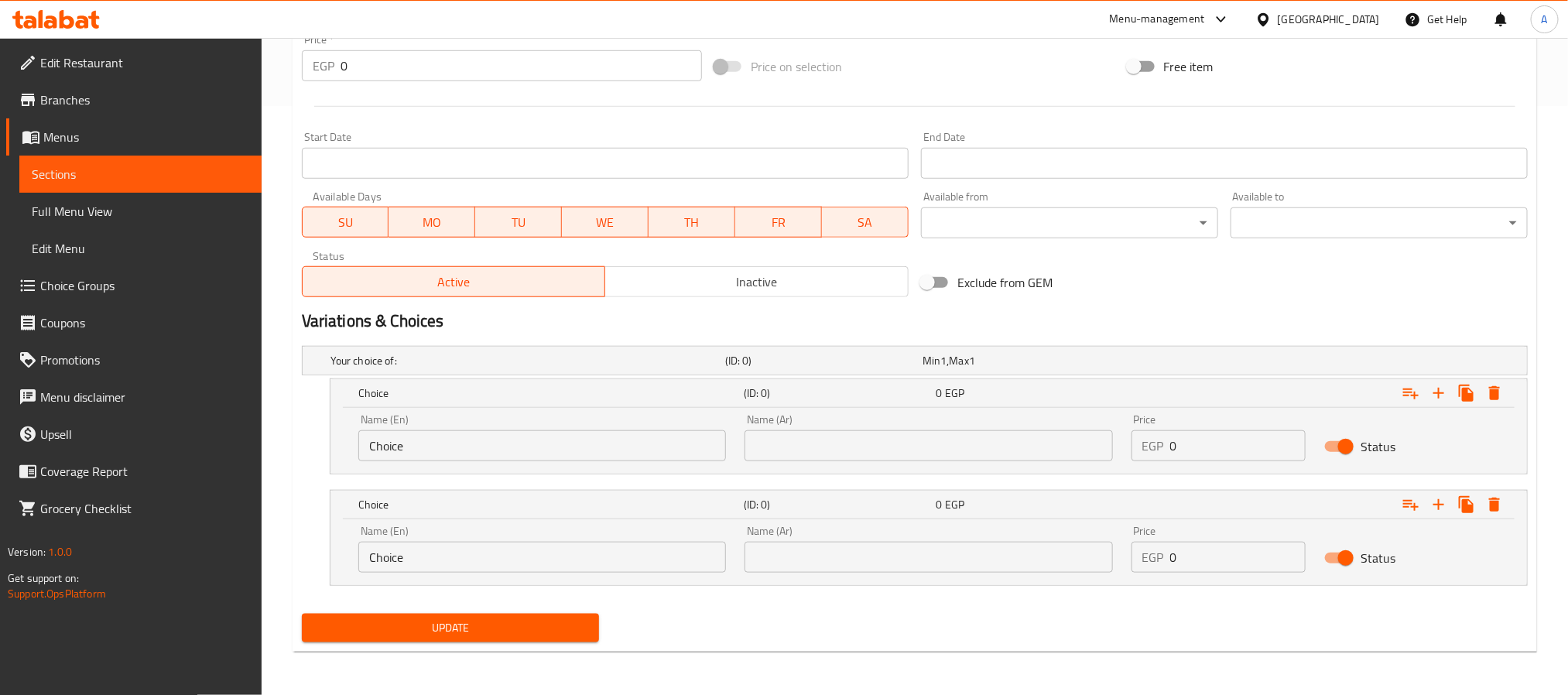
click at [925, 454] on input "text" at bounding box center [928, 445] width 368 height 31
click at [891, 546] on input "text" at bounding box center [928, 558] width 368 height 31
click at [894, 440] on input "text" at bounding box center [928, 445] width 368 height 31
paste input "عيش سوري"
click at [822, 455] on input "عيش سوري" at bounding box center [928, 445] width 368 height 31
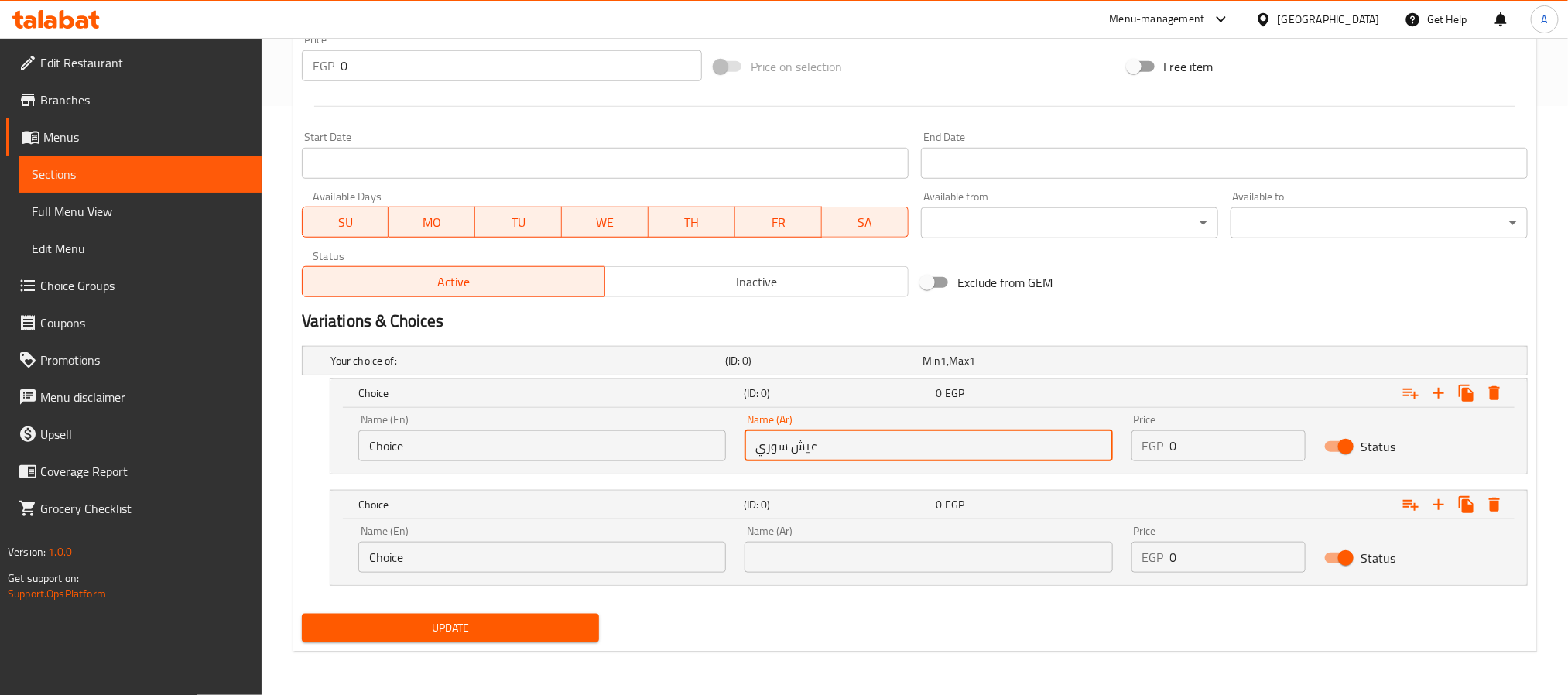
click at [822, 455] on input "عيش سوري" at bounding box center [928, 445] width 368 height 31
paste input "لد"
type input "عيش بلدي"
click at [796, 567] on input "text" at bounding box center [928, 558] width 368 height 31
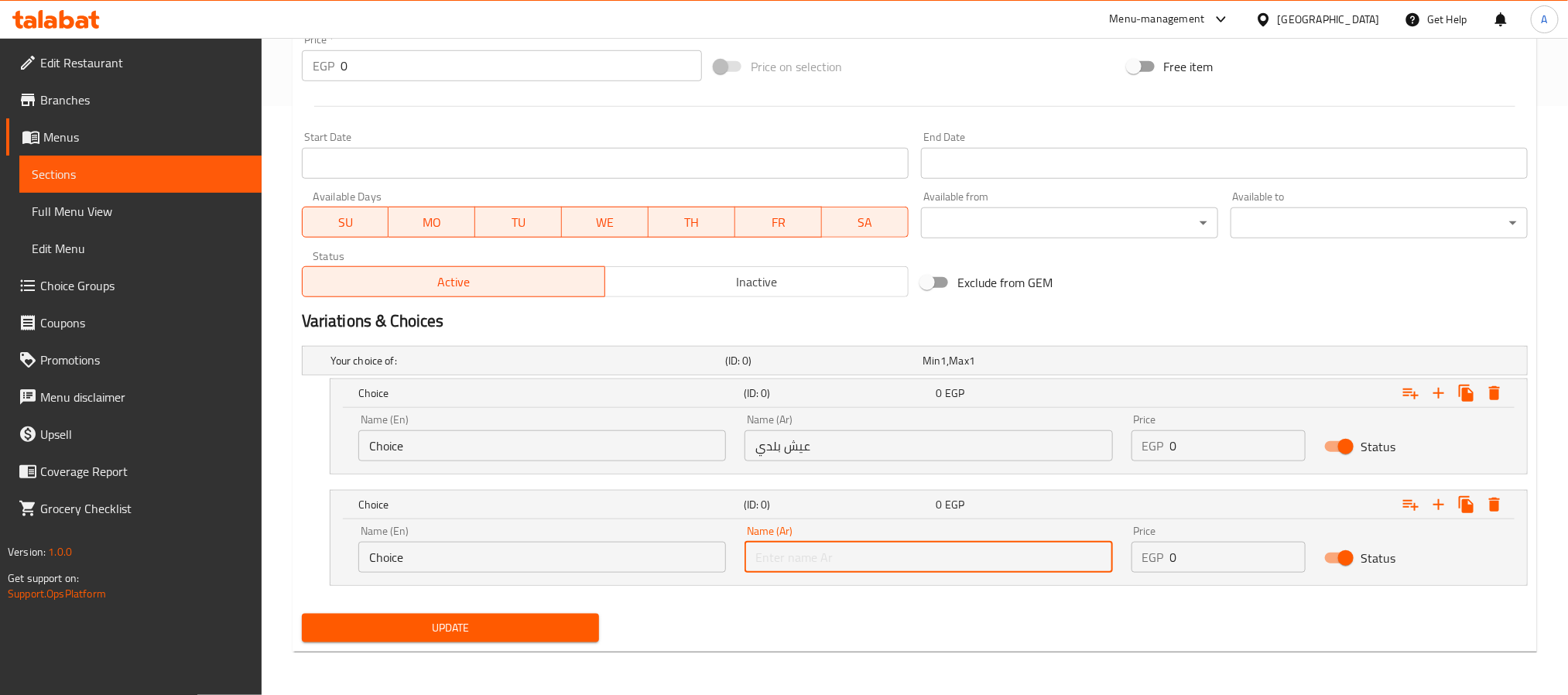
paste input "عيش سوري"
type input "عيش سوري"
click at [463, 442] on input "Choice" at bounding box center [541, 445] width 368 height 31
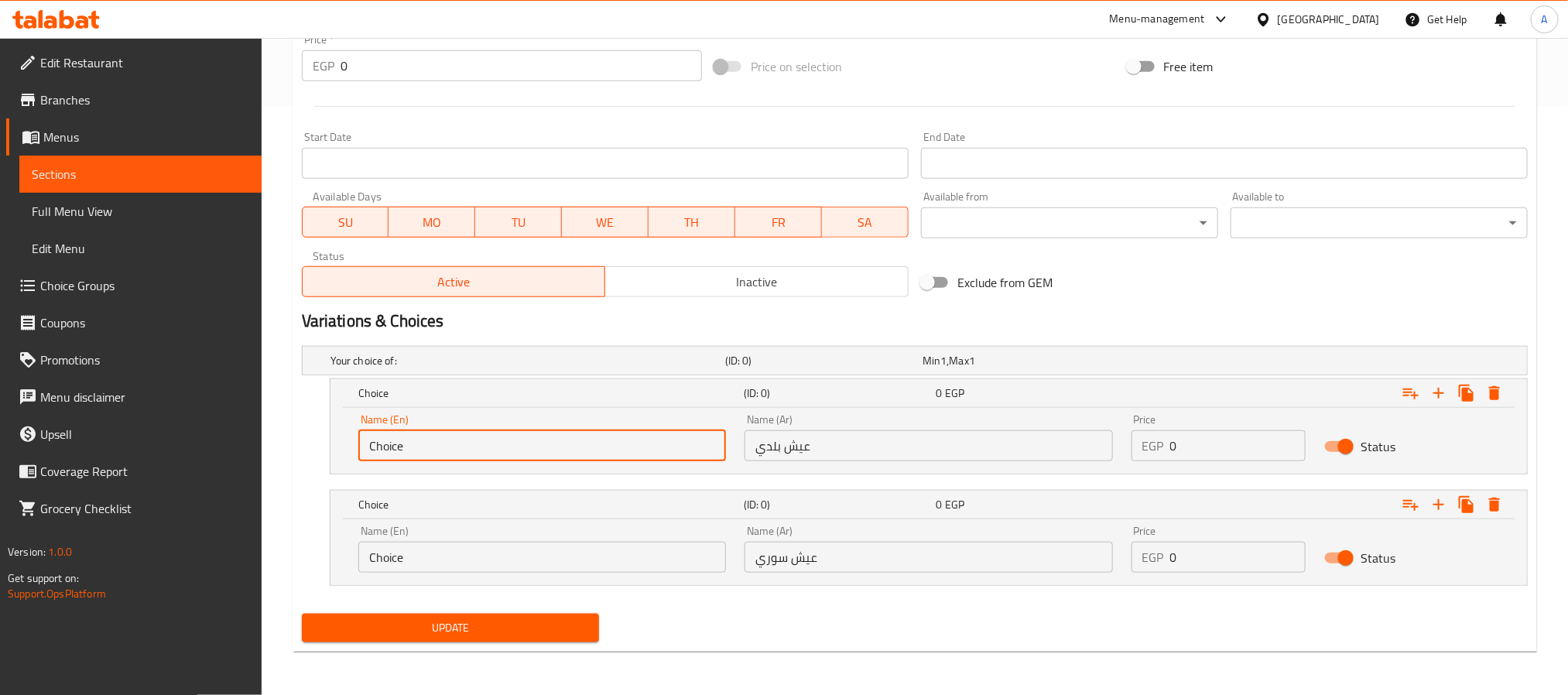
click at [463, 442] on input "Choice" at bounding box center [541, 445] width 368 height 31
paste input "Baladi Bread"
type input "Baladi Bread"
click at [476, 559] on input "Choice" at bounding box center [541, 558] width 368 height 31
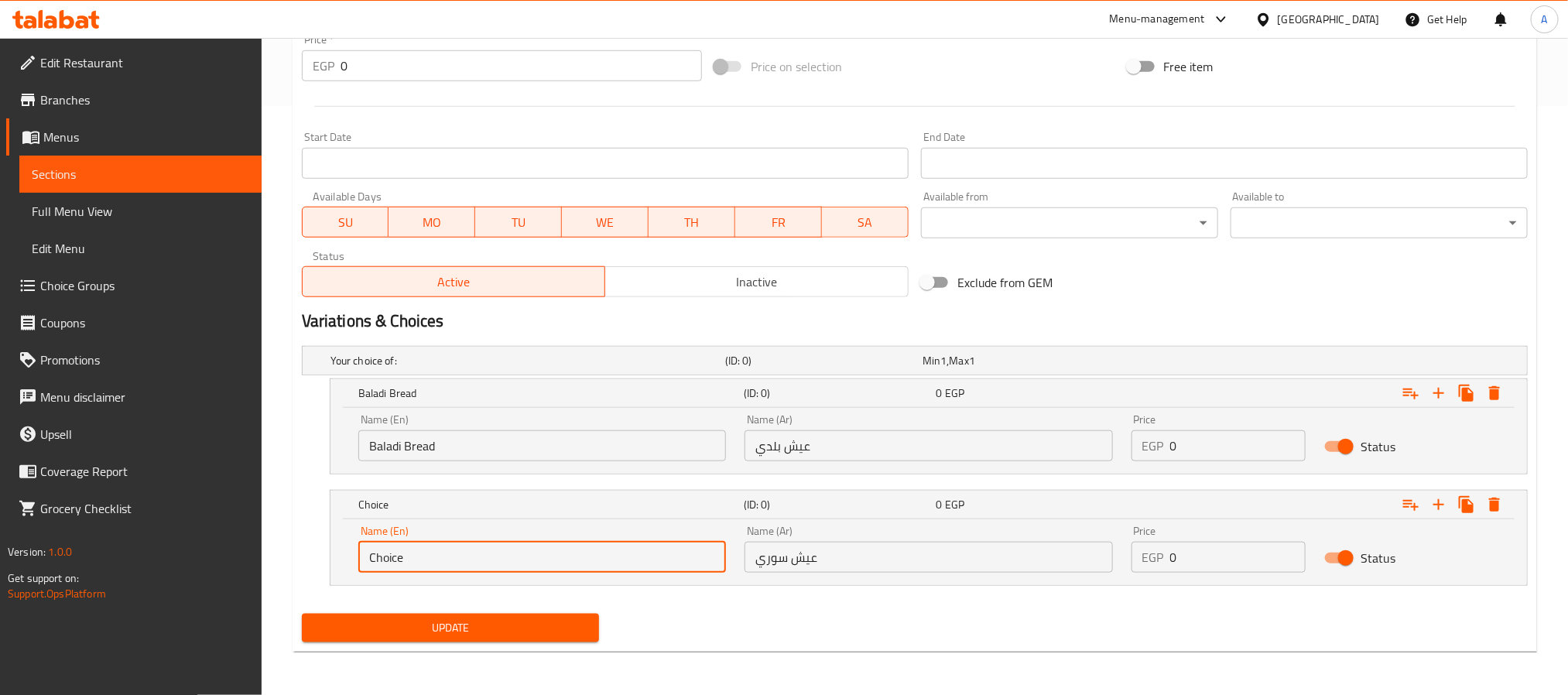
click at [476, 559] on input "Choice" at bounding box center [541, 558] width 368 height 31
paste input "Syrian Bread"
type input "Syrian Bread"
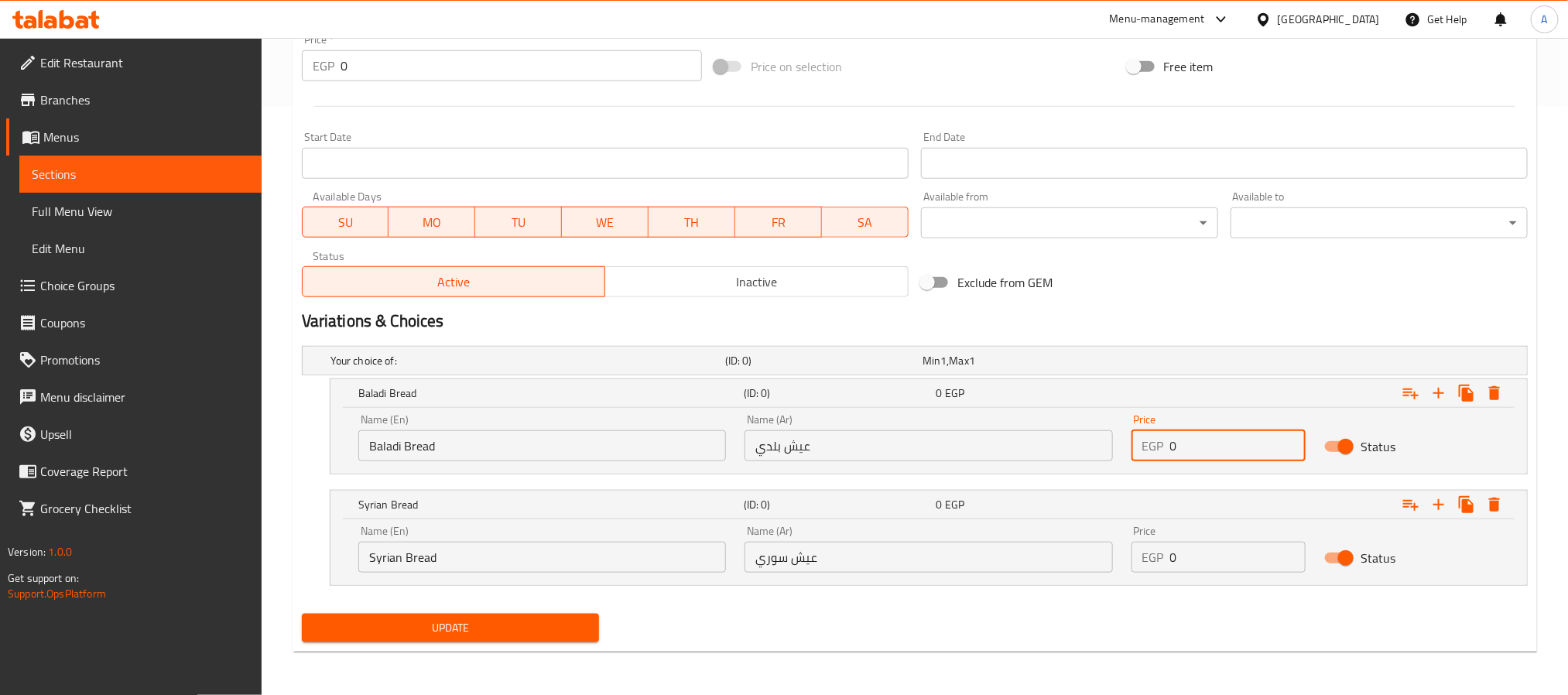
drag, startPoint x: 1191, startPoint y: 451, endPoint x: 1152, endPoint y: 446, distance: 39.3
click at [1152, 446] on div "EGP 0 Price" at bounding box center [1219, 445] width 175 height 31
type input "35"
drag, startPoint x: 1195, startPoint y: 569, endPoint x: 1107, endPoint y: 558, distance: 88.7
click at [1107, 558] on div "Name (En) Syrian Bread Name (En) Name (Ar) عيش سوري Name (Ar) Price EGP 0 Price…" at bounding box center [929, 549] width 1159 height 66
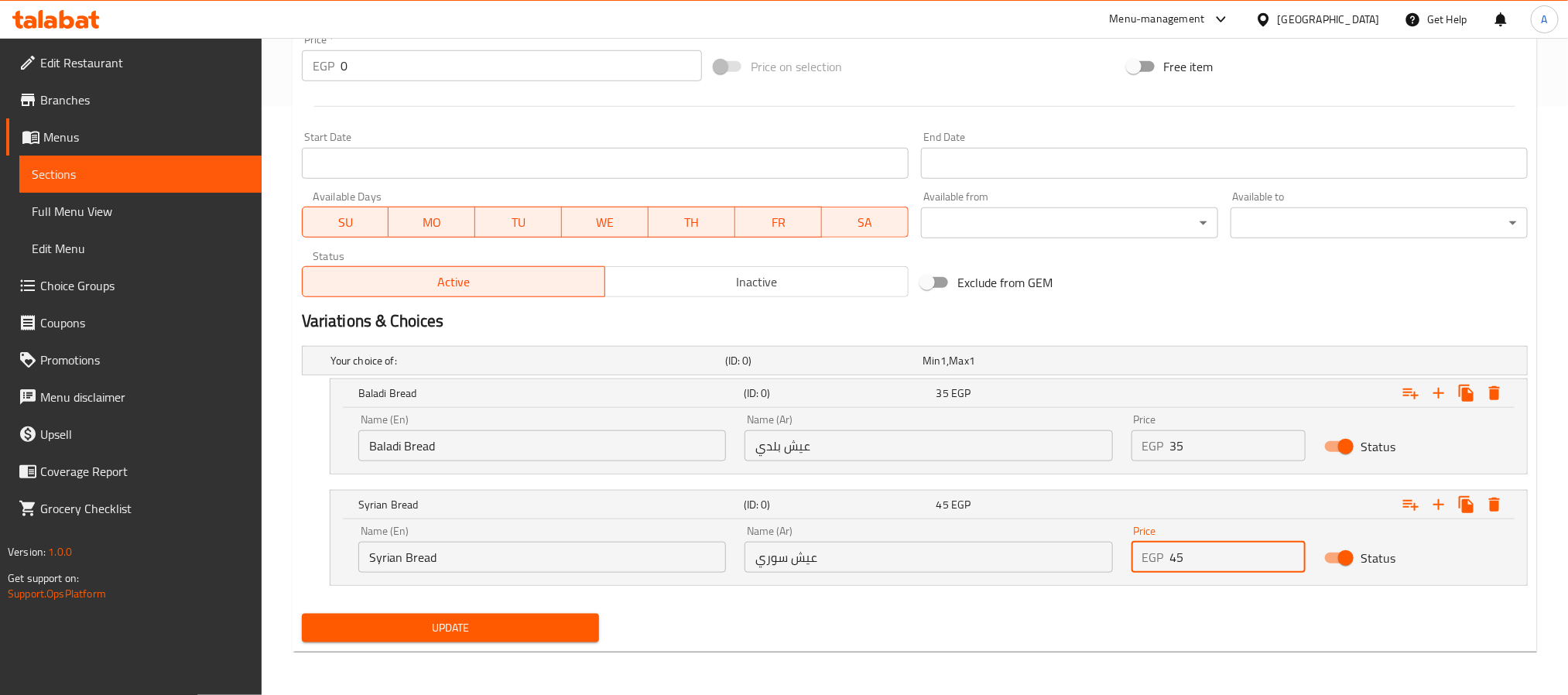
type input "45"
click at [302, 614] on button "Update" at bounding box center [451, 629] width 297 height 29
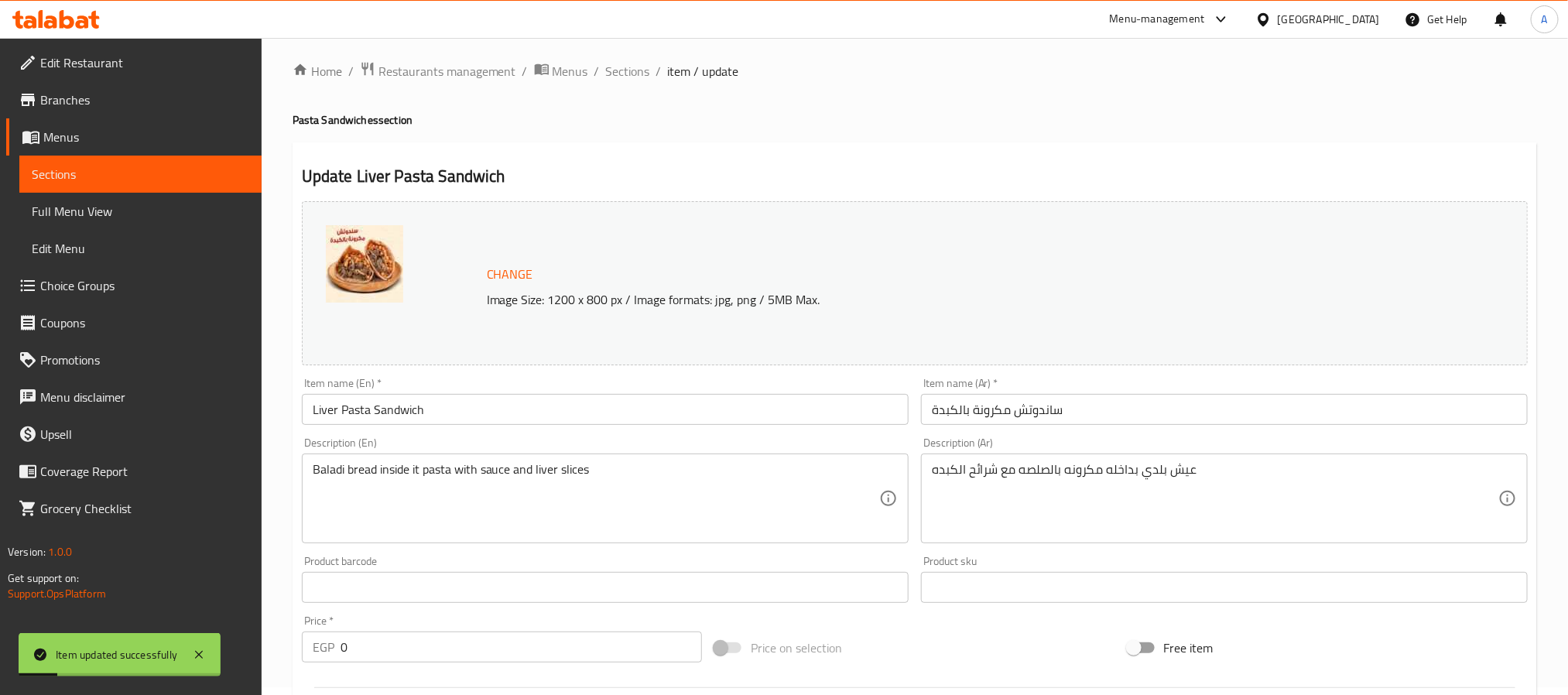
scroll to position [0, 0]
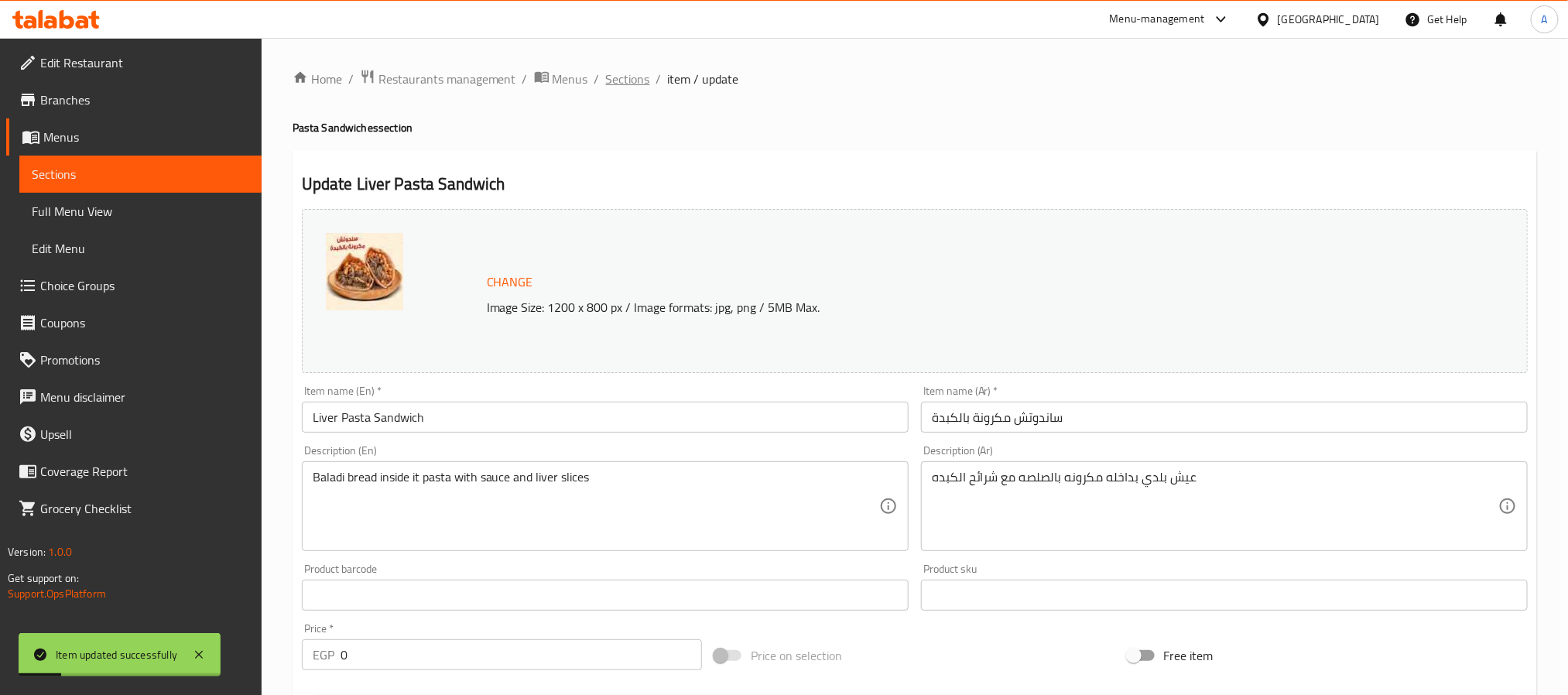
click at [615, 79] on span "Sections" at bounding box center [629, 79] width 44 height 18
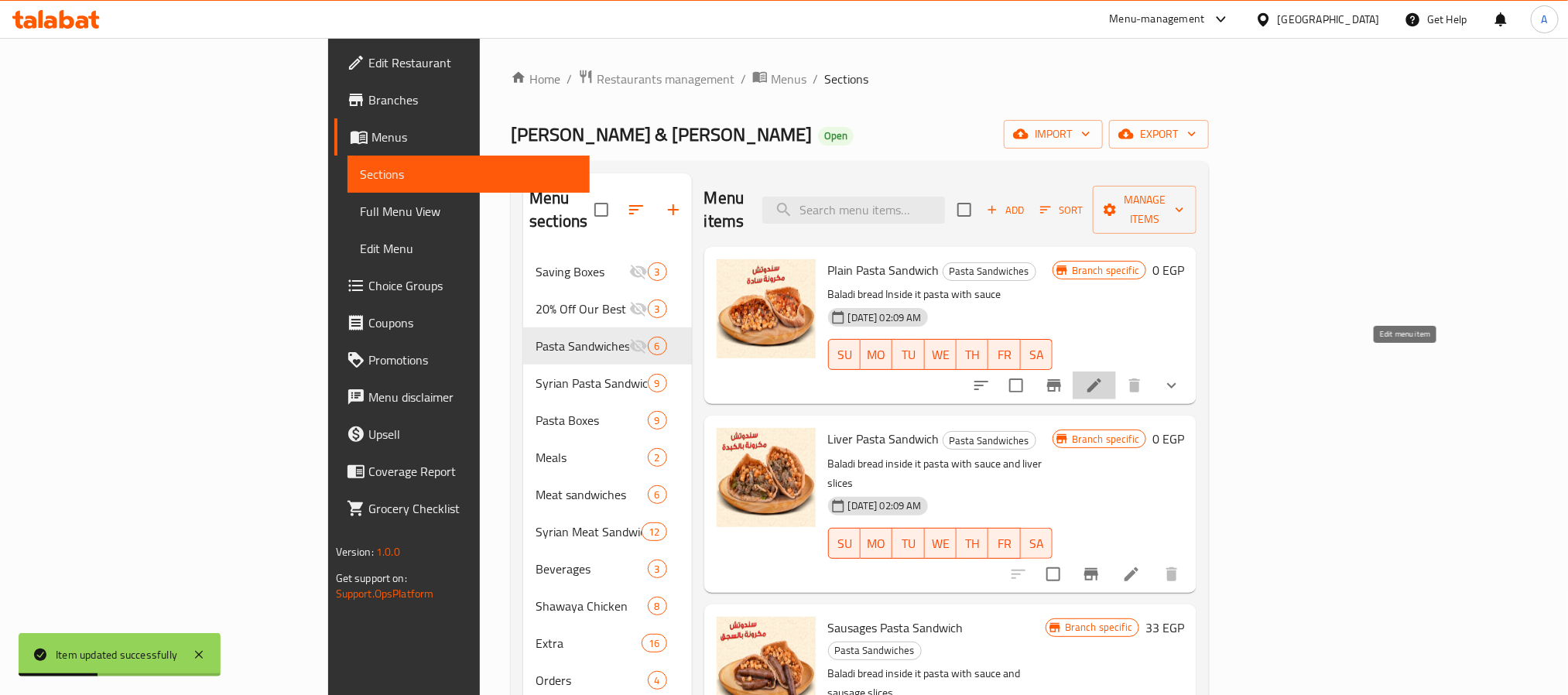
click at [1104, 376] on icon at bounding box center [1094, 385] width 18 height 18
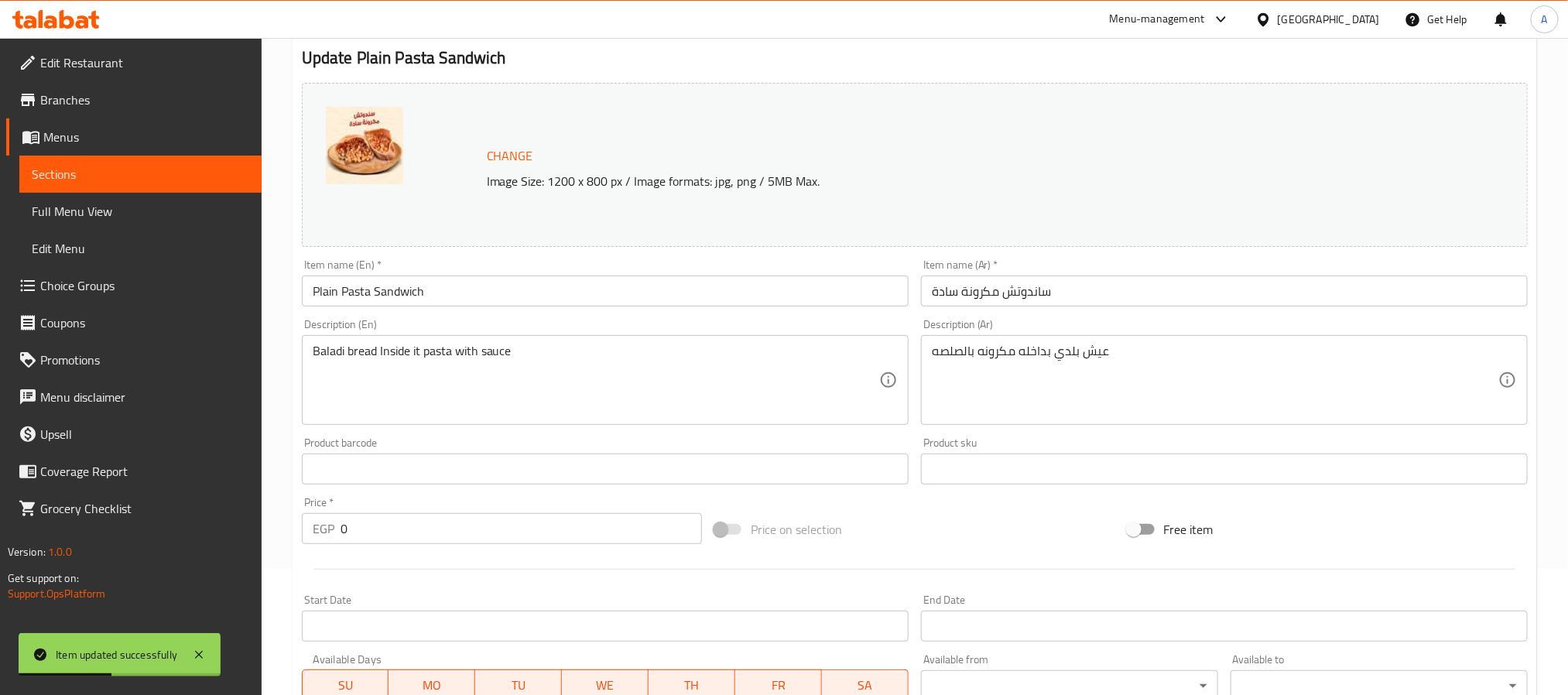
scroll to position [458, 0]
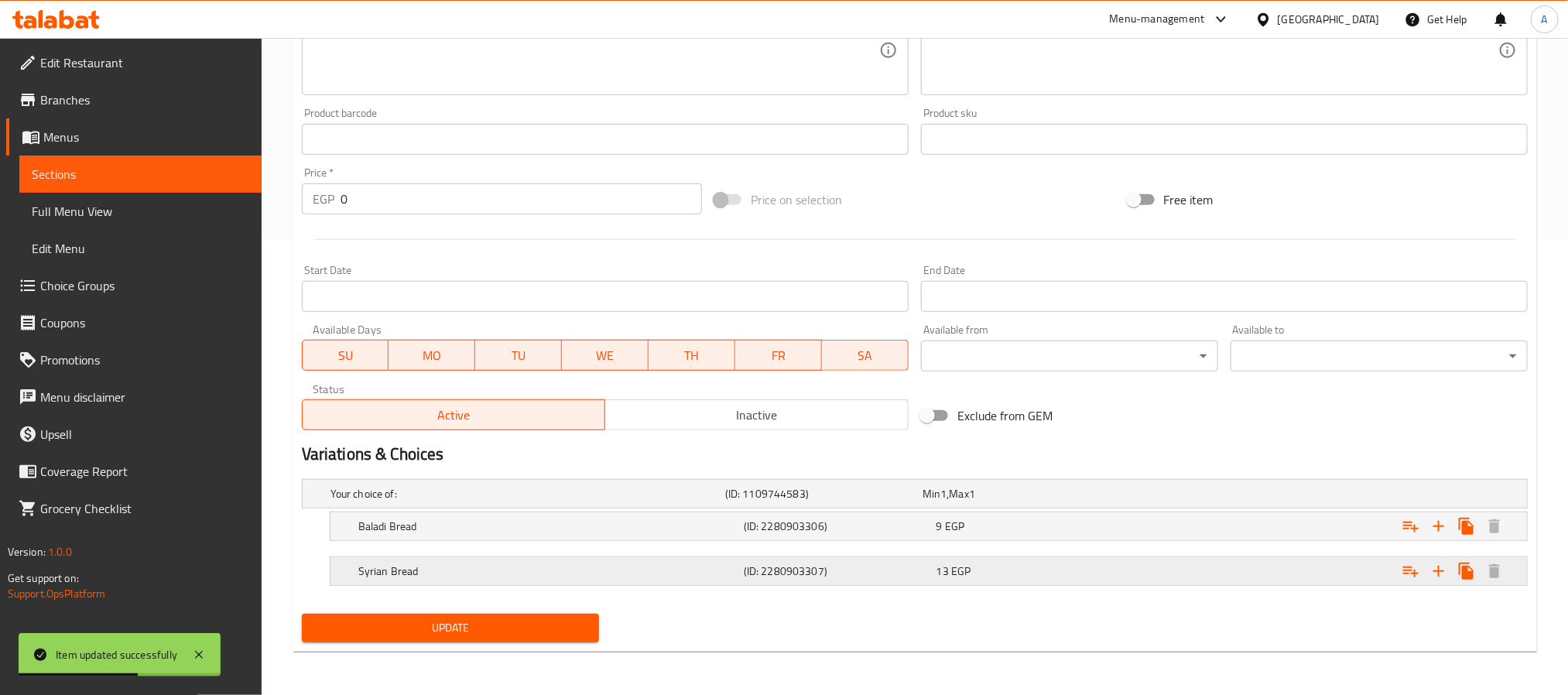
click at [865, 563] on div "(ID: 2280903307)" at bounding box center [837, 571] width 193 height 22
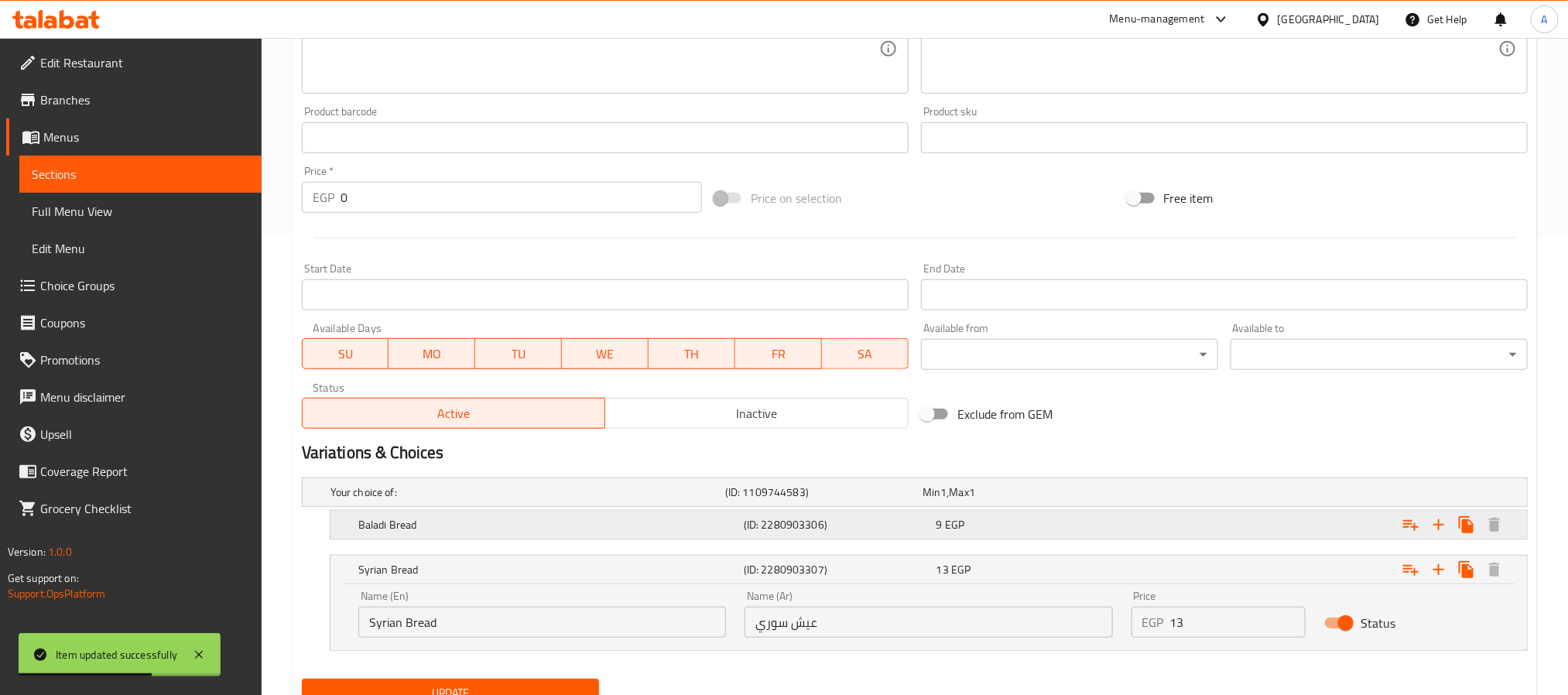
click at [867, 530] on h5 "(ID: 2280903306)" at bounding box center [837, 525] width 186 height 15
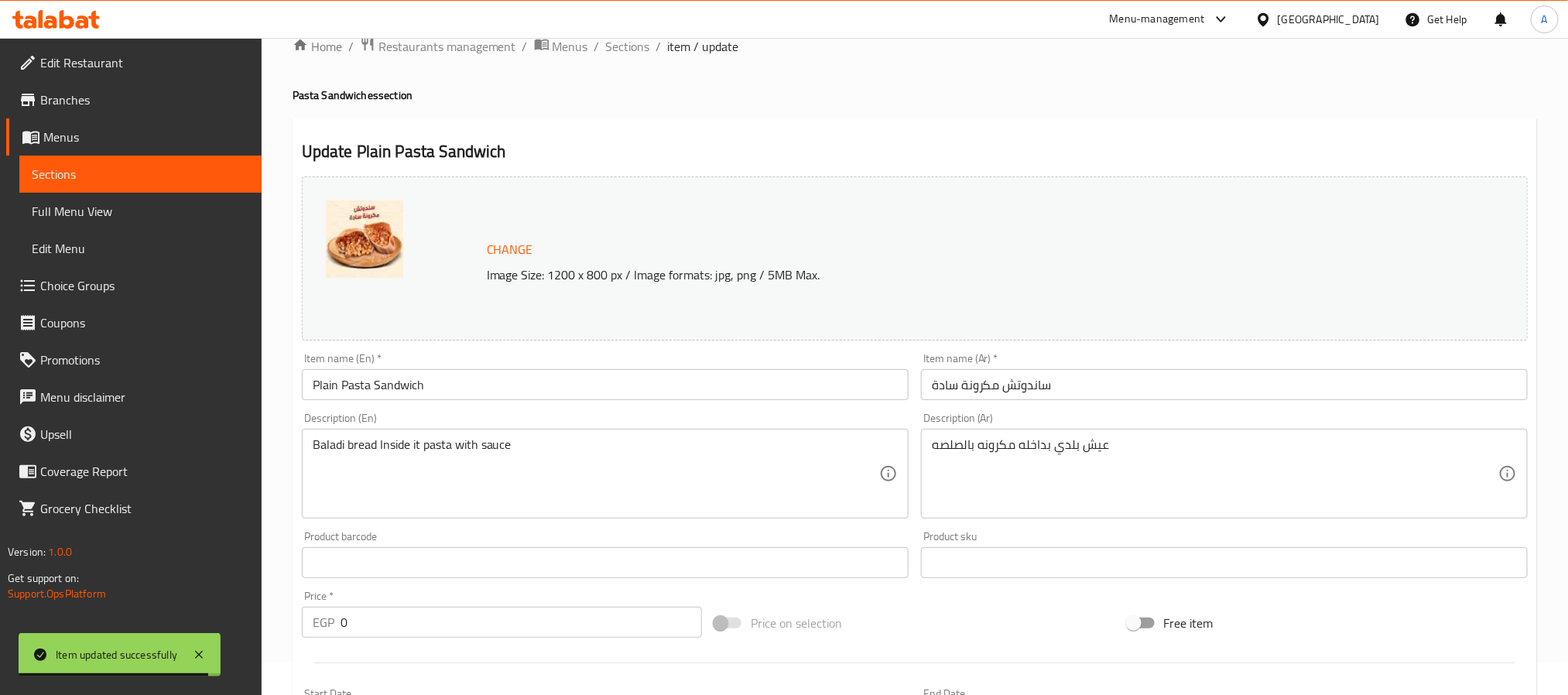
scroll to position [0, 0]
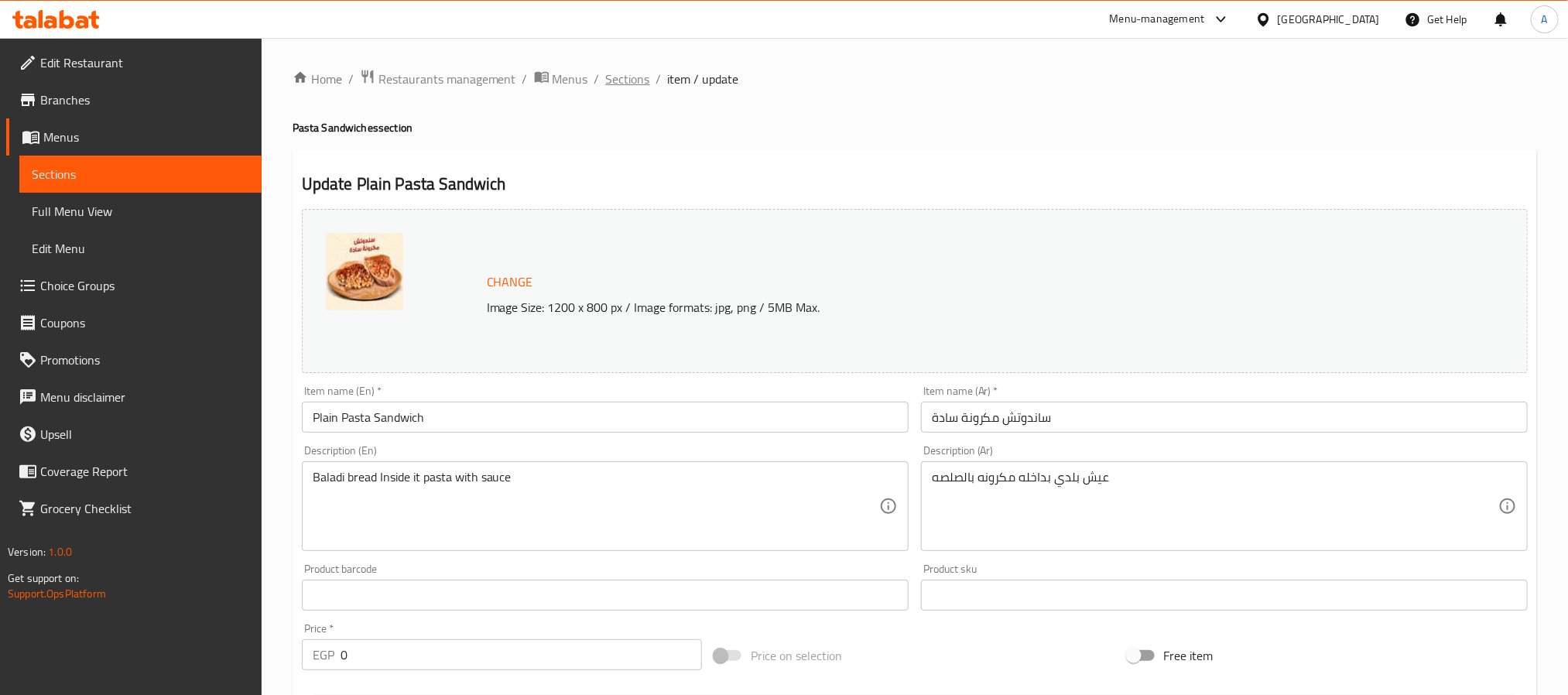
click at [628, 79] on span "Sections" at bounding box center [629, 79] width 44 height 18
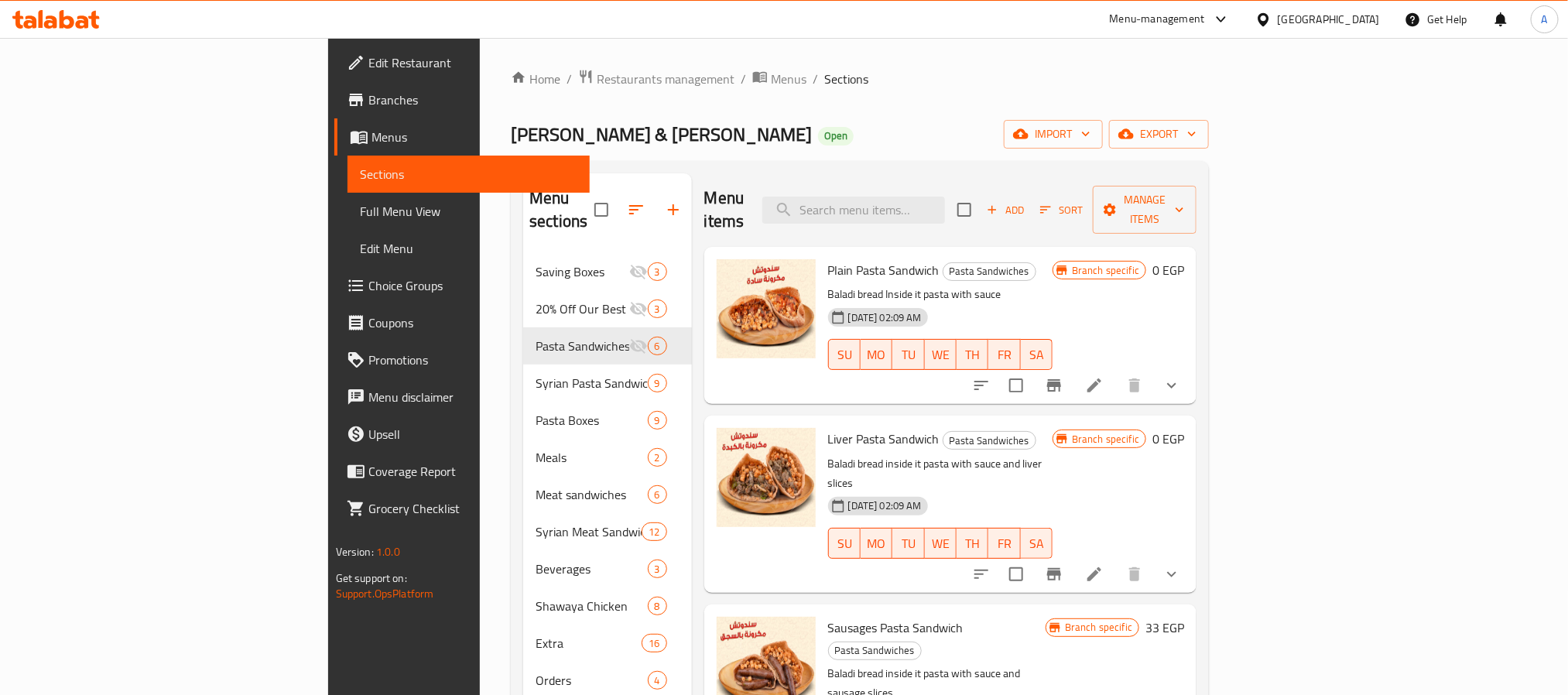
click at [1191, 367] on div at bounding box center [1076, 385] width 227 height 37
click at [1104, 376] on icon at bounding box center [1094, 385] width 18 height 18
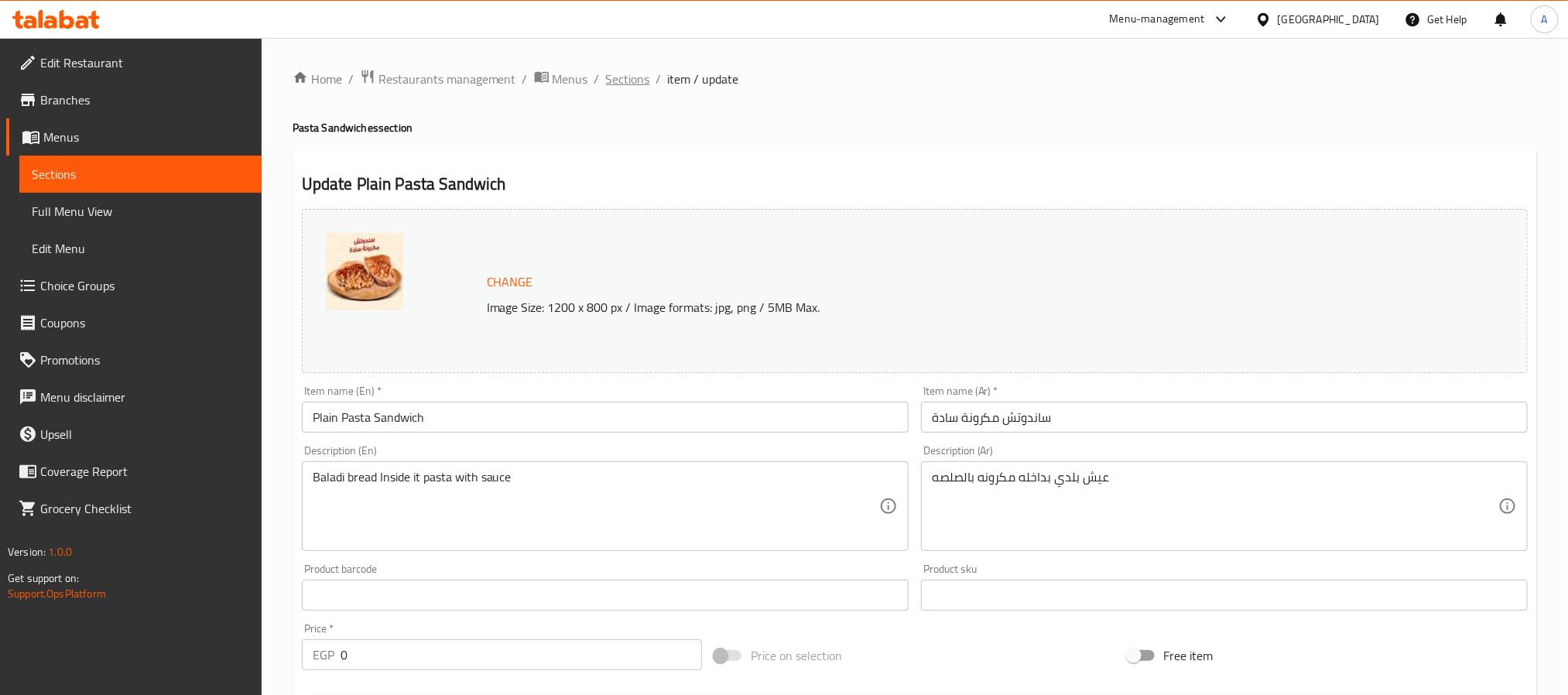
click at [631, 86] on span "Sections" at bounding box center [629, 79] width 44 height 18
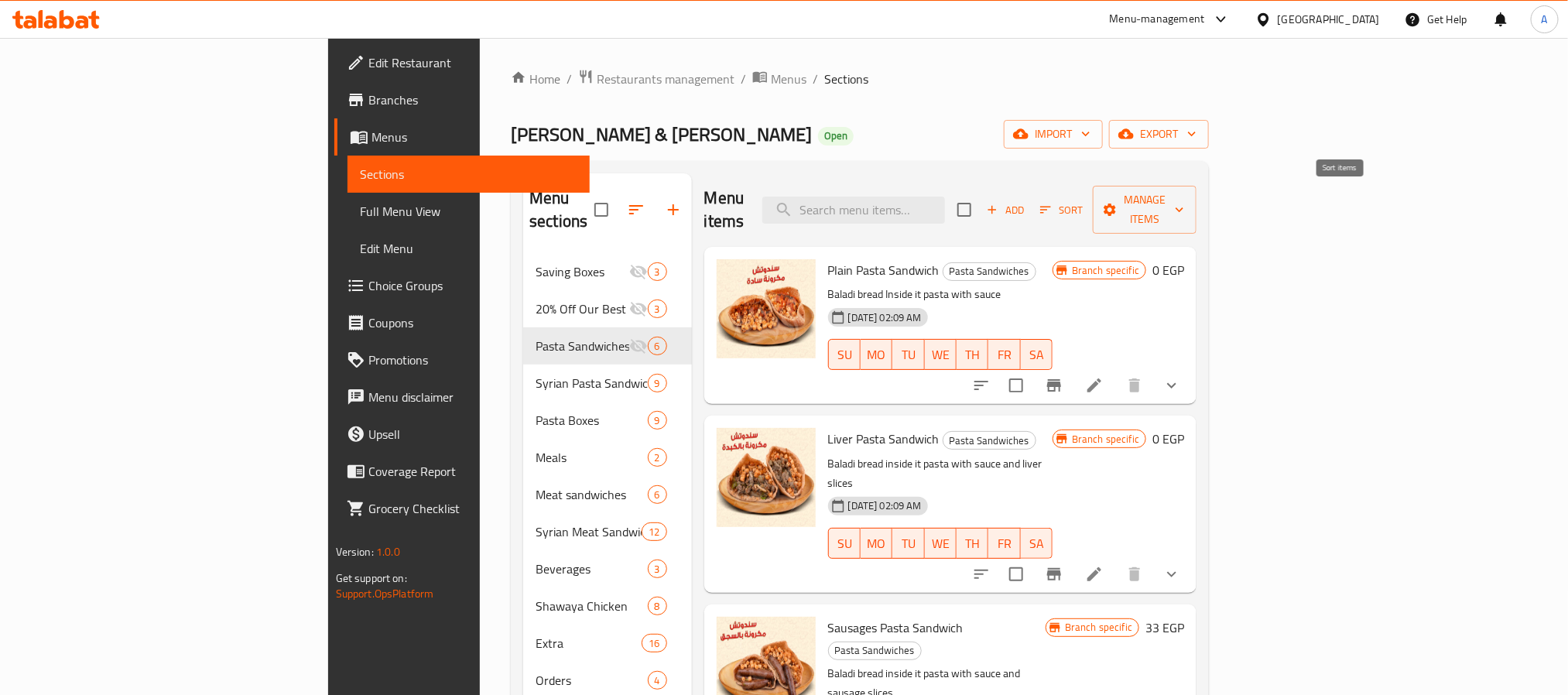
click at [1086, 198] on button "Sort" at bounding box center [1061, 209] width 50 height 24
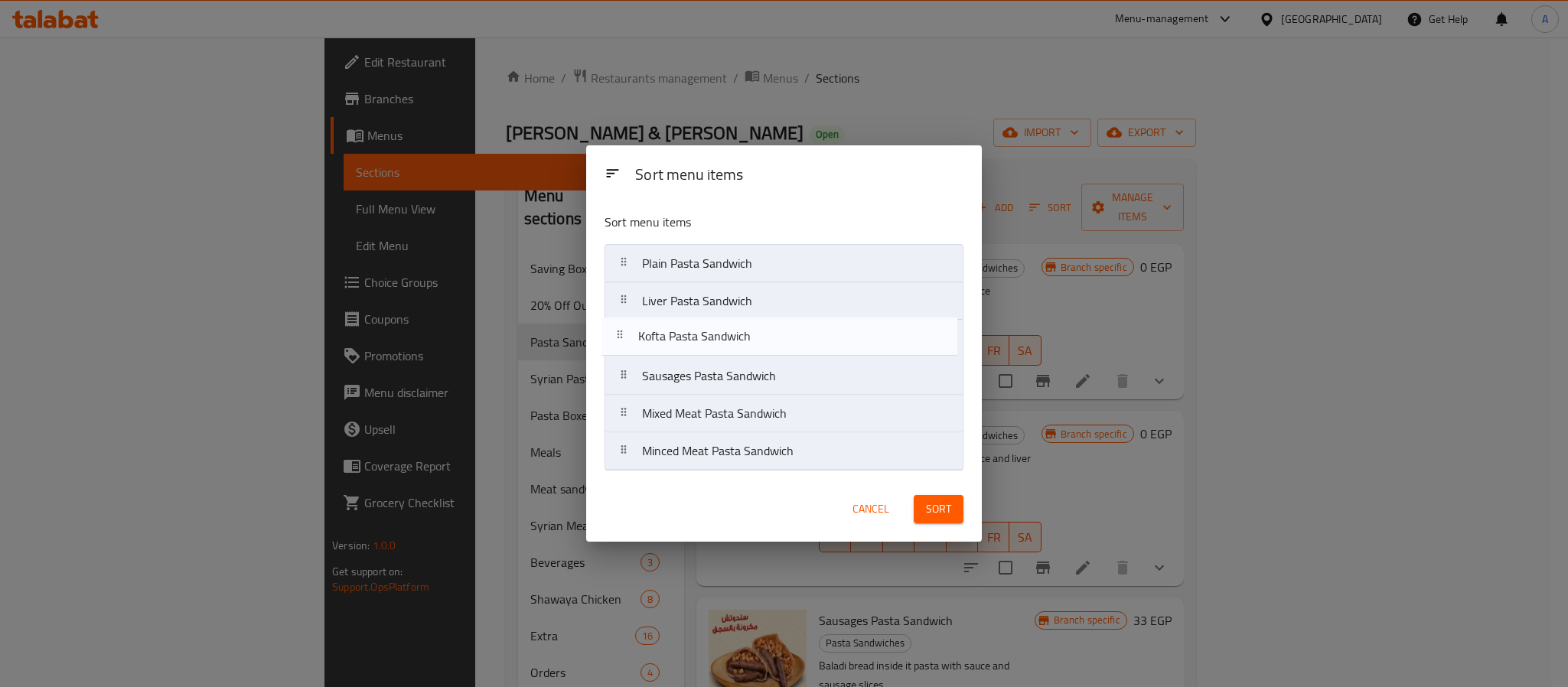
drag, startPoint x: 707, startPoint y: 388, endPoint x: 696, endPoint y: 344, distance: 45.4
click at [696, 344] on nav "Plain Pasta Sandwich Liver Pasta Sandwich Sausages Pasta Sandwich Kofta Pasta S…" at bounding box center [784, 357] width 359 height 227
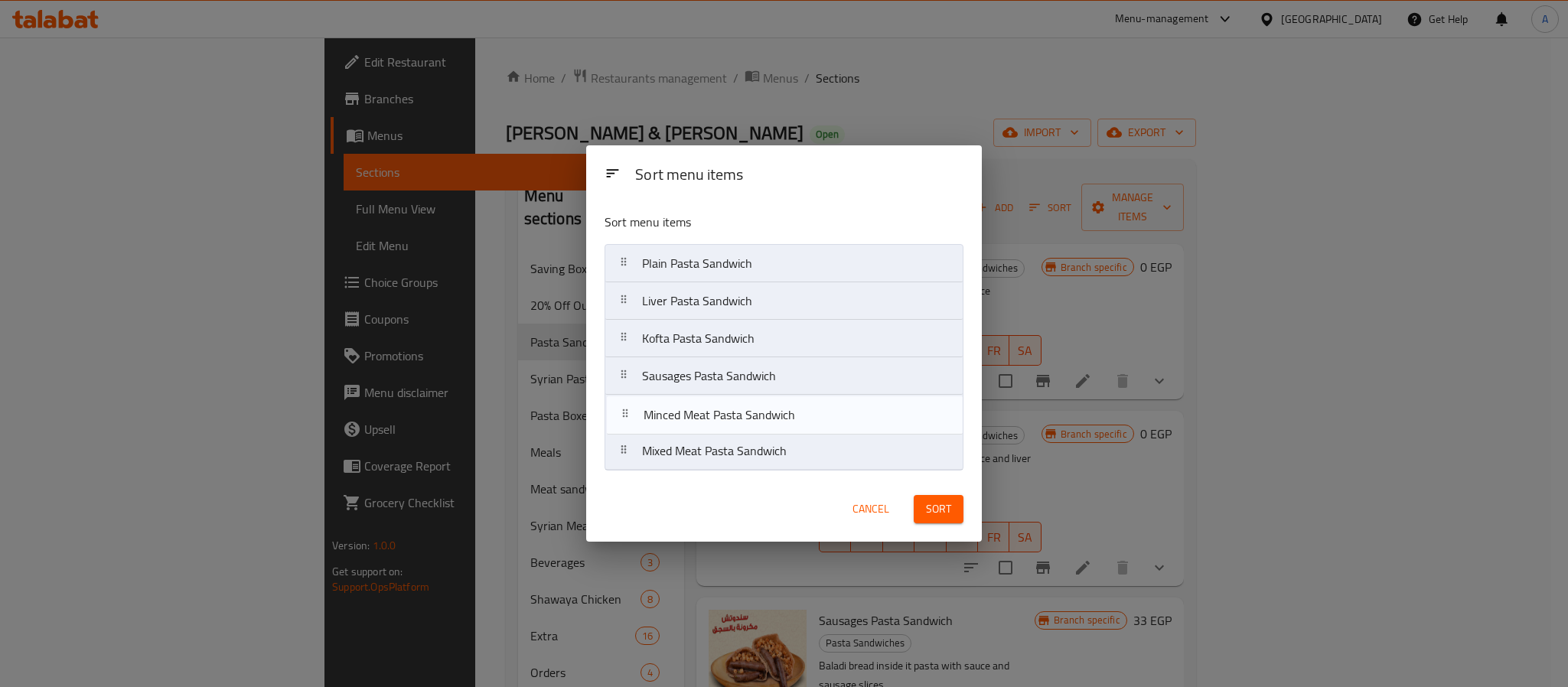
drag, startPoint x: 714, startPoint y: 460, endPoint x: 719, endPoint y: 420, distance: 40.3
click at [719, 420] on nav "Plain Pasta Sandwich Liver Pasta Sandwich Kofta Pasta Sandwich Sausages Pasta S…" at bounding box center [784, 357] width 359 height 227
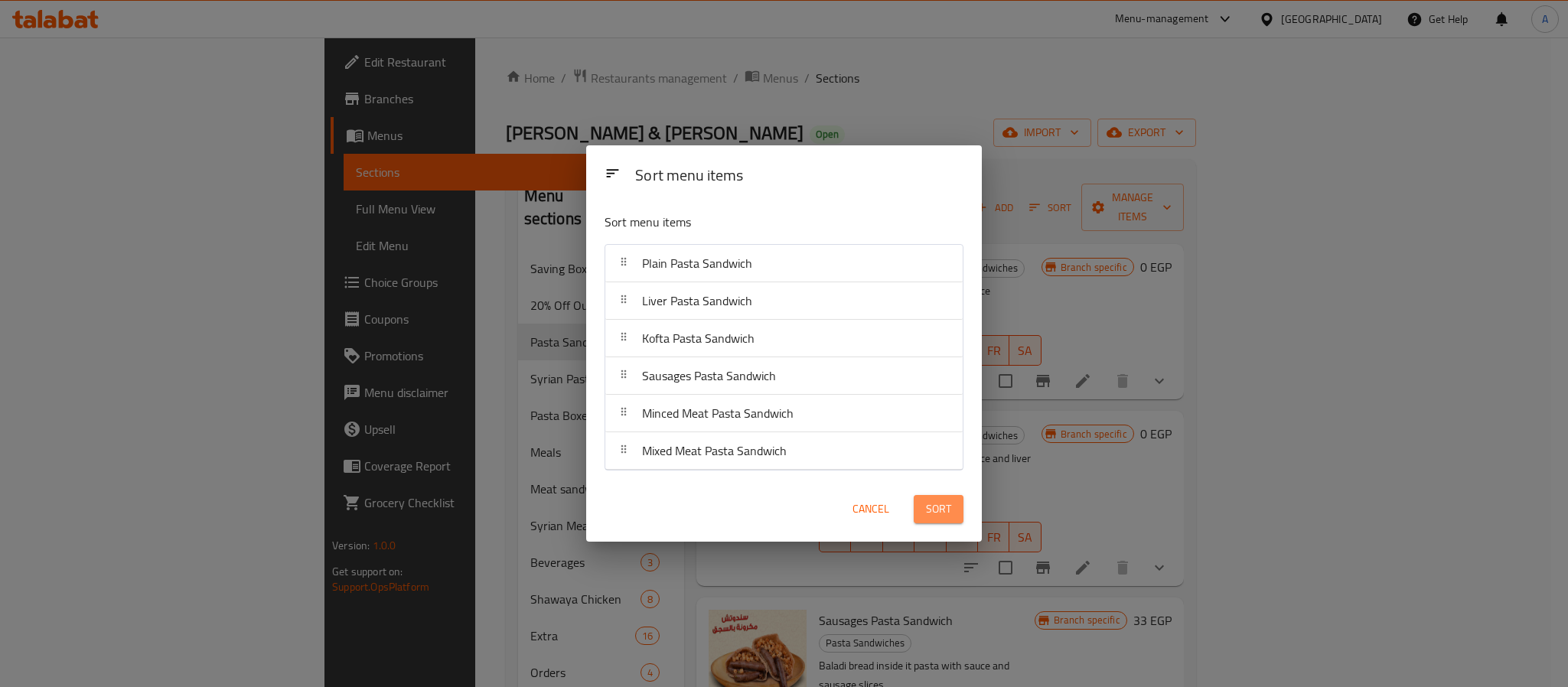
click at [935, 519] on span "Sort" at bounding box center [938, 510] width 26 height 19
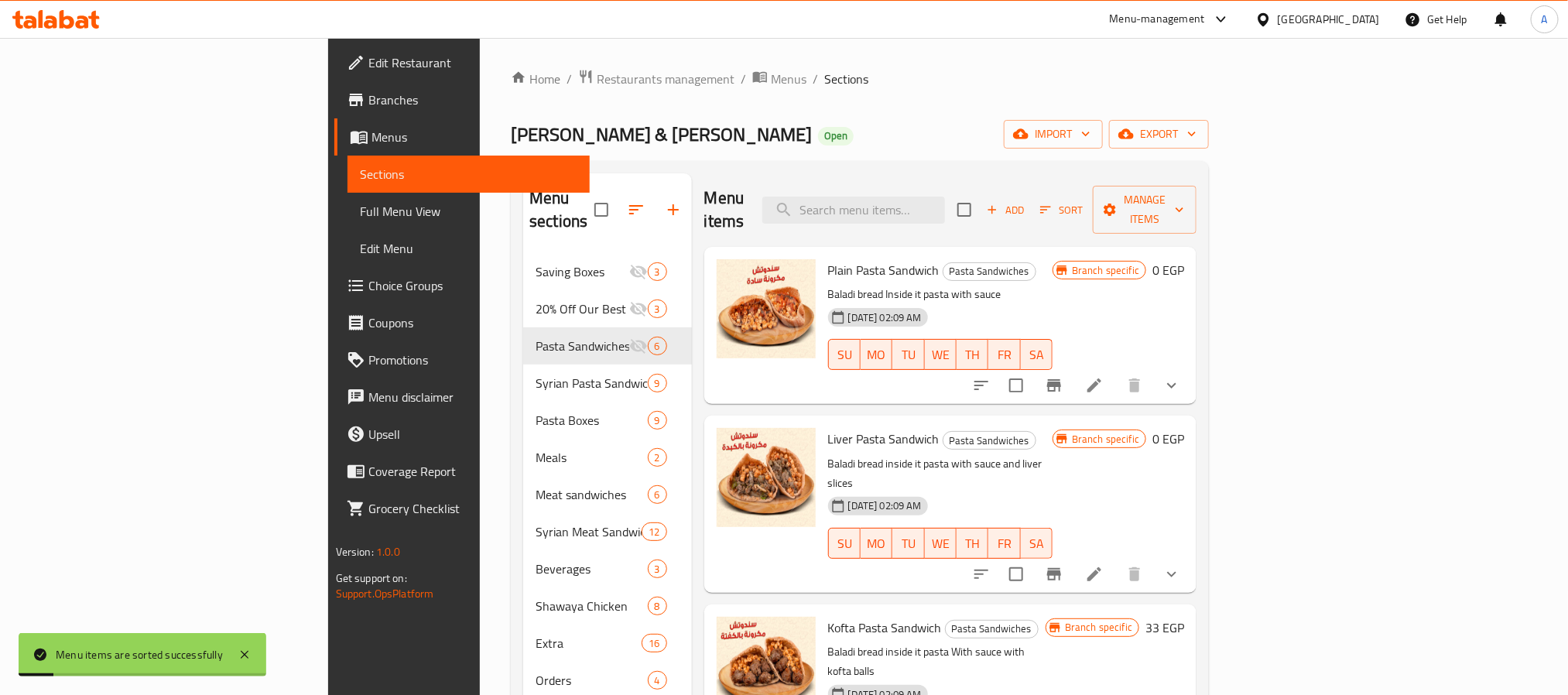
scroll to position [232, 0]
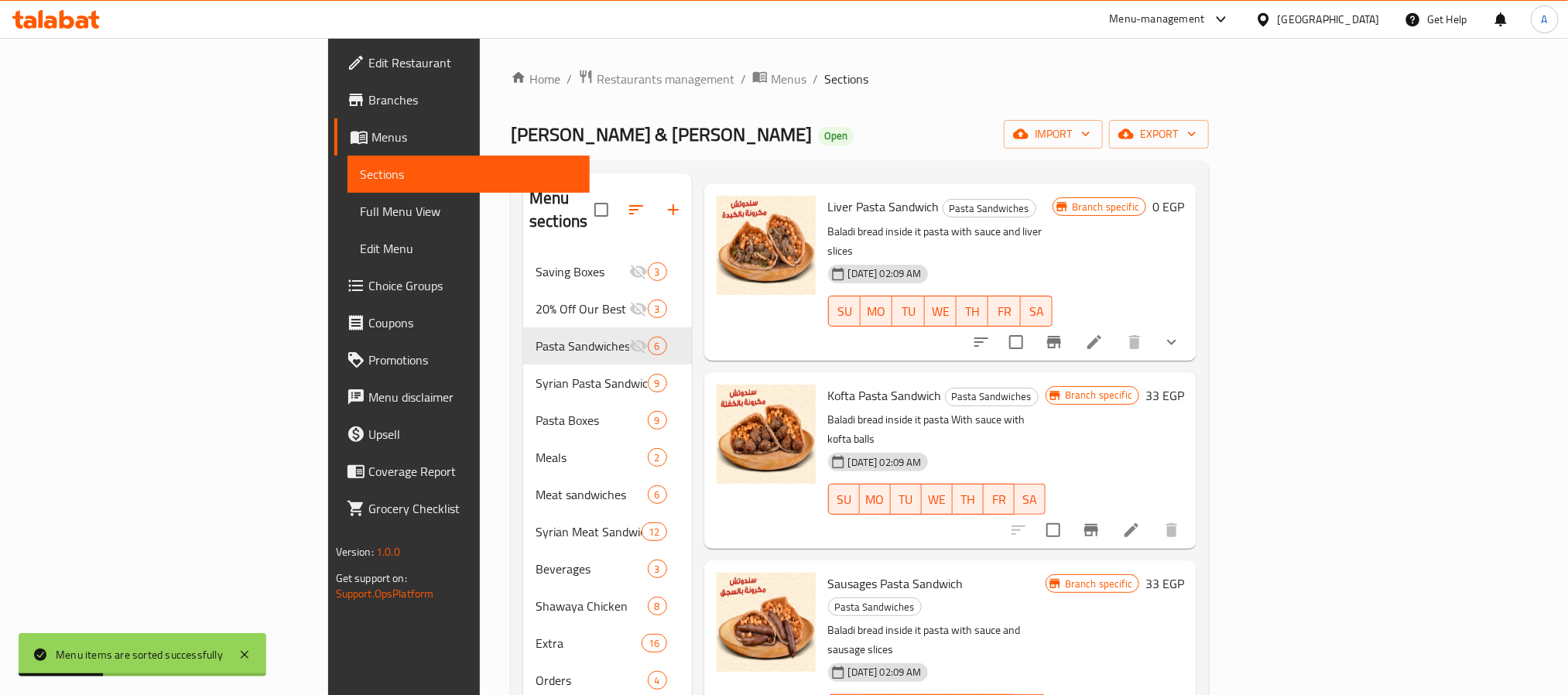
click at [1184, 385] on h6 "33 EGP" at bounding box center [1165, 395] width 38 height 22
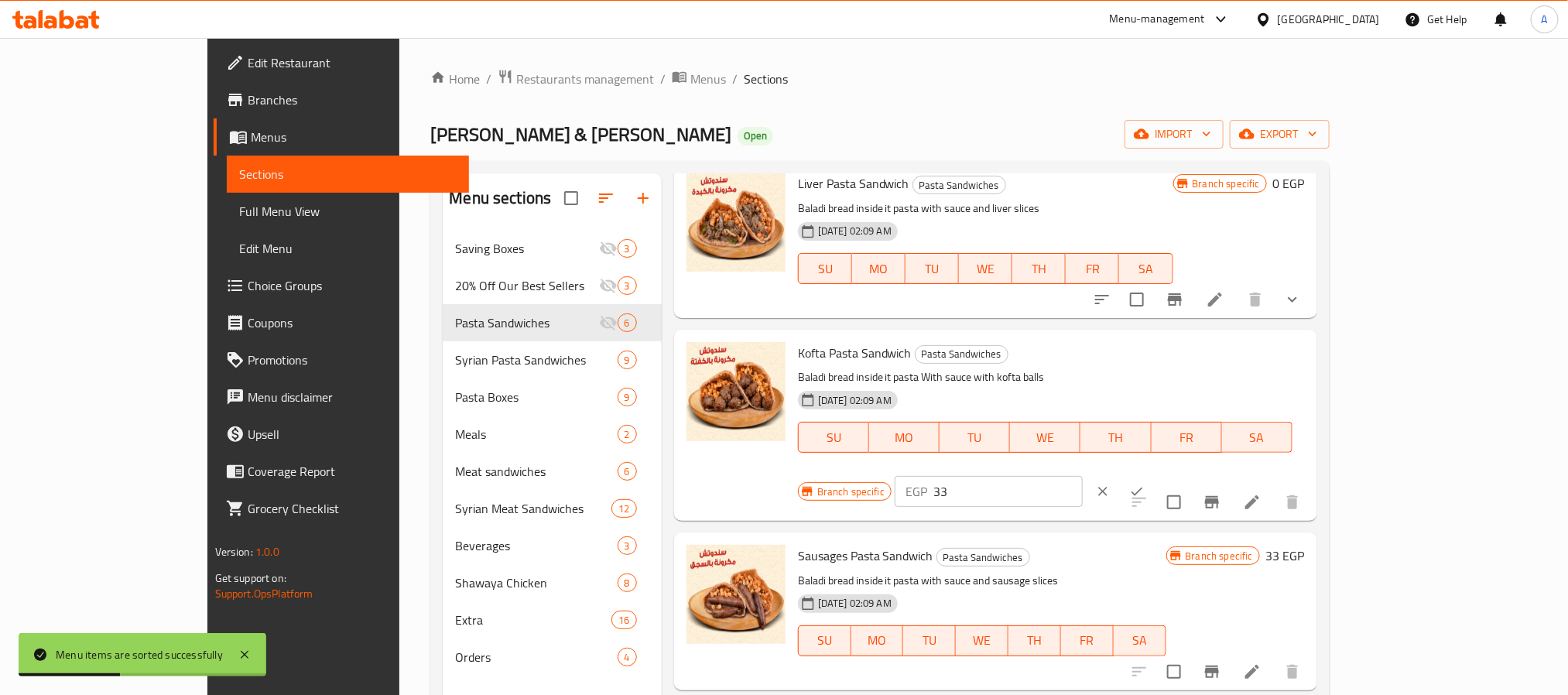
drag, startPoint x: 1287, startPoint y: 374, endPoint x: 1298, endPoint y: 370, distance: 11.7
click at [1177, 474] on div "EGP 33 ​" at bounding box center [1035, 491] width 282 height 34
drag, startPoint x: 1298, startPoint y: 370, endPoint x: 1243, endPoint y: 363, distance: 55.4
click at [1082, 476] on div "EGP 33 ​" at bounding box center [988, 491] width 188 height 31
type input "0"
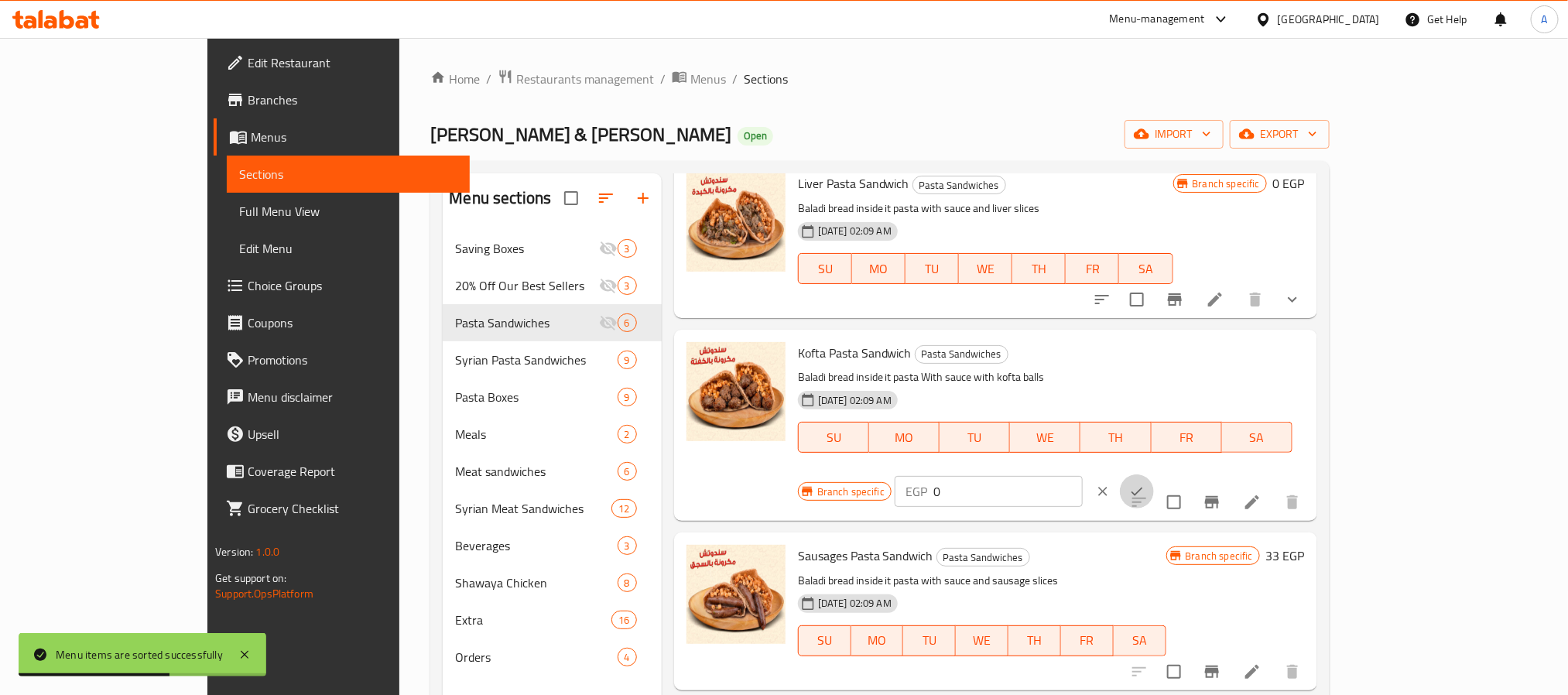
click at [1145, 484] on icon "ok" at bounding box center [1137, 491] width 15 height 15
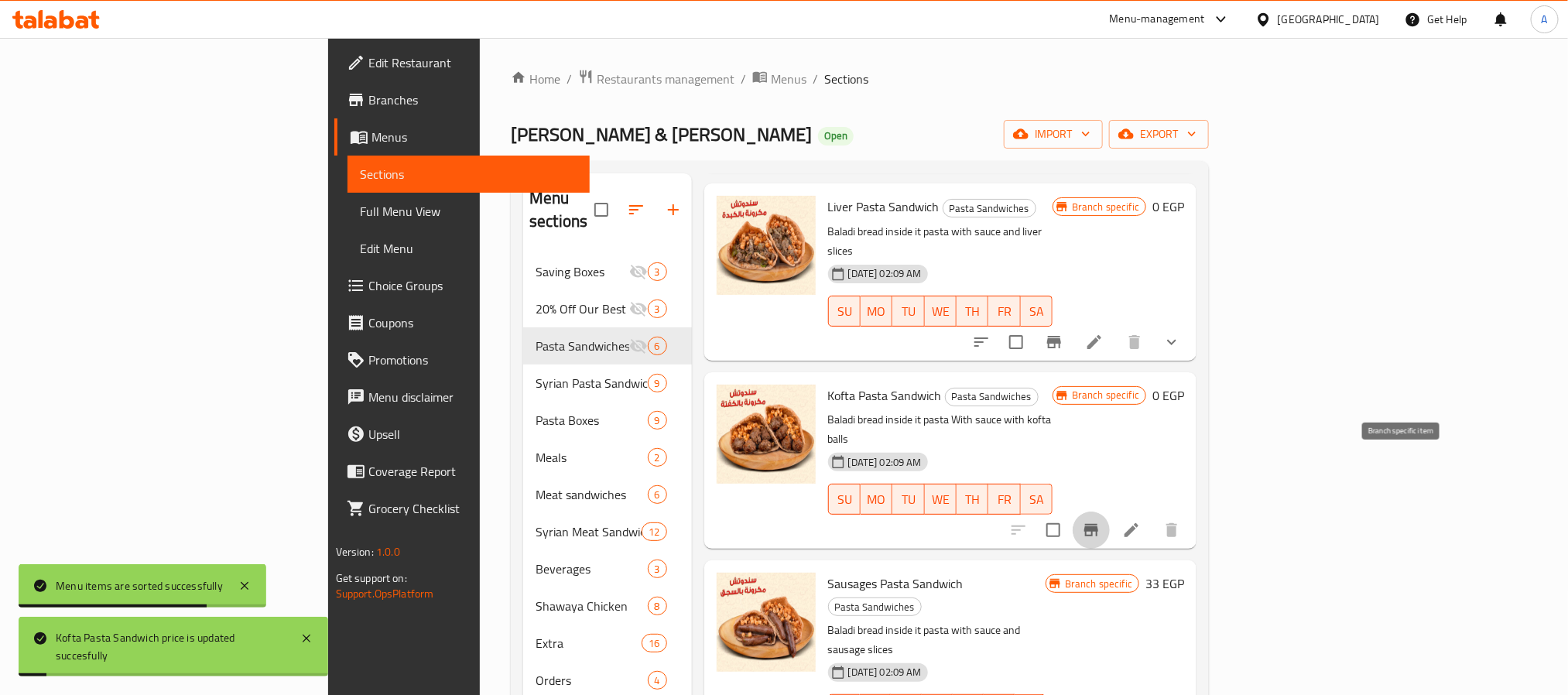
click at [1099, 524] on icon "Branch-specific-item" at bounding box center [1091, 530] width 14 height 12
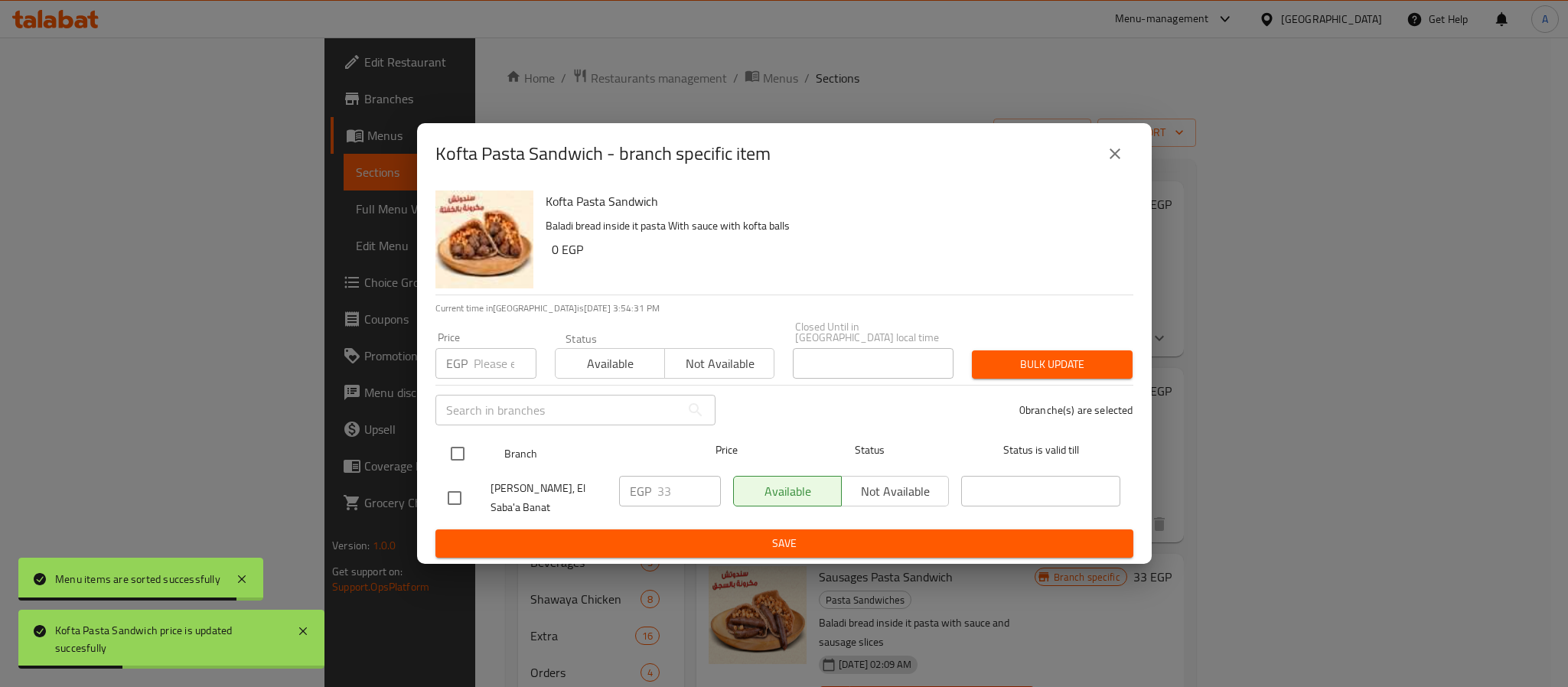
click at [469, 437] on input "checkbox" at bounding box center [457, 454] width 32 height 32
checkbox input "true"
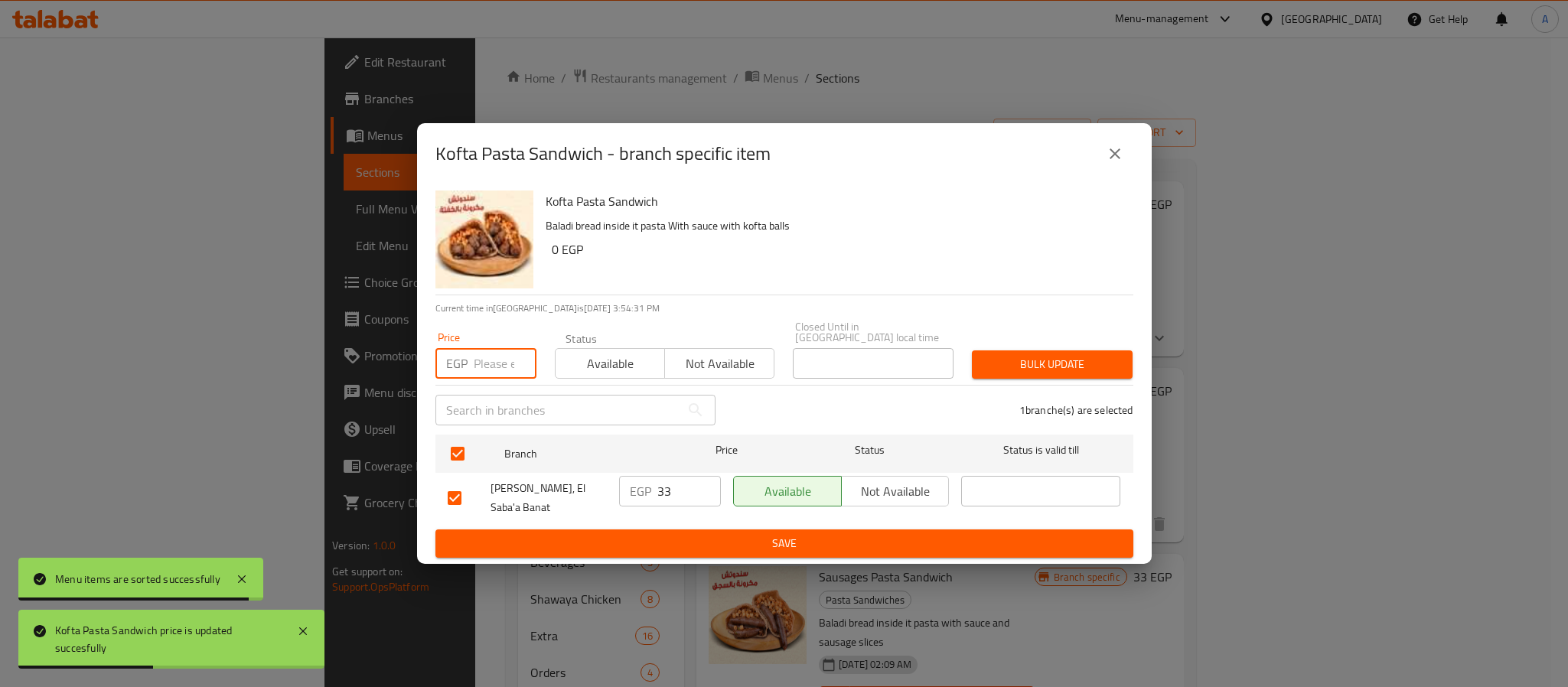
click at [475, 350] on input "number" at bounding box center [505, 363] width 63 height 30
type input "0"
drag, startPoint x: 958, startPoint y: 347, endPoint x: 1018, endPoint y: 352, distance: 60.2
click at [981, 350] on div "Price EGP 0 Price Status Available Not available Closed Until in Egypt local ti…" at bounding box center [784, 350] width 716 height 76
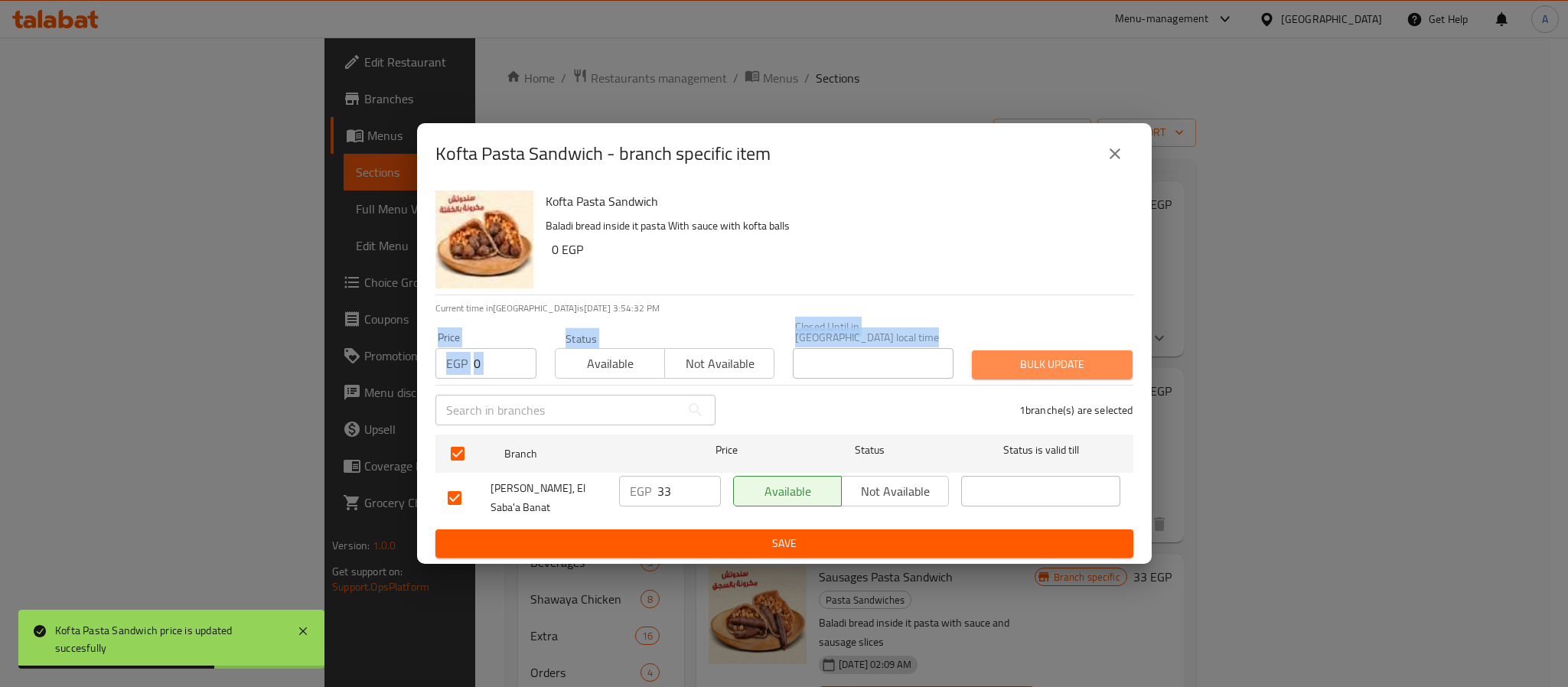
click at [1019, 355] on span "Bulk update" at bounding box center [1052, 364] width 137 height 19
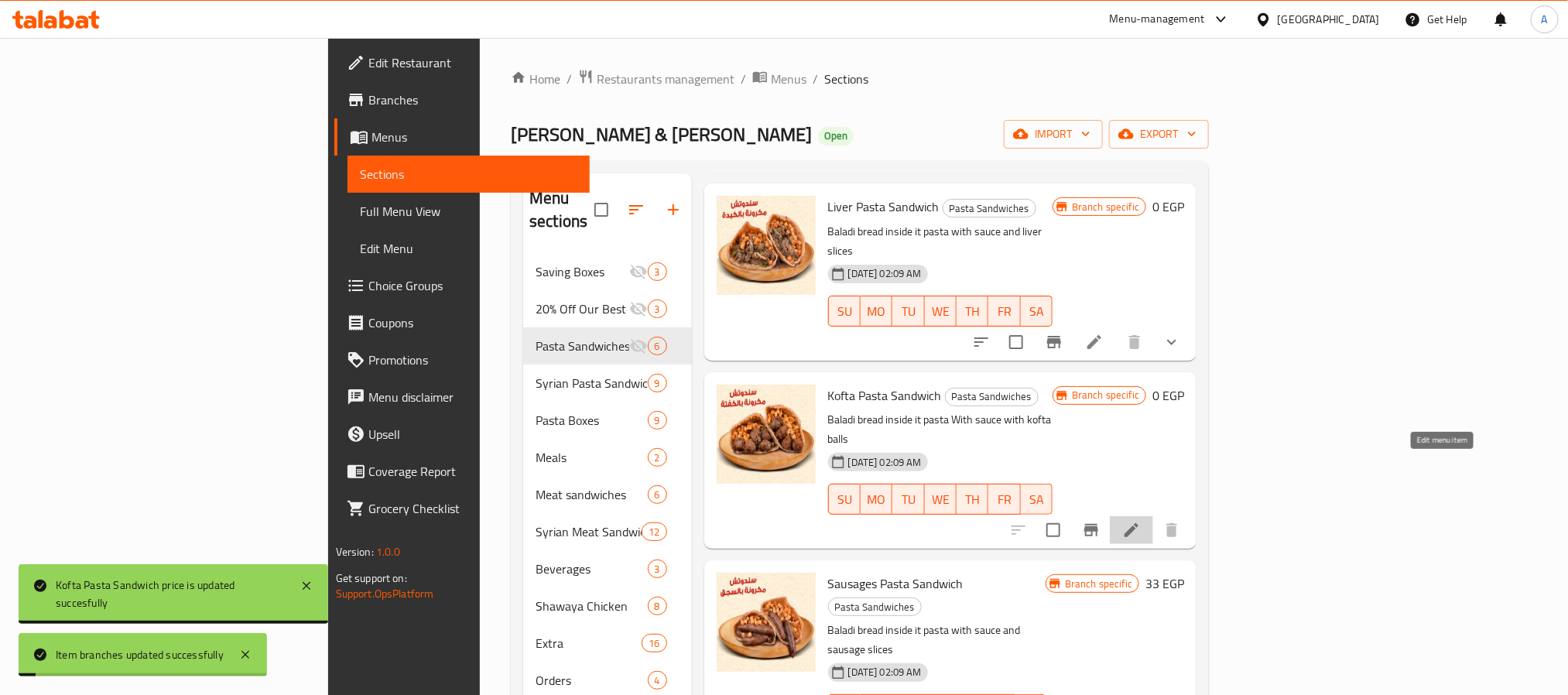
click at [1141, 521] on icon at bounding box center [1131, 530] width 18 height 18
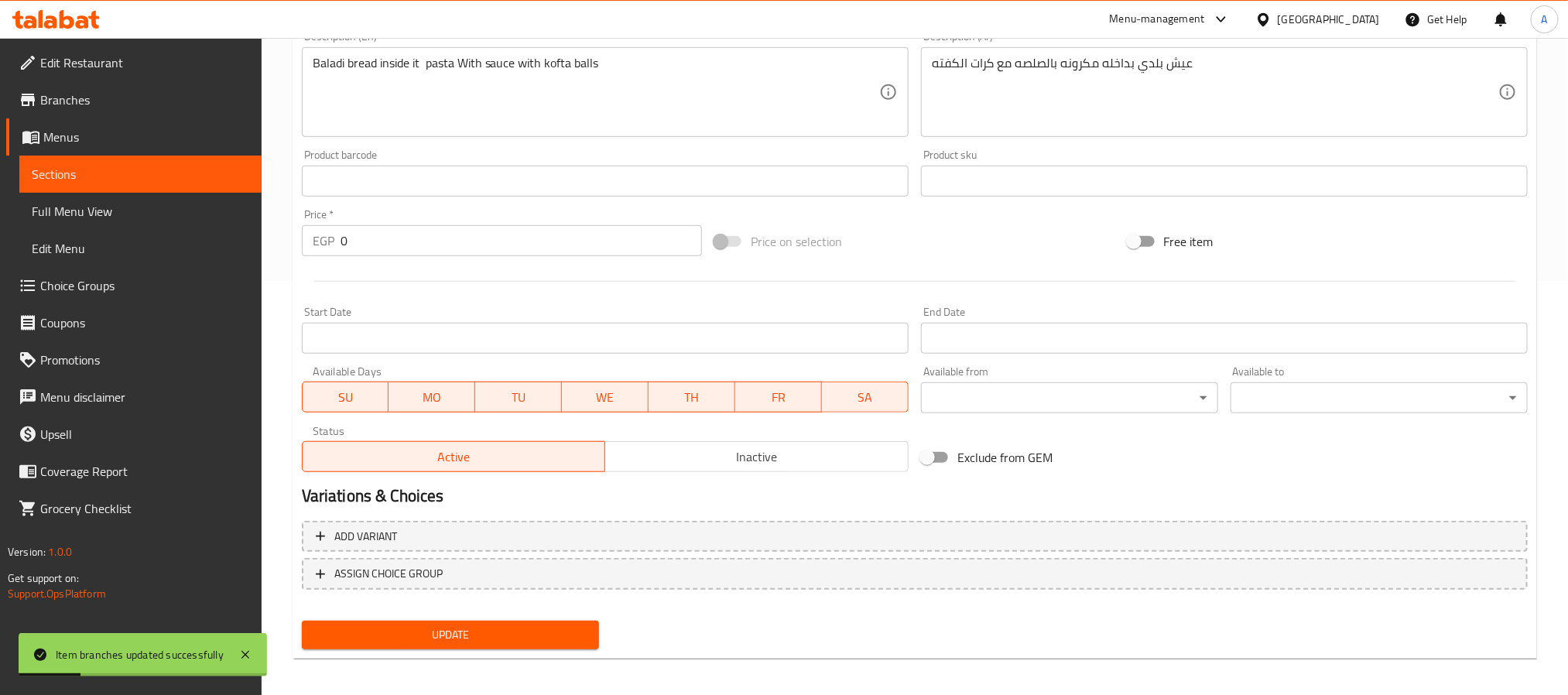
scroll to position [419, 0]
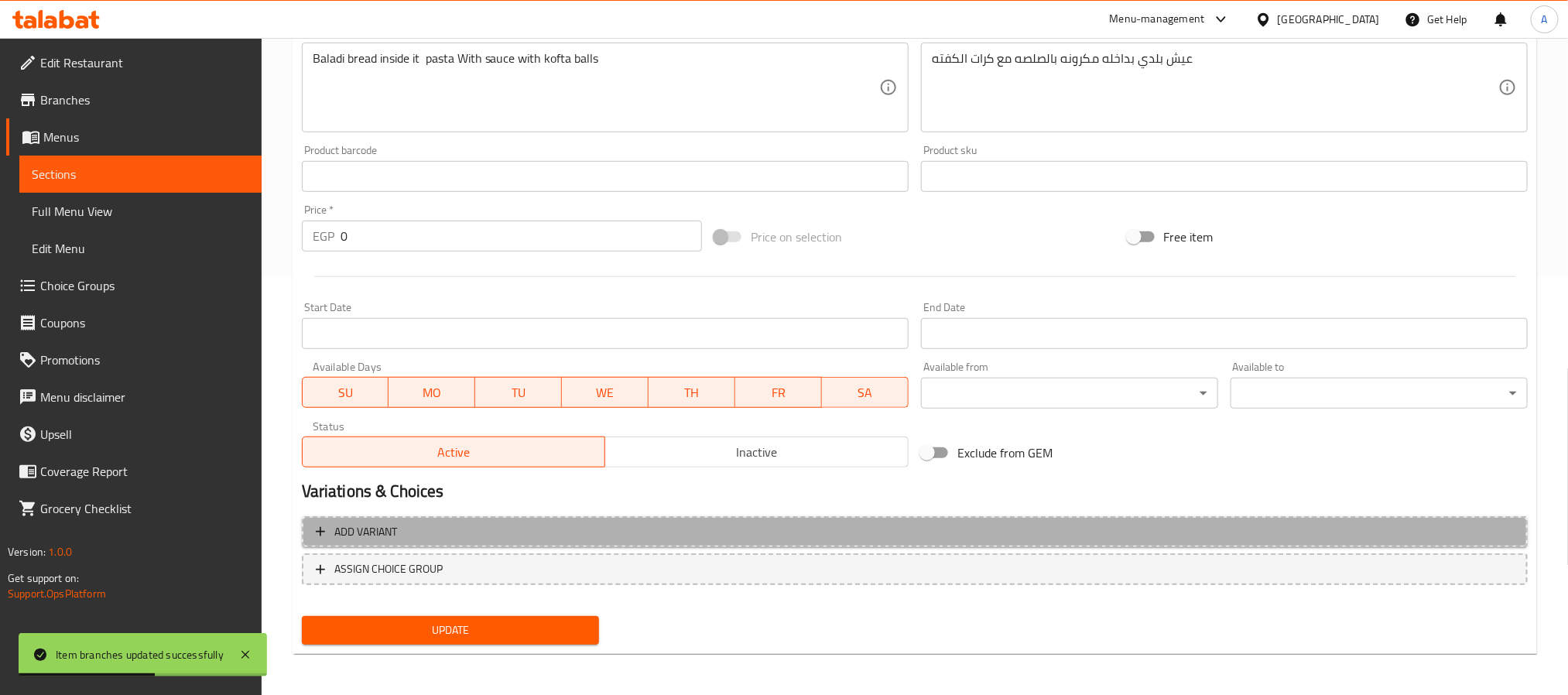
click at [929, 531] on span "Add variant" at bounding box center [915, 532] width 1199 height 19
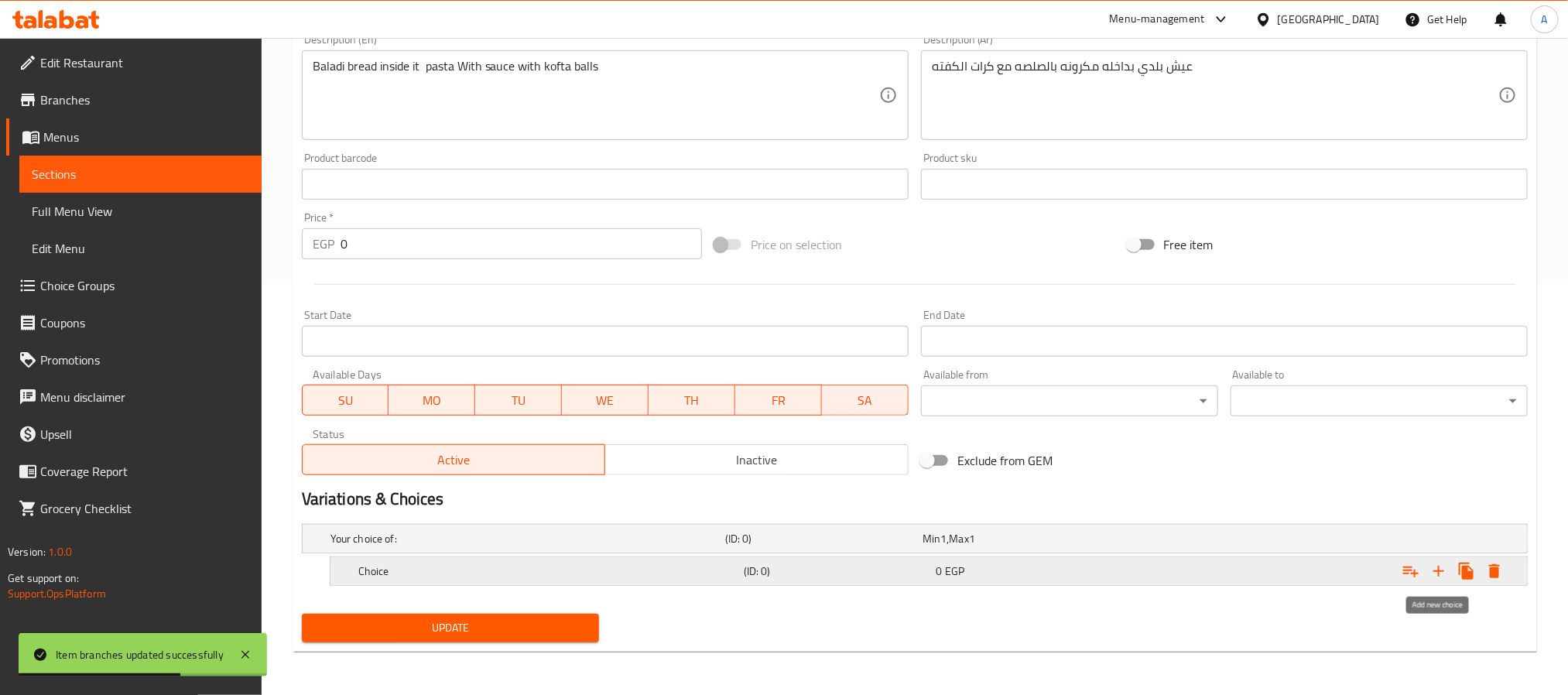
click at [1431, 567] on icon "Expand" at bounding box center [1438, 571] width 18 height 18
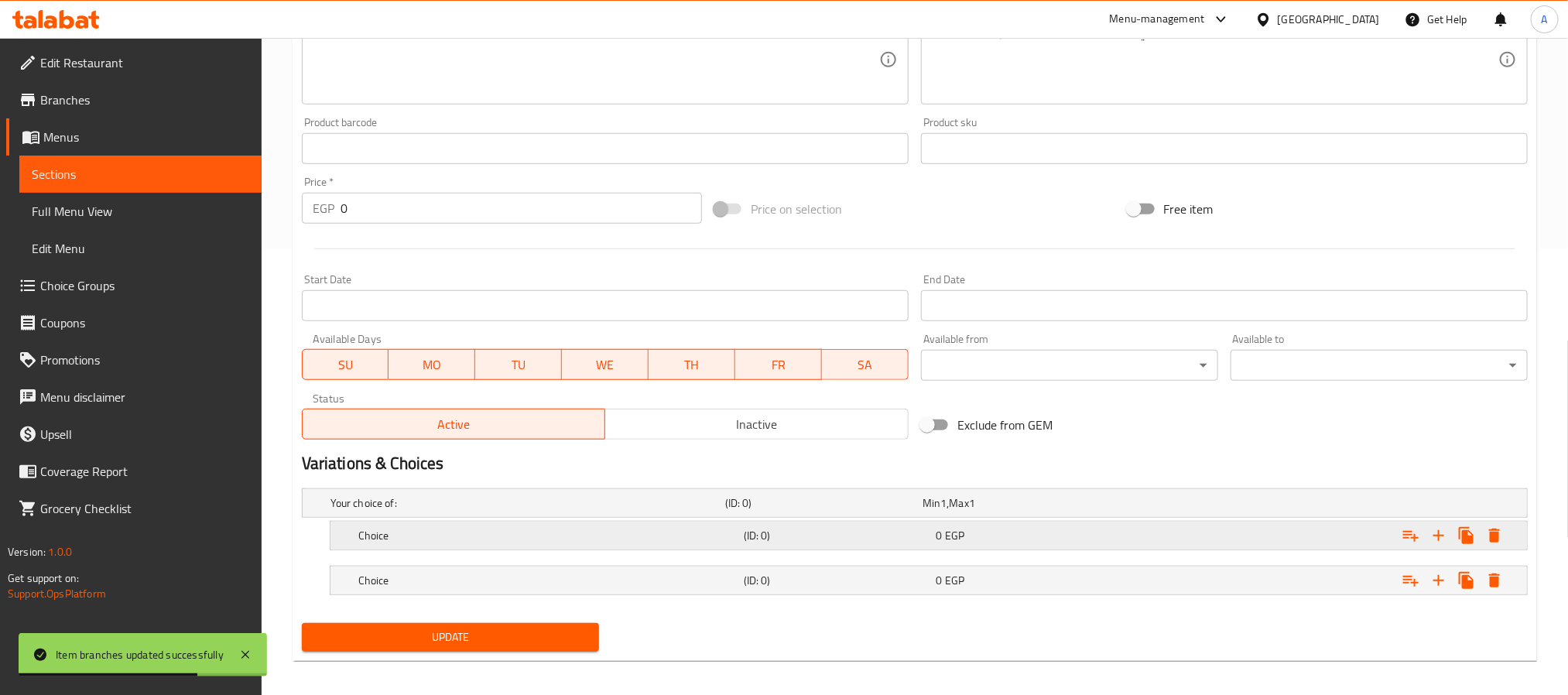
scroll to position [458, 0]
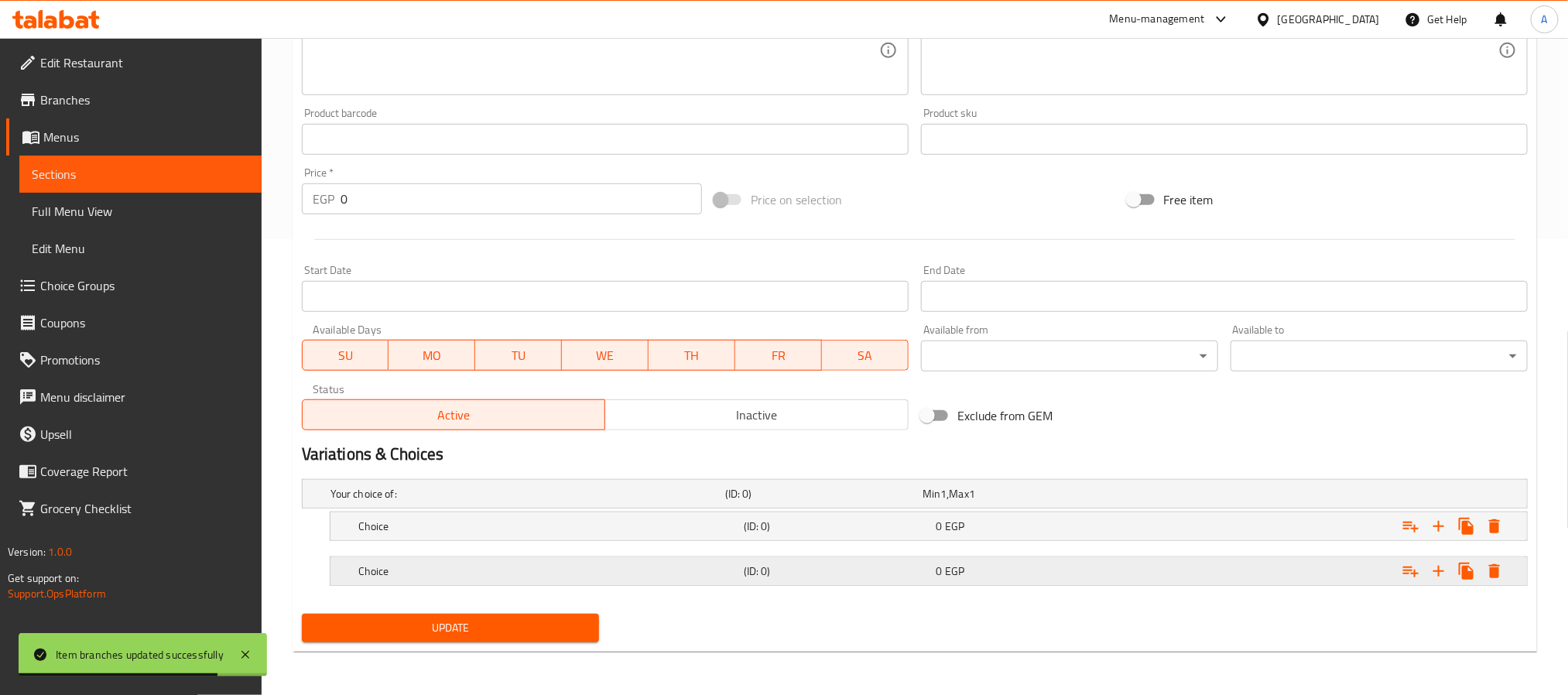
click at [994, 563] on div "0 EGP" at bounding box center [1030, 571] width 186 height 15
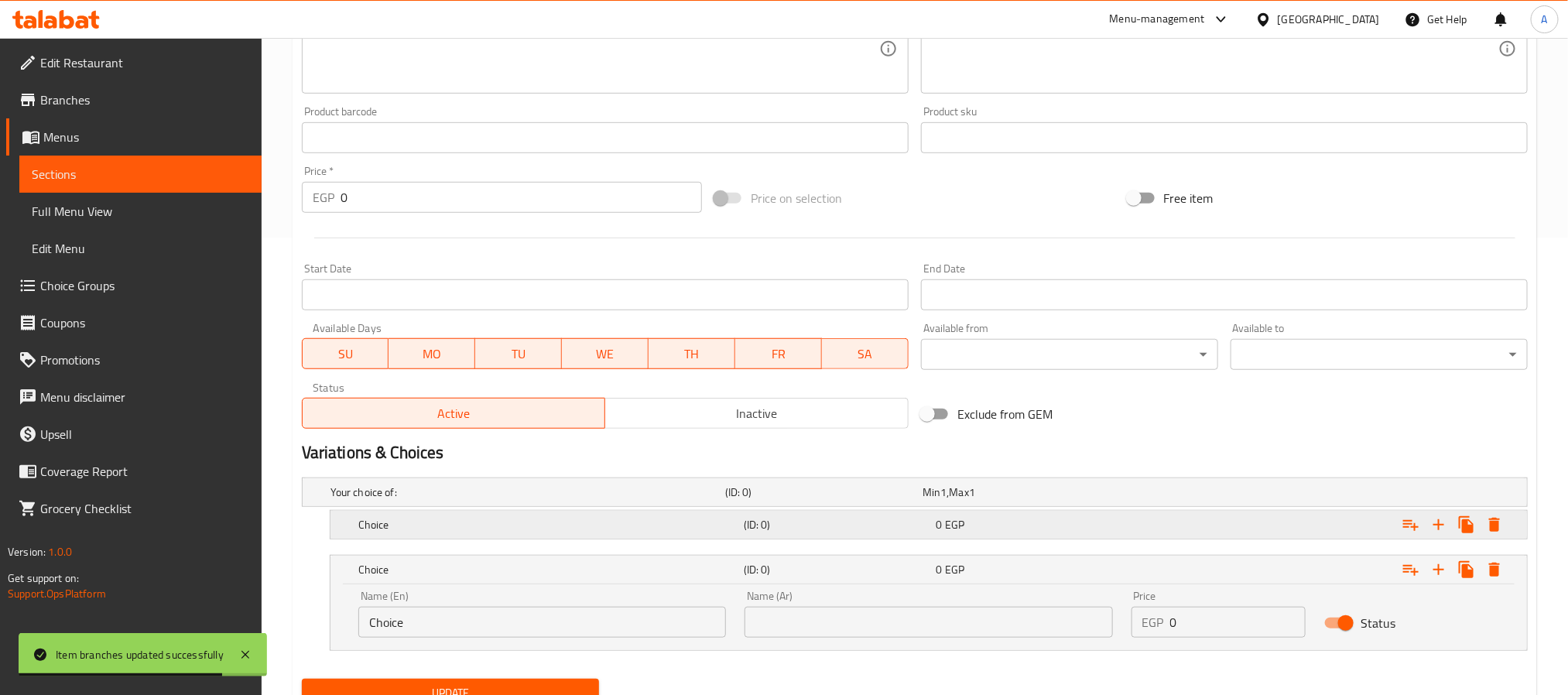
click at [999, 518] on div "0 EGP" at bounding box center [1030, 525] width 186 height 15
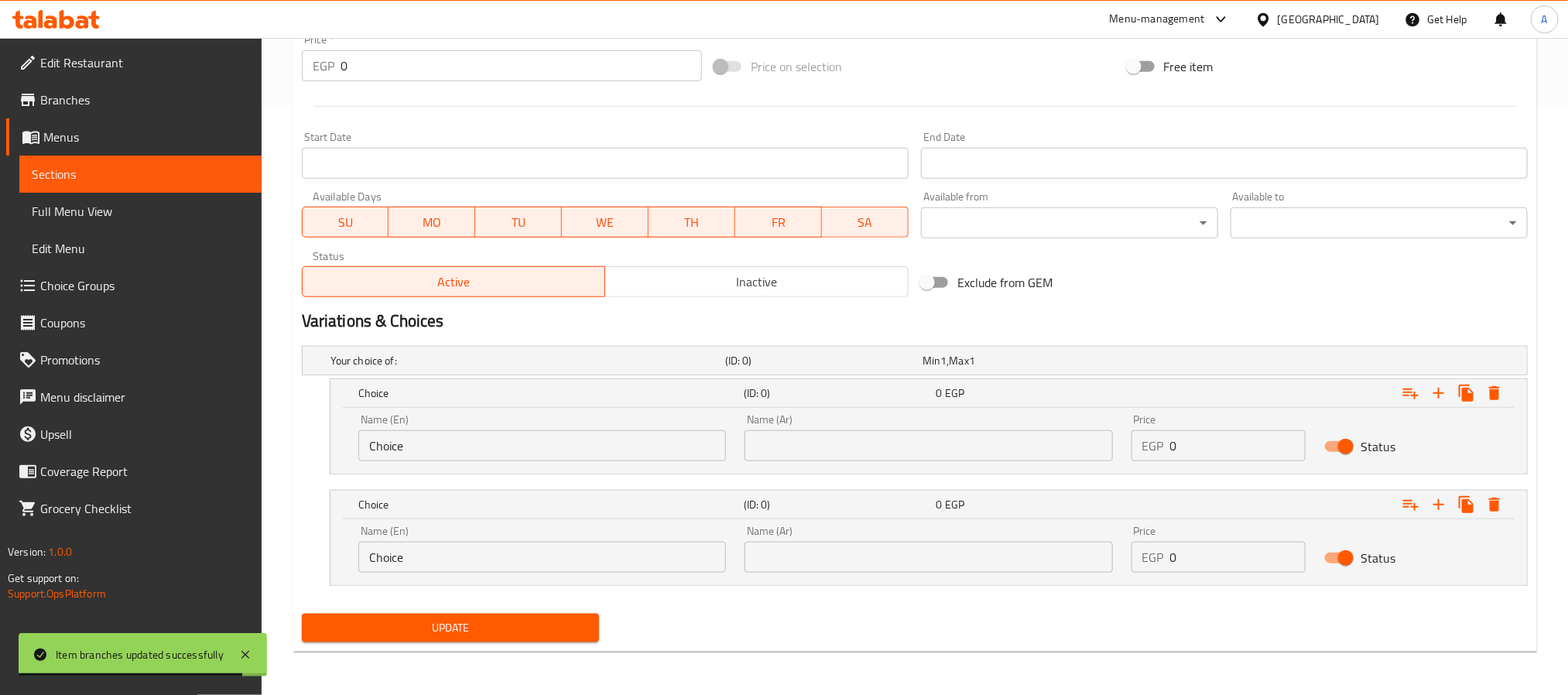
scroll to position [590, 0]
click at [937, 446] on input "text" at bounding box center [928, 445] width 368 height 31
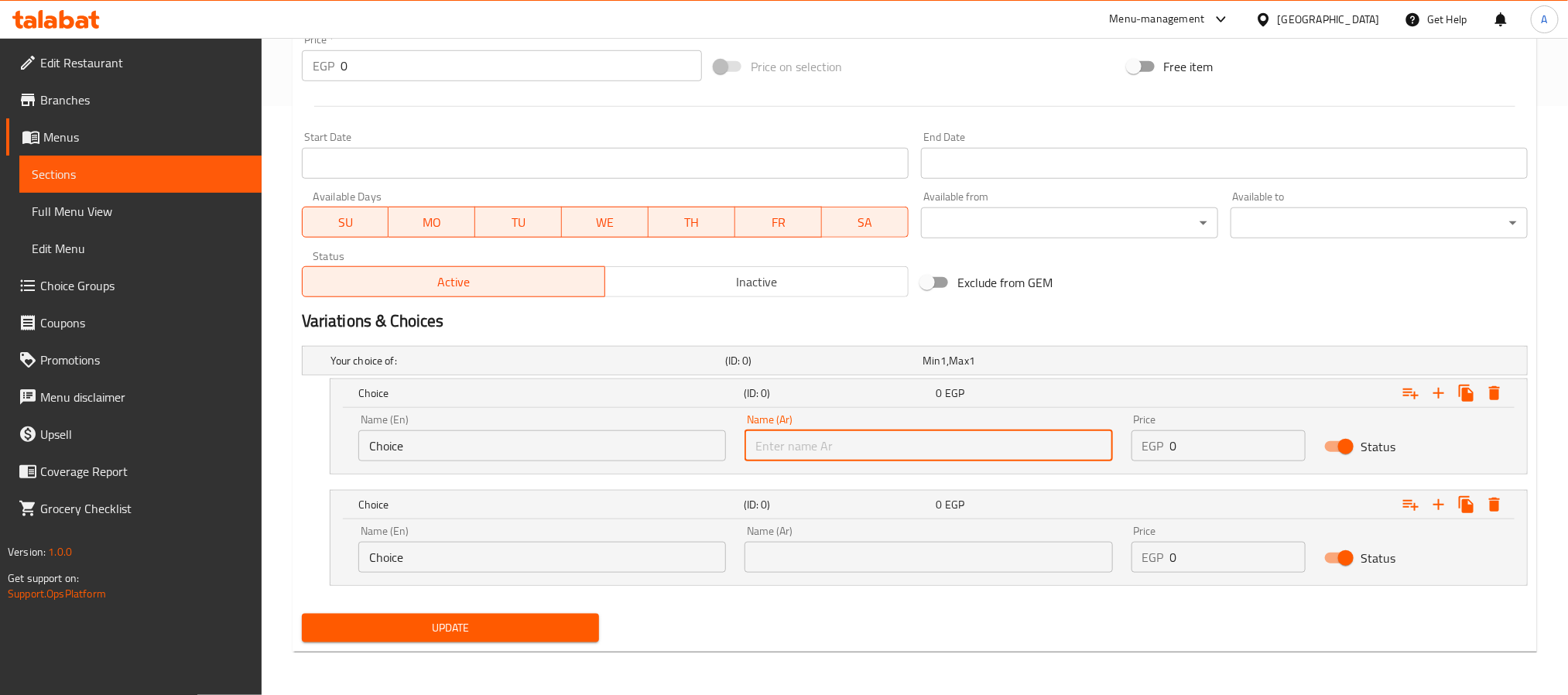
paste input "عيش بلدي"
type input "عيش بلدي"
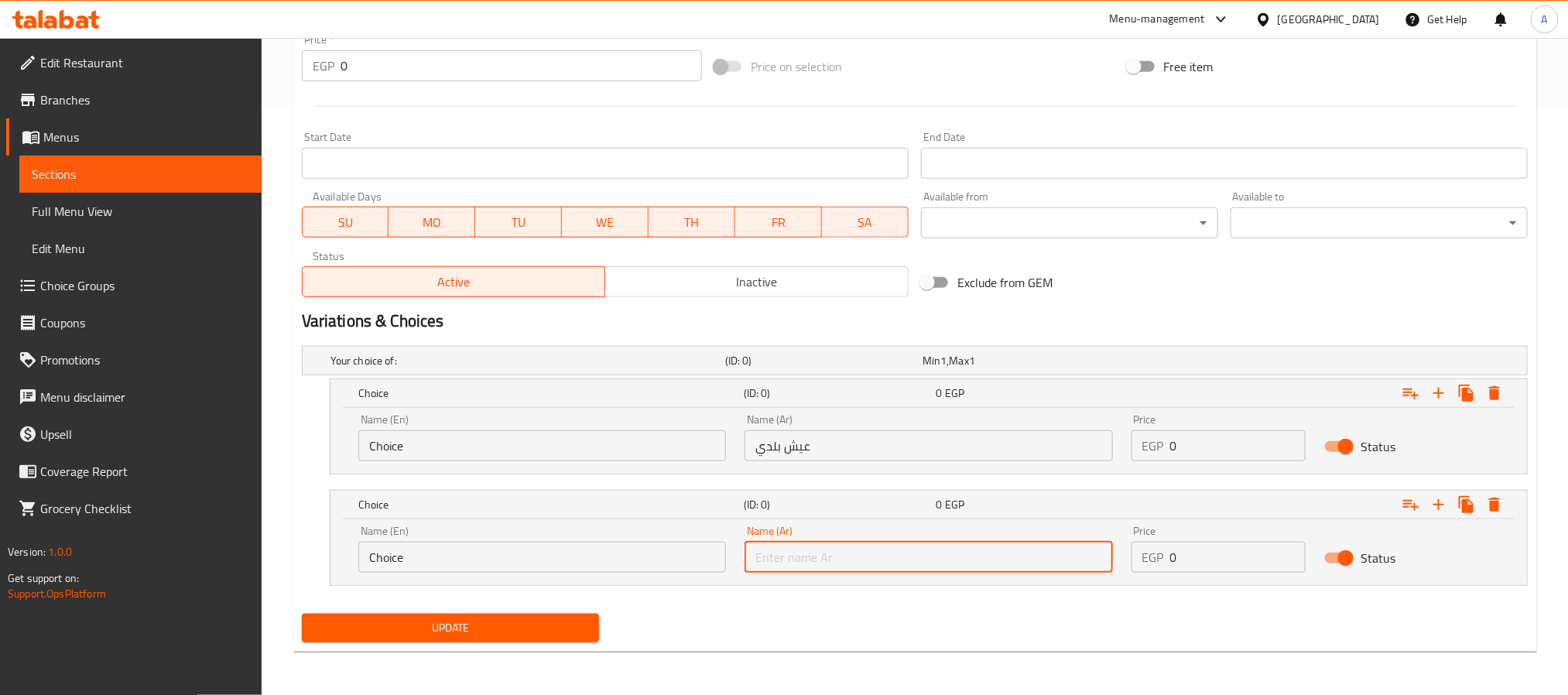
click at [783, 558] on input "text" at bounding box center [928, 558] width 368 height 31
paste input "عيش سوري"
type input "عيش سوري"
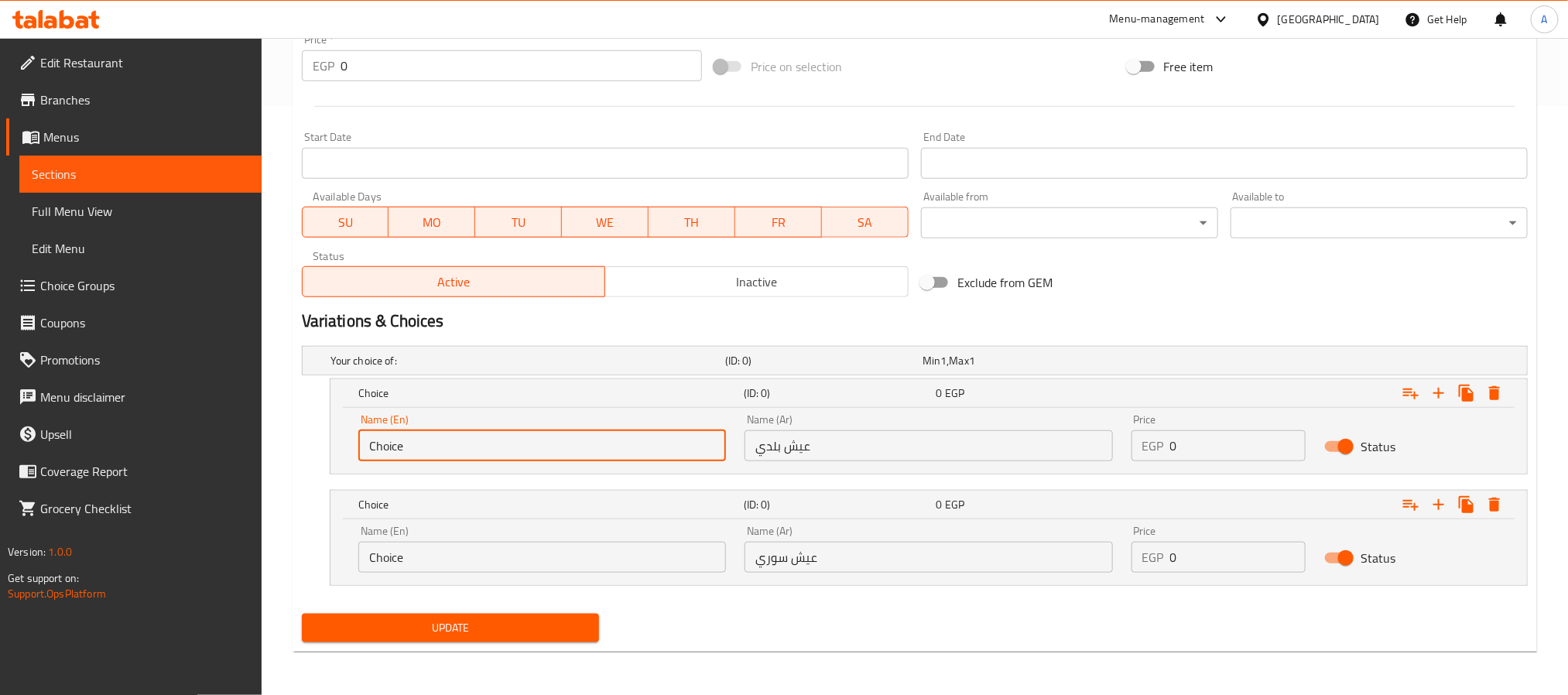
click at [569, 458] on input "Choice" at bounding box center [541, 445] width 368 height 31
paste input "Baladi Bread"
type input "Baladi Bread"
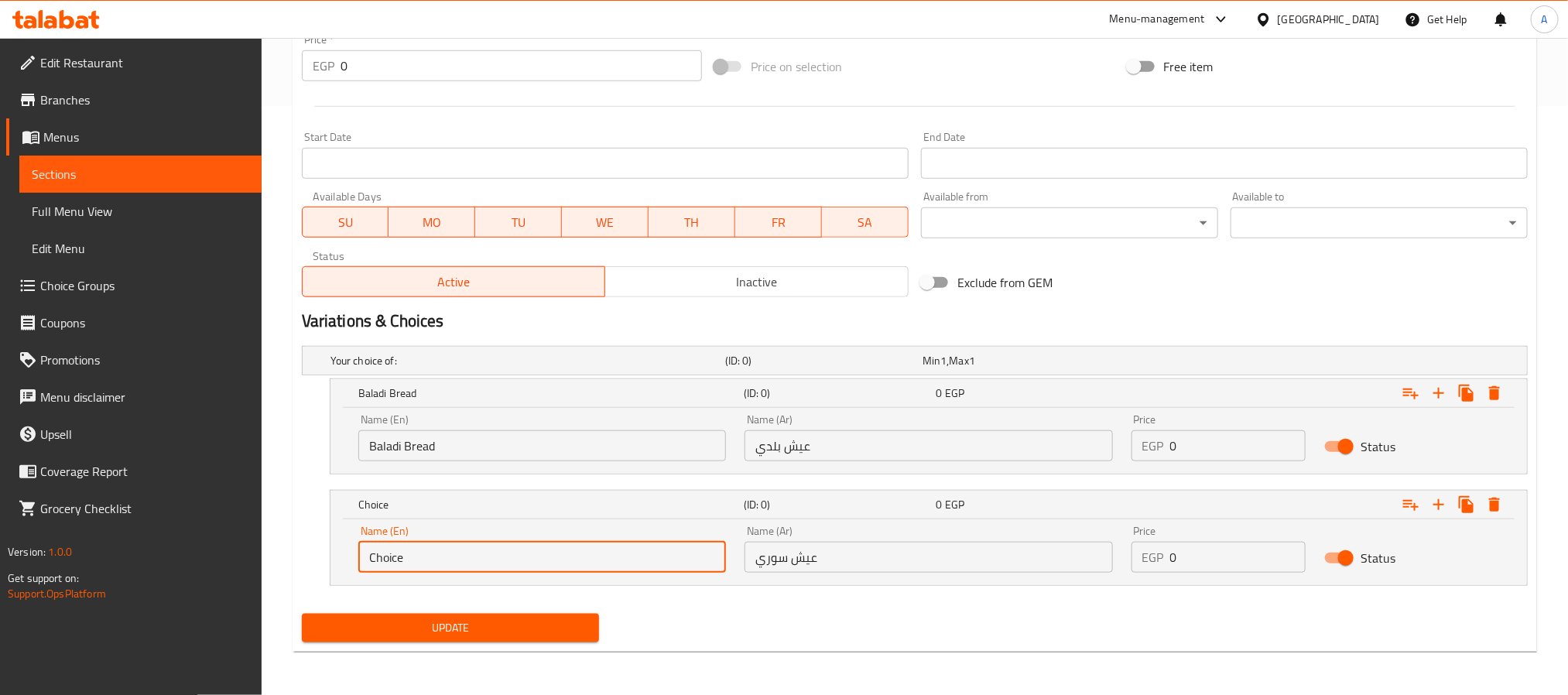
click at [515, 544] on input "Choice" at bounding box center [541, 558] width 368 height 31
paste input "Syrian Bread"
type input "Syrian Bread"
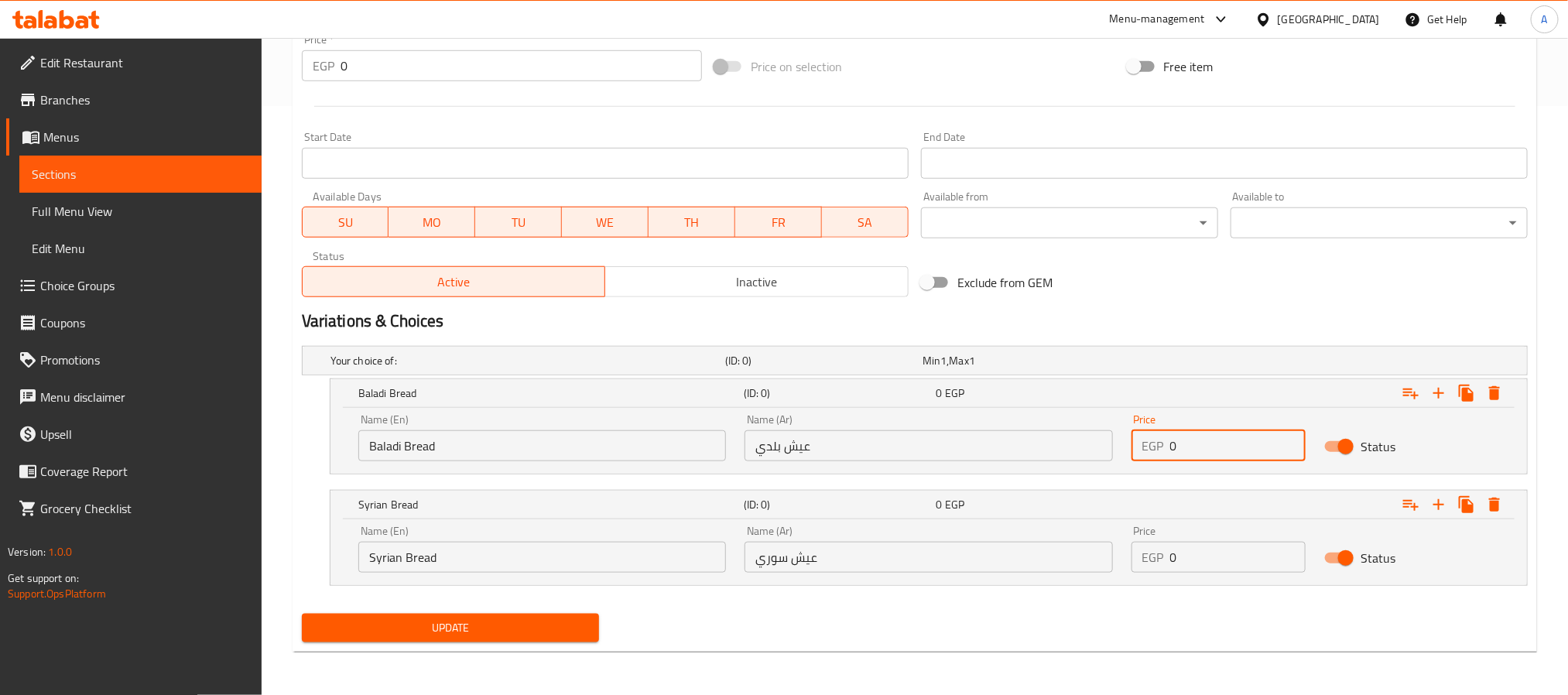
drag, startPoint x: 1207, startPoint y: 443, endPoint x: 1127, endPoint y: 444, distance: 80.0
click at [1127, 444] on div "Price EGP 0 Price" at bounding box center [1220, 438] width 194 height 66
type input "35"
drag, startPoint x: 1219, startPoint y: 554, endPoint x: 1138, endPoint y: 554, distance: 81.0
click at [1138, 554] on div "EGP 0 Price" at bounding box center [1219, 558] width 175 height 31
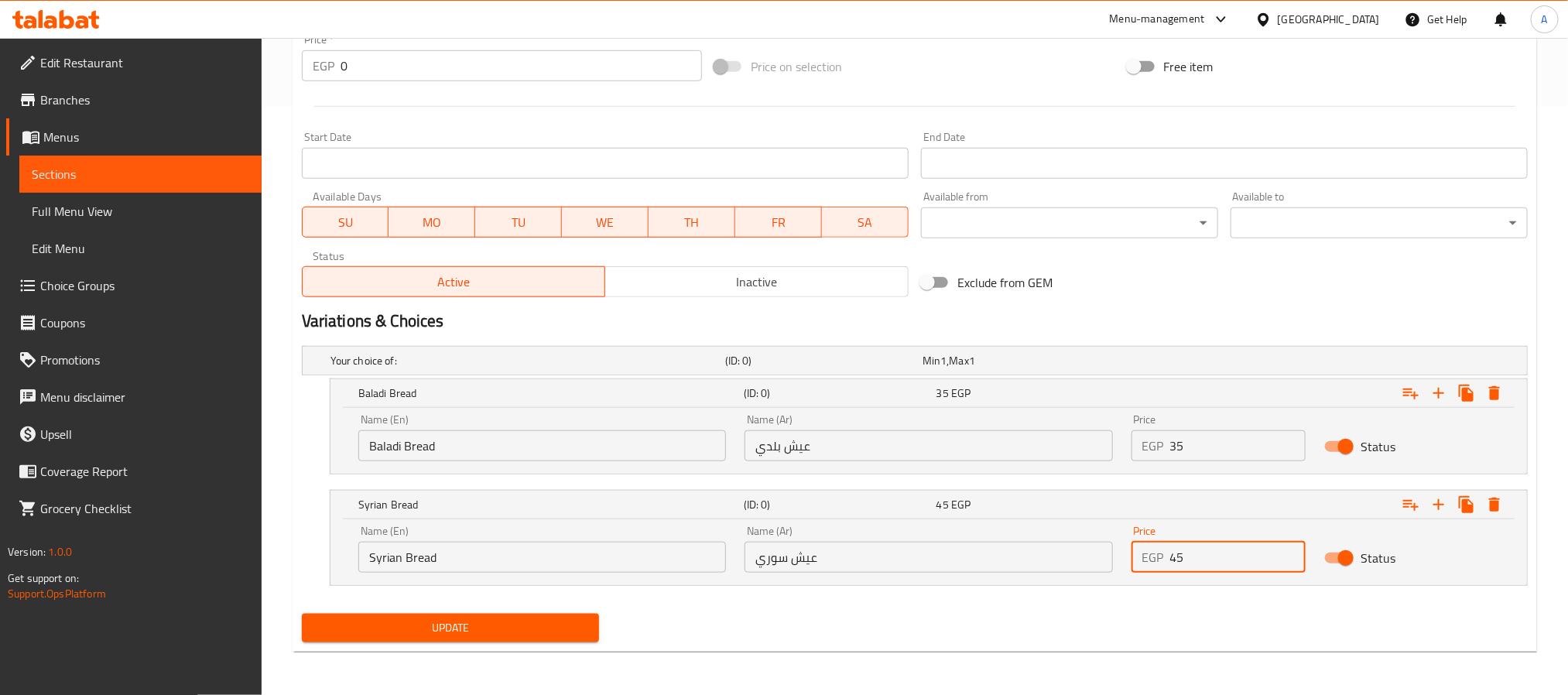
type input "45"
click at [302, 614] on button "Update" at bounding box center [451, 629] width 297 height 29
click at [594, 616] on button "Update" at bounding box center [451, 629] width 297 height 29
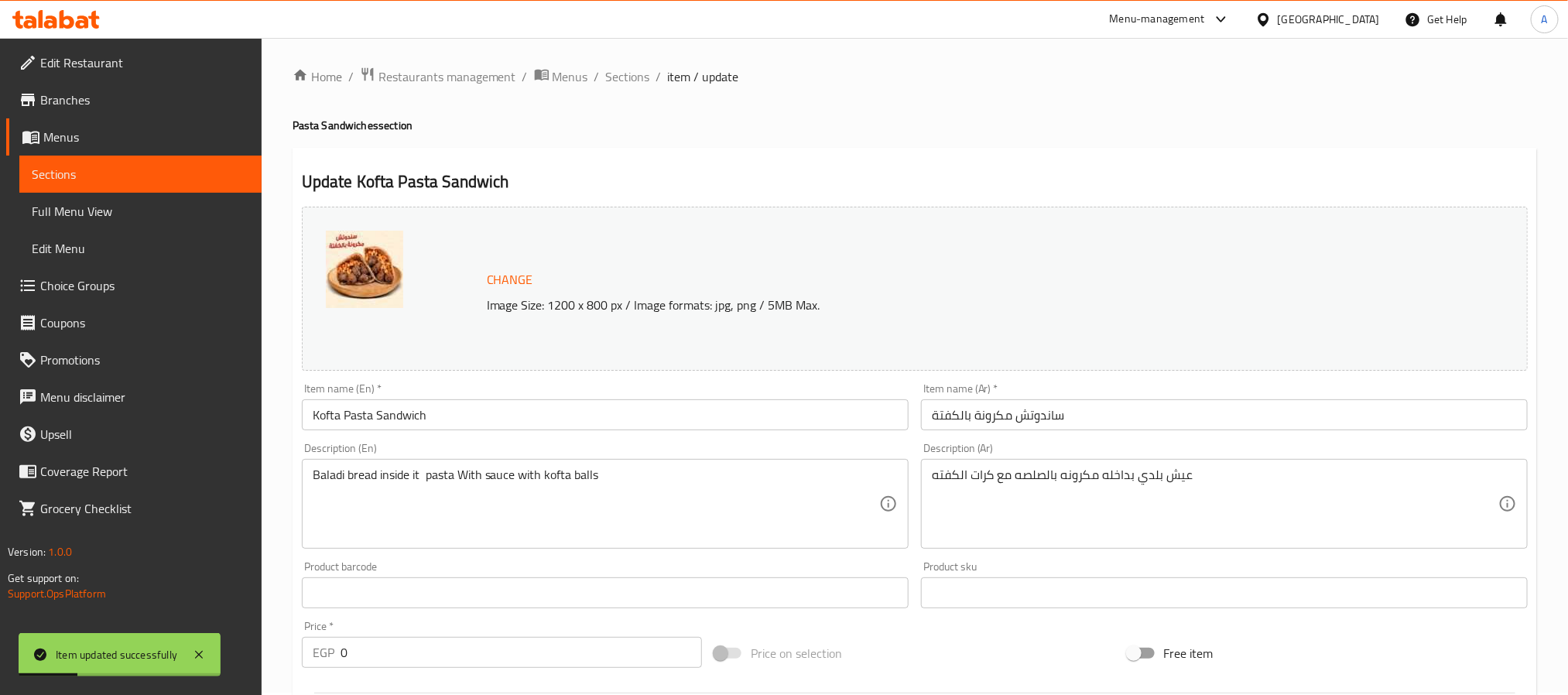
scroll to position [0, 0]
click at [626, 80] on span "Sections" at bounding box center [629, 79] width 44 height 18
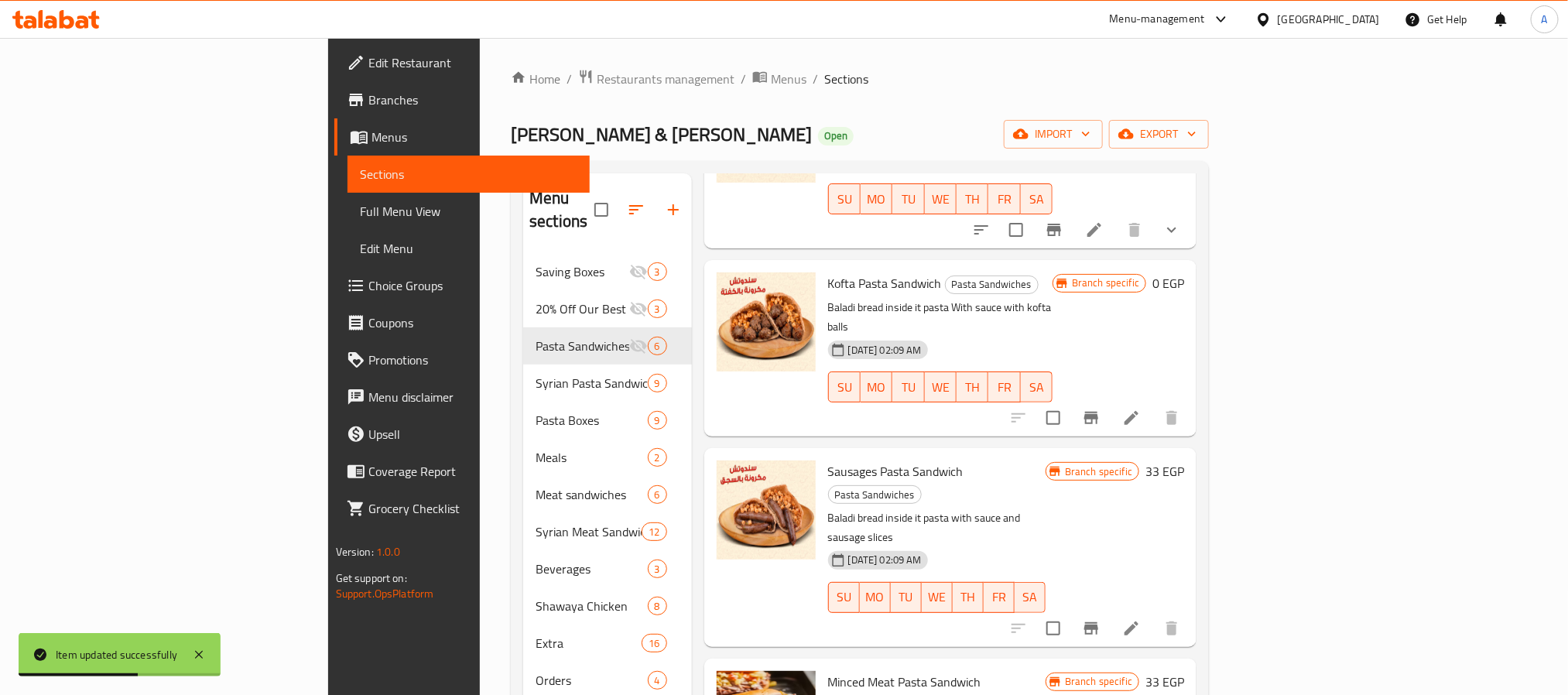
scroll to position [348, 0]
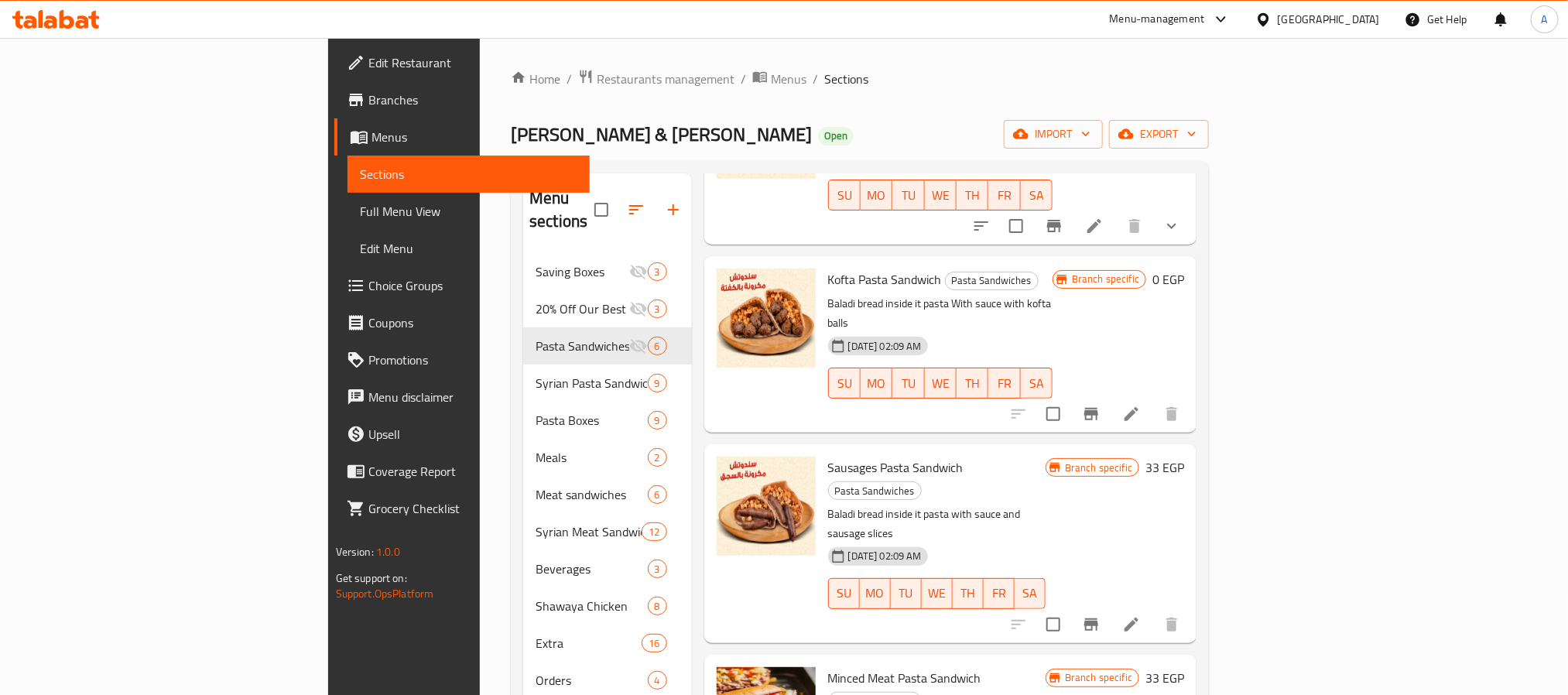
click at [1184, 457] on div "Branch specific 33 EGP" at bounding box center [1115, 467] width 138 height 22
click at [1184, 457] on h6 "33 EGP" at bounding box center [1165, 467] width 38 height 22
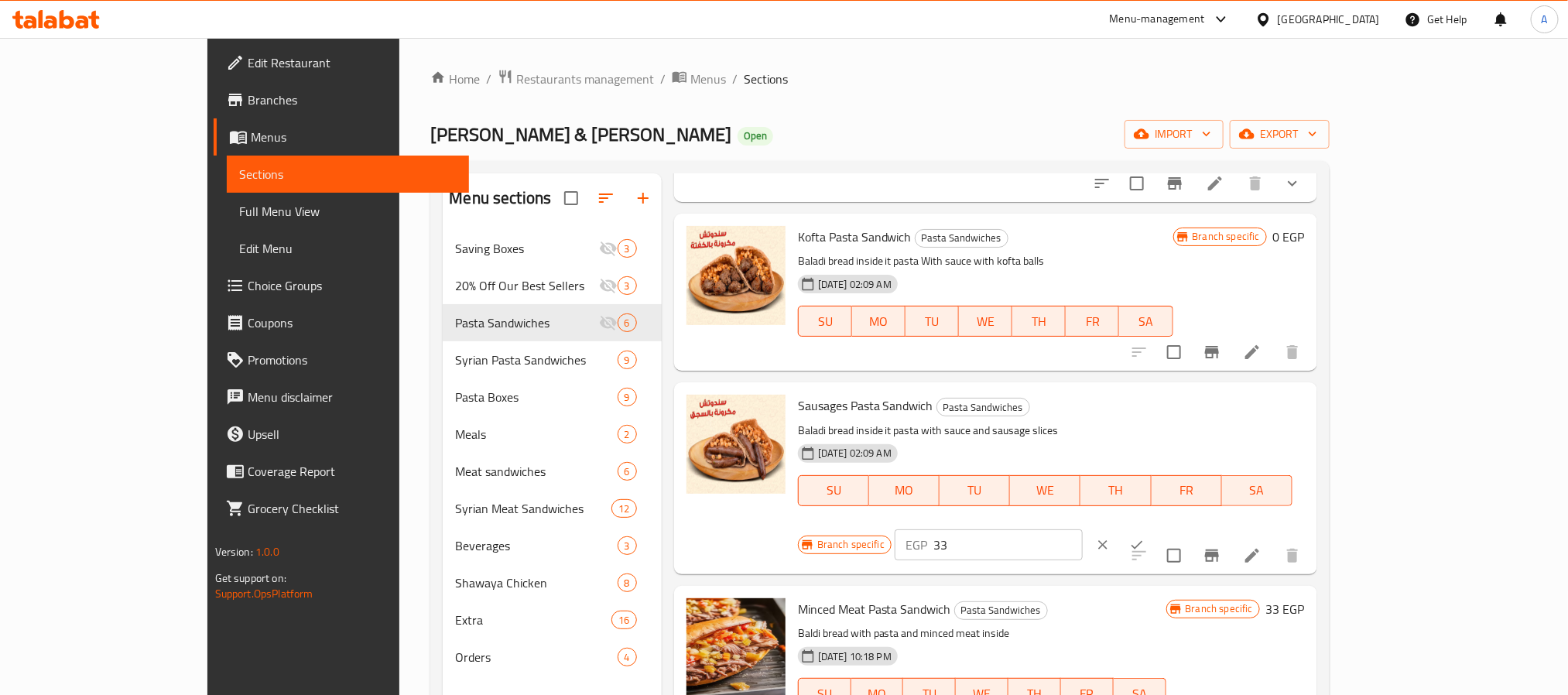
click at [1082, 530] on input "33" at bounding box center [1009, 545] width 150 height 31
type input "0"
click at [1145, 538] on icon "ok" at bounding box center [1137, 545] width 15 height 15
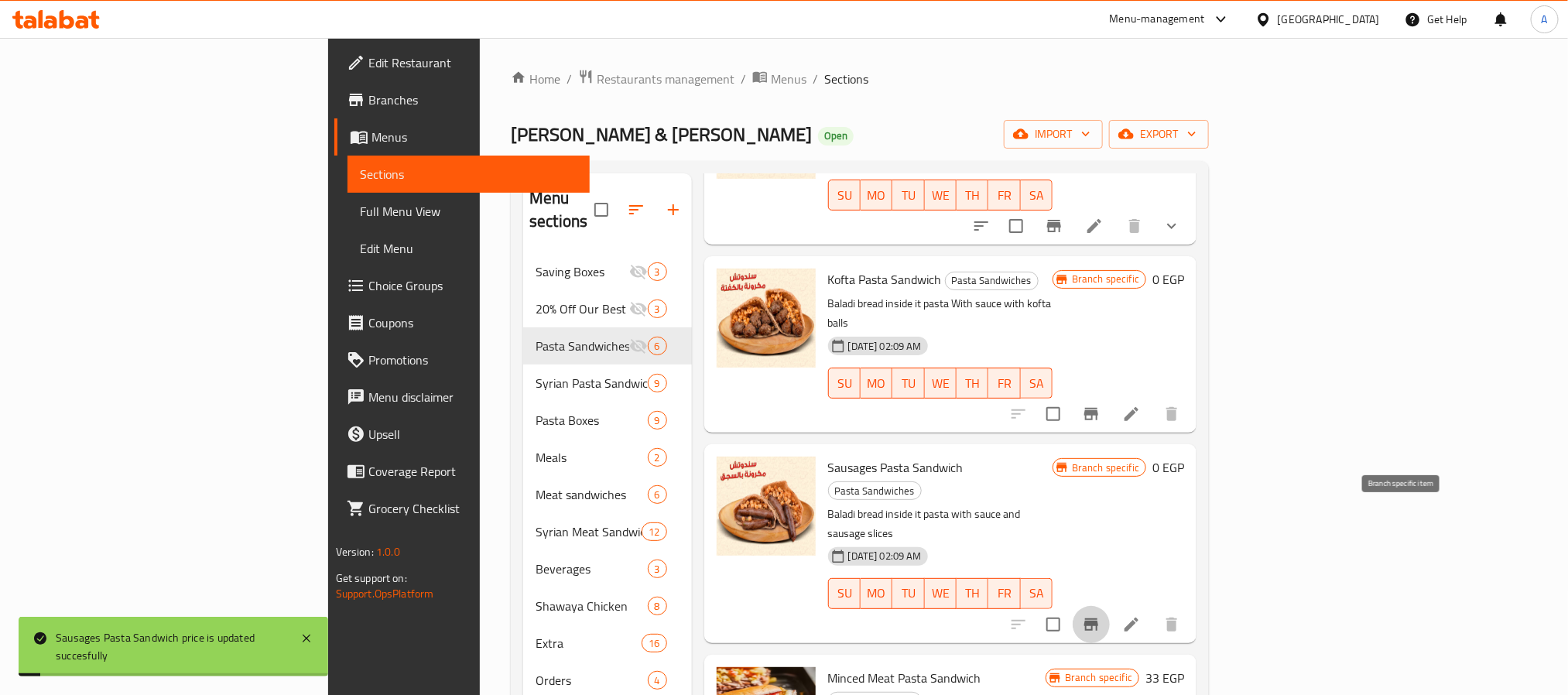
click at [1099, 618] on icon "Branch-specific-item" at bounding box center [1091, 624] width 14 height 12
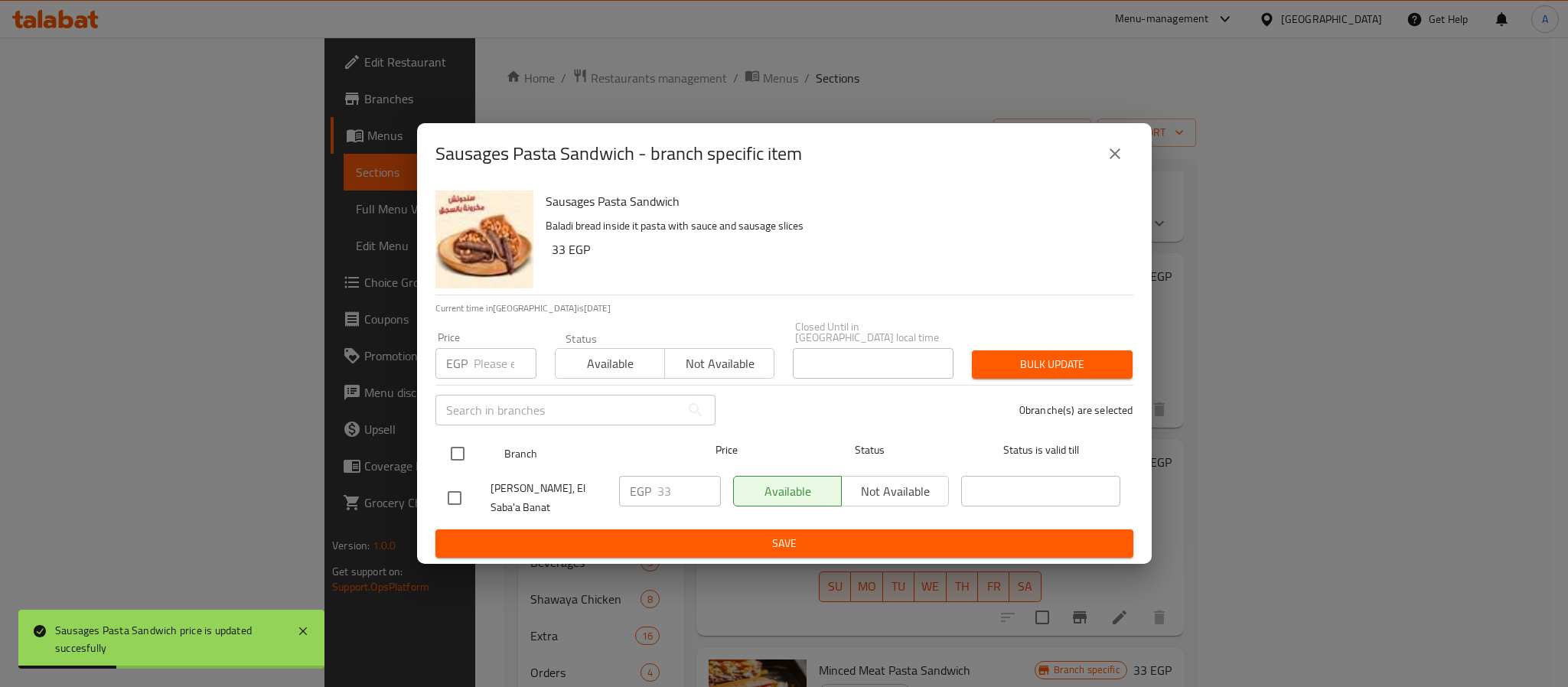
click at [454, 437] on input "checkbox" at bounding box center [457, 454] width 32 height 32
checkbox input "true"
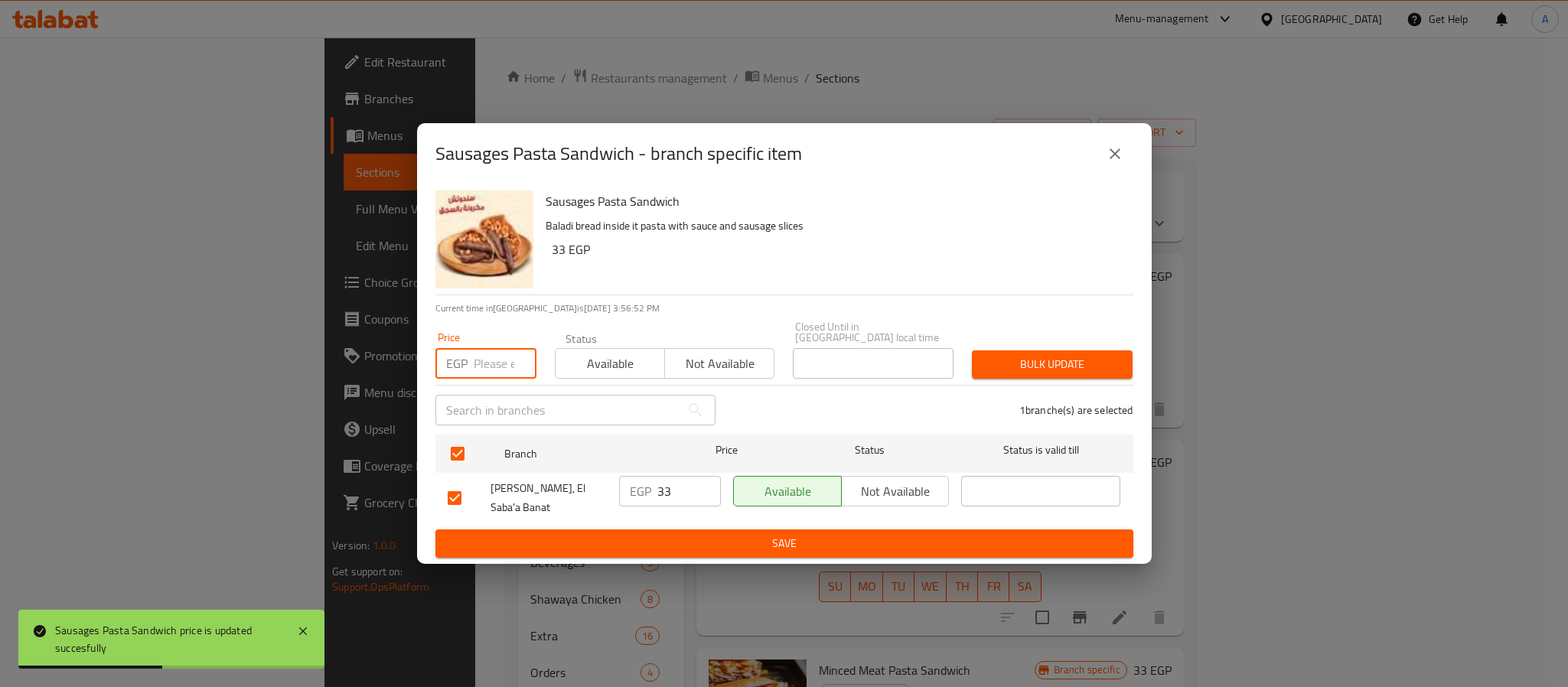
click at [496, 348] on input "number" at bounding box center [505, 363] width 63 height 30
type input "0"
click at [1055, 355] on span "Bulk update" at bounding box center [1052, 364] width 137 height 19
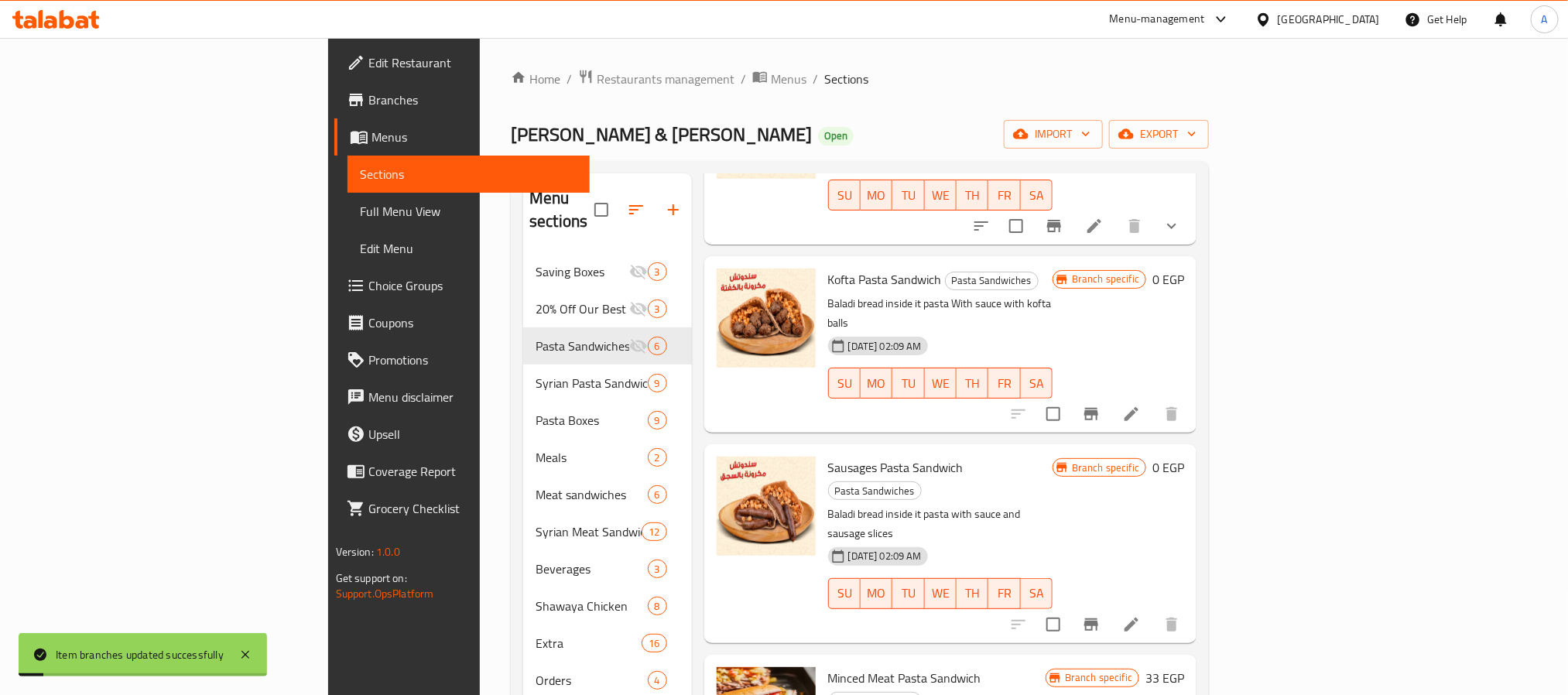
scroll to position [358, 0]
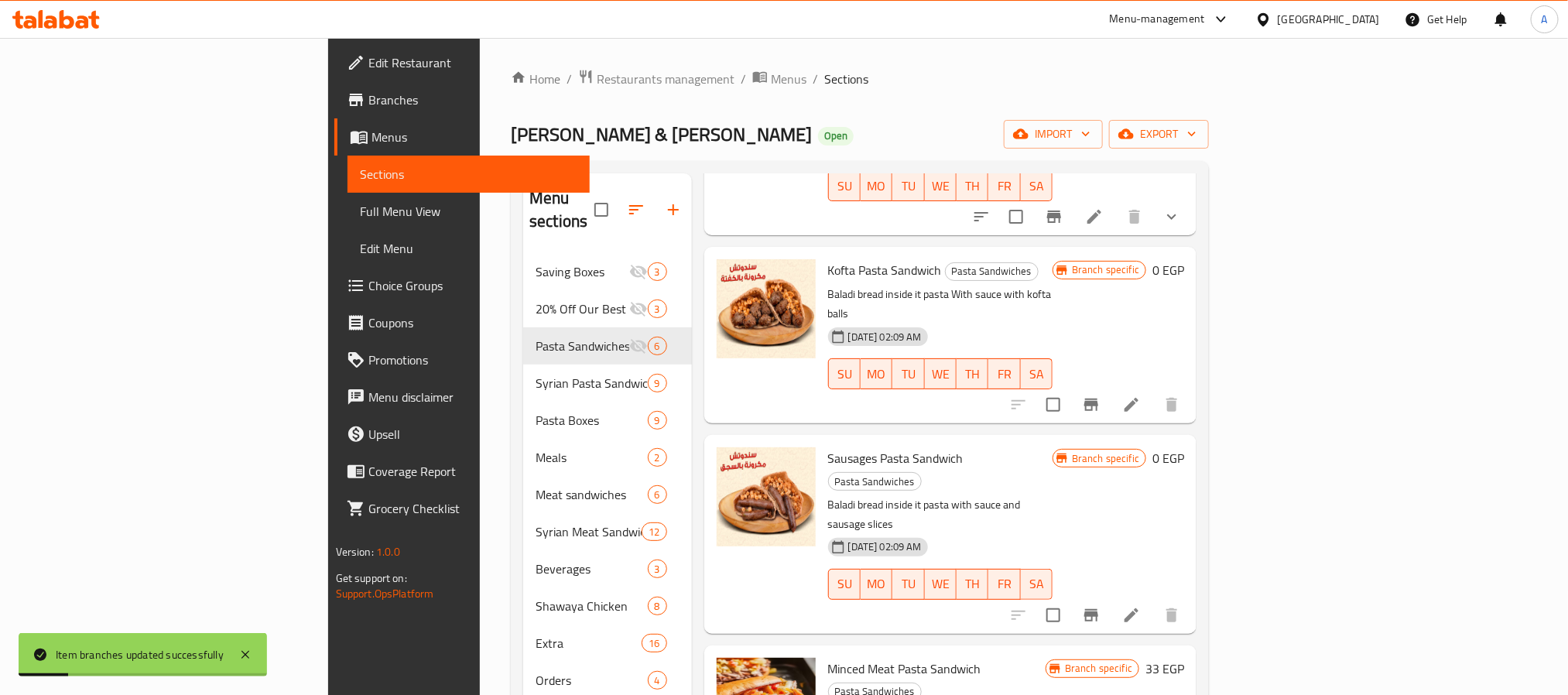
click at [1184, 659] on h6 "33 EGP" at bounding box center [1165, 669] width 38 height 22
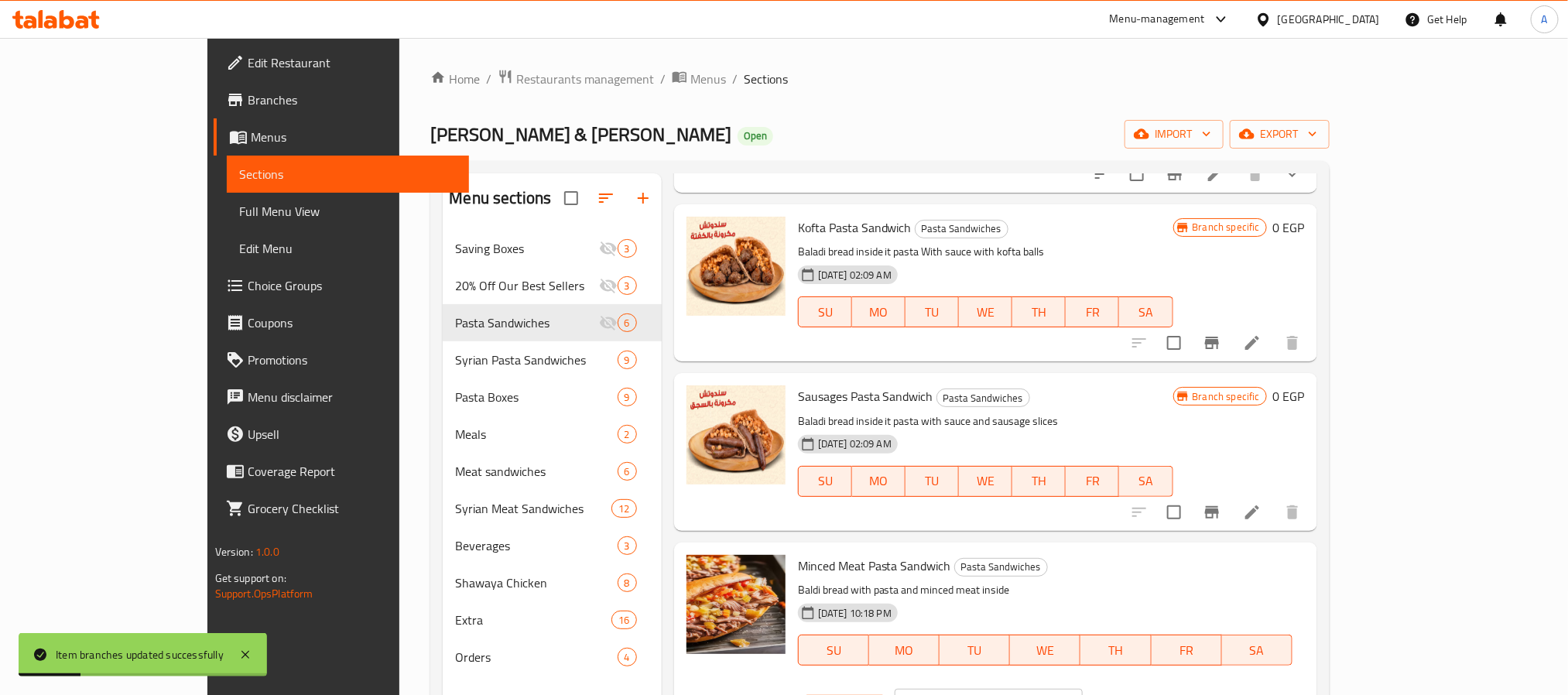
click at [1082, 689] on input "33" at bounding box center [1009, 705] width 150 height 31
type input "0"
click at [1145, 695] on icon "ok" at bounding box center [1137, 705] width 15 height 15
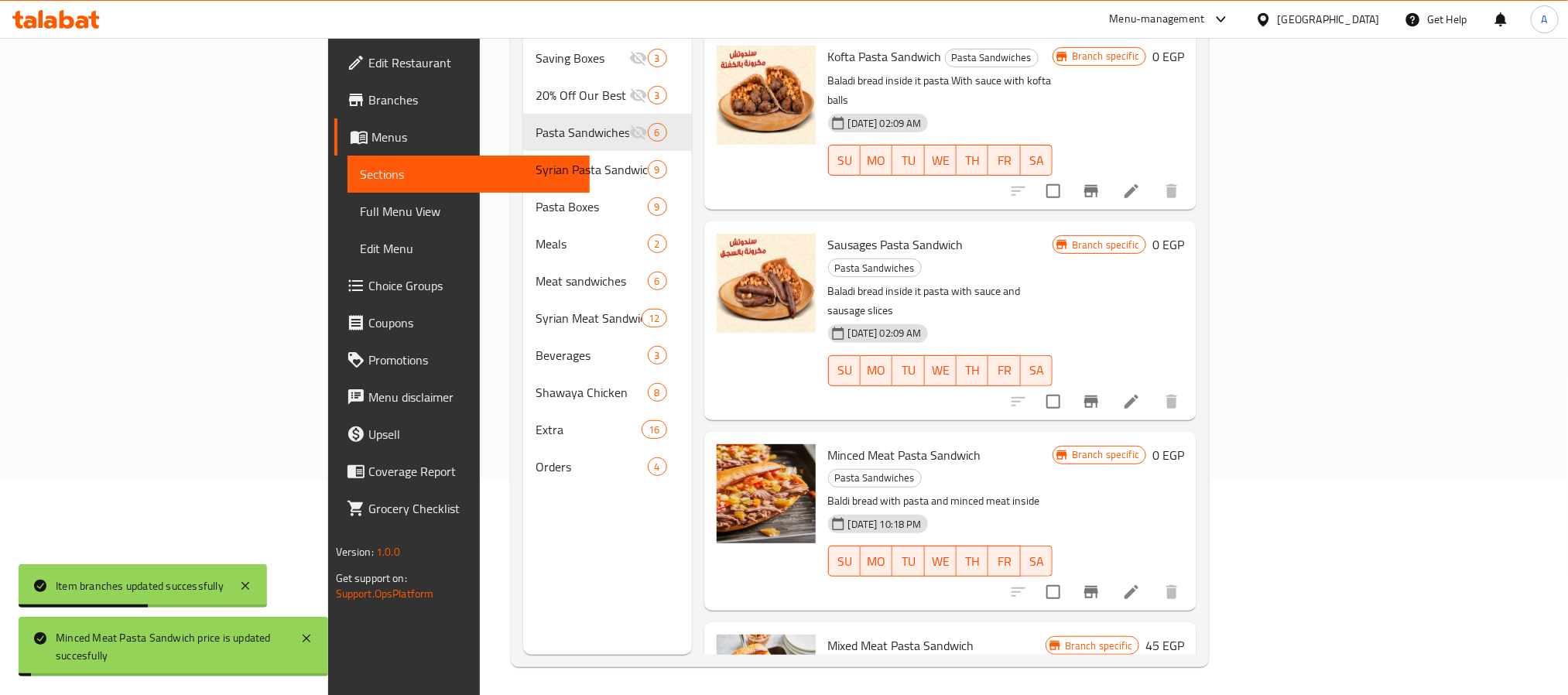
scroll to position [217, 0]
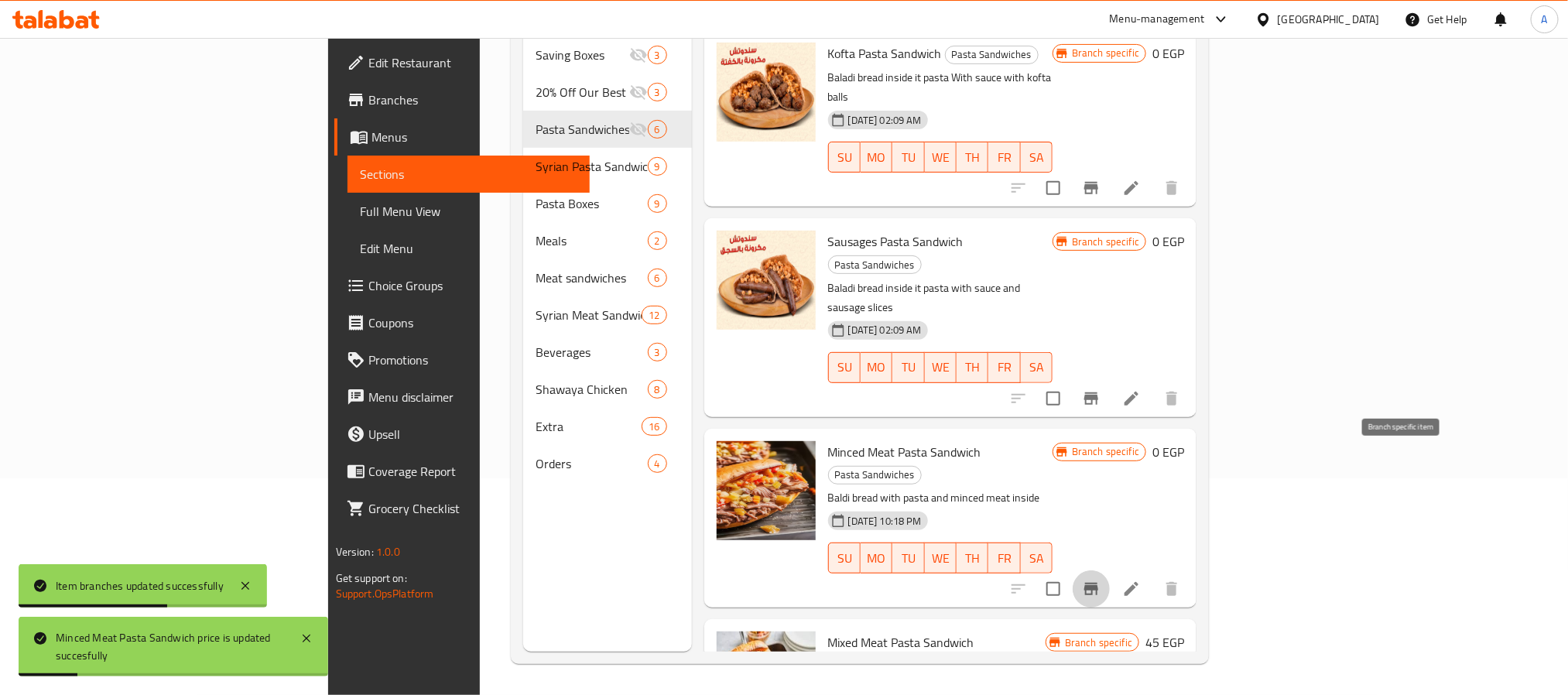
click at [1101, 580] on icon "Branch-specific-item" at bounding box center [1091, 588] width 18 height 18
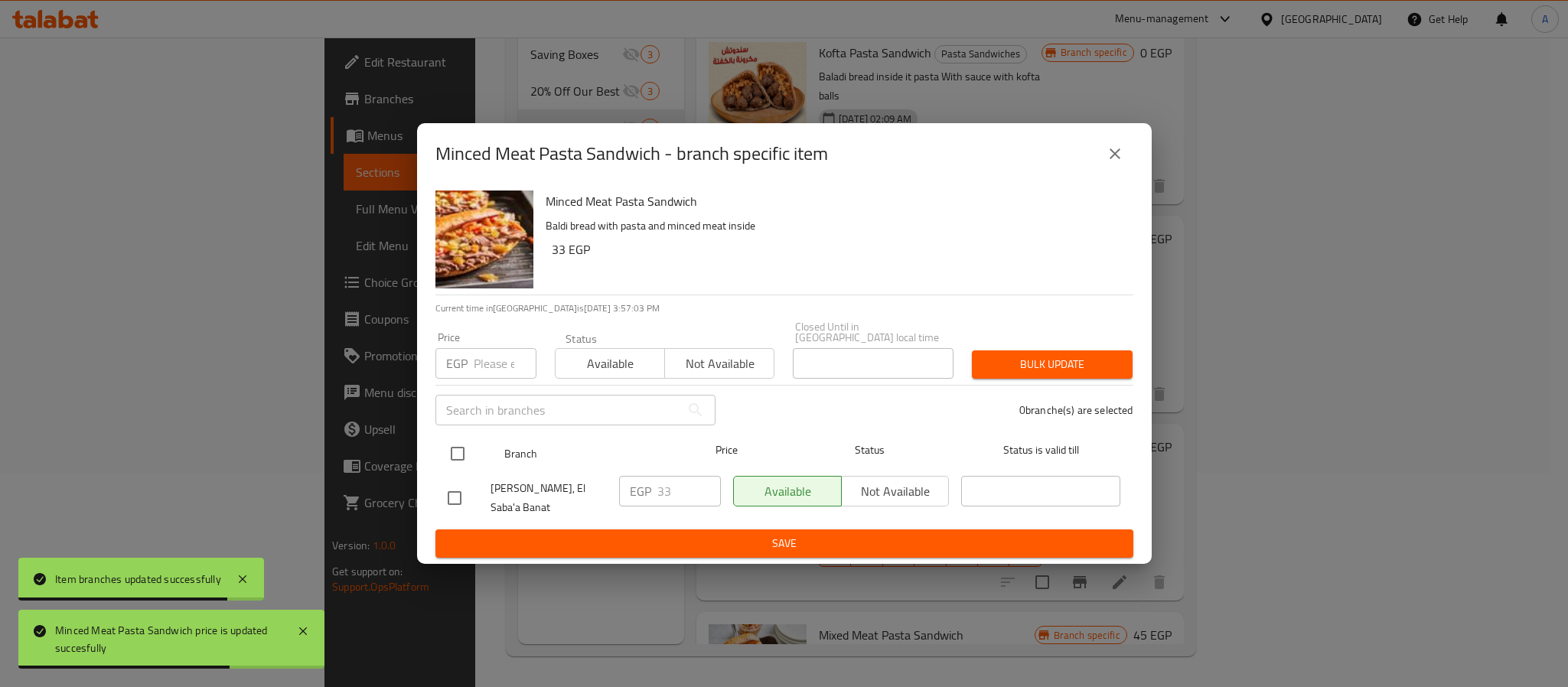
click at [454, 446] on input "checkbox" at bounding box center [457, 454] width 32 height 32
checkbox input "true"
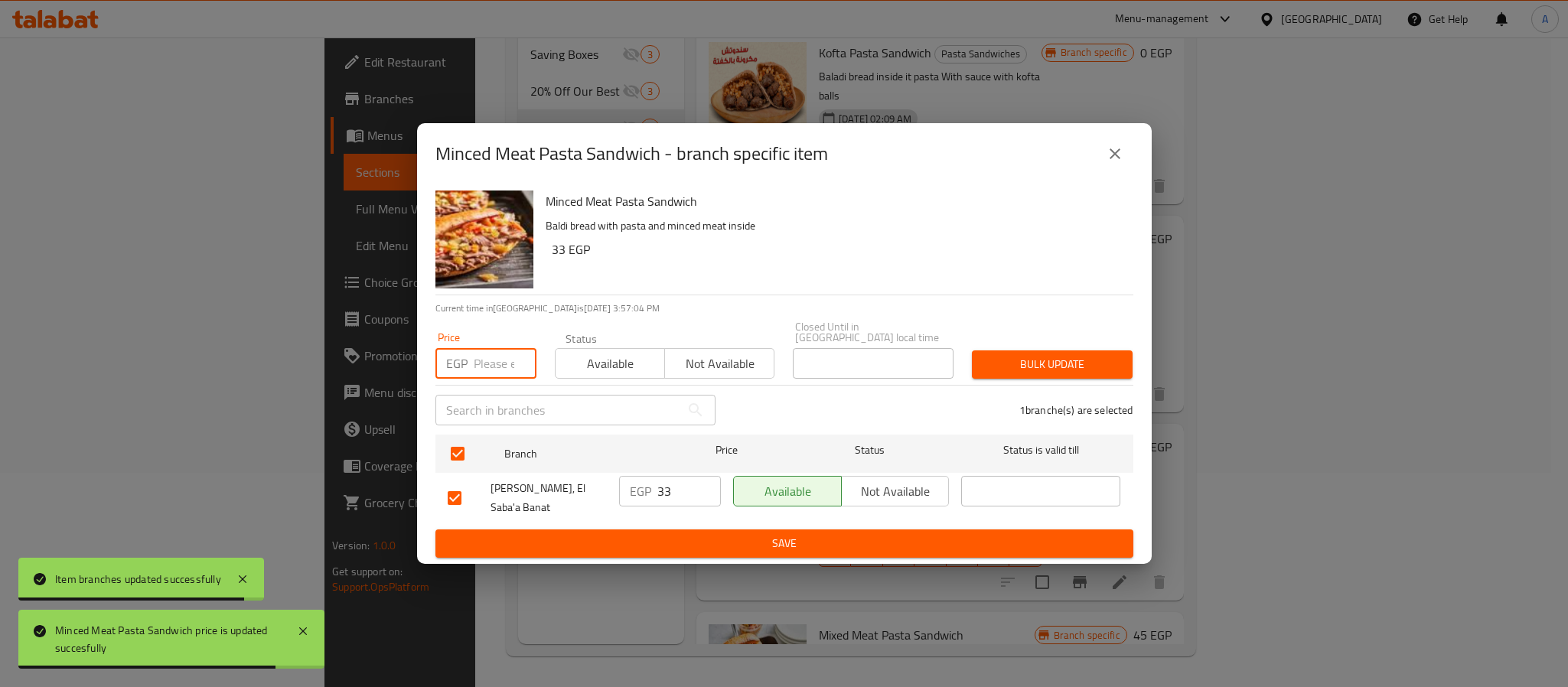
click at [476, 352] on input "number" at bounding box center [505, 363] width 63 height 30
type input "0"
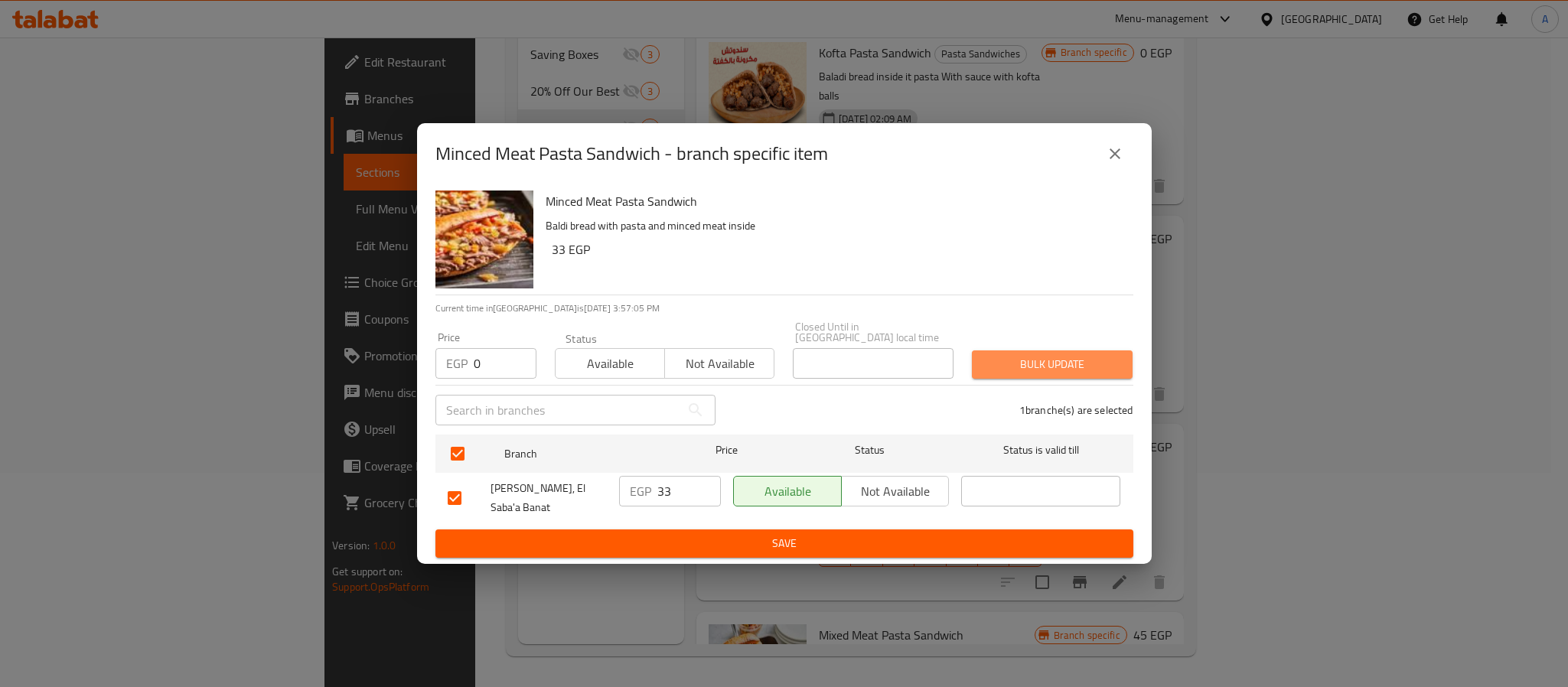
click at [1003, 355] on span "Bulk update" at bounding box center [1052, 364] width 137 height 19
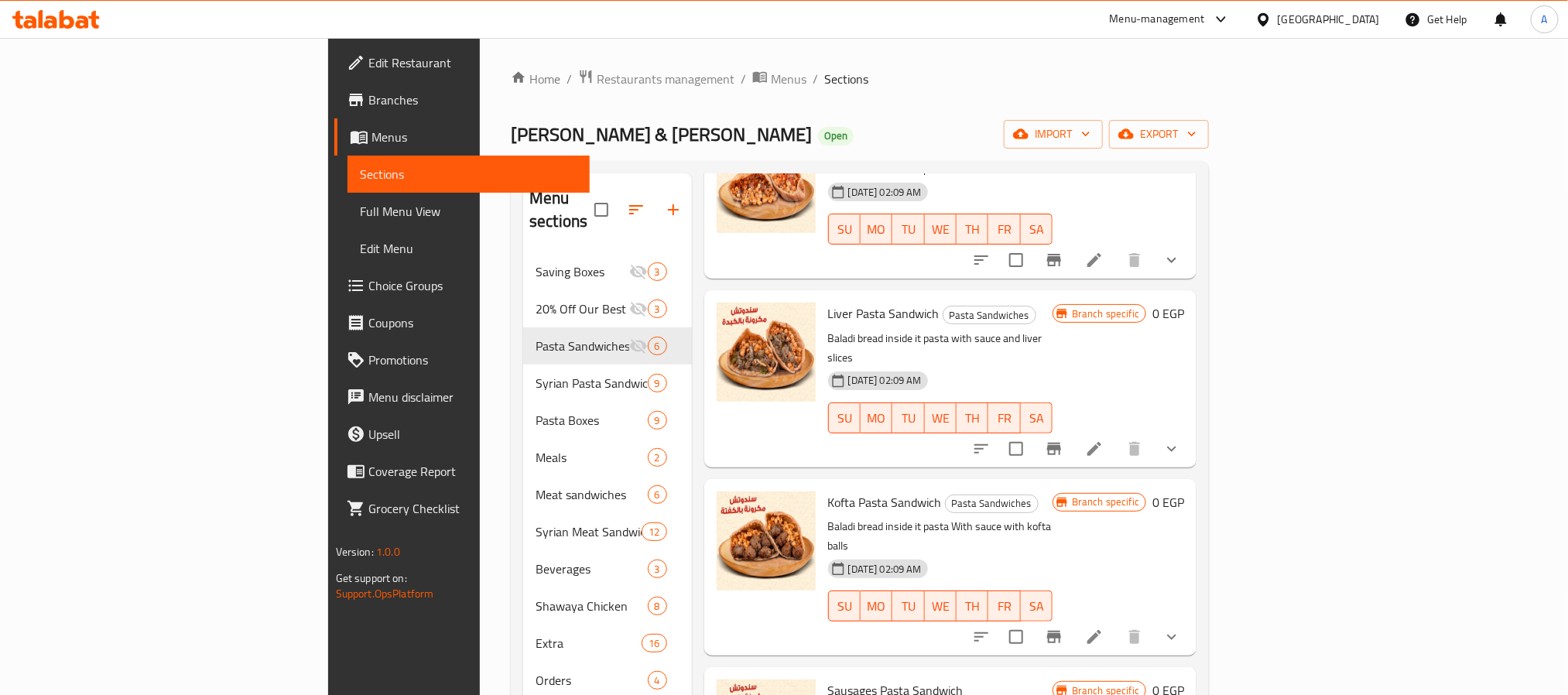
scroll to position [116, 0]
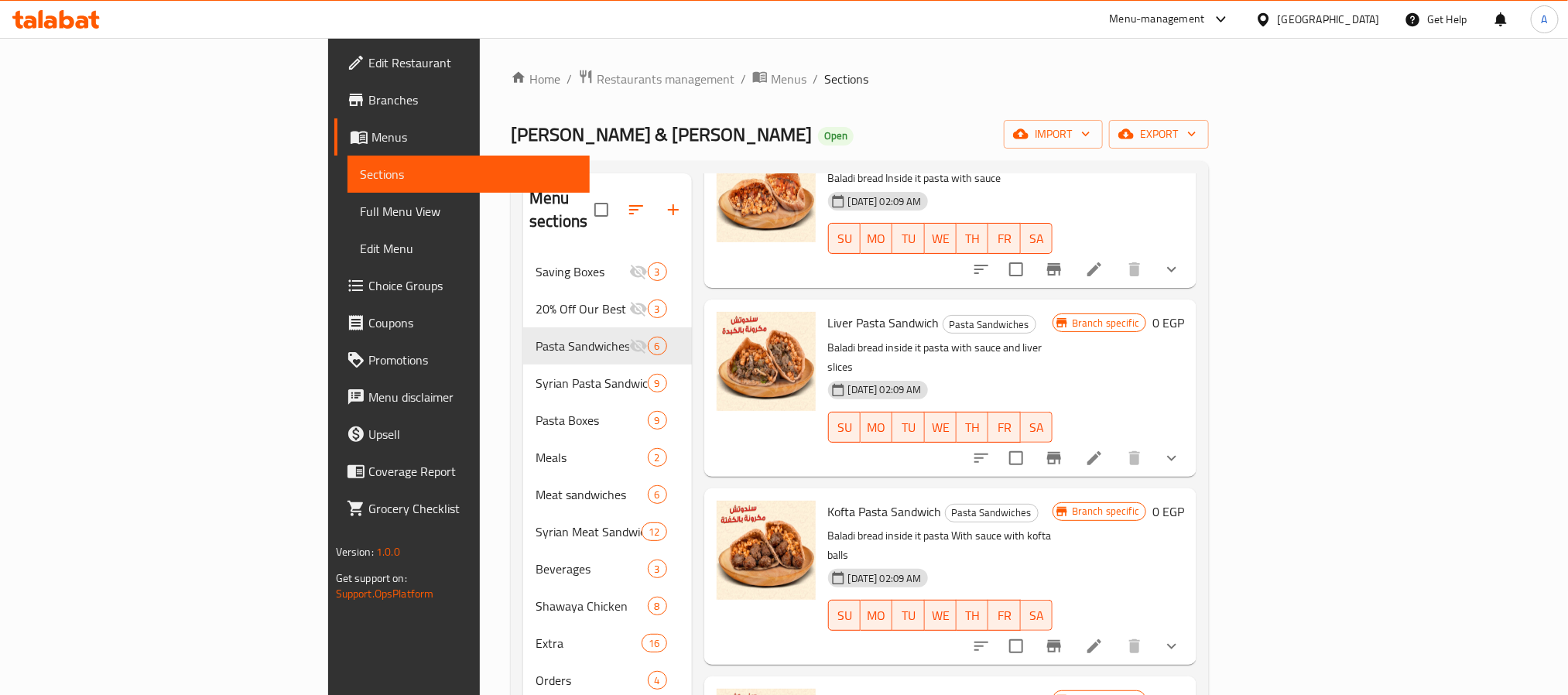
click at [828, 500] on span "Kofta Pasta Sandwich" at bounding box center [885, 512] width 114 height 23
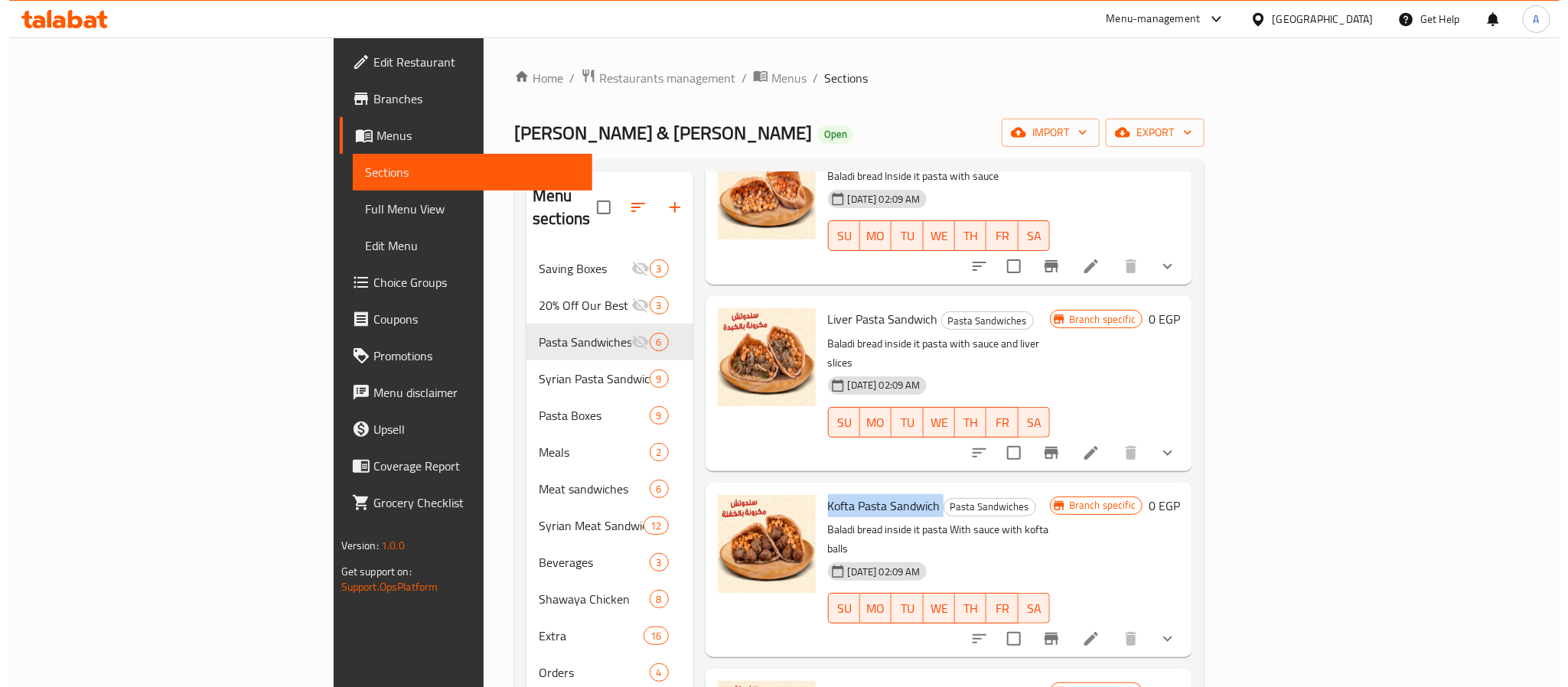
scroll to position [0, 0]
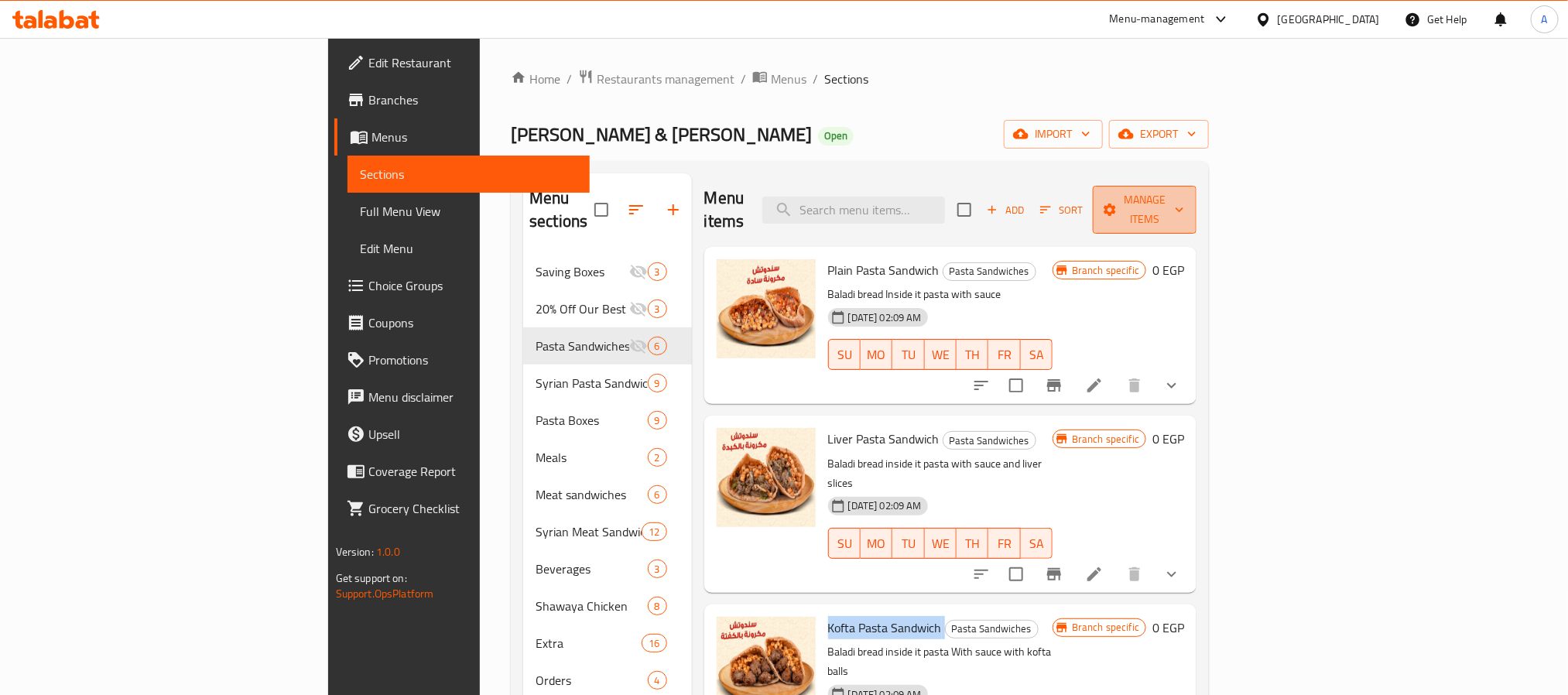
click at [1184, 207] on span "Manage items" at bounding box center [1145, 209] width 79 height 38
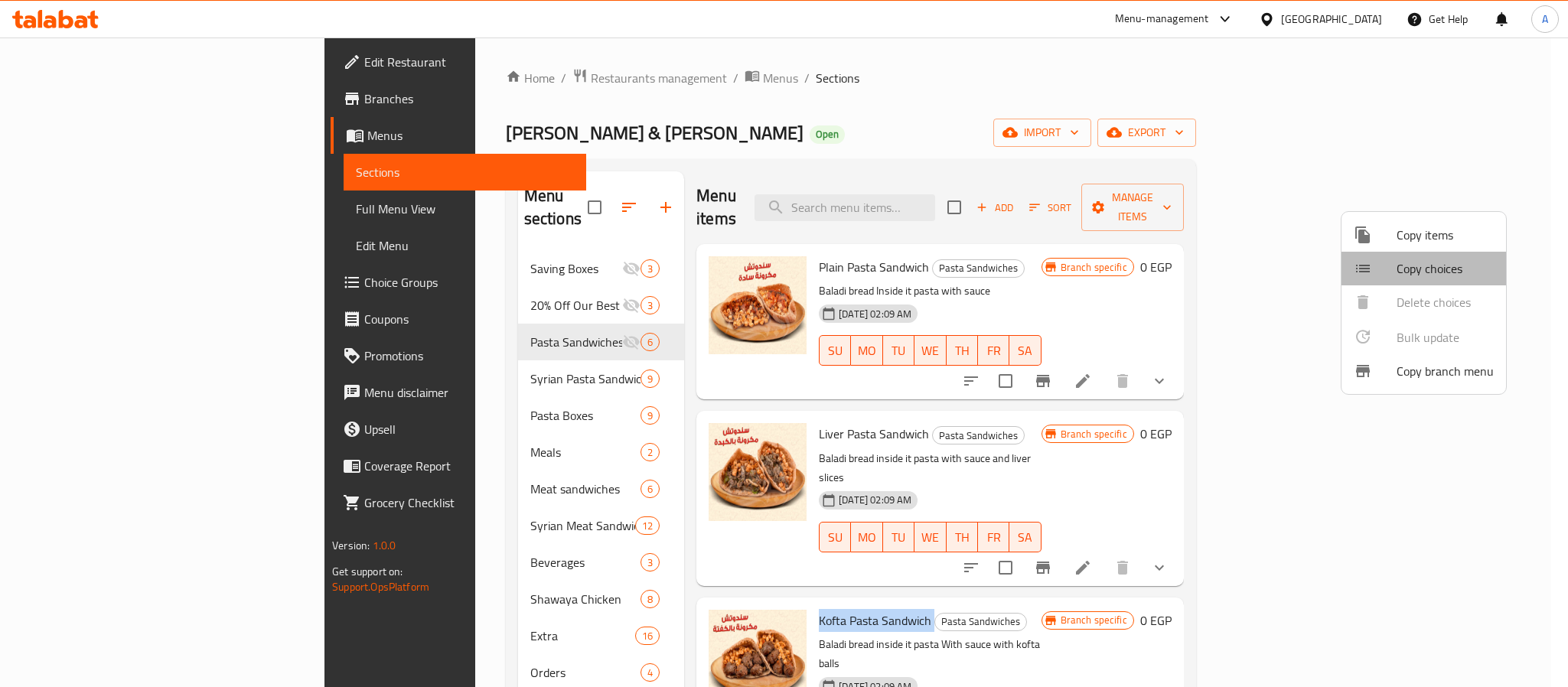
click at [1427, 278] on span "Copy choices" at bounding box center [1445, 268] width 97 height 18
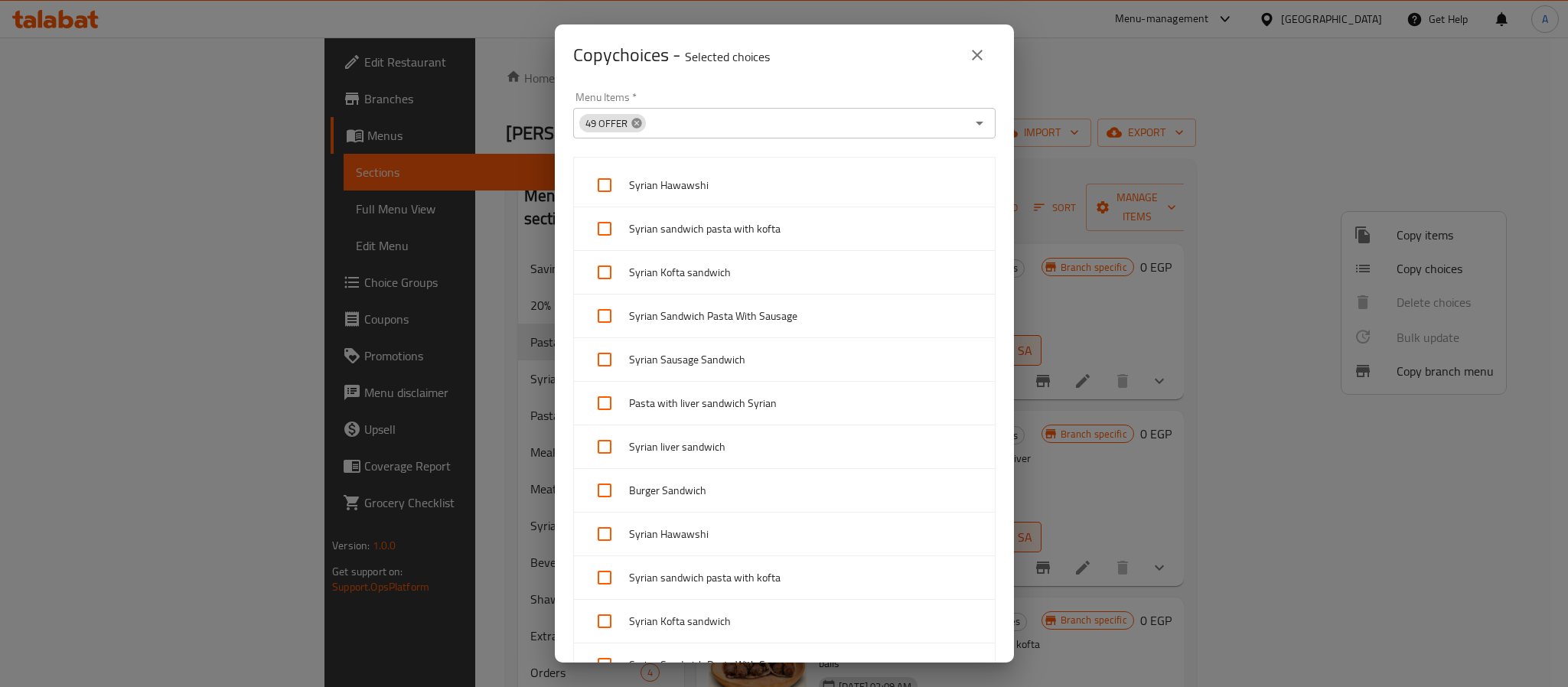
click at [636, 124] on icon at bounding box center [636, 122] width 9 height 9
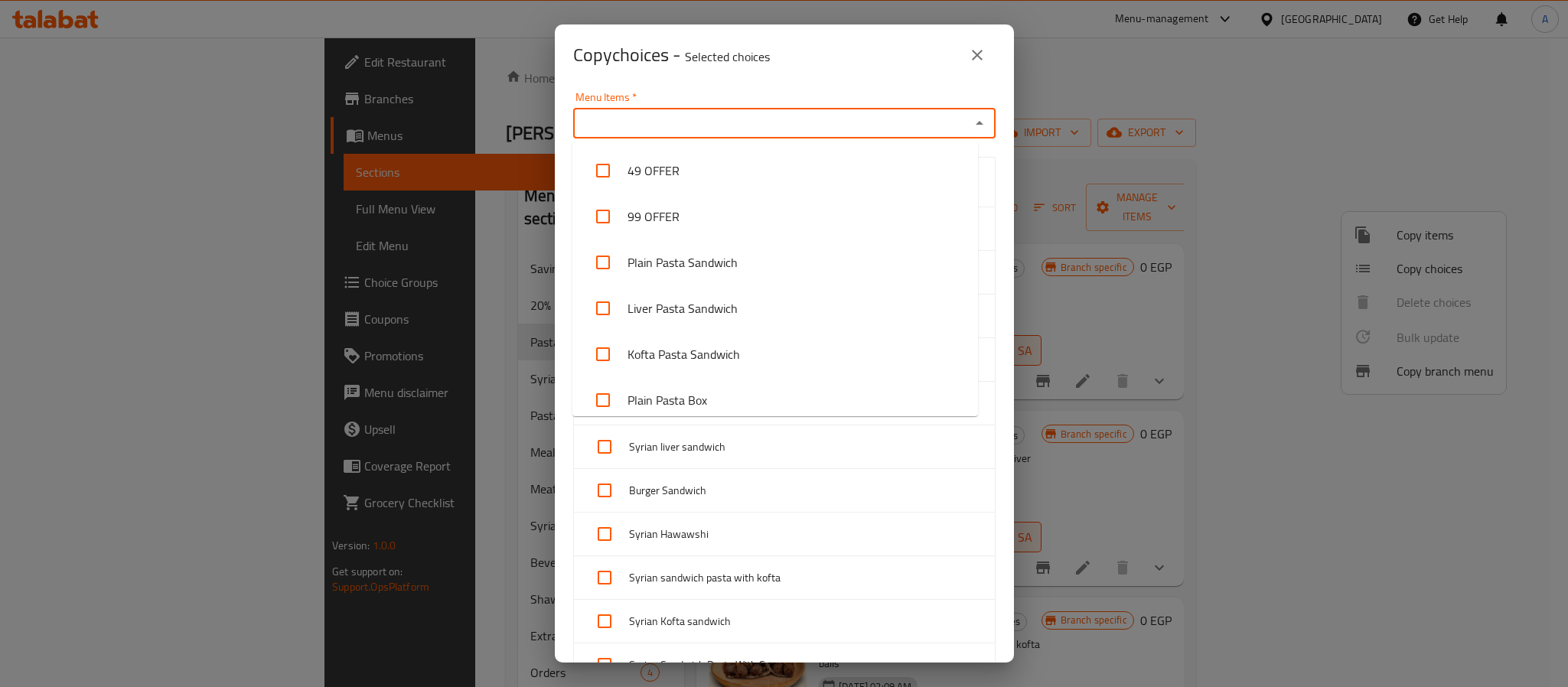
click at [640, 127] on input "Menu Items   *" at bounding box center [771, 123] width 388 height 22
paste input "Kofta Pasta Sandwich"
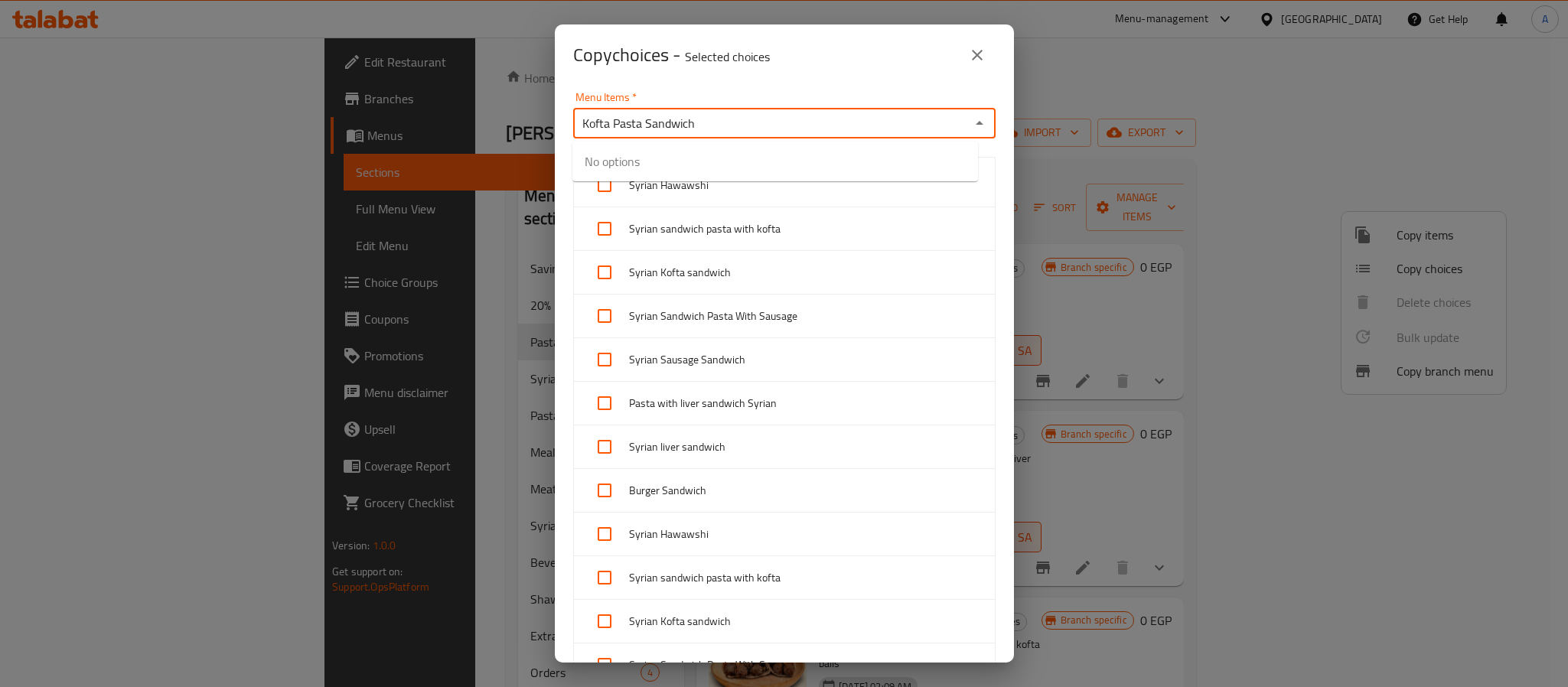
type input "Kofta Pasta Sandwich"
click at [608, 168] on input "checkbox" at bounding box center [602, 171] width 37 height 37
checkbox input "false"
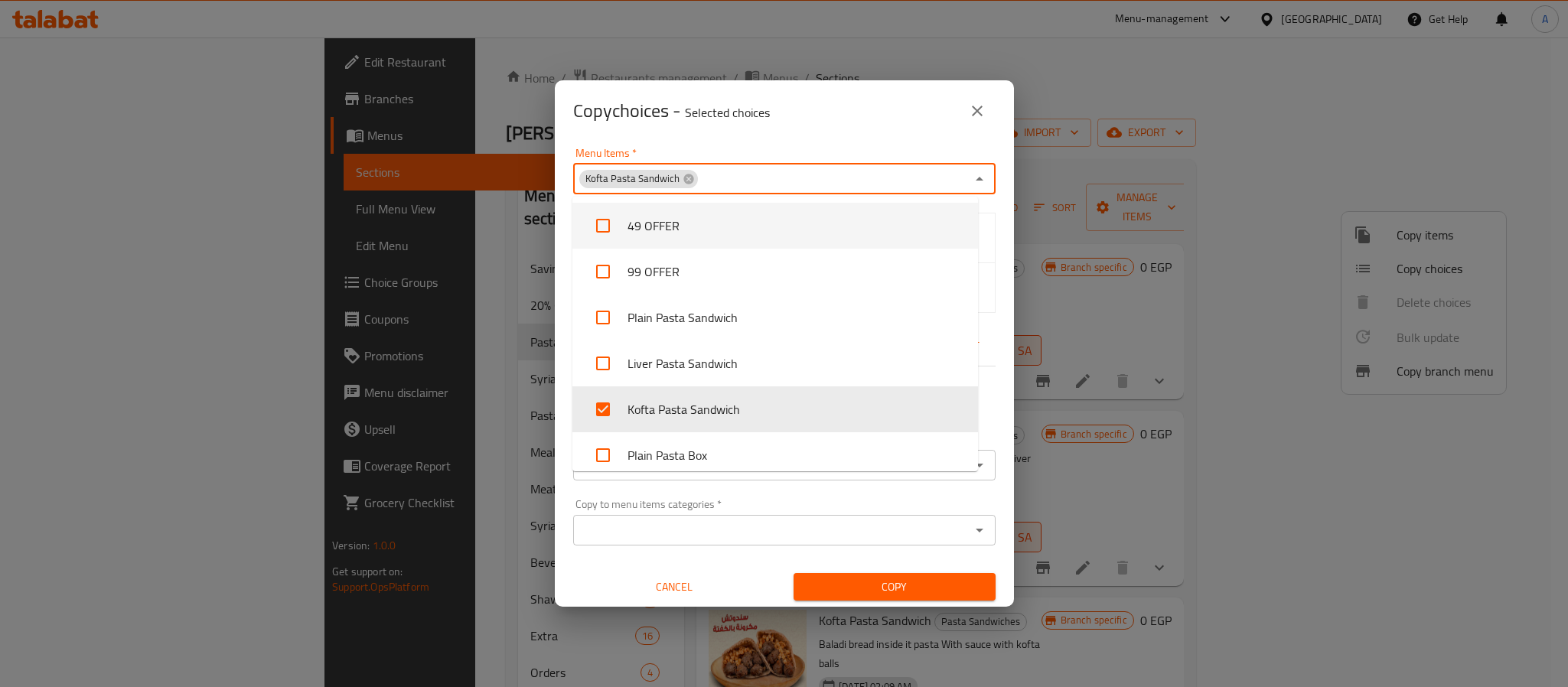
click at [558, 249] on div "Menu Items   * Kofta Pasta Sandwich Menu Items * Baladi Bread Syrian Bread None…" at bounding box center [784, 374] width 459 height 466
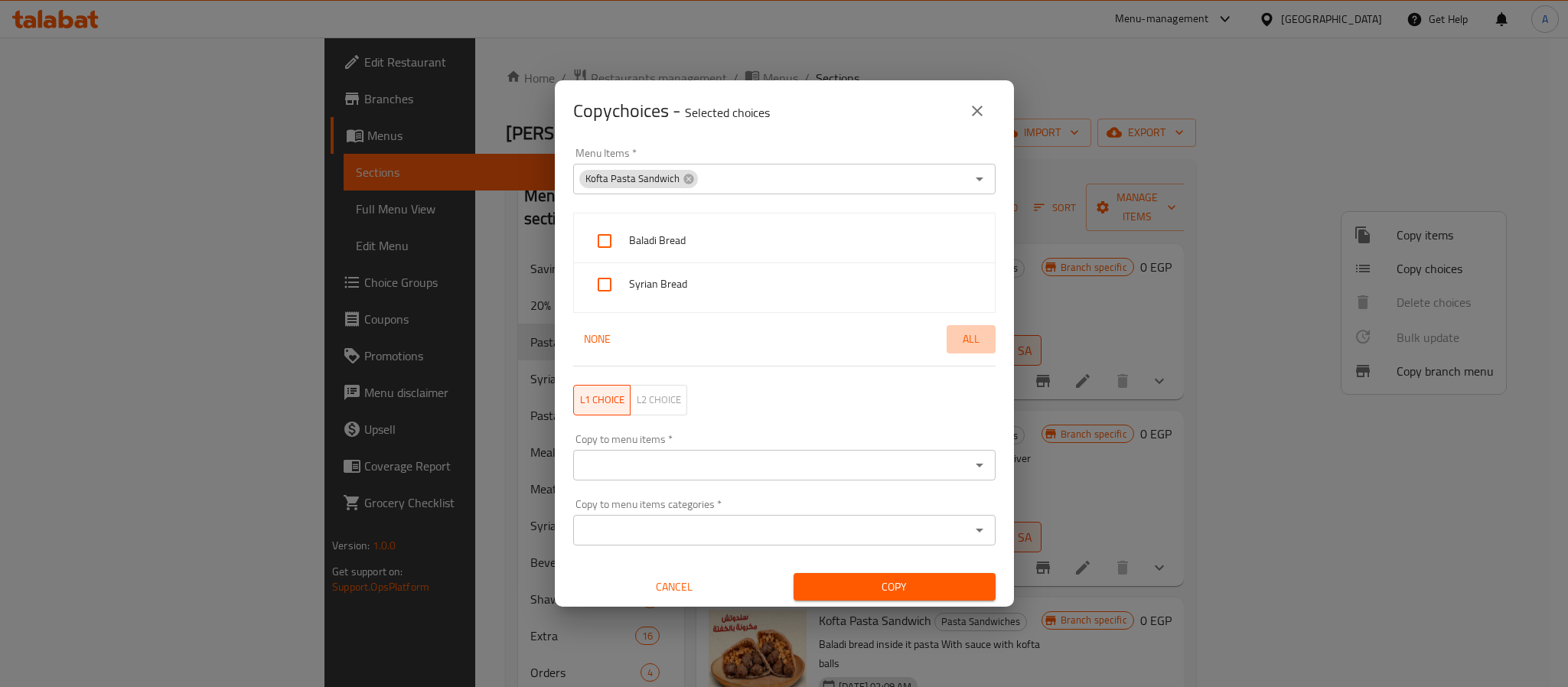
click at [968, 344] on span "All" at bounding box center [970, 340] width 37 height 19
checkbox input "true"
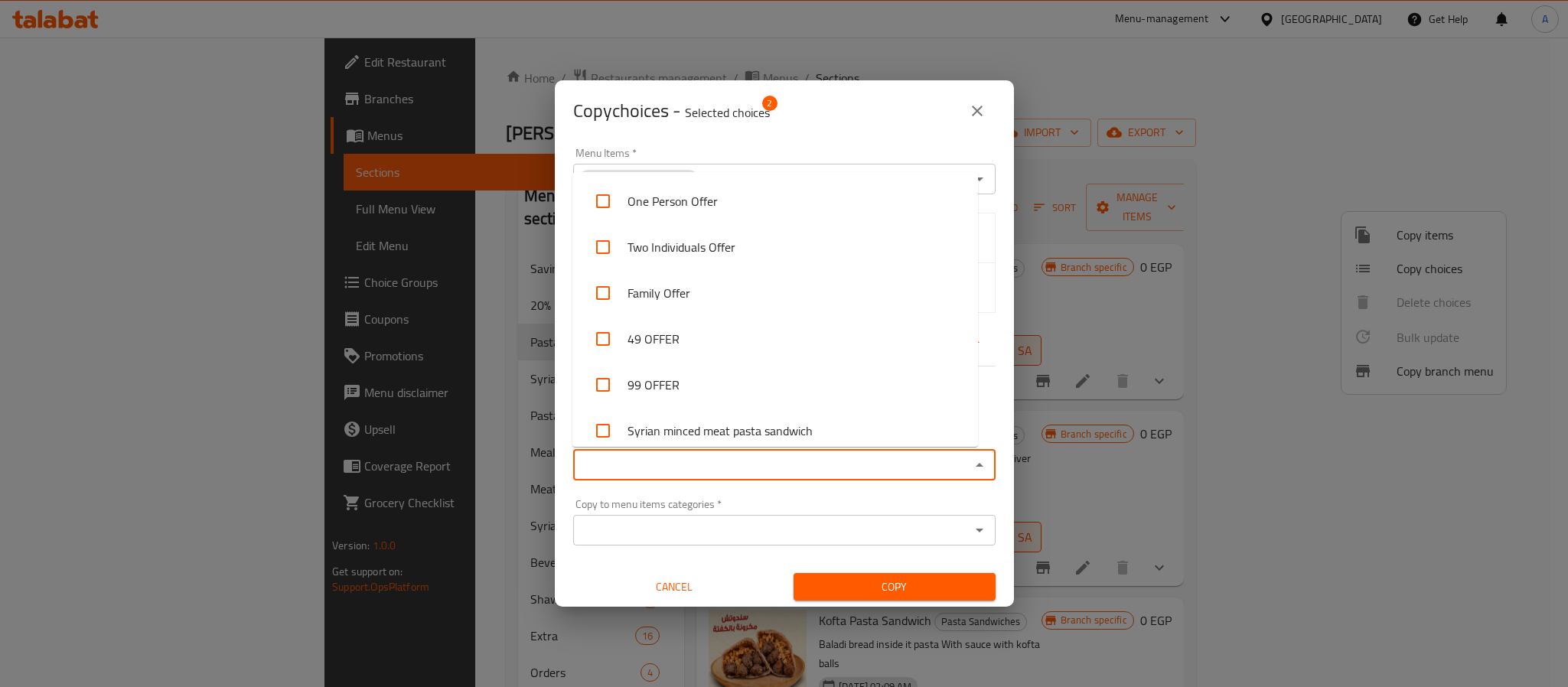
click at [809, 467] on input "Copy to menu items   *" at bounding box center [771, 465] width 388 height 22
paste input "Kofta Pasta Sandwich"
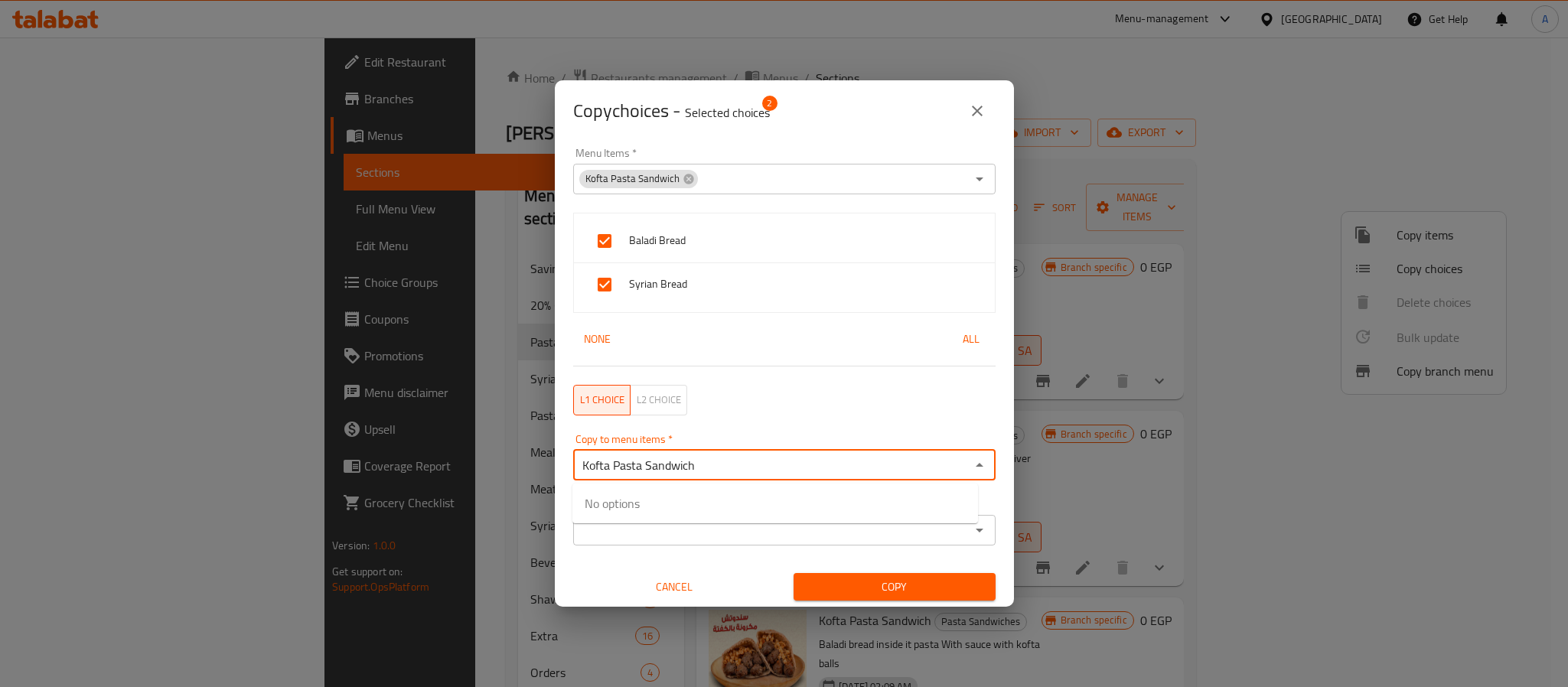
type input "Kofta Pasta Sandwich"
click at [603, 511] on input "checkbox" at bounding box center [602, 512] width 37 height 37
checkbox input "false"
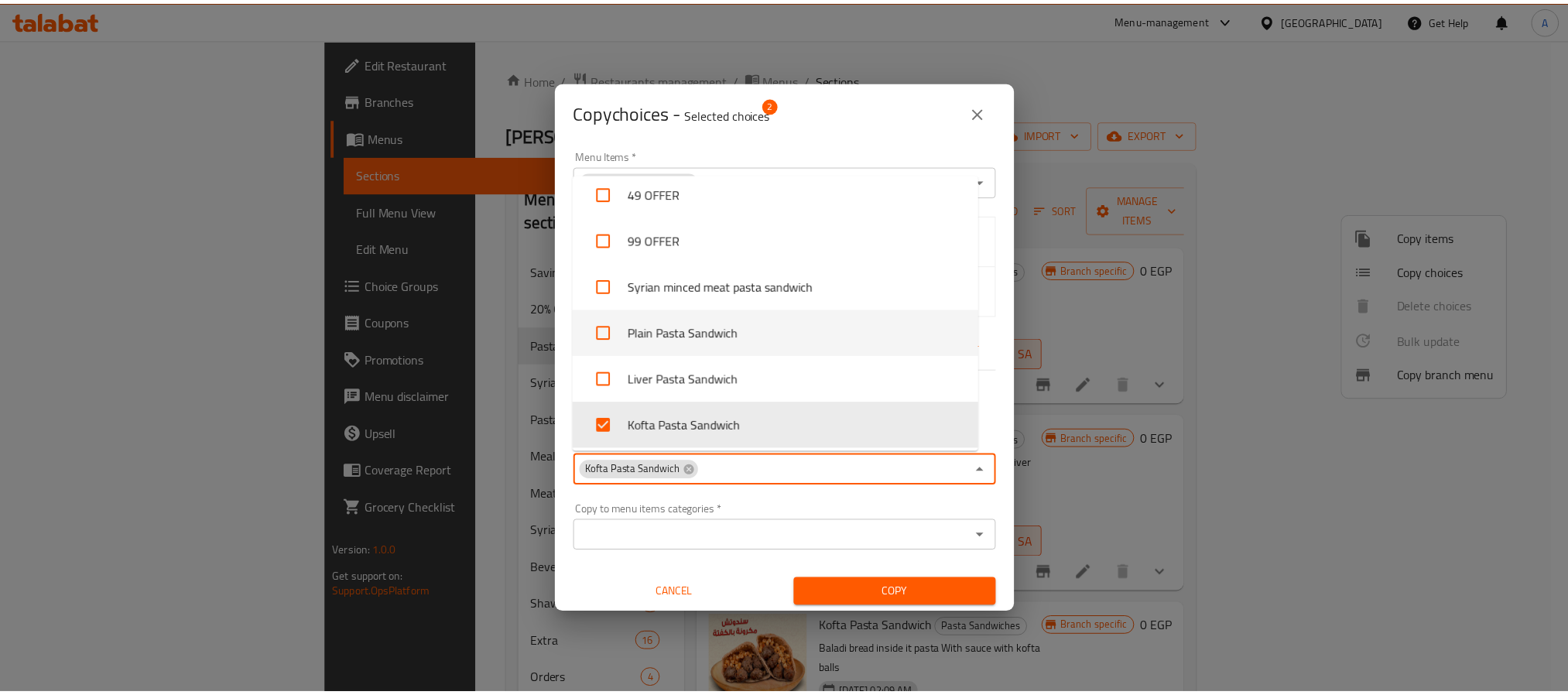
scroll to position [266, 0]
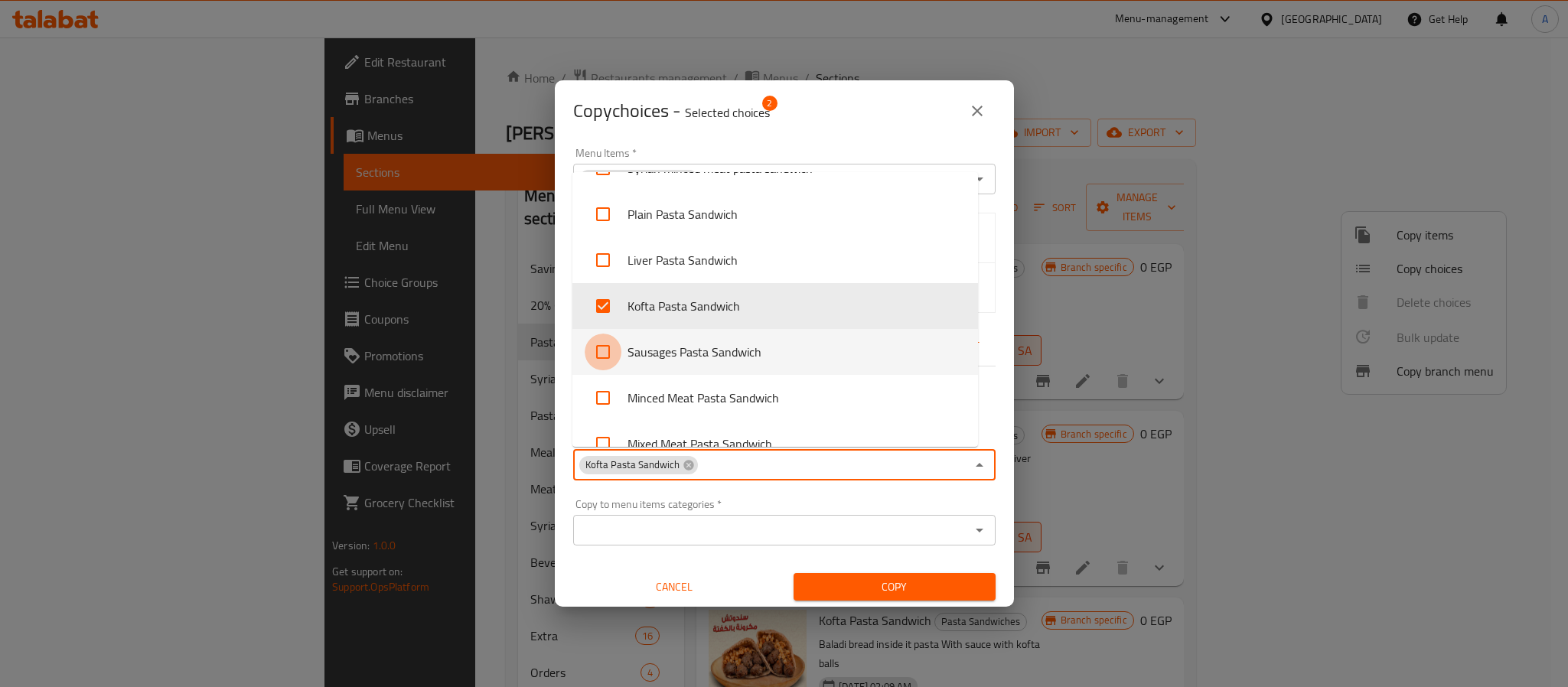
click at [602, 349] on input "checkbox" at bounding box center [602, 352] width 37 height 37
checkbox input "true"
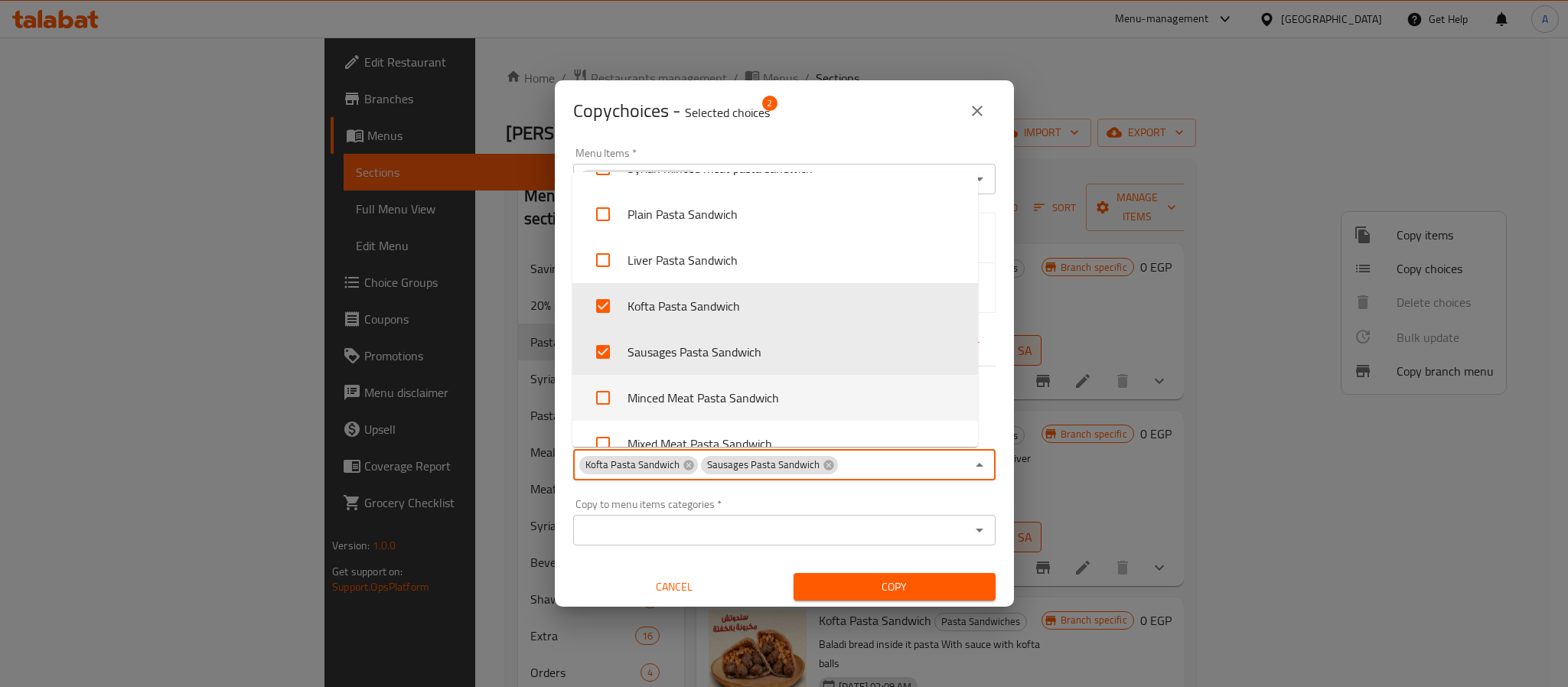
click at [600, 388] on input "checkbox" at bounding box center [602, 398] width 37 height 37
checkbox input "true"
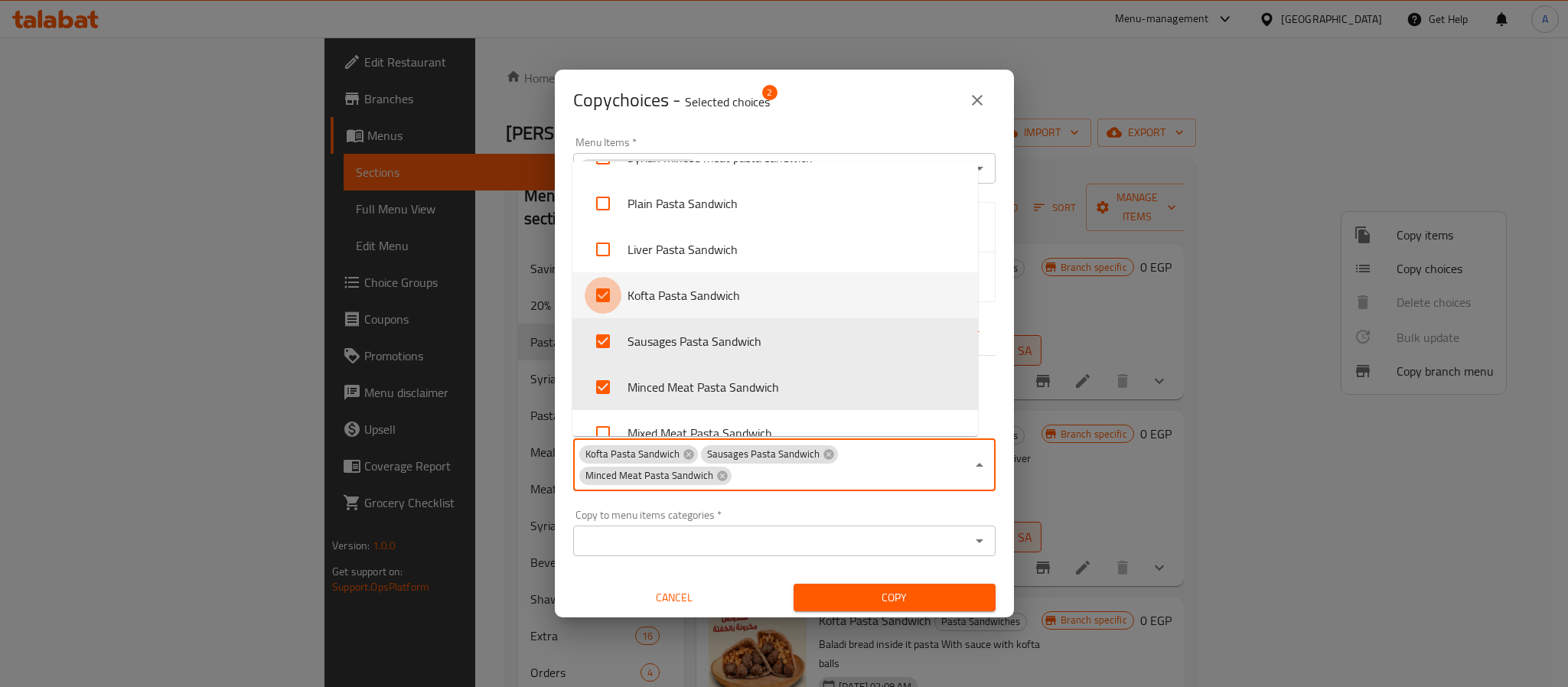
click at [601, 297] on input "checkbox" at bounding box center [602, 295] width 37 height 37
checkbox input "false"
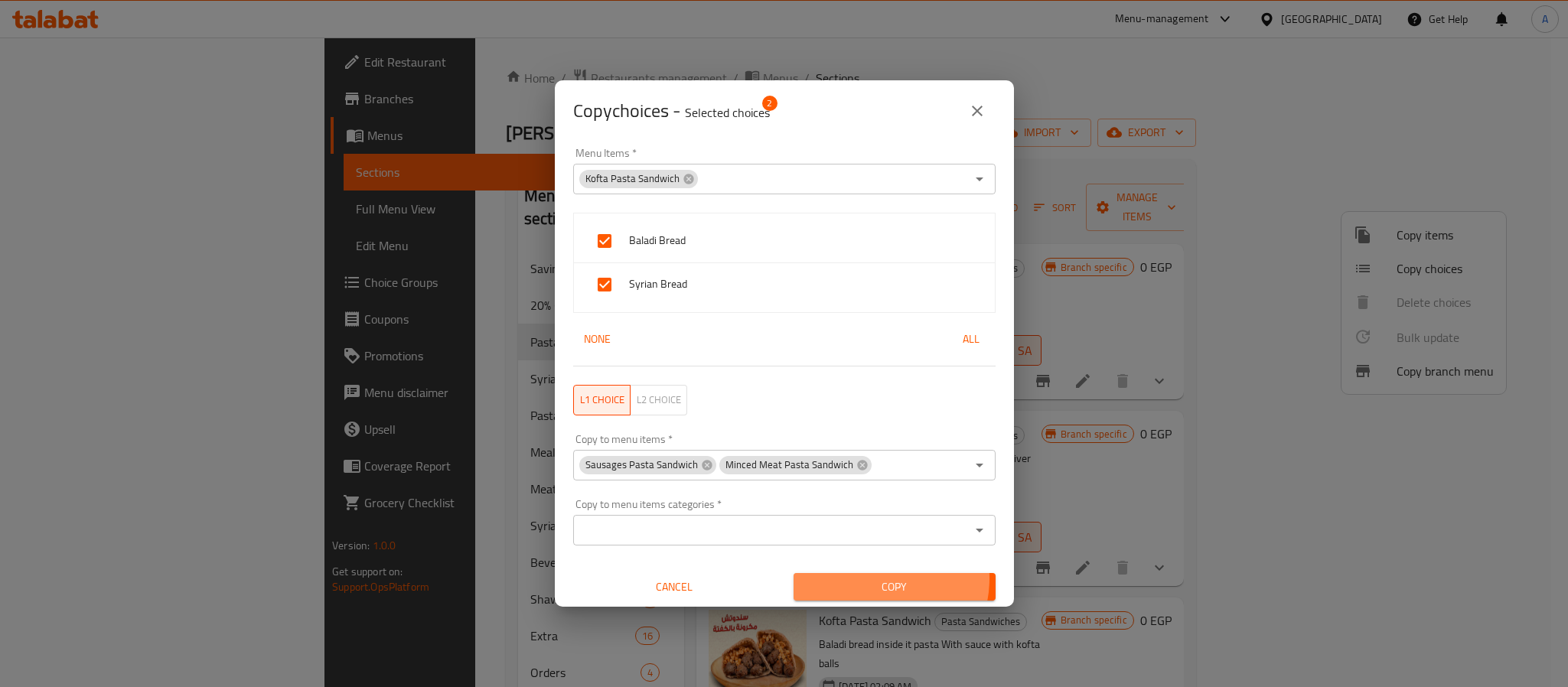
click at [863, 580] on span "Copy" at bounding box center [894, 587] width 177 height 19
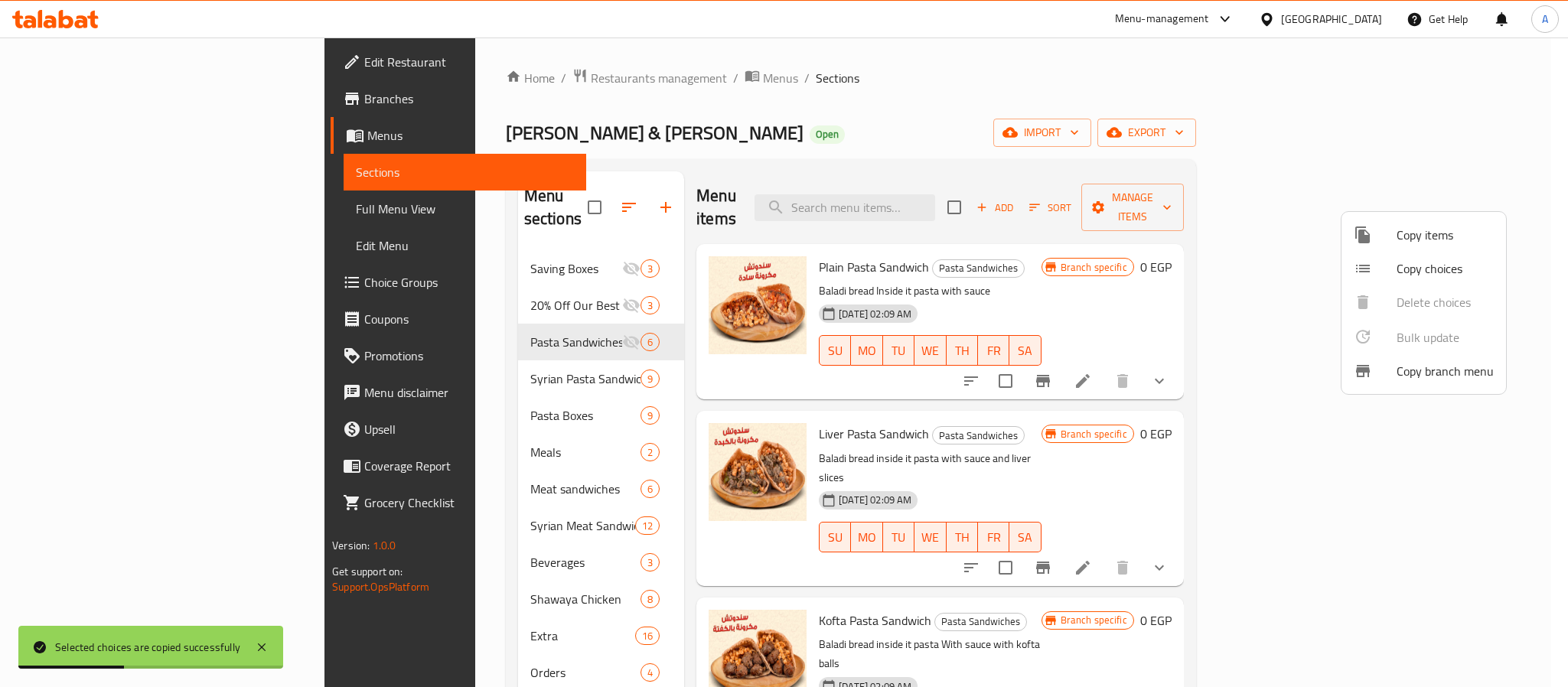
drag, startPoint x: 1196, startPoint y: 418, endPoint x: 1180, endPoint y: 420, distance: 16.1
click at [1192, 418] on div at bounding box center [784, 344] width 1568 height 687
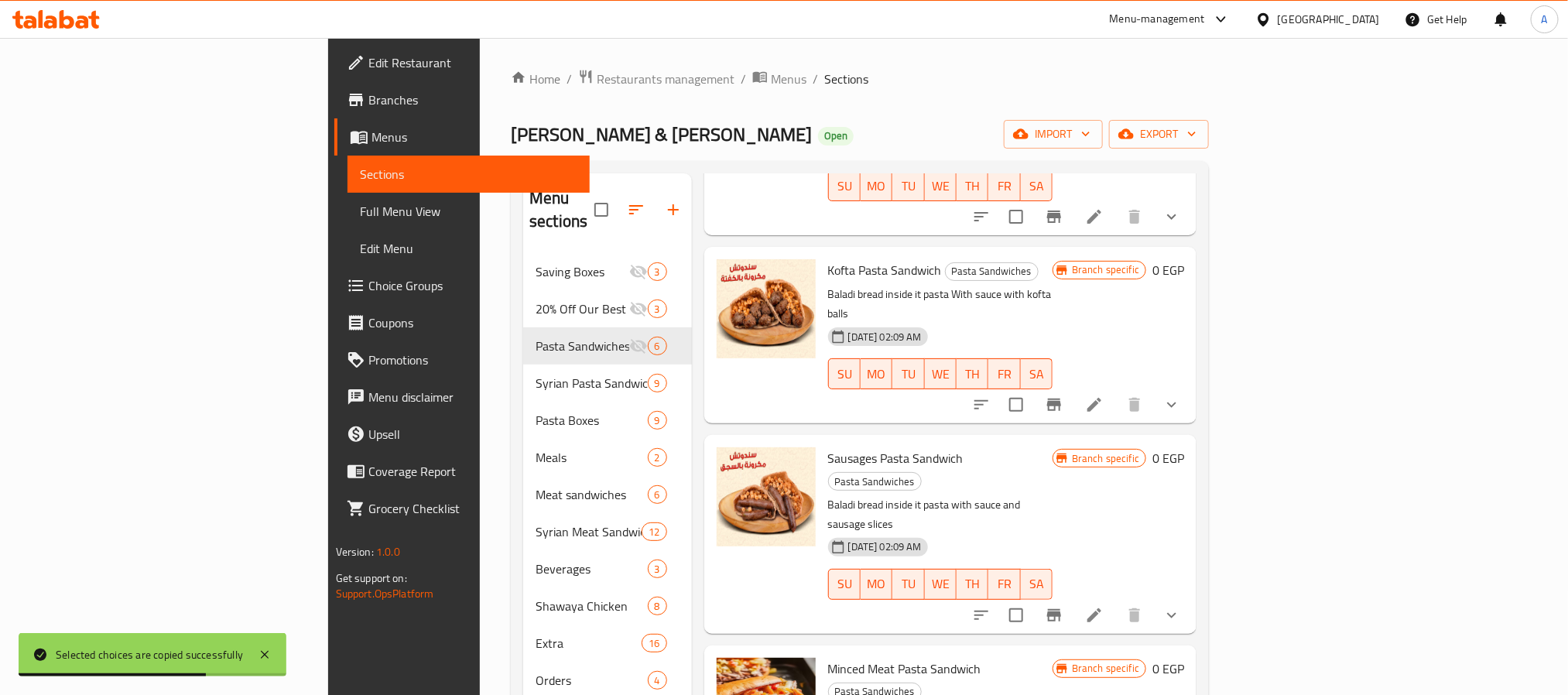
scroll to position [116, 0]
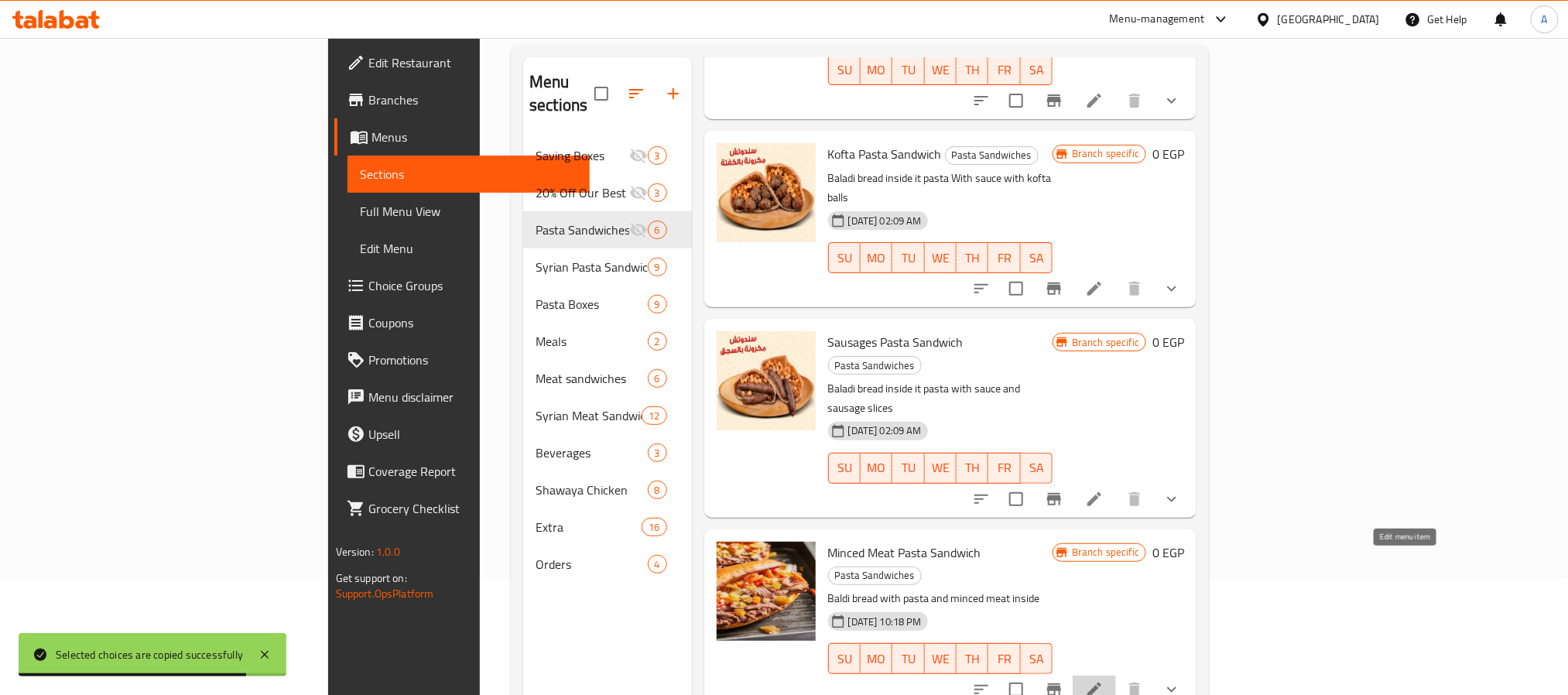
click at [1104, 681] on icon at bounding box center [1094, 689] width 18 height 18
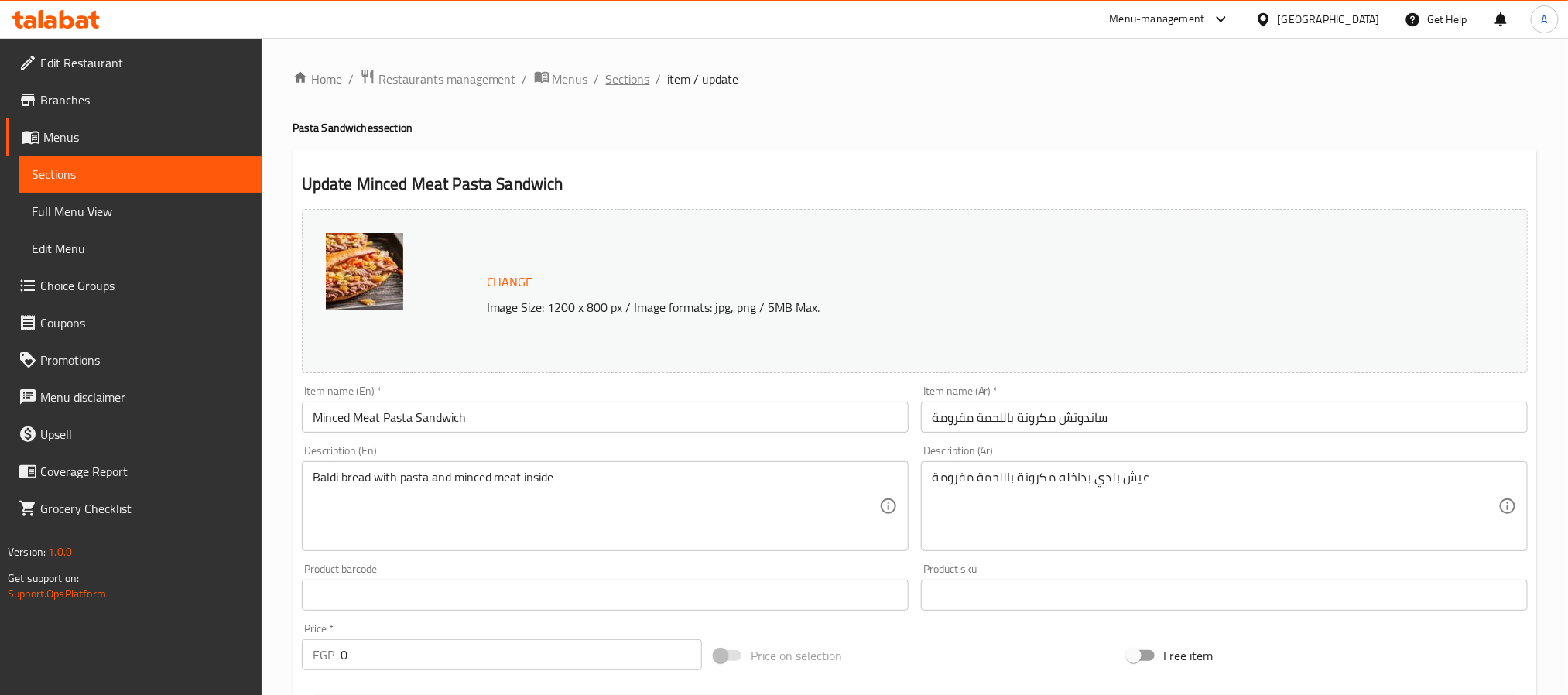
click at [631, 70] on span "Sections" at bounding box center [629, 79] width 44 height 18
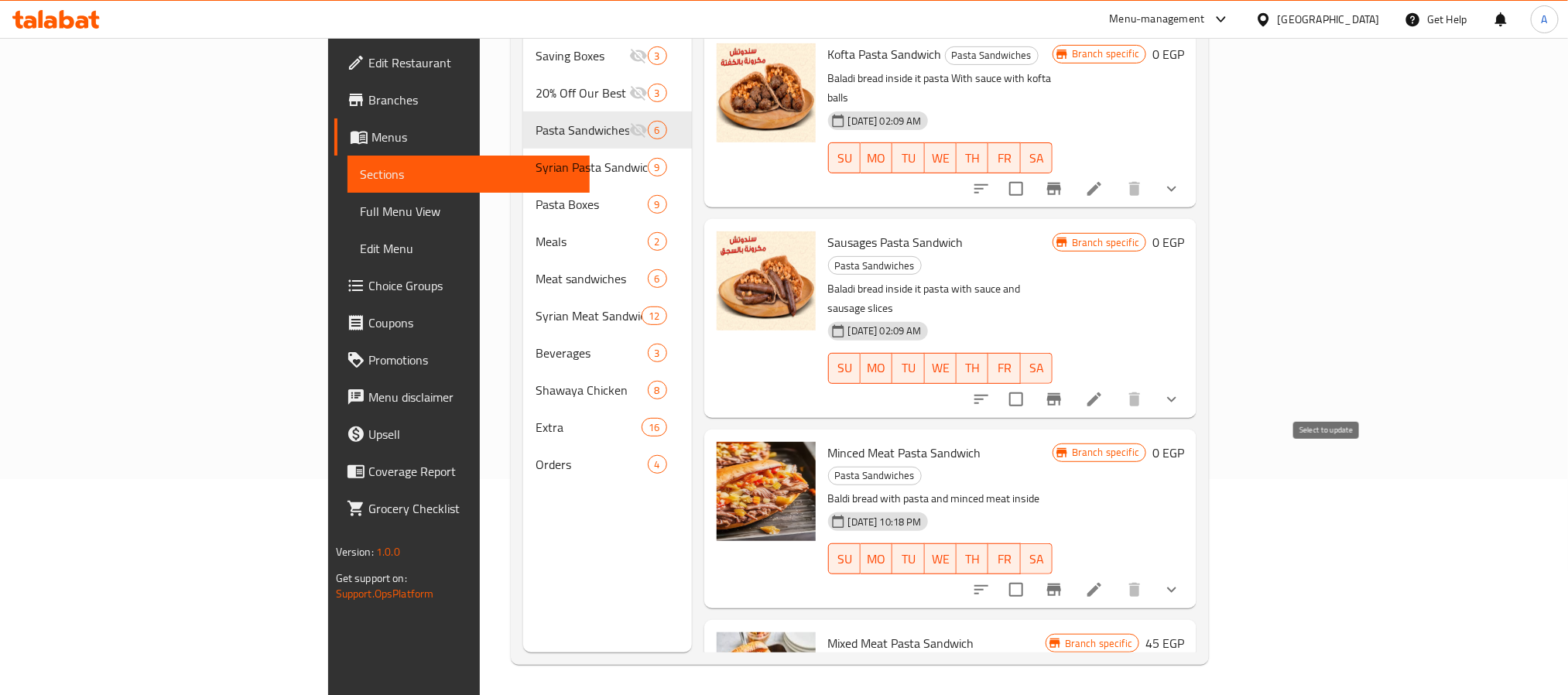
scroll to position [217, 0]
click at [1181, 580] on icon "show more" at bounding box center [1172, 588] width 18 height 18
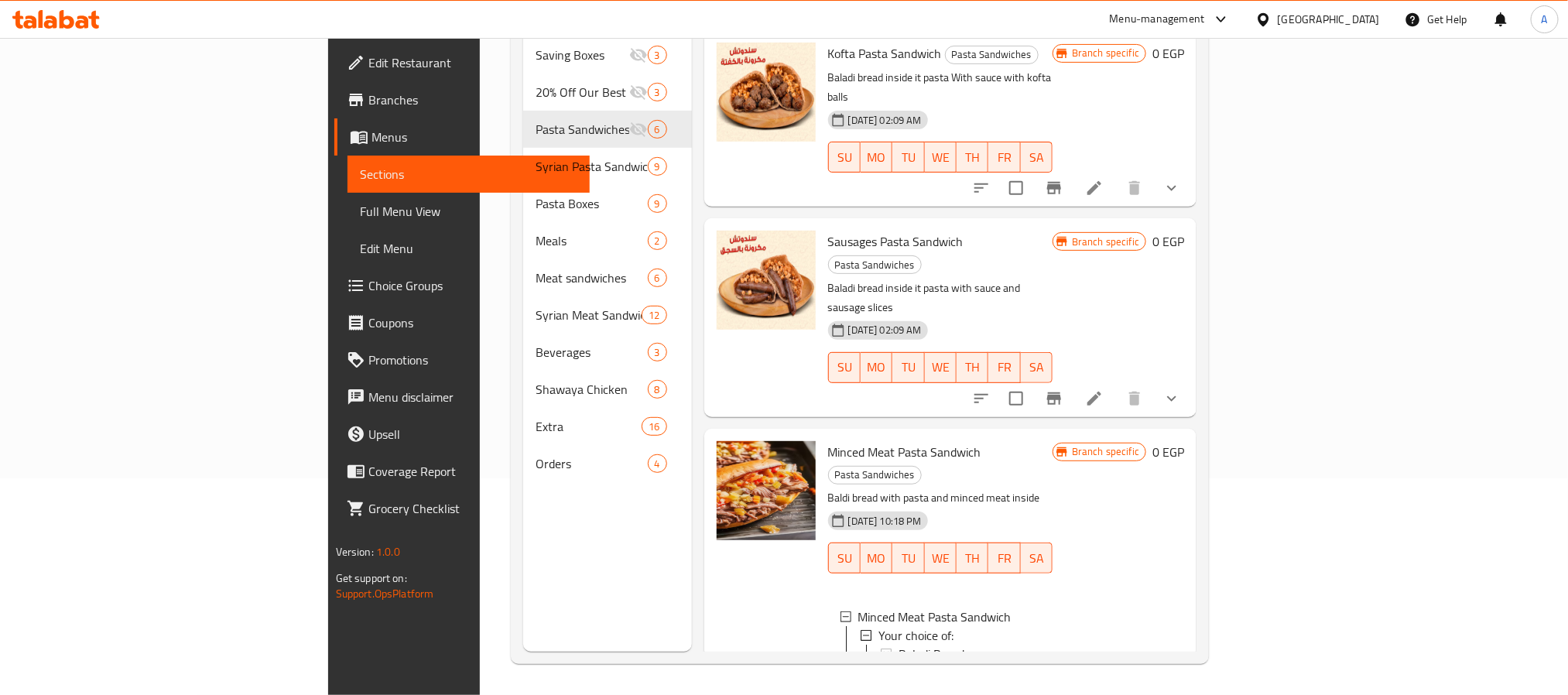
click at [929, 663] on div "Syrian Bread" at bounding box center [969, 672] width 142 height 18
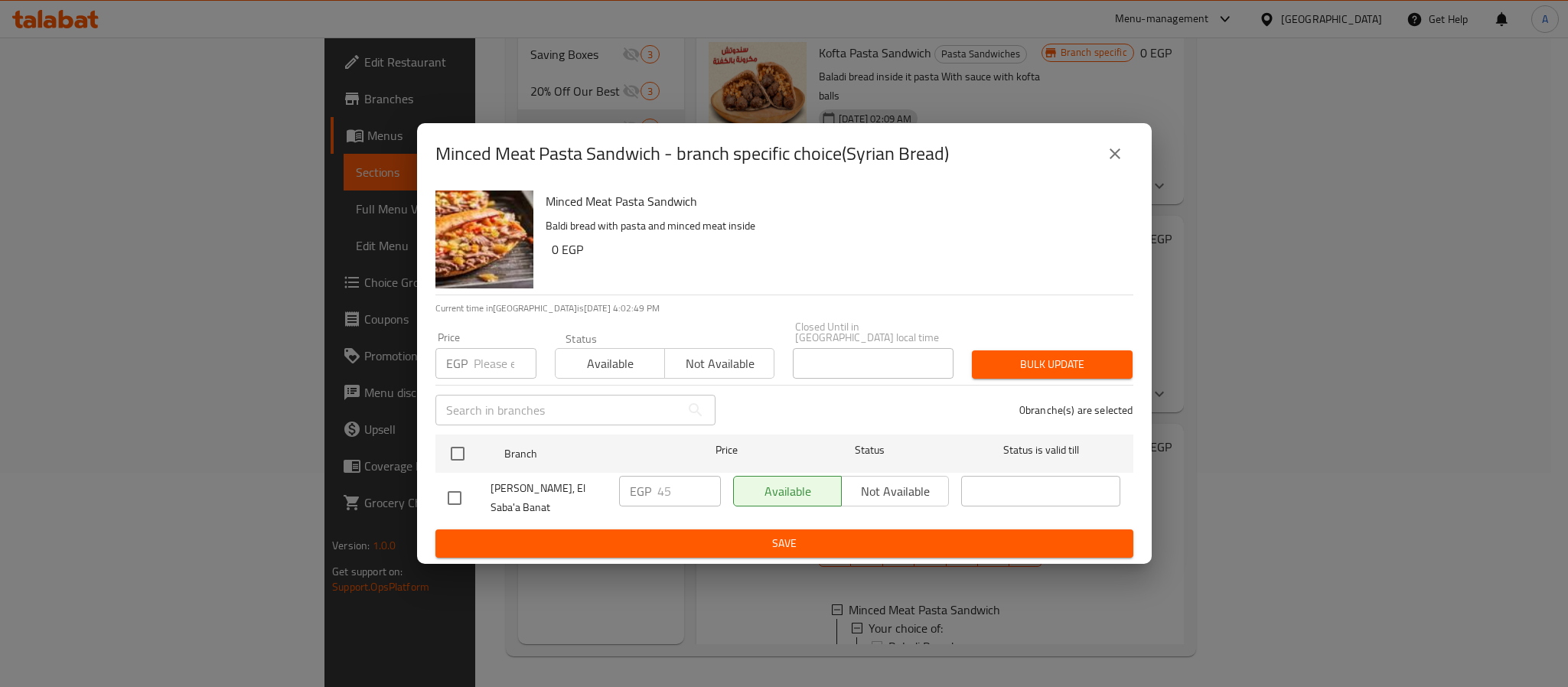
click at [1106, 147] on icon "close" at bounding box center [1115, 153] width 18 height 18
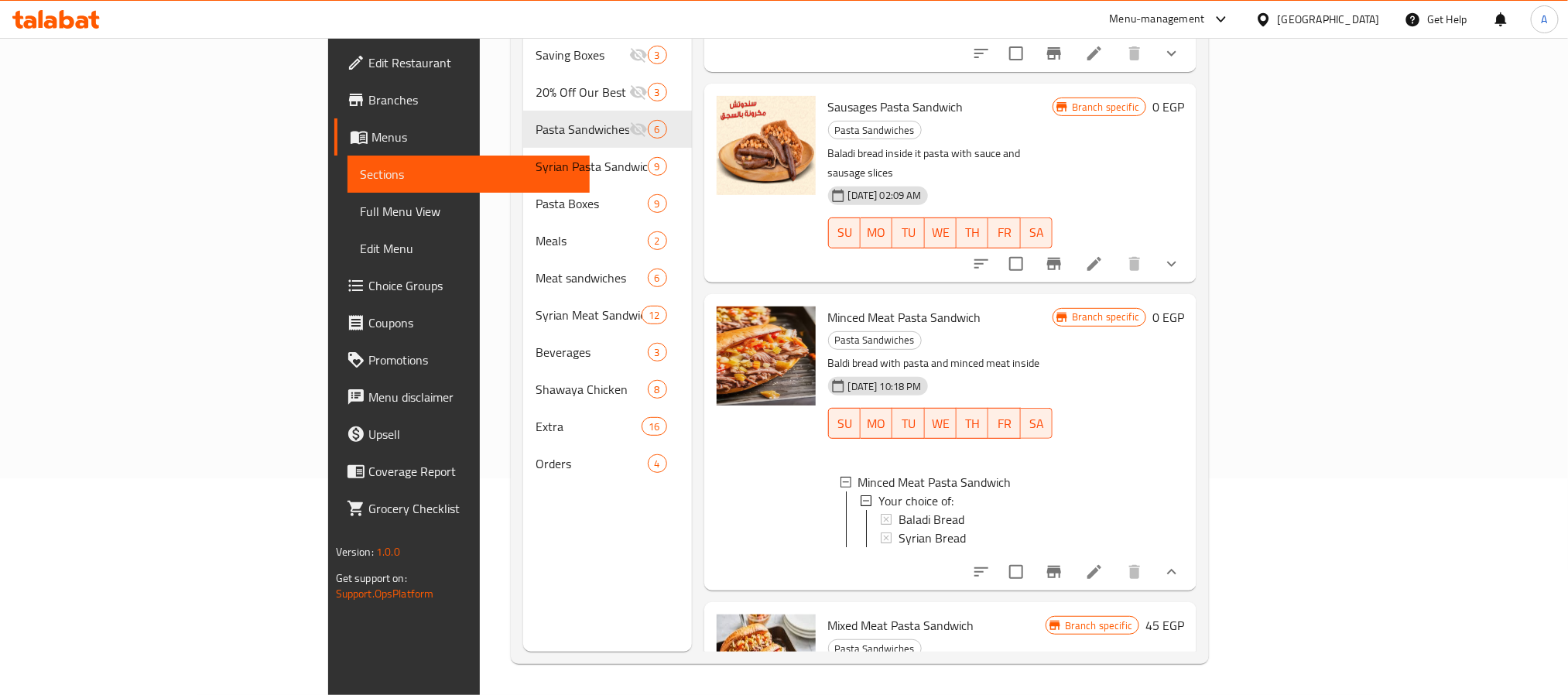
scroll to position [2, 0]
click at [1184, 614] on h6 "45 EGP" at bounding box center [1165, 625] width 38 height 22
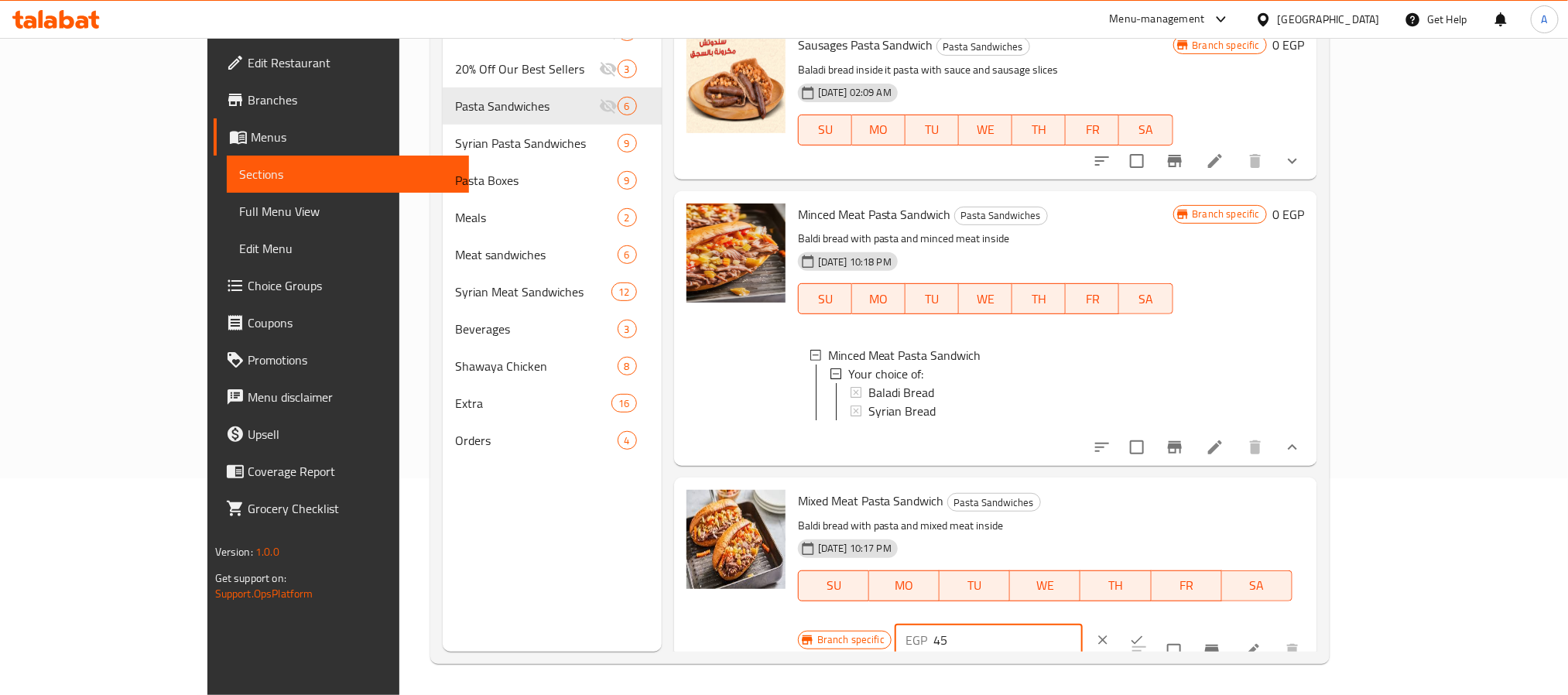
drag, startPoint x: 1329, startPoint y: 528, endPoint x: 1273, endPoint y: 526, distance: 56.0
click at [1082, 625] on div "EGP 45 ​" at bounding box center [988, 640] width 188 height 31
type input "0"
click at [1145, 633] on icon "ok" at bounding box center [1137, 640] width 15 height 15
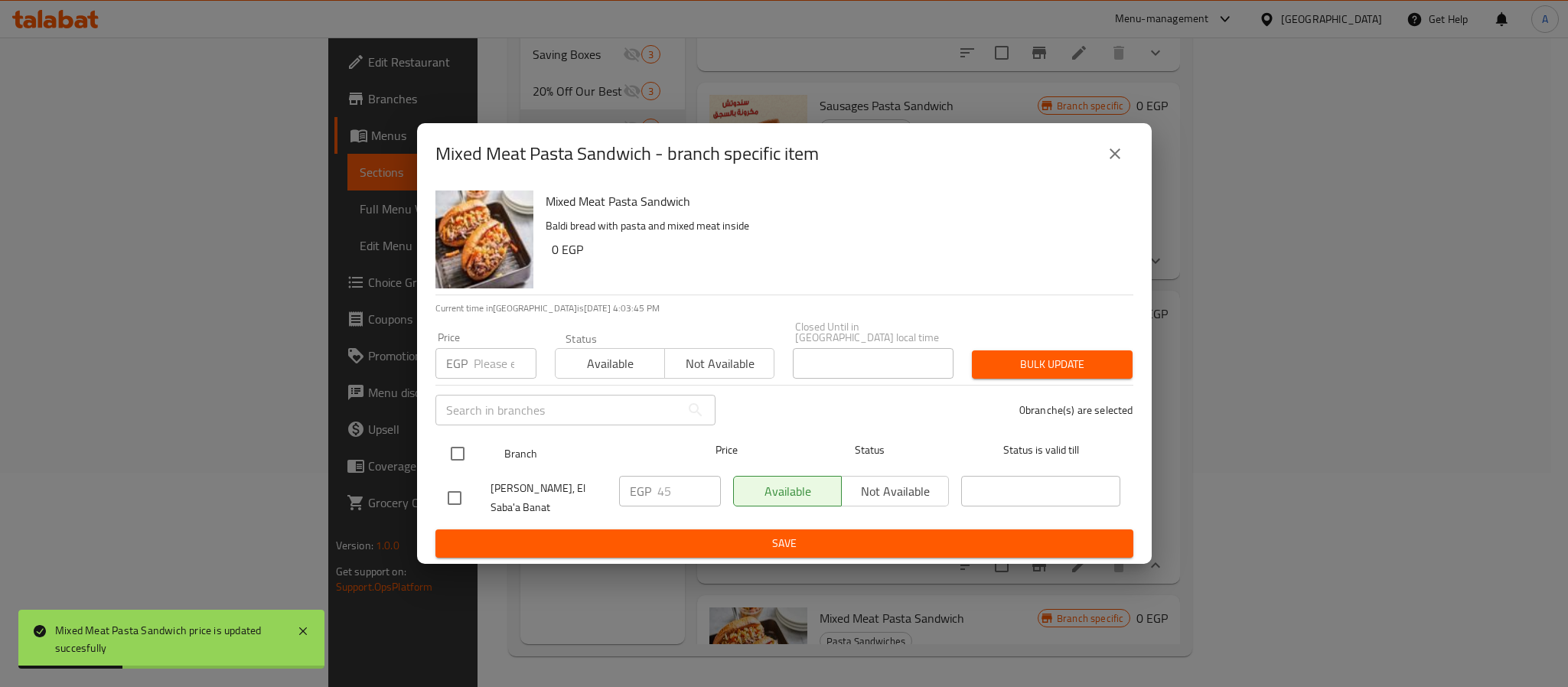
click at [454, 449] on input "checkbox" at bounding box center [457, 454] width 32 height 32
checkbox input "true"
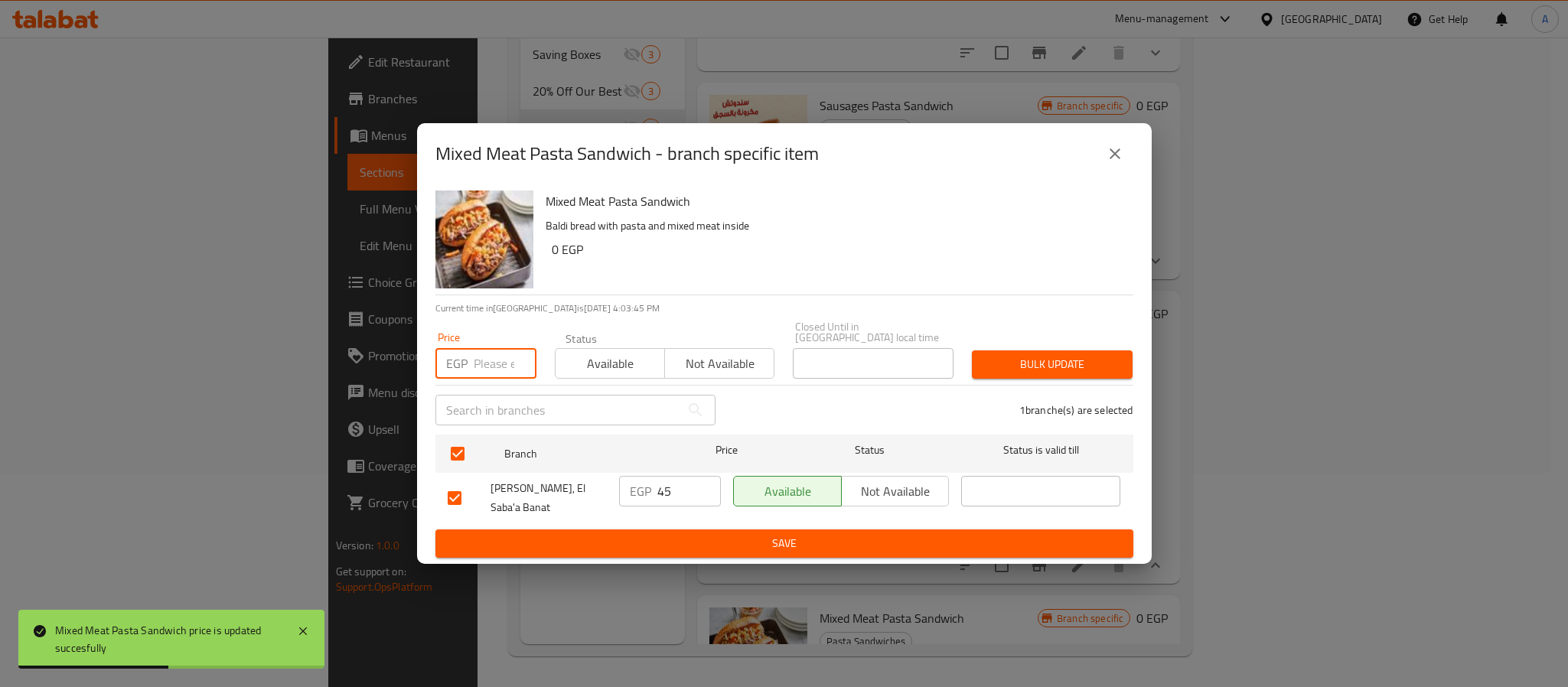
click at [488, 362] on input "number" at bounding box center [505, 363] width 63 height 30
type input "0"
click at [1028, 355] on span "Bulk update" at bounding box center [1052, 364] width 137 height 19
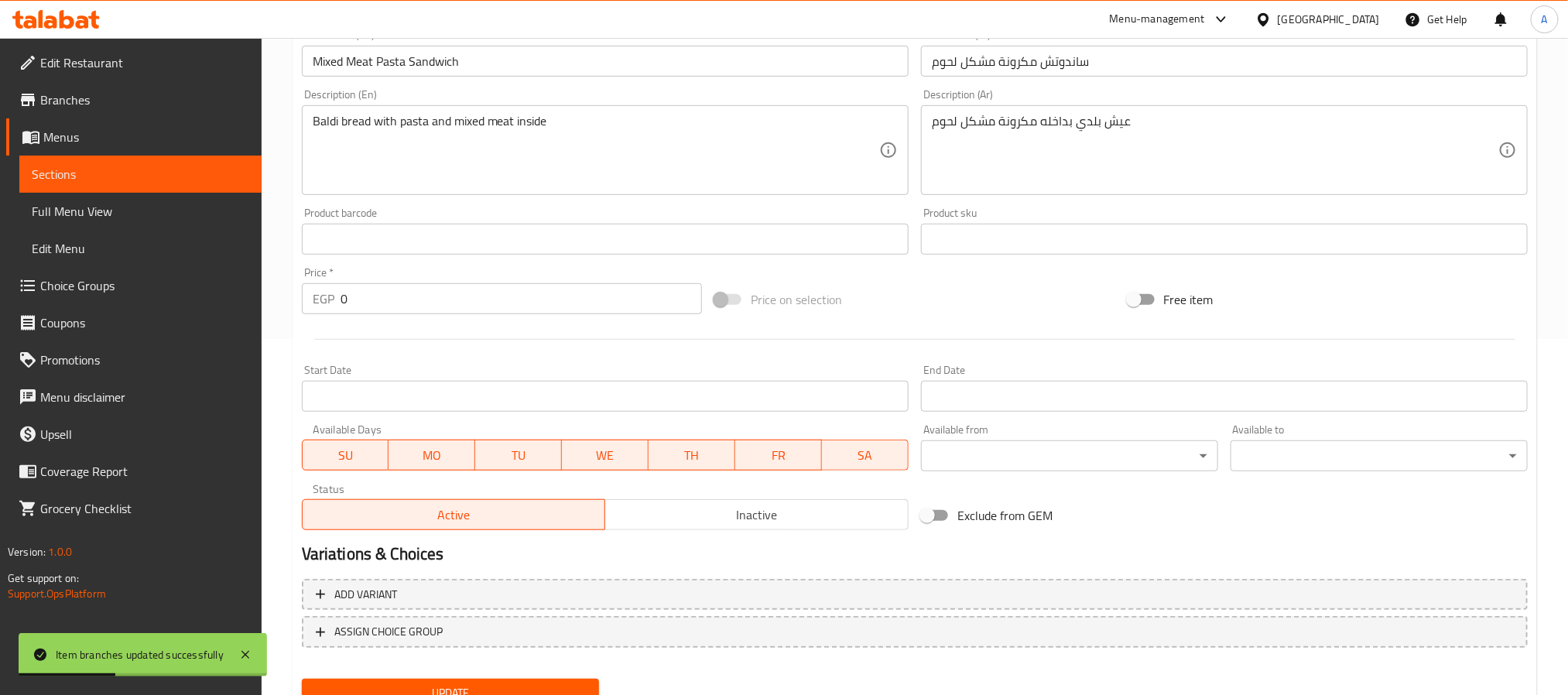
scroll to position [419, 0]
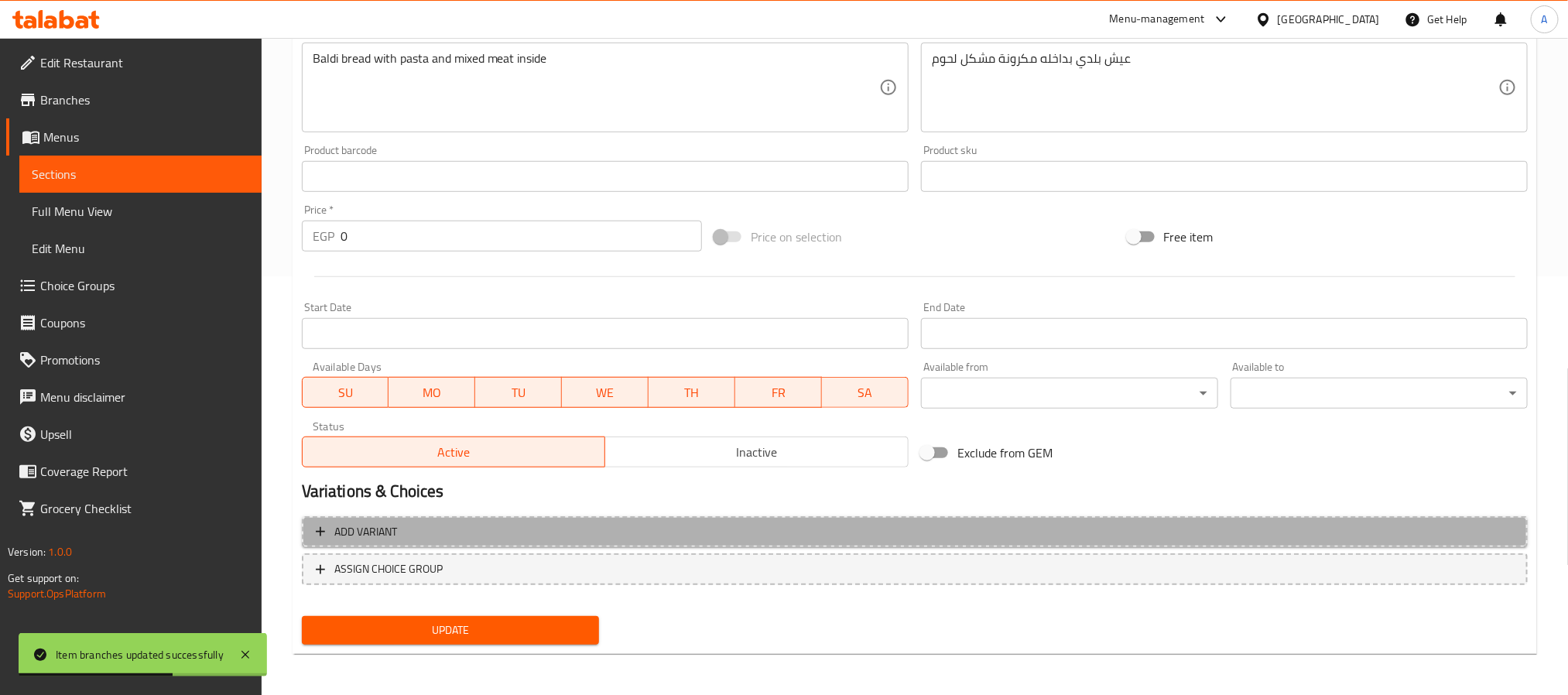
click at [711, 530] on span "Add variant" at bounding box center [915, 532] width 1199 height 19
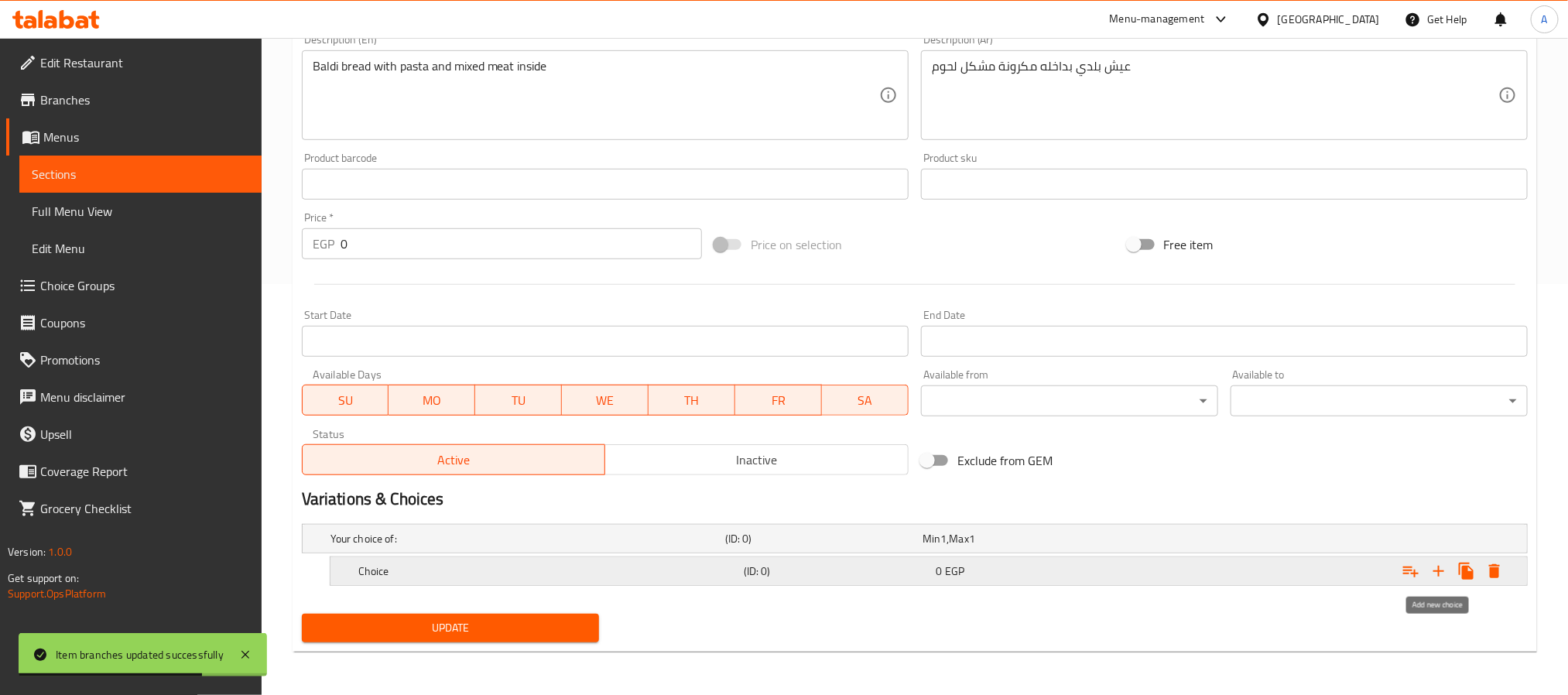
click at [1439, 565] on icon "Expand" at bounding box center [1438, 571] width 18 height 18
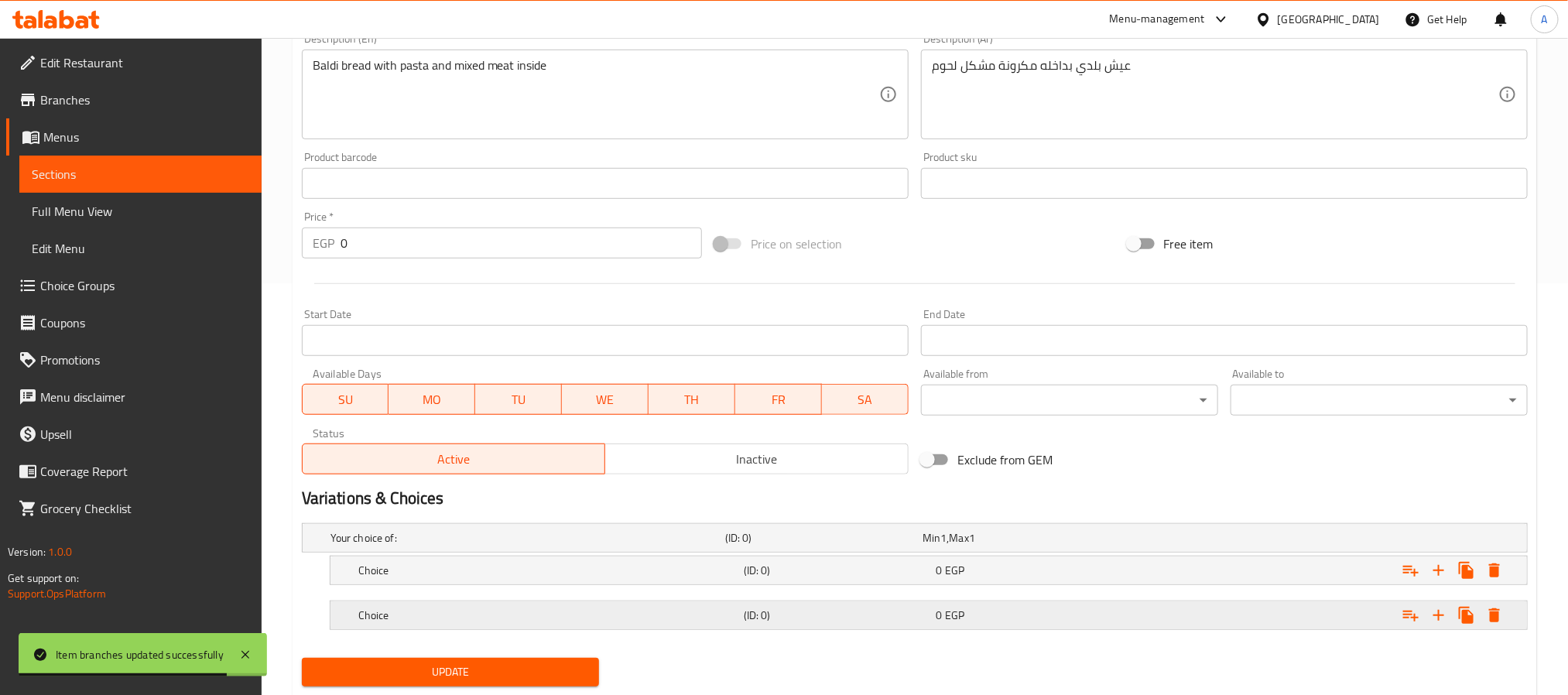
click at [927, 603] on div "Choice (ID: 0) 0 EGP" at bounding box center [933, 615] width 1156 height 34
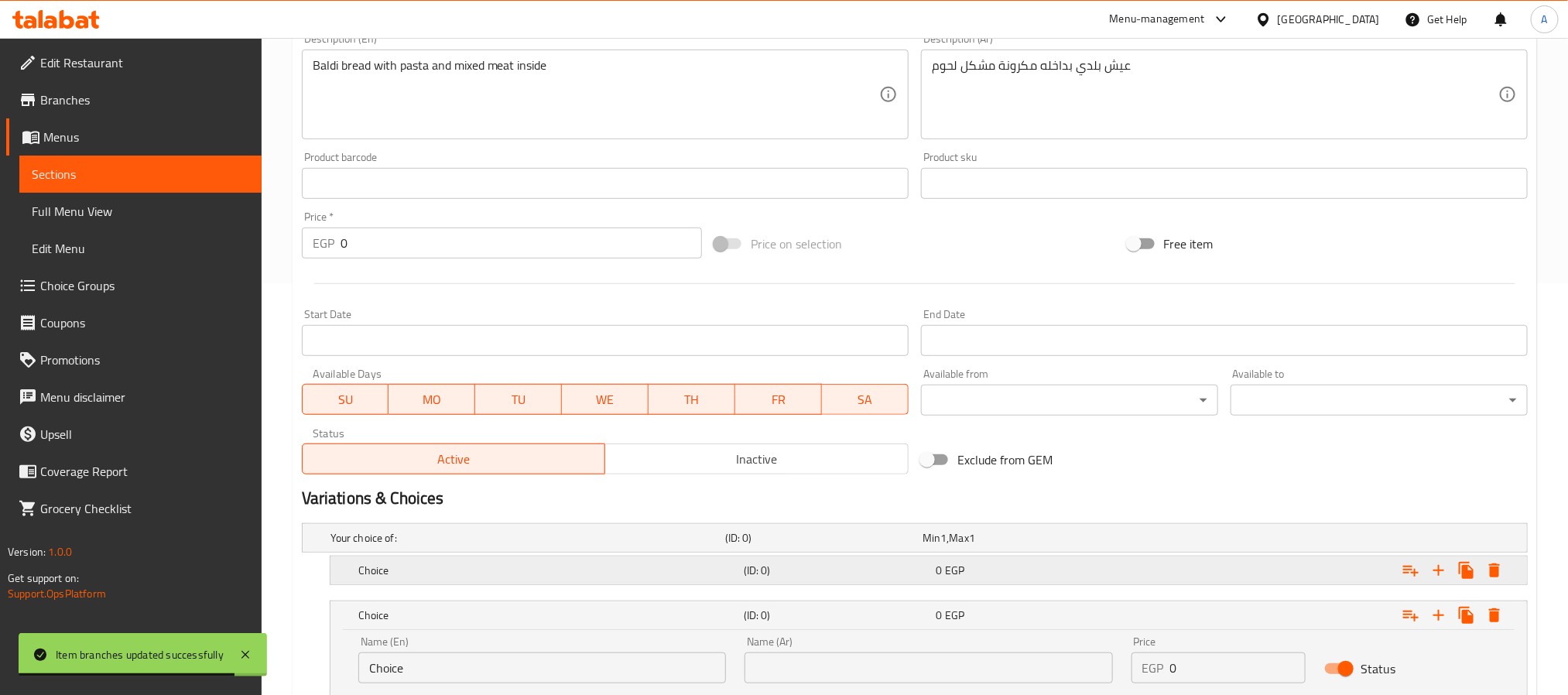
click at [927, 566] on h5 "(ID: 0)" at bounding box center [837, 570] width 186 height 15
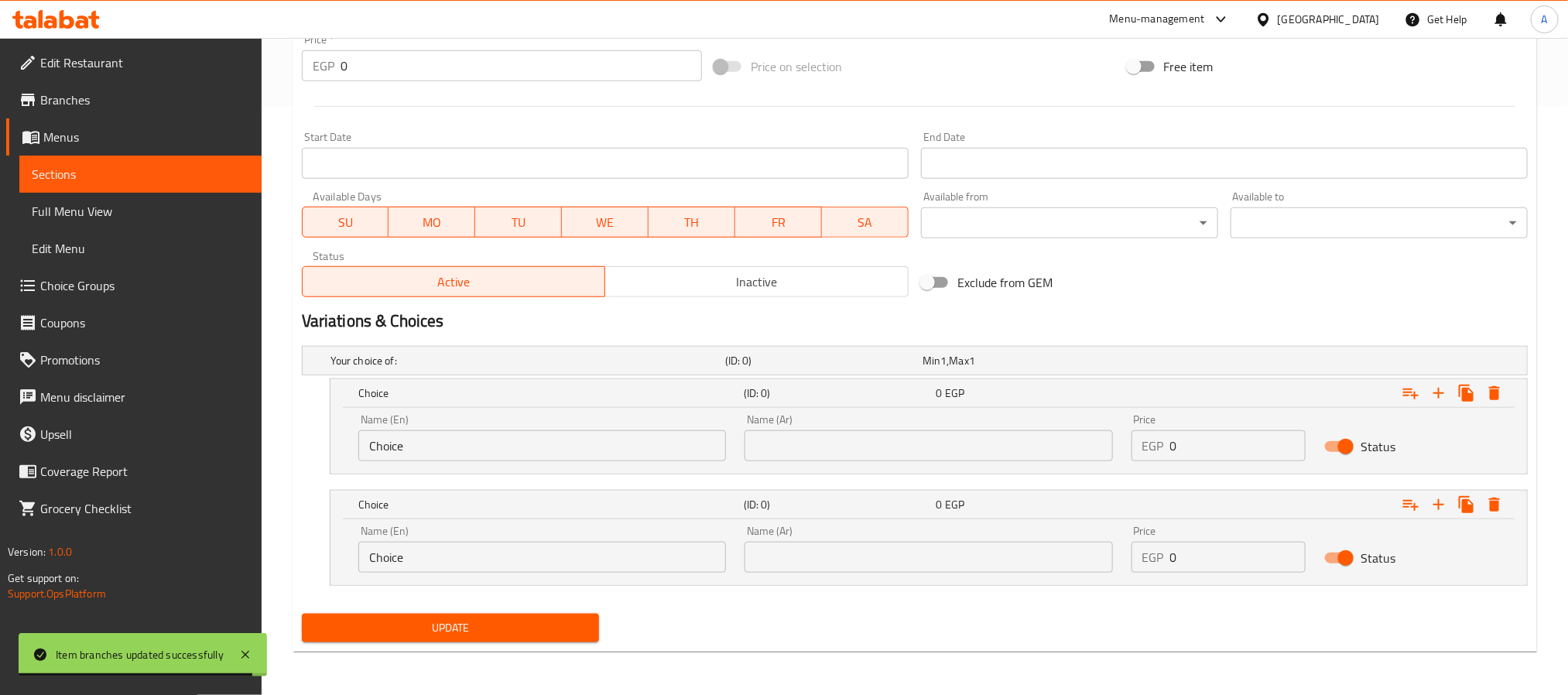
scroll to position [590, 0]
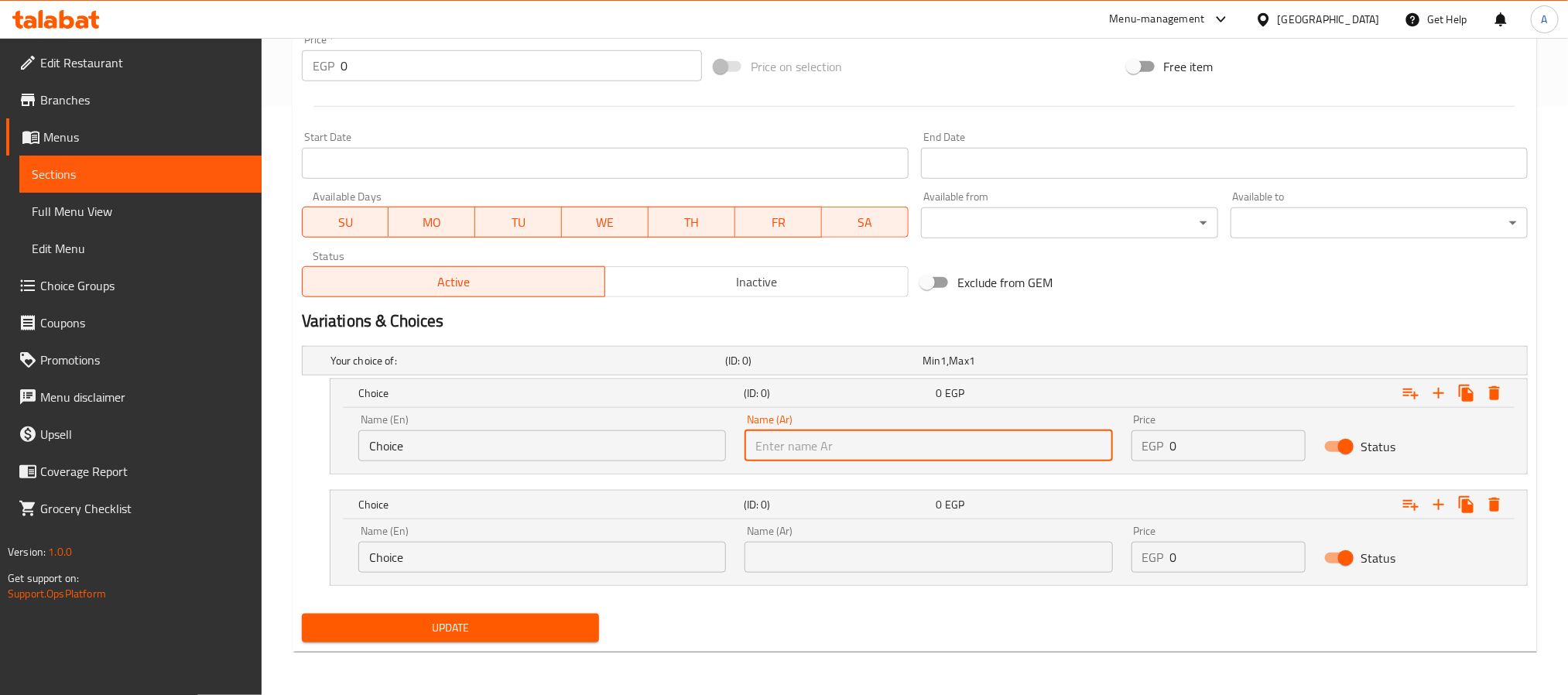
click at [936, 446] on input "text" at bounding box center [928, 445] width 368 height 31
paste input "عيش سوري"
type input "عيش سوري"
click at [590, 443] on input "Choice" at bounding box center [541, 445] width 368 height 31
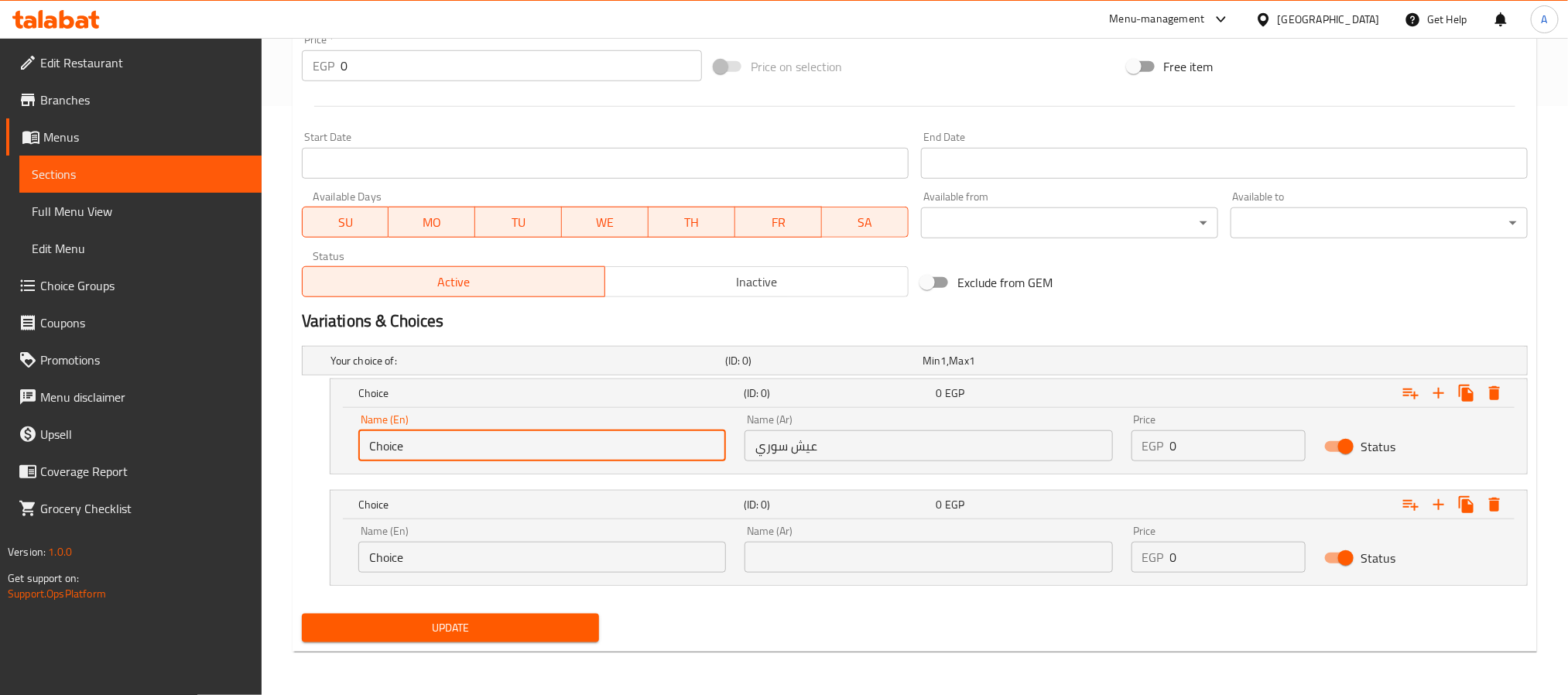
click at [590, 443] on input "Choice" at bounding box center [541, 445] width 368 height 31
paste input "Baladi bread"
type input "Baladi bread"
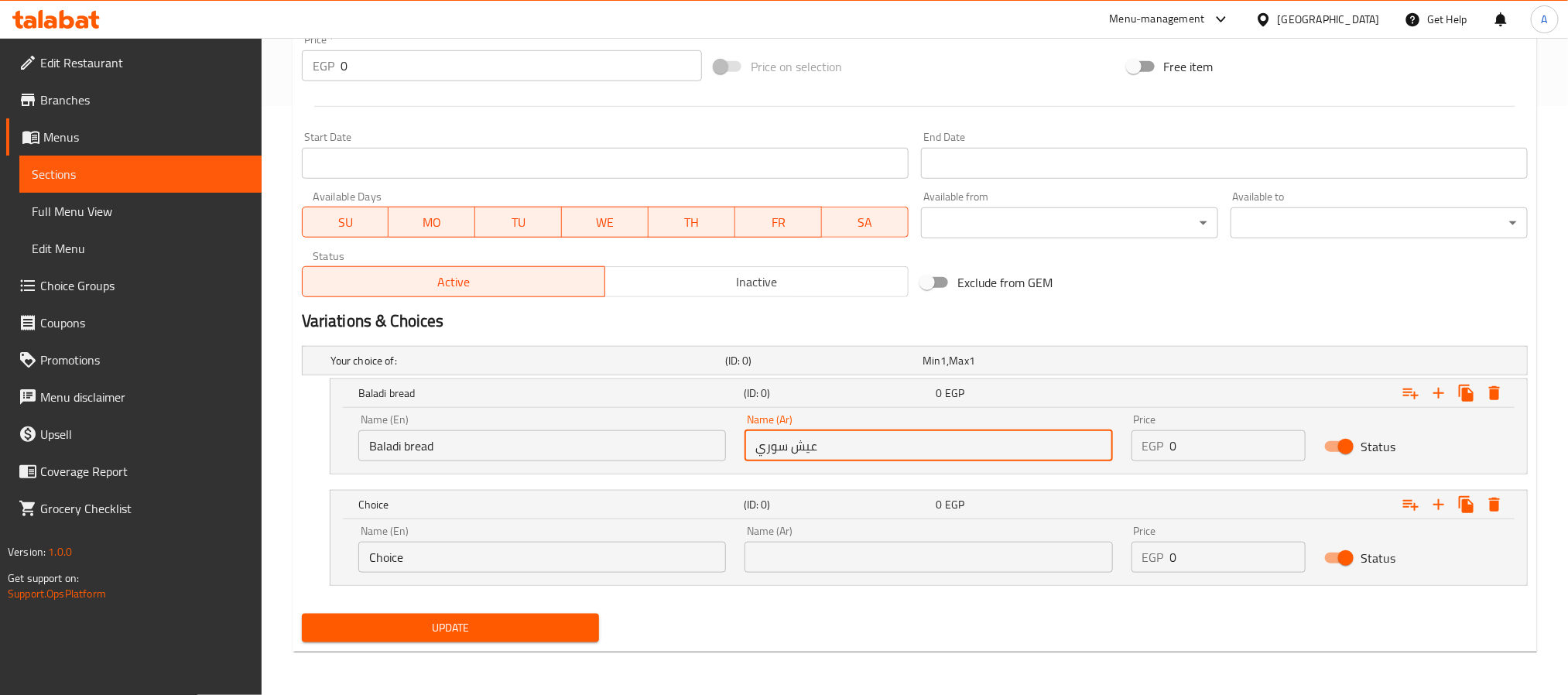
click at [785, 446] on input "عيش سوري" at bounding box center [928, 445] width 368 height 31
paste input "لد"
type input "عيش بلدي"
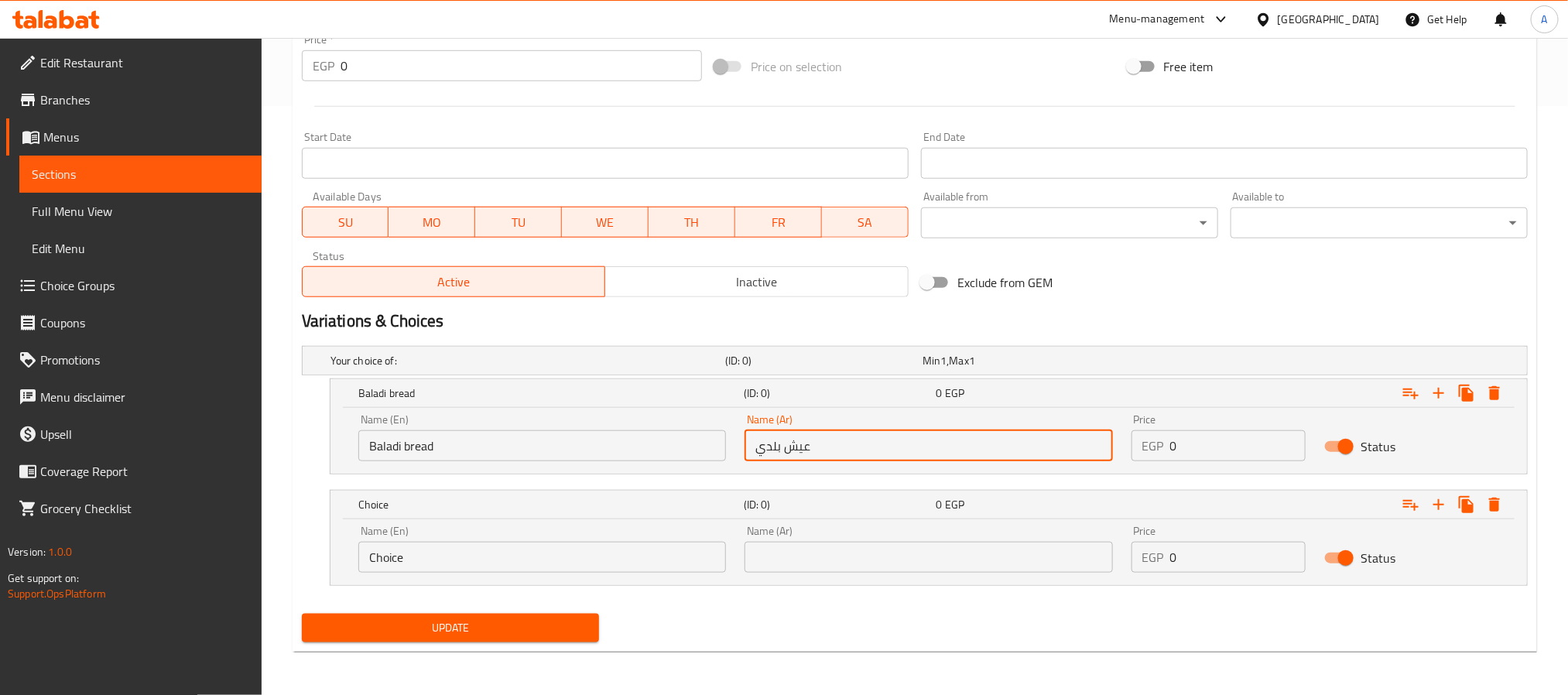
click at [788, 548] on input "text" at bounding box center [928, 558] width 368 height 31
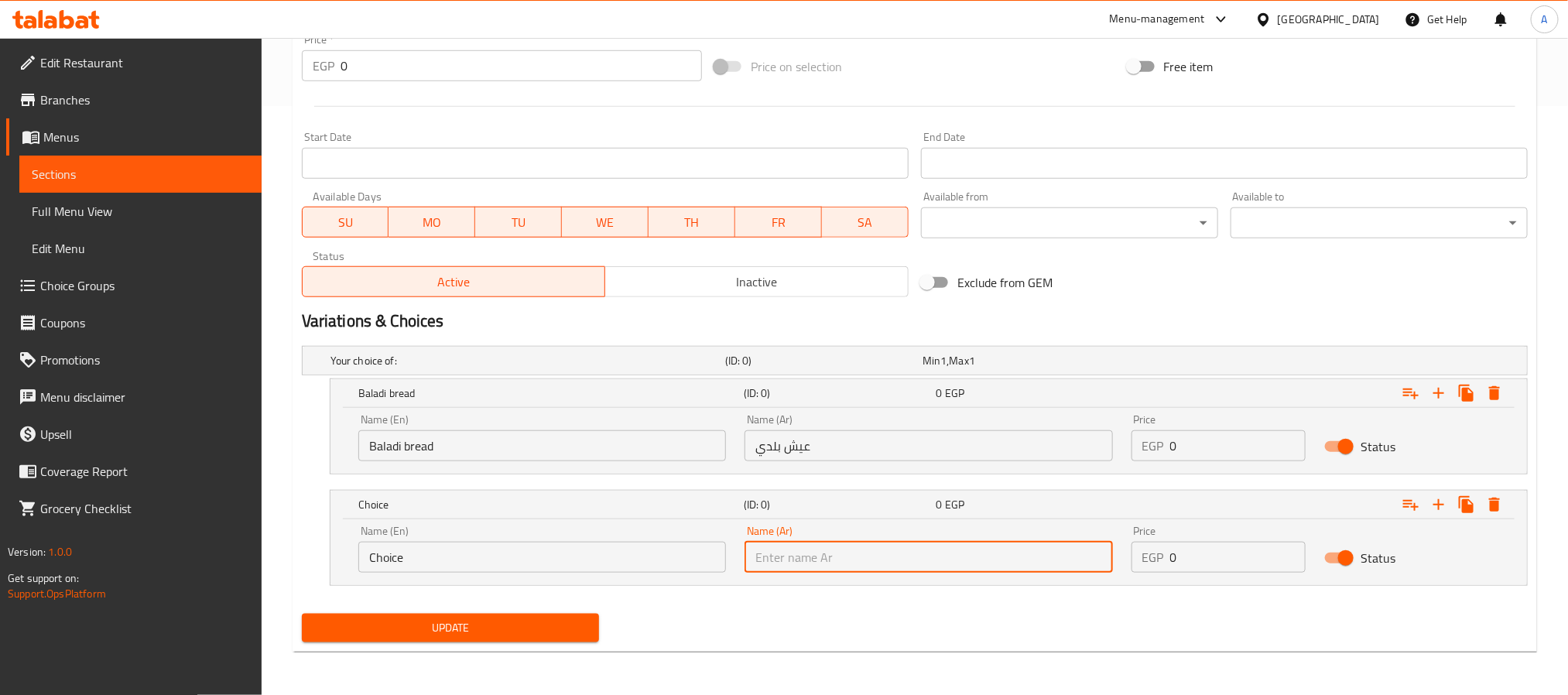
paste input "عيش سوري"
type input "عيش سوري"
click at [465, 546] on input "Choice" at bounding box center [541, 558] width 368 height 31
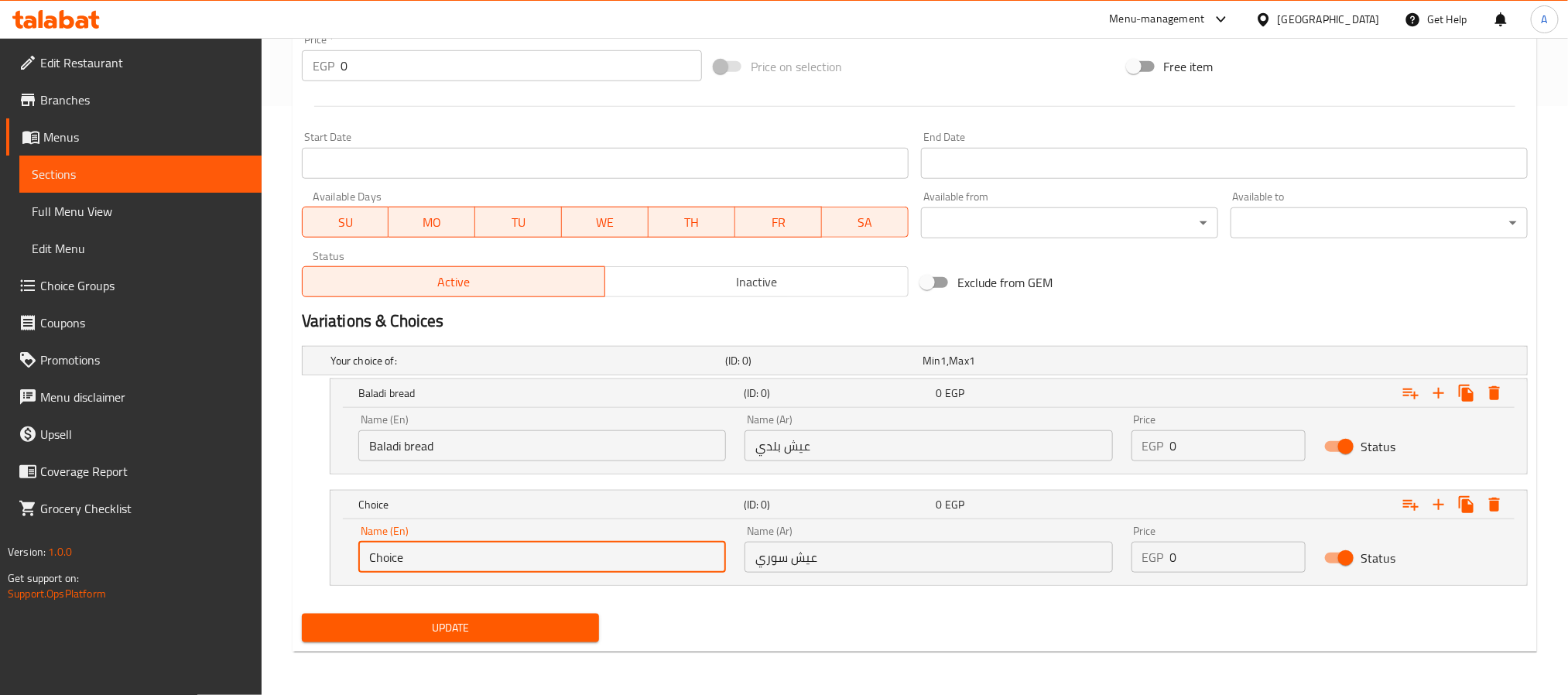
click at [465, 546] on input "Choice" at bounding box center [541, 558] width 368 height 31
paste input "Syrian Bread"
type input "Syrian Bread"
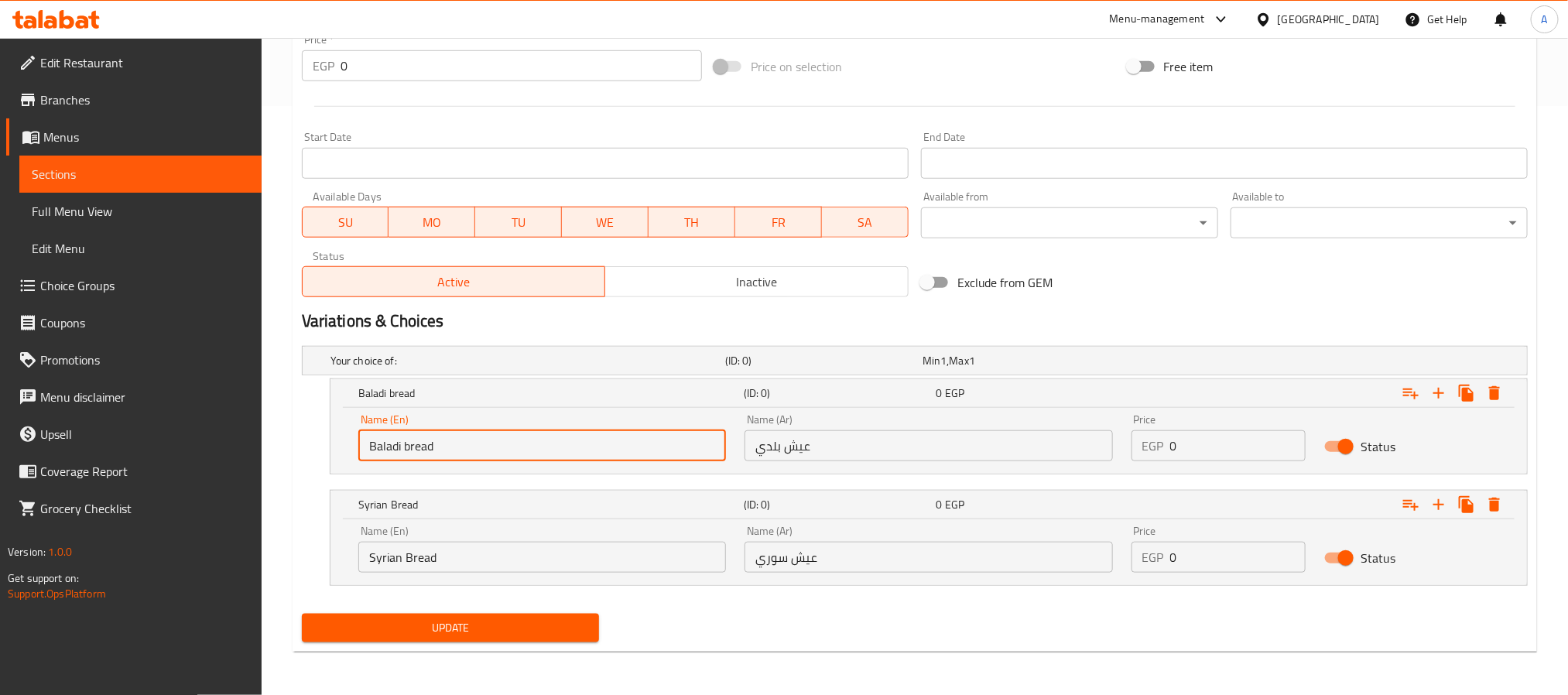
click at [467, 435] on input "Baladi bread" at bounding box center [541, 445] width 368 height 31
type input "Baladi Bread"
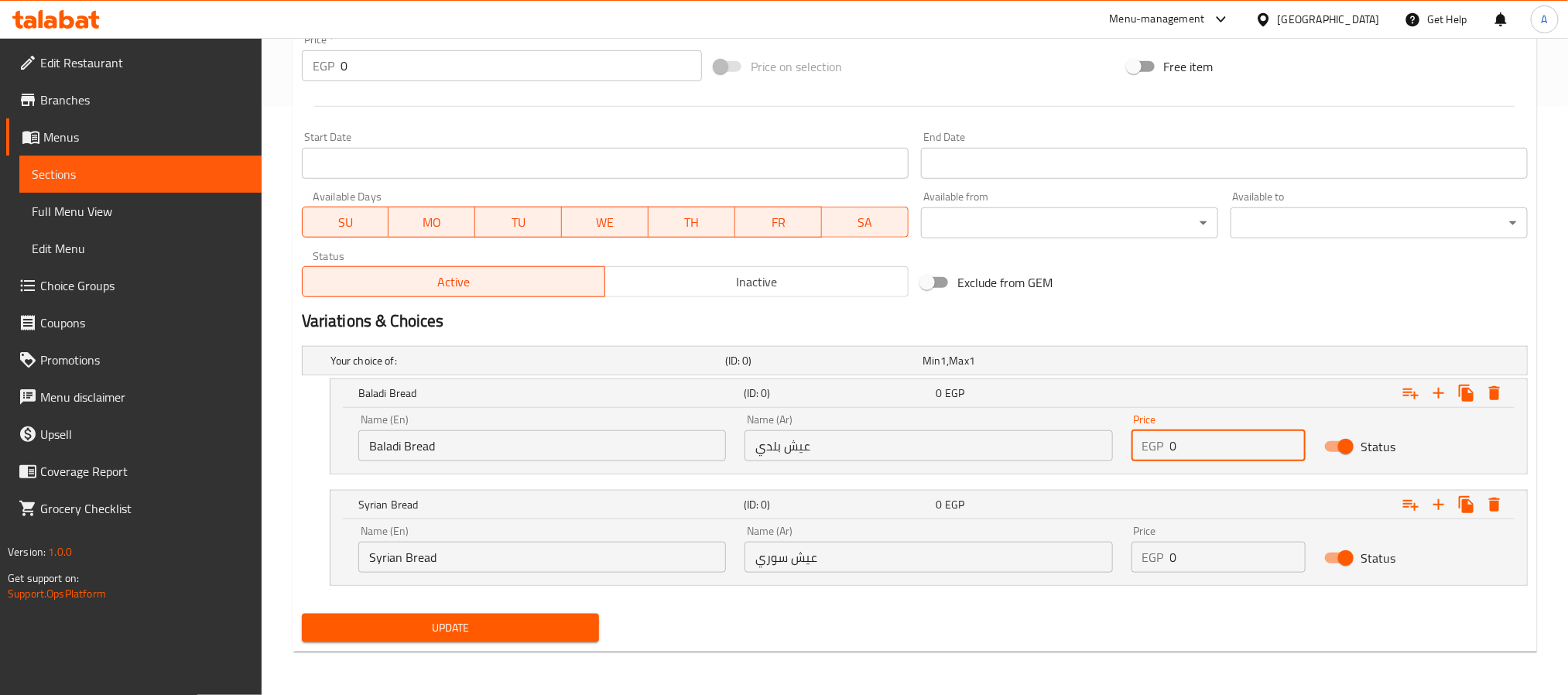
drag, startPoint x: 1207, startPoint y: 459, endPoint x: 1128, endPoint y: 455, distance: 79.1
click at [1128, 455] on div "Price EGP 0 Price" at bounding box center [1220, 438] width 194 height 66
type input "52"
drag, startPoint x: 1199, startPoint y: 559, endPoint x: 1154, endPoint y: 560, distance: 45.0
click at [1154, 560] on div "EGP 0 Price" at bounding box center [1219, 558] width 175 height 31
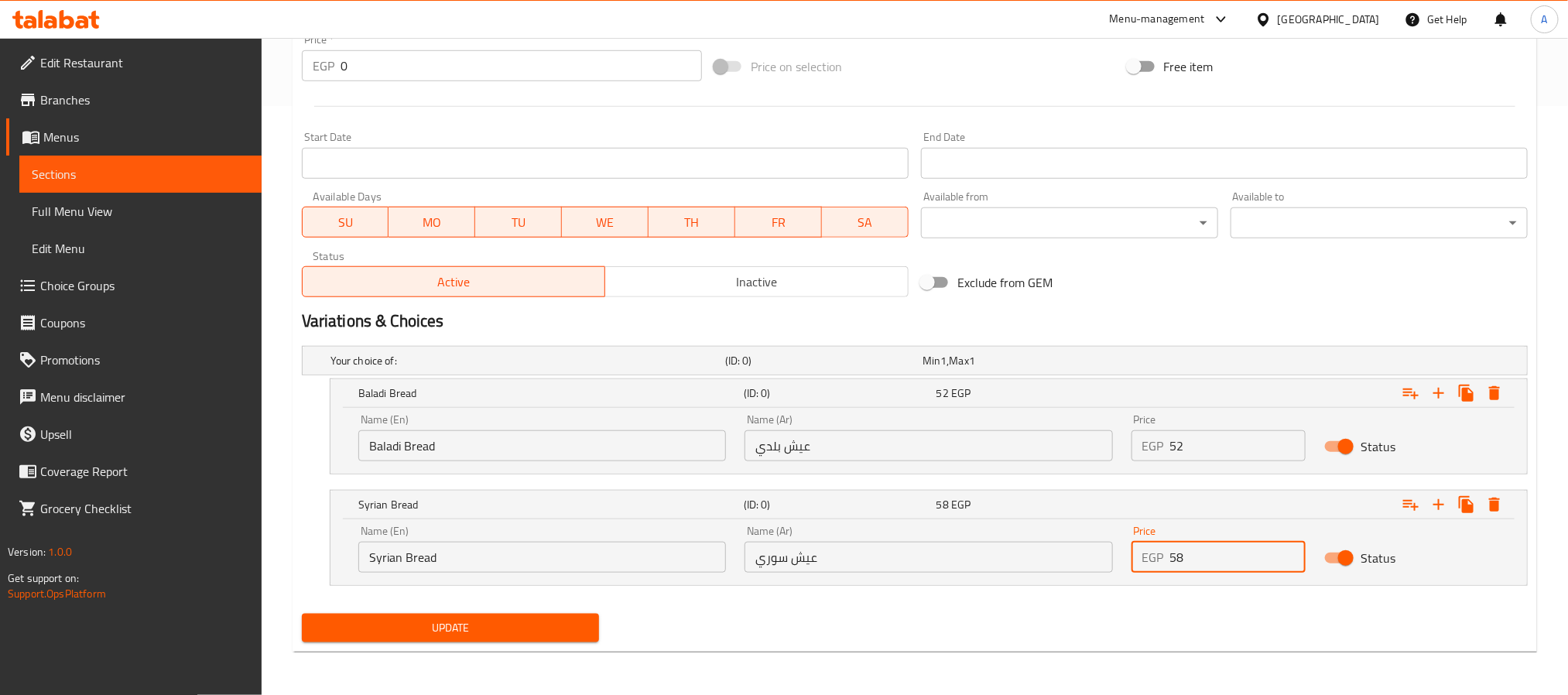
type input "58"
click at [302, 614] on button "Update" at bounding box center [451, 629] width 297 height 29
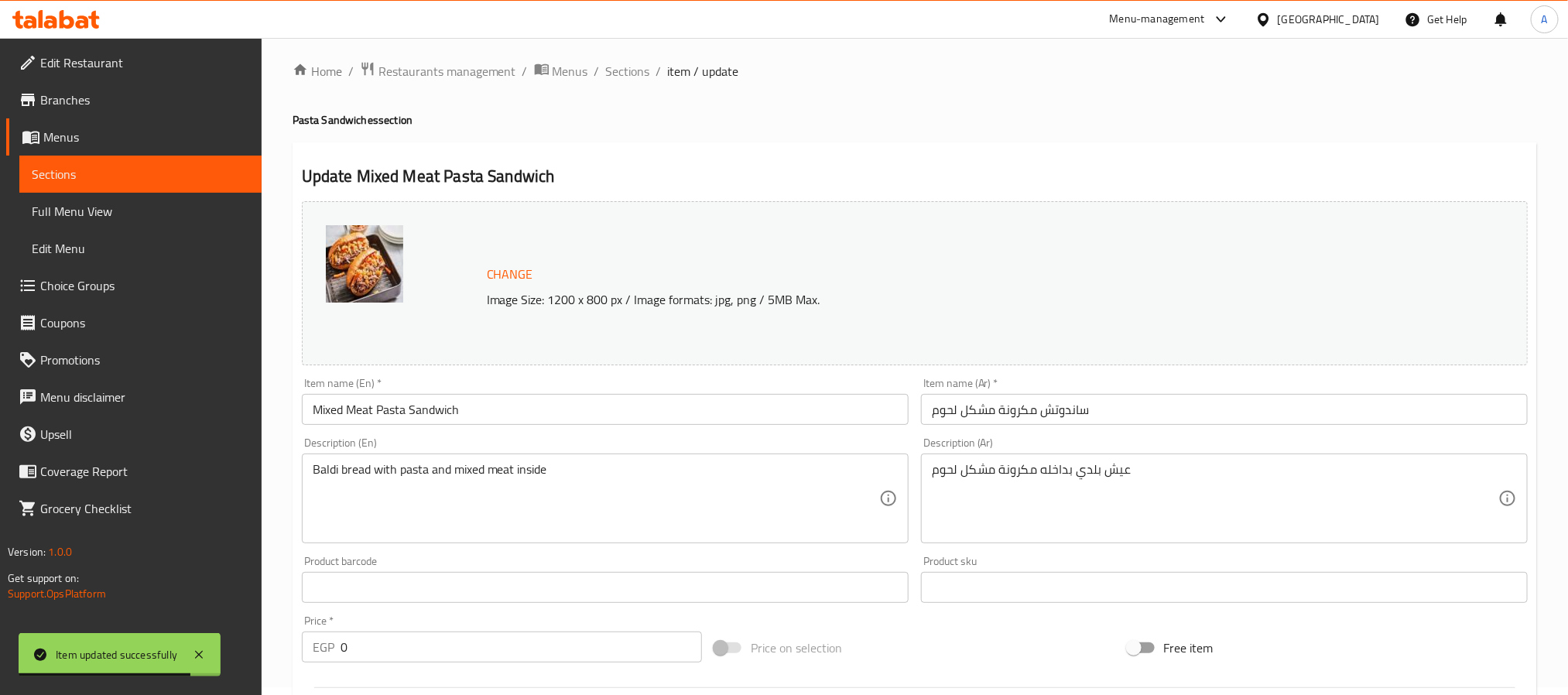
scroll to position [0, 0]
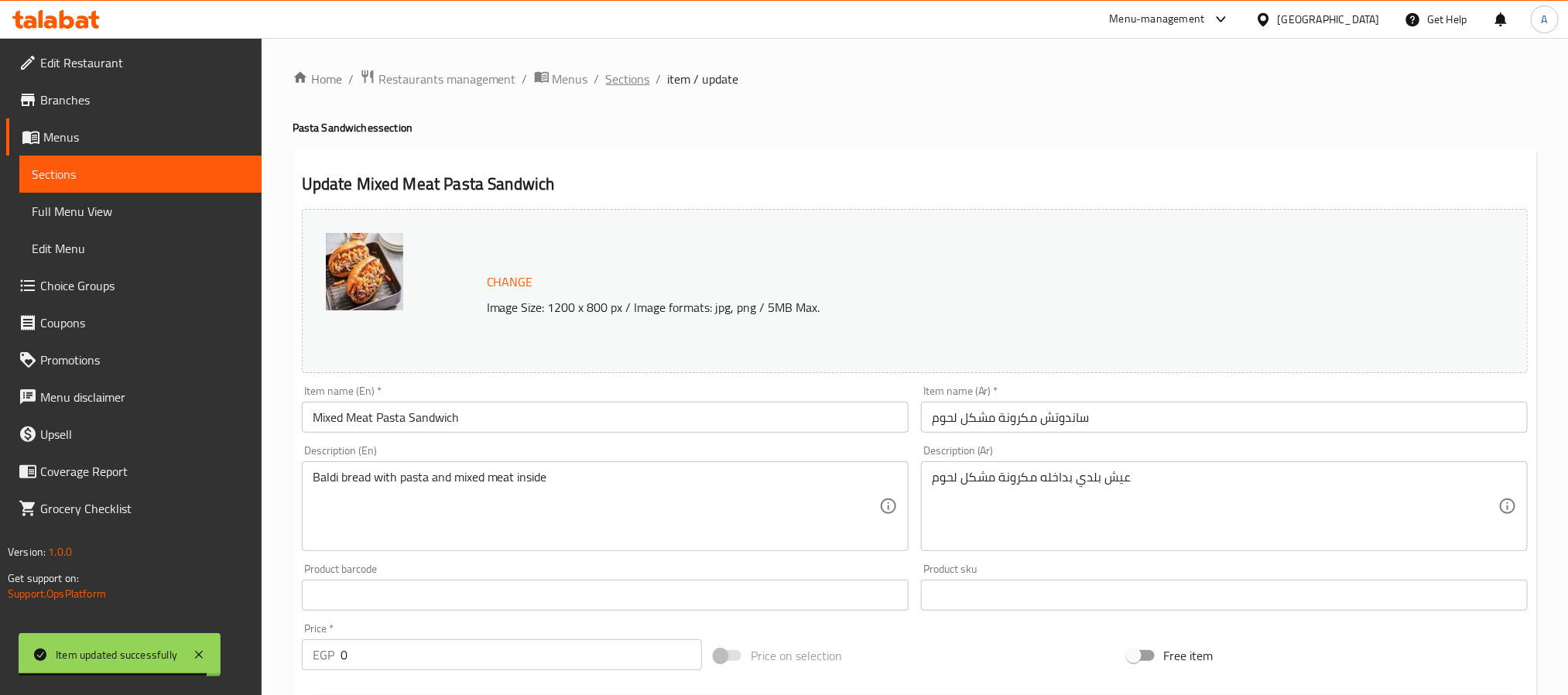
click at [606, 83] on span "Sections" at bounding box center [629, 79] width 44 height 18
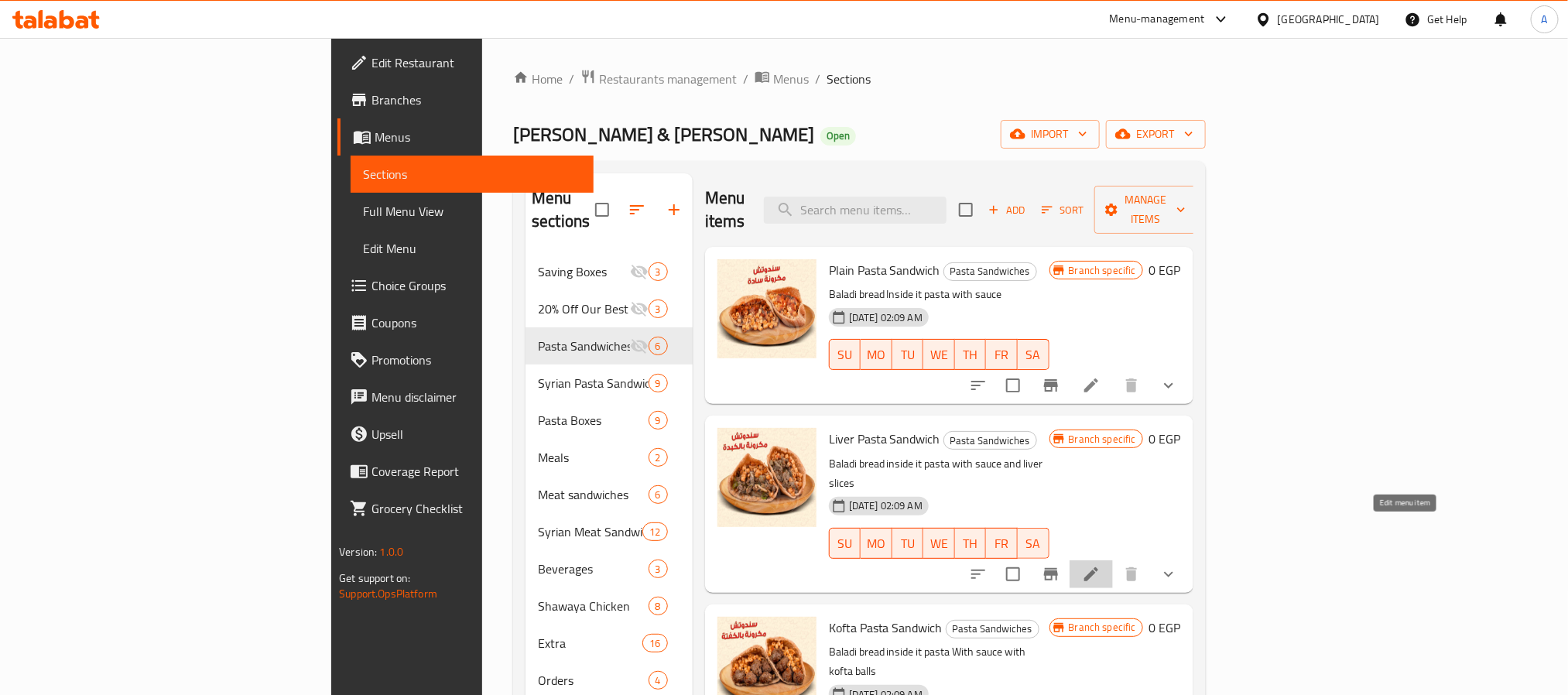
click at [1101, 565] on icon at bounding box center [1091, 574] width 18 height 18
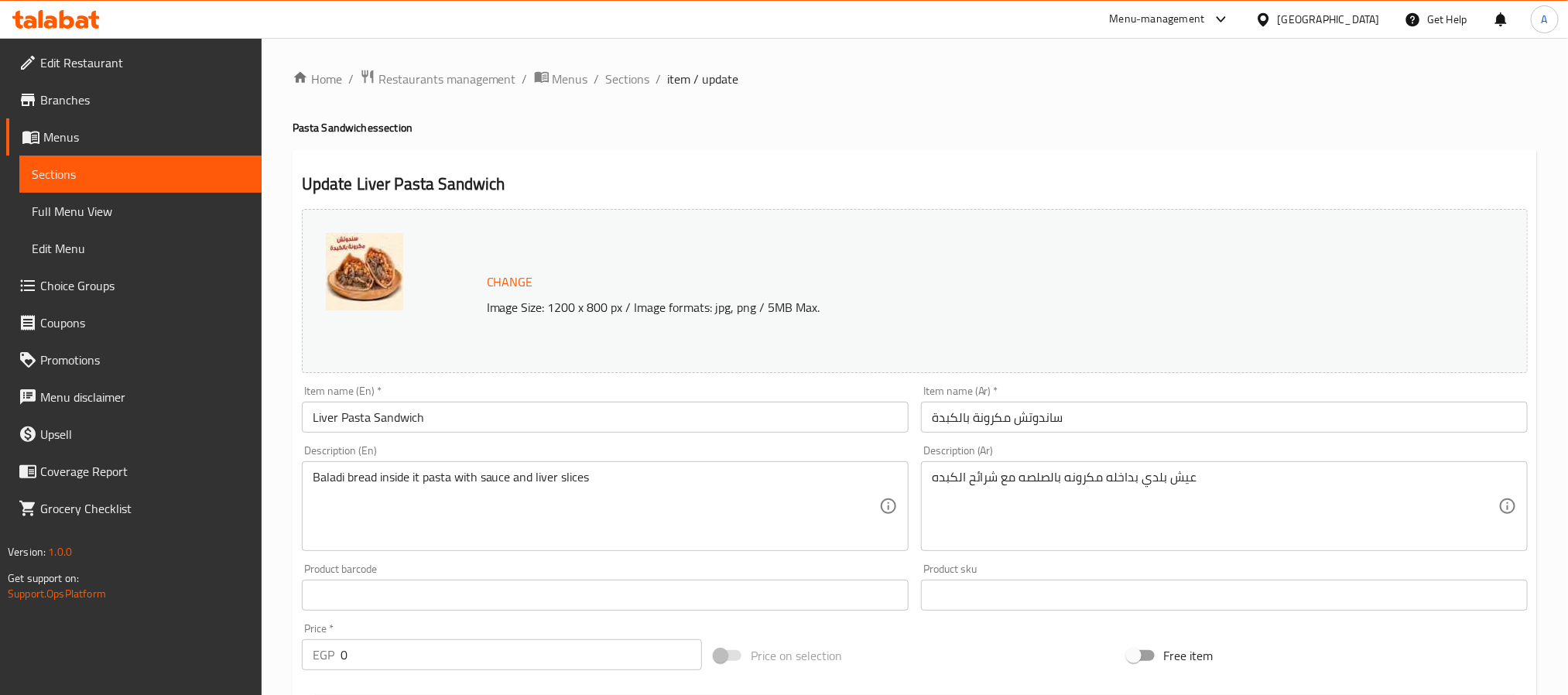
click at [1078, 421] on input "ساندوتش مكرونة بالكبدة" at bounding box center [1224, 418] width 606 height 31
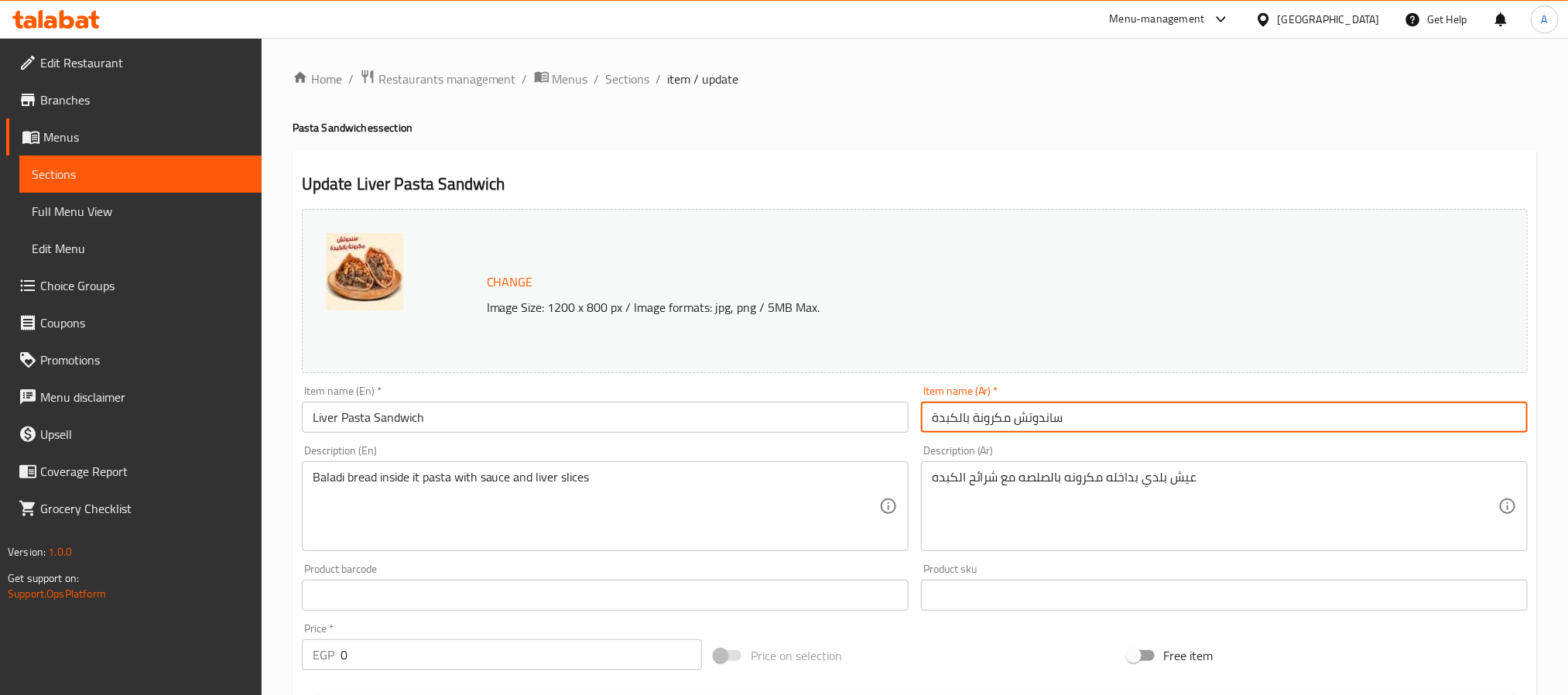
click at [1078, 421] on input "ساندوتش مكرونة بالكبدة" at bounding box center [1224, 418] width 606 height 31
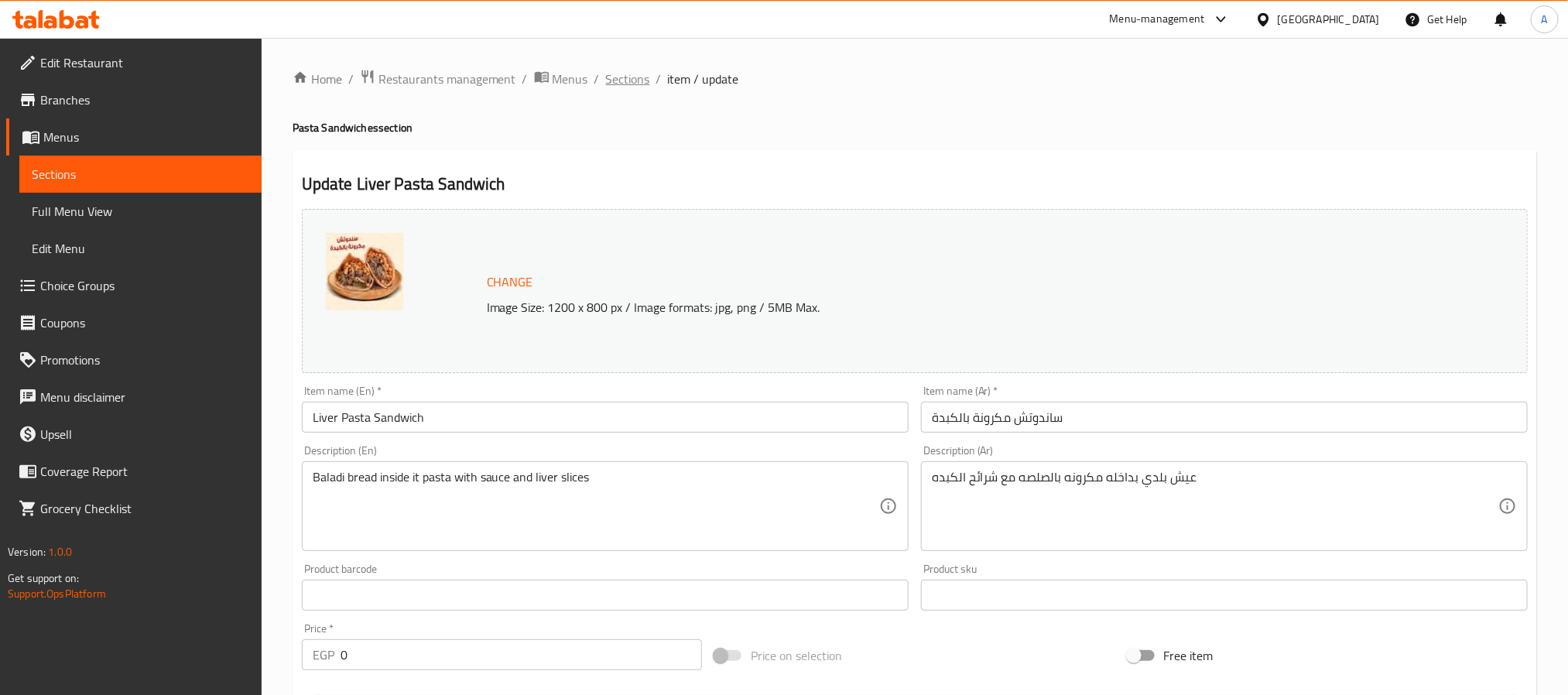
click at [610, 77] on span "Sections" at bounding box center [629, 79] width 44 height 18
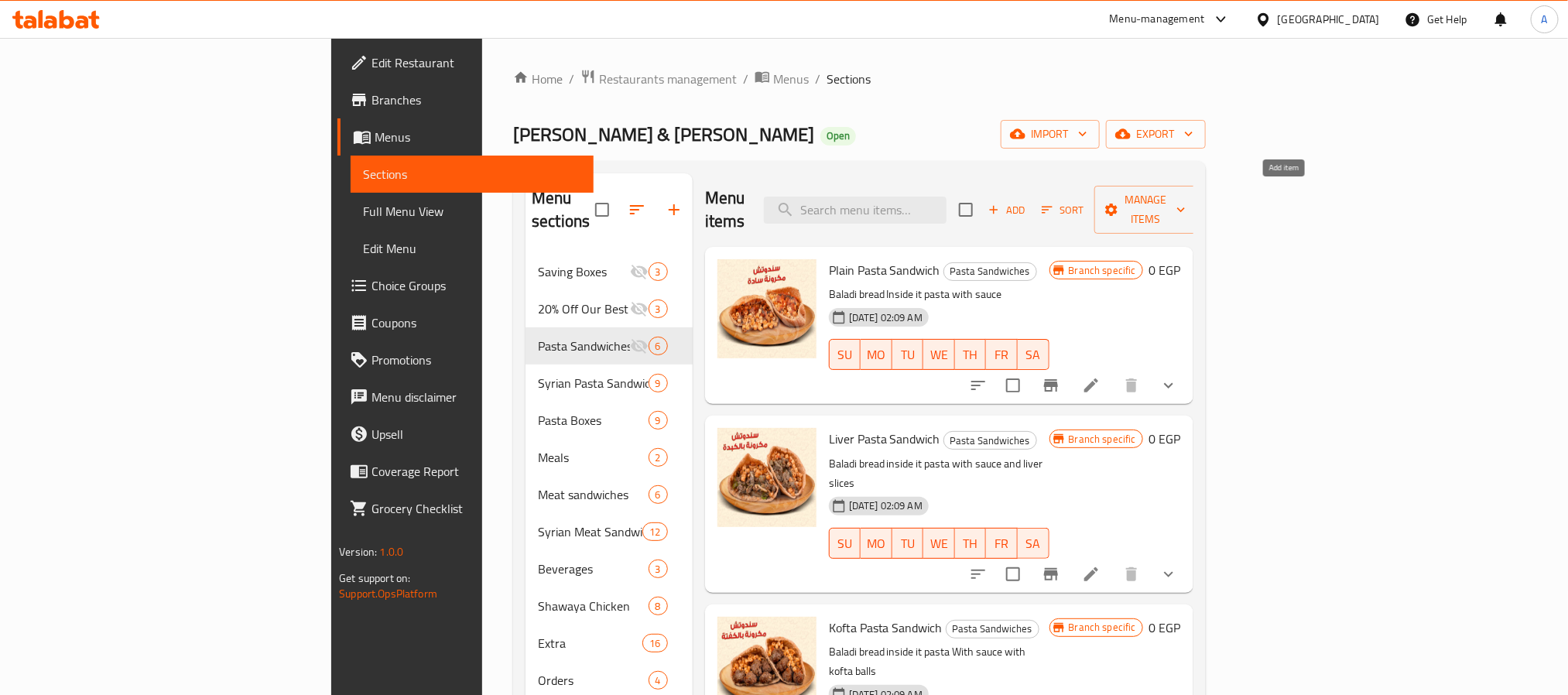
click at [1028, 202] on span "Add" at bounding box center [1008, 210] width 42 height 18
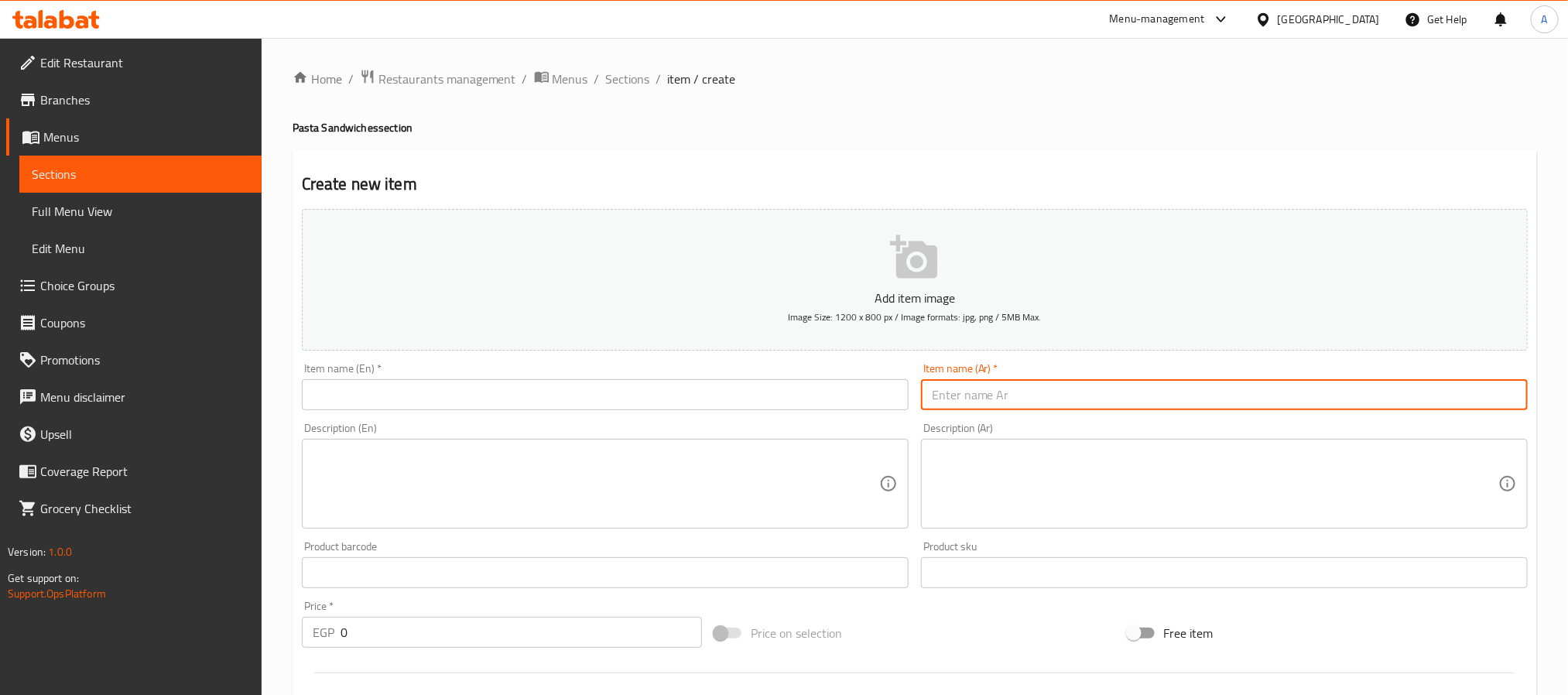
click at [1236, 395] on input "text" at bounding box center [1224, 395] width 606 height 31
paste input "ساندوتش مكرونة بالكبدة"
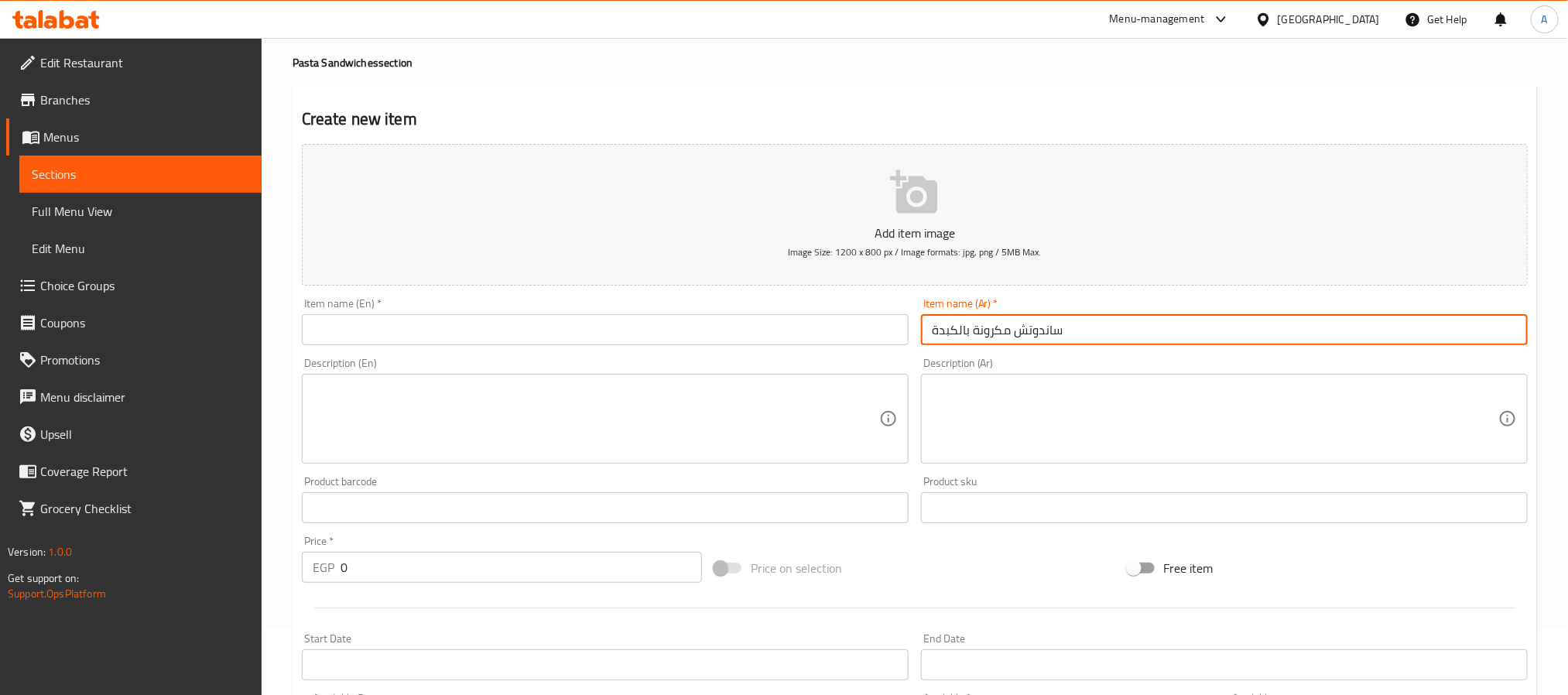
scroll to position [116, 0]
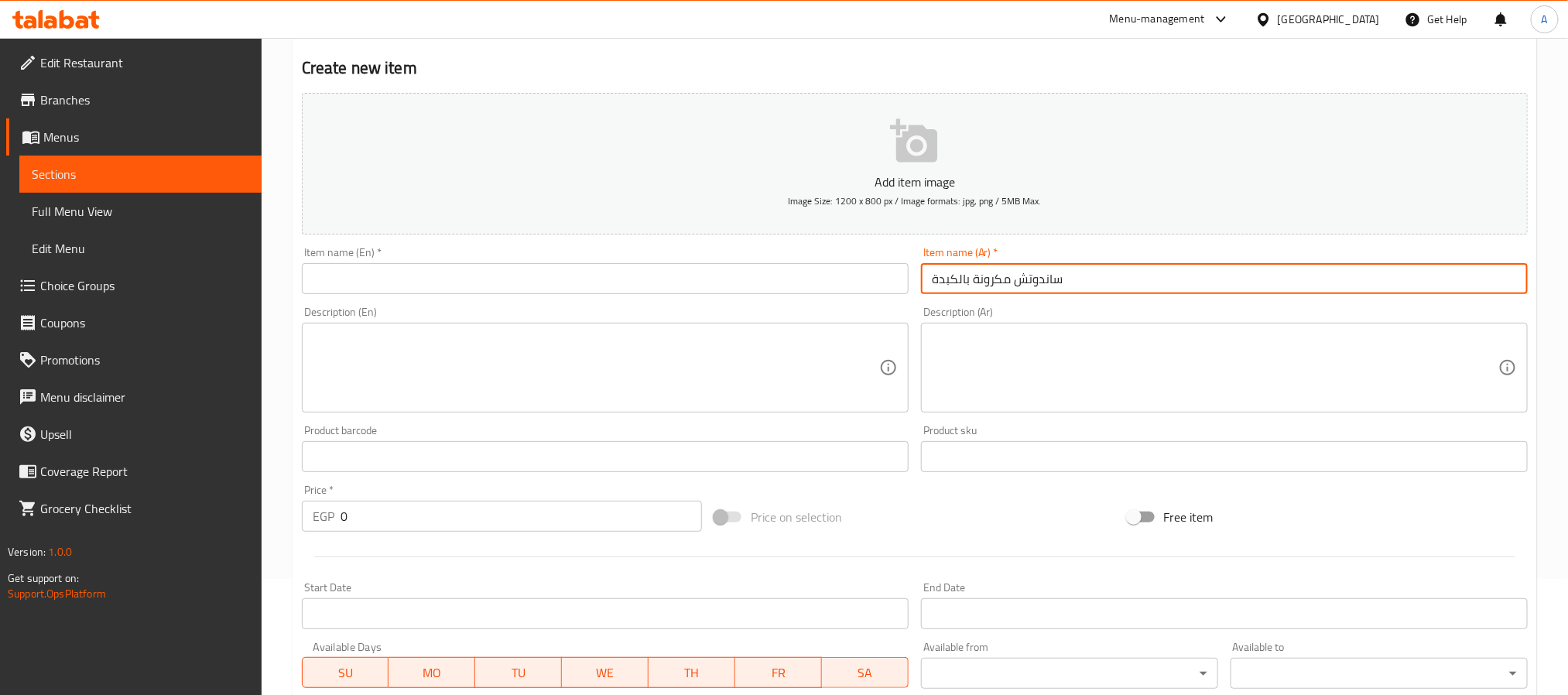
click at [953, 282] on input "ساندوتش مكرونة بالكبدة" at bounding box center [1224, 278] width 606 height 31
click at [981, 278] on input "ساندوتش مكرونة بالبطاطس" at bounding box center [1224, 278] width 606 height 31
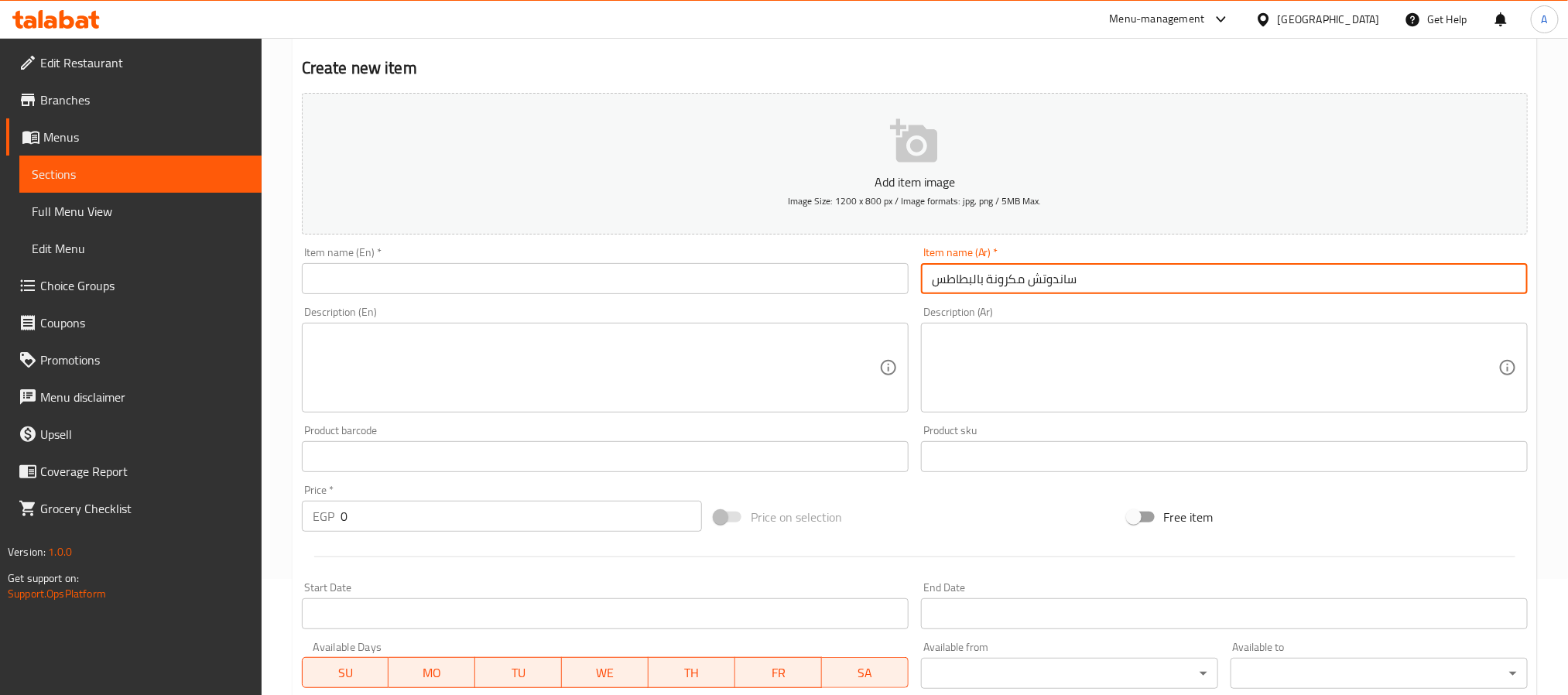
type input "ساندوتش مكرونة بالبطاطس"
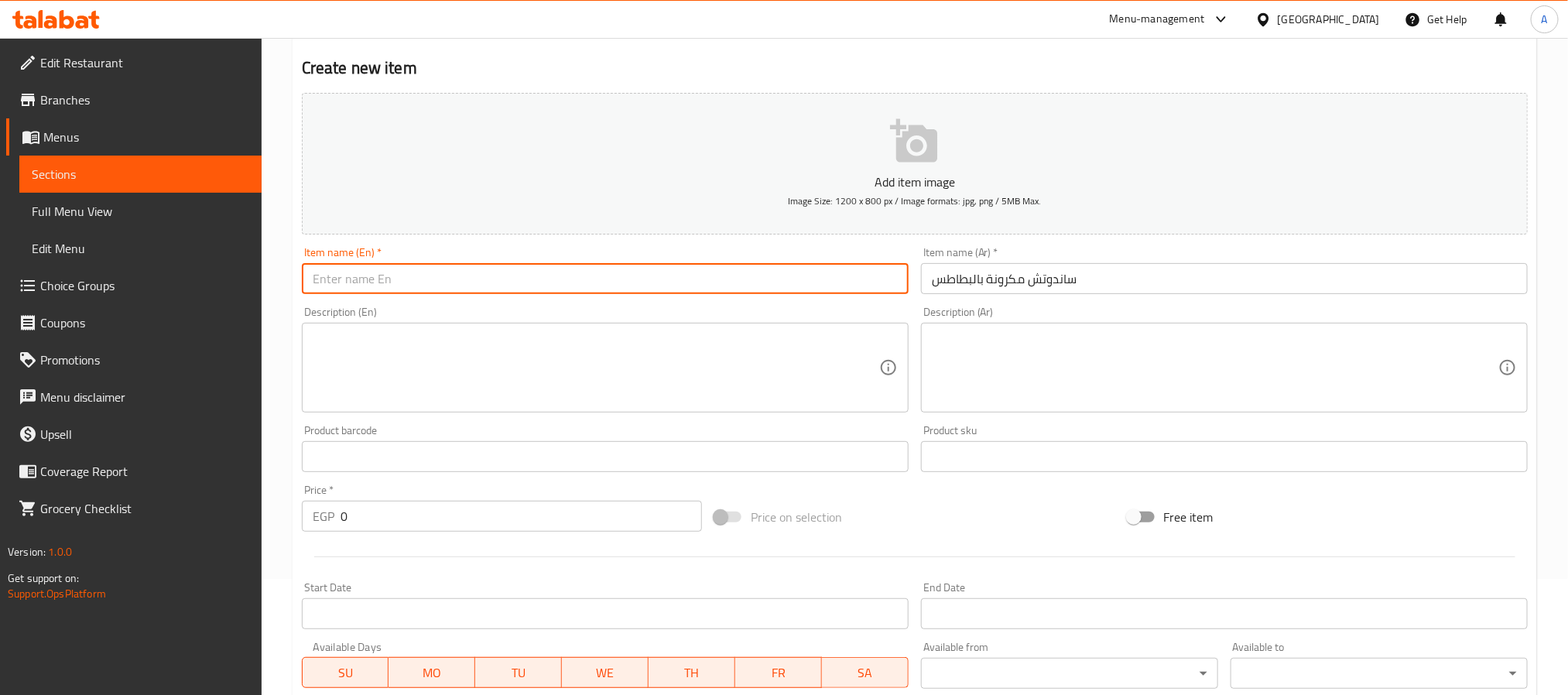
click at [386, 283] on input "text" at bounding box center [606, 278] width 606 height 31
paste input "Pasta With Potatoes Sandwich"
type input "Pasta With Potatoes Sandwich"
click at [532, 406] on div "Description (En)" at bounding box center [606, 368] width 606 height 90
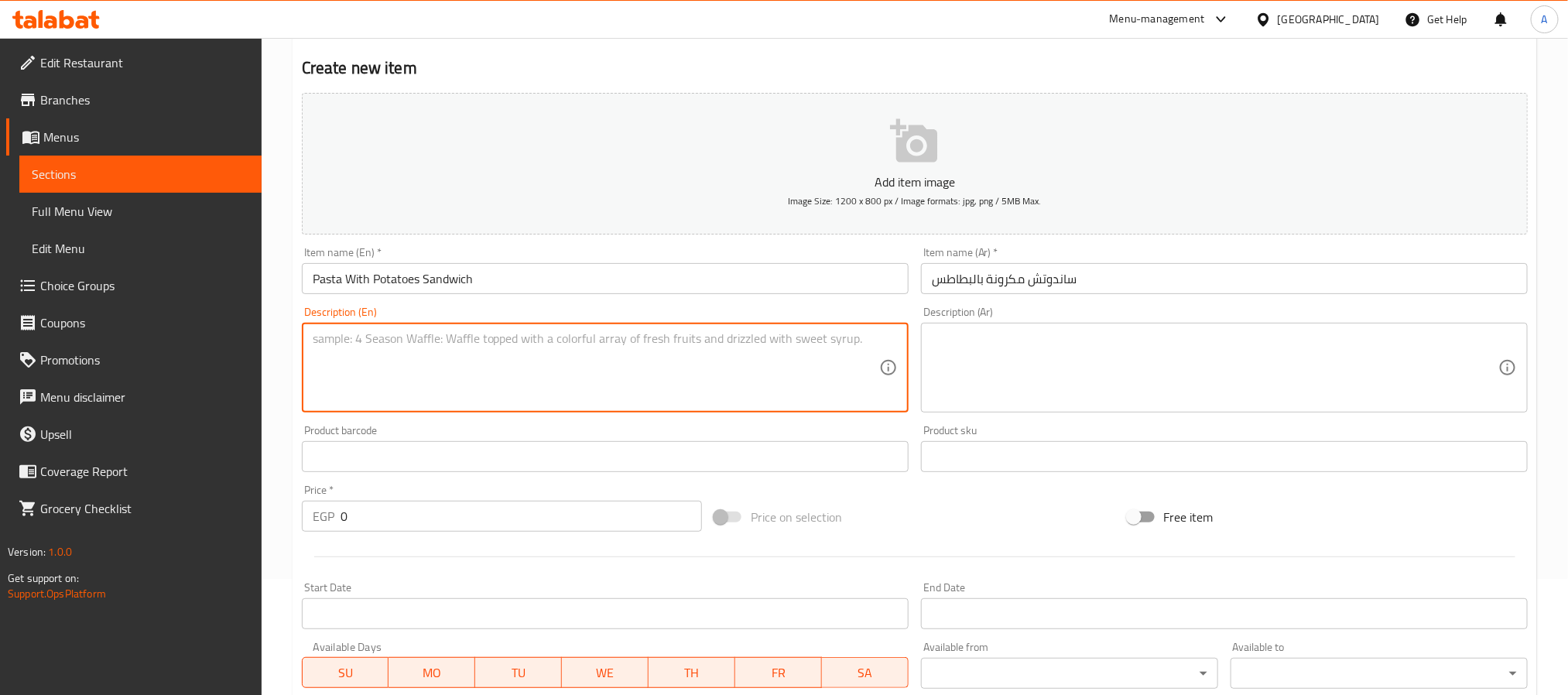
paste textarea "Syrian bread"
type textarea "Syrian bread"
click at [914, 371] on div "Description (En) Syrian bread Description (En)" at bounding box center [605, 359] width 619 height 118
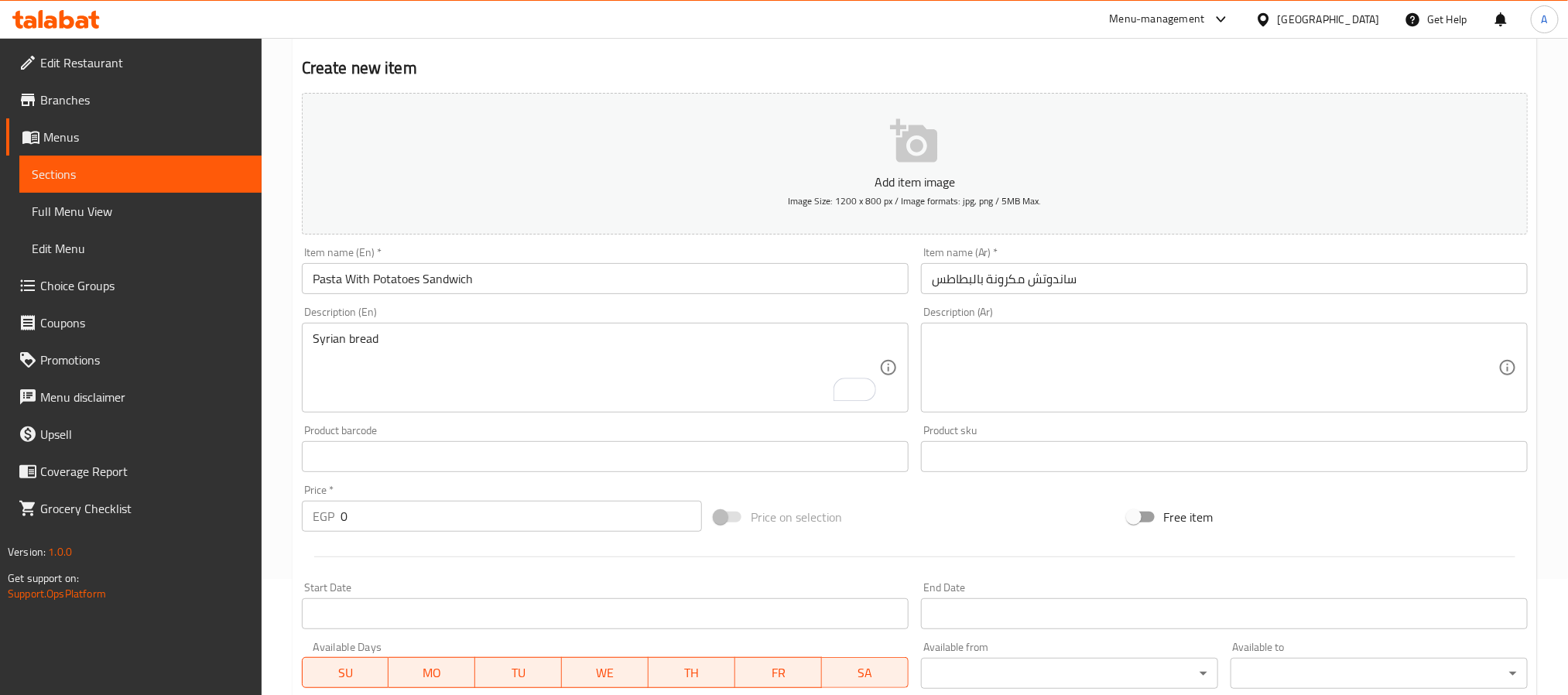
click at [922, 368] on div "Description (Ar)" at bounding box center [1224, 368] width 606 height 90
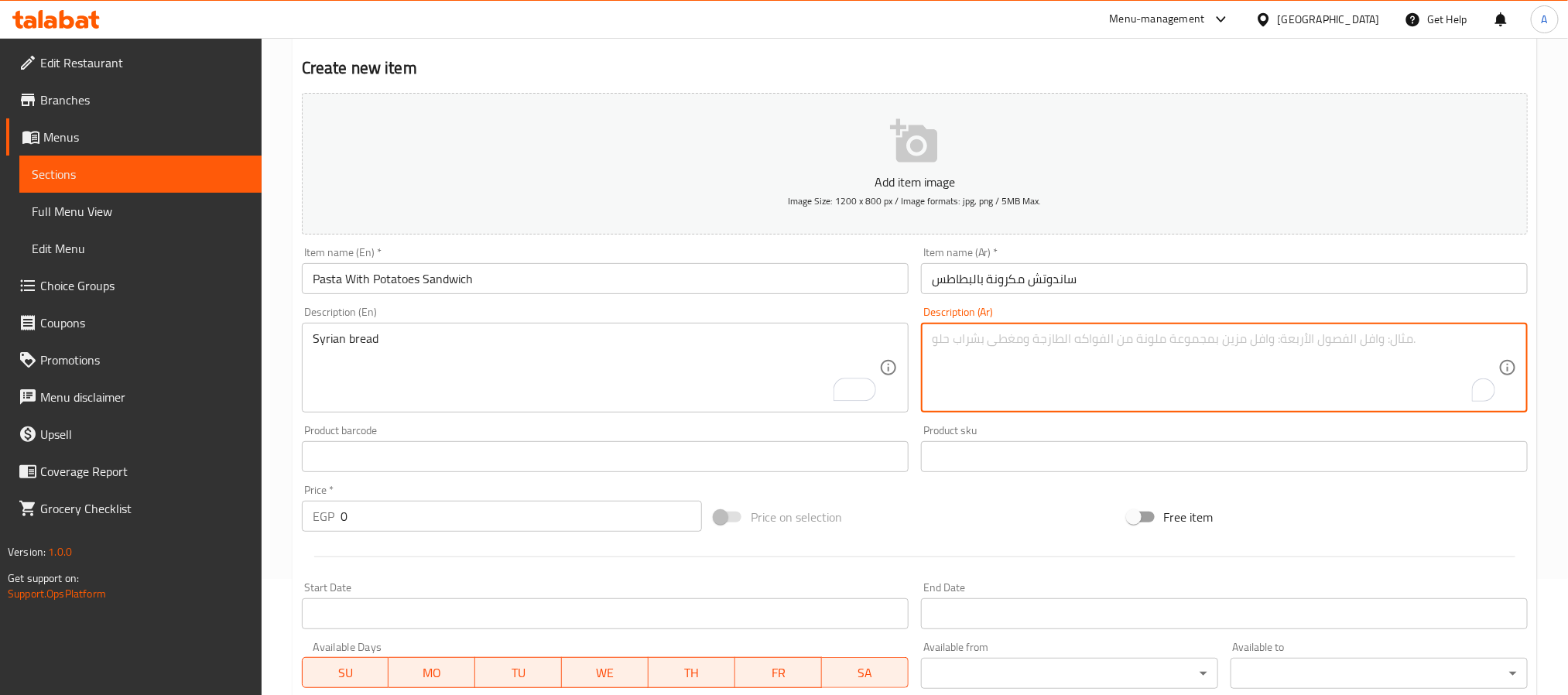
paste textarea "عيش سوري"
type textarea "عيش سوري"
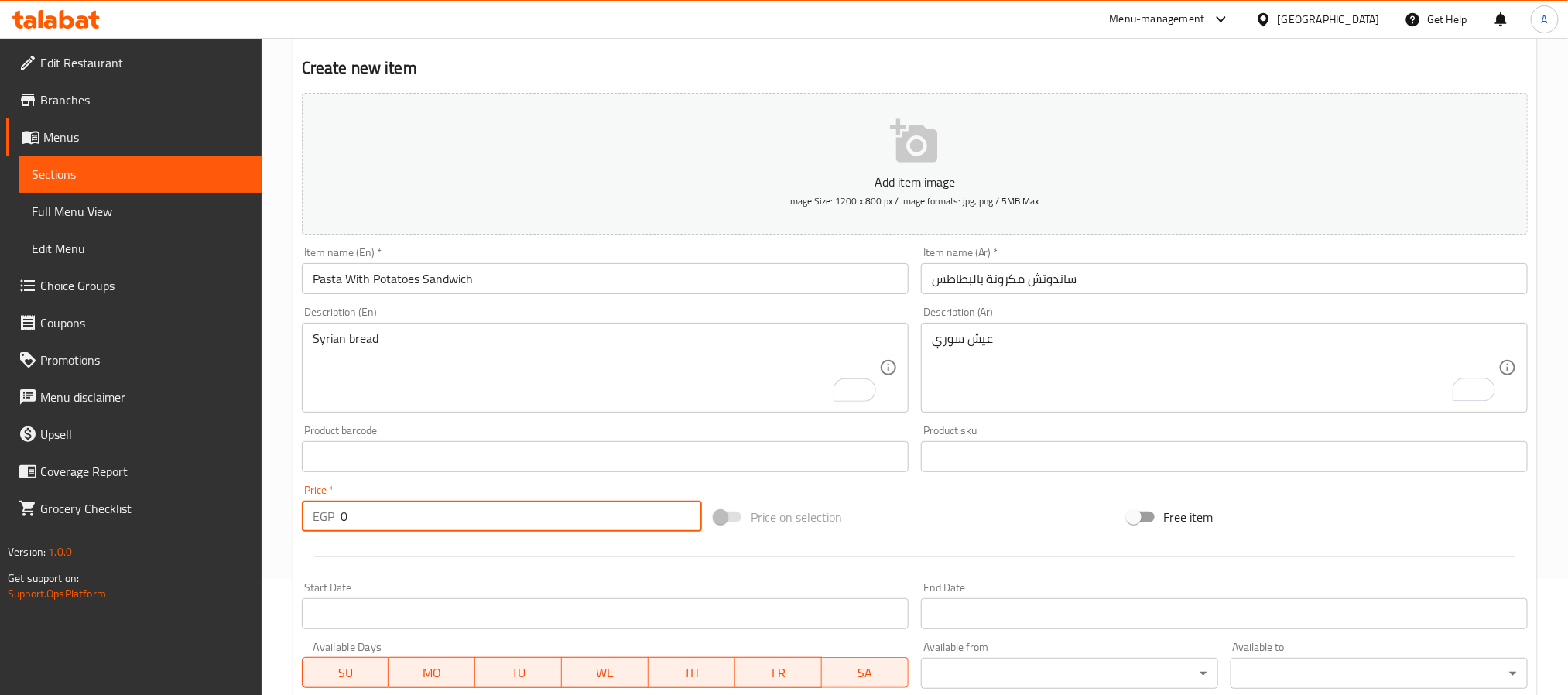
drag, startPoint x: 374, startPoint y: 522, endPoint x: 334, endPoint y: 535, distance: 42.1
click at [334, 535] on div "Price   * EGP 0 Price *" at bounding box center [502, 508] width 413 height 60
type input "45"
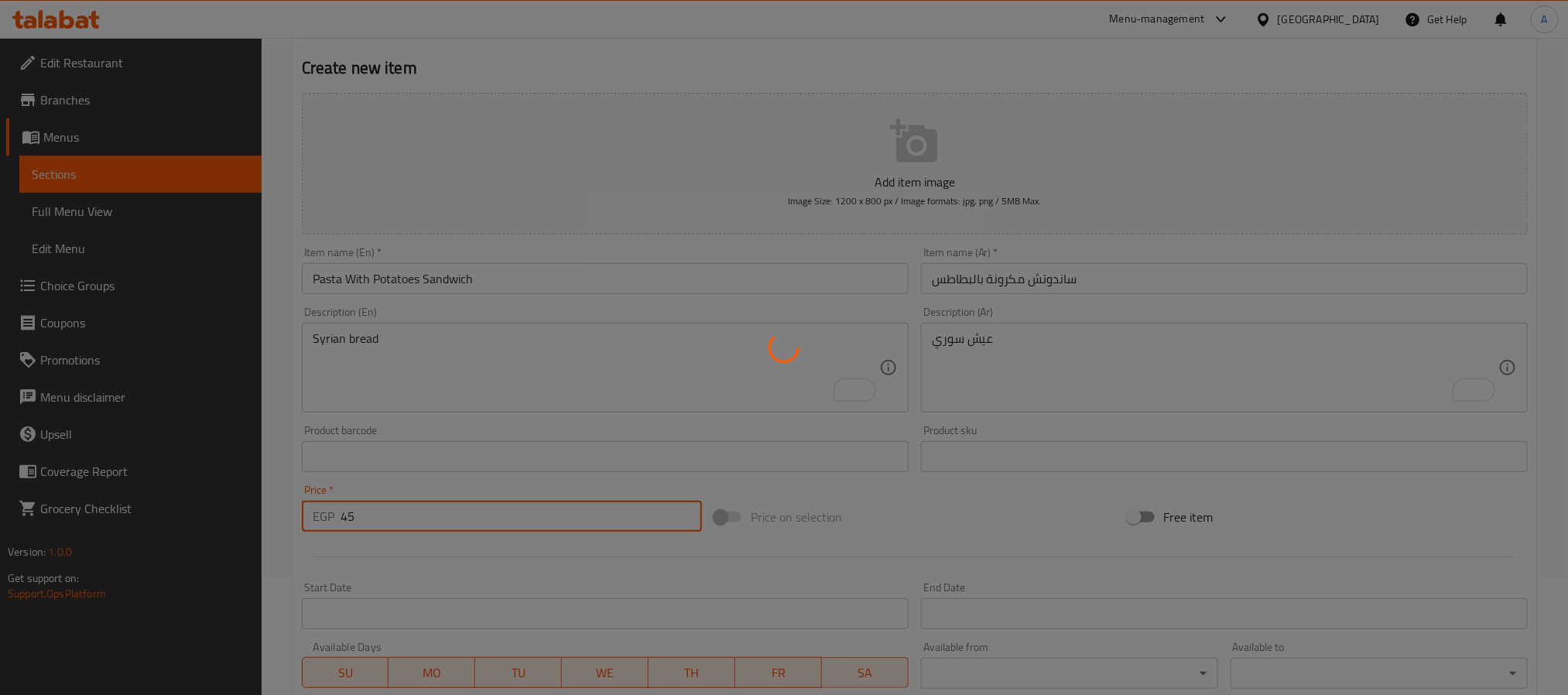
type input "0"
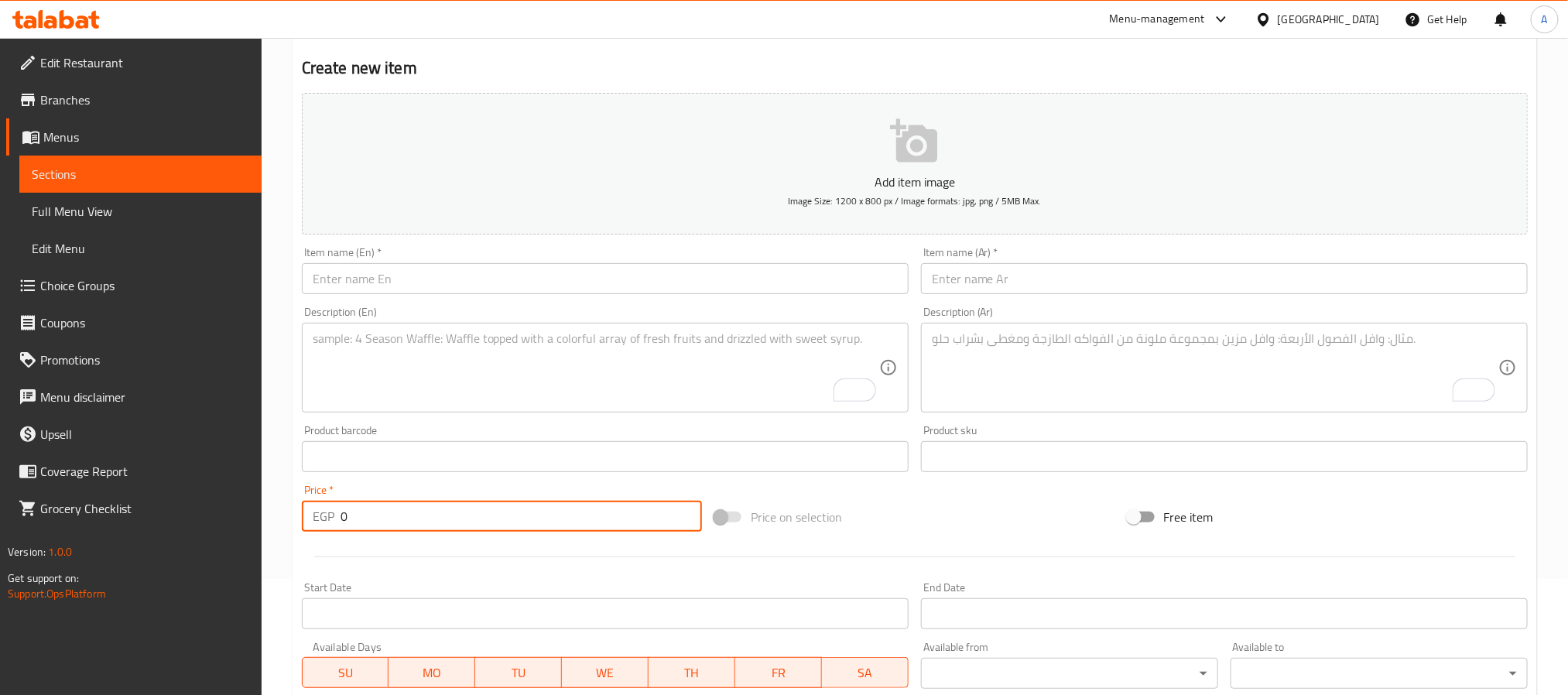
click at [1171, 260] on div "Item name (Ar)   * Item name (Ar) *" at bounding box center [1224, 270] width 606 height 47
paste input "ساندوتش مكرونة بالكلاوي"
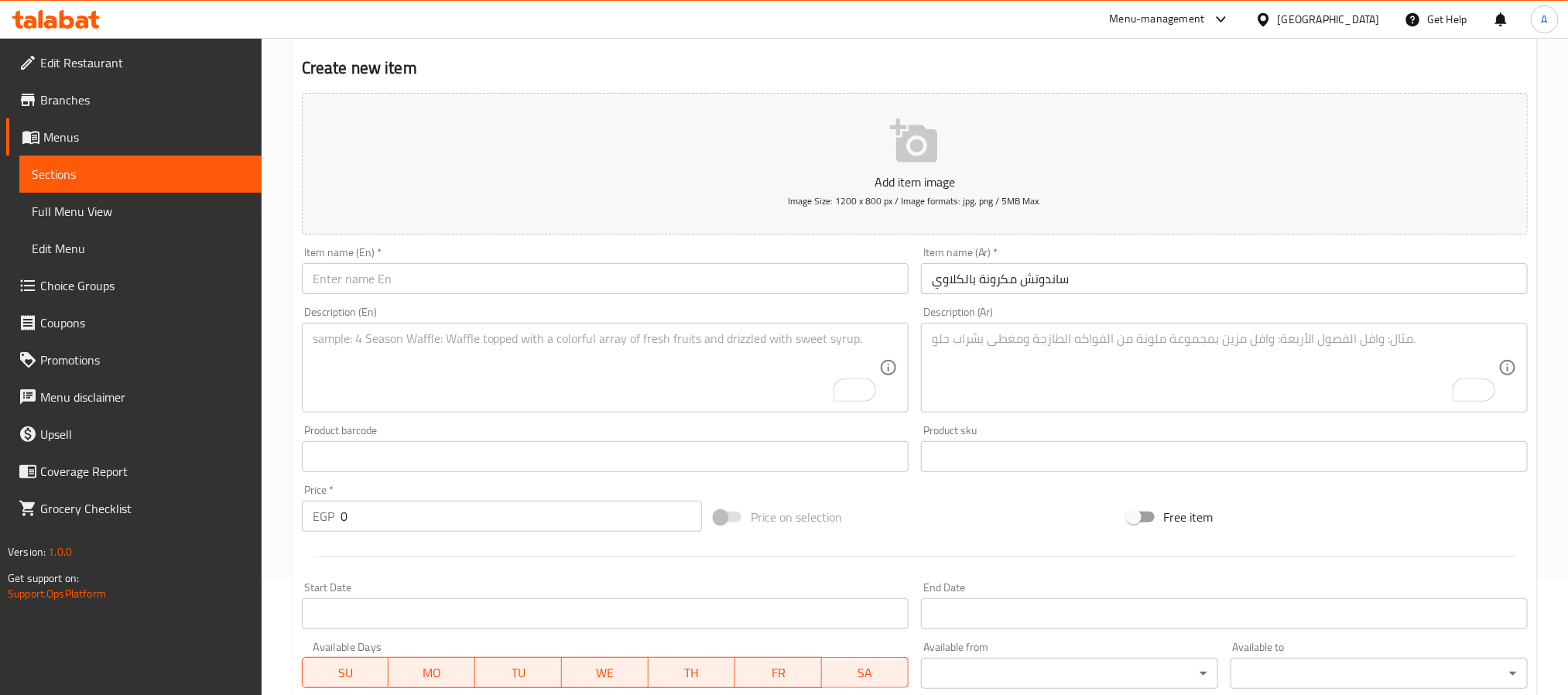
click at [1167, 289] on input "ساندوتش مكرونة بالكلاوي" at bounding box center [1224, 278] width 606 height 31
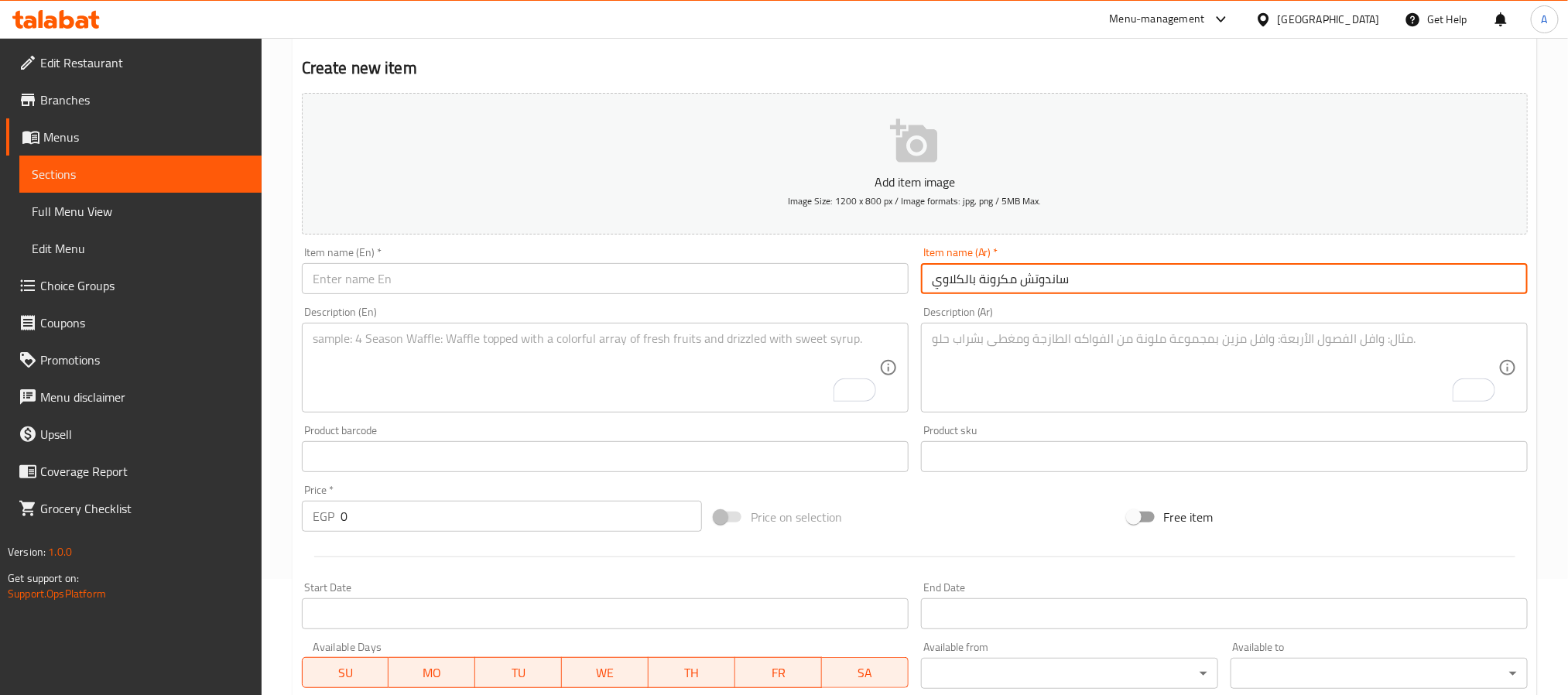
type input "ساندوتش مكرونة بالكلاوي"
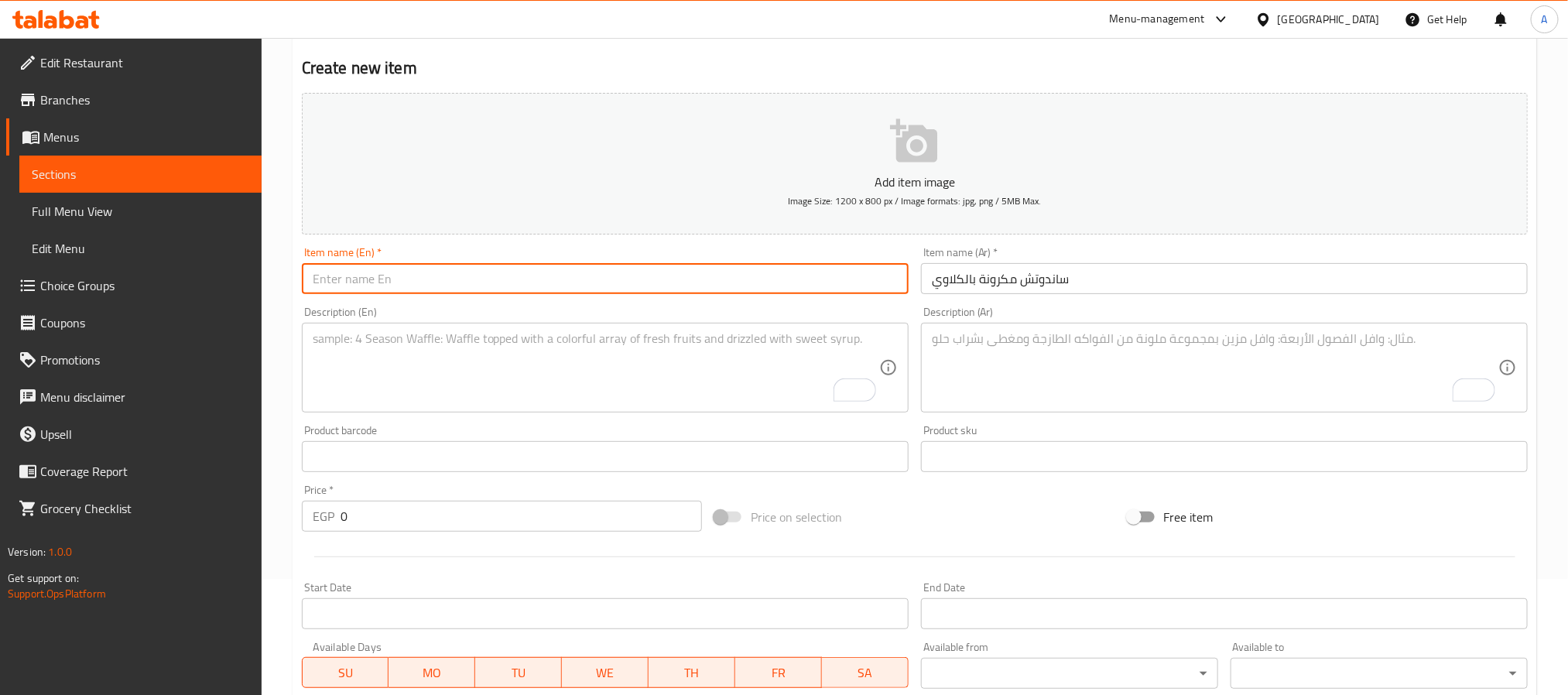
click at [472, 275] on input "text" at bounding box center [606, 278] width 606 height 31
paste input "Kidney With Pasta Sandwich"
type input "Kidney With Pasta Sandwich"
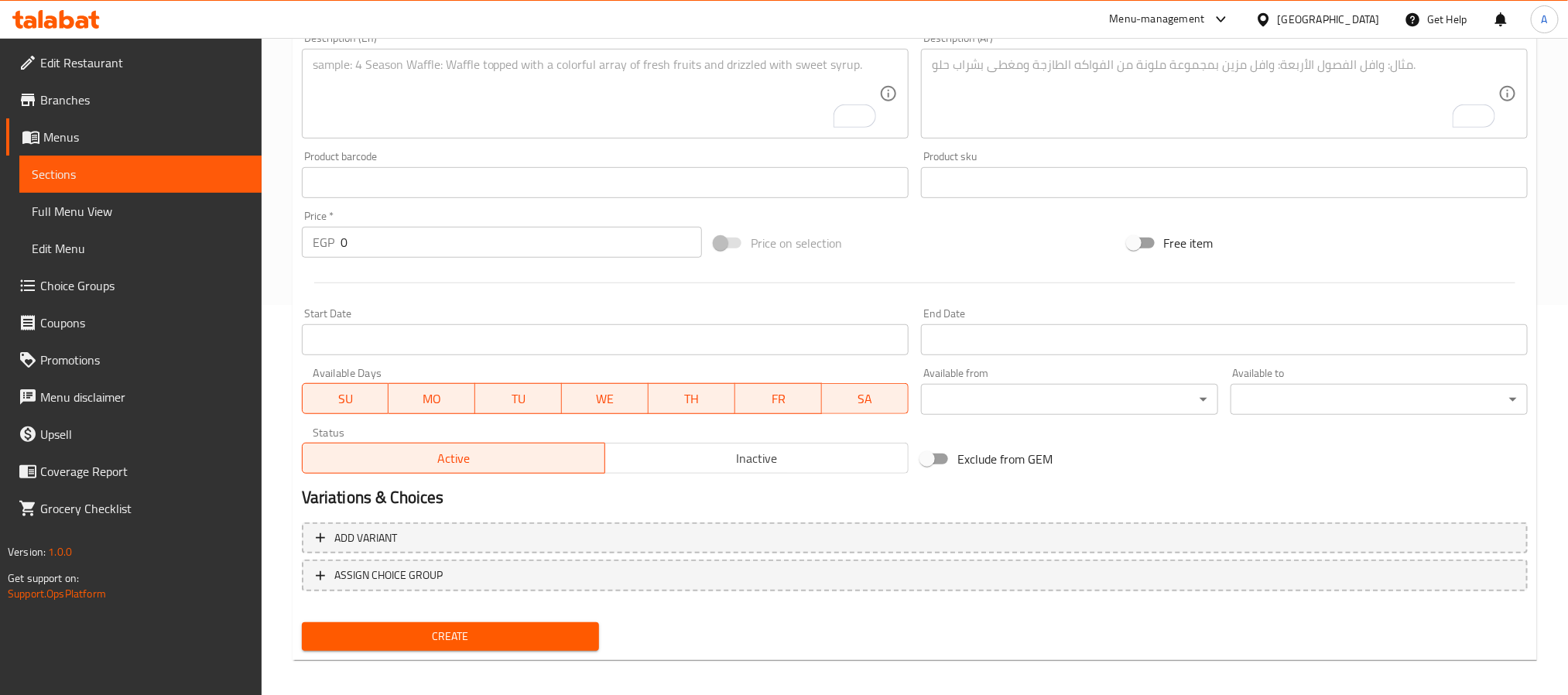
scroll to position [397, 0]
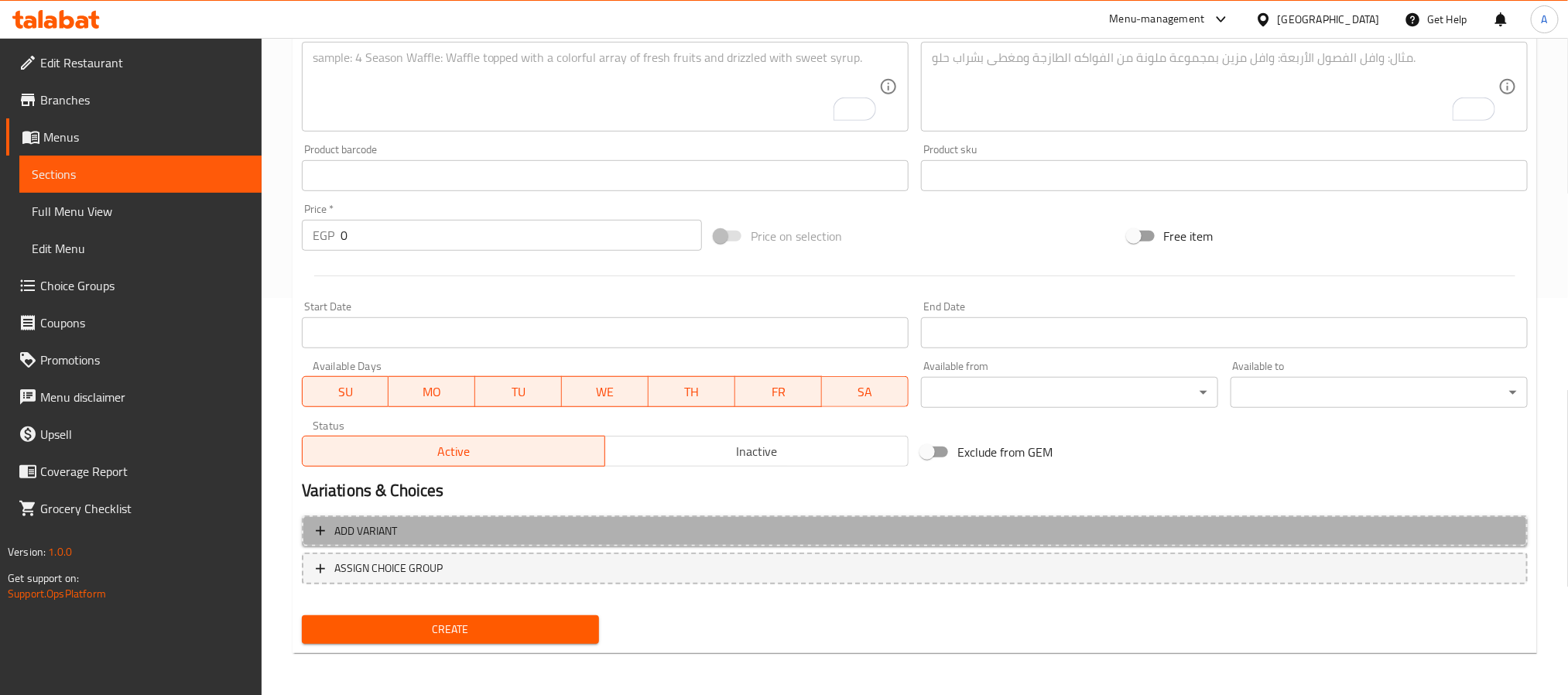
click at [510, 543] on button "Add variant" at bounding box center [915, 531] width 1226 height 32
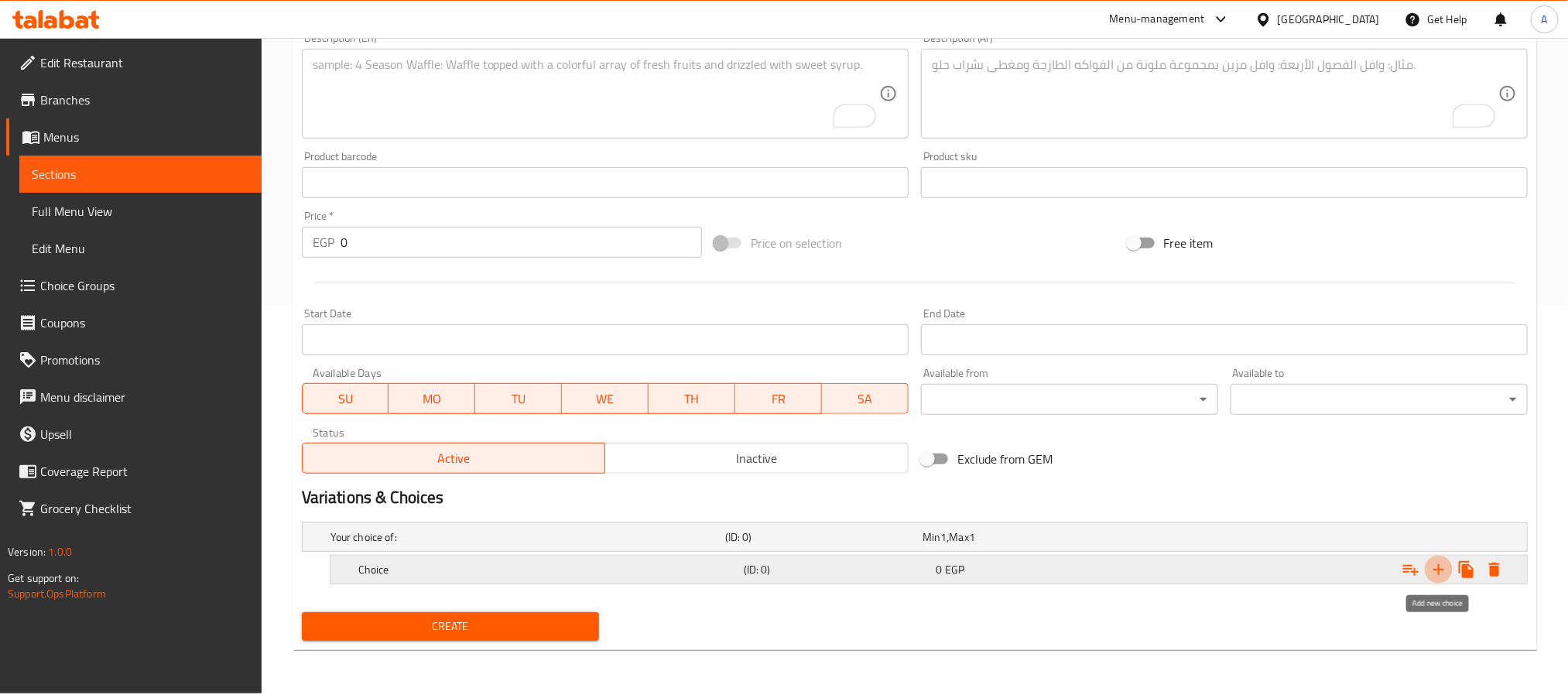
click at [1439, 579] on icon "Expand" at bounding box center [1438, 569] width 18 height 18
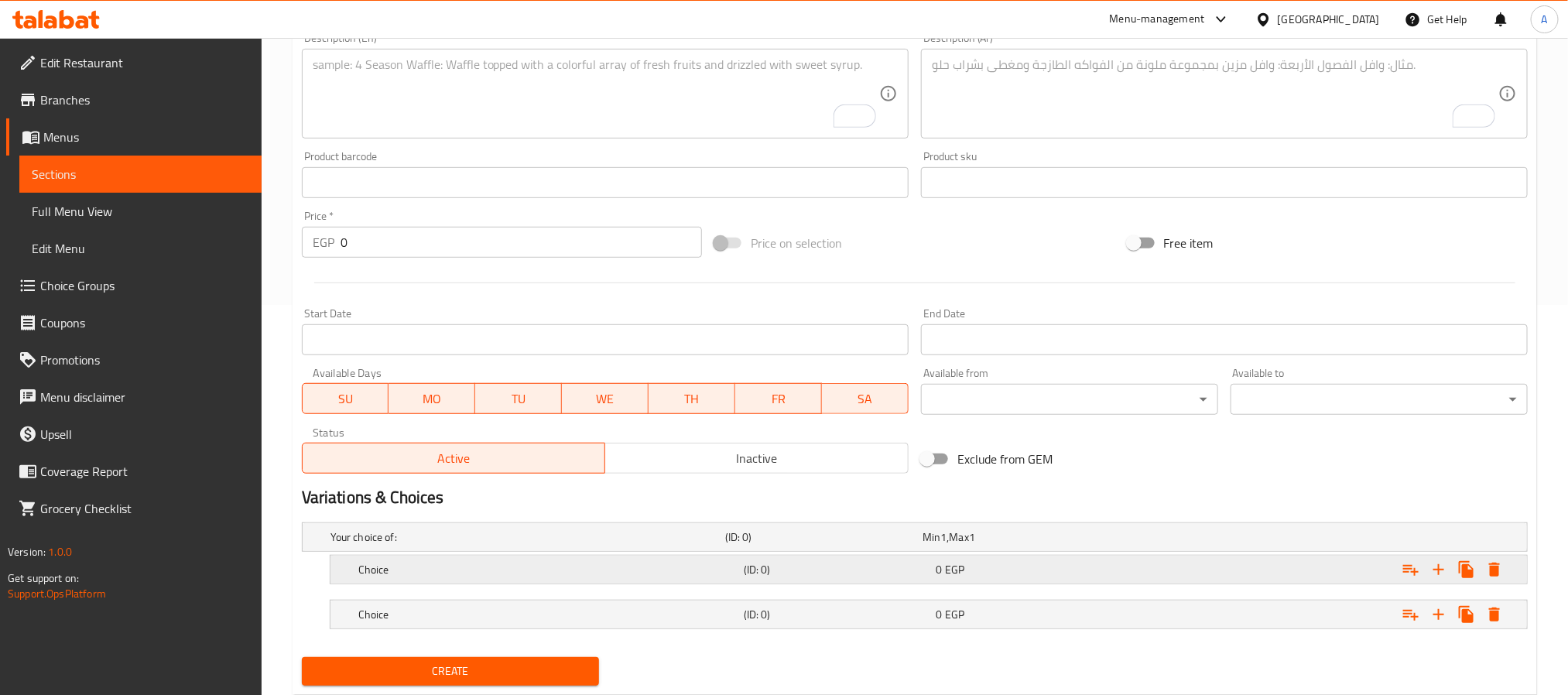
click at [937, 579] on span "0" at bounding box center [939, 569] width 6 height 20
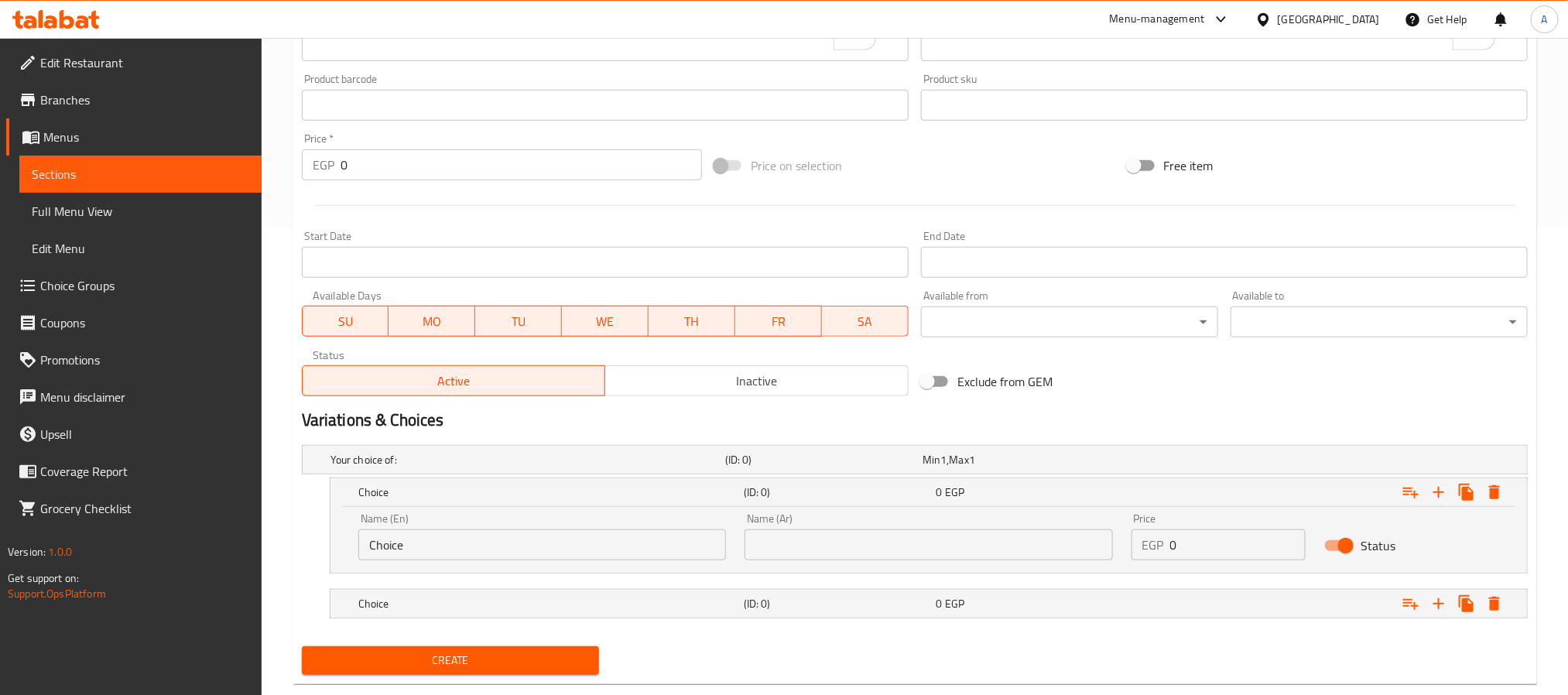
scroll to position [502, 0]
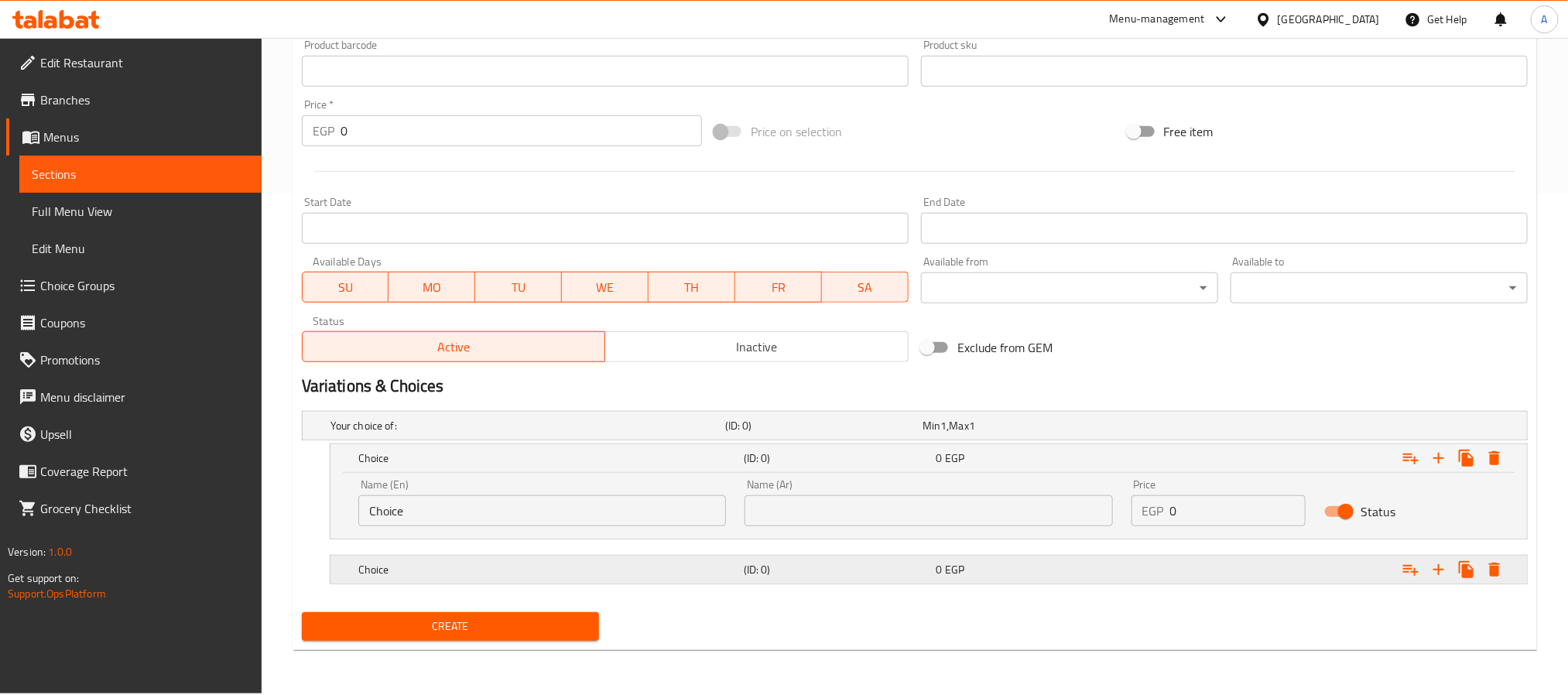
click at [915, 577] on h5 "(ID: 0)" at bounding box center [837, 570] width 186 height 15
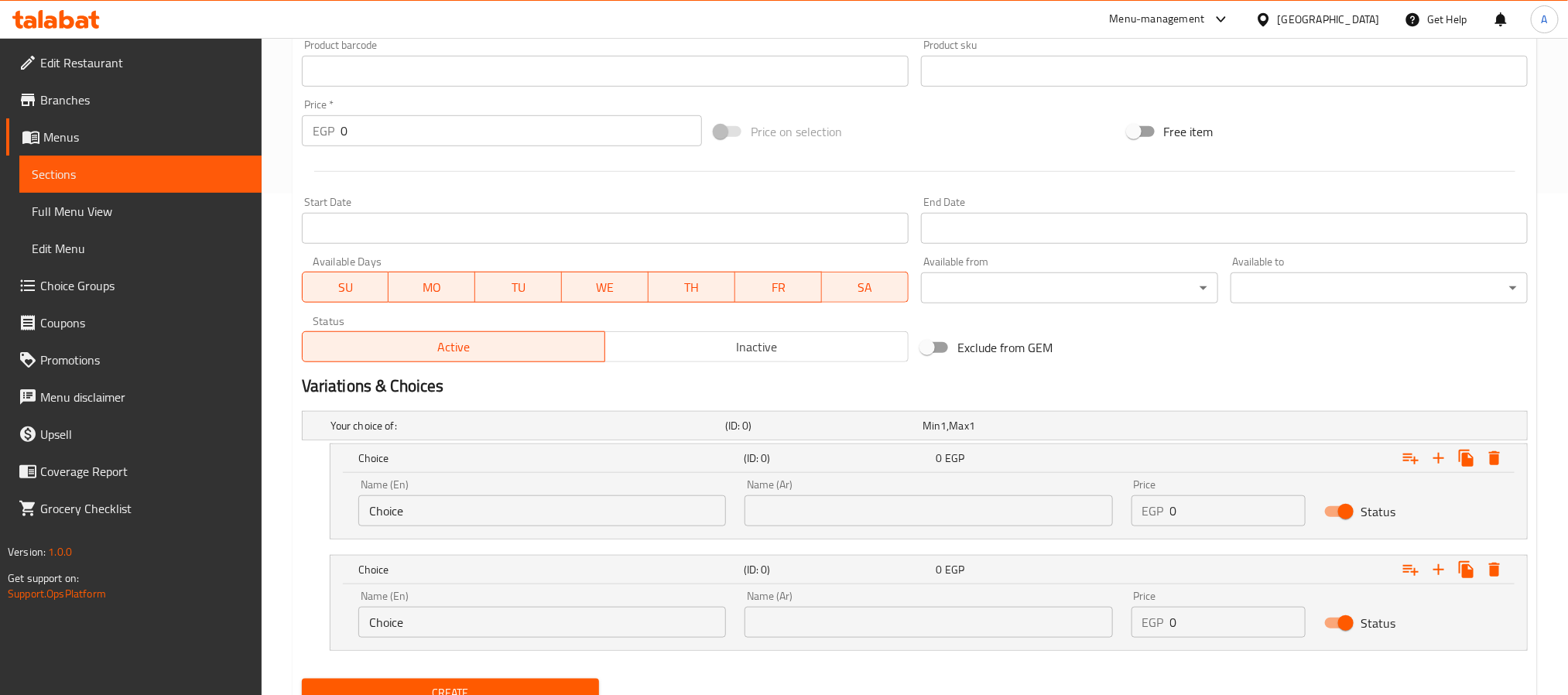
click at [899, 523] on input "text" at bounding box center [928, 511] width 368 height 31
paste input "عيش بلدي"
type input "عيش بلدي"
click at [826, 620] on input "text" at bounding box center [928, 622] width 368 height 31
paste input "عيش سوري"
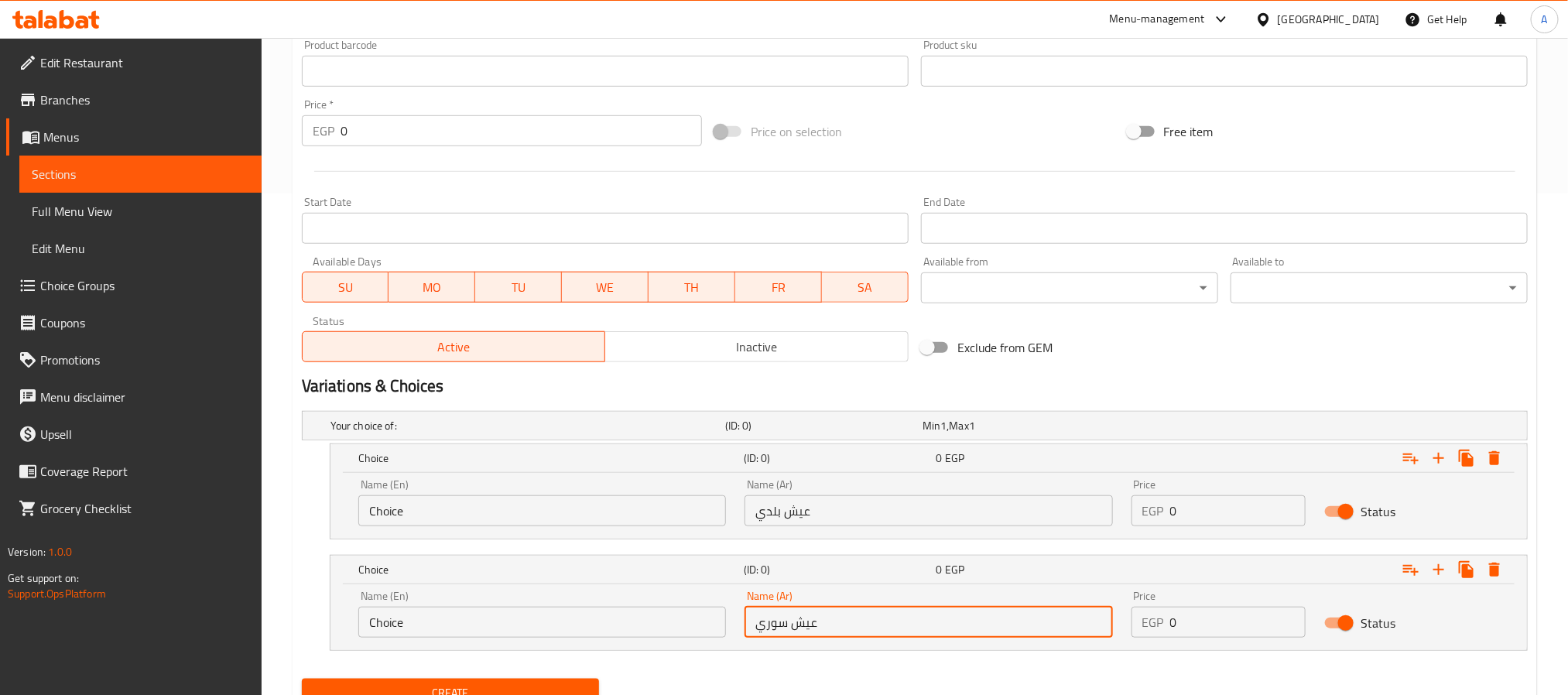
type input "عيش سوري"
click at [535, 518] on input "Choice" at bounding box center [541, 511] width 368 height 31
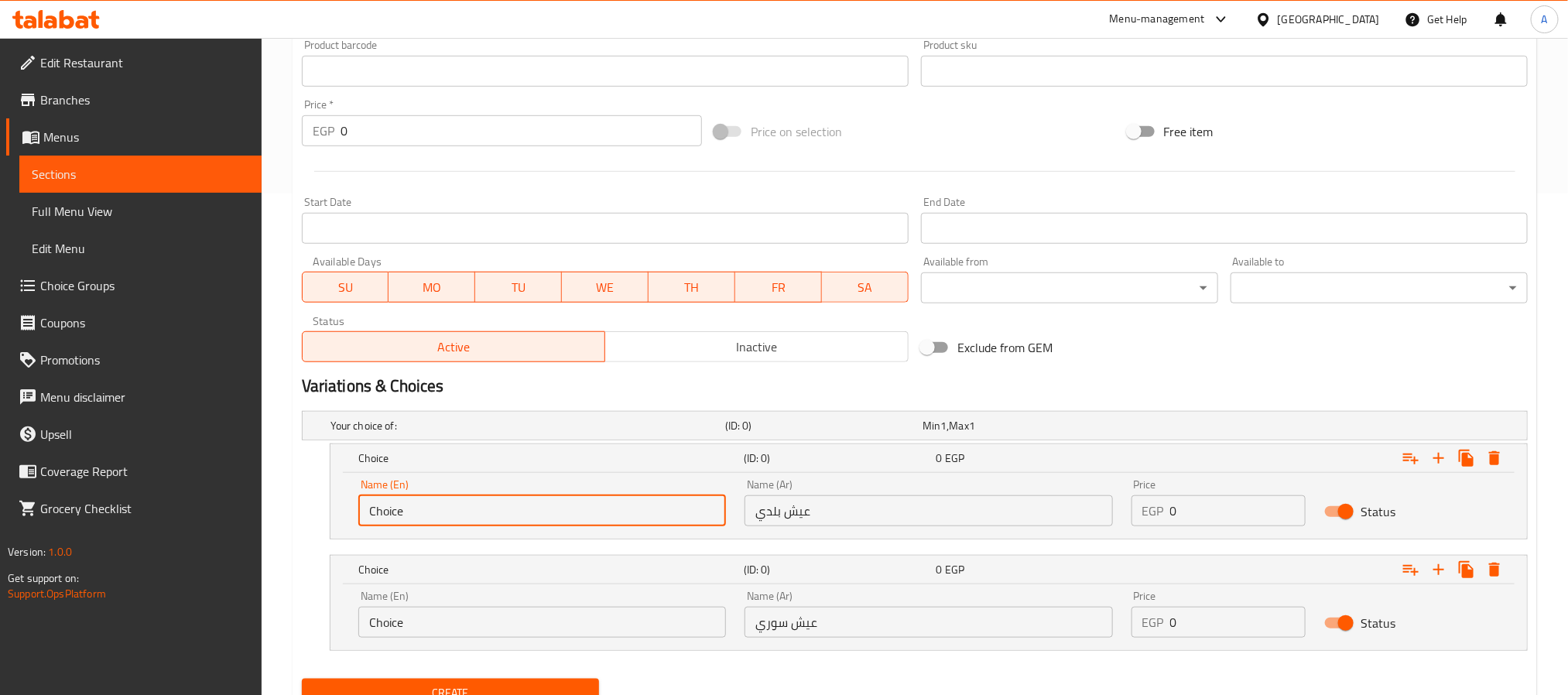
click at [535, 518] on input "Choice" at bounding box center [541, 511] width 368 height 31
paste input "Baladi Bread"
type input "Baladi Bread"
click at [499, 639] on div "Name (En) Choice Name (En)" at bounding box center [542, 614] width 386 height 66
click at [507, 631] on input "Choice" at bounding box center [541, 622] width 368 height 31
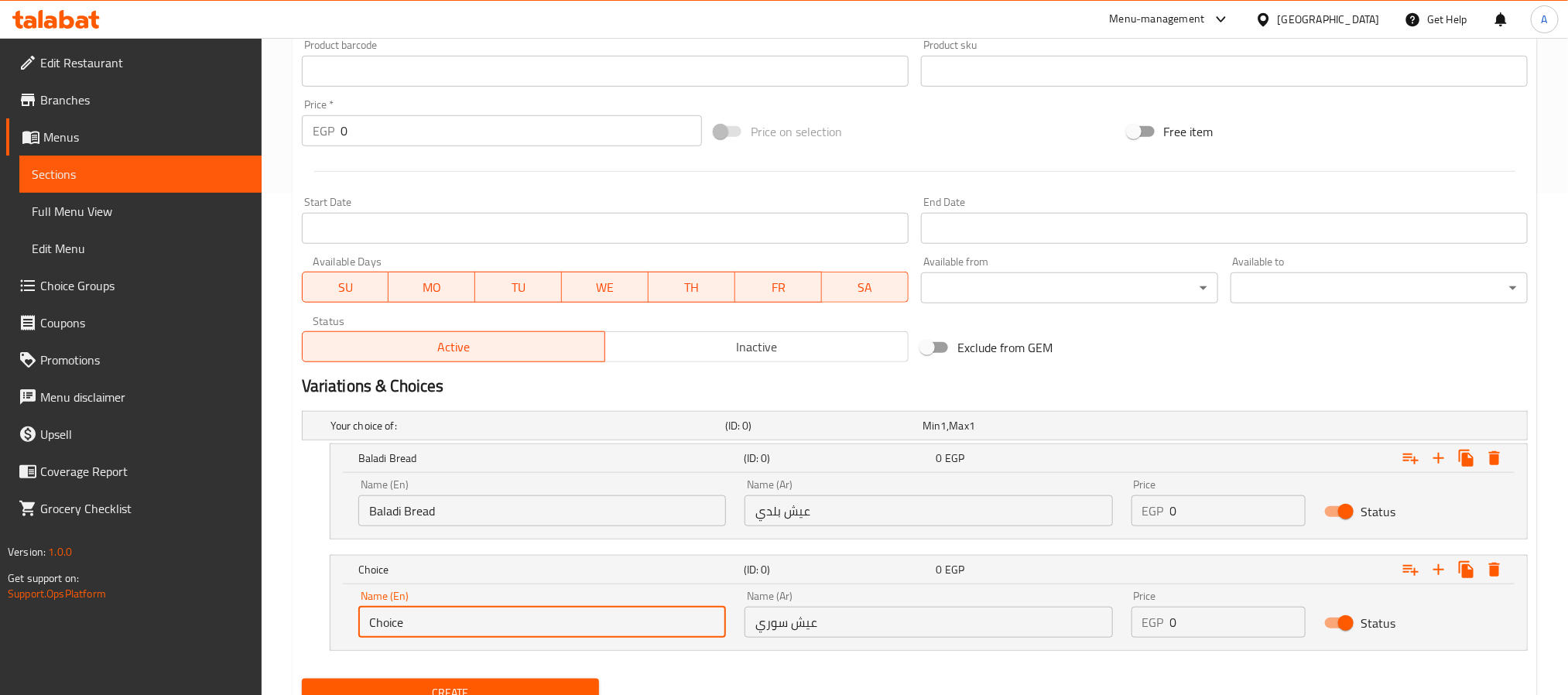
click at [507, 631] on input "Choice" at bounding box center [541, 622] width 368 height 31
paste input "Syrian Bread"
type input "Syrian Bread"
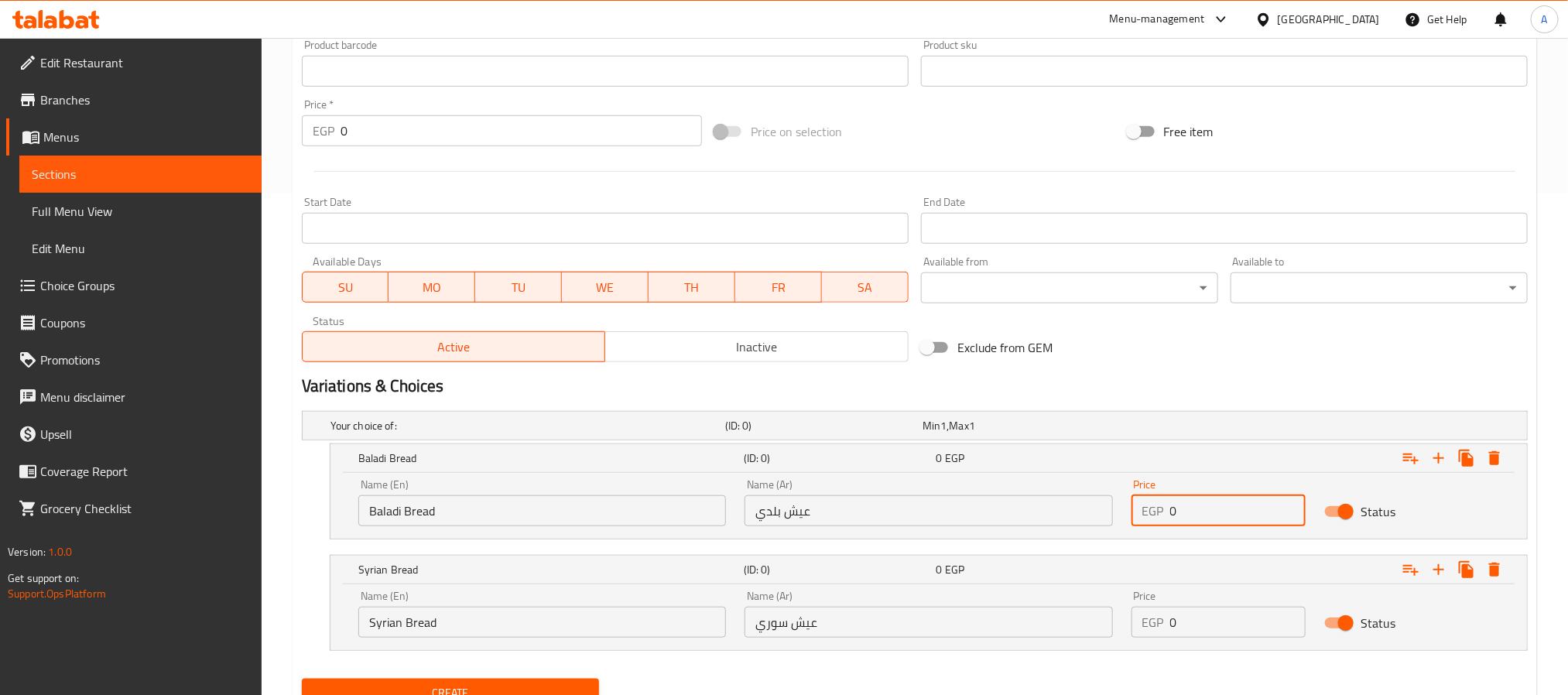
drag, startPoint x: 1196, startPoint y: 502, endPoint x: 1152, endPoint y: 512, distance: 45.1
click at [1152, 512] on div "EGP 0 Price" at bounding box center [1219, 511] width 175 height 31
type input "35"
click at [1187, 611] on div "Price EGP 0 Price" at bounding box center [1219, 613] width 175 height 47
drag, startPoint x: 1196, startPoint y: 626, endPoint x: 1156, endPoint y: 630, distance: 40.2
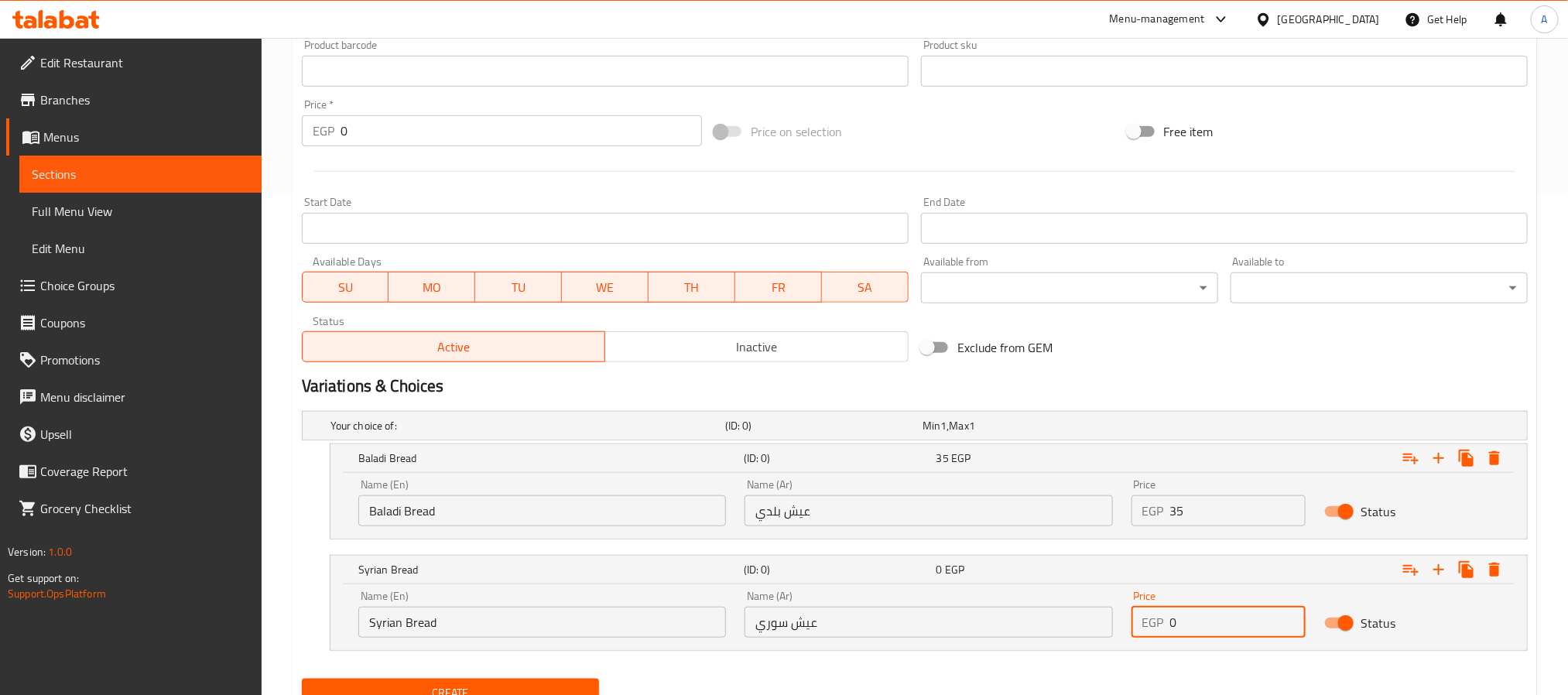
click at [1156, 630] on div "EGP 0 Price" at bounding box center [1219, 622] width 175 height 31
type input "45"
click at [302, 679] on button "Create" at bounding box center [451, 693] width 297 height 29
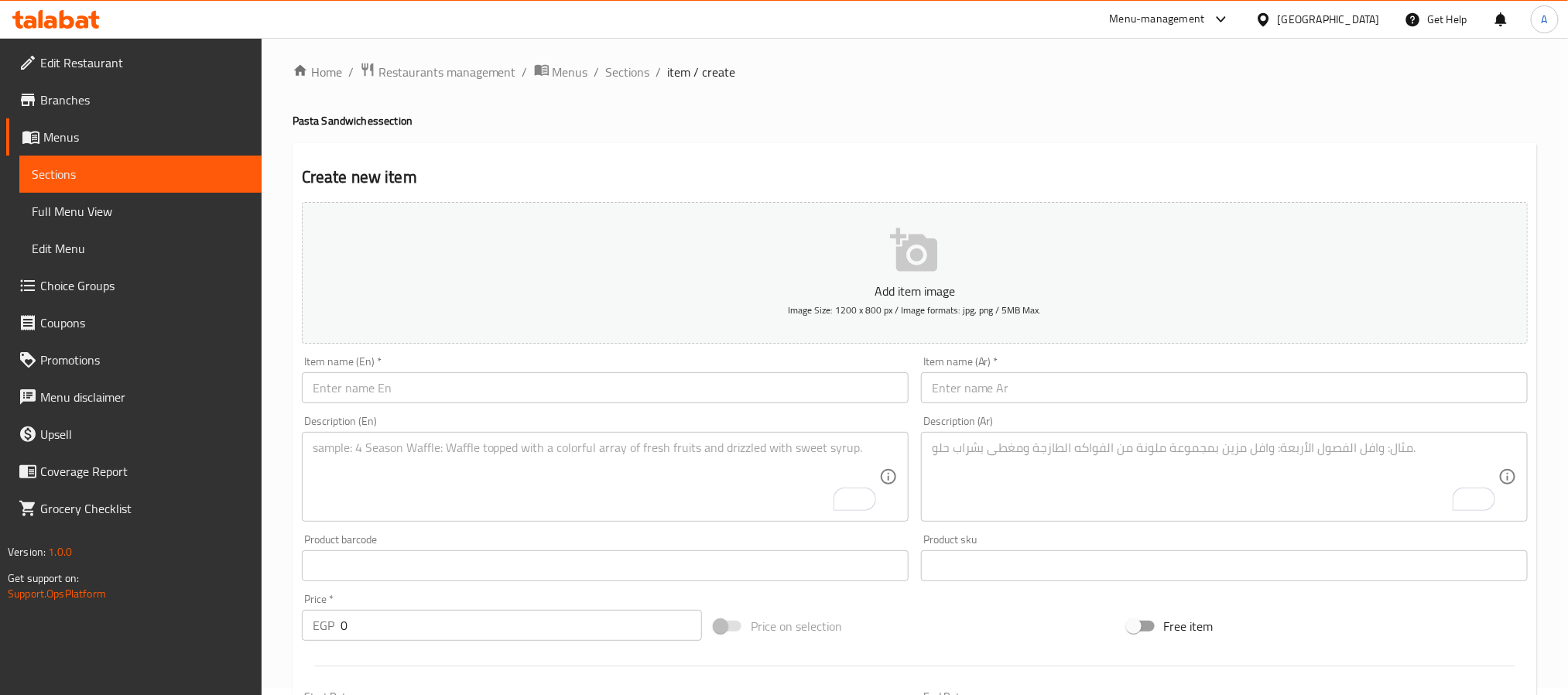
scroll to position [0, 0]
click at [625, 82] on span "Sections" at bounding box center [629, 79] width 44 height 18
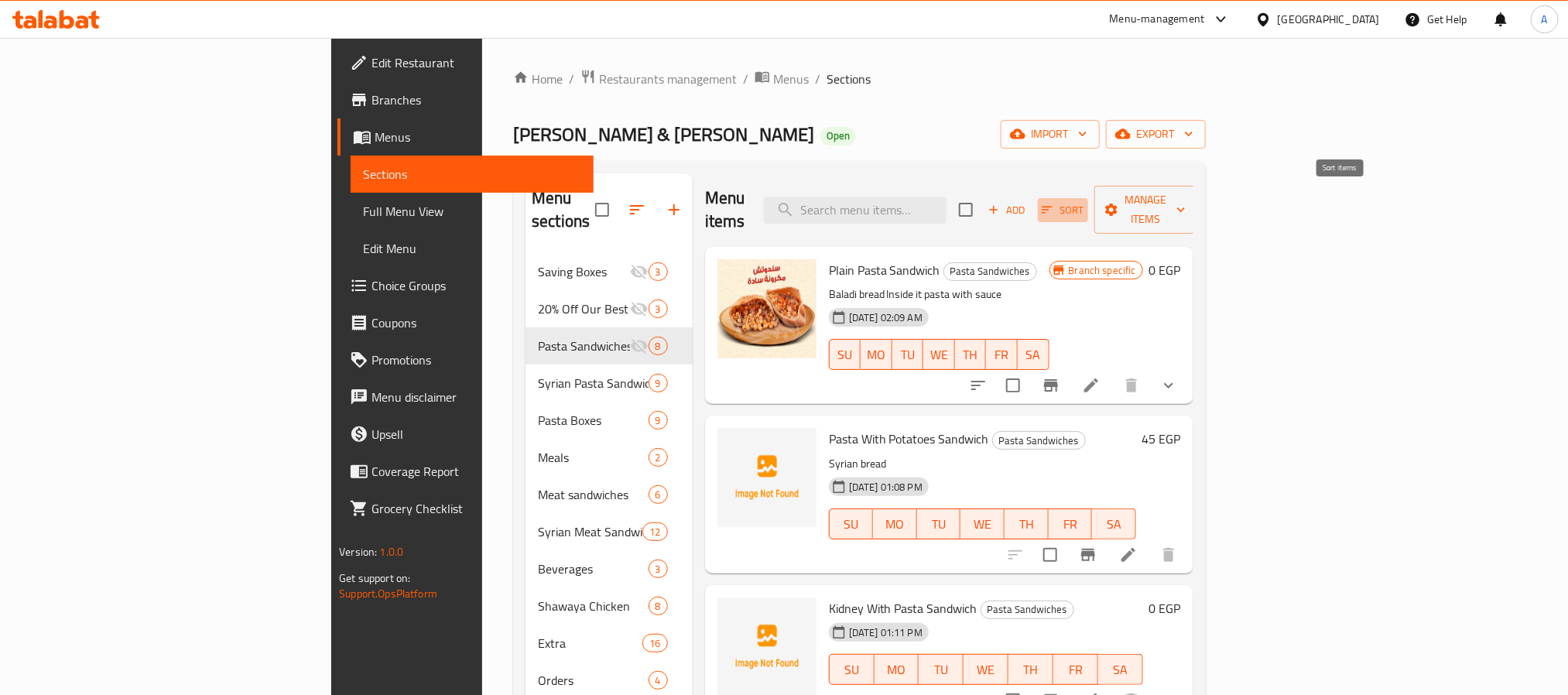
click at [1055, 203] on icon "button" at bounding box center [1047, 209] width 14 height 14
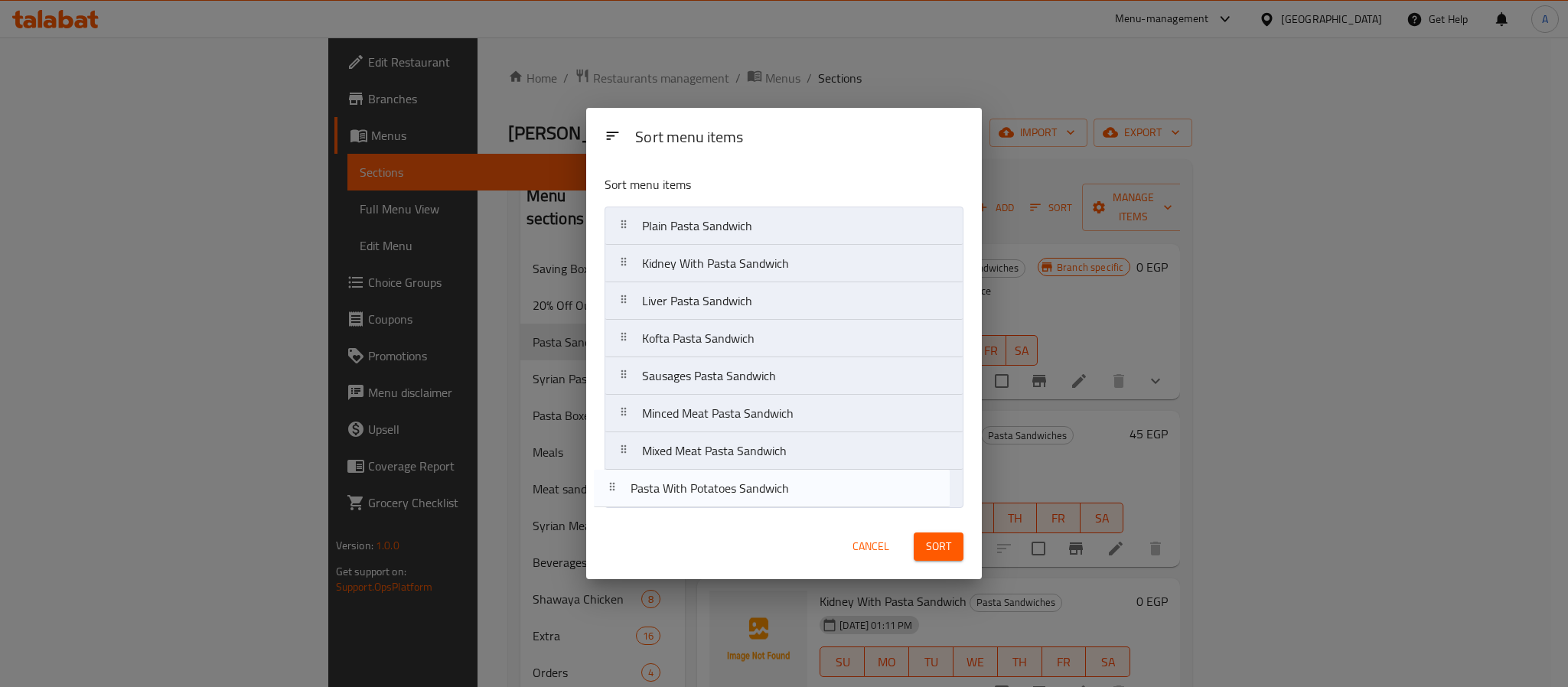
drag, startPoint x: 774, startPoint y: 269, endPoint x: 762, endPoint y: 499, distance: 230.3
click at [762, 499] on nav "Plain Pasta Sandwich Pasta With Potatoes Sandwich Kidney With Pasta Sandwich Li…" at bounding box center [784, 358] width 359 height 302
drag, startPoint x: 749, startPoint y: 265, endPoint x: 735, endPoint y: 512, distance: 247.4
click at [735, 512] on div "Sort menu items Plain Pasta Sandwich Kidney With Pasta Sandwich Liver Pasta San…" at bounding box center [784, 339] width 396 height 351
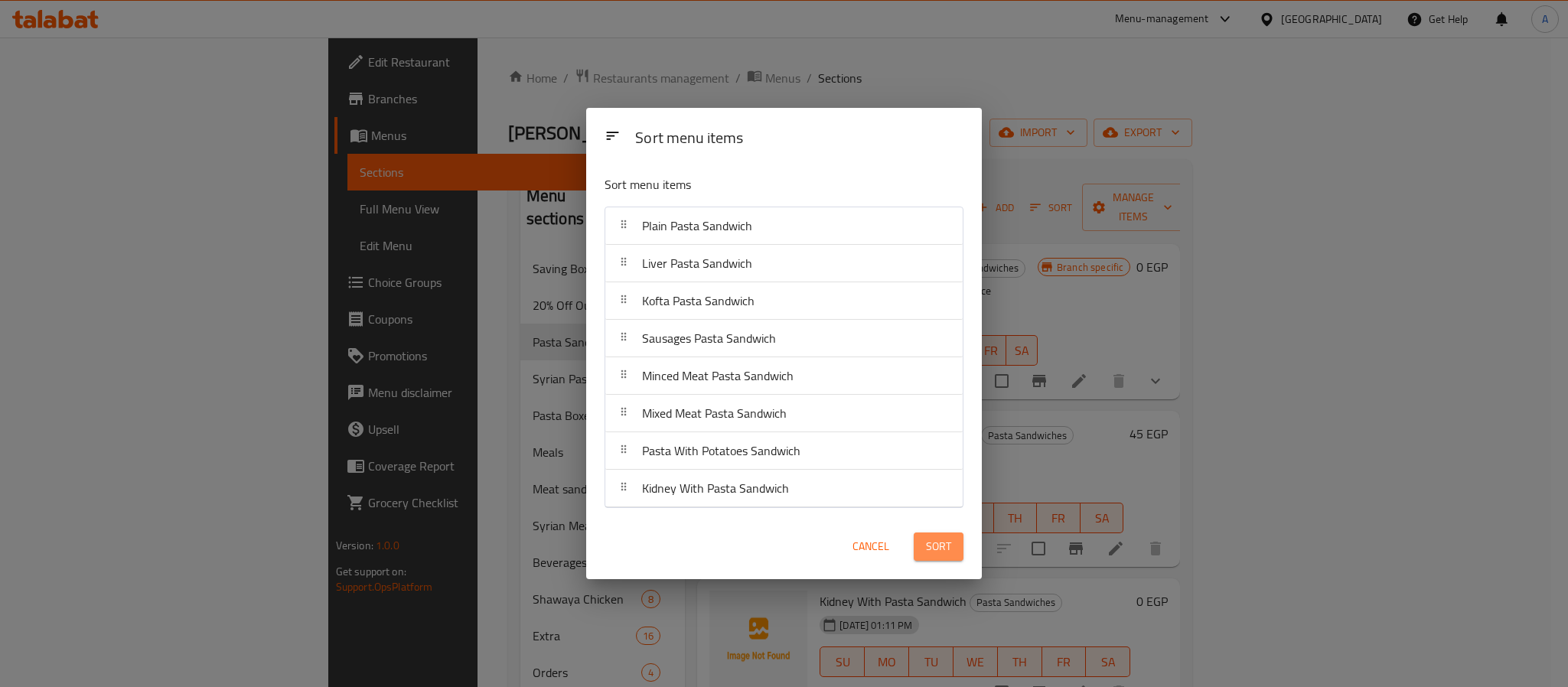
click at [939, 553] on span "Sort" at bounding box center [938, 547] width 26 height 19
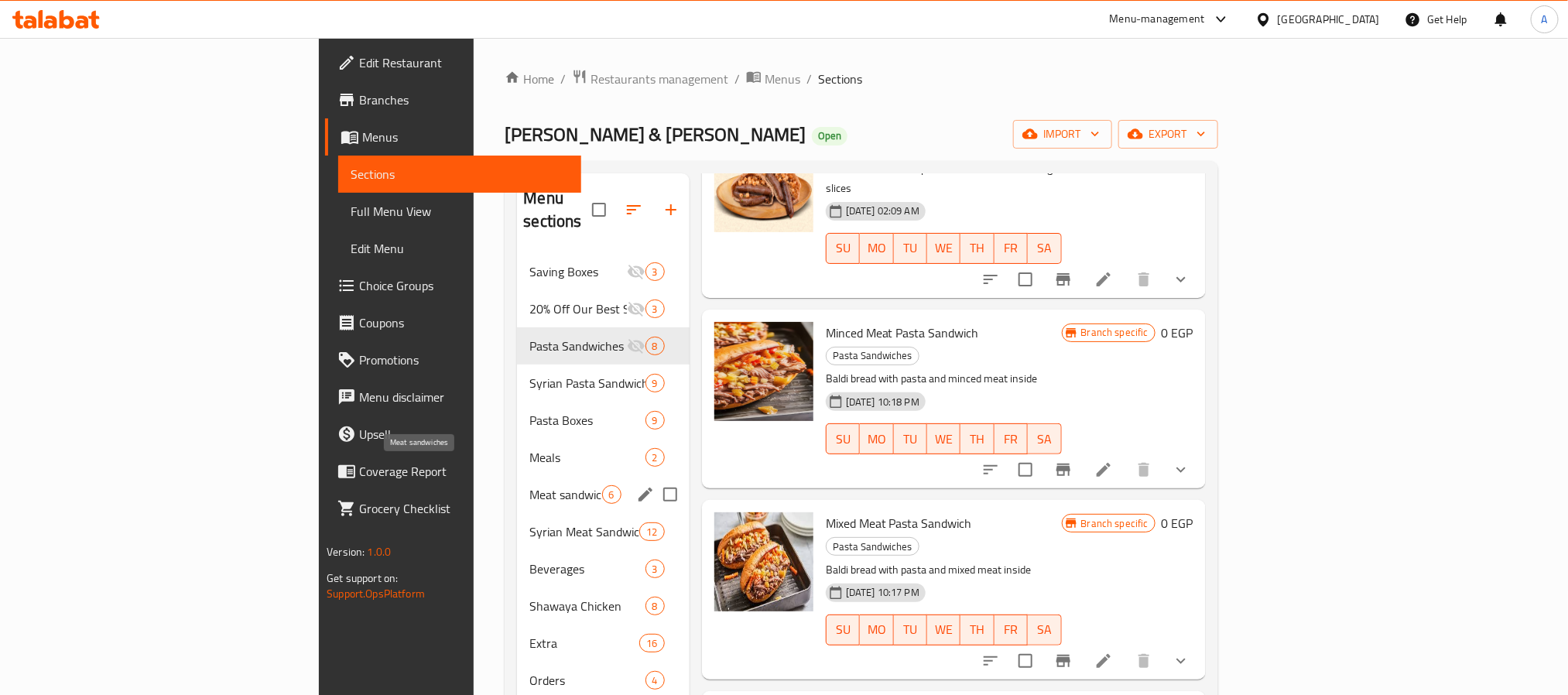
click at [530, 486] on span "Meat sandwiches" at bounding box center [565, 494] width 72 height 18
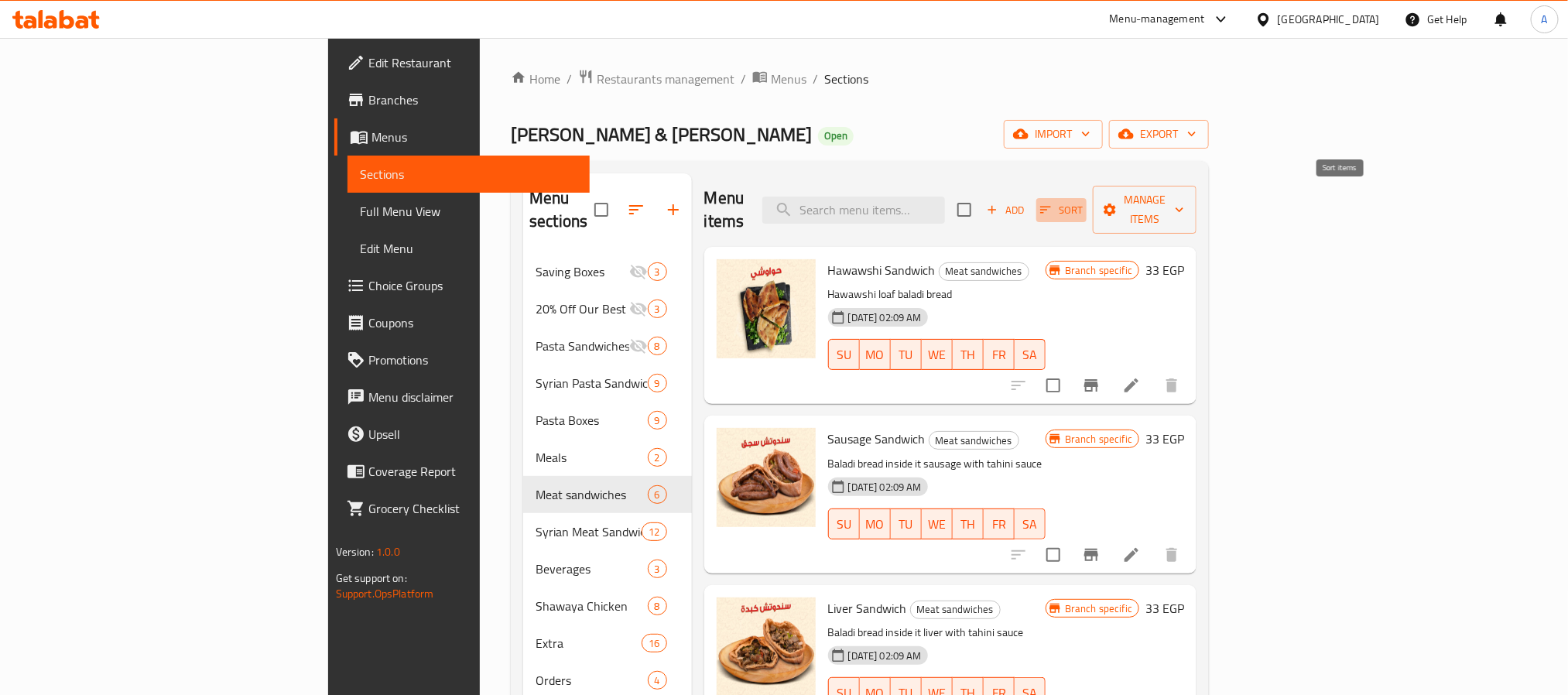
click at [1082, 202] on span "Sort" at bounding box center [1061, 210] width 42 height 18
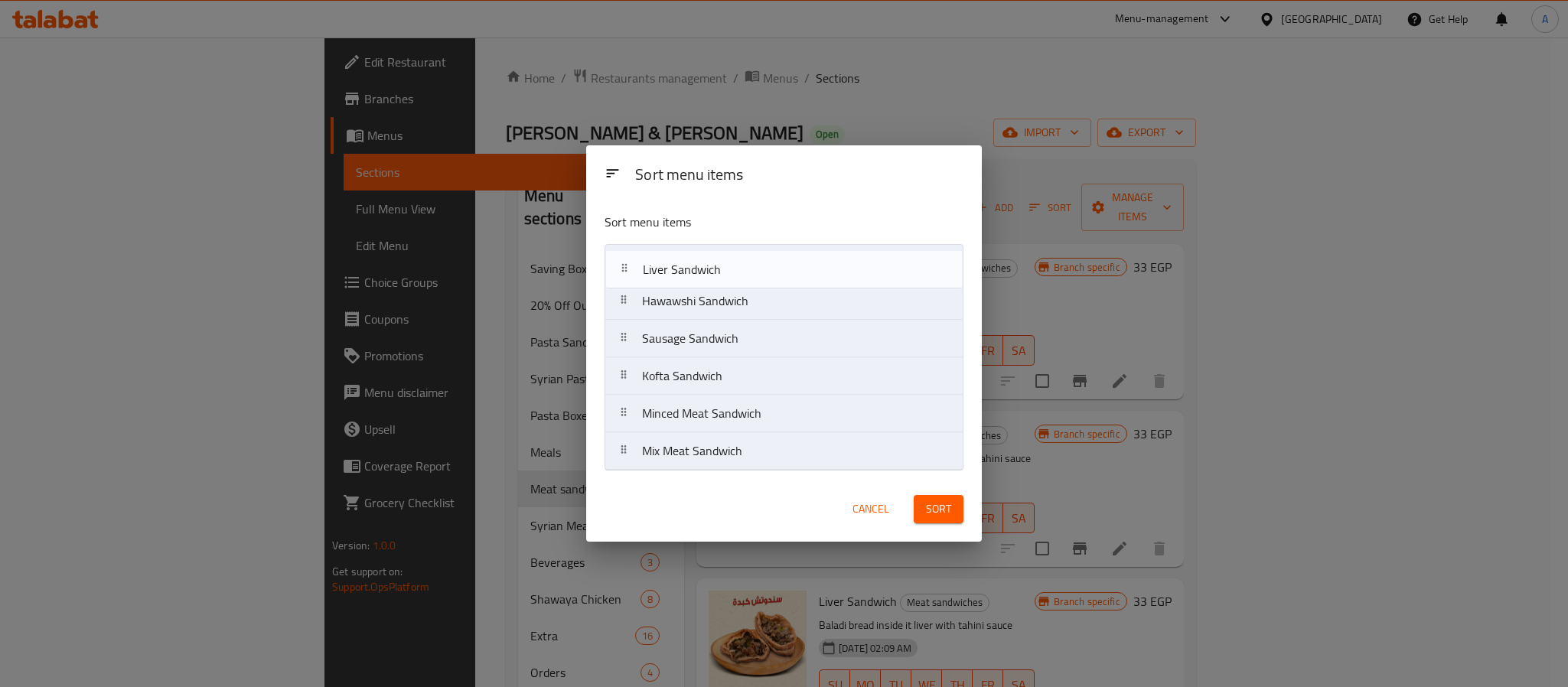
drag, startPoint x: 712, startPoint y: 347, endPoint x: 714, endPoint y: 269, distance: 78.0
click at [714, 269] on nav "Hawawshi Sandwich Sausage Sandwich Liver Sandwich Kofta Sandwich Minced Meat Sa…" at bounding box center [784, 357] width 359 height 227
drag, startPoint x: 695, startPoint y: 386, endPoint x: 714, endPoint y: 299, distance: 89.1
click at [714, 299] on nav "Liver Sandwich Hawawshi Sandwich Sausage Sandwich Kofta Sandwich Minced Meat Sa…" at bounding box center [784, 357] width 359 height 227
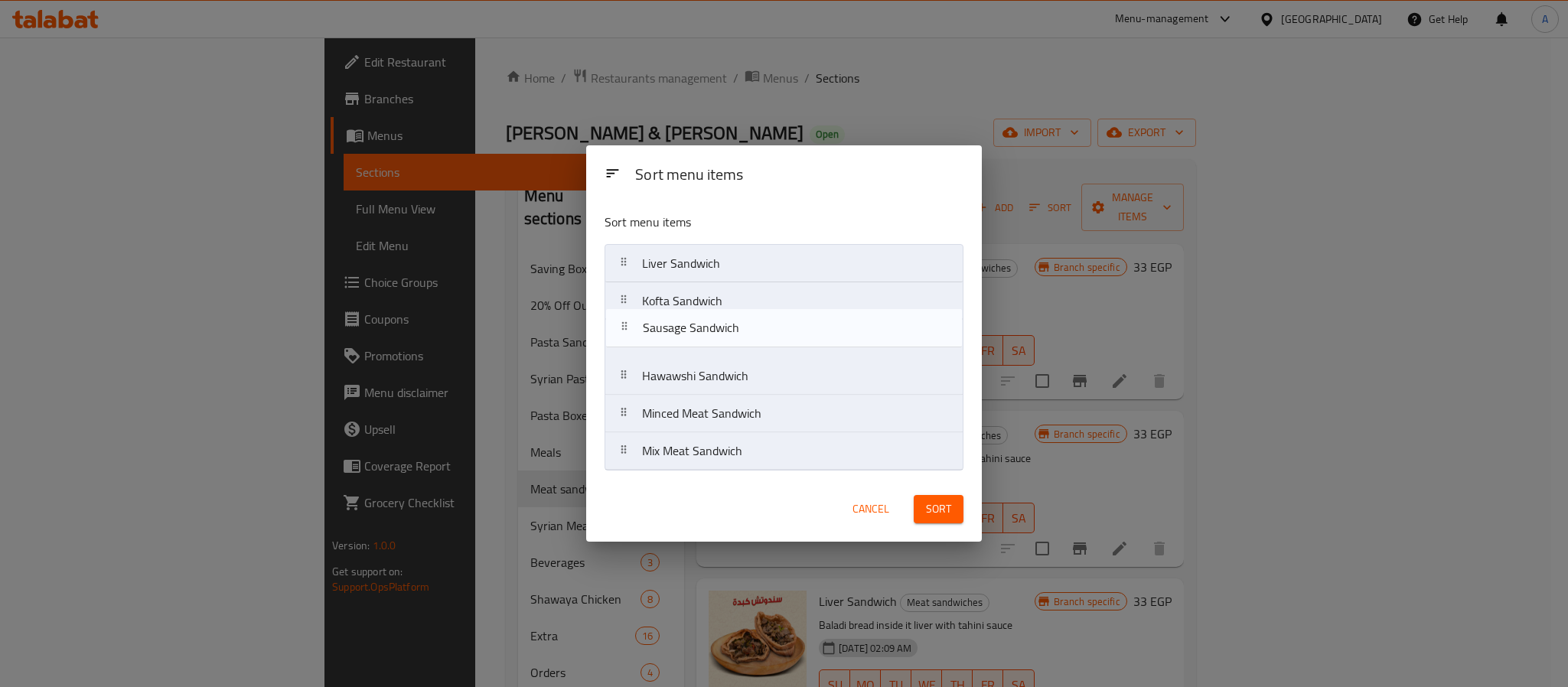
drag, startPoint x: 717, startPoint y: 383, endPoint x: 718, endPoint y: 330, distance: 53.0
click at [718, 330] on nav "Liver Sandwich Kofta Sandwich Hawawshi Sandwich Sausage Sandwich Minced Meat Sa…" at bounding box center [784, 357] width 359 height 227
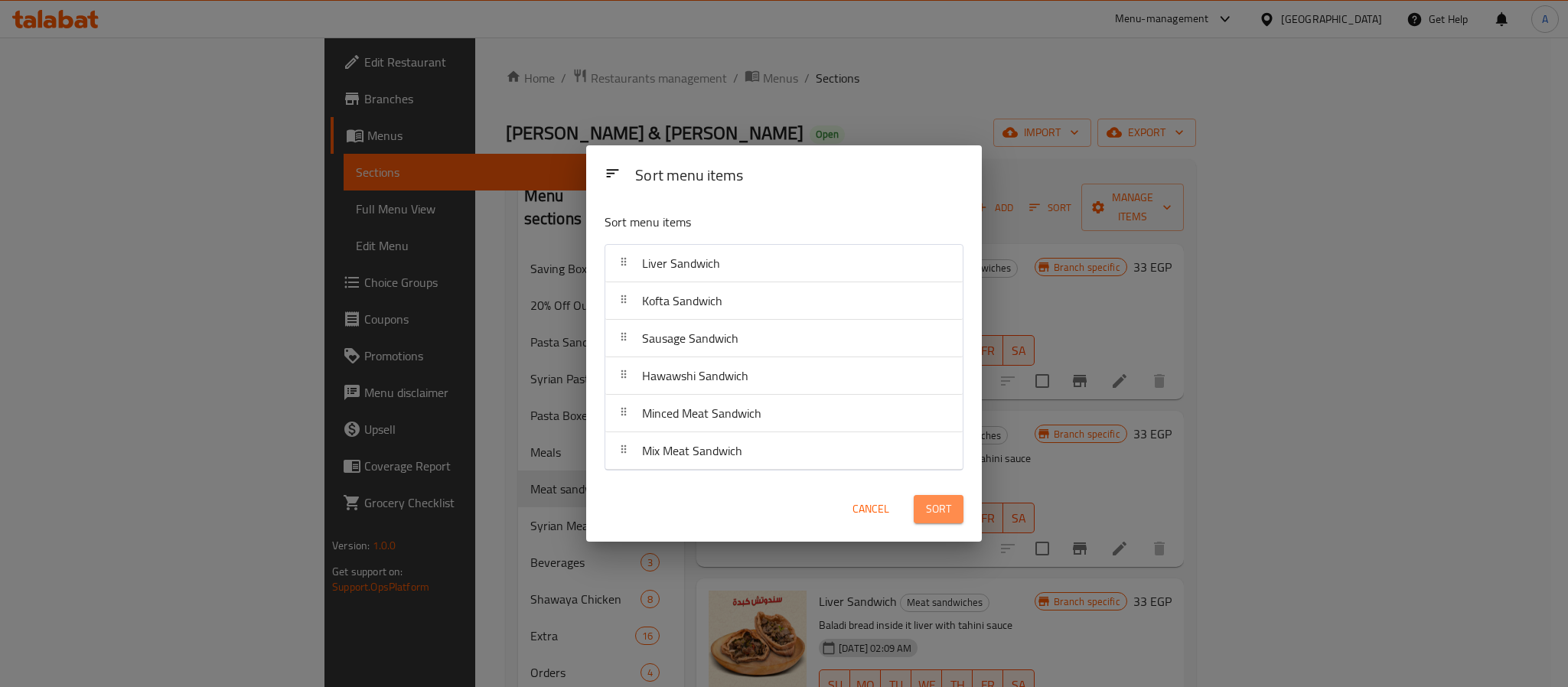
click at [937, 506] on span "Sort" at bounding box center [938, 510] width 26 height 19
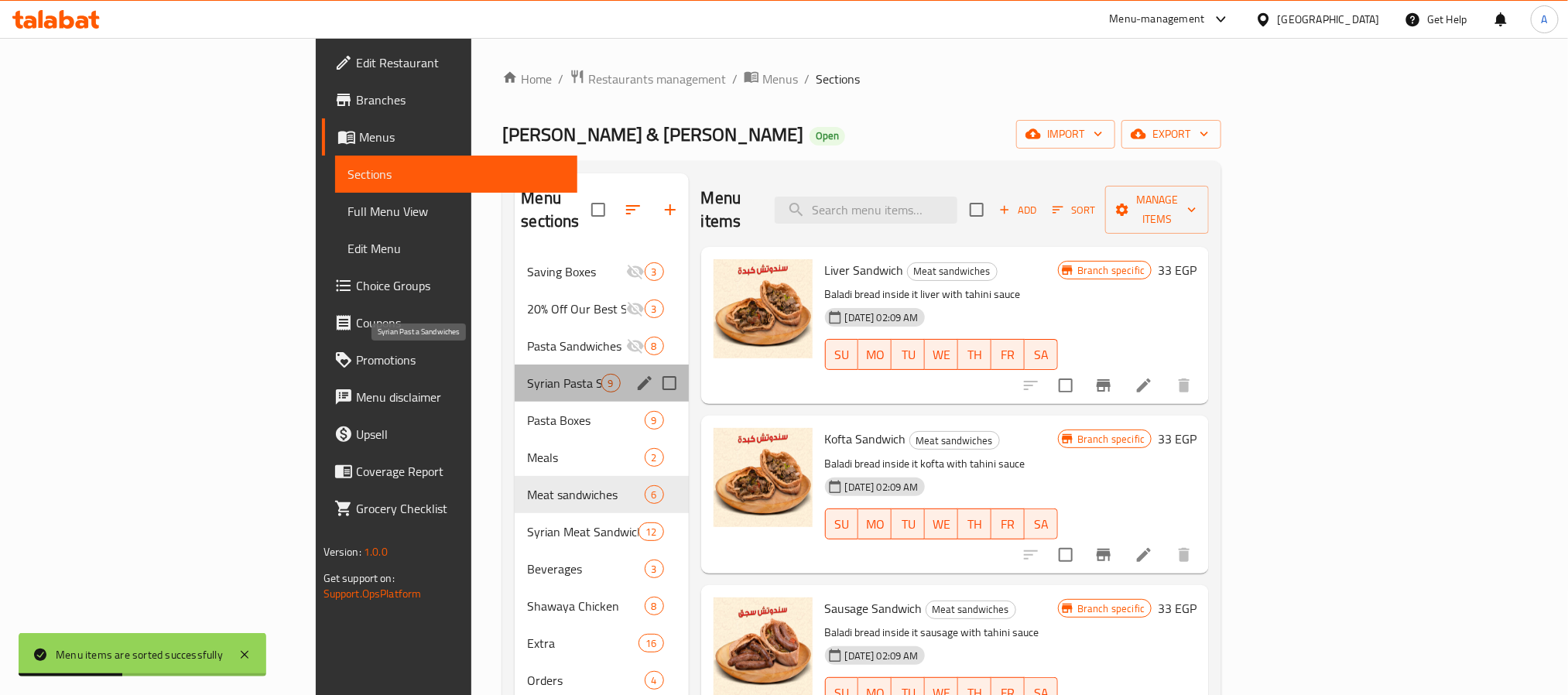
click at [527, 374] on span "Syrian Pasta Sandwiches" at bounding box center [563, 383] width 74 height 18
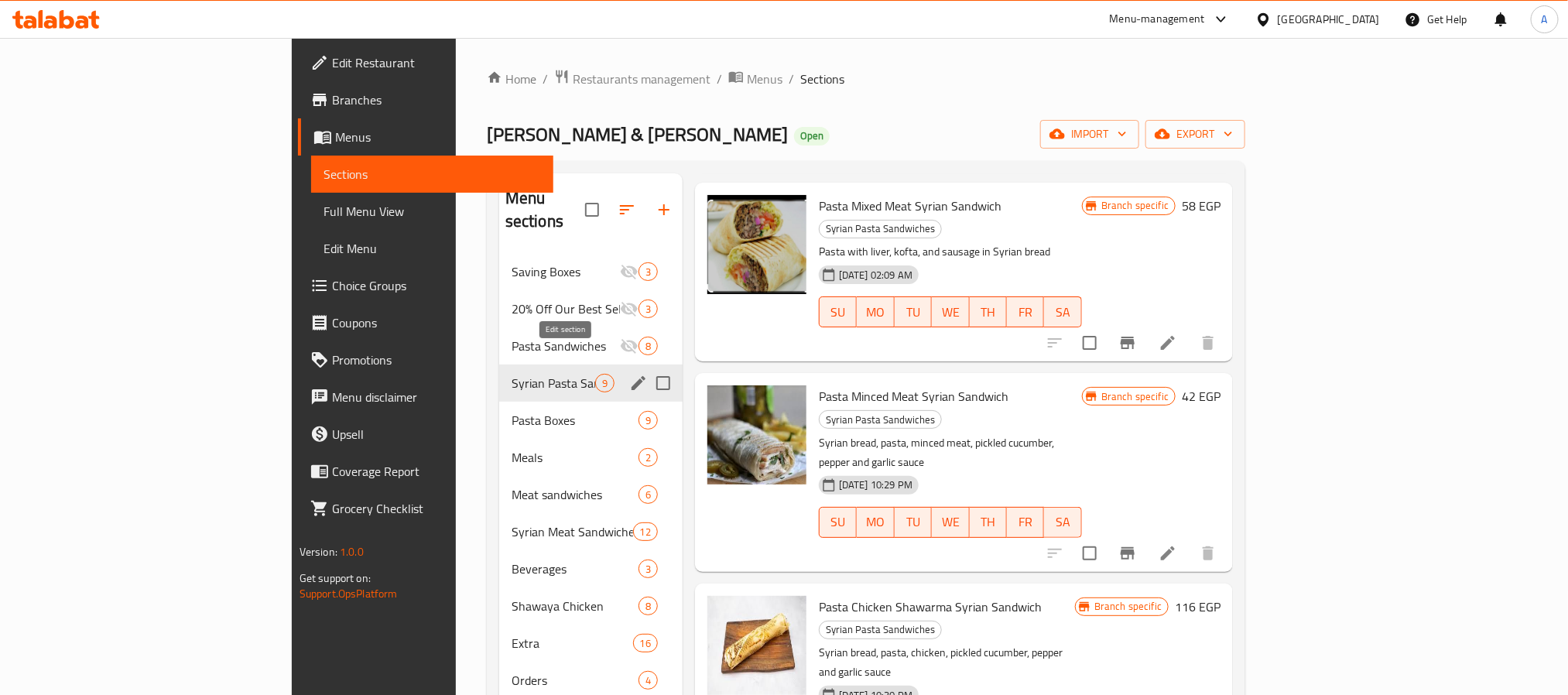
click at [630, 374] on icon "edit" at bounding box center [638, 383] width 18 height 18
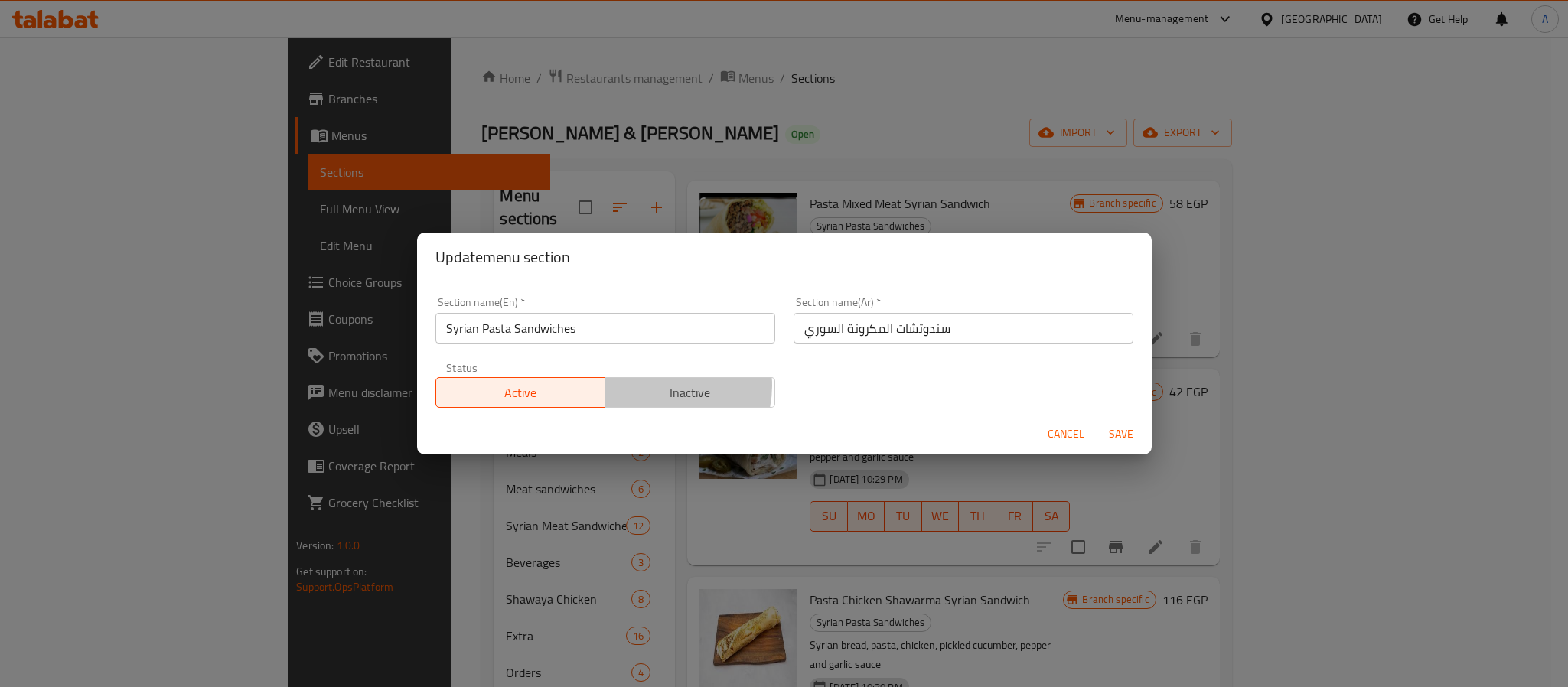
click at [657, 386] on span "Inactive" at bounding box center [690, 392] width 157 height 22
click at [1109, 430] on span "Save" at bounding box center [1120, 435] width 37 height 19
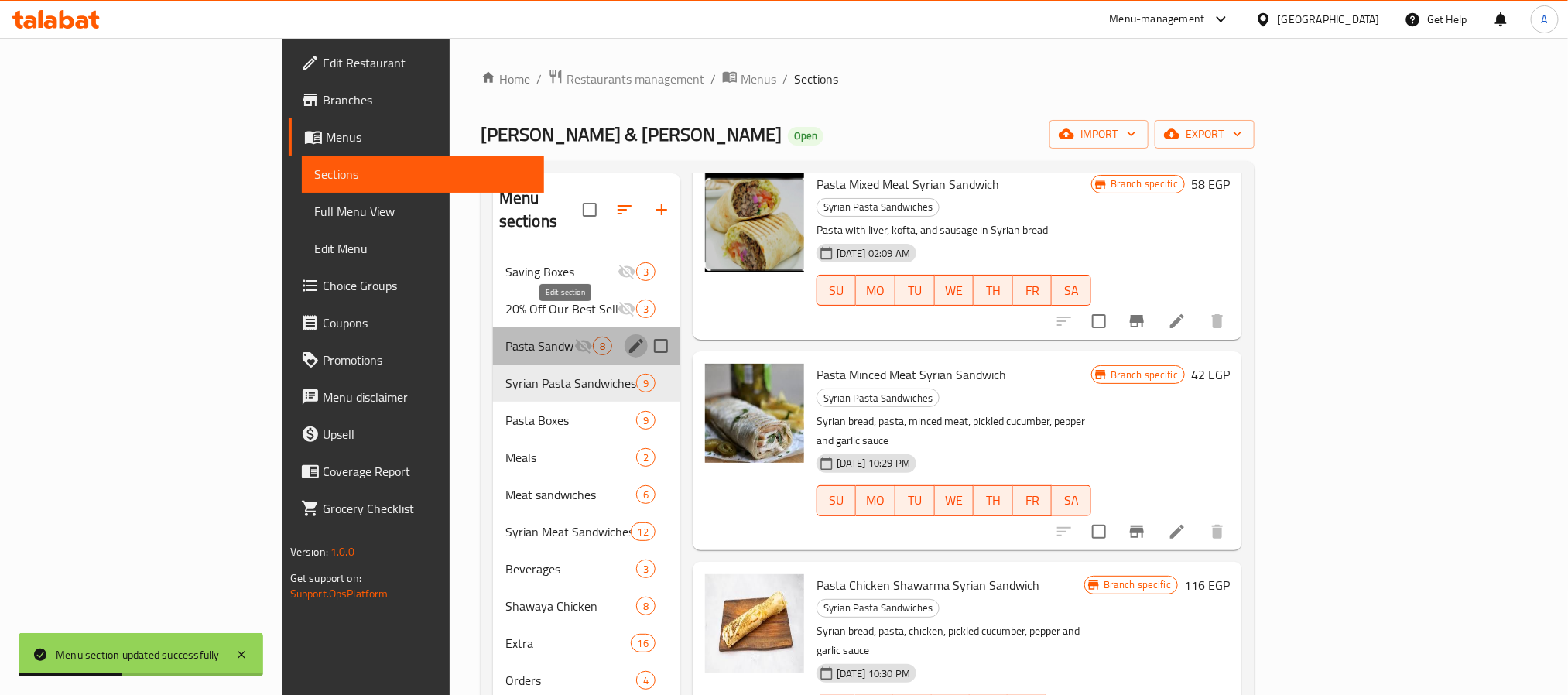
click at [630, 339] on icon "edit" at bounding box center [636, 346] width 14 height 14
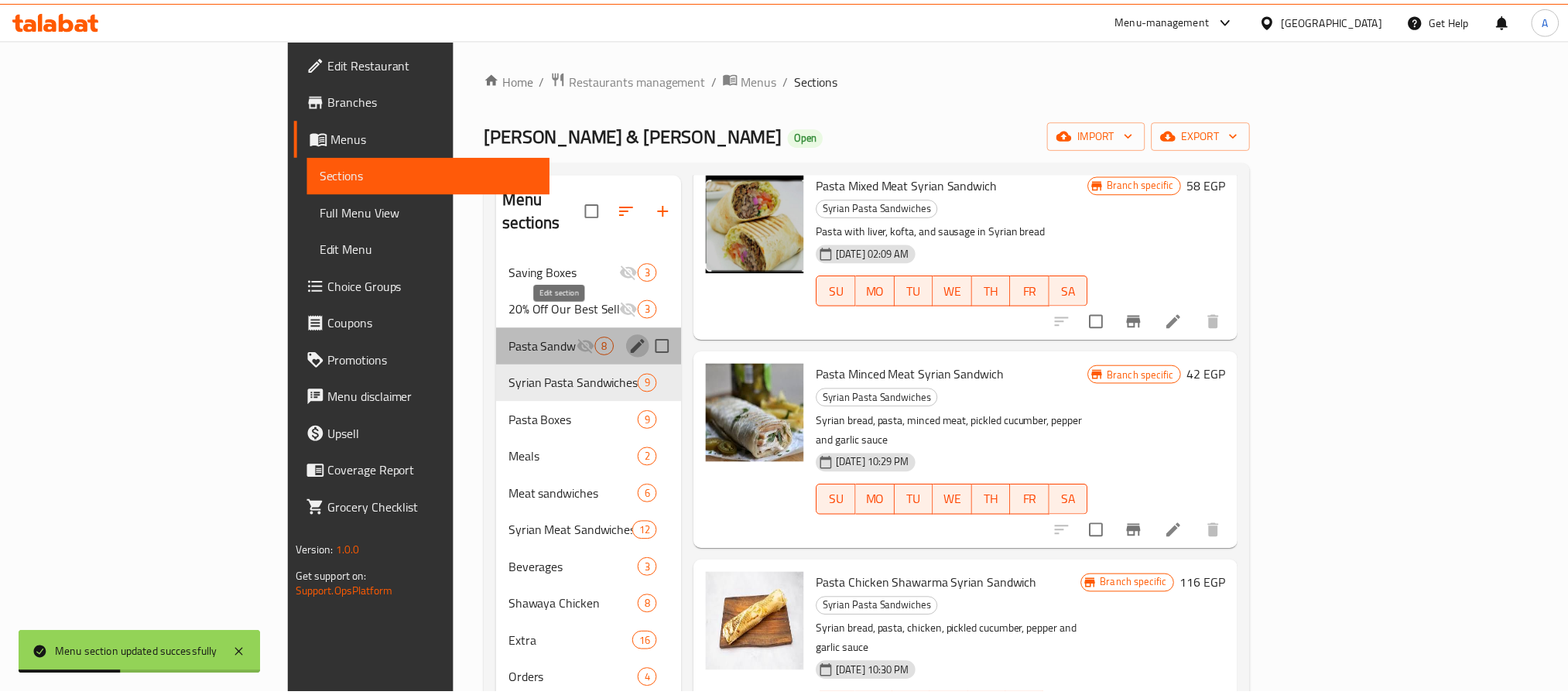
scroll to position [672, 0]
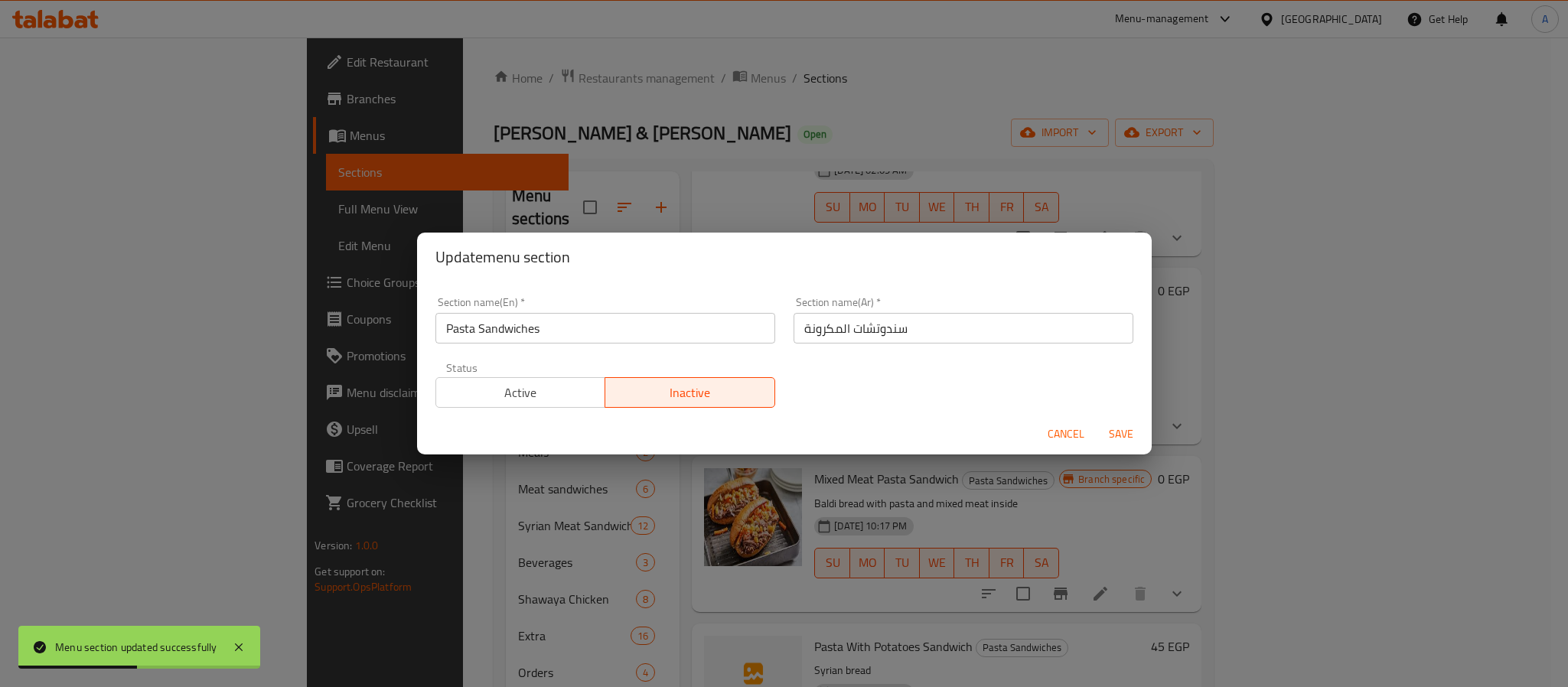
click at [543, 386] on span "Active" at bounding box center [521, 392] width 157 height 22
click at [1128, 443] on span "Save" at bounding box center [1120, 435] width 37 height 19
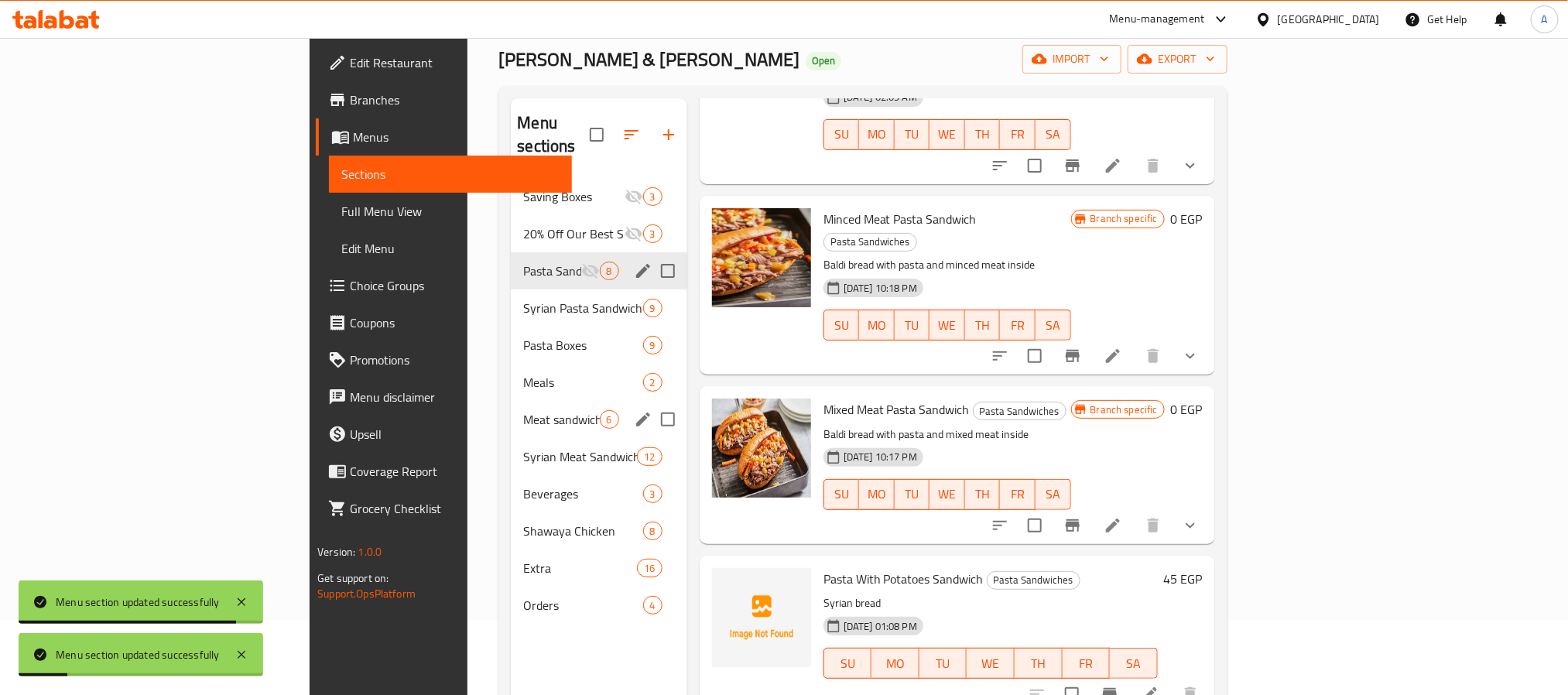
scroll to position [116, 0]
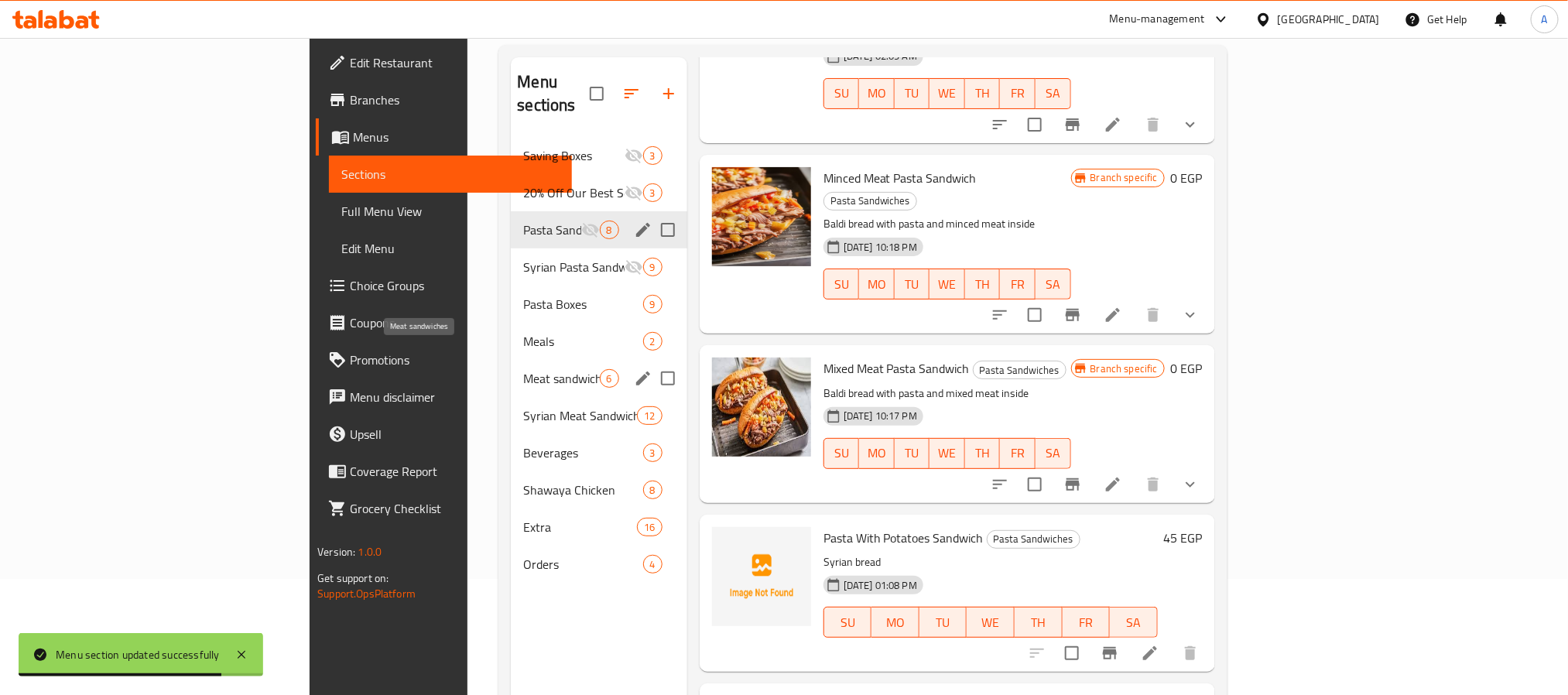
click at [523, 370] on span "Meat sandwiches" at bounding box center [560, 378] width 76 height 18
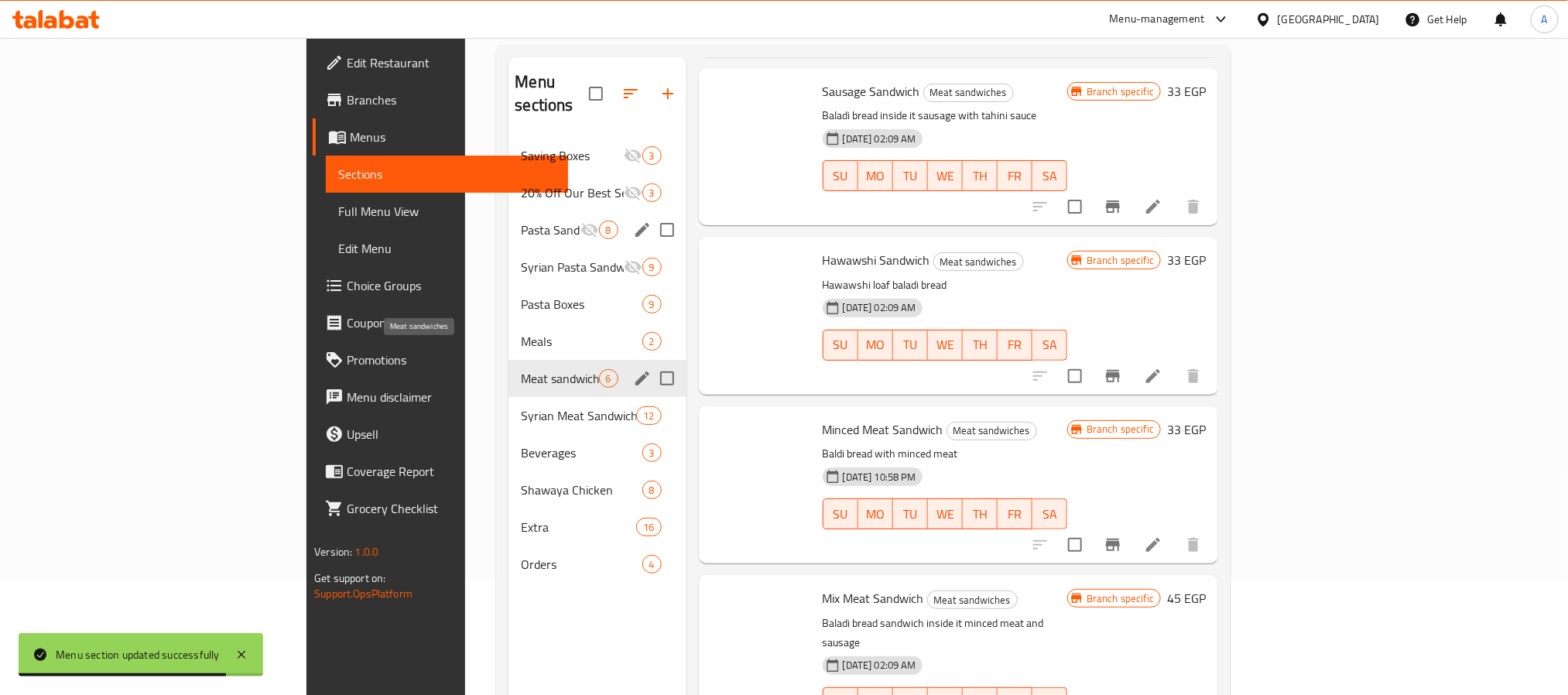
scroll to position [358, 0]
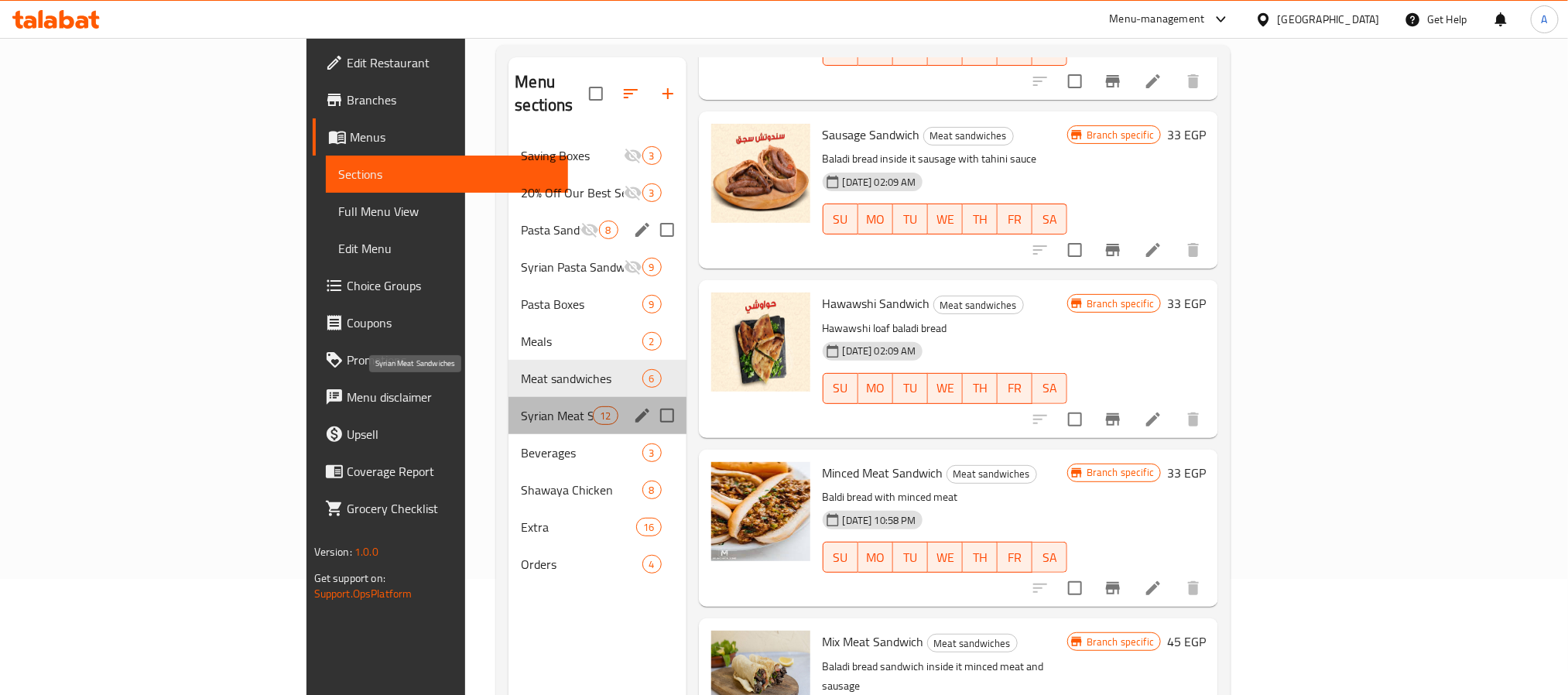
click at [521, 406] on span "Syrian Meat Sandwiches" at bounding box center [557, 415] width 72 height 18
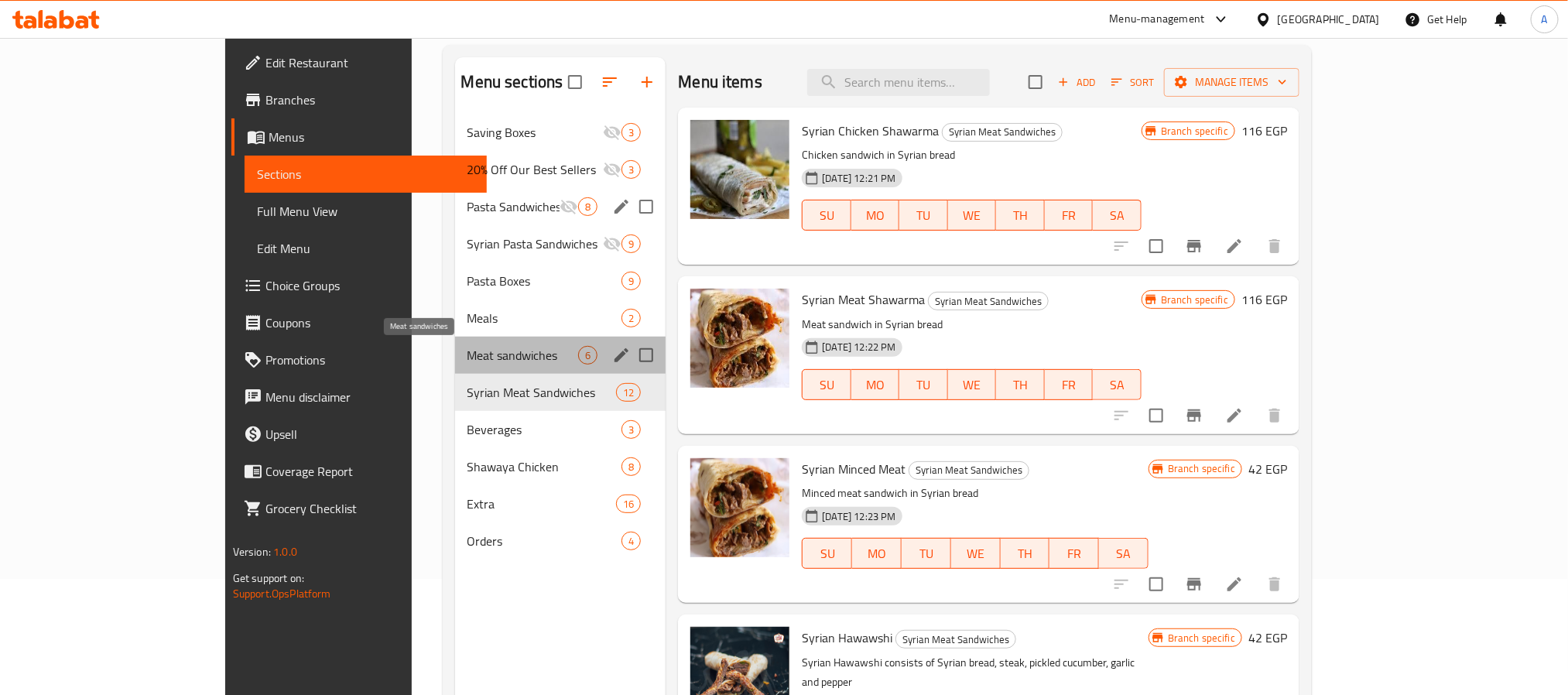
click at [467, 356] on span "Meat sandwiches" at bounding box center [523, 355] width 111 height 18
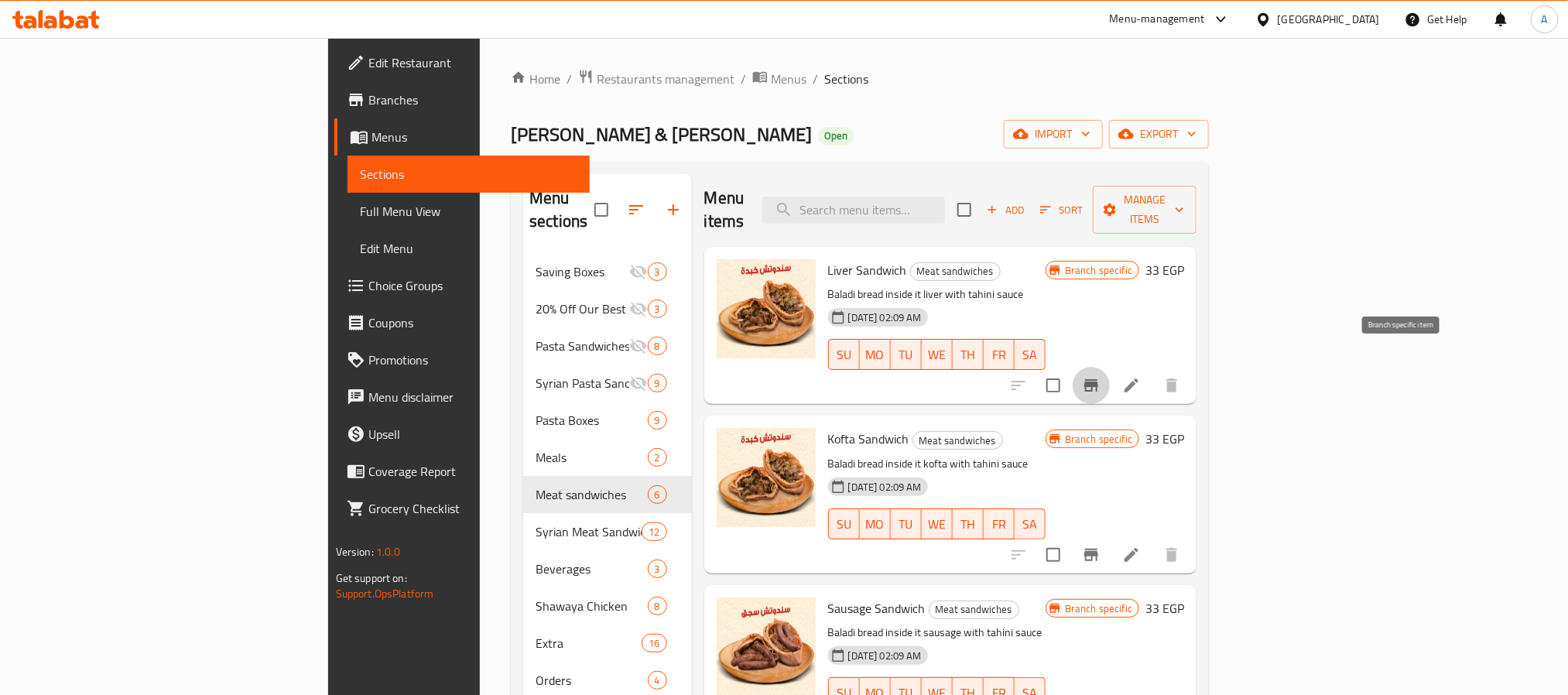
click at [1099, 379] on icon "Branch-specific-item" at bounding box center [1091, 385] width 14 height 12
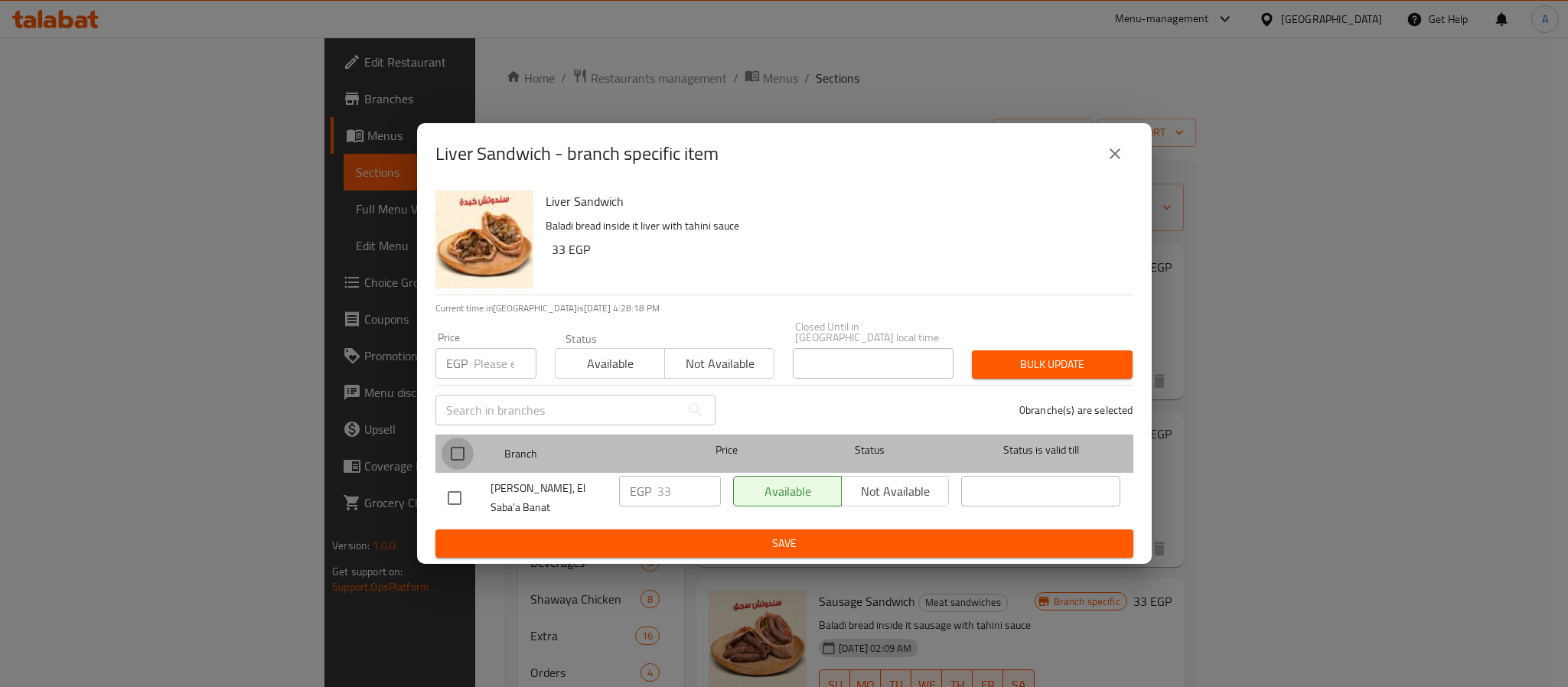
click at [472, 444] on input "checkbox" at bounding box center [457, 454] width 32 height 32
checkbox input "true"
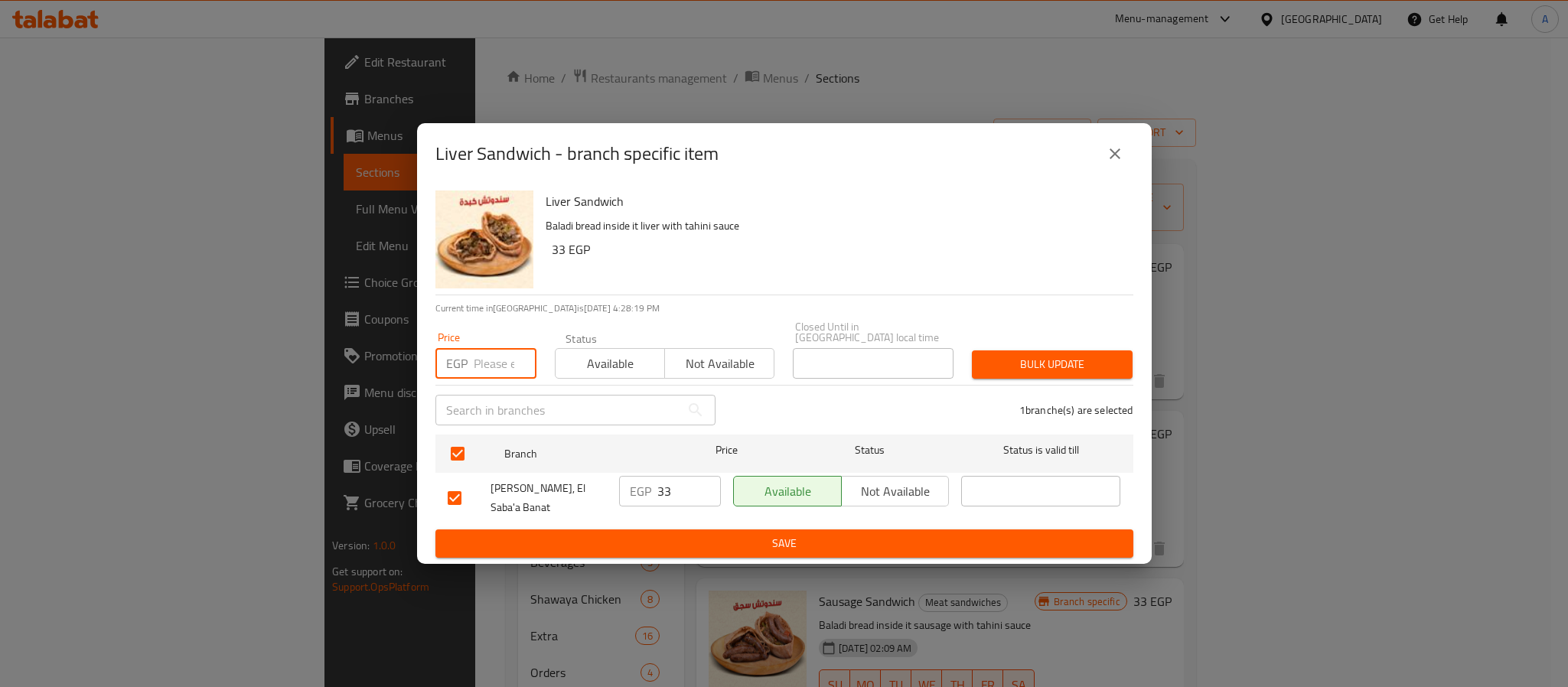
click at [478, 351] on input "number" at bounding box center [505, 363] width 63 height 30
type input "35"
click at [1078, 355] on span "Bulk update" at bounding box center [1052, 364] width 137 height 19
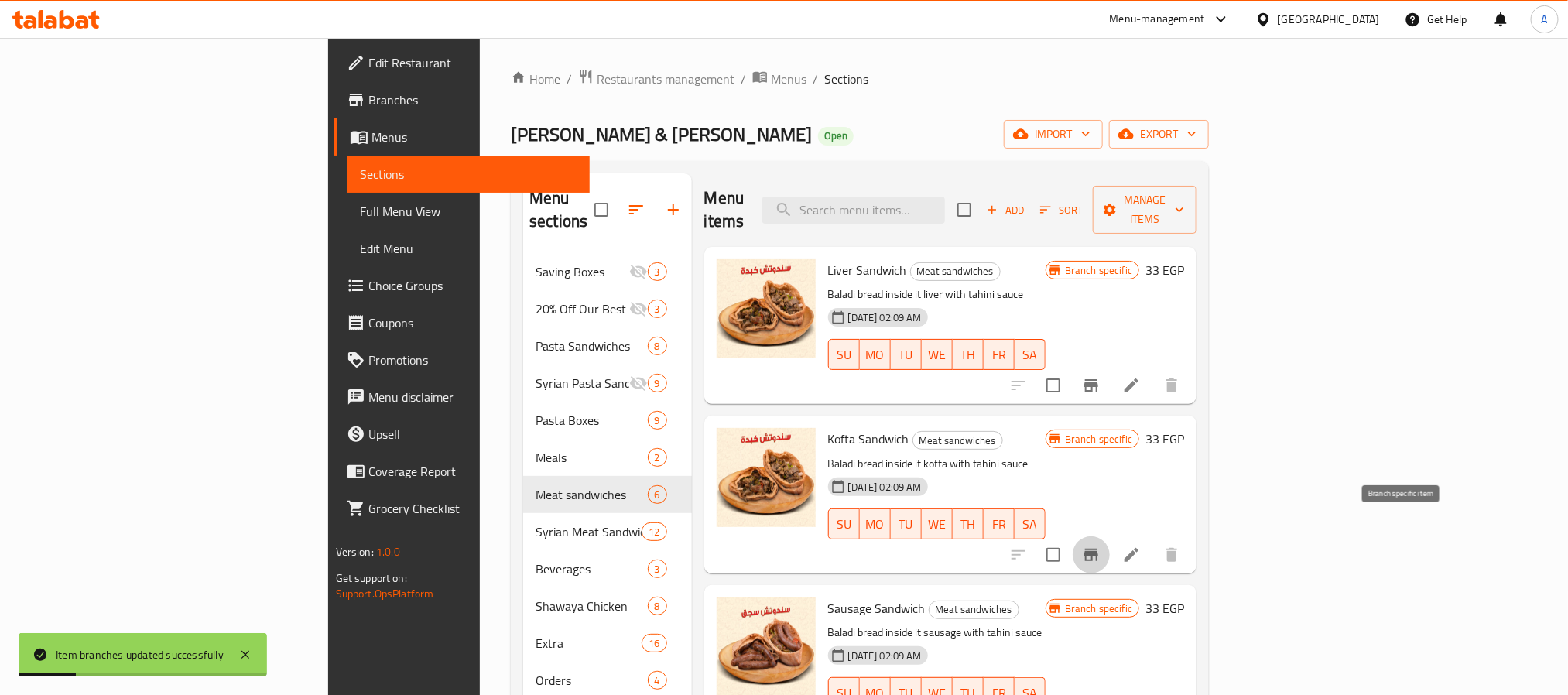
click at [1101, 546] on icon "Branch-specific-item" at bounding box center [1091, 555] width 18 height 18
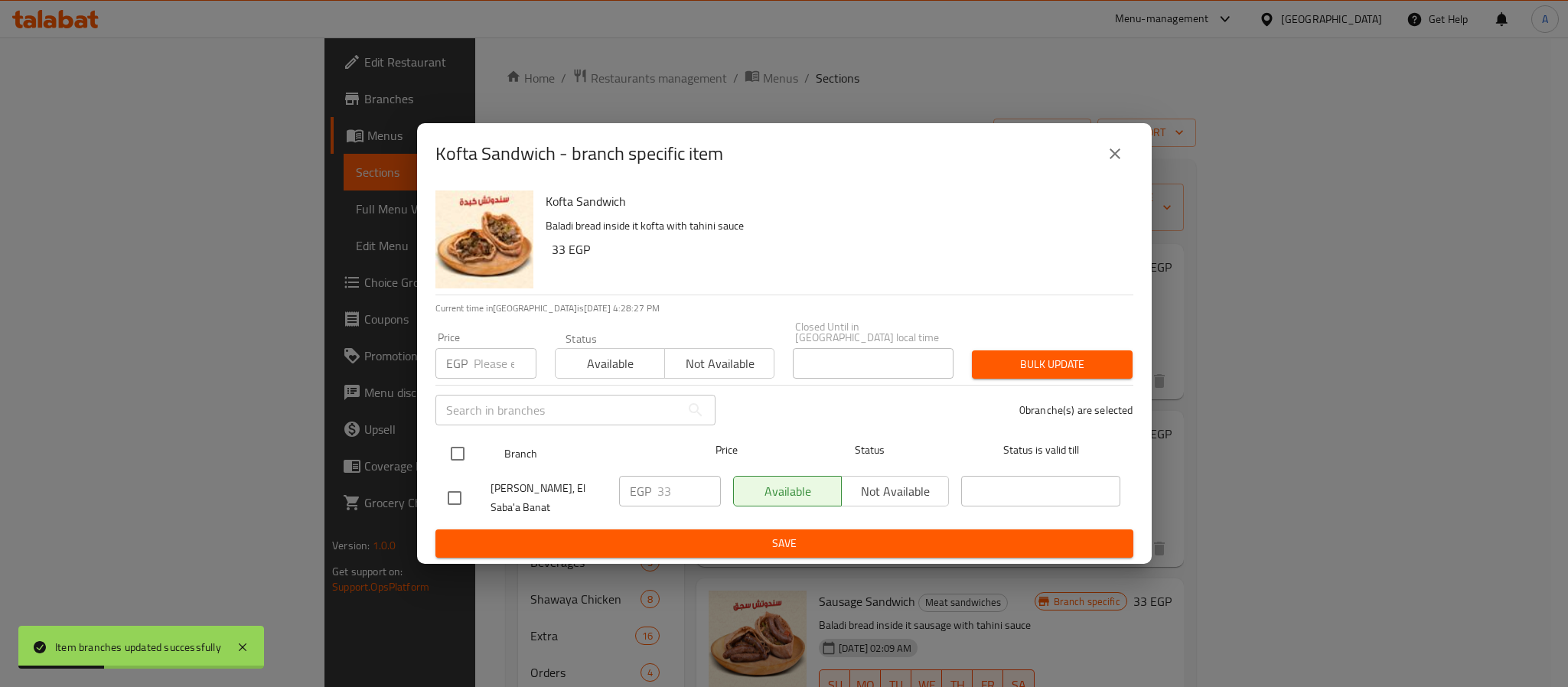
click at [454, 437] on input "checkbox" at bounding box center [457, 454] width 32 height 32
checkbox input "true"
click at [480, 348] on input "number" at bounding box center [505, 363] width 63 height 30
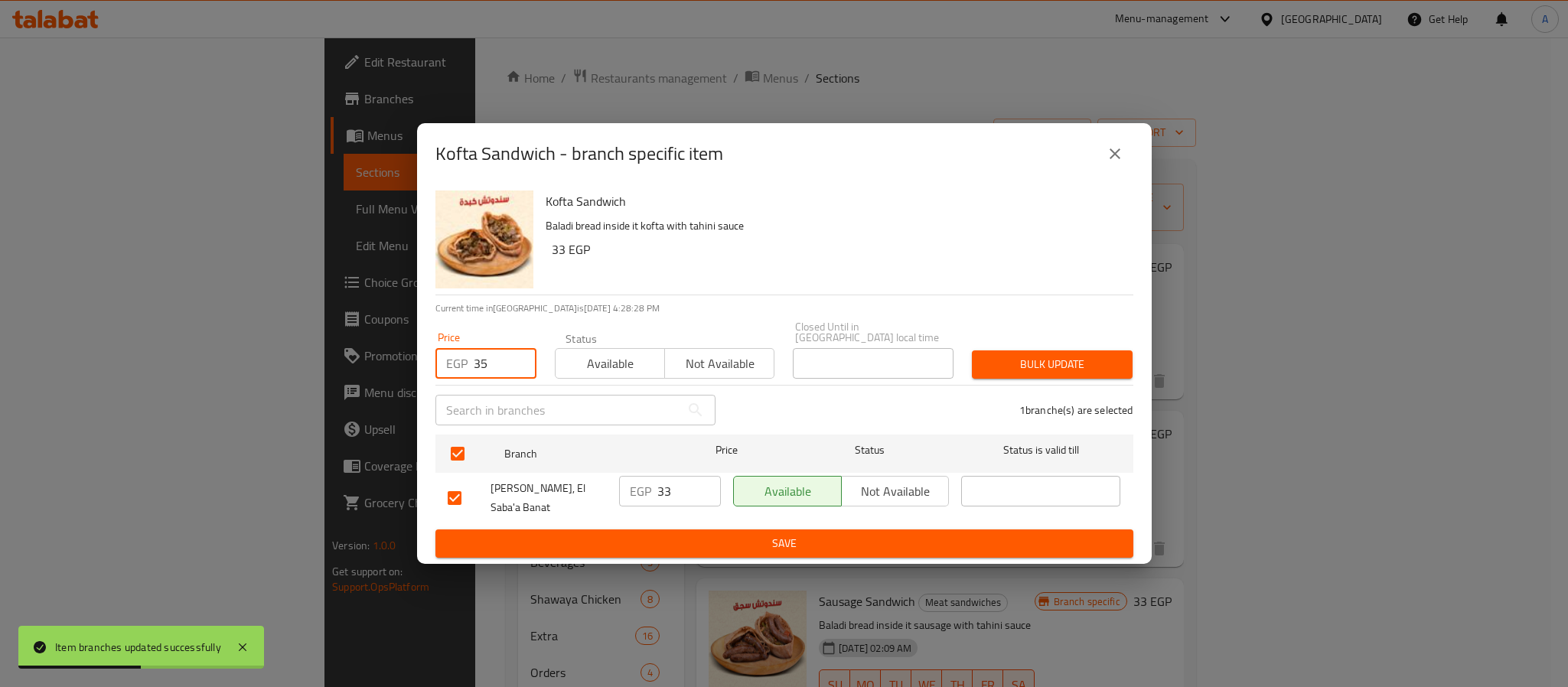
type input "35"
click at [1007, 355] on span "Bulk update" at bounding box center [1052, 364] width 137 height 19
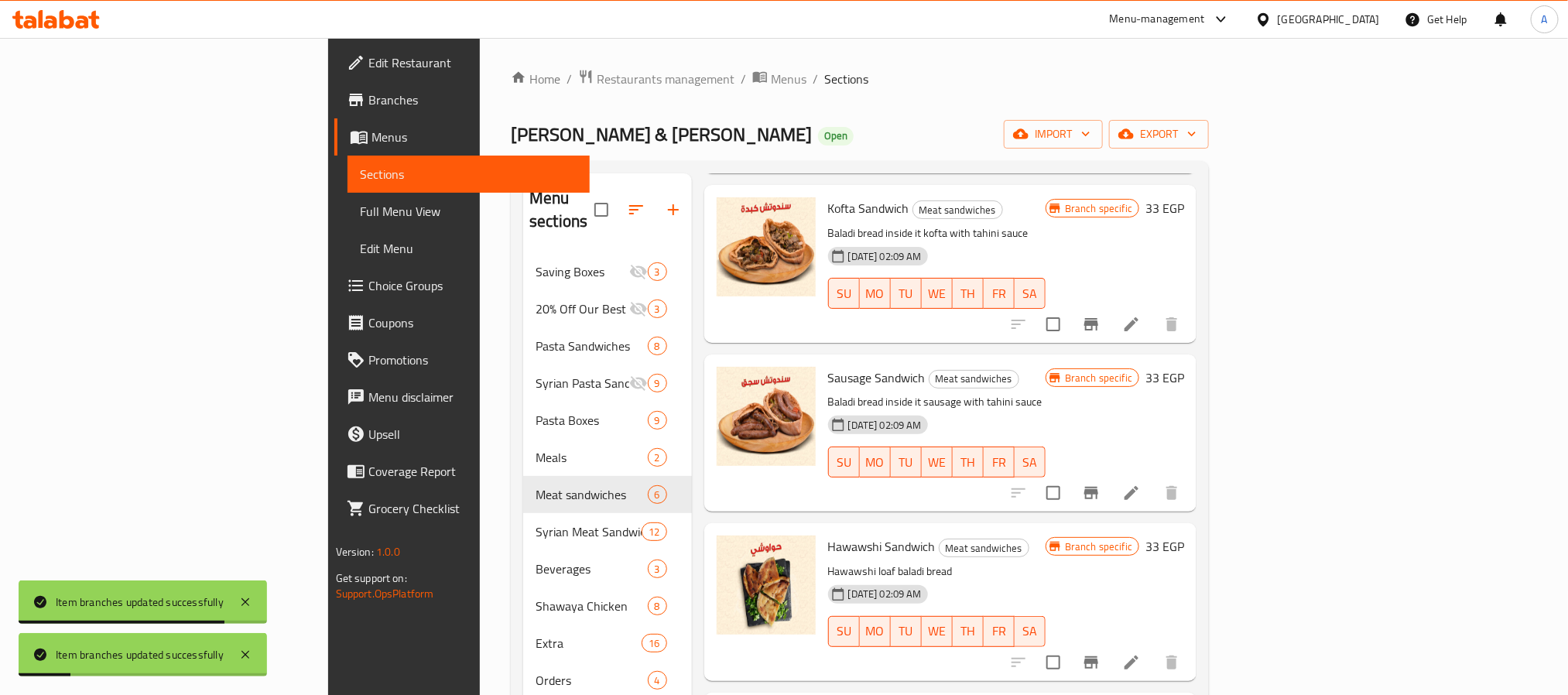
scroll to position [232, 0]
click at [1099, 486] on icon "Branch-specific-item" at bounding box center [1091, 491] width 14 height 12
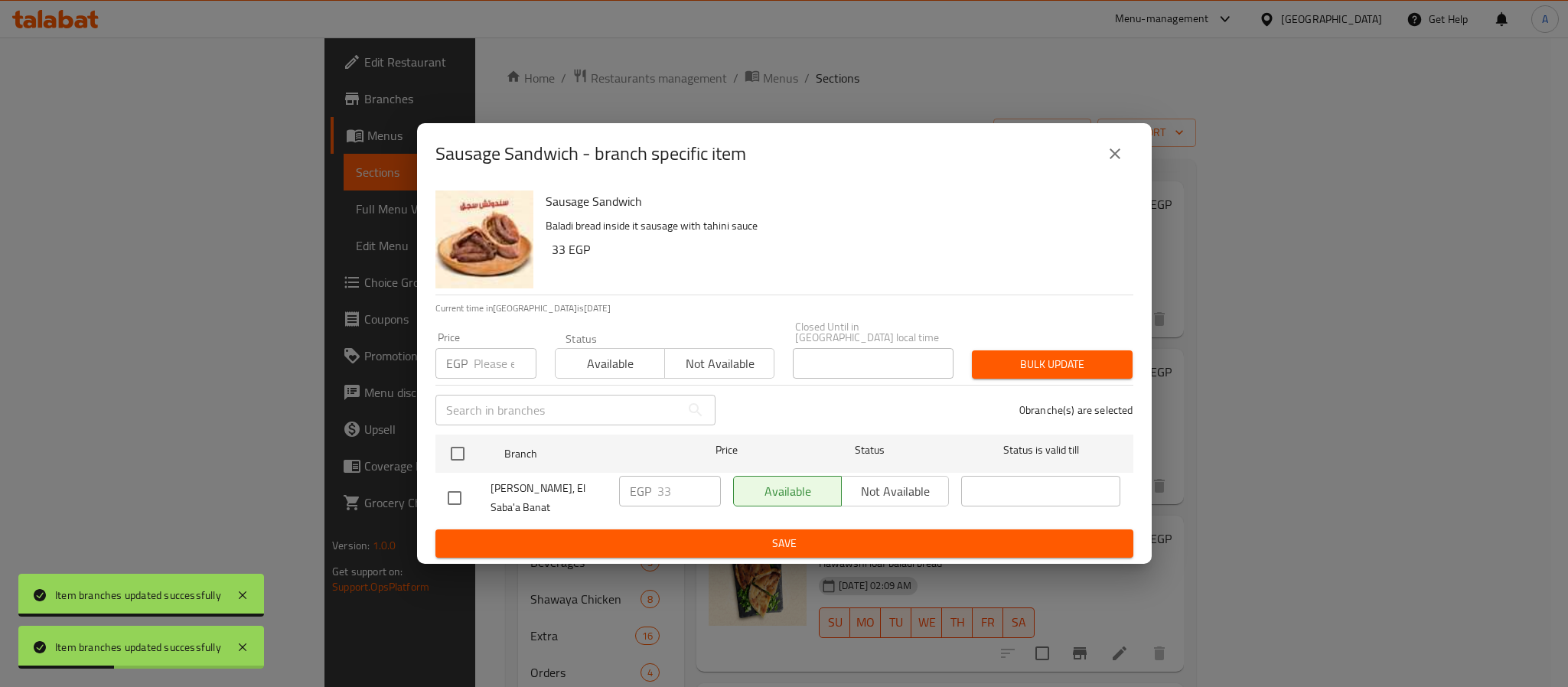
click at [488, 470] on div "Abo Omar Grills&Macaroni, El Saba'a Banat" at bounding box center [526, 498] width 172 height 57
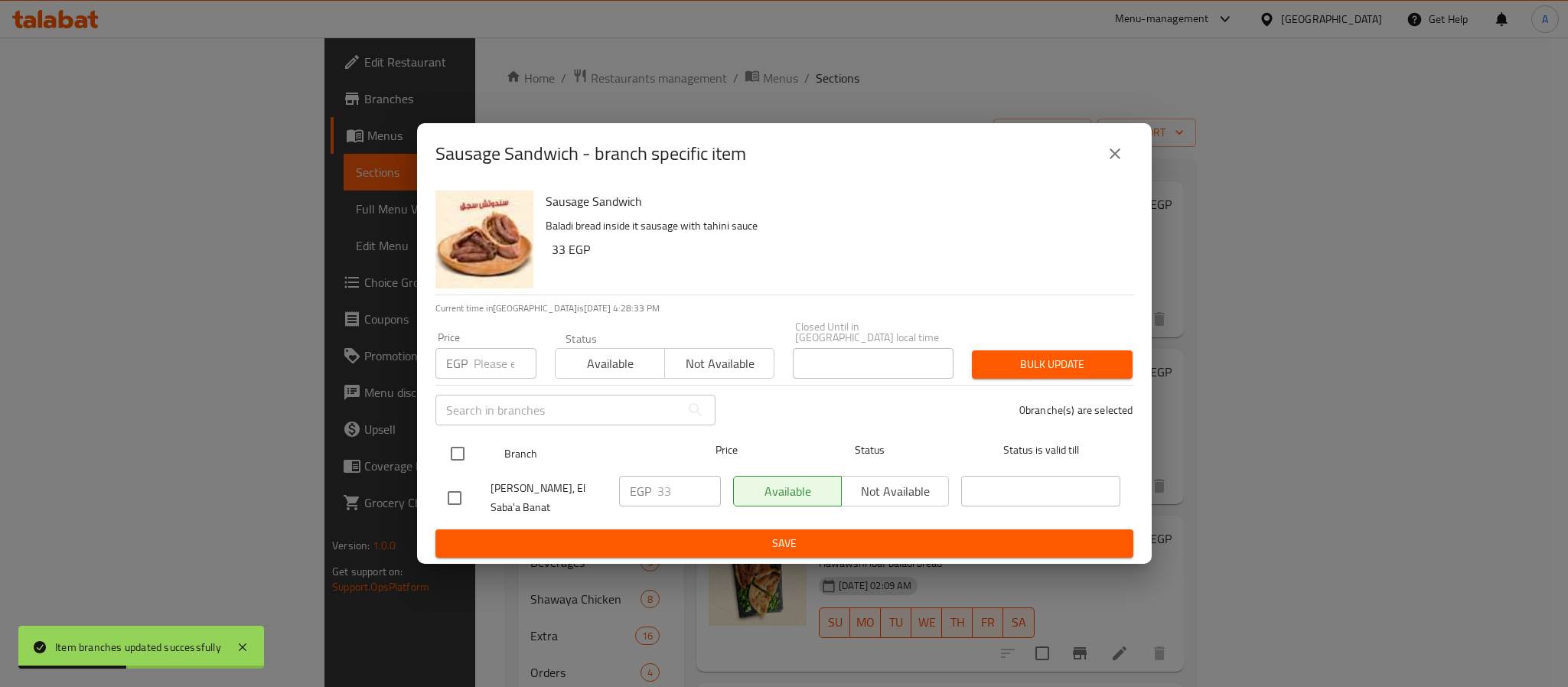
click at [466, 437] on input "checkbox" at bounding box center [457, 454] width 32 height 32
checkbox input "true"
click at [485, 332] on div "Price EGP Price" at bounding box center [486, 355] width 101 height 46
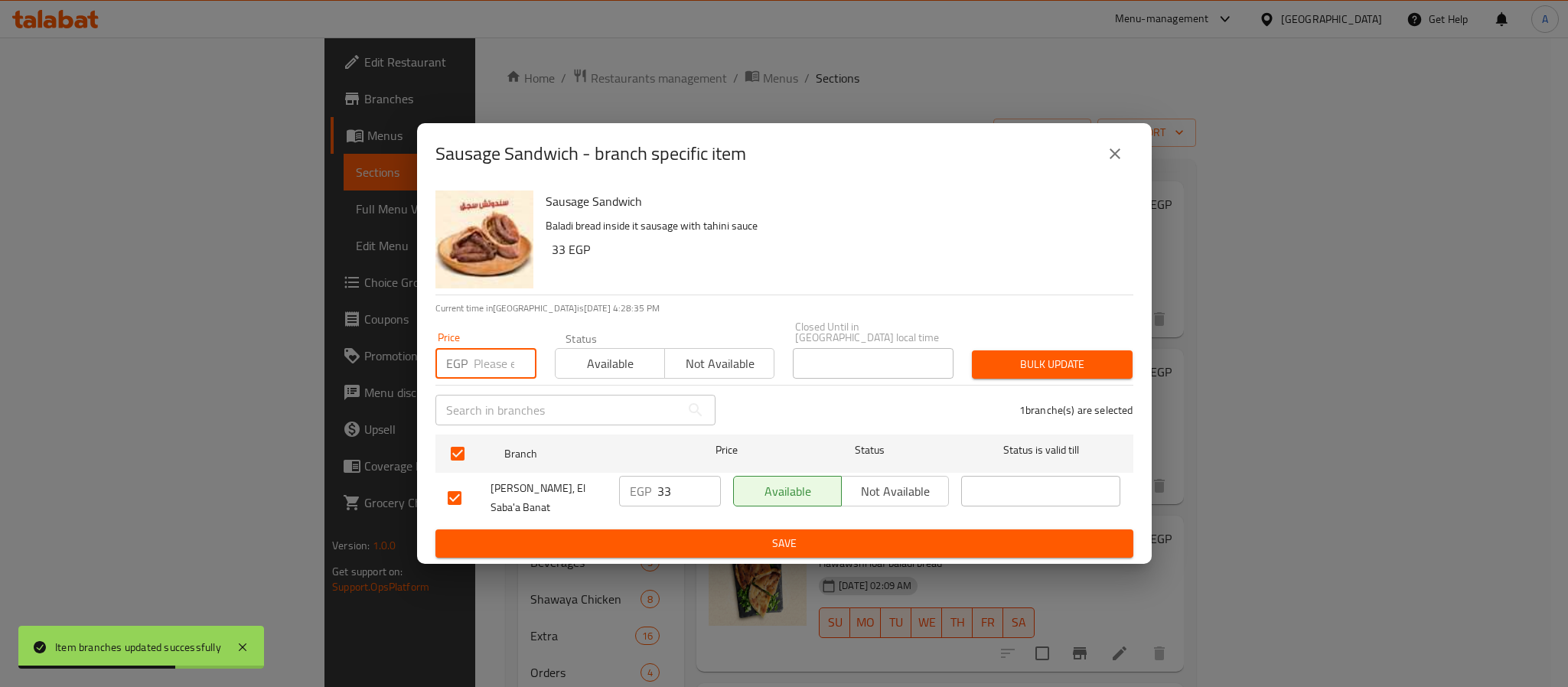
click at [491, 349] on input "number" at bounding box center [505, 363] width 63 height 30
type input "35"
click at [1020, 355] on span "Bulk update" at bounding box center [1052, 364] width 137 height 19
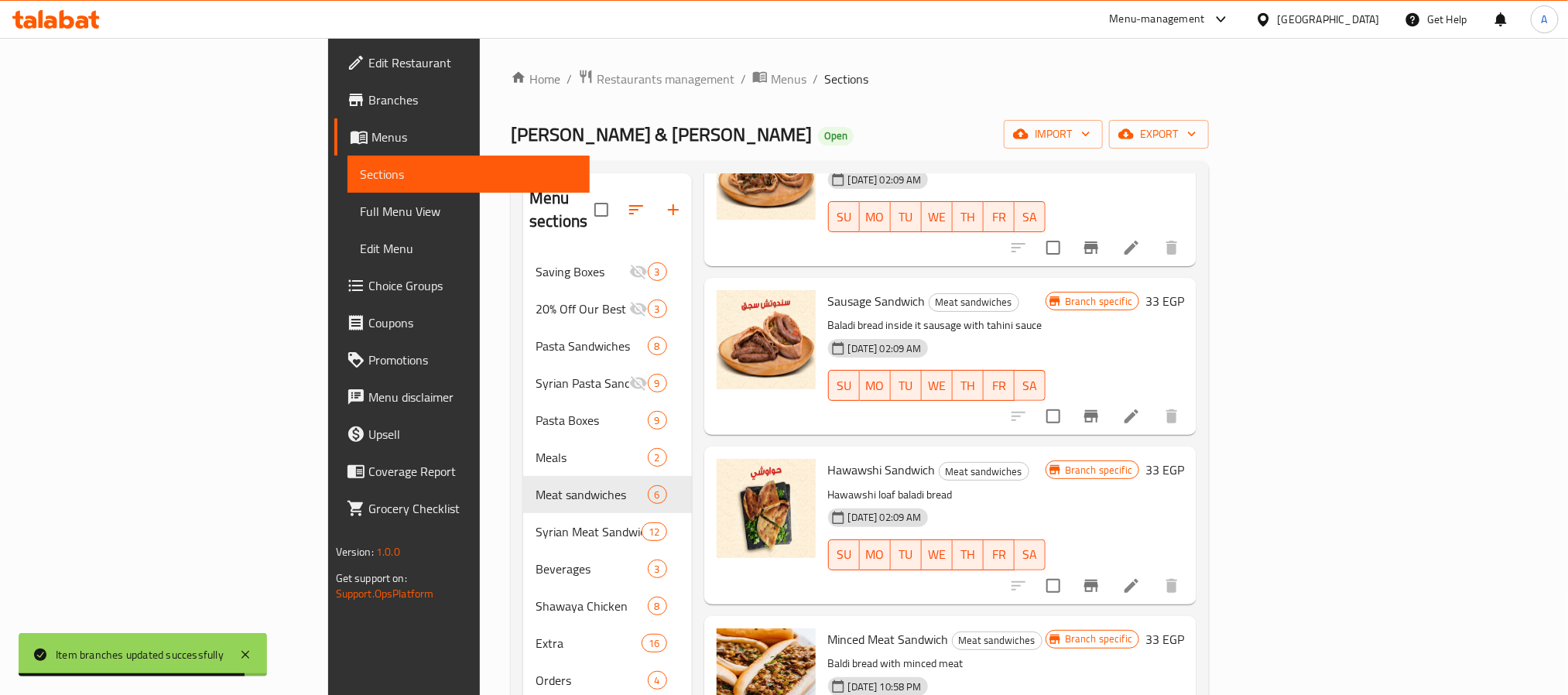
scroll to position [348, 0]
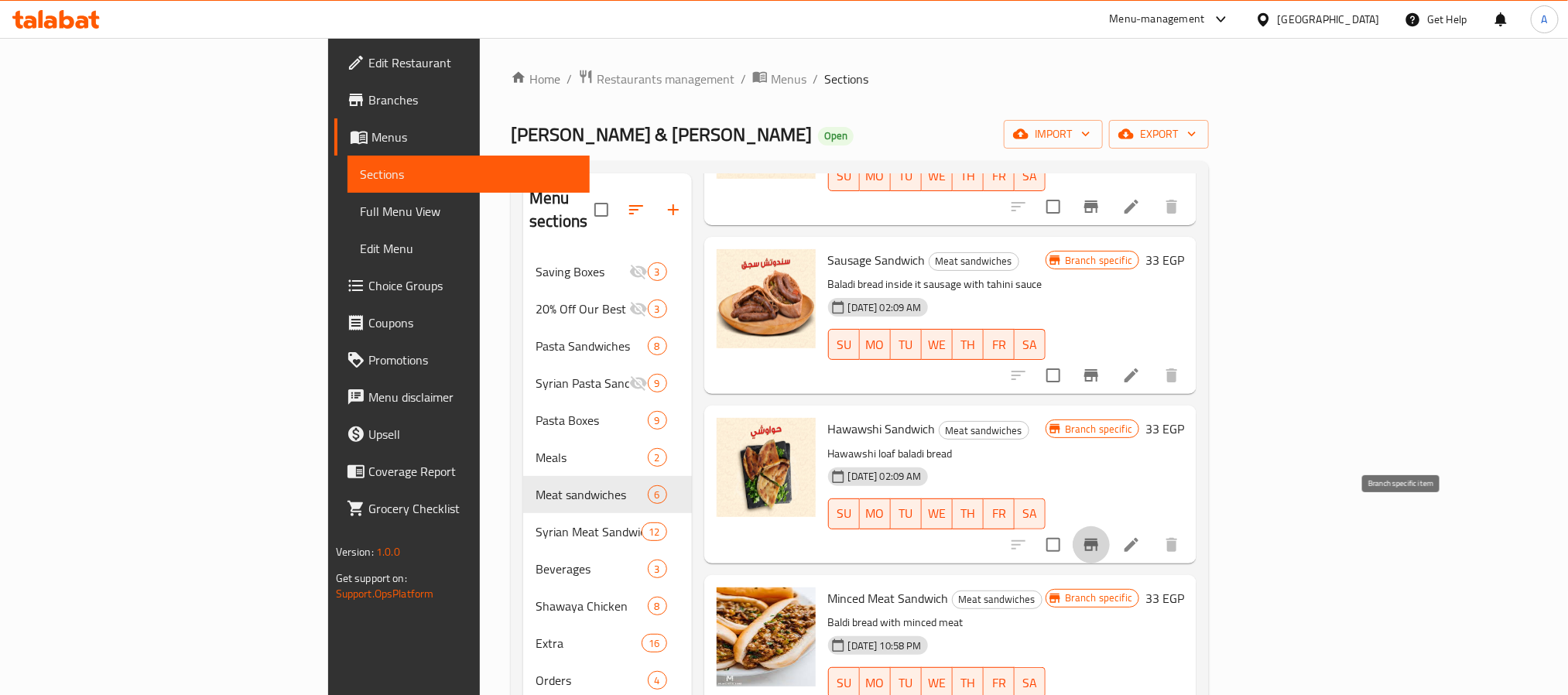
click at [1101, 536] on icon "Branch-specific-item" at bounding box center [1091, 544] width 18 height 18
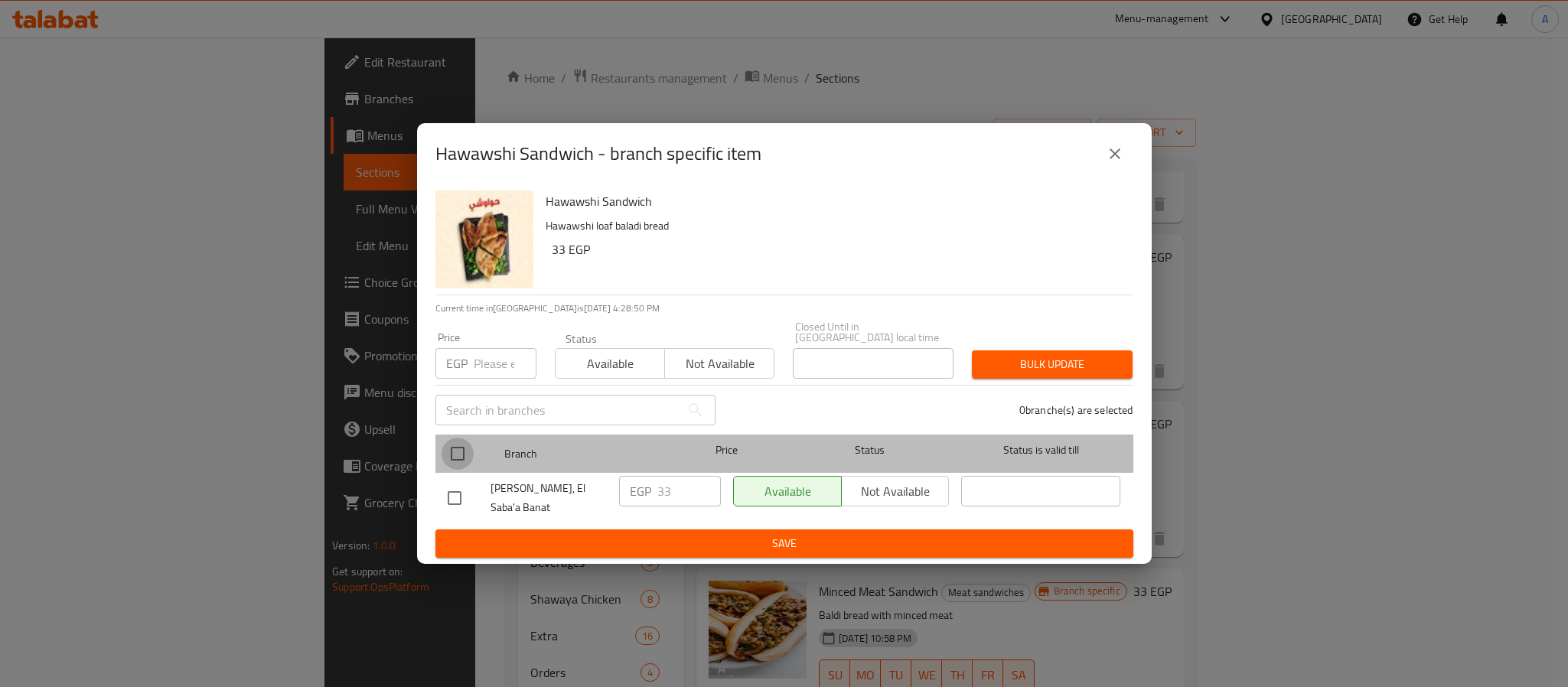
click at [461, 437] on input "checkbox" at bounding box center [457, 454] width 32 height 32
checkbox input "true"
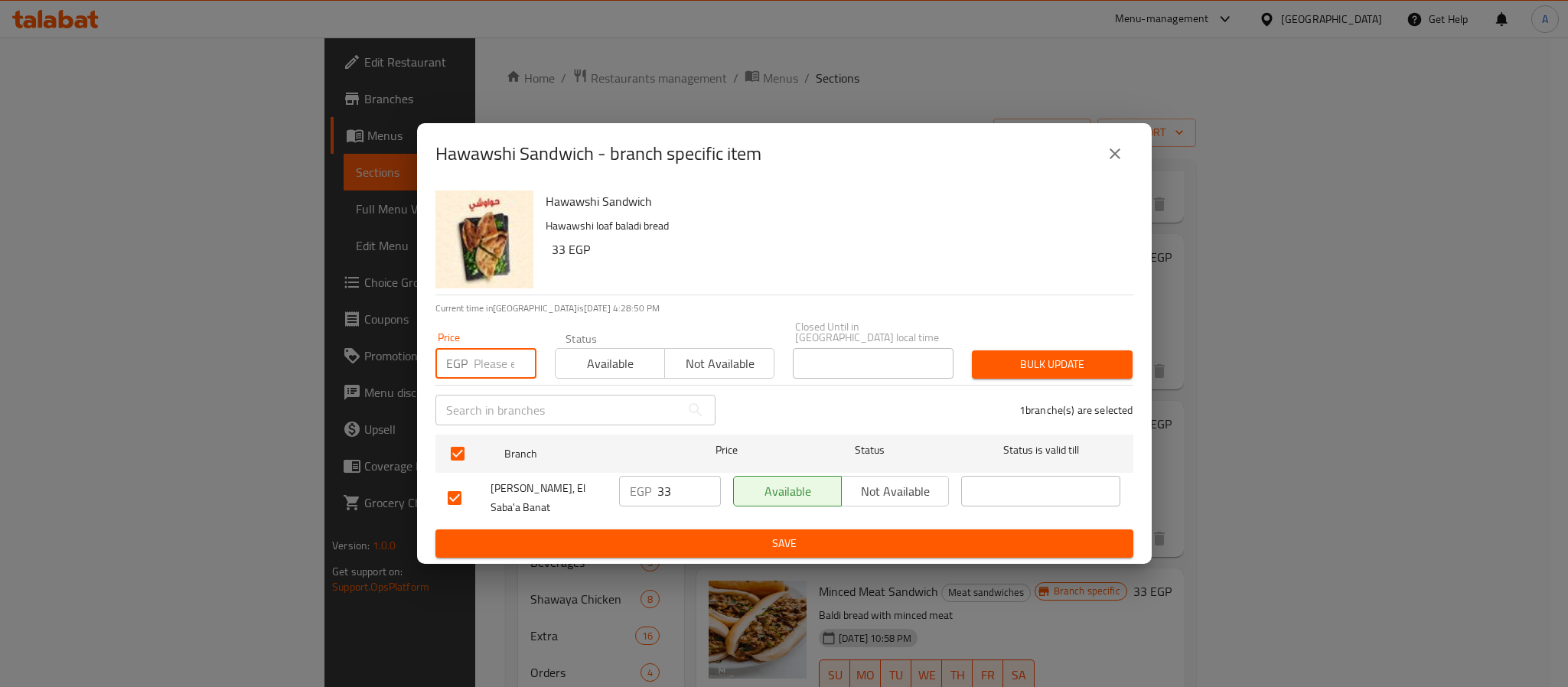
click at [476, 348] on input "number" at bounding box center [505, 363] width 63 height 30
type input "35"
click at [1106, 342] on div "Bulk update" at bounding box center [1052, 364] width 179 height 46
click at [1095, 355] on span "Bulk update" at bounding box center [1052, 364] width 137 height 19
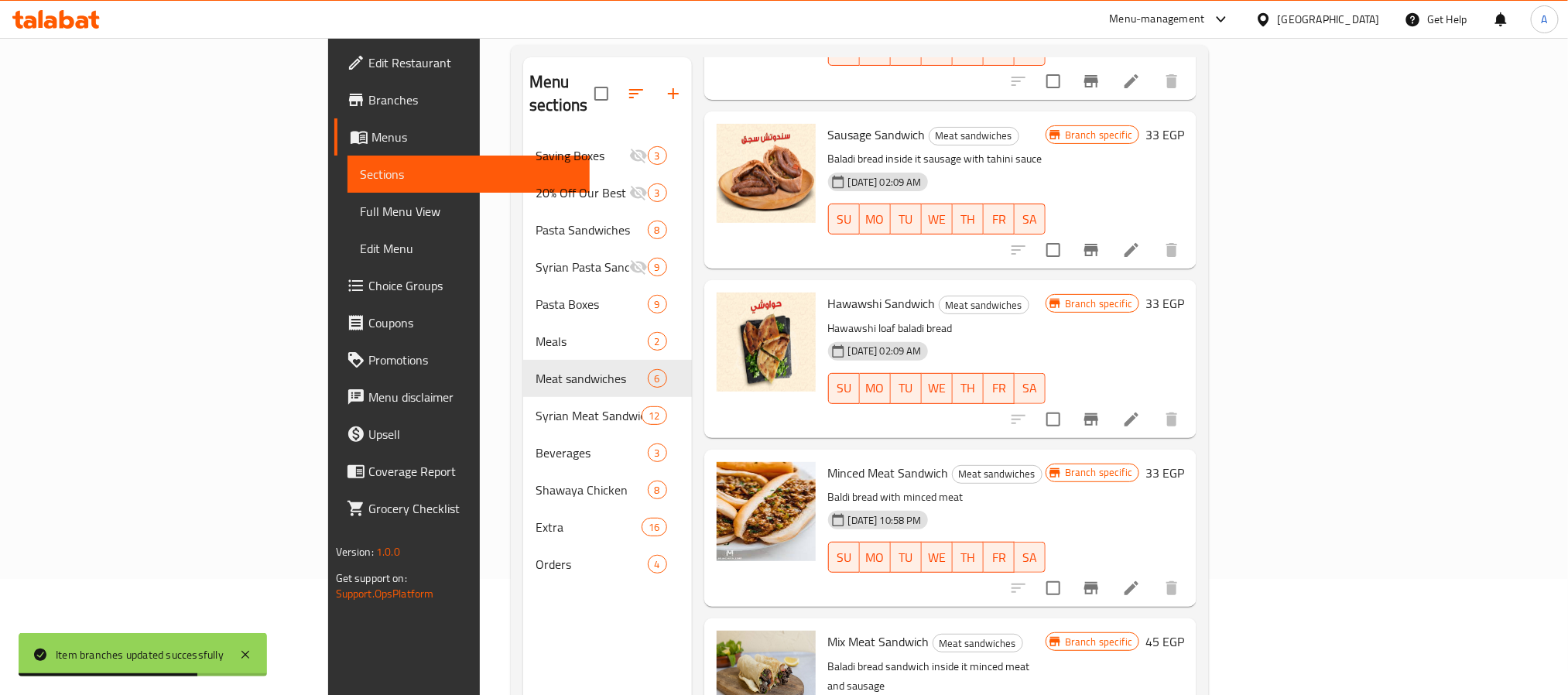
scroll to position [217, 0]
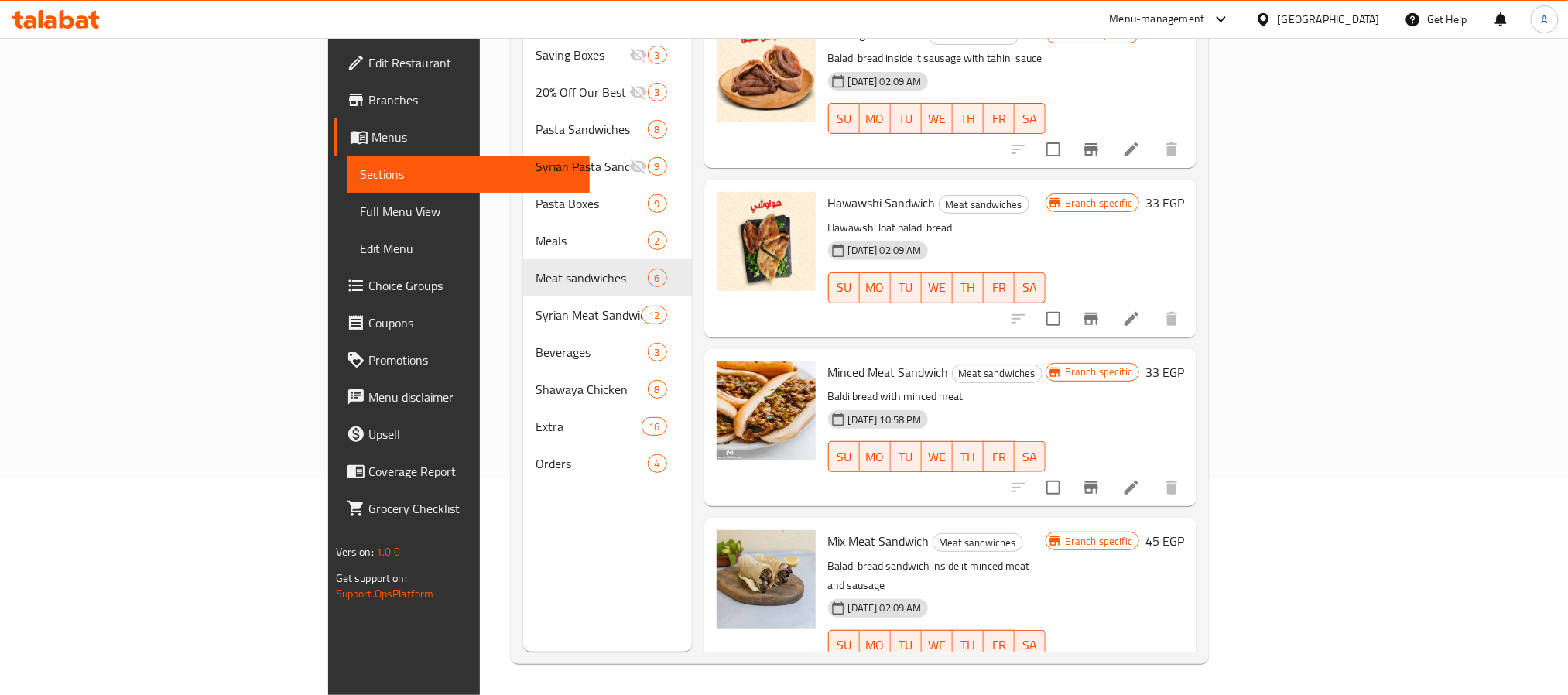
click at [1099, 482] on icon "Branch-specific-item" at bounding box center [1091, 488] width 14 height 12
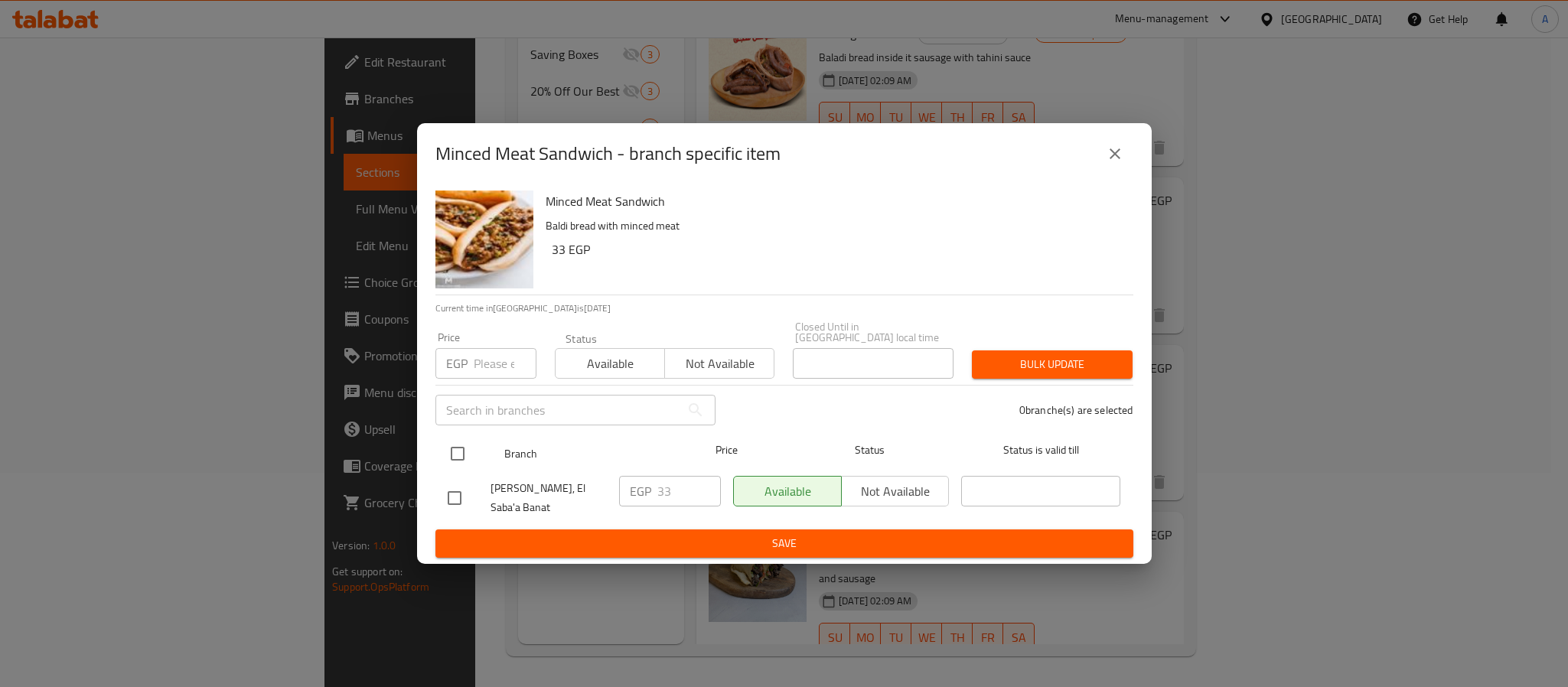
click at [480, 451] on div at bounding box center [470, 454] width 57 height 45
click at [460, 439] on input "checkbox" at bounding box center [457, 454] width 32 height 32
checkbox input "true"
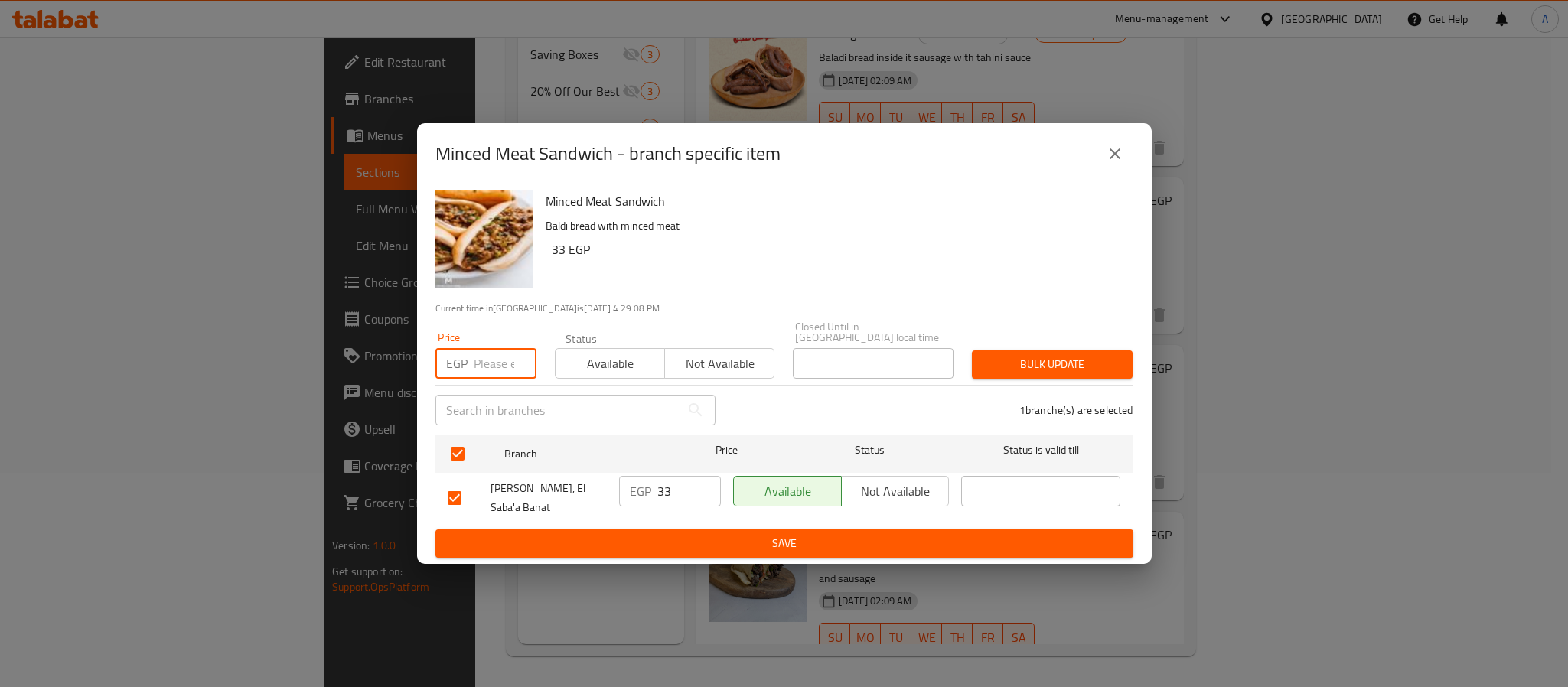
click at [496, 358] on input "number" at bounding box center [505, 363] width 63 height 30
type input "35"
click at [1026, 361] on button "Bulk update" at bounding box center [1051, 364] width 160 height 28
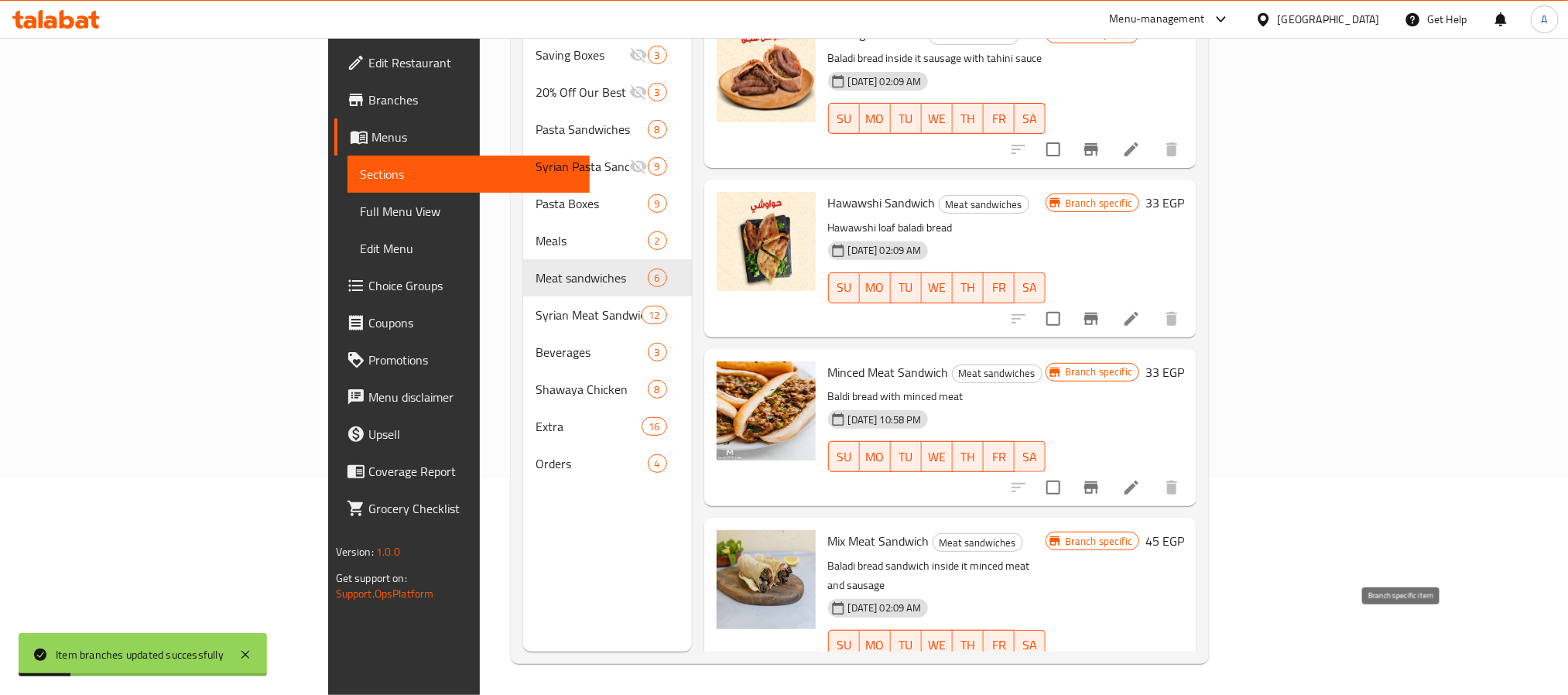
click at [1099, 671] on icon "Branch-specific-item" at bounding box center [1091, 677] width 14 height 12
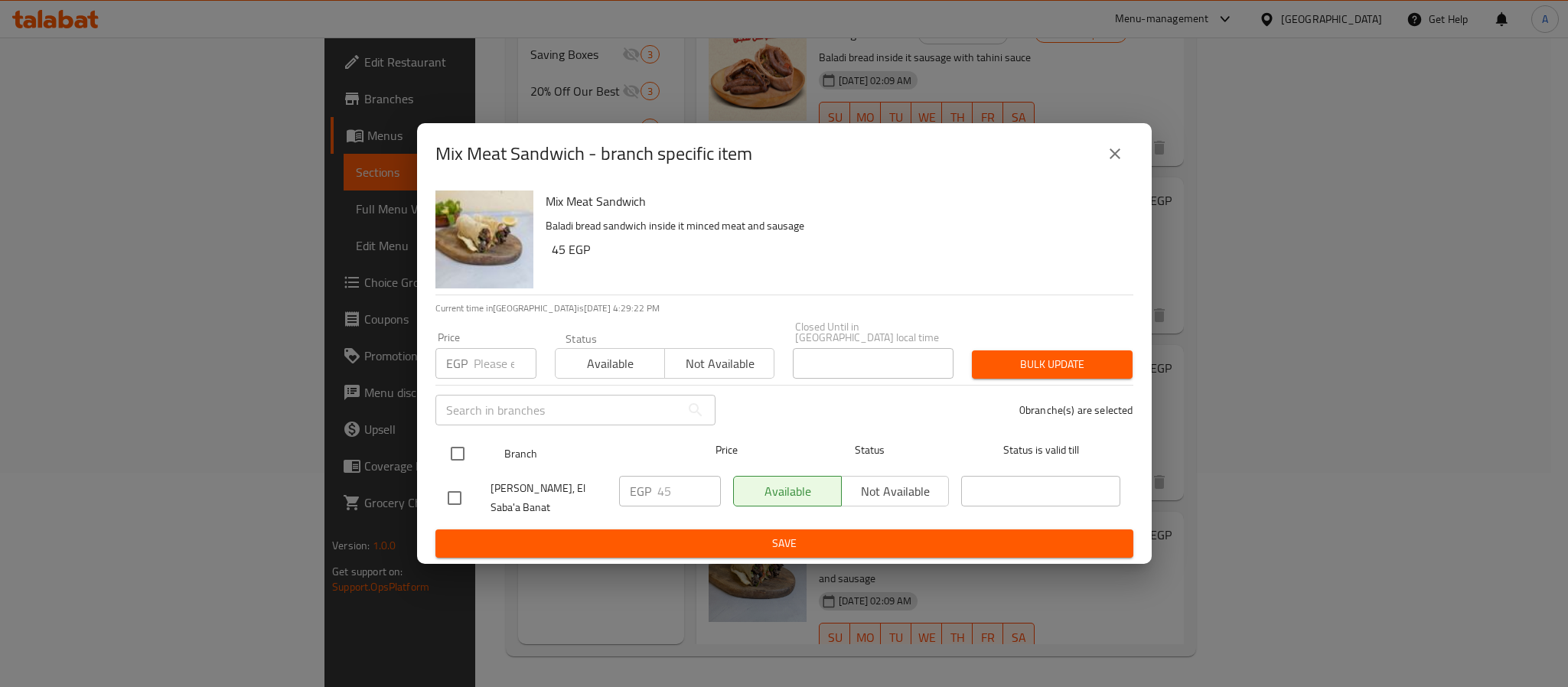
click at [452, 437] on input "checkbox" at bounding box center [457, 454] width 32 height 32
checkbox input "true"
click at [483, 354] on input "number" at bounding box center [505, 363] width 63 height 30
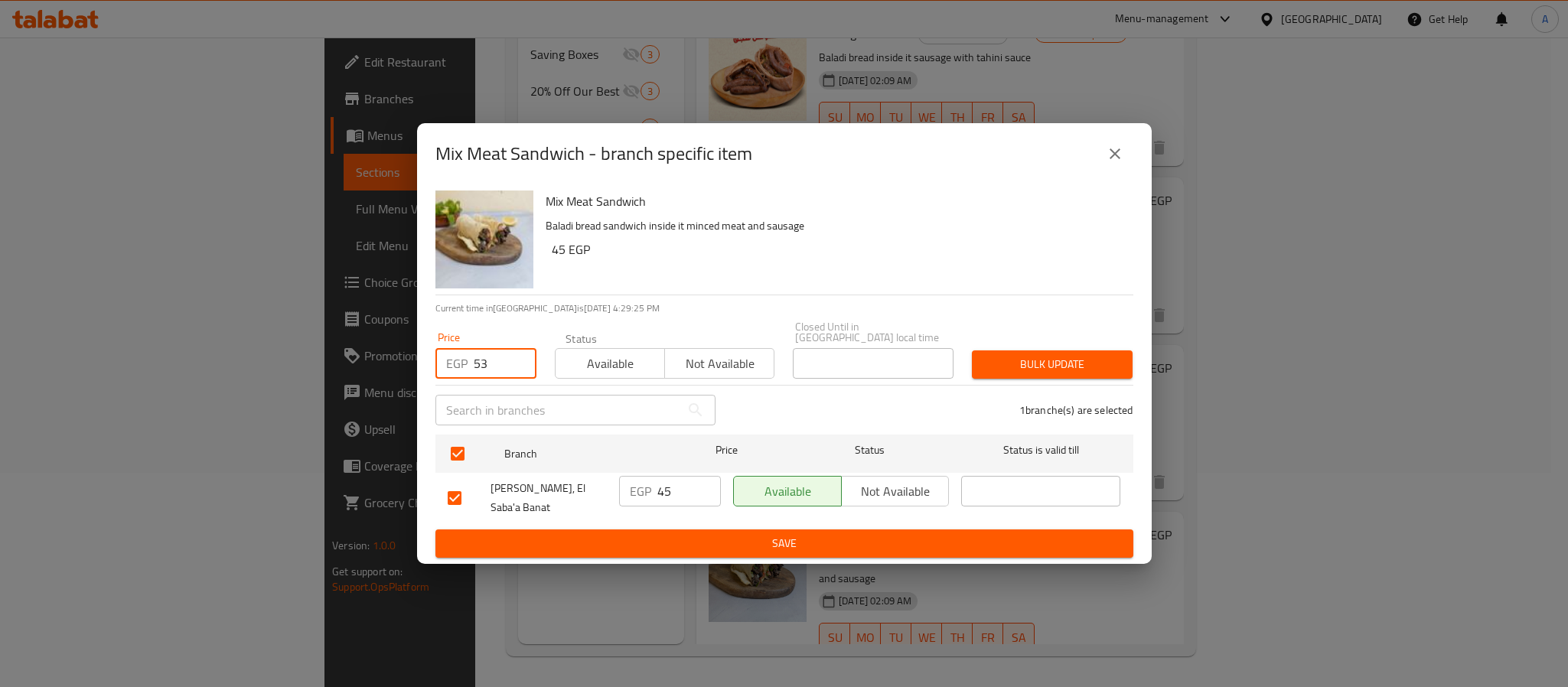
drag, startPoint x: 487, startPoint y: 349, endPoint x: 441, endPoint y: 370, distance: 50.6
click at [441, 370] on div "Price EGP 53 Price" at bounding box center [486, 355] width 120 height 65
type input "52"
click at [1010, 382] on div "1 branche(s) are selected" at bounding box center [933, 410] width 417 height 55
click at [1026, 355] on span "Bulk update" at bounding box center [1052, 364] width 137 height 19
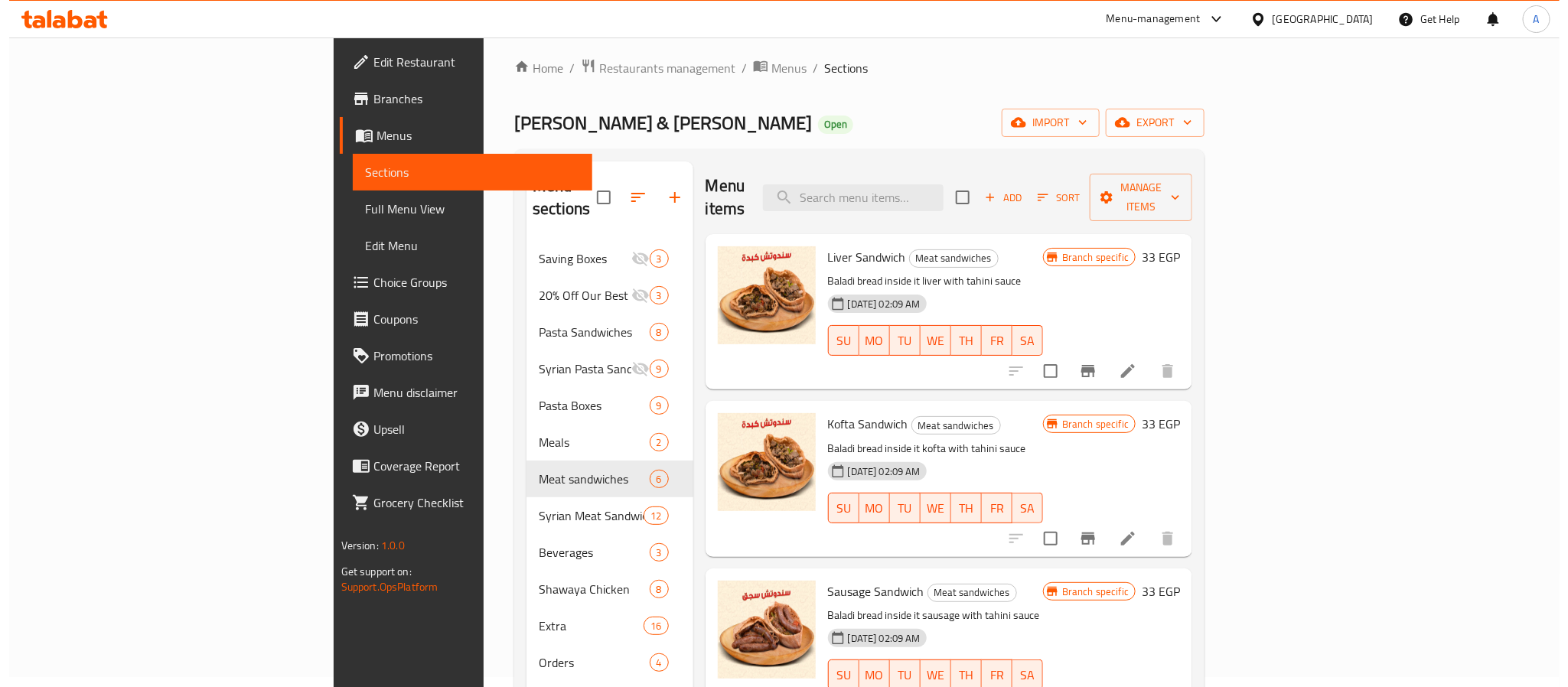
scroll to position [0, 0]
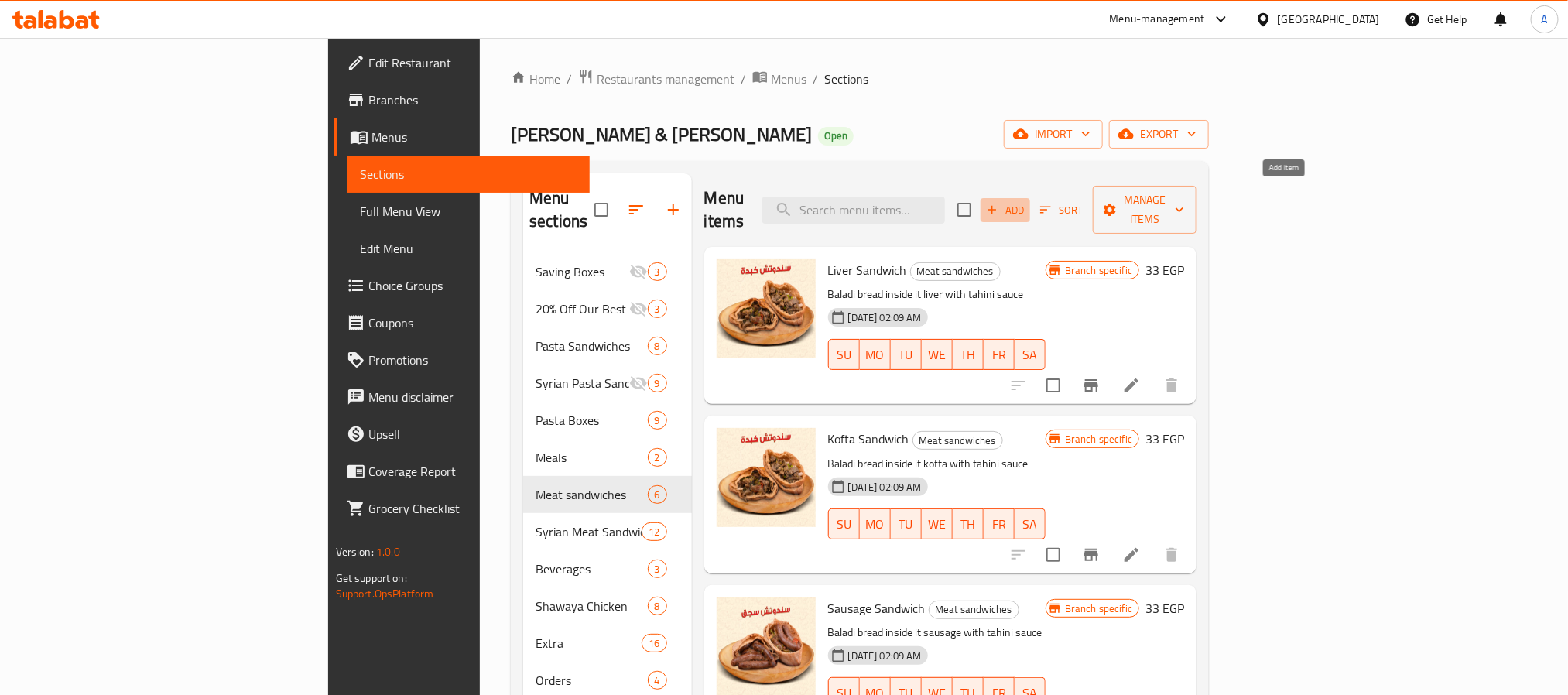
click at [999, 203] on icon "button" at bounding box center [992, 209] width 14 height 14
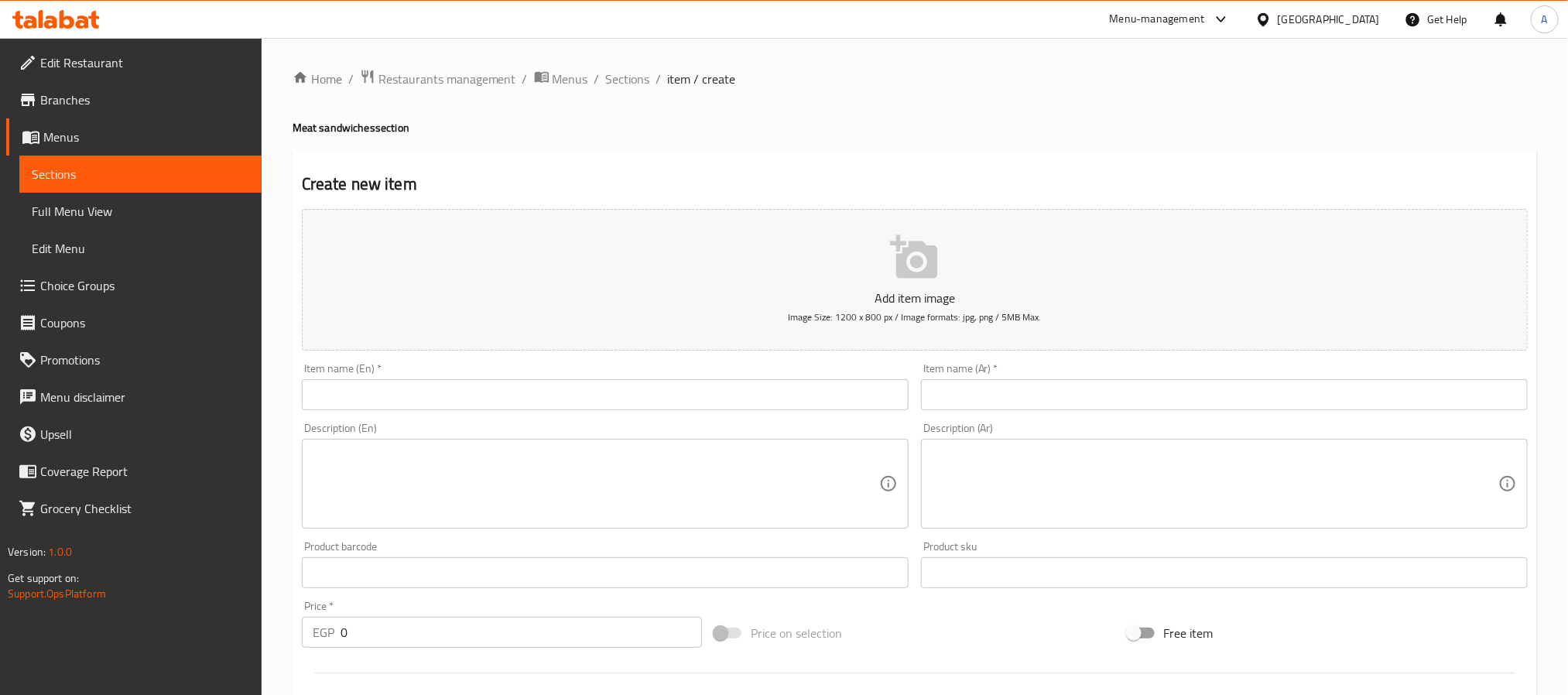
click at [1015, 394] on input "text" at bounding box center [1224, 395] width 606 height 31
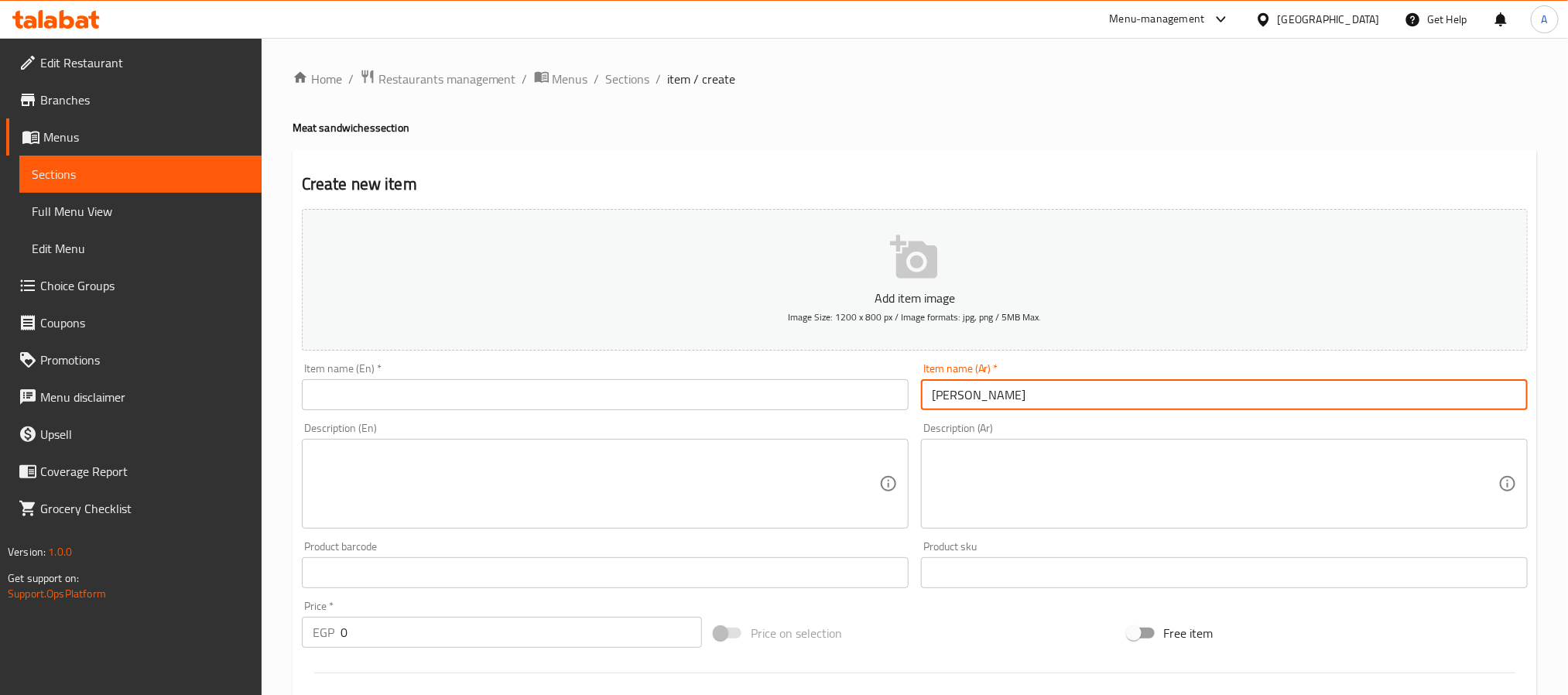
click at [1015, 394] on input "ساندوتش كلاوي" at bounding box center [1224, 395] width 606 height 31
type input "ساندوتش كلاوي"
click at [402, 400] on input "text" at bounding box center [606, 395] width 606 height 31
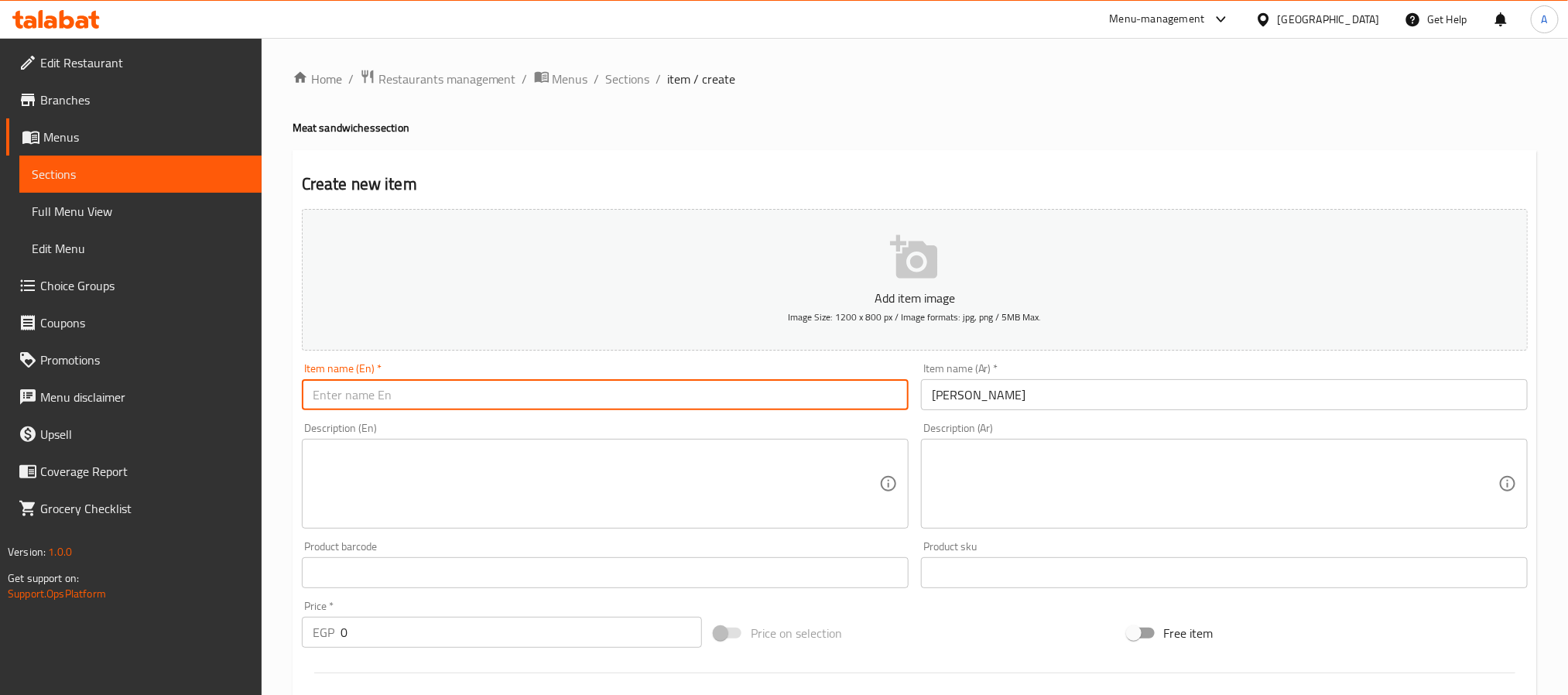
paste input "Kidney Sandwich"
type input "Kidney Sandwich"
click at [335, 479] on textarea at bounding box center [596, 484] width 566 height 74
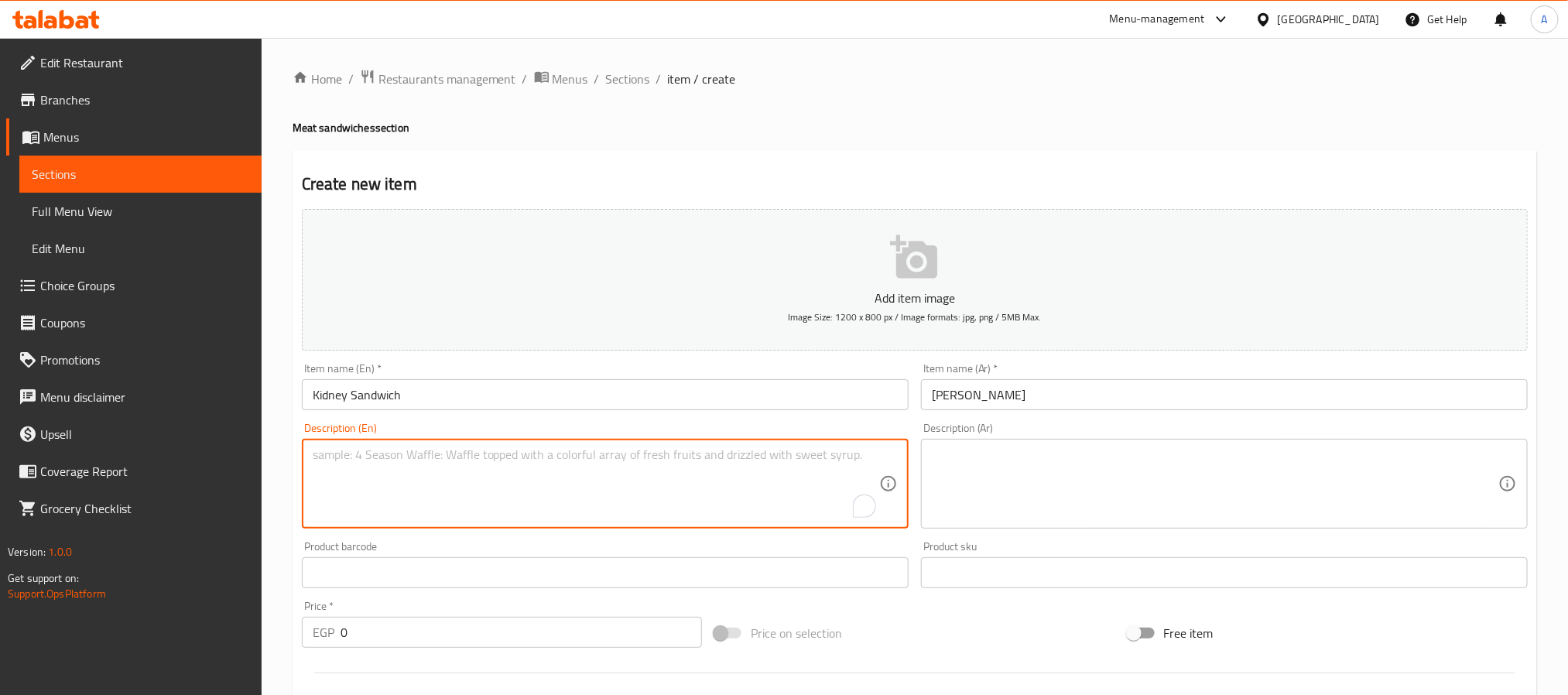
paste textarea "Baladi bread"
type textarea "Baladi bread"
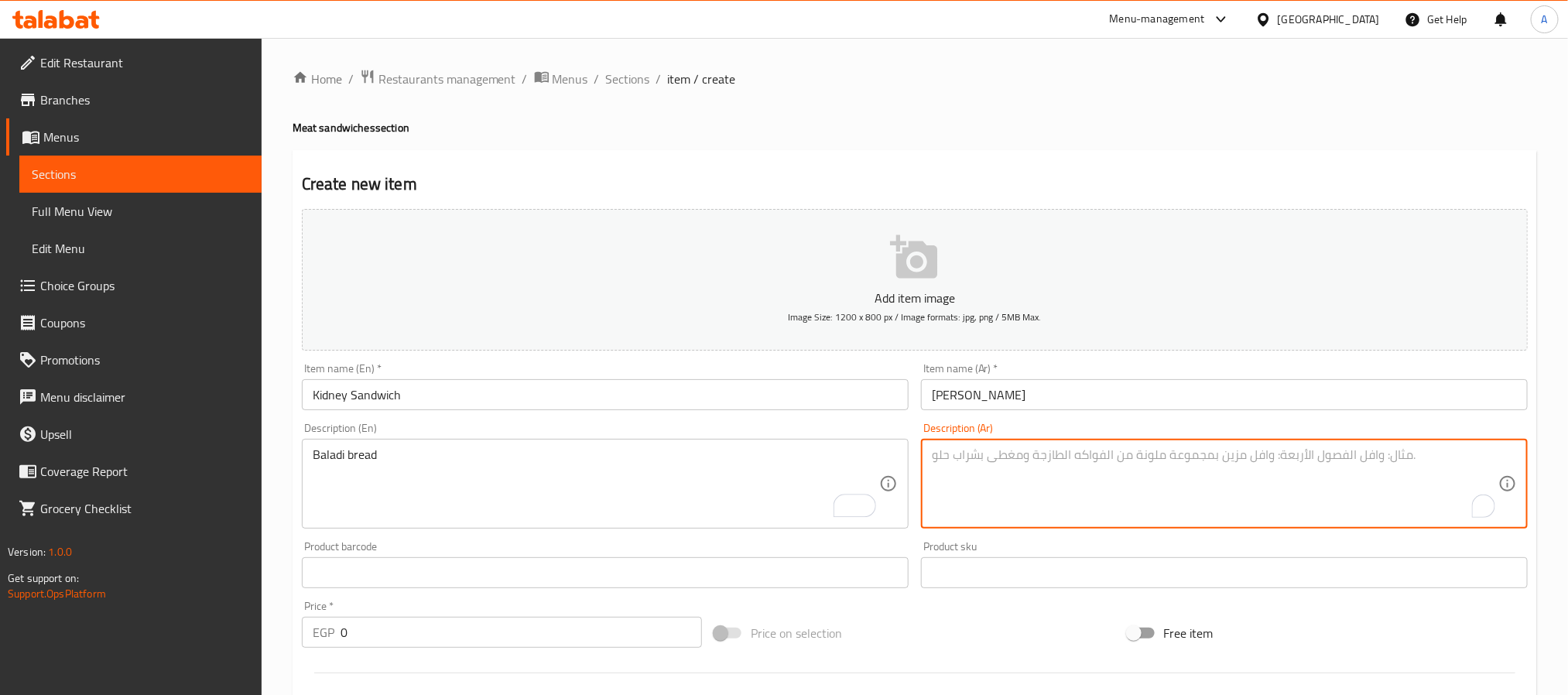
click at [1038, 502] on textarea "To enrich screen reader interactions, please activate Accessibility in Grammarl…" at bounding box center [1215, 484] width 566 height 74
paste textarea "عيش بلدي"
type textarea "عيش بلدي"
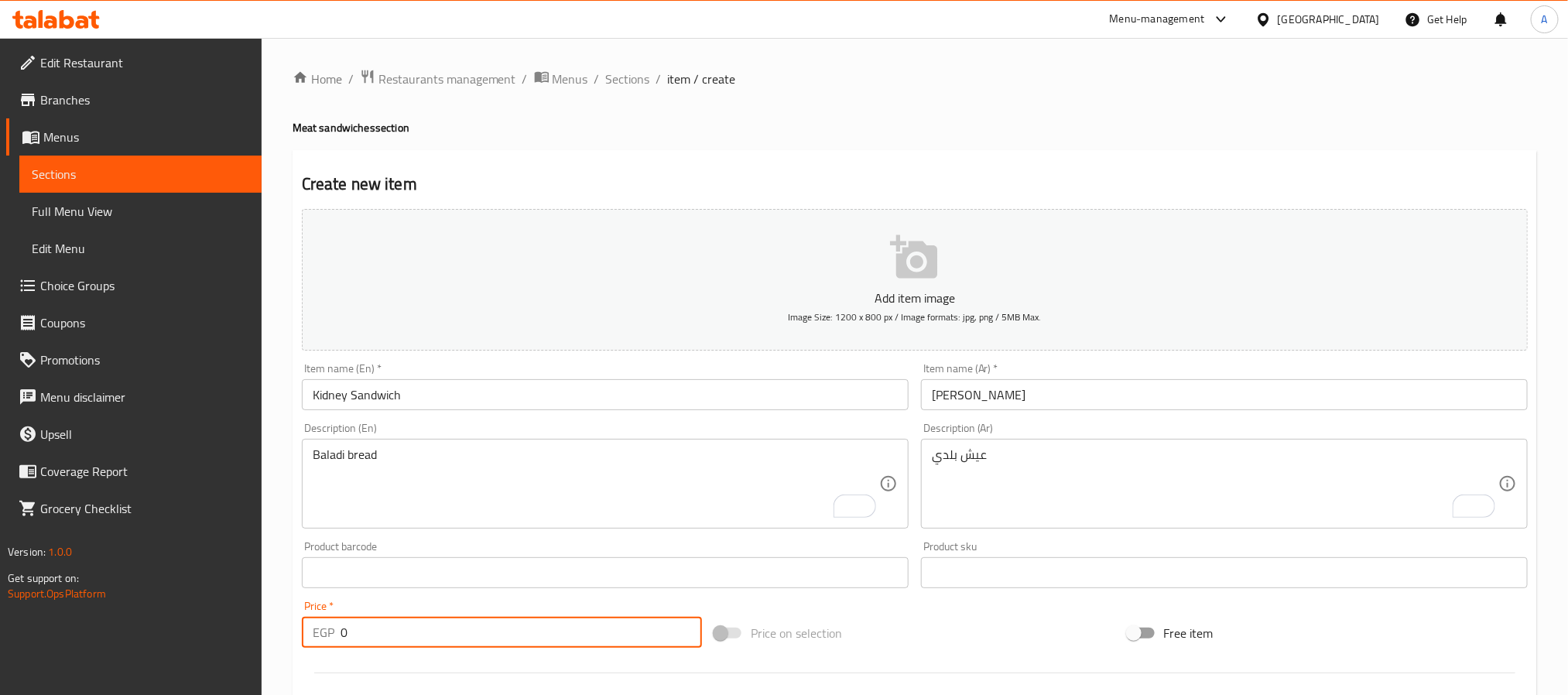
drag, startPoint x: 366, startPoint y: 626, endPoint x: 325, endPoint y: 623, distance: 41.1
click at [325, 623] on div "EGP 0 Price *" at bounding box center [502, 633] width 400 height 31
type input "35"
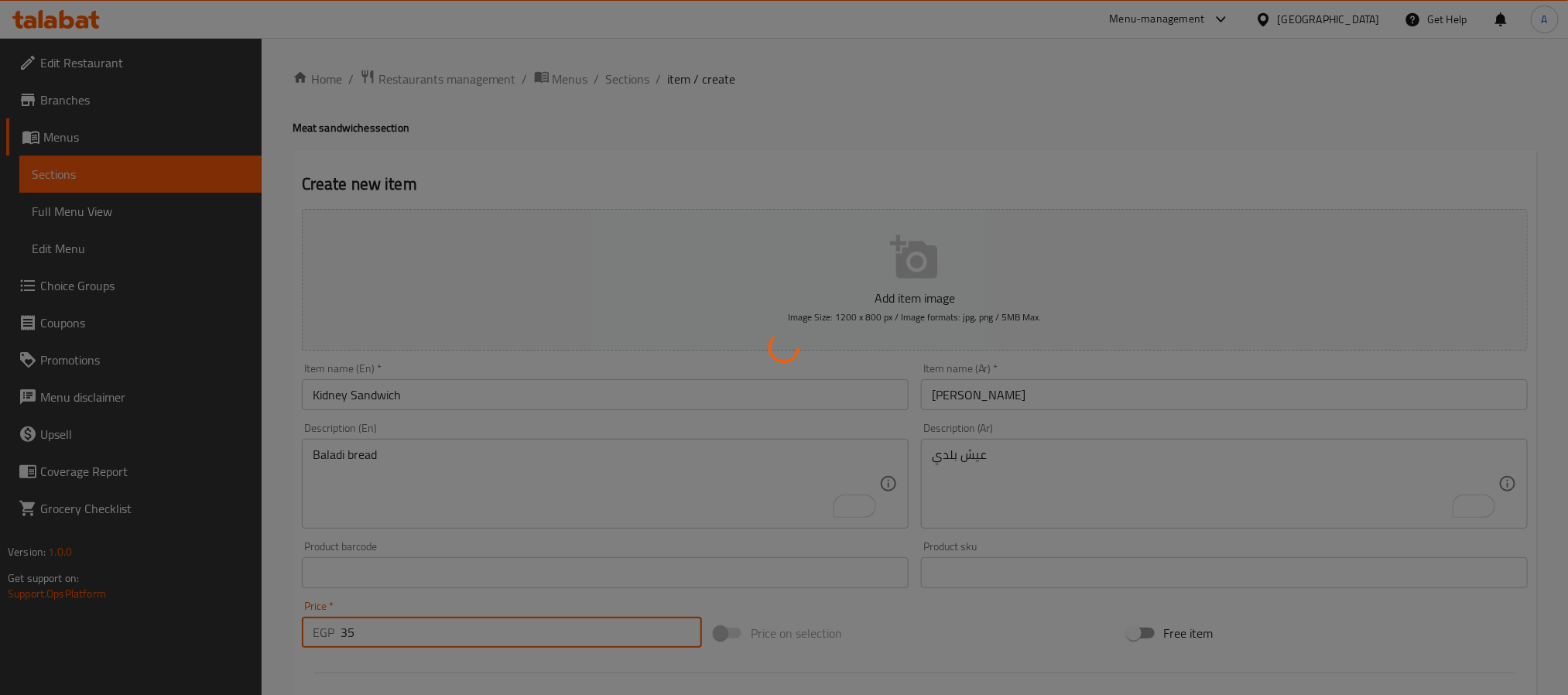
type input "0"
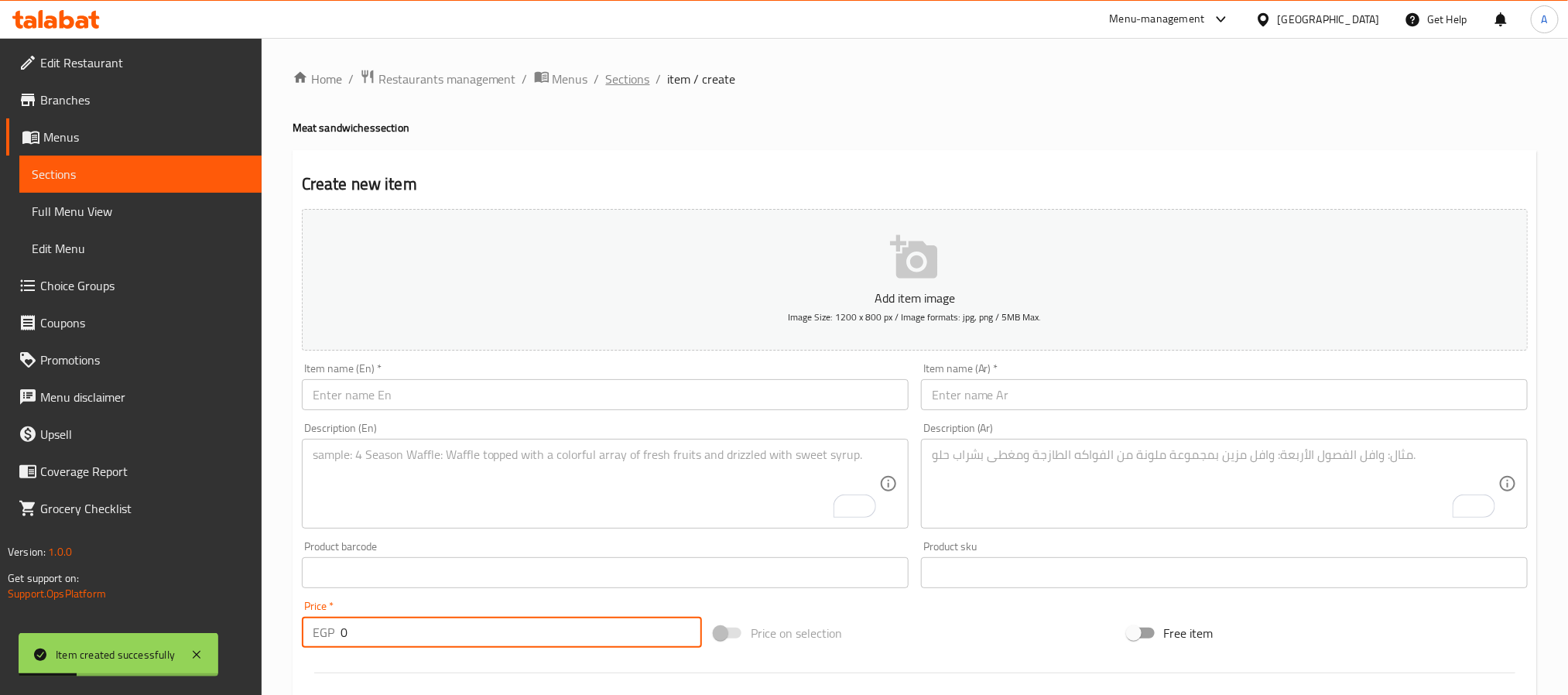
click at [631, 70] on span "Sections" at bounding box center [629, 79] width 44 height 18
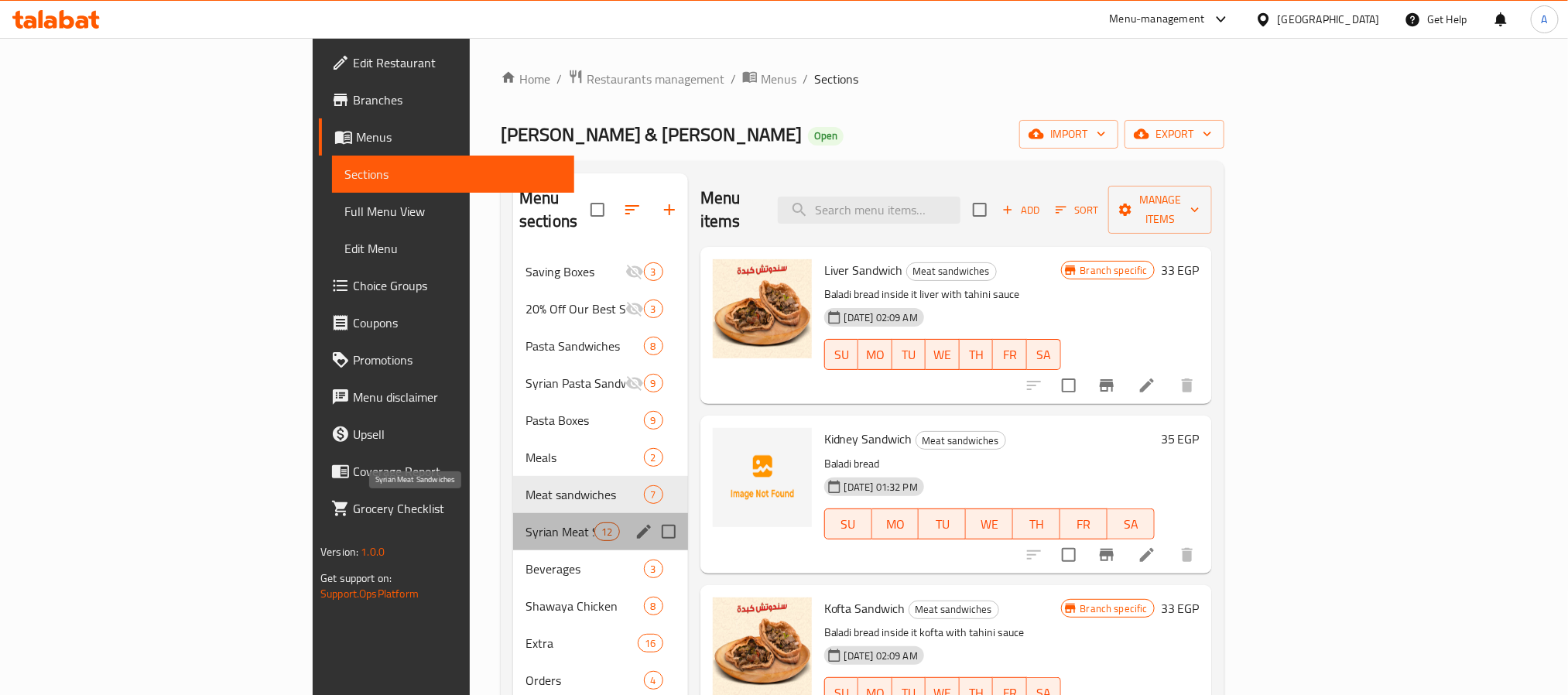
click at [526, 522] on span "Syrian Meat Sandwiches" at bounding box center [560, 531] width 69 height 18
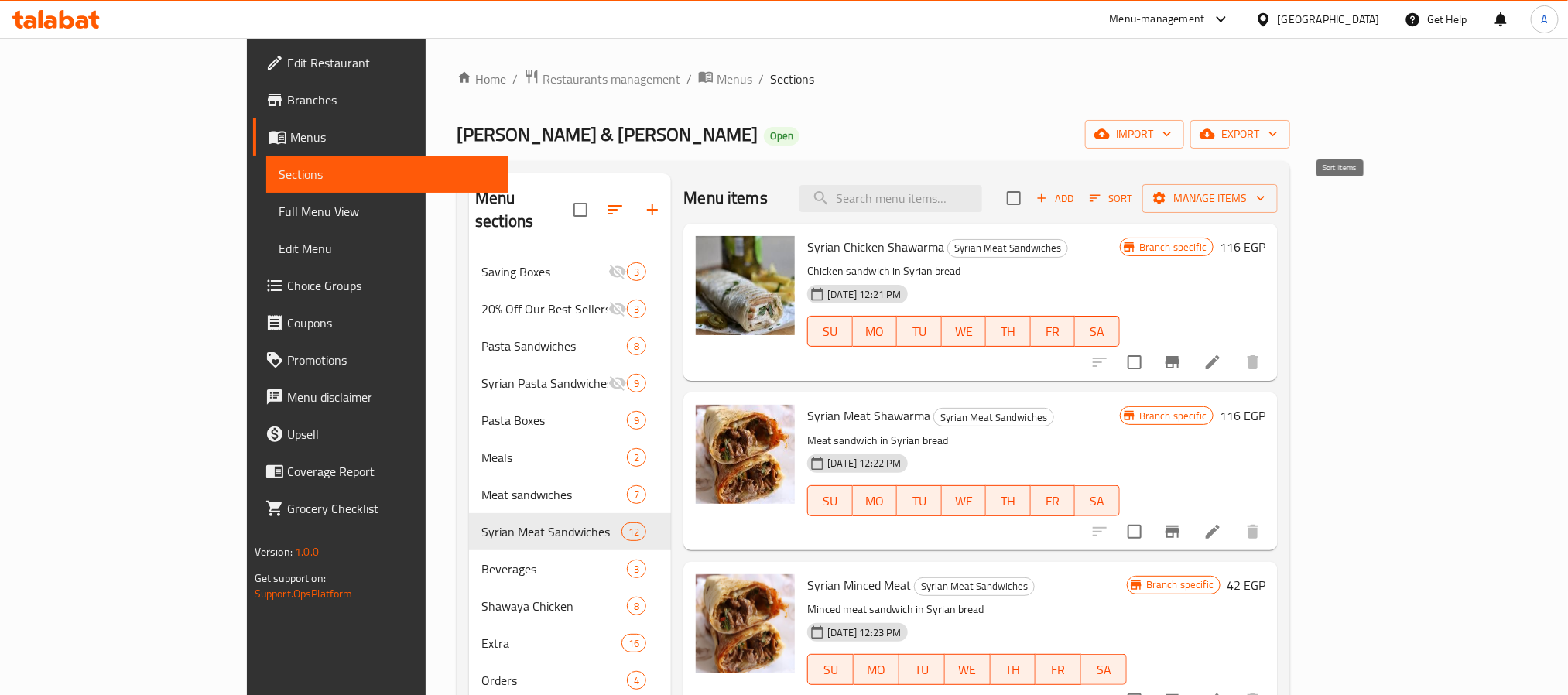
click at [1103, 193] on icon "button" at bounding box center [1095, 198] width 14 height 14
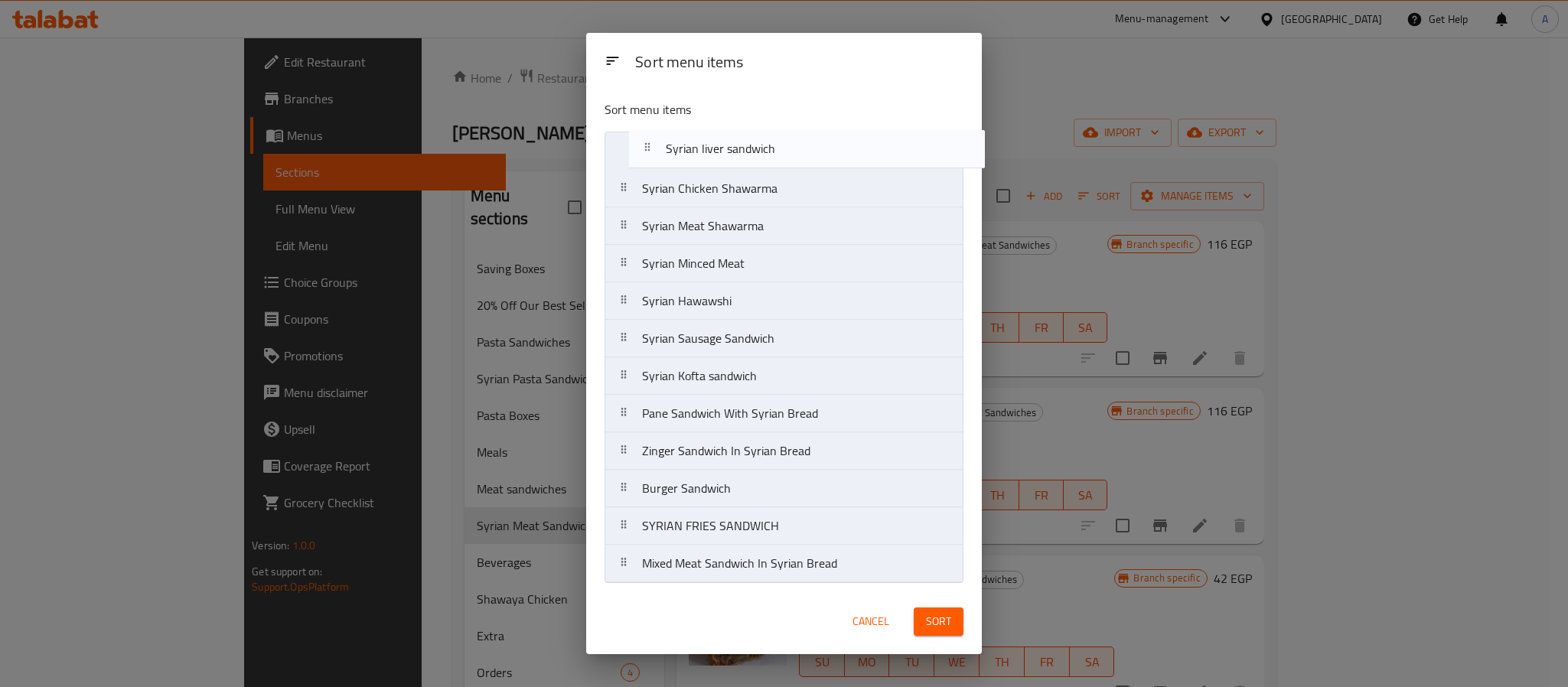
drag, startPoint x: 685, startPoint y: 380, endPoint x: 710, endPoint y: 138, distance: 243.3
click at [710, 138] on nav "Syrian Chicken Shawarma Syrian Meat Shawarma Syrian Minced Meat Syrian Hawawshi…" at bounding box center [784, 358] width 359 height 452
drag, startPoint x: 692, startPoint y: 380, endPoint x: 696, endPoint y: 160, distance: 220.0
click at [696, 160] on nav "Syrian liver sandwich Syrian Chicken Shawarma Syrian Meat Shawarma Syrian Mince…" at bounding box center [784, 358] width 359 height 452
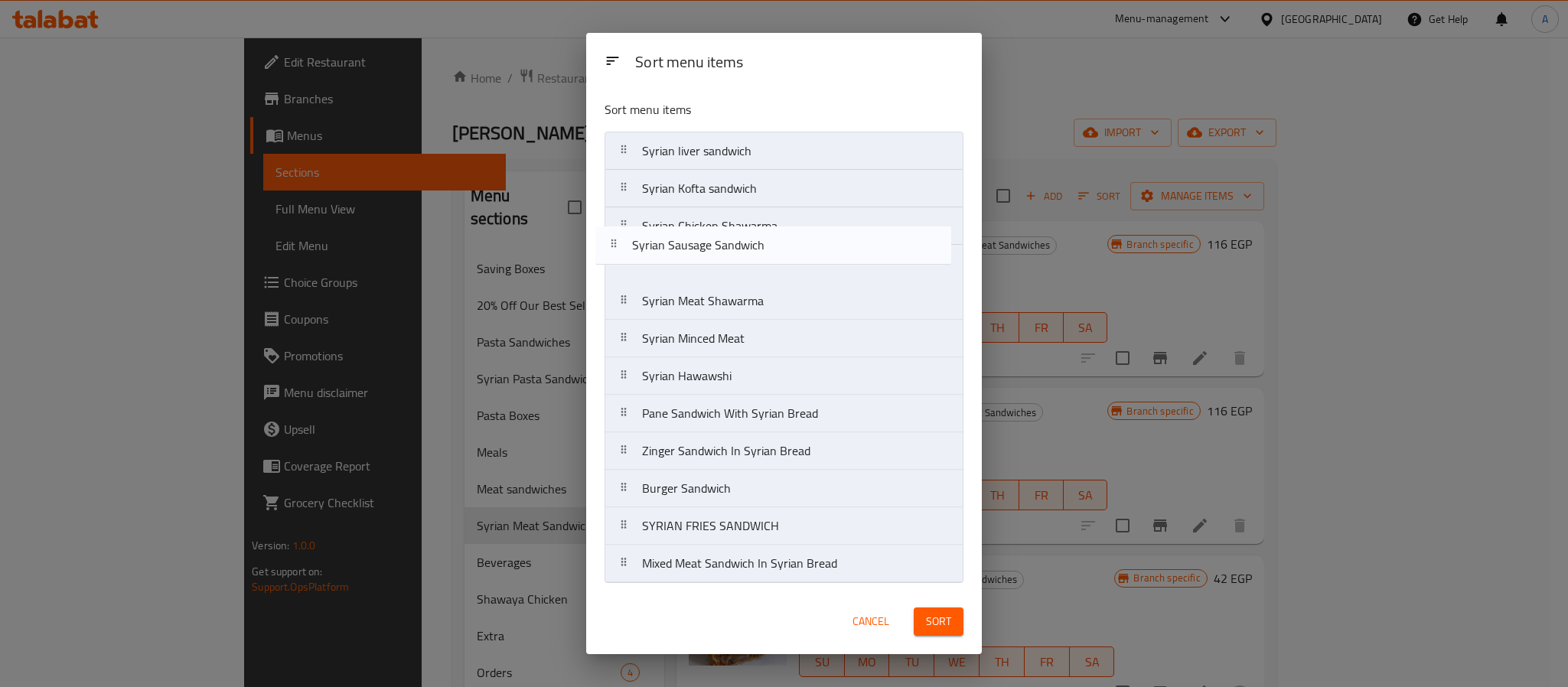
drag, startPoint x: 726, startPoint y: 379, endPoint x: 708, endPoint y: 219, distance: 161.0
click at [708, 221] on nav "Syrian liver sandwich Syrian Kofta sandwich Syrian Chicken Shawarma Syrian Meat…" at bounding box center [784, 358] width 359 height 452
click at [708, 216] on nav "Syrian liver sandwich Syrian Kofta sandwich Syrian Chicken Shawarma Syrian Meat…" at bounding box center [784, 358] width 359 height 452
drag, startPoint x: 690, startPoint y: 380, endPoint x: 692, endPoint y: 259, distance: 121.0
click at [692, 259] on nav "Syrian liver sandwich Syrian Kofta sandwich Syrian Sausage Sandwich Syrian Chic…" at bounding box center [784, 358] width 359 height 452
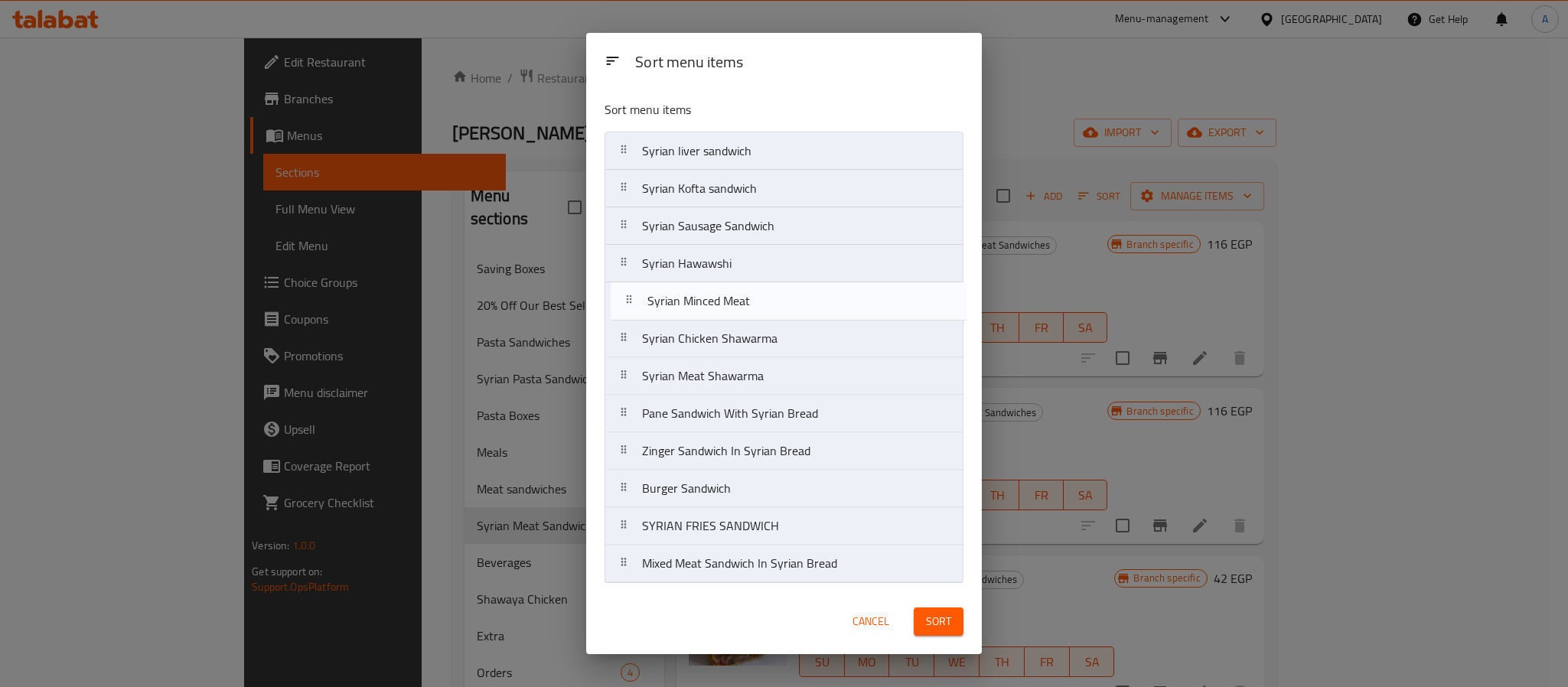
drag, startPoint x: 692, startPoint y: 386, endPoint x: 700, endPoint y: 310, distance: 76.4
click at [700, 310] on nav "Syrian liver sandwich Syrian Kofta sandwich Syrian Sausage Sandwich Syrian Hawa…" at bounding box center [784, 358] width 359 height 452
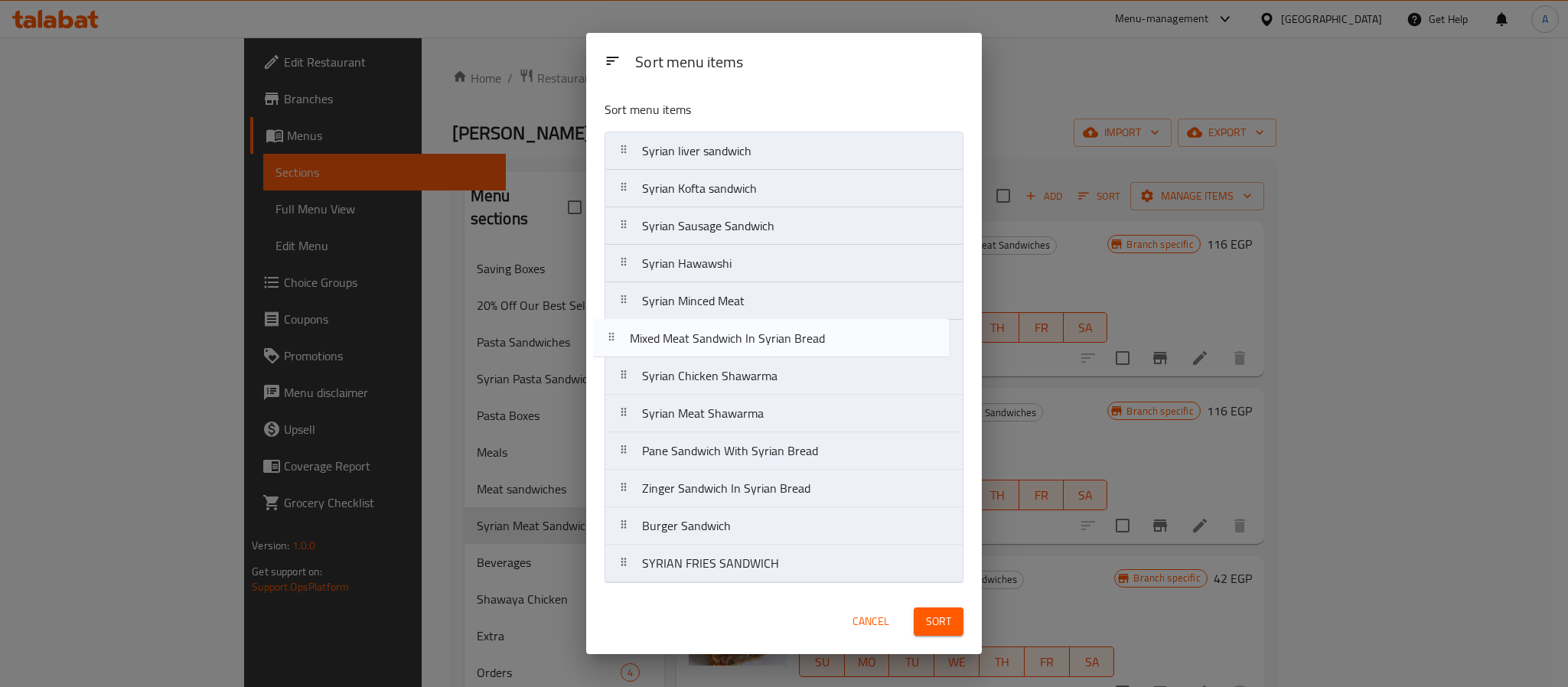
drag, startPoint x: 714, startPoint y: 572, endPoint x: 706, endPoint y: 343, distance: 229.1
click at [706, 343] on nav "Syrian liver sandwich Syrian Kofta sandwich Syrian Sausage Sandwich Syrian Hawa…" at bounding box center [784, 358] width 359 height 452
drag, startPoint x: 698, startPoint y: 460, endPoint x: 695, endPoint y: 388, distance: 72.1
click at [695, 388] on nav "Syrian liver sandwich Syrian Kofta sandwich Syrian Sausage Sandwich Syrian Hawa…" at bounding box center [784, 358] width 359 height 452
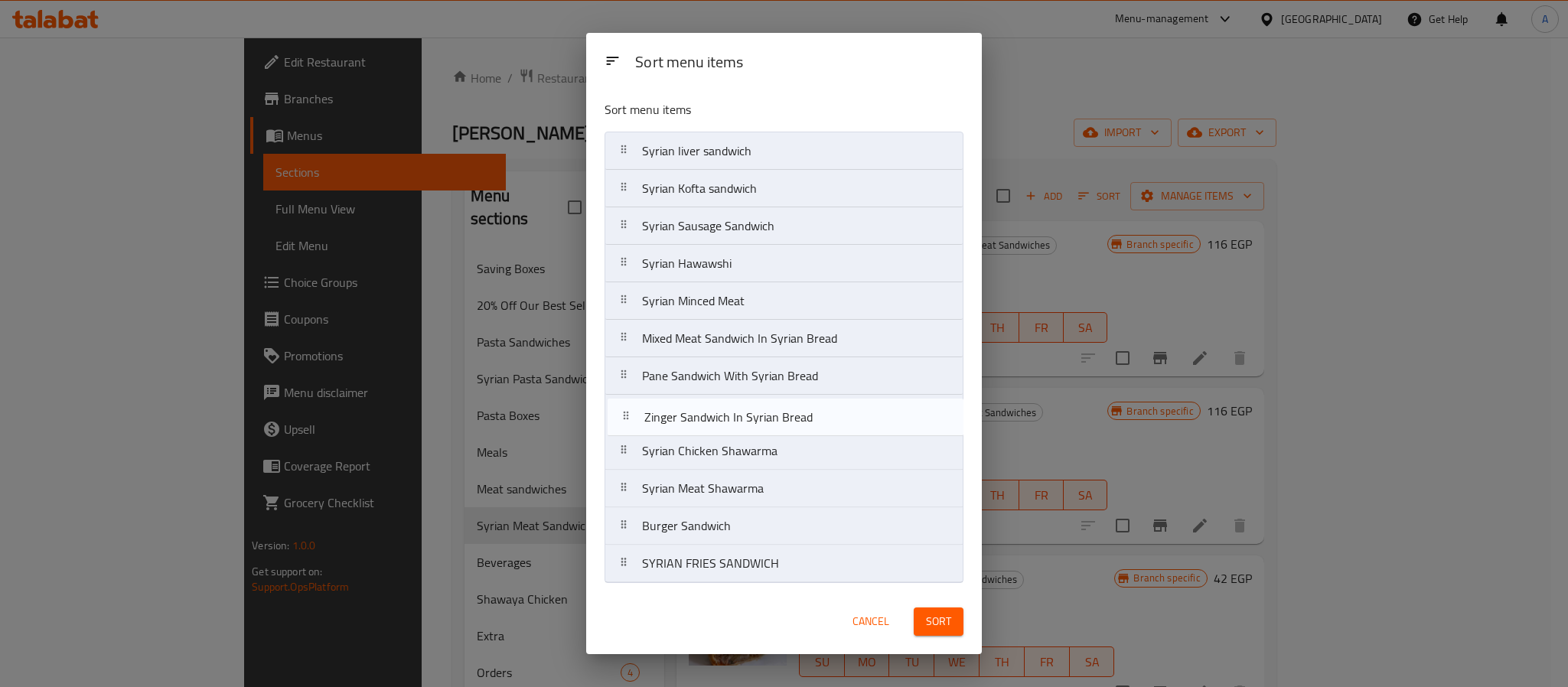
drag, startPoint x: 711, startPoint y: 494, endPoint x: 711, endPoint y: 410, distance: 84.0
click at [711, 410] on nav "Syrian liver sandwich Syrian Kofta sandwich Syrian Sausage Sandwich Syrian Hawa…" at bounding box center [784, 358] width 359 height 452
drag, startPoint x: 687, startPoint y: 575, endPoint x: 691, endPoint y: 454, distance: 121.1
click at [691, 454] on nav "Syrian liver sandwich Syrian Kofta sandwich Syrian Sausage Sandwich Syrian Hawa…" at bounding box center [784, 358] width 359 height 452
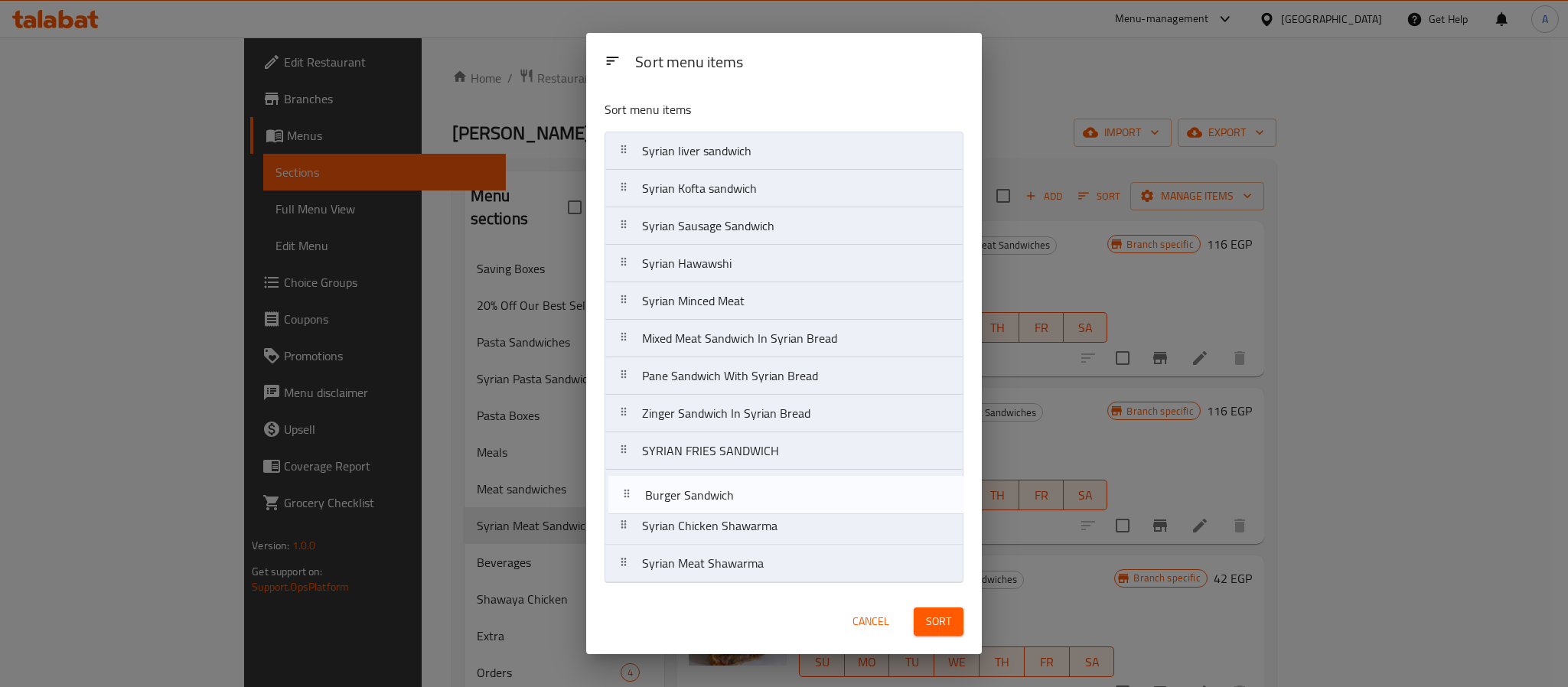
drag, startPoint x: 678, startPoint y: 569, endPoint x: 680, endPoint y: 485, distance: 84.0
click at [680, 485] on nav "Syrian liver sandwich Syrian Kofta sandwich Syrian Sausage Sandwich Syrian Hawa…" at bounding box center [784, 358] width 359 height 452
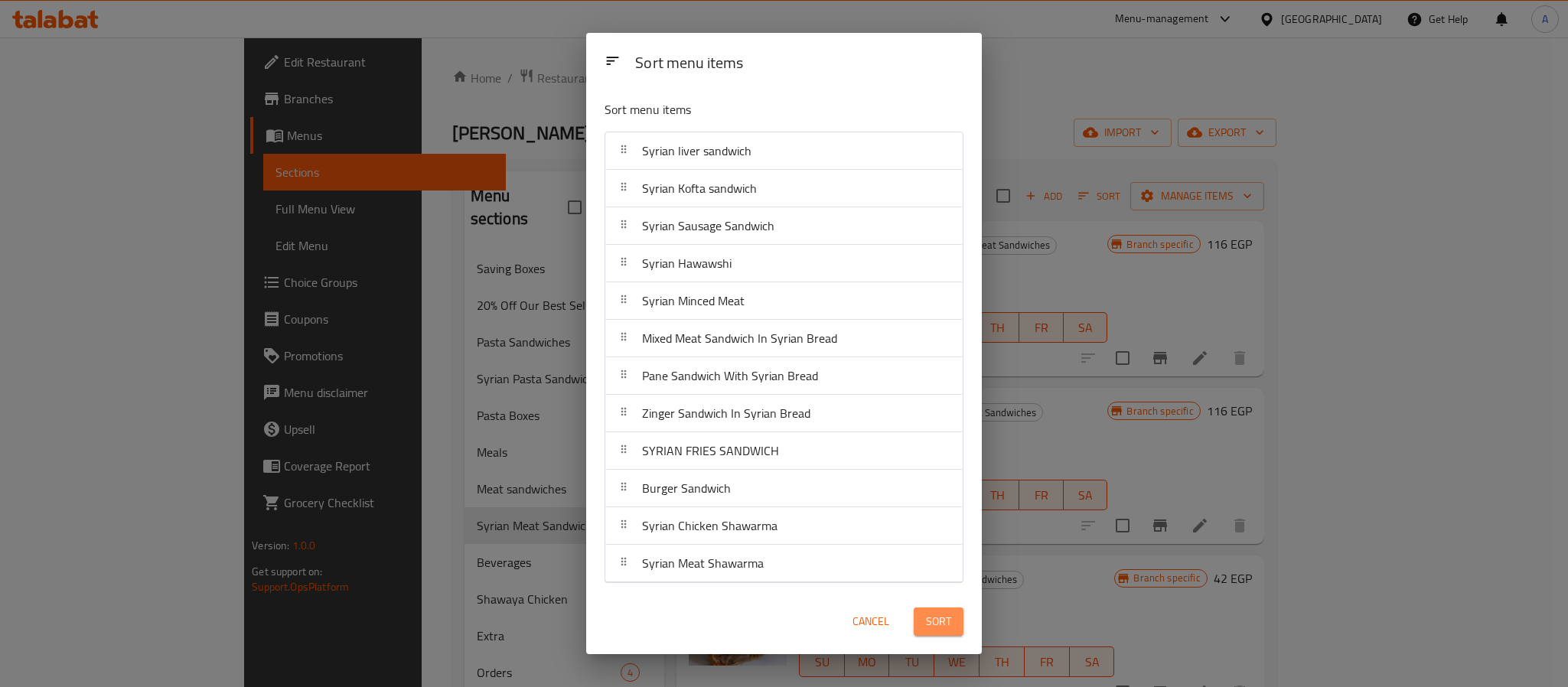
click at [937, 627] on span "Sort" at bounding box center [938, 622] width 26 height 19
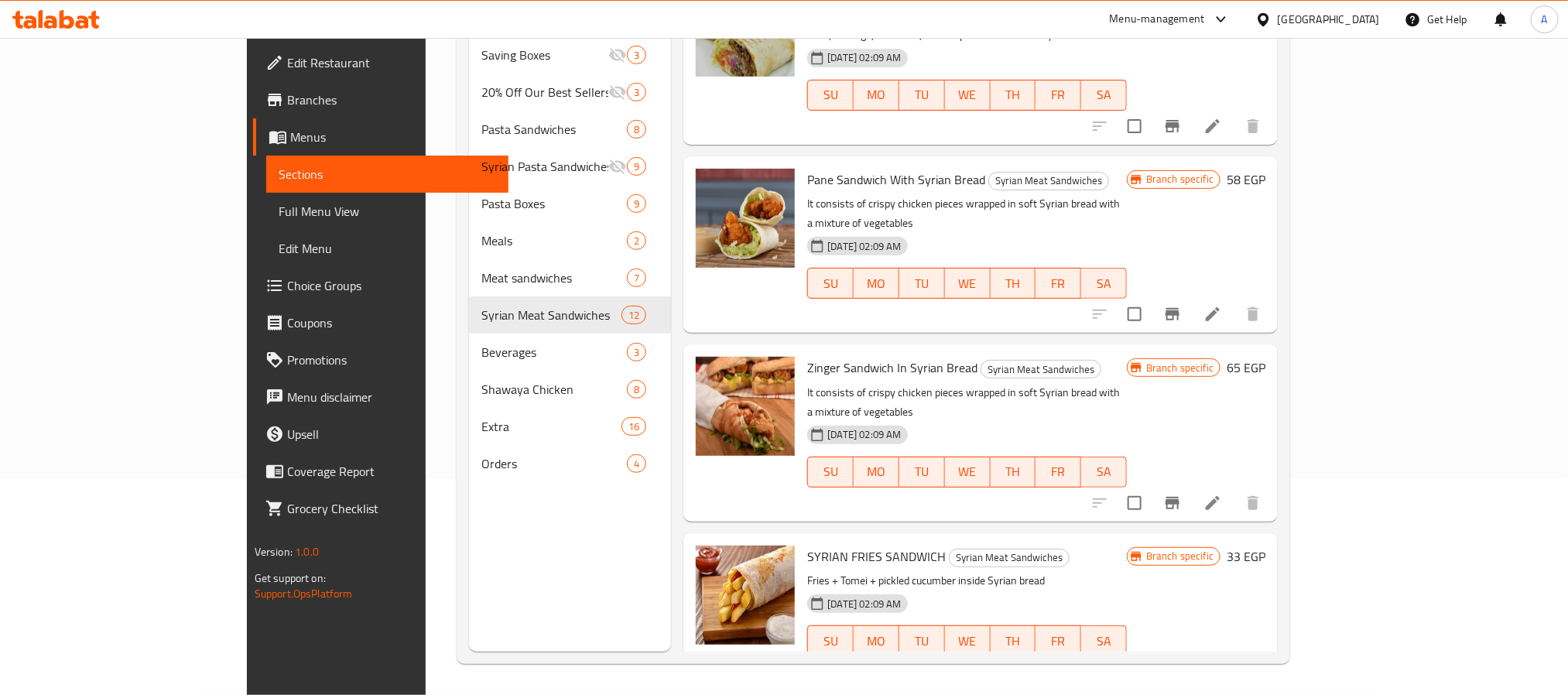
scroll to position [1371, 0]
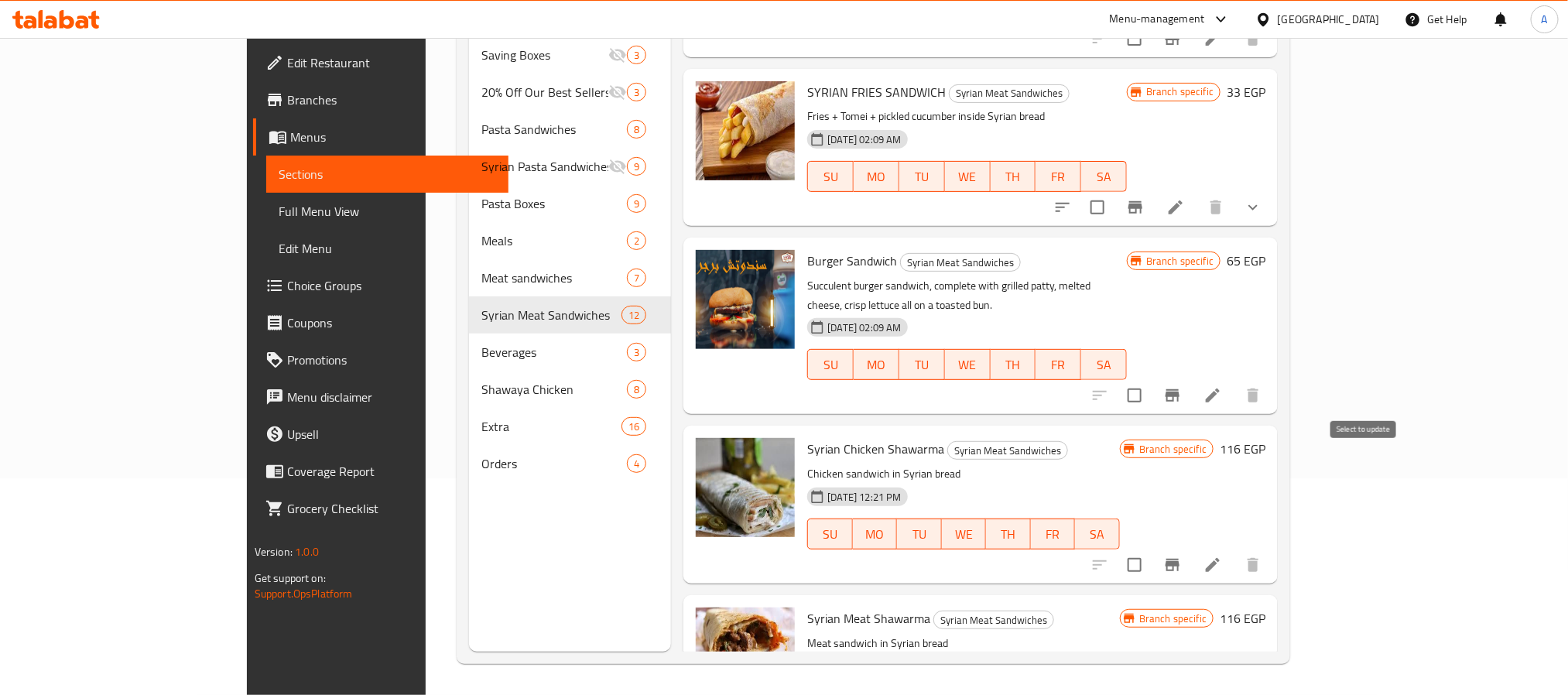
click at [1151, 549] on input "checkbox" at bounding box center [1135, 565] width 33 height 33
checkbox input "true"
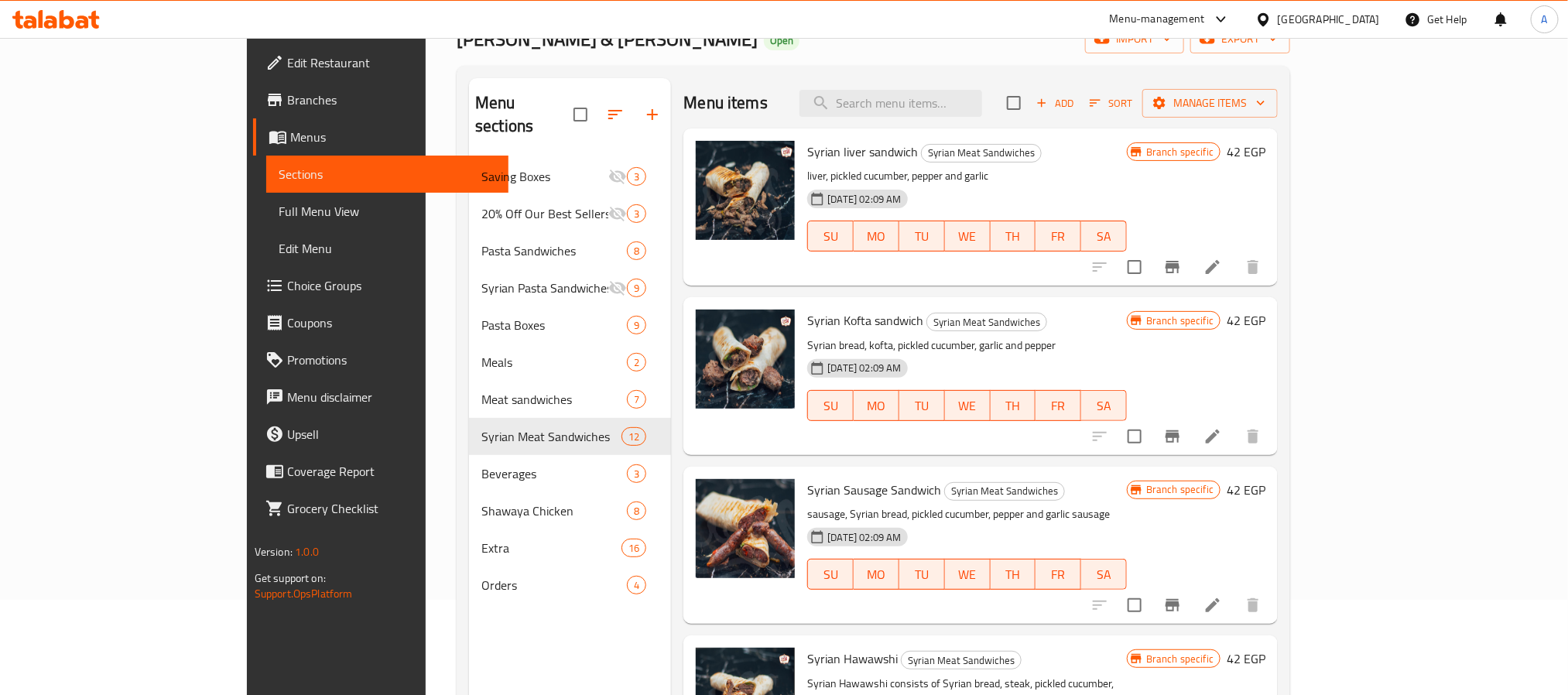
scroll to position [0, 0]
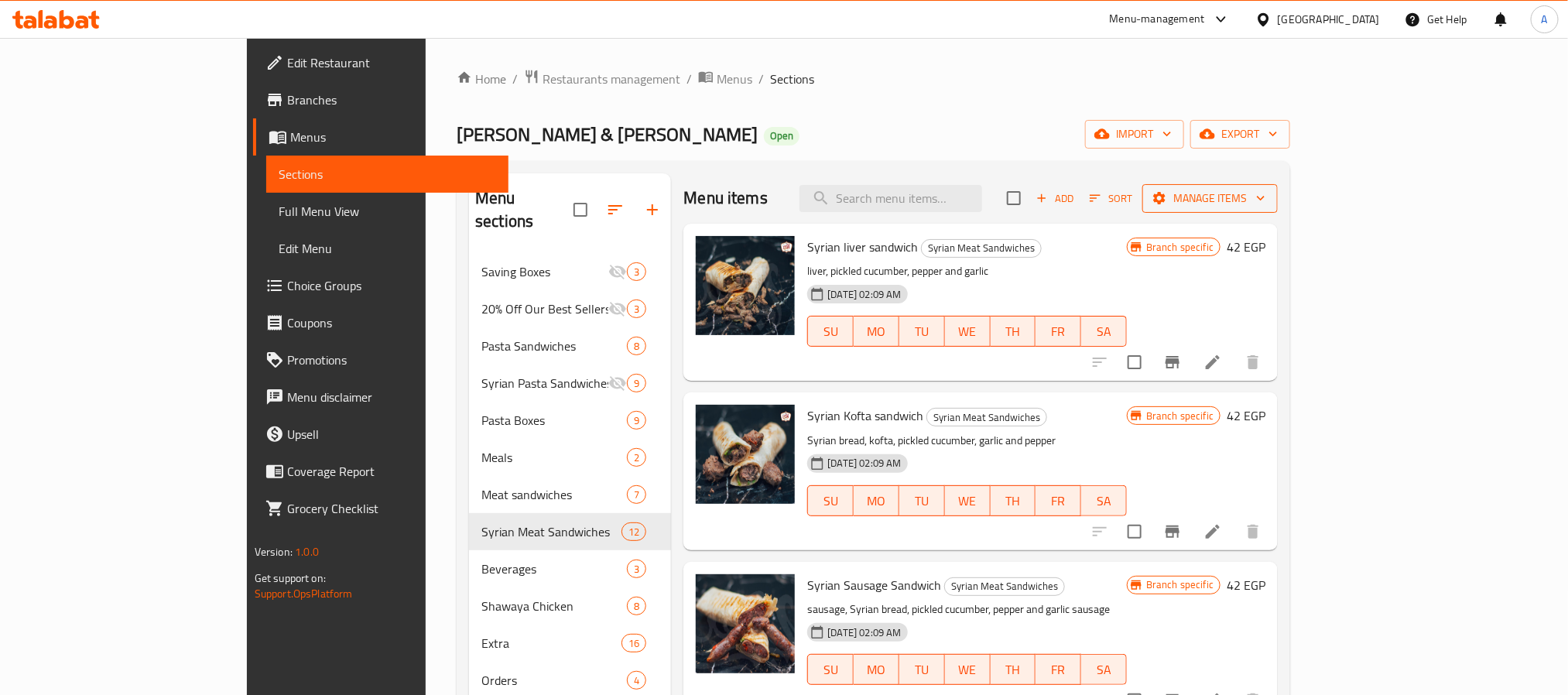
click at [1266, 201] on span "Manage items" at bounding box center [1209, 199] width 110 height 19
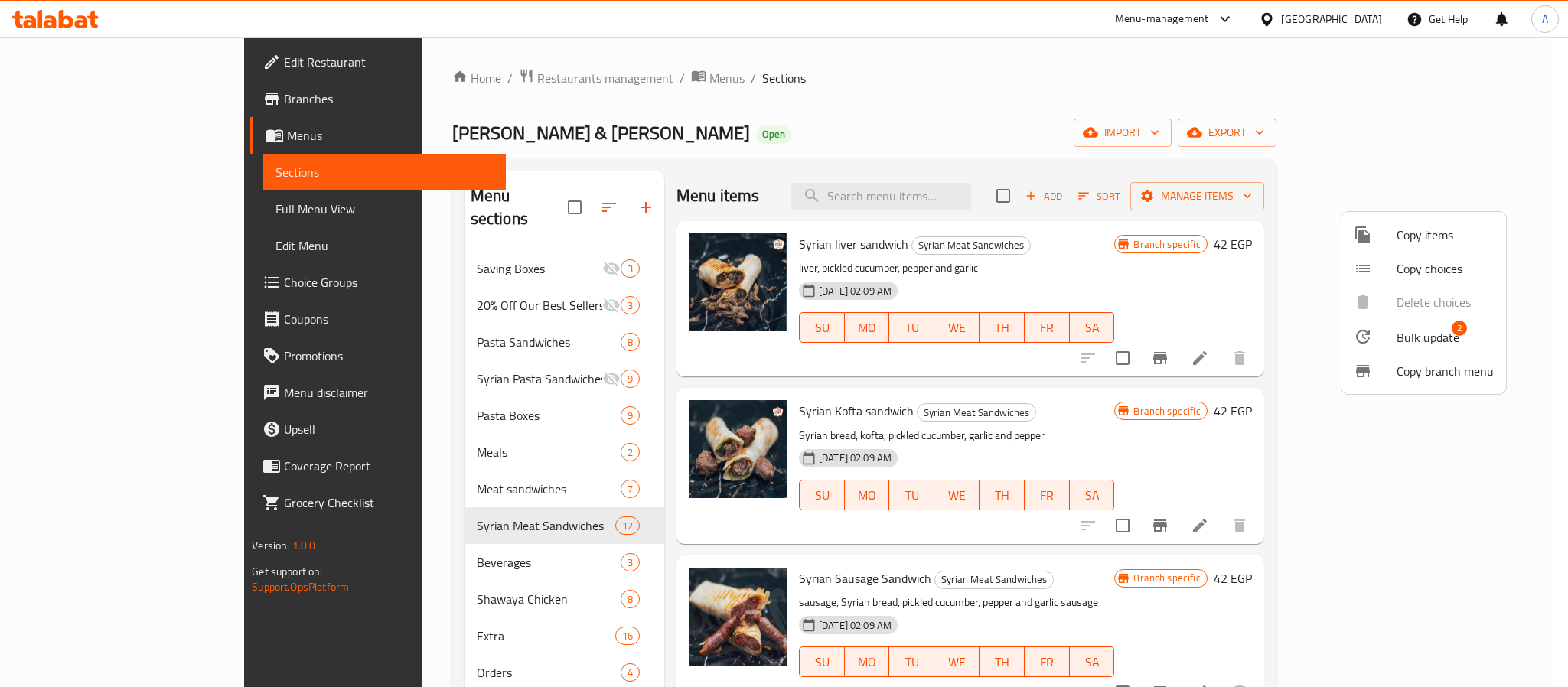
click at [1398, 331] on span "Bulk update" at bounding box center [1428, 337] width 63 height 18
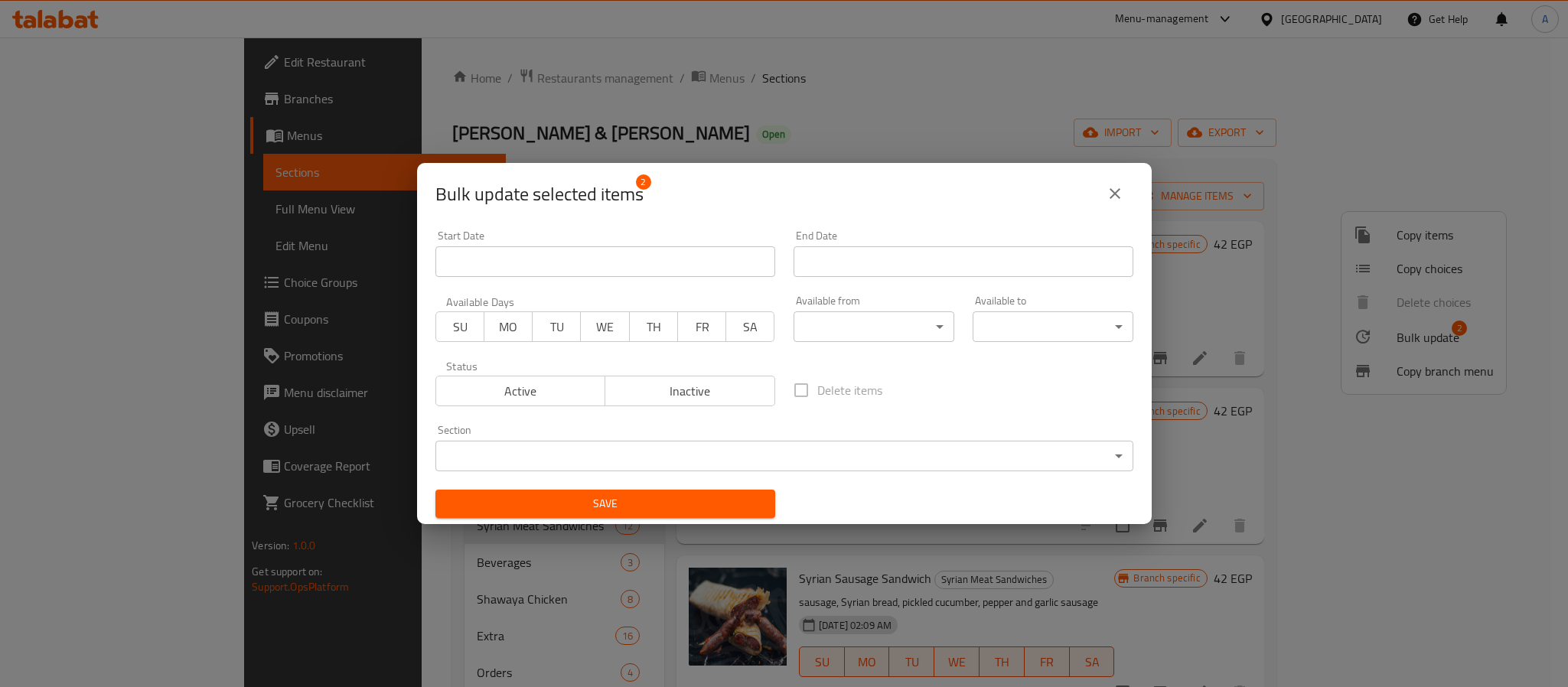
click at [653, 402] on button "Inactive" at bounding box center [690, 391] width 171 height 30
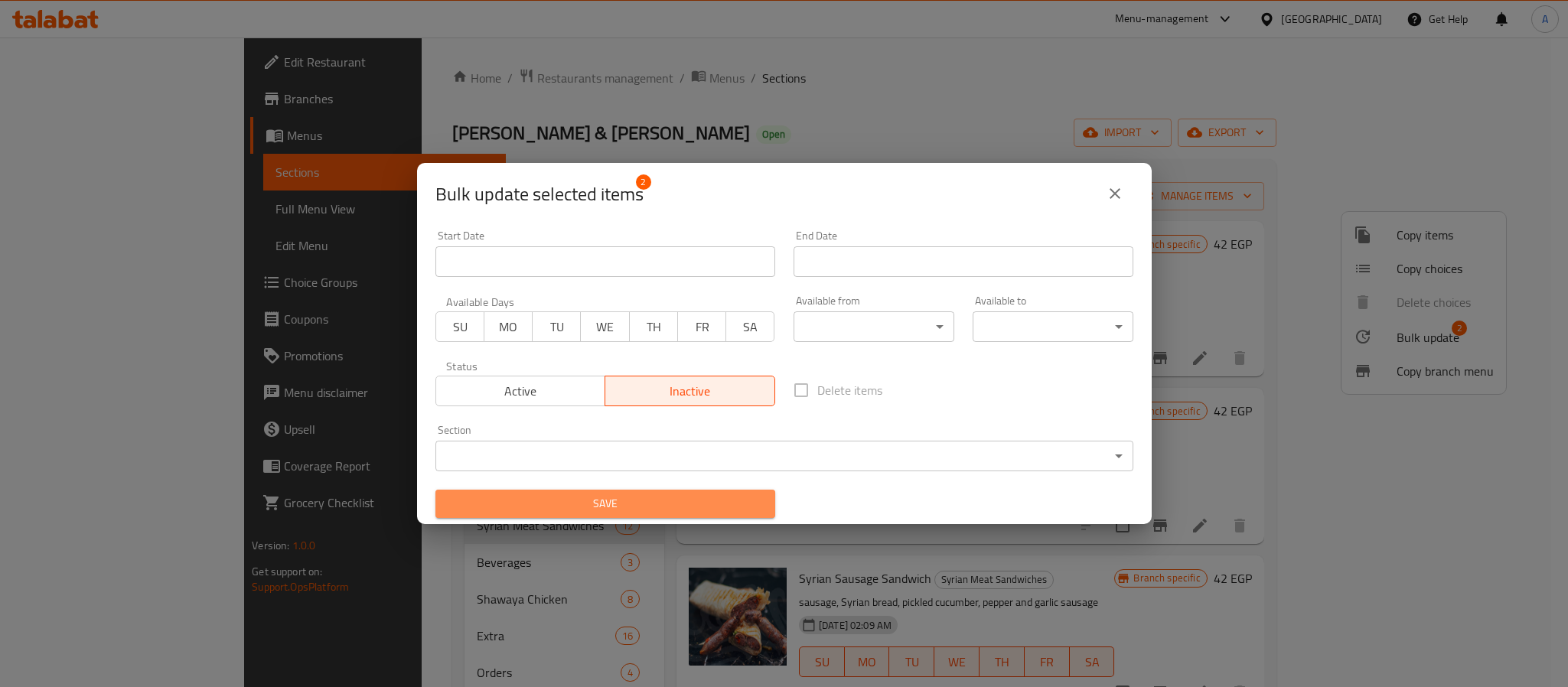
click at [693, 514] on button "Save" at bounding box center [605, 504] width 340 height 28
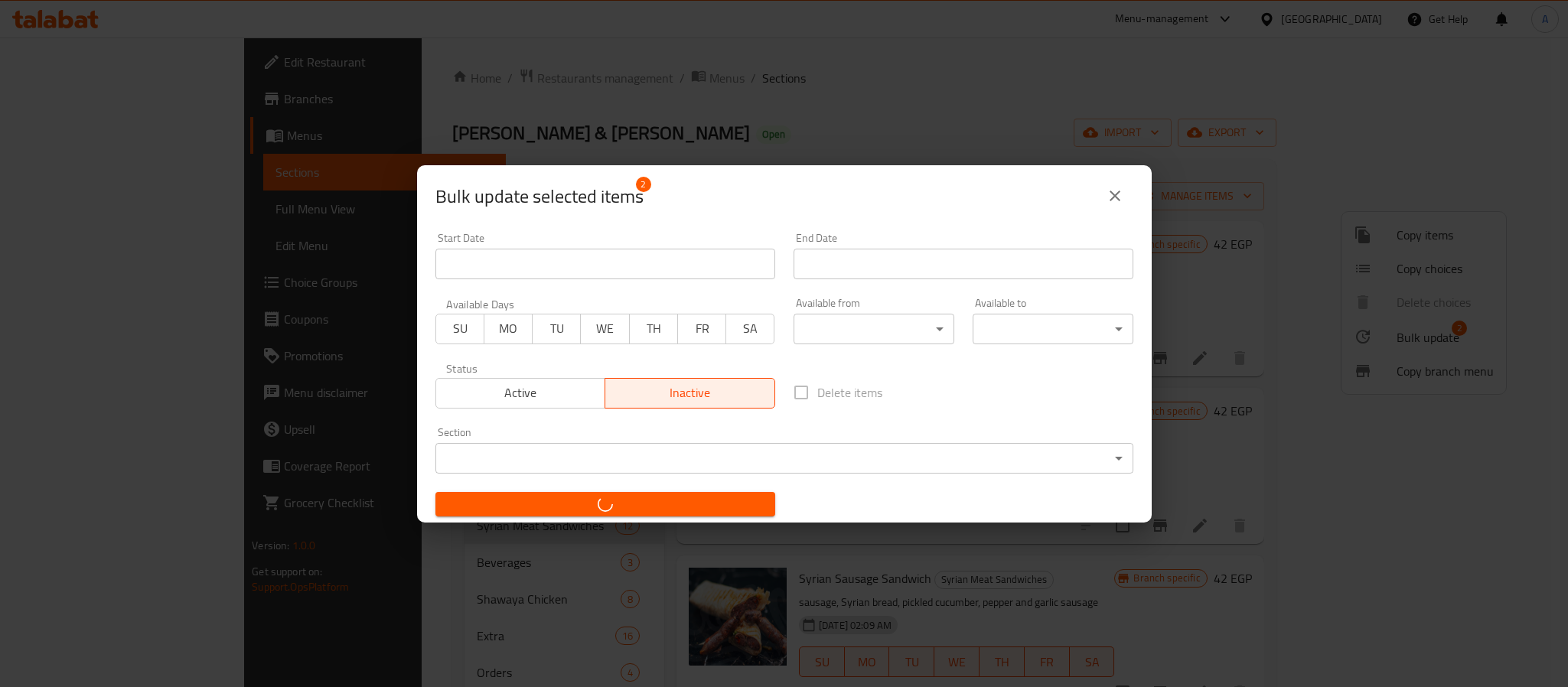
checkbox input "false"
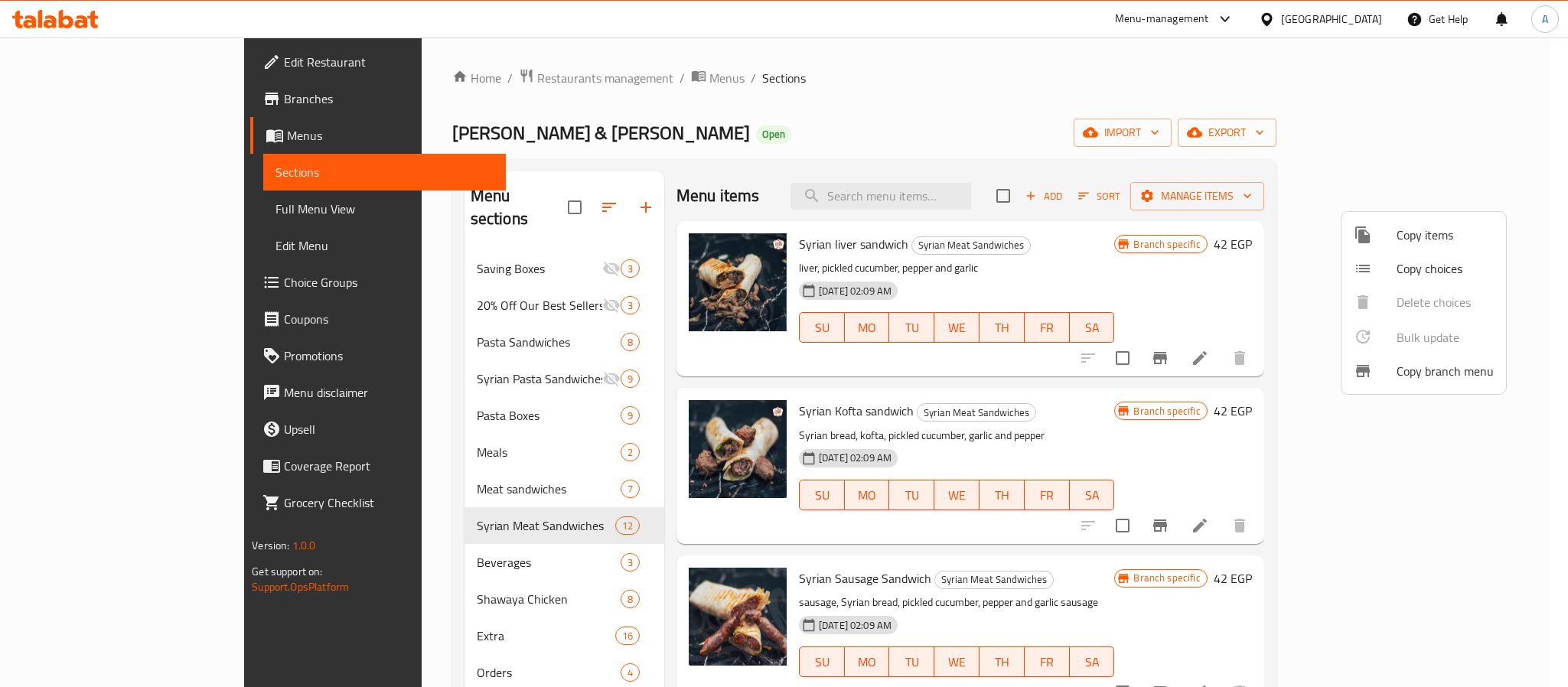
click at [1177, 269] on div at bounding box center [784, 344] width 1568 height 687
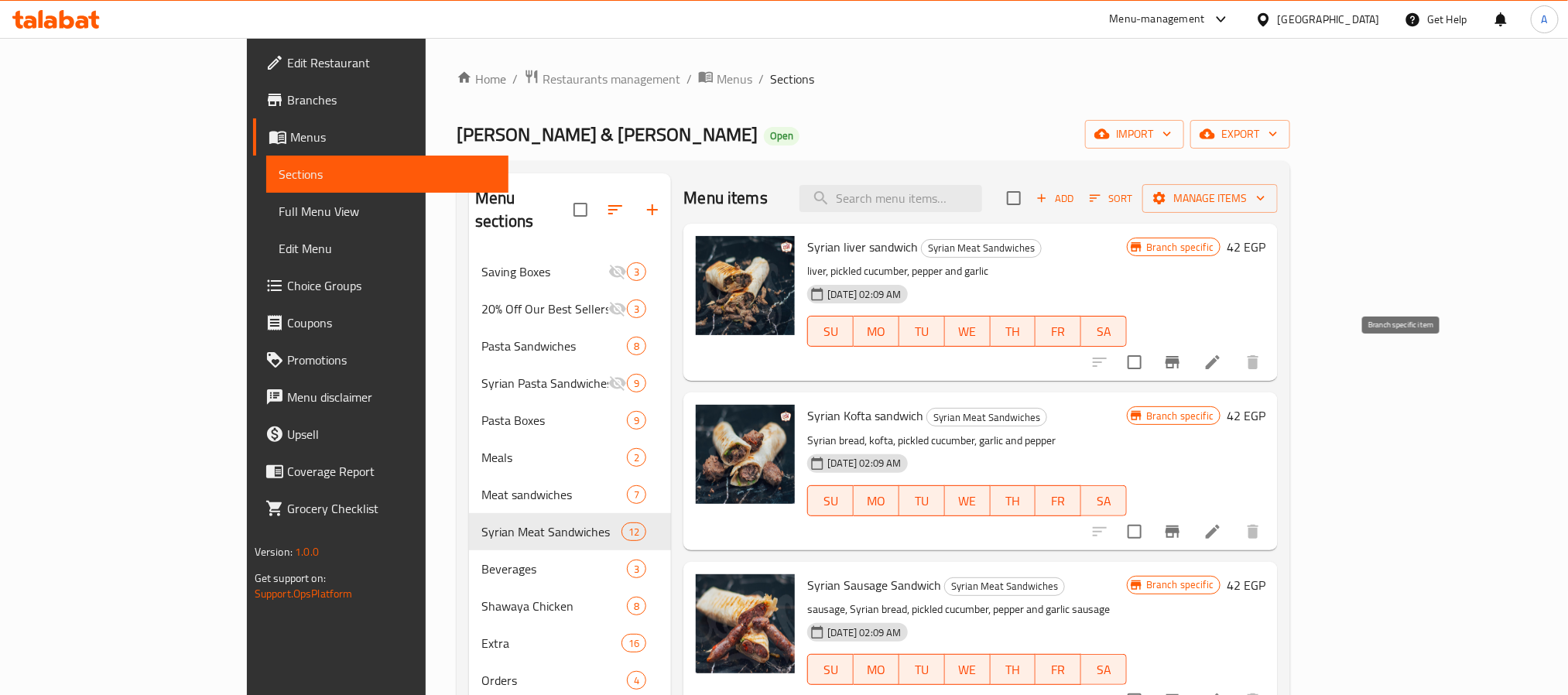
click at [1191, 348] on button "Branch-specific-item" at bounding box center [1173, 362] width 37 height 37
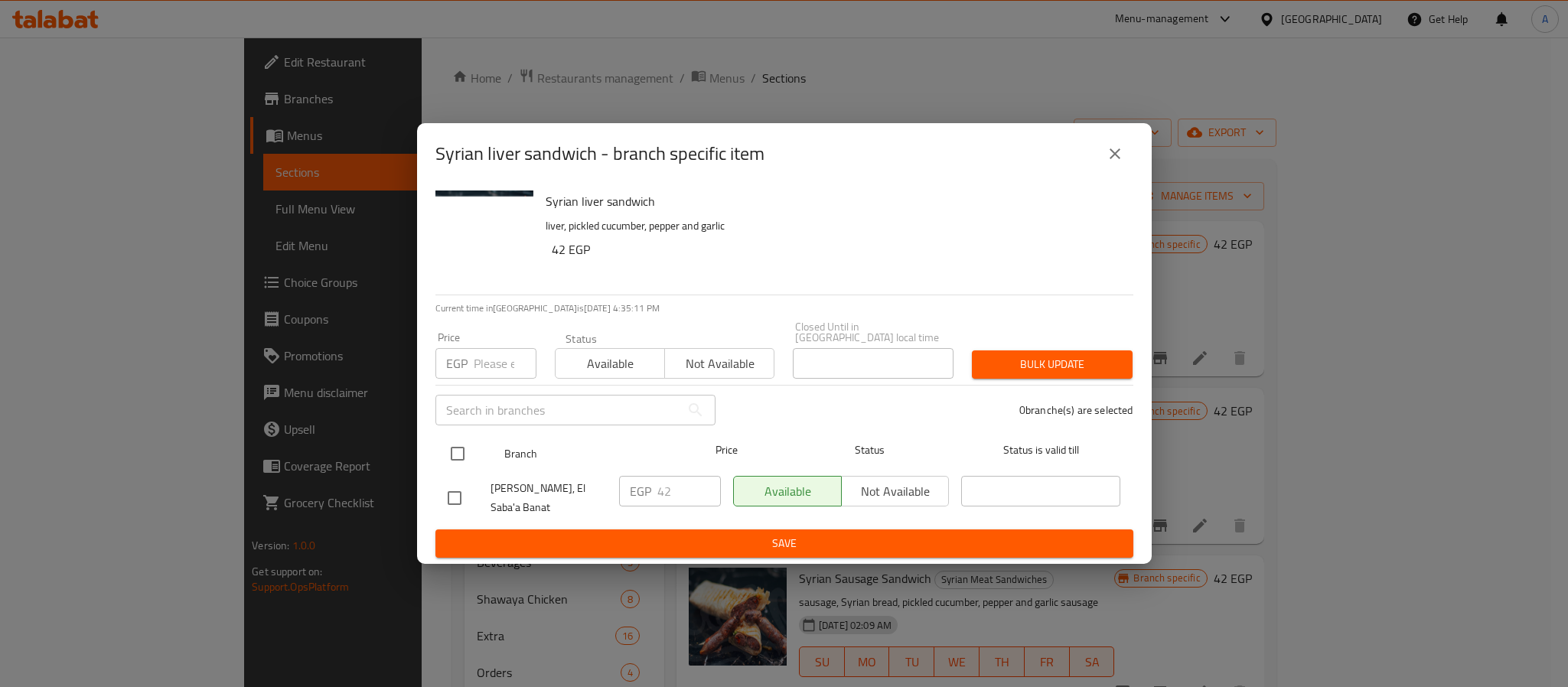
click at [469, 437] on input "checkbox" at bounding box center [457, 454] width 32 height 32
checkbox input "true"
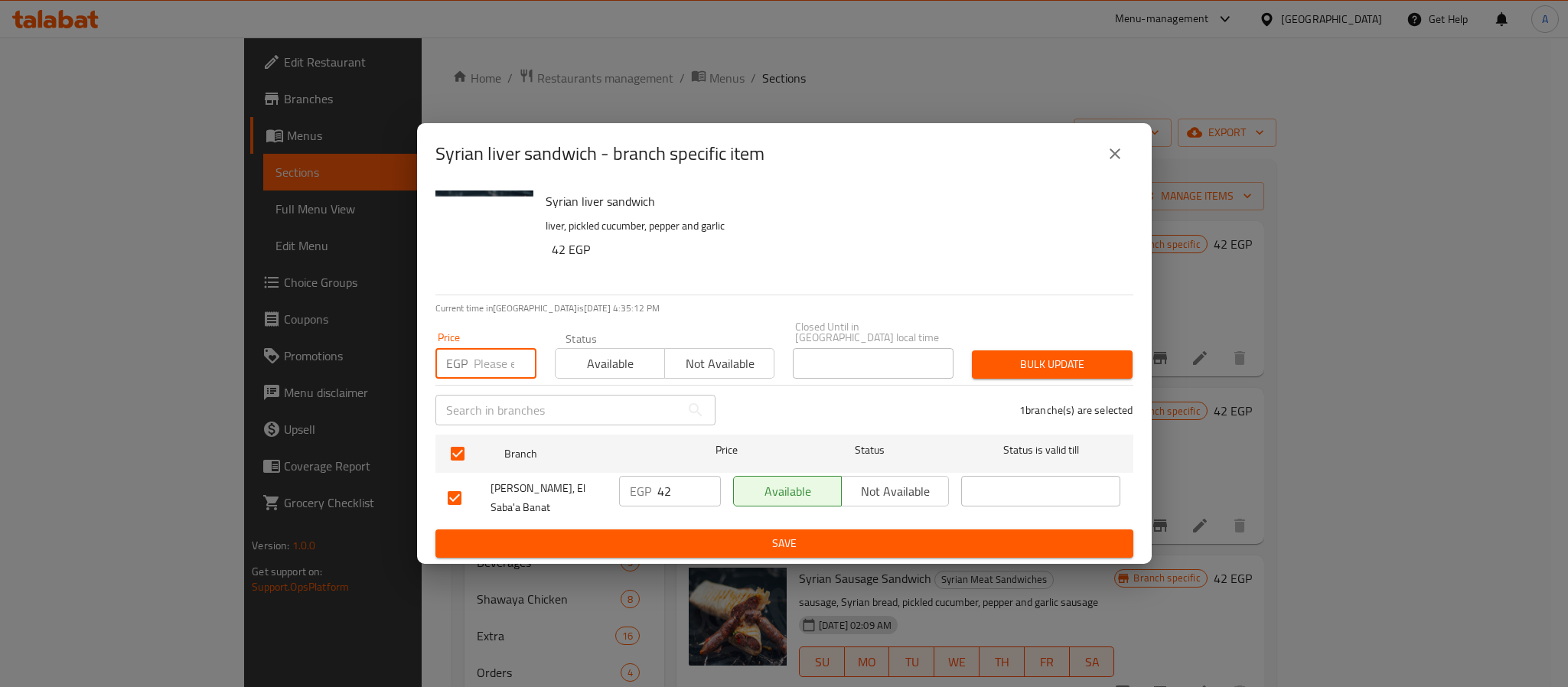
click at [492, 348] on input "number" at bounding box center [505, 363] width 63 height 30
type input "45"
click at [1089, 342] on div "Bulk update" at bounding box center [1052, 364] width 179 height 46
click at [1079, 355] on span "Bulk update" at bounding box center [1052, 364] width 137 height 19
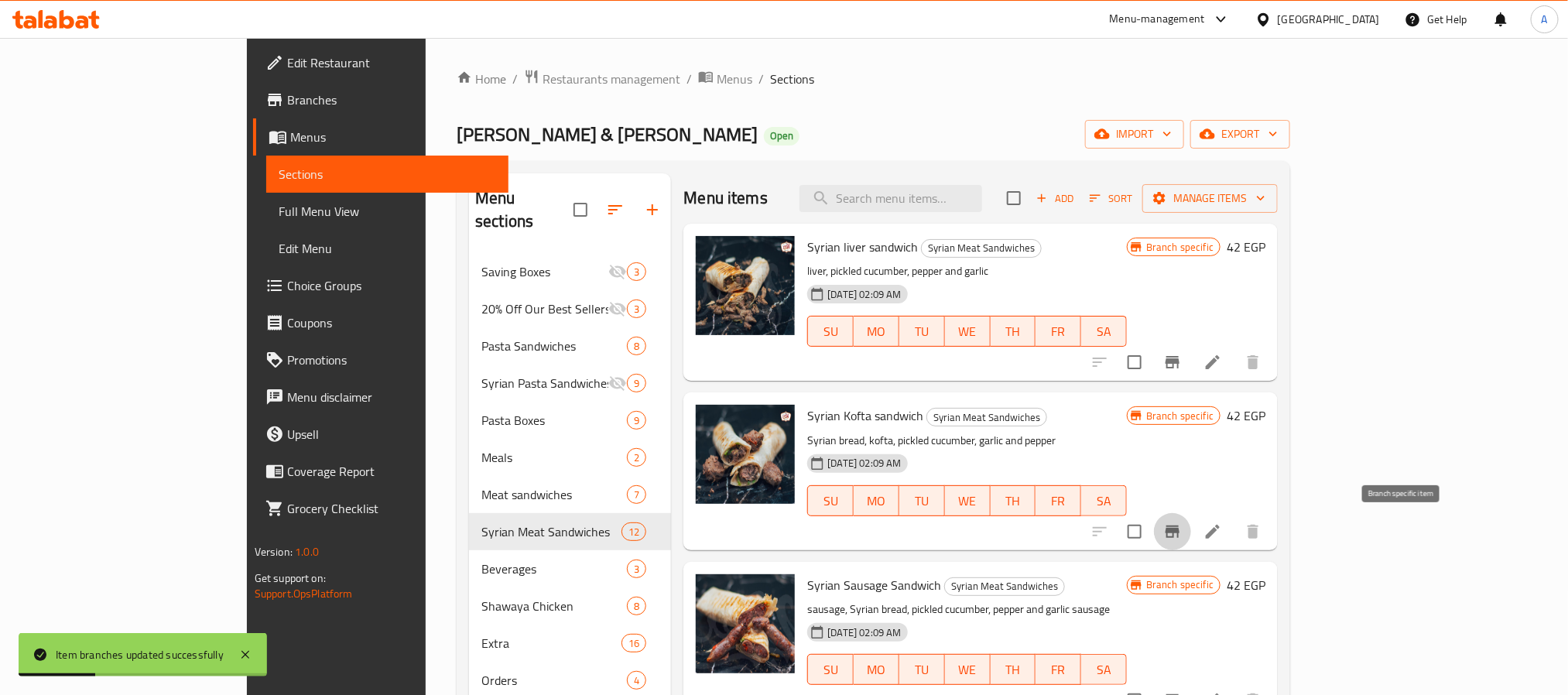
click at [1179, 531] on icon "Branch-specific-item" at bounding box center [1173, 532] width 14 height 12
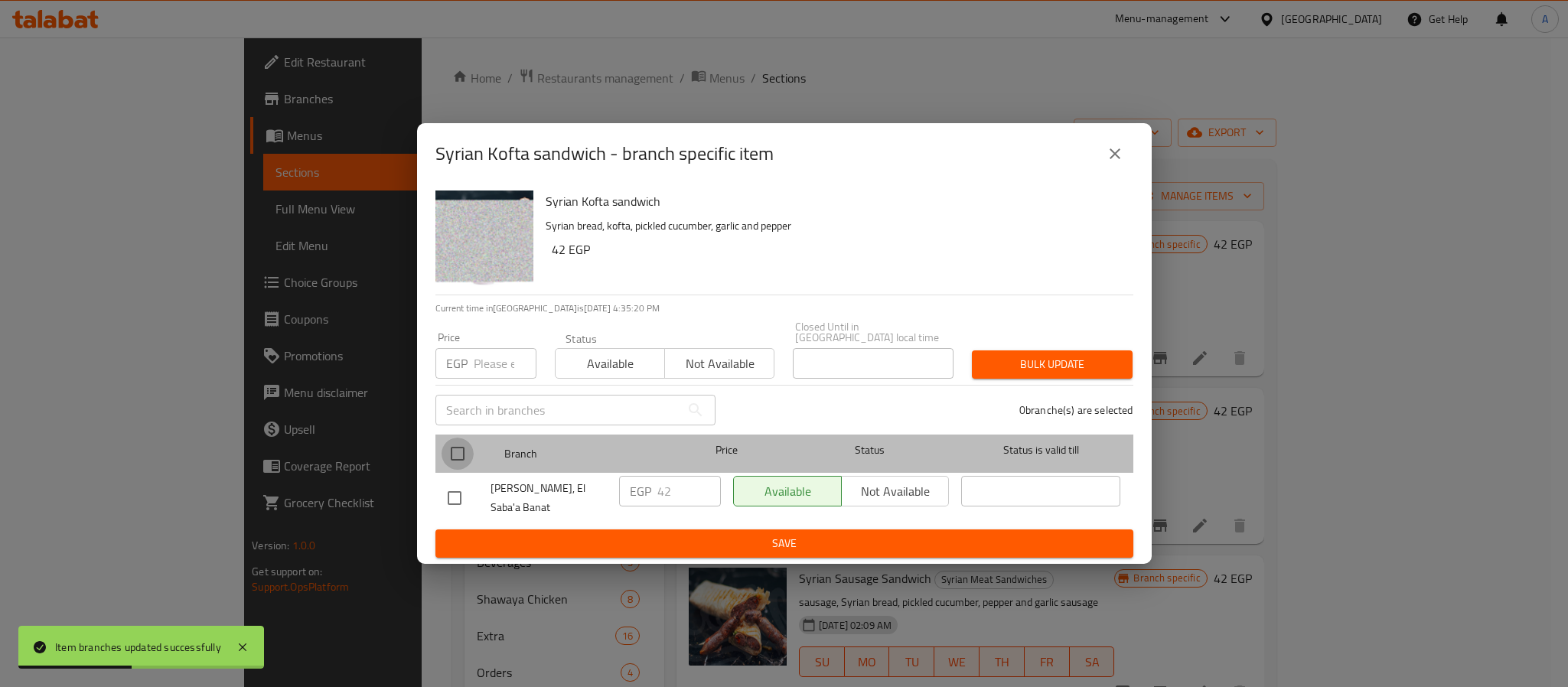
click at [453, 439] on input "checkbox" at bounding box center [457, 454] width 32 height 32
checkbox input "true"
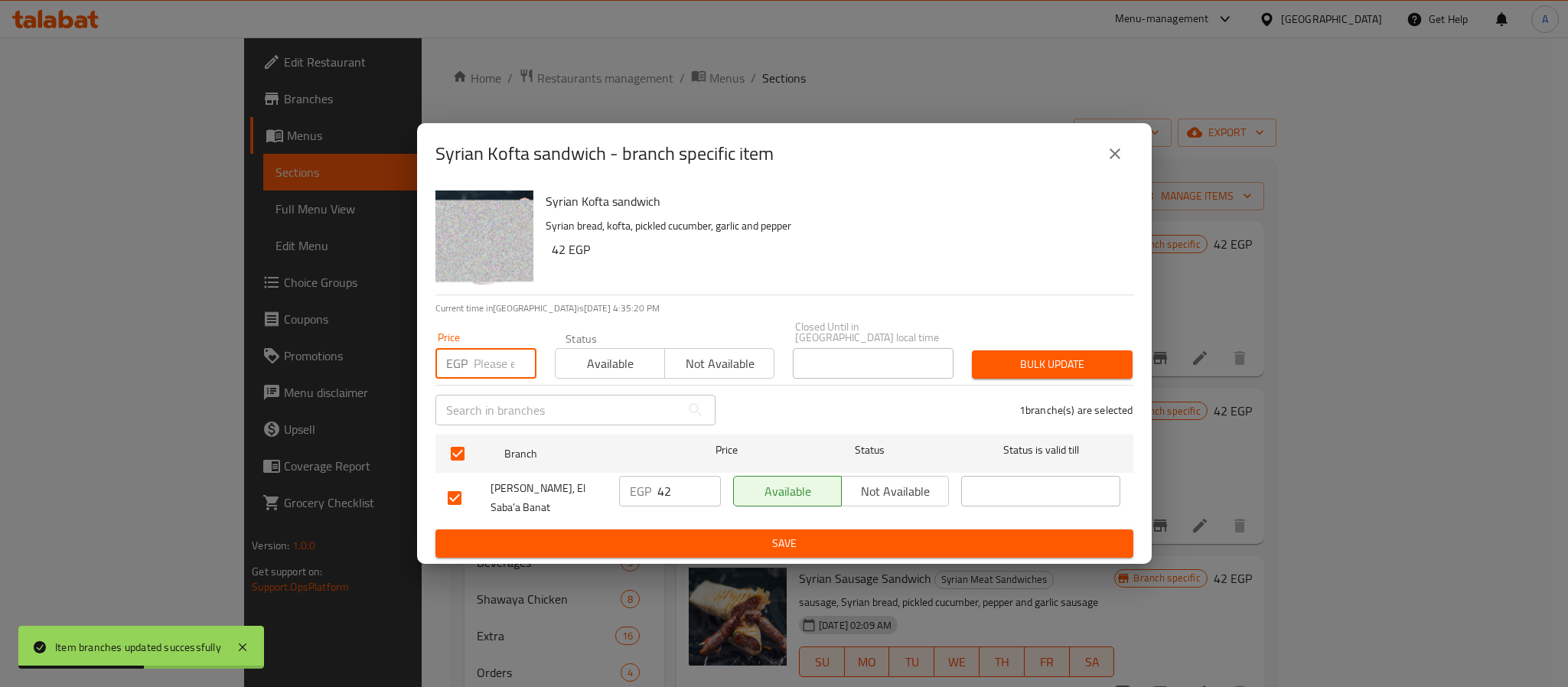
click at [485, 356] on input "number" at bounding box center [505, 363] width 63 height 30
type input "45"
click at [1084, 355] on span "Bulk update" at bounding box center [1052, 364] width 137 height 19
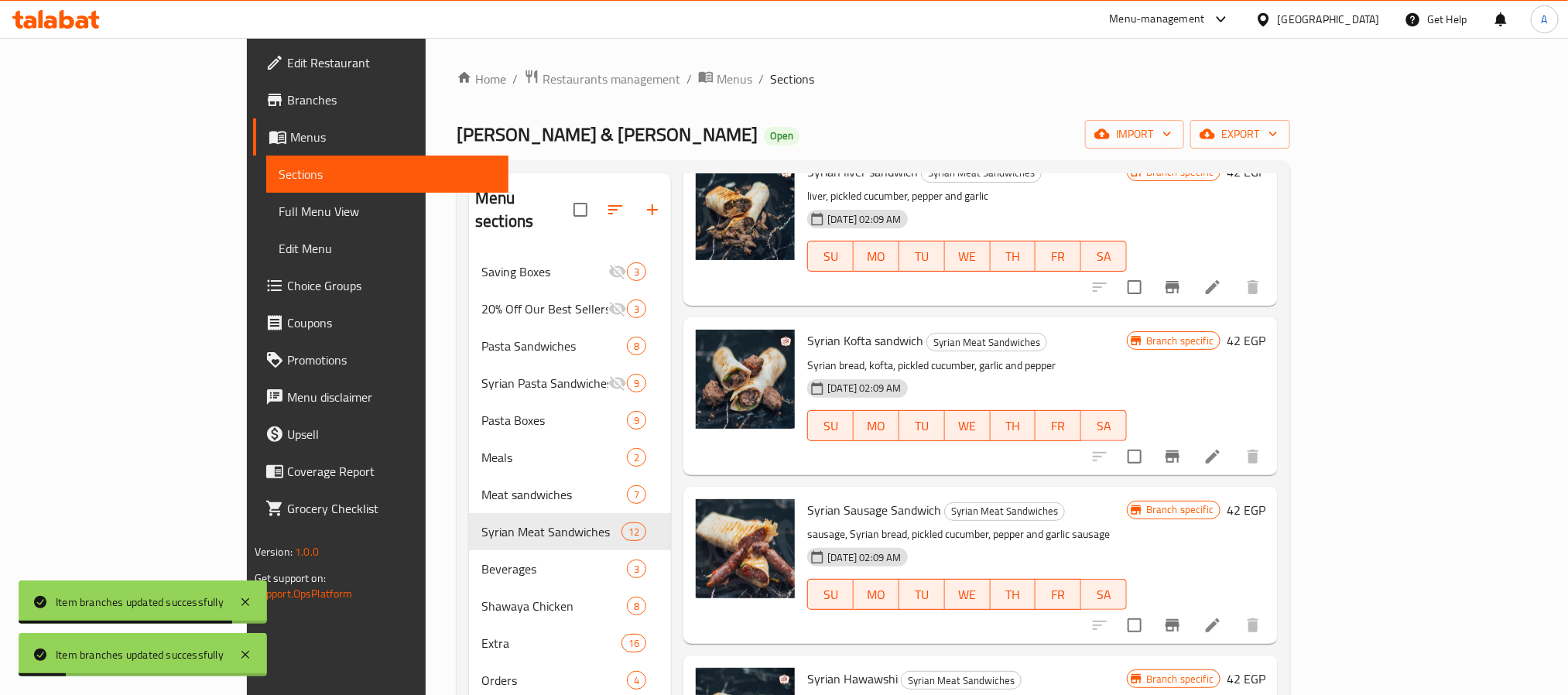
scroll to position [116, 0]
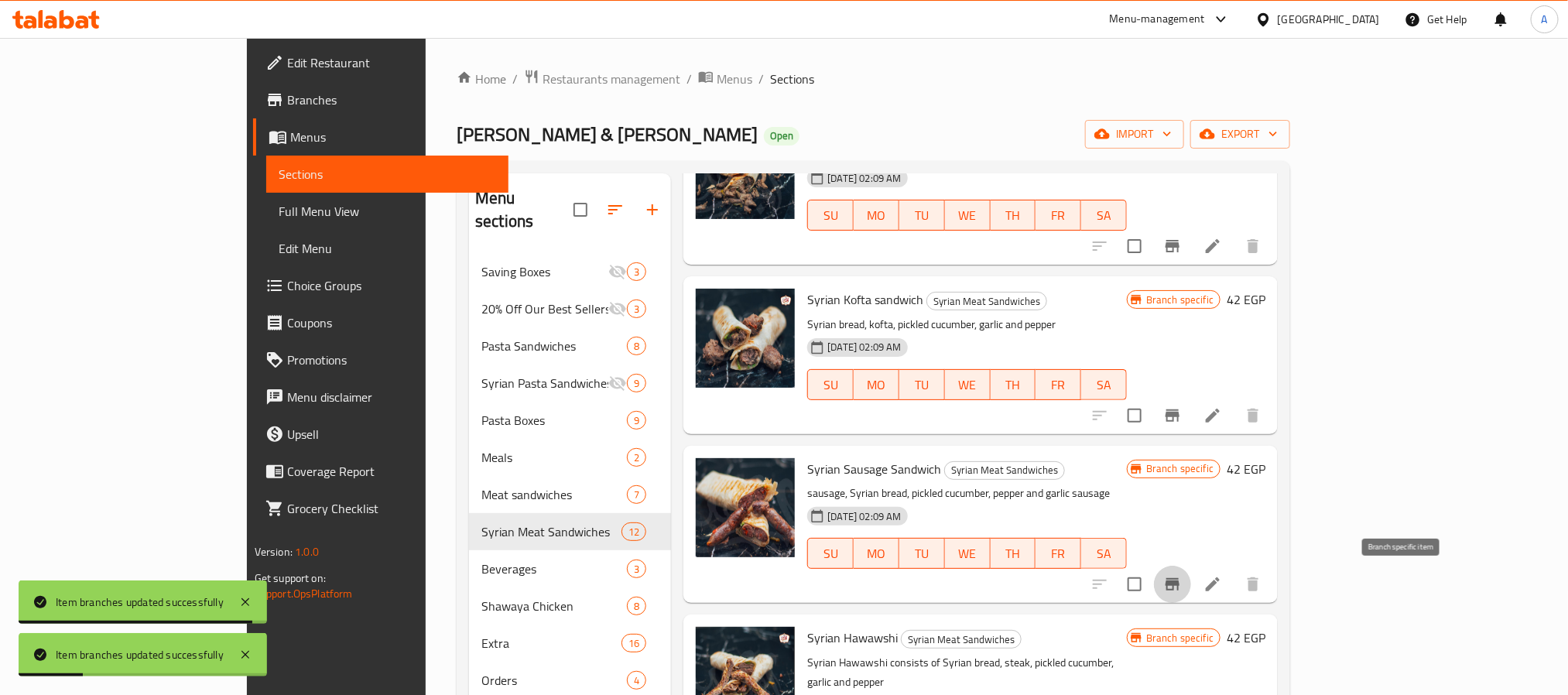
click at [1179, 582] on icon "Branch-specific-item" at bounding box center [1173, 585] width 14 height 12
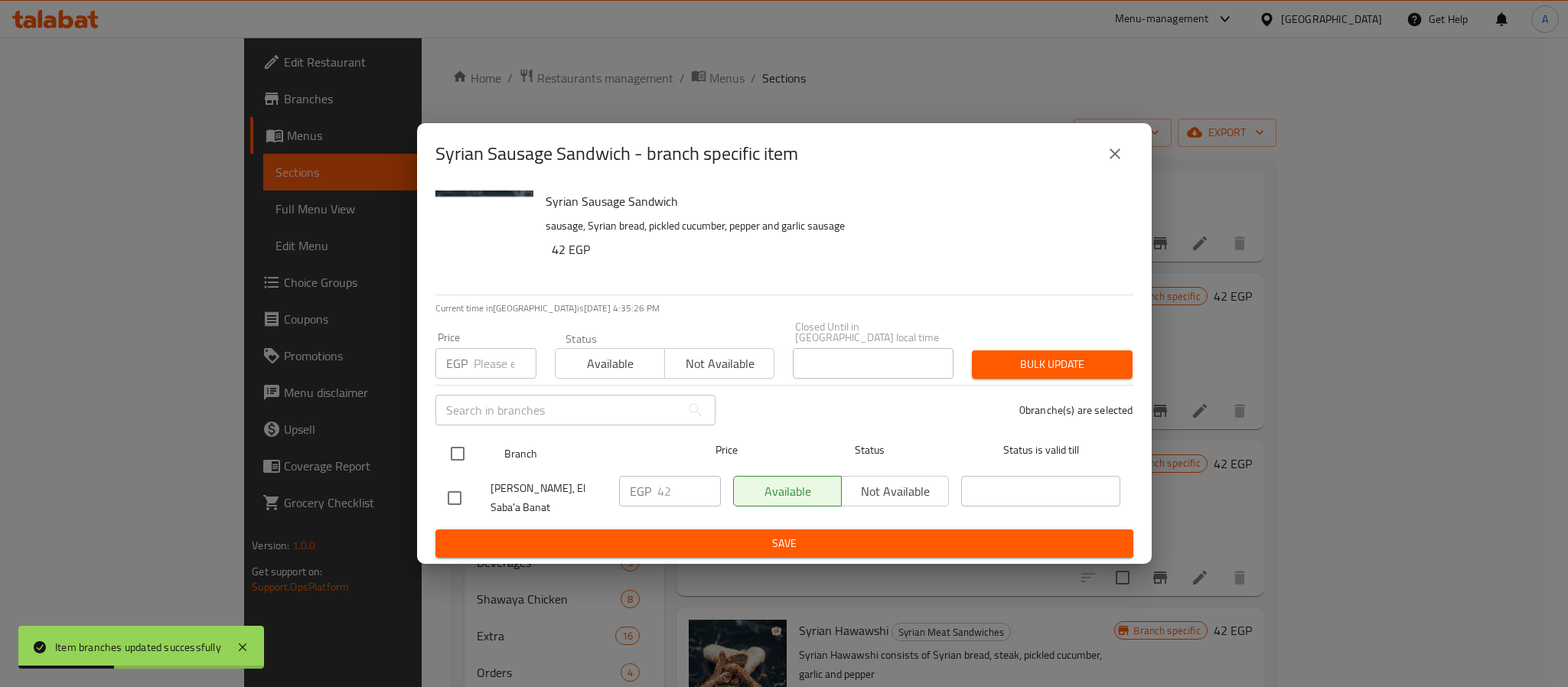
click at [455, 443] on input "checkbox" at bounding box center [457, 454] width 32 height 32
checkbox input "true"
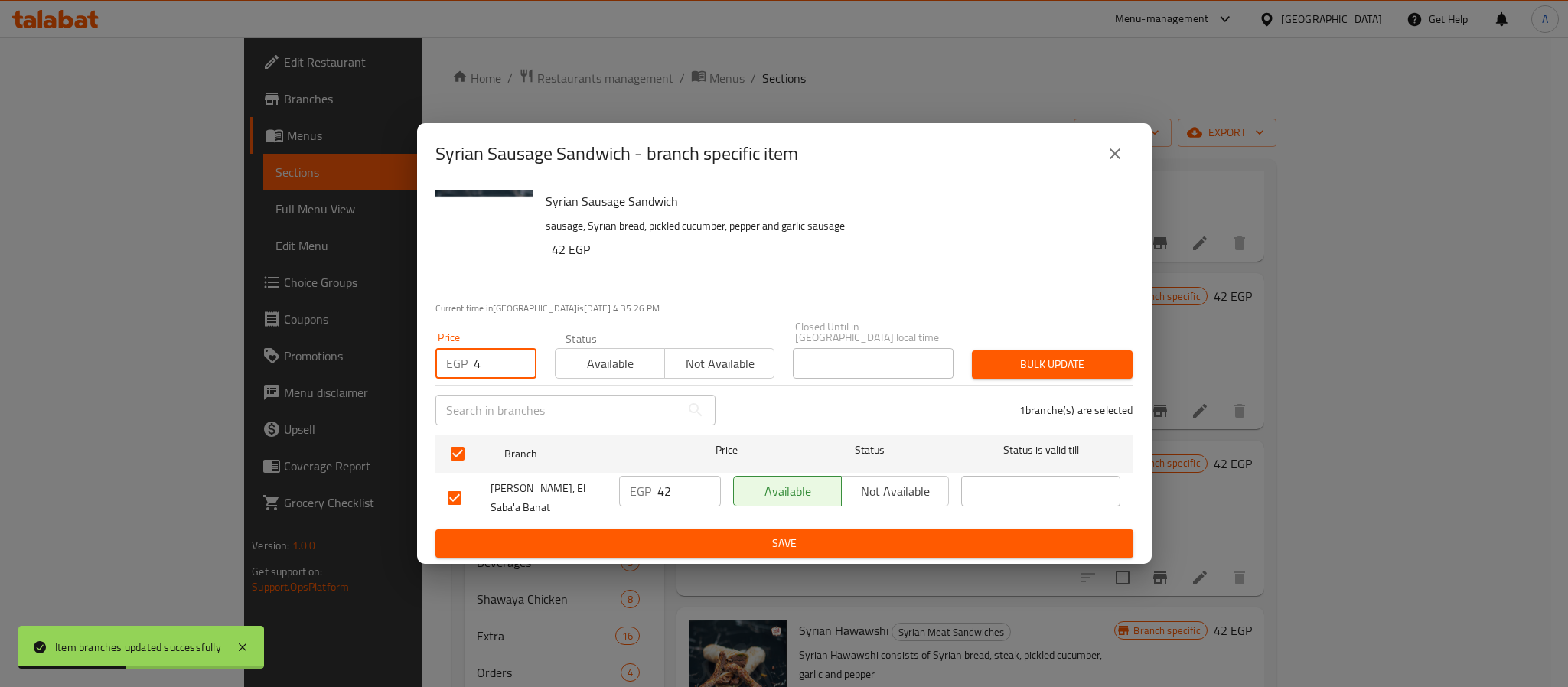
click at [496, 348] on input "4" at bounding box center [505, 363] width 63 height 30
type input "45"
click at [1066, 355] on span "Bulk update" at bounding box center [1052, 364] width 137 height 19
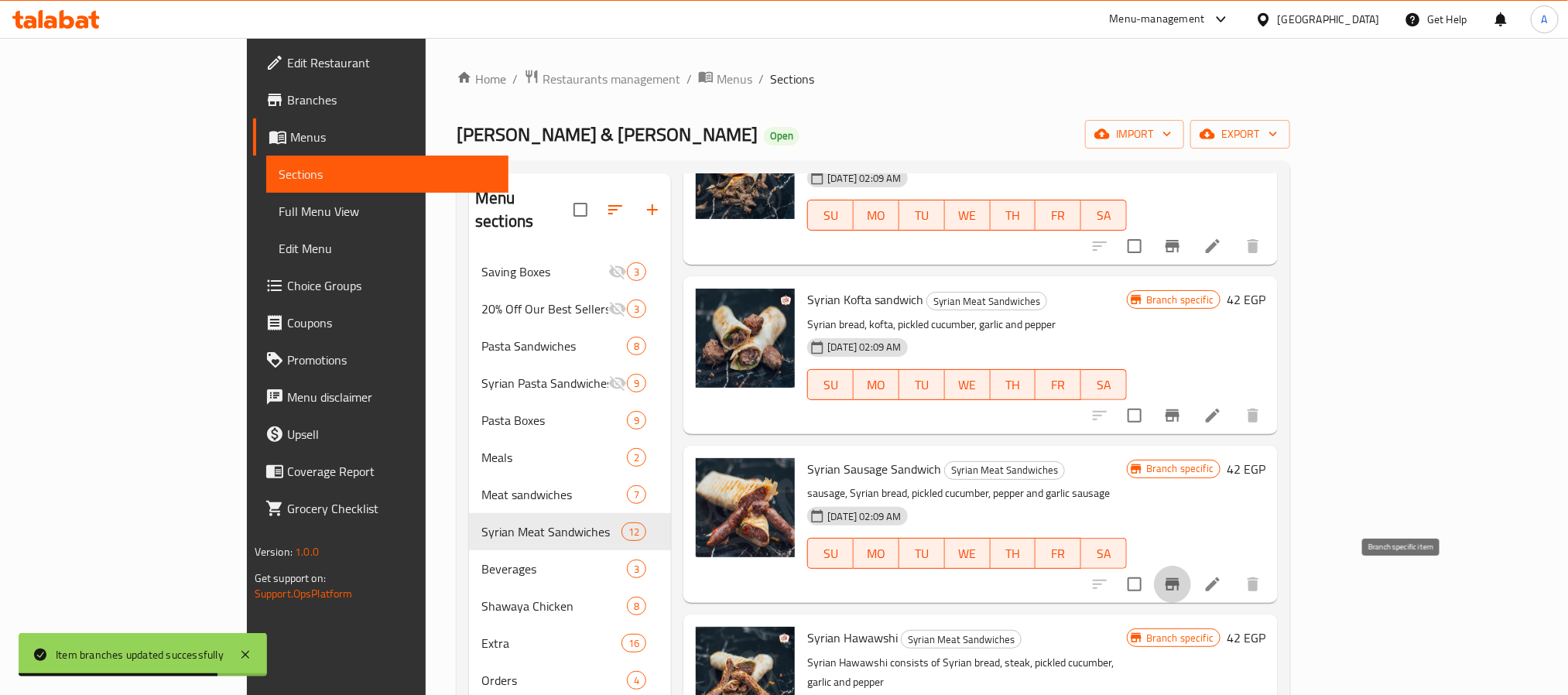
click at [1182, 582] on icon "Branch-specific-item" at bounding box center [1172, 584] width 18 height 18
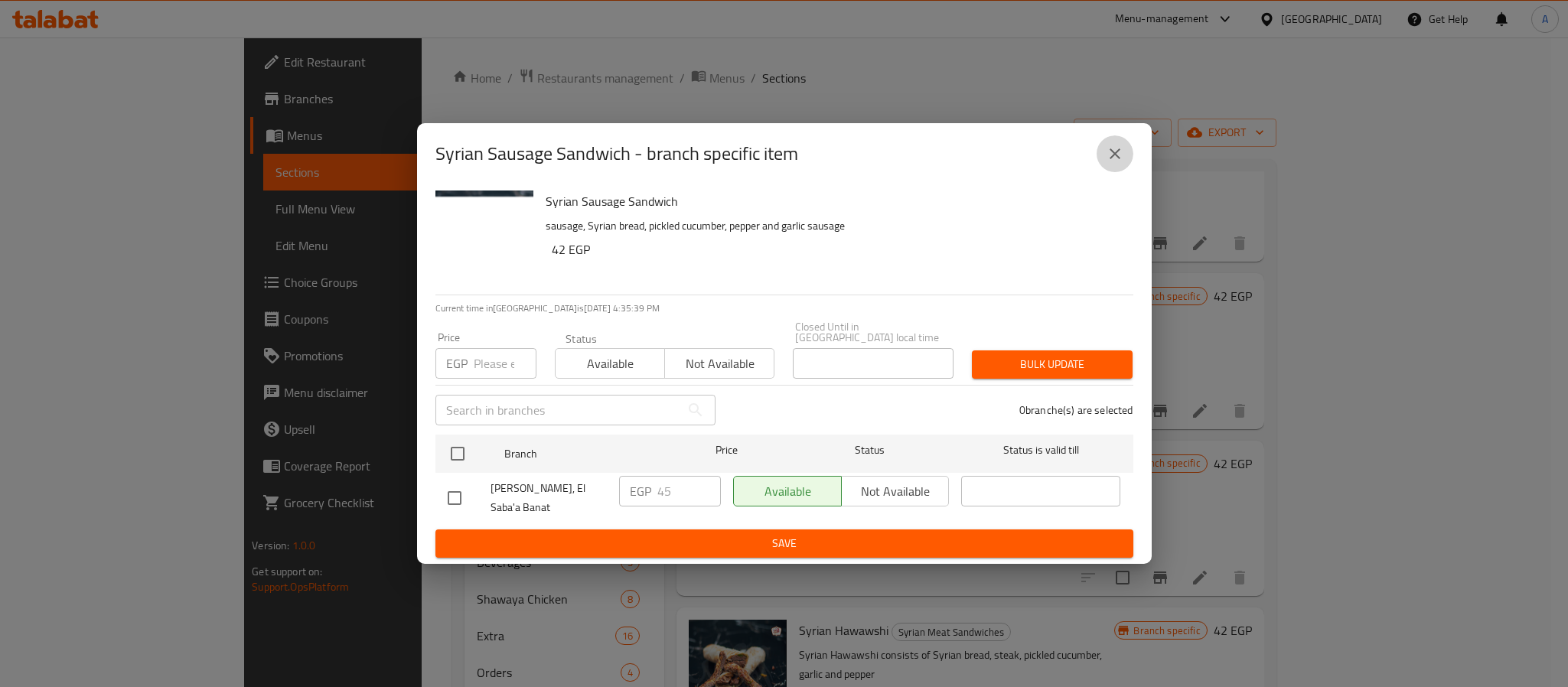
click at [1106, 153] on icon "close" at bounding box center [1115, 153] width 18 height 18
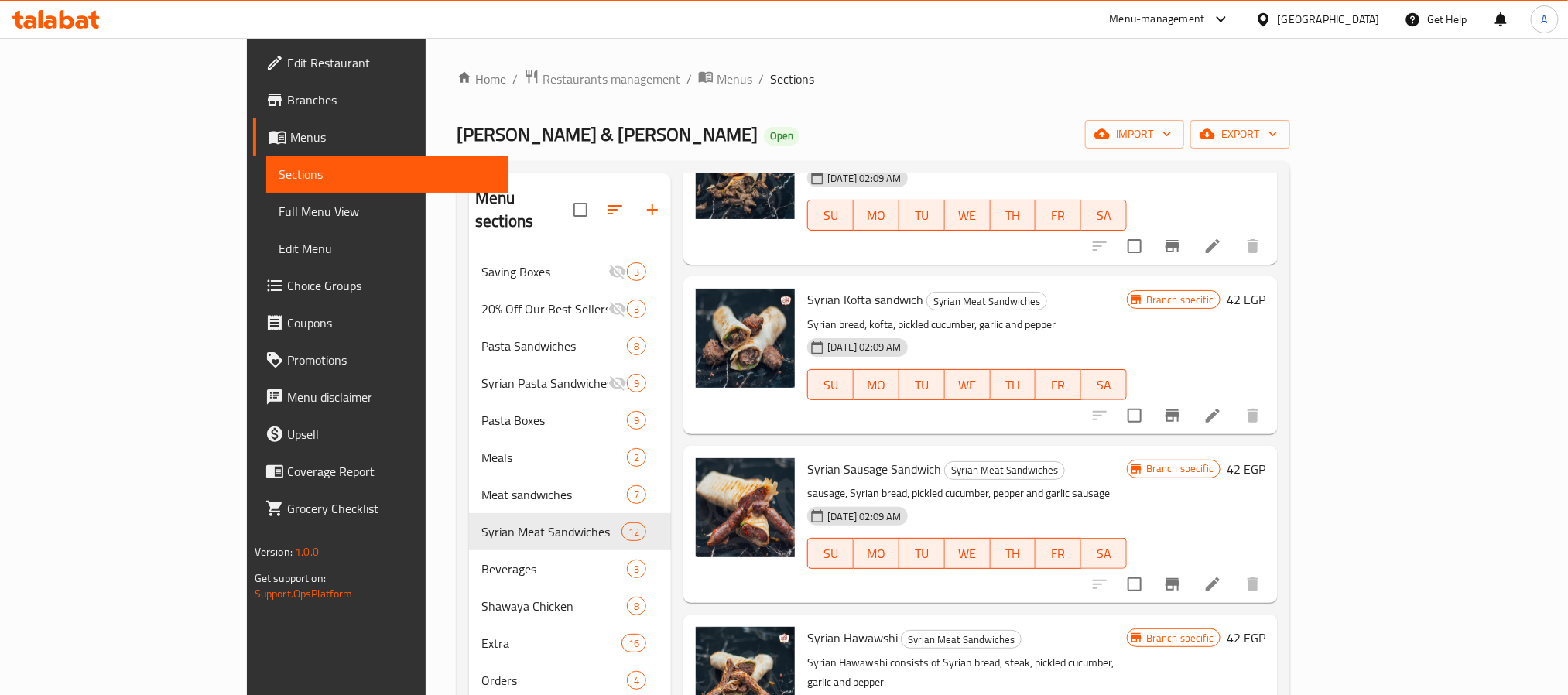
scroll to position [232, 0]
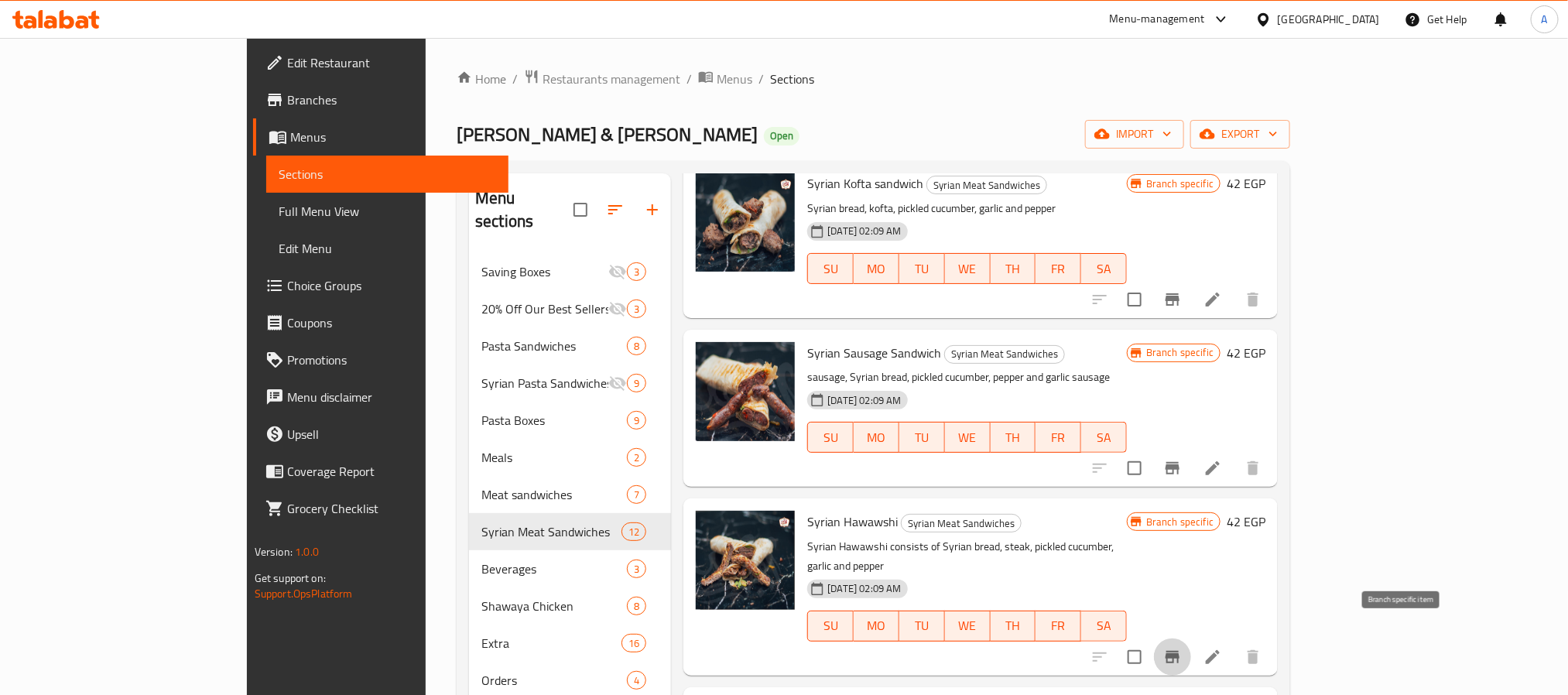
click at [1179, 651] on icon "Branch-specific-item" at bounding box center [1173, 657] width 14 height 12
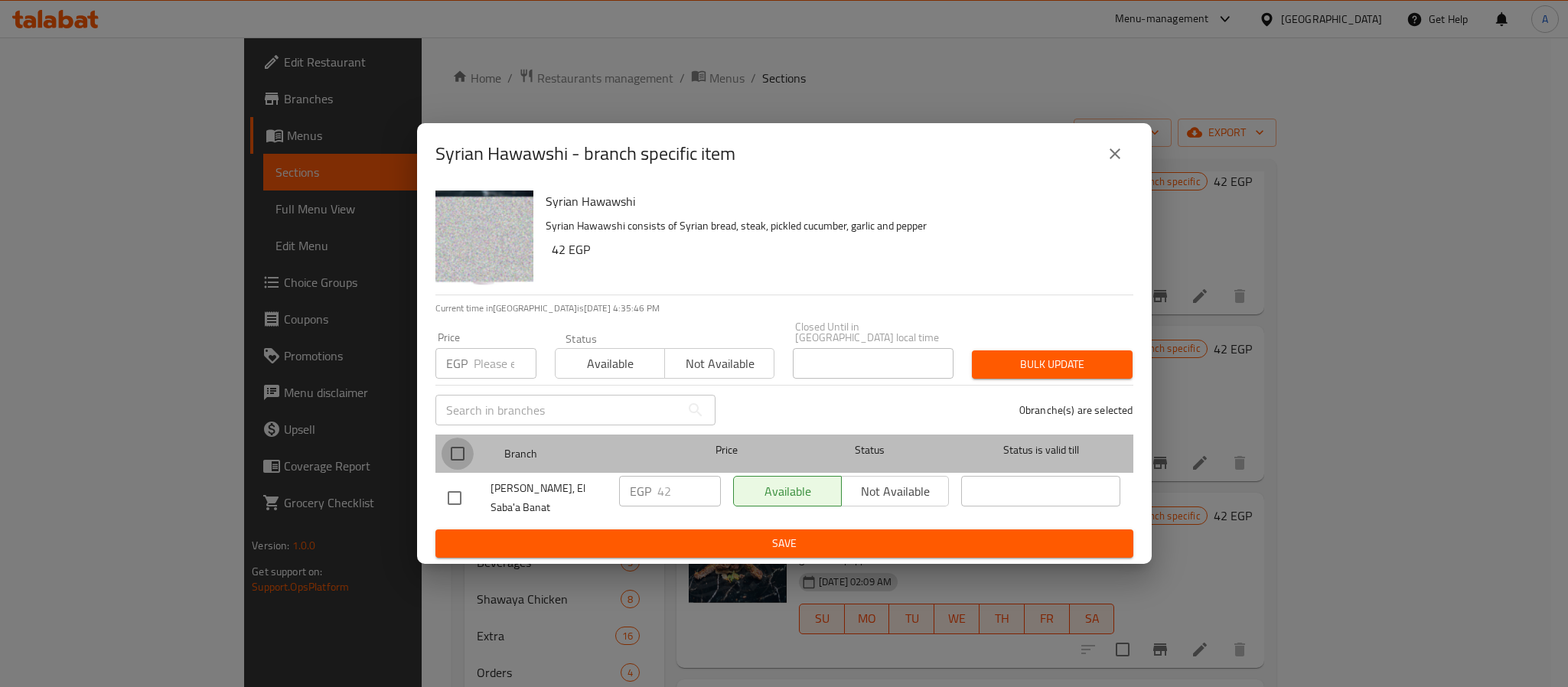
click at [462, 450] on input "checkbox" at bounding box center [457, 454] width 32 height 32
checkbox input "true"
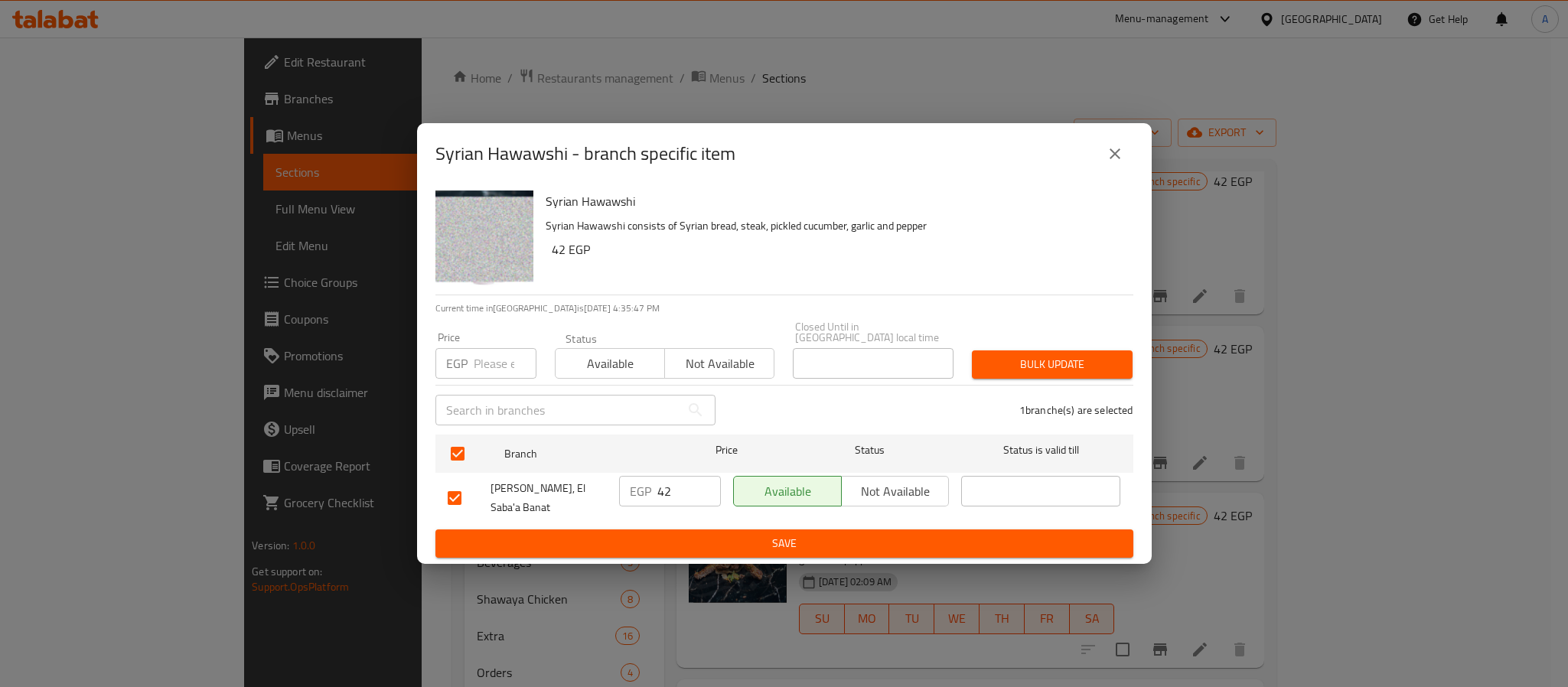
click at [487, 354] on input "number" at bounding box center [505, 363] width 63 height 30
type input "45"
click at [1017, 355] on span "Bulk update" at bounding box center [1052, 364] width 137 height 19
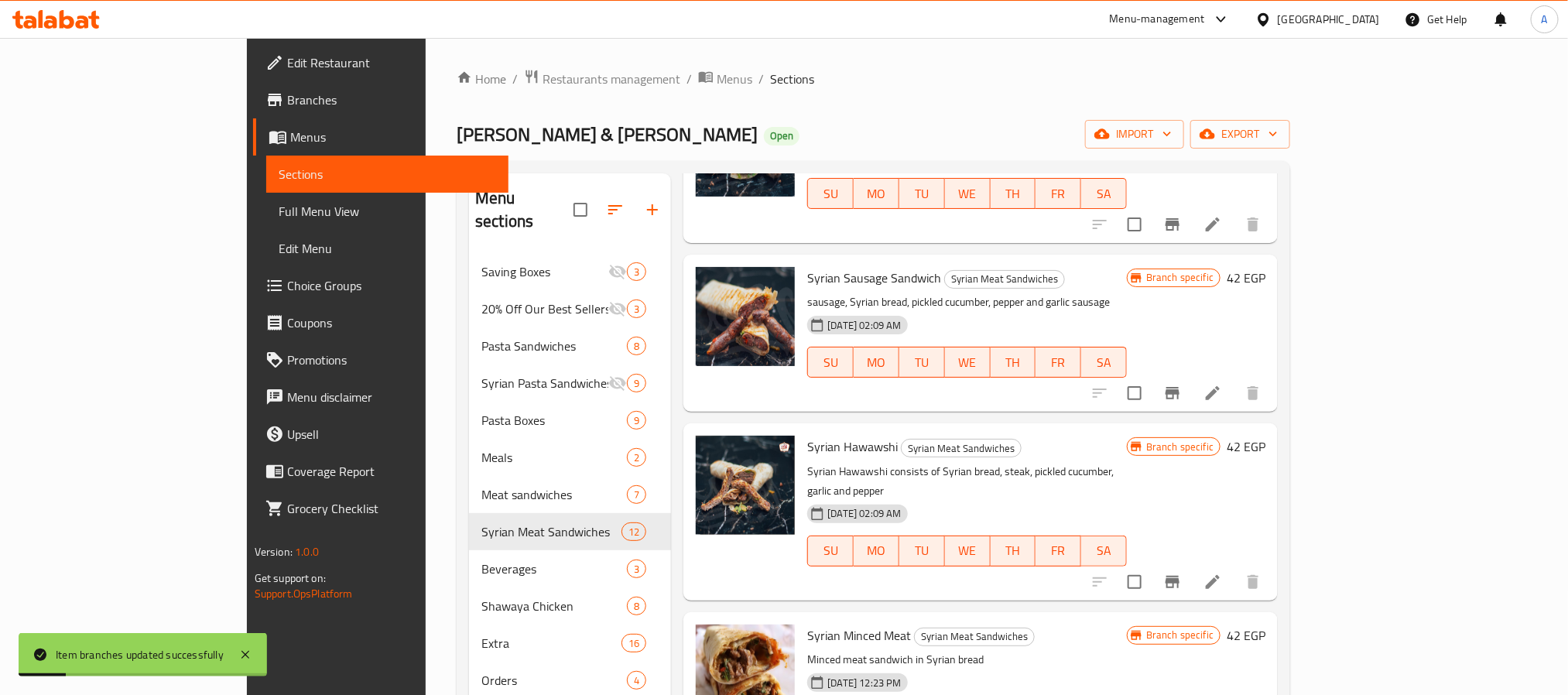
scroll to position [348, 0]
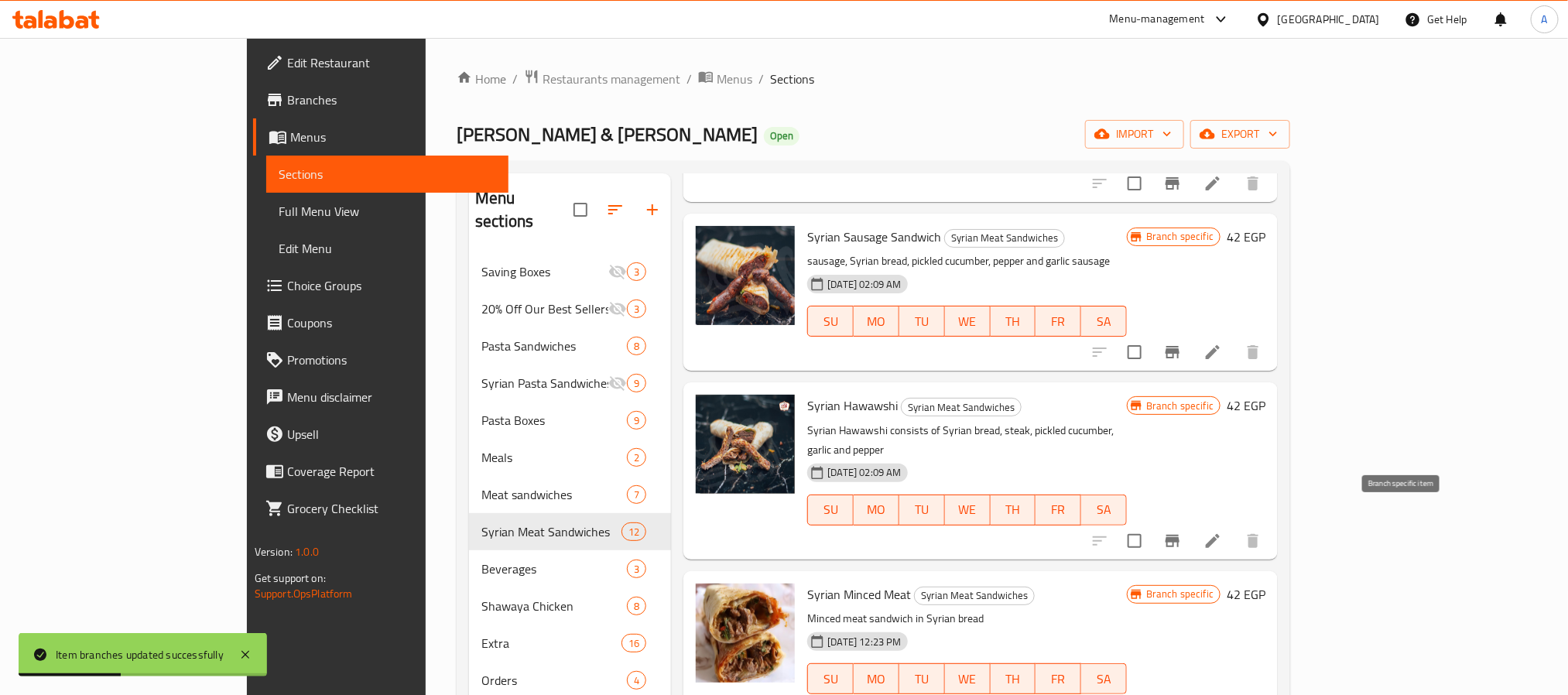
click at [1191, 533] on button "Branch-specific-item" at bounding box center [1173, 540] width 37 height 37
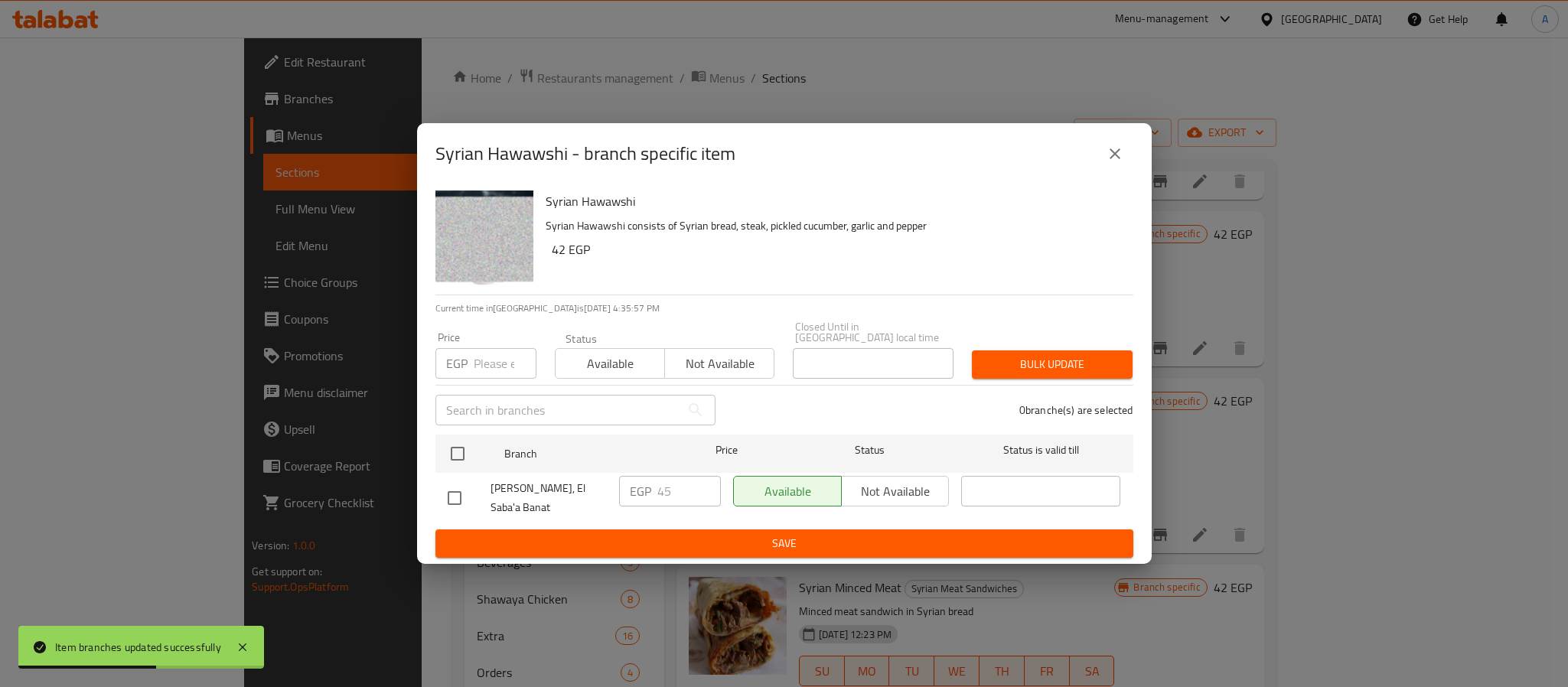
click at [1127, 136] on div "Syrian Hawawshi - branch specific item" at bounding box center [784, 154] width 698 height 37
click at [1121, 150] on icon "close" at bounding box center [1115, 153] width 18 height 18
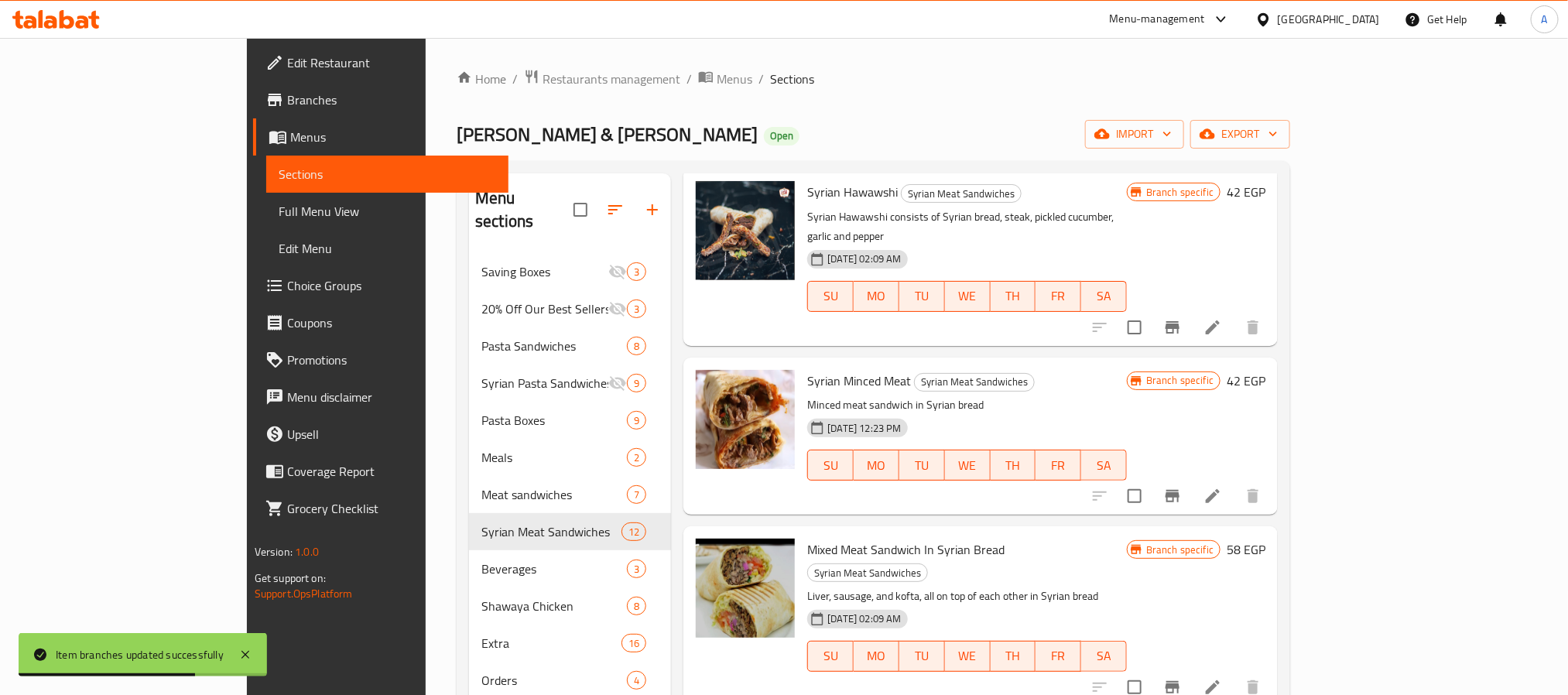
scroll to position [581, 0]
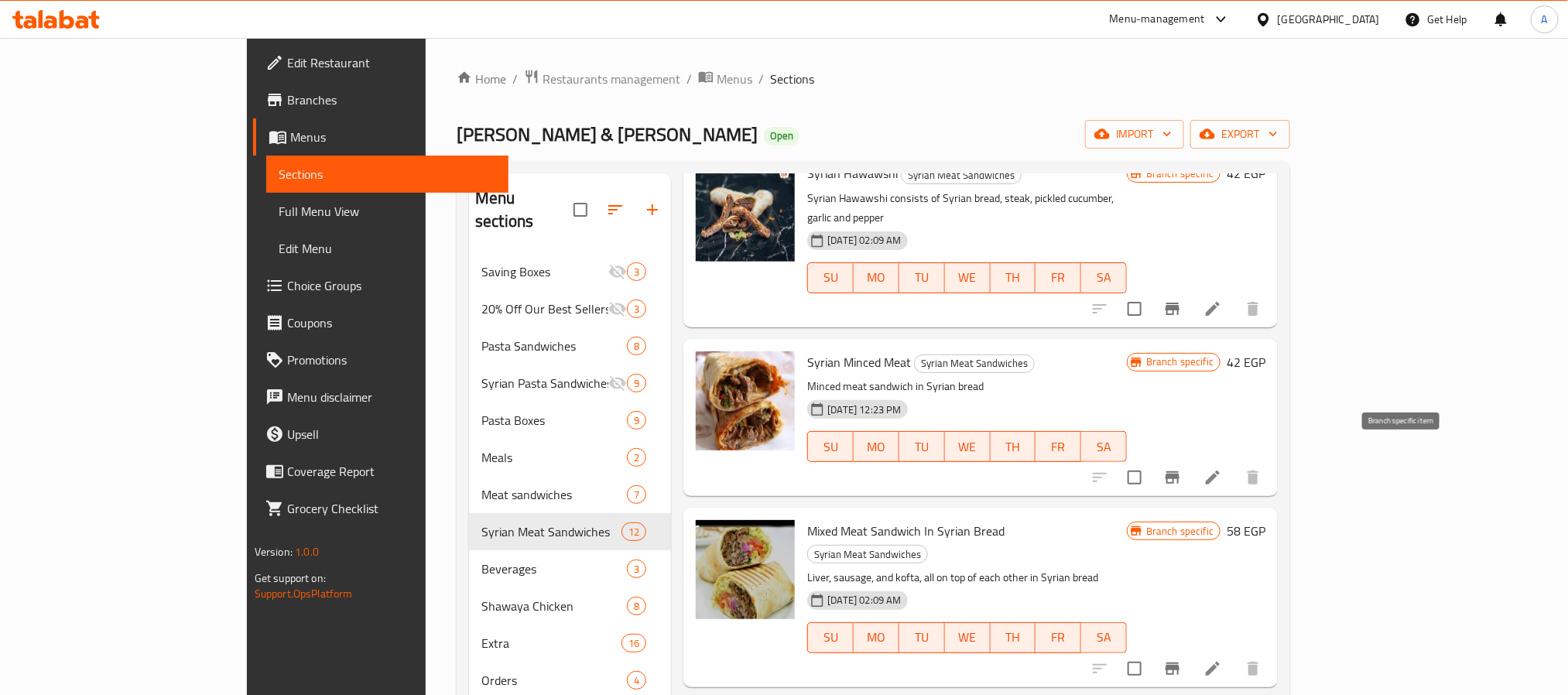
click at [1182, 468] on icon "Branch-specific-item" at bounding box center [1172, 477] width 18 height 18
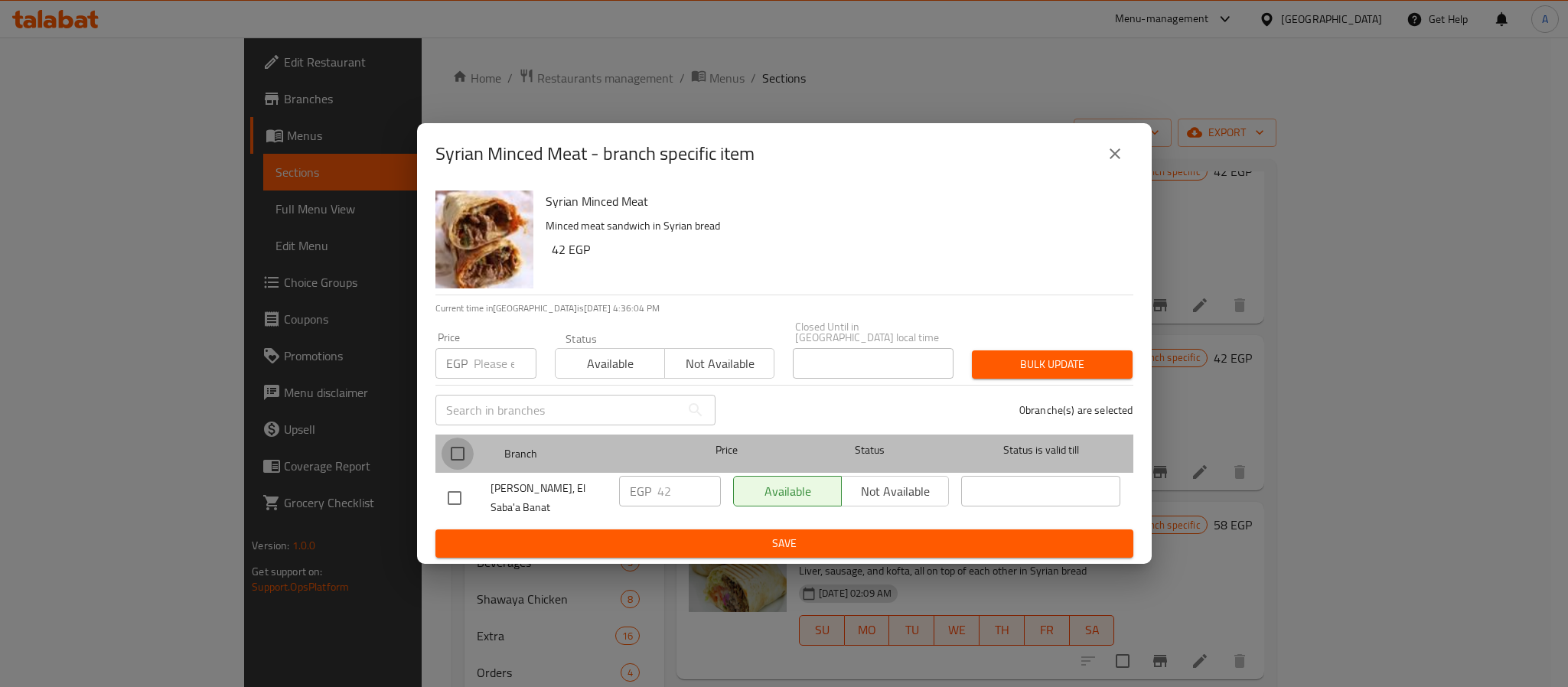
click at [466, 446] on input "checkbox" at bounding box center [457, 454] width 32 height 32
checkbox input "true"
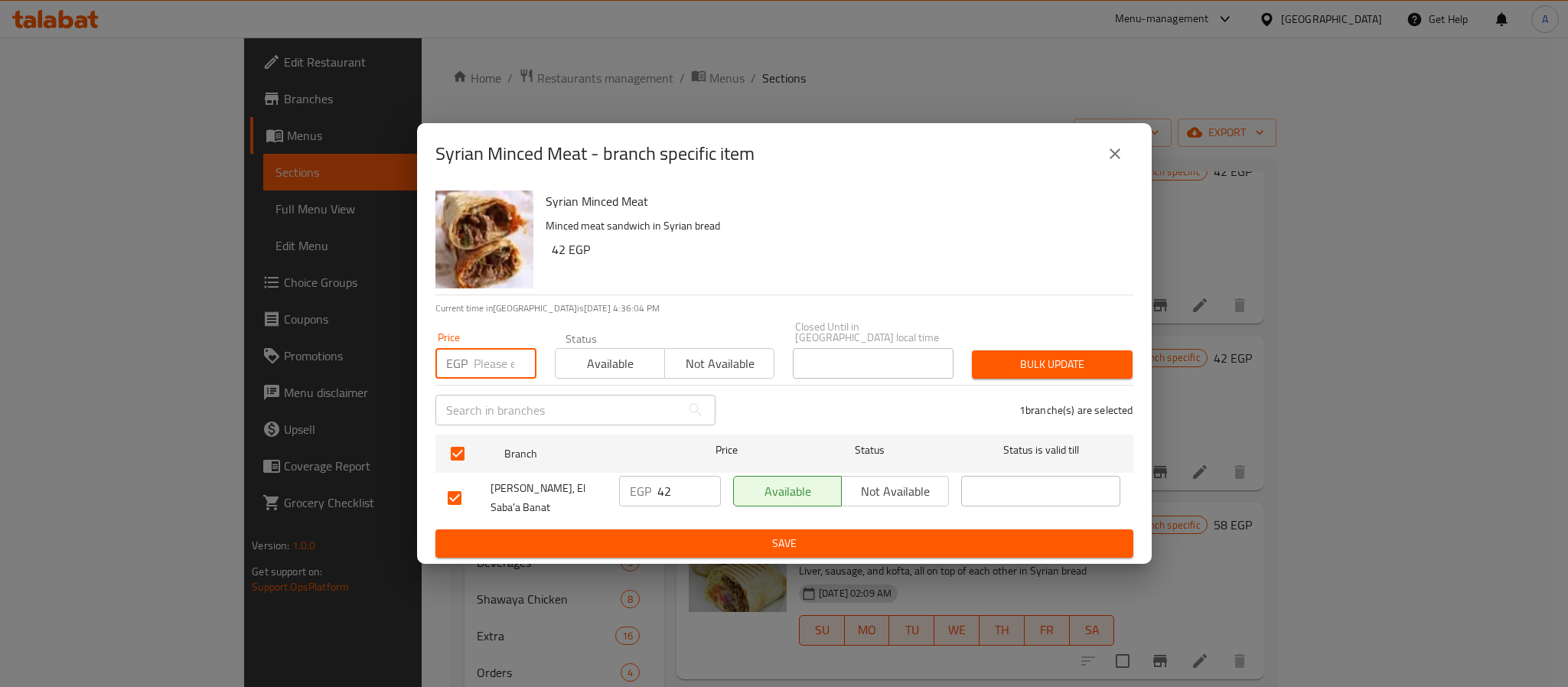
click at [487, 350] on input "number" at bounding box center [505, 363] width 63 height 30
type input "45"
click at [1024, 359] on span "Bulk update" at bounding box center [1052, 364] width 137 height 19
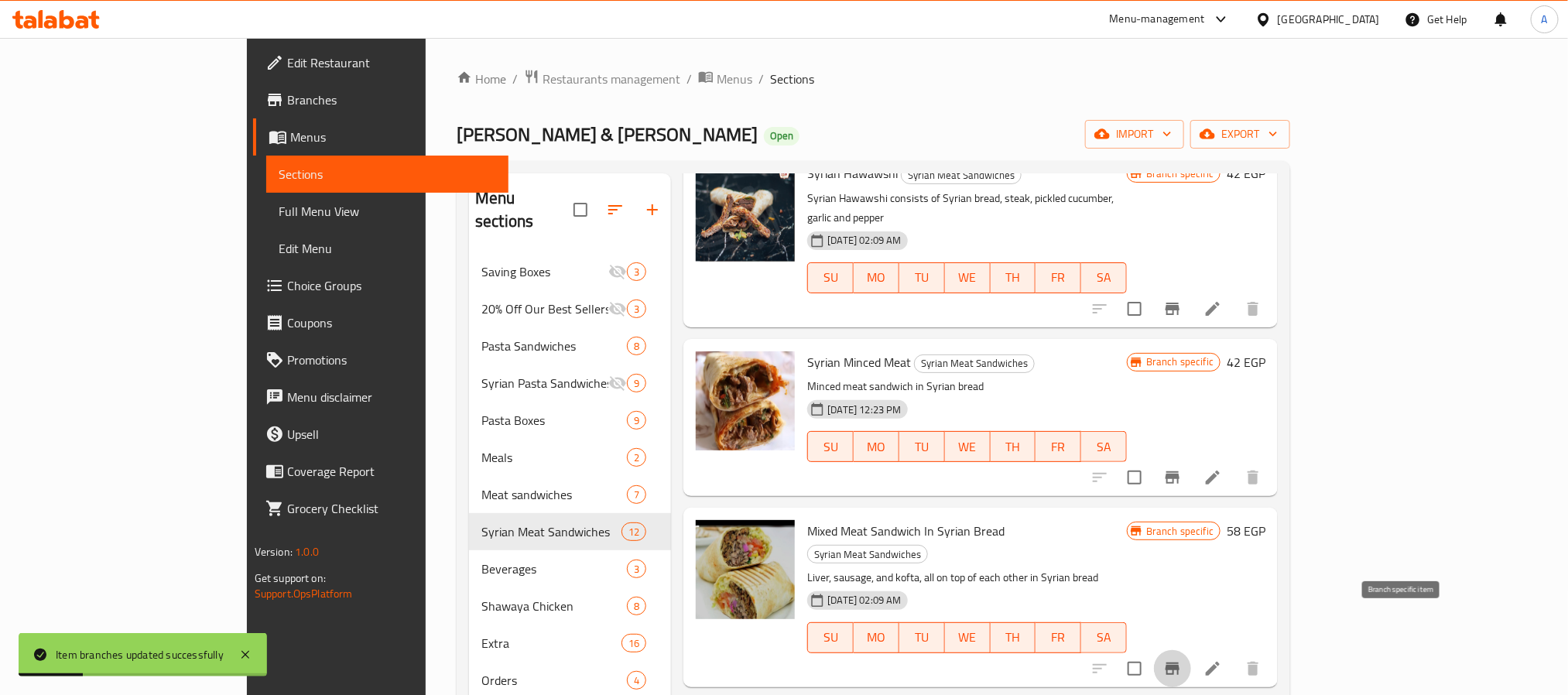
click at [1191, 651] on button "Branch-specific-item" at bounding box center [1173, 669] width 37 height 37
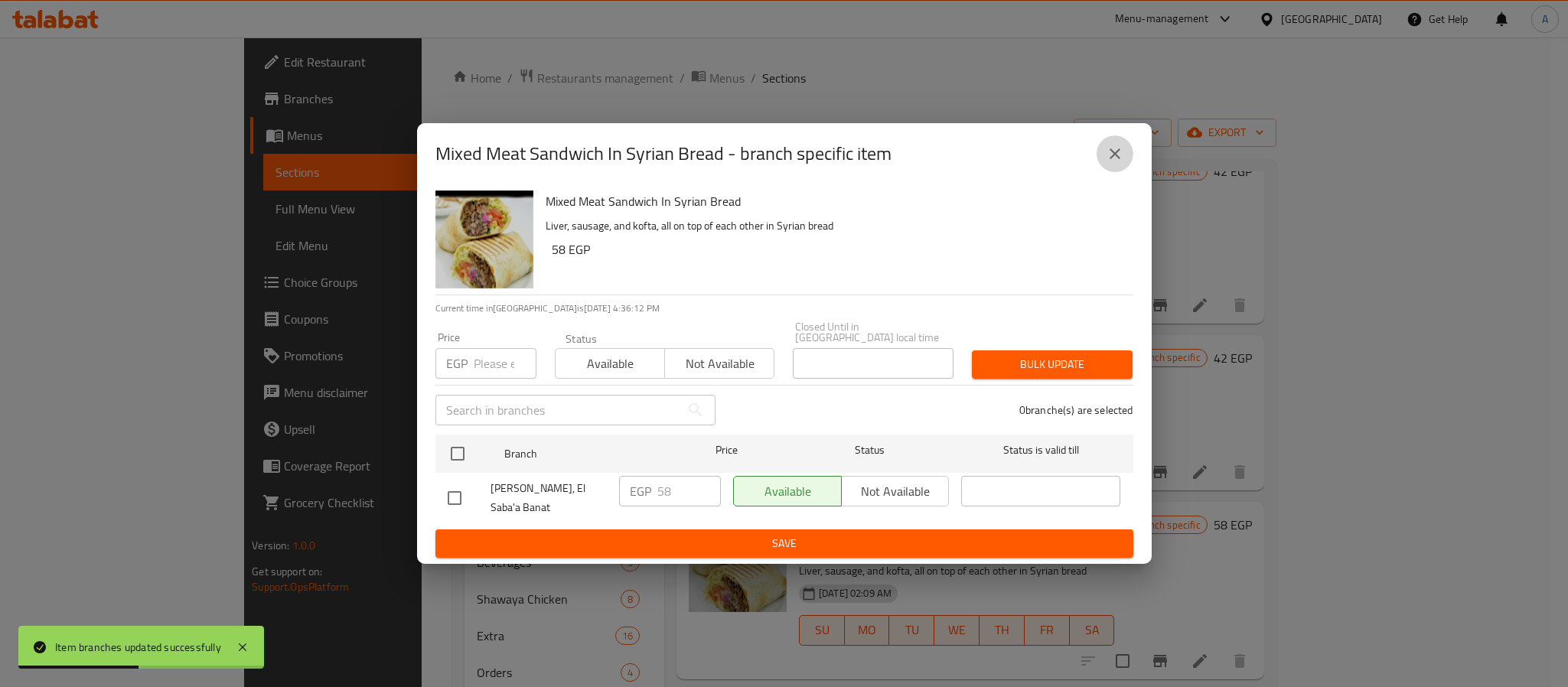
click at [1109, 153] on icon "close" at bounding box center [1115, 153] width 18 height 18
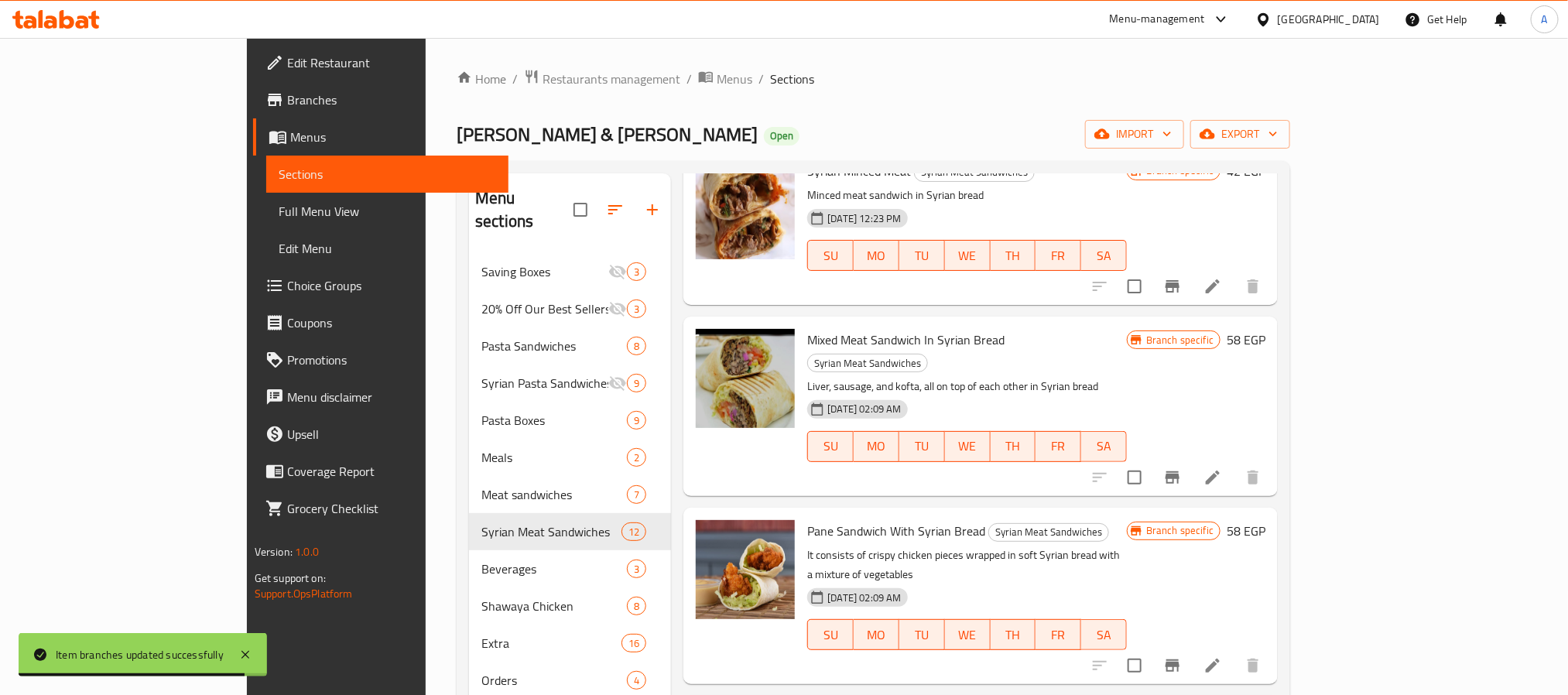
scroll to position [813, 0]
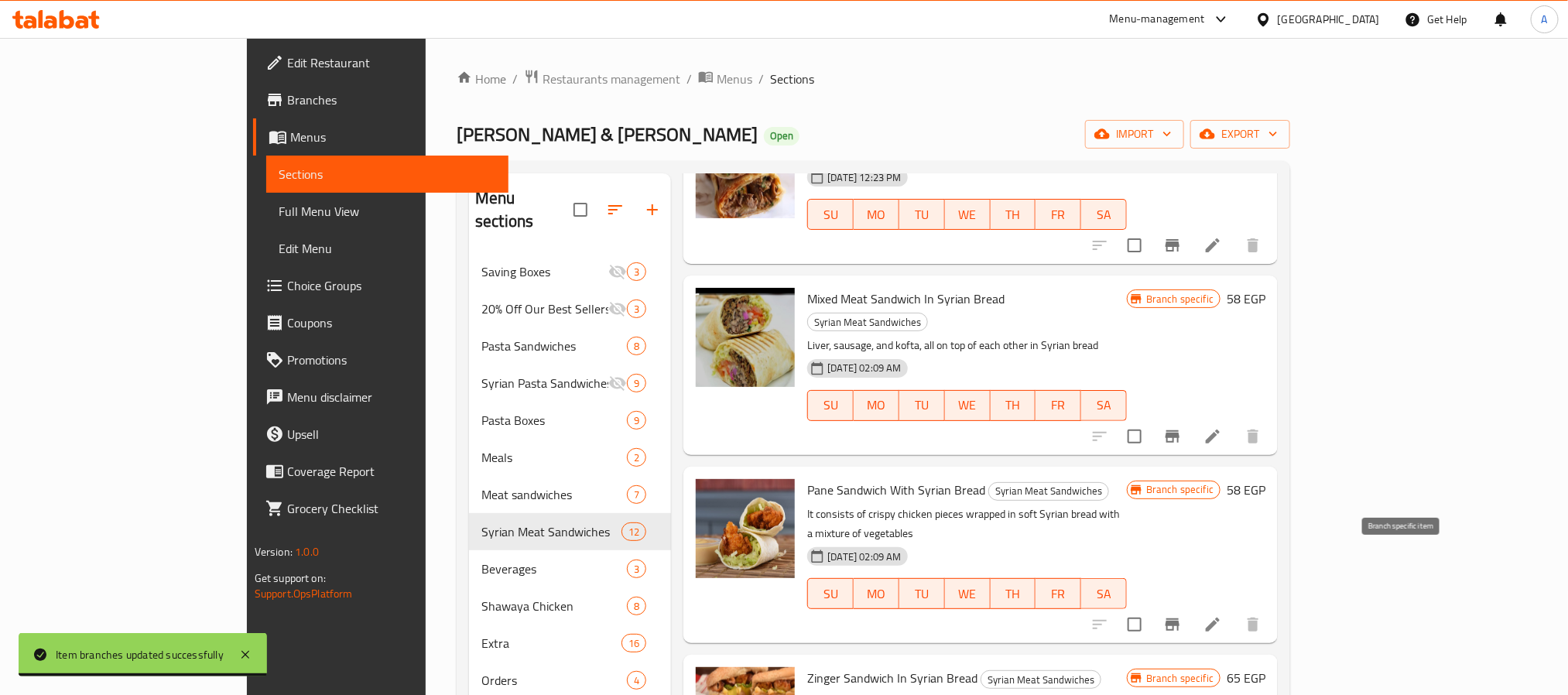
click at [1191, 607] on button "Branch-specific-item" at bounding box center [1173, 625] width 37 height 37
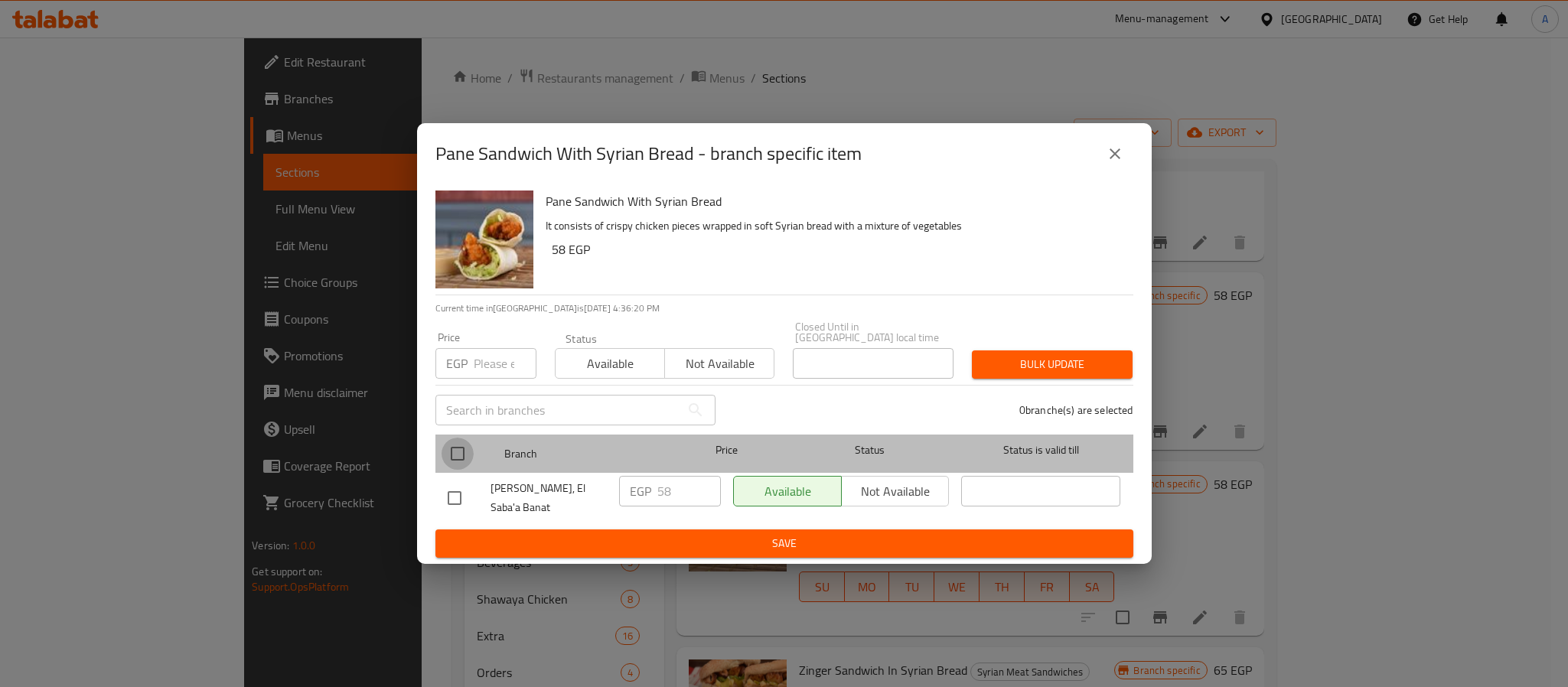
click at [457, 437] on input "checkbox" at bounding box center [457, 454] width 32 height 32
checkbox input "true"
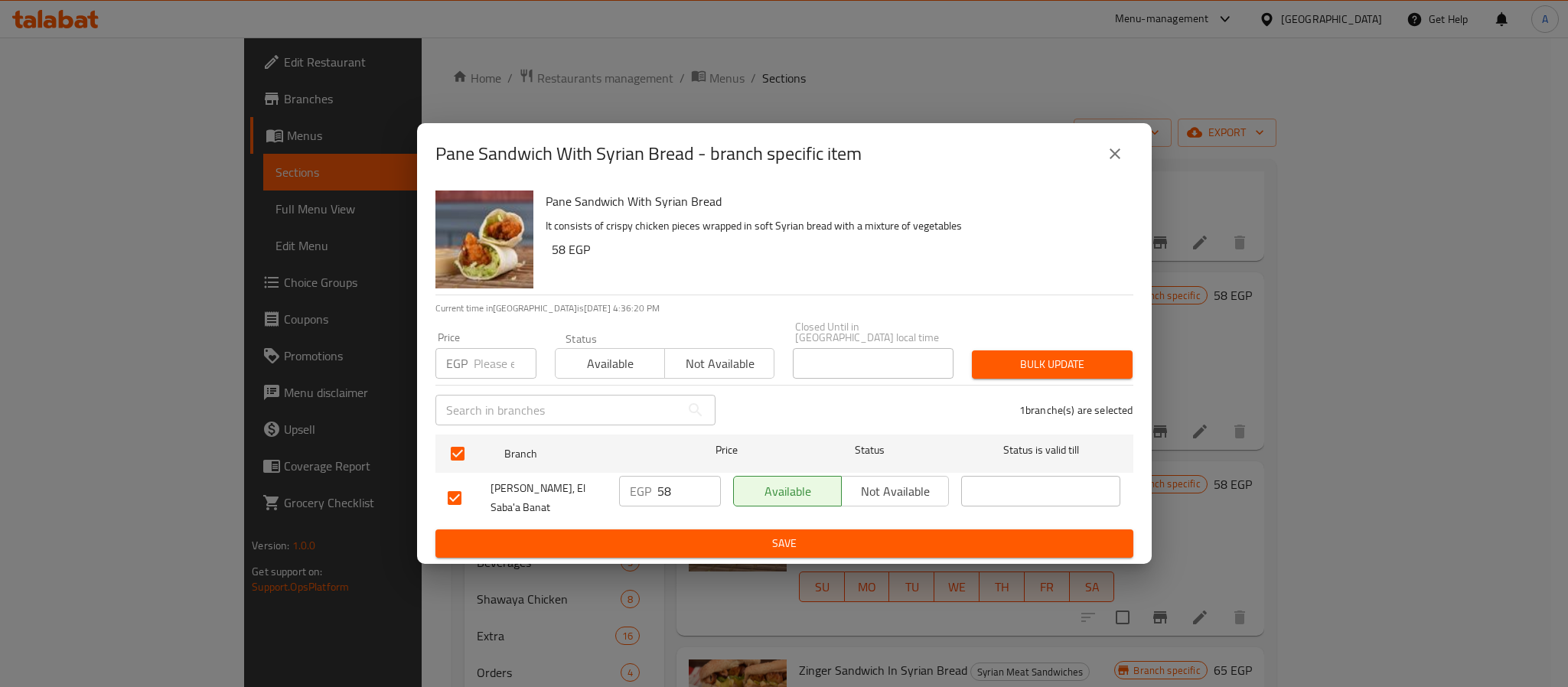
click at [482, 357] on input "number" at bounding box center [505, 363] width 63 height 30
type input "78"
click at [1036, 355] on span "Bulk update" at bounding box center [1052, 364] width 137 height 19
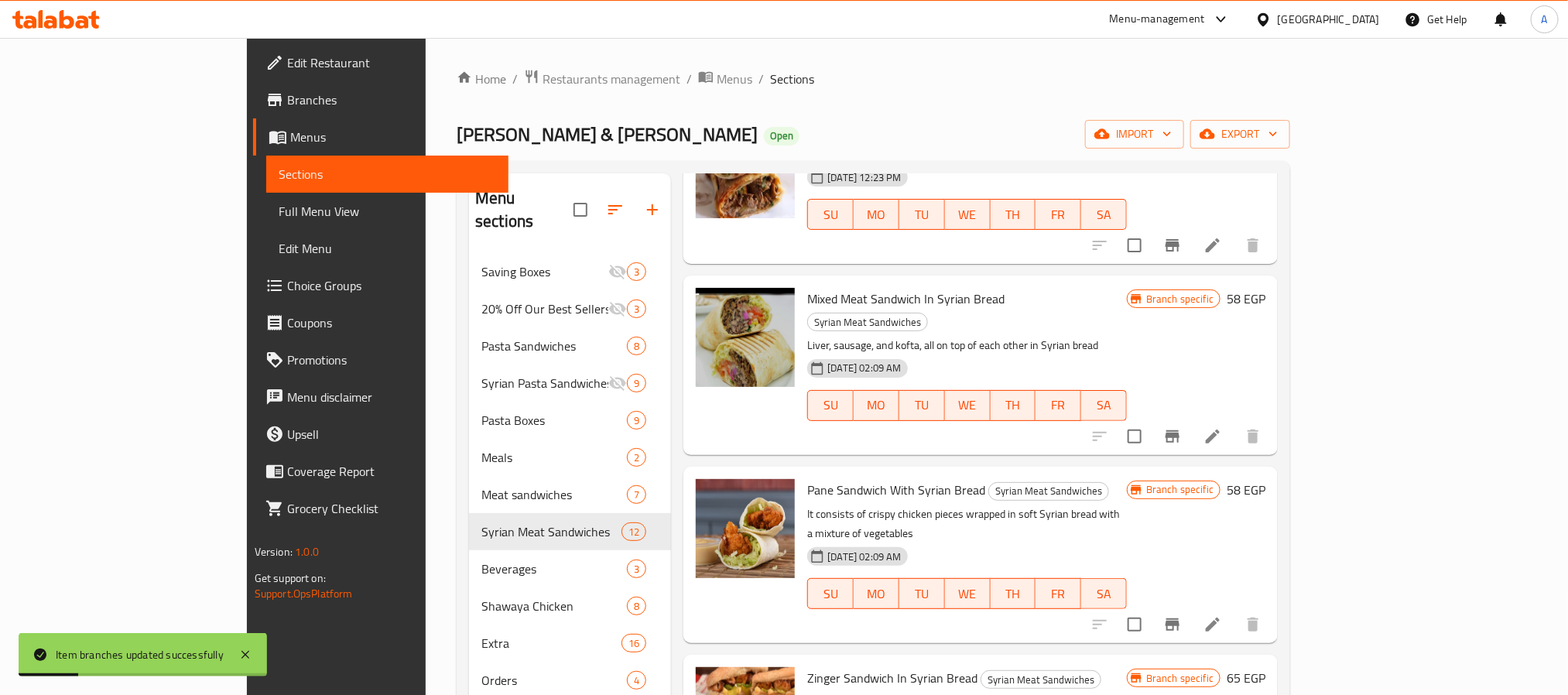
scroll to position [929, 0]
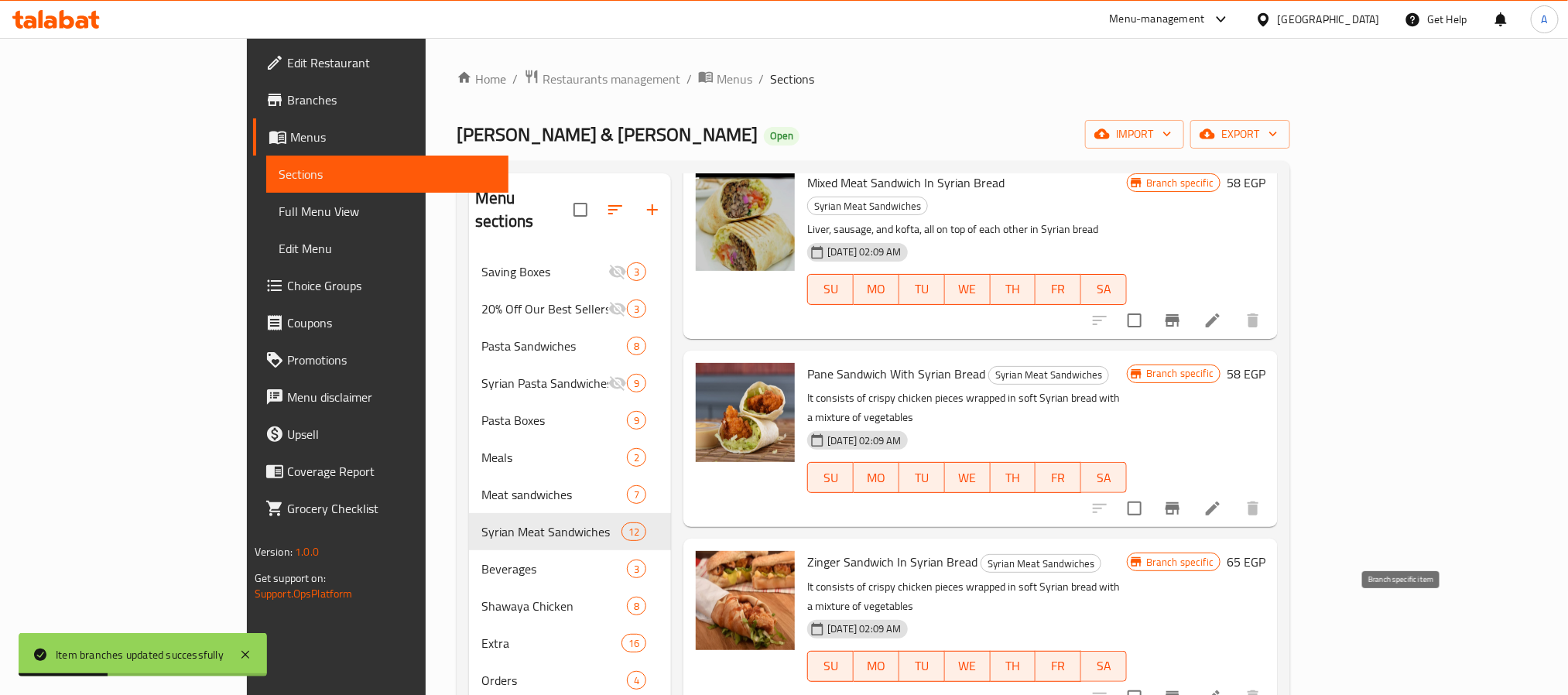
click at [1182, 688] on icon "Branch-specific-item" at bounding box center [1172, 697] width 18 height 18
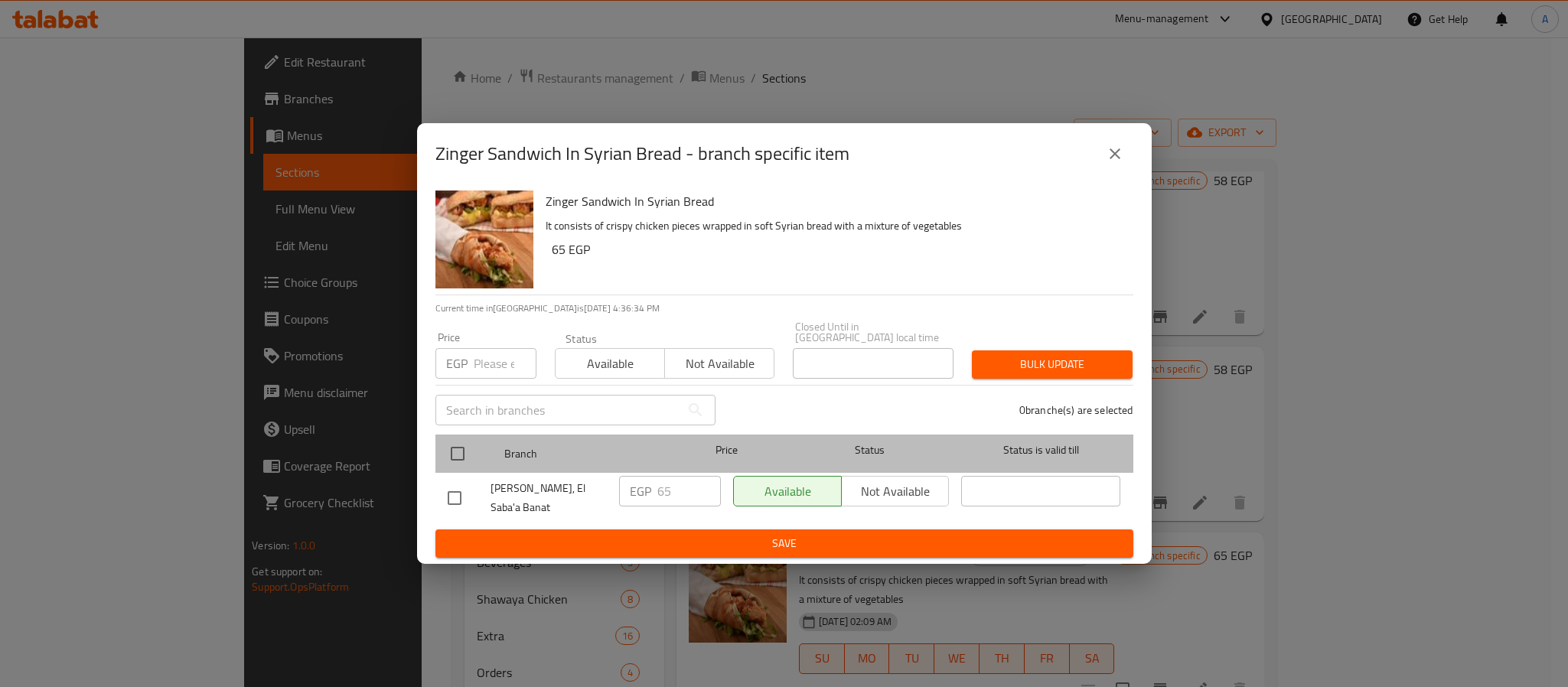
drag, startPoint x: 483, startPoint y: 450, endPoint x: 453, endPoint y: 445, distance: 30.4
click at [453, 445] on div at bounding box center [470, 454] width 57 height 45
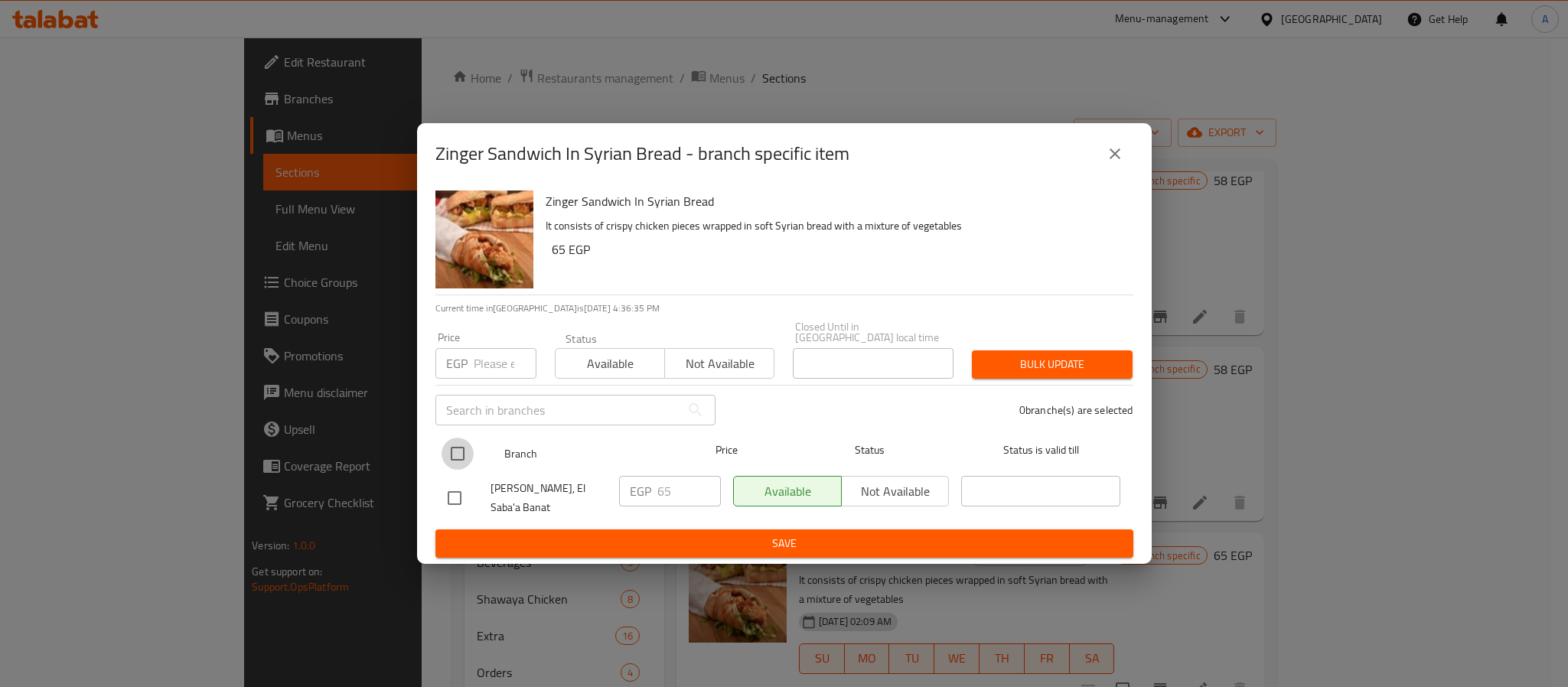
click at [453, 444] on input "checkbox" at bounding box center [457, 454] width 32 height 32
checkbox input "true"
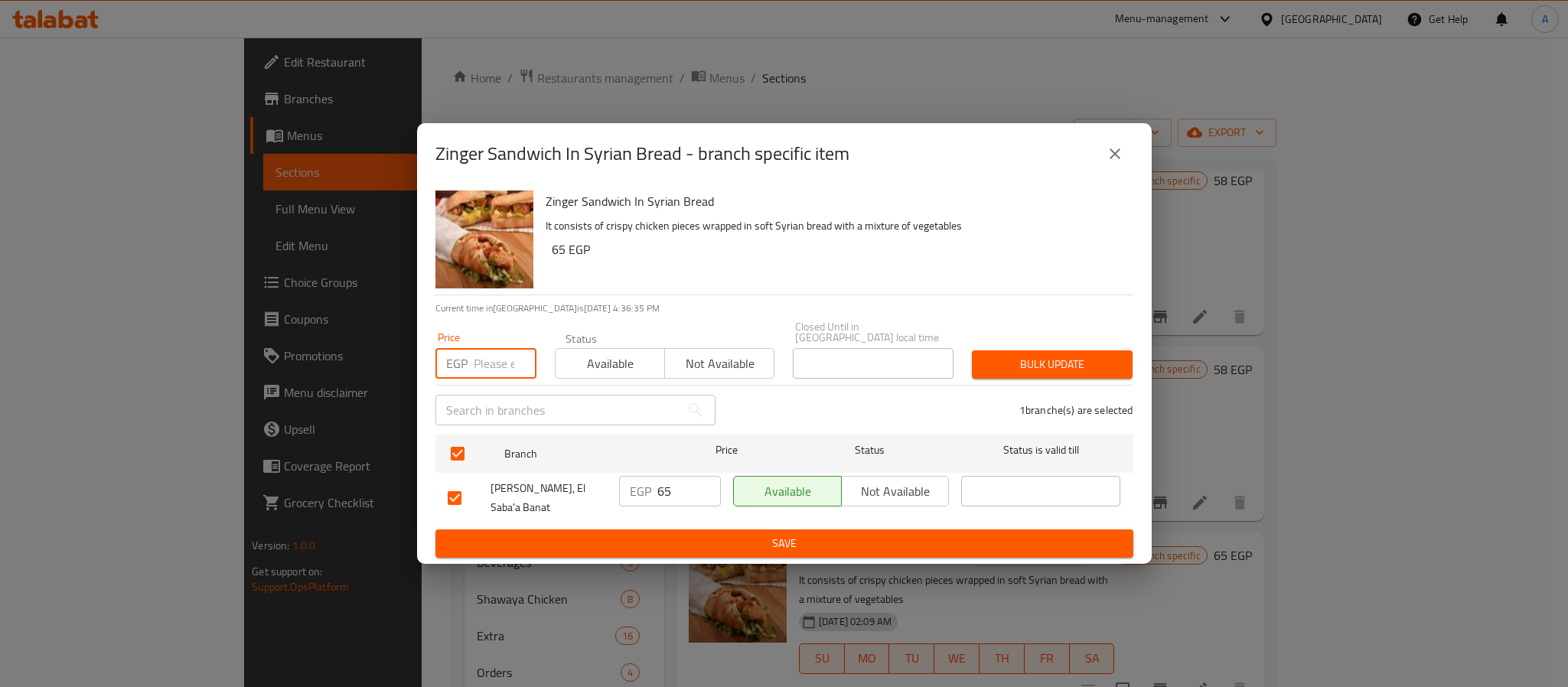
click at [482, 348] on input "number" at bounding box center [505, 363] width 63 height 30
type input "78"
click at [1059, 355] on span "Bulk update" at bounding box center [1052, 364] width 137 height 19
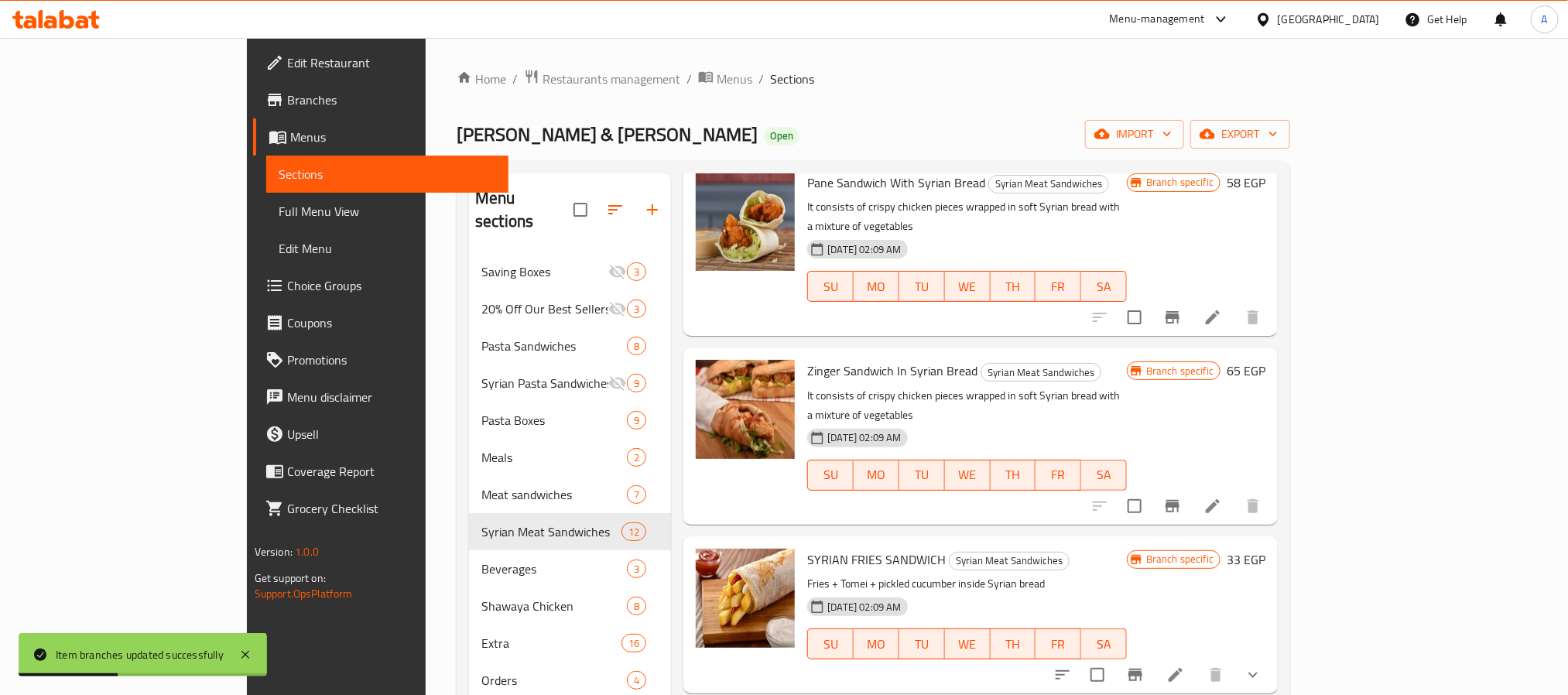
scroll to position [1162, 0]
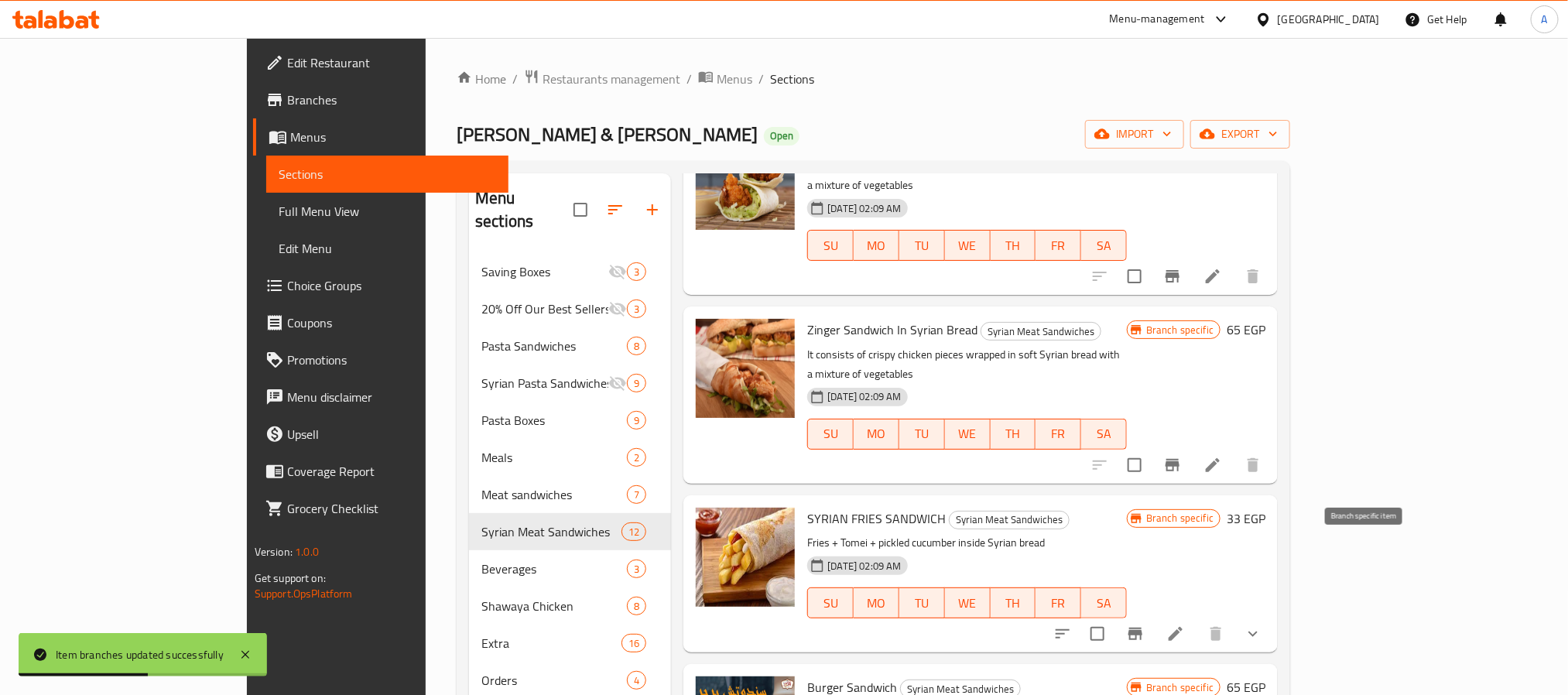
click at [1143, 628] on icon "Branch-specific-item" at bounding box center [1135, 634] width 14 height 12
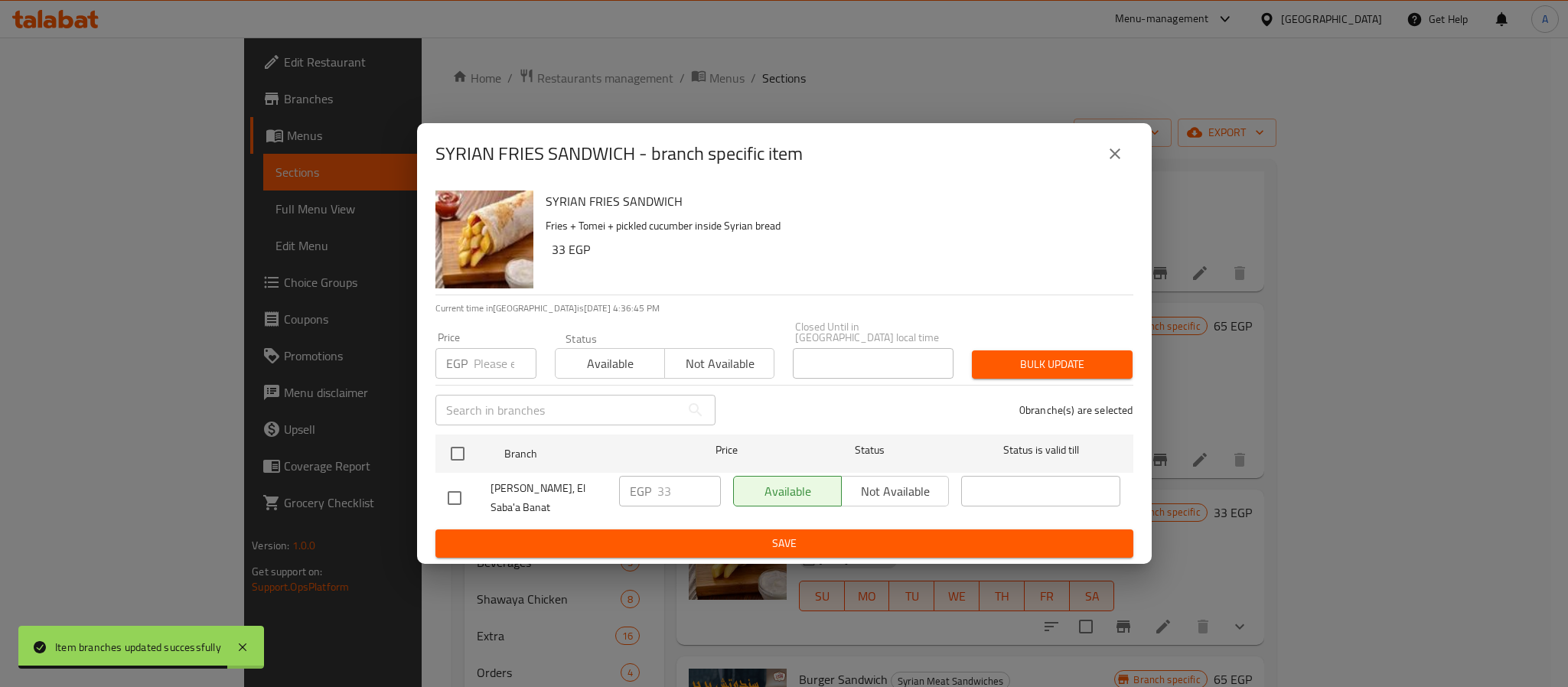
click at [1138, 150] on div "SYRIAN FRIES SANDWICH - branch specific item" at bounding box center [784, 154] width 734 height 62
click at [1130, 153] on button "close" at bounding box center [1115, 154] width 37 height 37
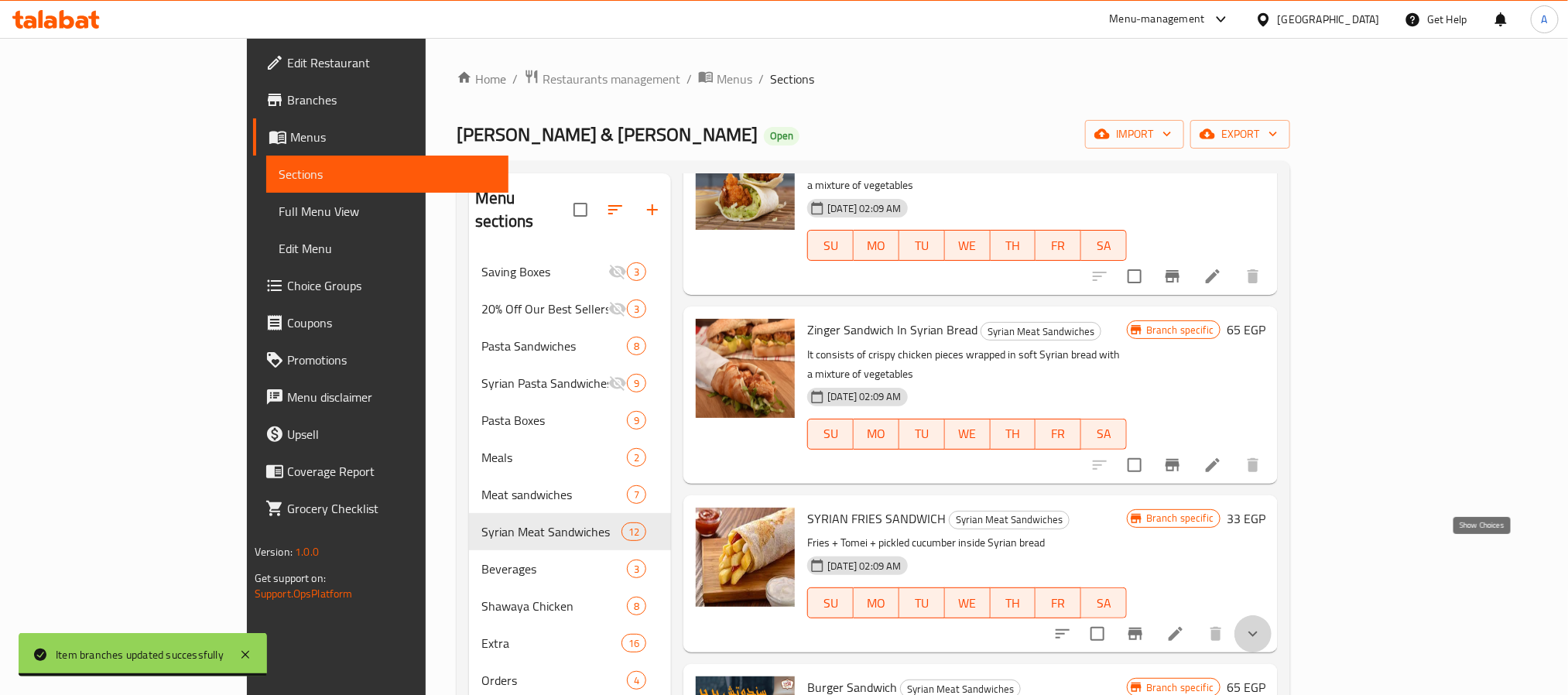
click at [1263, 625] on icon "show more" at bounding box center [1252, 634] width 18 height 18
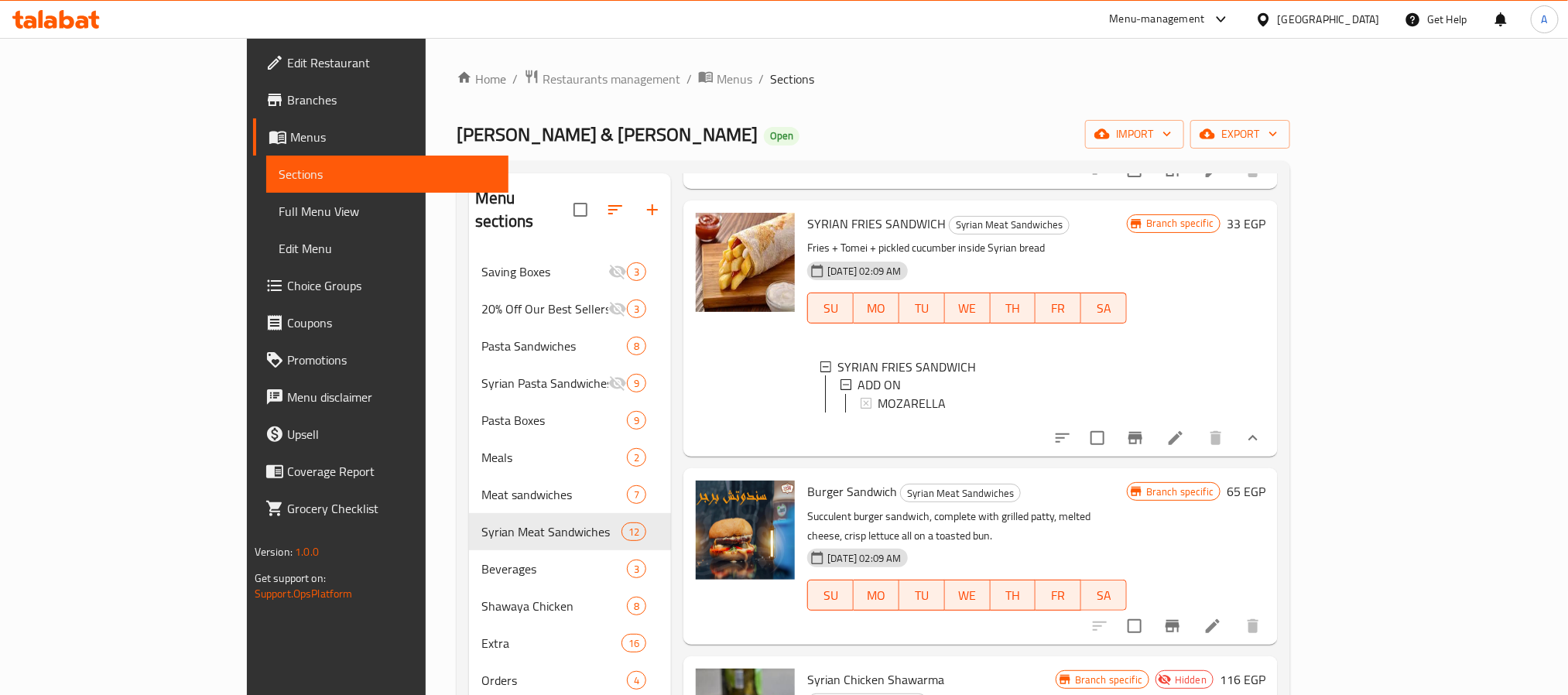
scroll to position [1487, 0]
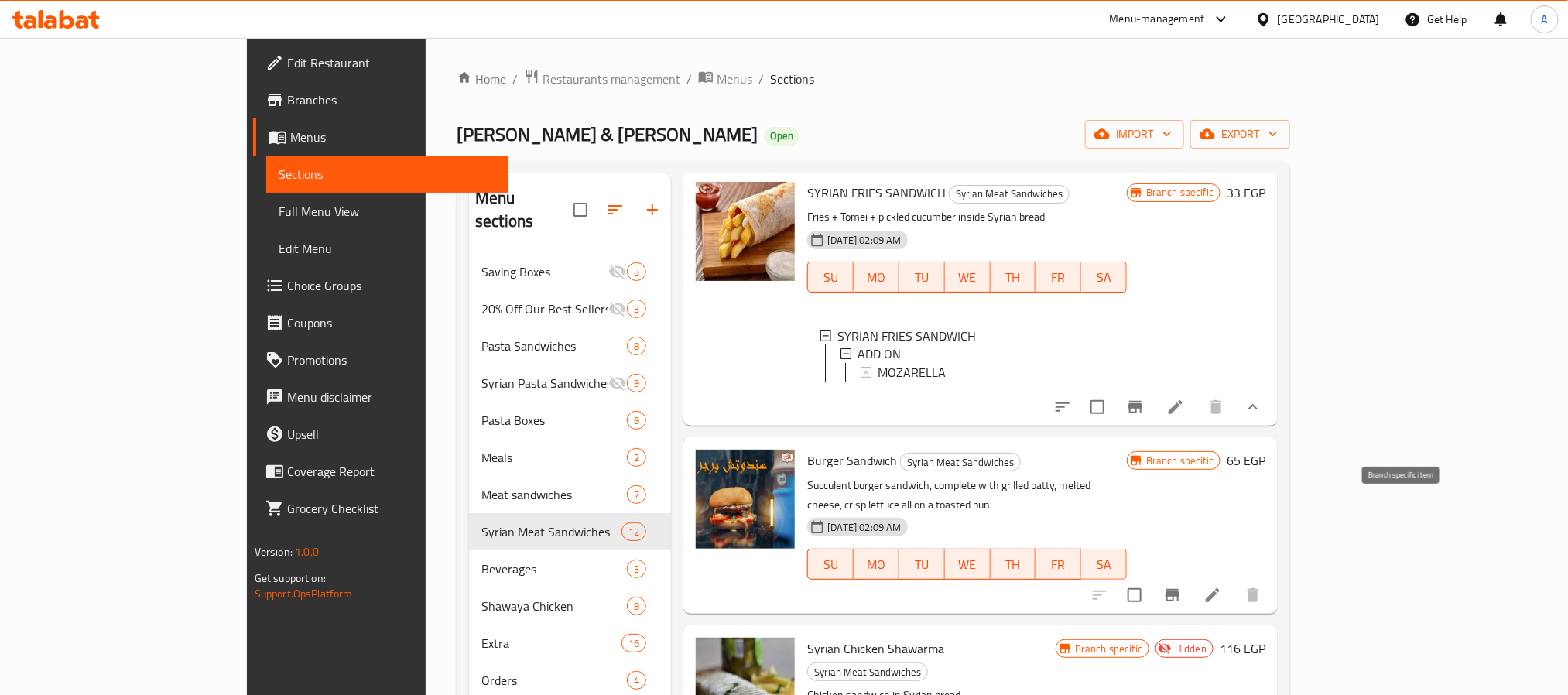
click at [1179, 589] on icon "Branch-specific-item" at bounding box center [1173, 595] width 14 height 12
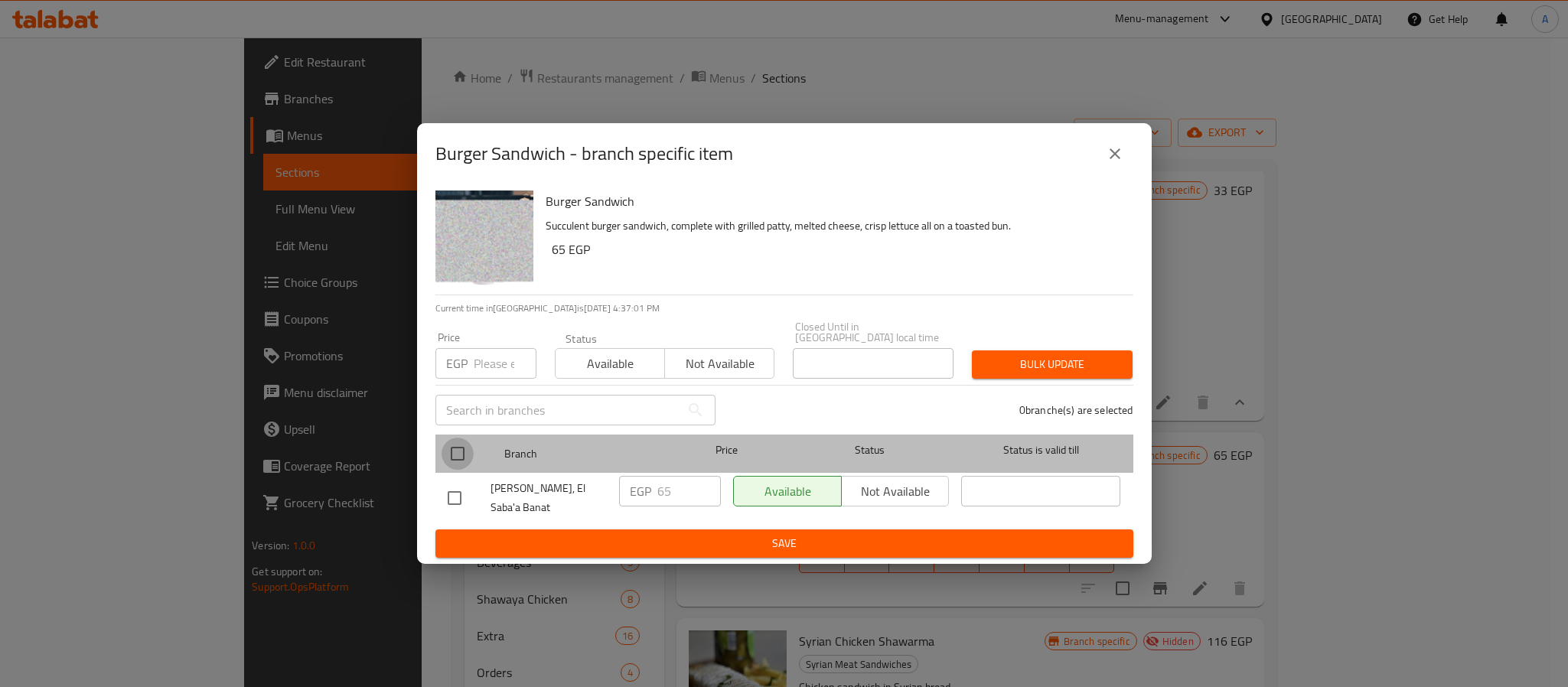
click at [448, 437] on input "checkbox" at bounding box center [457, 454] width 32 height 32
checkbox input "true"
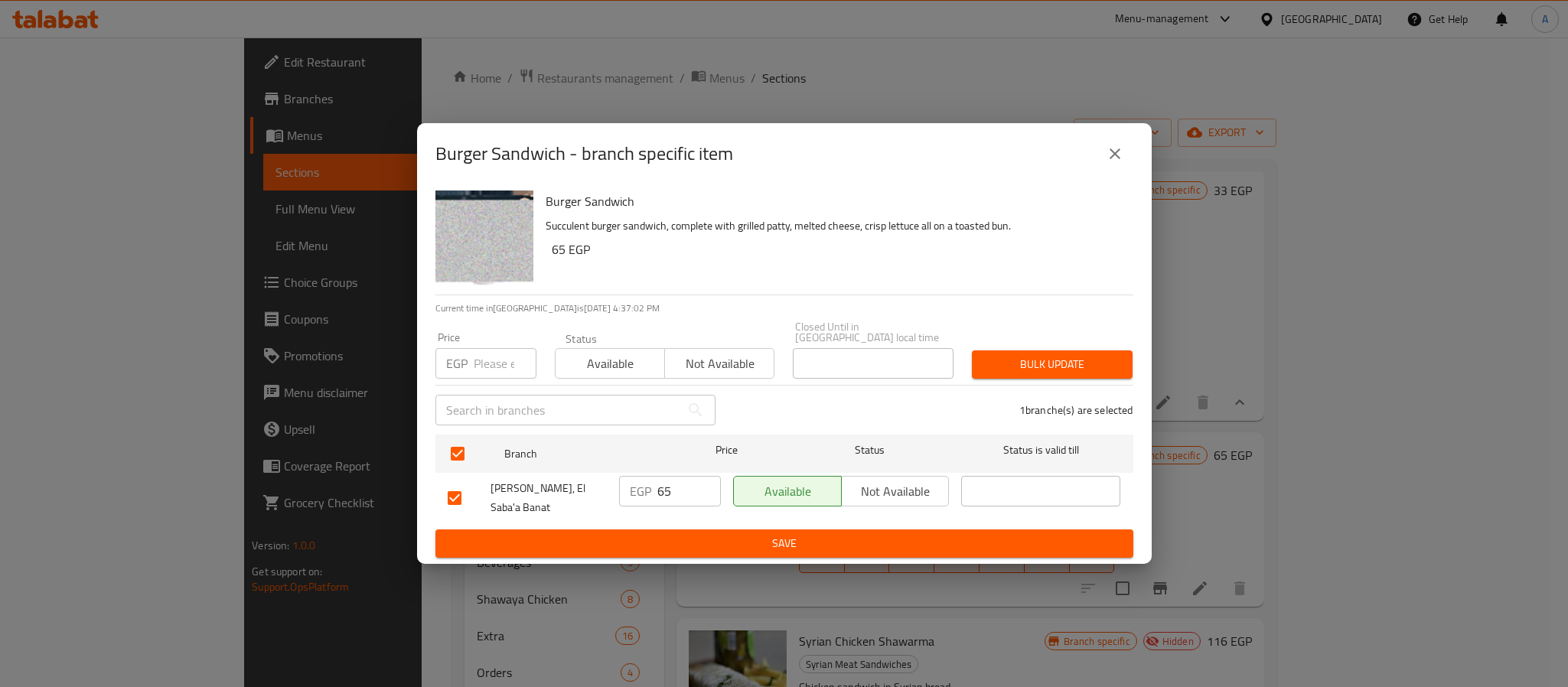
click at [491, 352] on input "number" at bounding box center [505, 363] width 63 height 30
type input "65"
click at [1003, 355] on span "Bulk update" at bounding box center [1052, 364] width 137 height 19
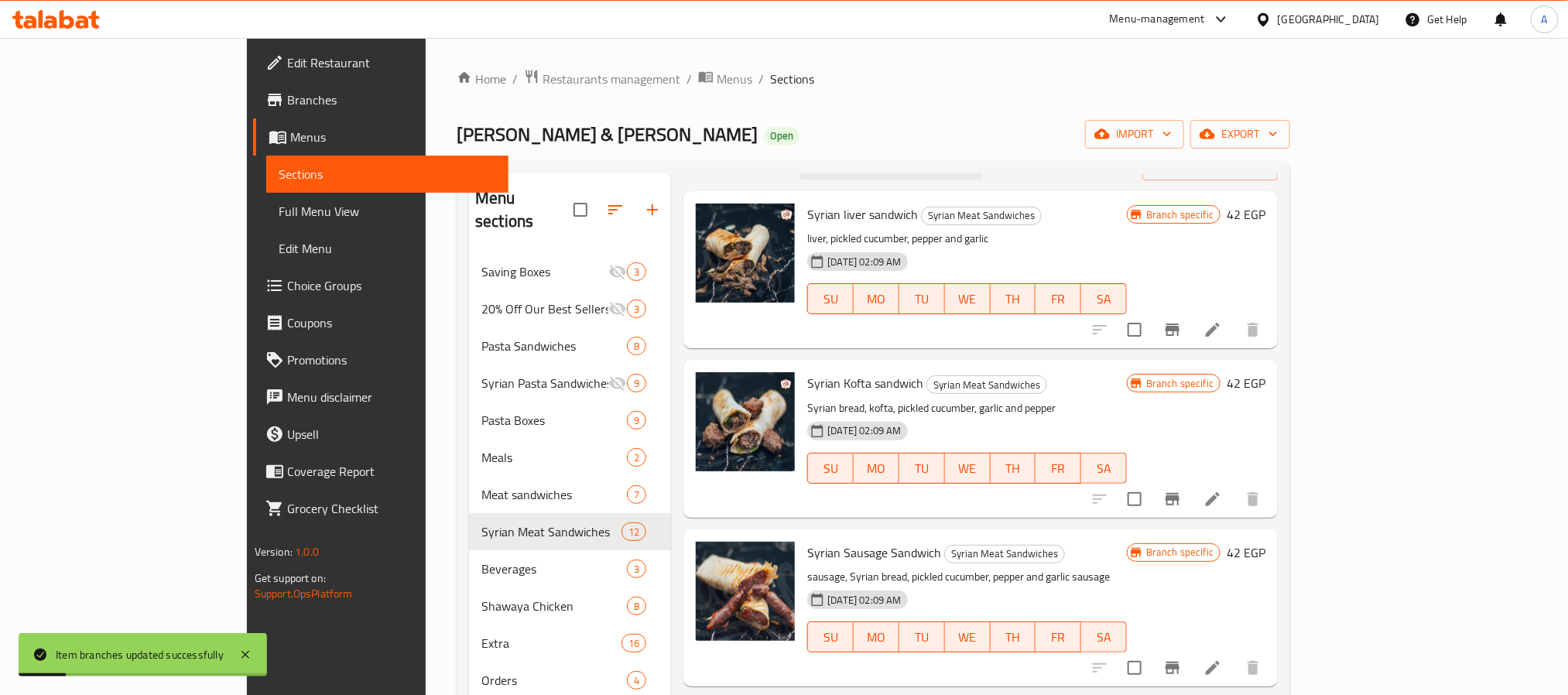
scroll to position [0, 0]
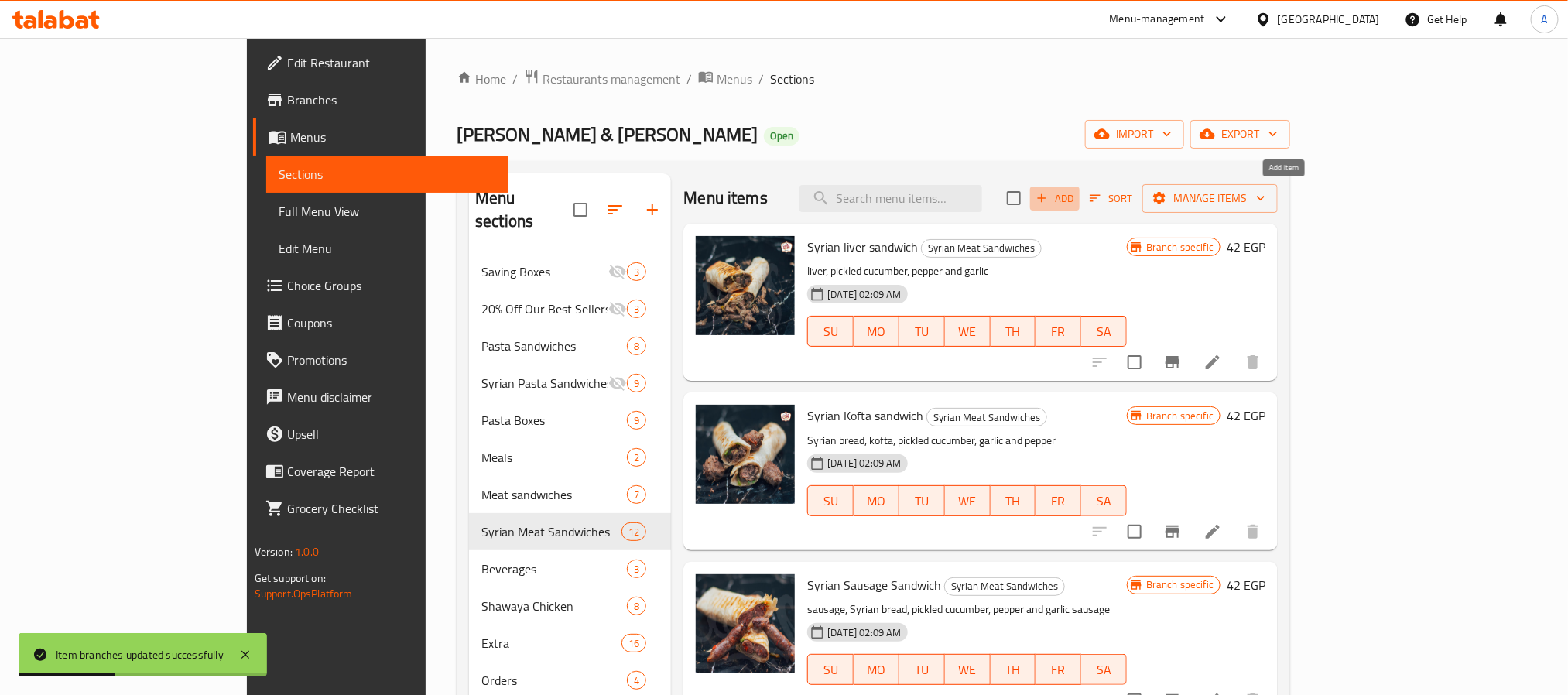
click at [1076, 196] on span "Add" at bounding box center [1056, 199] width 42 height 18
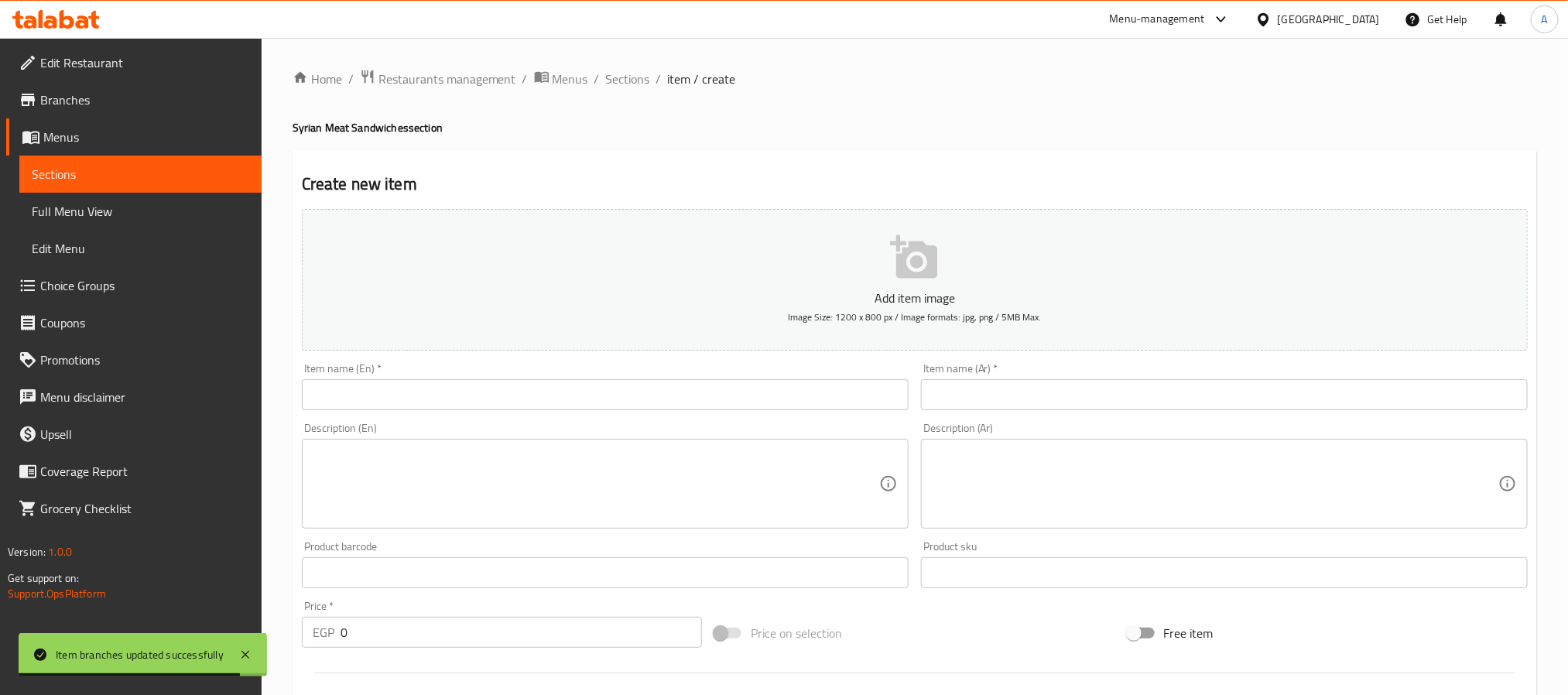
click at [1010, 381] on input "text" at bounding box center [1224, 395] width 606 height 31
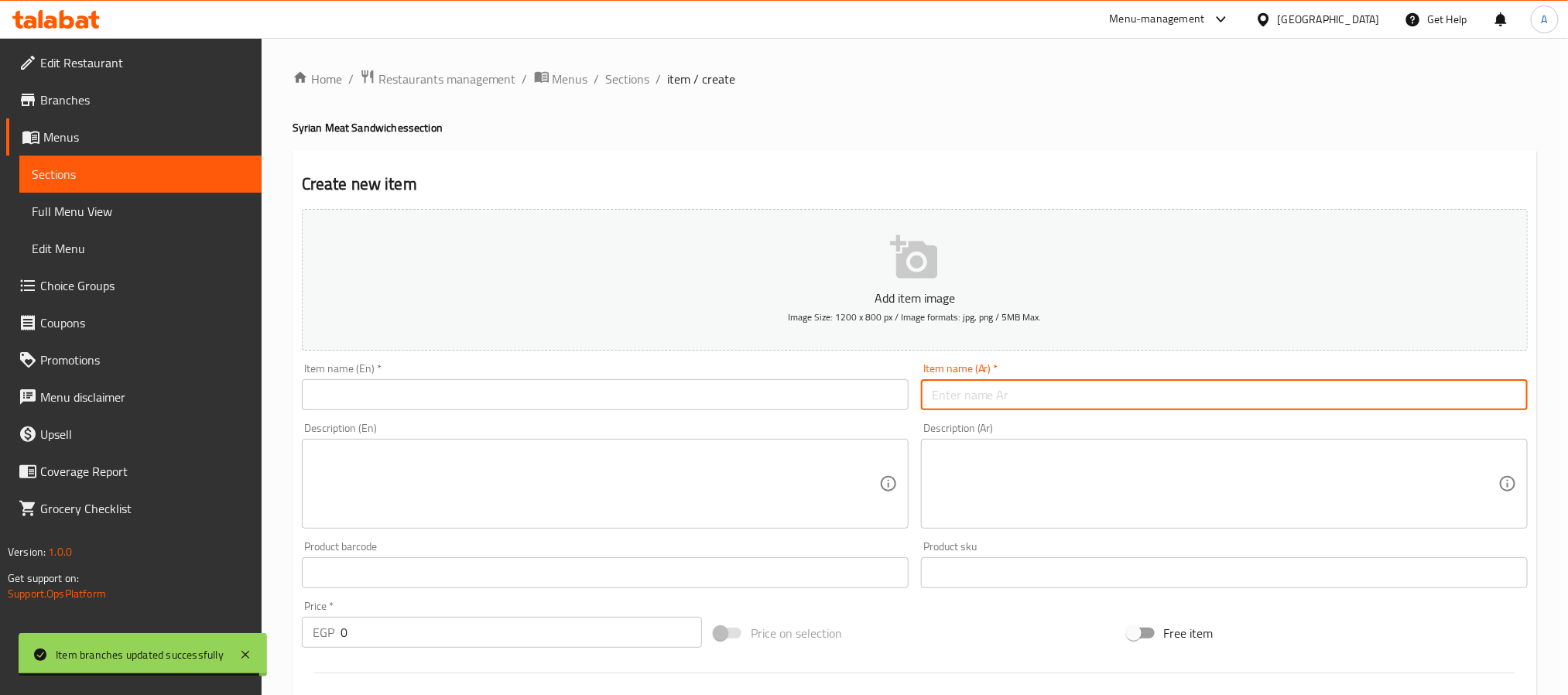
paste input "ساندوتش كلاوي"
click at [1099, 388] on input "ساندوتش كلاوي سوري" at bounding box center [1224, 395] width 606 height 31
type input "ساندوتش كلاوي سوري"
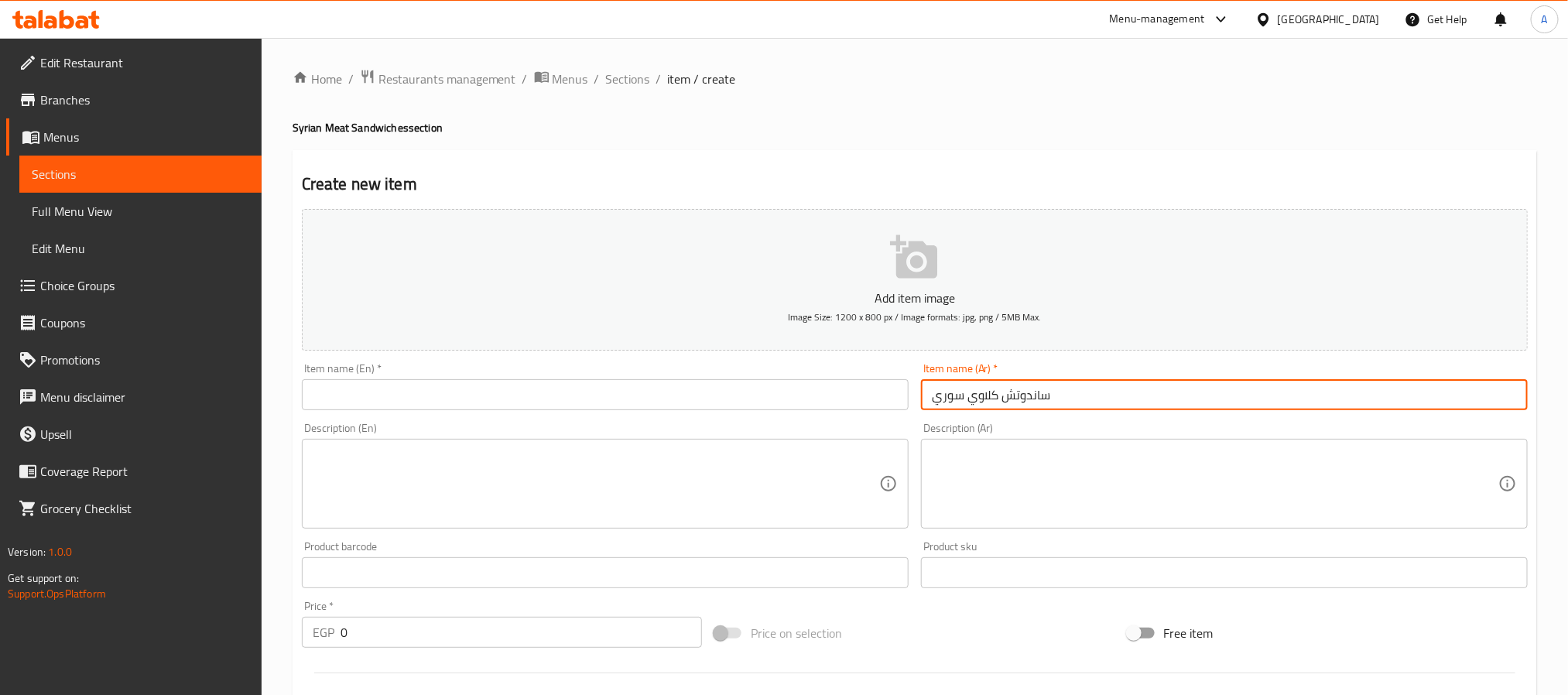
click at [407, 397] on input "text" at bounding box center [606, 395] width 606 height 31
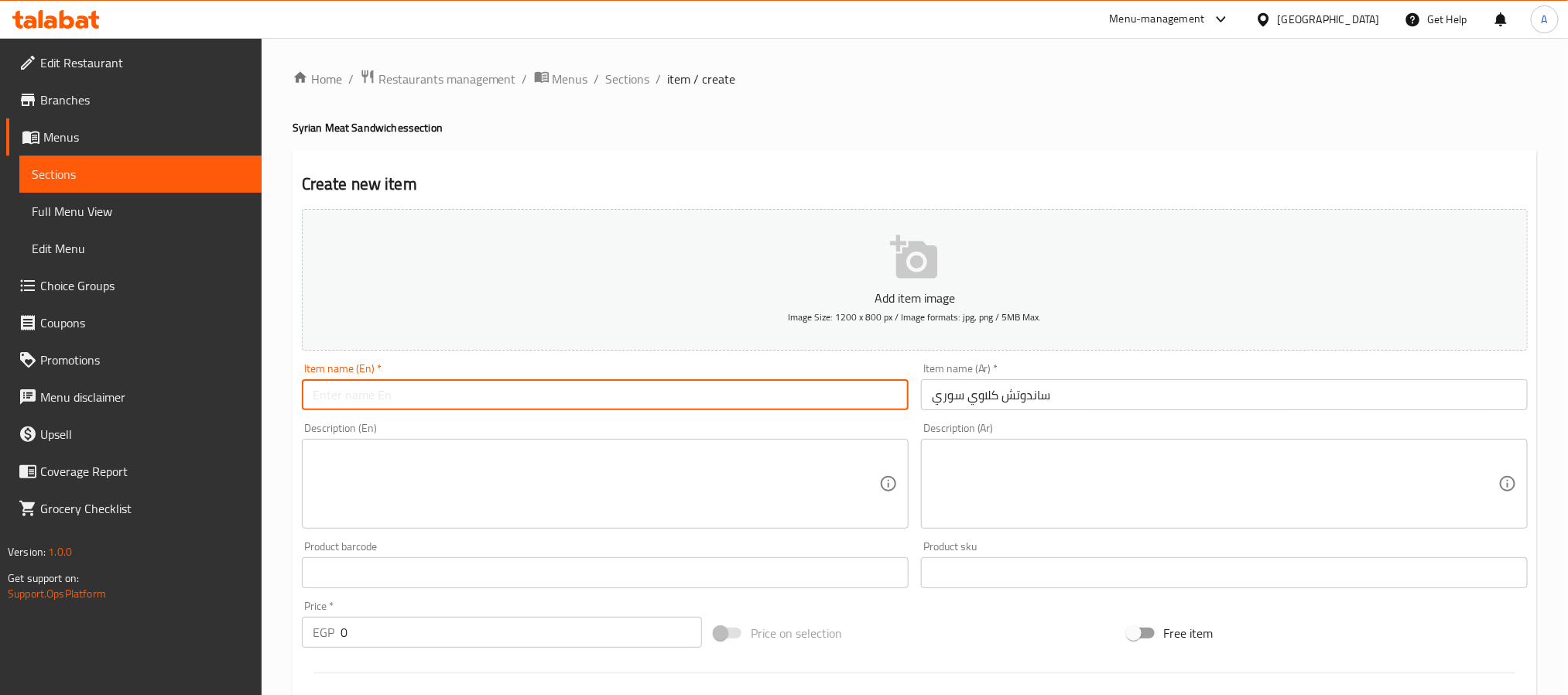
paste input "Syrian Kidney Sandwich"
type input "Syrian Kidney Sandwich"
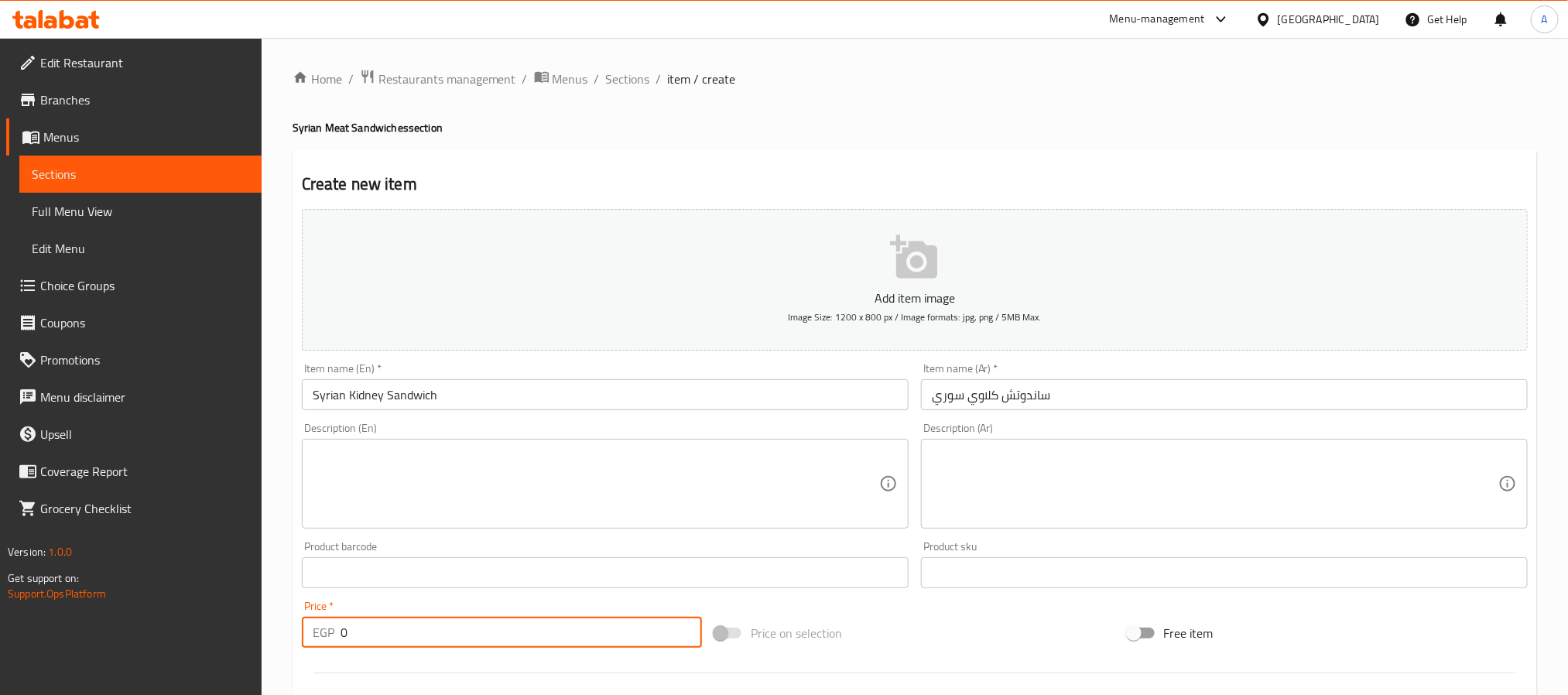
drag, startPoint x: 379, startPoint y: 643, endPoint x: 326, endPoint y: 646, distance: 53.1
click at [326, 646] on div "EGP 0 Price *" at bounding box center [502, 633] width 400 height 31
type input "45"
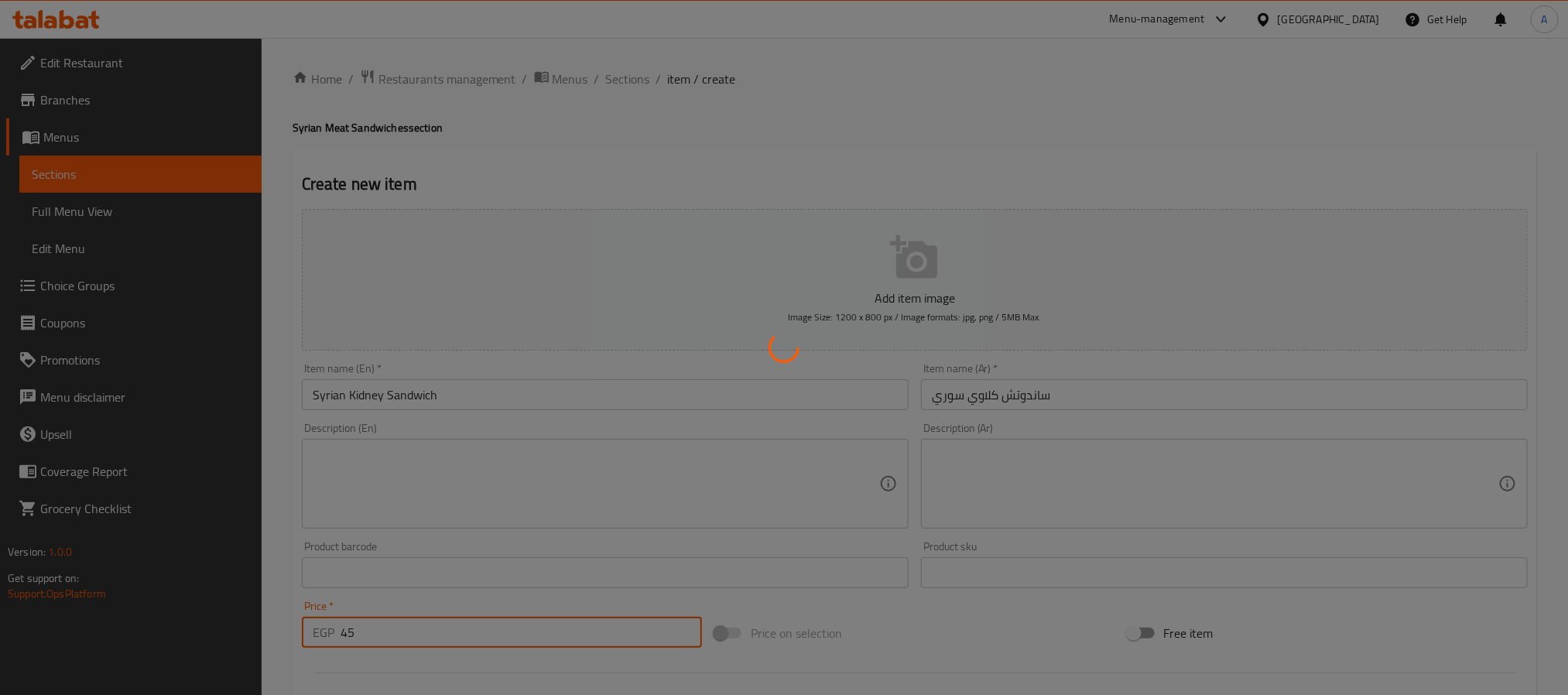
type input "0"
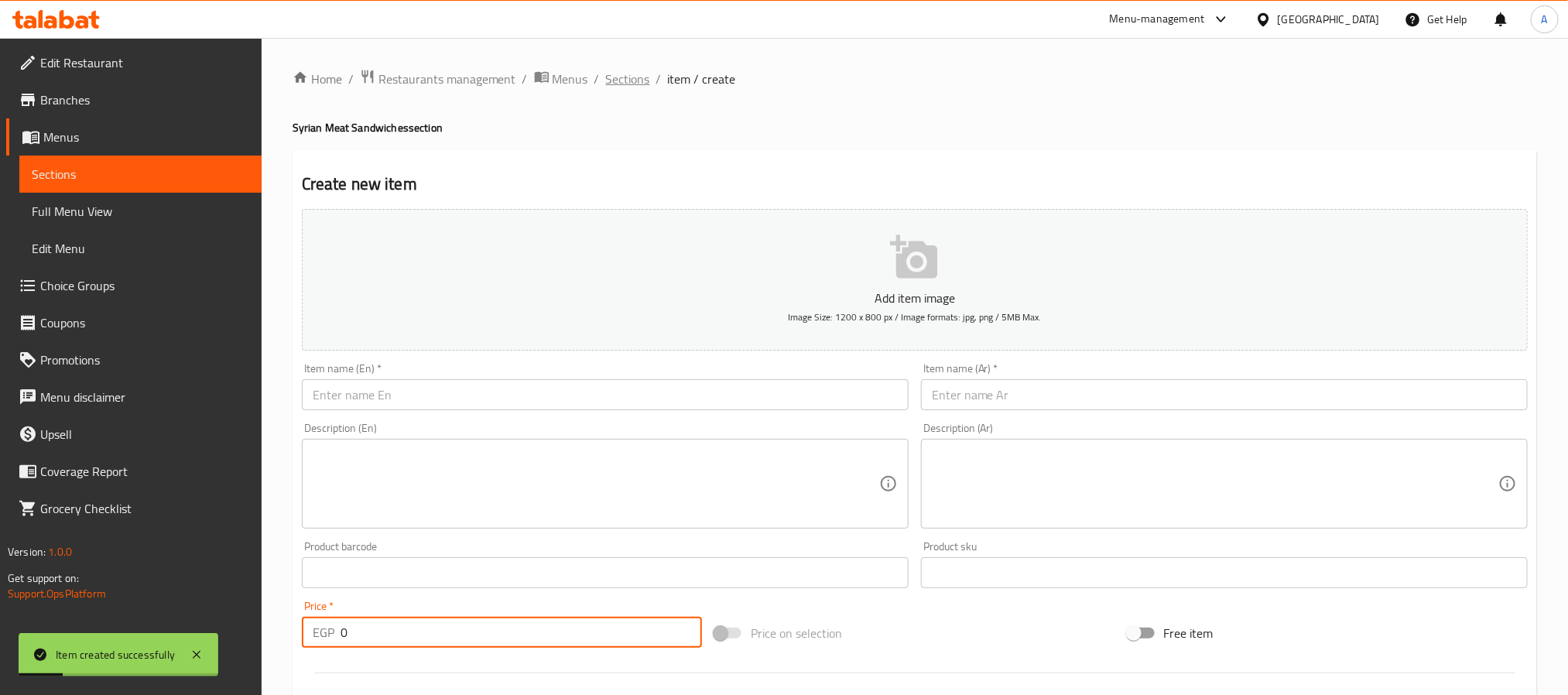
click at [614, 83] on span "Sections" at bounding box center [629, 79] width 44 height 18
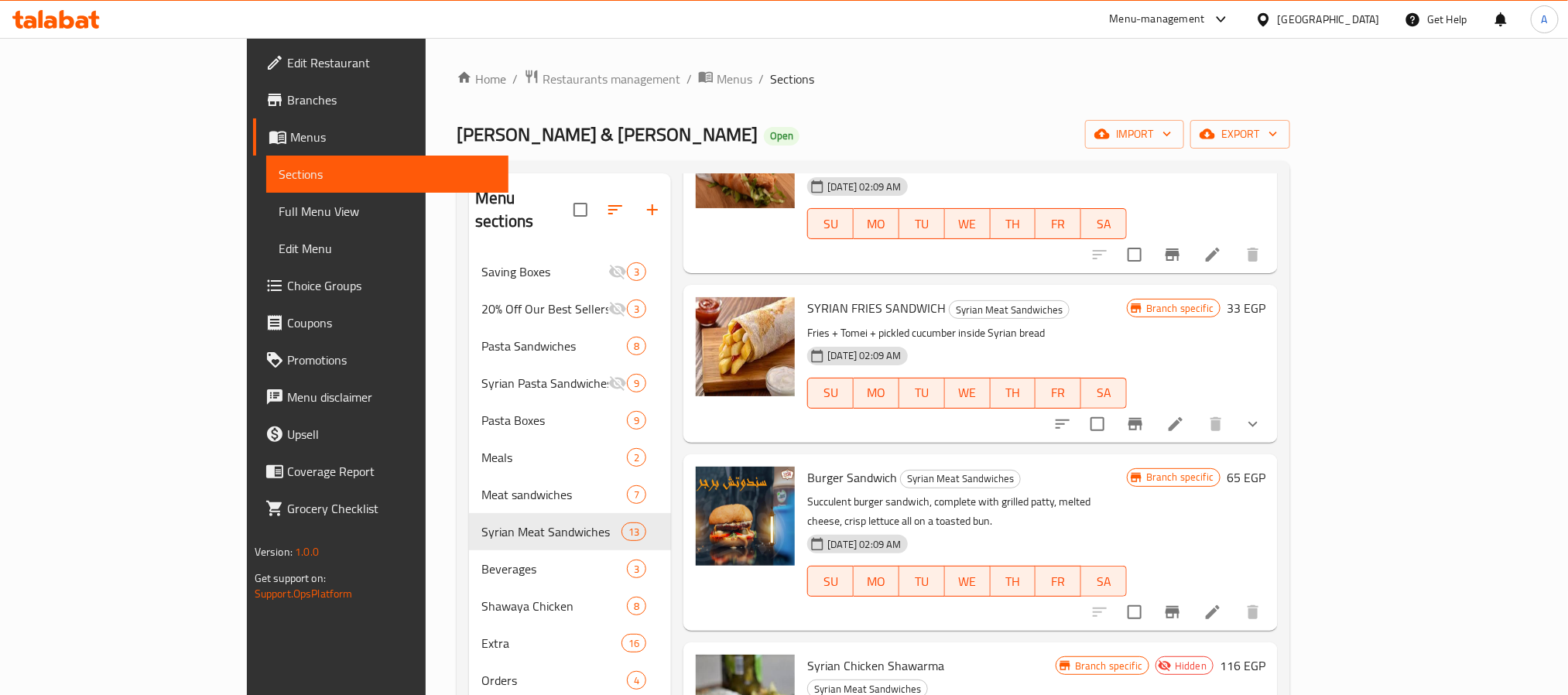
click at [253, 146] on link "Menus" at bounding box center [381, 136] width 255 height 37
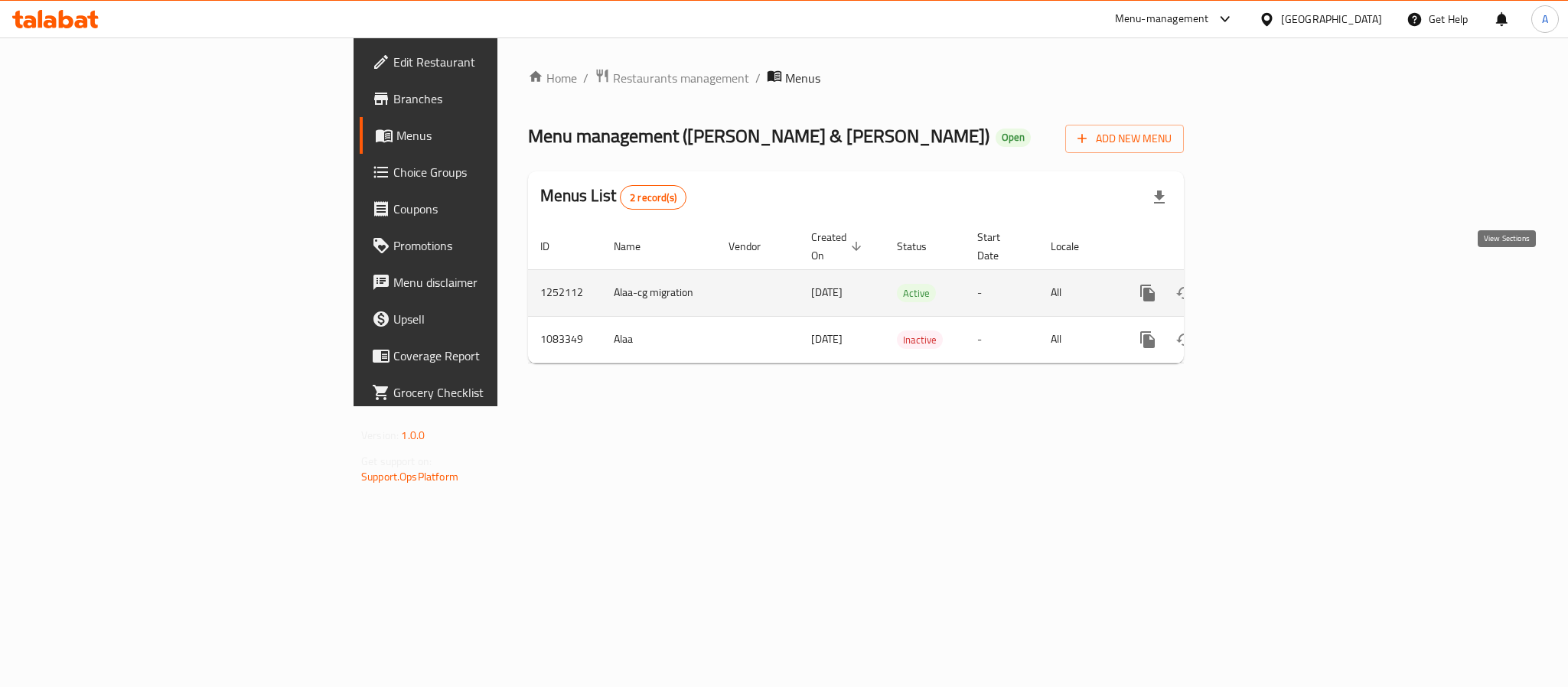
click at [1276, 280] on link "enhanced table" at bounding box center [1258, 293] width 37 height 37
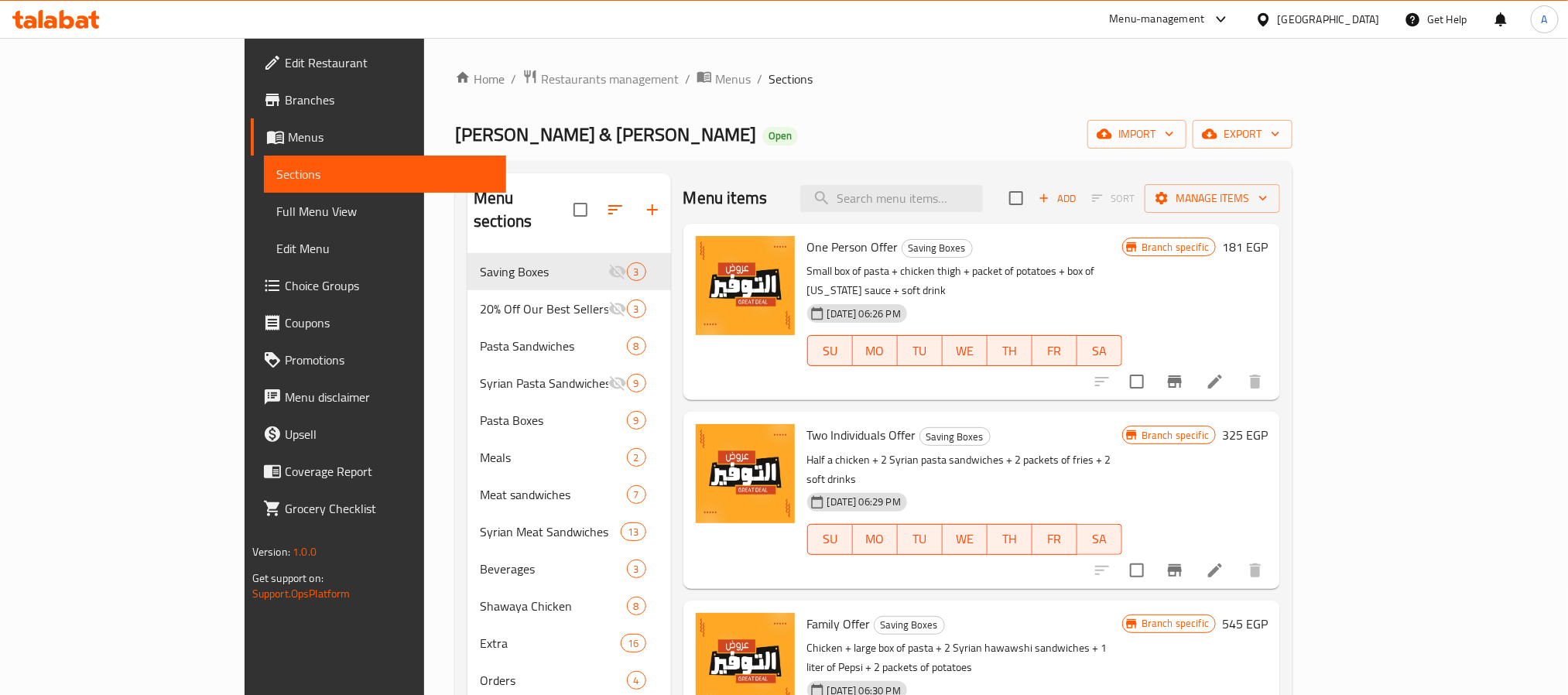
click at [276, 203] on span "Full Menu View" at bounding box center [385, 211] width 218 height 18
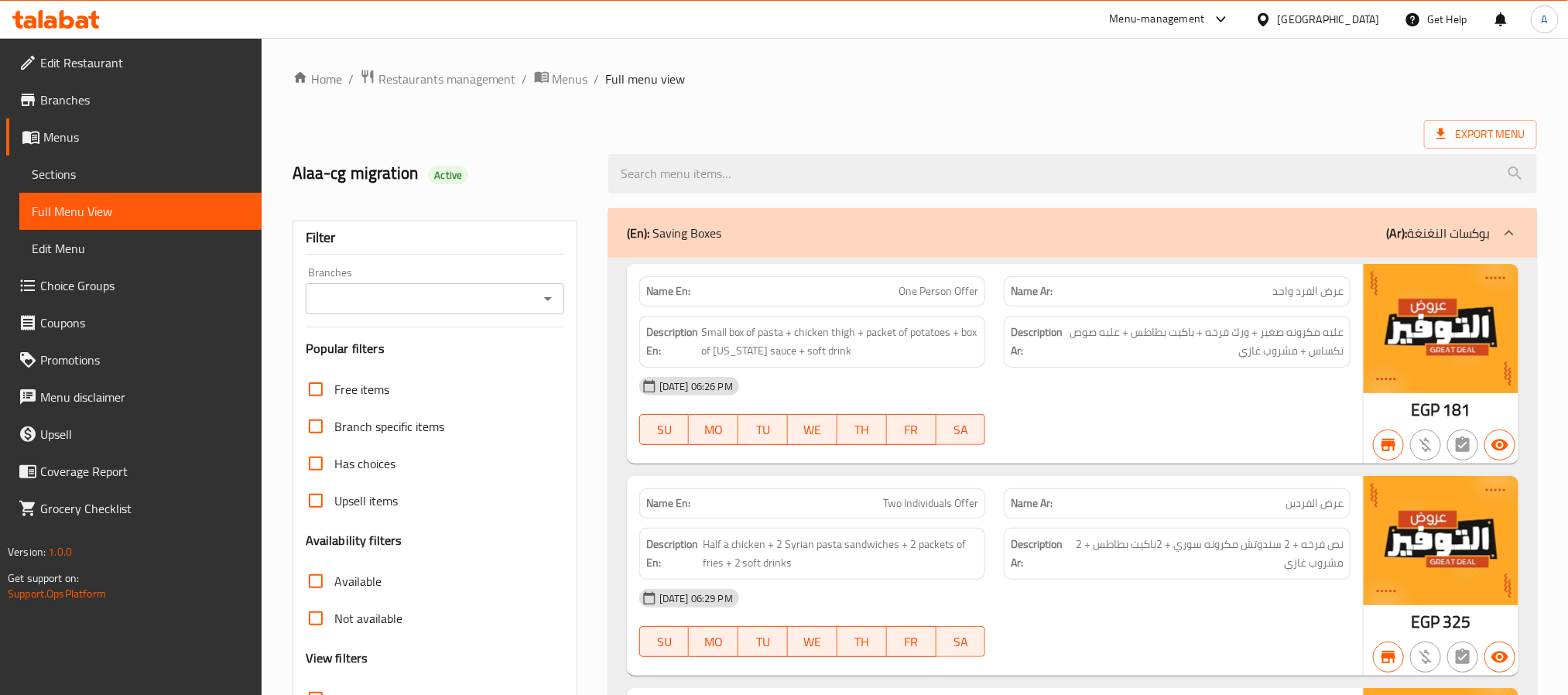
click at [516, 311] on div "Branches" at bounding box center [435, 299] width 258 height 31
click at [516, 302] on input "Branches" at bounding box center [421, 299] width 224 height 22
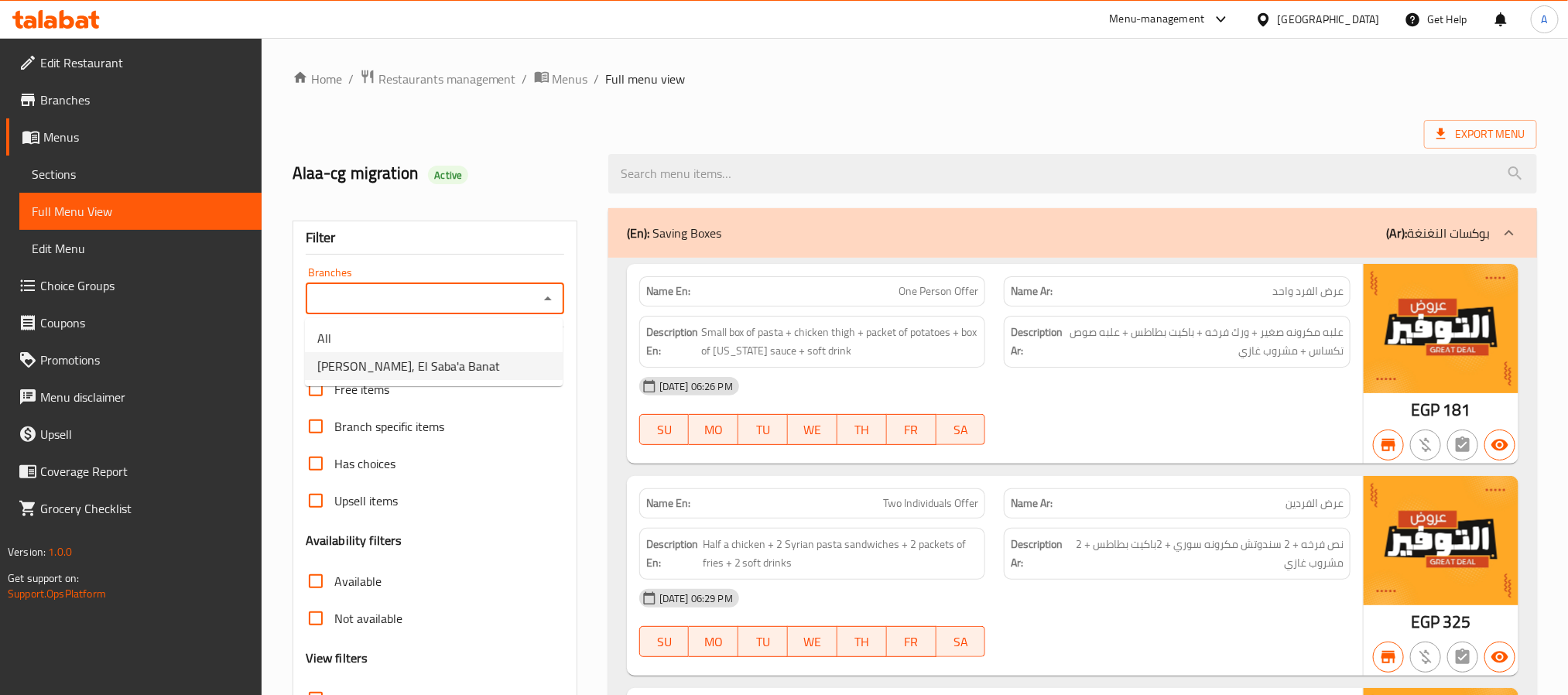
click at [500, 358] on span "Abo Omar Grills&Macaroni, El Saba'a Banat" at bounding box center [409, 366] width 182 height 18
type input "Abo Omar Grills&Macaroni, El Saba'a Banat"
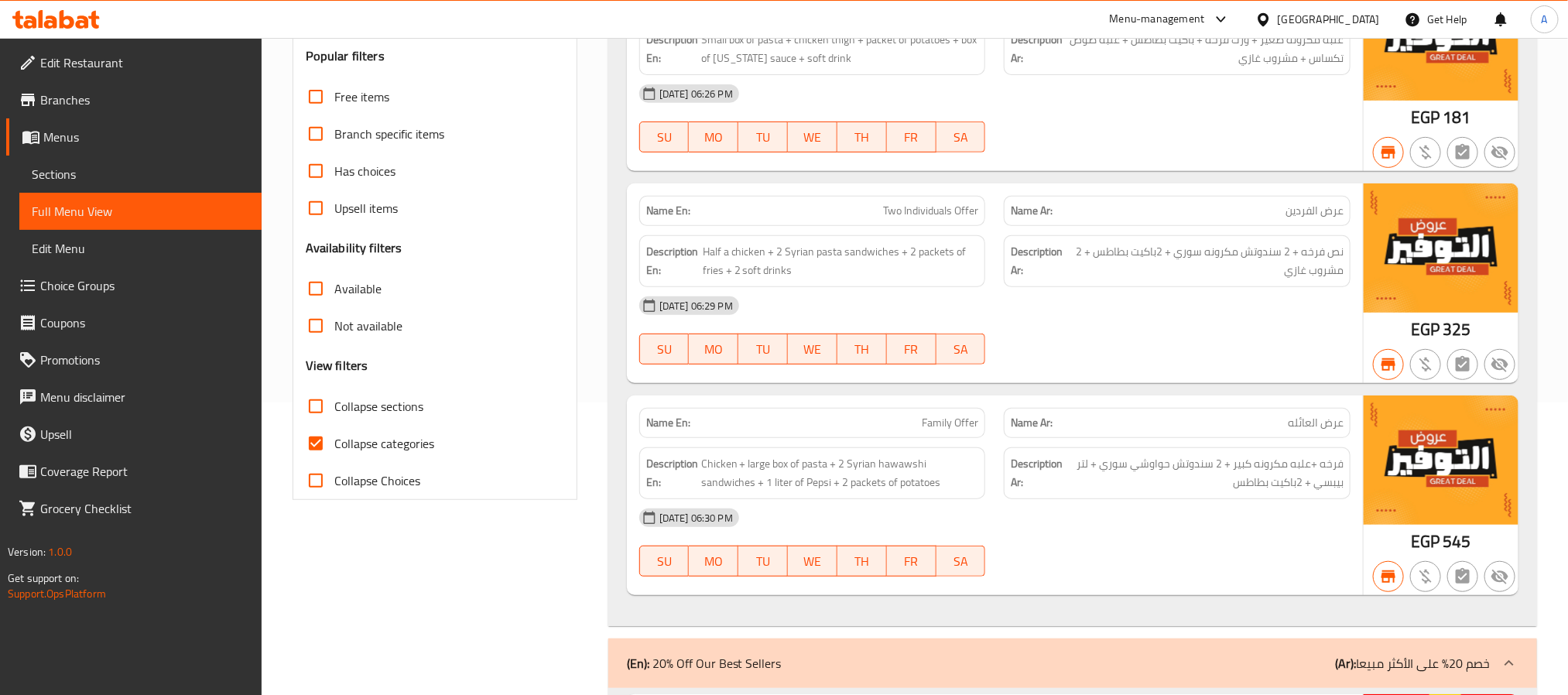
scroll to position [348, 0]
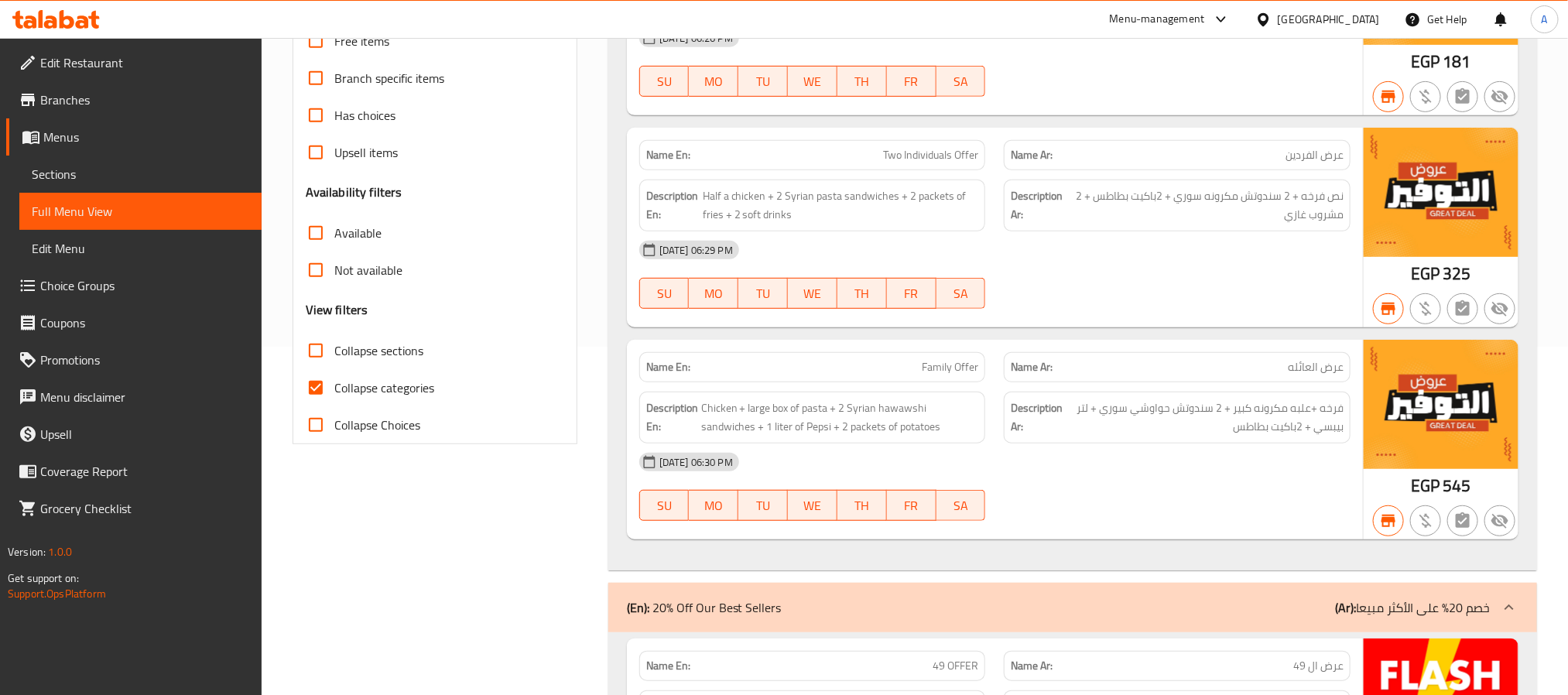
click at [314, 378] on input "Collapse categories" at bounding box center [316, 388] width 37 height 37
checkbox input "false"
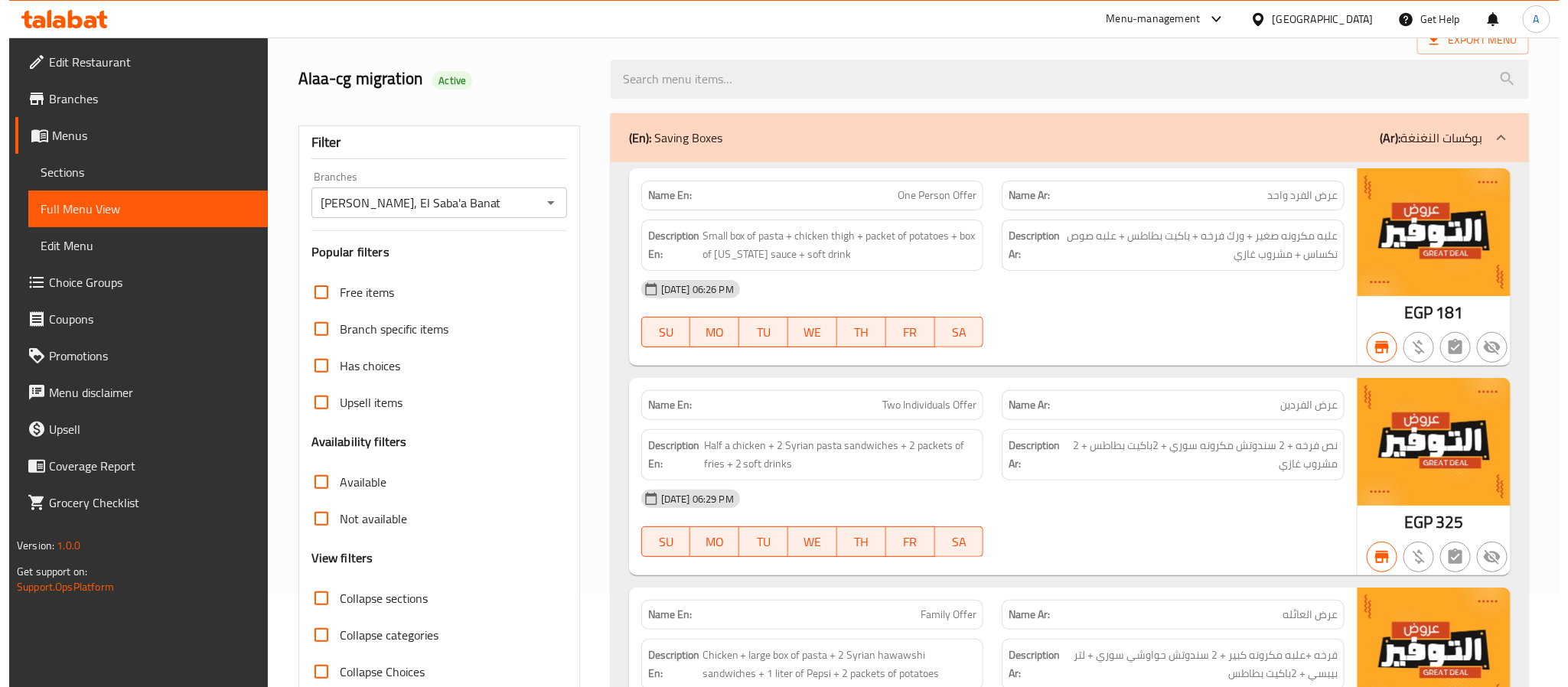
scroll to position [0, 0]
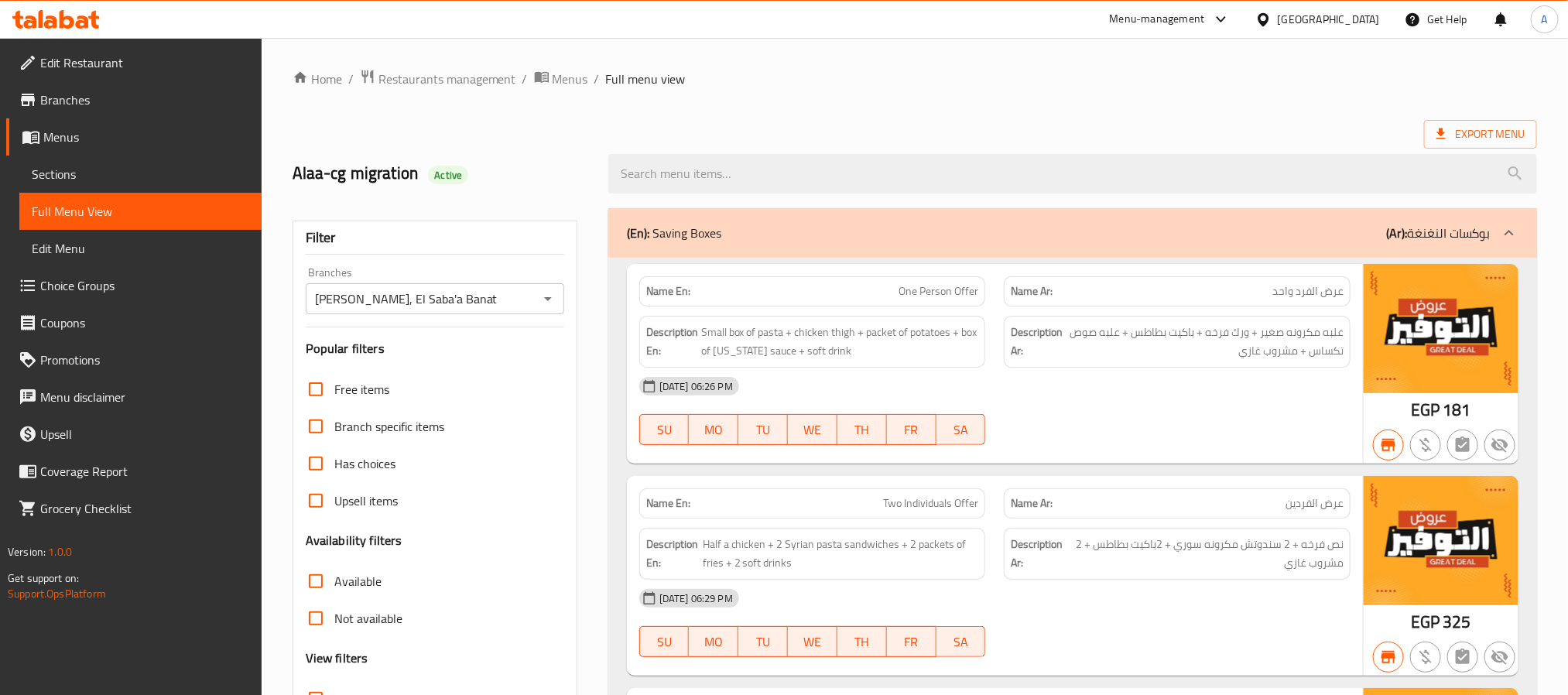
click at [1454, 128] on span "Export Menu" at bounding box center [1481, 134] width 88 height 19
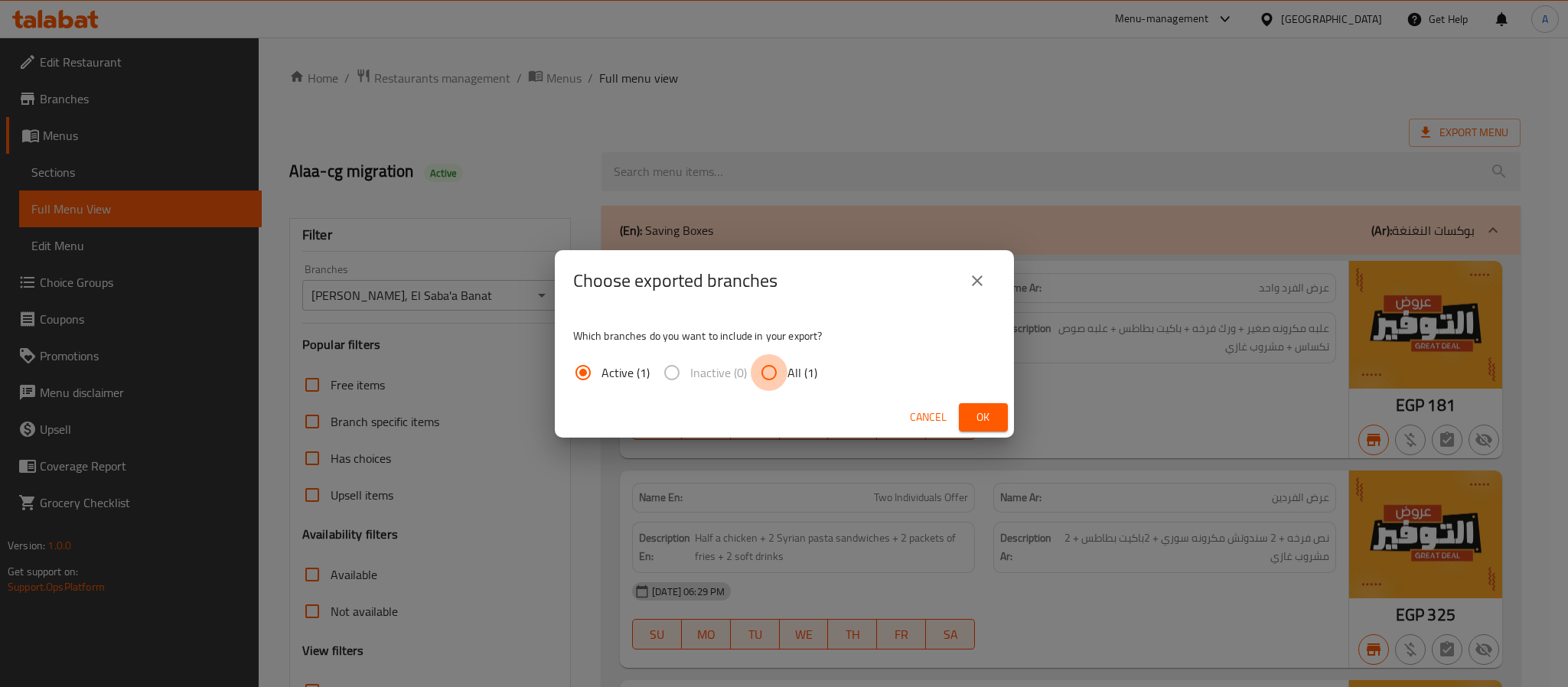
click at [756, 367] on input "All (1)" at bounding box center [768, 372] width 37 height 37
radio input "true"
click at [963, 403] on button "Ok" at bounding box center [984, 418] width 49 height 28
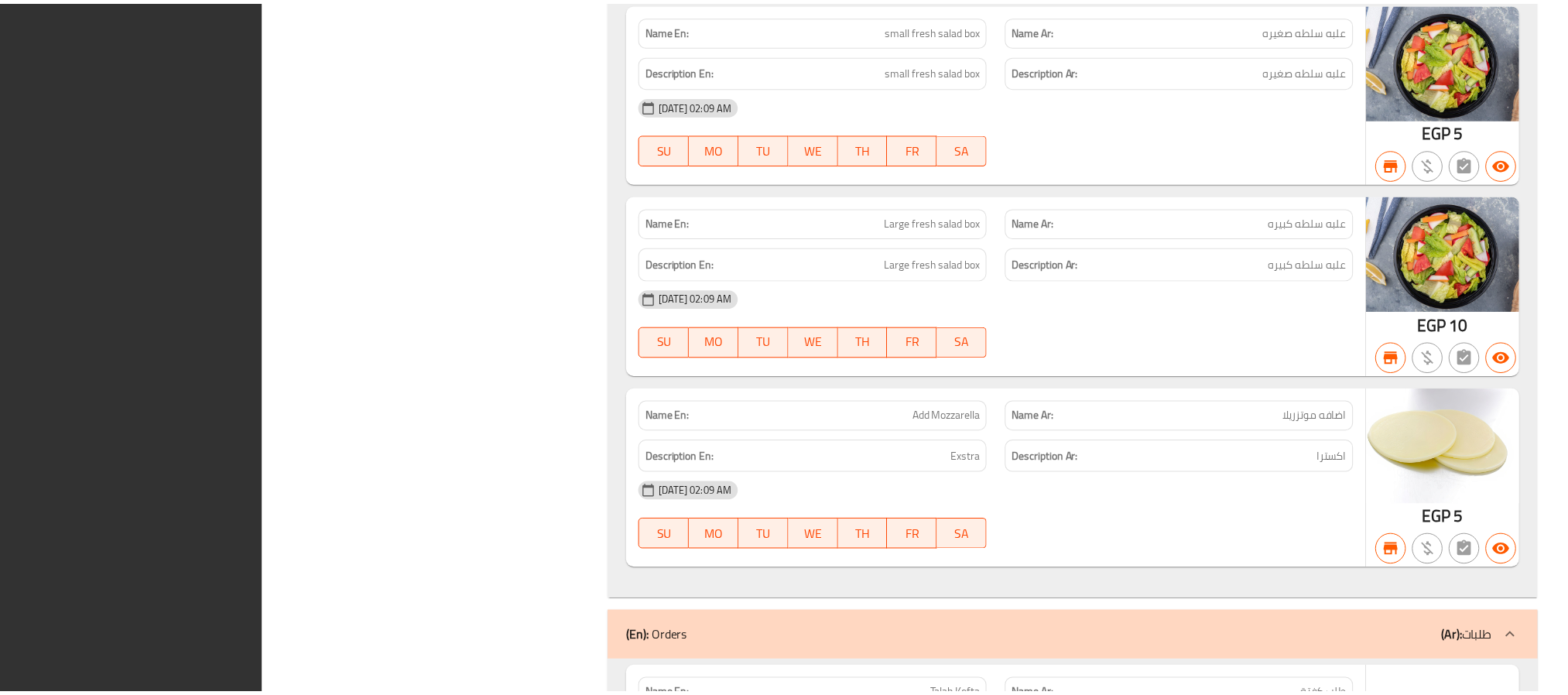
scroll to position [24790, 0]
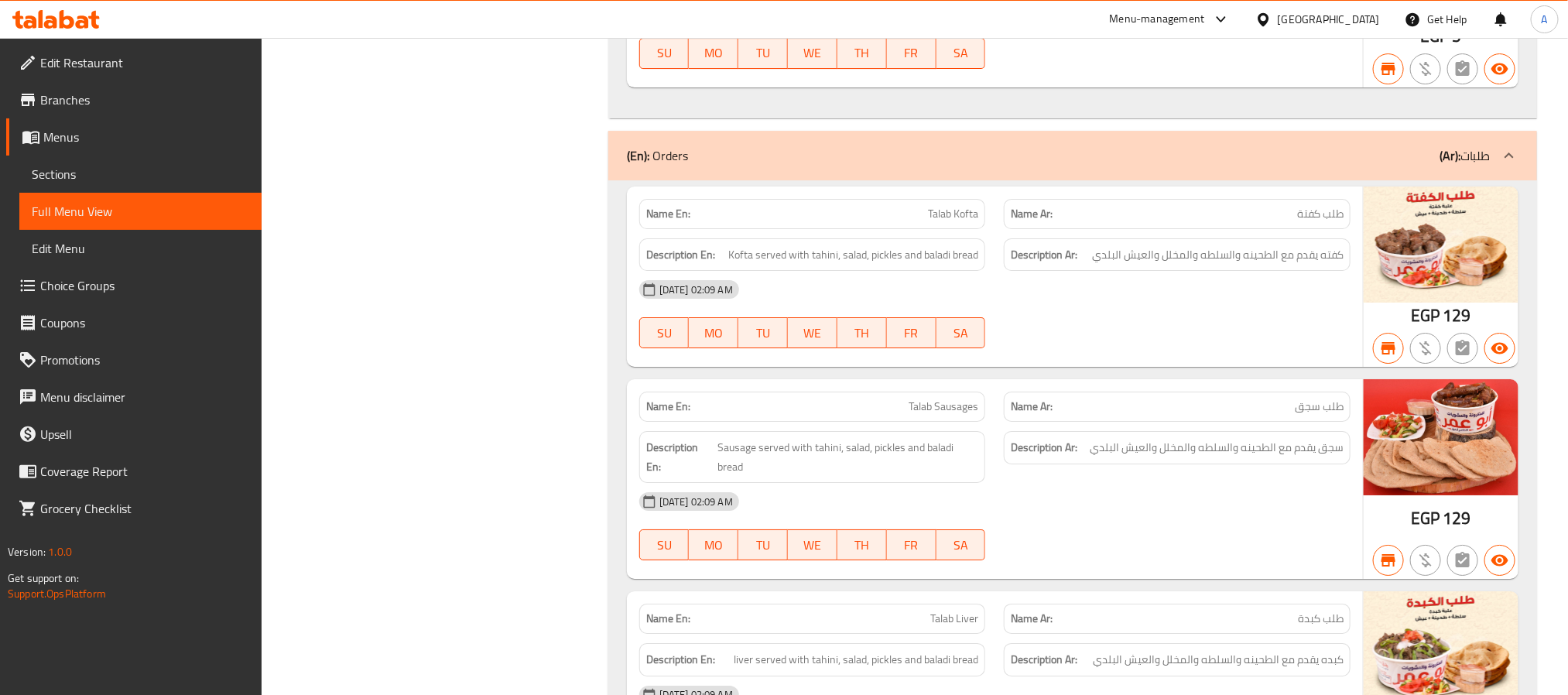
click at [193, 174] on span "Sections" at bounding box center [140, 174] width 218 height 18
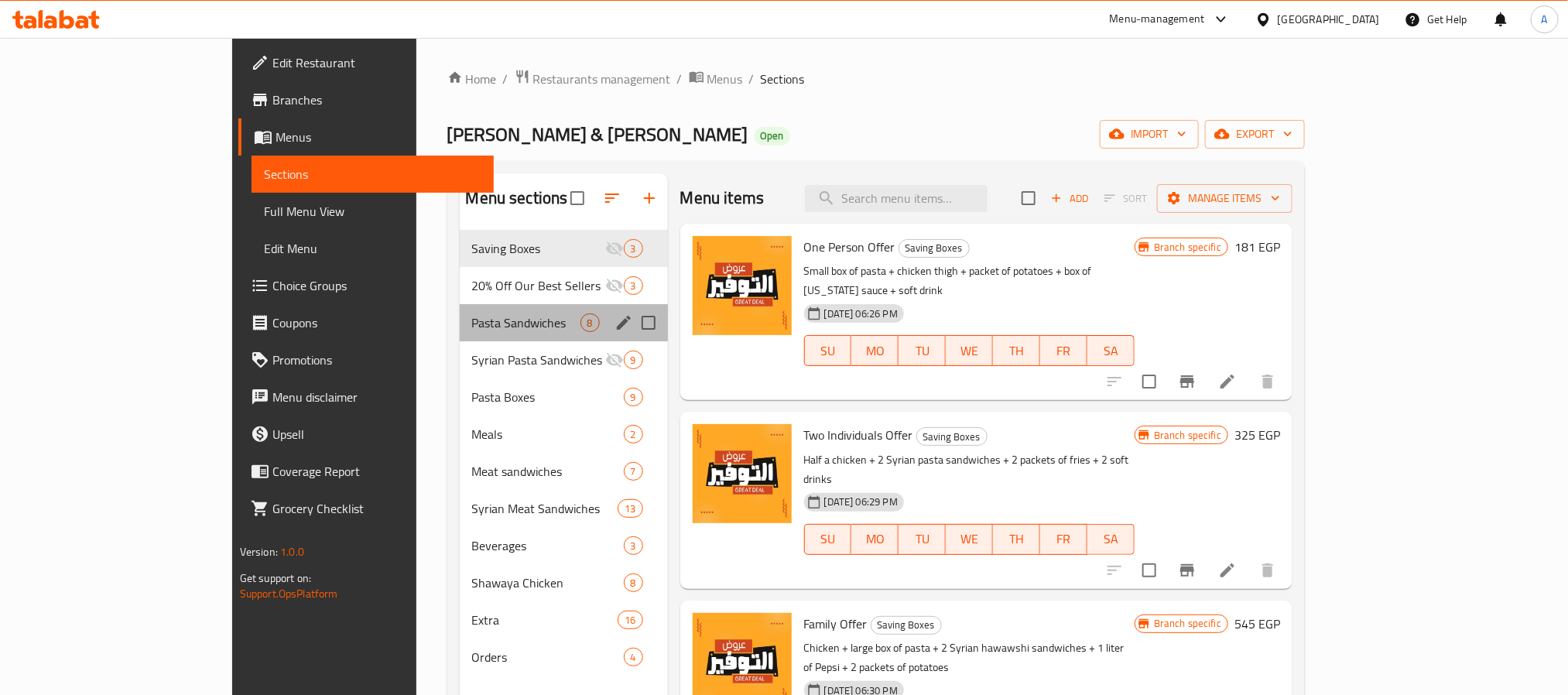
click at [461, 309] on div "Pasta Sandwiches 8" at bounding box center [563, 323] width 208 height 37
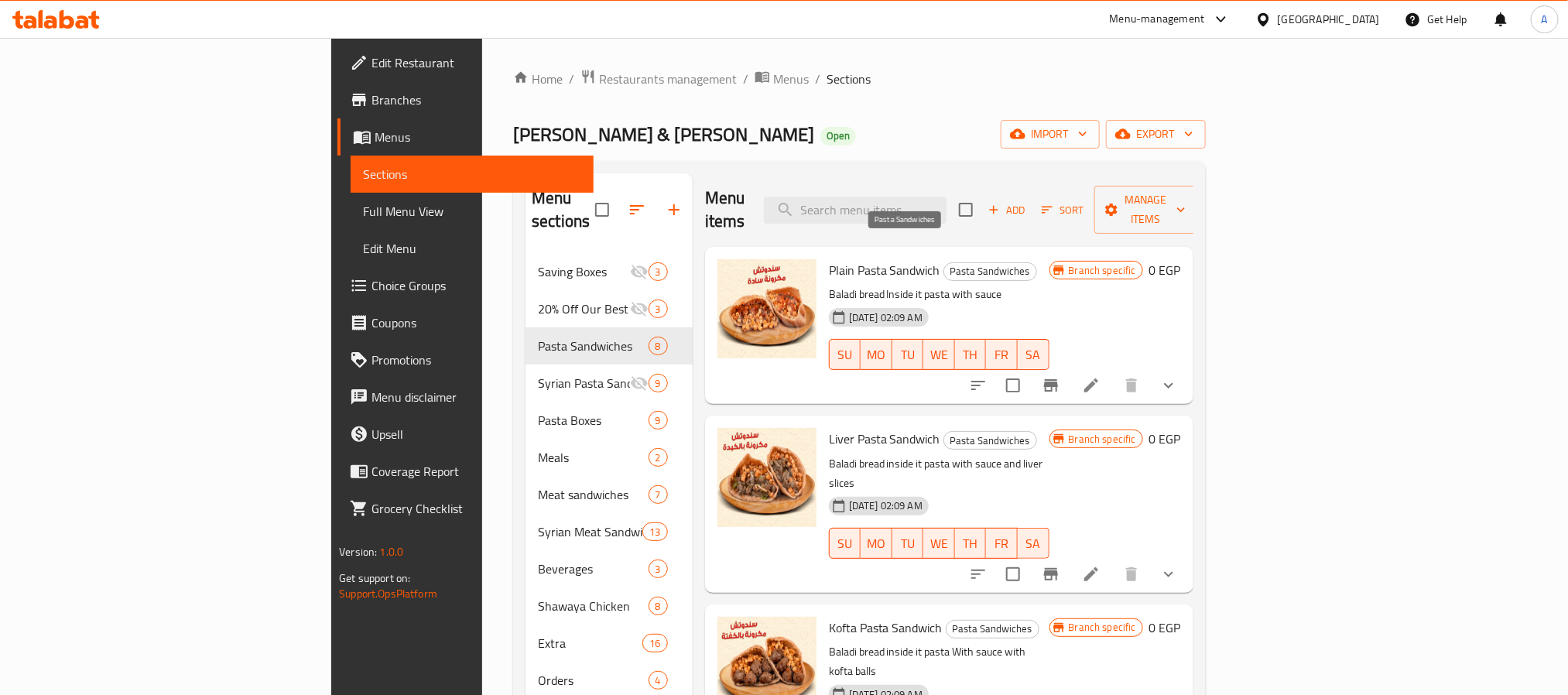
click at [944, 262] on span "Pasta Sandwiches" at bounding box center [990, 271] width 92 height 18
copy span "Pasta Sandwiches"
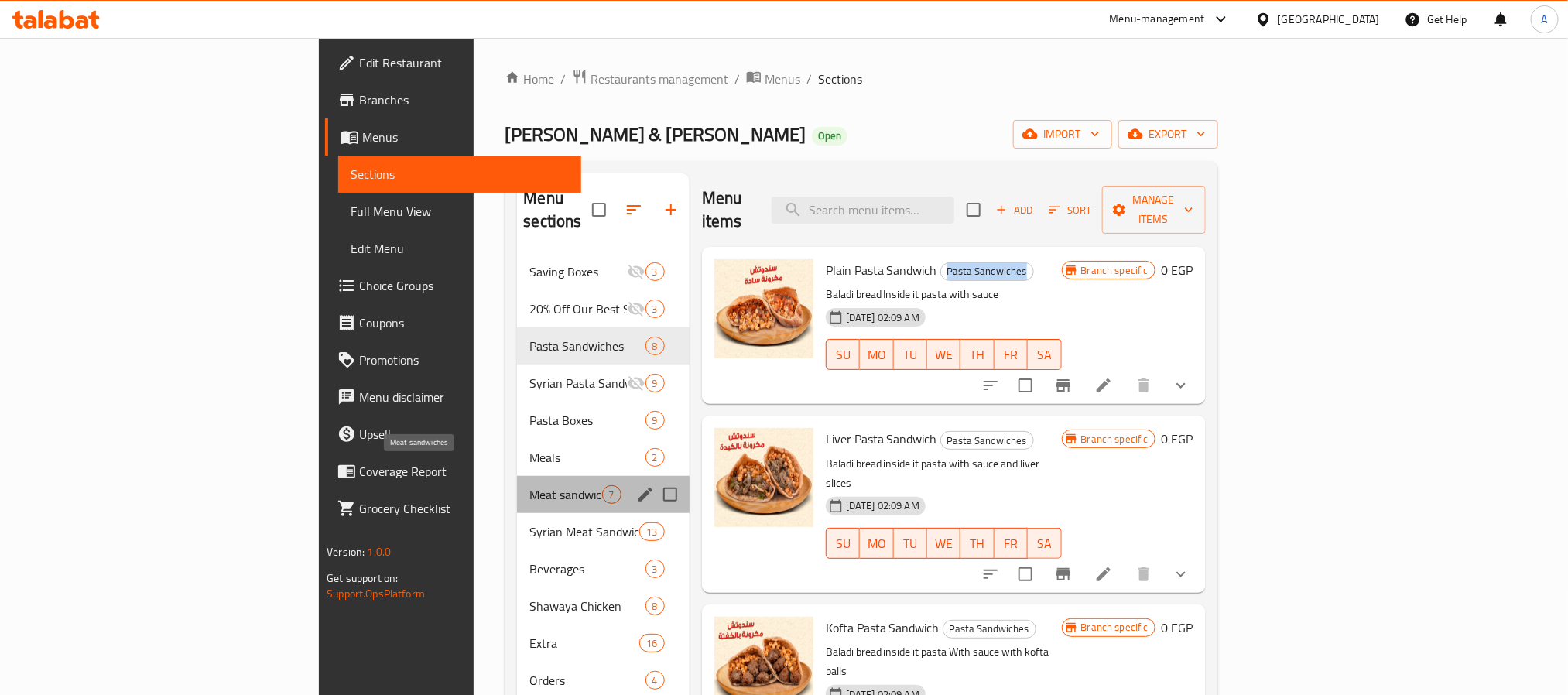
click at [530, 486] on span "Meat sandwiches" at bounding box center [565, 494] width 72 height 18
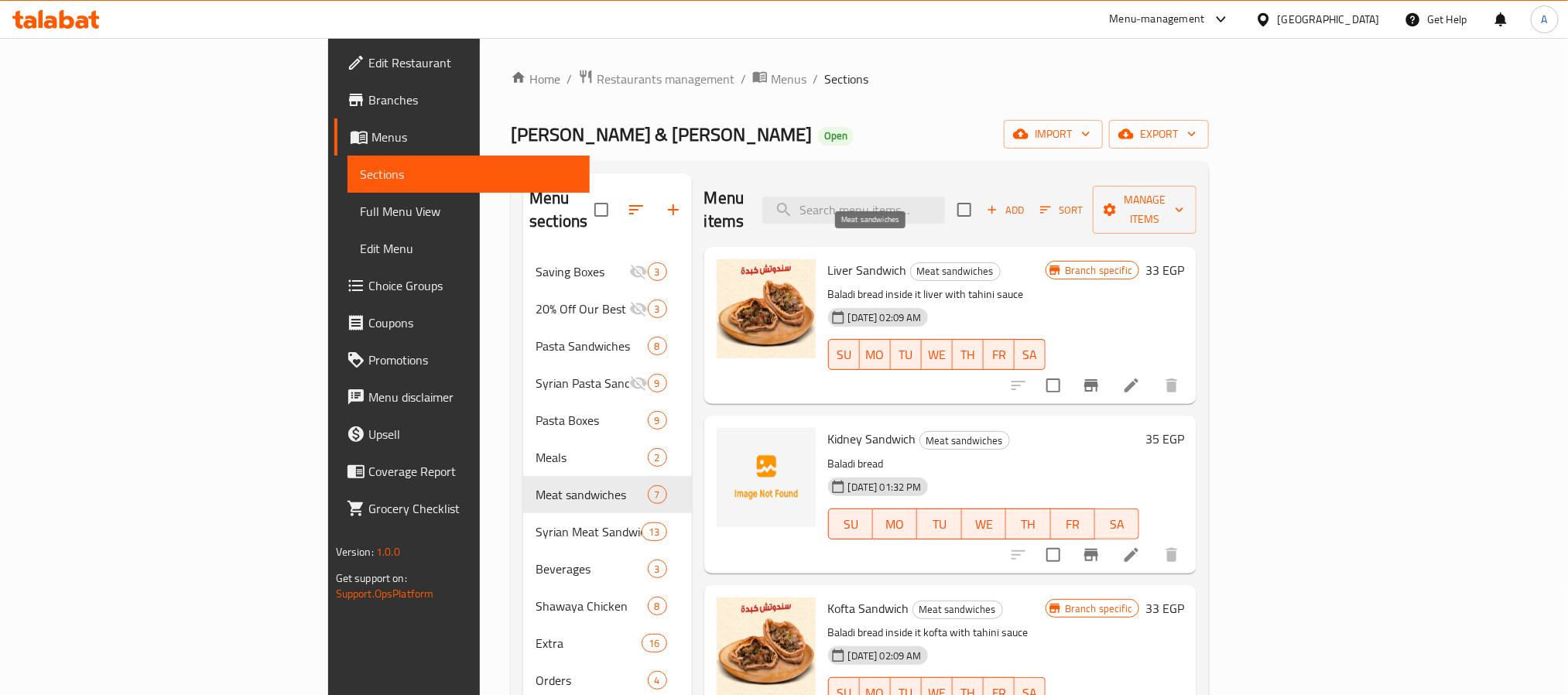
click at [911, 262] on span "Meat sandwiches" at bounding box center [955, 271] width 89 height 18
copy span "Meat sandwiches"
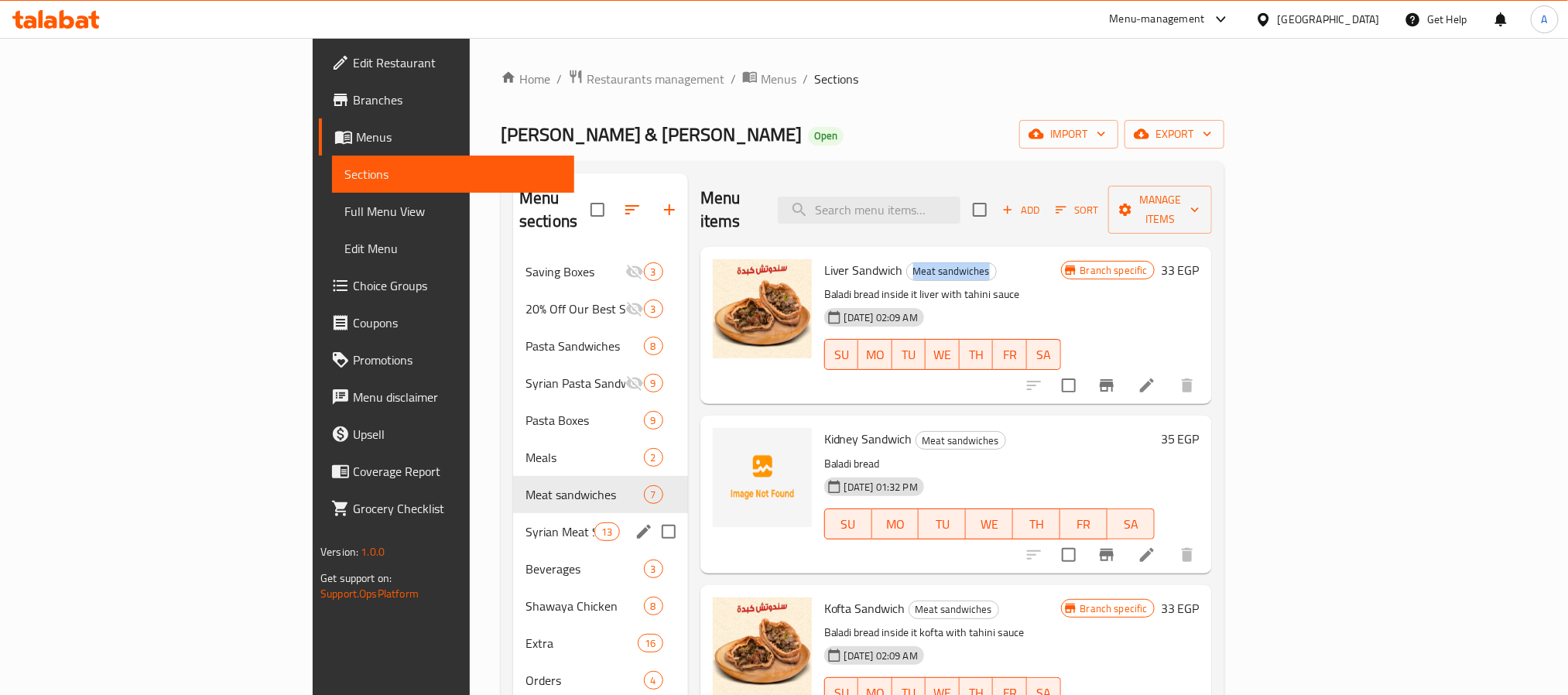
click at [513, 514] on div "Syrian Meat Sandwiches 13" at bounding box center [601, 532] width 175 height 37
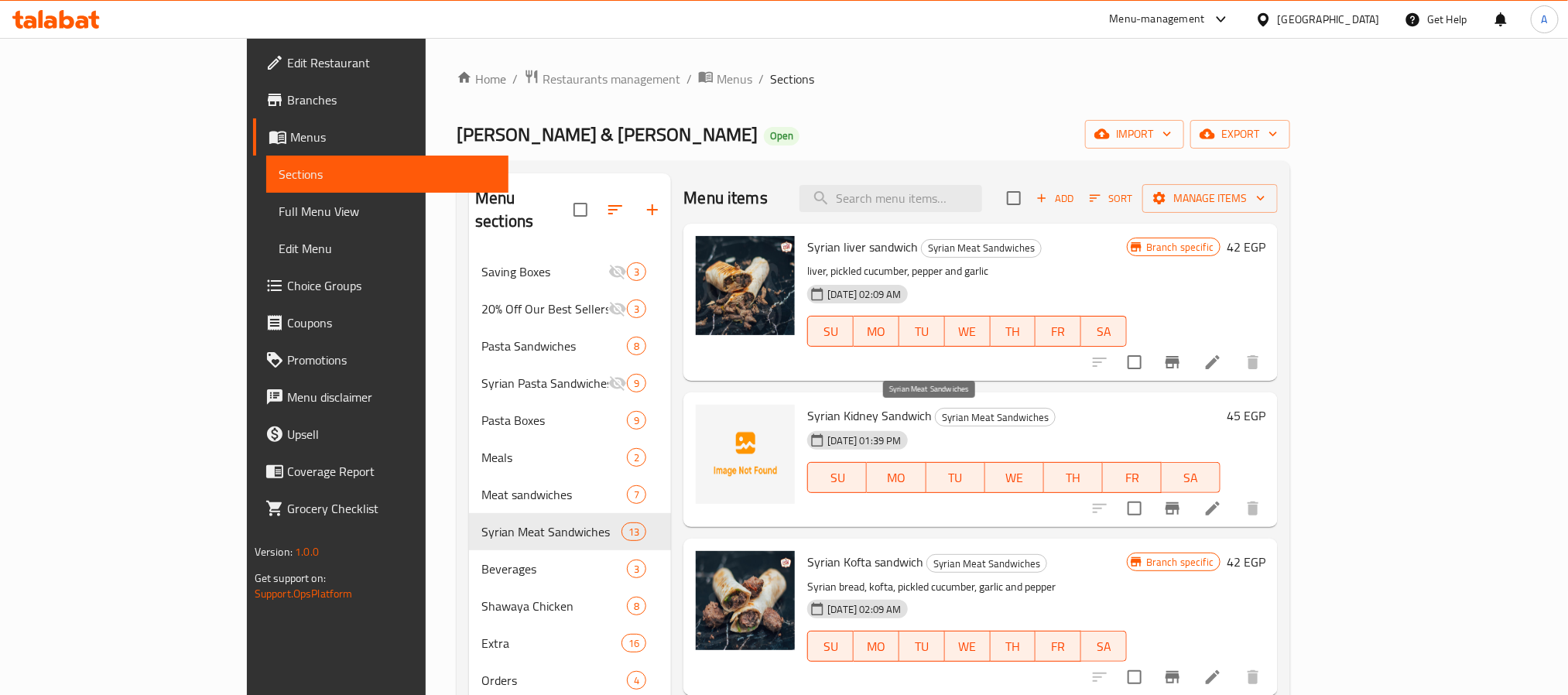
click at [936, 410] on span "Syrian Meat Sandwiches" at bounding box center [995, 418] width 119 height 18
copy div "Syrian Meat Sandwiches"
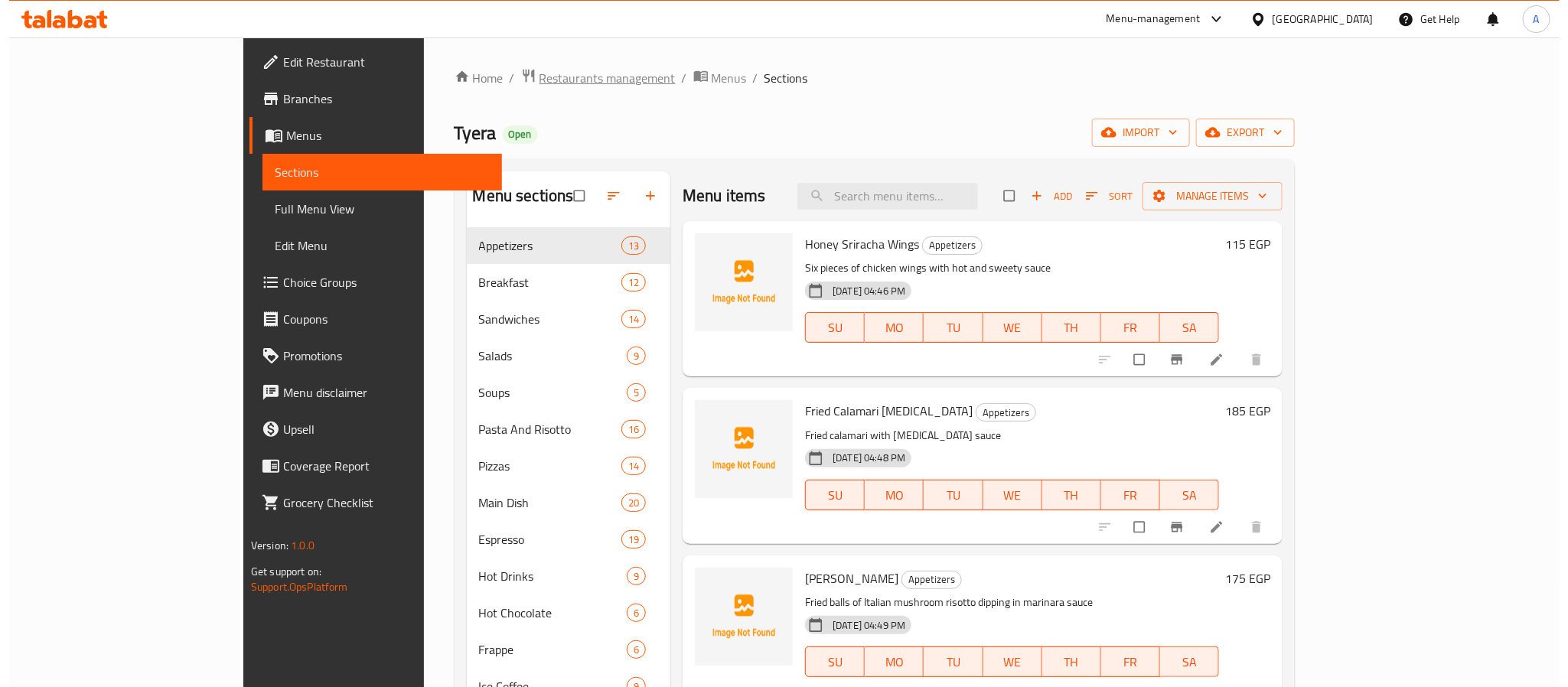
scroll to position [689, 0]
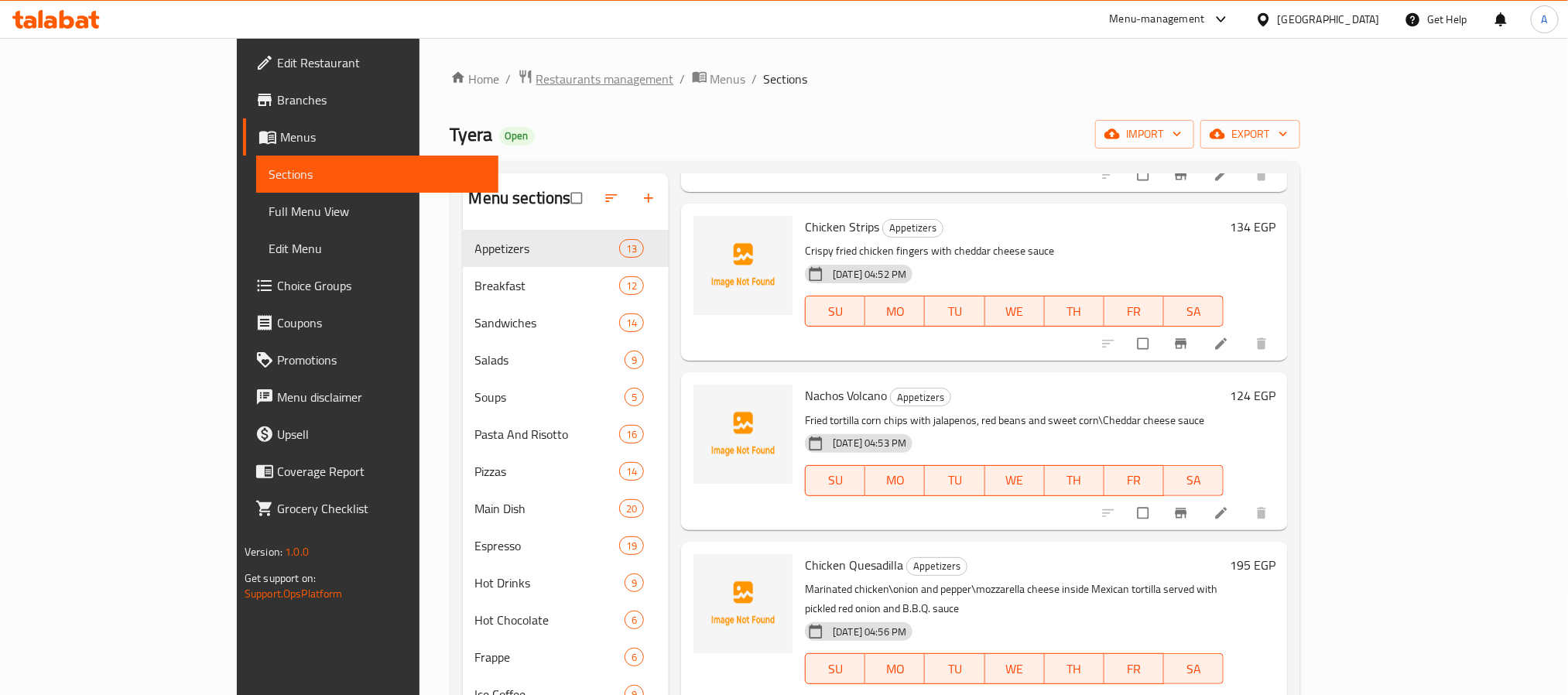
click at [536, 70] on span "Restaurants management" at bounding box center [606, 79] width 138 height 18
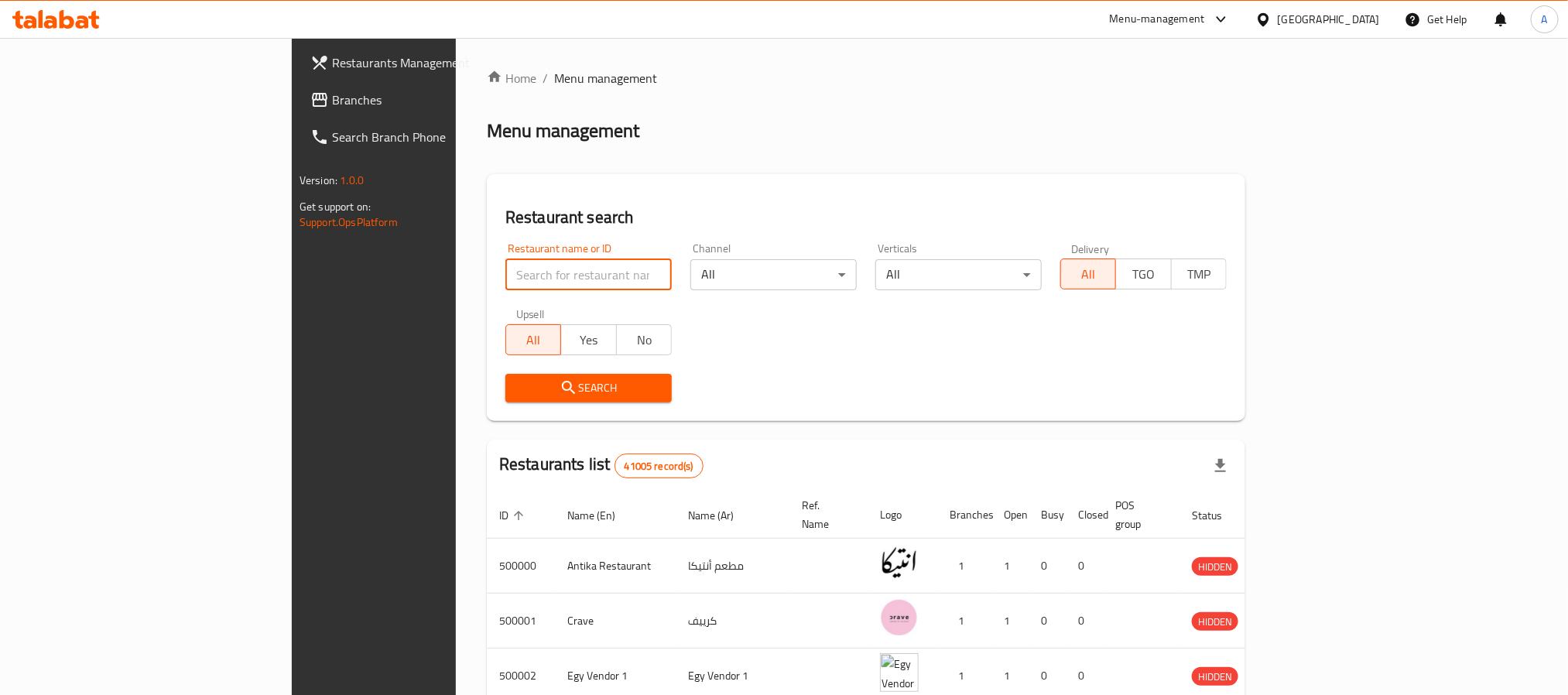
click at [506, 277] on input "search" at bounding box center [588, 275] width 166 height 31
paste input "663300"
type input "663300"
click button "Search" at bounding box center [588, 389] width 166 height 29
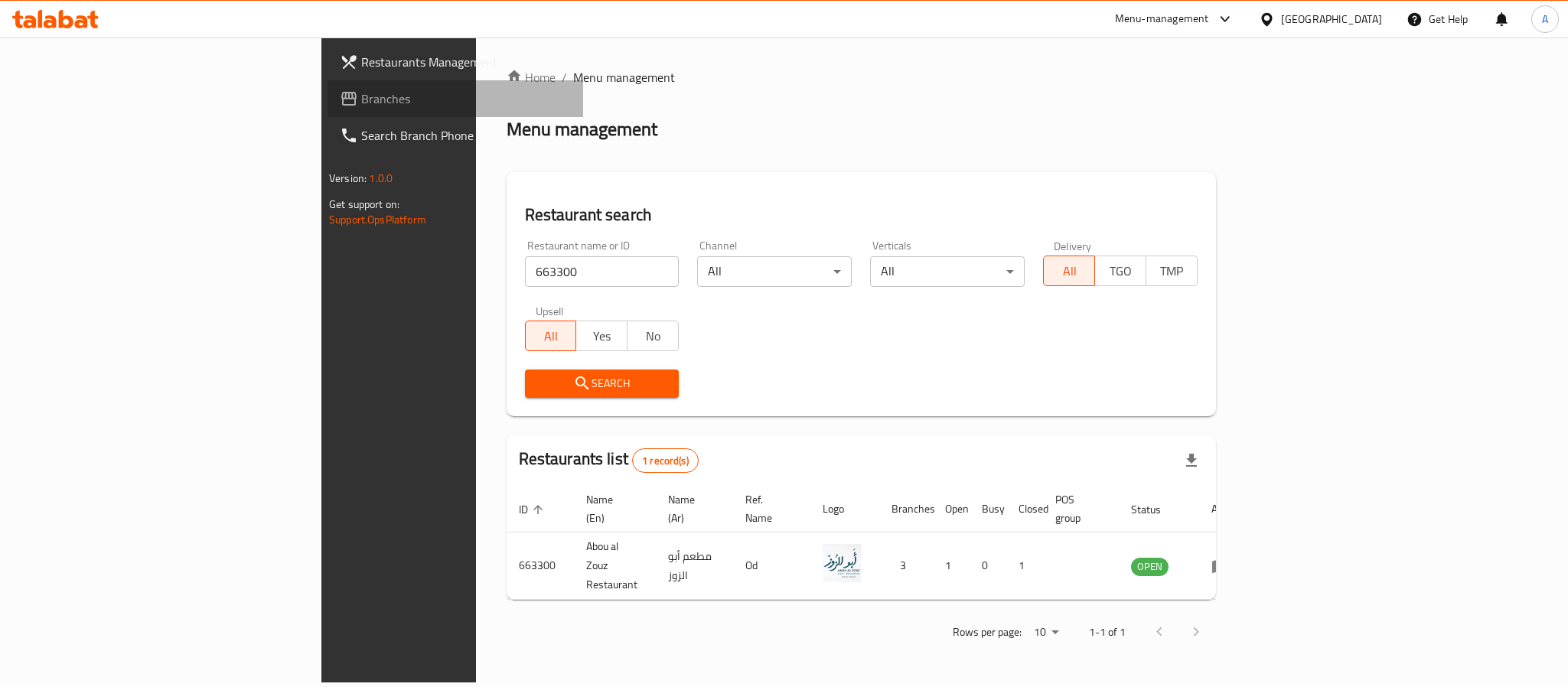
click at [361, 97] on span "Branches" at bounding box center [466, 98] width 210 height 18
